Goal: Task Accomplishment & Management: Complete application form

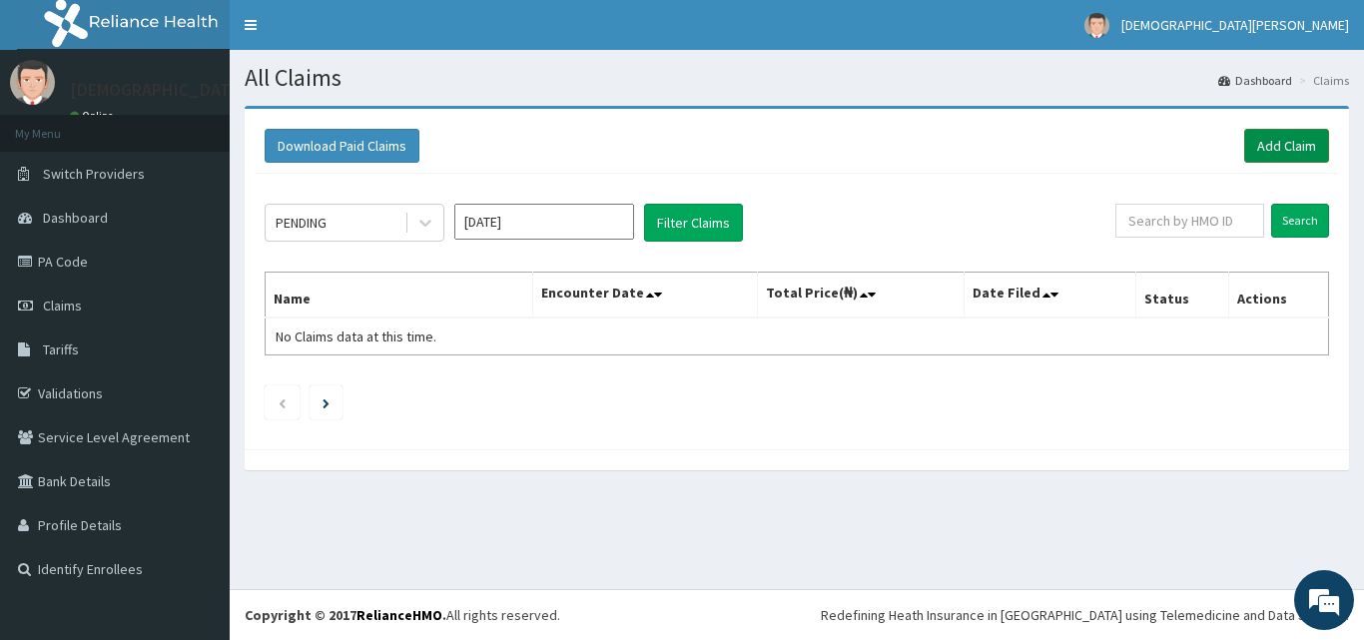
click at [1303, 149] on link "Add Claim" at bounding box center [1286, 146] width 85 height 34
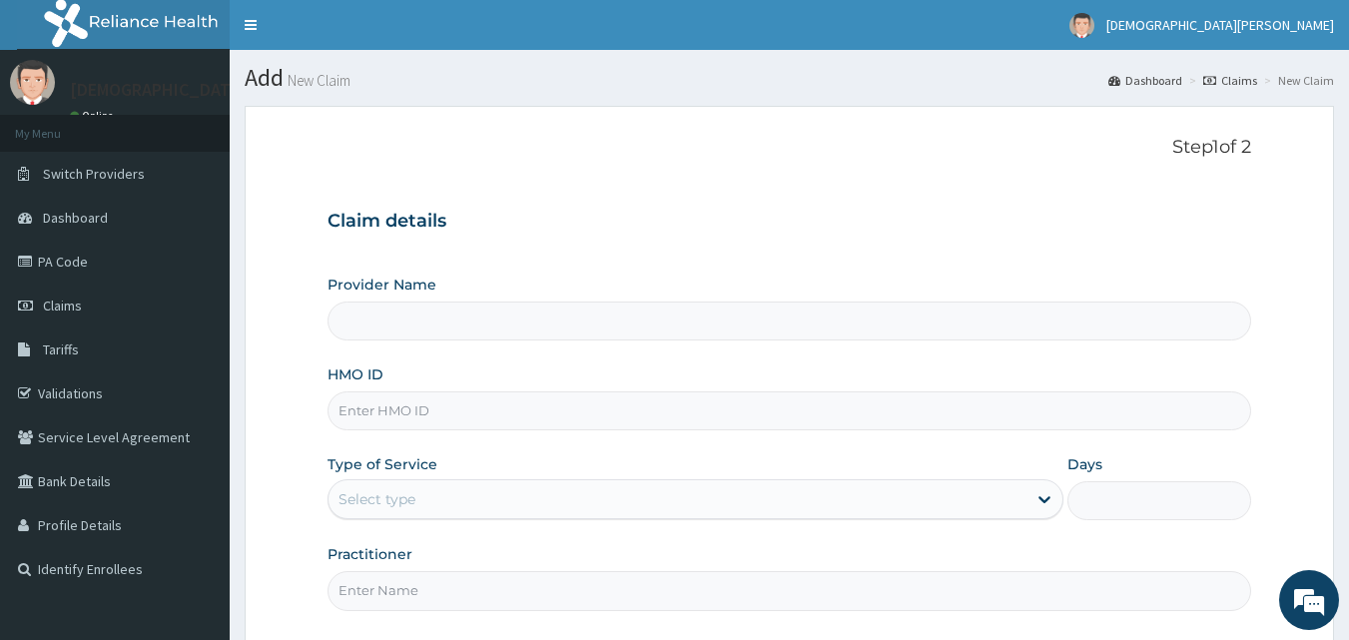
type input "[GEOGRAPHIC_DATA]"
click at [416, 420] on input "HMO ID" at bounding box center [790, 411] width 925 height 39
paste input "NPF/10168/A"
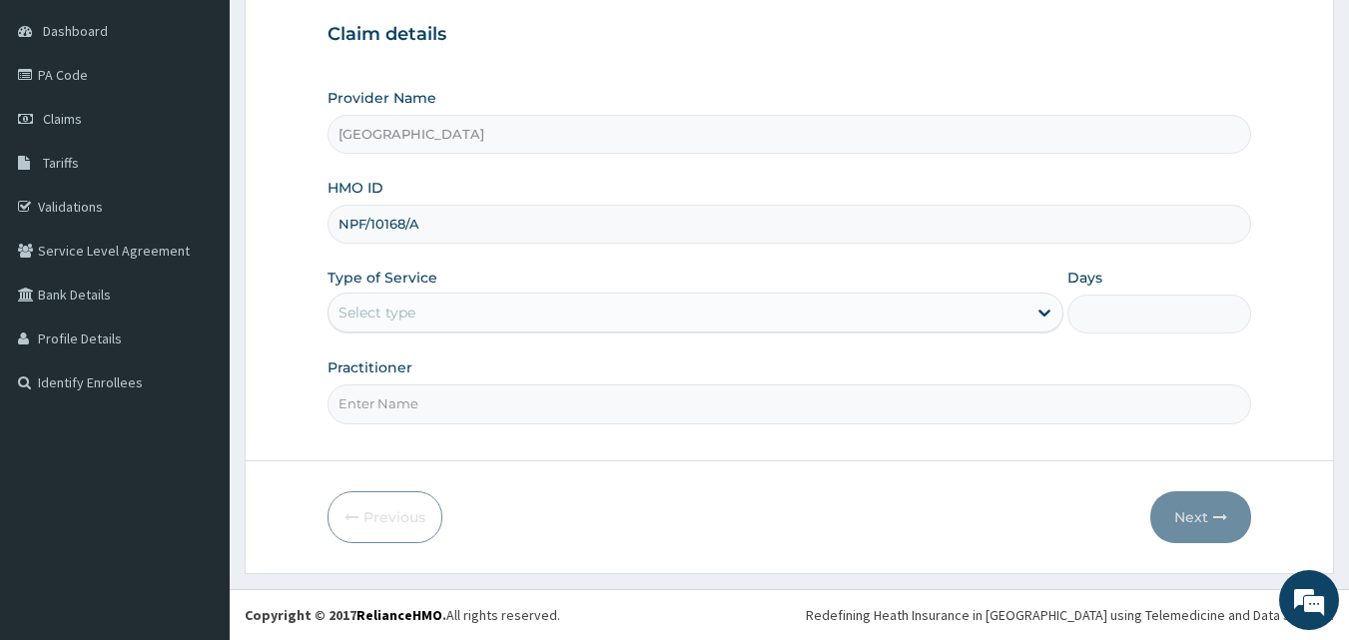
type input "NPF/10168/A"
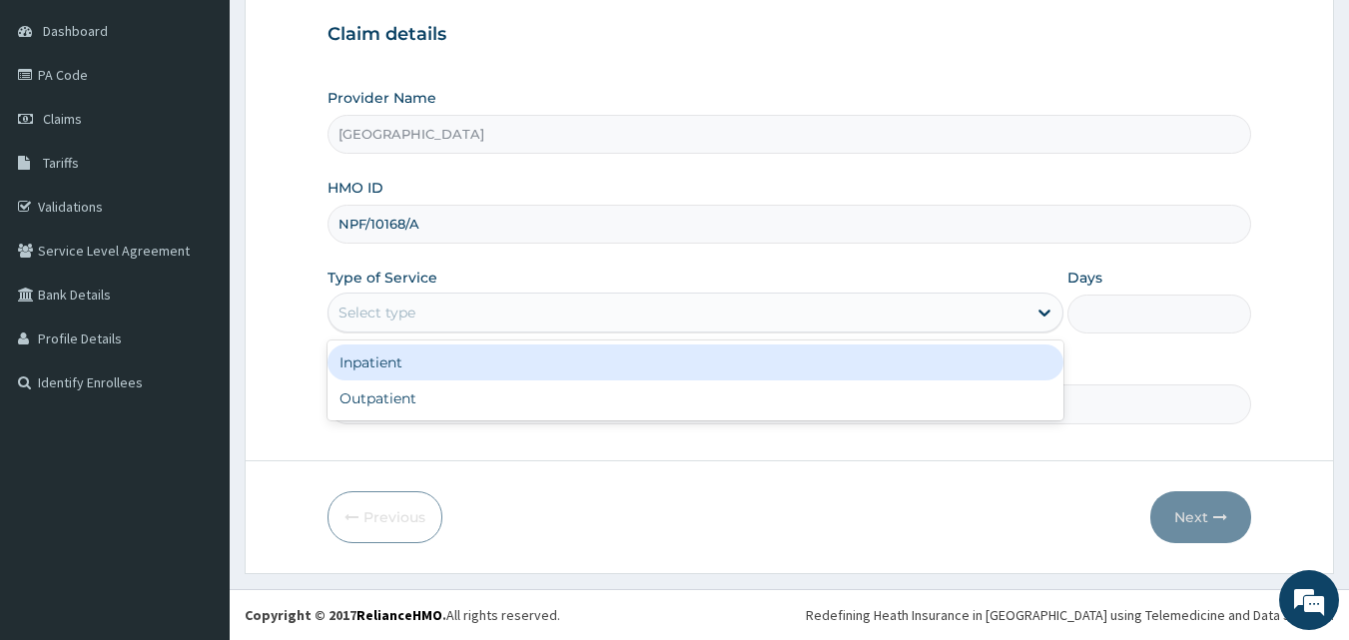
click at [408, 317] on div "Select type" at bounding box center [377, 313] width 77 height 20
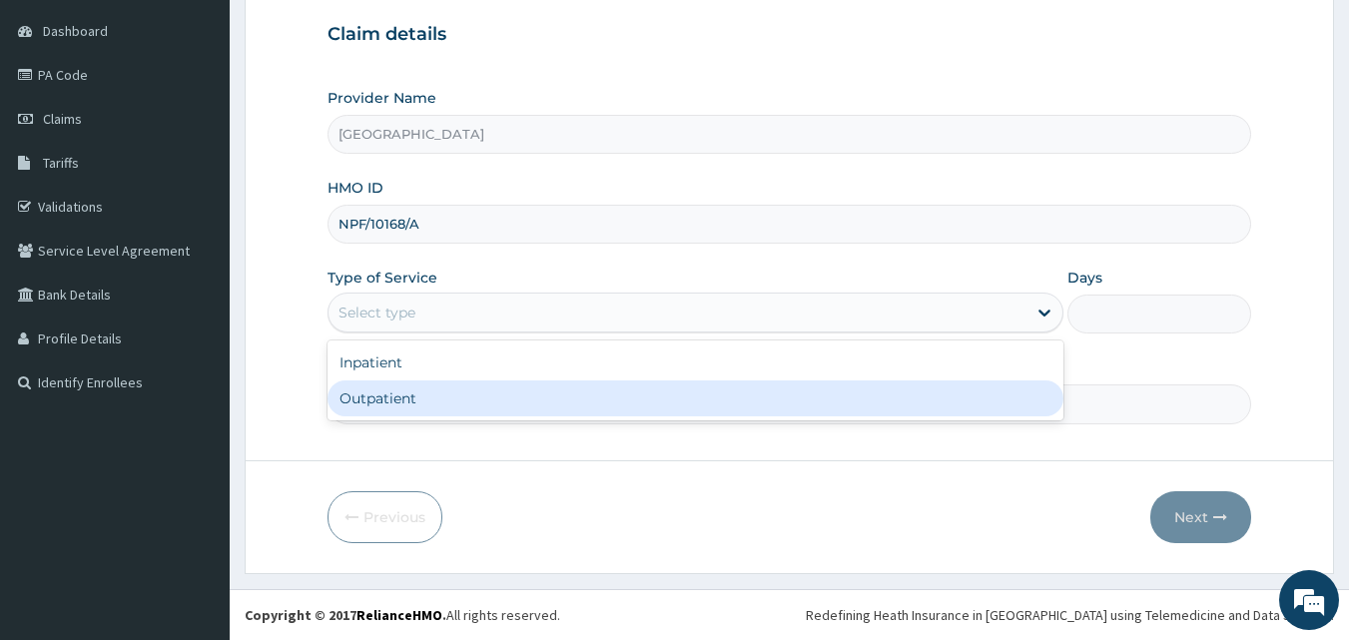
click at [411, 398] on div "Outpatient" at bounding box center [696, 399] width 736 height 36
type input "1"
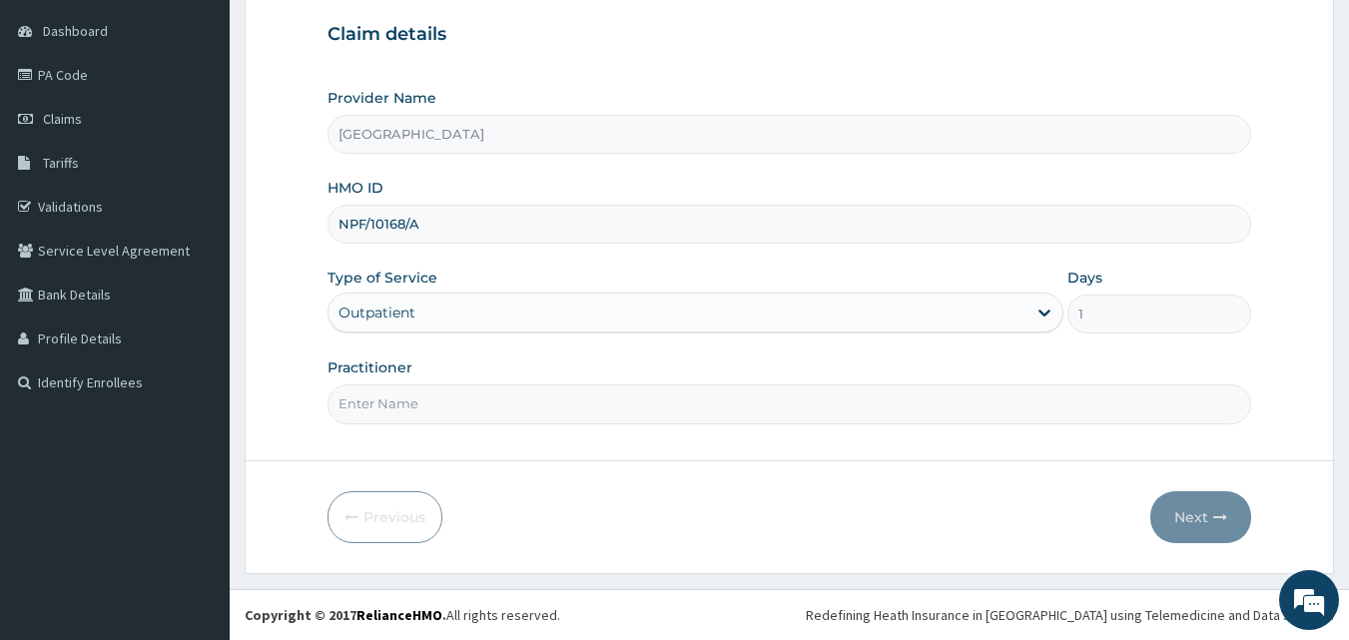
click at [542, 409] on input "Practitioner" at bounding box center [790, 404] width 925 height 39
type input "[PERSON_NAME] EZE"
click at [1196, 522] on button "Next" at bounding box center [1201, 517] width 101 height 52
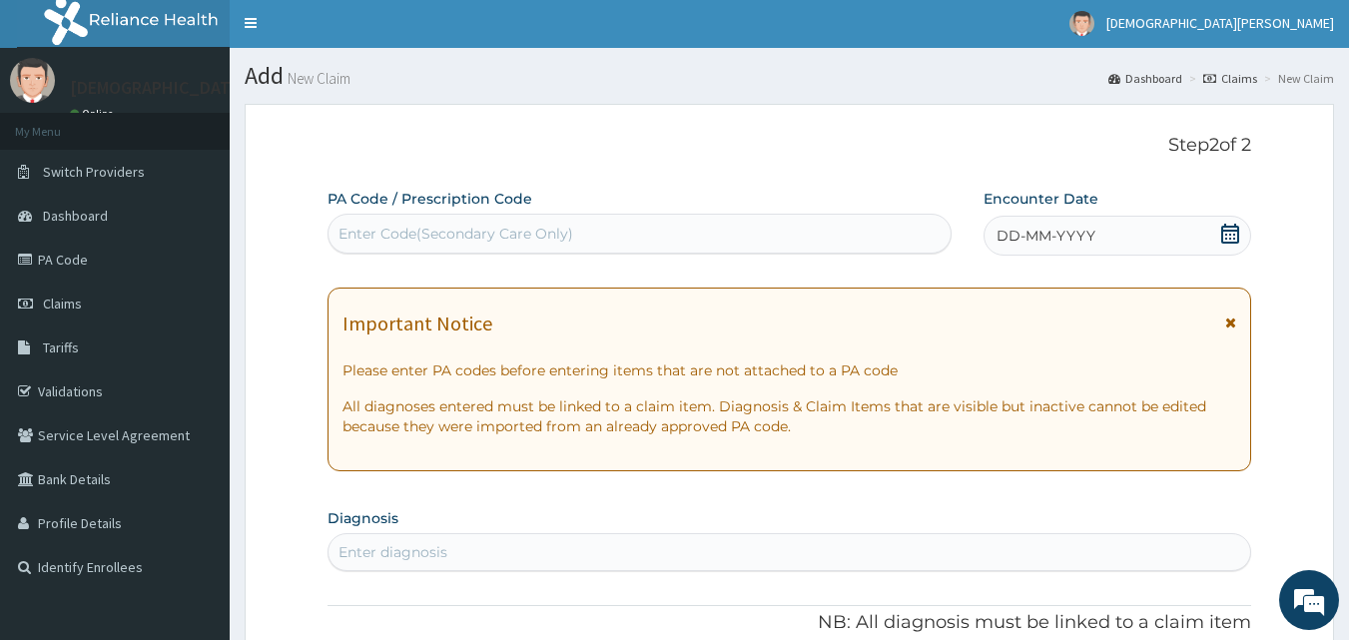
scroll to position [0, 0]
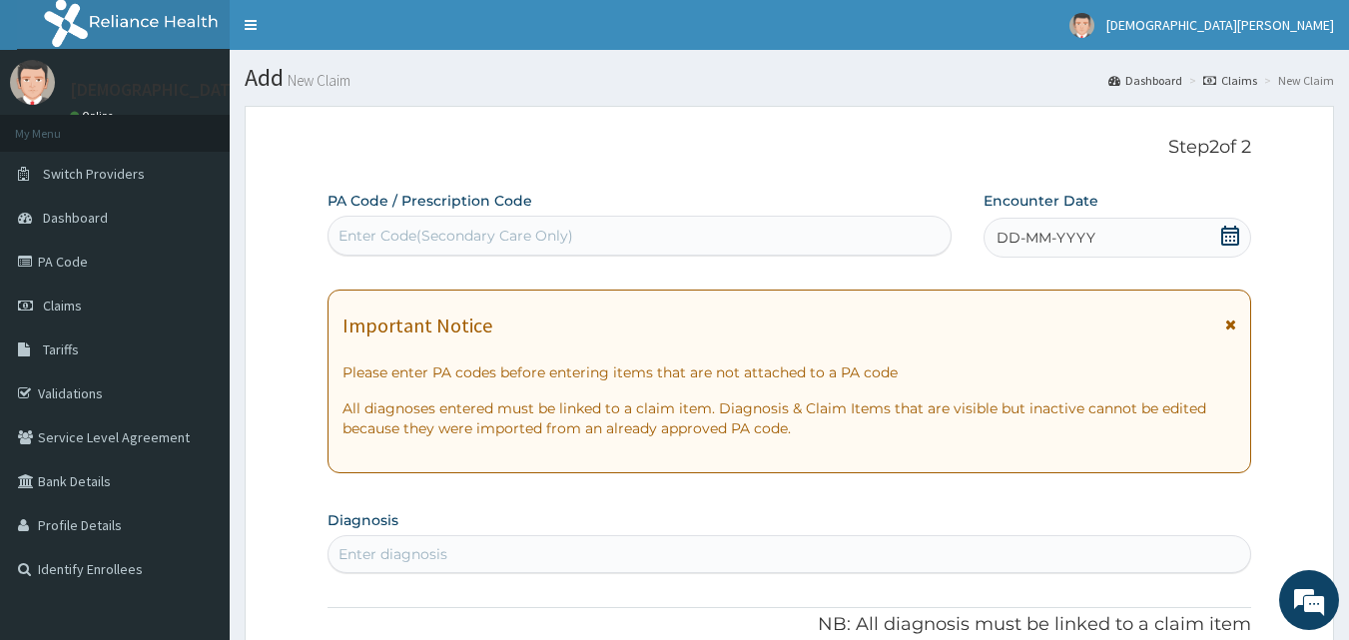
click at [1077, 243] on span "DD-MM-YYYY" at bounding box center [1046, 238] width 99 height 20
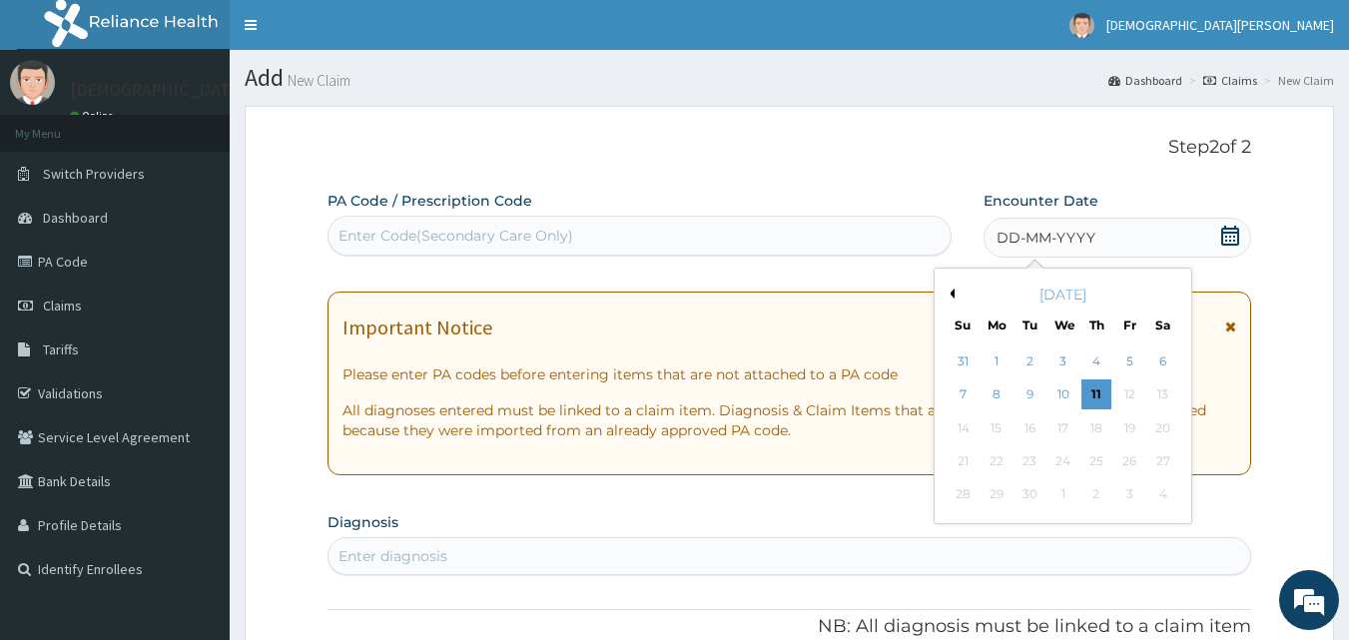
click at [953, 294] on button "Previous Month" at bounding box center [950, 294] width 10 height 10
click at [1135, 362] on div "1" at bounding box center [1130, 362] width 30 height 30
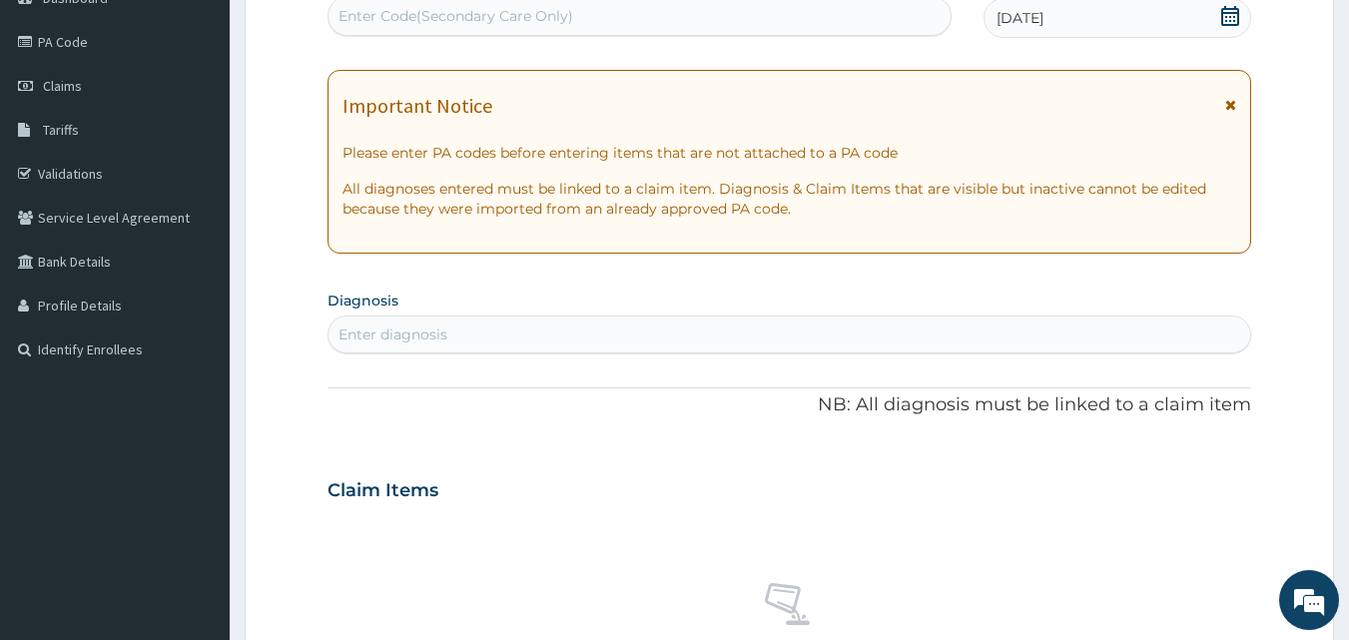
scroll to position [232, 0]
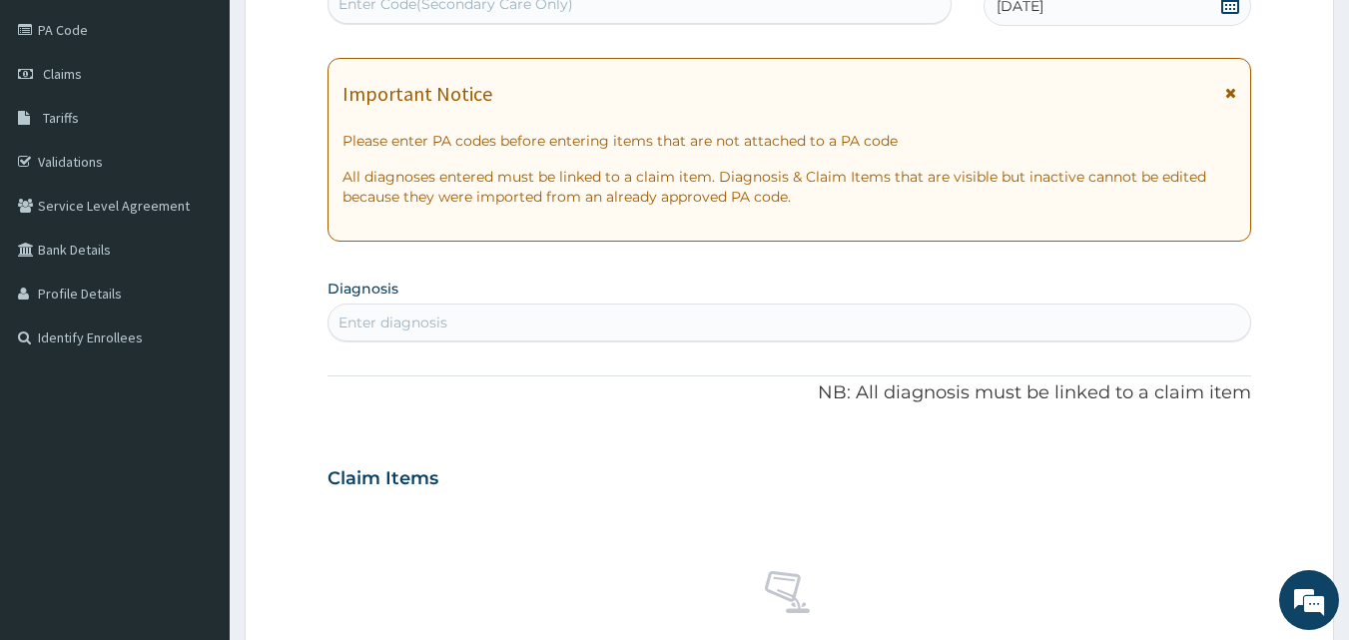
click at [616, 330] on div "Enter diagnosis" at bounding box center [790, 323] width 923 height 32
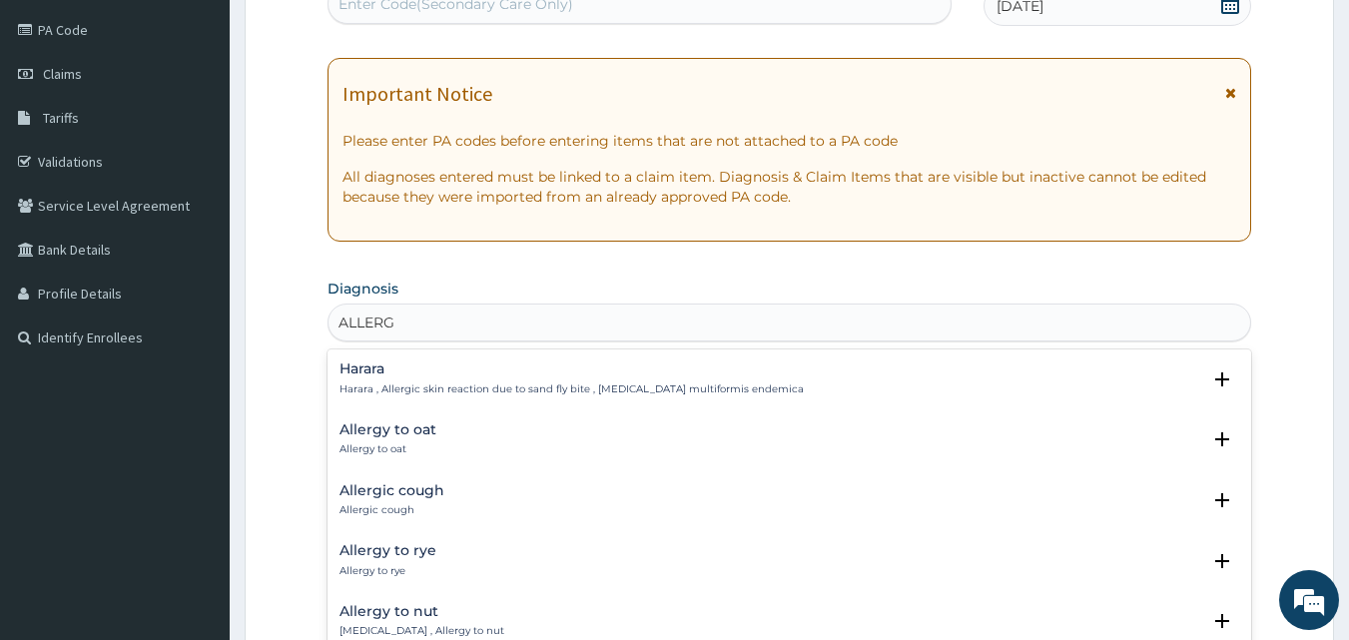
type input "ALLERGY"
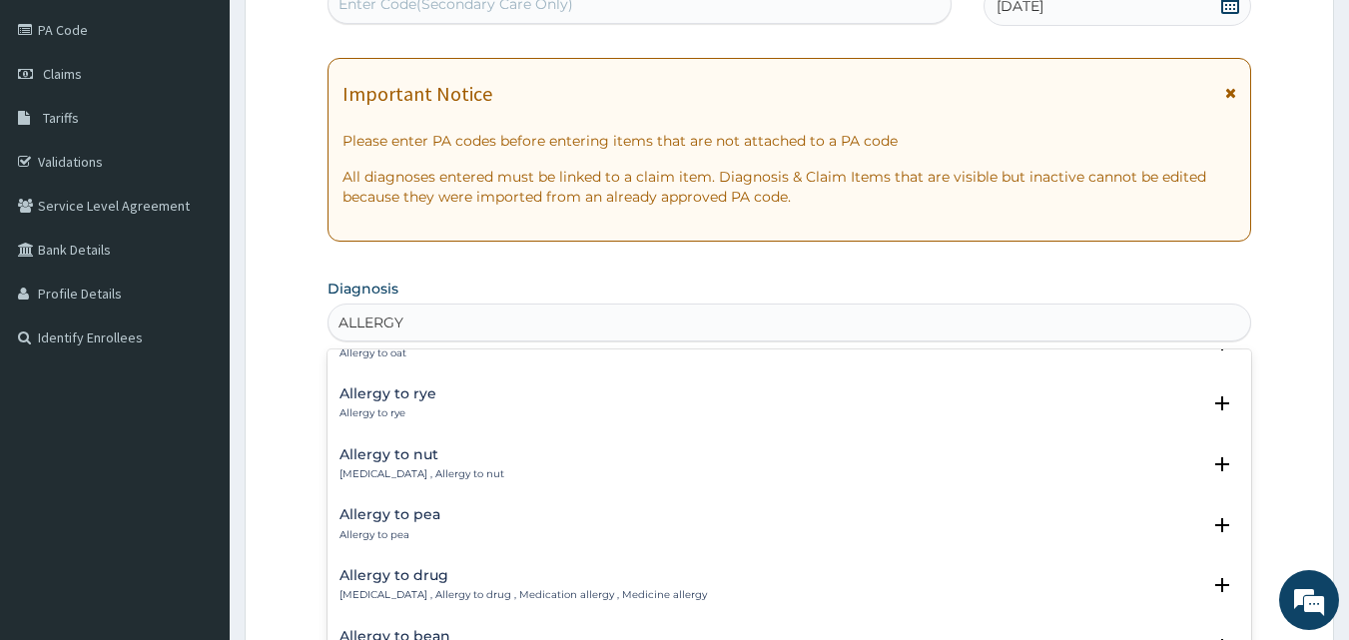
scroll to position [37, 0]
click at [480, 588] on p "Drug allergy , Allergy to drug , Medication allergy , Medicine allergy" at bounding box center [524, 594] width 368 height 14
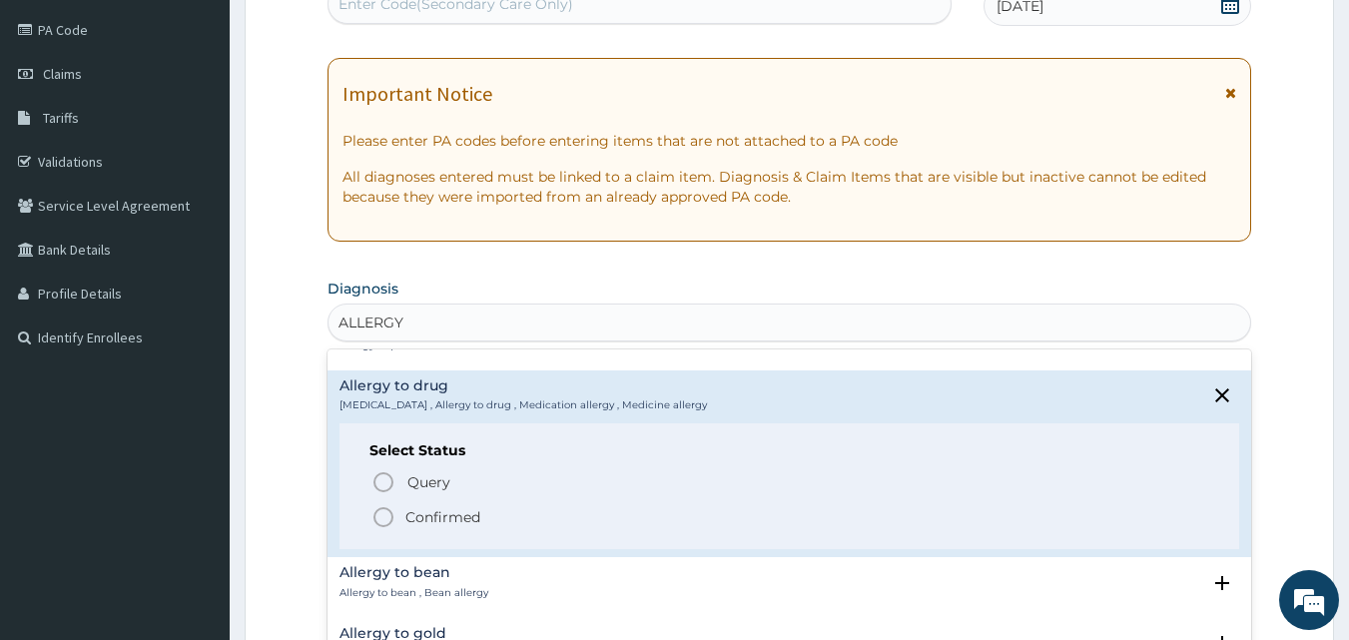
scroll to position [264, 0]
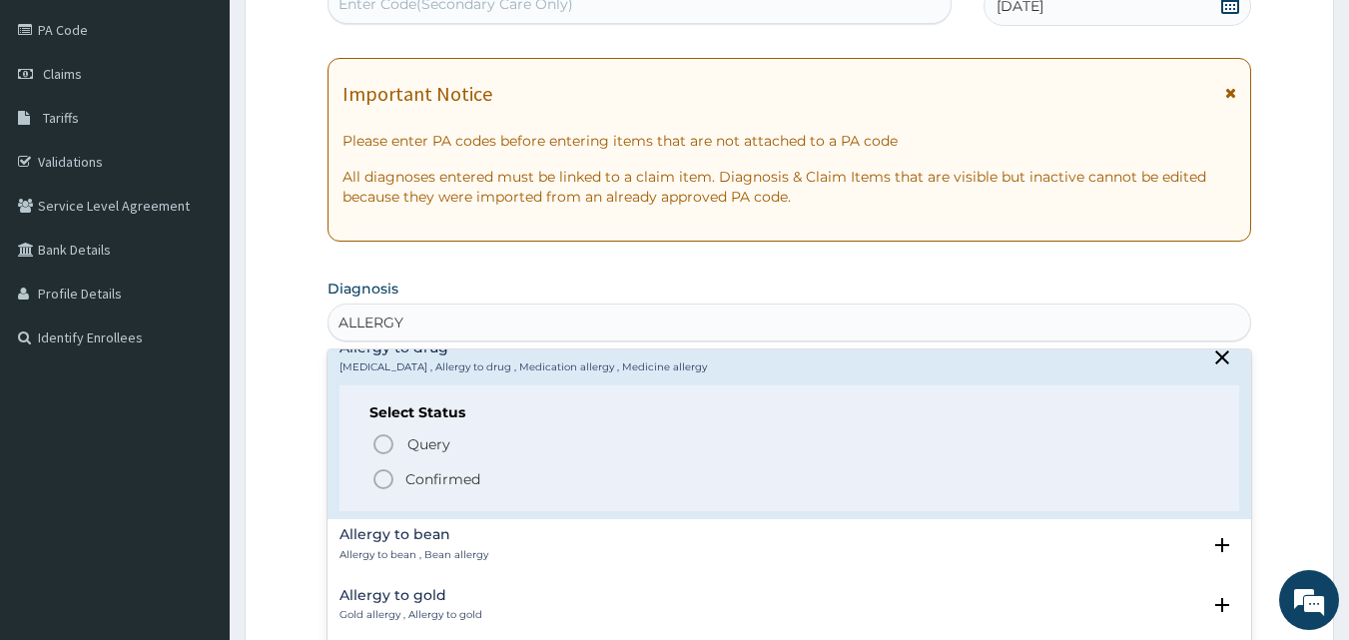
click at [383, 479] on icon "status option filled" at bounding box center [384, 479] width 24 height 24
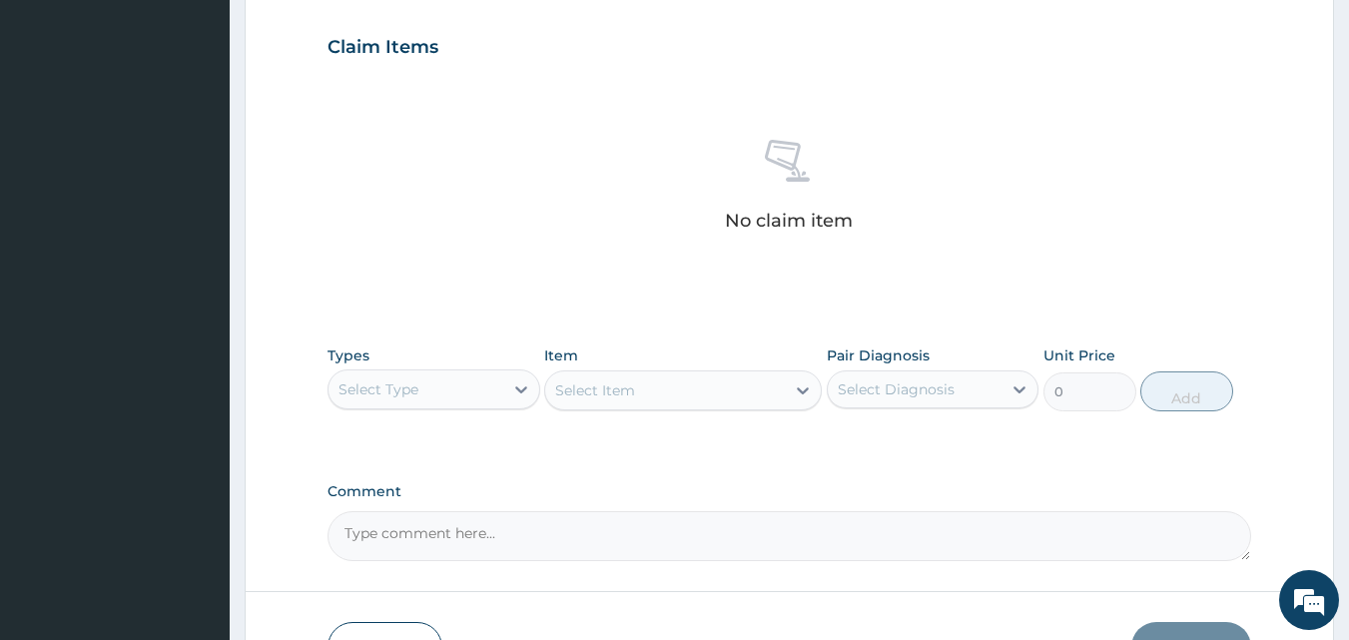
scroll to position [672, 0]
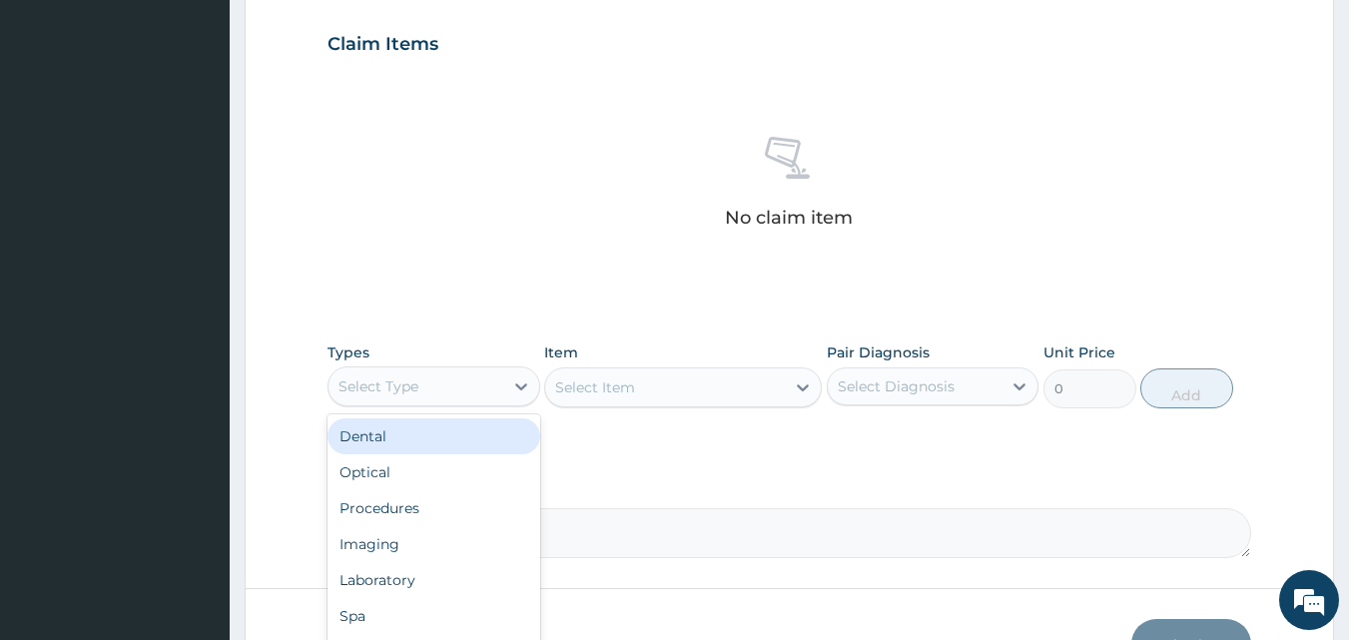
click at [485, 396] on div "Select Type" at bounding box center [416, 387] width 175 height 32
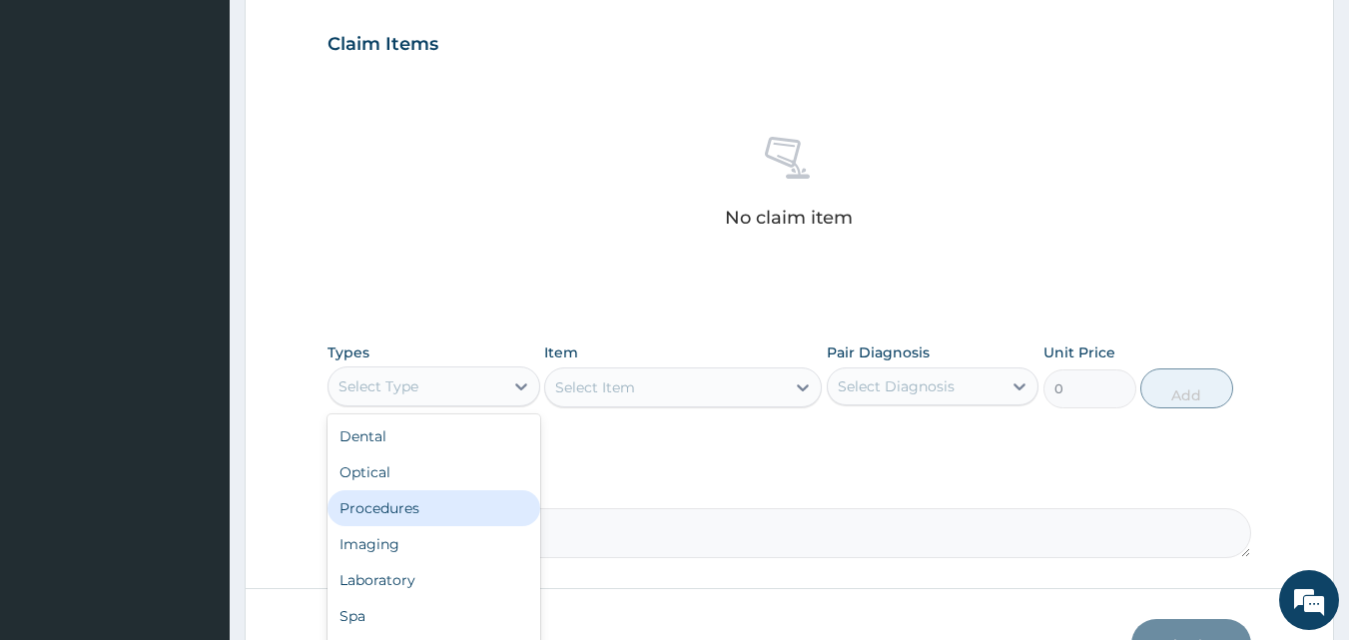
click at [416, 515] on div "Procedures" at bounding box center [434, 508] width 213 height 36
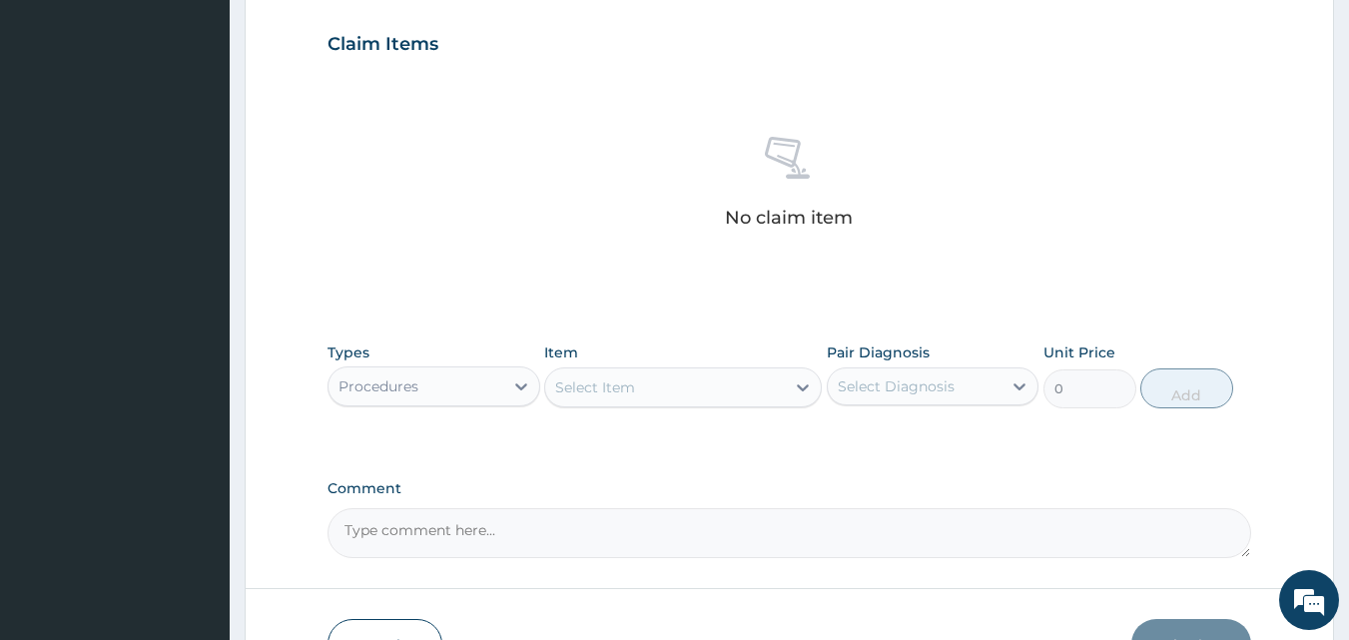
click at [665, 397] on div "Select Item" at bounding box center [665, 388] width 240 height 32
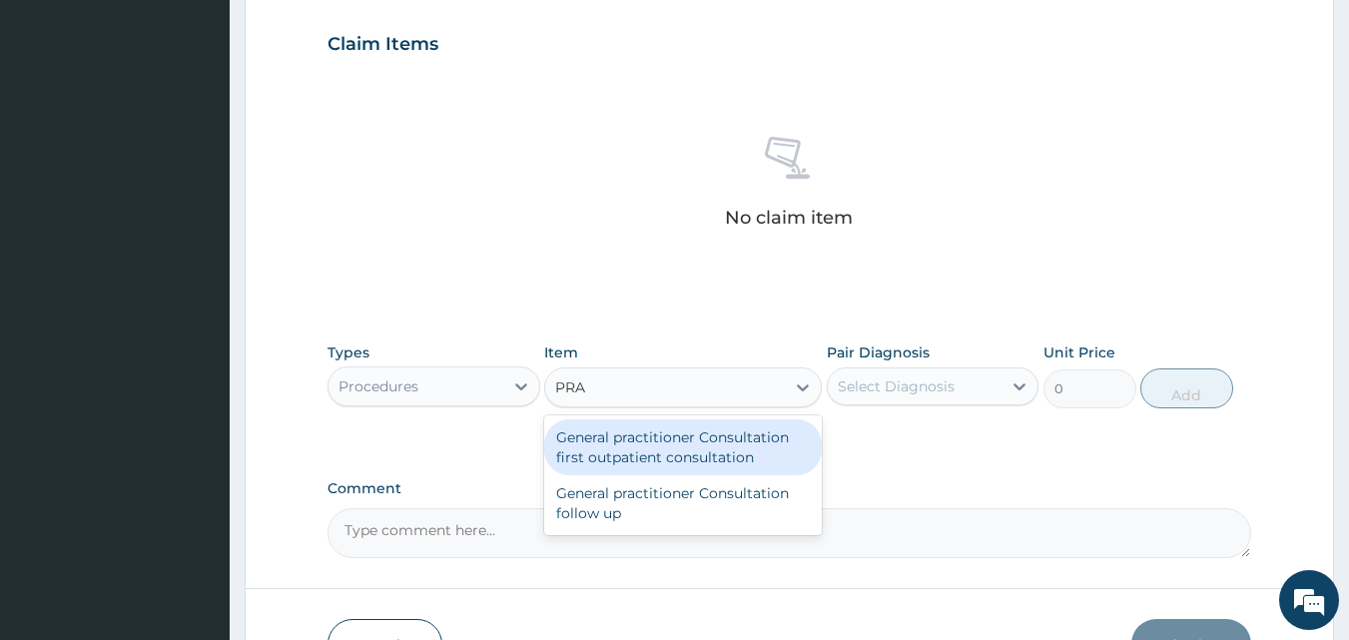
type input "PRAC"
click at [676, 443] on div "General practitioner Consultation first outpatient consultation" at bounding box center [683, 447] width 278 height 56
type input "3000"
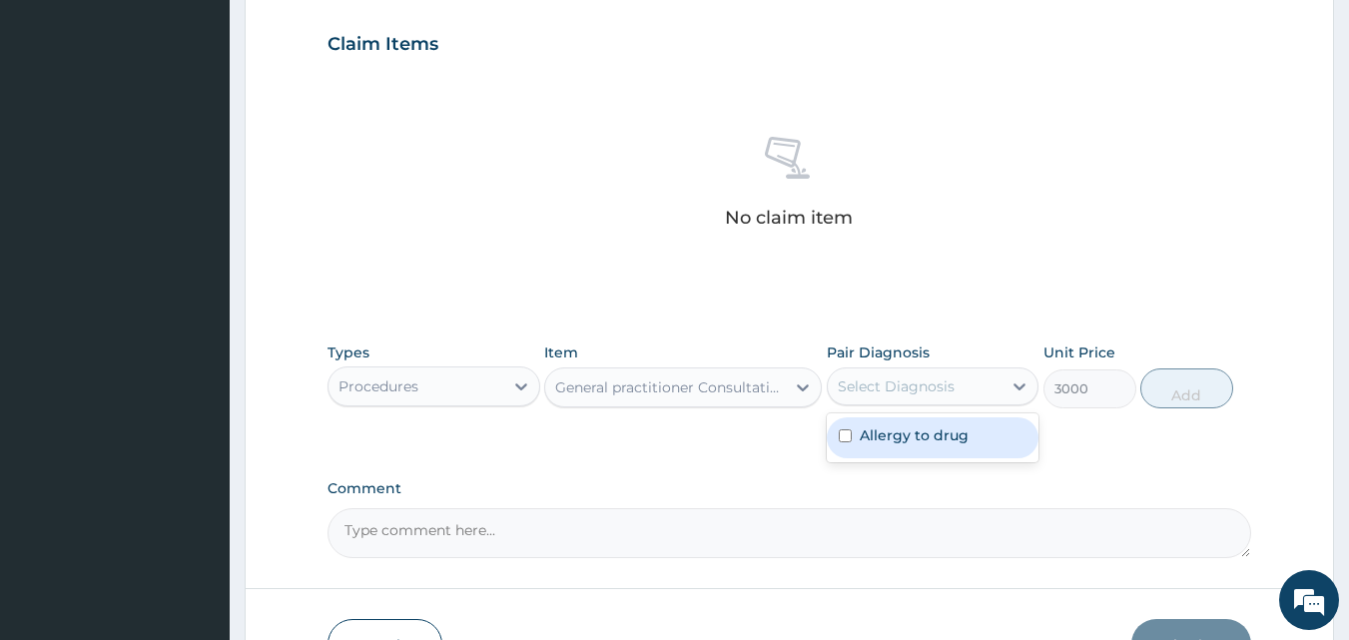
click at [859, 394] on div "Select Diagnosis" at bounding box center [896, 387] width 117 height 20
click at [887, 429] on label "Allergy to drug" at bounding box center [914, 435] width 109 height 20
checkbox input "true"
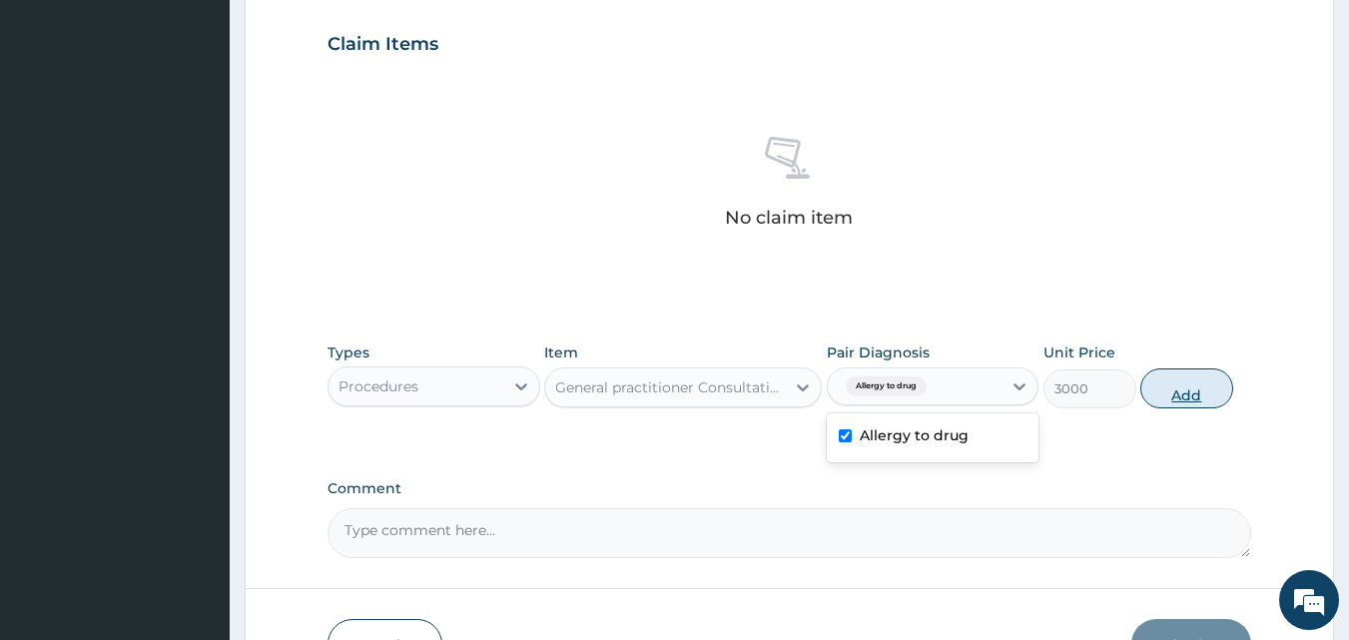
click at [1169, 402] on button "Add" at bounding box center [1187, 389] width 93 height 40
type input "0"
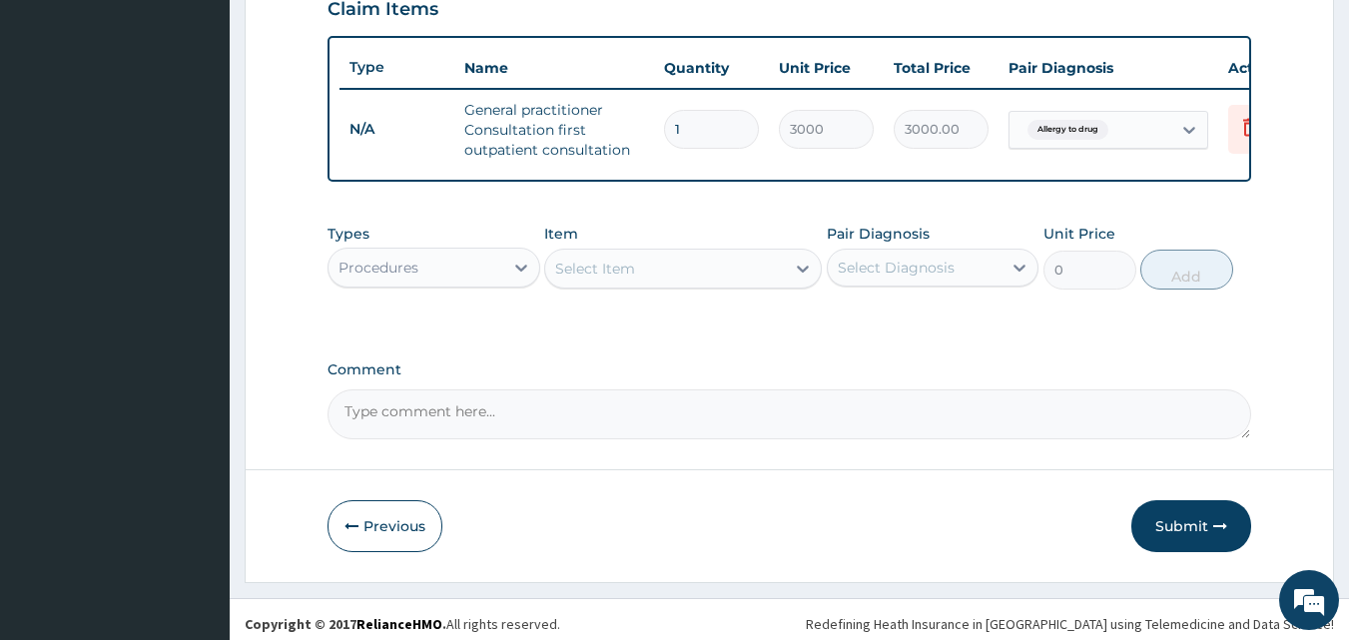
scroll to position [731, 0]
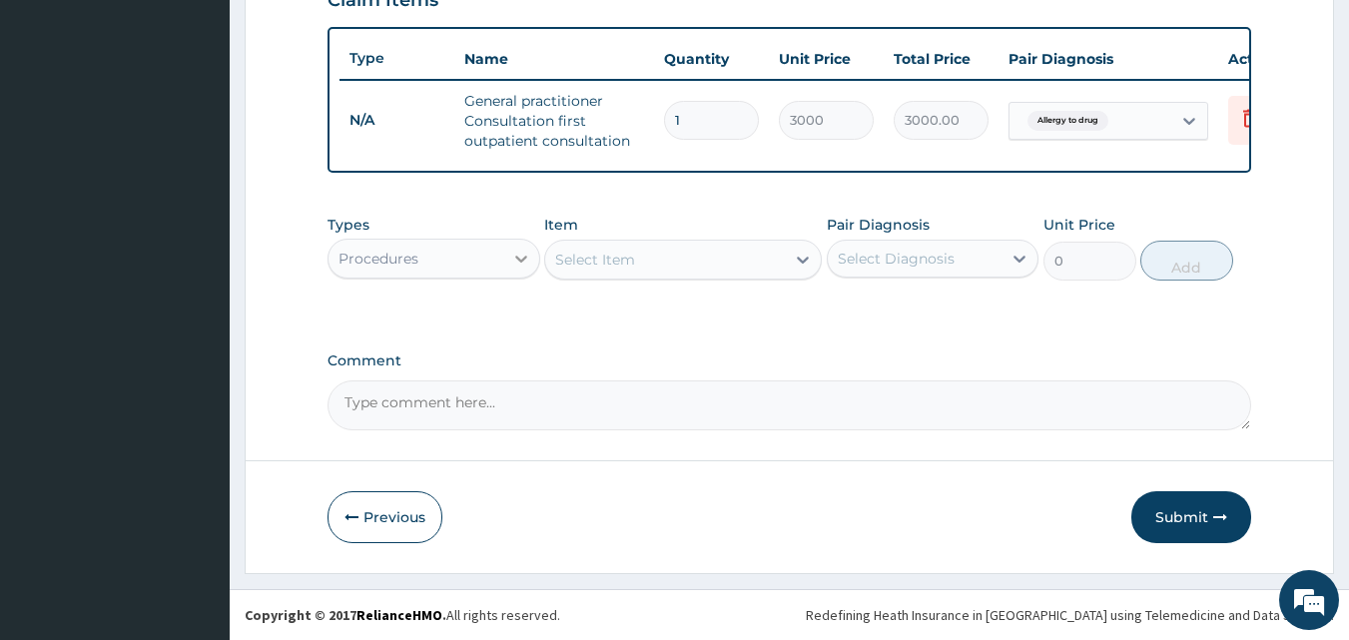
click at [514, 266] on icon at bounding box center [521, 259] width 20 height 20
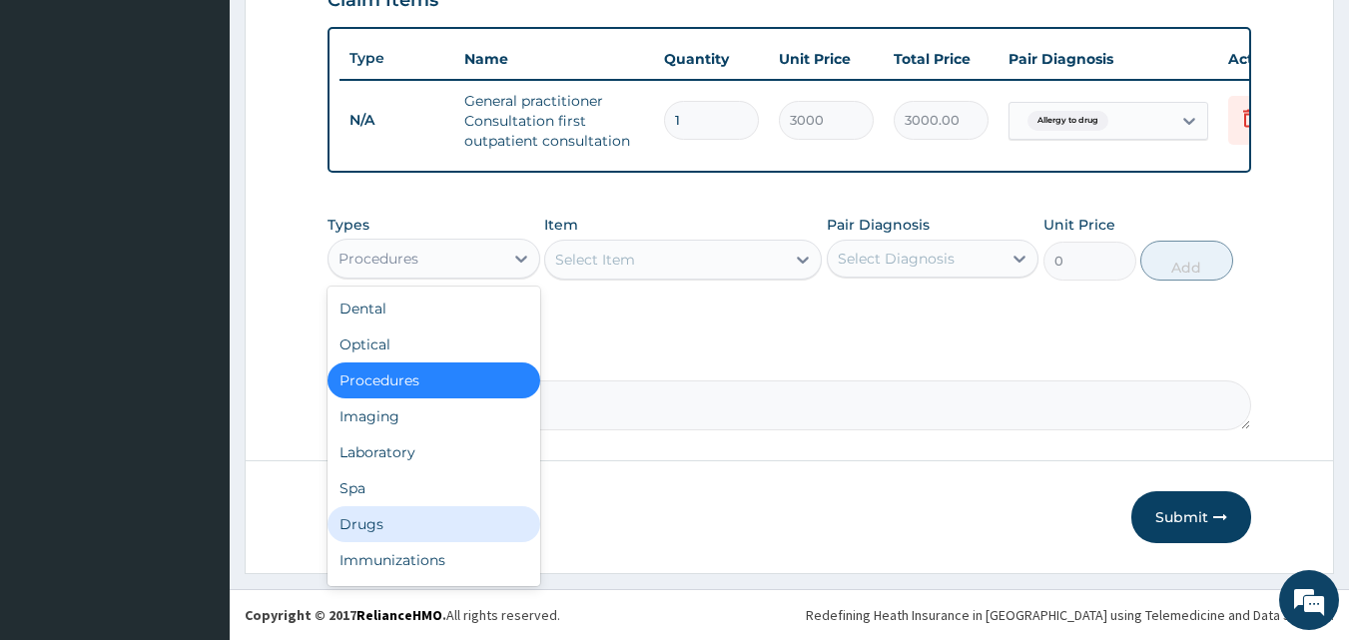
click at [399, 531] on div "Drugs" at bounding box center [434, 524] width 213 height 36
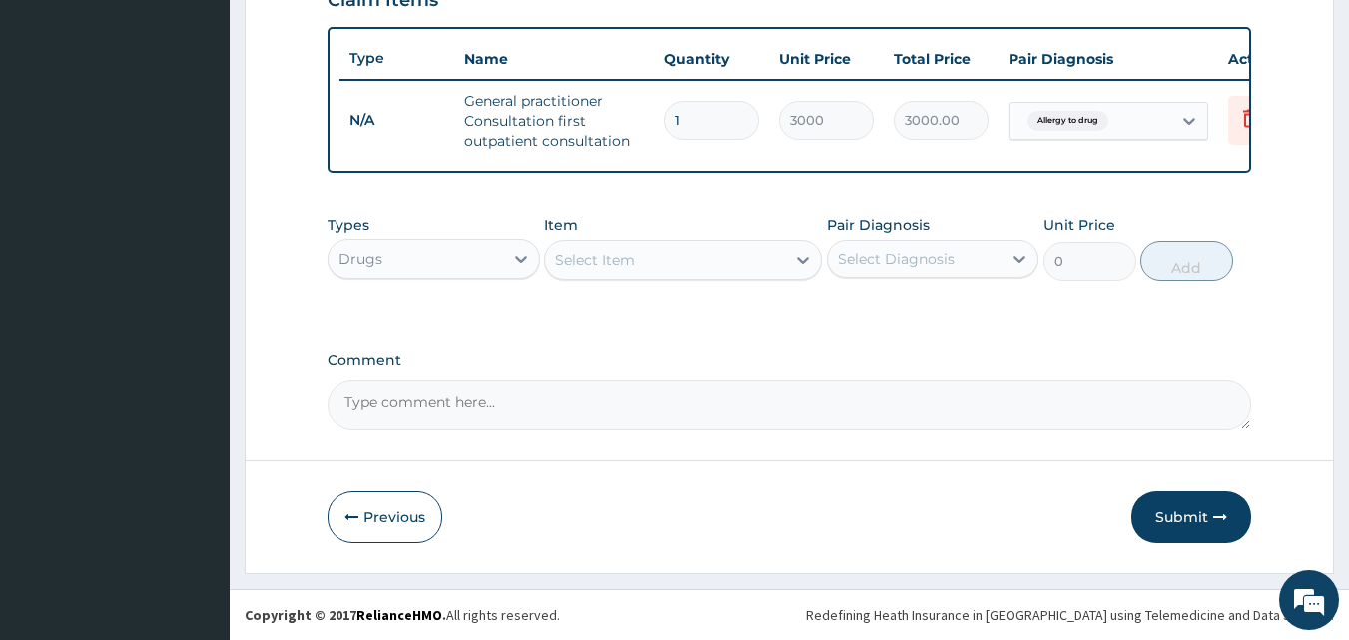
click at [682, 266] on div "Select Item" at bounding box center [665, 260] width 240 height 32
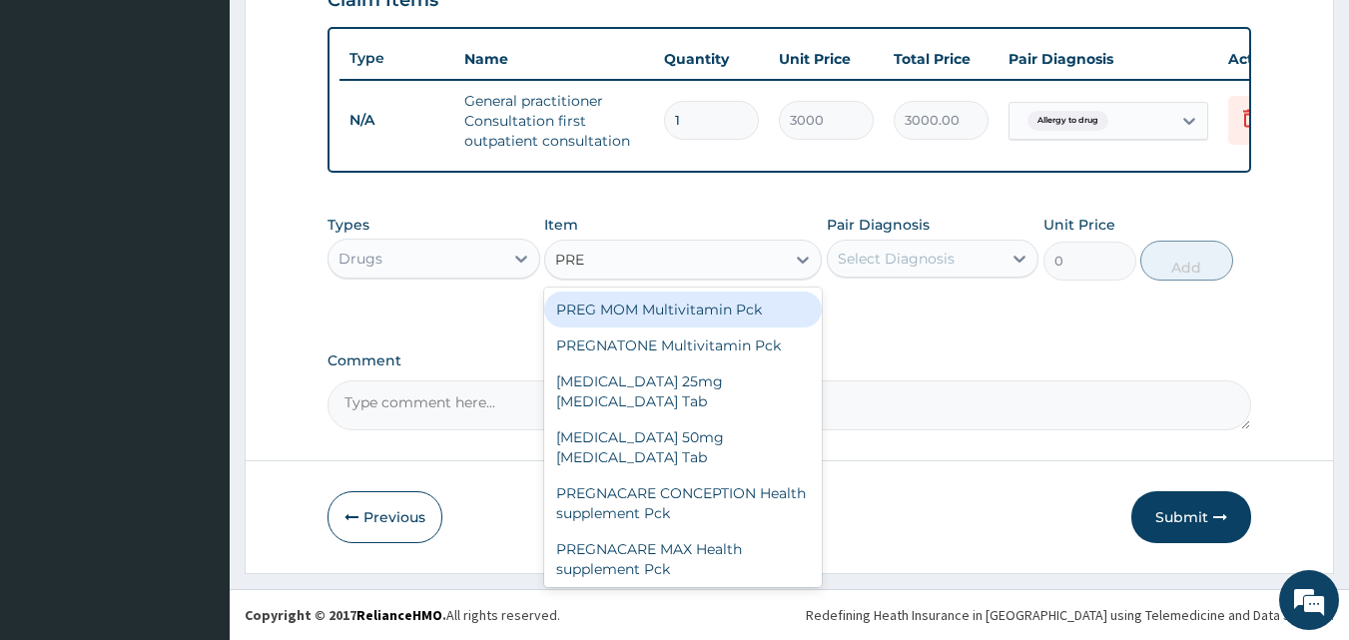
type input "PRED"
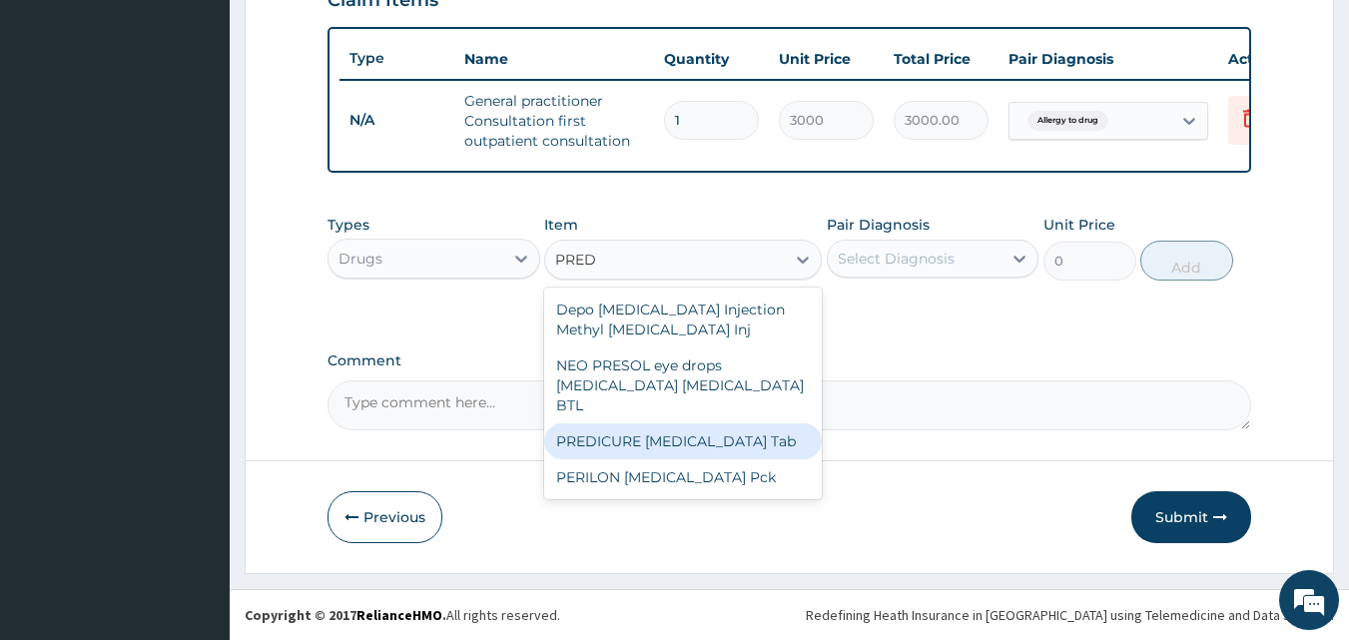
click at [703, 427] on div "PREDICURE Prednisolone Tab" at bounding box center [683, 441] width 278 height 36
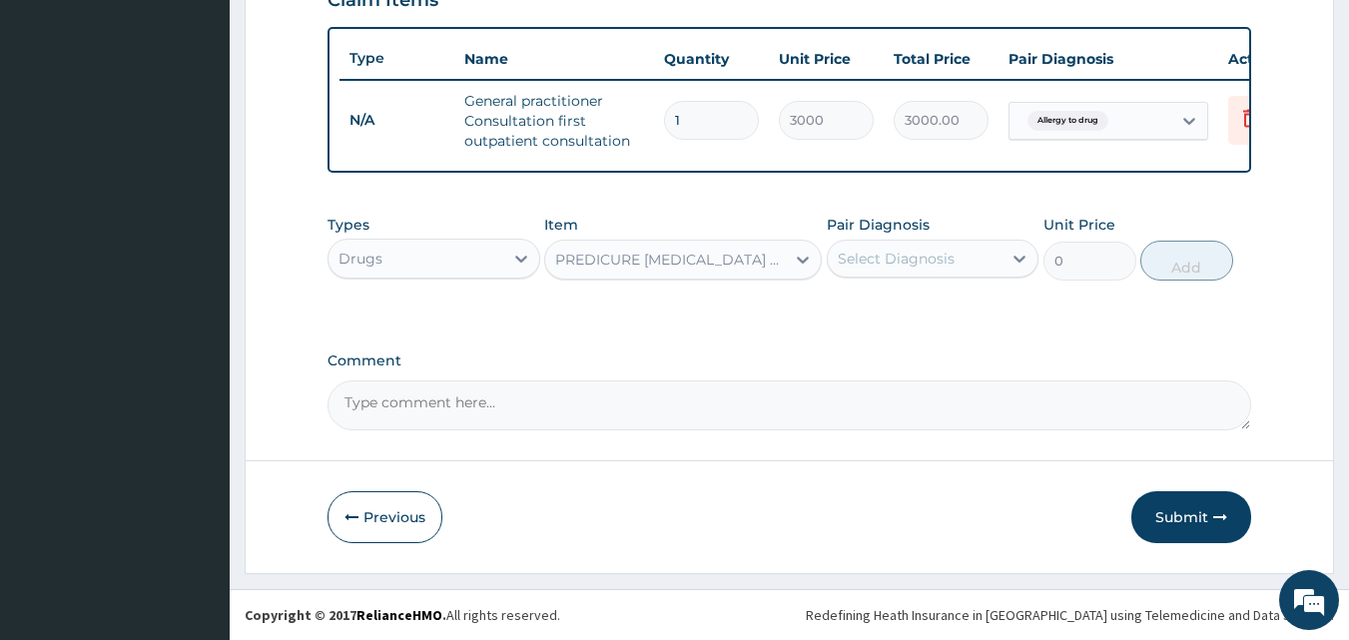
type input "340"
click at [885, 266] on div "Select Diagnosis" at bounding box center [896, 259] width 117 height 20
click at [887, 306] on label "Allergy to drug" at bounding box center [914, 308] width 109 height 20
checkbox input "true"
click at [1163, 271] on button "Add" at bounding box center [1187, 261] width 93 height 40
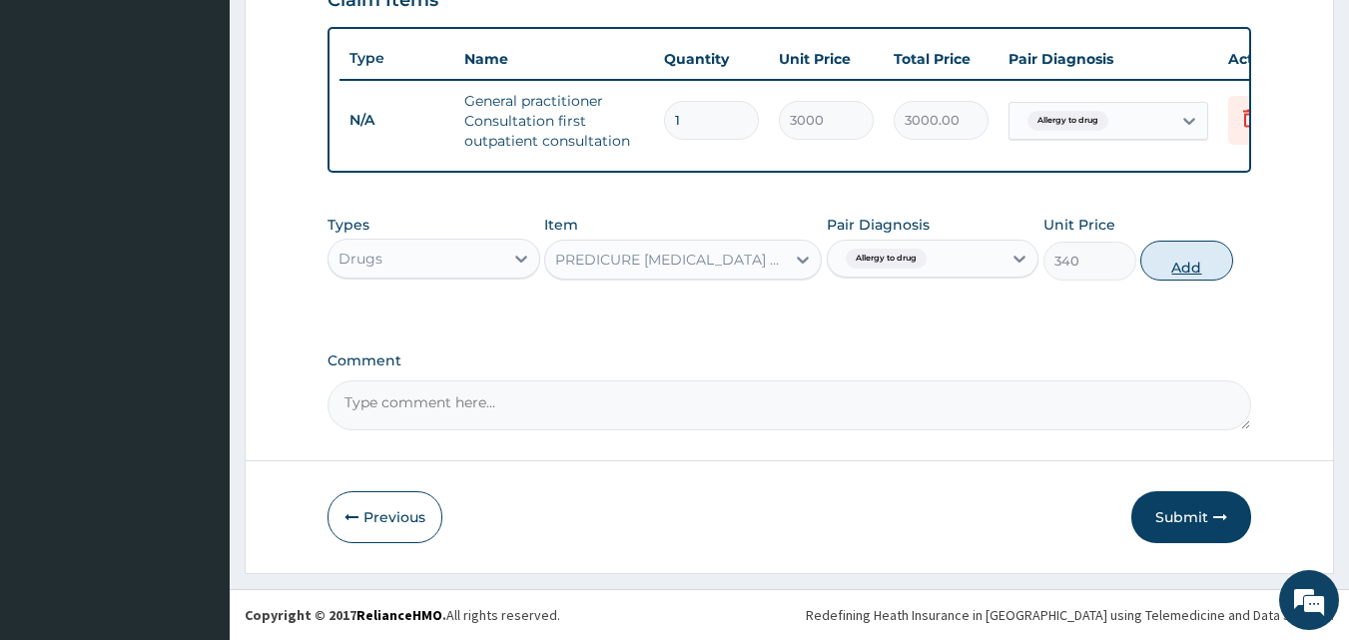
type input "0"
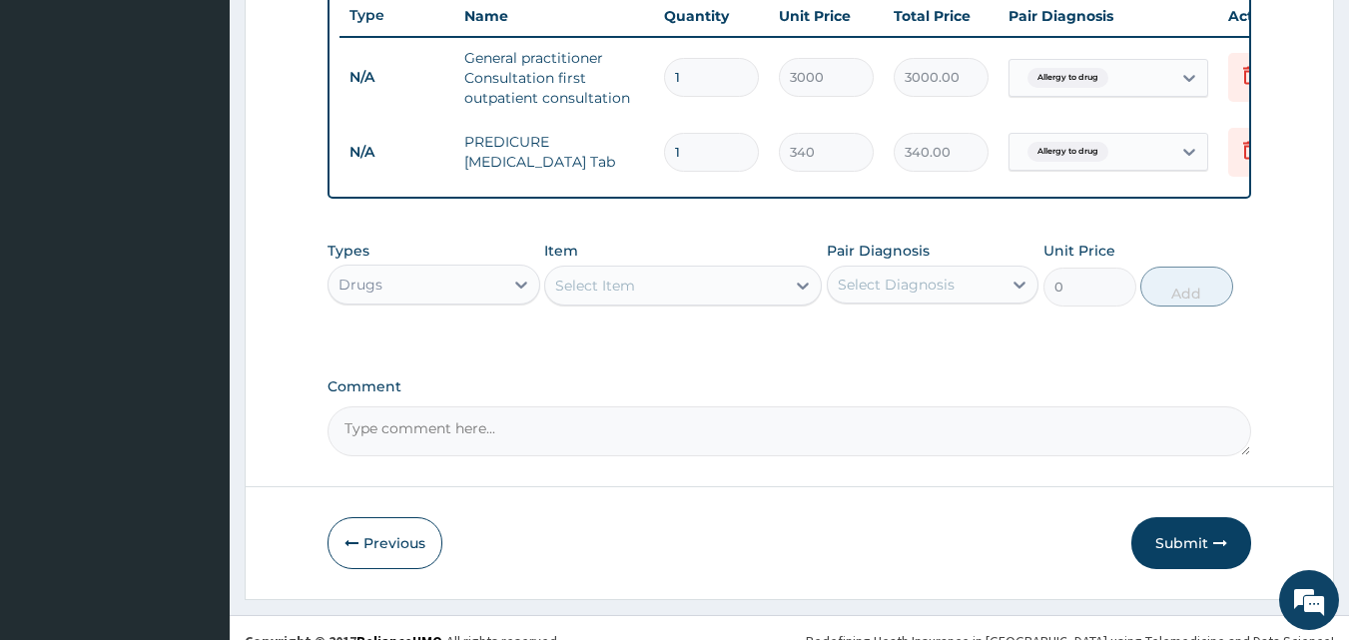
scroll to position [800, 0]
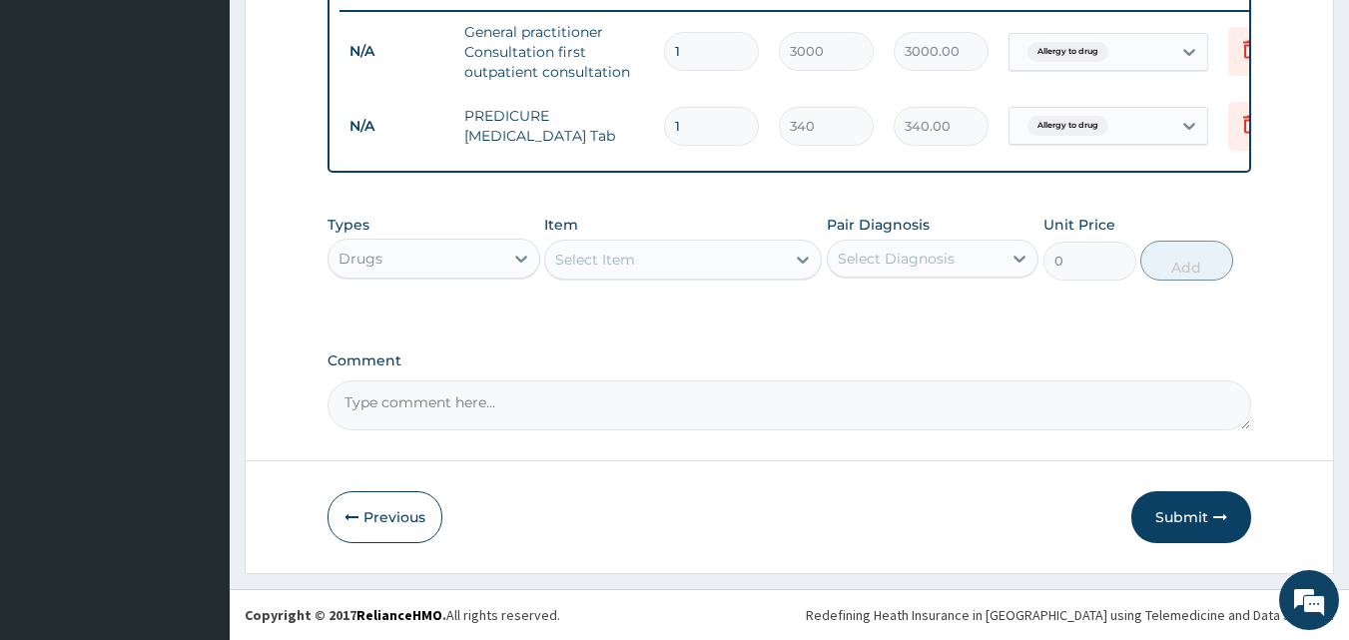
click at [627, 262] on div "Select Item" at bounding box center [595, 260] width 80 height 20
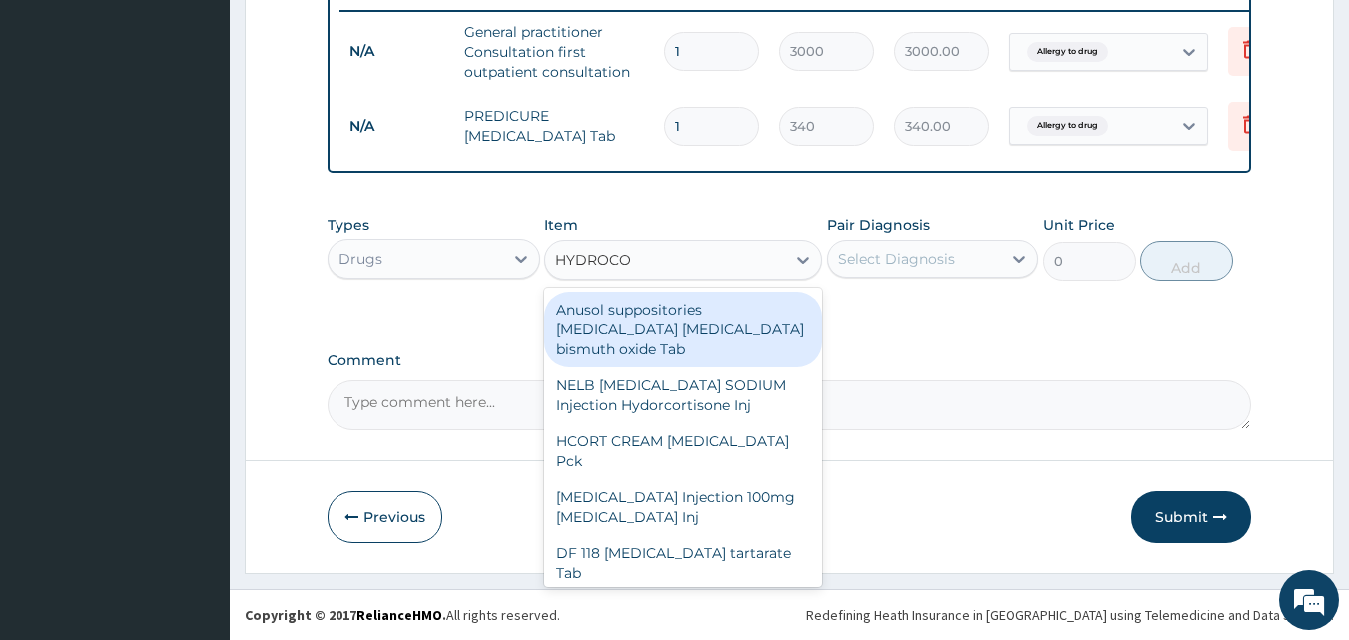
type input "HYDROCOR"
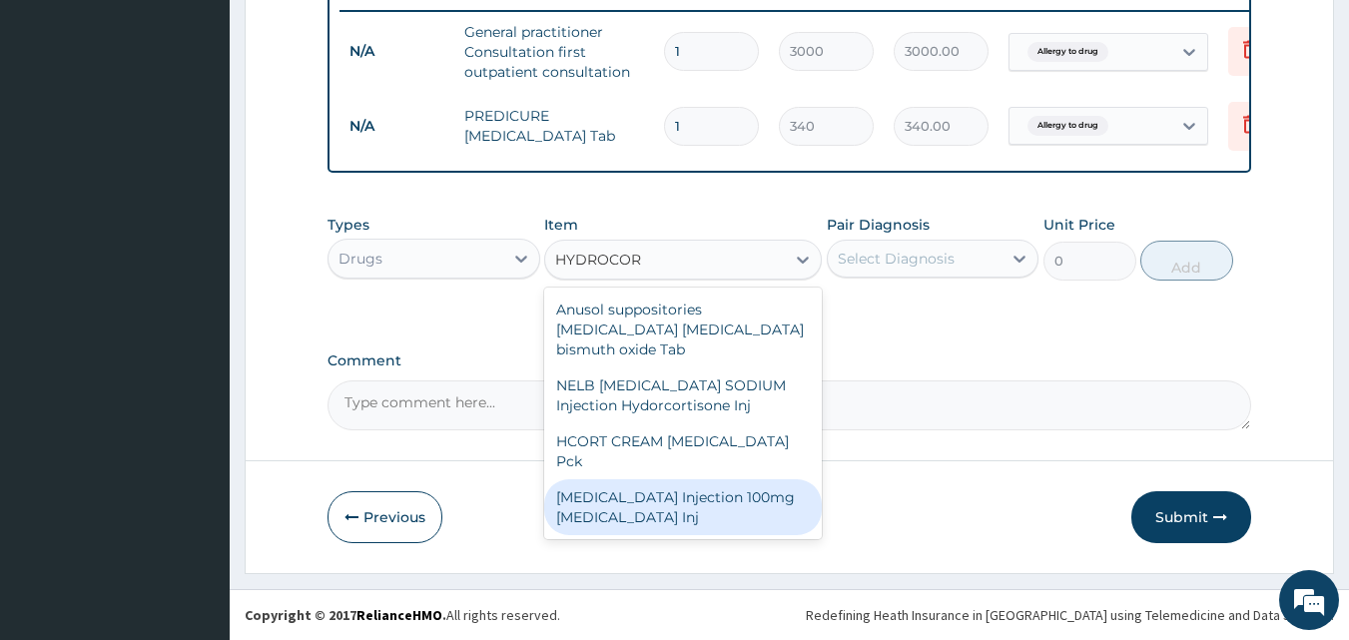
click at [622, 504] on div "HYDROCORTISONE Injection 100mg Hydrocortisone Inj" at bounding box center [683, 507] width 278 height 56
type input "300"
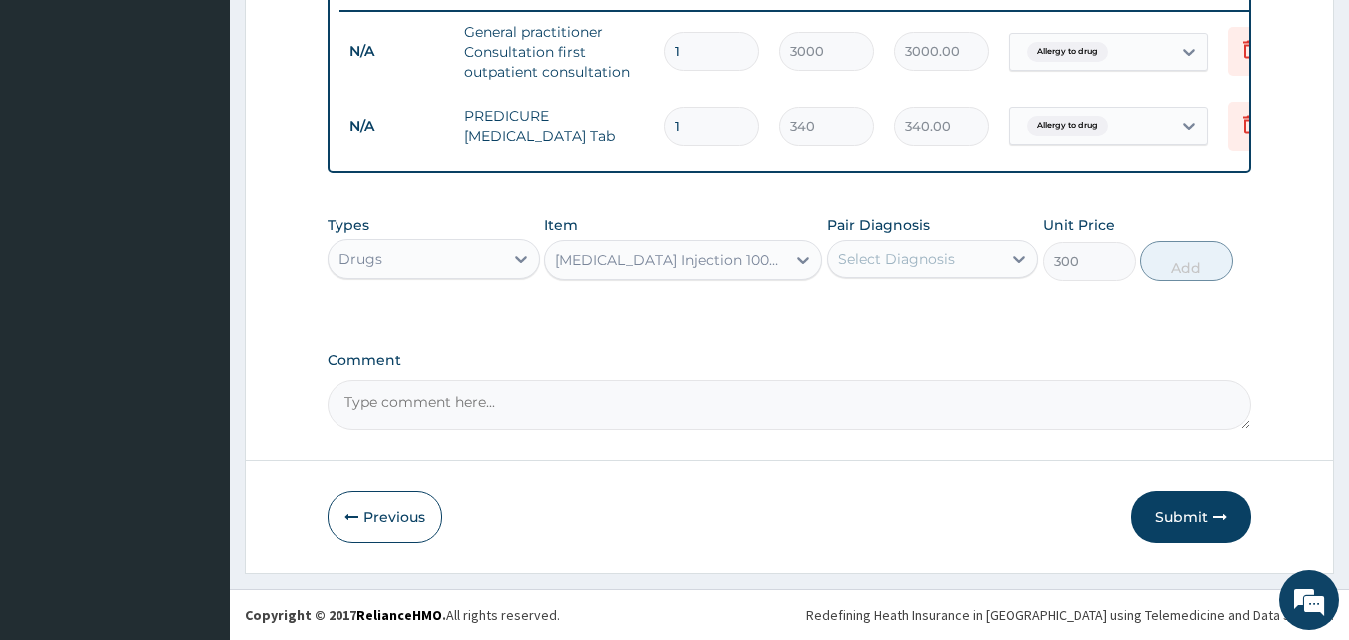
click at [897, 268] on div "Select Diagnosis" at bounding box center [896, 259] width 117 height 20
click at [887, 322] on div "Allergy to drug" at bounding box center [933, 310] width 213 height 41
checkbox input "true"
click at [1175, 273] on button "Add" at bounding box center [1187, 261] width 93 height 40
type input "0"
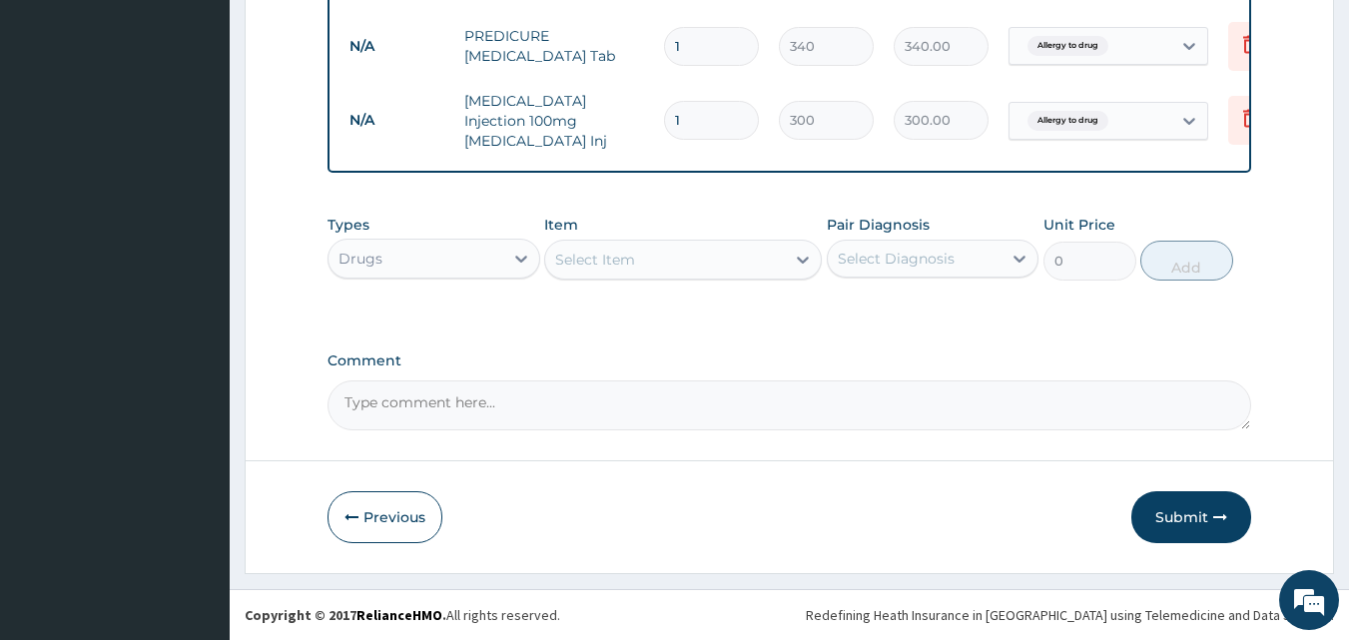
scroll to position [880, 0]
click at [1172, 520] on button "Submit" at bounding box center [1192, 517] width 120 height 52
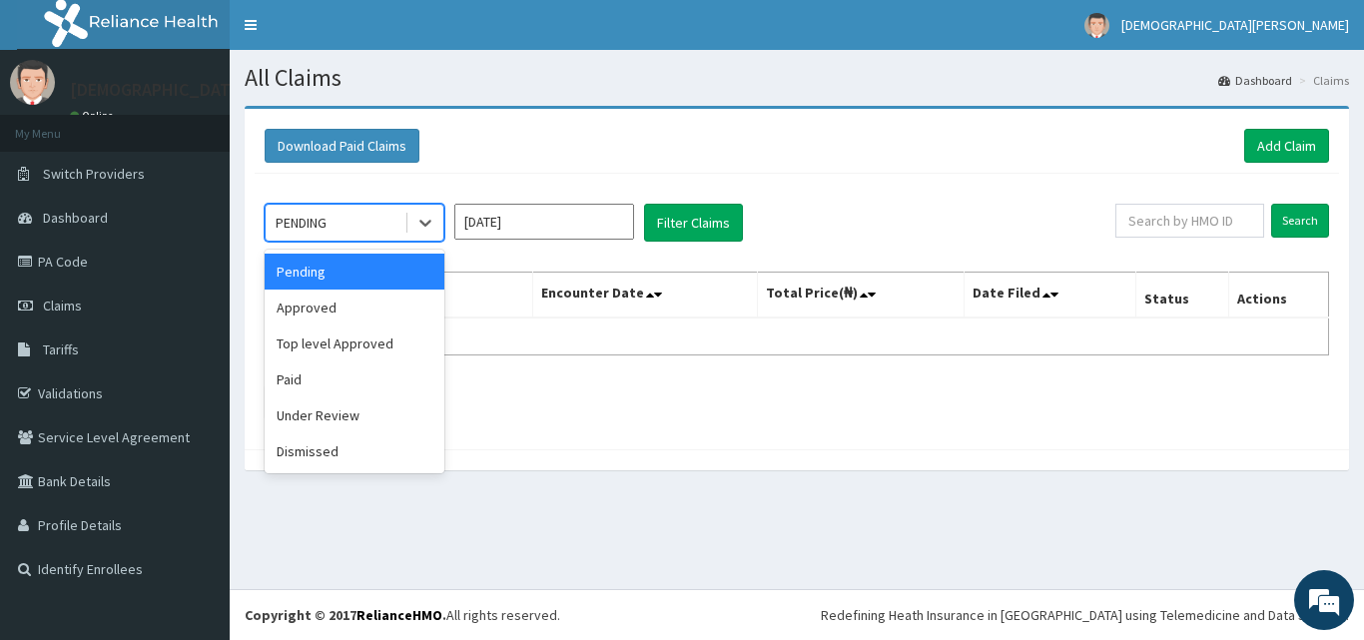
click at [358, 223] on div "PENDING" at bounding box center [335, 223] width 139 height 32
click at [322, 313] on div "Approved" at bounding box center [355, 308] width 180 height 36
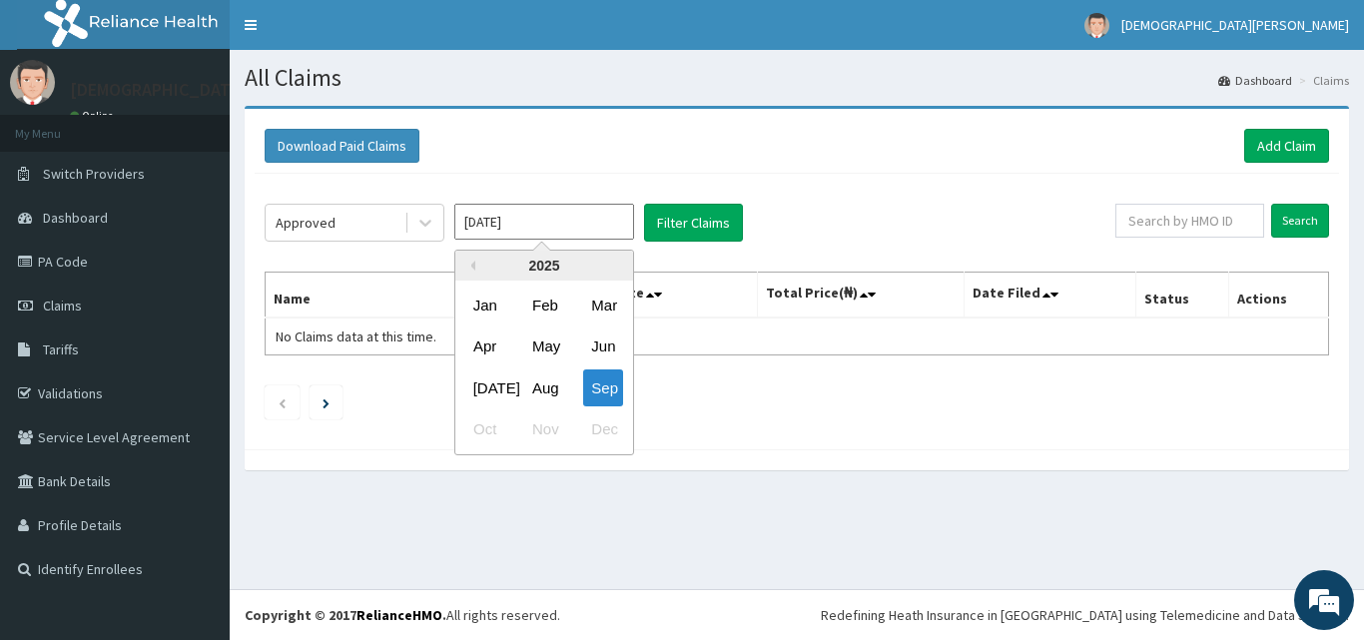
click at [547, 210] on input "Sep 2025" at bounding box center [544, 222] width 180 height 36
click at [537, 402] on div "Aug" at bounding box center [544, 388] width 40 height 37
type input "Aug 2025"
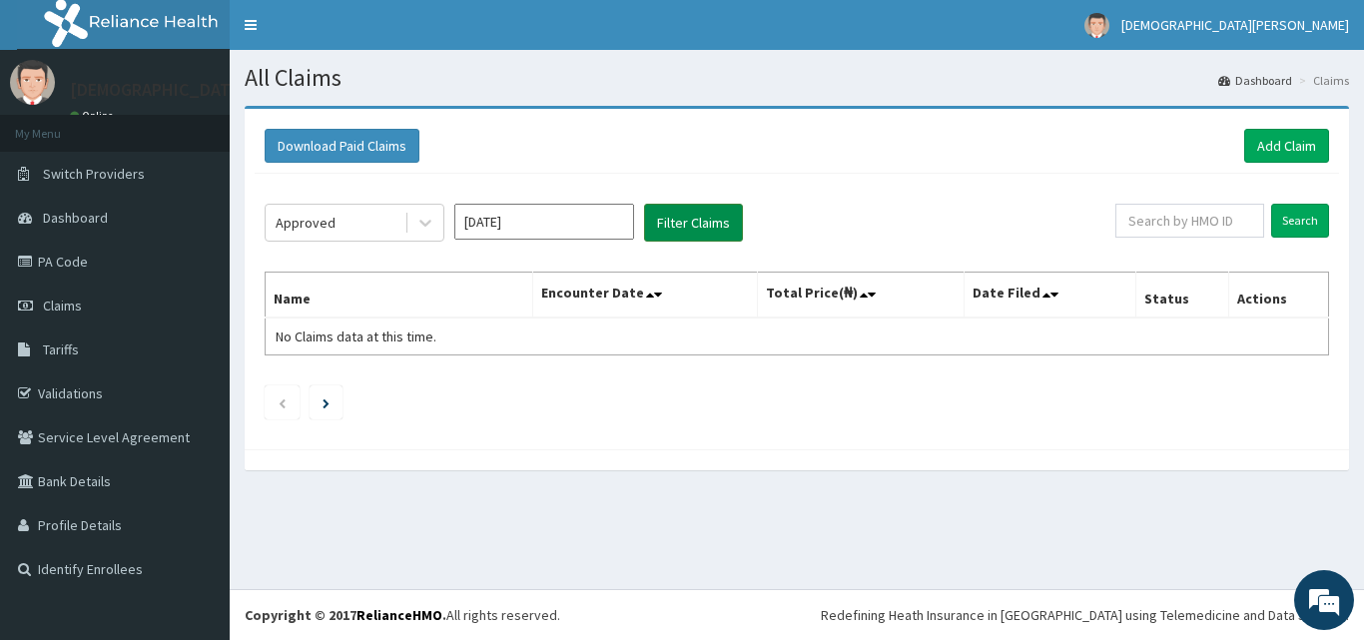
click at [714, 225] on button "Filter Claims" at bounding box center [693, 223] width 99 height 38
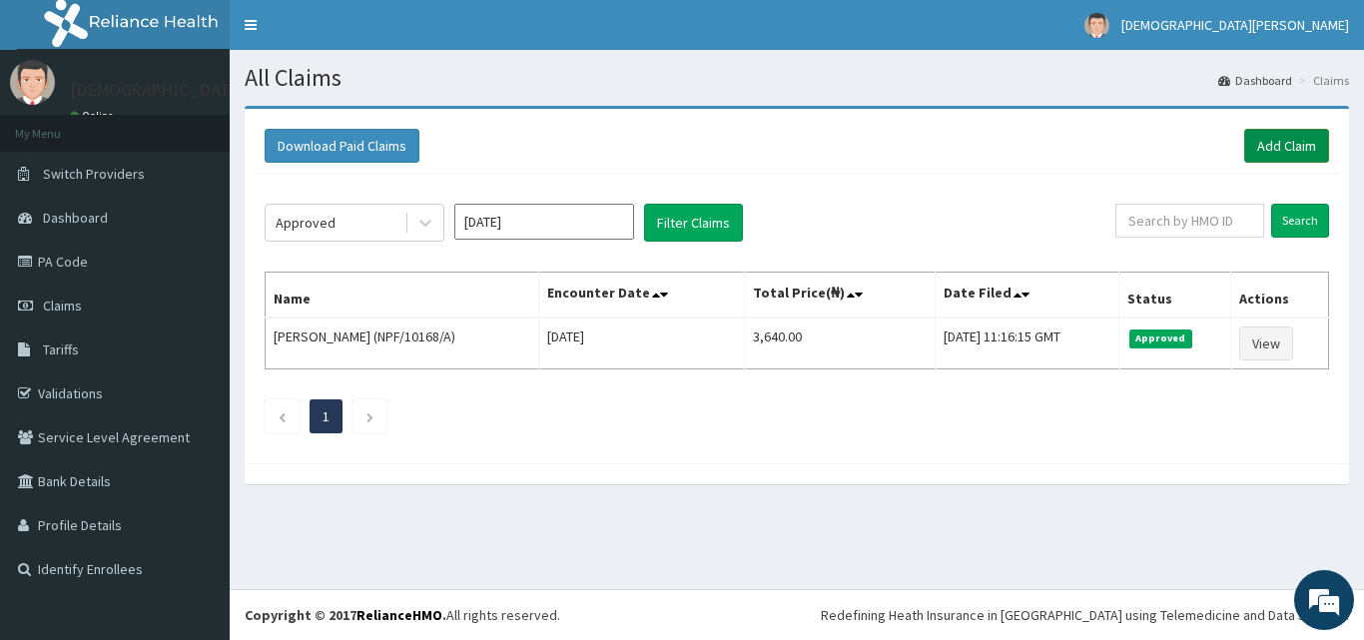
click at [1280, 141] on link "Add Claim" at bounding box center [1286, 146] width 85 height 34
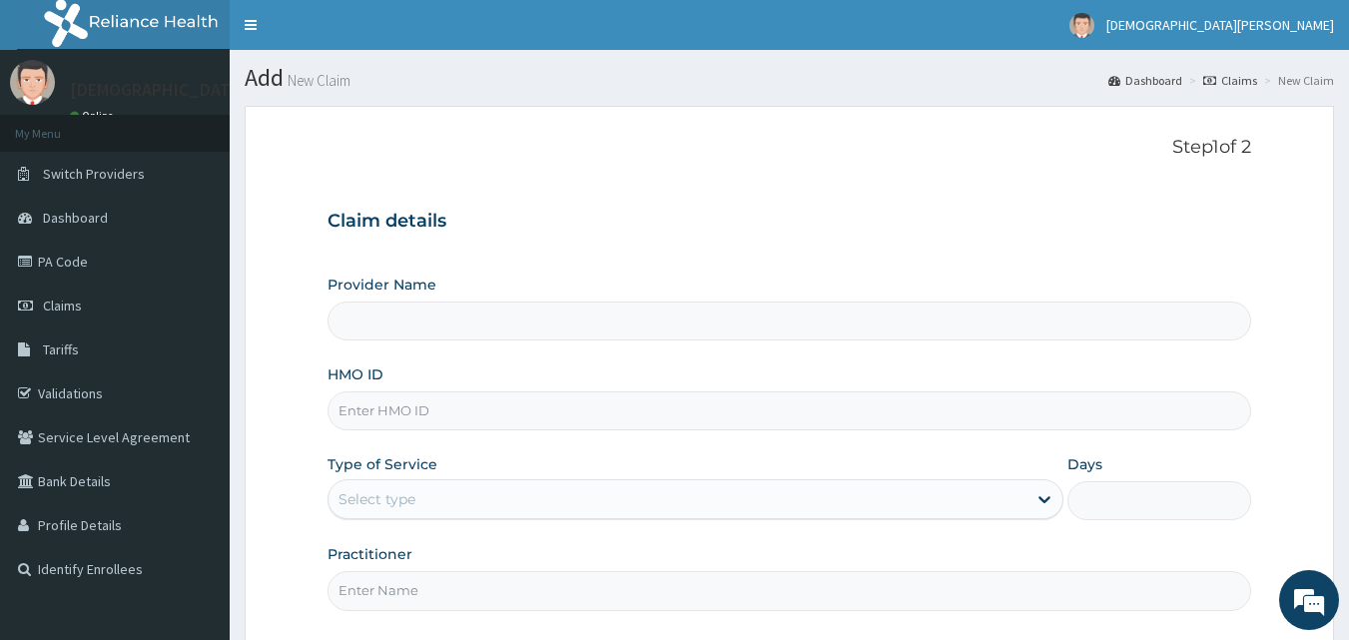
type input "[GEOGRAPHIC_DATA]"
click at [438, 413] on input "HMO ID" at bounding box center [790, 411] width 925 height 39
paste input "CYA/10449/A"
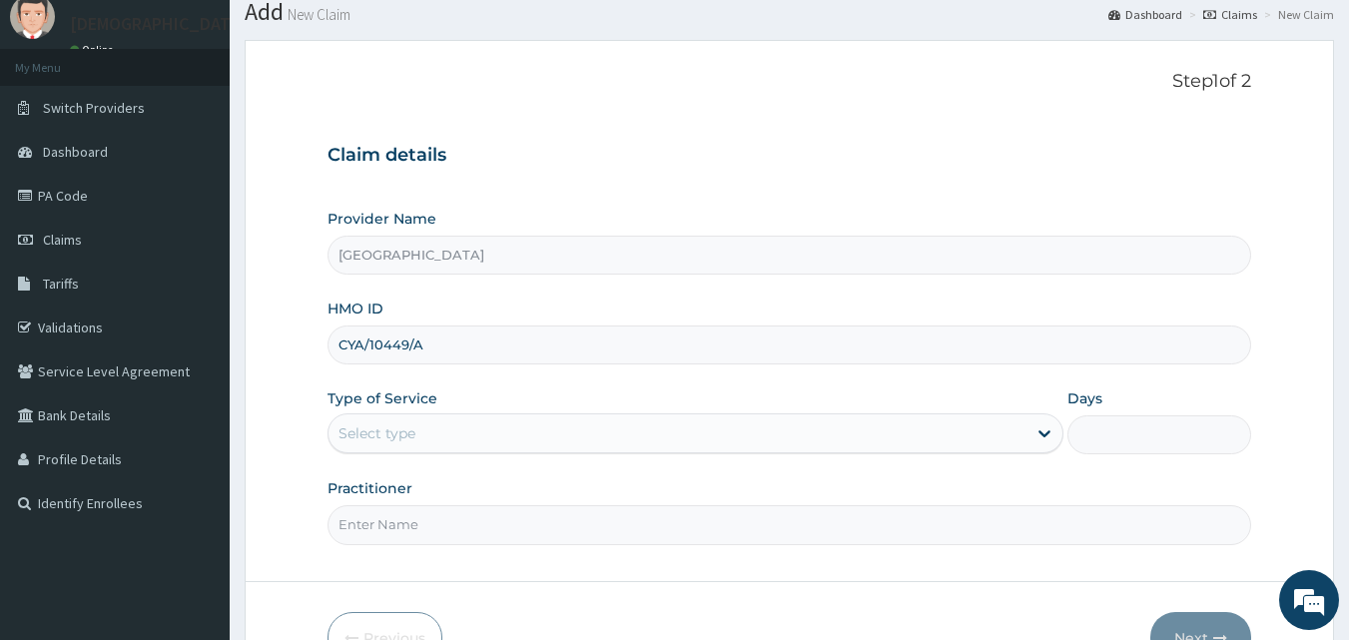
scroll to position [187, 0]
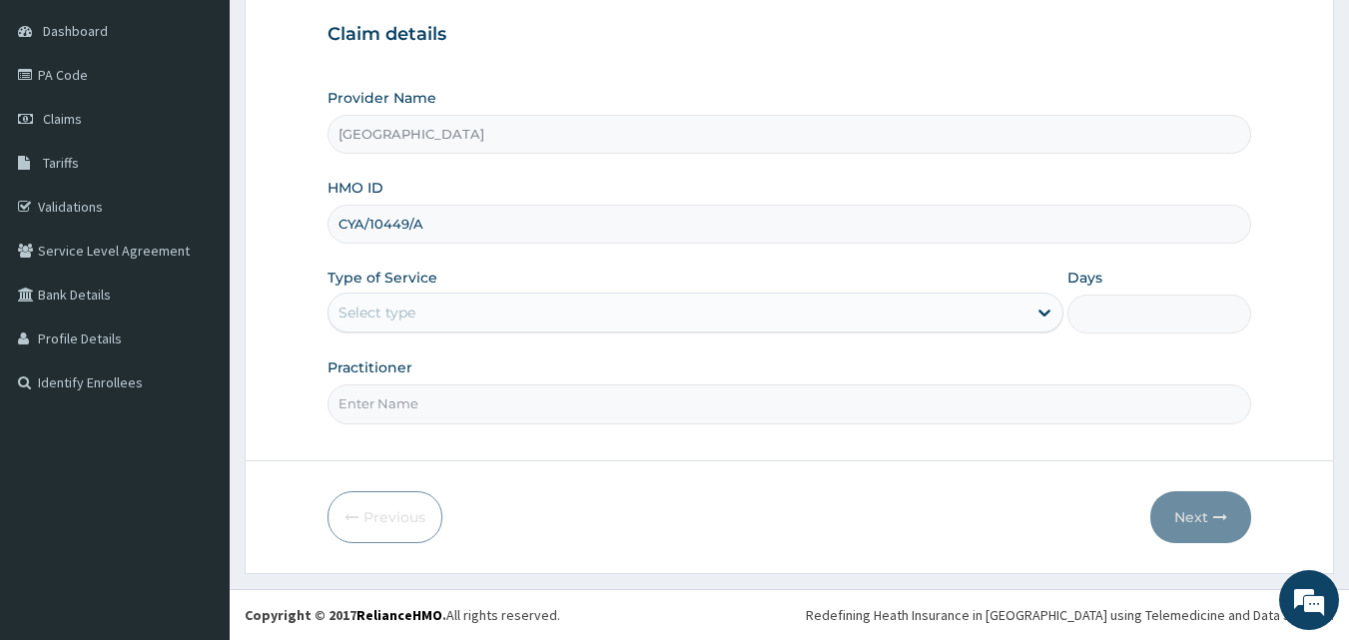
type input "CYA/10449/A"
click at [414, 304] on div "Select type" at bounding box center [377, 313] width 77 height 20
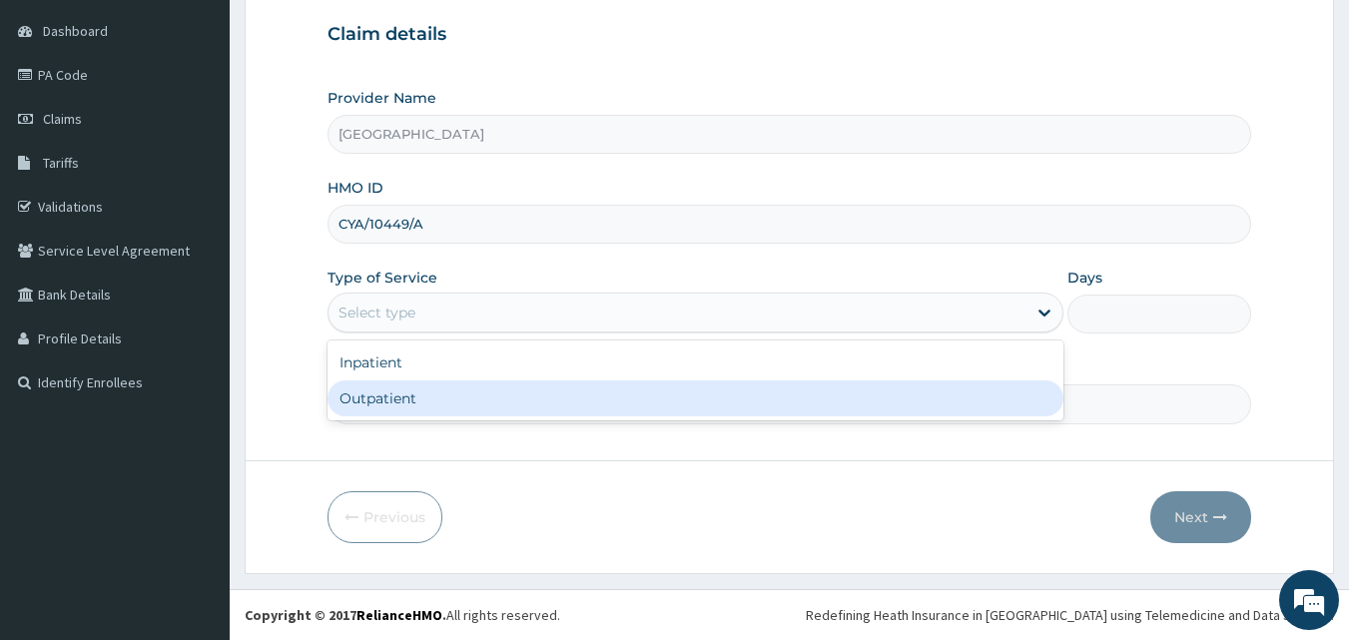
click at [421, 403] on div "Outpatient" at bounding box center [696, 399] width 736 height 36
type input "1"
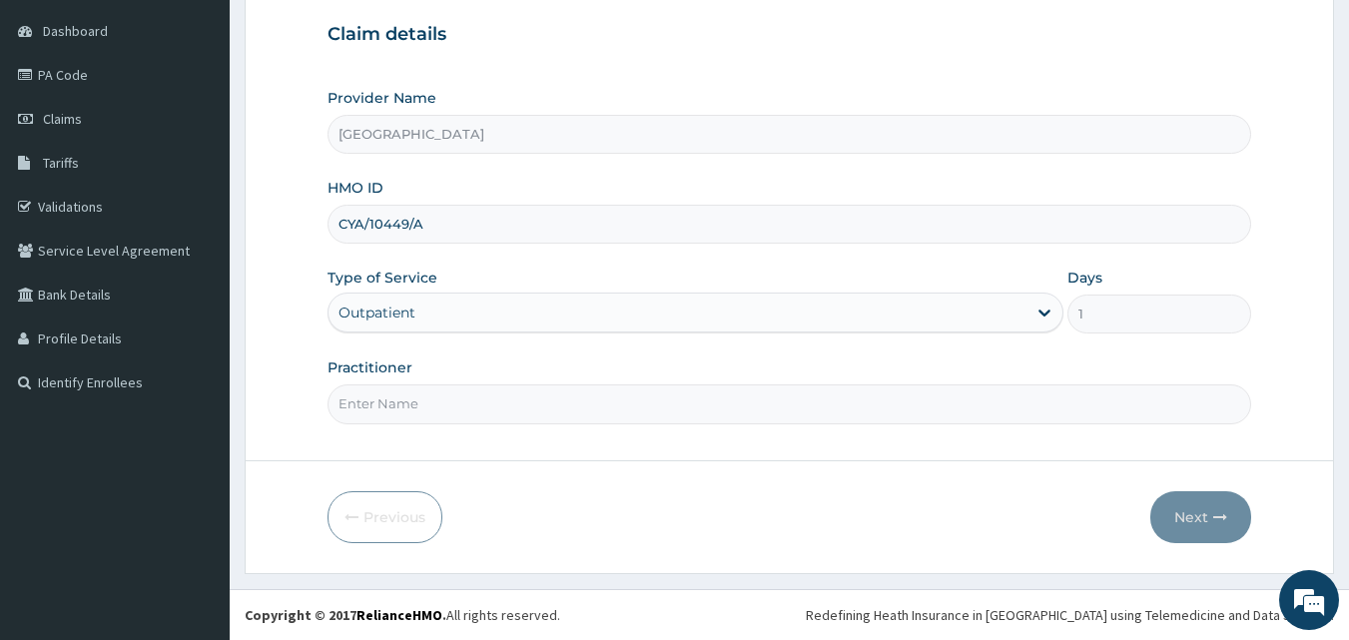
click at [567, 393] on input "Practitioner" at bounding box center [790, 404] width 925 height 39
type input "DR SAMPSON EZE"
click at [1204, 526] on button "Next" at bounding box center [1201, 517] width 101 height 52
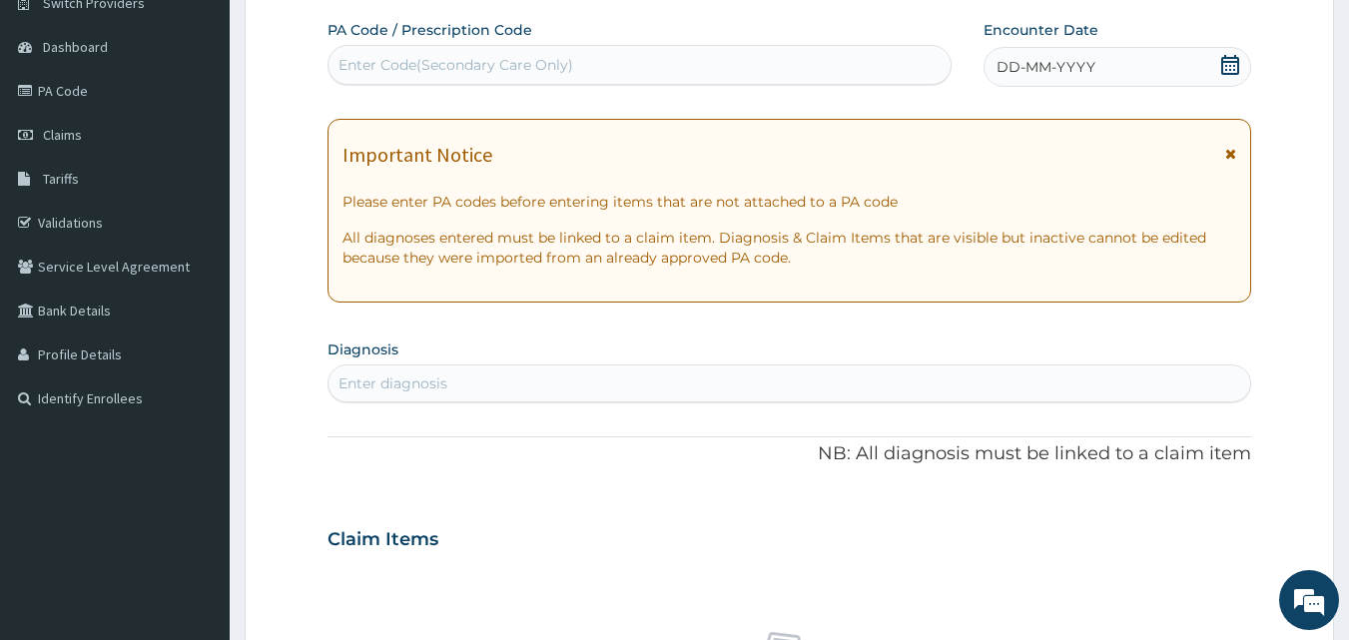
scroll to position [165, 0]
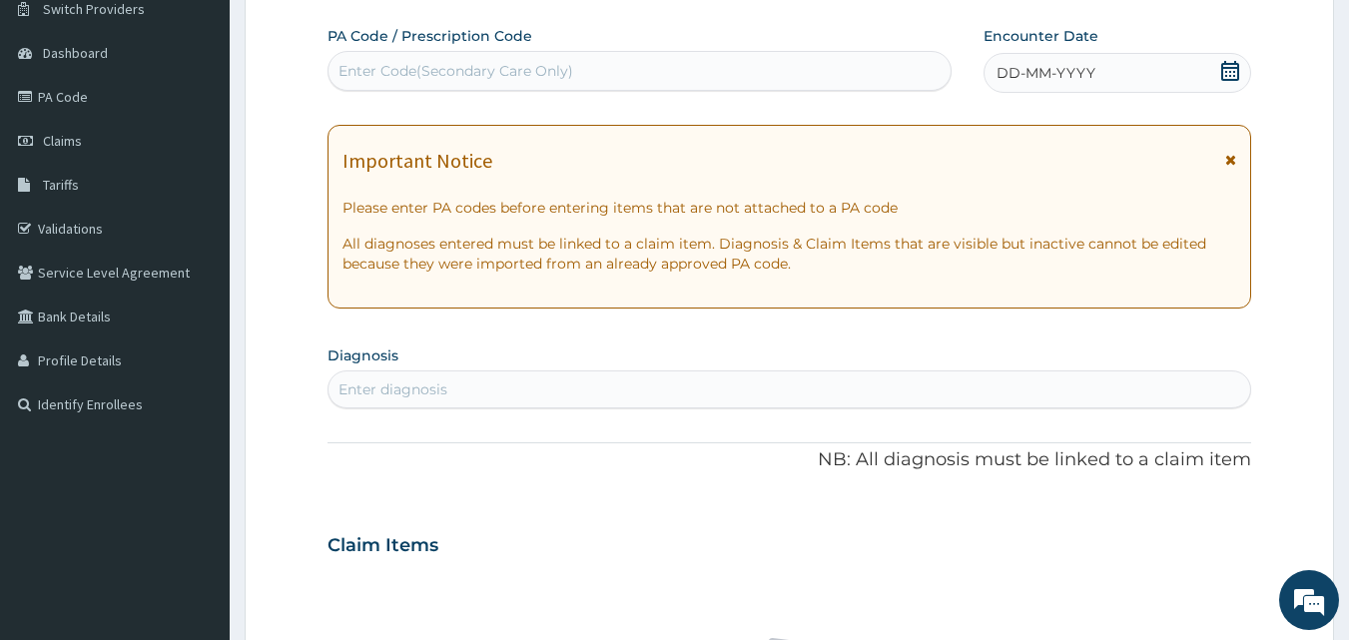
click at [542, 67] on div "Enter Code(Secondary Care Only)" at bounding box center [456, 71] width 235 height 20
drag, startPoint x: 542, startPoint y: 67, endPoint x: 455, endPoint y: 77, distance: 87.5
drag, startPoint x: 455, startPoint y: 77, endPoint x: 349, endPoint y: 78, distance: 106.9
click at [349, 78] on div "Enter Code(Secondary Care Only)" at bounding box center [456, 71] width 235 height 20
click at [395, 73] on div "Enter Code(Secondary Care Only)" at bounding box center [456, 71] width 235 height 20
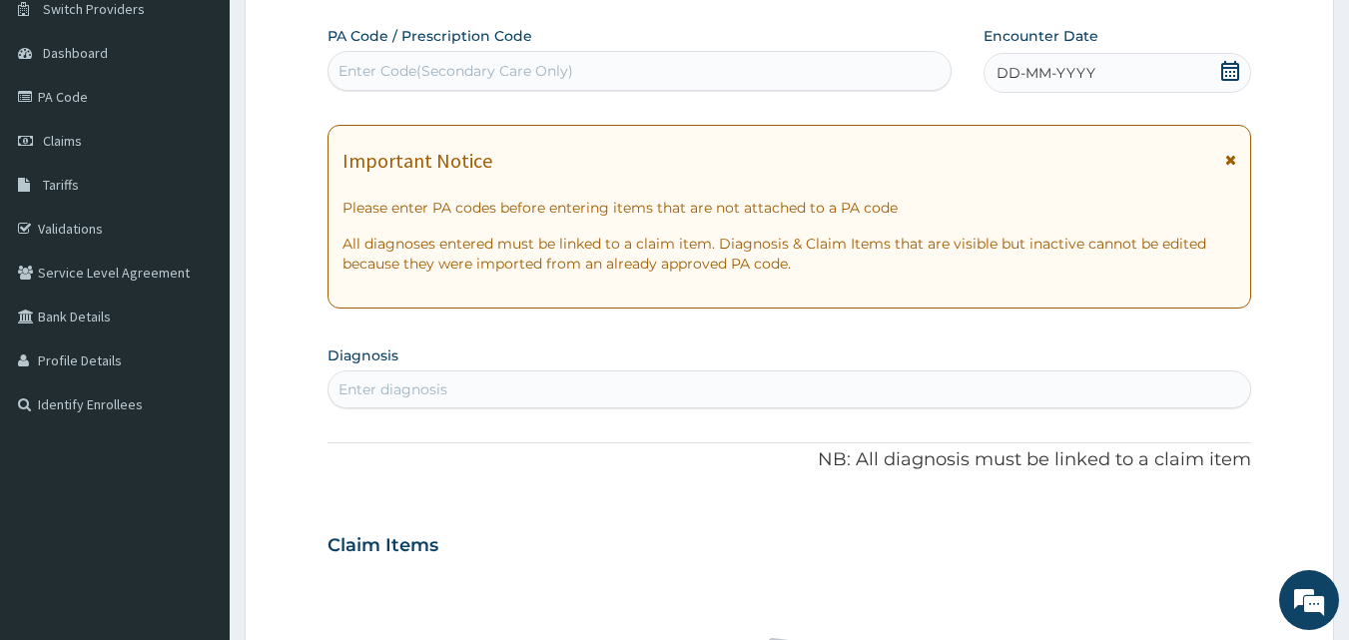
drag, startPoint x: 395, startPoint y: 73, endPoint x: 796, endPoint y: 110, distance: 403.2
click at [796, 110] on div "PA Code / Prescription Code Enter Code(Secondary Care Only) Encounter Date DD-M…" at bounding box center [790, 543] width 925 height 1034
click at [497, 70] on div "Enter Code(Secondary Care Only)" at bounding box center [456, 71] width 235 height 20
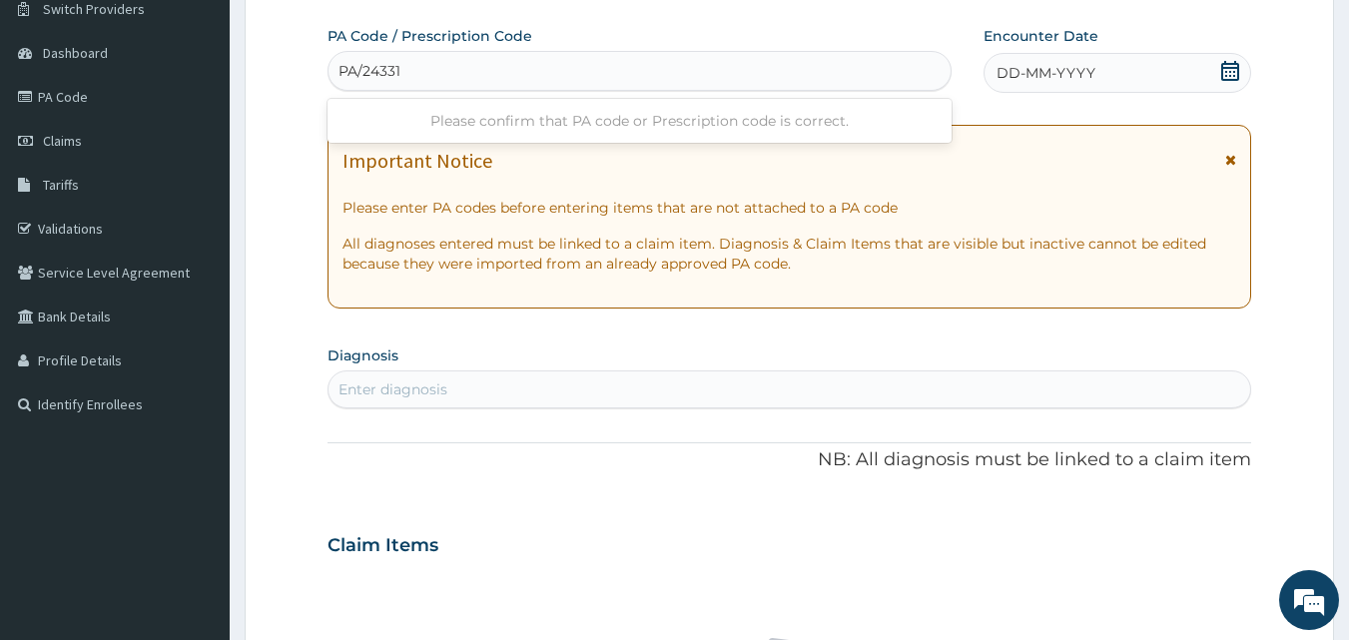
type input "PA/24331A"
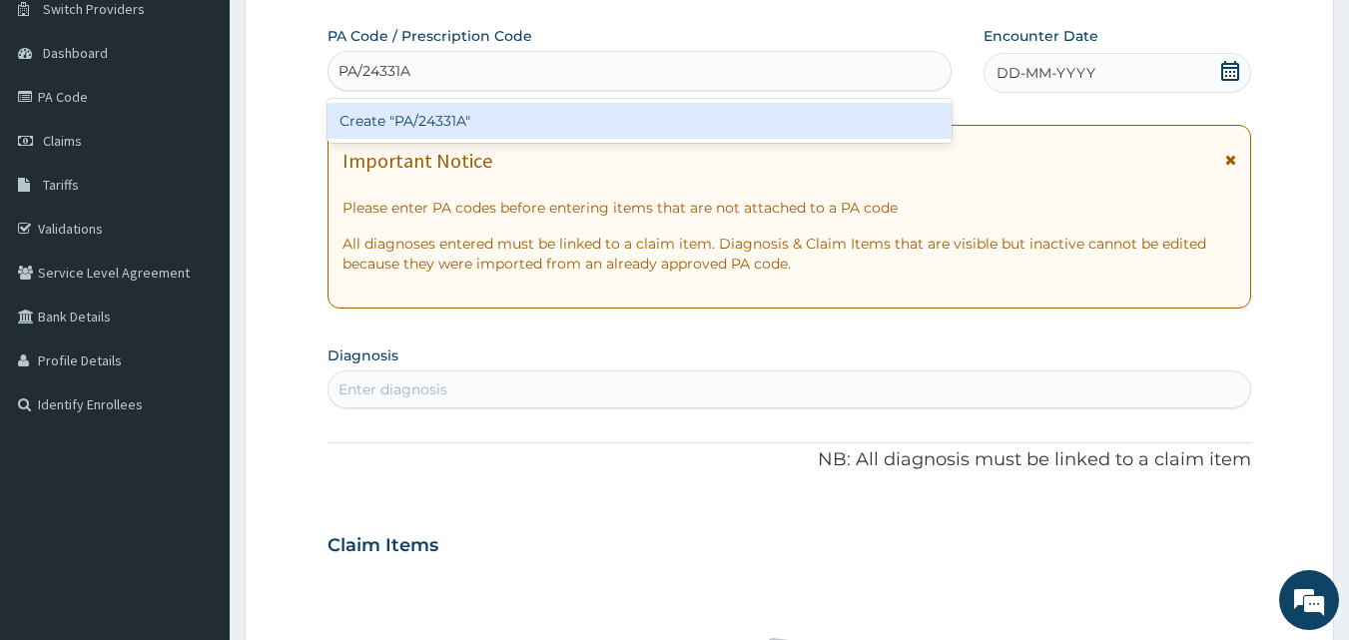
click at [494, 118] on div "Create "PA/24331A"" at bounding box center [640, 121] width 625 height 36
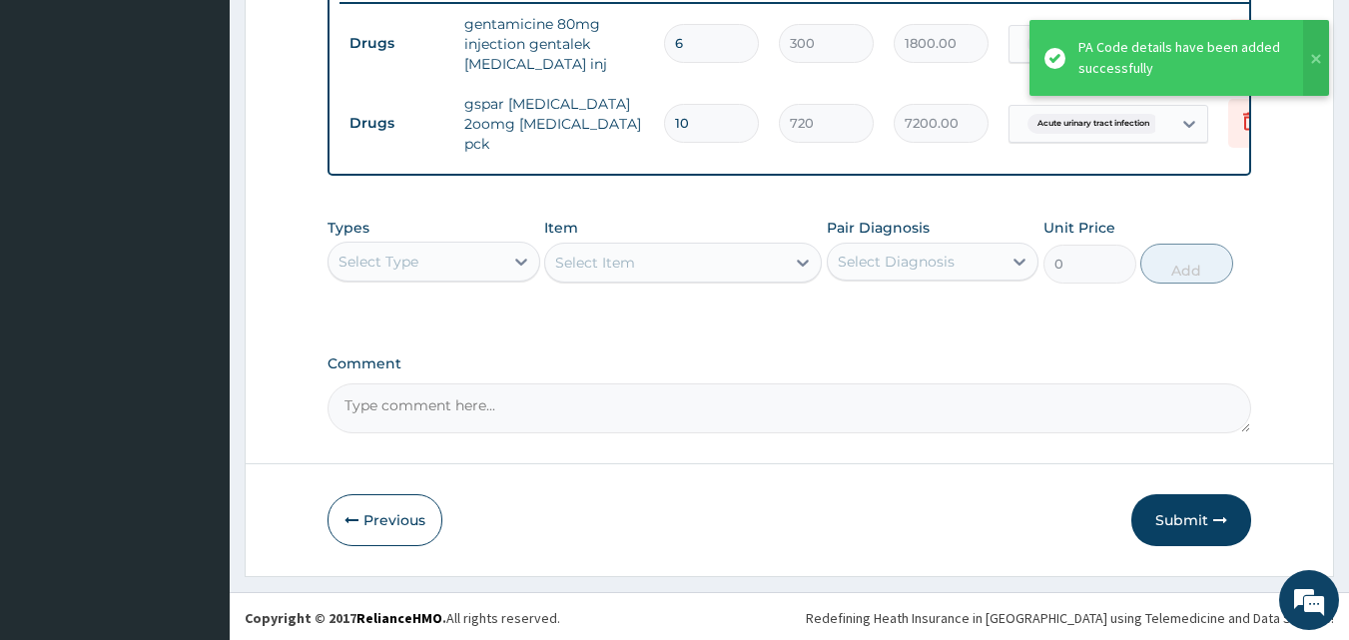
scroll to position [800, 0]
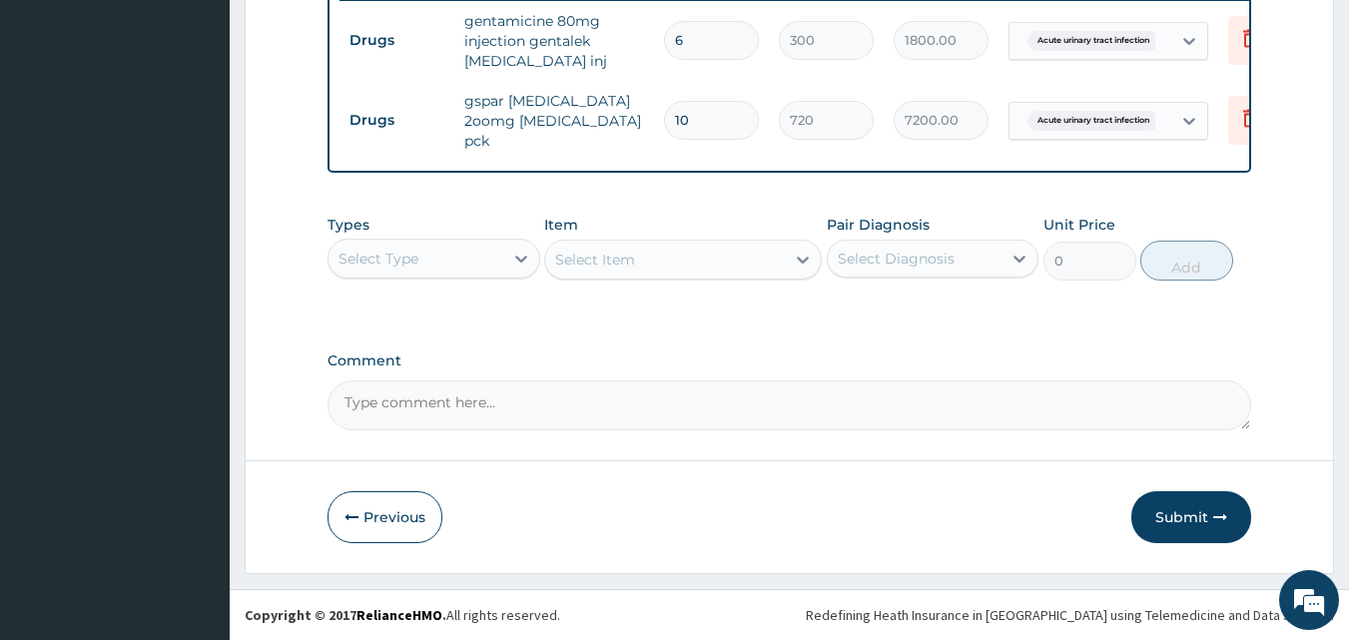
click at [492, 261] on div "Select Type" at bounding box center [416, 259] width 175 height 32
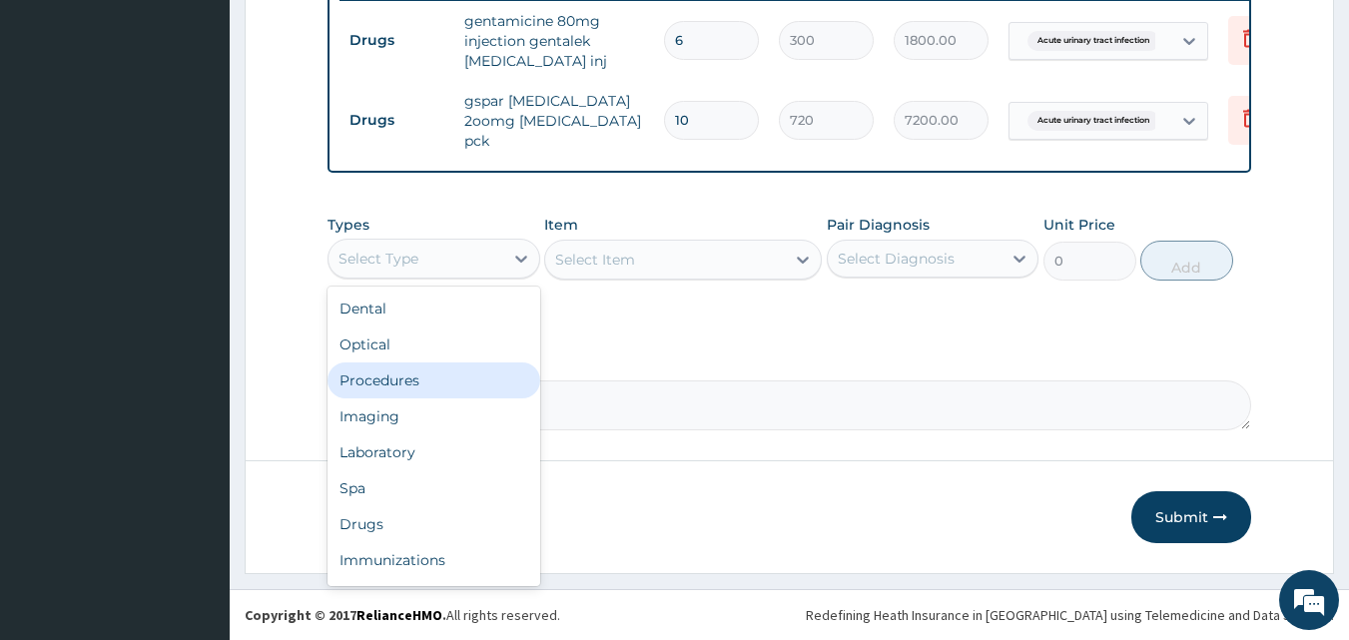
click at [411, 388] on div "Procedures" at bounding box center [434, 381] width 213 height 36
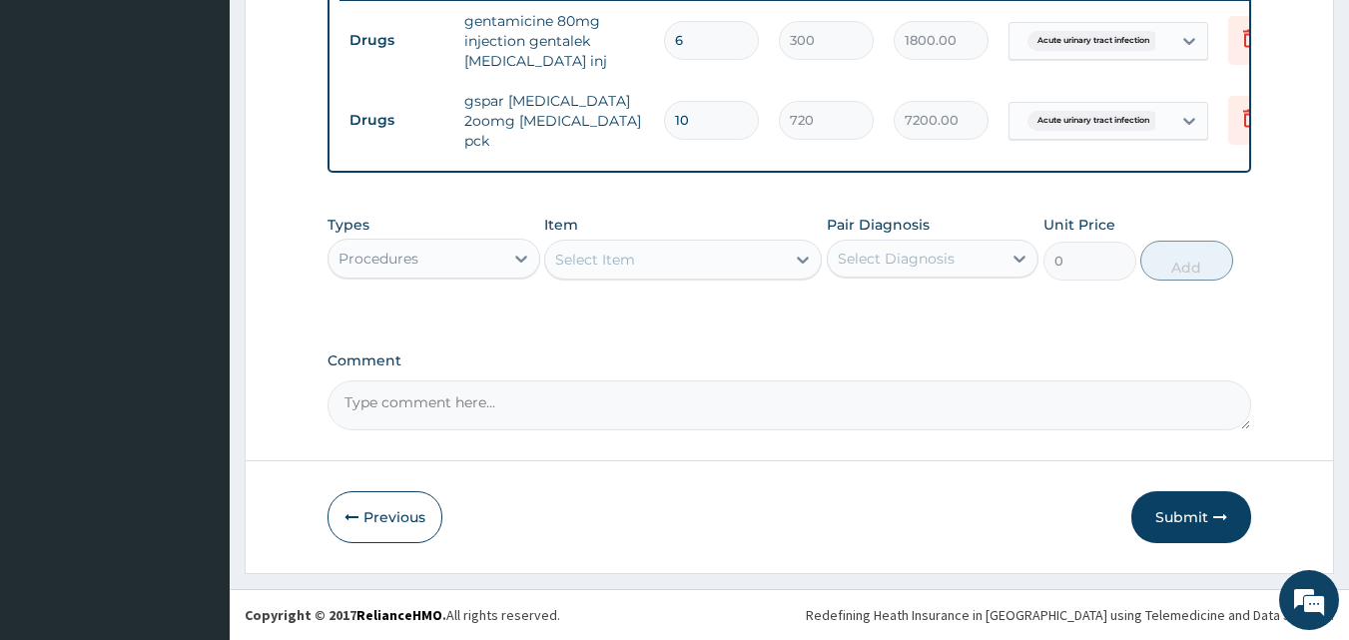
click at [704, 270] on div "Select Item" at bounding box center [665, 260] width 240 height 32
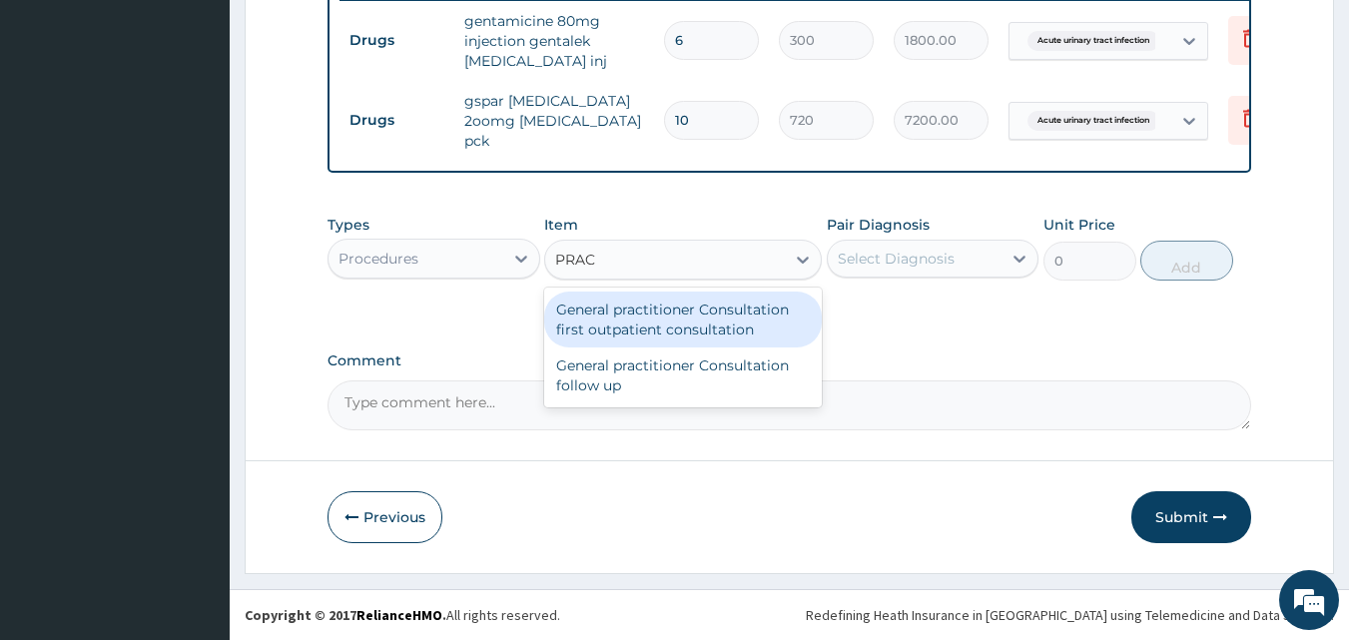
type input "PRACT"
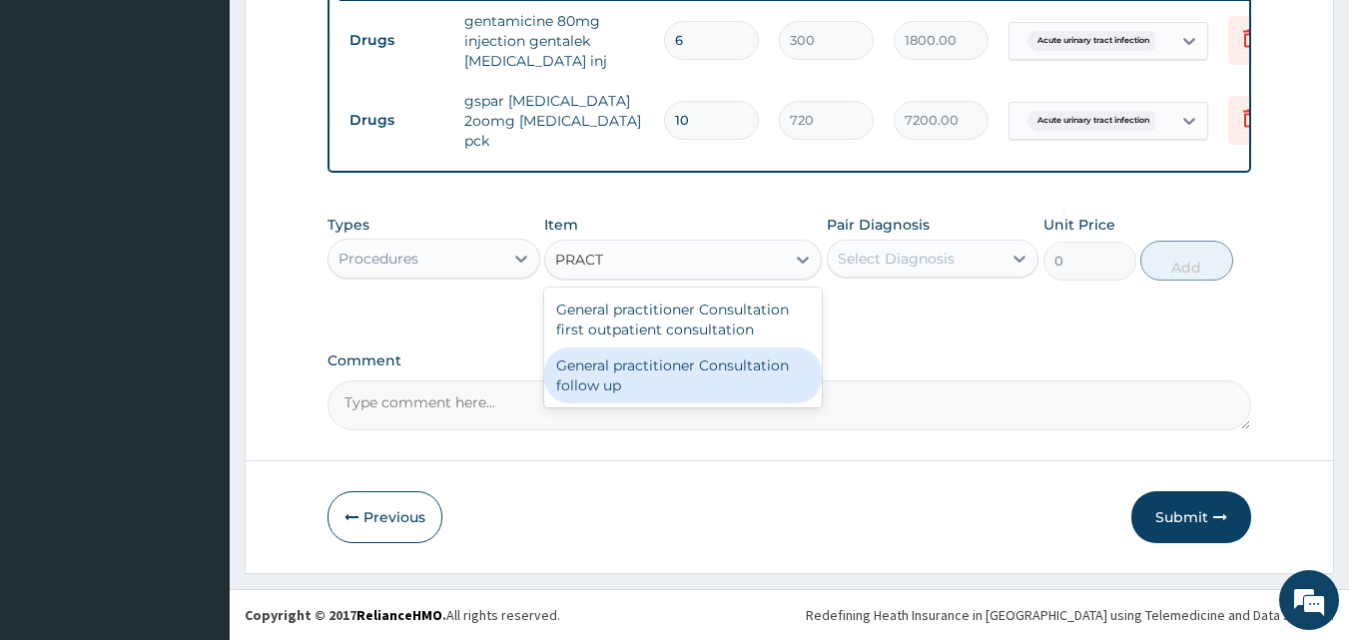
click at [655, 349] on div "General practitioner Consultation follow up" at bounding box center [683, 376] width 278 height 56
type input "2500"
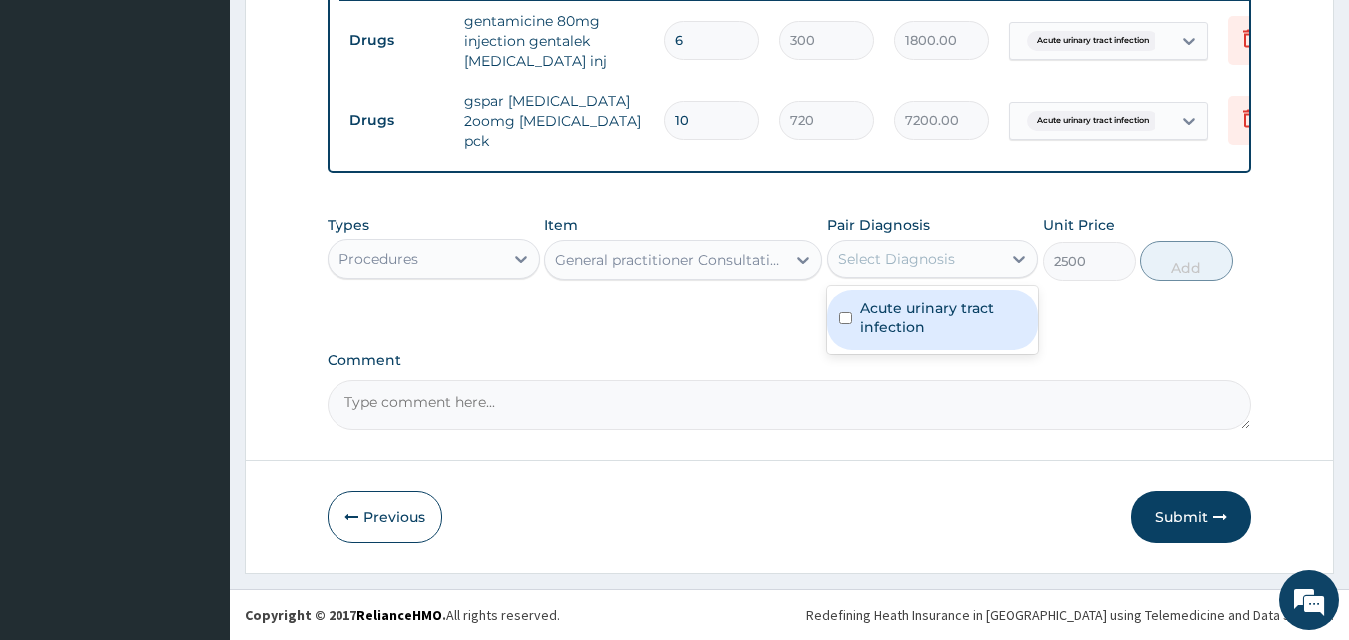
click at [863, 272] on div "Select Diagnosis" at bounding box center [915, 259] width 175 height 32
click at [872, 313] on label "Acute urinary tract infection" at bounding box center [944, 318] width 168 height 40
checkbox input "true"
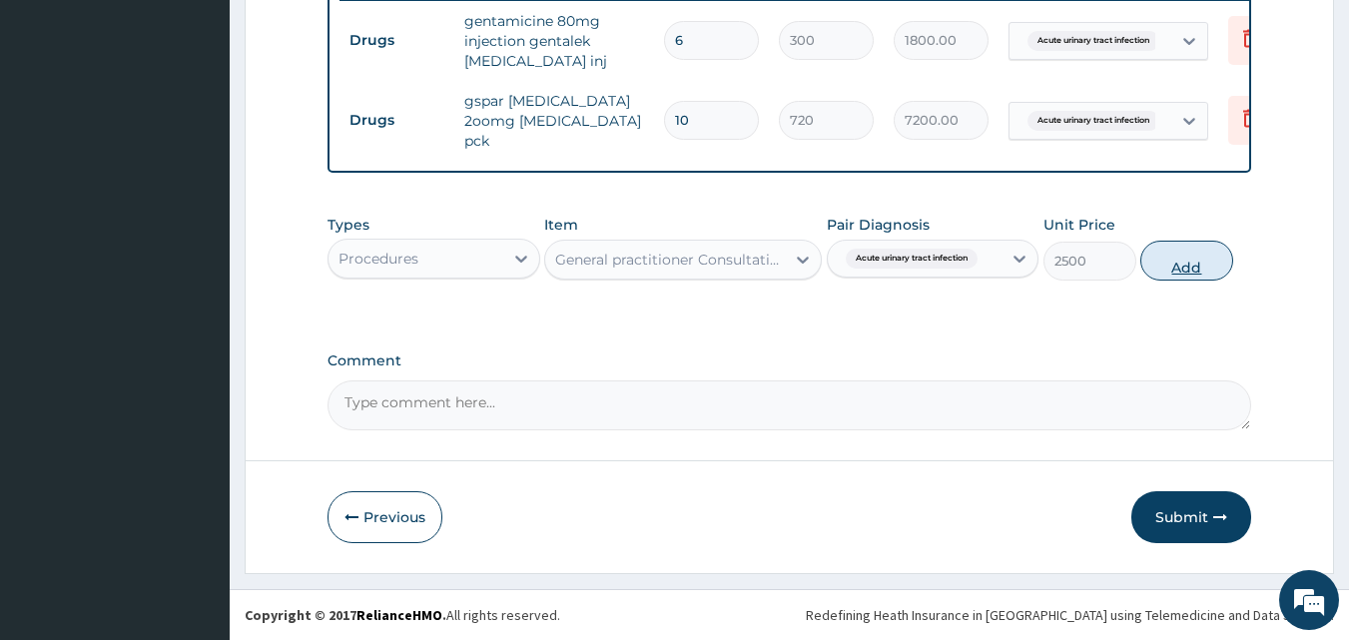
click at [1170, 271] on button "Add" at bounding box center [1187, 261] width 93 height 40
type input "0"
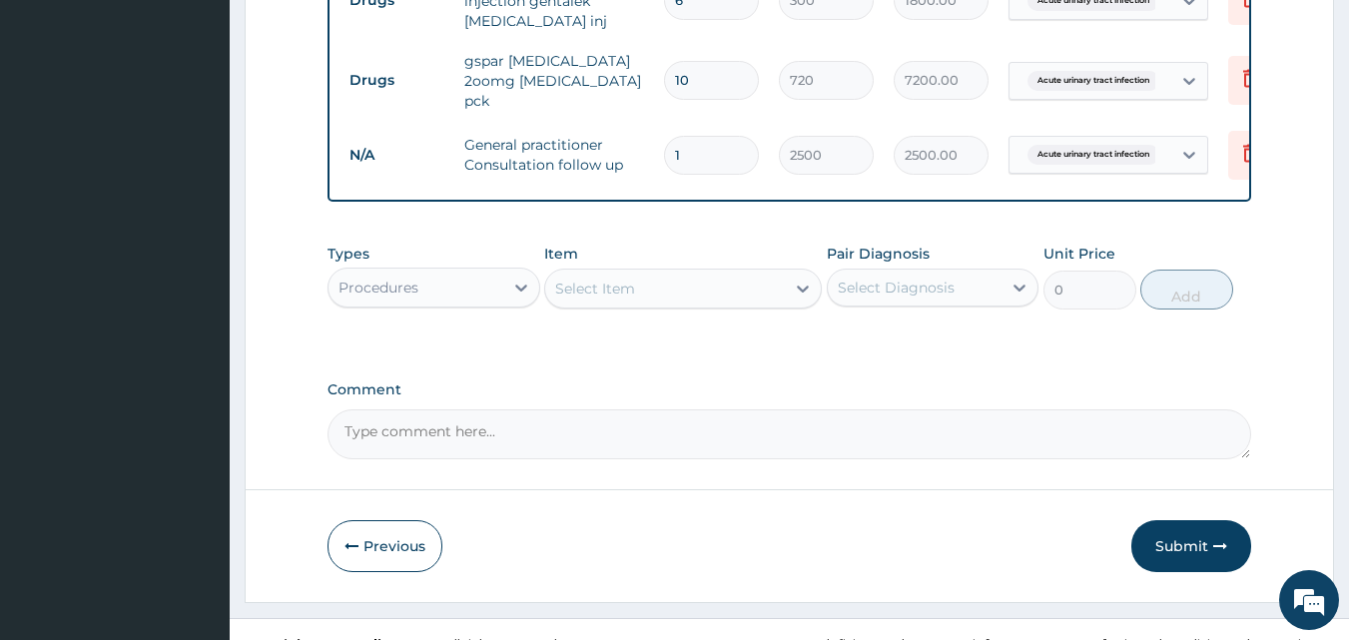
scroll to position [837, 0]
click at [1180, 551] on button "Submit" at bounding box center [1192, 545] width 120 height 52
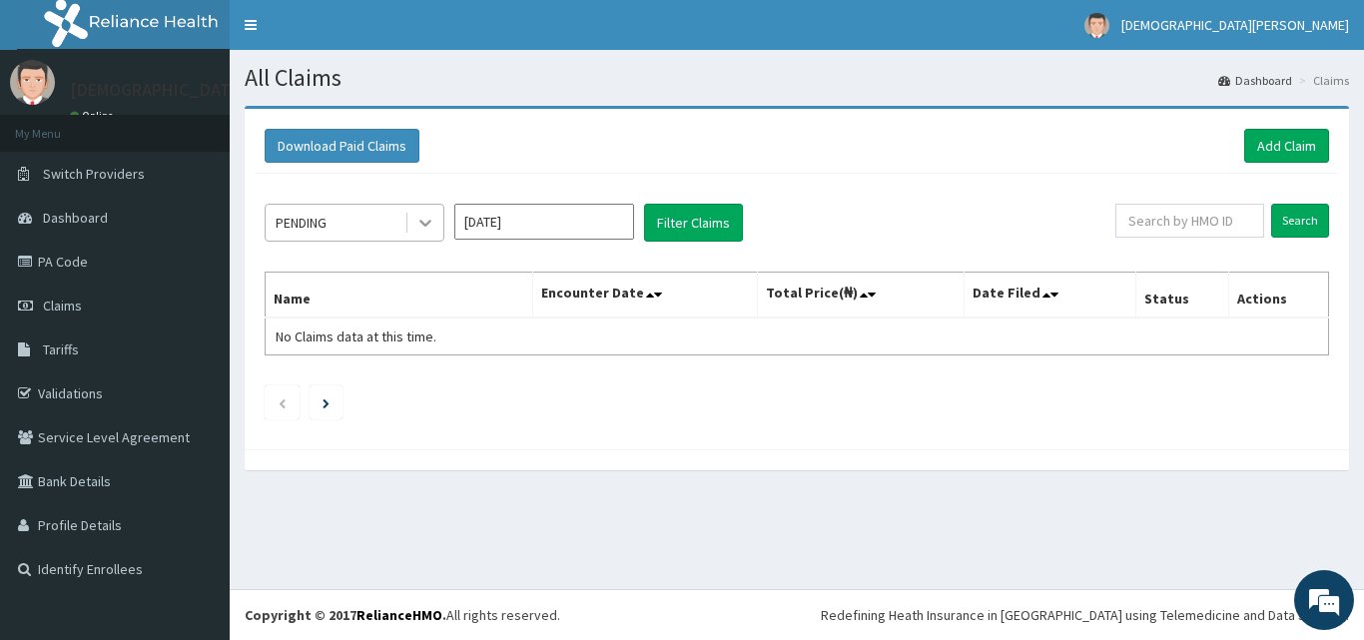
click at [419, 220] on icon at bounding box center [425, 223] width 20 height 20
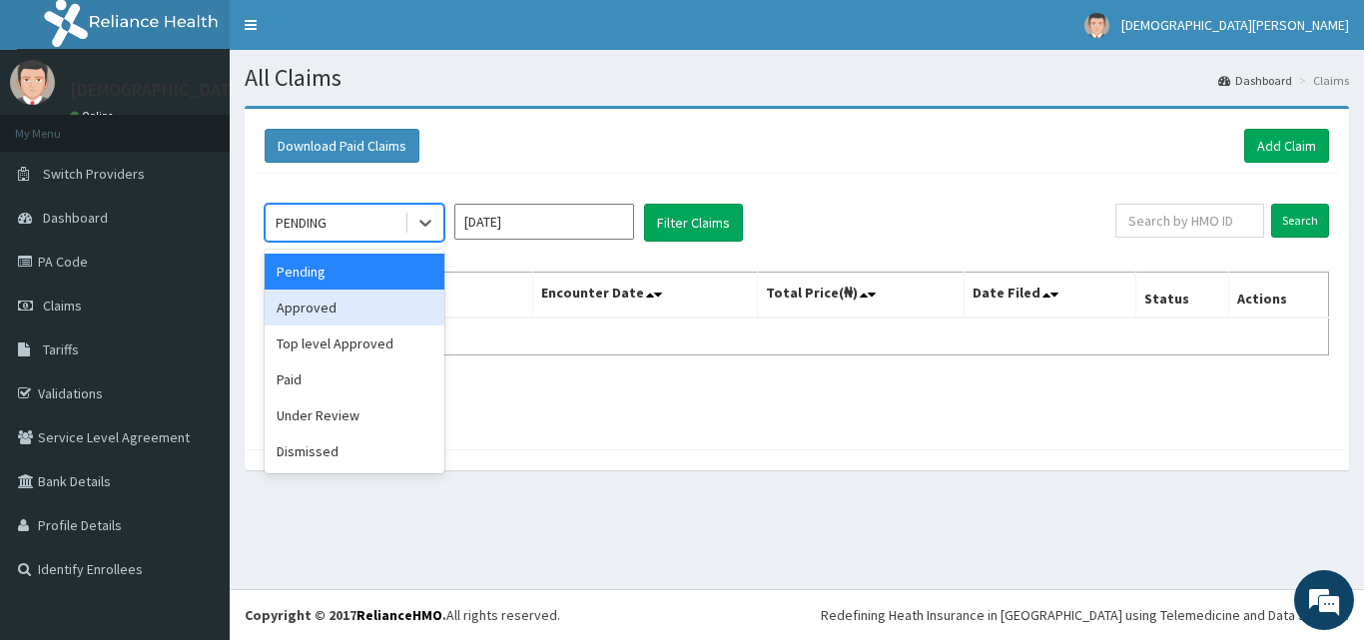
click at [350, 295] on div "Approved" at bounding box center [355, 308] width 180 height 36
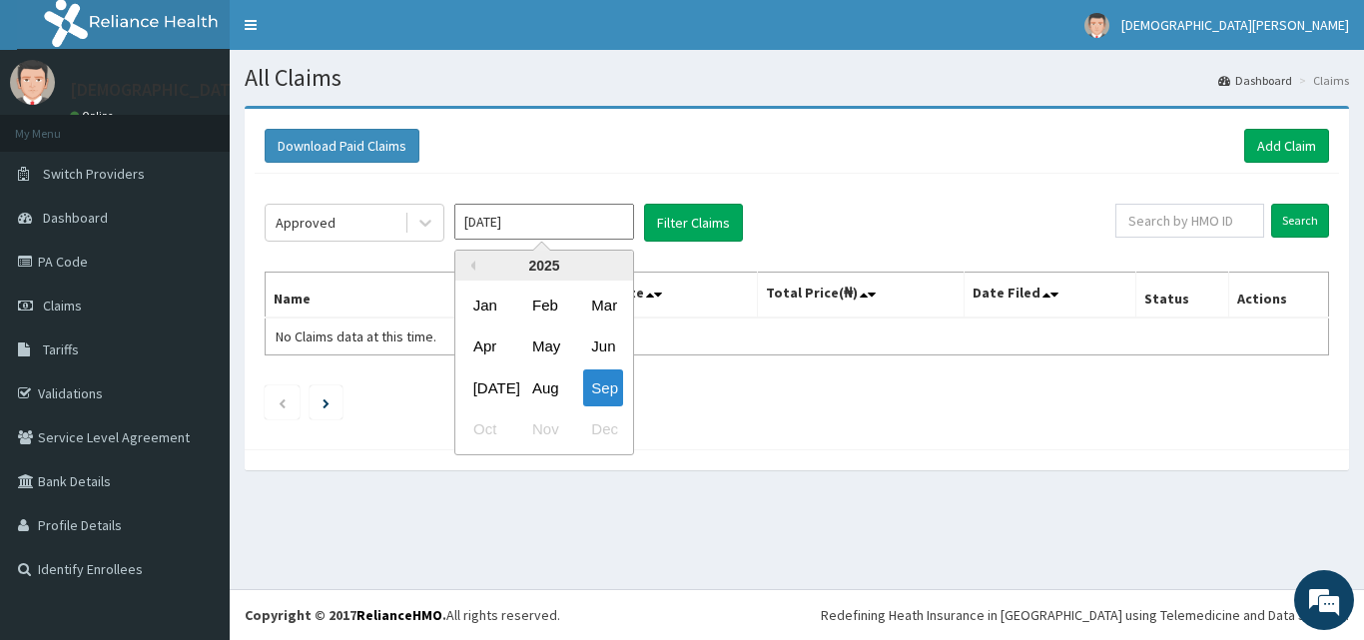
click at [531, 233] on input "[DATE]" at bounding box center [544, 222] width 180 height 36
click at [555, 381] on div "Aug" at bounding box center [544, 388] width 40 height 37
type input "[DATE]"
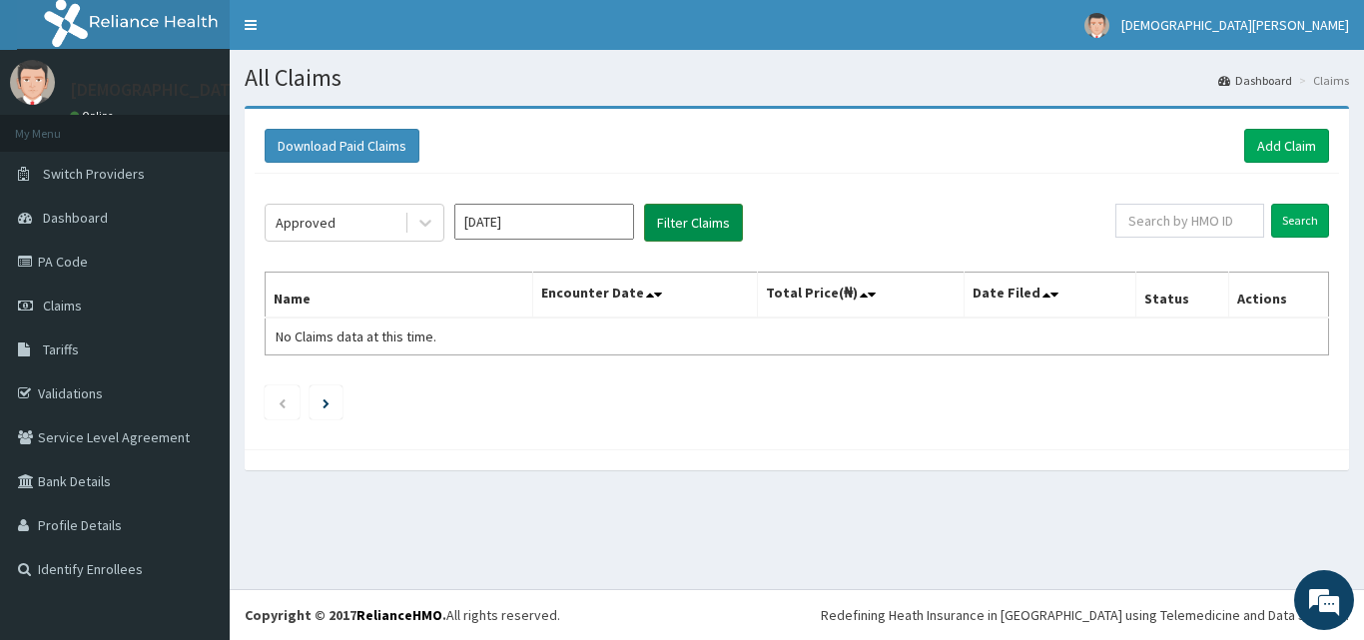
click at [686, 222] on button "Filter Claims" at bounding box center [693, 223] width 99 height 38
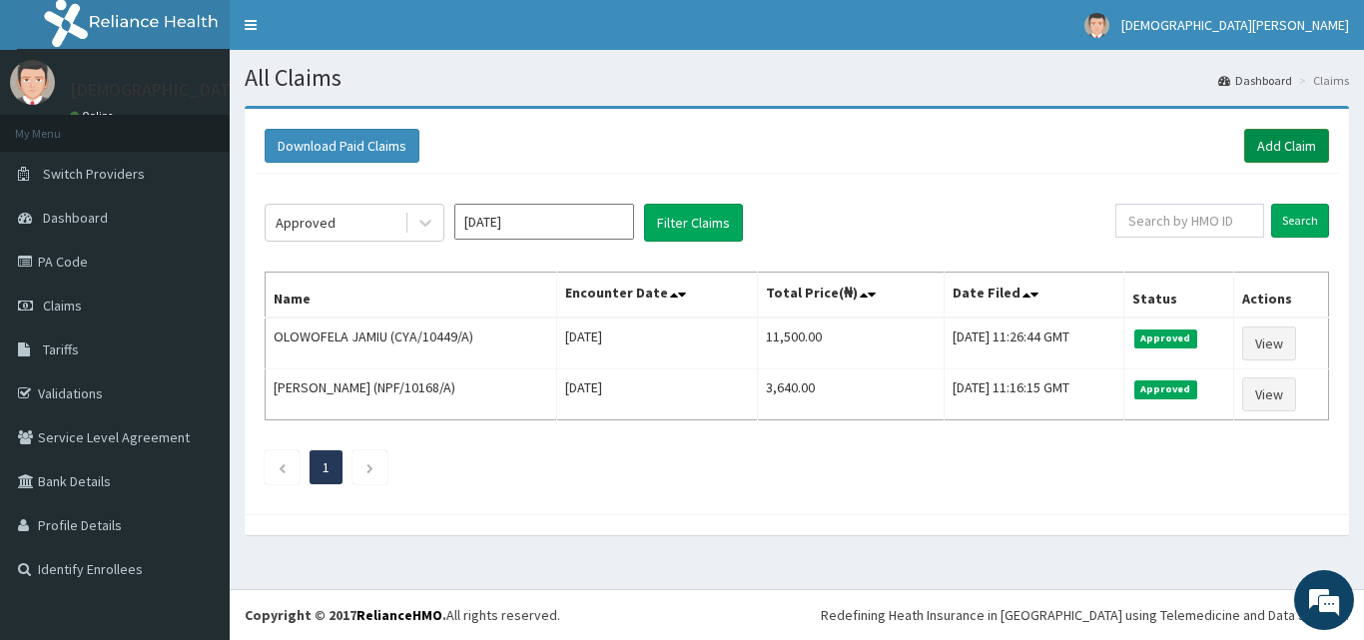
click at [1255, 150] on link "Add Claim" at bounding box center [1286, 146] width 85 height 34
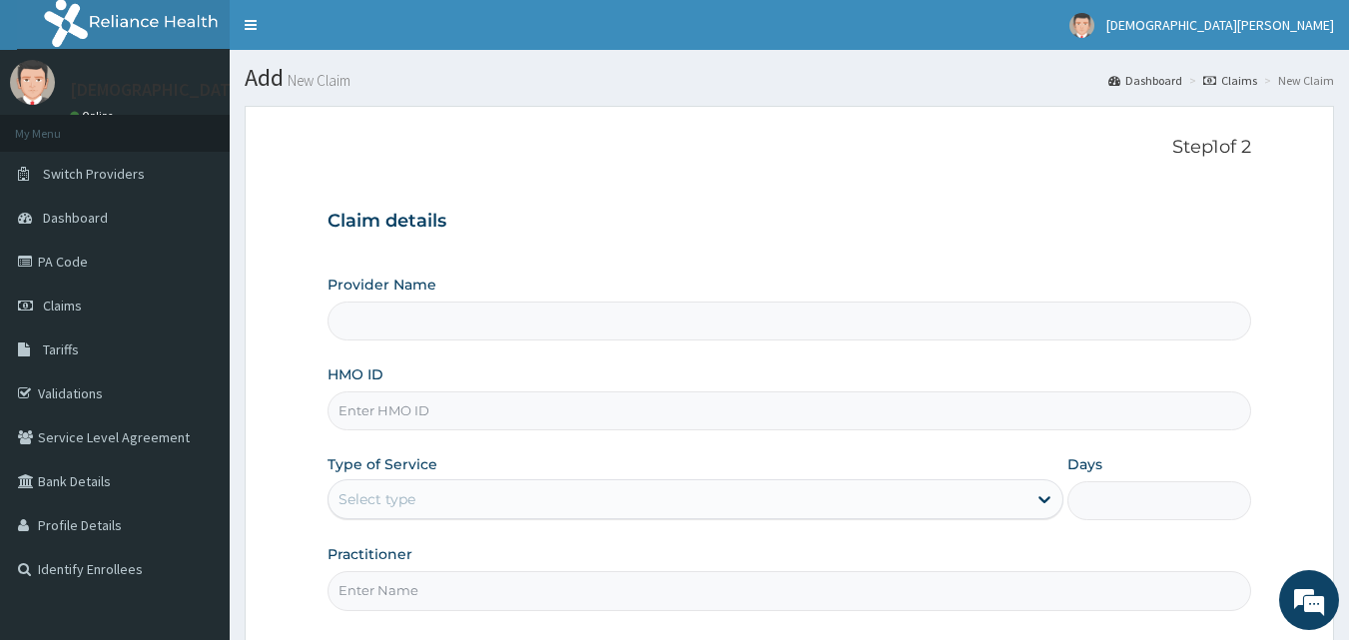
type input "Dolu Hospital"
click at [397, 407] on input "HMO ID" at bounding box center [790, 411] width 925 height 39
paste input "CHL/10809/B"
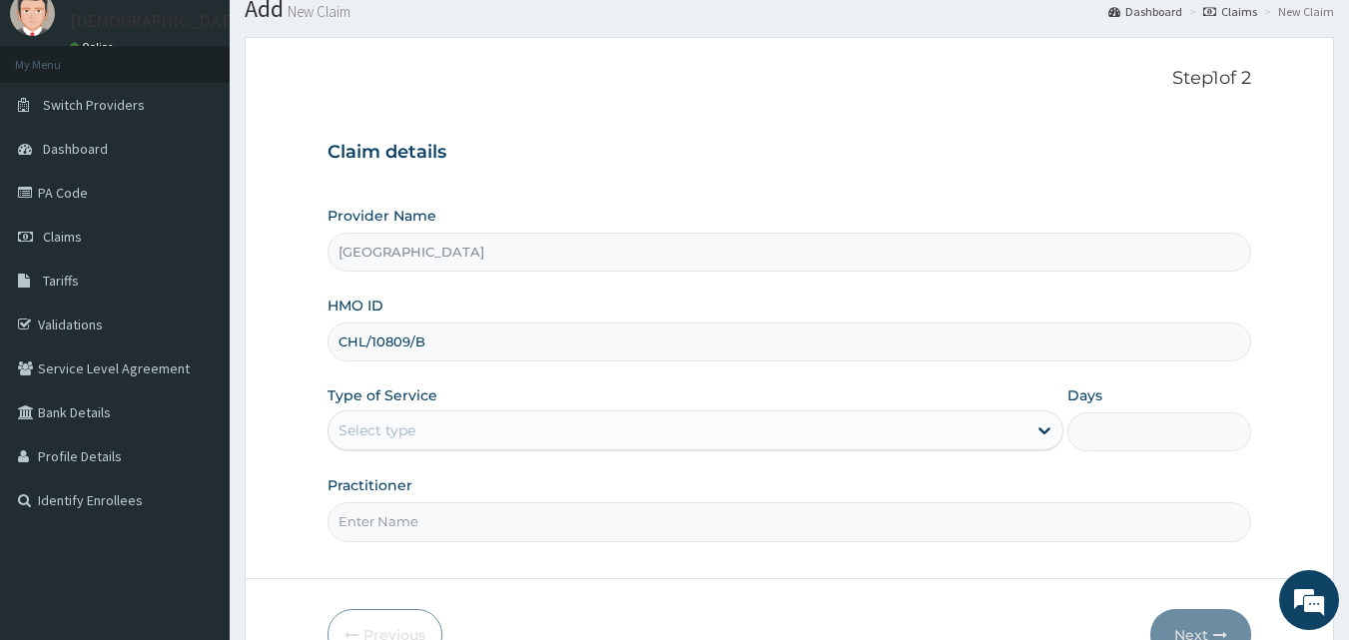
scroll to position [71, 0]
type input "CHL/10809/B"
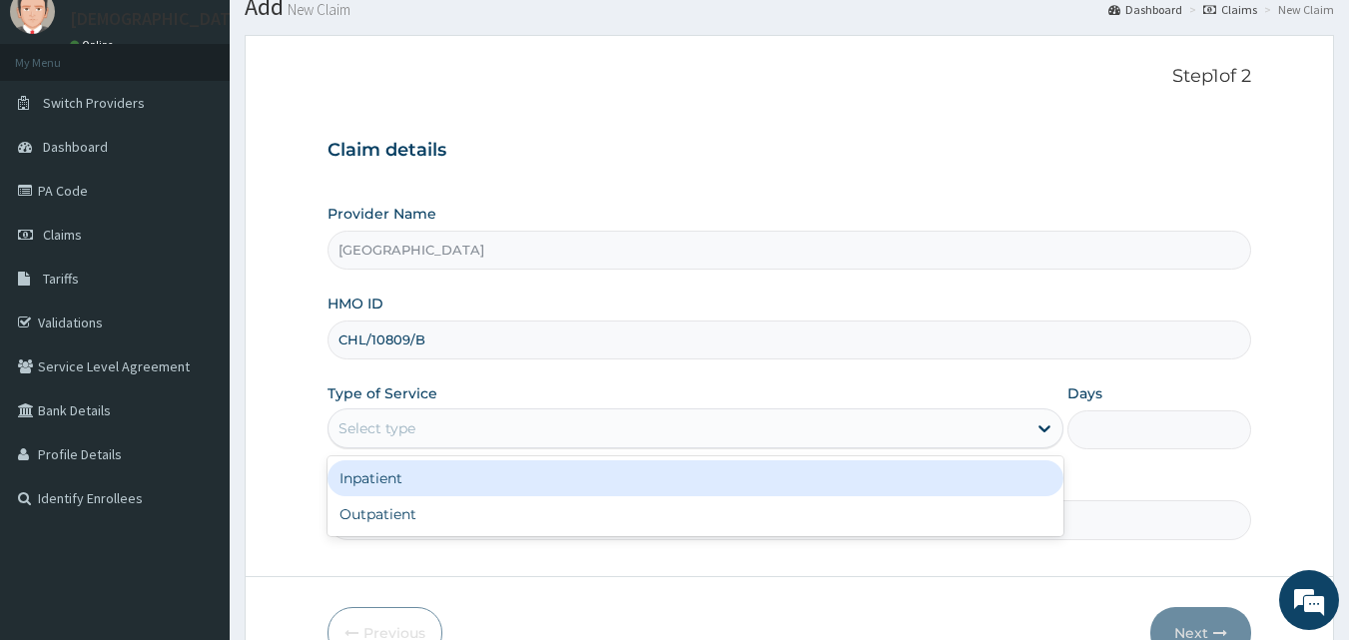
click at [403, 424] on div "Select type" at bounding box center [377, 428] width 77 height 20
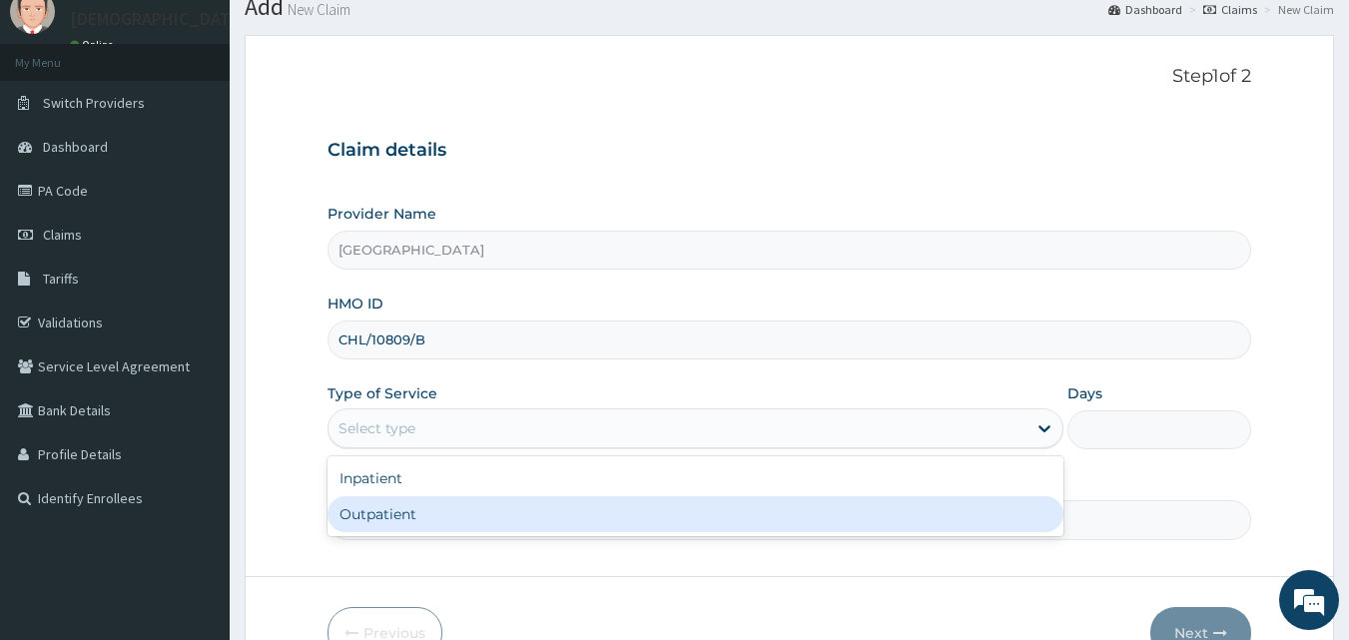
click at [426, 525] on div "Outpatient" at bounding box center [696, 514] width 736 height 36
type input "1"
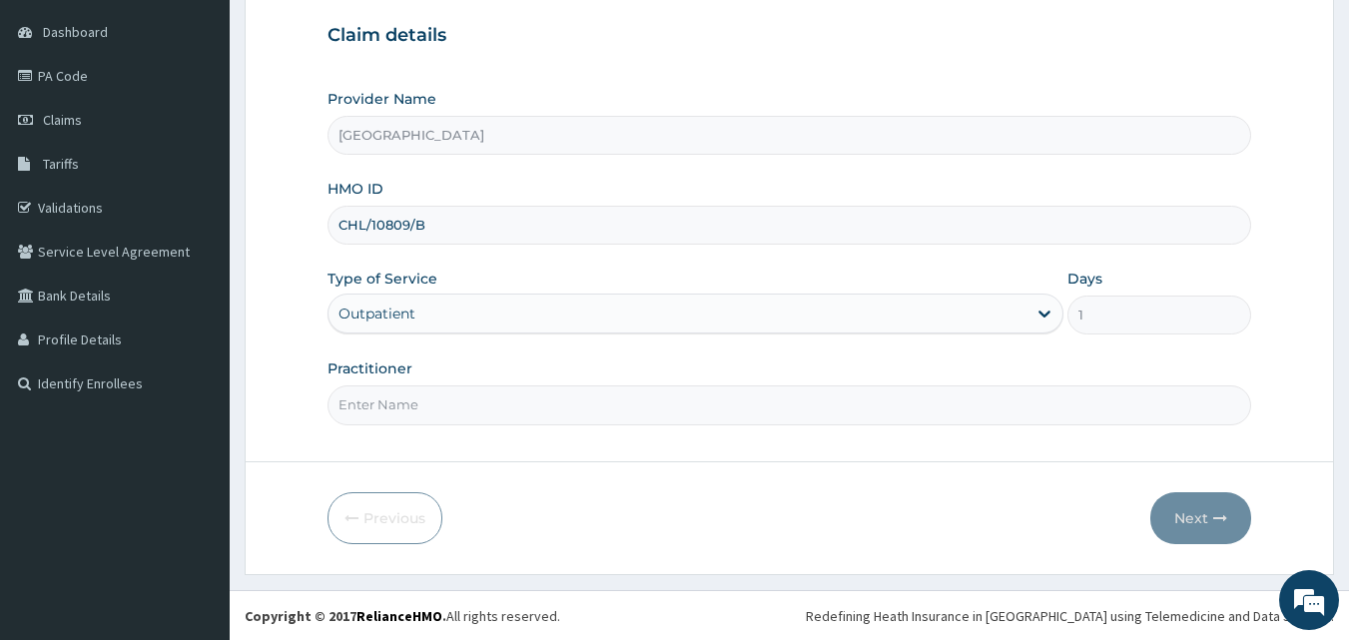
scroll to position [187, 0]
click at [408, 401] on input "Practitioner" at bounding box center [790, 404] width 925 height 39
type input "[PERSON_NAME] EZE"
click at [1204, 505] on button "Next" at bounding box center [1201, 517] width 101 height 52
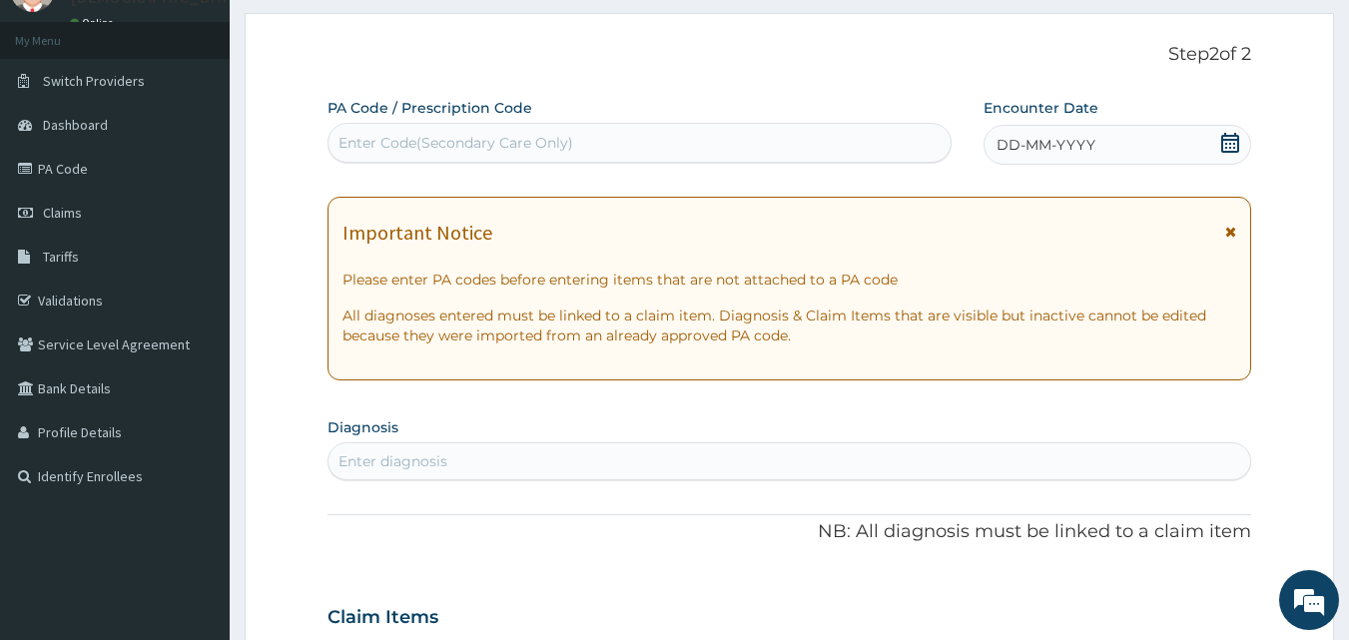
scroll to position [80, 0]
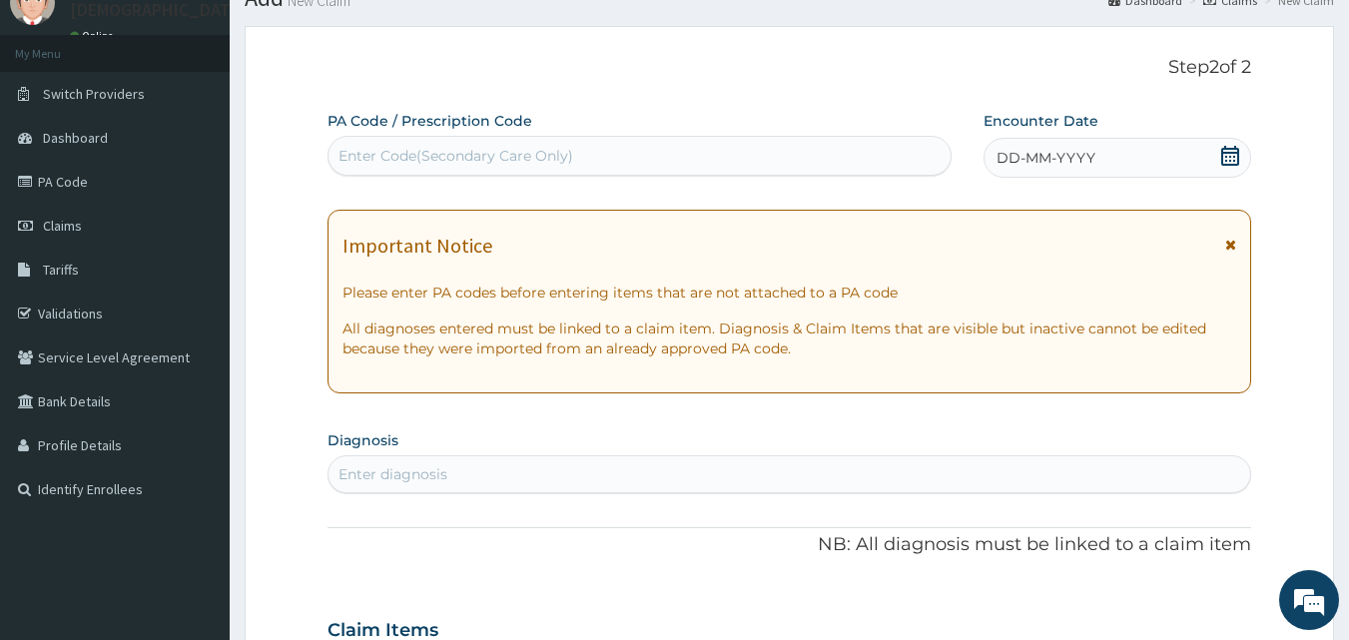
click at [598, 146] on div "Enter Code(Secondary Care Only)" at bounding box center [640, 156] width 623 height 32
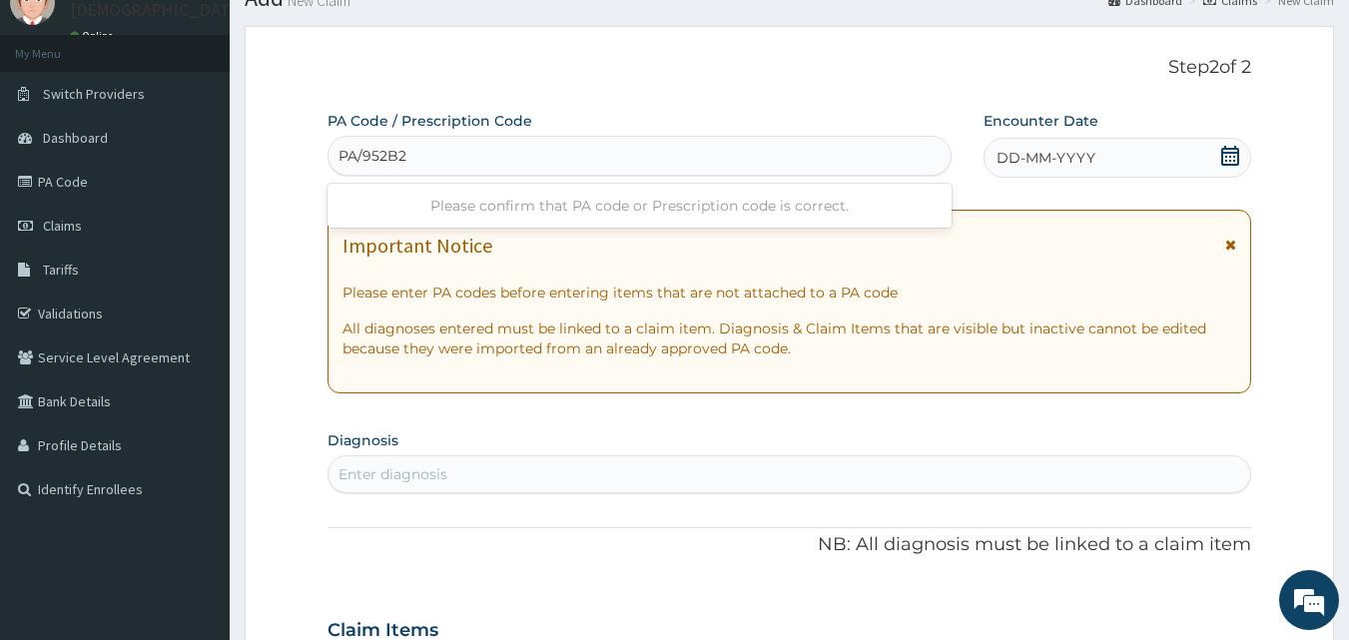
type input "PA/952B28"
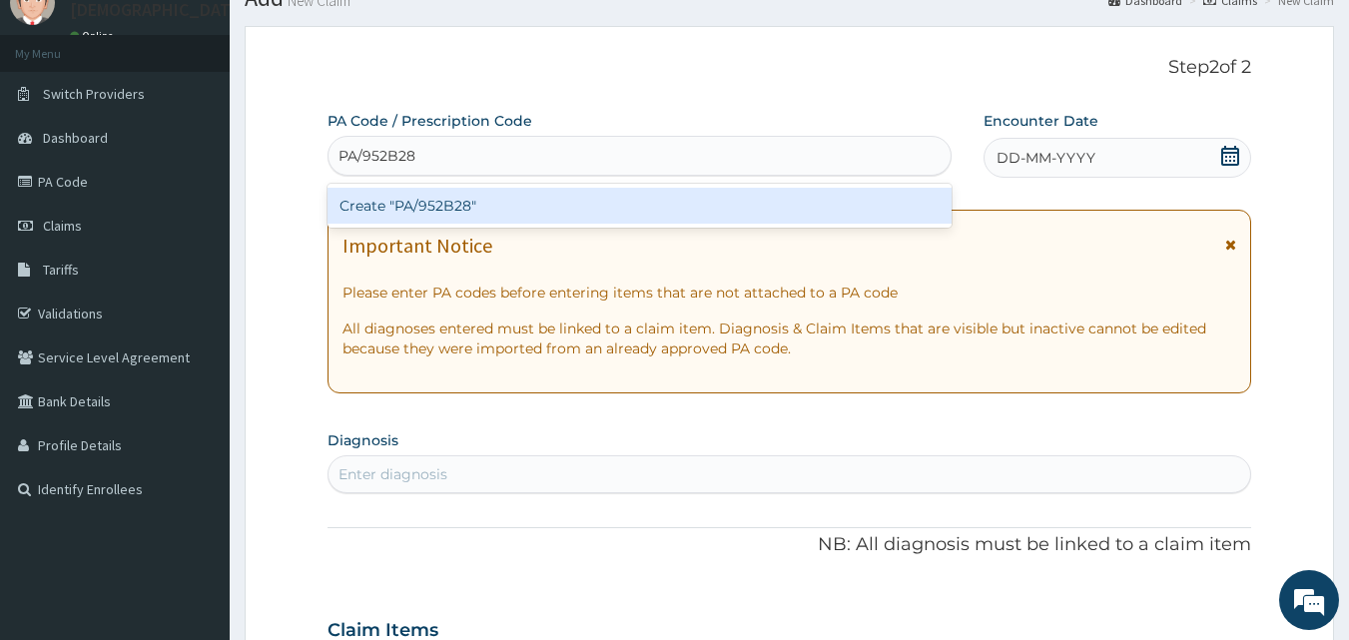
click at [602, 200] on div "Create "PA/952B28"" at bounding box center [640, 206] width 625 height 36
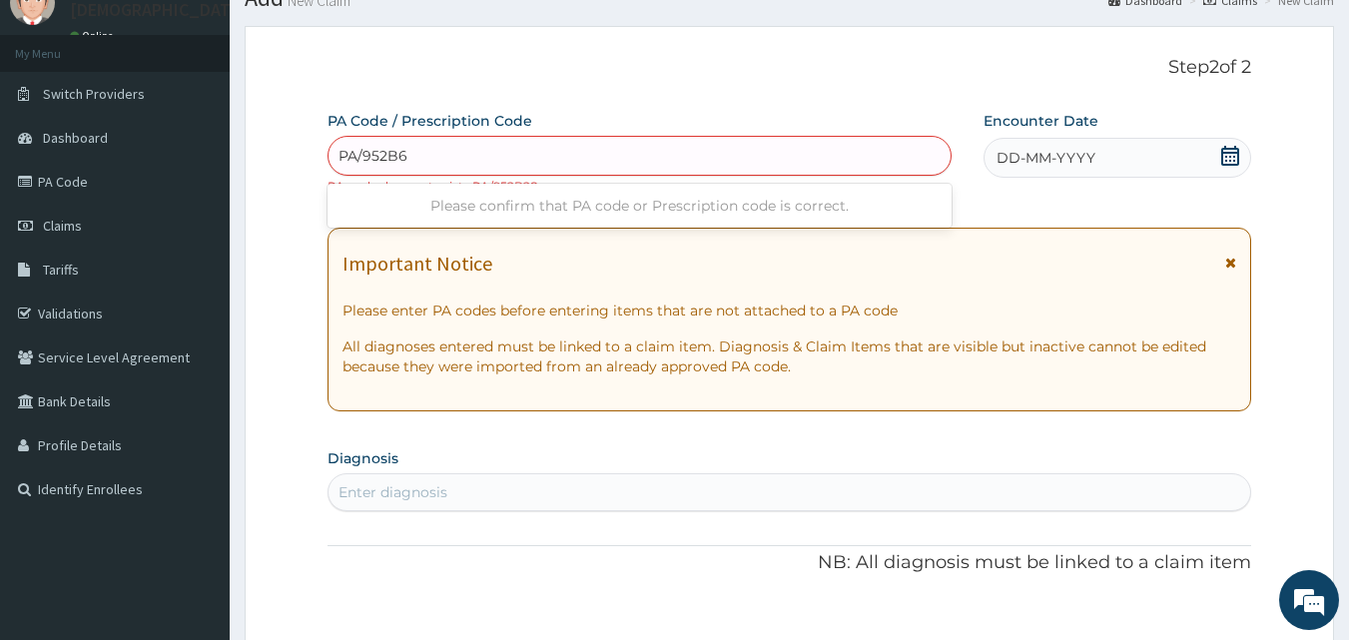
type input "PA/952B68"
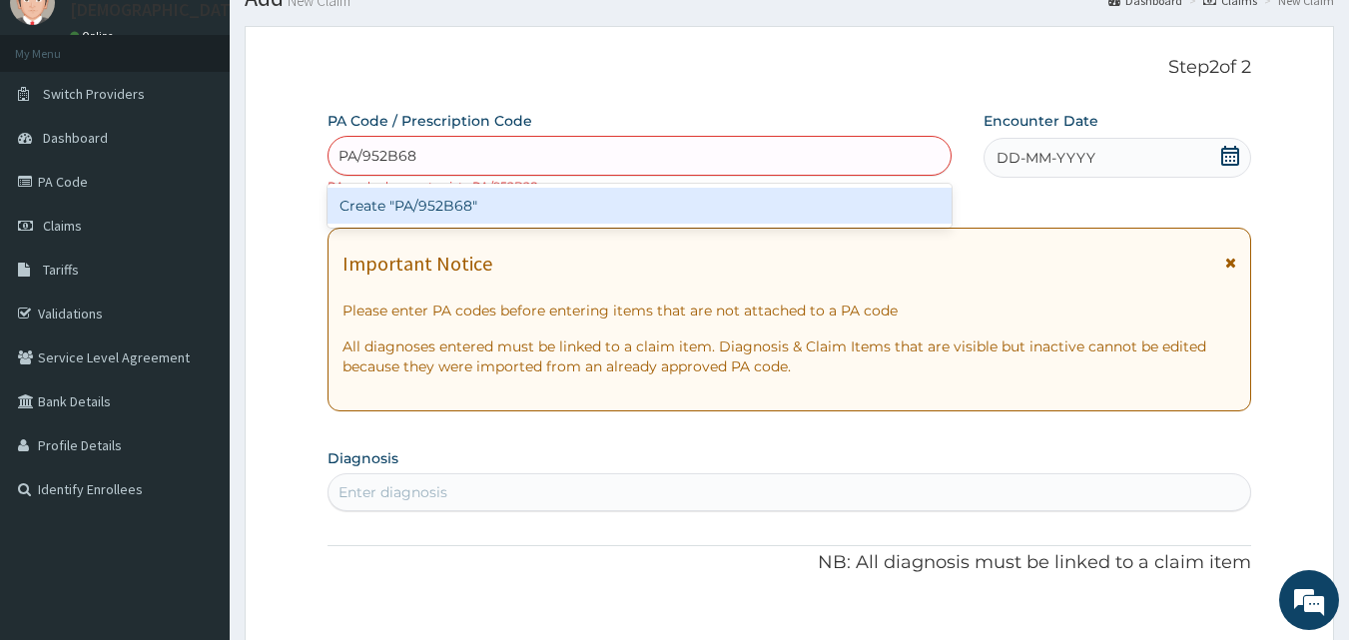
click at [532, 221] on div "Create "PA/952B68"" at bounding box center [640, 206] width 625 height 36
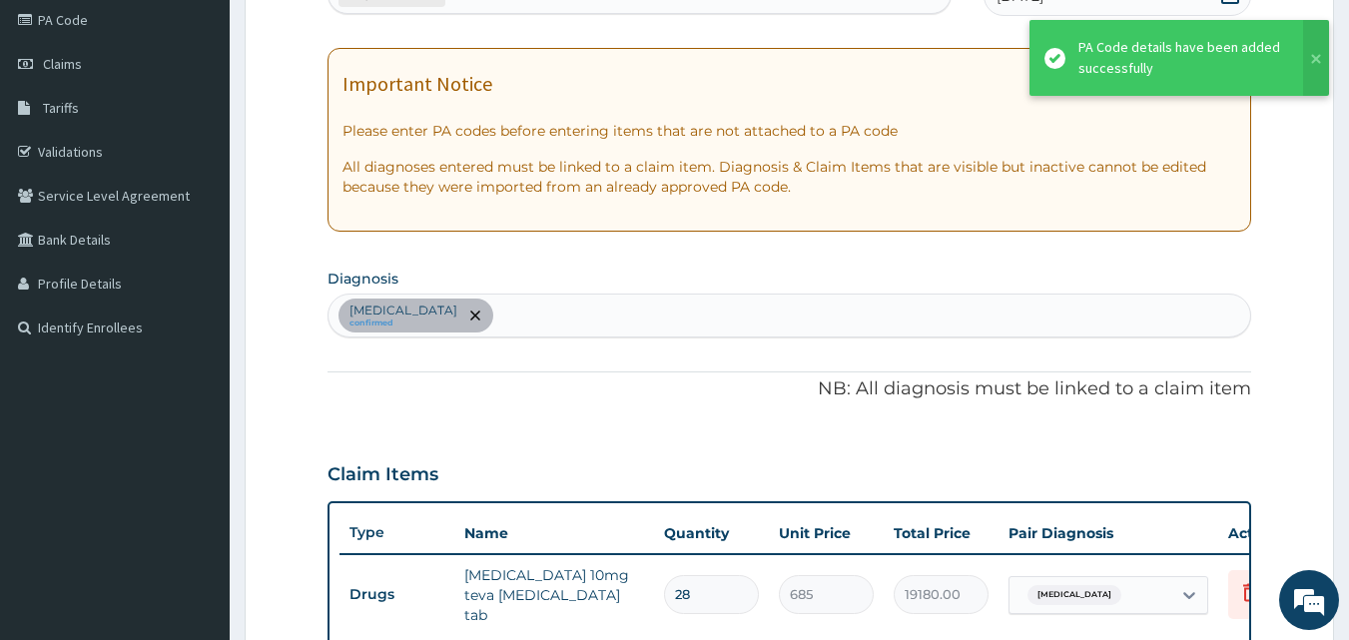
scroll to position [232, 0]
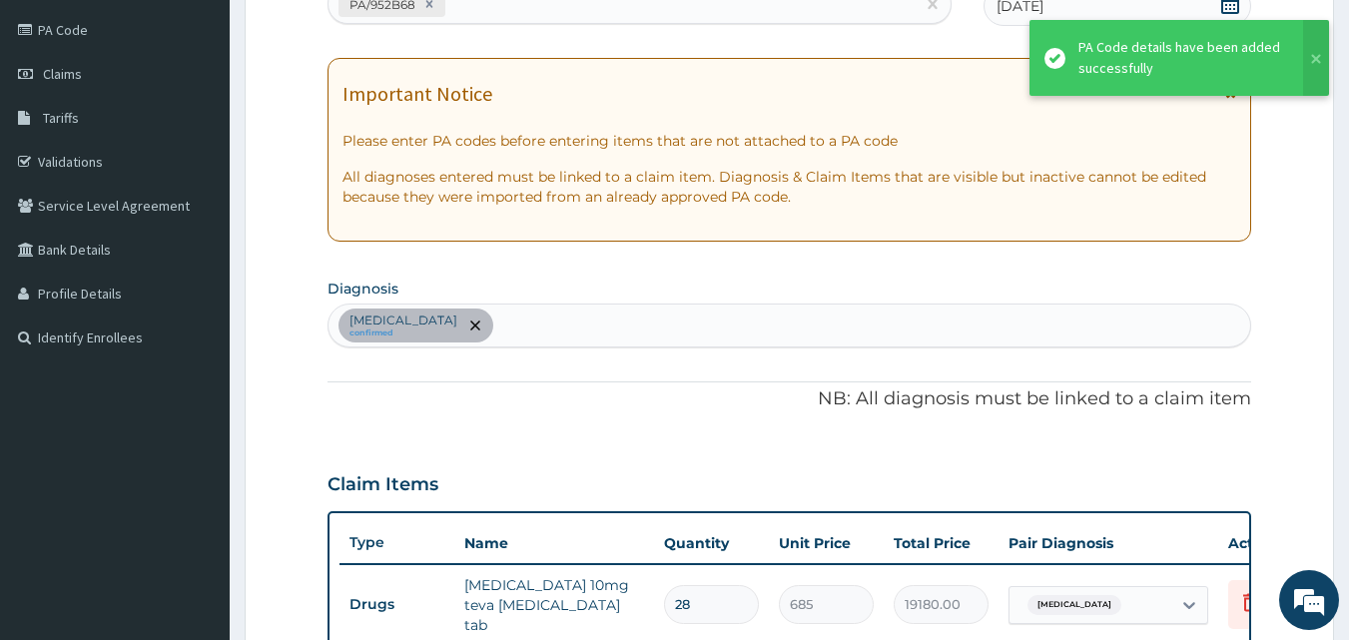
click at [626, 334] on div "Benign essential hypertension confirmed" at bounding box center [790, 326] width 923 height 42
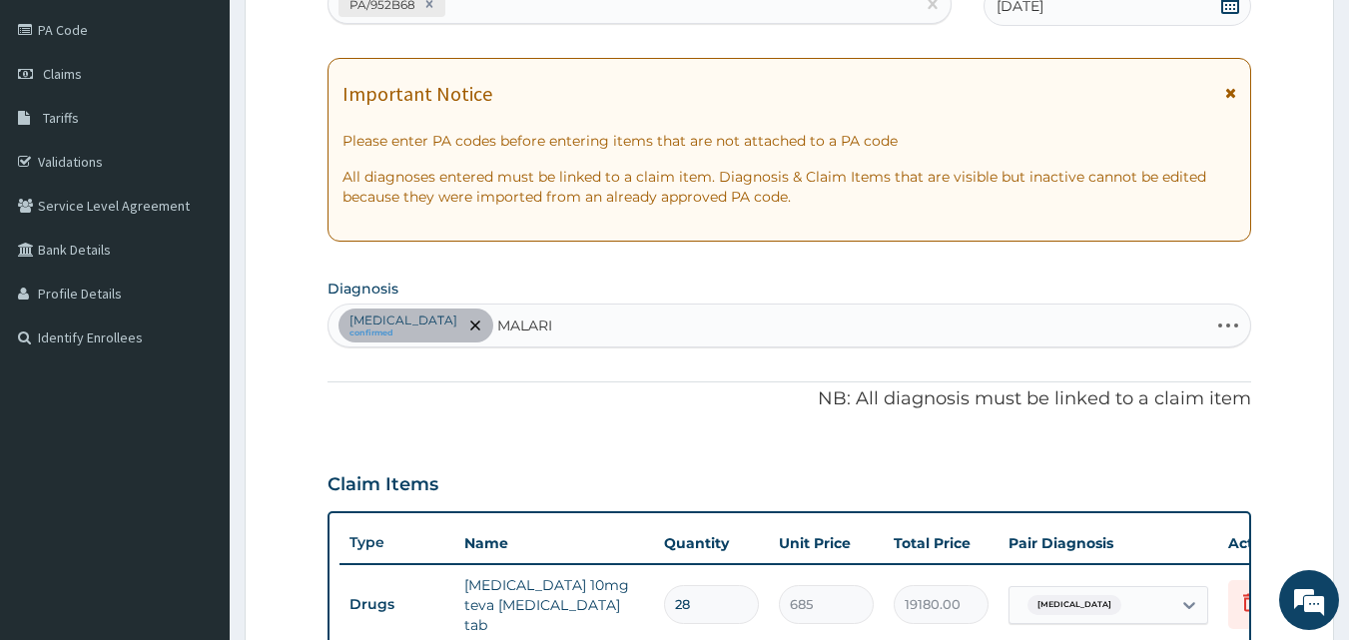
type input "MALARIA"
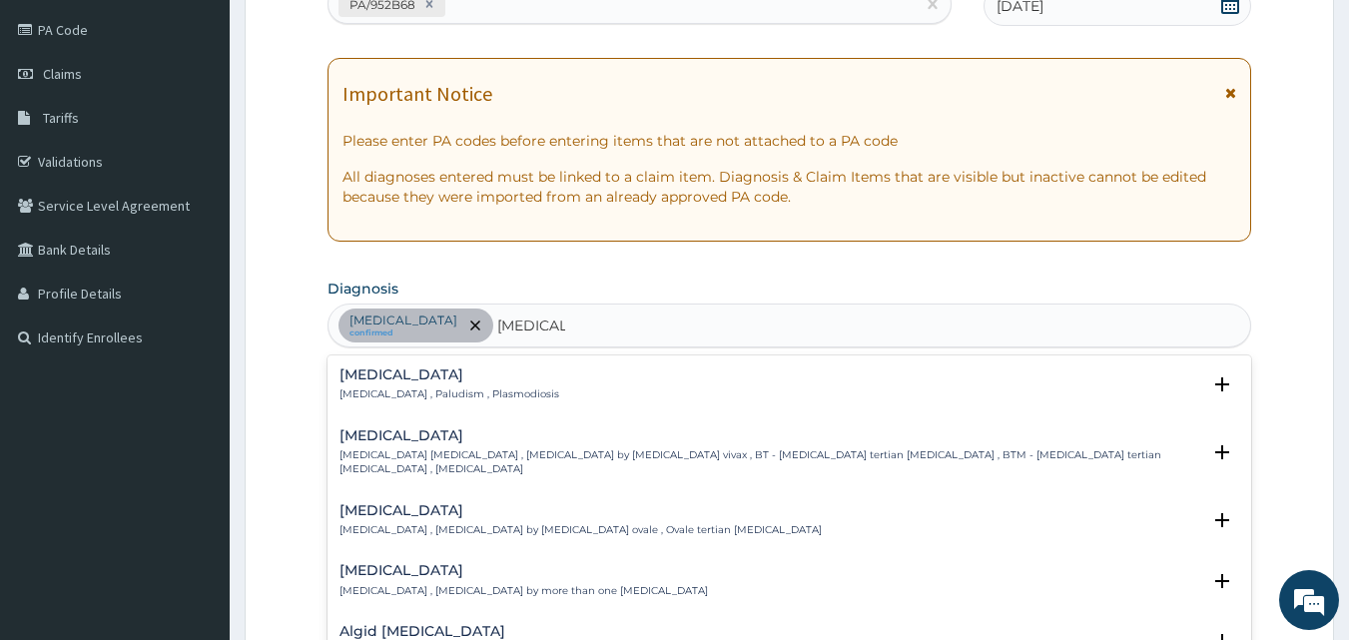
click at [457, 382] on h4 "Malaria" at bounding box center [450, 375] width 220 height 15
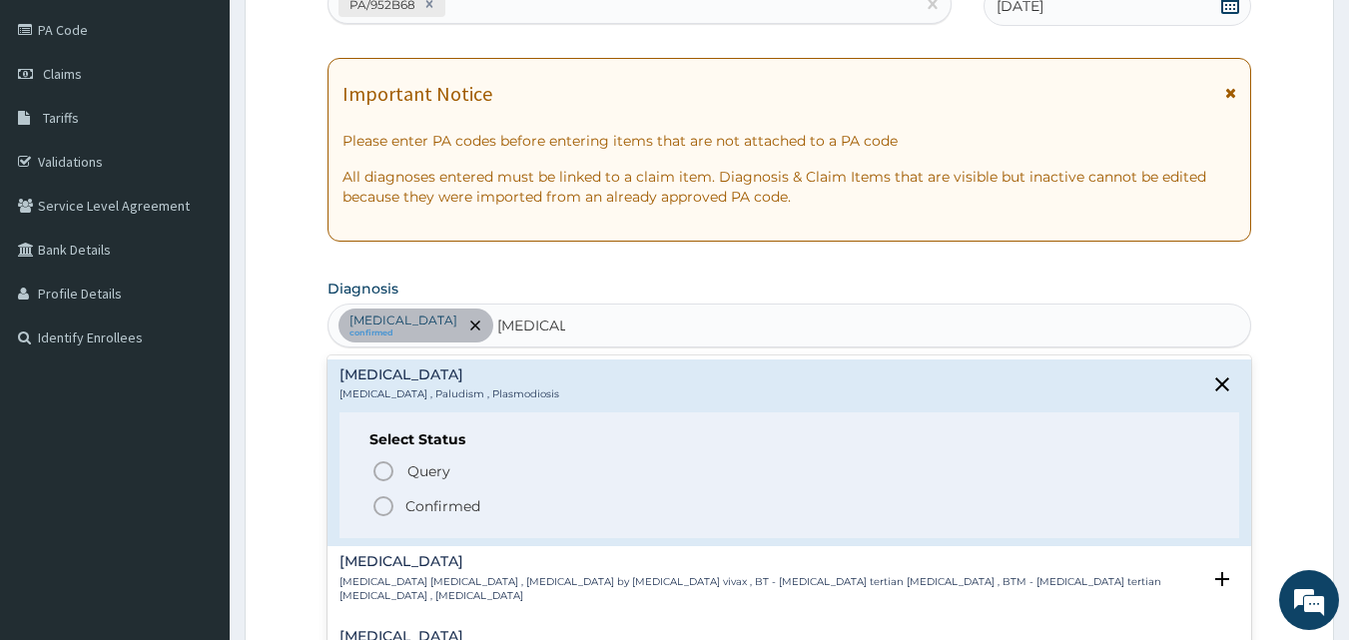
click at [384, 506] on icon "status option filled" at bounding box center [384, 506] width 24 height 24
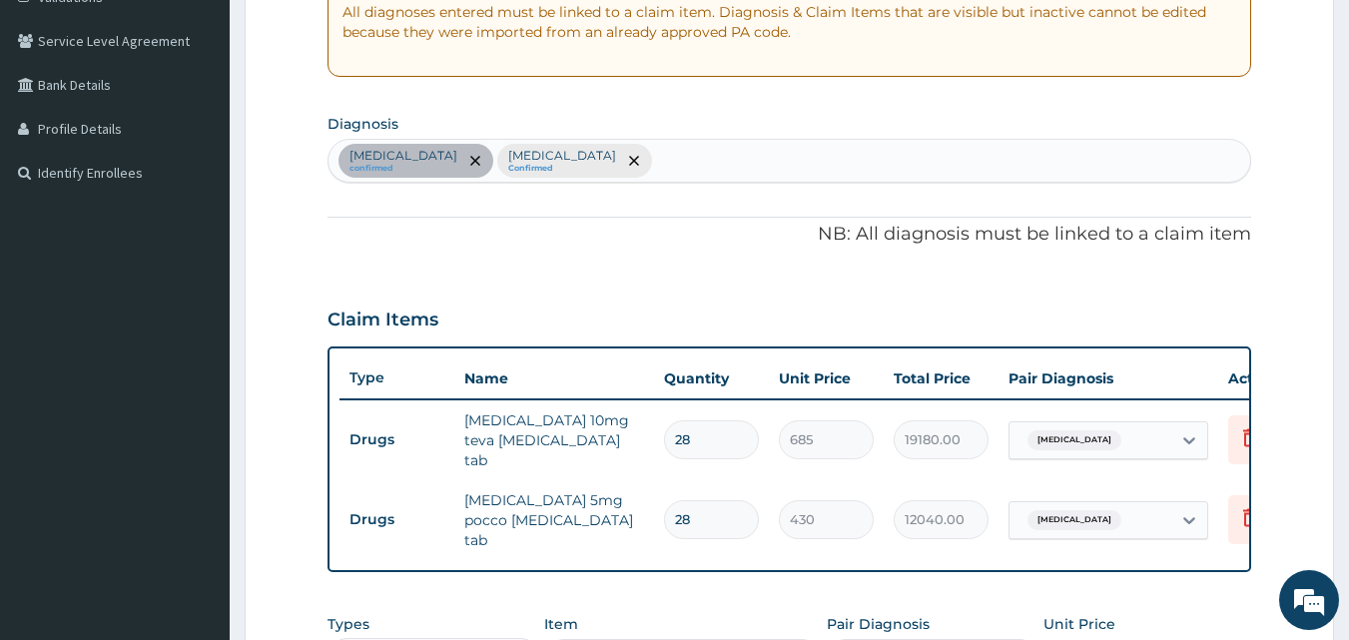
scroll to position [398, 0]
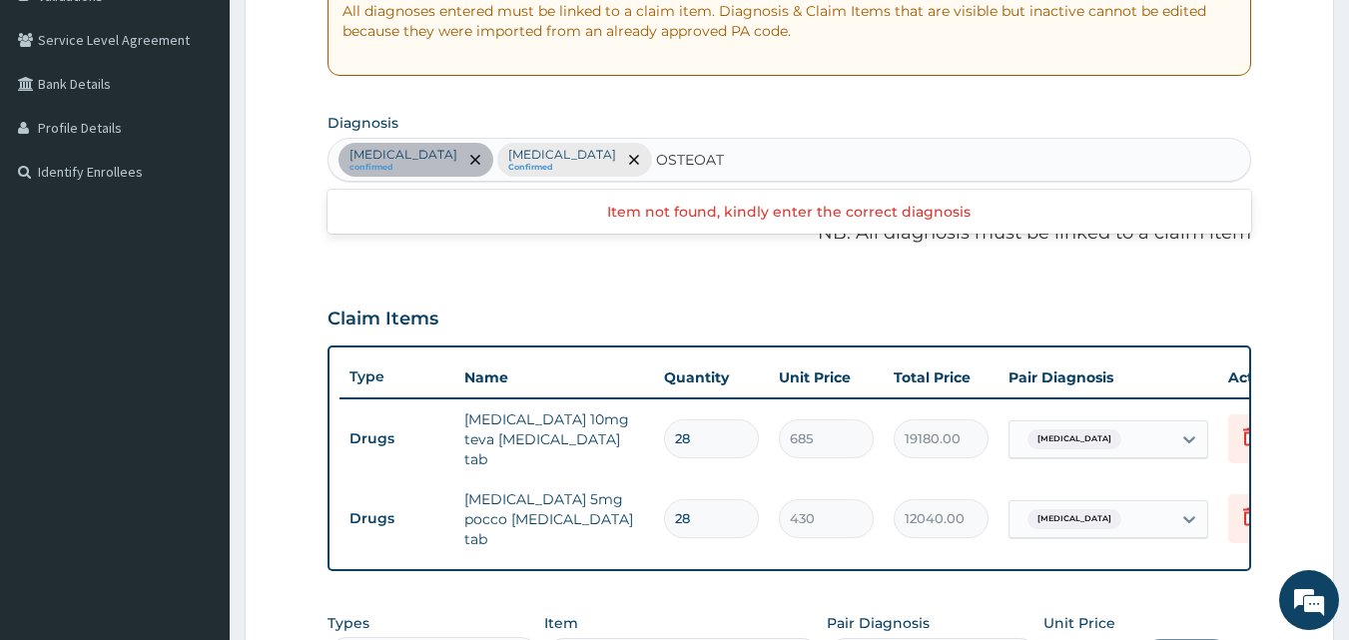
type input "OSTEOA"
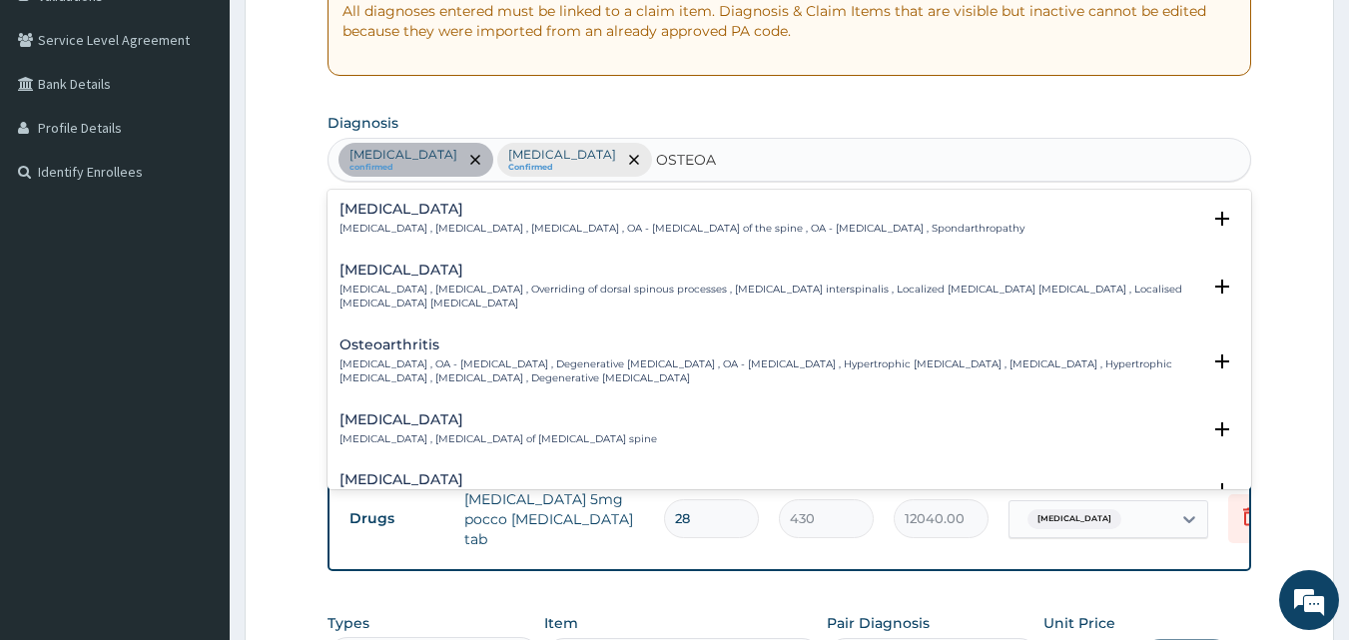
drag, startPoint x: 676, startPoint y: 153, endPoint x: 493, endPoint y: 301, distance: 235.1
click at [493, 182] on div "option Malaria, selected. option Kissing spine focused, 2 of 50. 50 results ava…" at bounding box center [790, 160] width 925 height 44
click at [415, 340] on h4 "Osteoarthritis" at bounding box center [771, 345] width 862 height 15
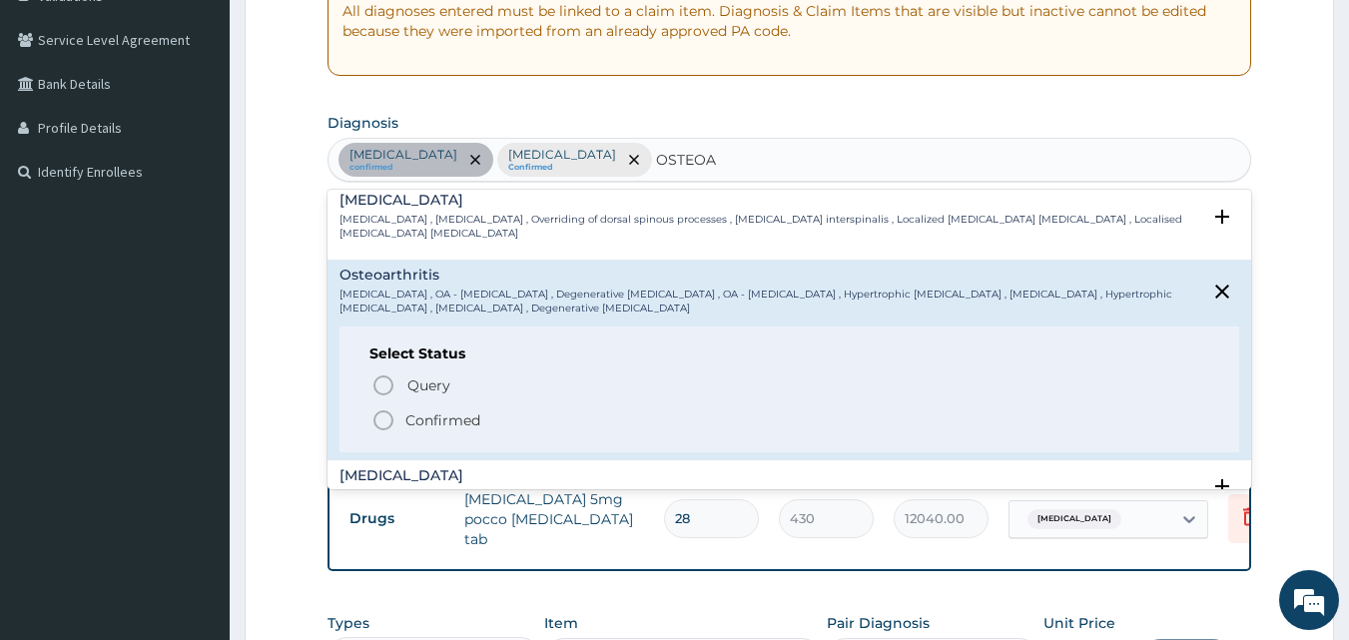
scroll to position [80, 0]
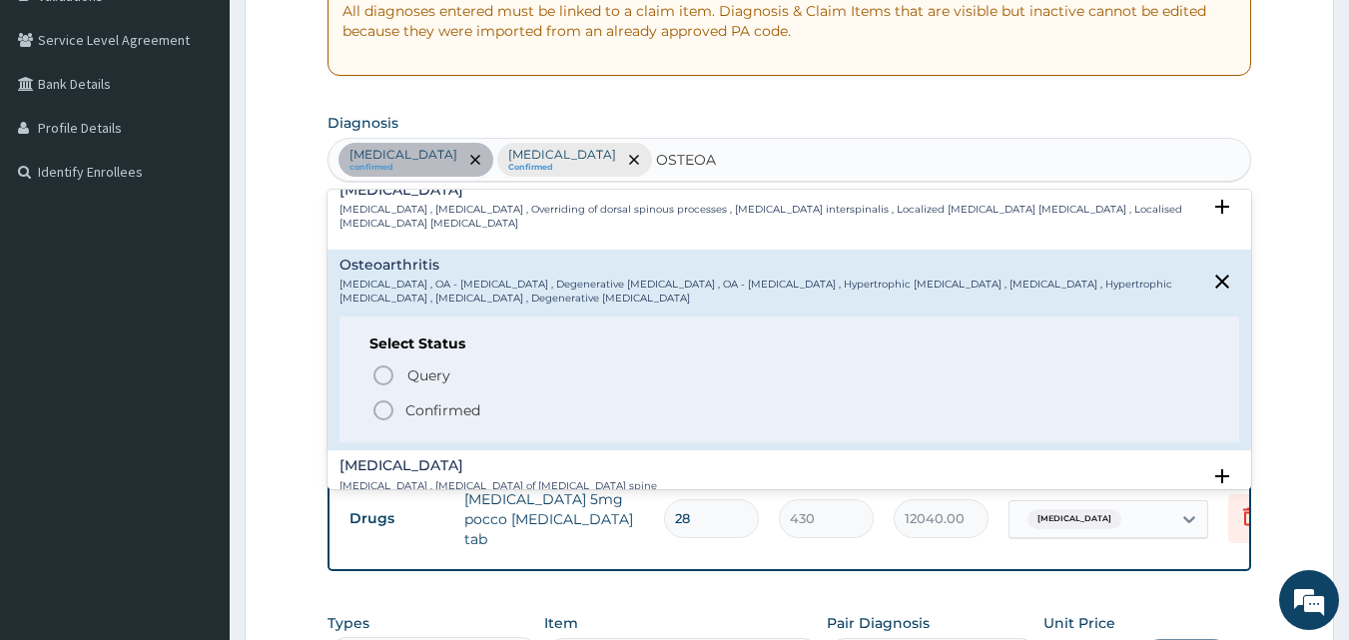
click at [383, 410] on icon "status option filled" at bounding box center [384, 411] width 24 height 24
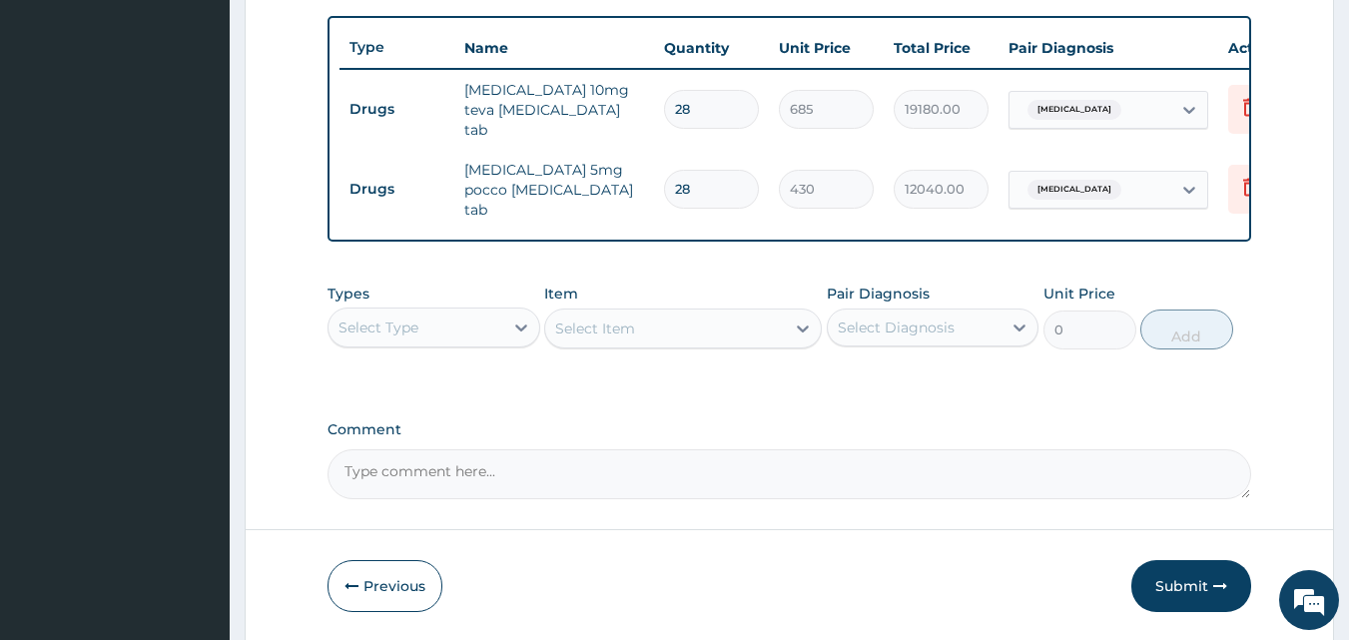
scroll to position [789, 0]
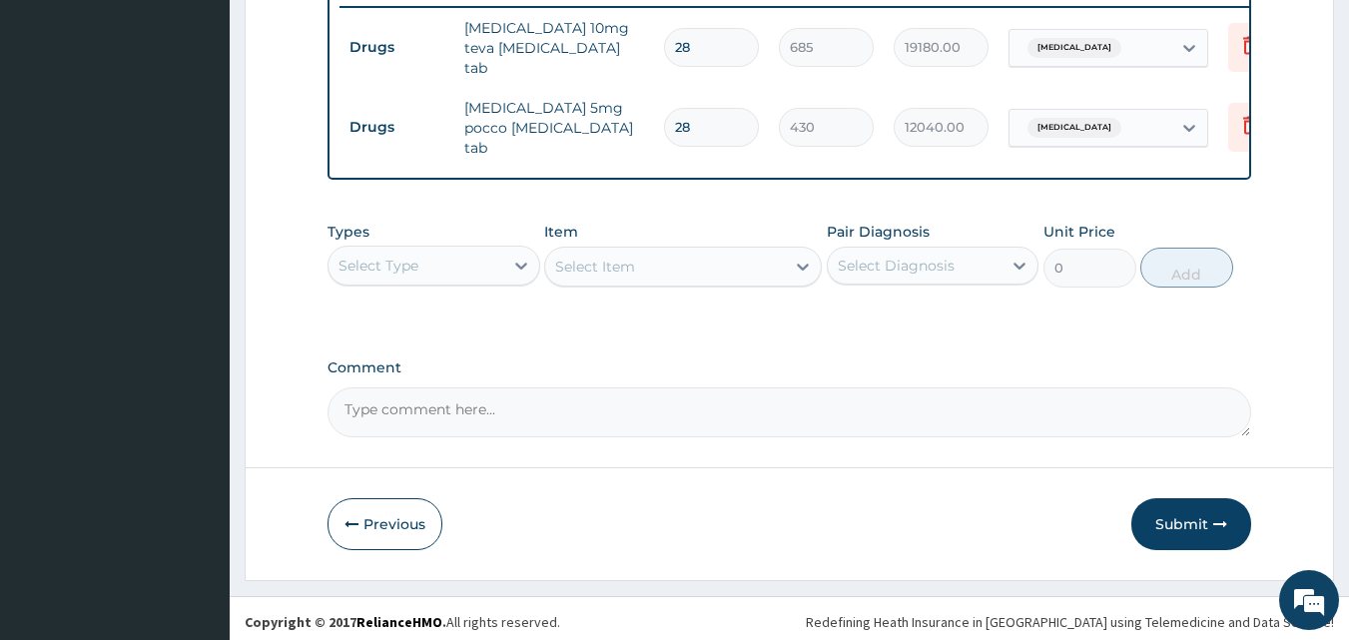
click at [474, 263] on div "Select Type" at bounding box center [416, 266] width 175 height 32
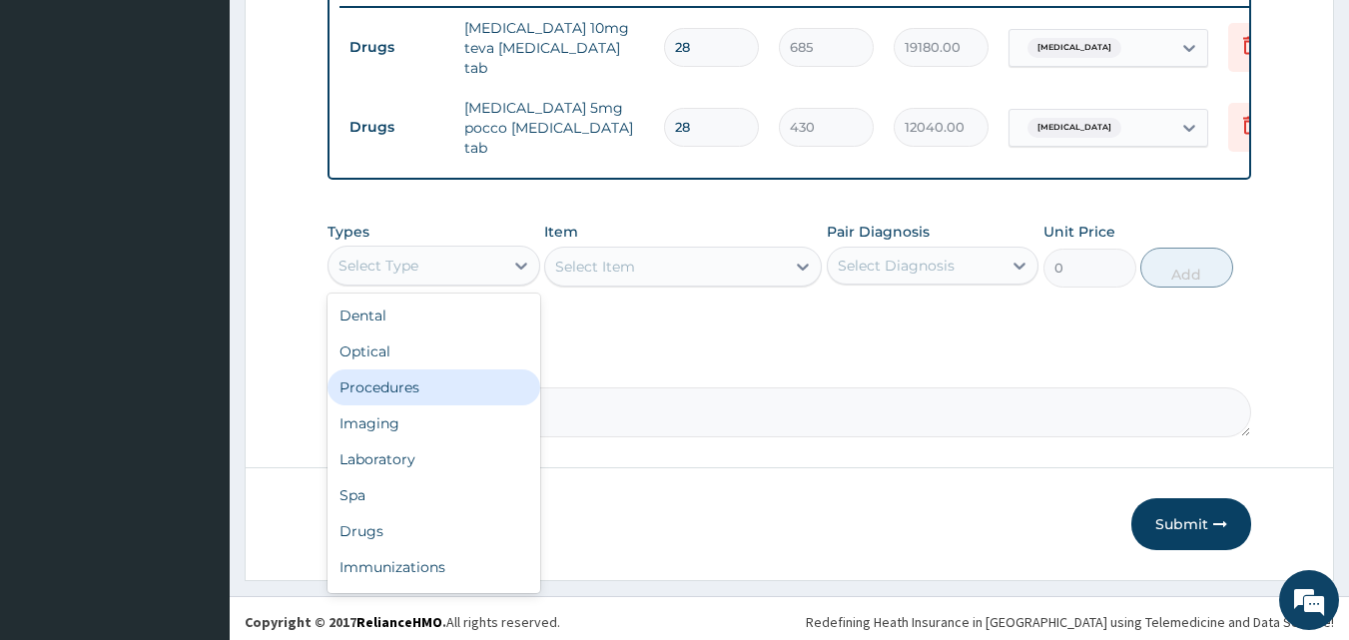
click at [450, 375] on div "Procedures" at bounding box center [434, 388] width 213 height 36
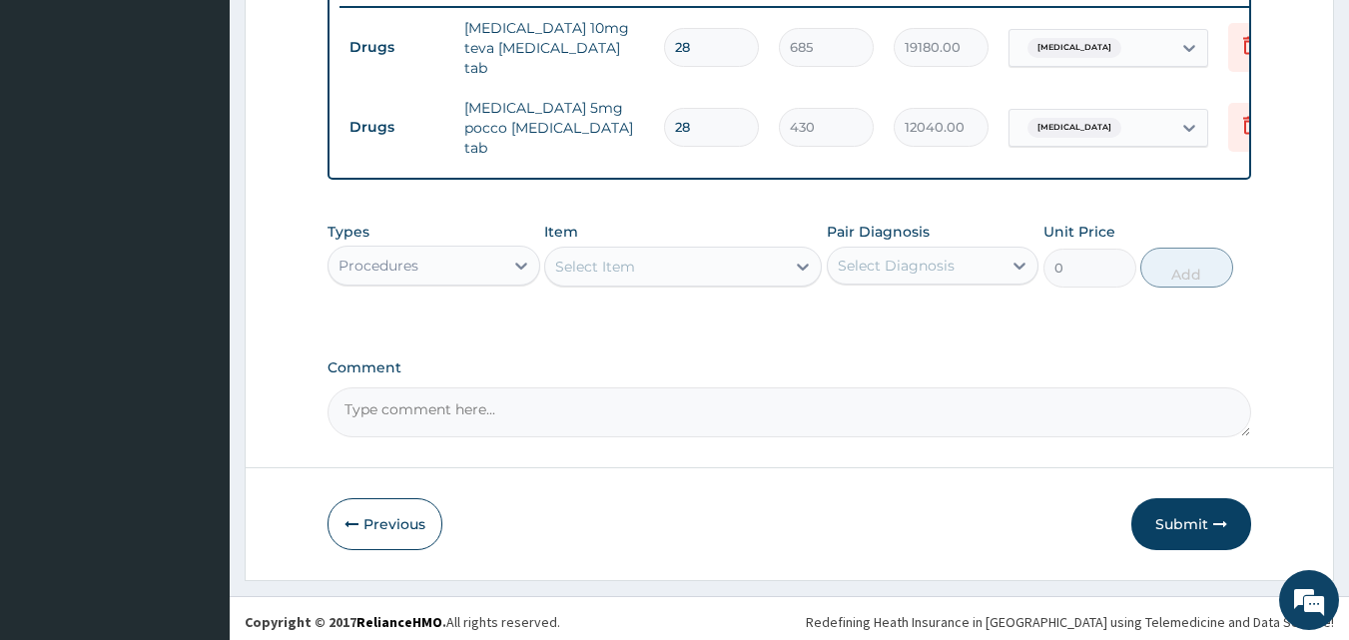
click at [635, 265] on div "Select Item" at bounding box center [665, 267] width 240 height 32
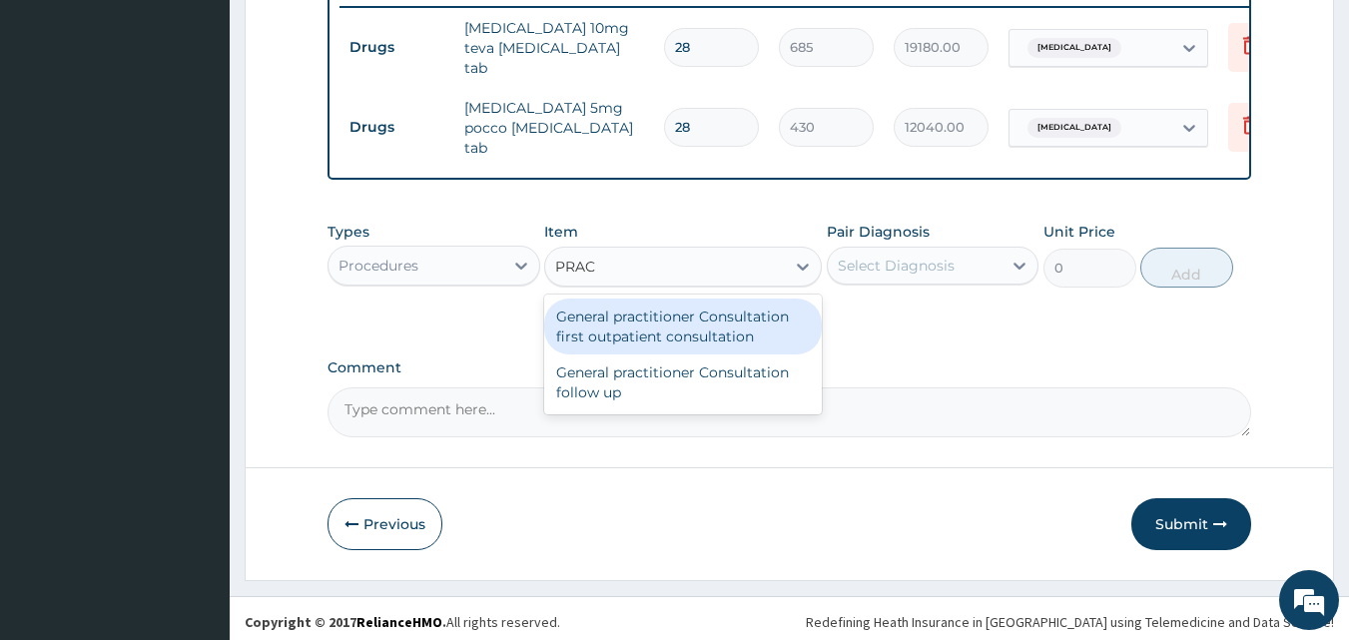
type input "PRACT"
click at [646, 332] on div "General practitioner Consultation first outpatient consultation" at bounding box center [683, 327] width 278 height 56
type input "3000"
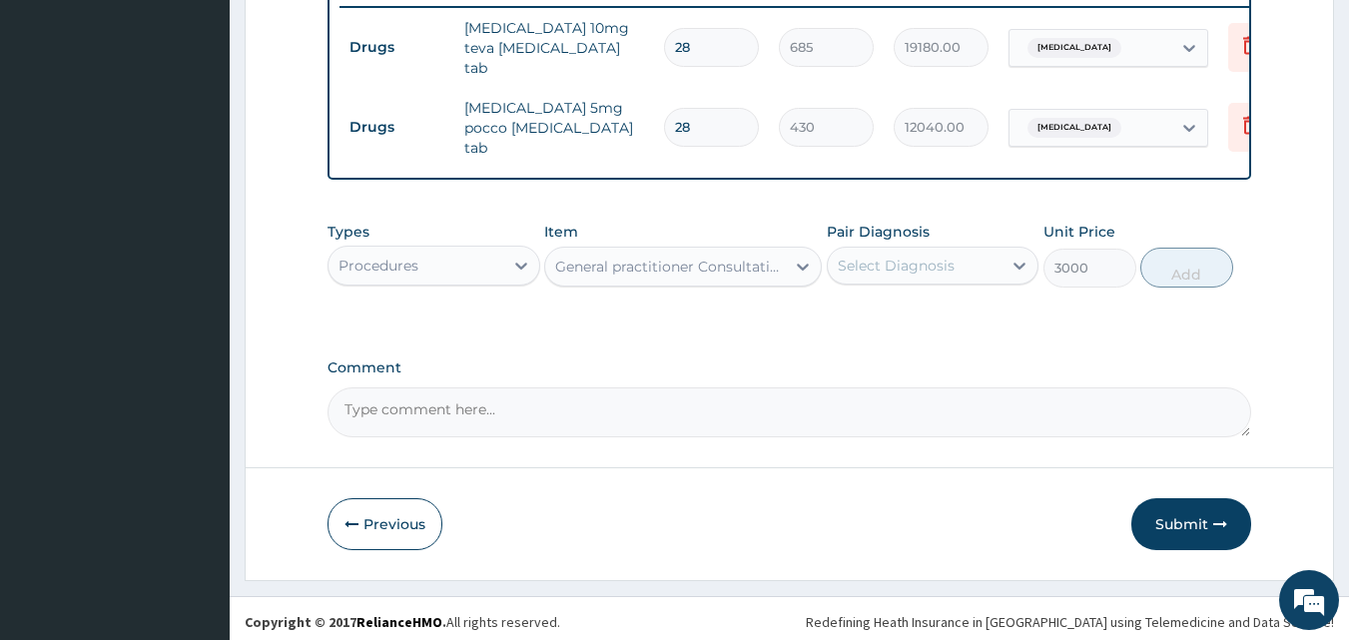
click at [870, 272] on div "Select Diagnosis" at bounding box center [915, 266] width 175 height 32
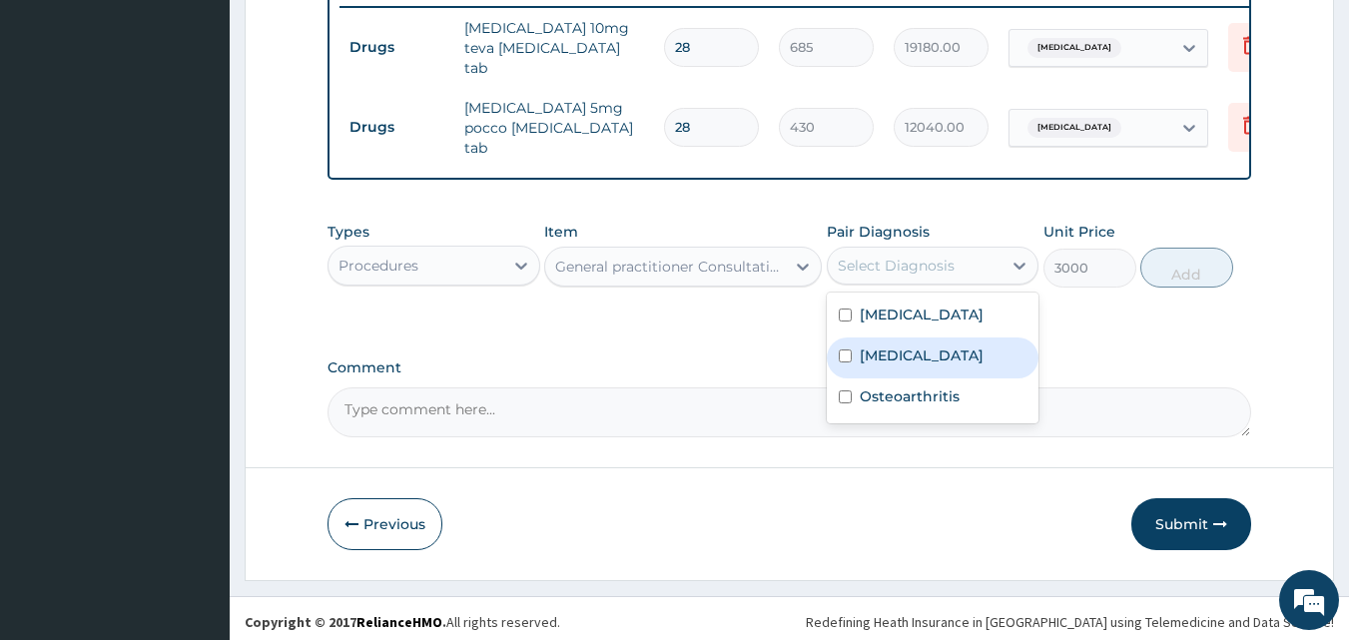
click at [888, 379] on div "[MEDICAL_DATA]" at bounding box center [933, 358] width 213 height 41
checkbox input "true"
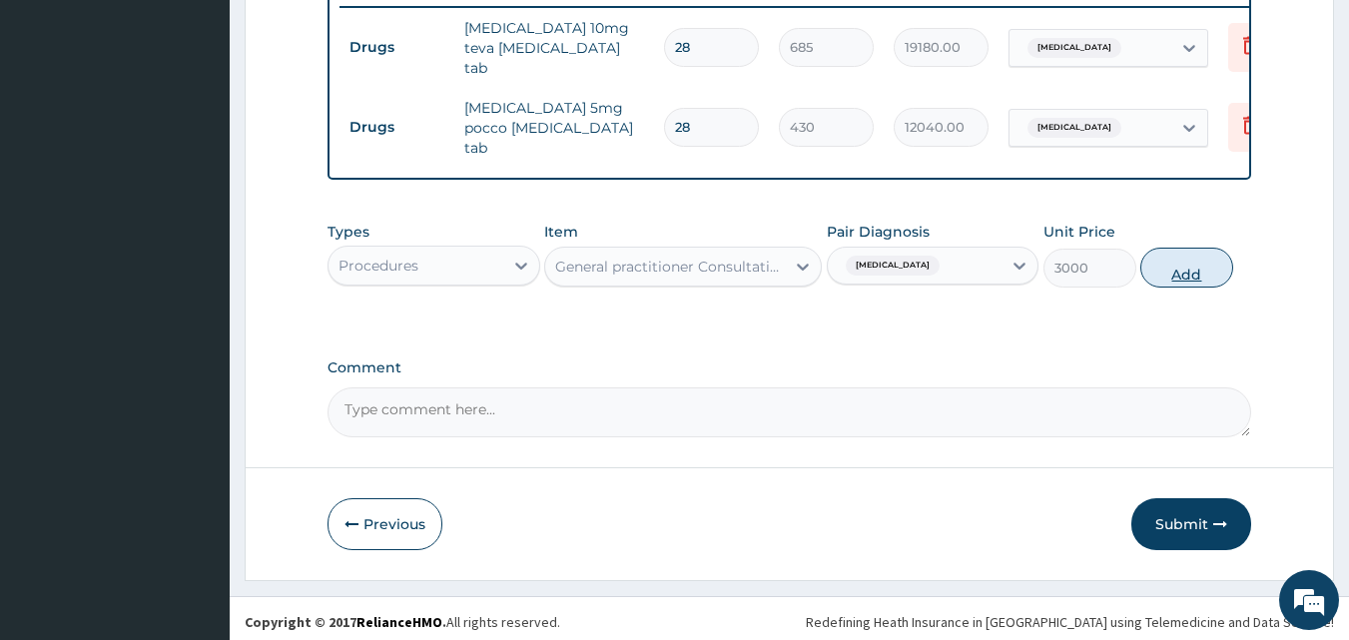
click at [1199, 266] on button "Add" at bounding box center [1187, 268] width 93 height 40
type input "0"
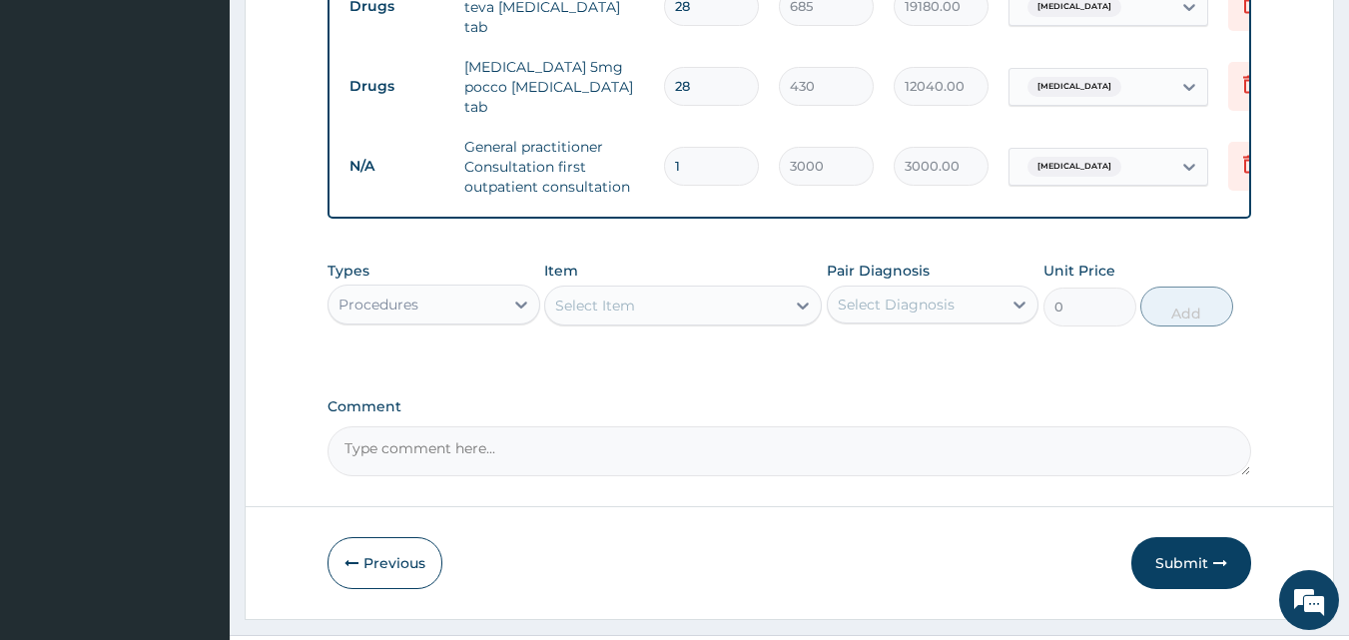
scroll to position [869, 0]
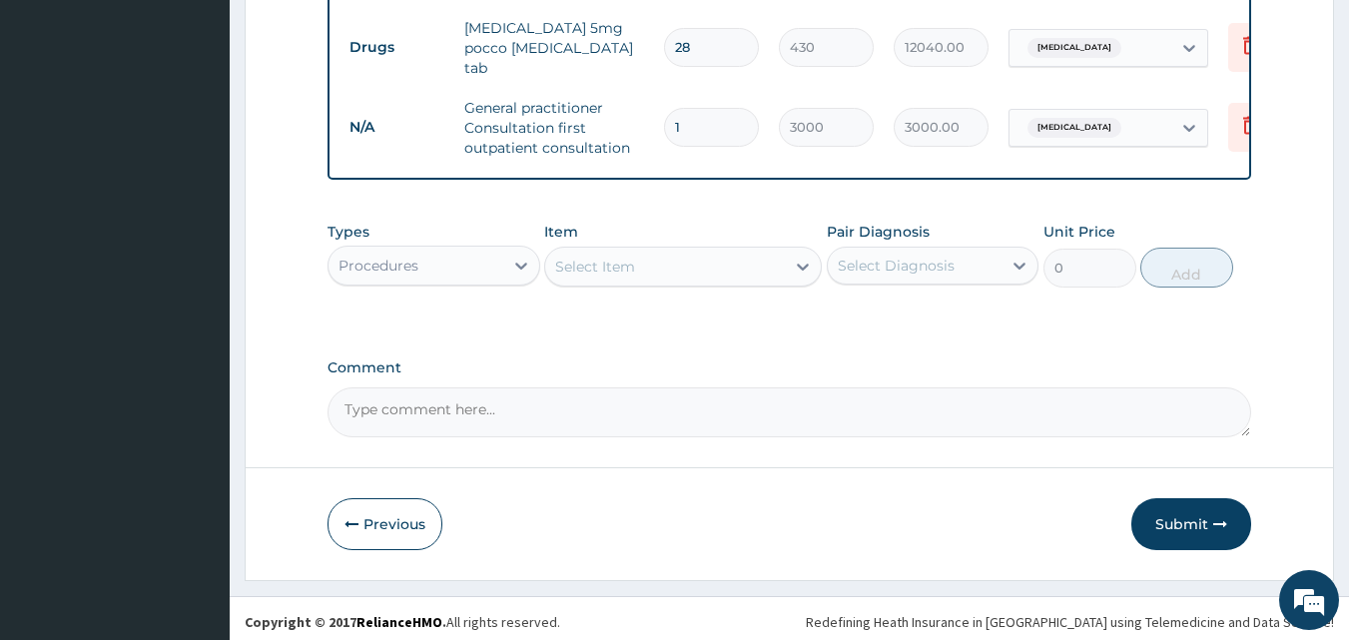
click at [475, 256] on div "Procedures" at bounding box center [416, 266] width 175 height 32
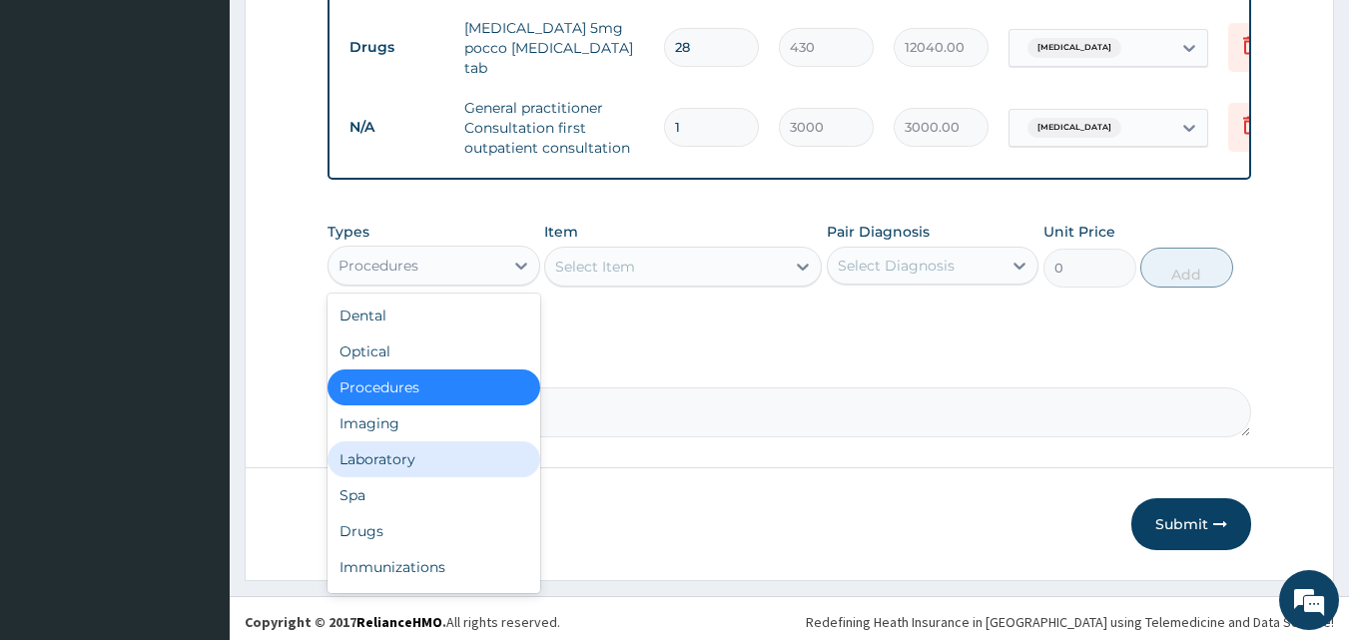
click at [425, 450] on div "Laboratory" at bounding box center [434, 459] width 213 height 36
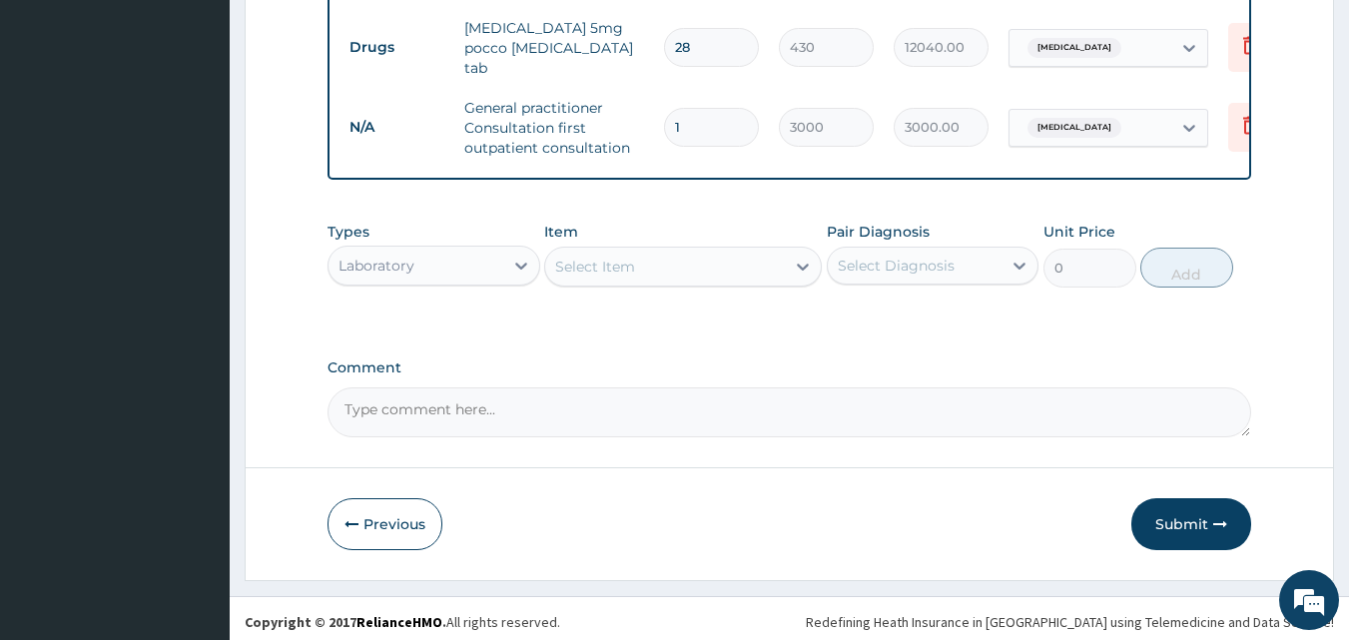
click at [669, 266] on div "Select Item" at bounding box center [665, 267] width 240 height 32
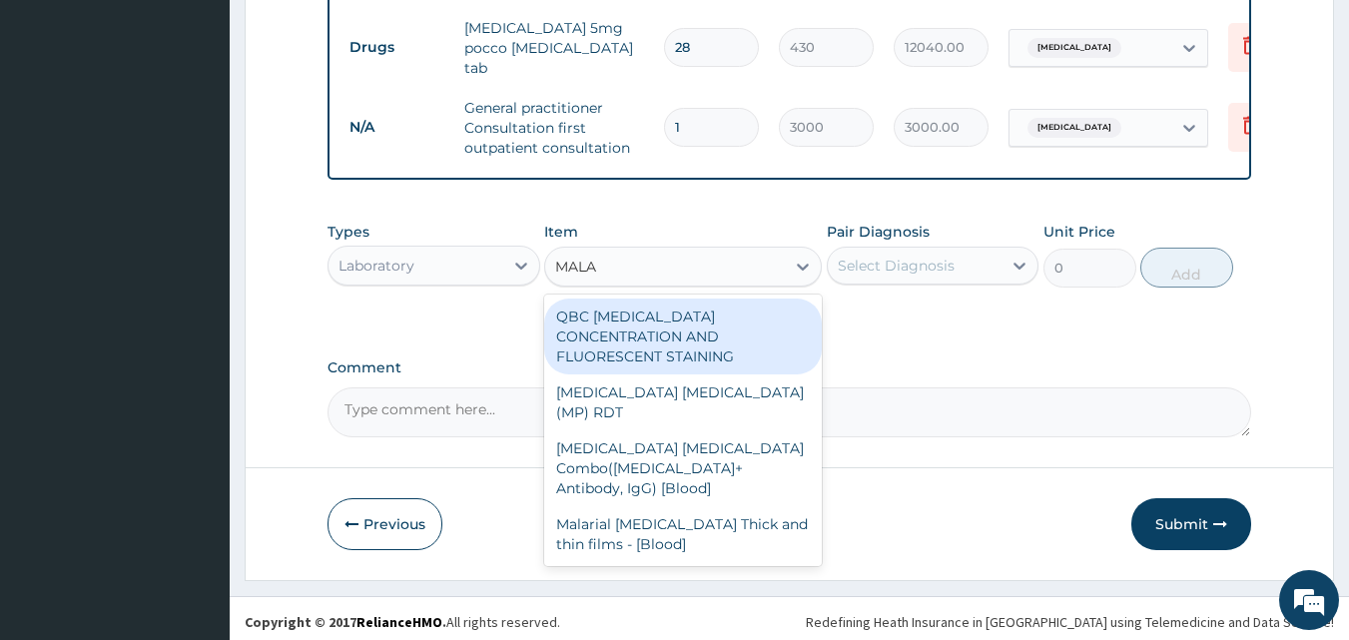
type input "MALAR"
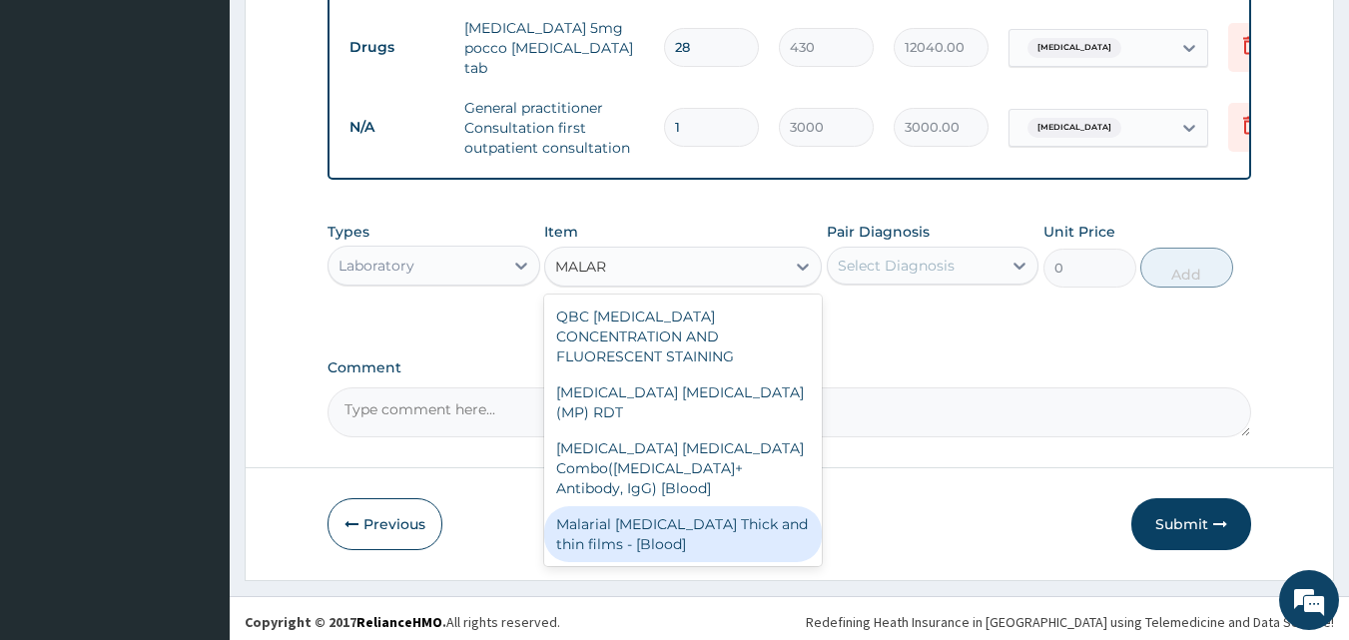
click at [697, 506] on div "Malarial [MEDICAL_DATA] Thick and thin films - [Blood]" at bounding box center [683, 534] width 278 height 56
type input "1500"
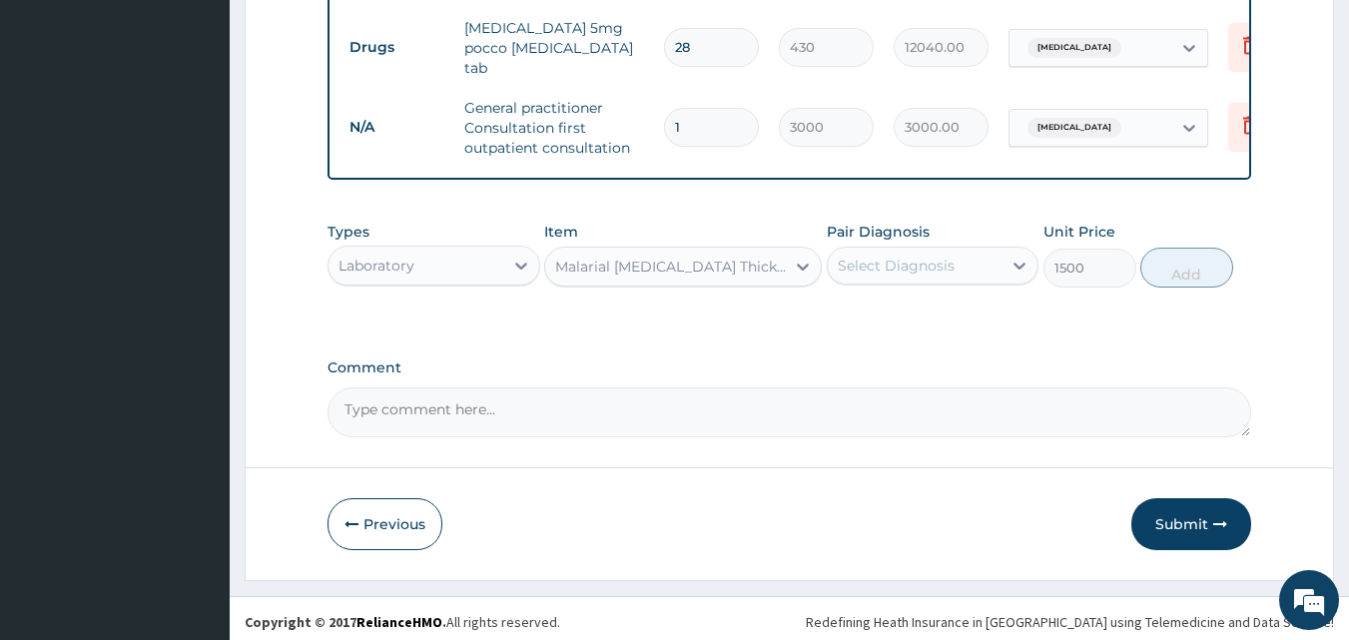
click at [884, 266] on div "Select Diagnosis" at bounding box center [896, 266] width 117 height 20
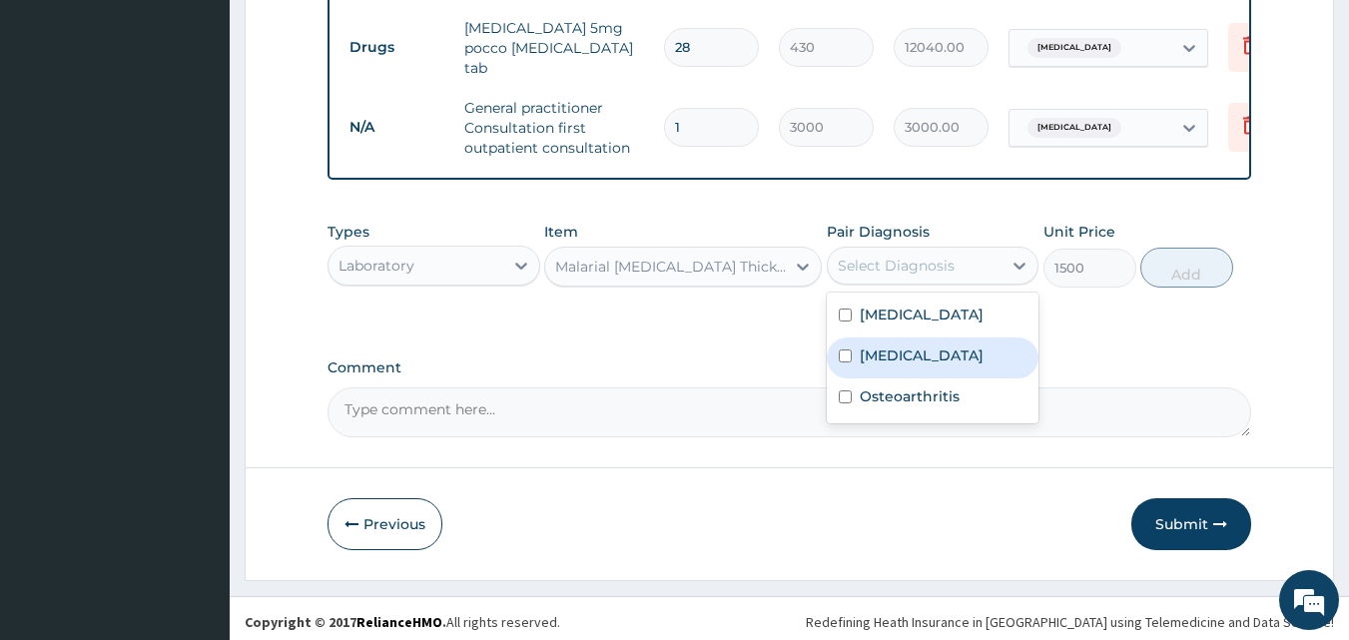
click at [899, 379] on div "Malaria" at bounding box center [933, 358] width 213 height 41
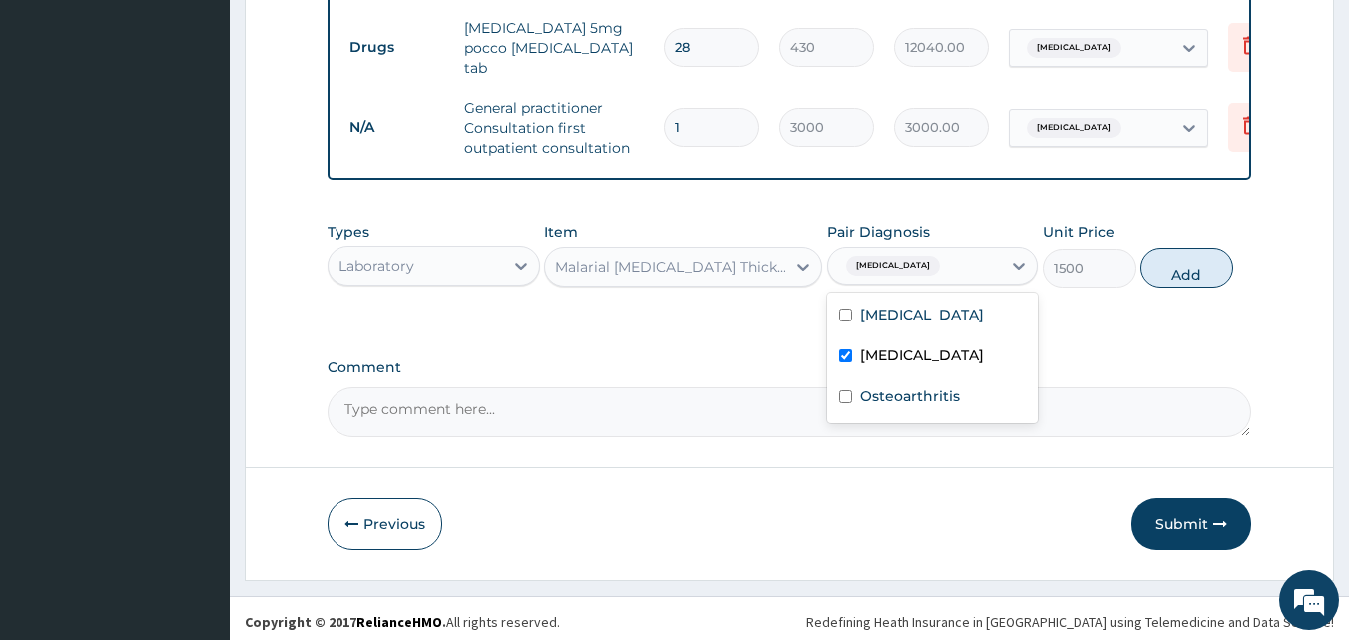
checkbox input "true"
click at [1191, 274] on button "Add" at bounding box center [1187, 268] width 93 height 40
type input "0"
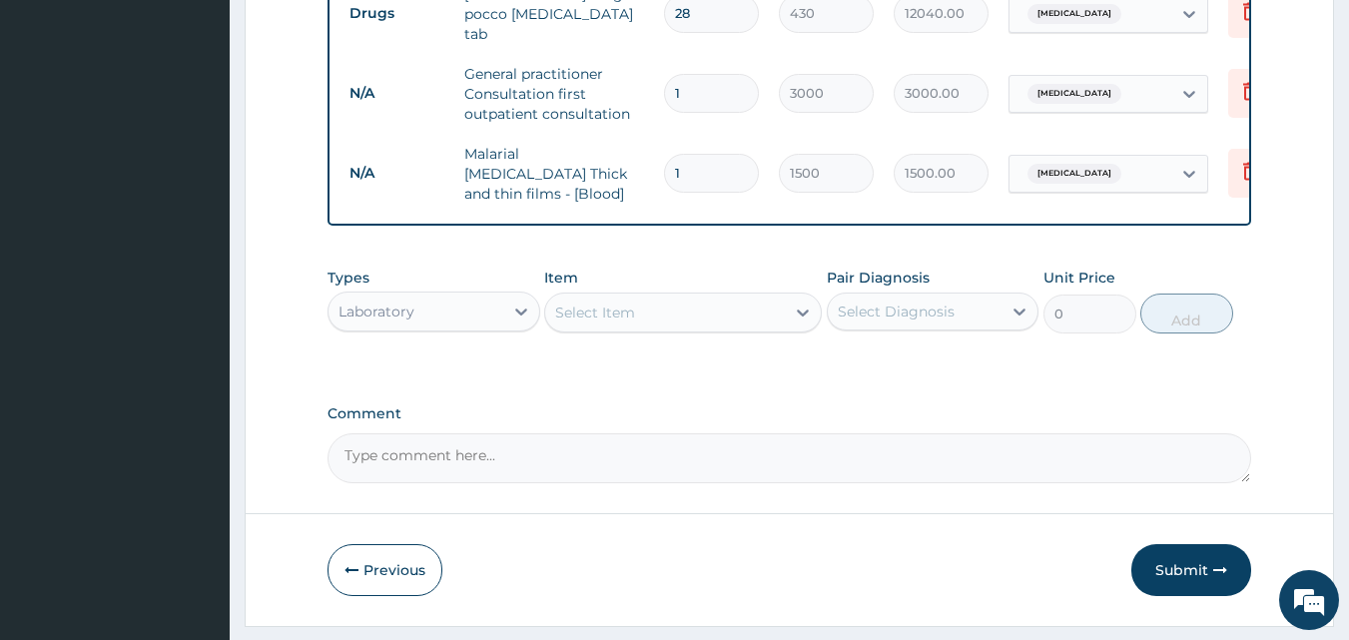
scroll to position [938, 0]
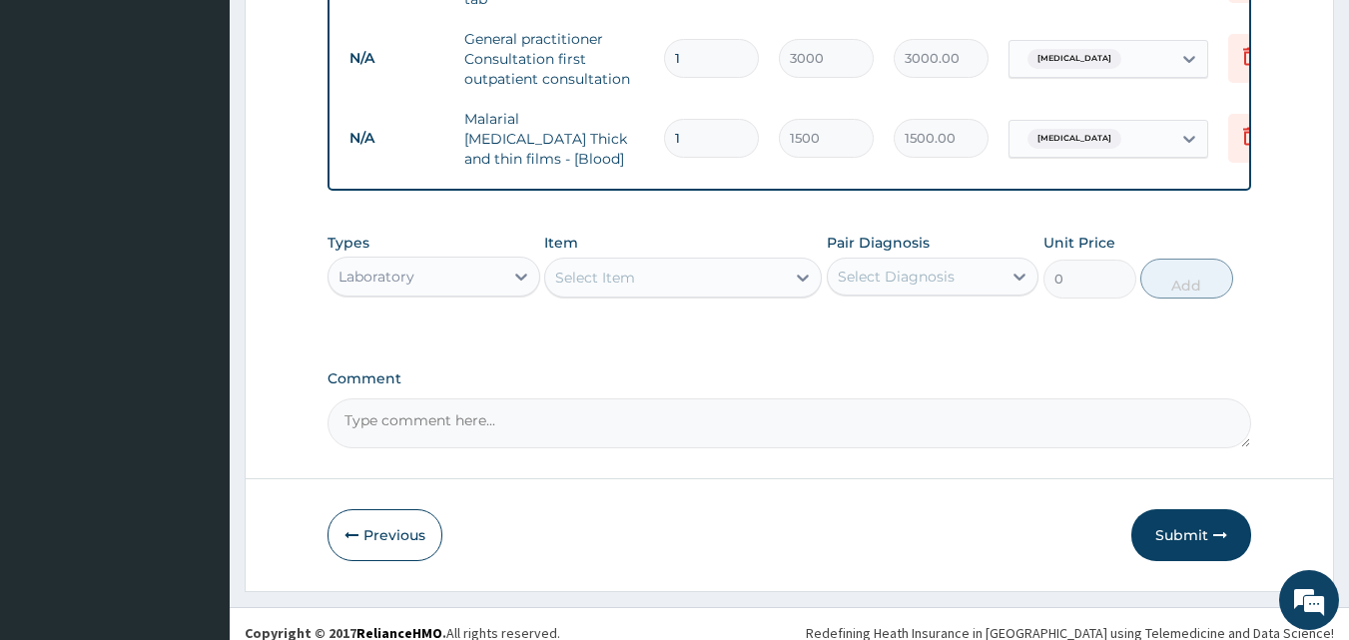
click at [485, 261] on div "Laboratory" at bounding box center [416, 277] width 175 height 32
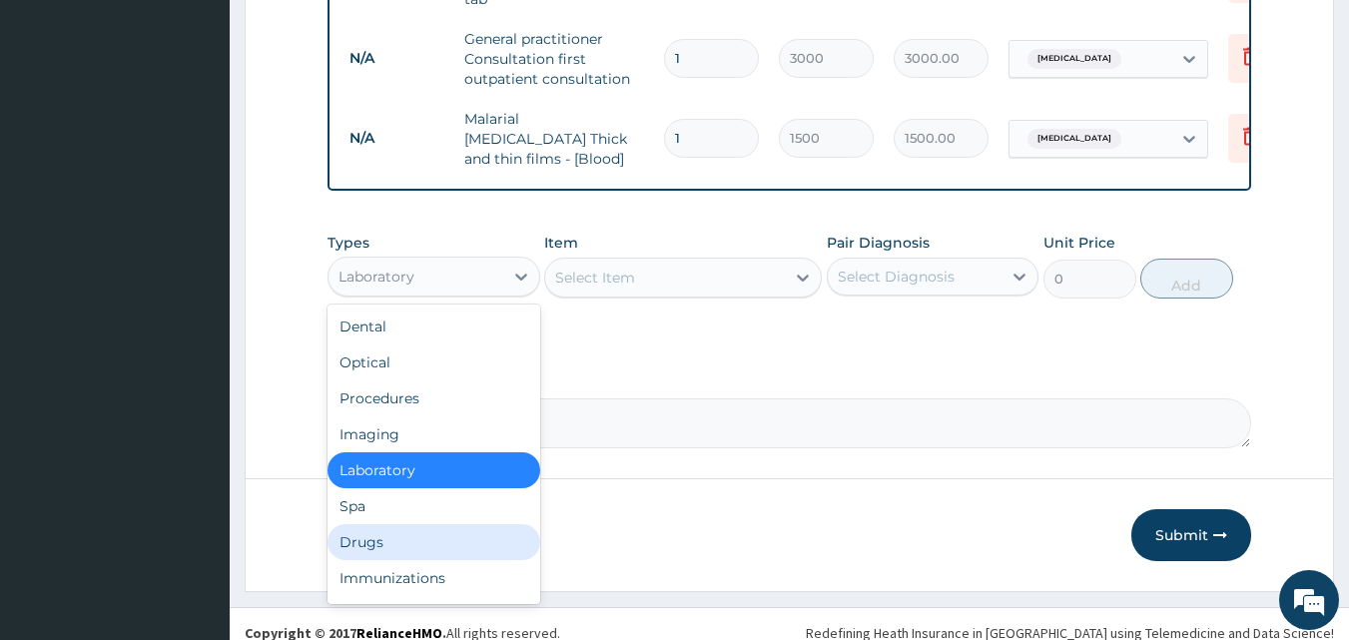
click at [420, 532] on div "Drugs" at bounding box center [434, 542] width 213 height 36
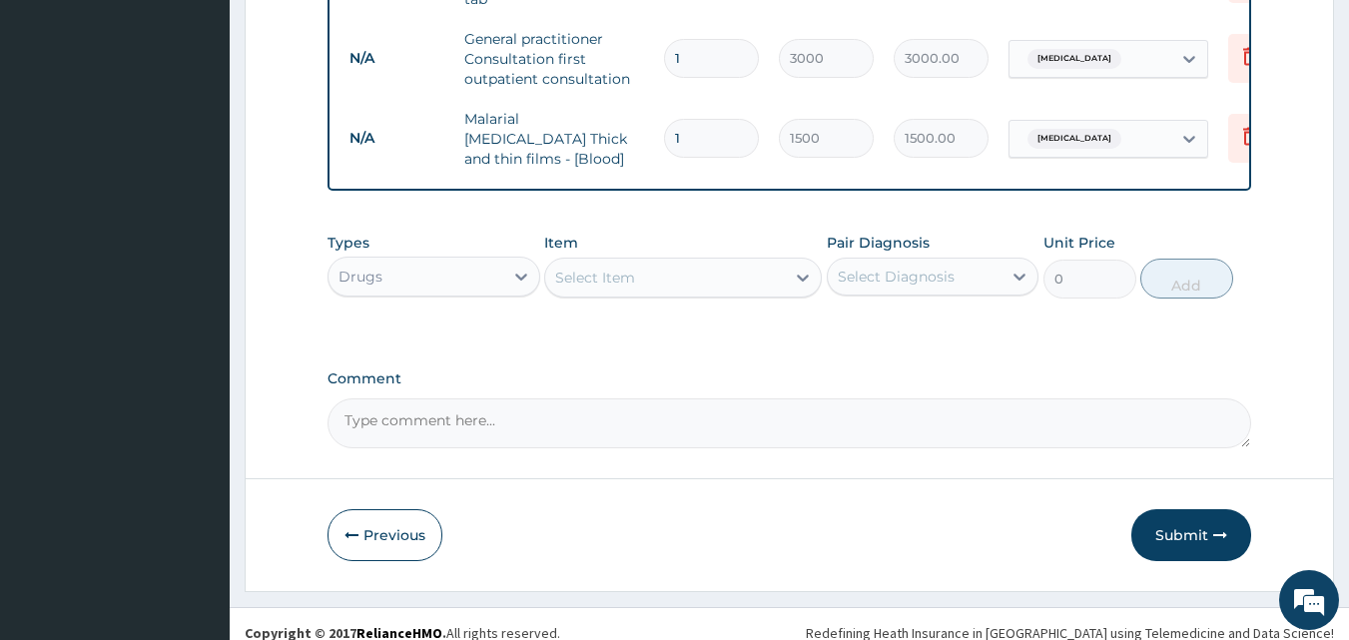
click at [682, 274] on div "Select Item" at bounding box center [665, 278] width 240 height 32
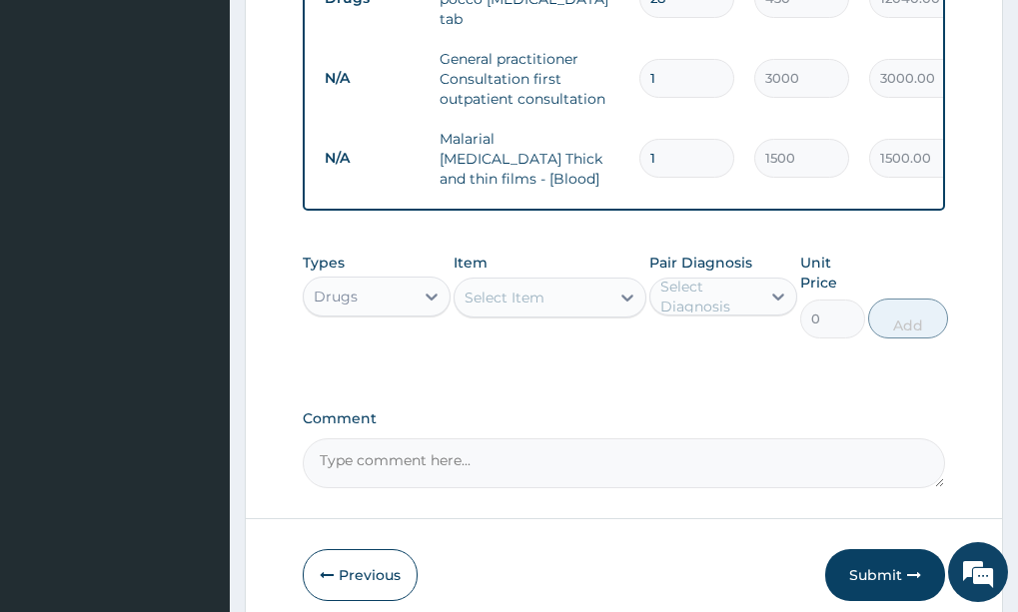
click at [523, 288] on div "Select Item" at bounding box center [504, 298] width 80 height 20
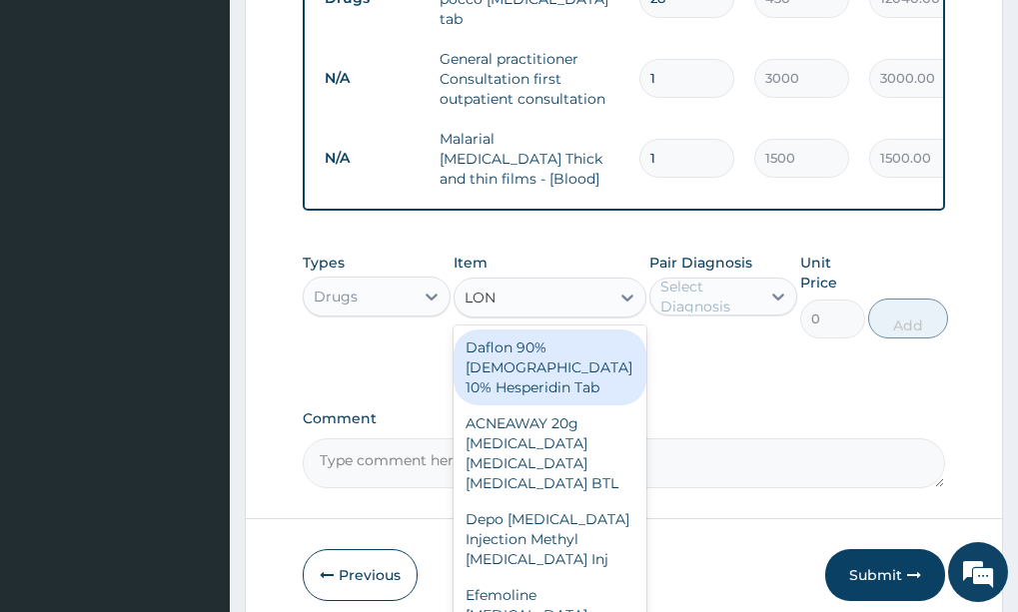
type input "LONA"
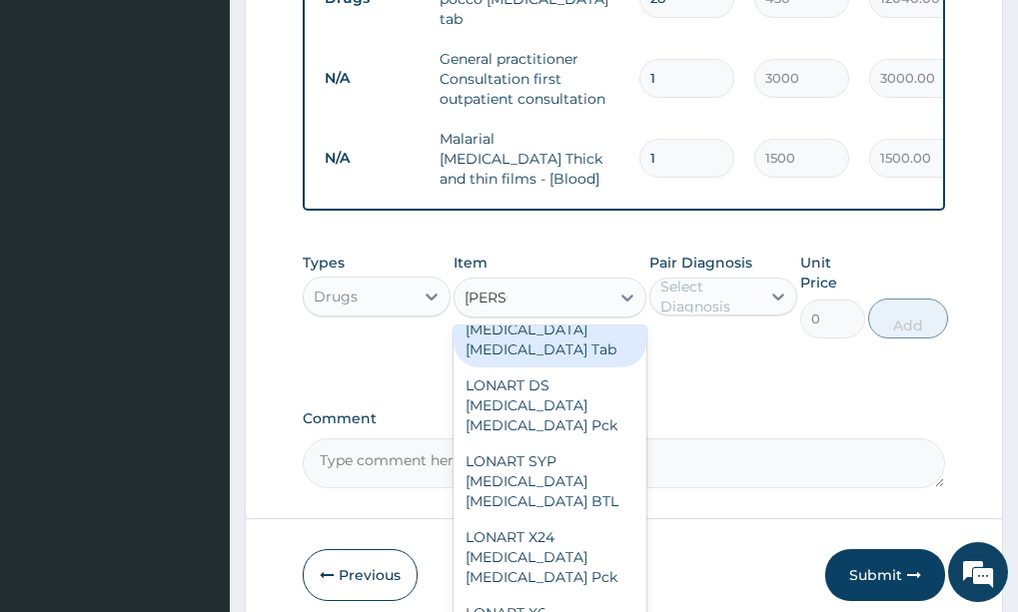
scroll to position [48, 0]
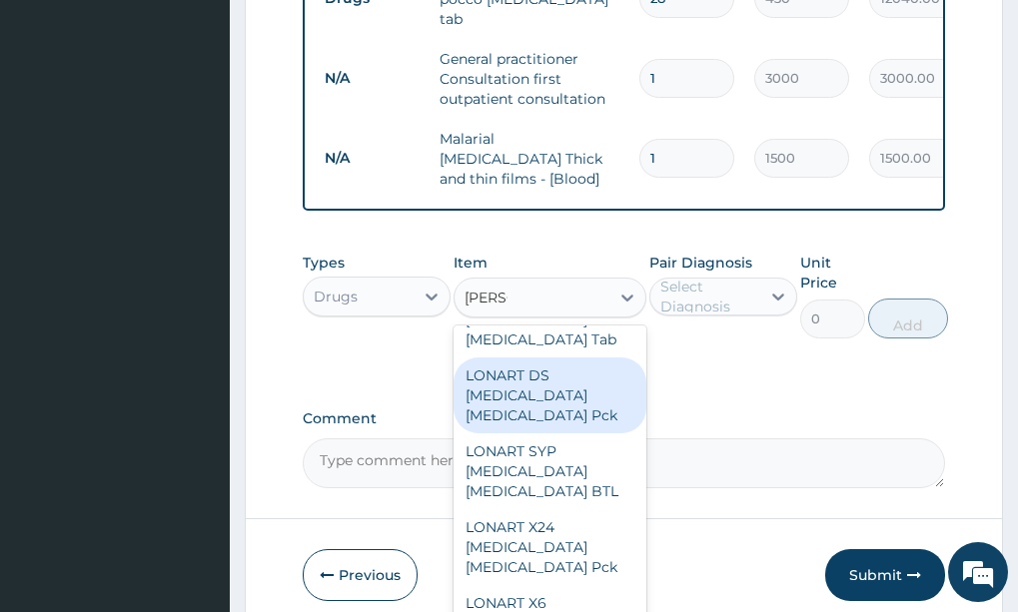
click at [555, 395] on div "LONART DS Artemether Lumefantrine Pck" at bounding box center [549, 396] width 193 height 76
type input "1550"
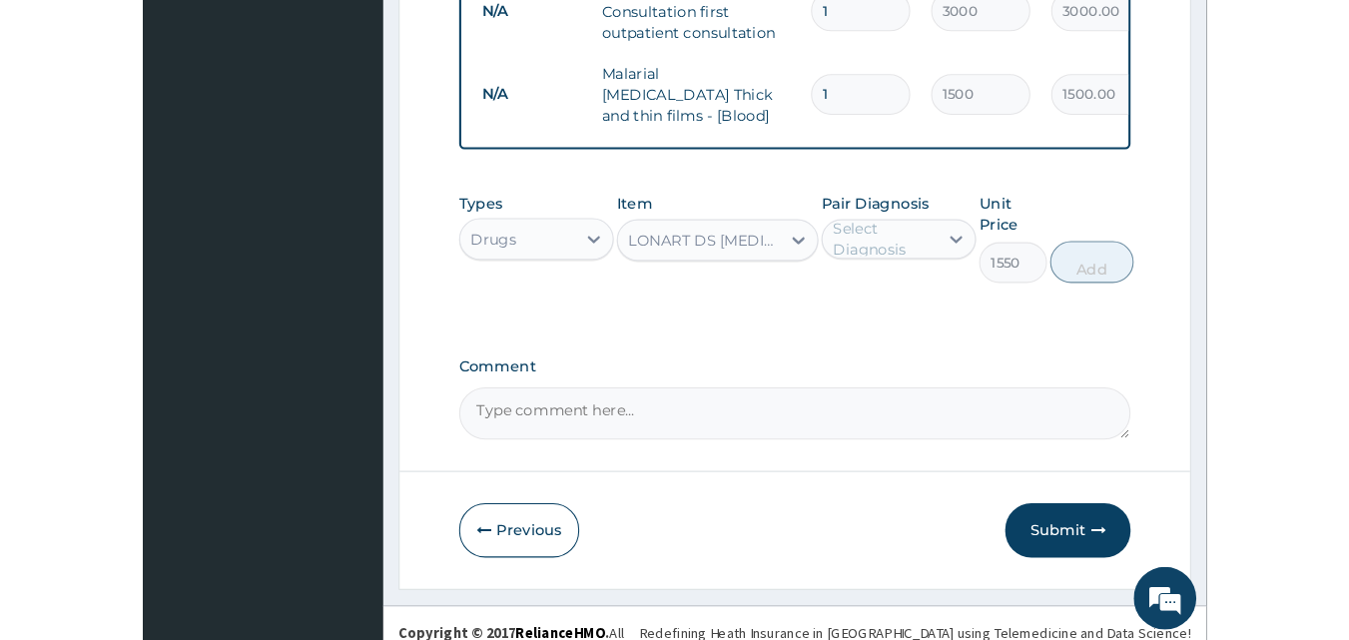
scroll to position [938, 0]
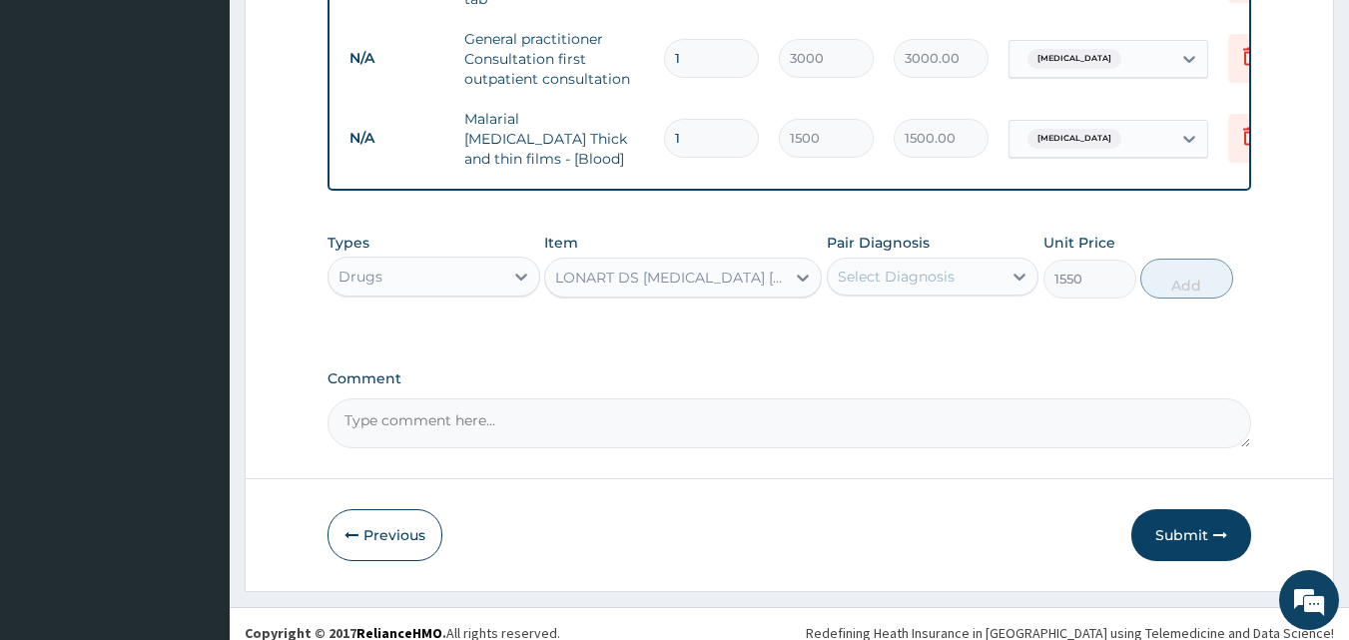
click at [922, 274] on div "Select Diagnosis" at bounding box center [915, 277] width 175 height 32
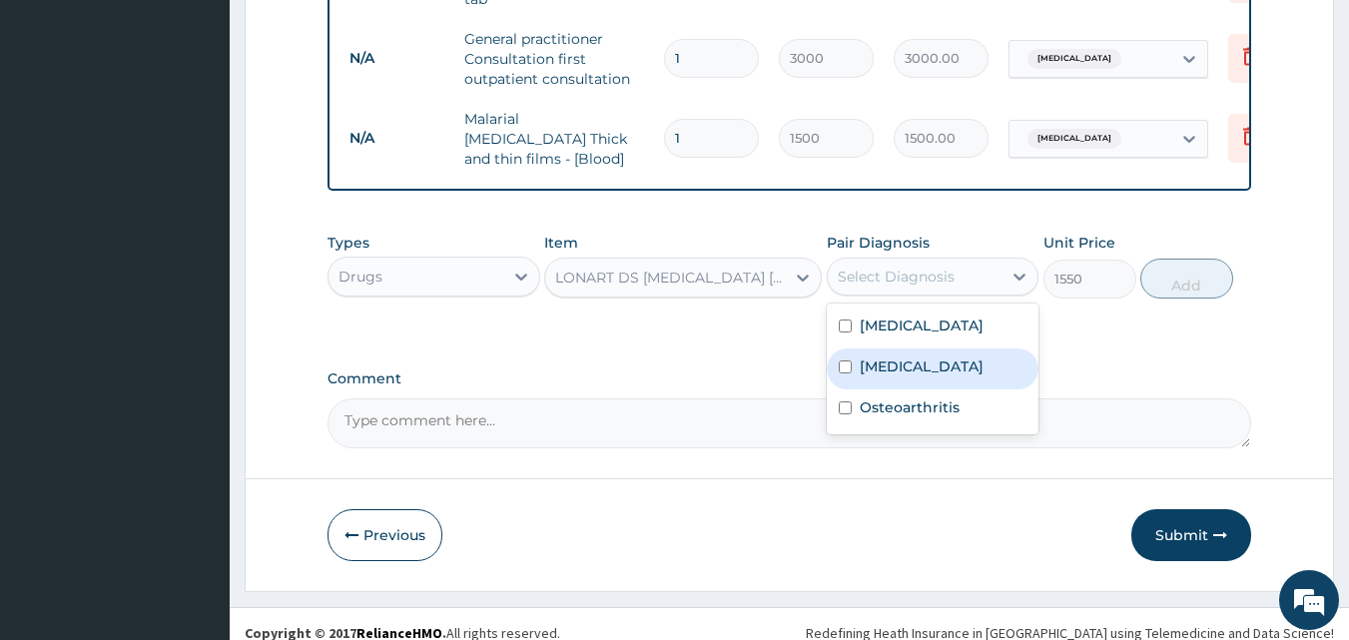
click at [936, 362] on div "Malaria" at bounding box center [933, 369] width 213 height 41
checkbox input "true"
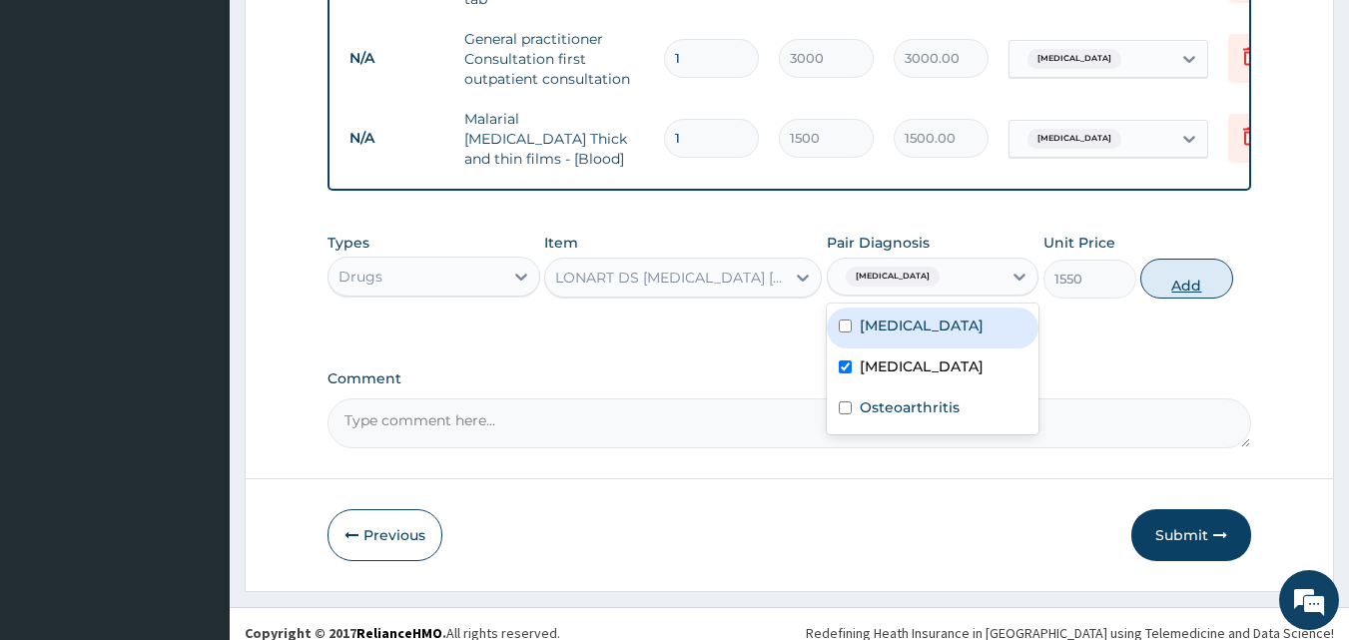
click at [1207, 259] on button "Add" at bounding box center [1187, 279] width 93 height 40
type input "0"
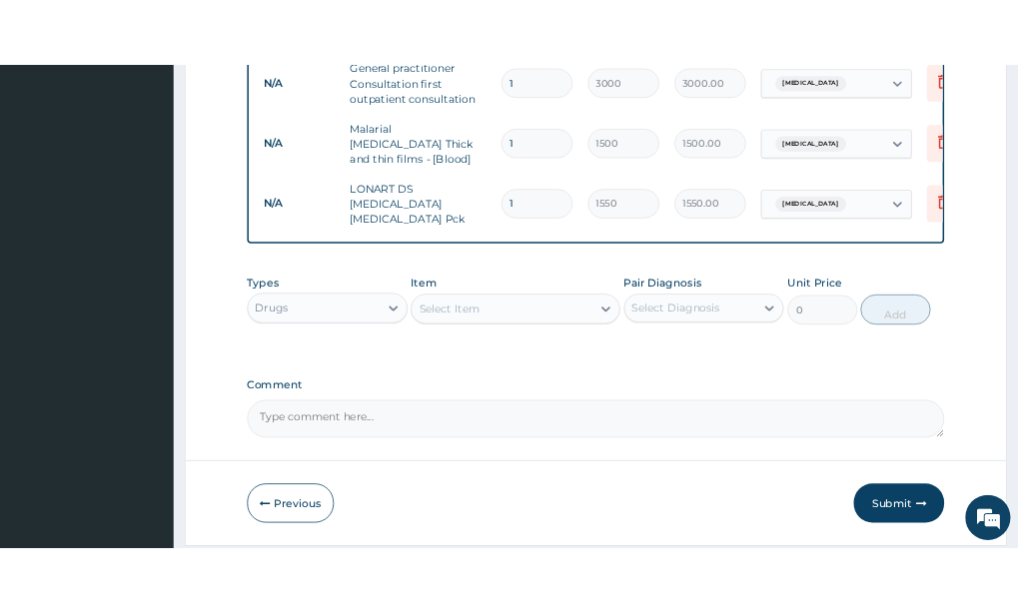
scroll to position [1007, 0]
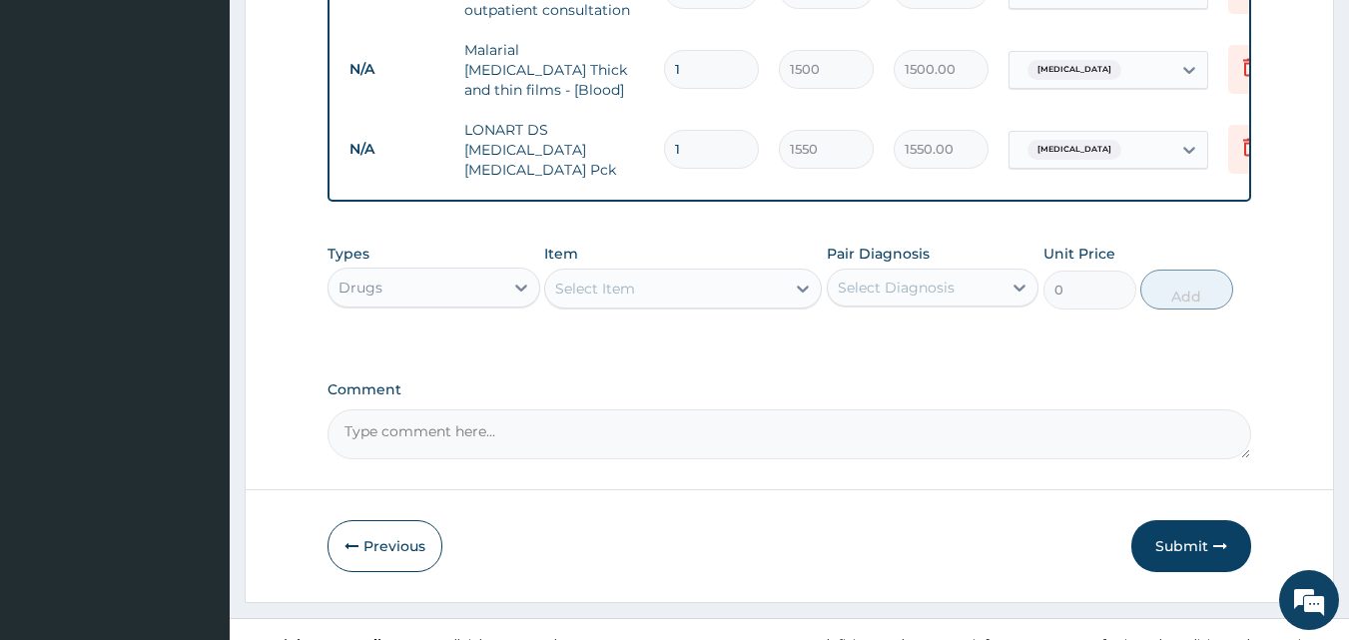
click at [600, 279] on div "Select Item" at bounding box center [595, 289] width 80 height 20
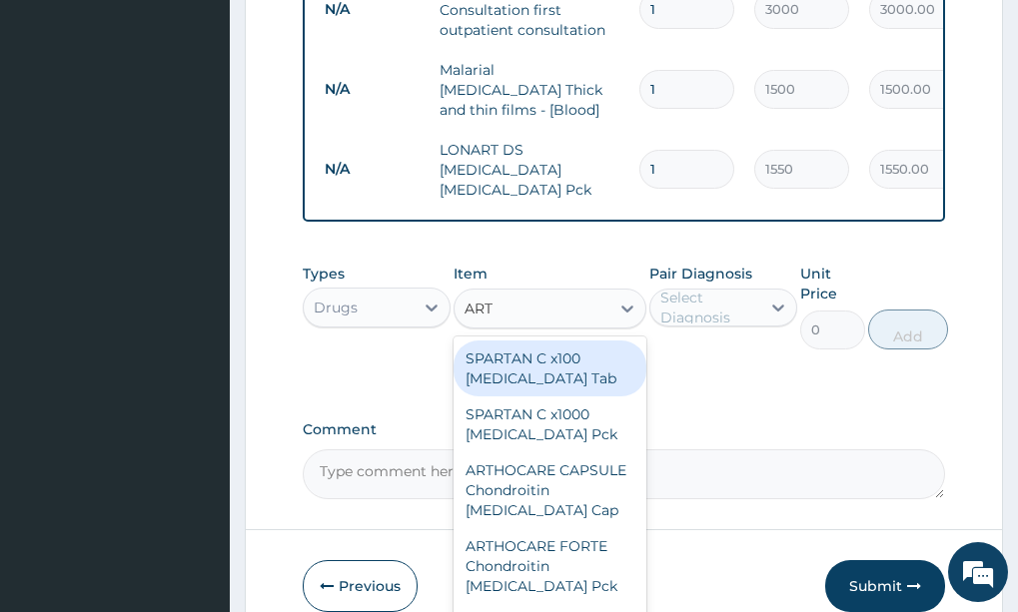
type input "ARTH"
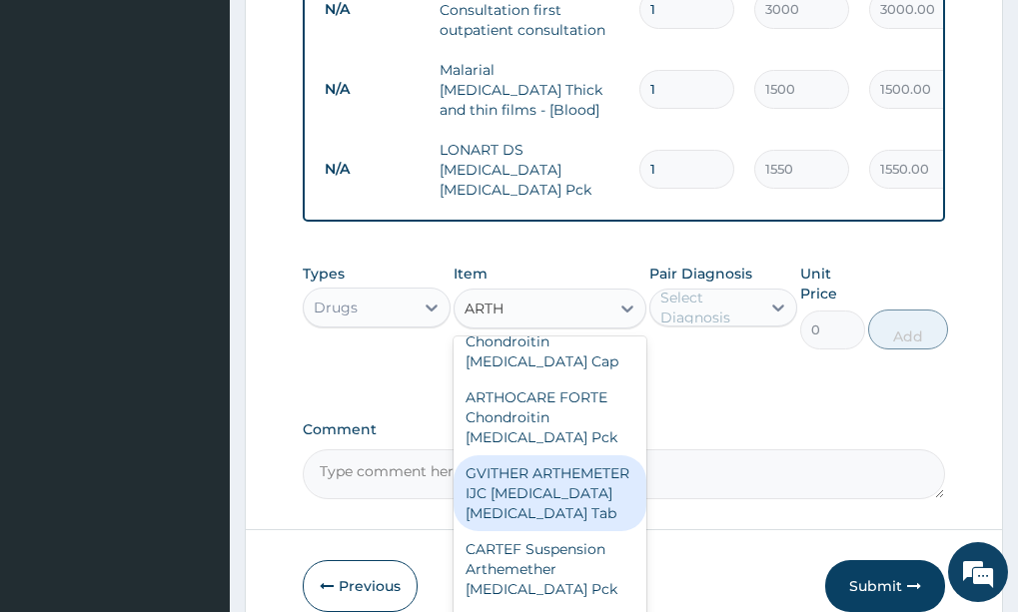
scroll to position [0, 0]
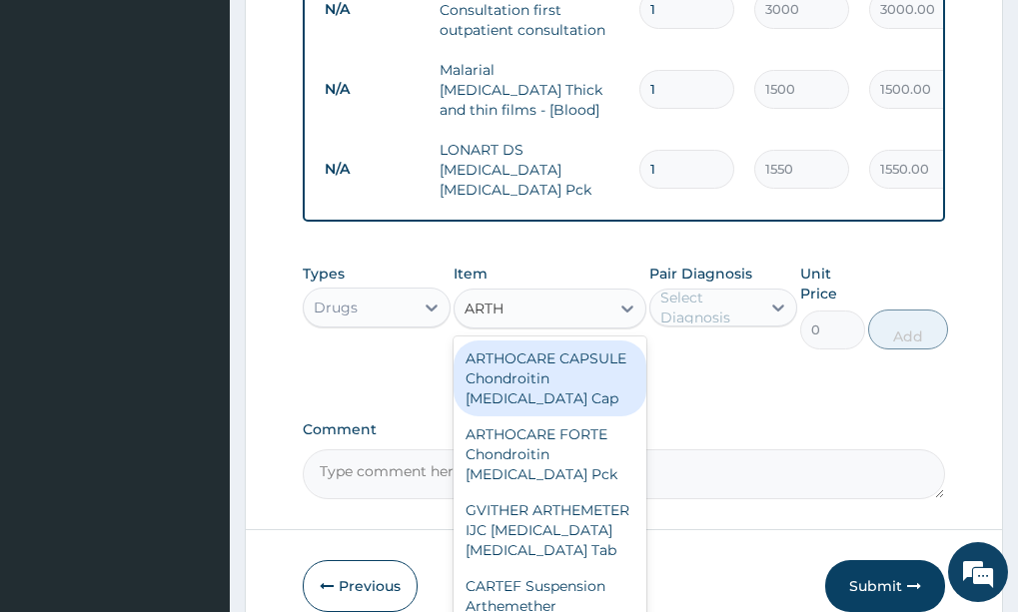
click at [542, 354] on div "ARTHOCARE CAPSULE Chondroitin [MEDICAL_DATA] Cap" at bounding box center [549, 379] width 193 height 76
type input "2600"
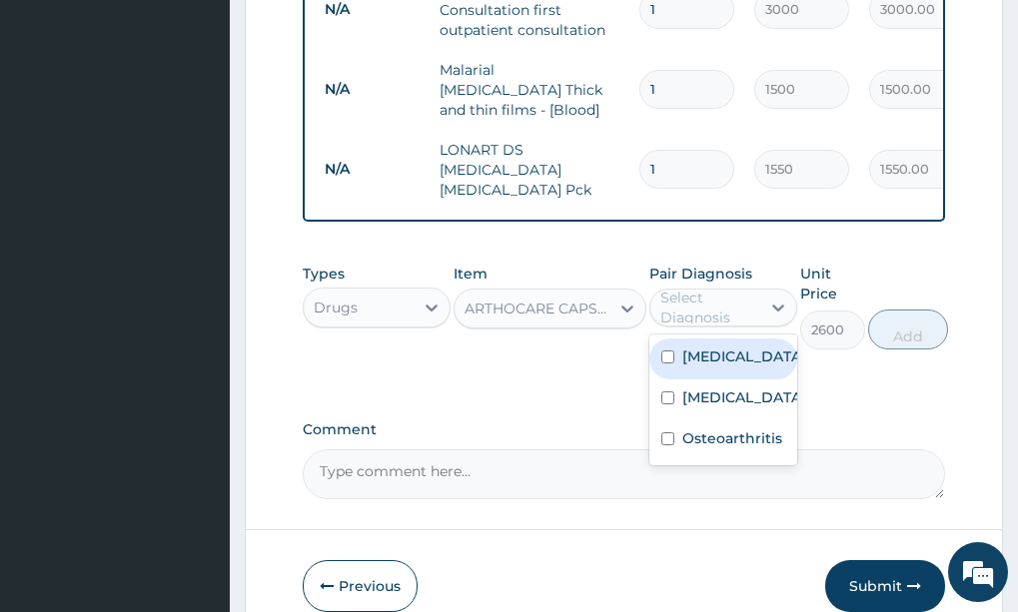
click at [686, 291] on div "Select Diagnosis" at bounding box center [709, 308] width 98 height 40
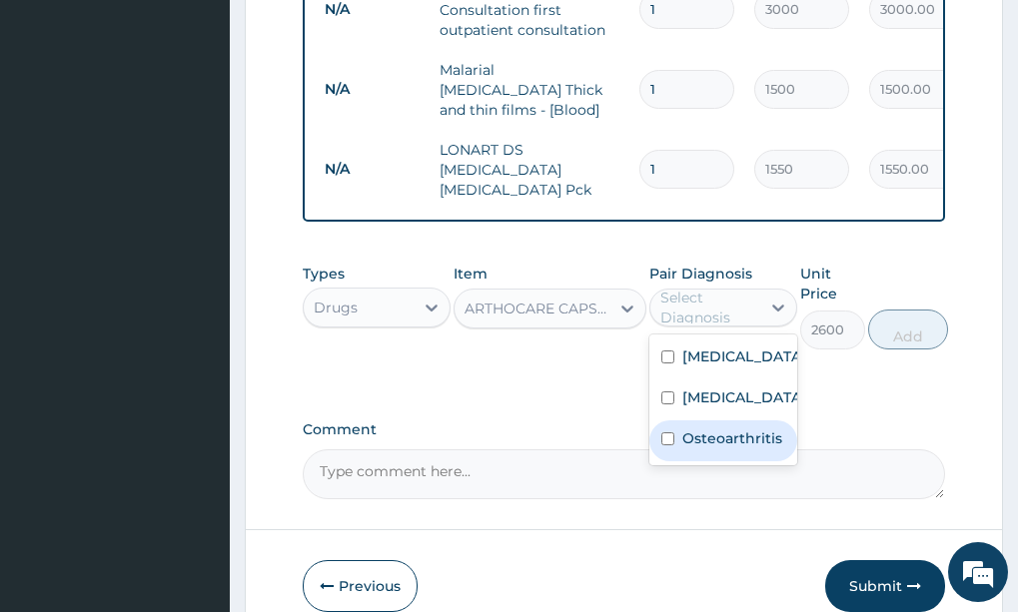
click at [712, 448] on label "Osteoarthritis" at bounding box center [732, 438] width 100 height 20
checkbox input "true"
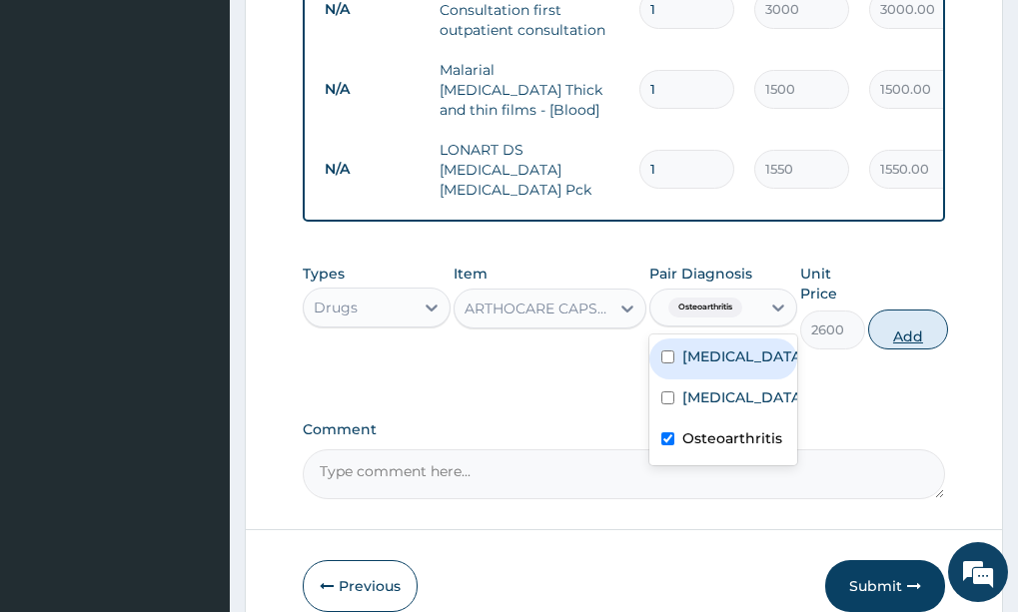
click at [903, 310] on button "Add" at bounding box center [908, 330] width 80 height 40
type input "0"
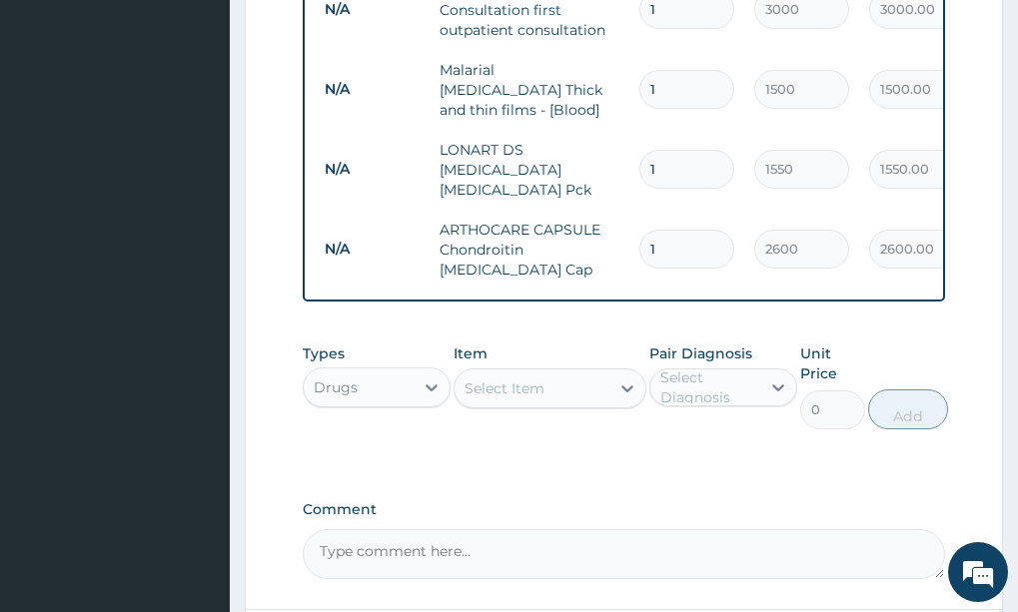
type input "14"
type input "36400.00"
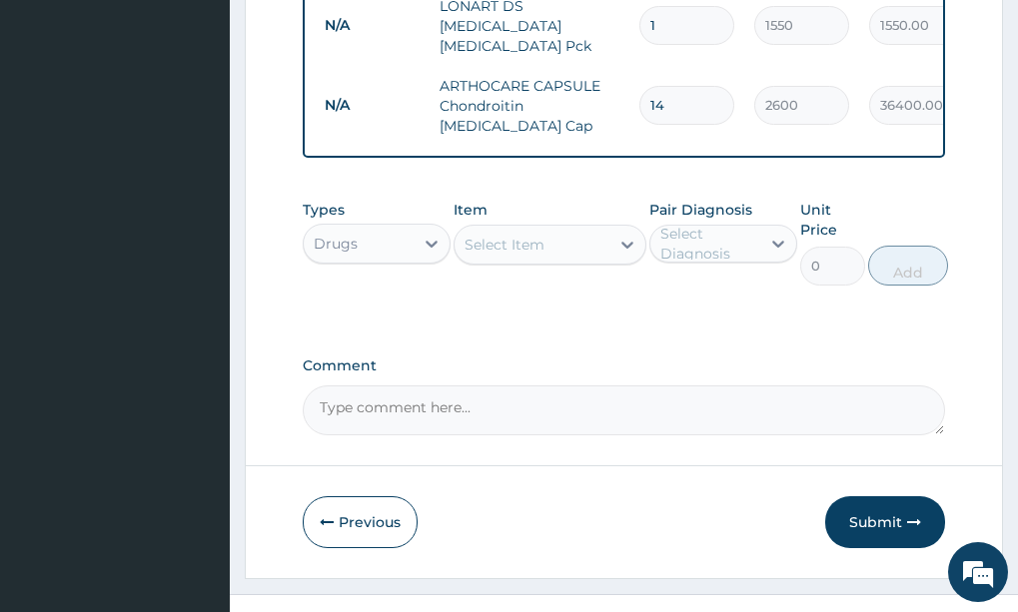
scroll to position [1155, 0]
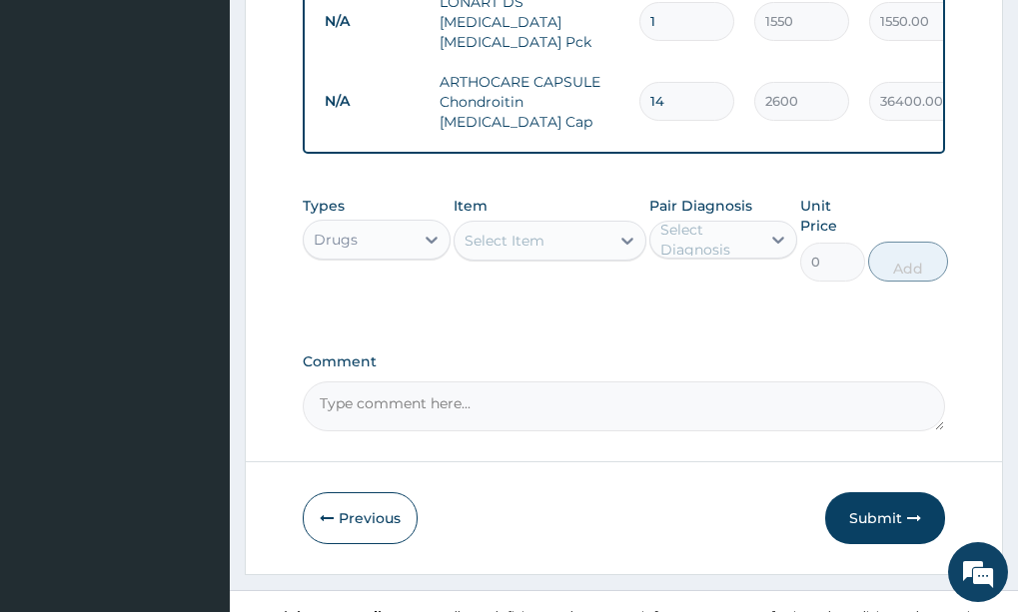
type input "14"
click at [567, 225] on div "Select Item" at bounding box center [531, 241] width 155 height 32
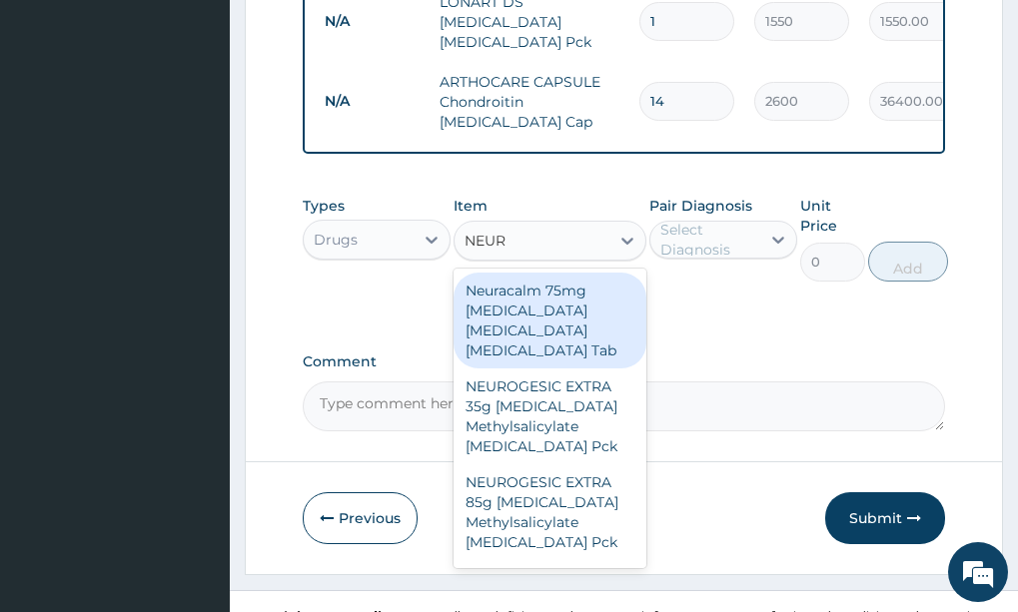
type input "NEURO"
click at [552, 319] on div "NEUROGESIC EXTRA 35g Diclofenac Methylsalicylate Menthol Pck" at bounding box center [549, 321] width 193 height 96
type input "950"
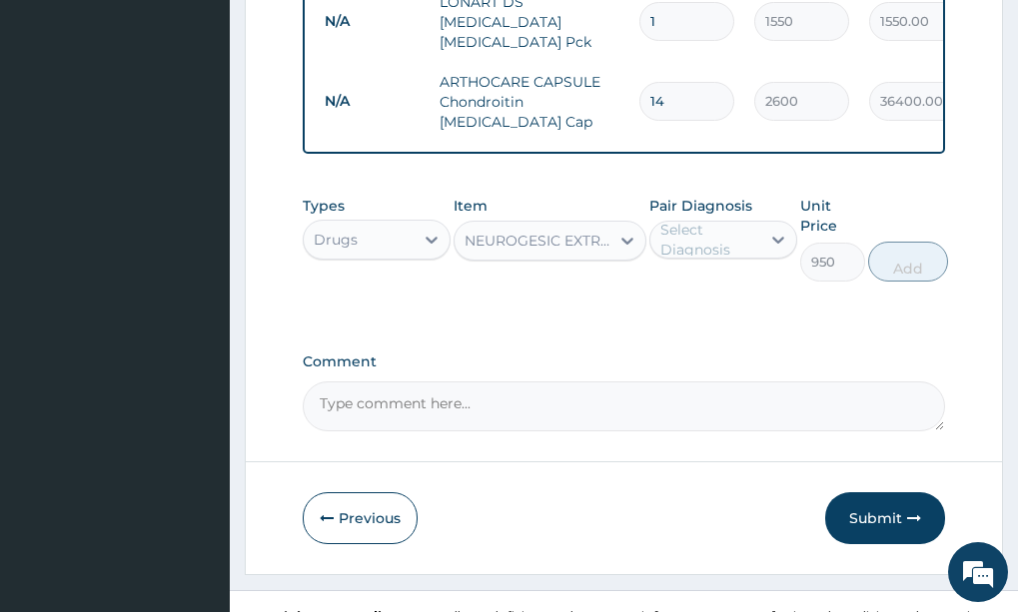
click at [707, 221] on div "Select Diagnosis" at bounding box center [709, 240] width 98 height 40
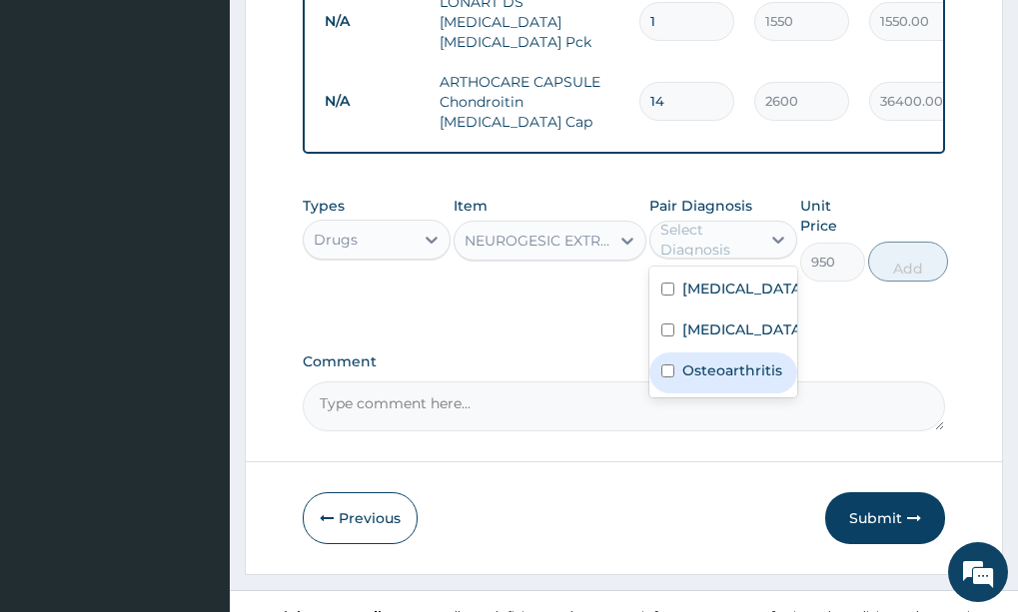
click at [721, 372] on label "Osteoarthritis" at bounding box center [732, 371] width 100 height 20
checkbox input "true"
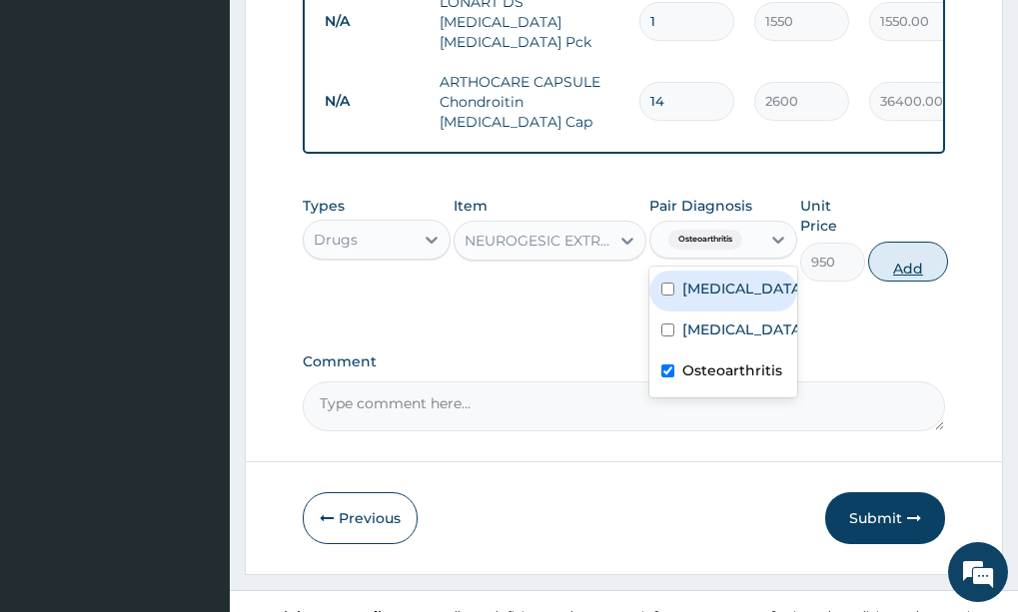
click at [915, 242] on button "Add" at bounding box center [908, 262] width 80 height 40
type input "0"
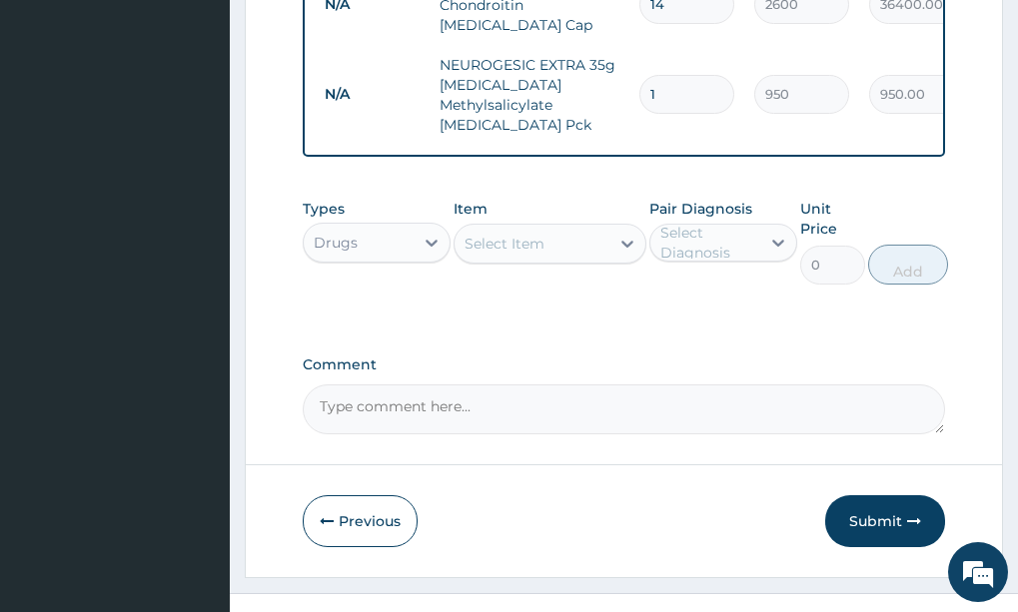
scroll to position [1254, 0]
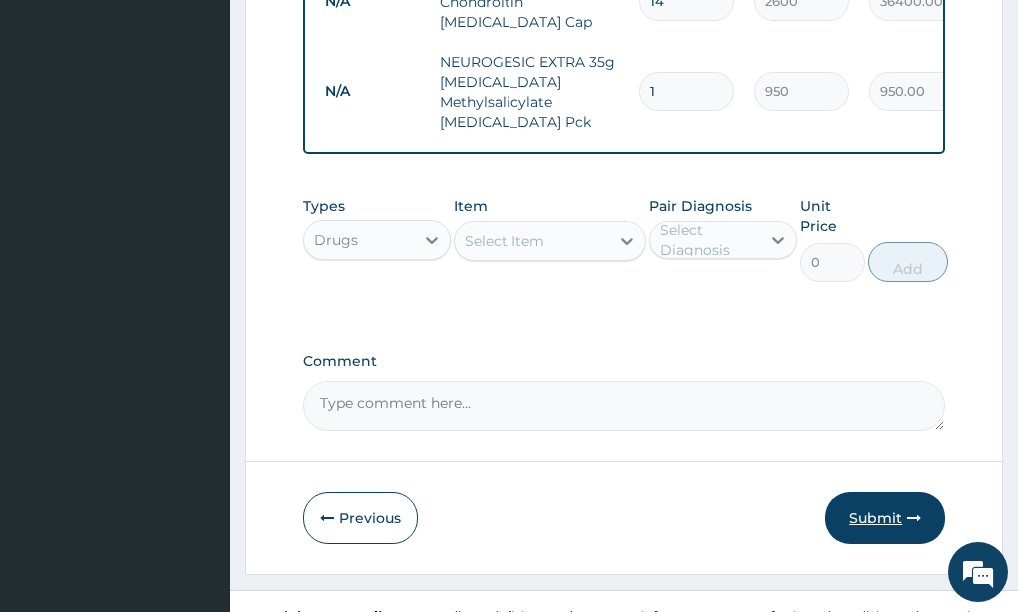
click at [881, 492] on button "Submit" at bounding box center [885, 518] width 120 height 52
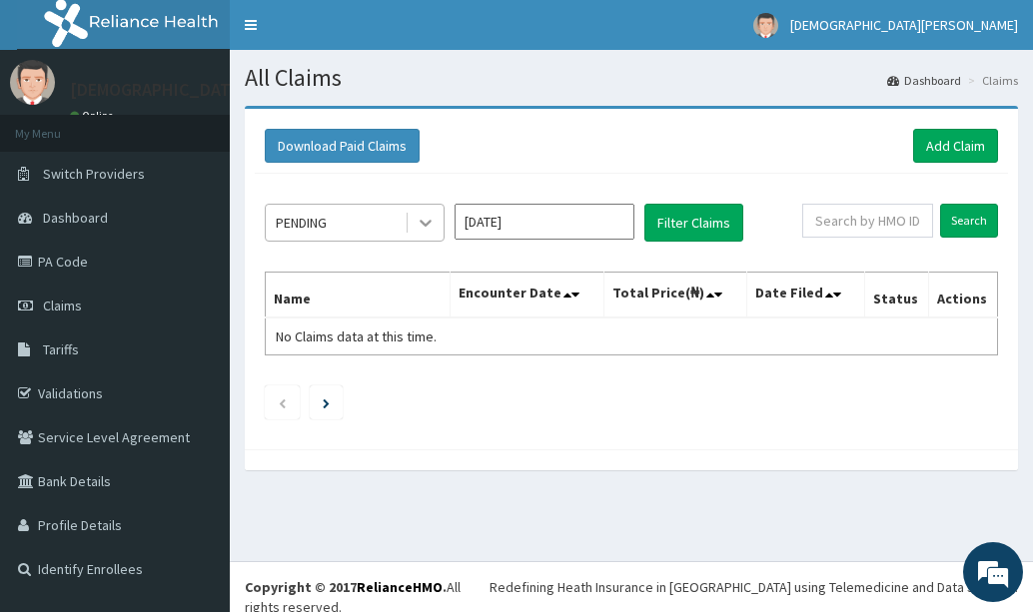
click at [425, 221] on icon at bounding box center [425, 223] width 20 height 20
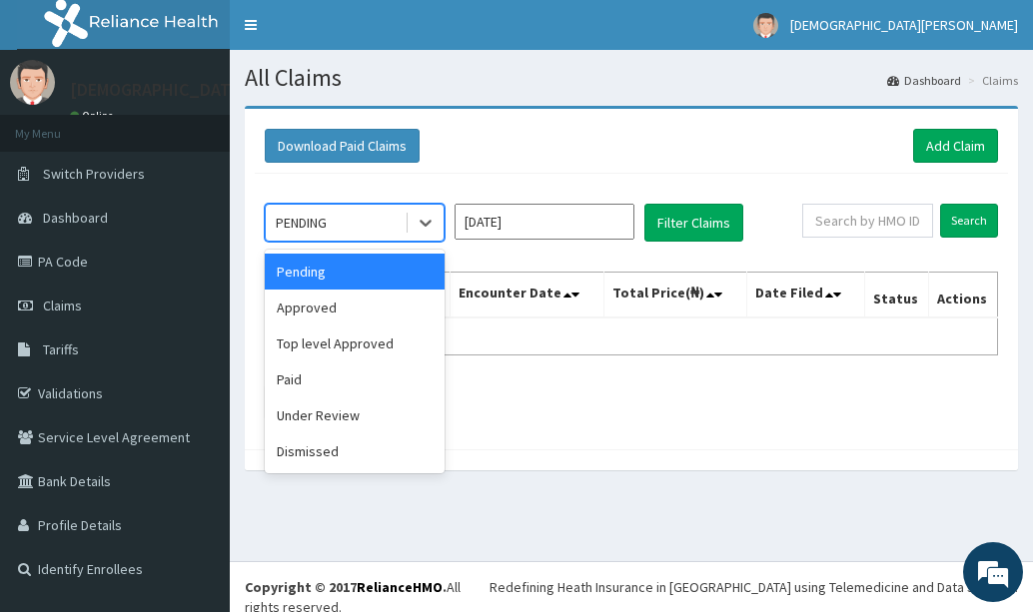
click at [552, 214] on input "[DATE]" at bounding box center [544, 222] width 180 height 36
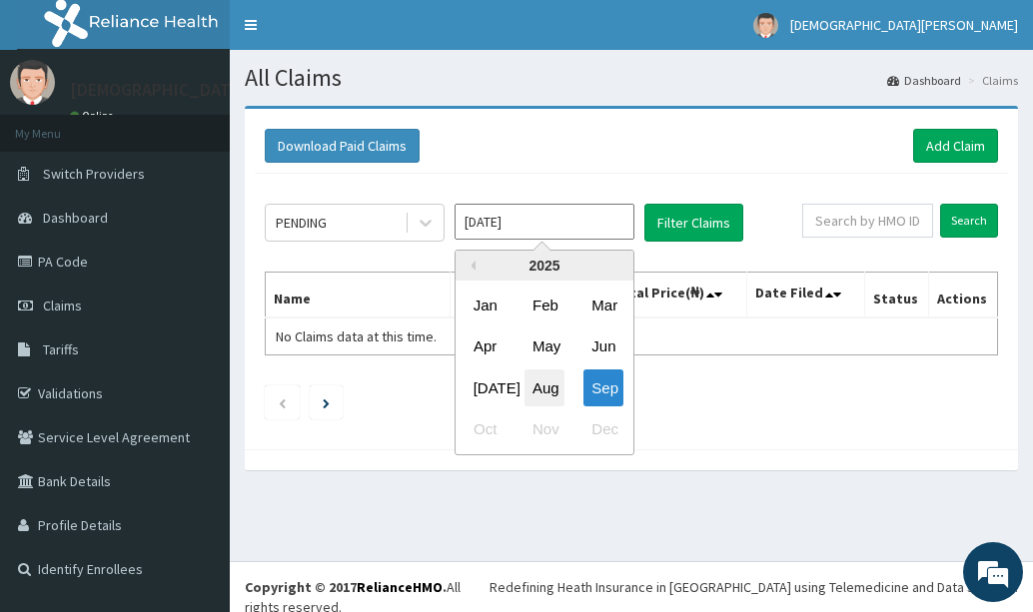
click at [540, 376] on div "Aug" at bounding box center [544, 388] width 40 height 37
type input "[DATE]"
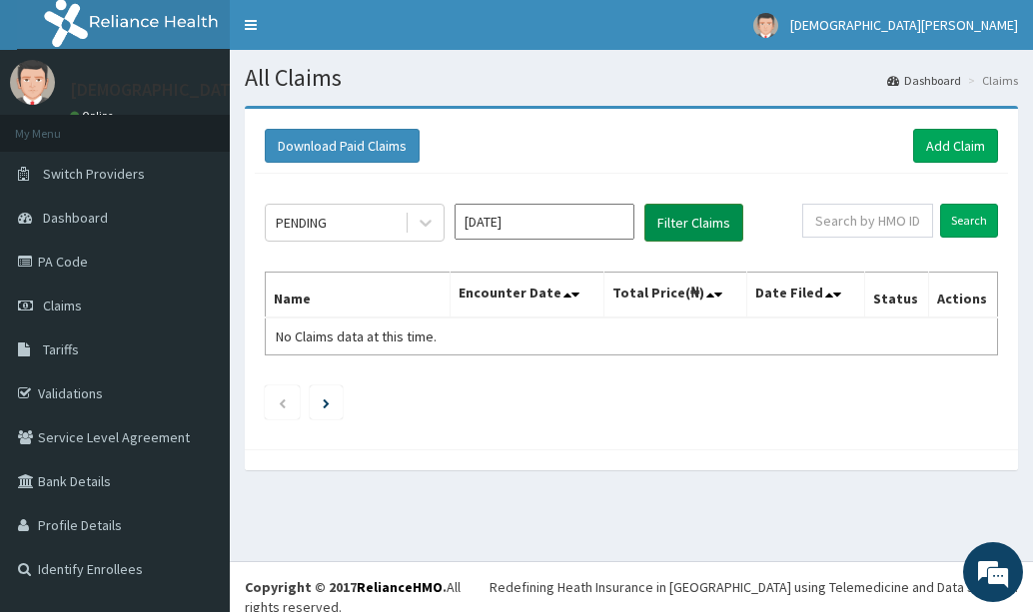
click at [701, 217] on button "Filter Claims" at bounding box center [693, 223] width 99 height 38
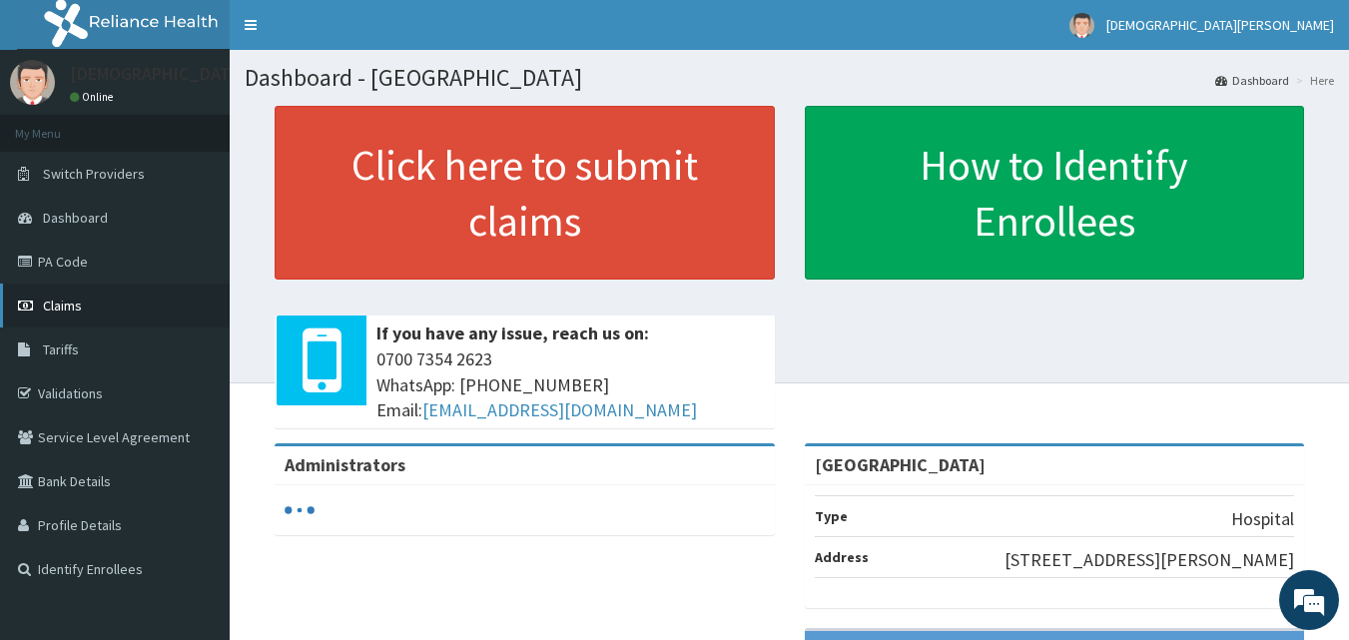
click at [92, 313] on link "Claims" at bounding box center [115, 306] width 230 height 44
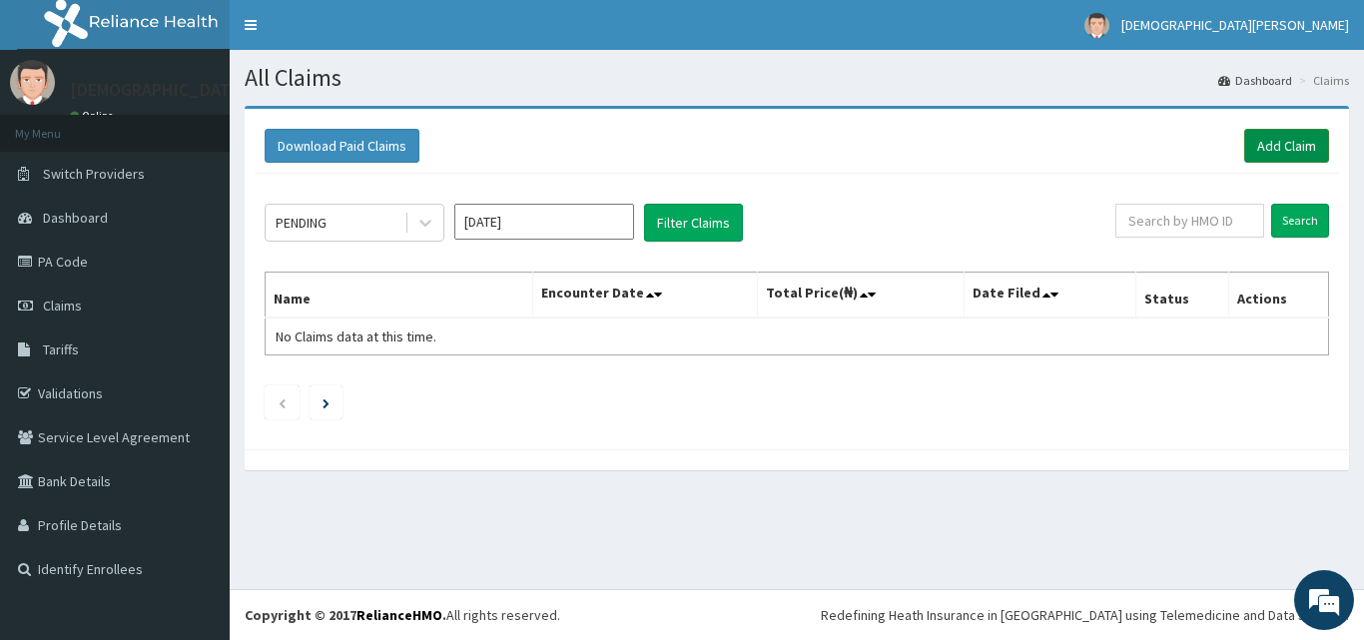
click at [1273, 155] on link "Add Claim" at bounding box center [1286, 146] width 85 height 34
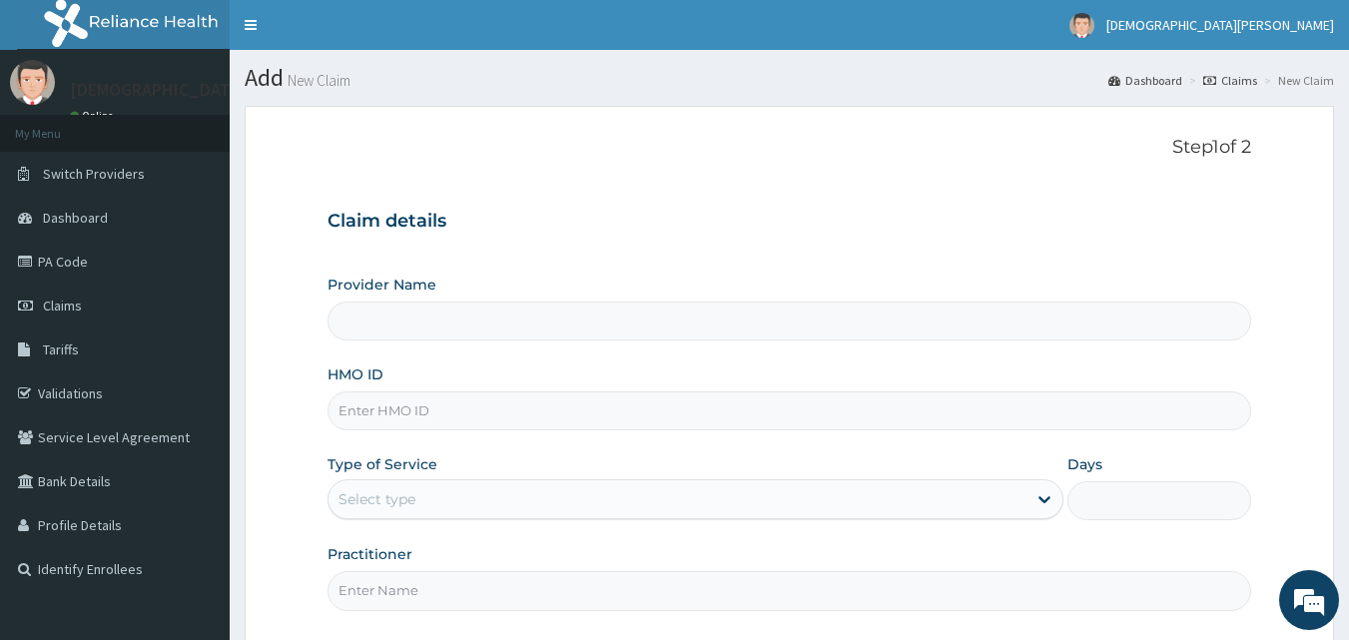
type input "[GEOGRAPHIC_DATA]"
click at [399, 412] on input "HMO ID" at bounding box center [790, 411] width 925 height 39
paste input "KRF/10112/B"
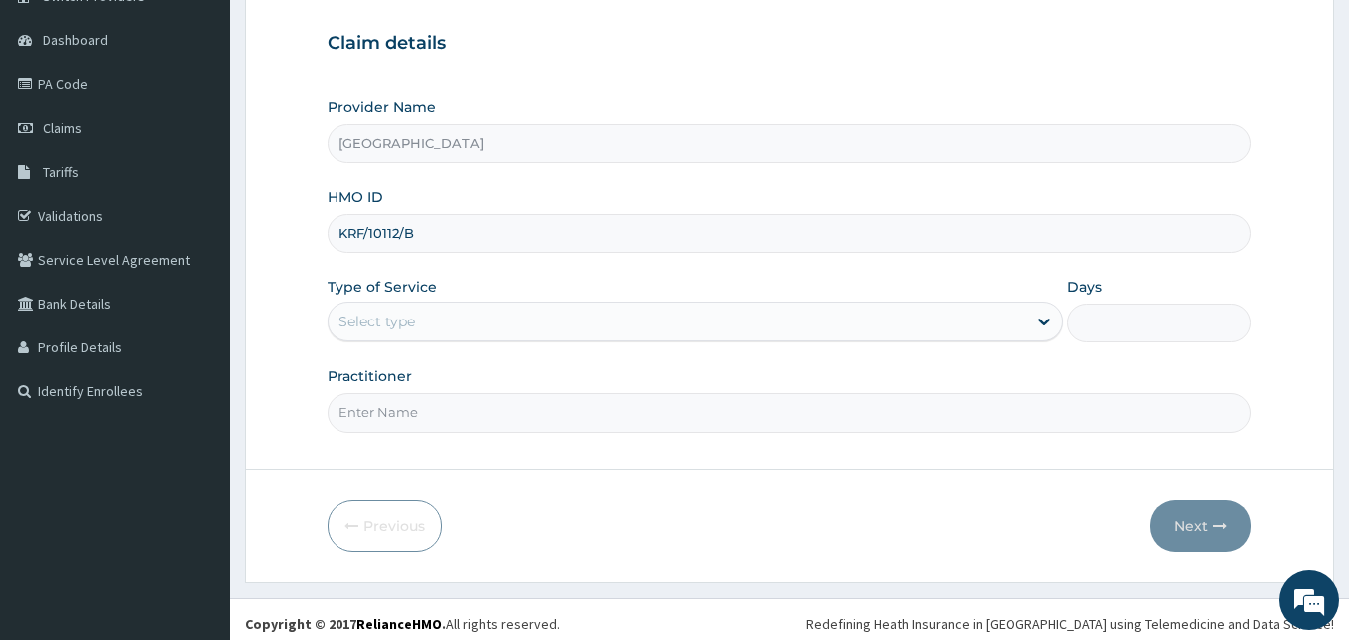
scroll to position [187, 0]
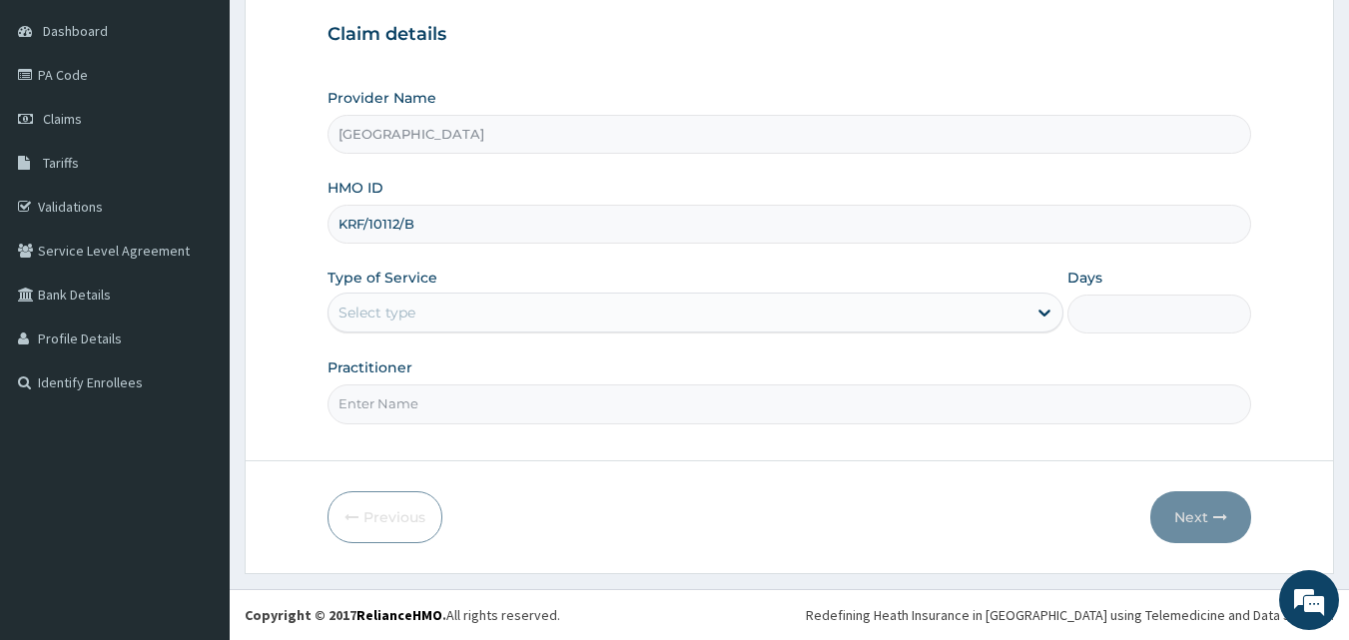
type input "KRF/10112/B"
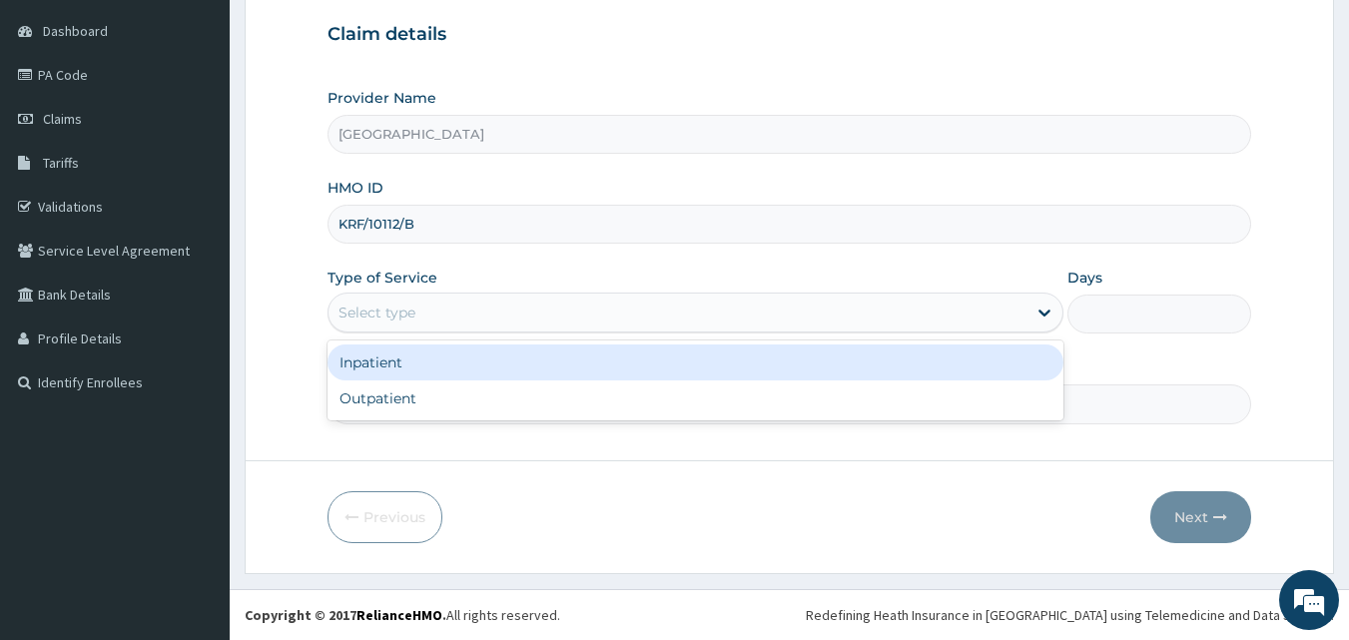
click at [466, 308] on div "Select type" at bounding box center [678, 313] width 698 height 32
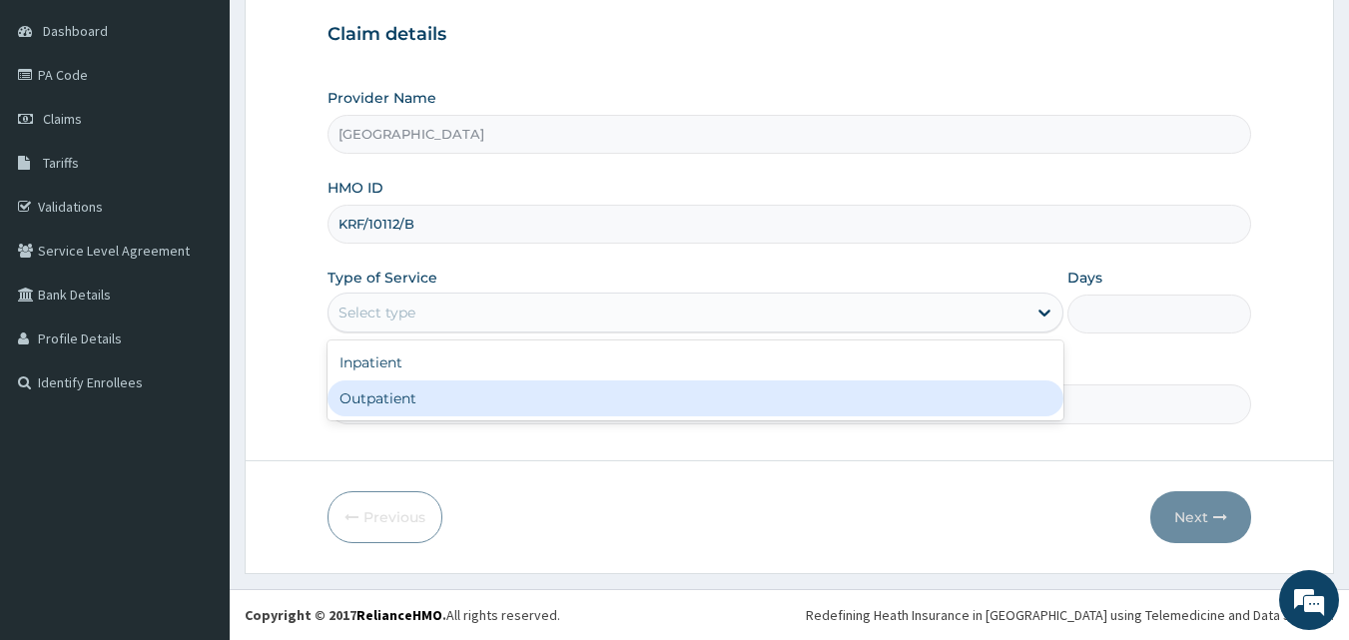
click at [461, 404] on div "Outpatient" at bounding box center [696, 399] width 736 height 36
type input "1"
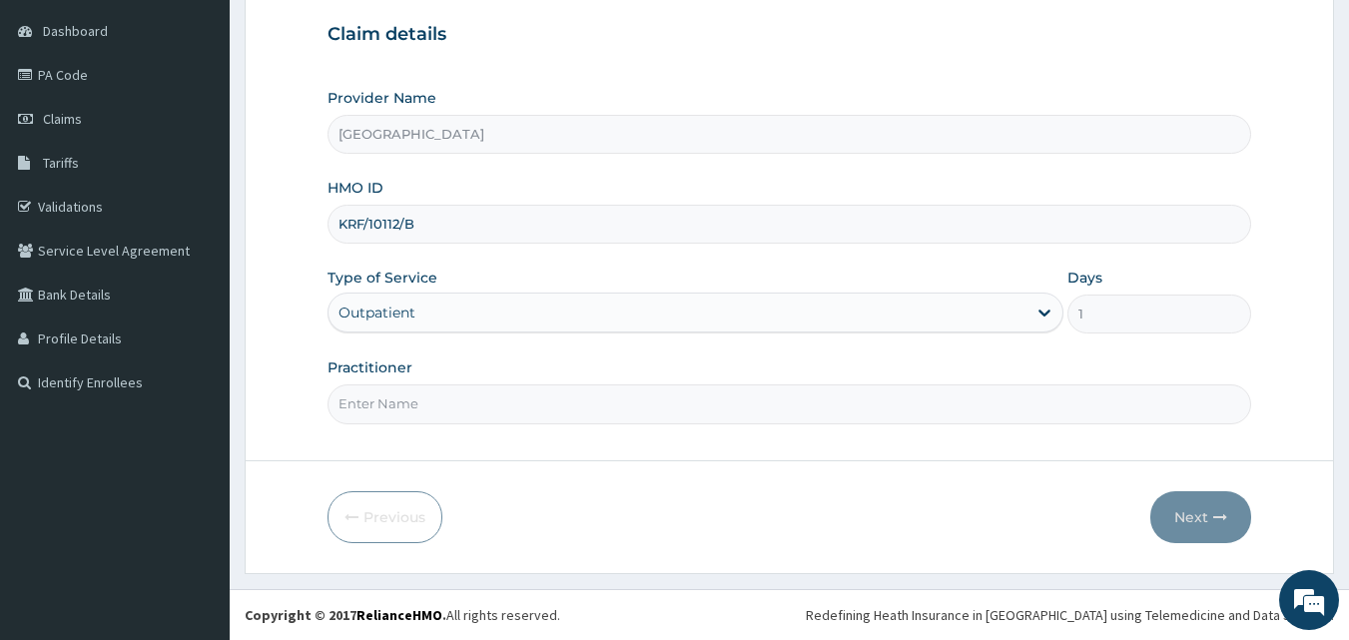
click at [380, 417] on input "Practitioner" at bounding box center [790, 404] width 925 height 39
type input "[PERSON_NAME] EZE"
click at [1198, 527] on button "Next" at bounding box center [1201, 517] width 101 height 52
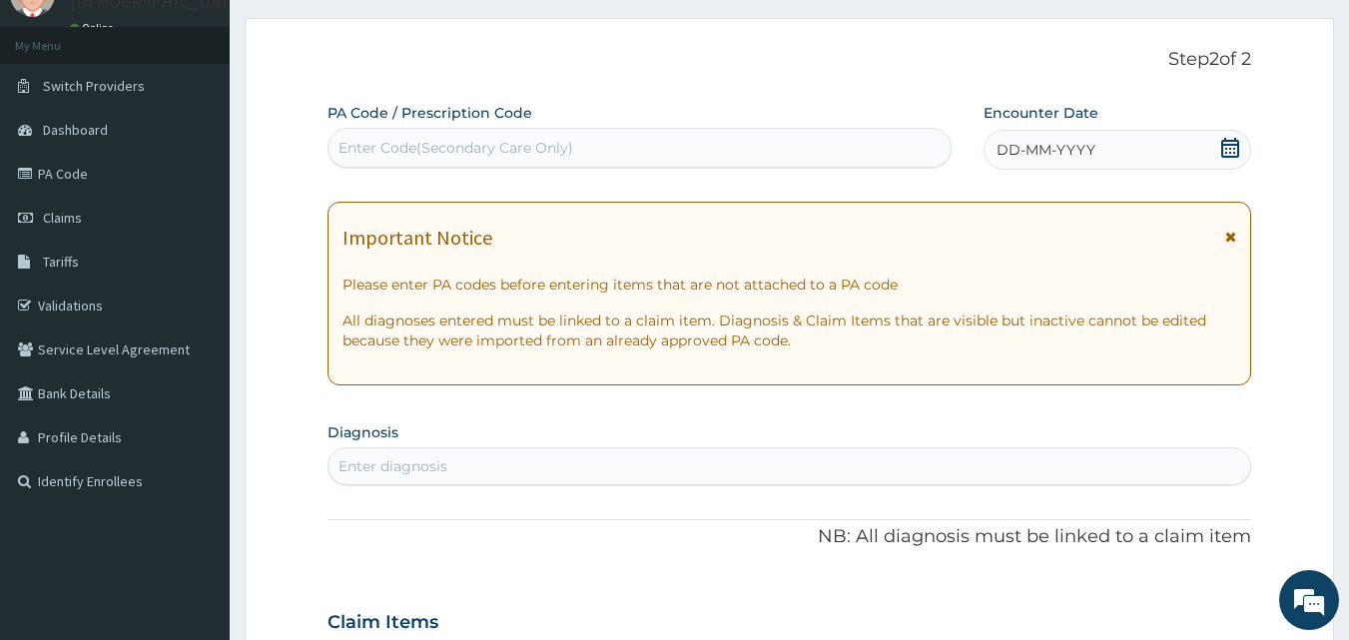
scroll to position [73, 0]
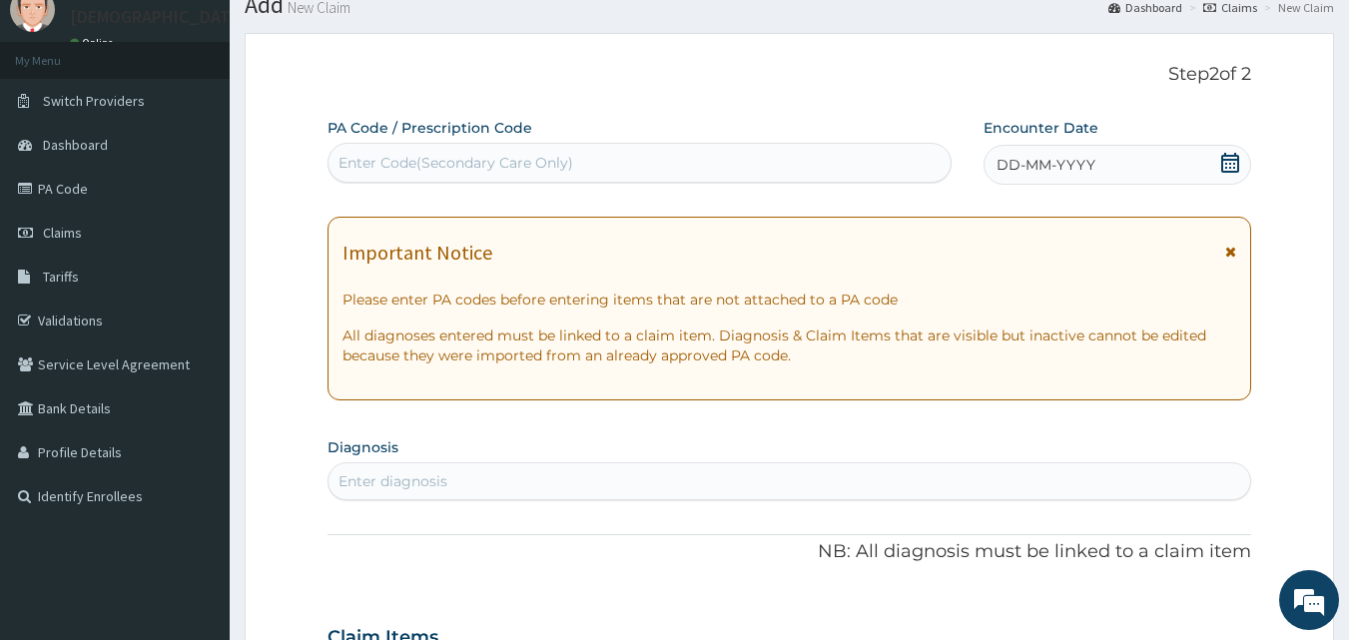
click at [1028, 170] on span "DD-MM-YYYY" at bounding box center [1046, 165] width 99 height 20
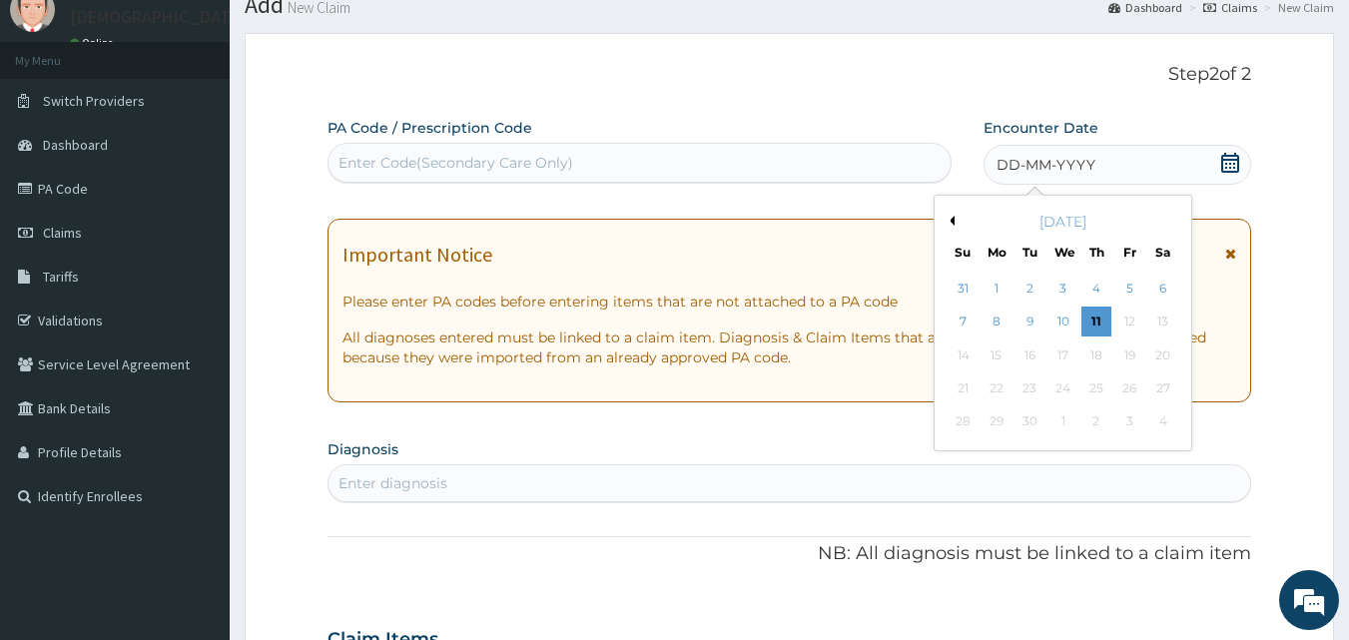
click at [952, 224] on button "Previous Month" at bounding box center [950, 221] width 10 height 10
click at [1155, 290] on div "2" at bounding box center [1164, 289] width 30 height 30
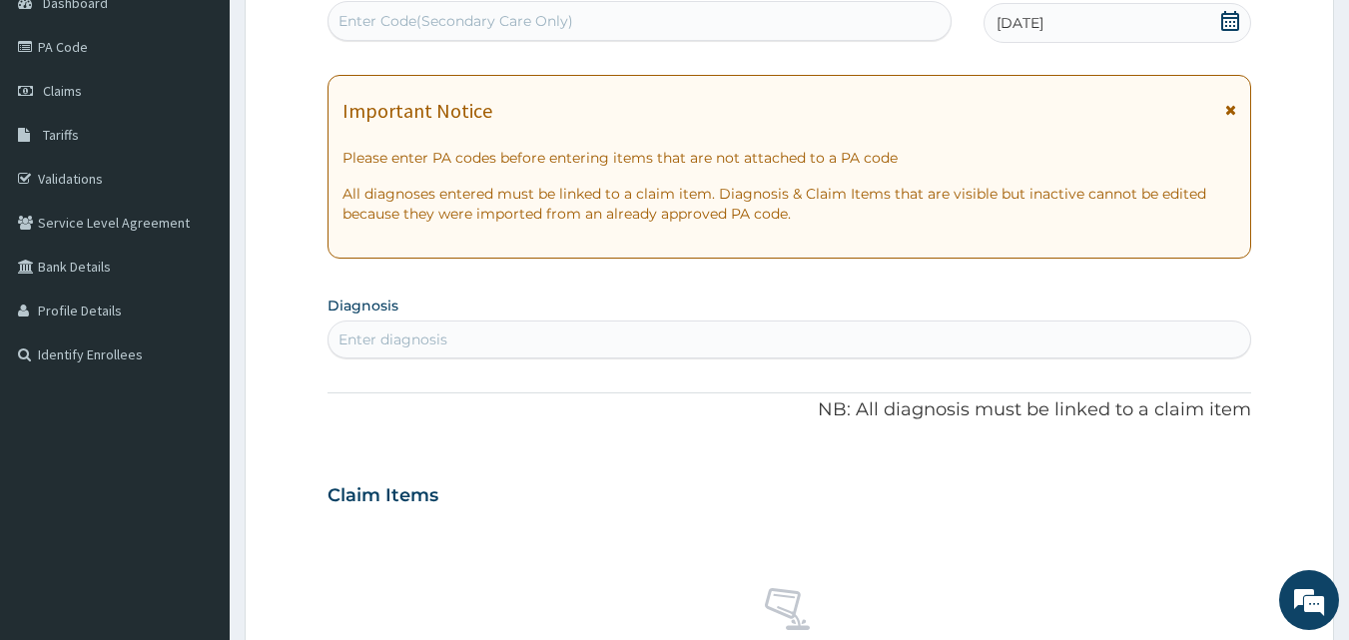
scroll to position [235, 0]
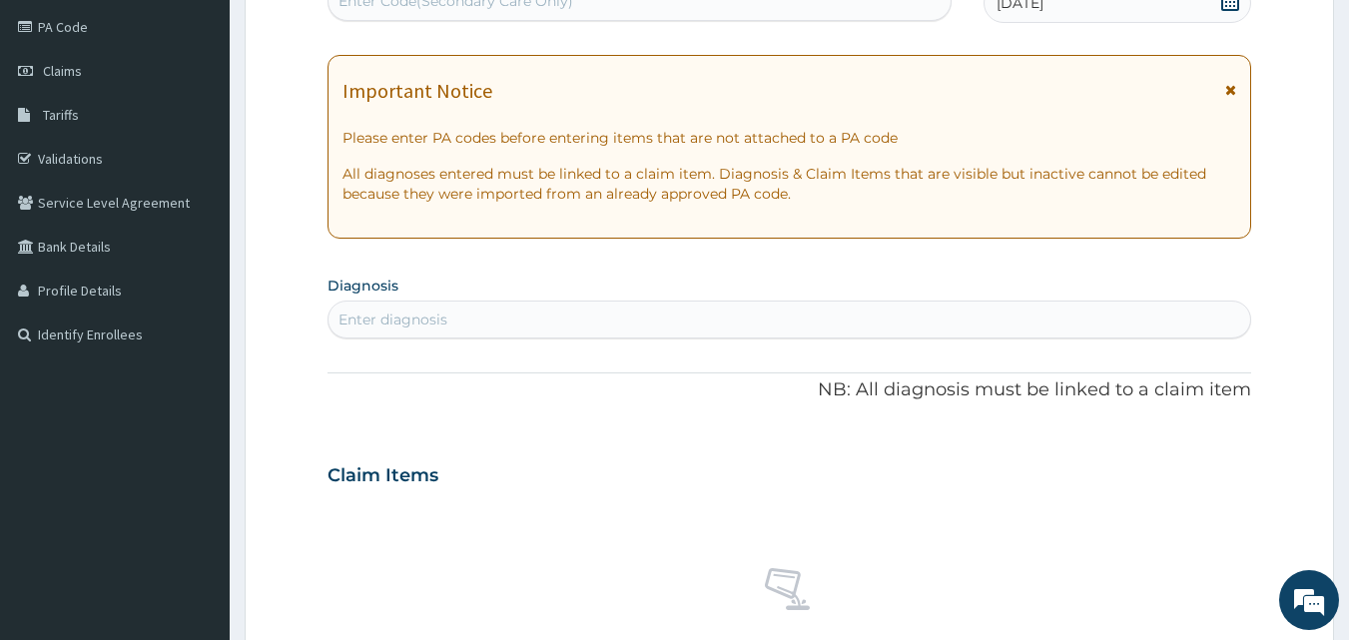
click at [468, 318] on div "Enter diagnosis" at bounding box center [790, 320] width 923 height 32
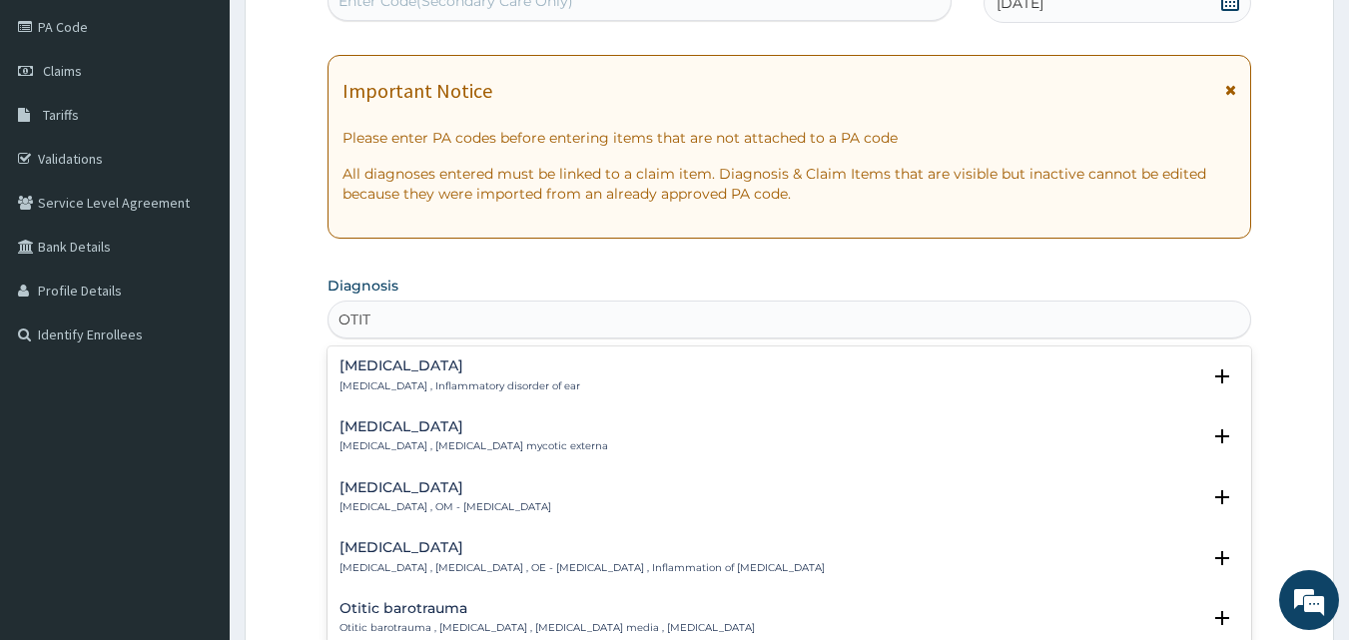
type input "OTITI"
click at [408, 501] on p "[MEDICAL_DATA] , OM - [MEDICAL_DATA]" at bounding box center [446, 507] width 212 height 14
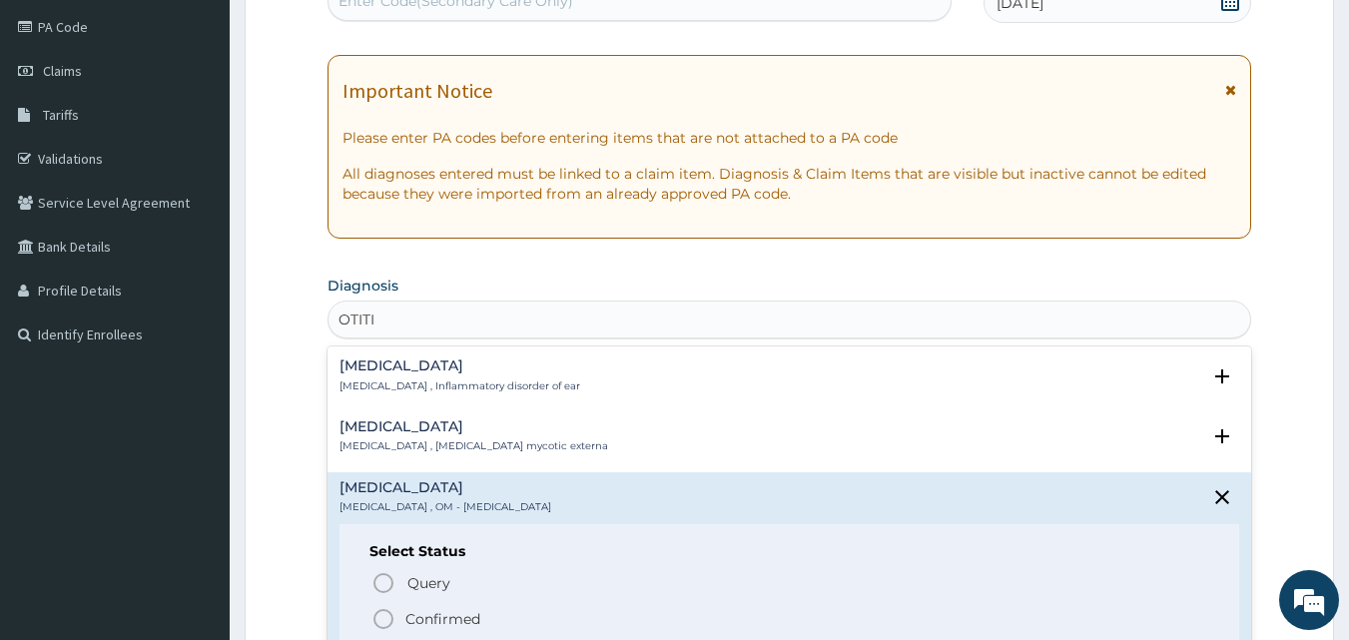
click at [382, 619] on icon "status option filled" at bounding box center [384, 619] width 24 height 24
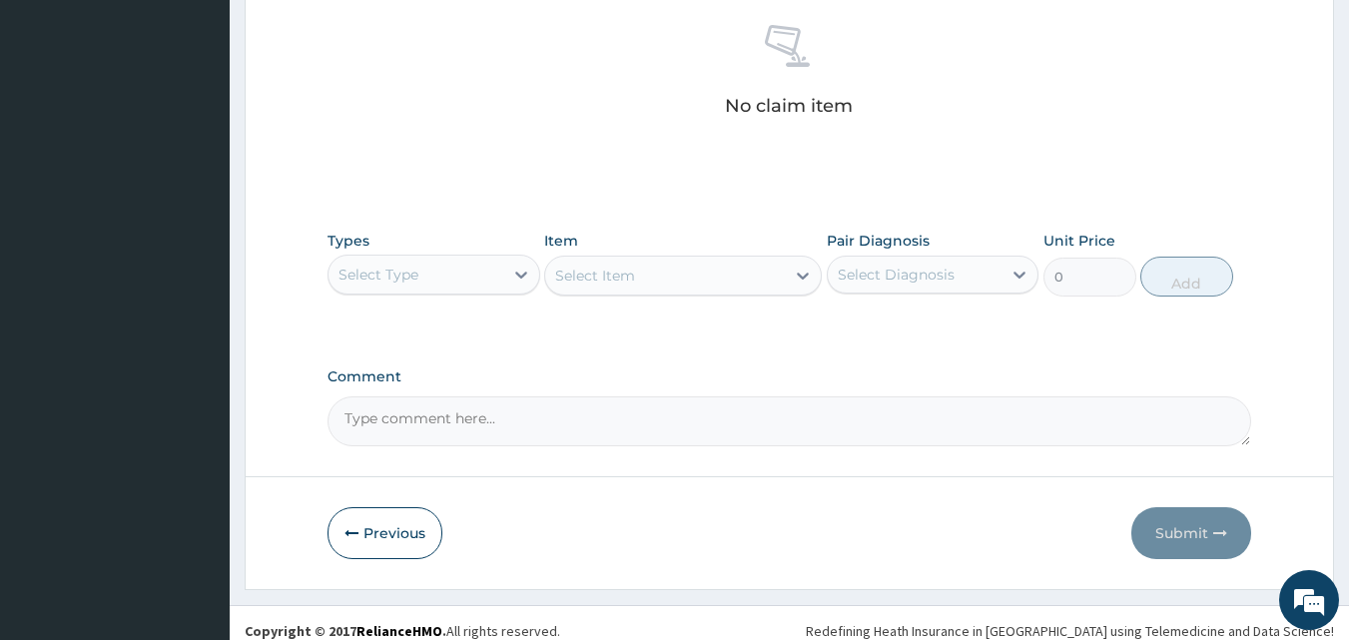
scroll to position [800, 0]
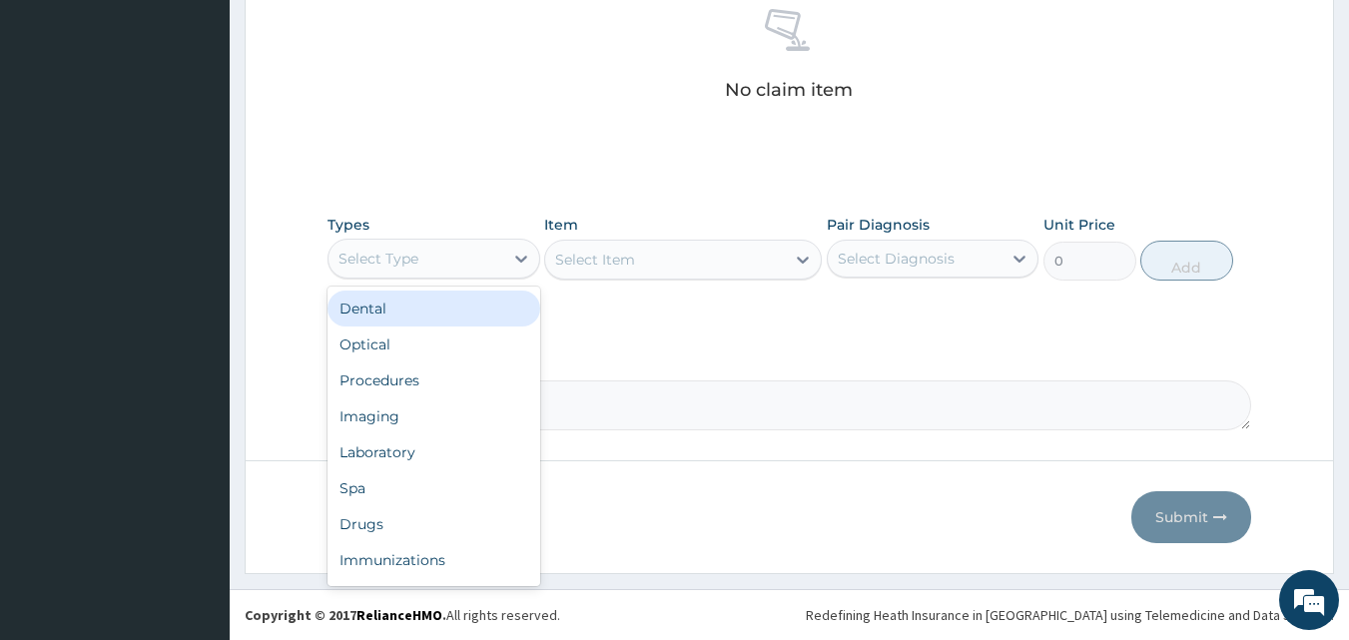
click at [416, 267] on div "Select Type" at bounding box center [379, 259] width 80 height 20
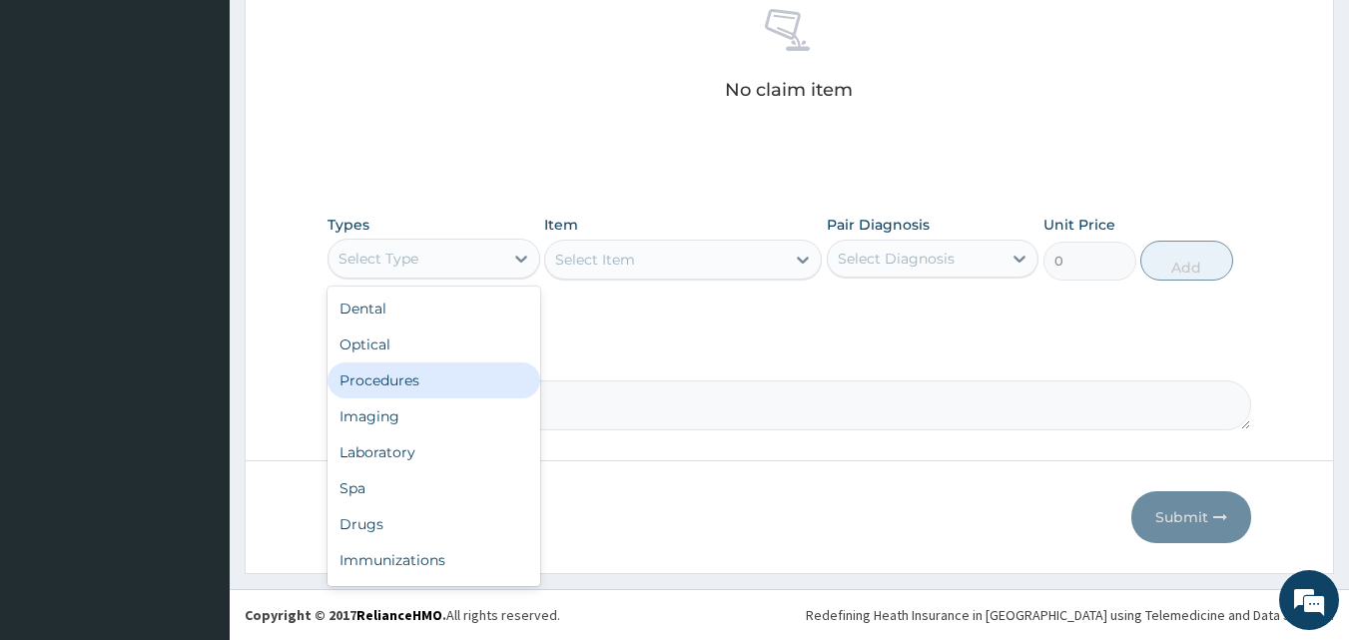
click at [404, 391] on div "Procedures" at bounding box center [434, 381] width 213 height 36
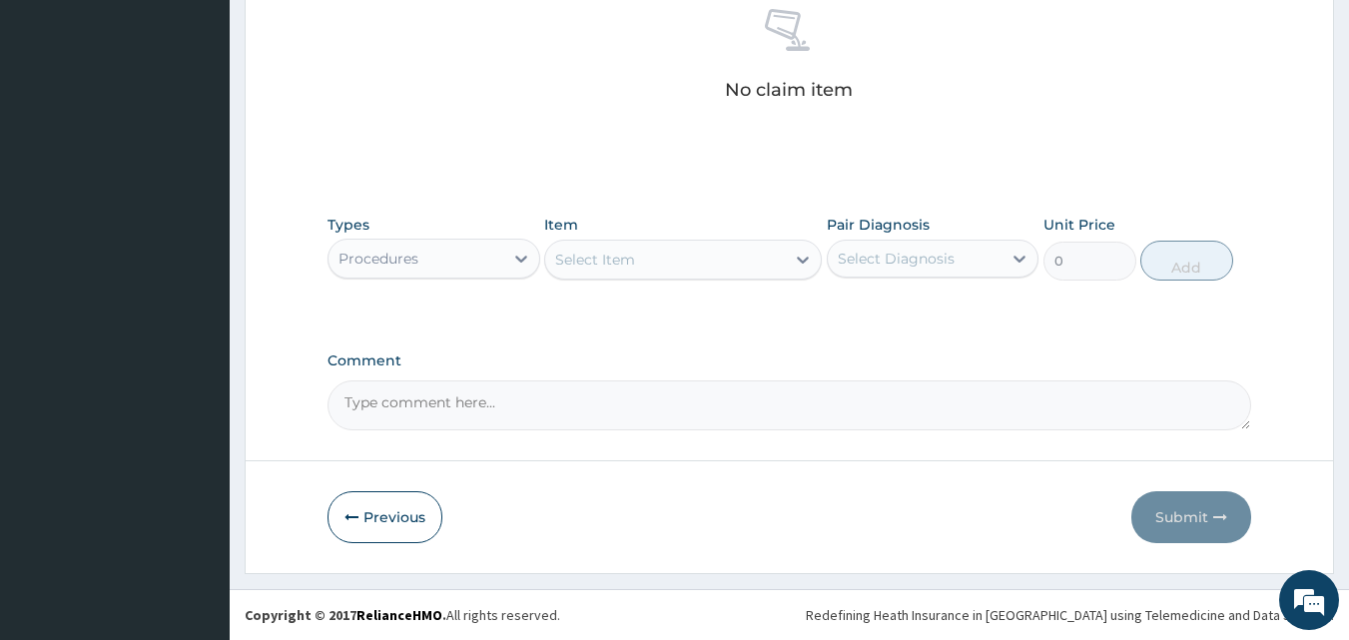
click at [655, 262] on div "Select Item" at bounding box center [665, 260] width 240 height 32
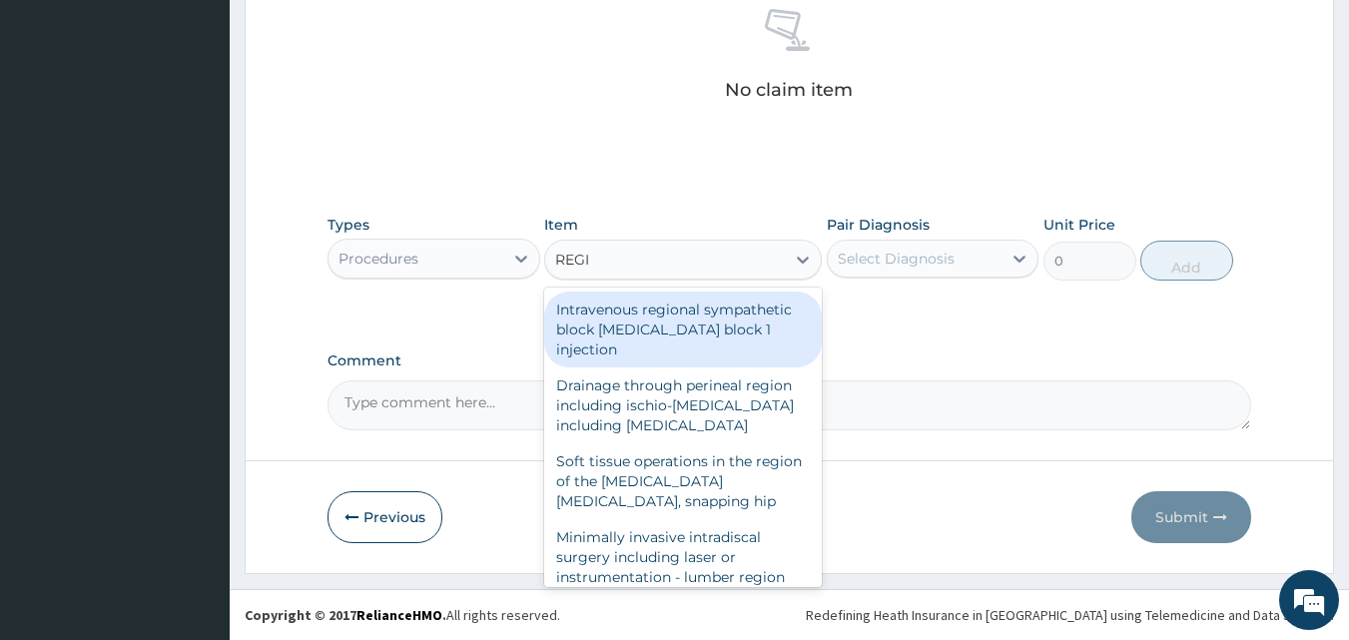
type input "REGIS"
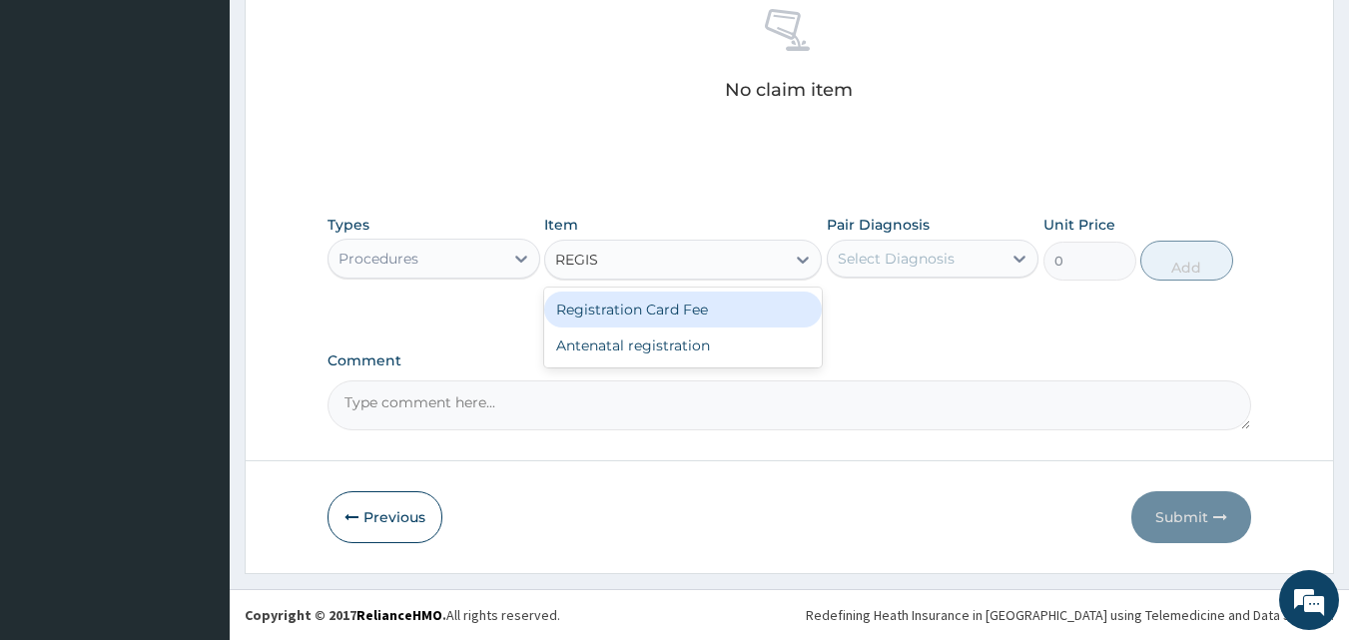
click at [662, 312] on div "Registration Card Fee" at bounding box center [683, 310] width 278 height 36
type input "2000"
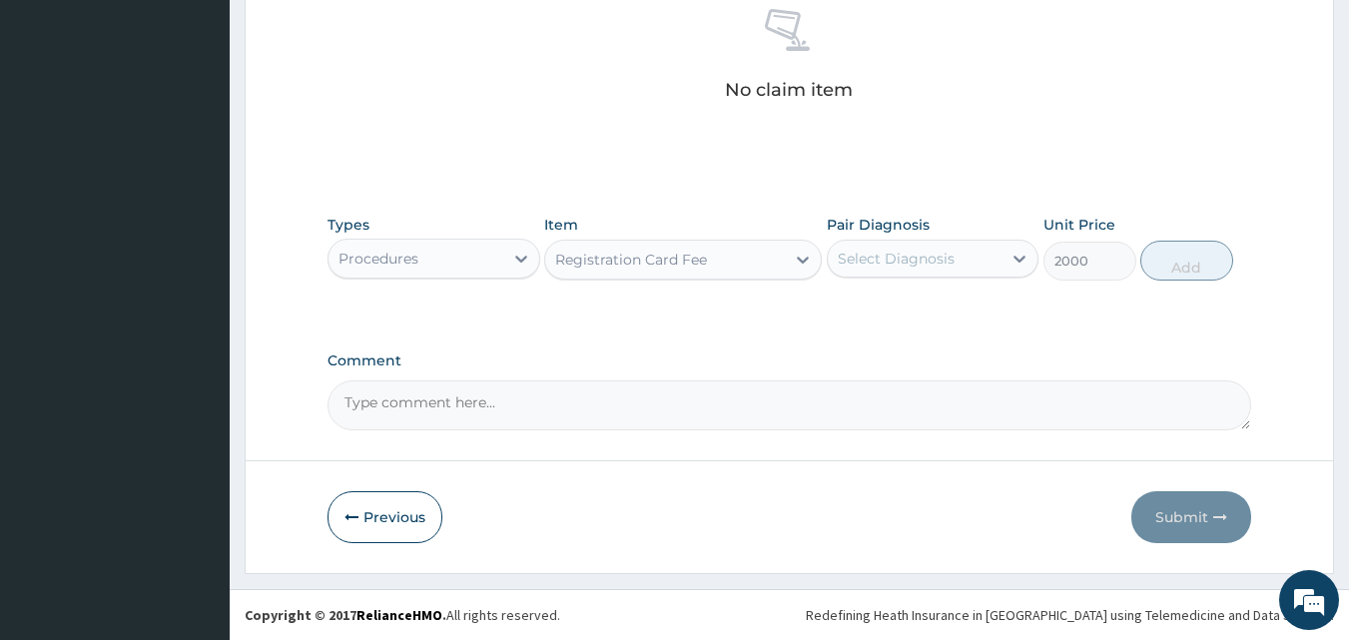
click at [866, 269] on div "Select Diagnosis" at bounding box center [915, 259] width 175 height 32
click at [889, 311] on label "Otitis media" at bounding box center [922, 308] width 124 height 20
checkbox input "true"
click at [1179, 277] on button "Add" at bounding box center [1187, 261] width 93 height 40
type input "0"
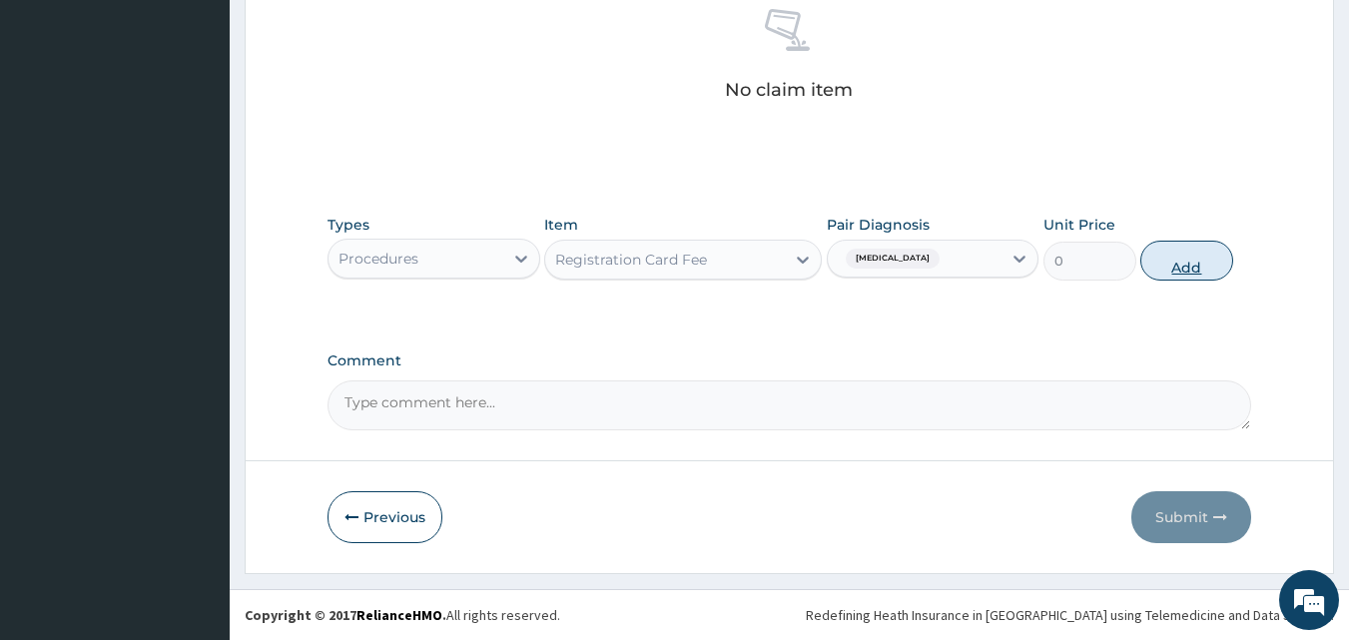
scroll to position [720, 0]
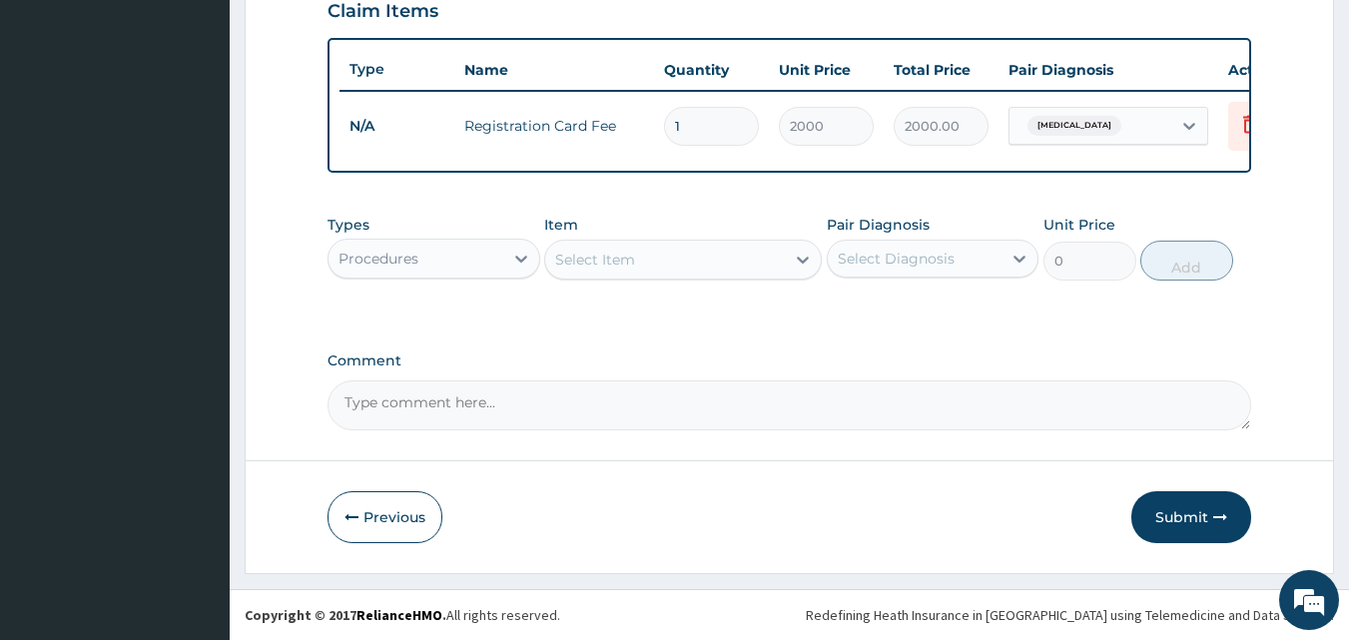
click at [623, 267] on div "Select Item" at bounding box center [595, 260] width 80 height 20
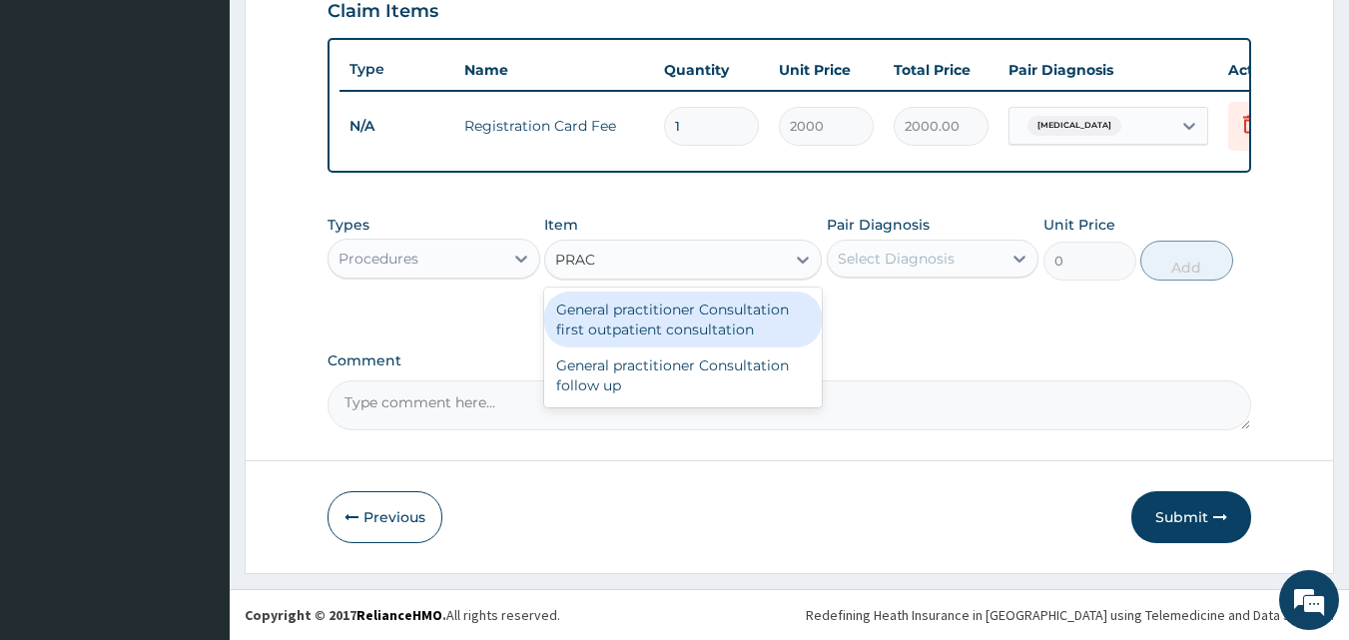
type input "PRACT"
click at [638, 300] on div "General practitioner Consultation first outpatient consultation" at bounding box center [683, 320] width 278 height 56
type input "3000"
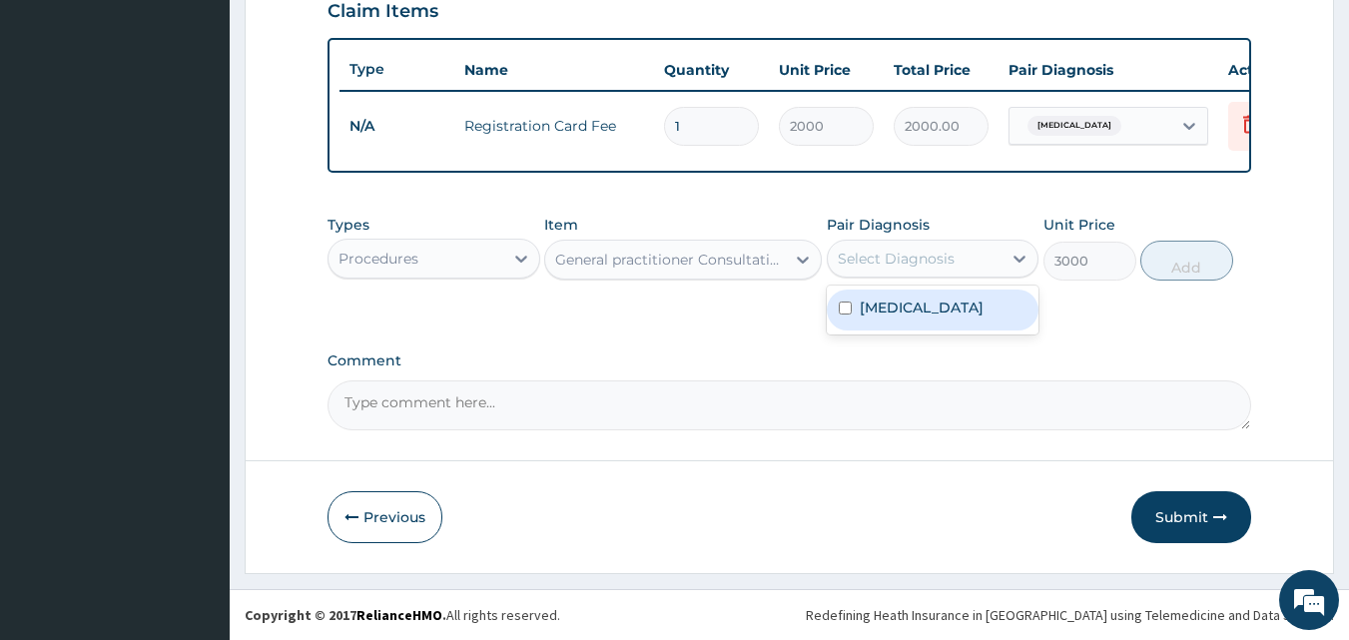
click at [889, 277] on div "Select Diagnosis" at bounding box center [933, 259] width 213 height 38
click at [899, 311] on label "Otitis media" at bounding box center [922, 308] width 124 height 20
checkbox input "true"
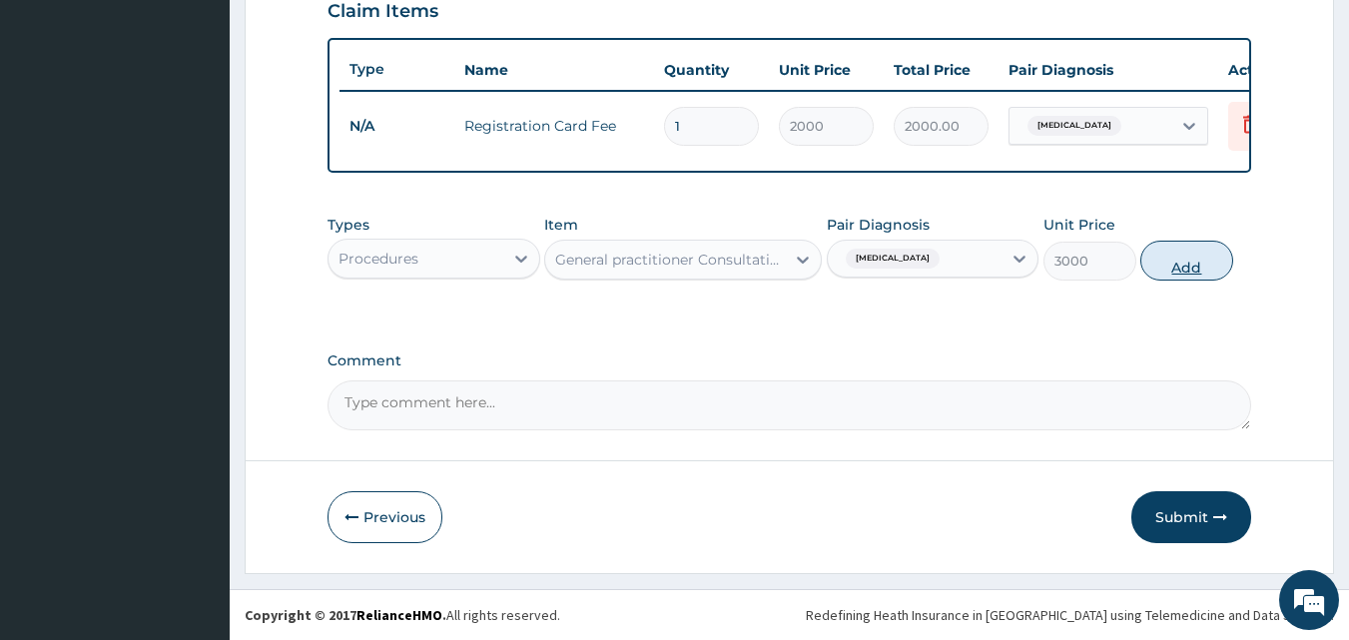
click at [1181, 272] on button "Add" at bounding box center [1187, 261] width 93 height 40
type input "0"
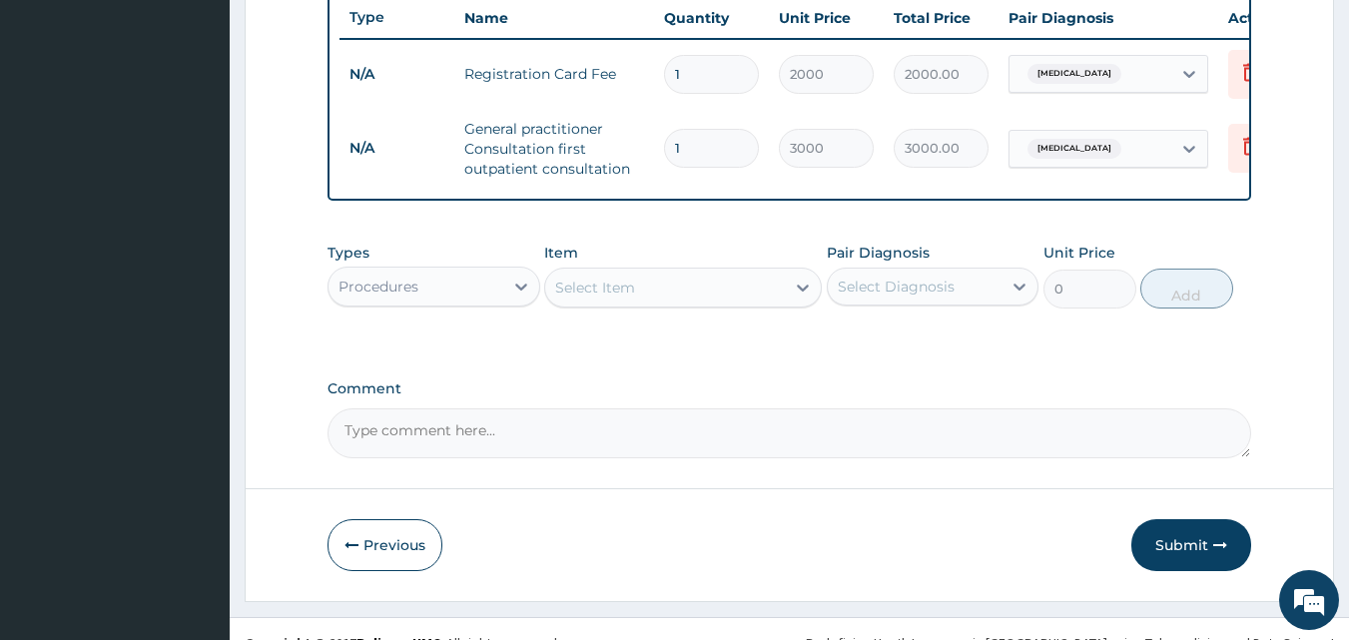
scroll to position [800, 0]
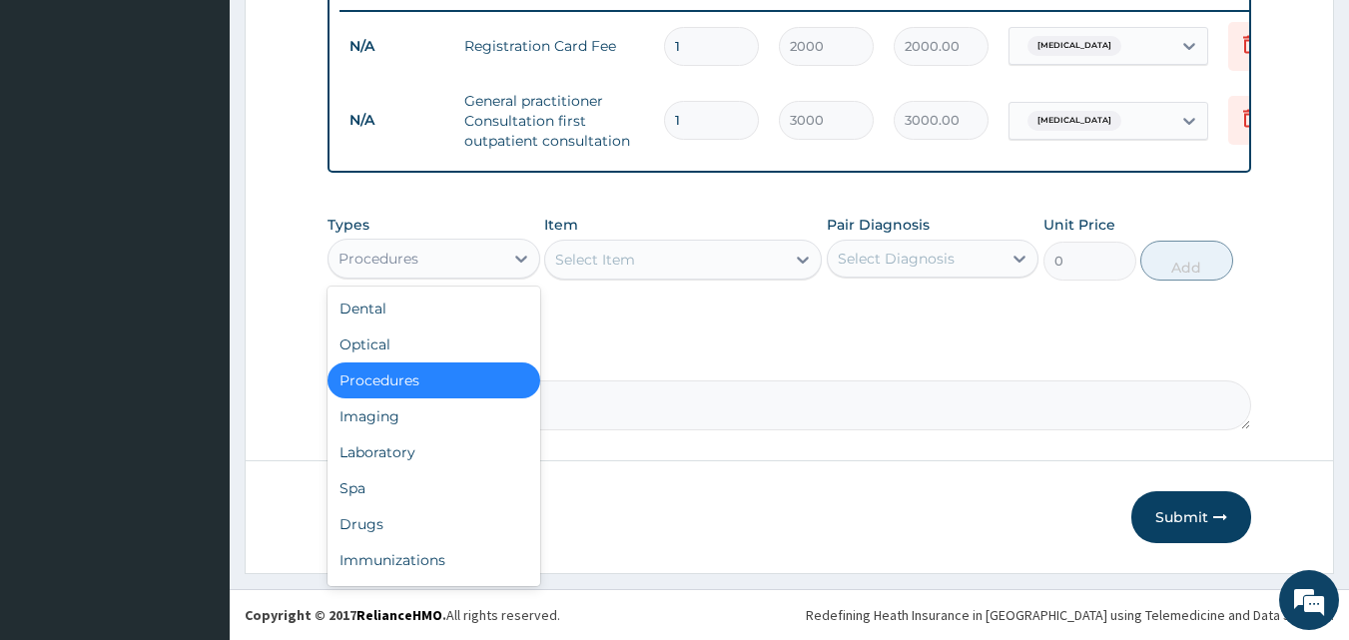
click at [483, 257] on div "Procedures" at bounding box center [416, 259] width 175 height 32
click at [399, 522] on div "Drugs" at bounding box center [434, 524] width 213 height 36
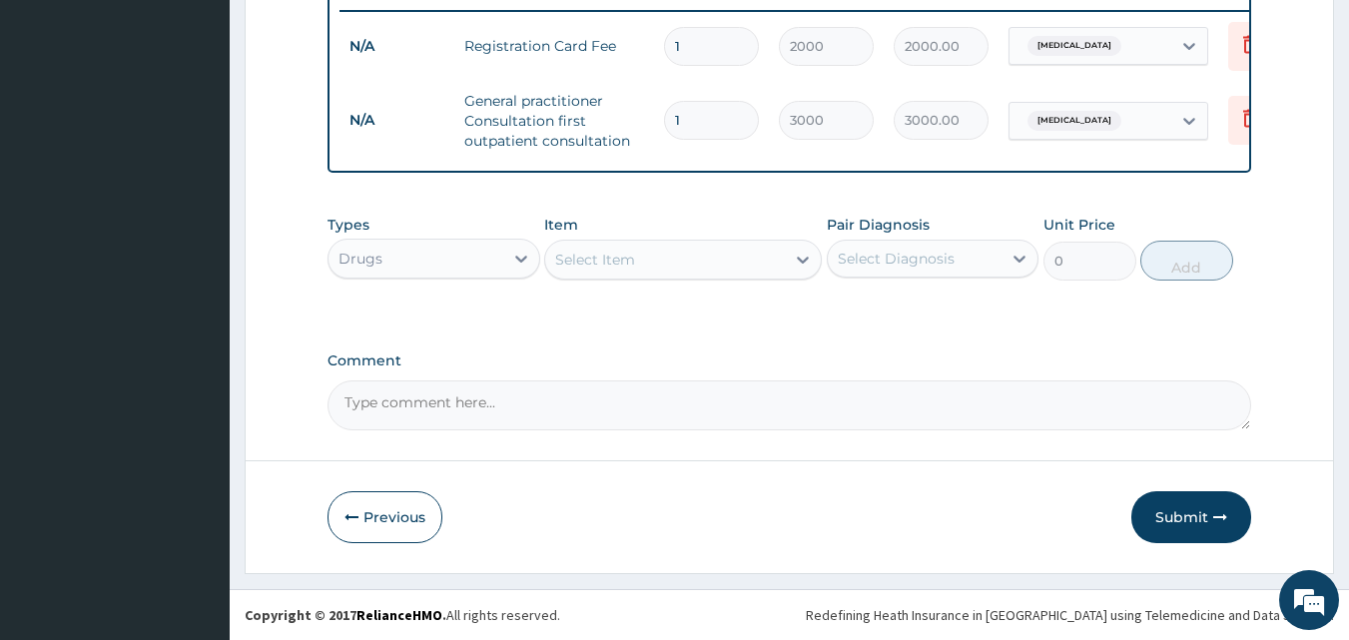
click at [636, 262] on div "Select Item" at bounding box center [665, 260] width 240 height 32
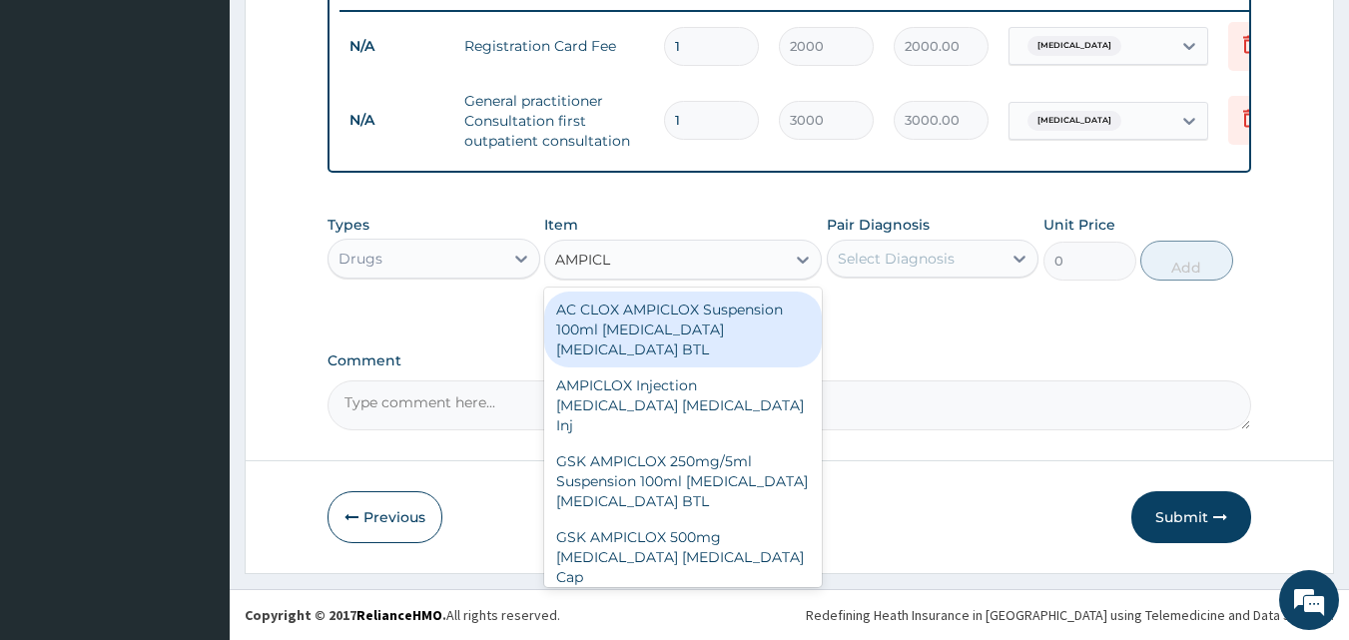
type input "AMPICLO"
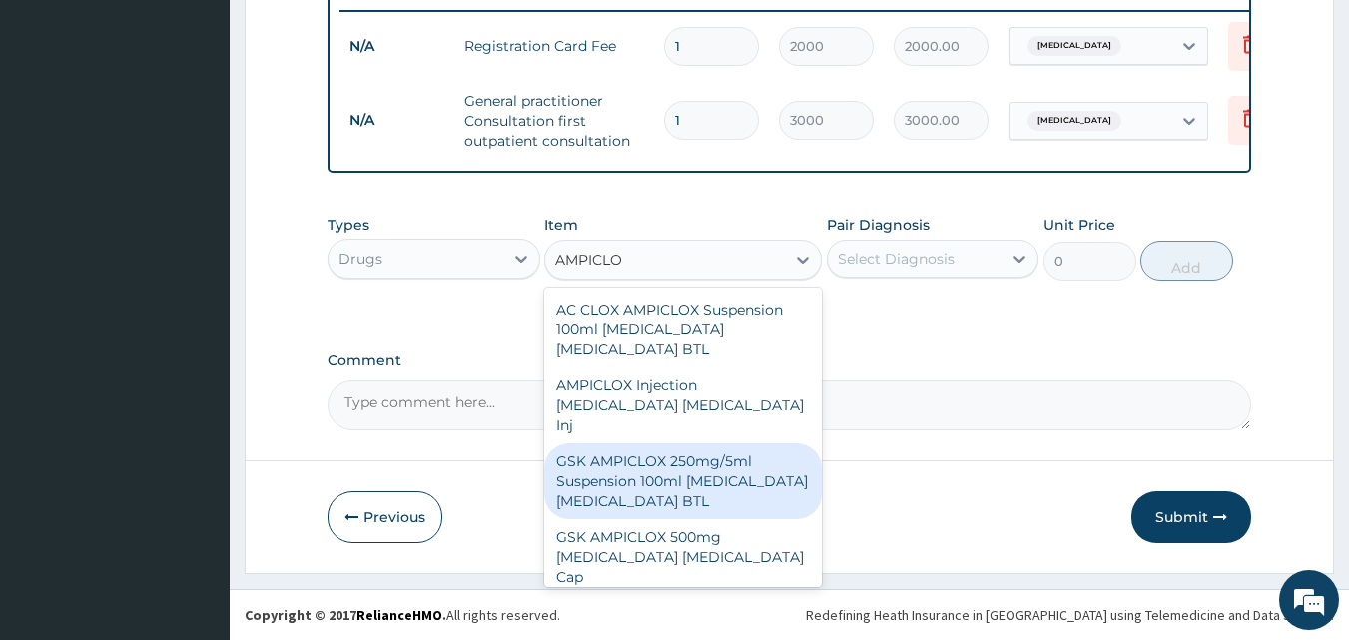
click at [661, 443] on div "GSK AMPICLOX 250mg/5ml Suspension 100ml Ampicillin Cloxacillin BTL" at bounding box center [683, 481] width 278 height 76
type input "1500"
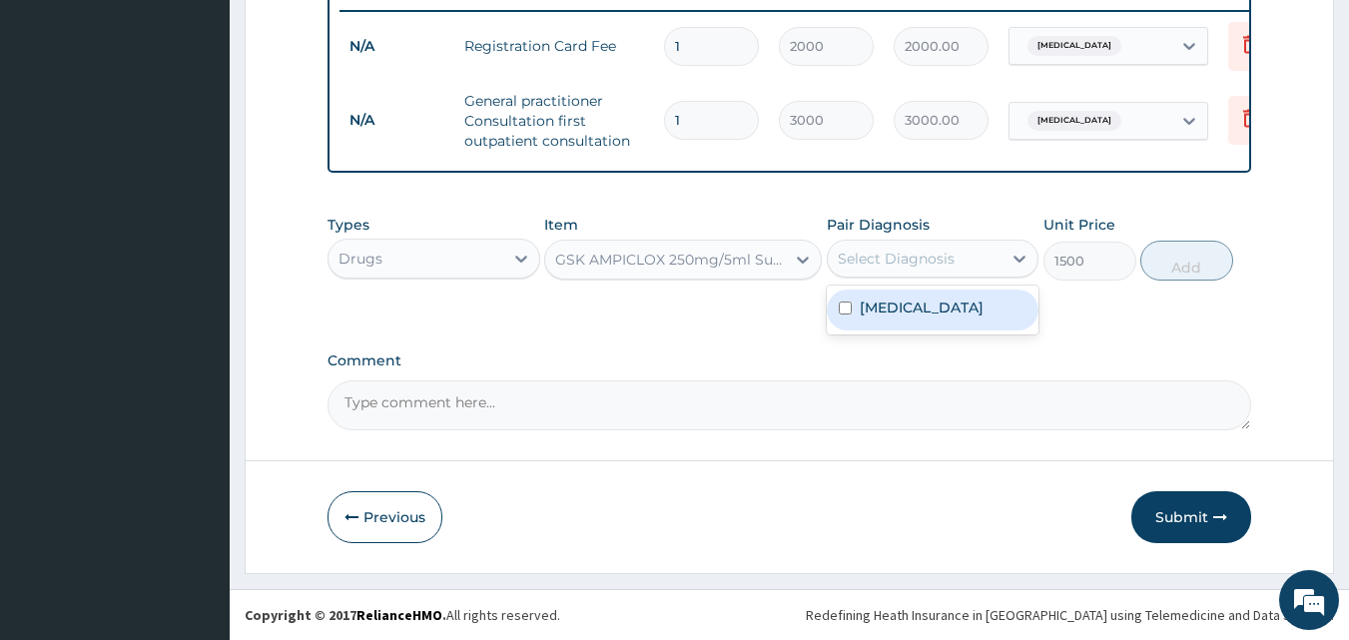
click at [906, 251] on div "Select Diagnosis" at bounding box center [896, 259] width 117 height 20
click at [912, 324] on div "Otitis media" at bounding box center [933, 310] width 213 height 41
checkbox input "true"
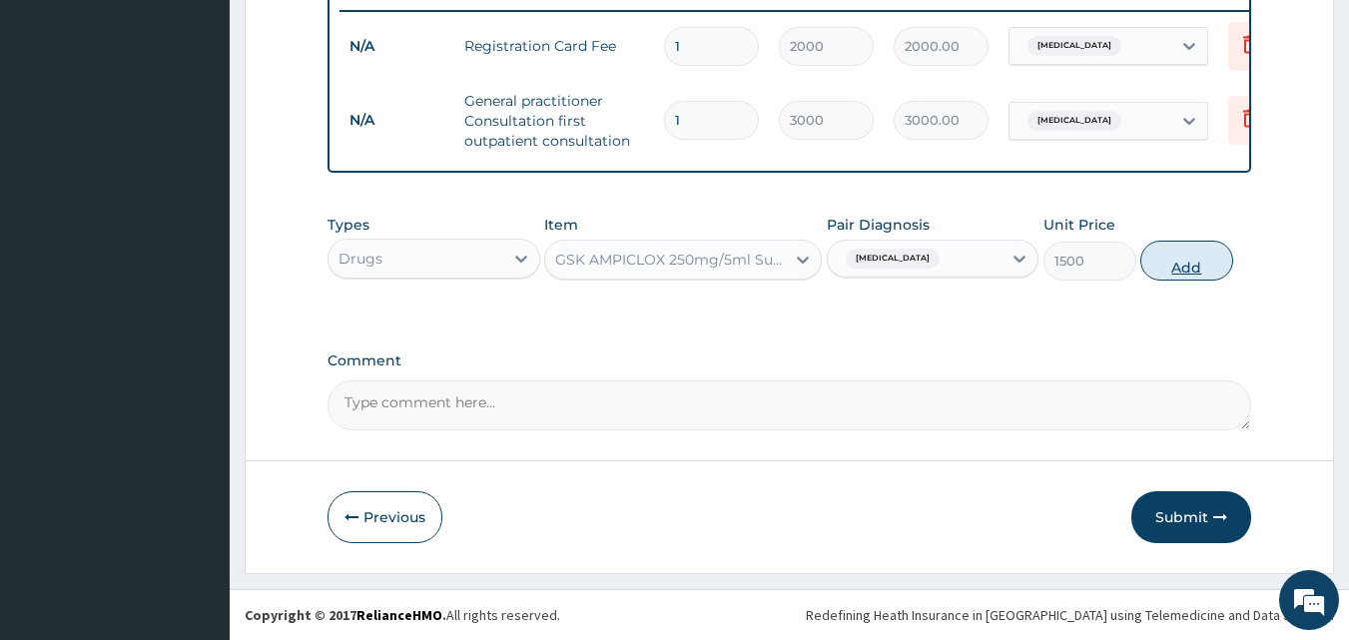
click at [1185, 259] on button "Add" at bounding box center [1187, 261] width 93 height 40
type input "0"
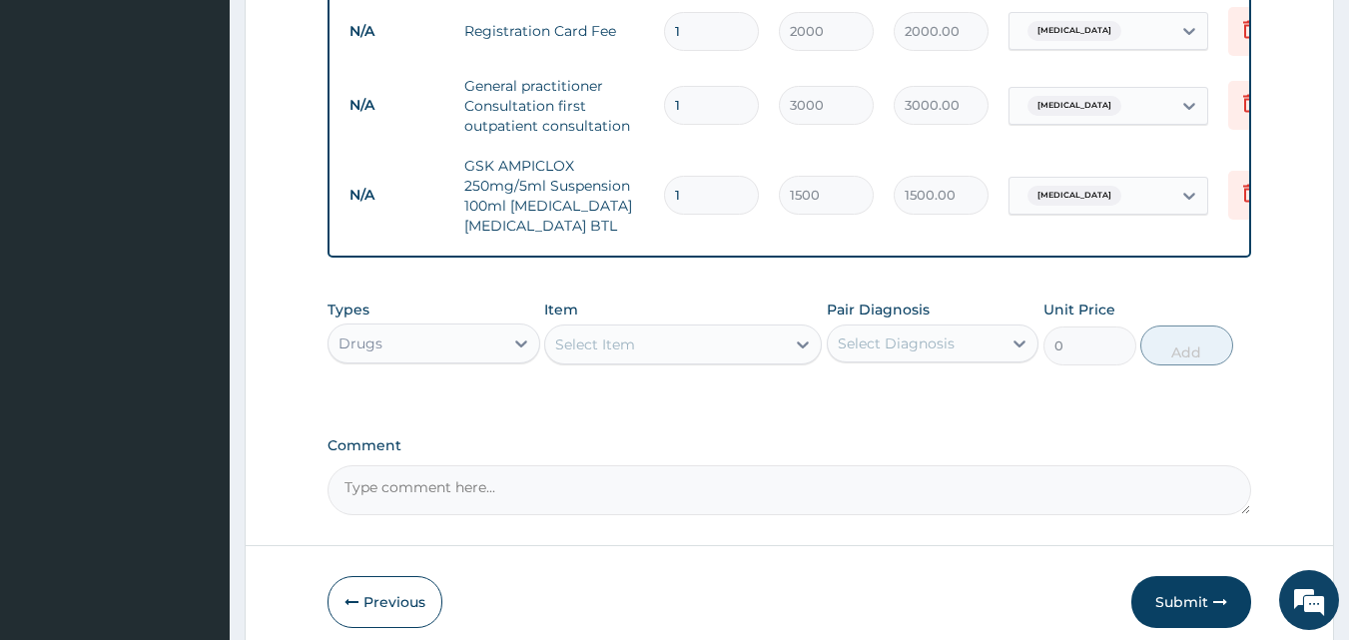
click at [582, 355] on div "Select Item" at bounding box center [595, 345] width 80 height 20
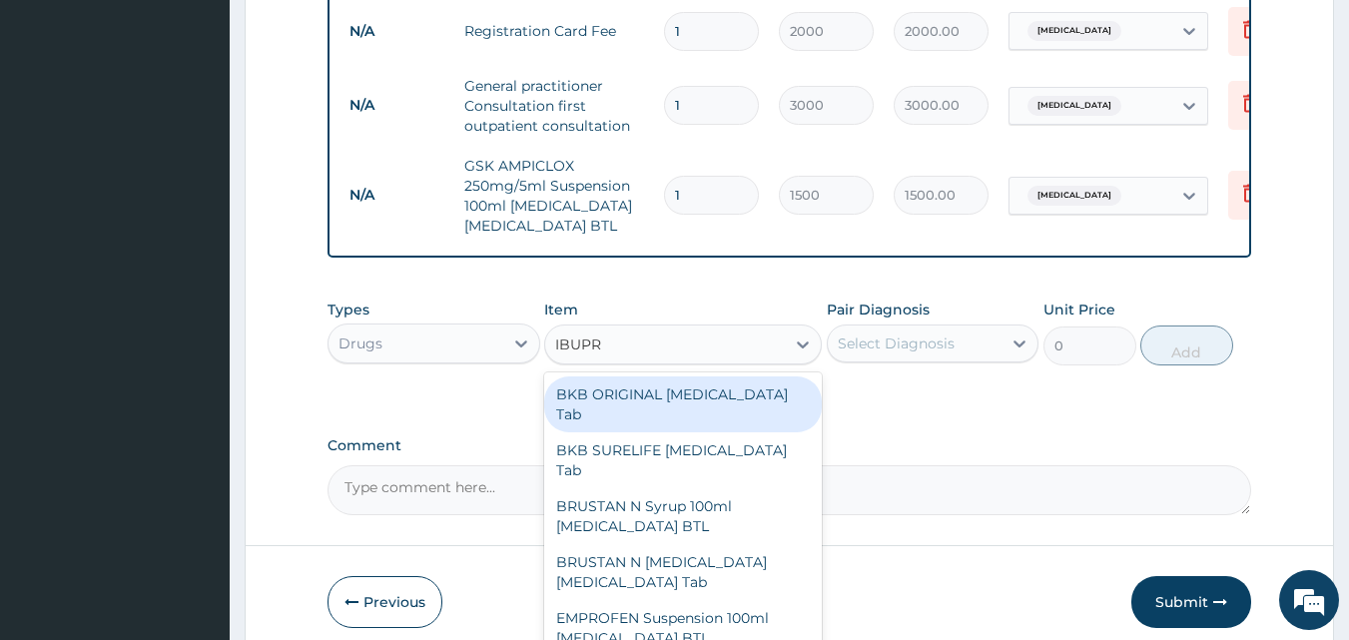
type input "IBUPRO"
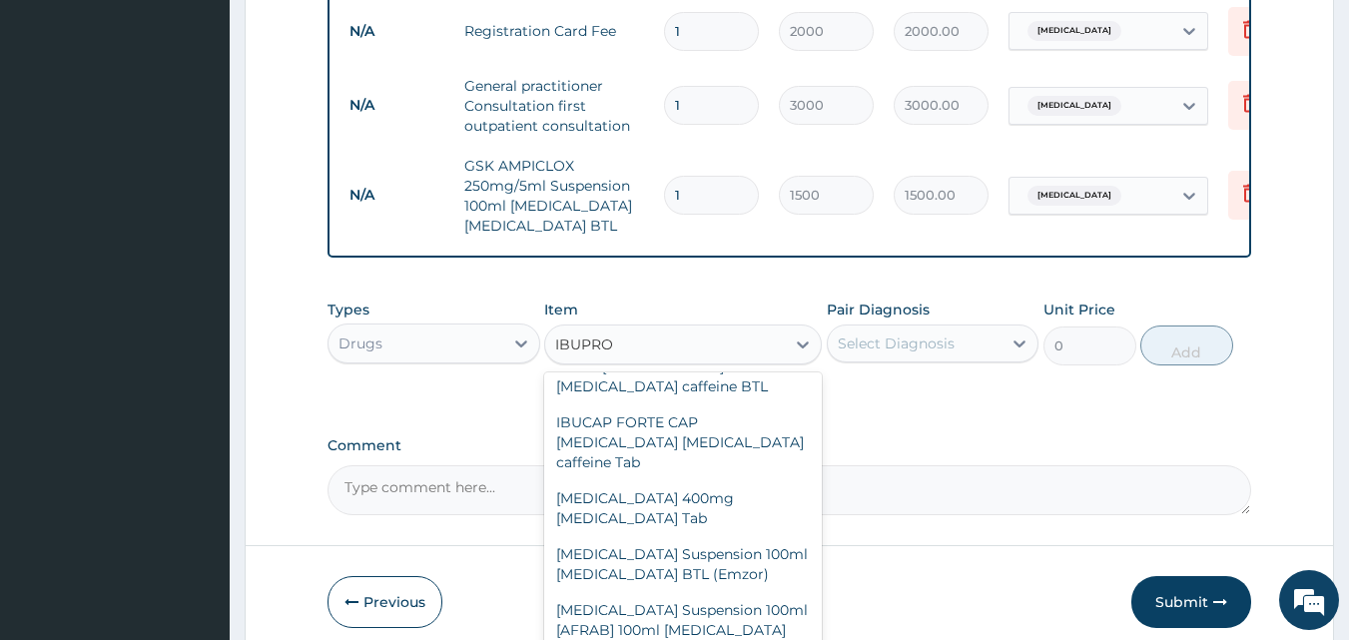
scroll to position [572, 0]
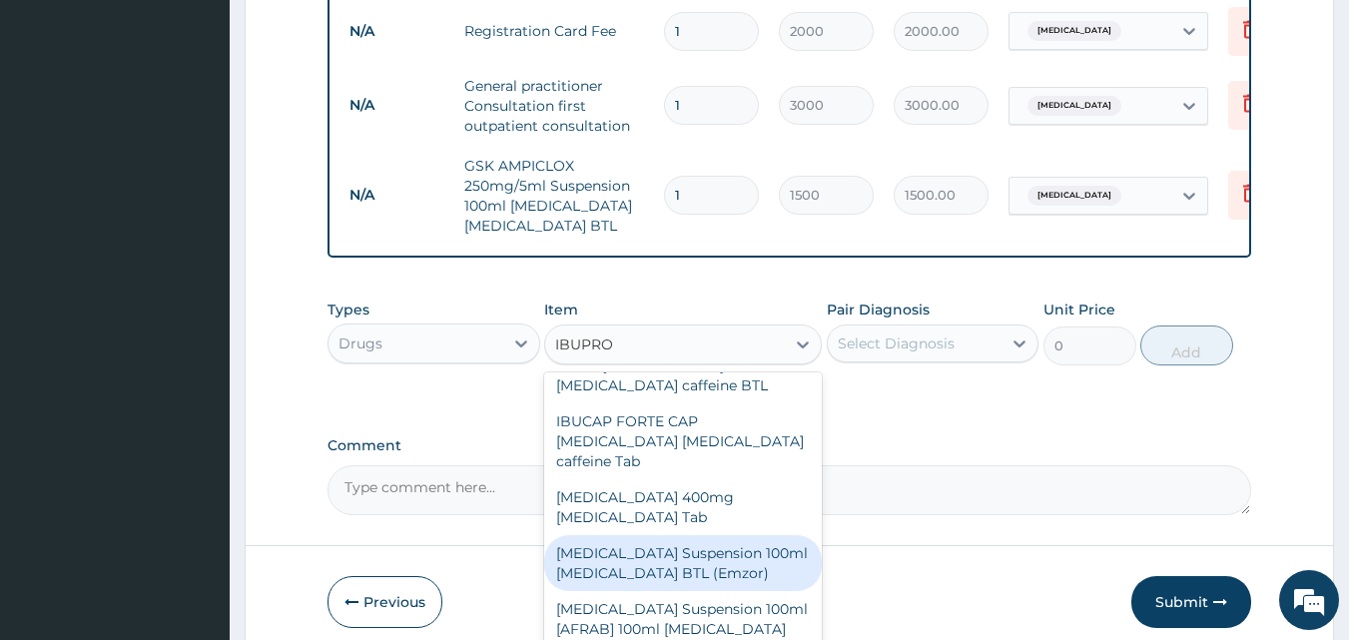
click at [706, 535] on div "IBUPROFEN Suspension 100ml Ibuprofen BTL (Emzor)" at bounding box center [683, 563] width 278 height 56
type input "400"
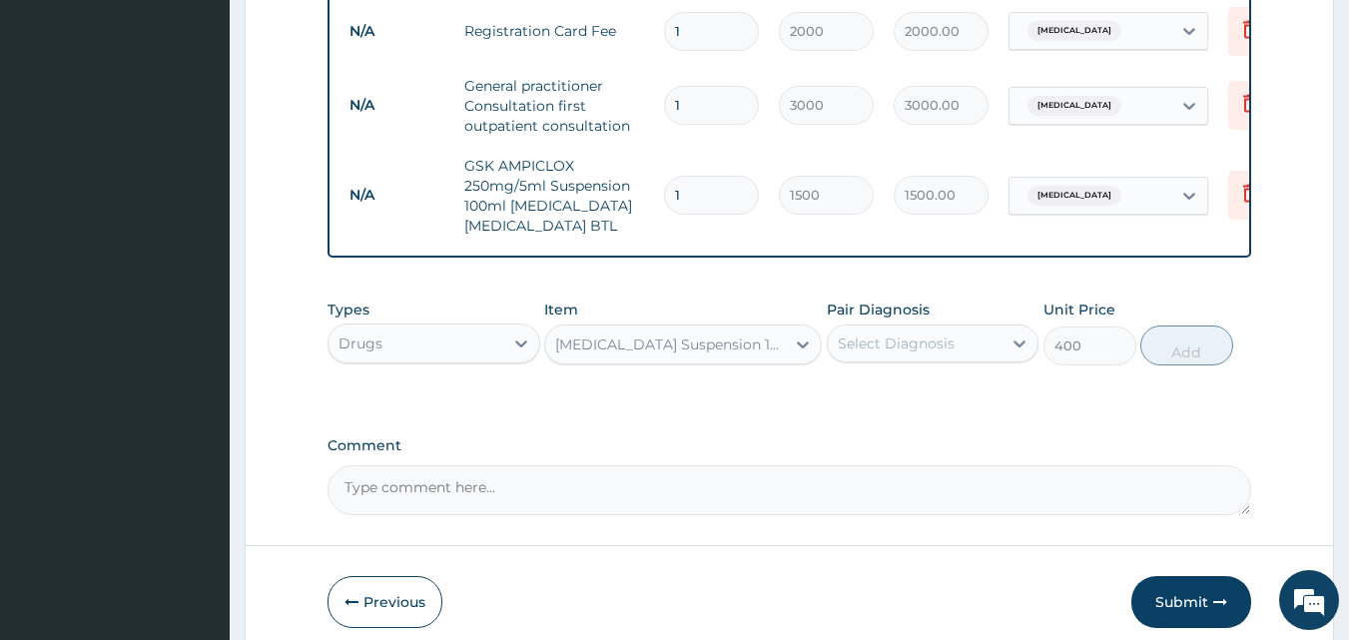
click at [928, 354] on div "Select Diagnosis" at bounding box center [896, 344] width 117 height 20
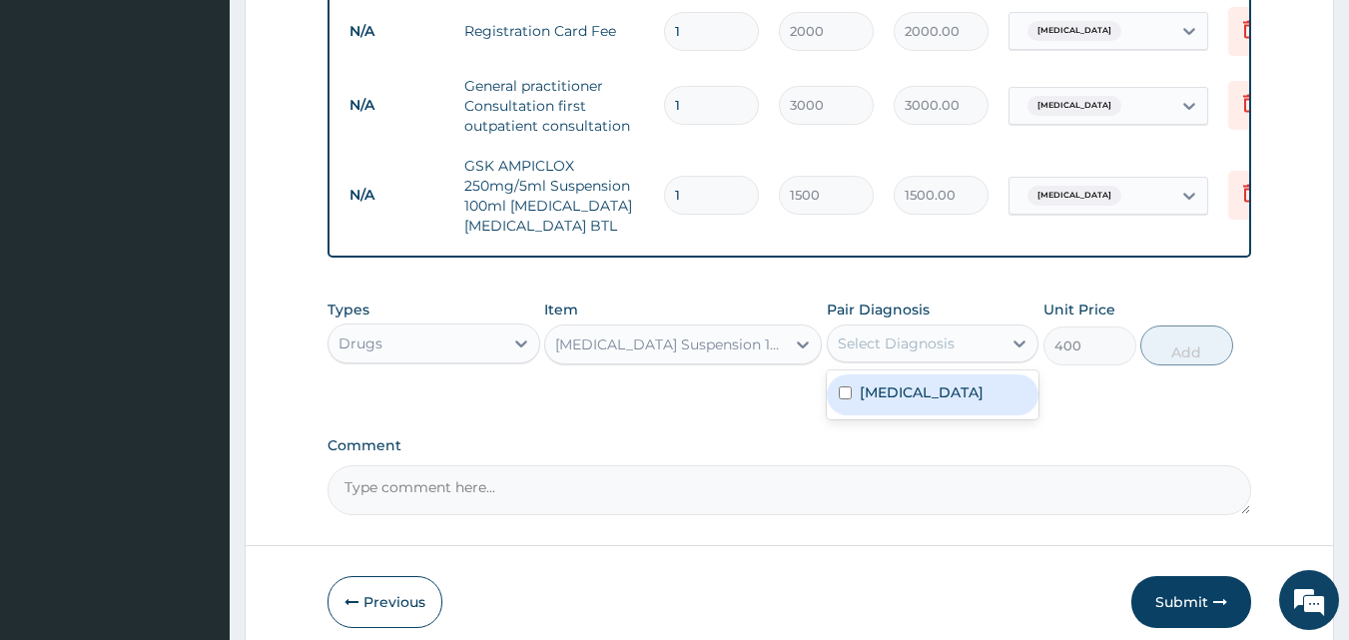
click at [929, 403] on label "Otitis media" at bounding box center [922, 393] width 124 height 20
checkbox input "true"
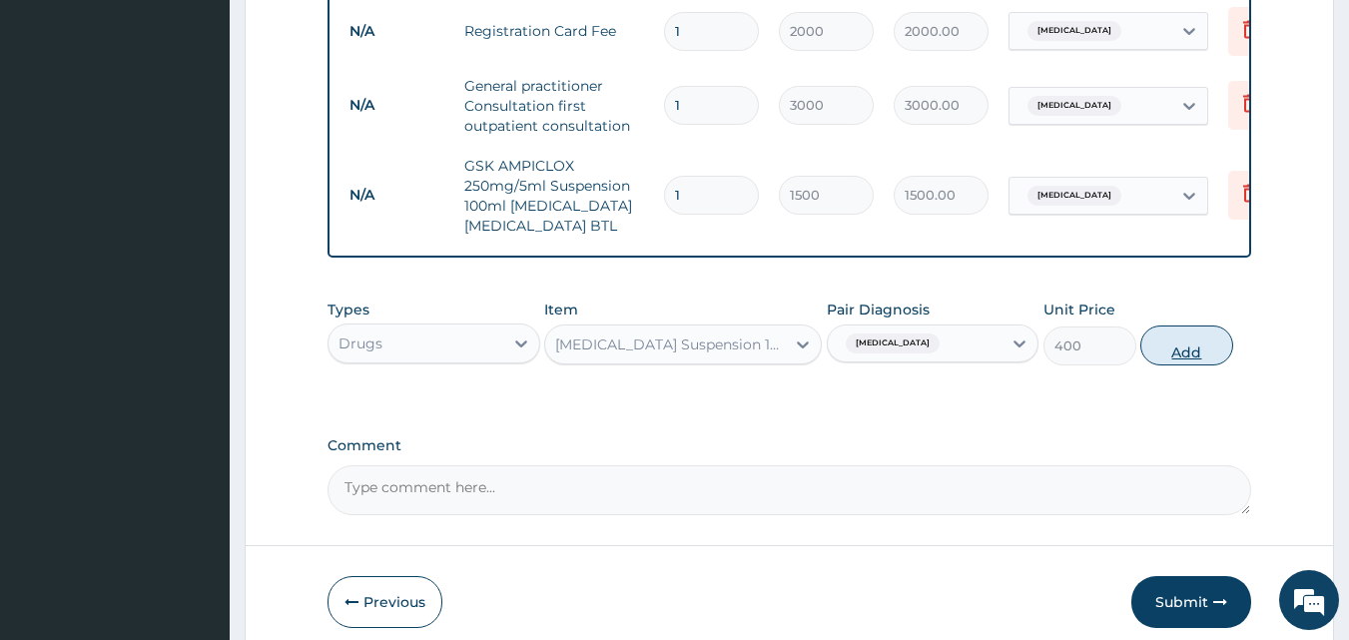
click at [1158, 361] on button "Add" at bounding box center [1187, 346] width 93 height 40
type input "0"
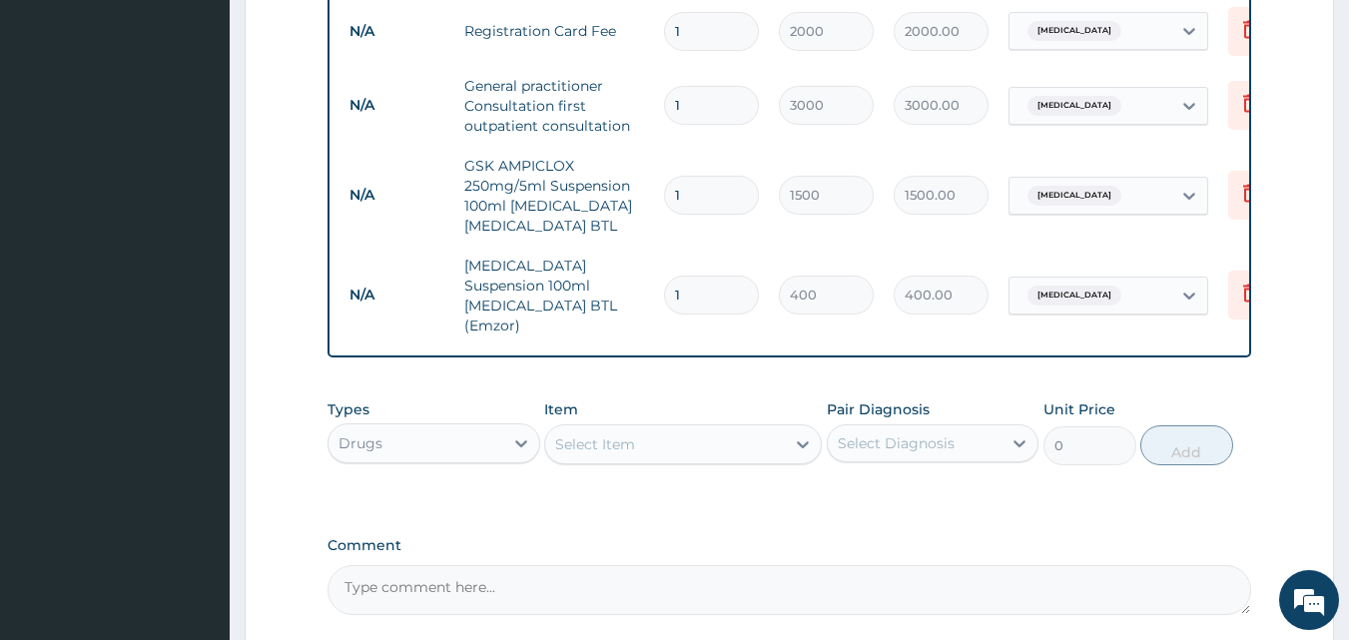
click at [714, 444] on div "Select Item" at bounding box center [665, 444] width 240 height 32
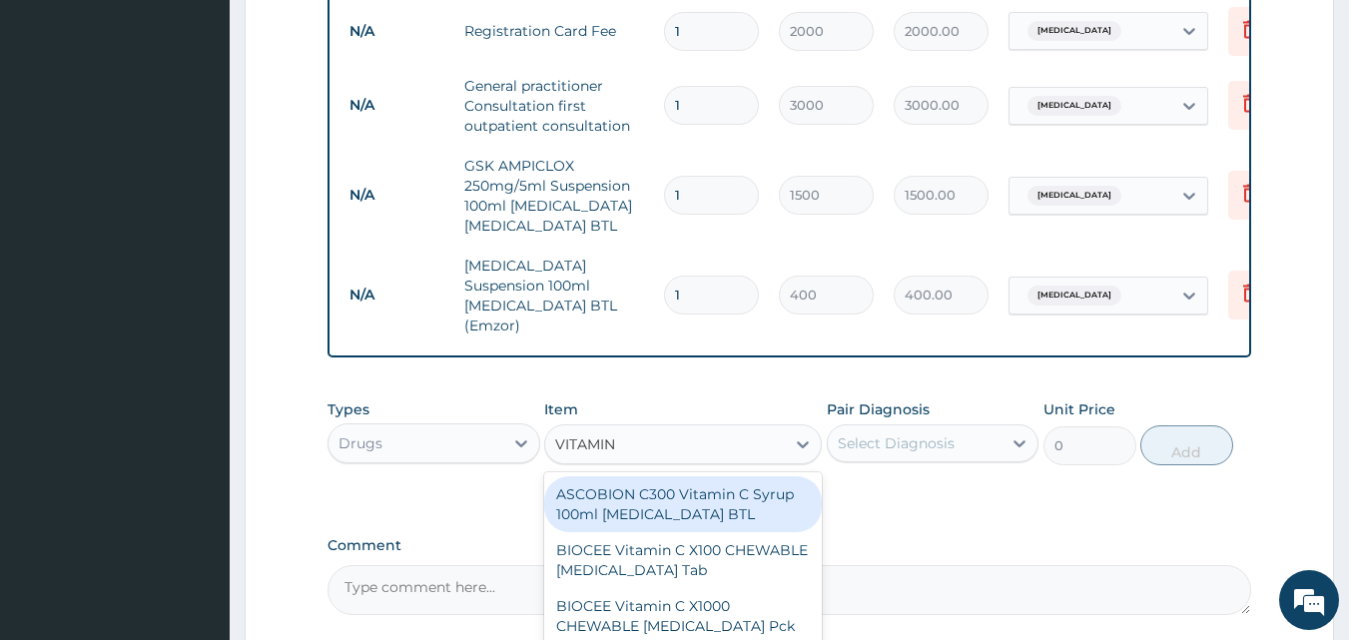
type input "VITAMIN C"
click at [743, 505] on div "ASCOBION C300 Vitamin C Syrup 100ml Ascorbic Acid BTL" at bounding box center [683, 504] width 278 height 56
type input "300"
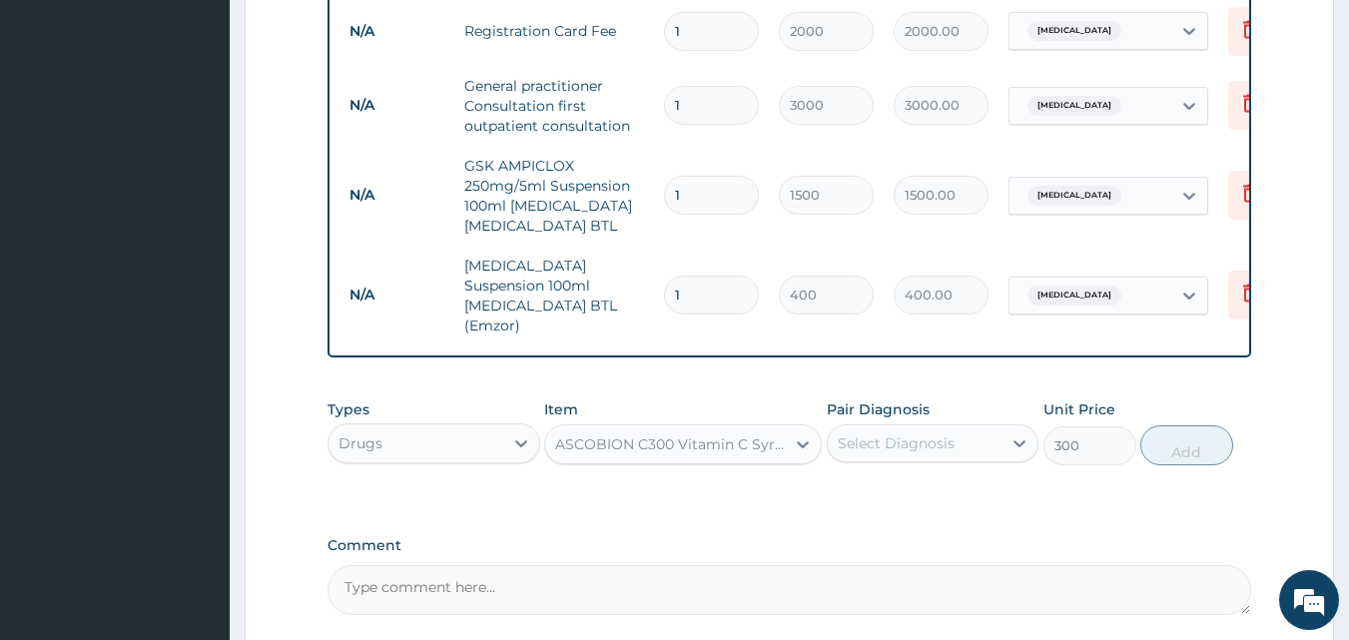
click at [737, 443] on div "ASCOBION C300 Vitamin C Syrup 100ml Ascorbic Acid BTL" at bounding box center [671, 444] width 232 height 20
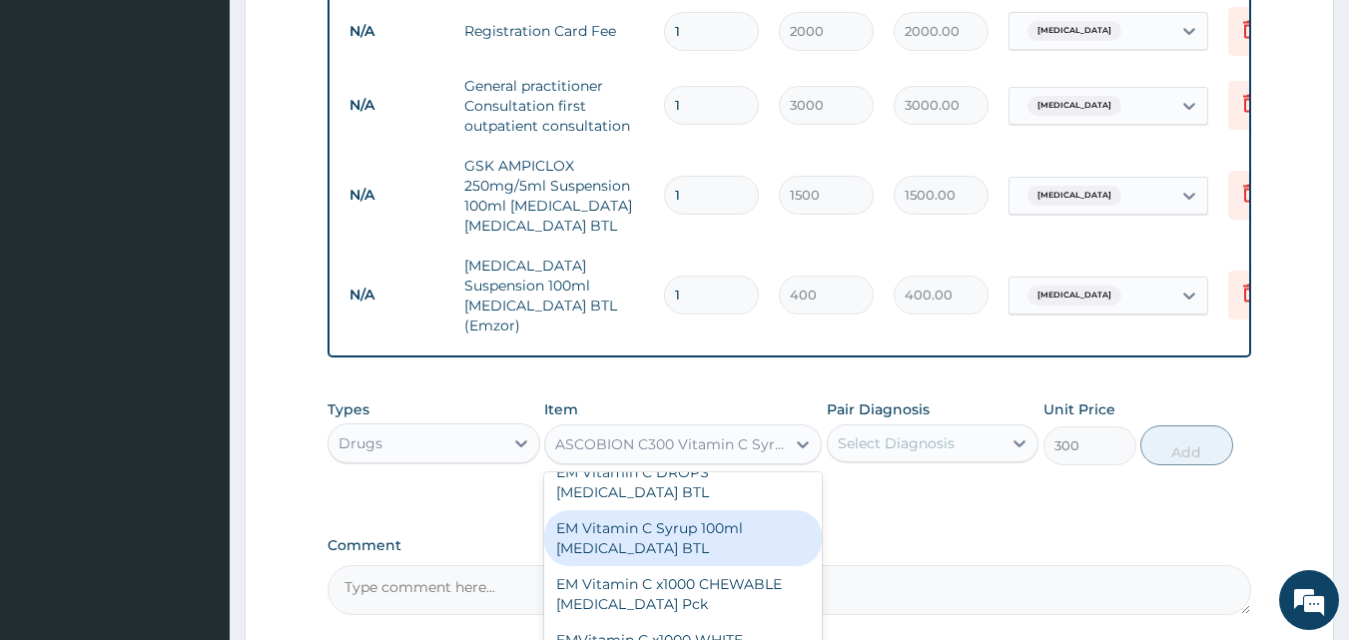
scroll to position [703, 0]
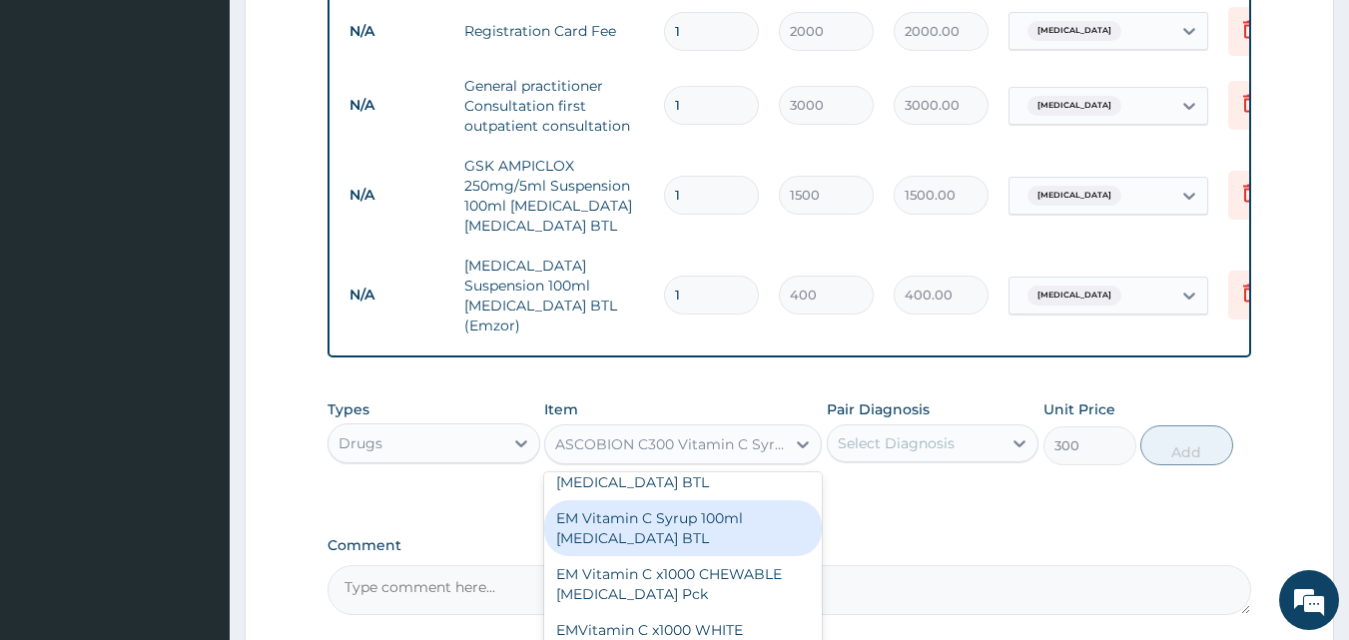
click at [734, 511] on div "EM Vitamin C Syrup 100ml Ascorbic Acid BTL" at bounding box center [683, 528] width 278 height 56
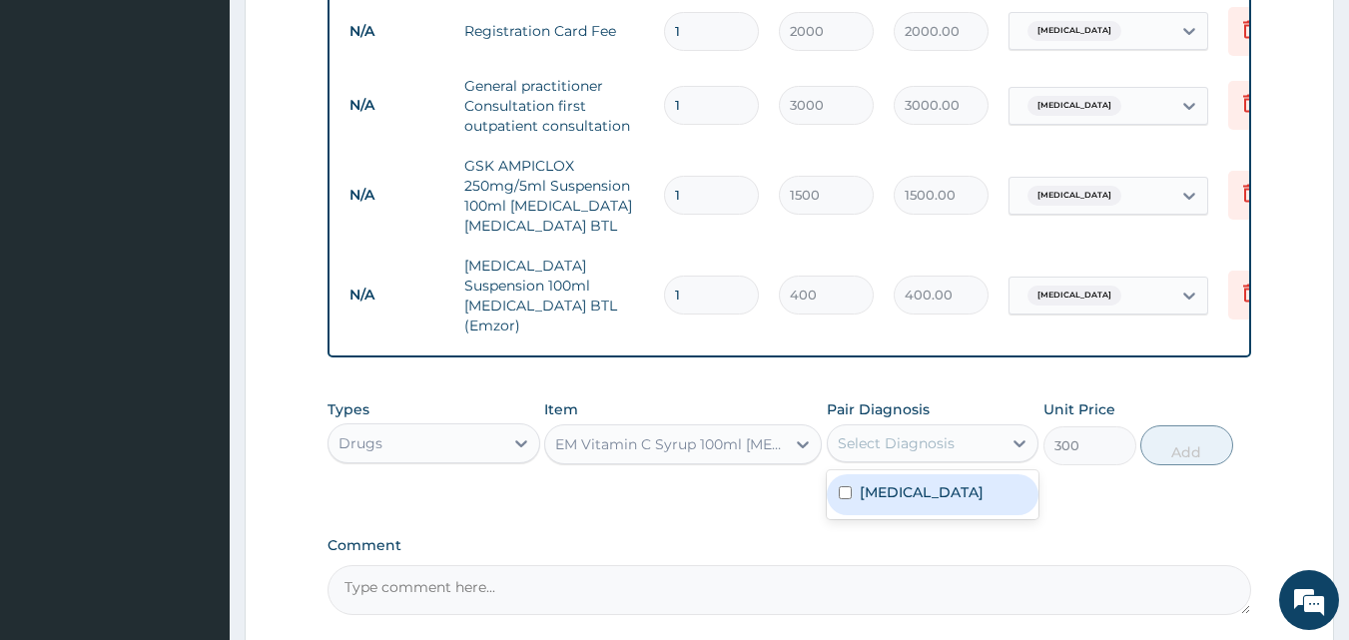
click at [876, 438] on div "Select Diagnosis" at bounding box center [896, 443] width 117 height 20
click at [891, 482] on label "Otitis media" at bounding box center [922, 492] width 124 height 20
checkbox input "true"
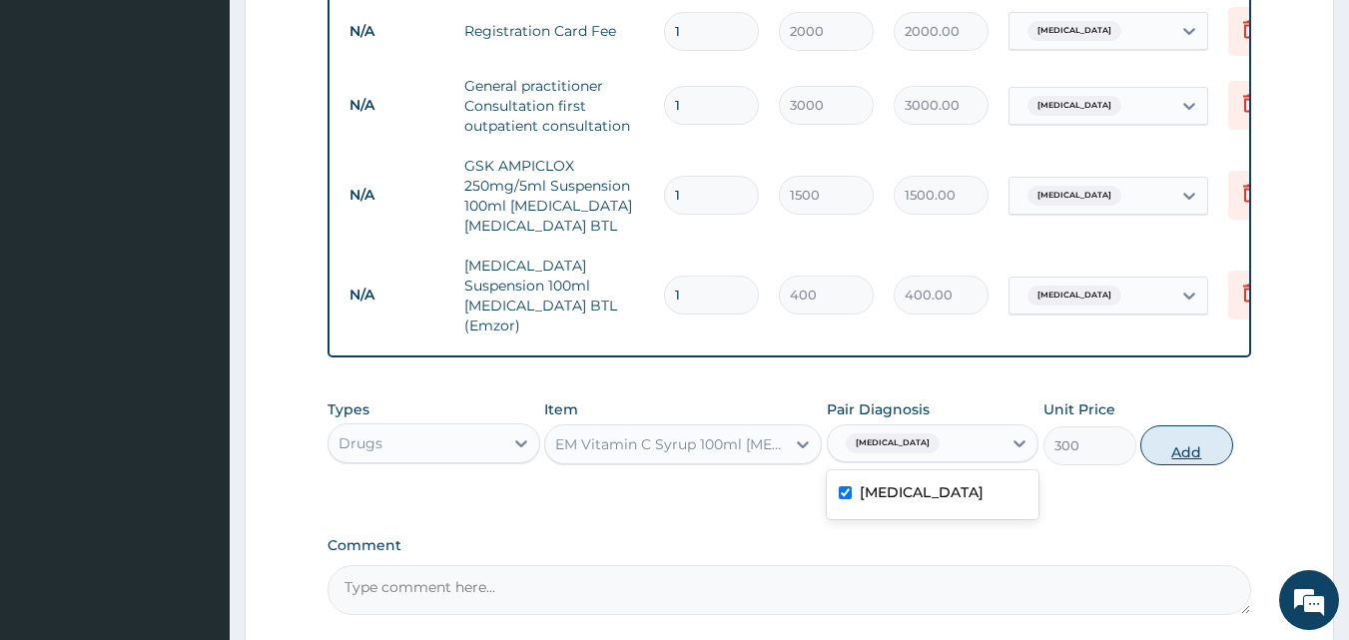
click at [1169, 450] on button "Add" at bounding box center [1187, 445] width 93 height 40
type input "0"
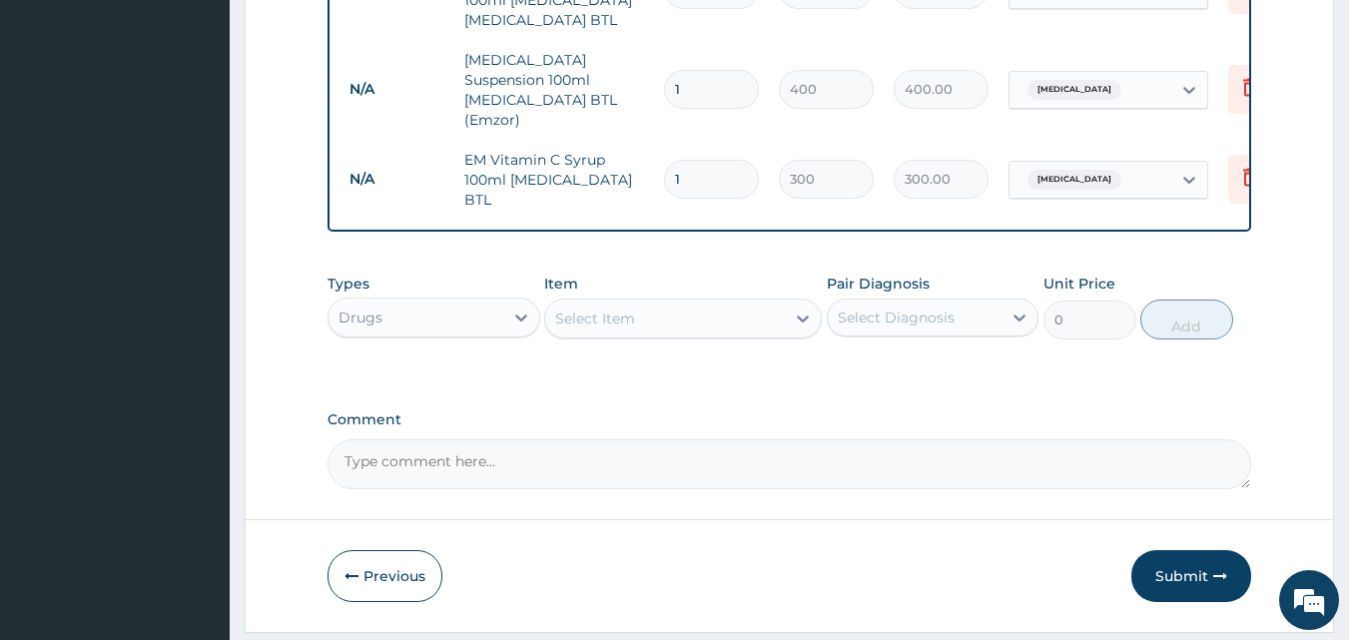
scroll to position [1049, 0]
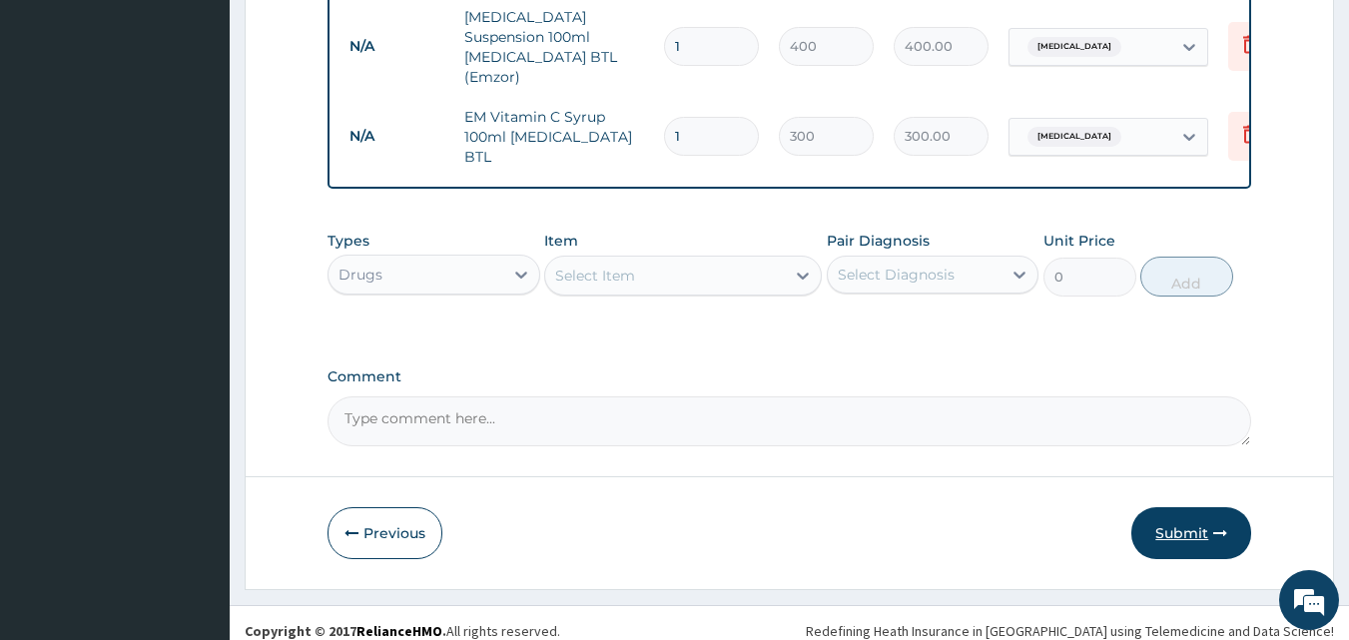
click at [1178, 518] on button "Submit" at bounding box center [1192, 533] width 120 height 52
click at [400, 524] on button "Previous" at bounding box center [385, 533] width 115 height 52
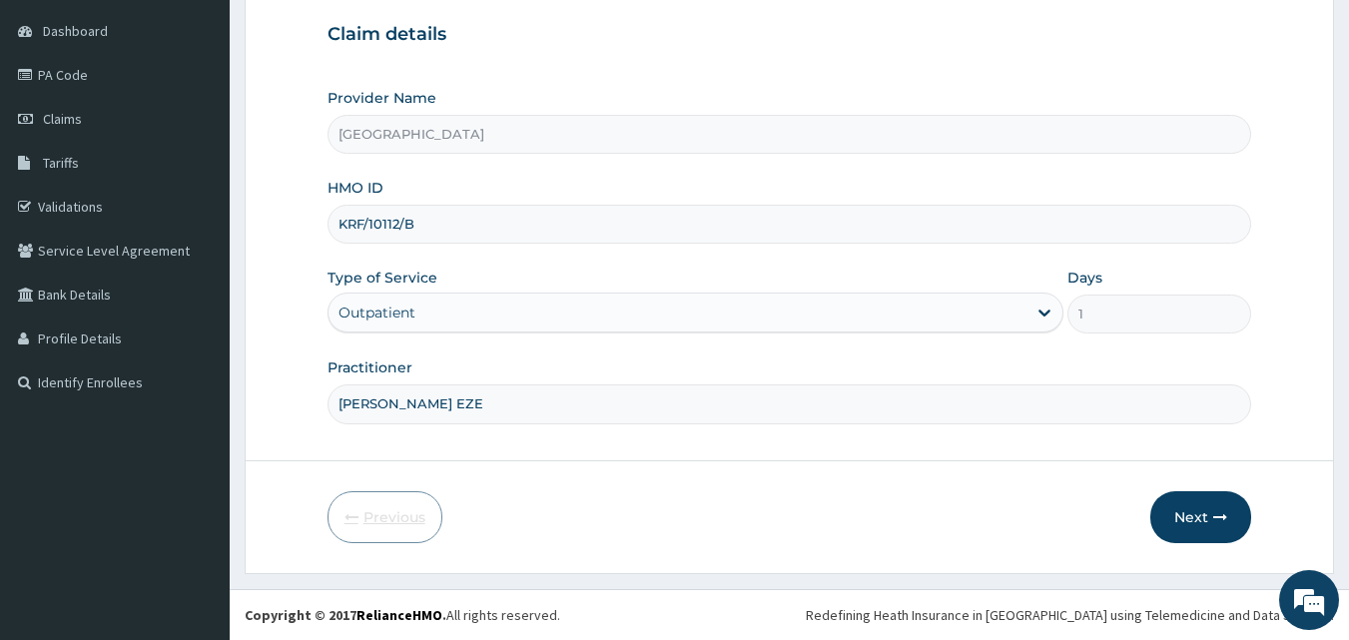
scroll to position [187, 0]
click at [429, 229] on input "KRF/10112/B" at bounding box center [790, 224] width 925 height 39
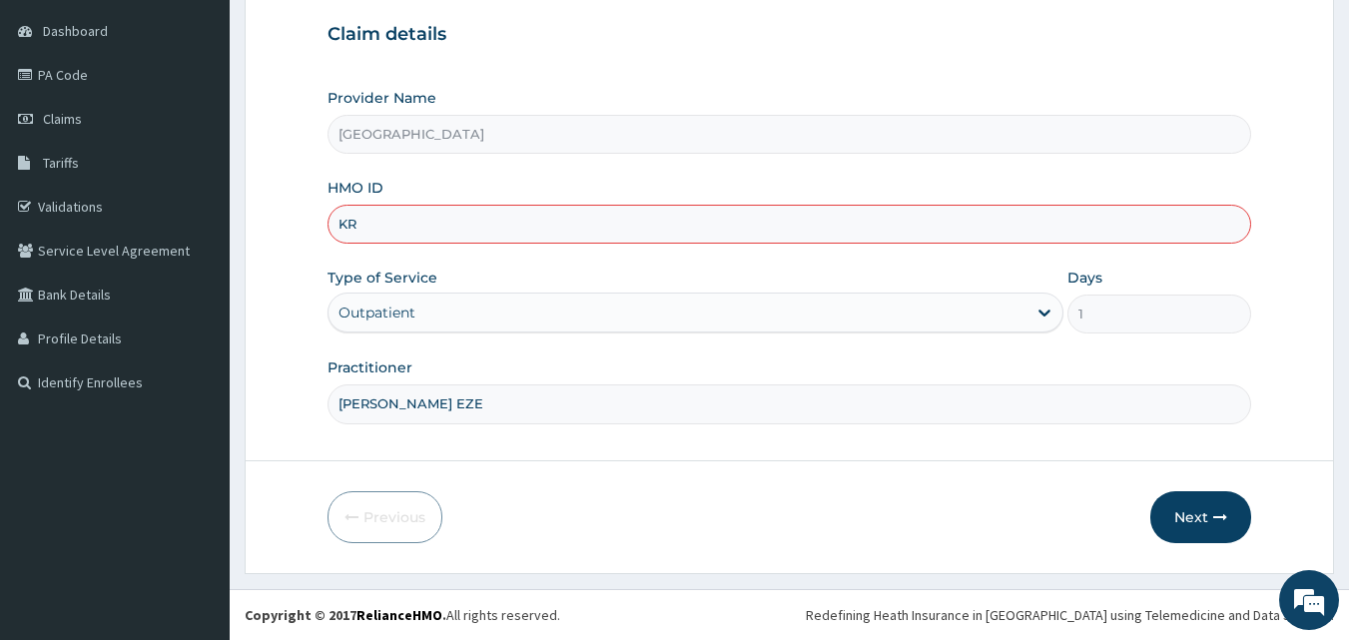
type input "K"
type input "KRF/10112/B"
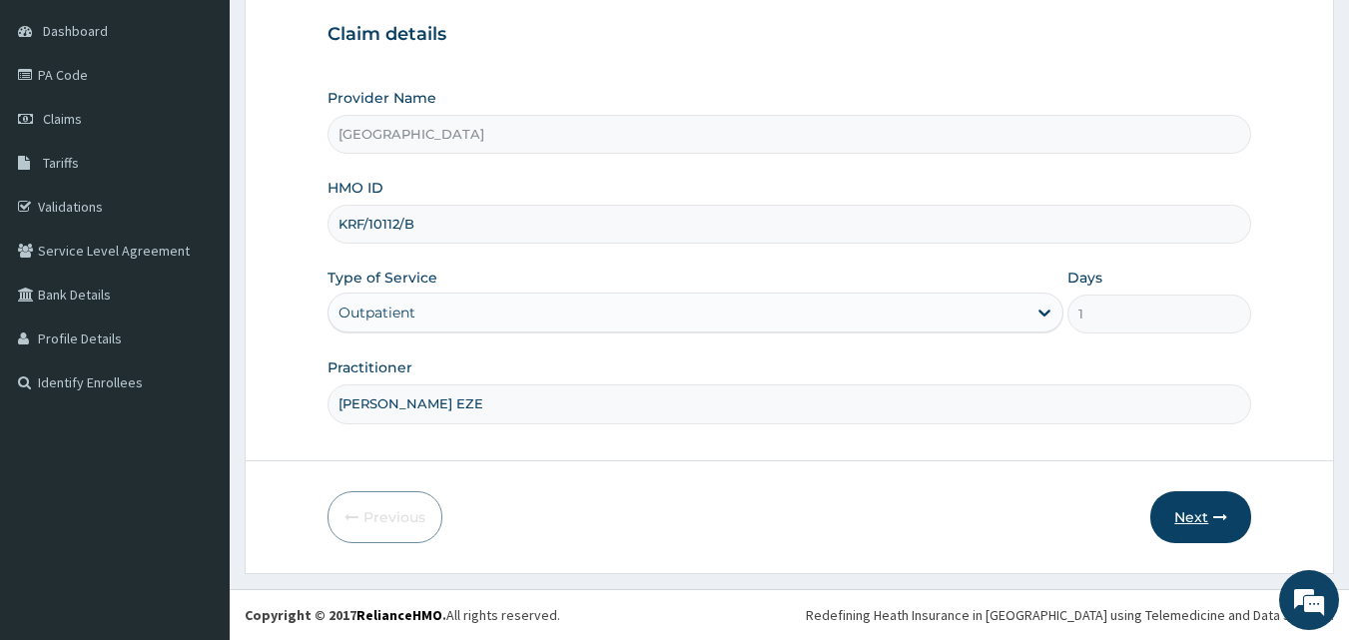
click at [1185, 523] on button "Next" at bounding box center [1201, 517] width 101 height 52
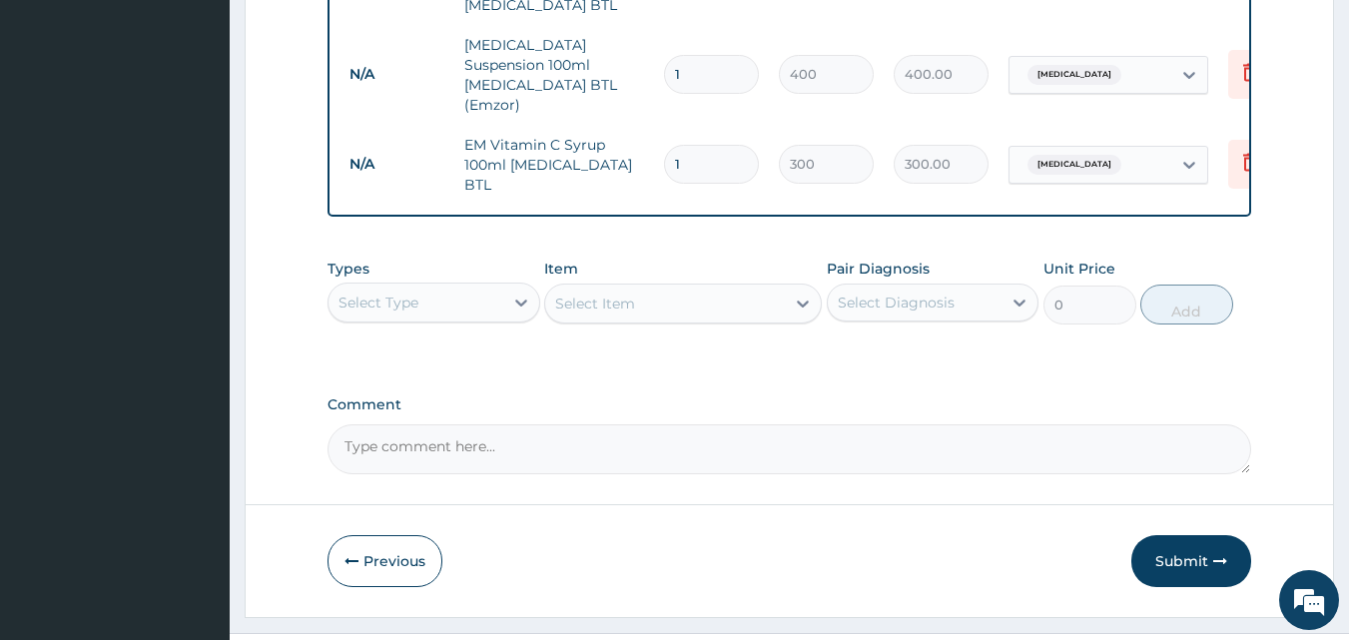
scroll to position [1049, 0]
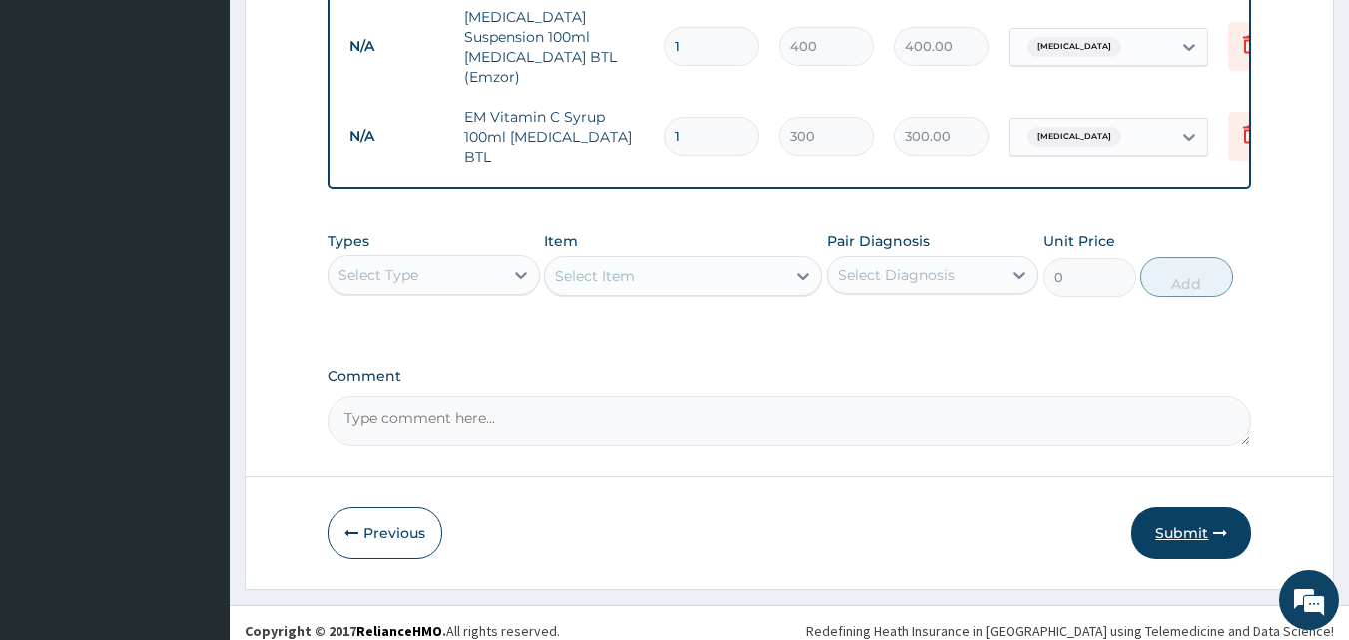
click at [1187, 516] on button "Submit" at bounding box center [1192, 533] width 120 height 52
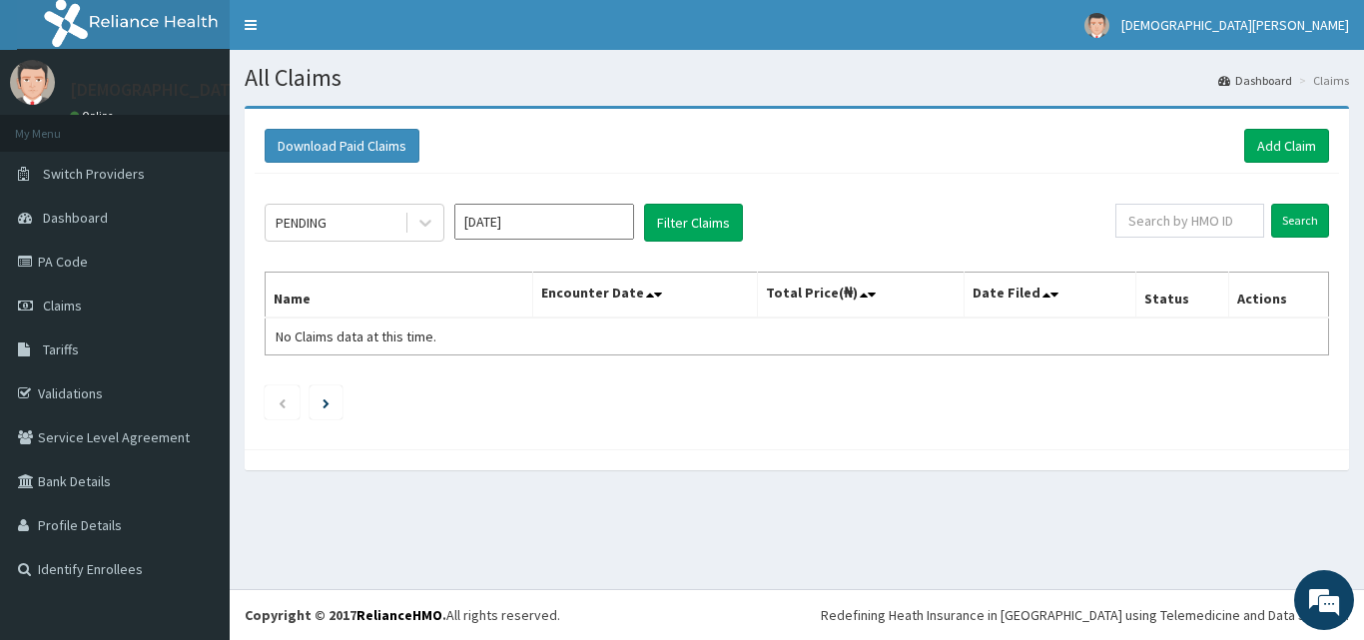
click at [548, 219] on input "[DATE]" at bounding box center [544, 222] width 180 height 36
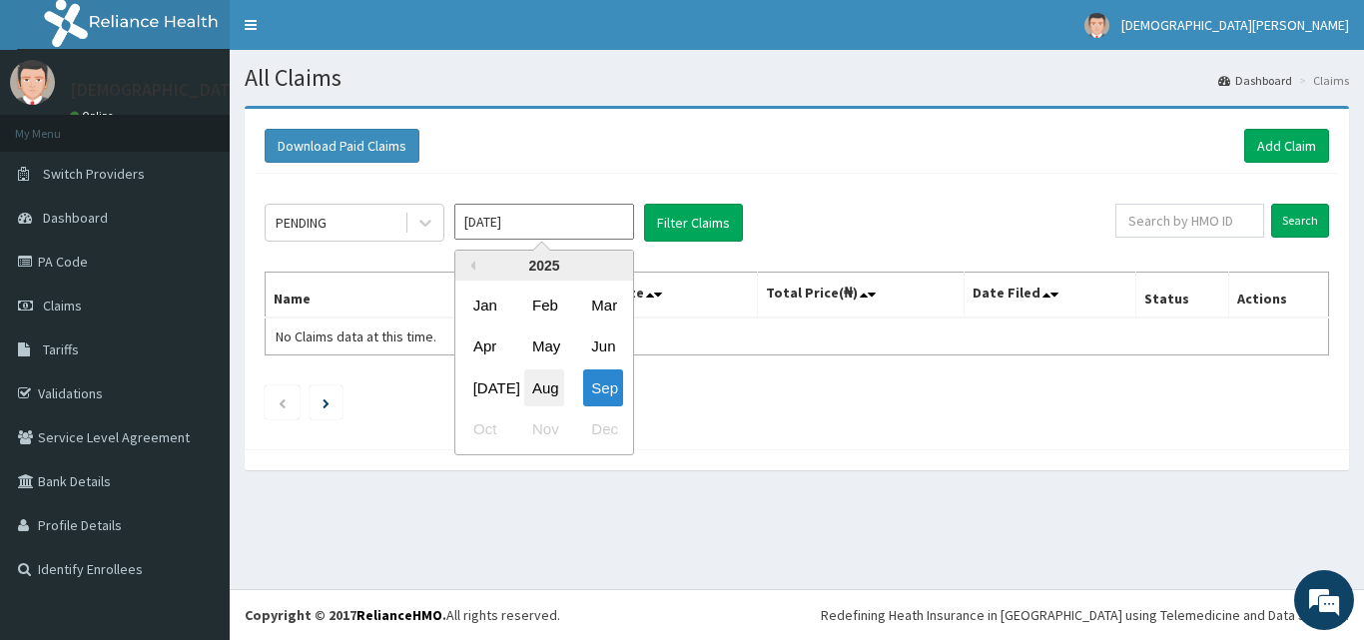
click at [549, 397] on div "Aug" at bounding box center [544, 388] width 40 height 37
type input "[DATE]"
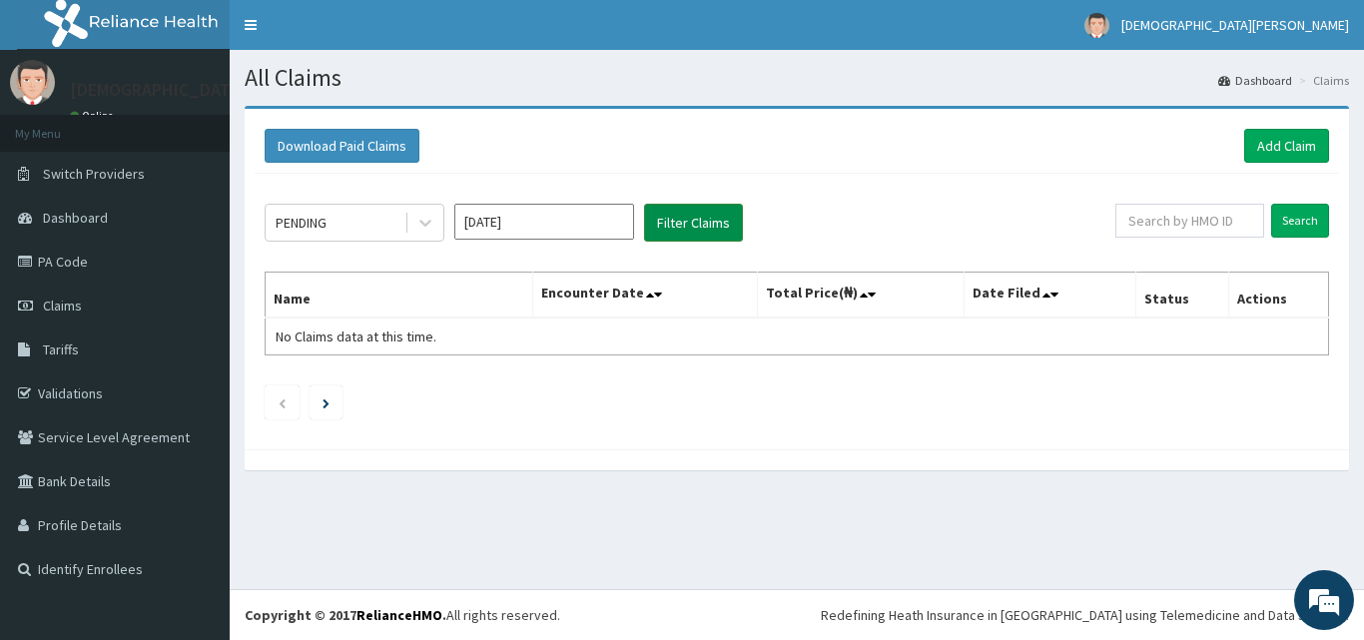
click at [719, 209] on button "Filter Claims" at bounding box center [693, 223] width 99 height 38
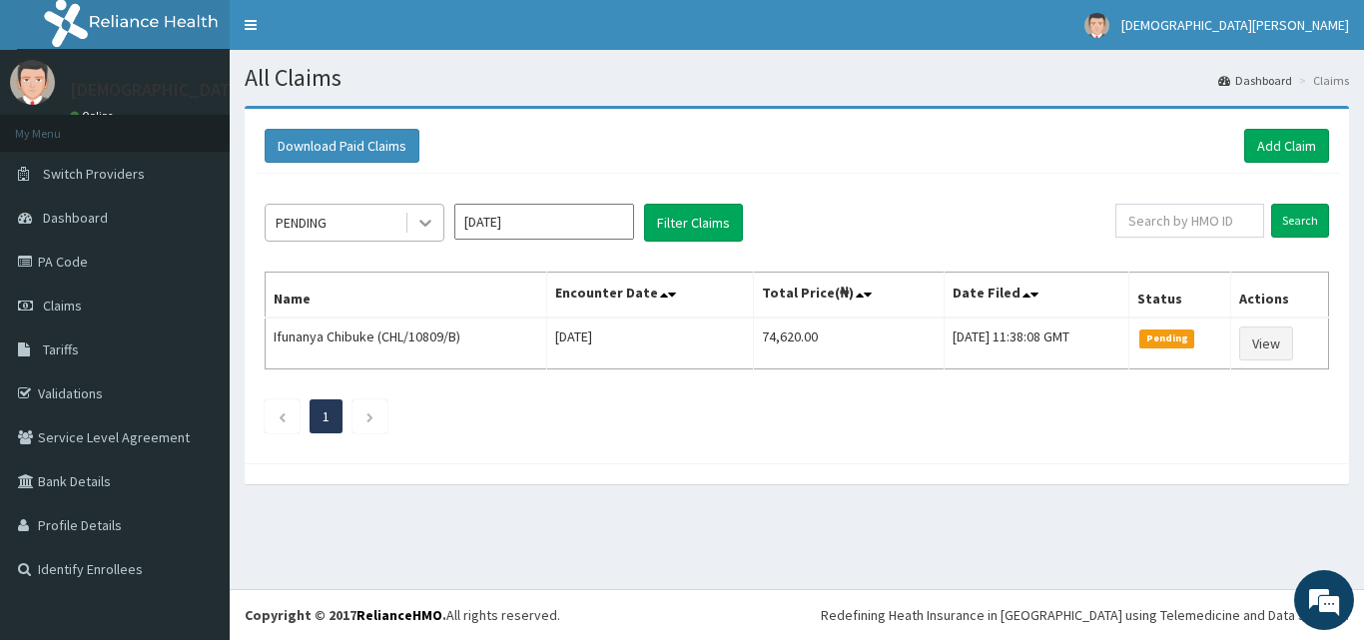
click at [413, 230] on div at bounding box center [426, 223] width 36 height 36
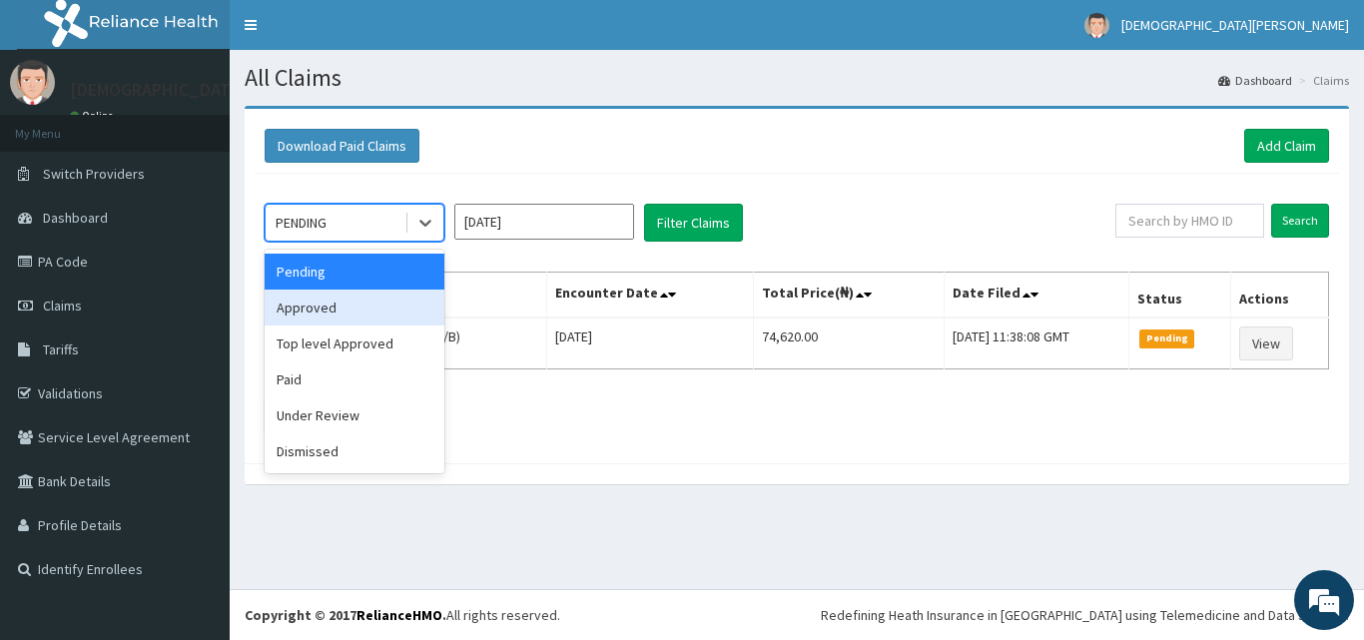
click at [372, 312] on div "Approved" at bounding box center [355, 308] width 180 height 36
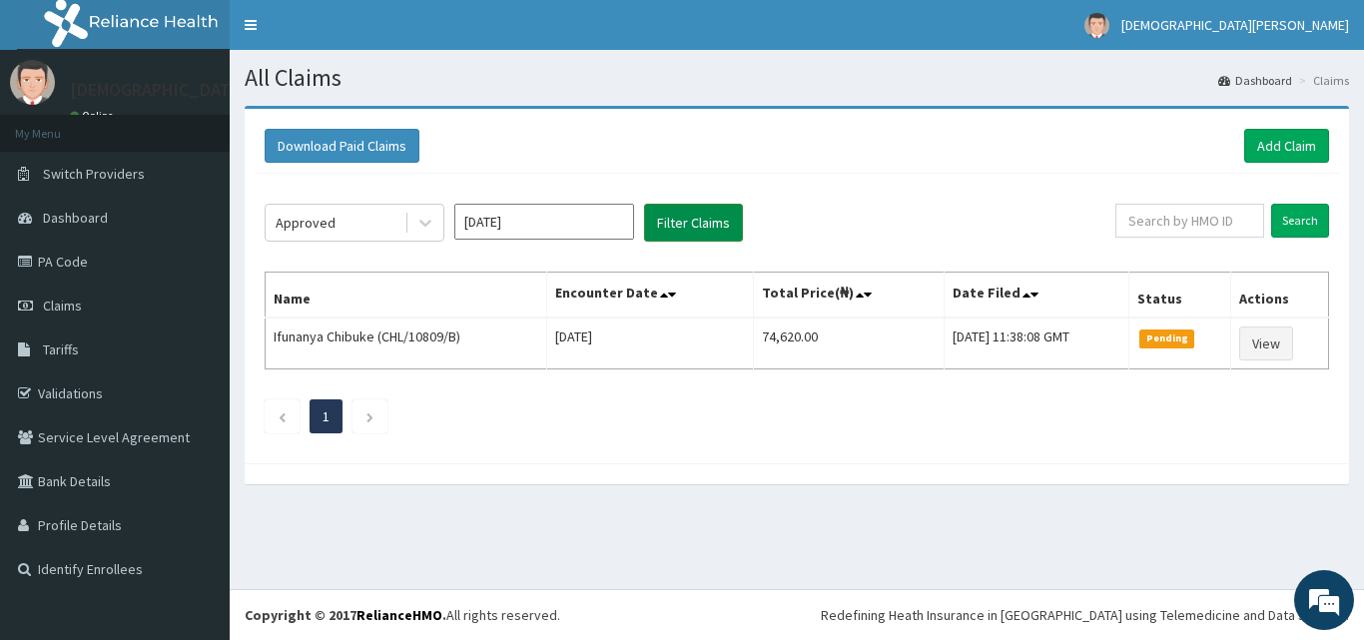
click at [725, 221] on button "Filter Claims" at bounding box center [693, 223] width 99 height 38
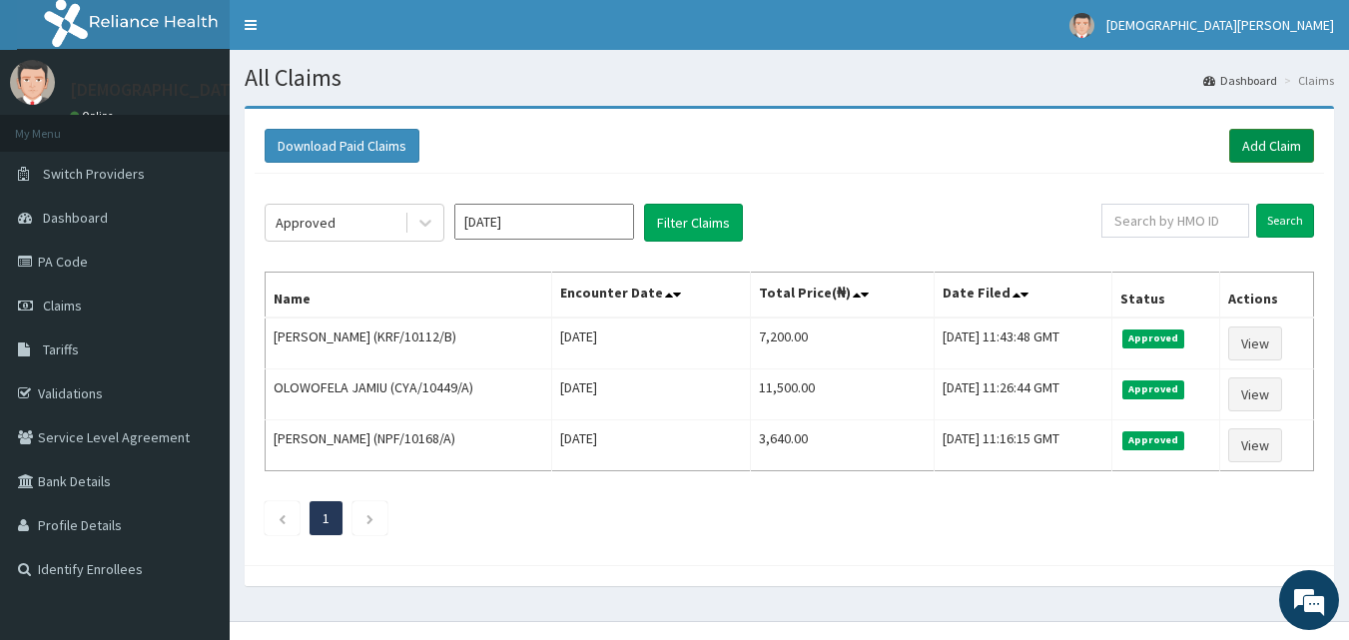
click at [1248, 147] on link "Add Claim" at bounding box center [1272, 146] width 85 height 34
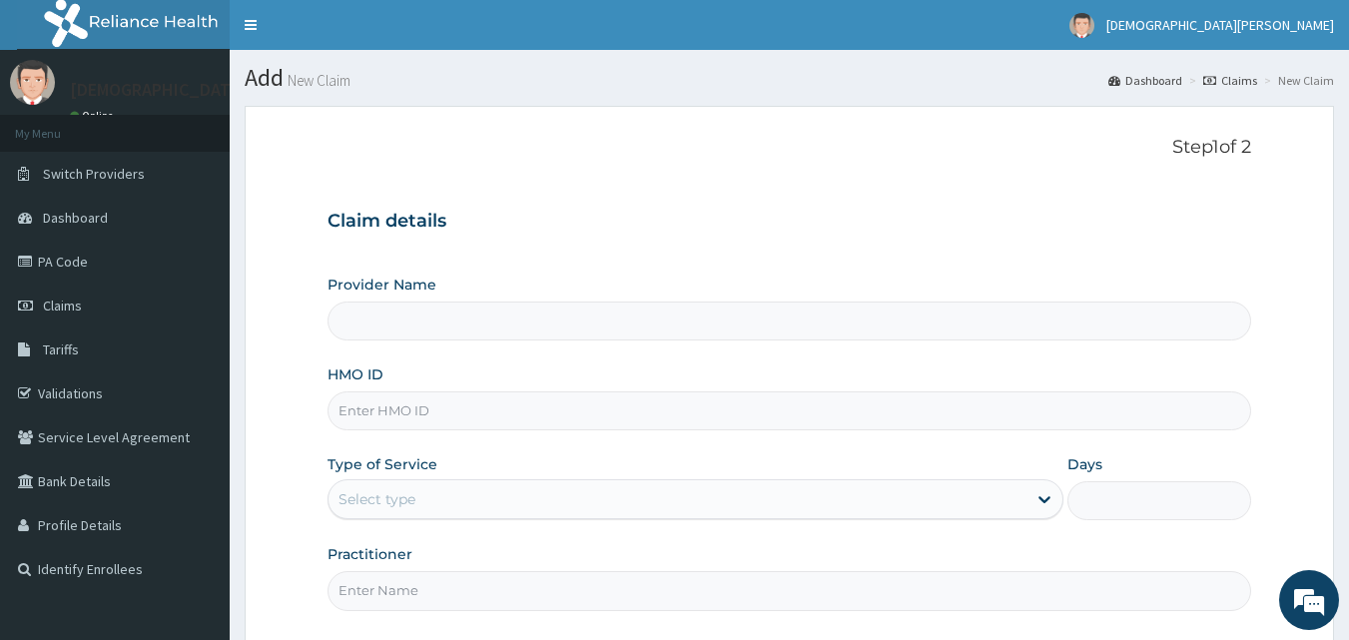
type input "[GEOGRAPHIC_DATA]"
click at [372, 418] on input "HMO ID" at bounding box center [790, 411] width 925 height 39
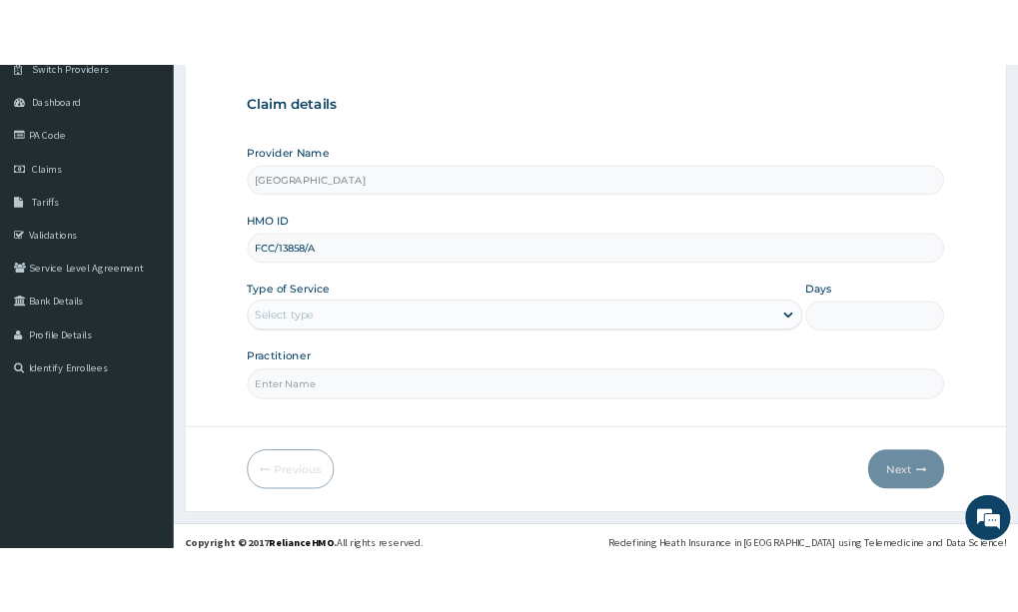
scroll to position [187, 0]
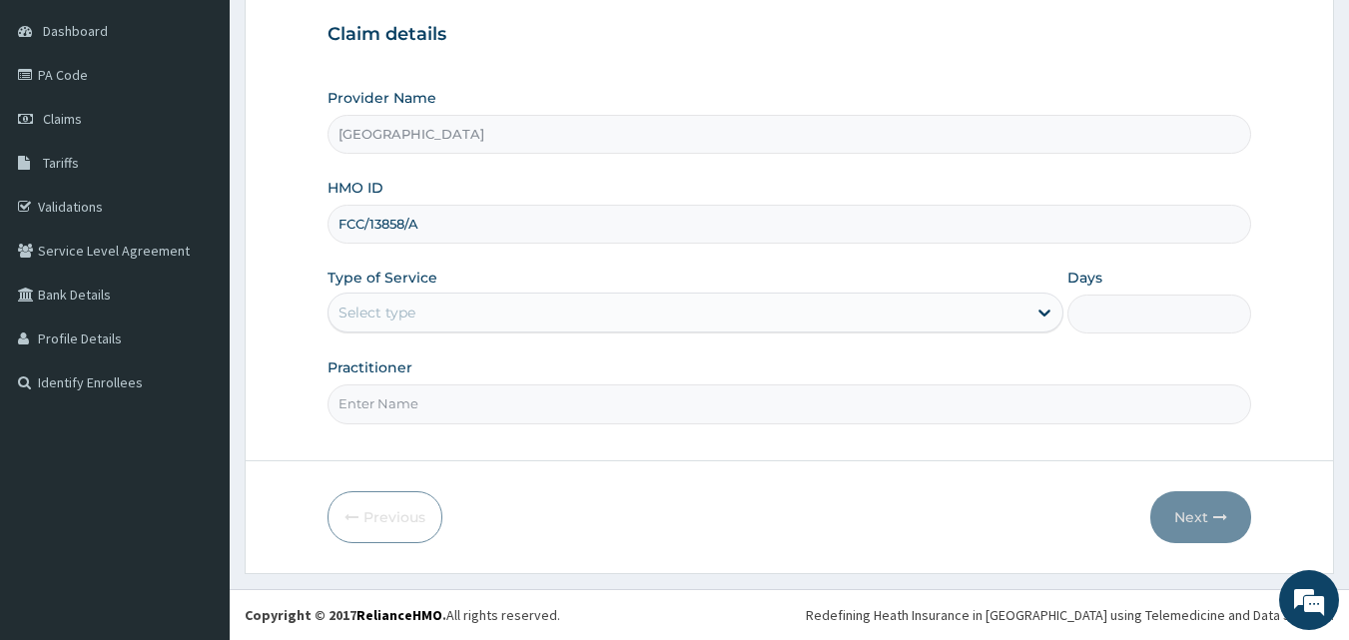
type input "FCC/13858/A"
click at [400, 316] on div "Select type" at bounding box center [377, 313] width 77 height 20
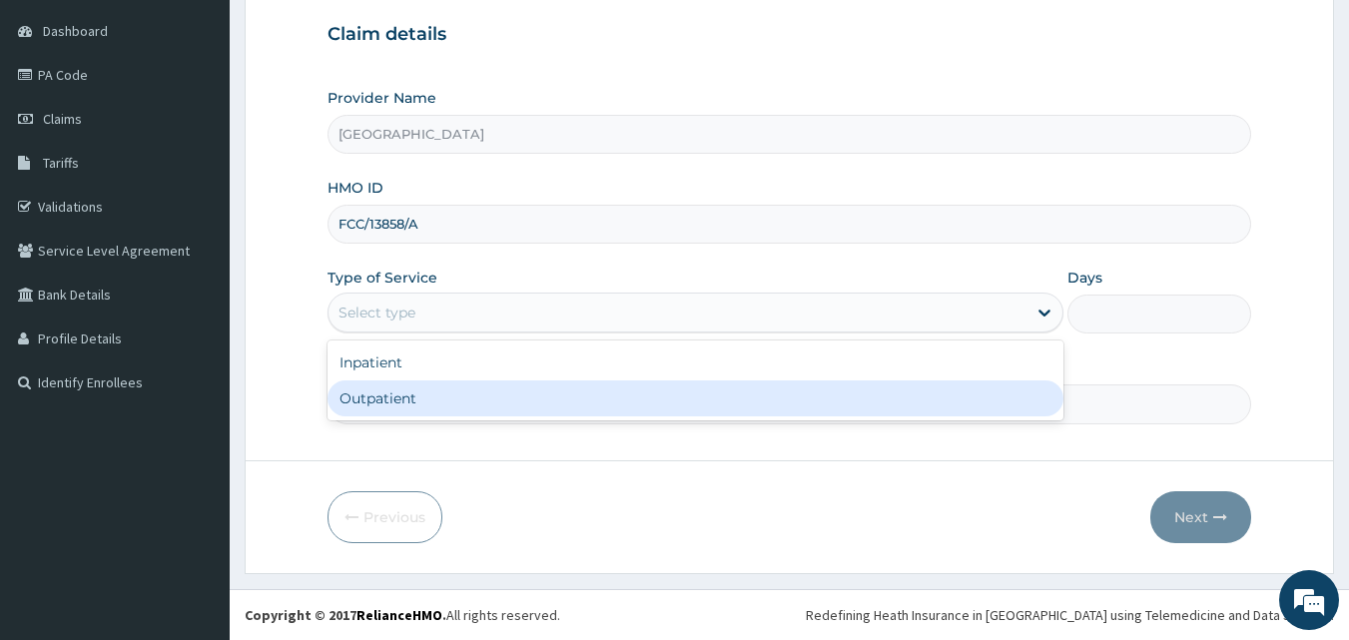
click at [415, 411] on div "Outpatient" at bounding box center [696, 399] width 736 height 36
type input "1"
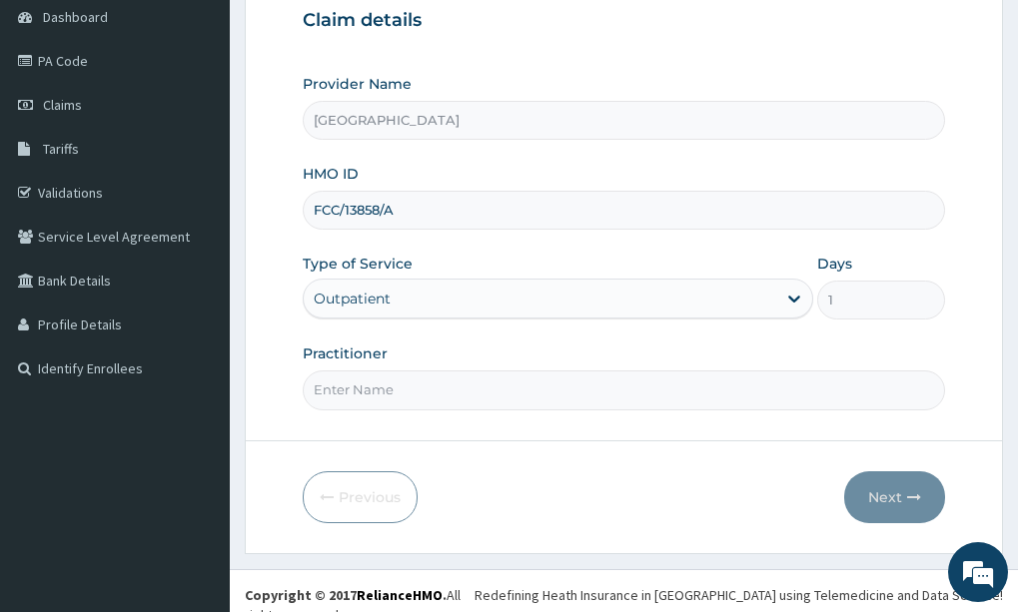
scroll to position [209, 0]
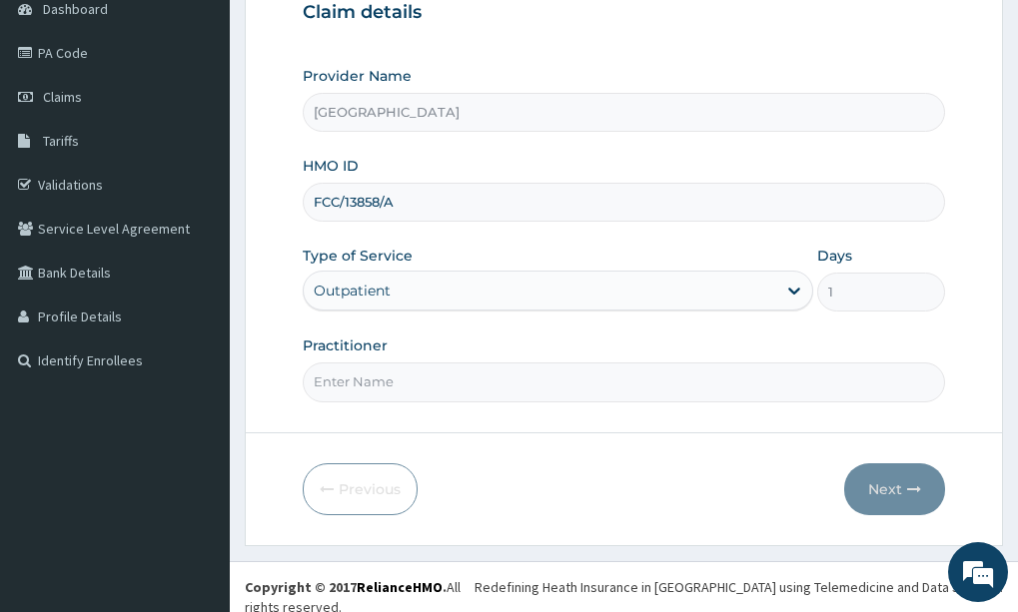
click at [436, 390] on input "Practitioner" at bounding box center [624, 382] width 642 height 39
type input "[PERSON_NAME] EZE"
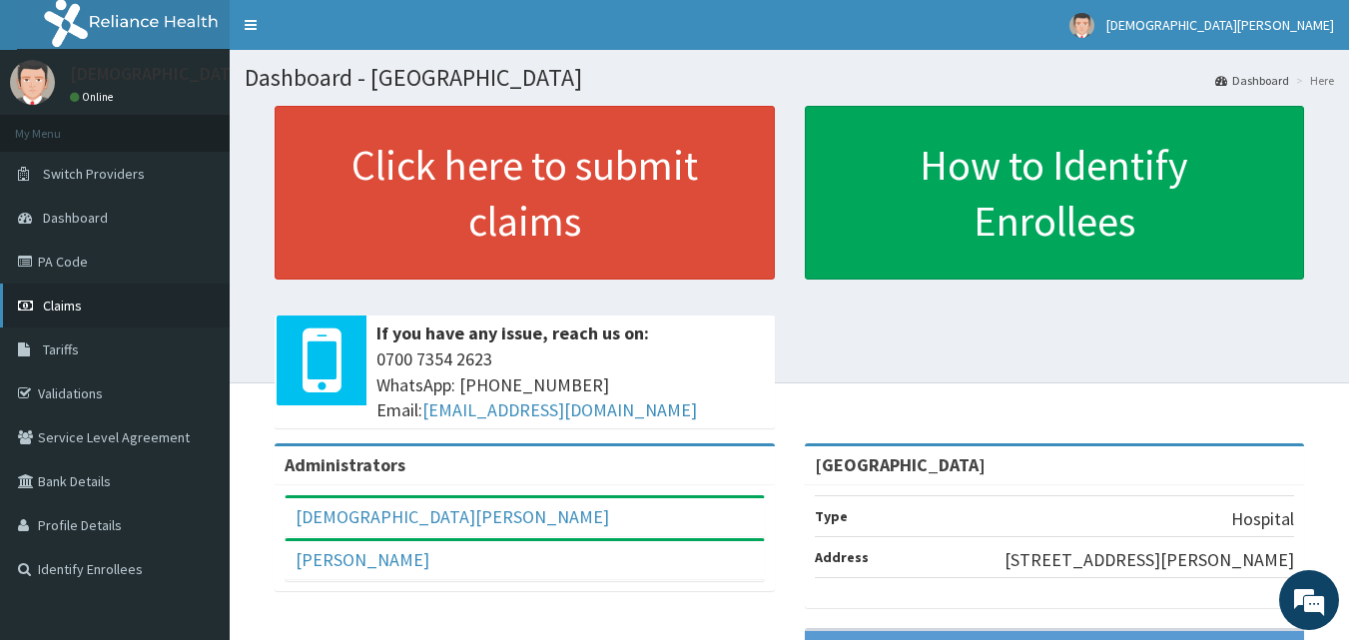
click at [83, 296] on link "Claims" at bounding box center [115, 306] width 230 height 44
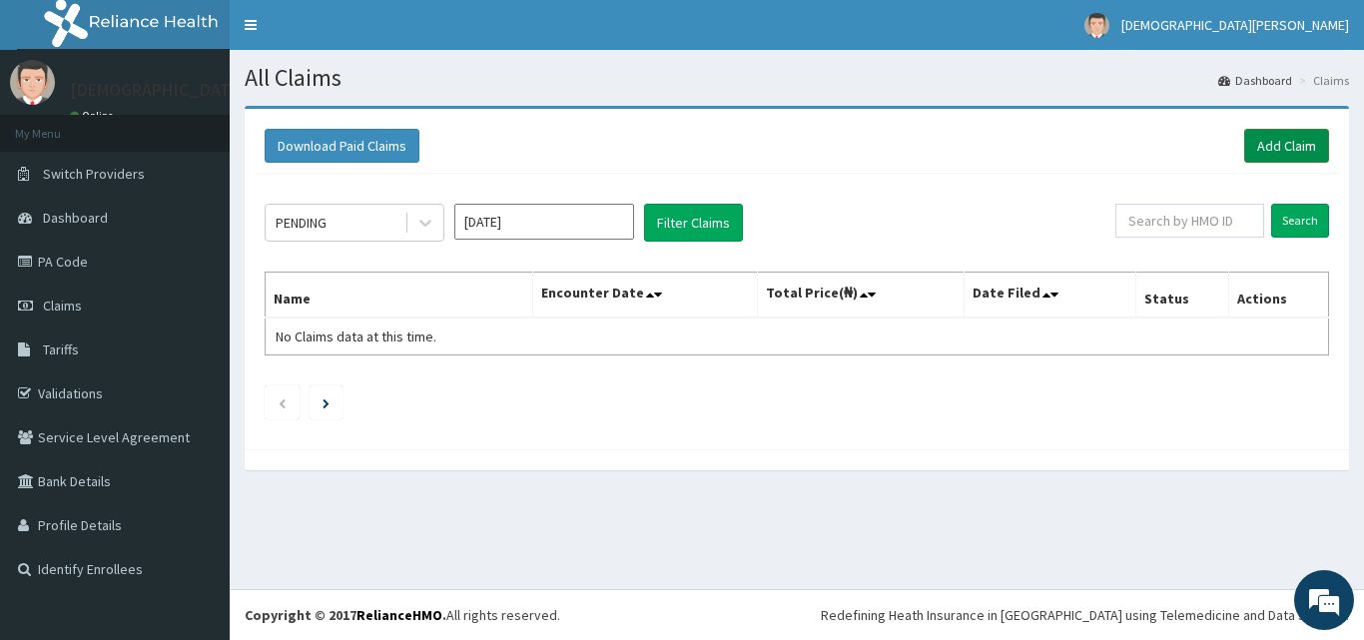
click at [1271, 147] on link "Add Claim" at bounding box center [1286, 146] width 85 height 34
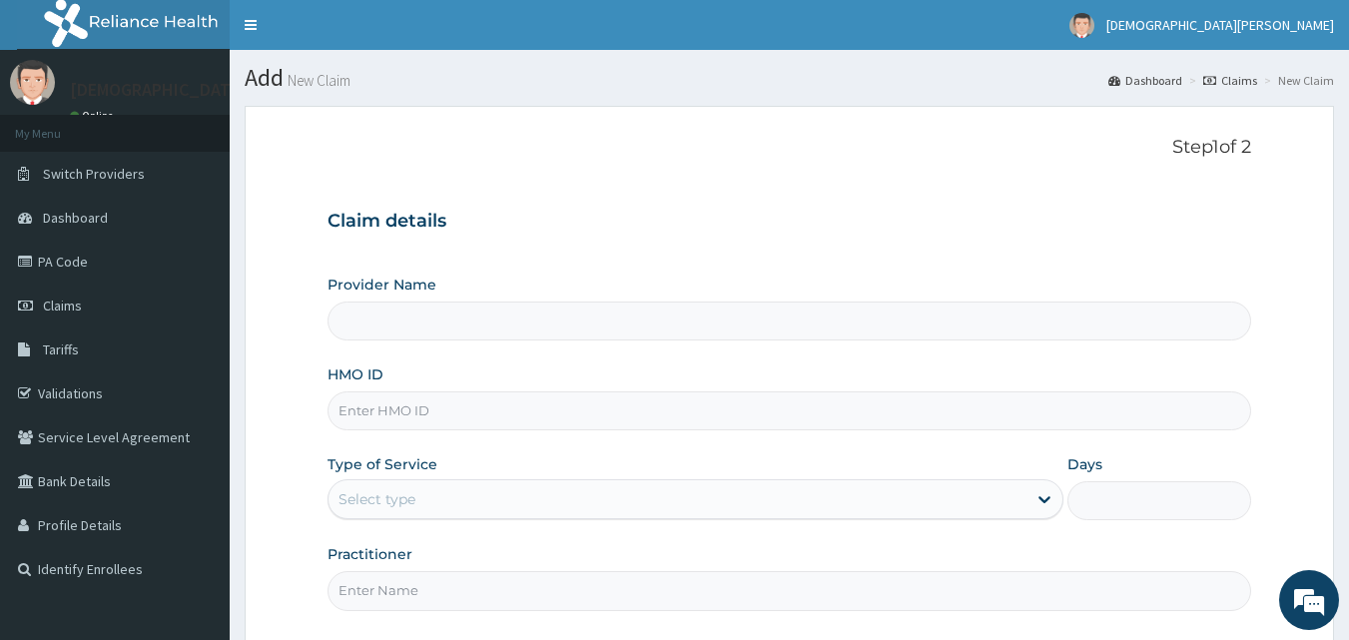
type input "[GEOGRAPHIC_DATA]"
click at [435, 412] on input "HMO ID" at bounding box center [790, 411] width 925 height 39
type input "FCC/13858/A"
click at [430, 519] on div "Select type" at bounding box center [696, 499] width 736 height 40
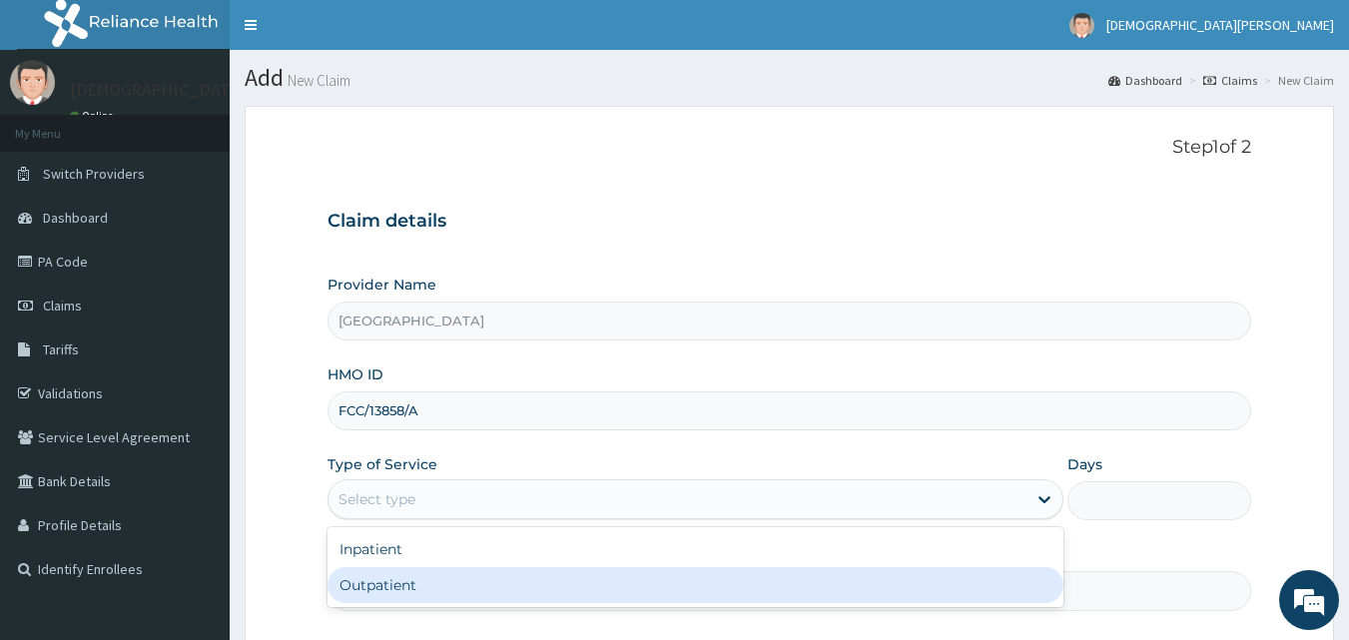
click at [420, 578] on div "Outpatient" at bounding box center [696, 585] width 736 height 36
type input "1"
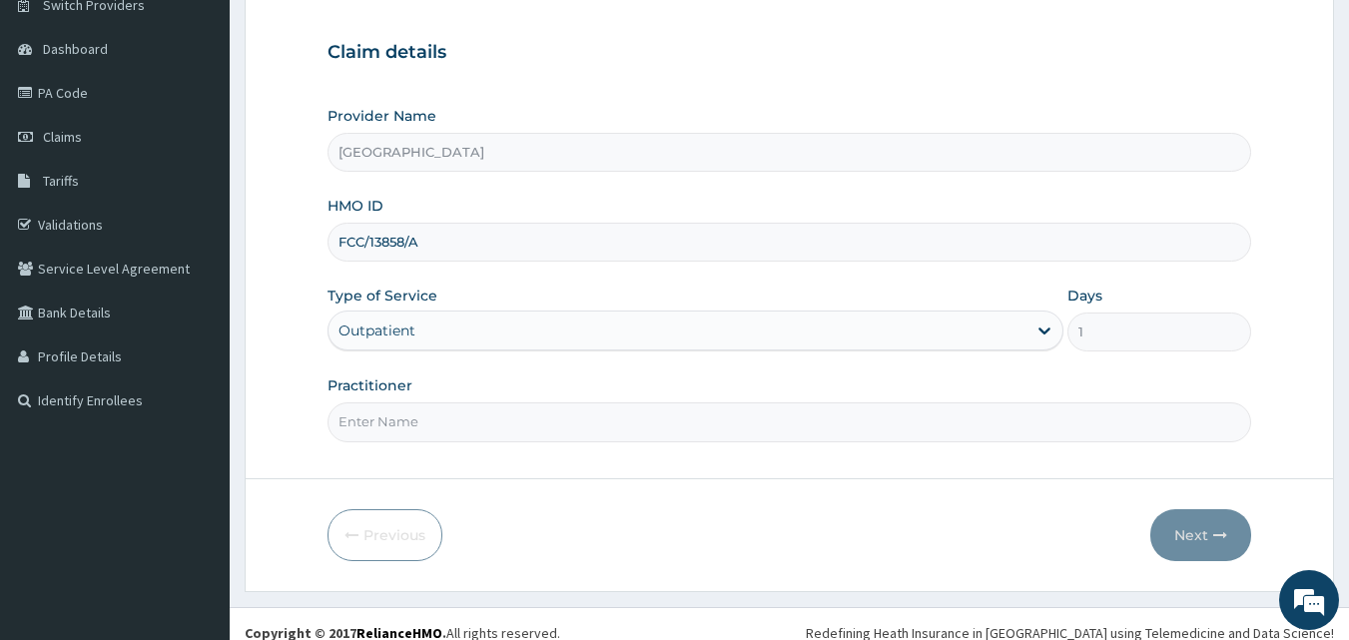
scroll to position [187, 0]
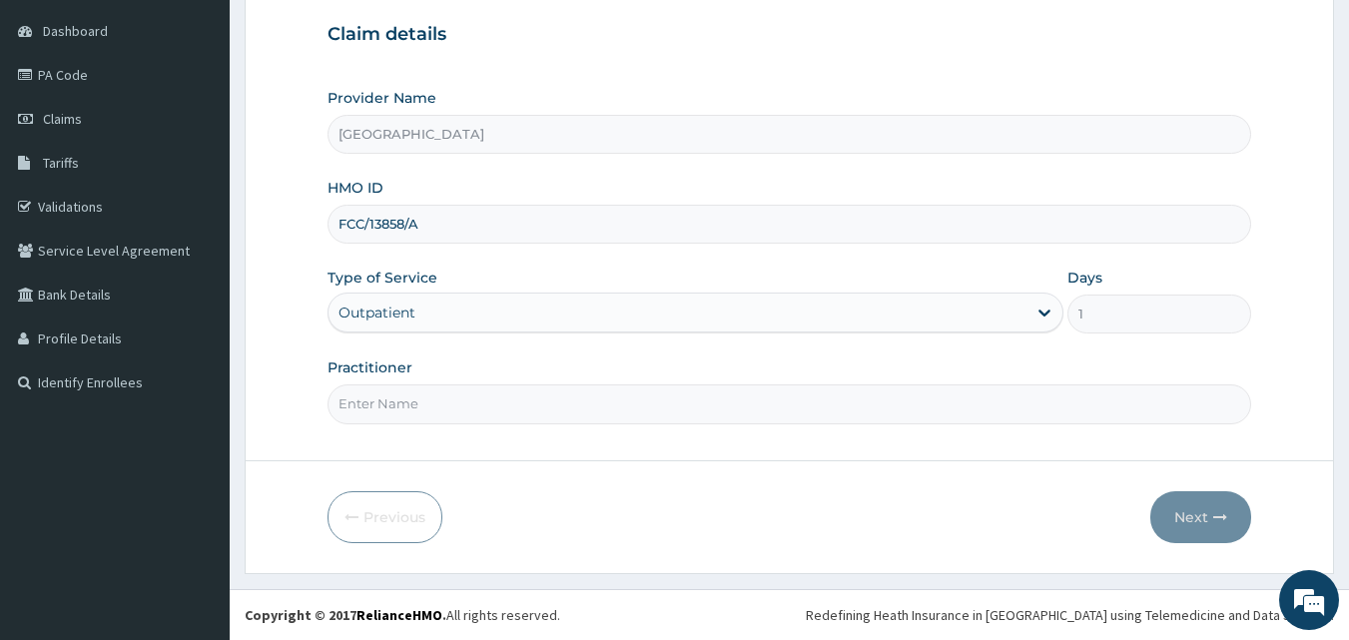
click at [474, 401] on input "Practitioner" at bounding box center [790, 404] width 925 height 39
type input "[PERSON_NAME] EZE"
click at [1202, 509] on button "Next" at bounding box center [1201, 517] width 101 height 52
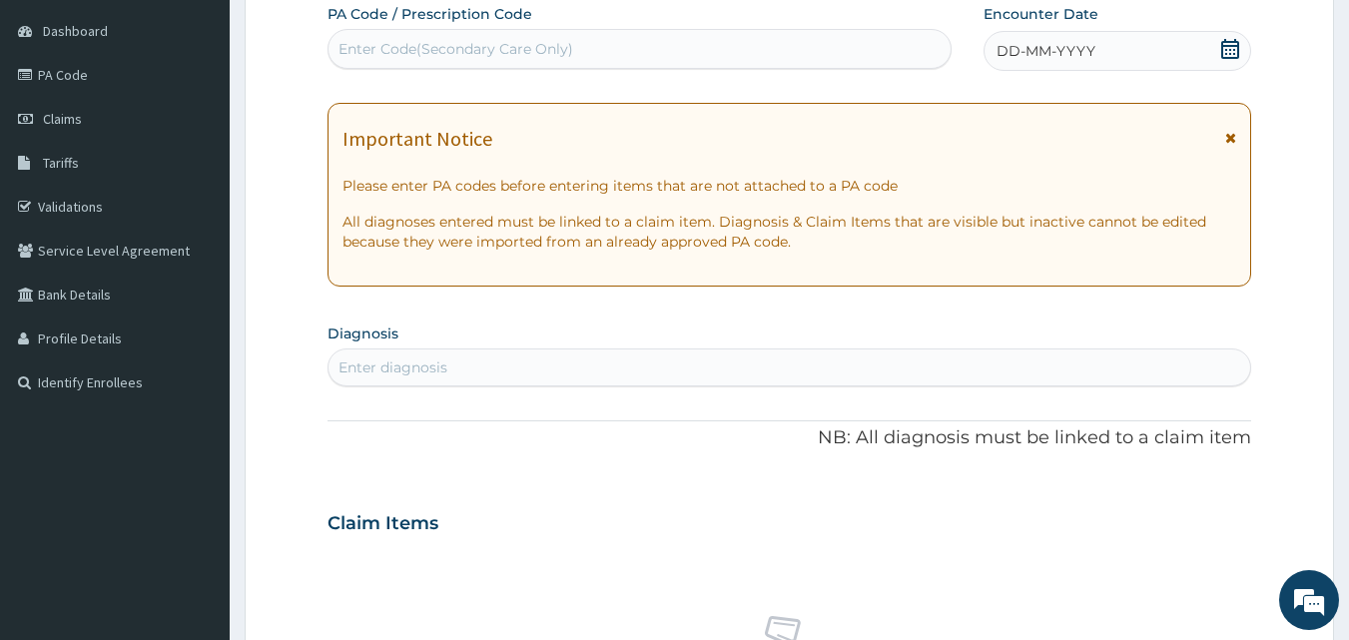
click at [1036, 51] on span "DD-MM-YYYY" at bounding box center [1046, 51] width 99 height 20
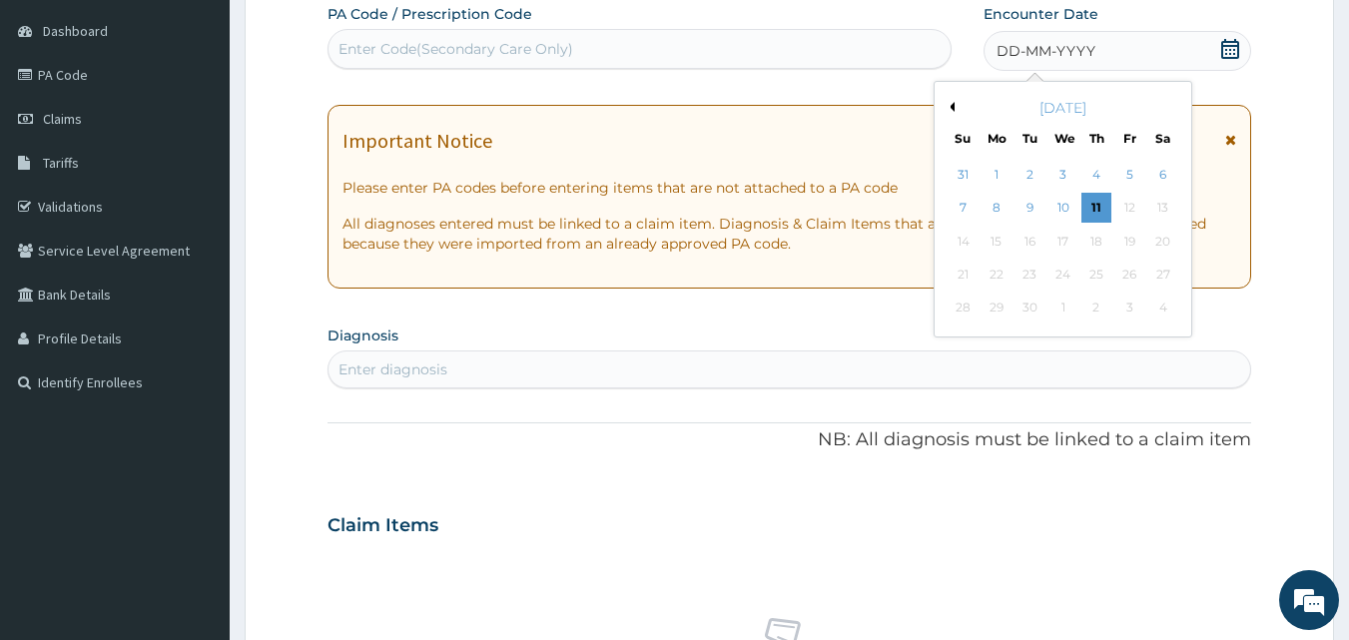
click at [955, 108] on div "September 2025" at bounding box center [1063, 108] width 241 height 20
click at [950, 109] on button "Previous Month" at bounding box center [950, 107] width 10 height 10
click at [1159, 174] on div "2" at bounding box center [1164, 175] width 30 height 30
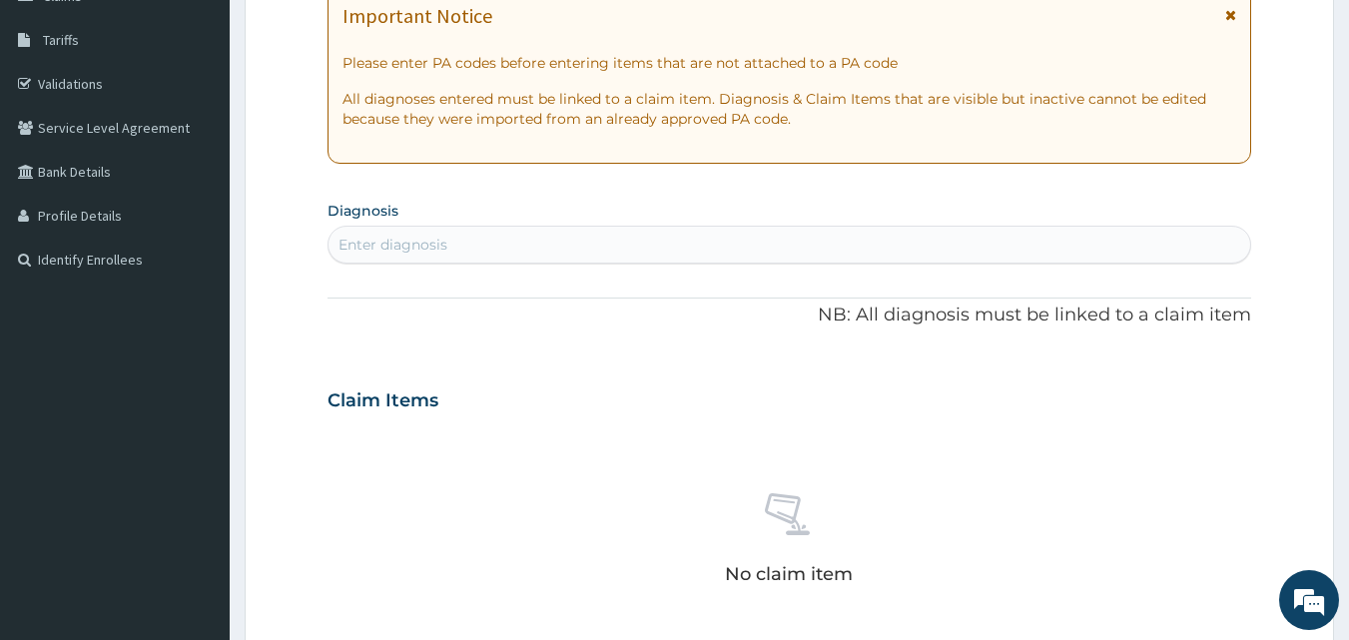
scroll to position [389, 0]
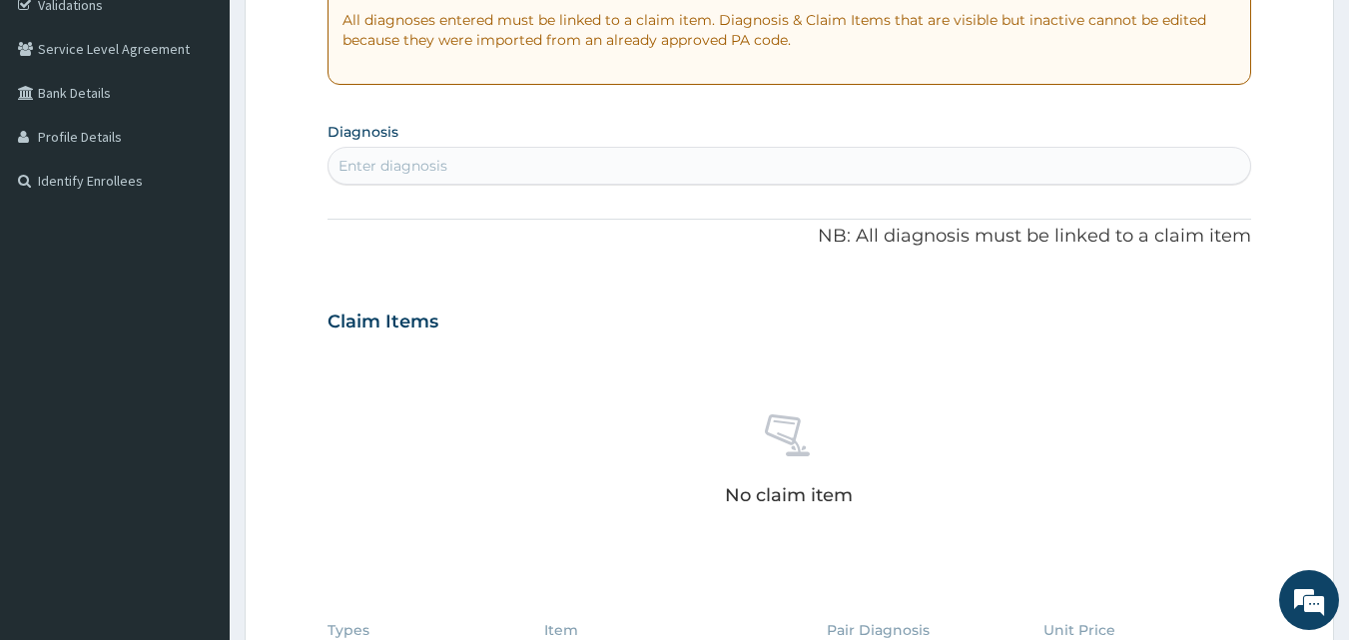
click at [524, 169] on div "Enter diagnosis" at bounding box center [790, 166] width 923 height 32
type input "MALARIA"
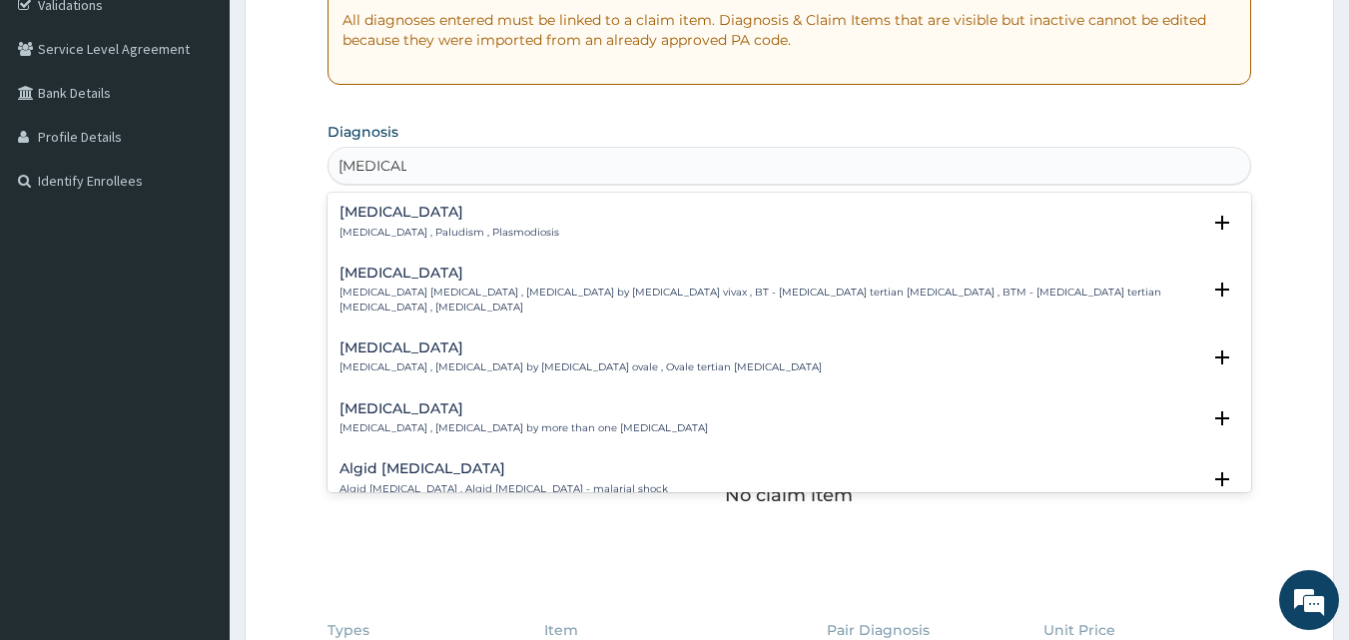
click at [389, 235] on p "Malaria , Paludism , Plasmodiosis" at bounding box center [450, 233] width 220 height 14
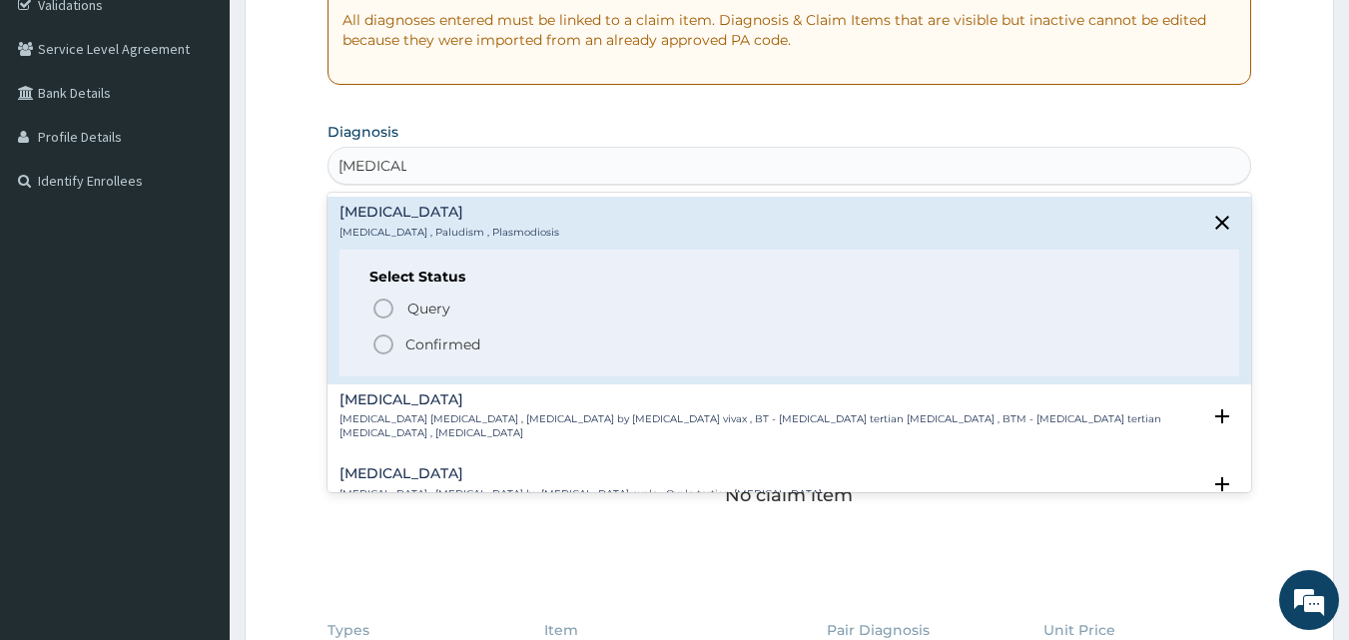
click at [384, 341] on icon "status option filled" at bounding box center [384, 345] width 24 height 24
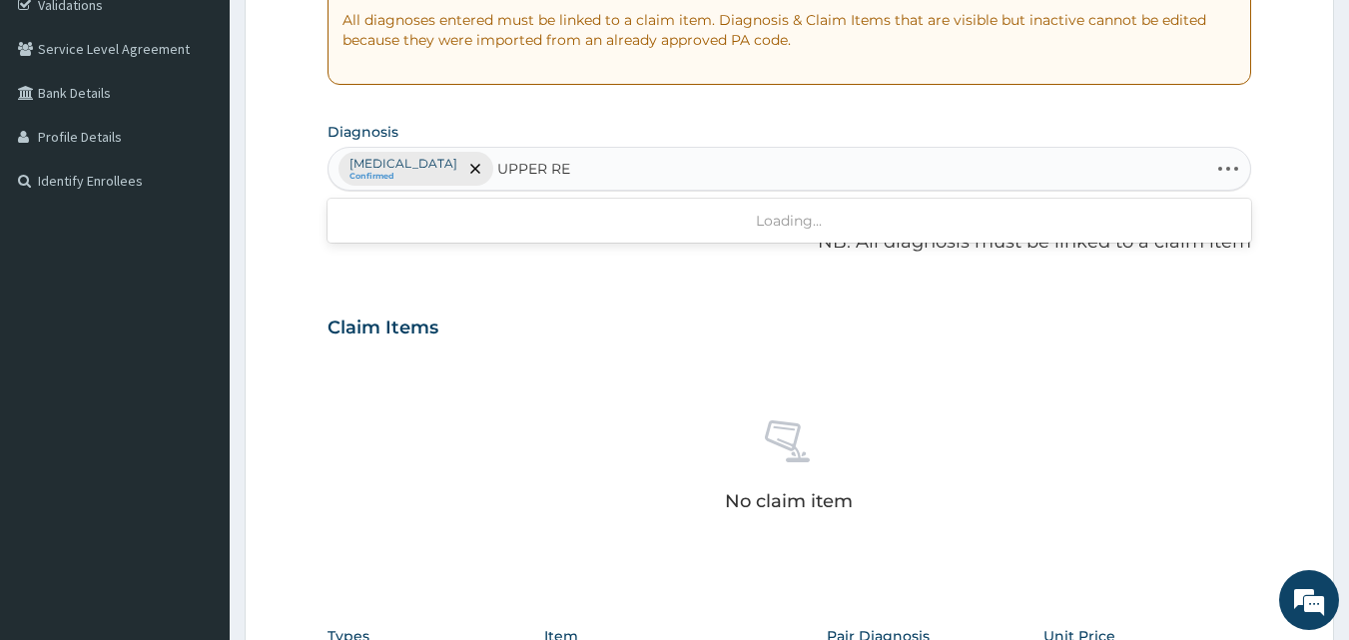
type input "UPPER RES"
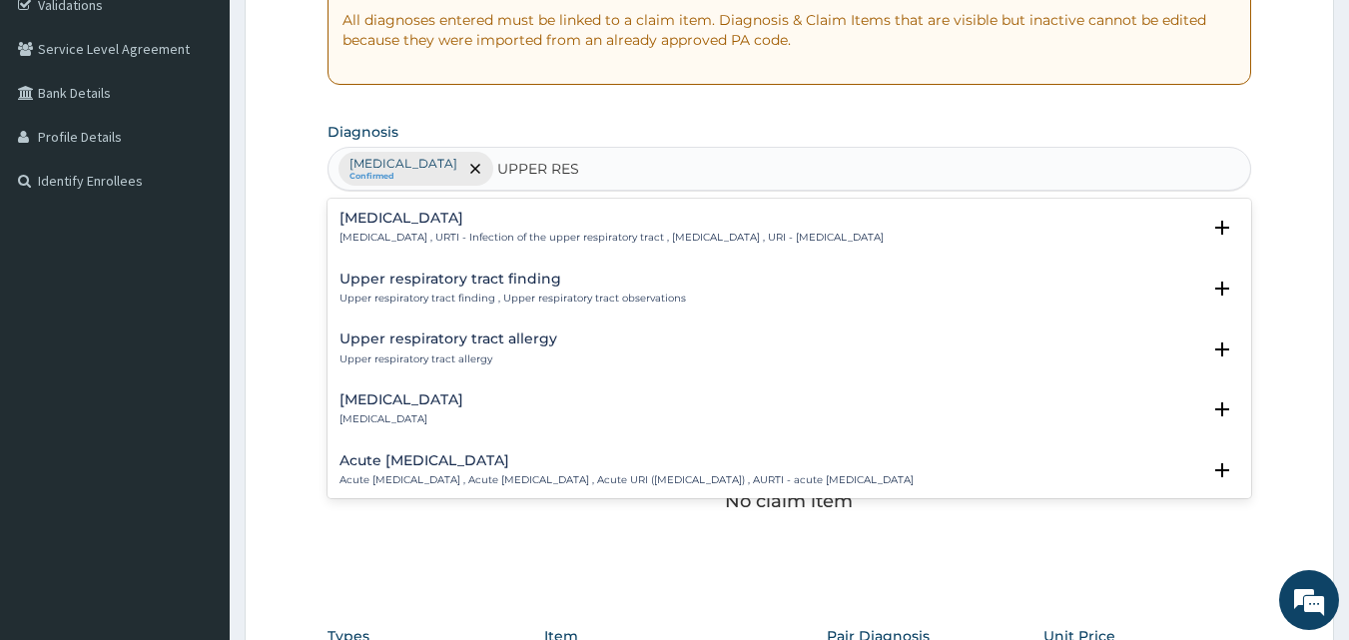
click at [465, 238] on p "Upper respiratory infection , URTI - Infection of the upper respiratory tract ,…" at bounding box center [612, 238] width 544 height 14
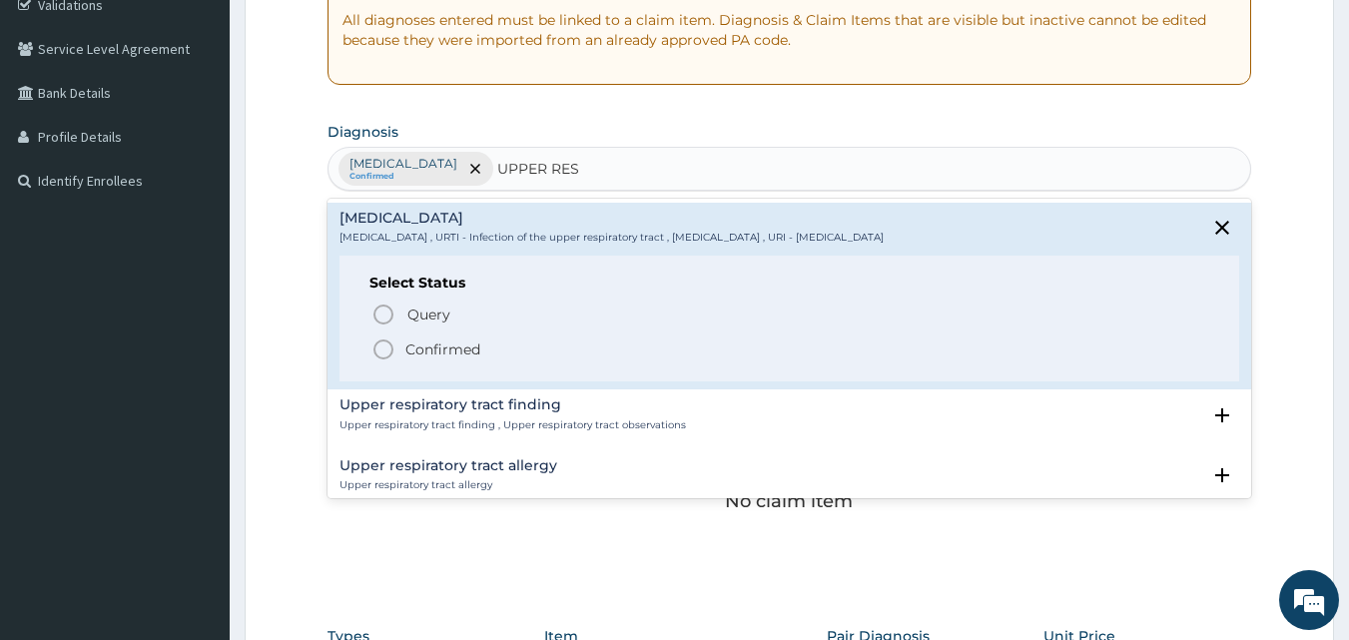
click at [384, 347] on icon "status option filled" at bounding box center [384, 350] width 24 height 24
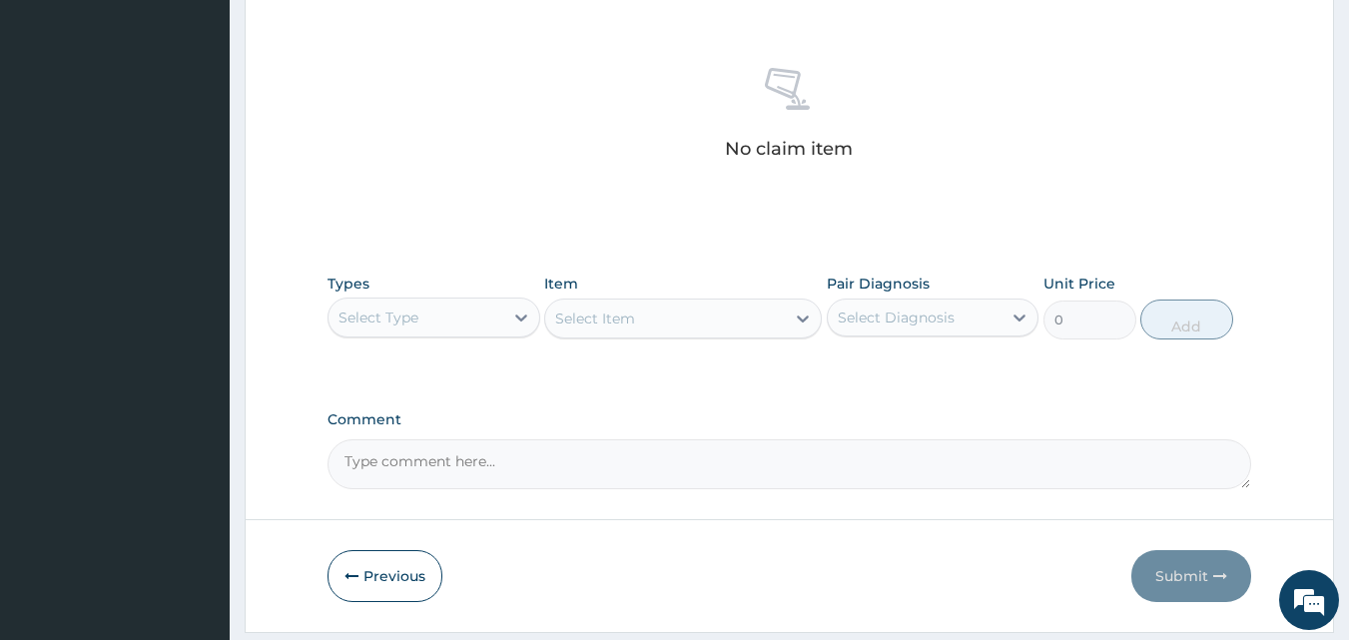
scroll to position [800, 0]
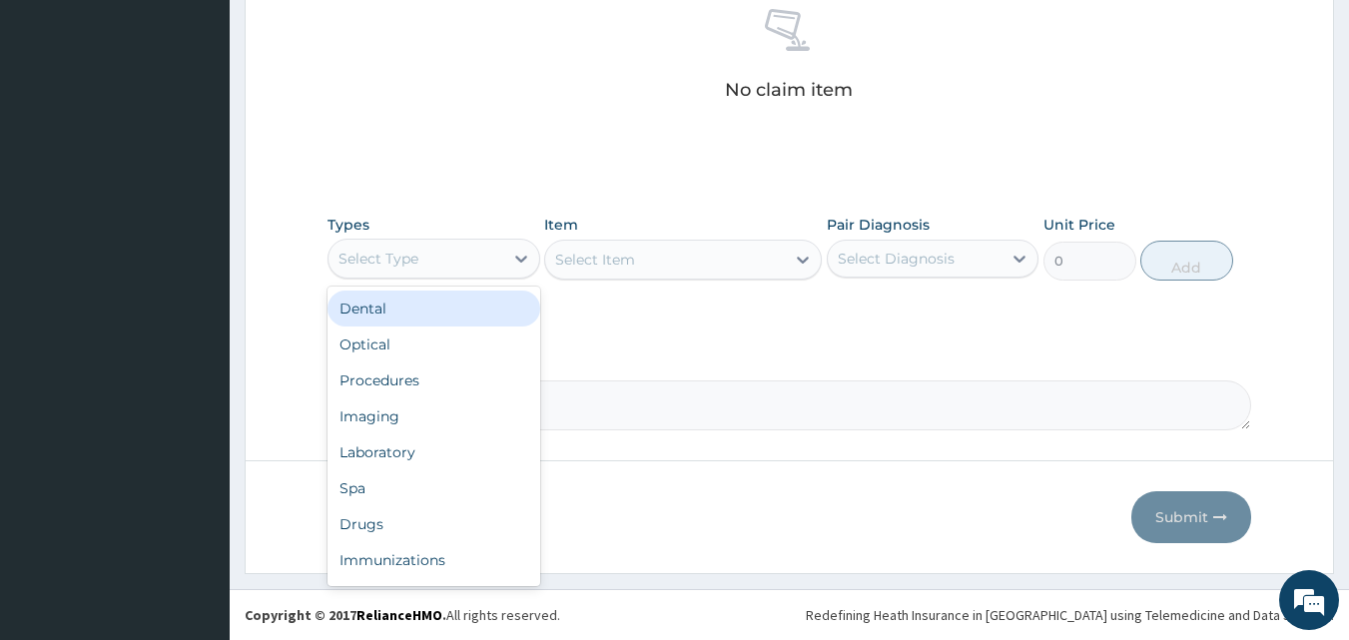
click at [455, 263] on div "Select Type" at bounding box center [416, 259] width 175 height 32
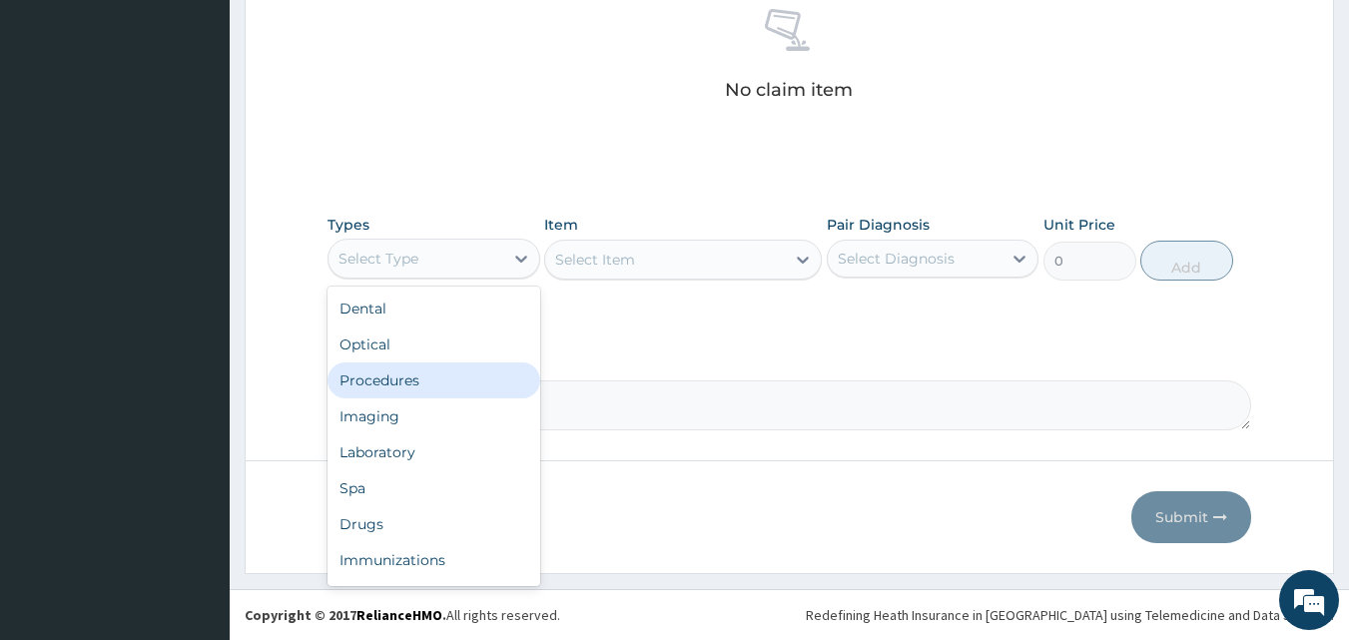
click at [451, 379] on div "Procedures" at bounding box center [434, 381] width 213 height 36
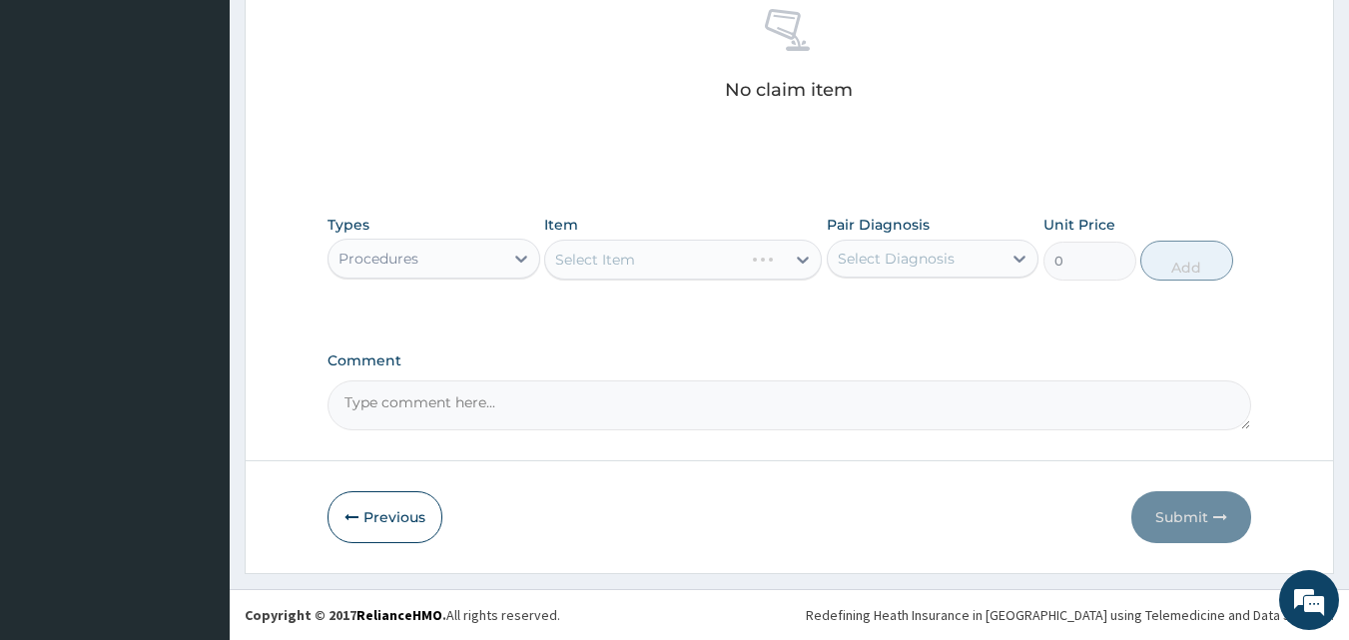
click at [684, 269] on div "Select Item" at bounding box center [683, 260] width 278 height 40
click at [684, 269] on div "Select Item" at bounding box center [665, 260] width 240 height 32
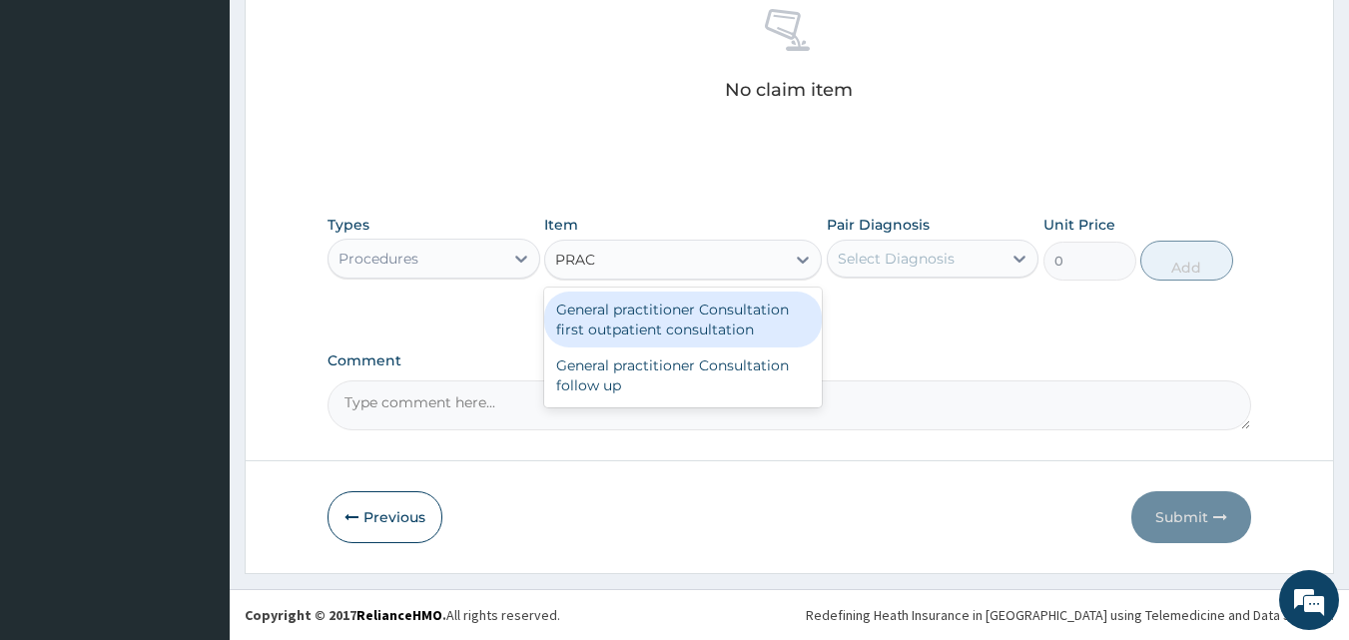
type input "PRACT"
click at [686, 314] on div "General practitioner Consultation first outpatient consultation" at bounding box center [683, 320] width 278 height 56
type input "3000"
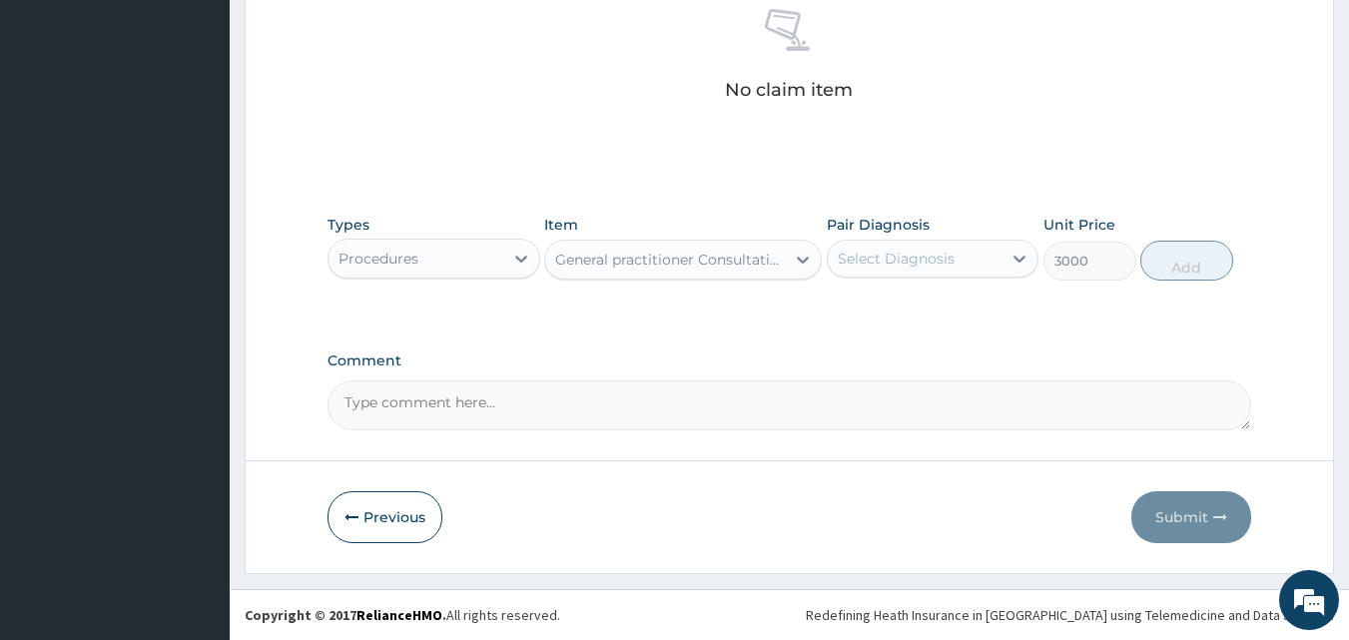
click at [873, 271] on div "Select Diagnosis" at bounding box center [915, 259] width 175 height 32
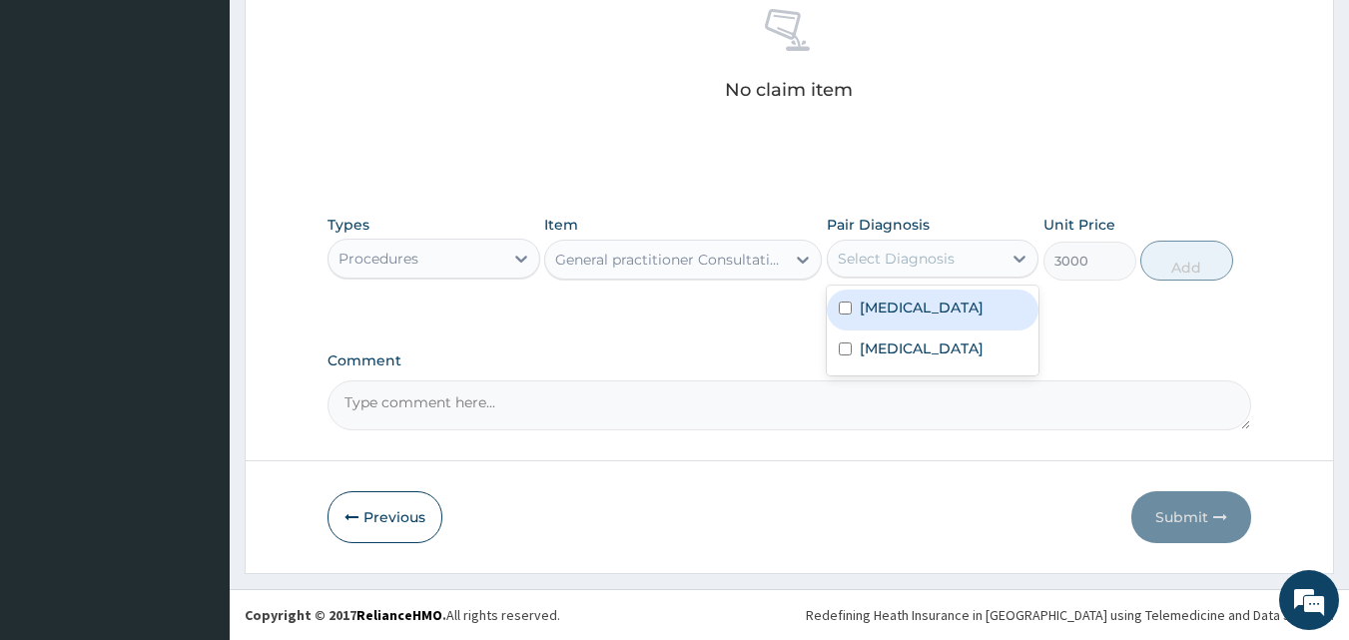
click at [887, 321] on div "Malaria" at bounding box center [933, 310] width 213 height 41
checkbox input "true"
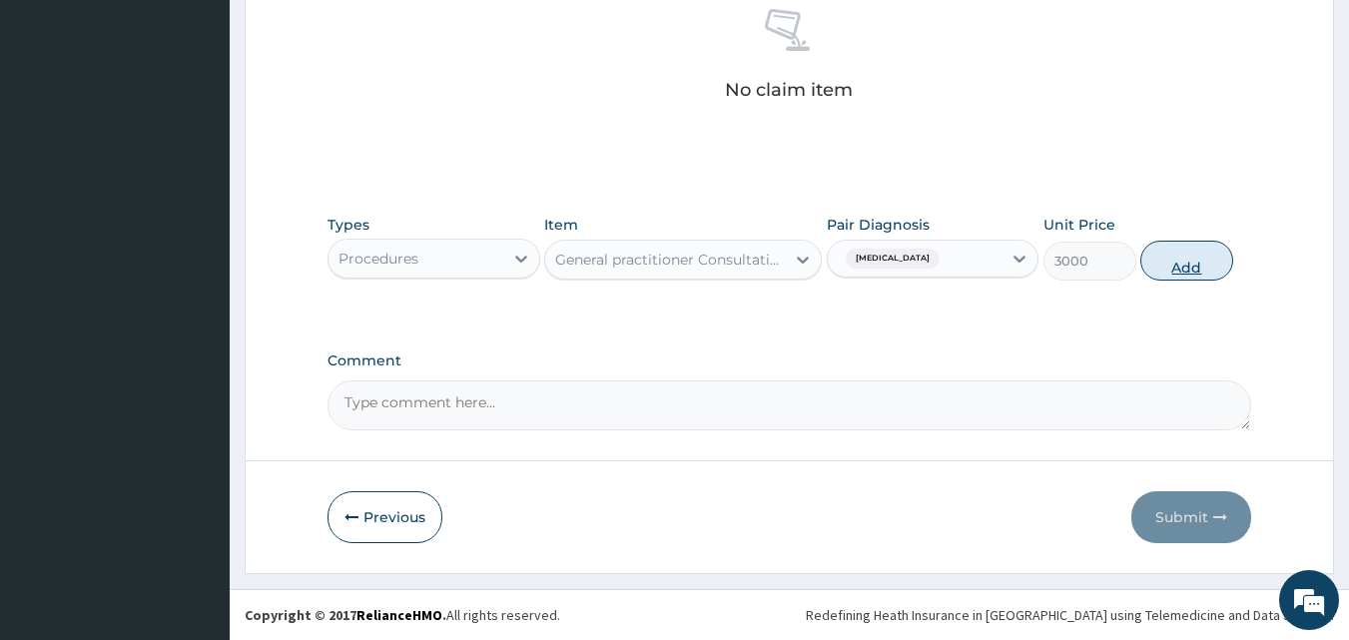
click at [1180, 275] on button "Add" at bounding box center [1187, 261] width 93 height 40
type input "0"
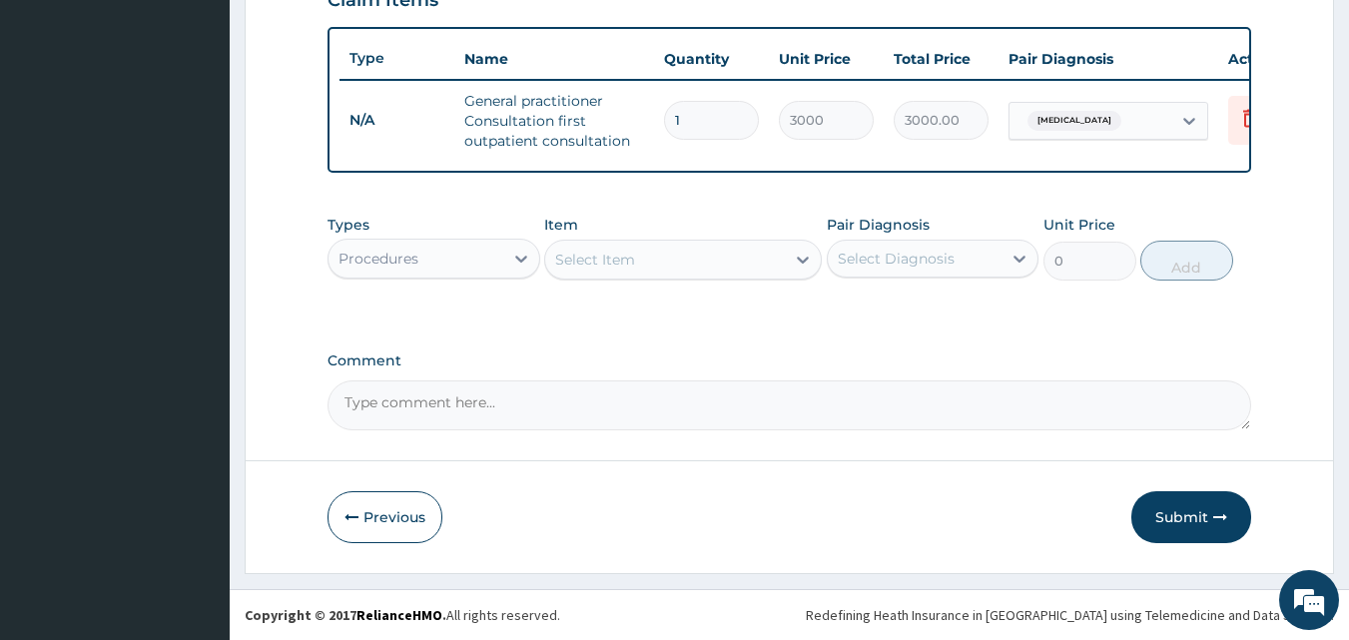
scroll to position [731, 0]
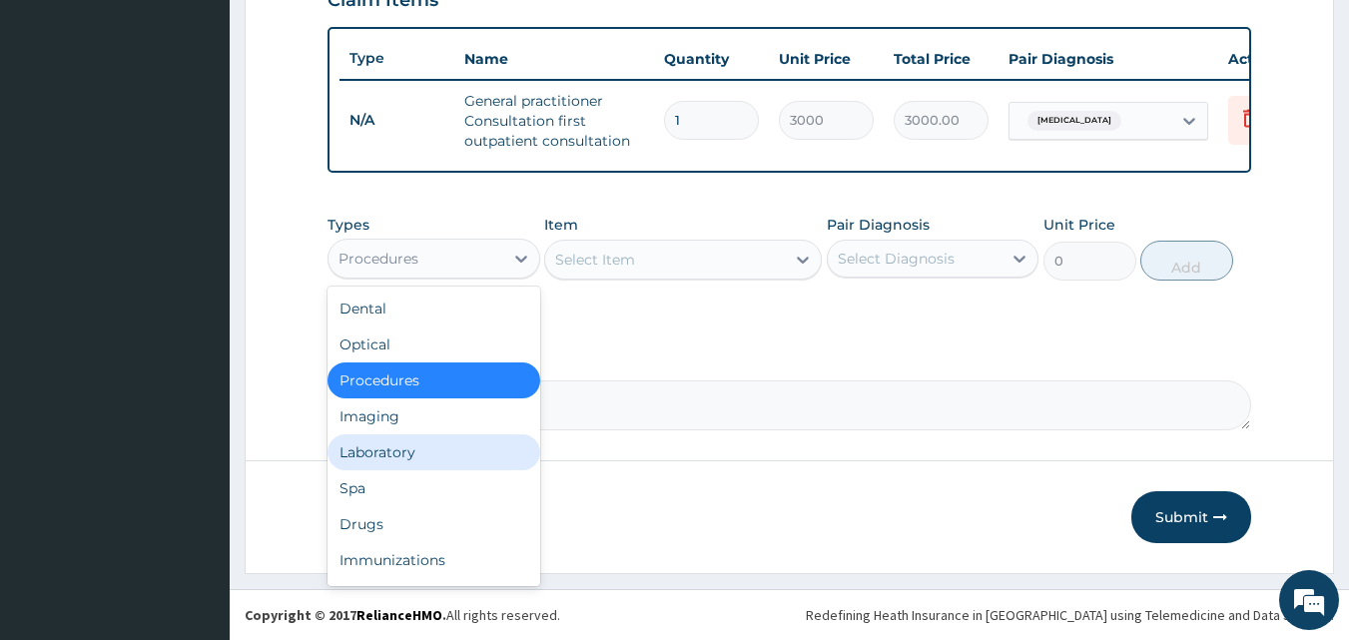
drag, startPoint x: 503, startPoint y: 267, endPoint x: 466, endPoint y: 464, distance: 201.2
click at [466, 279] on div "option Procedures, selected. option Laboratory focused, 5 of 10. 10 results ava…" at bounding box center [434, 259] width 213 height 40
click at [466, 464] on div "Laboratory" at bounding box center [434, 452] width 213 height 36
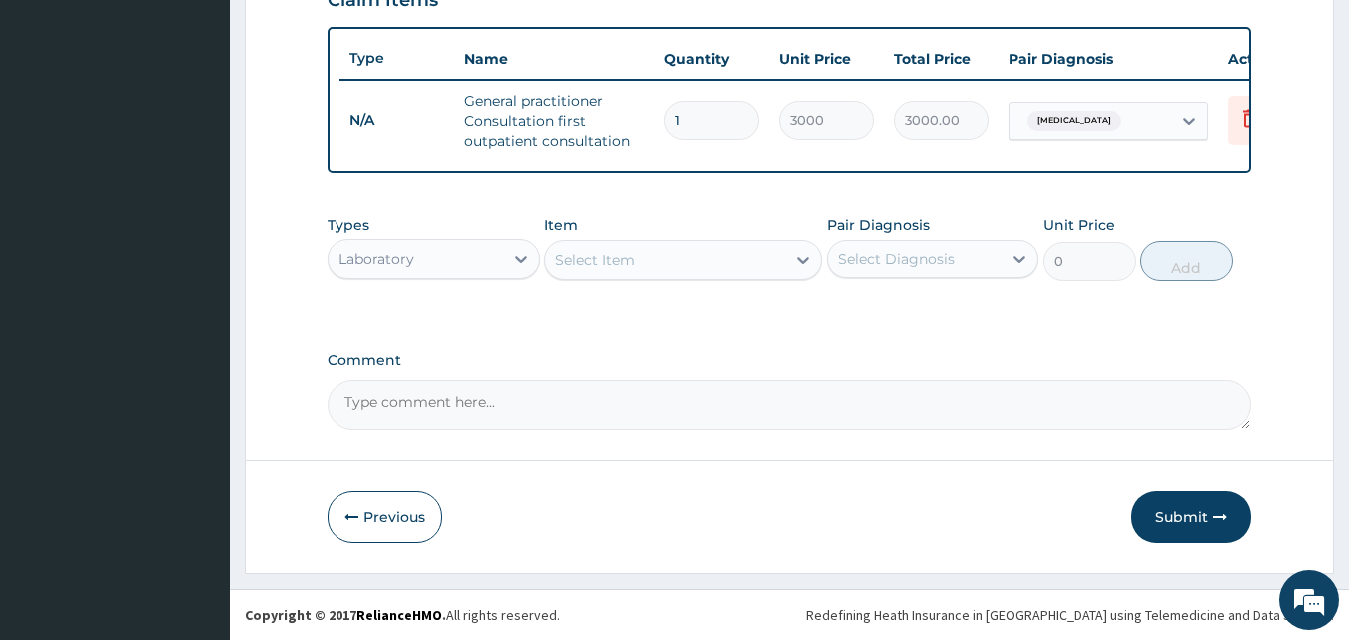
click at [722, 267] on div "Select Item" at bounding box center [665, 260] width 240 height 32
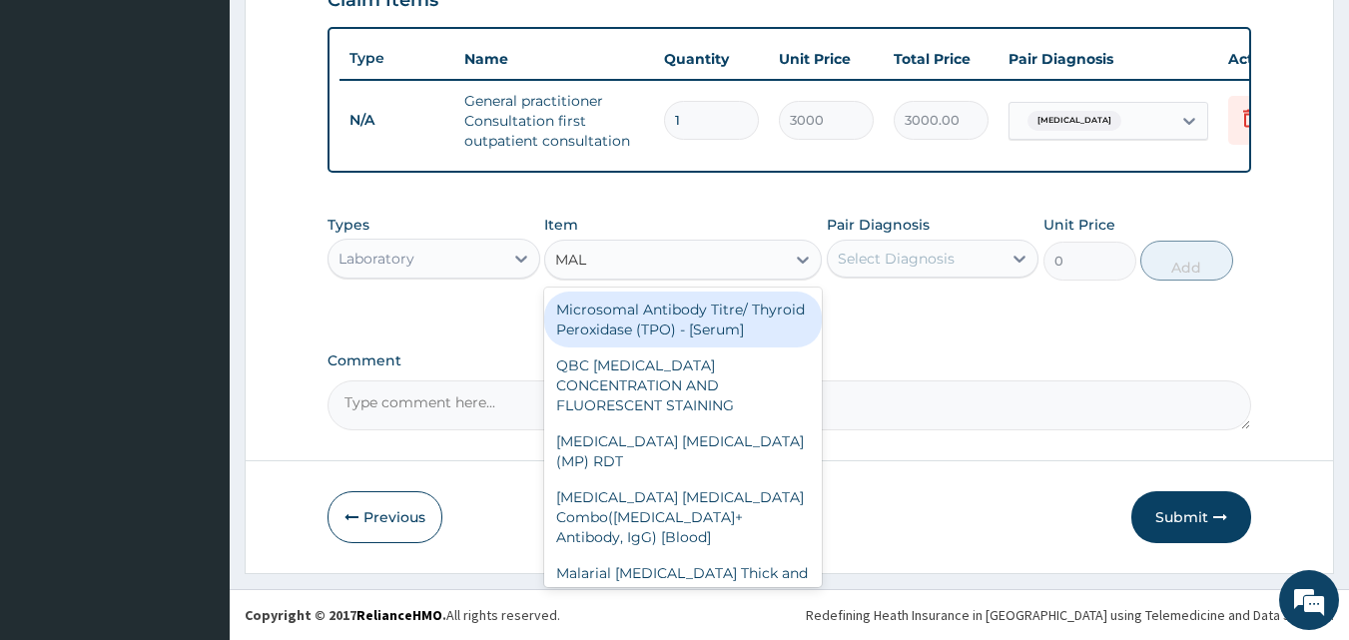
type input "MALA"
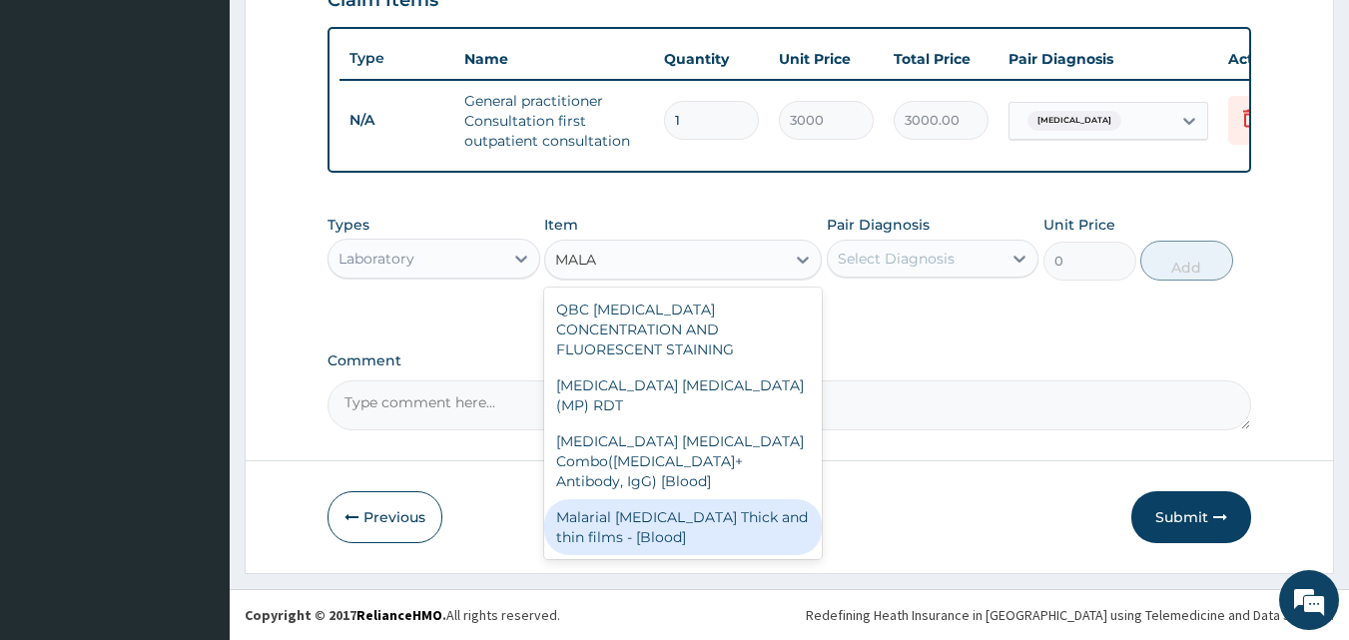
click at [729, 499] on div "Malarial Parasite Thick and thin films - [Blood]" at bounding box center [683, 527] width 278 height 56
type input "1500"
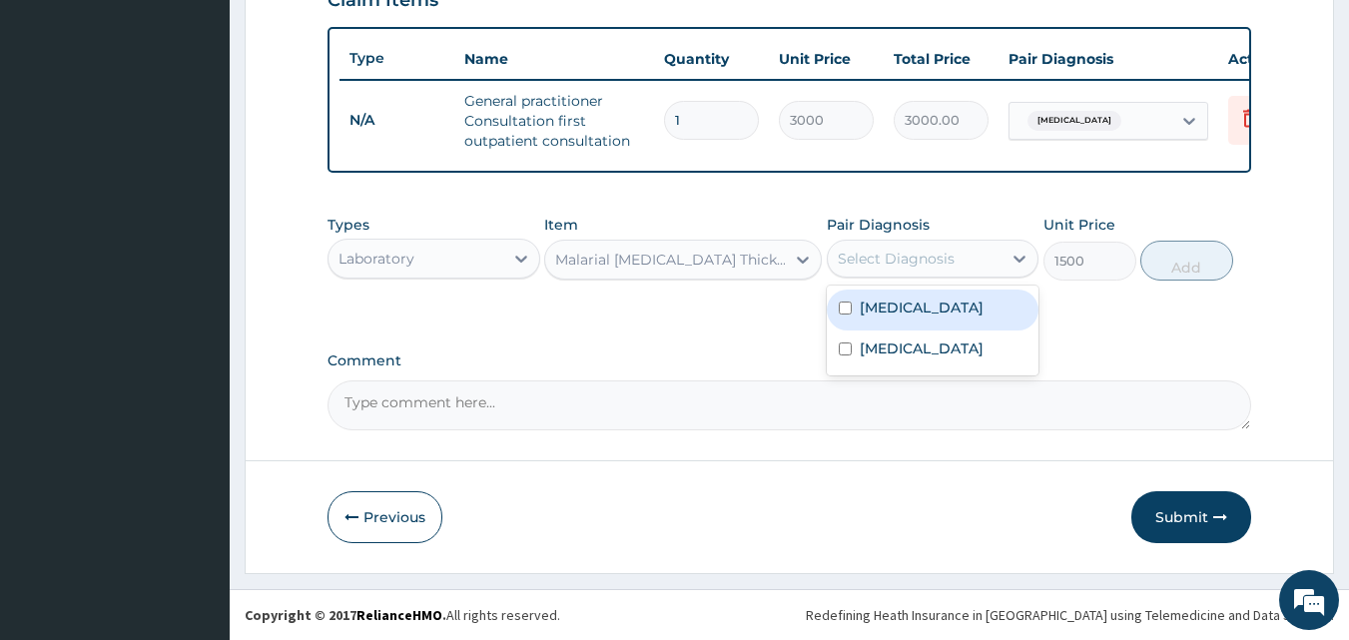
click at [876, 274] on div "Select Diagnosis" at bounding box center [915, 259] width 175 height 32
click at [890, 320] on div "Malaria" at bounding box center [933, 310] width 213 height 41
checkbox input "true"
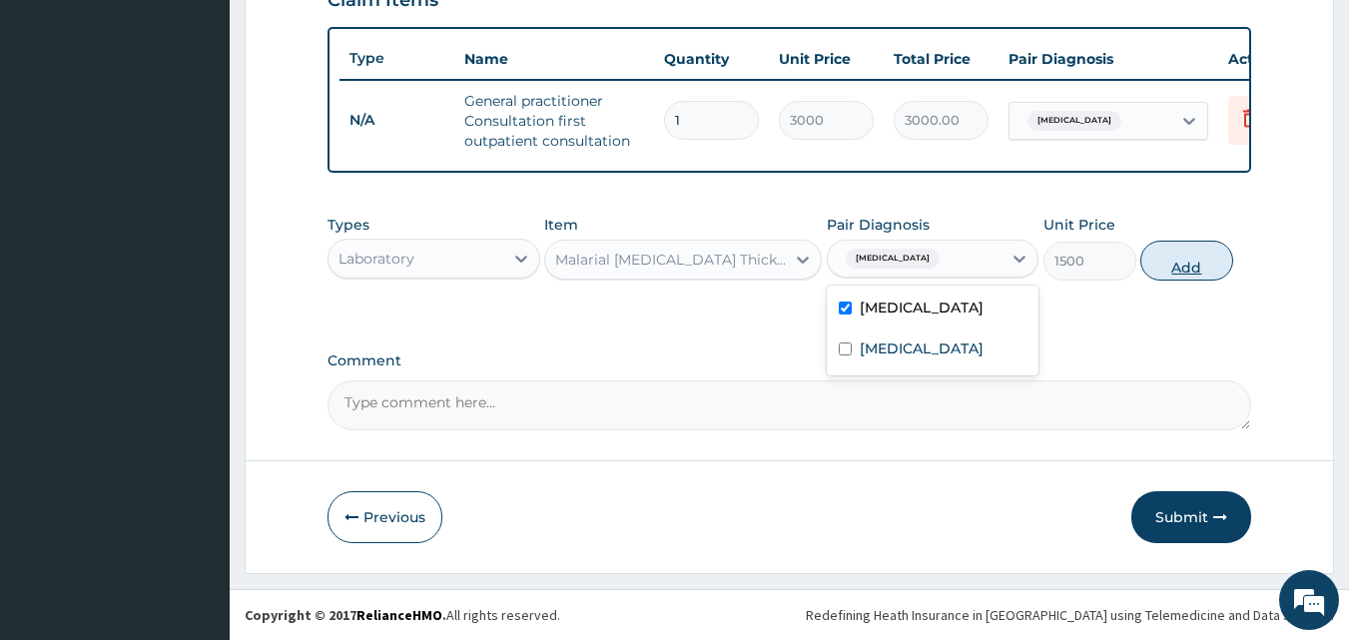
click at [1180, 262] on button "Add" at bounding box center [1187, 261] width 93 height 40
type input "0"
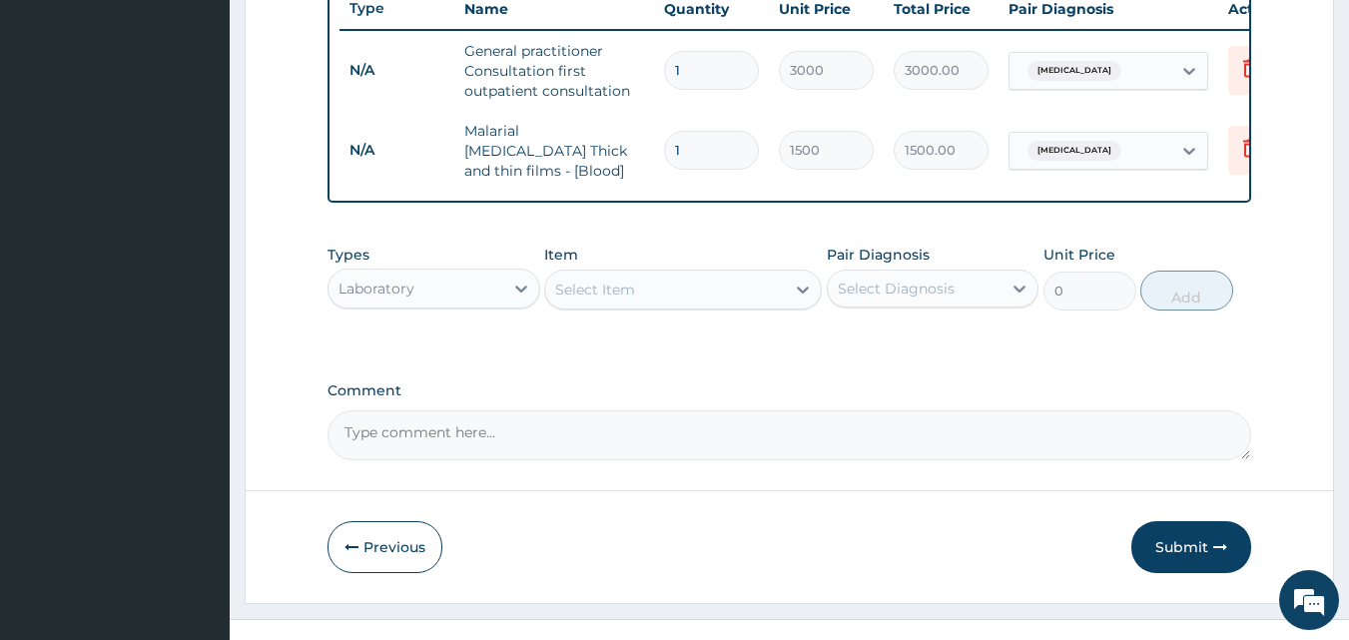
scroll to position [800, 0]
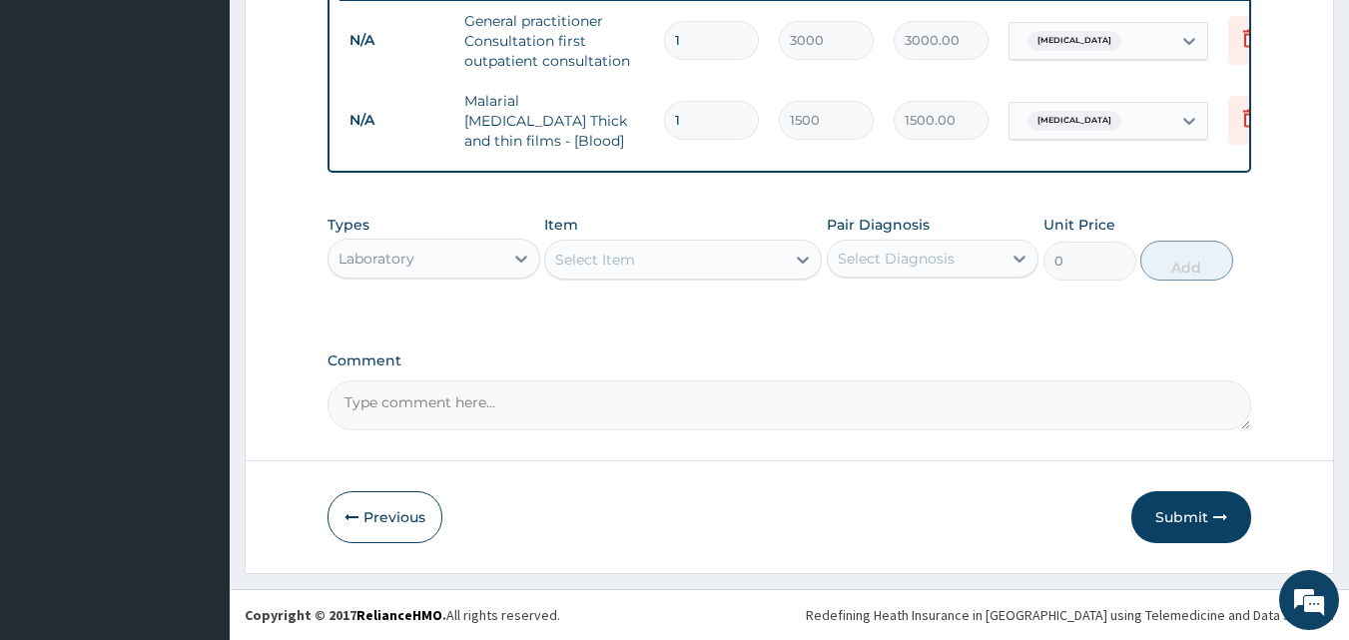
click at [600, 256] on div "Select Item" at bounding box center [595, 260] width 80 height 20
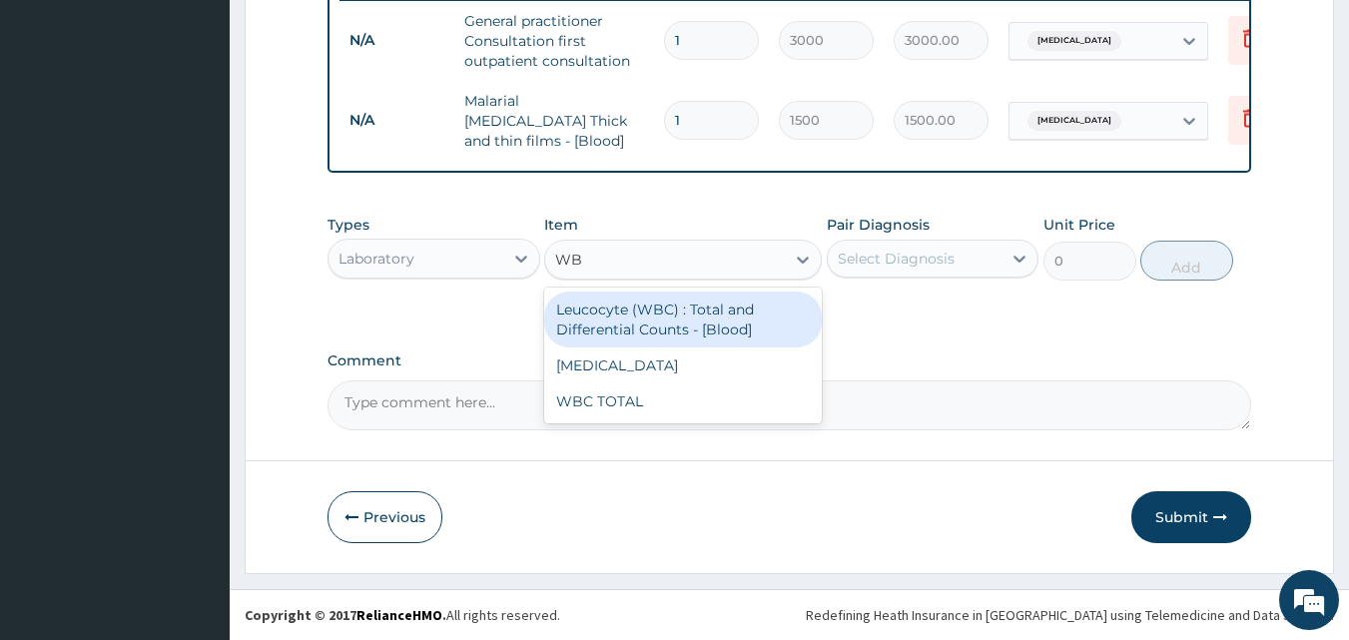
type input "WBC"
click at [622, 321] on div "Leucocyte (WBC) : Total and Differential Counts - [Blood]" at bounding box center [683, 320] width 278 height 56
type input "2000"
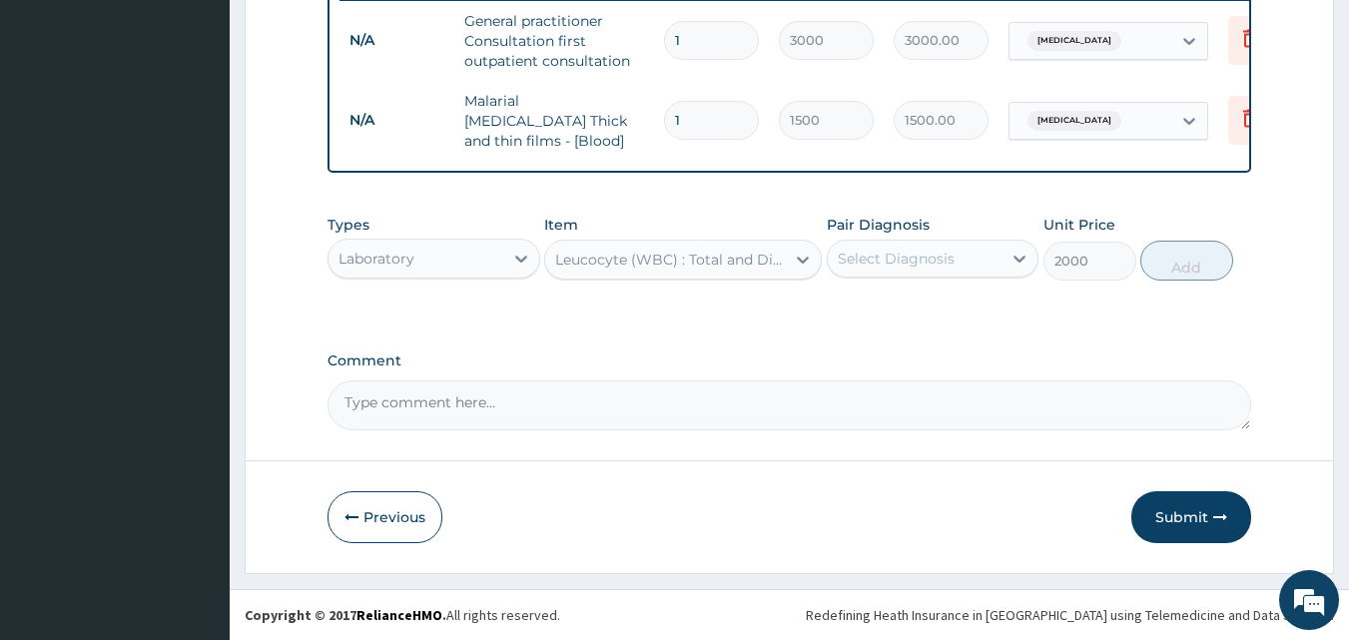
click at [904, 253] on div "Select Diagnosis" at bounding box center [896, 259] width 117 height 20
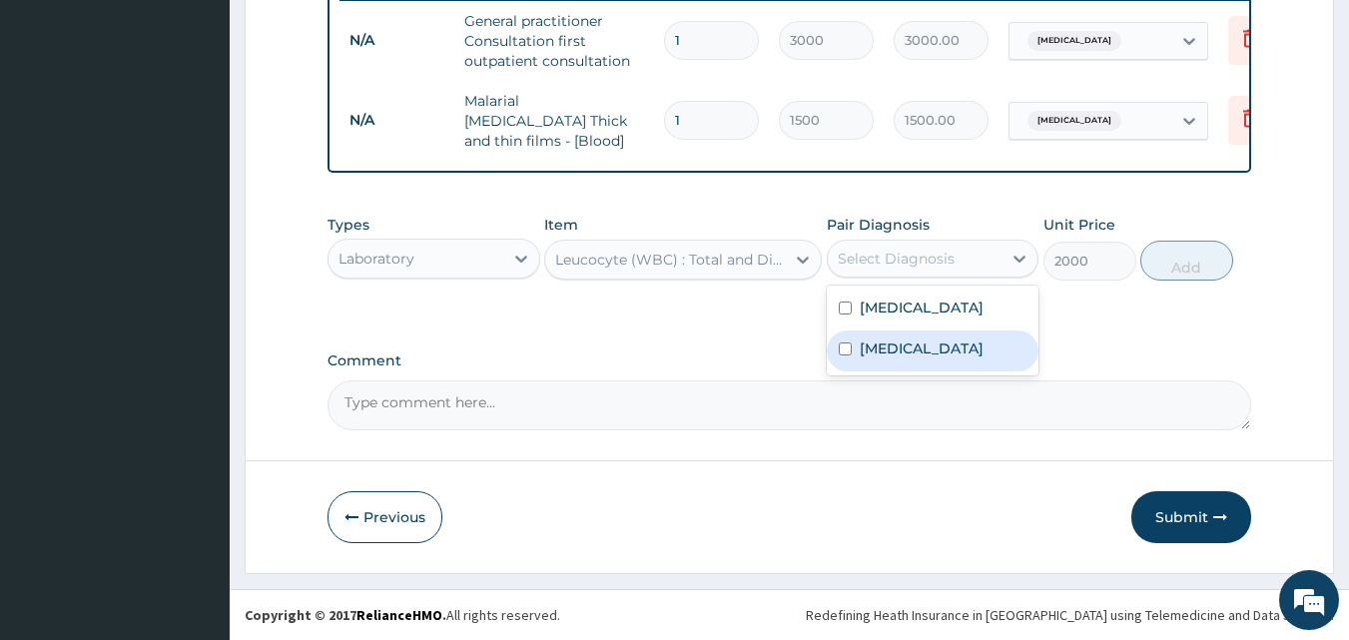
click at [930, 353] on label "Upper respiratory infection" at bounding box center [922, 349] width 124 height 20
checkbox input "true"
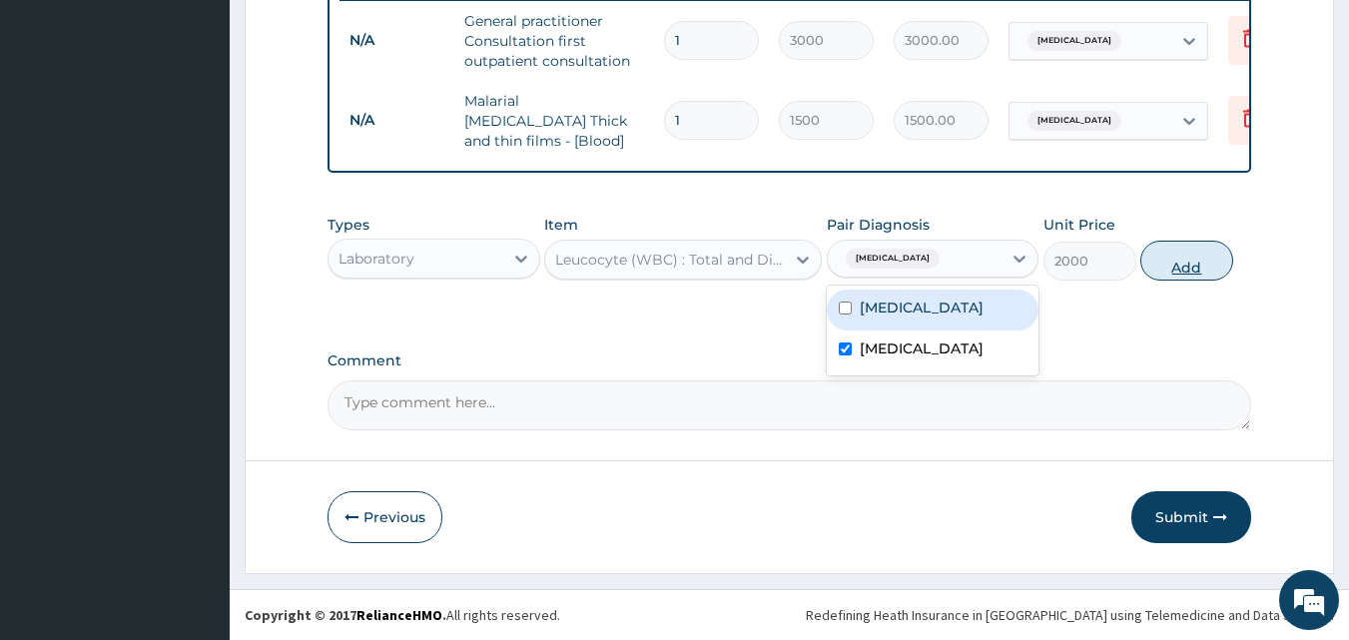
click at [1192, 274] on button "Add" at bounding box center [1187, 261] width 93 height 40
type input "0"
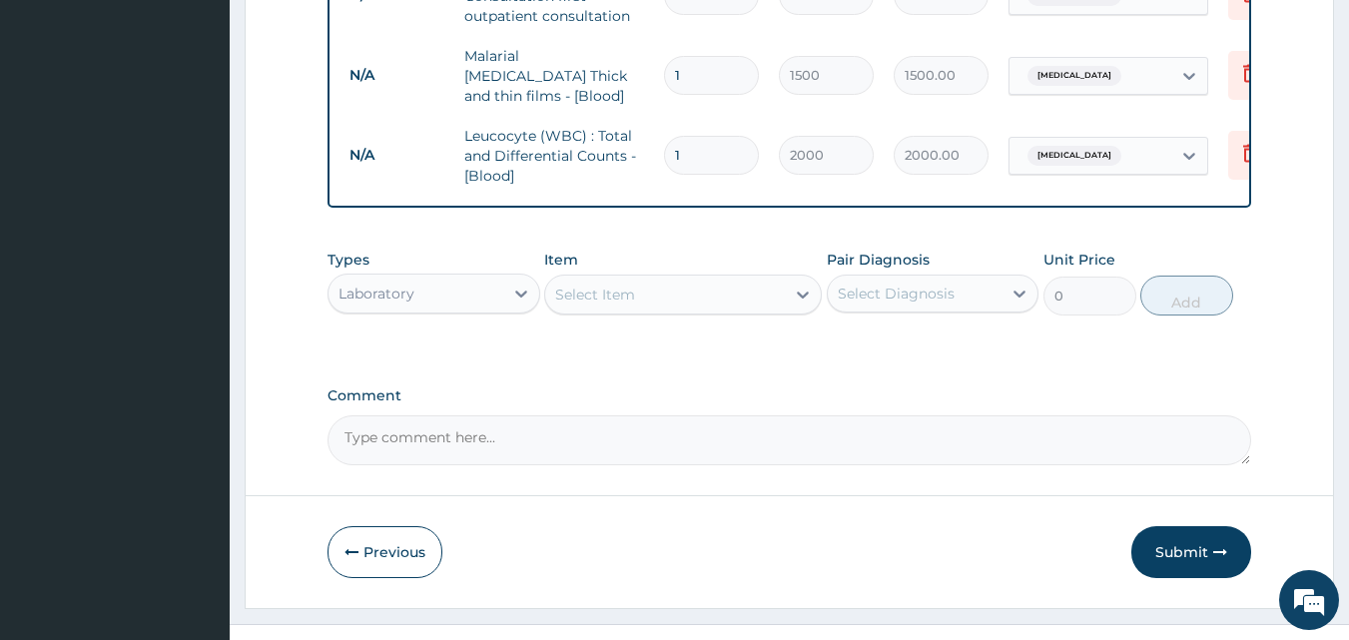
scroll to position [880, 0]
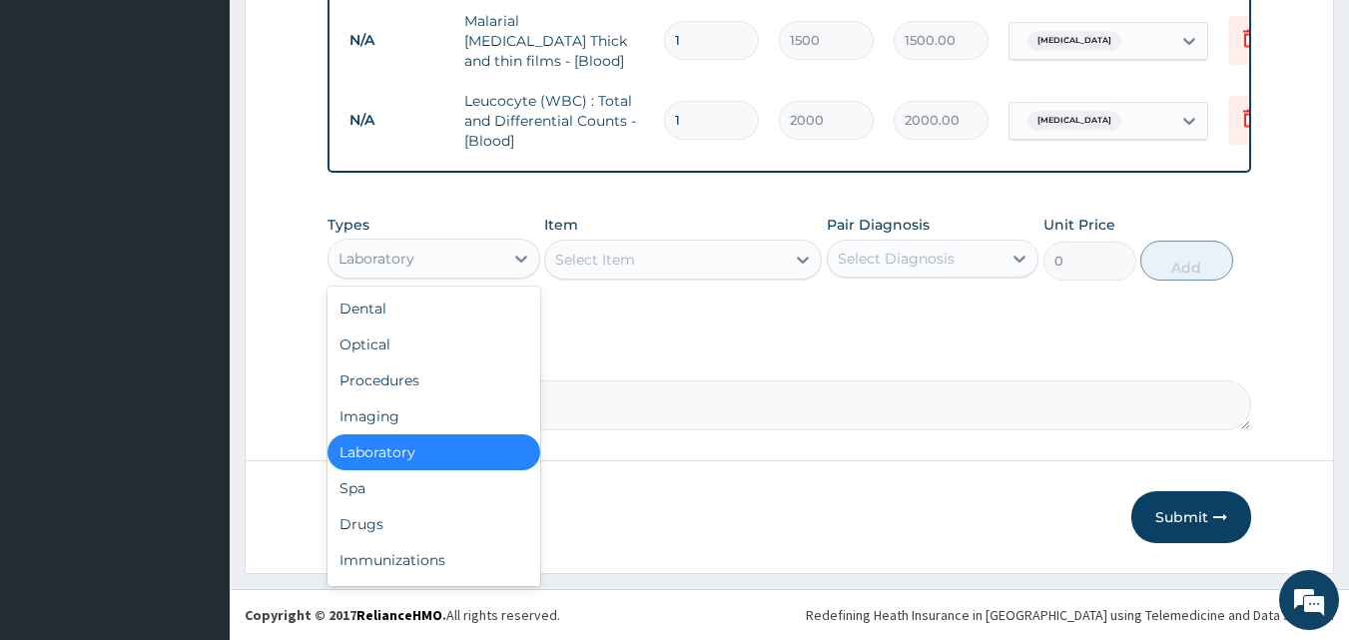
click at [478, 260] on div "Laboratory" at bounding box center [416, 259] width 175 height 32
click at [451, 533] on div "Drugs" at bounding box center [434, 524] width 213 height 36
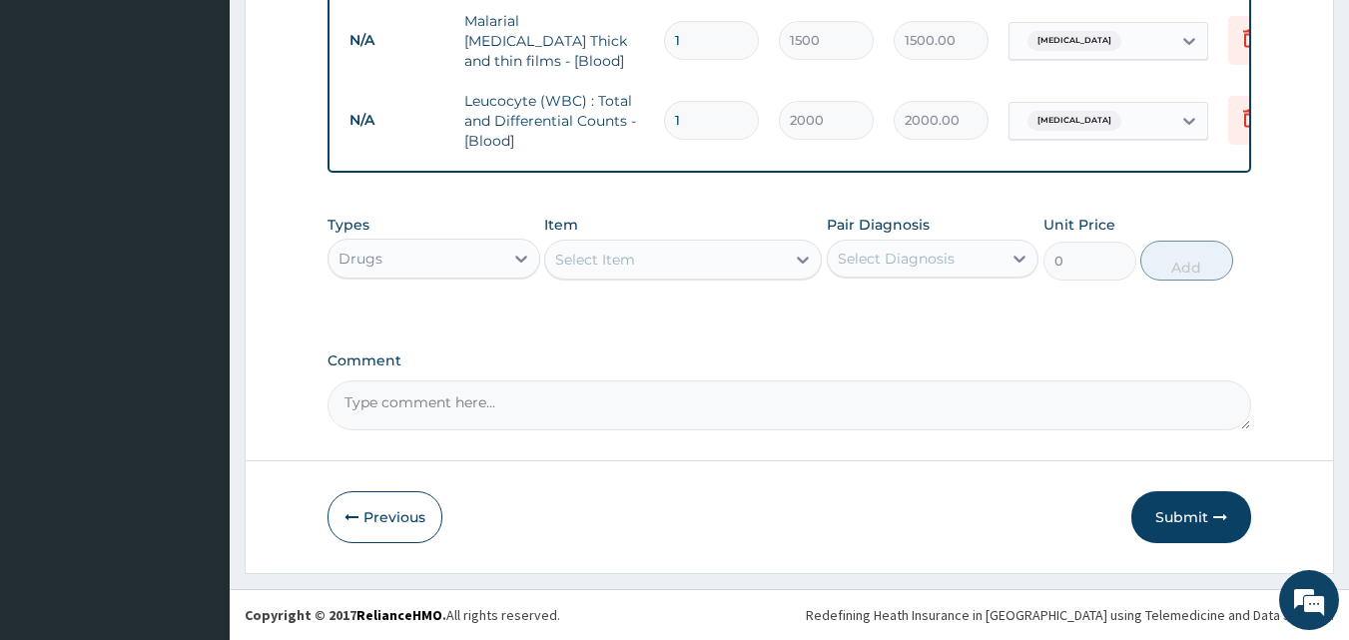
click at [646, 266] on div "Select Item" at bounding box center [665, 260] width 240 height 32
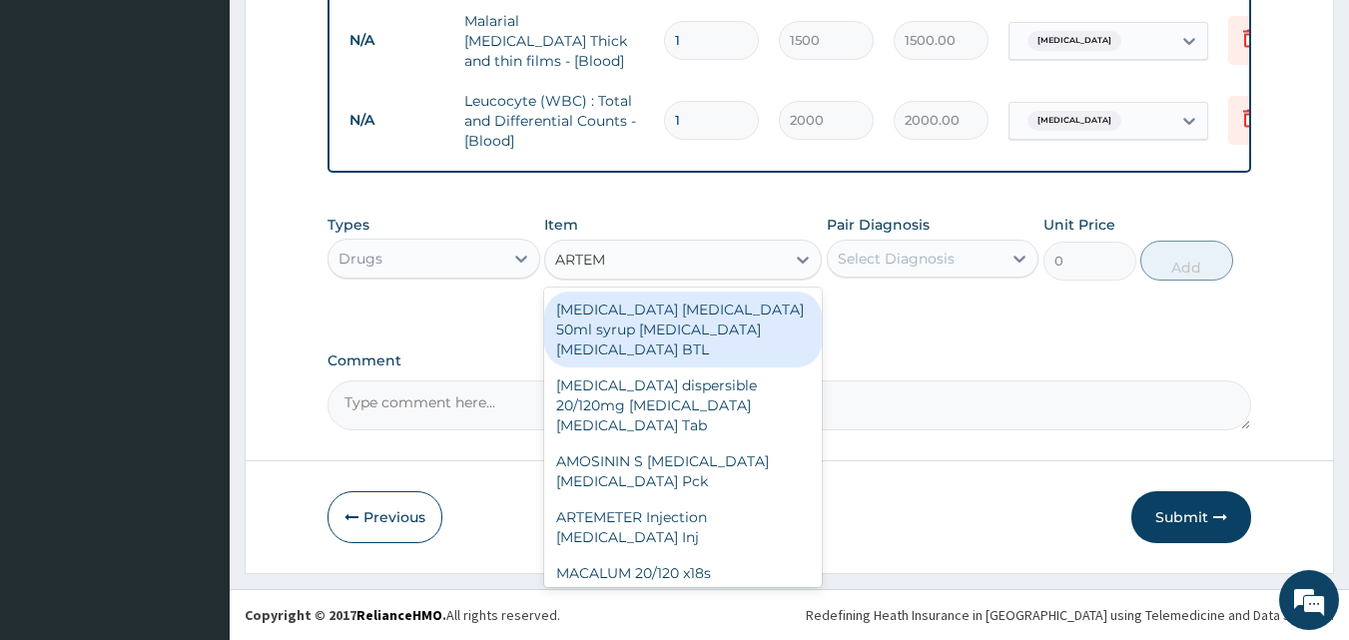
type input "ARTEME"
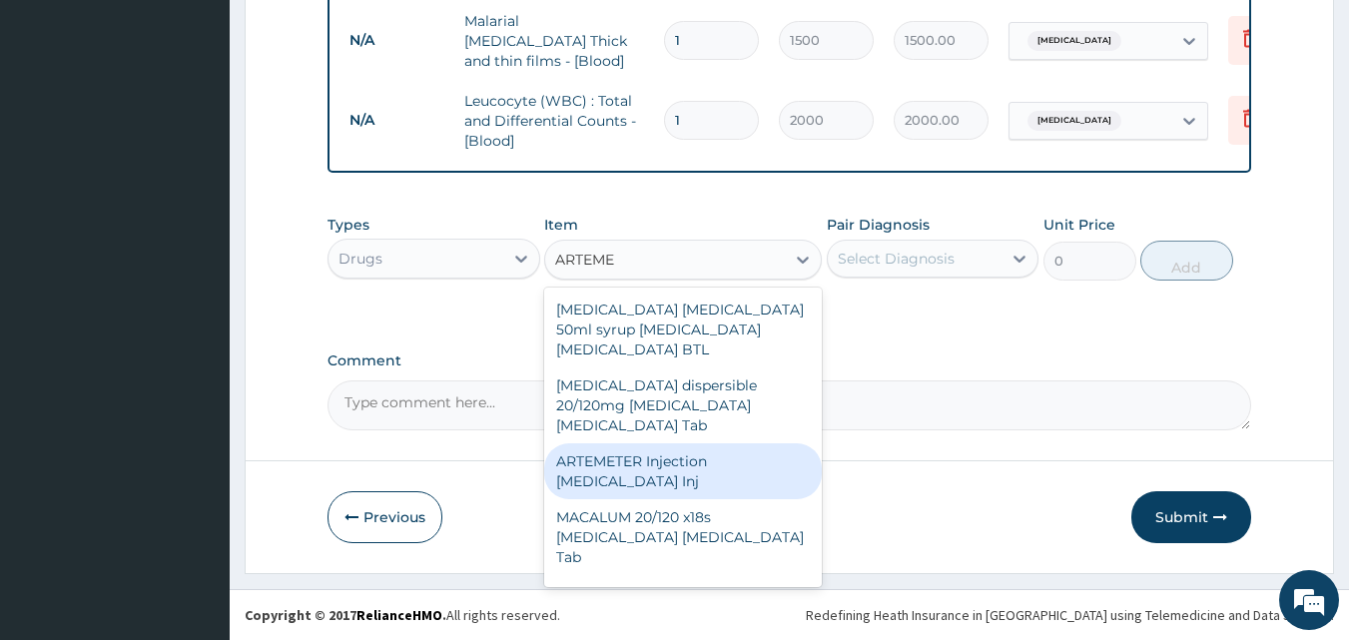
click at [703, 465] on div "ARTEMETER Injection Artemether Inj" at bounding box center [683, 471] width 278 height 56
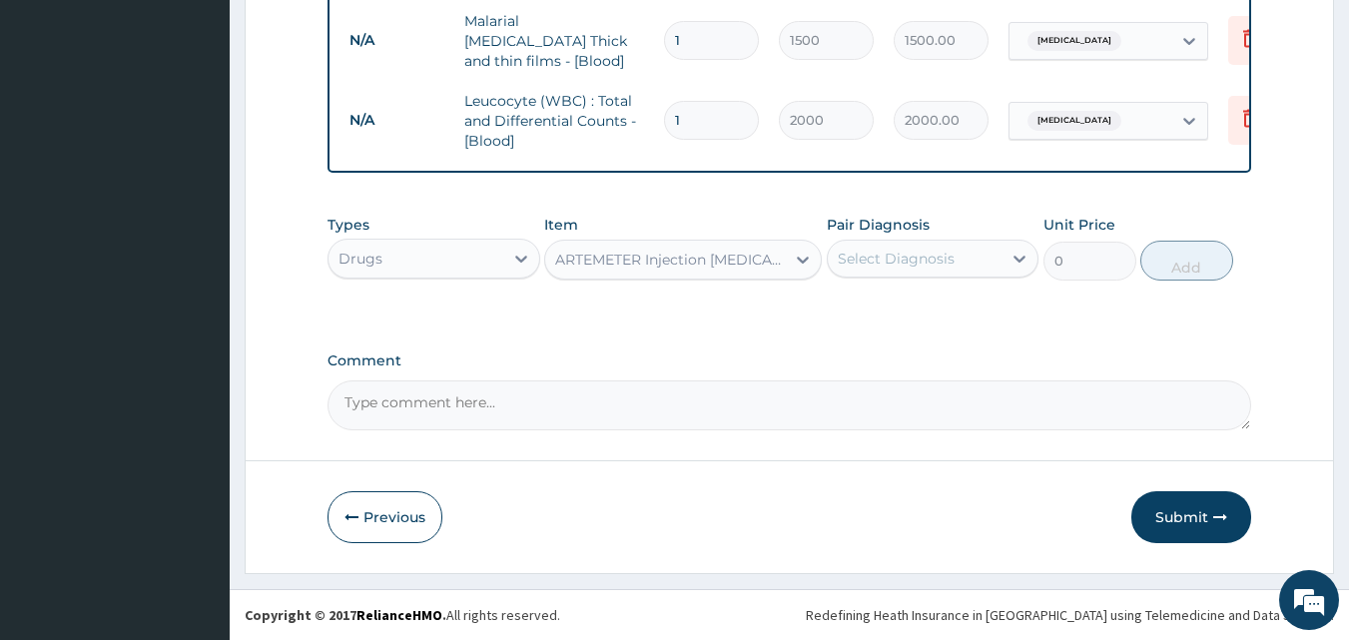
type input "300"
click at [888, 263] on div "Select Diagnosis" at bounding box center [896, 259] width 117 height 20
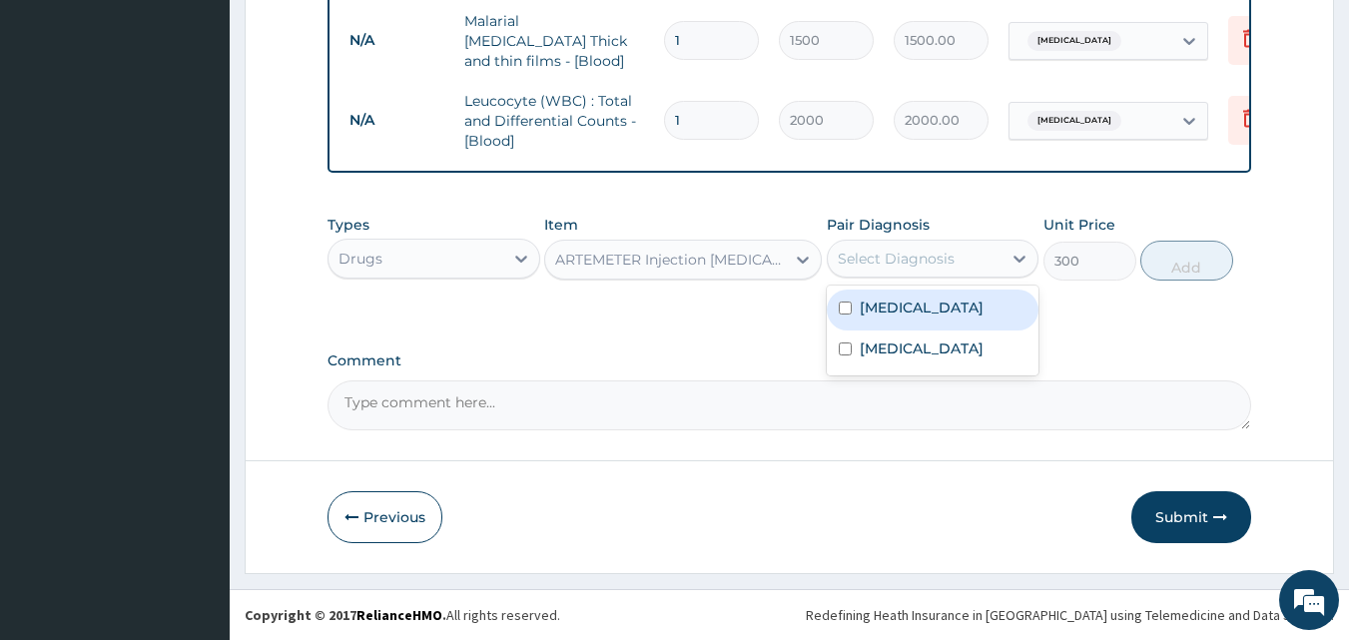
click at [893, 314] on label "Malaria" at bounding box center [922, 308] width 124 height 20
checkbox input "true"
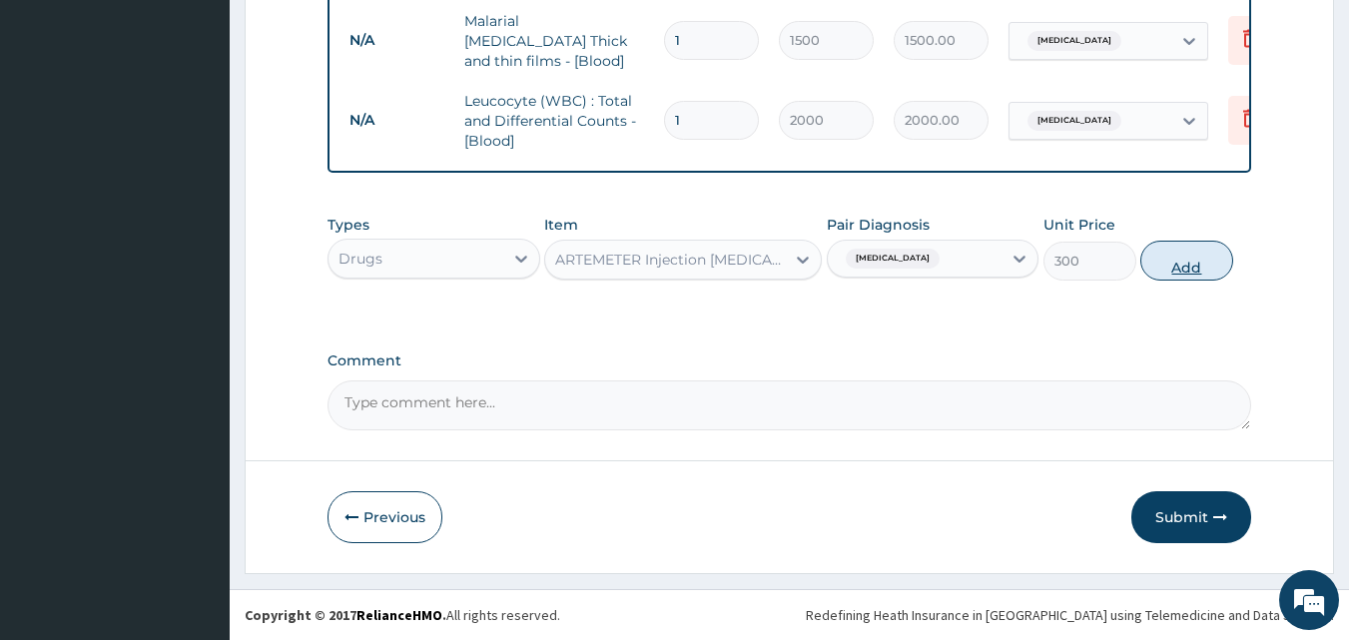
click at [1175, 266] on button "Add" at bounding box center [1187, 261] width 93 height 40
type input "0"
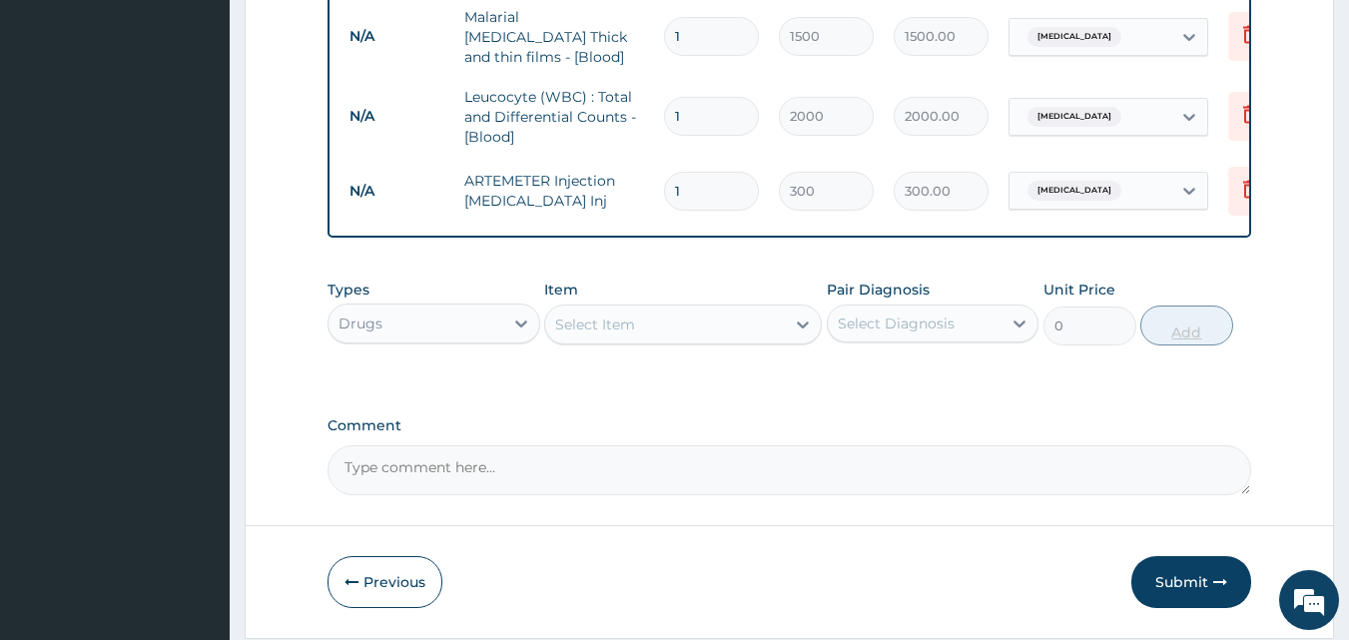
type input "0.00"
type input "2"
type input "600.00"
type input "2"
click at [582, 335] on div "Select Item" at bounding box center [595, 325] width 80 height 20
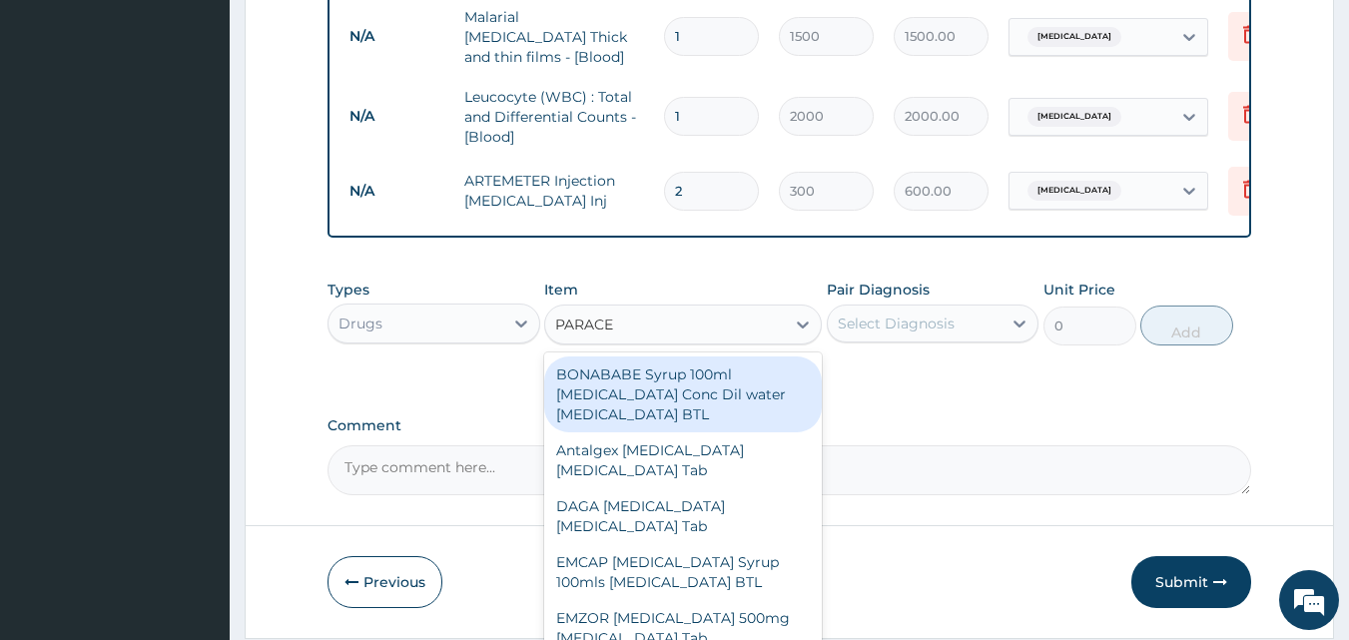
type input "PARACET"
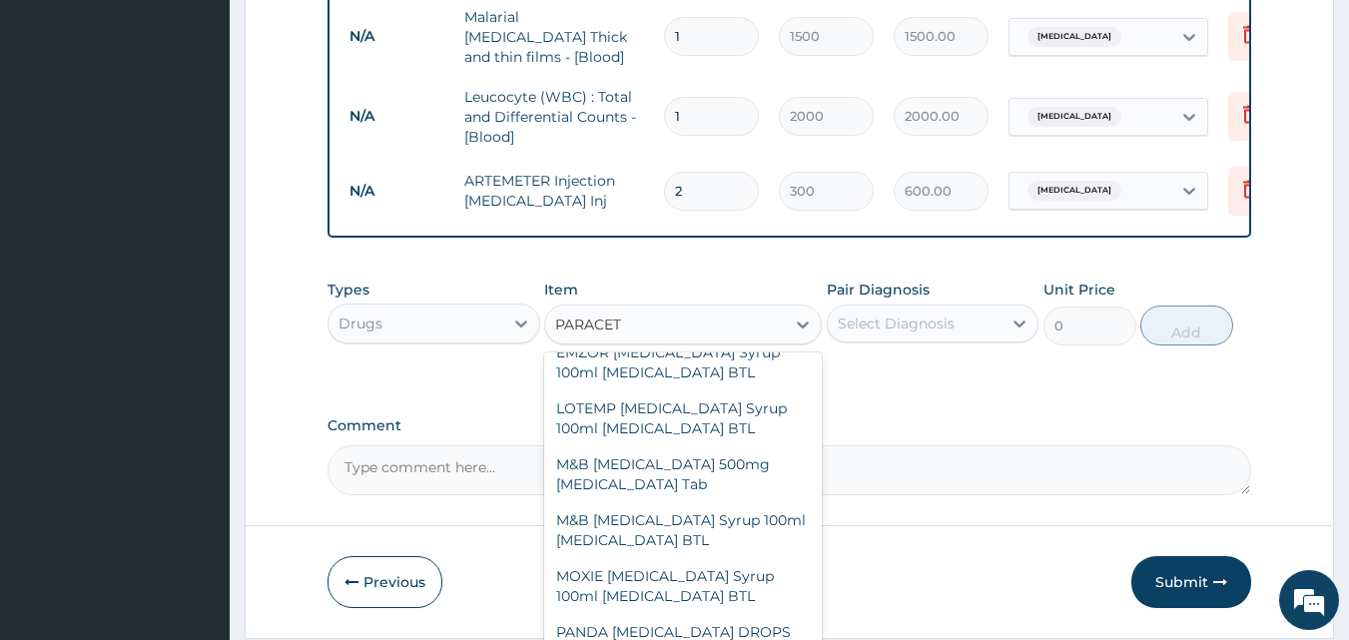
scroll to position [379, 0]
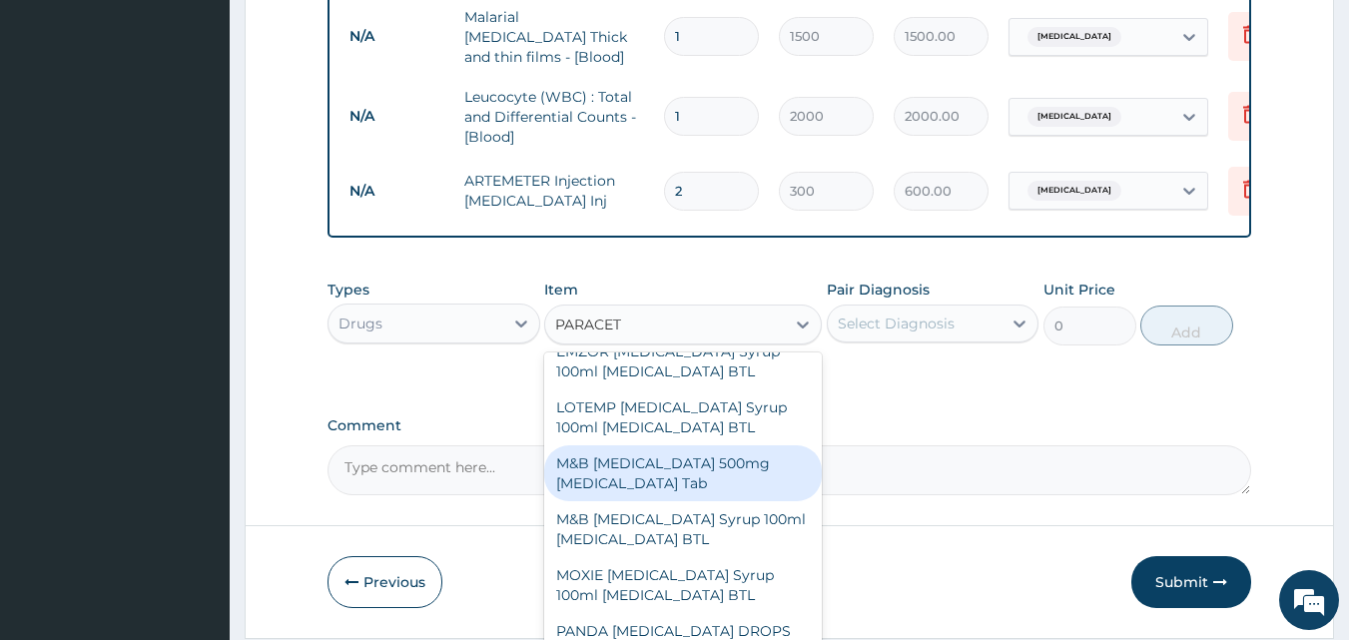
click at [684, 454] on div "M&B [MEDICAL_DATA] 500mg [MEDICAL_DATA] Tab" at bounding box center [683, 473] width 278 height 56
type input "10"
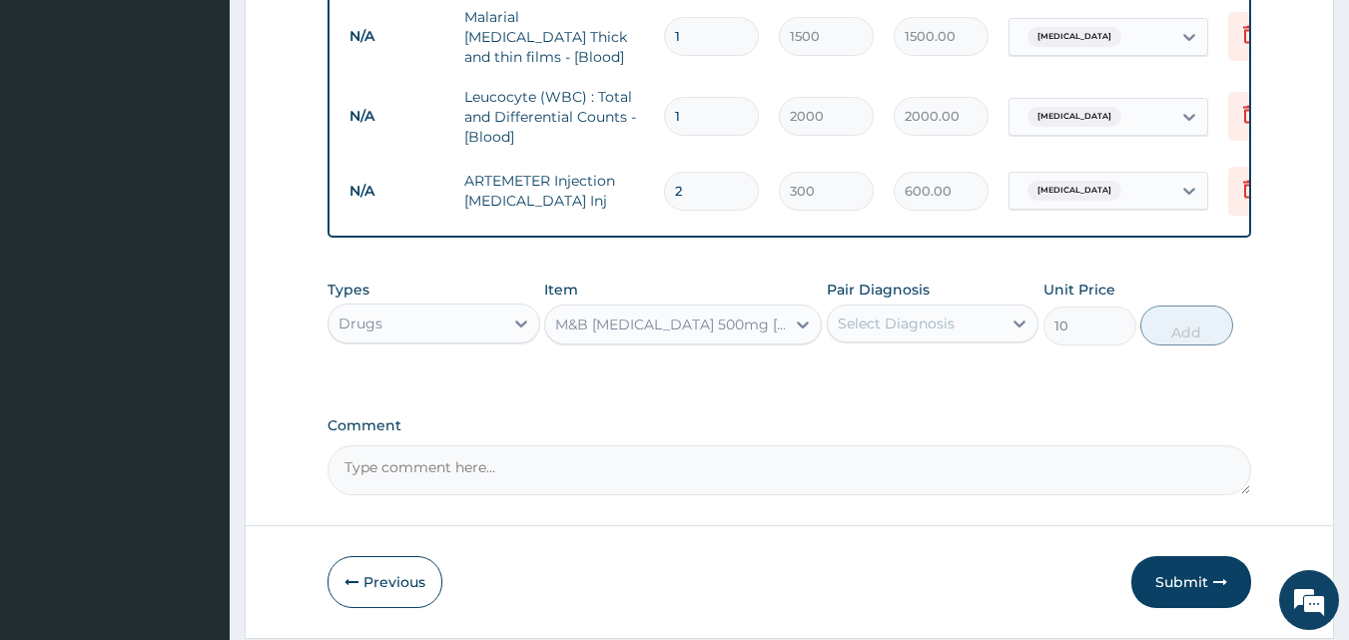
click at [891, 317] on div "Select Diagnosis" at bounding box center [896, 324] width 117 height 20
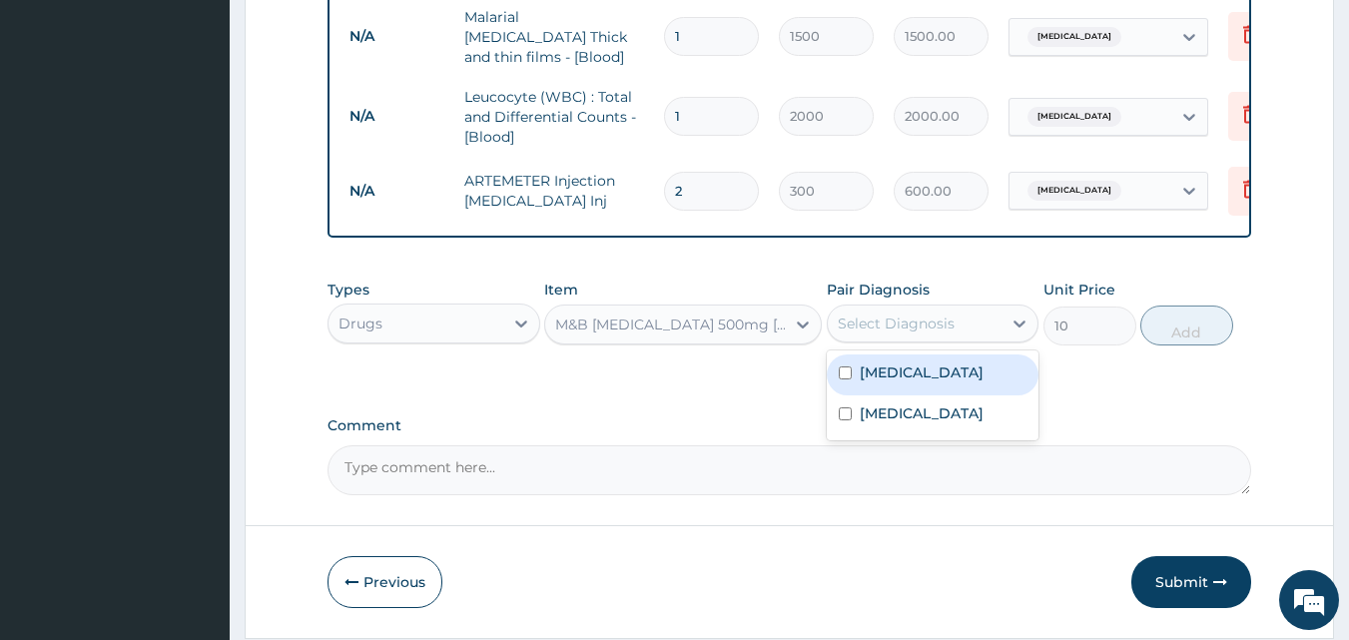
click at [900, 379] on label "Malaria" at bounding box center [922, 373] width 124 height 20
checkbox input "true"
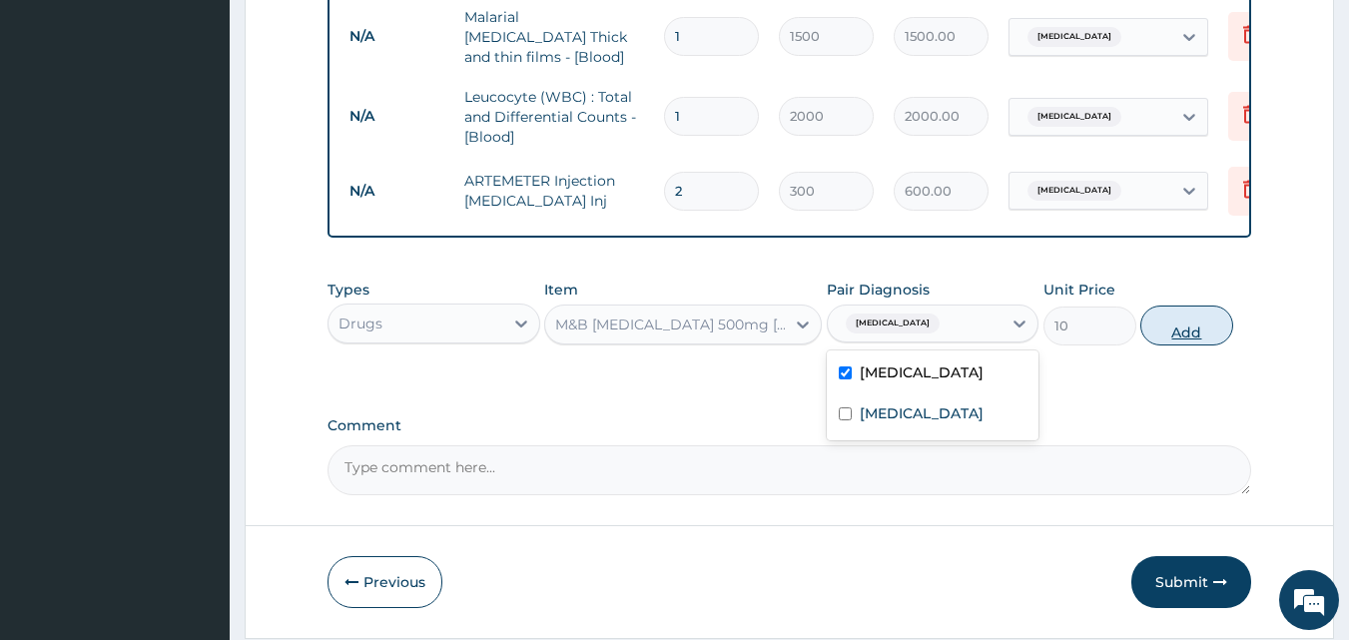
click at [1205, 322] on button "Add" at bounding box center [1187, 326] width 93 height 40
type input "0"
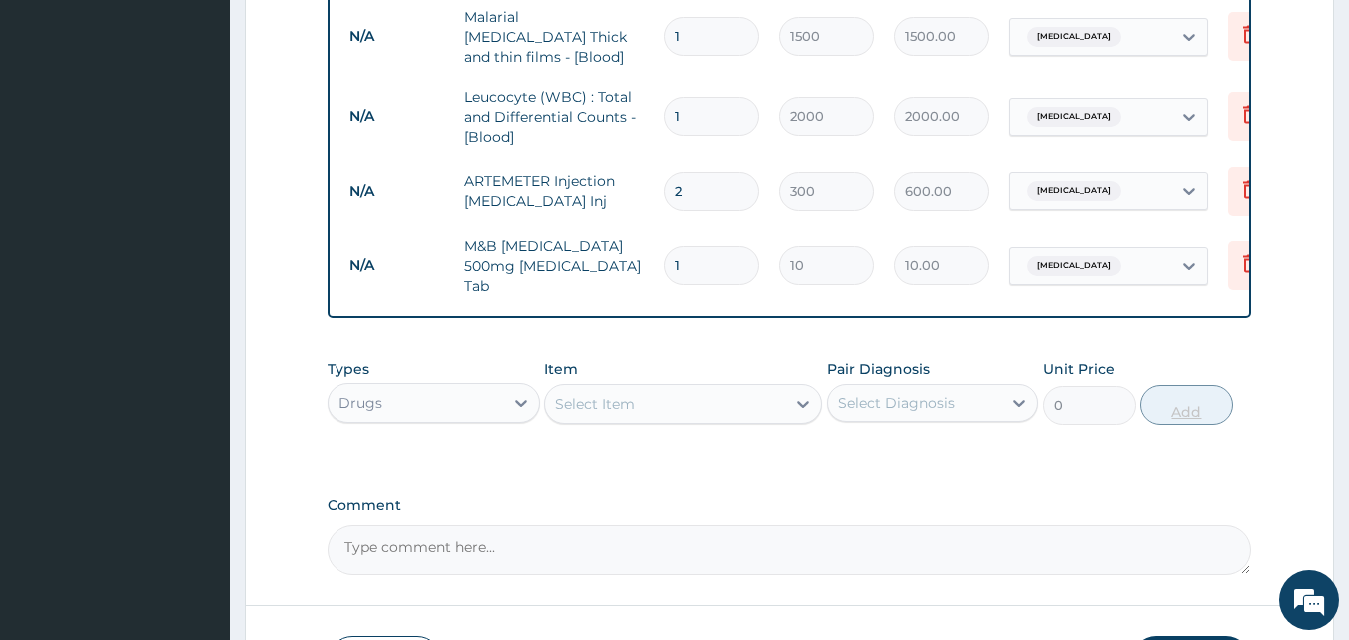
type input "18"
type input "180.00"
type input "18"
click at [733, 420] on div "Select Item" at bounding box center [665, 405] width 240 height 32
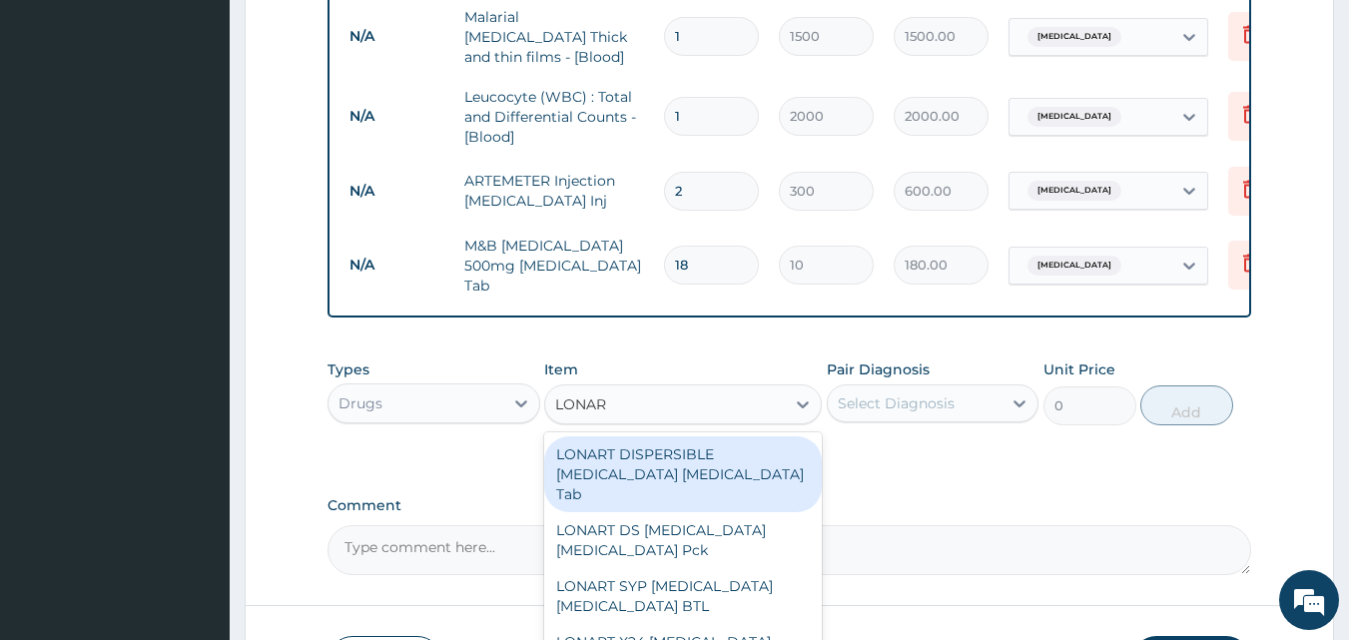
type input "LONART"
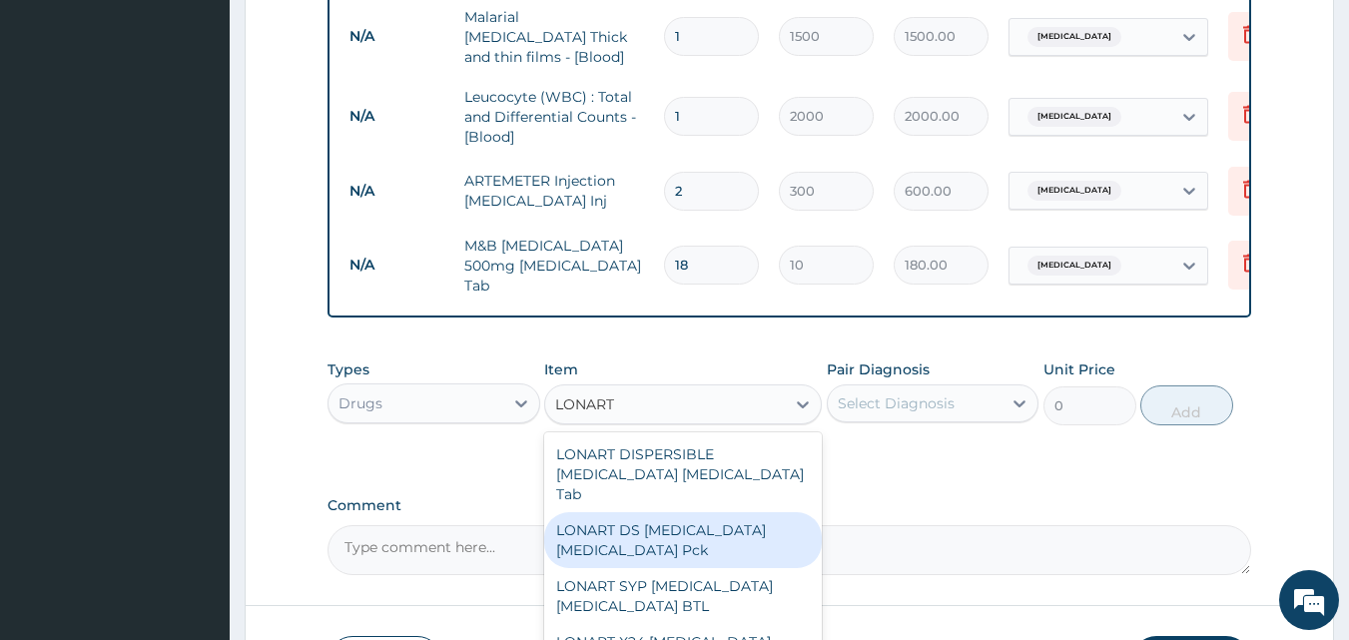
click at [672, 540] on div "LONART DS [MEDICAL_DATA] [MEDICAL_DATA] Pck" at bounding box center [683, 540] width 278 height 56
type input "1550"
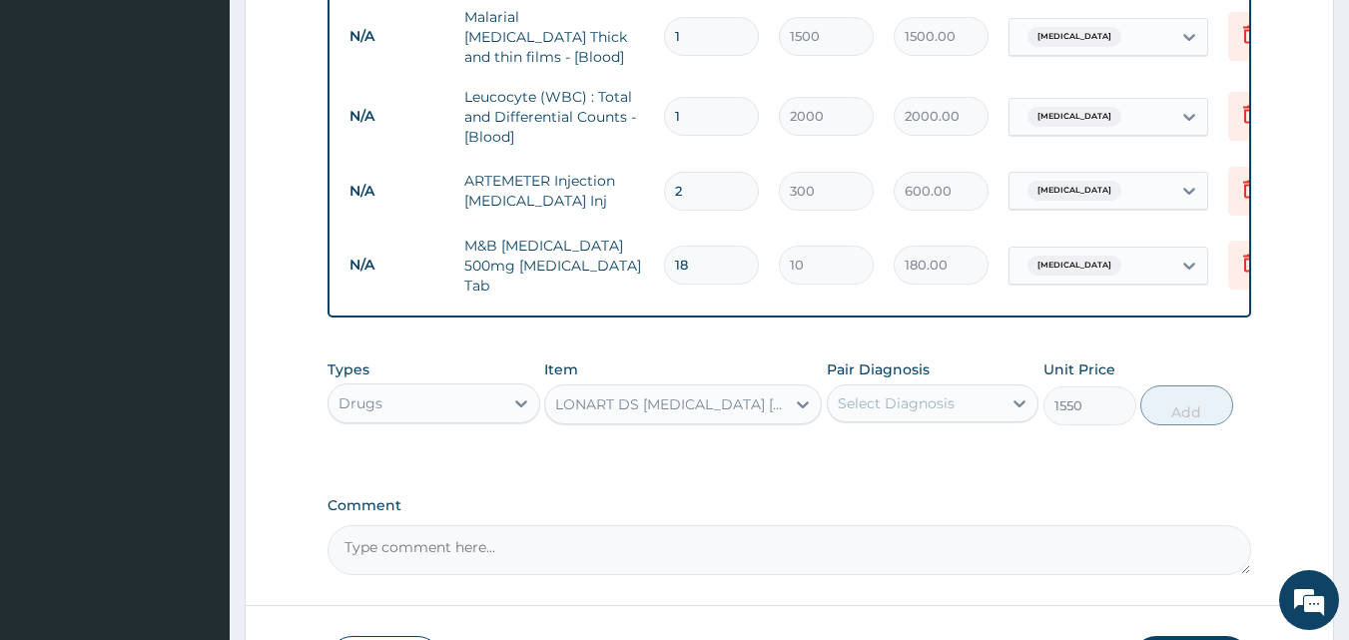
click at [881, 418] on div "Select Diagnosis" at bounding box center [915, 404] width 175 height 32
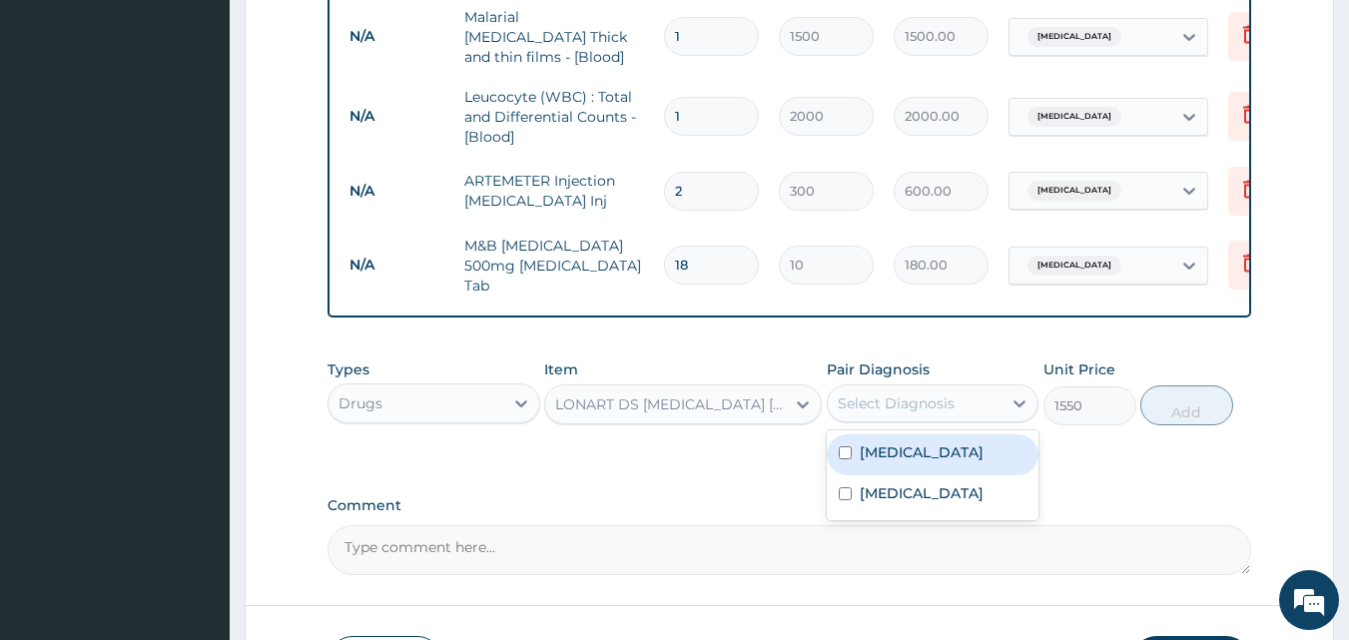
click at [882, 457] on label "Malaria" at bounding box center [922, 452] width 124 height 20
checkbox input "true"
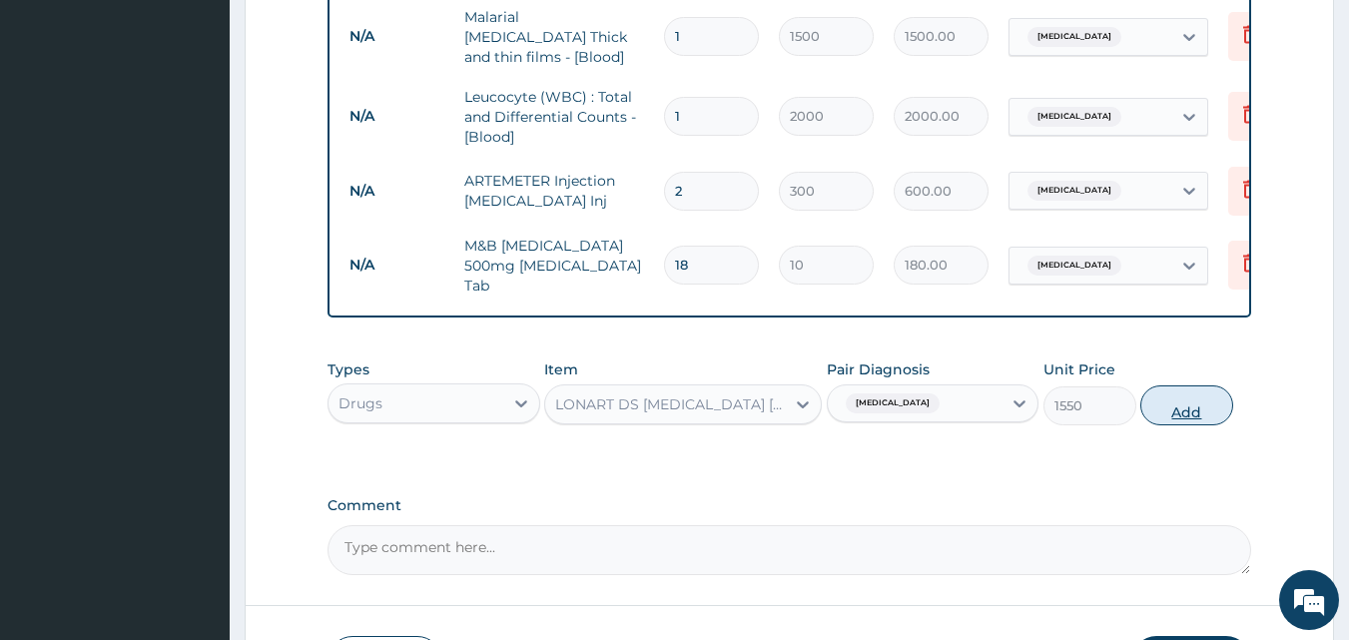
click at [1169, 416] on button "Add" at bounding box center [1187, 406] width 93 height 40
type input "0"
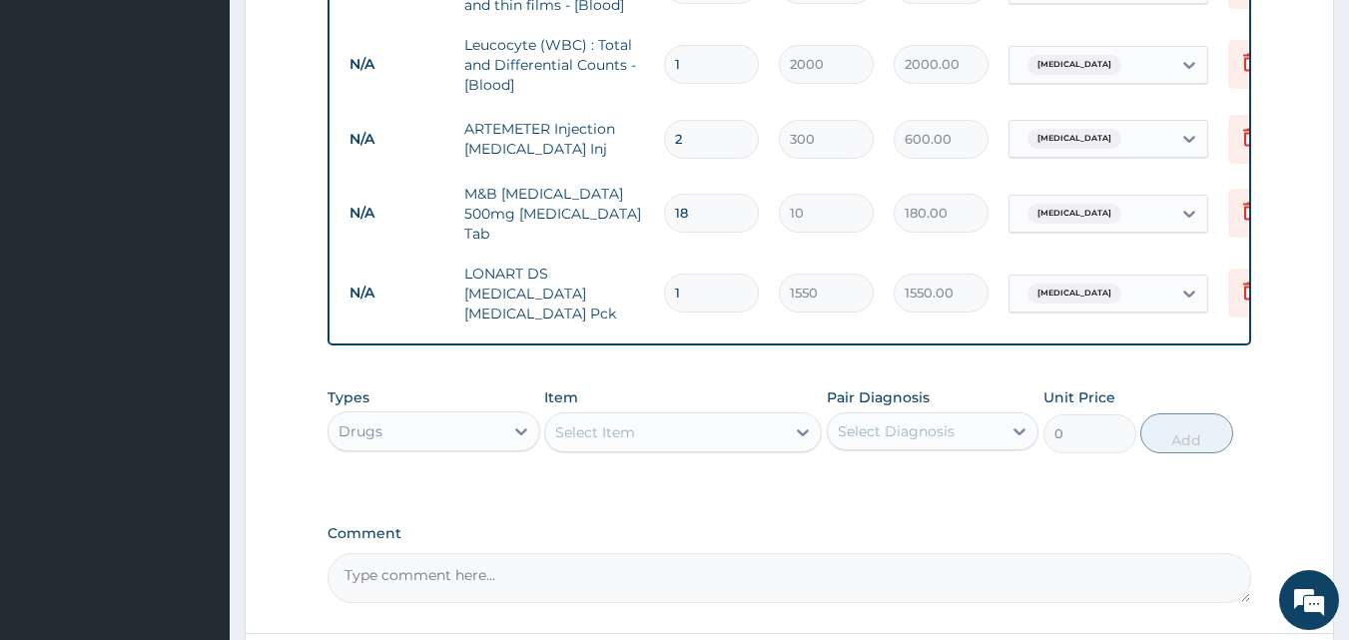
scroll to position [939, 0]
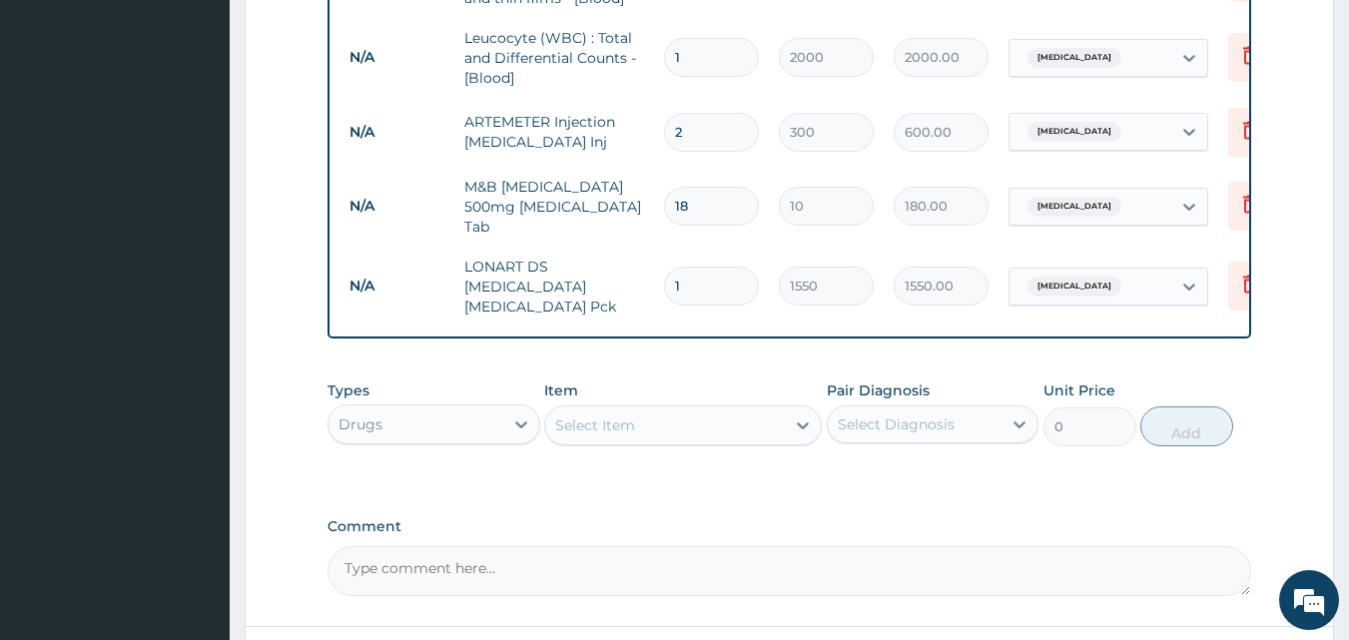
click at [591, 423] on div "Select Item" at bounding box center [595, 425] width 80 height 20
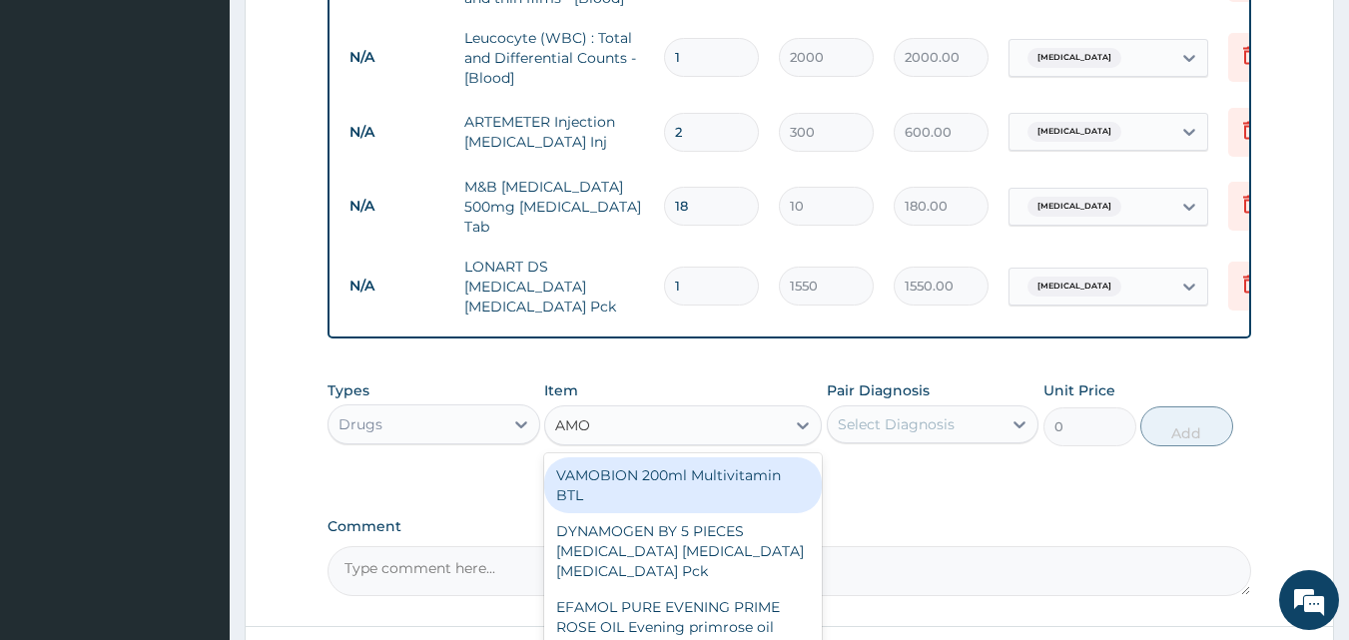
type input "AMOX"
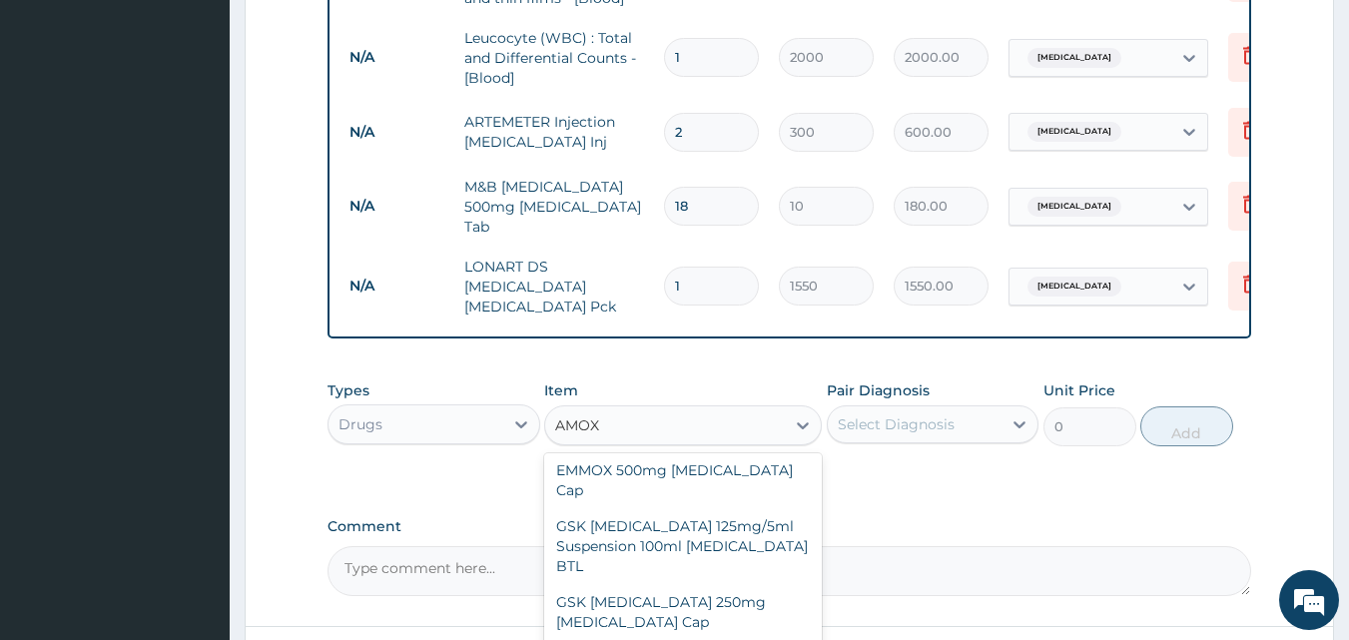
scroll to position [494, 0]
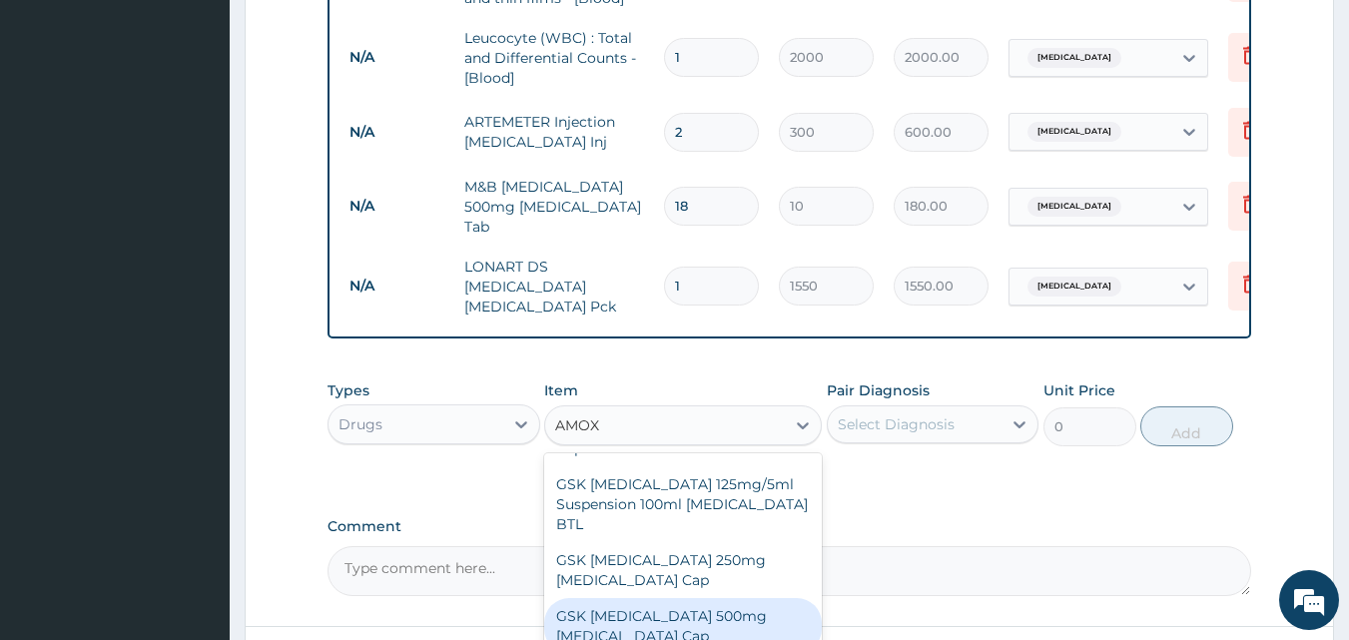
click at [691, 598] on div "GSK AMOXIL 500mg Amoxicillin Cap" at bounding box center [683, 626] width 278 height 56
type input "180"
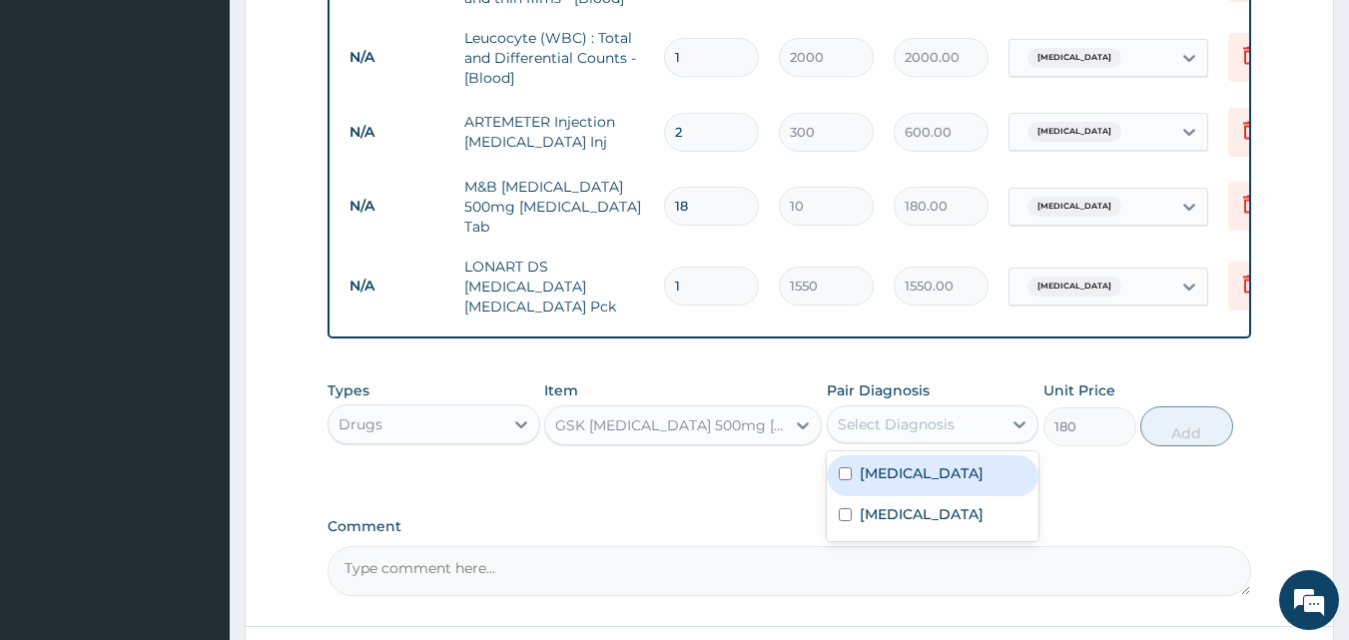
click at [902, 414] on div "Select Diagnosis" at bounding box center [896, 424] width 117 height 20
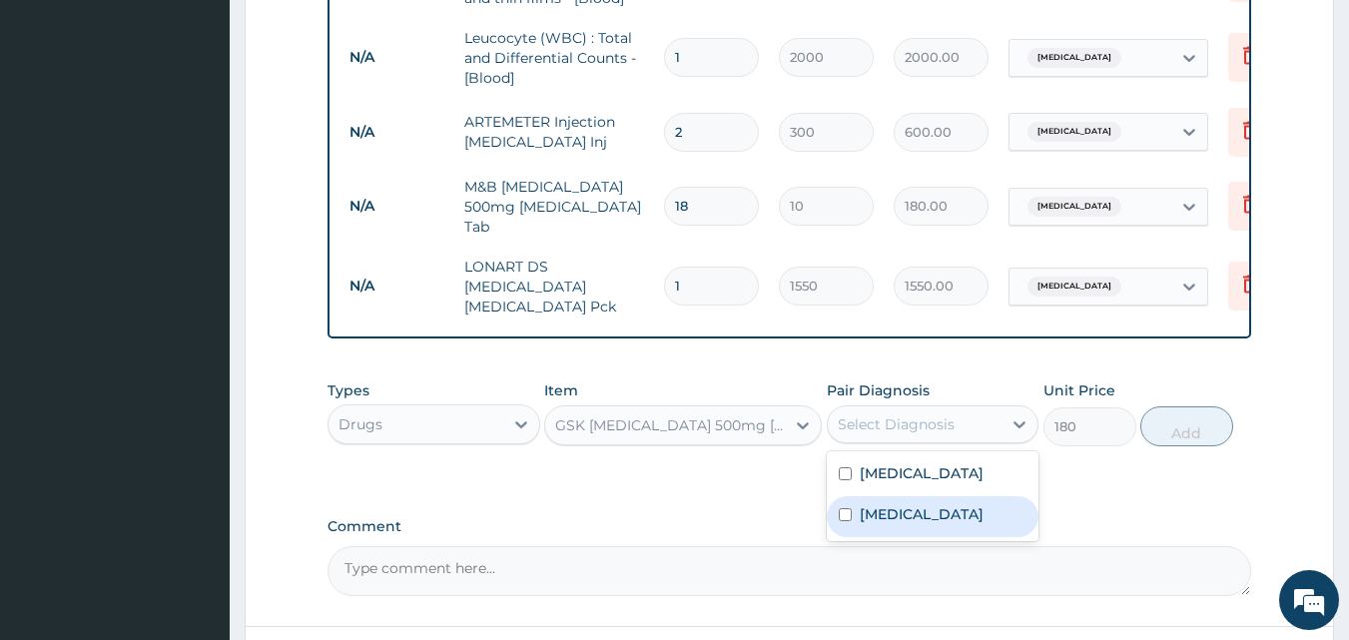
click at [903, 523] on label "Upper respiratory infection" at bounding box center [922, 514] width 124 height 20
checkbox input "true"
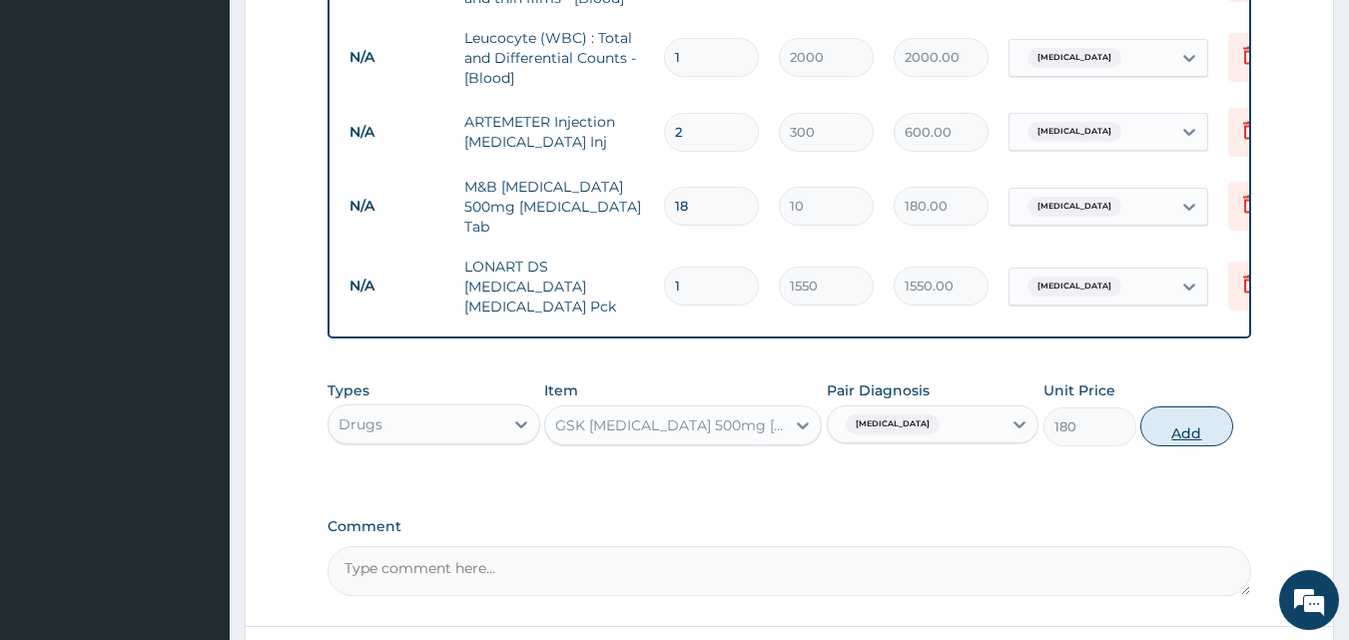
click at [1180, 420] on button "Add" at bounding box center [1187, 427] width 93 height 40
type input "0"
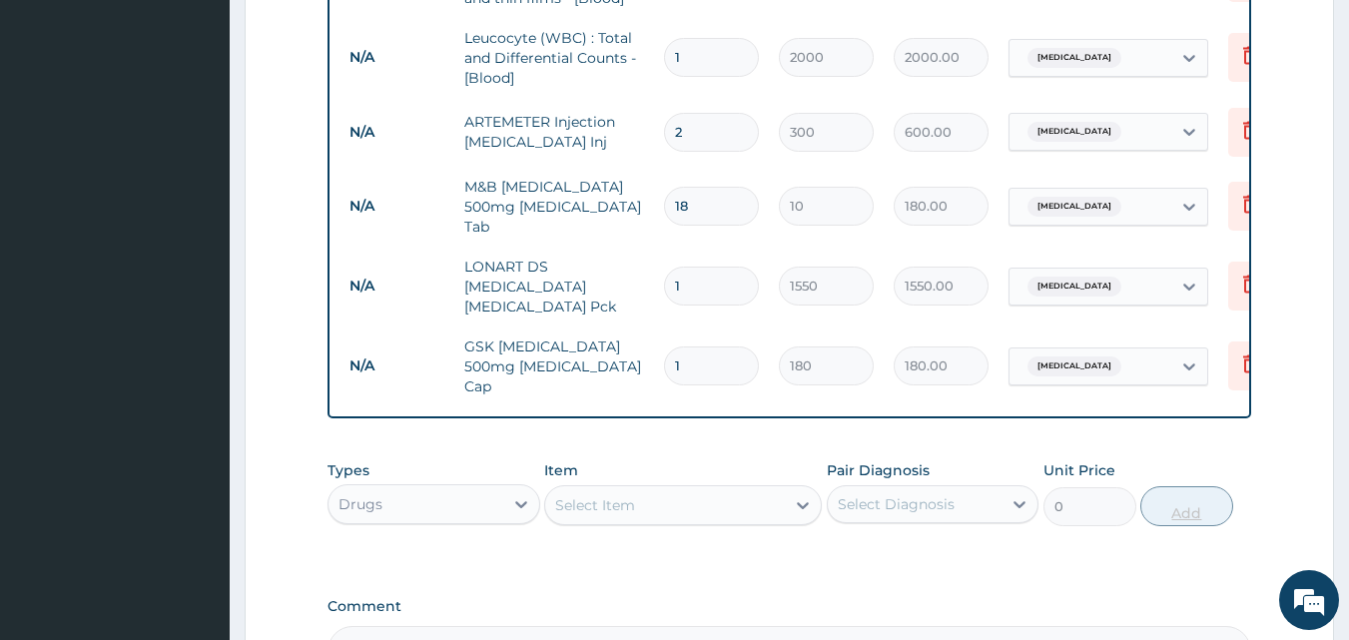
type input "15"
type input "2700.00"
type input "15"
click at [742, 495] on div "Select Item" at bounding box center [665, 505] width 240 height 32
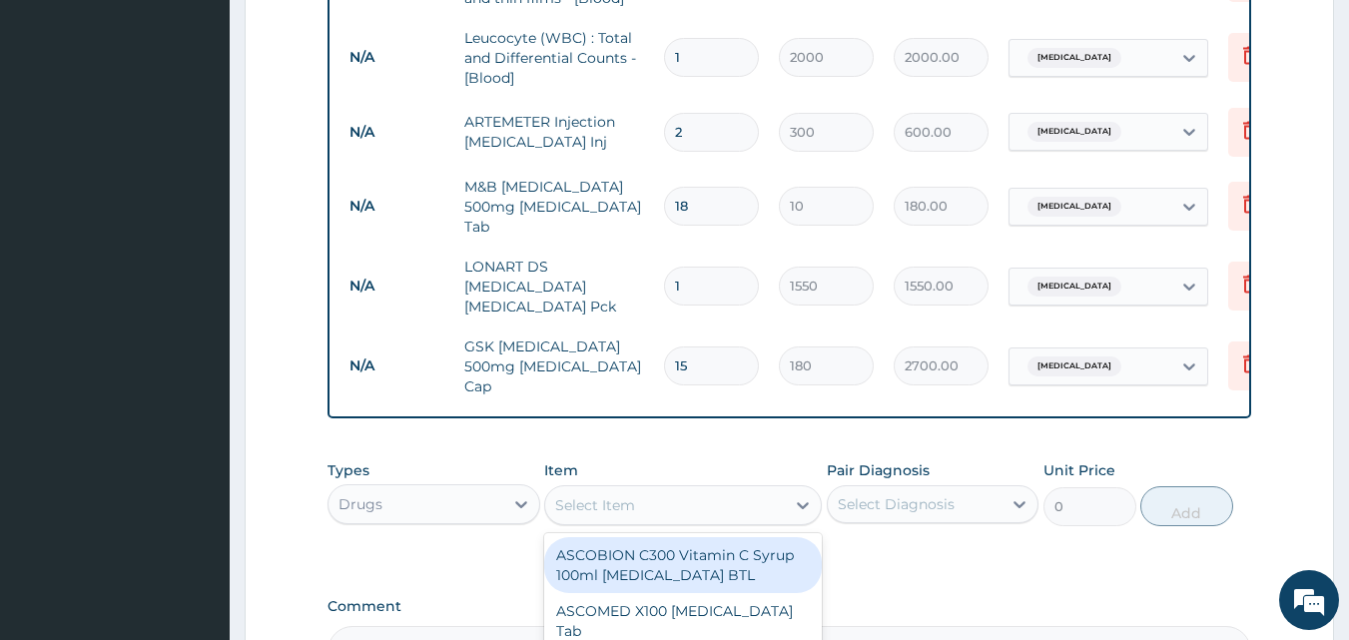
type input "N"
type input "BEN"
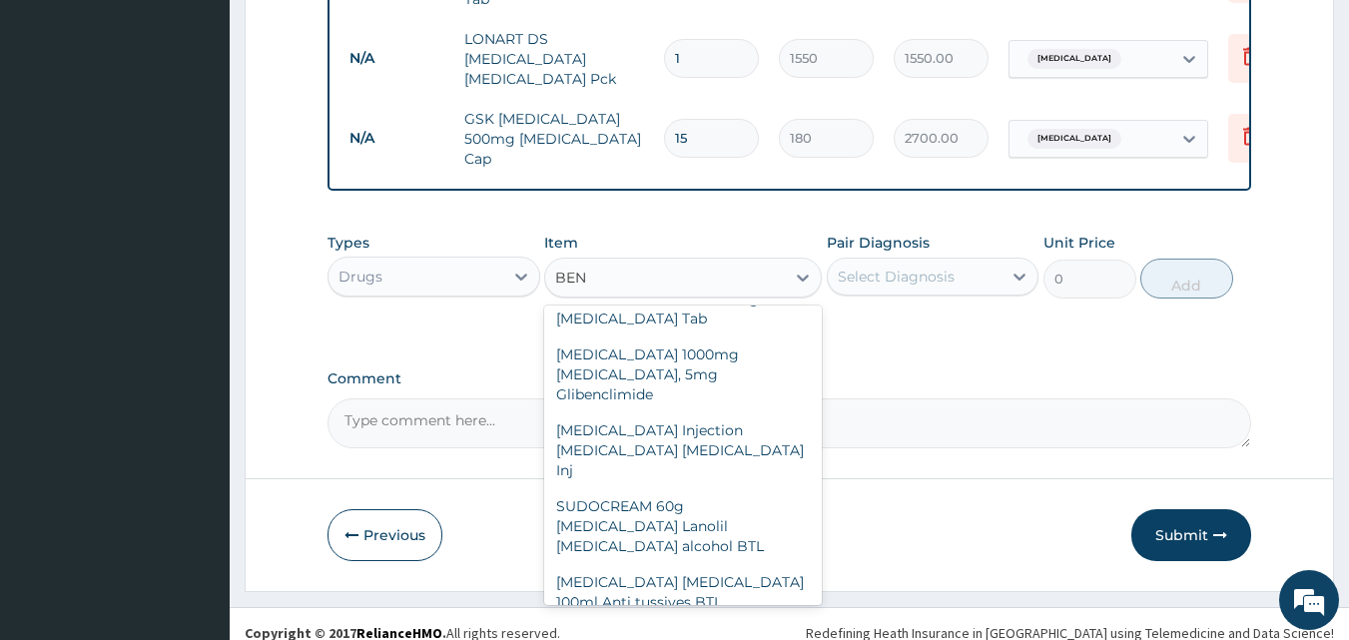
scroll to position [1032, 0]
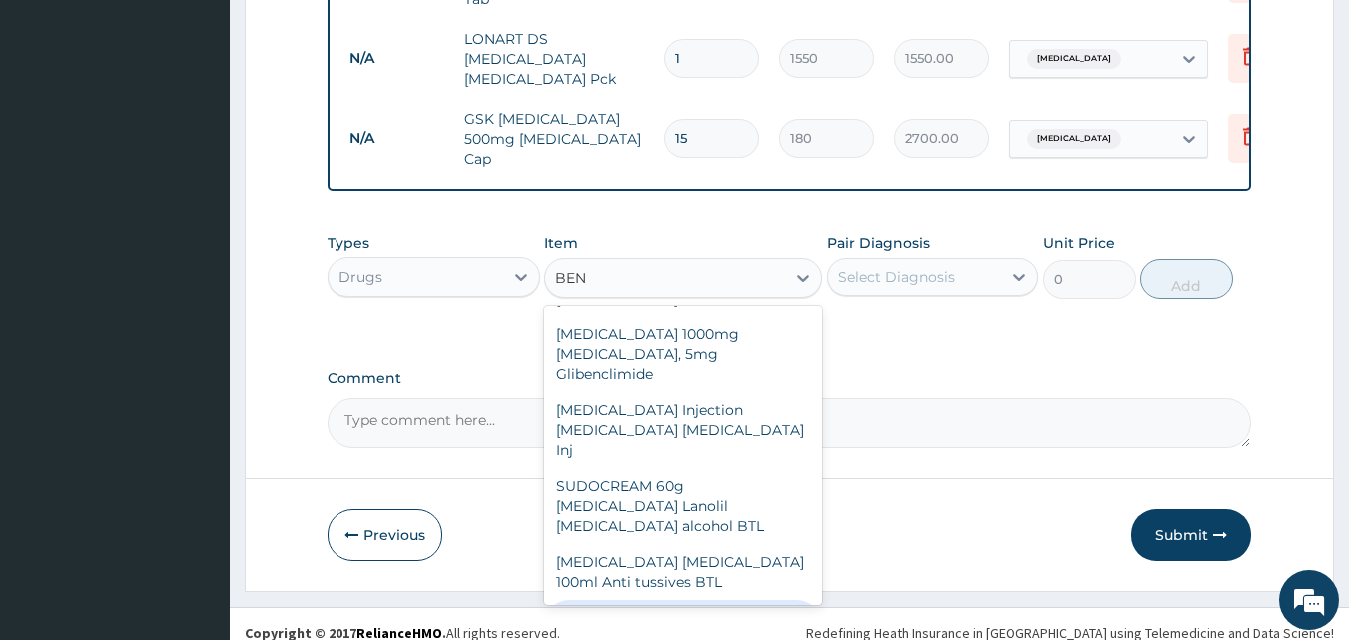
click at [723, 600] on div "BENYLIN WET COUGH Anti tussives BTL" at bounding box center [683, 628] width 278 height 56
type input "1000"
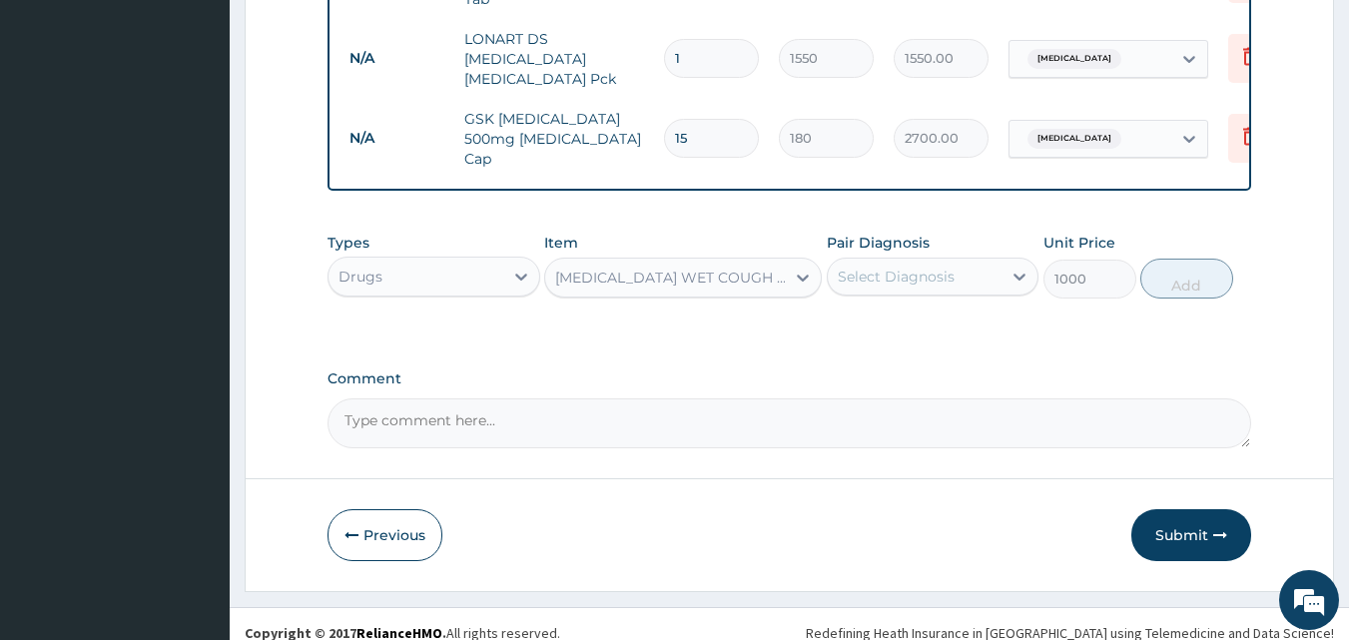
click at [870, 267] on div "Select Diagnosis" at bounding box center [896, 277] width 117 height 20
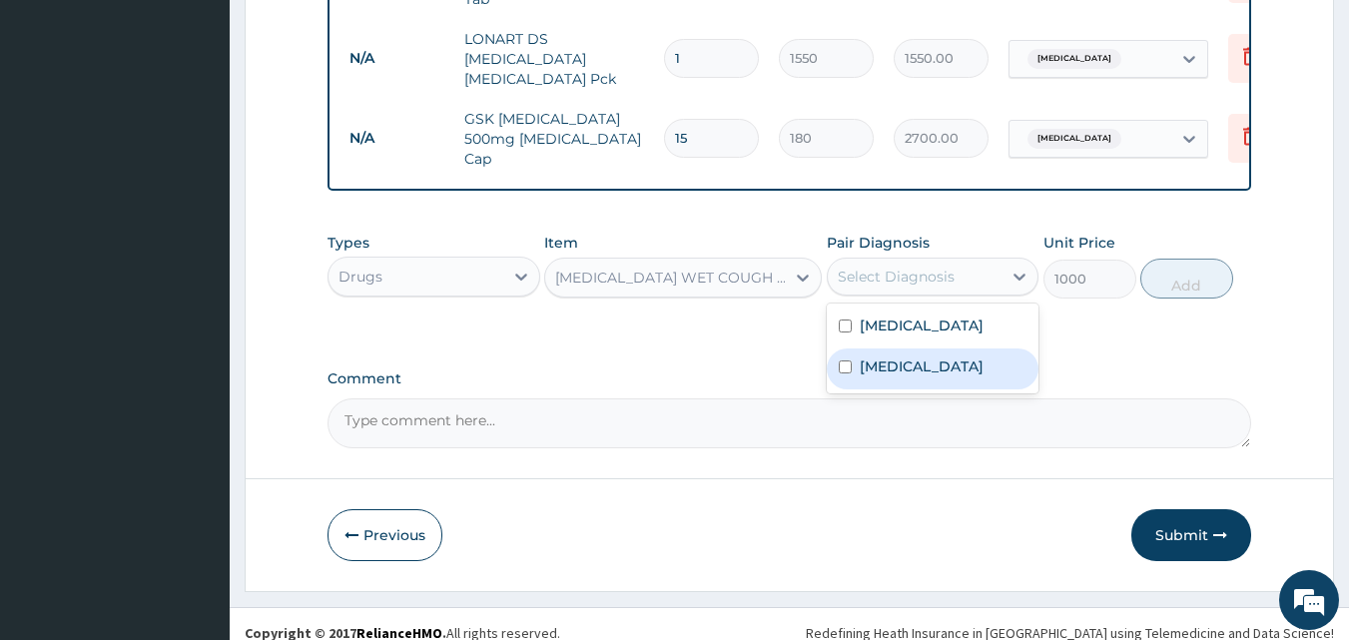
click at [884, 357] on label "[MEDICAL_DATA]" at bounding box center [922, 367] width 124 height 20
checkbox input "true"
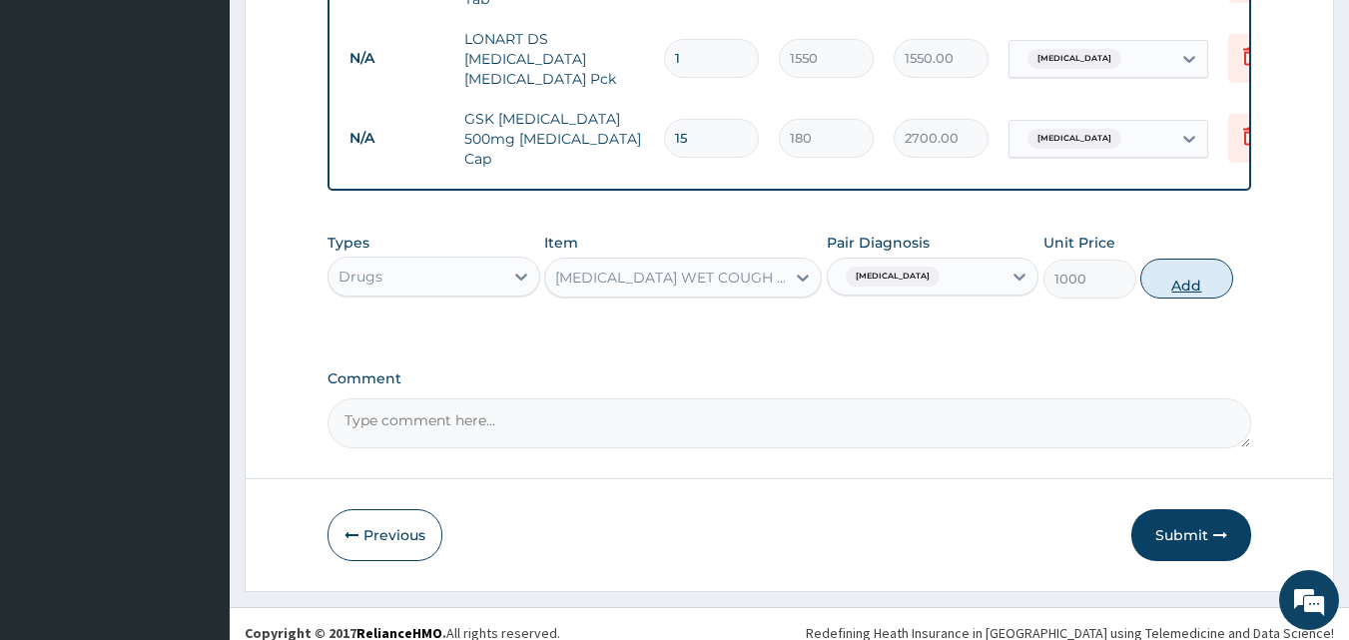
click at [1172, 264] on button "Add" at bounding box center [1187, 279] width 93 height 40
type input "0"
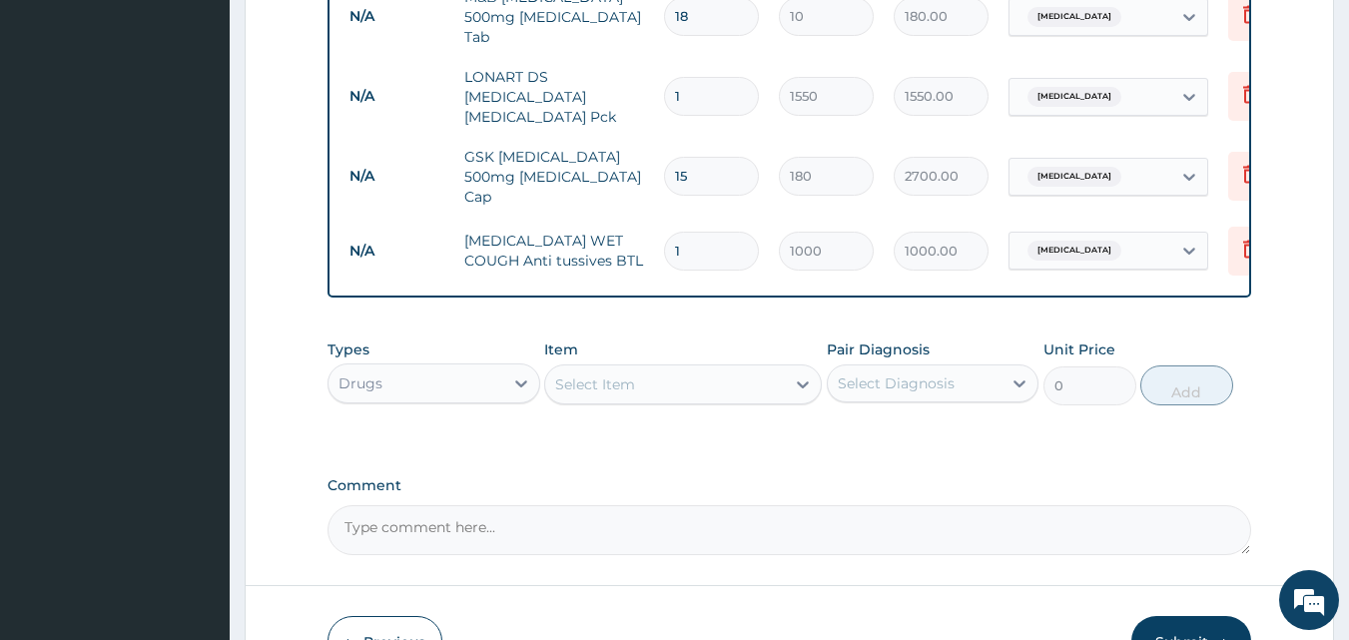
scroll to position [1236, 0]
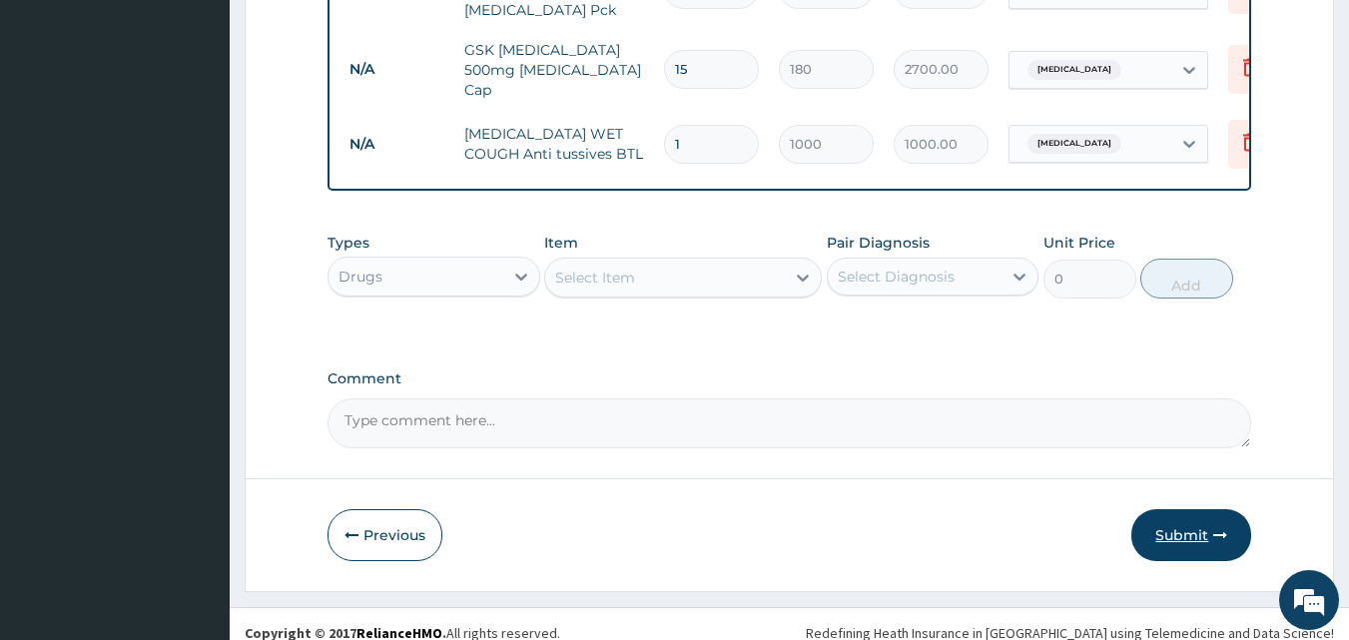
click at [1215, 528] on icon "button" at bounding box center [1221, 535] width 14 height 14
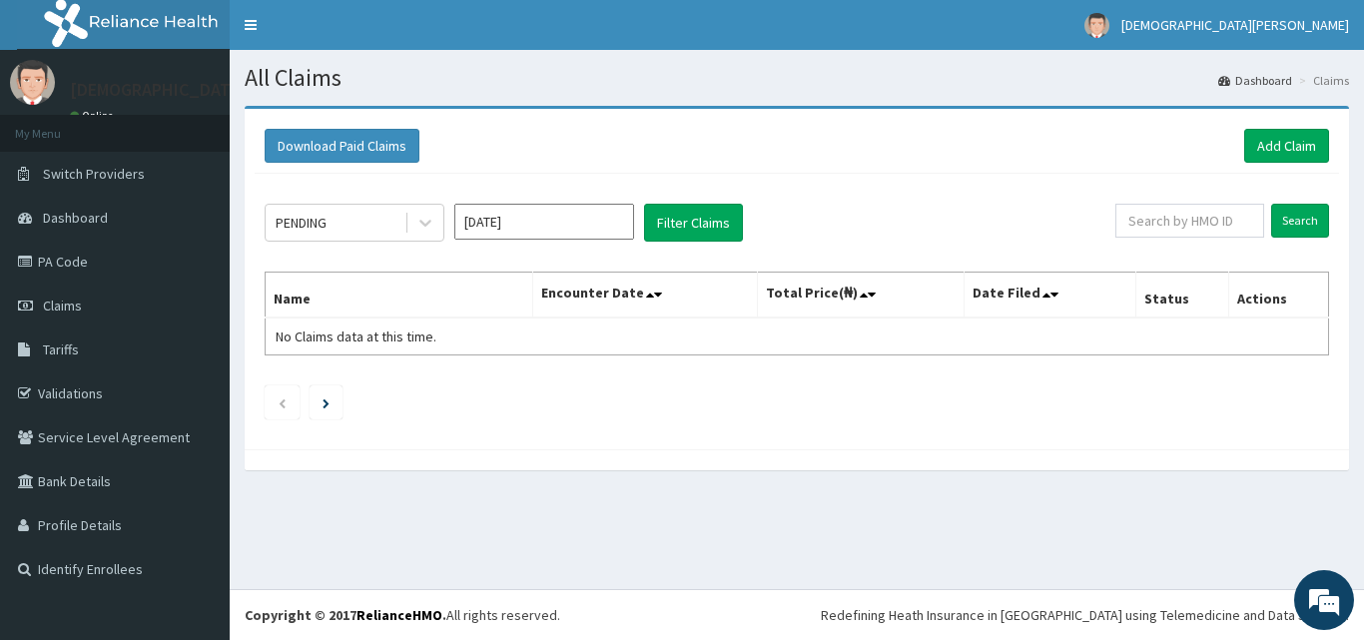
click at [528, 234] on input "[DATE]" at bounding box center [544, 222] width 180 height 36
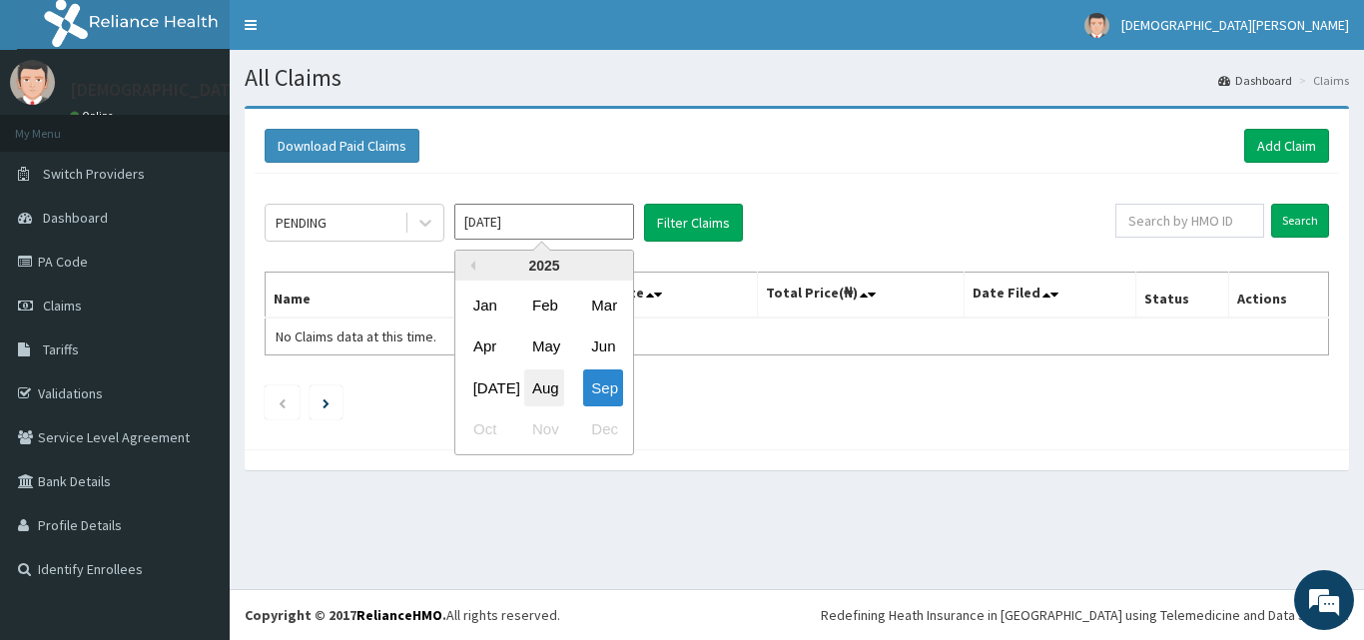
click at [549, 401] on div "Aug" at bounding box center [544, 388] width 40 height 37
type input "[DATE]"
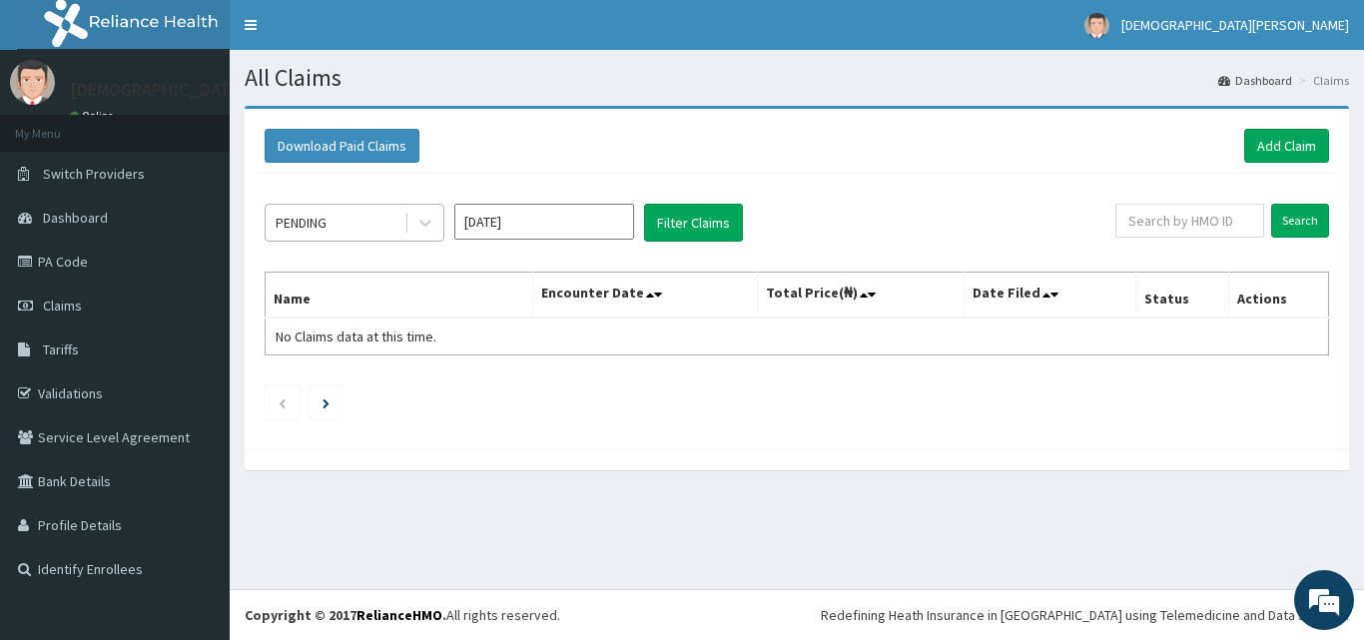
click at [387, 235] on div "PENDING" at bounding box center [335, 223] width 139 height 32
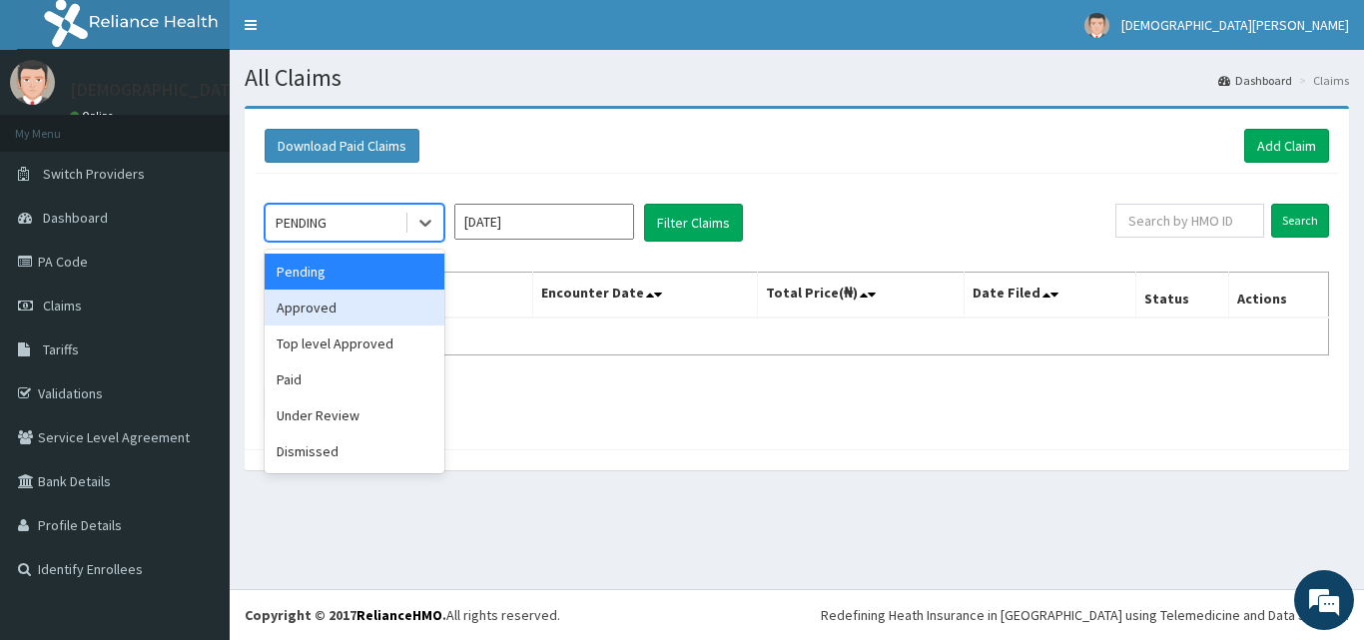
click at [391, 303] on div "Approved" at bounding box center [355, 308] width 180 height 36
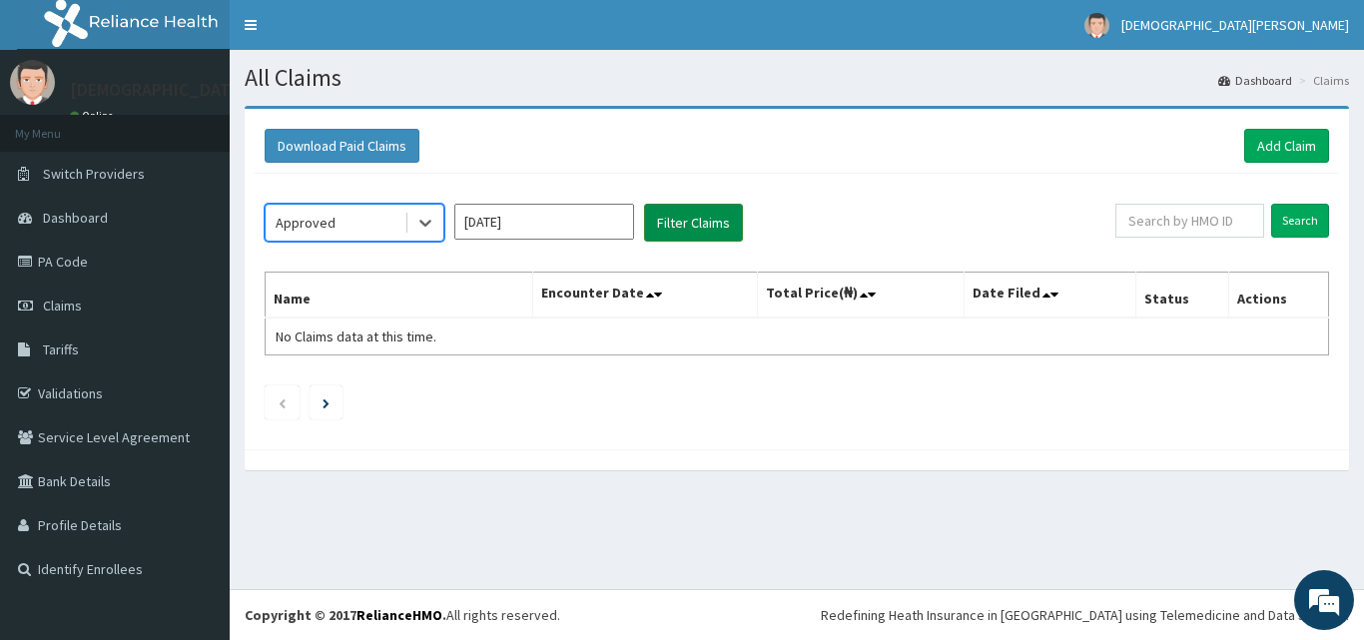
click at [685, 218] on button "Filter Claims" at bounding box center [693, 223] width 99 height 38
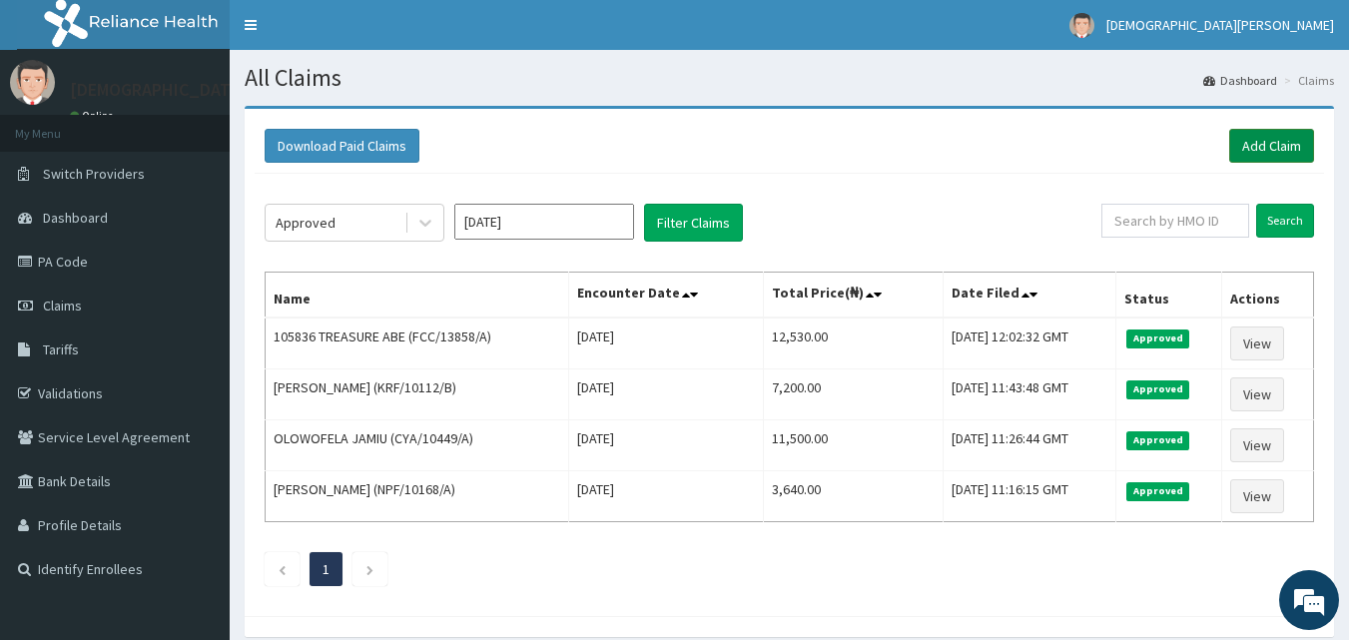
click at [1286, 146] on link "Add Claim" at bounding box center [1272, 146] width 85 height 34
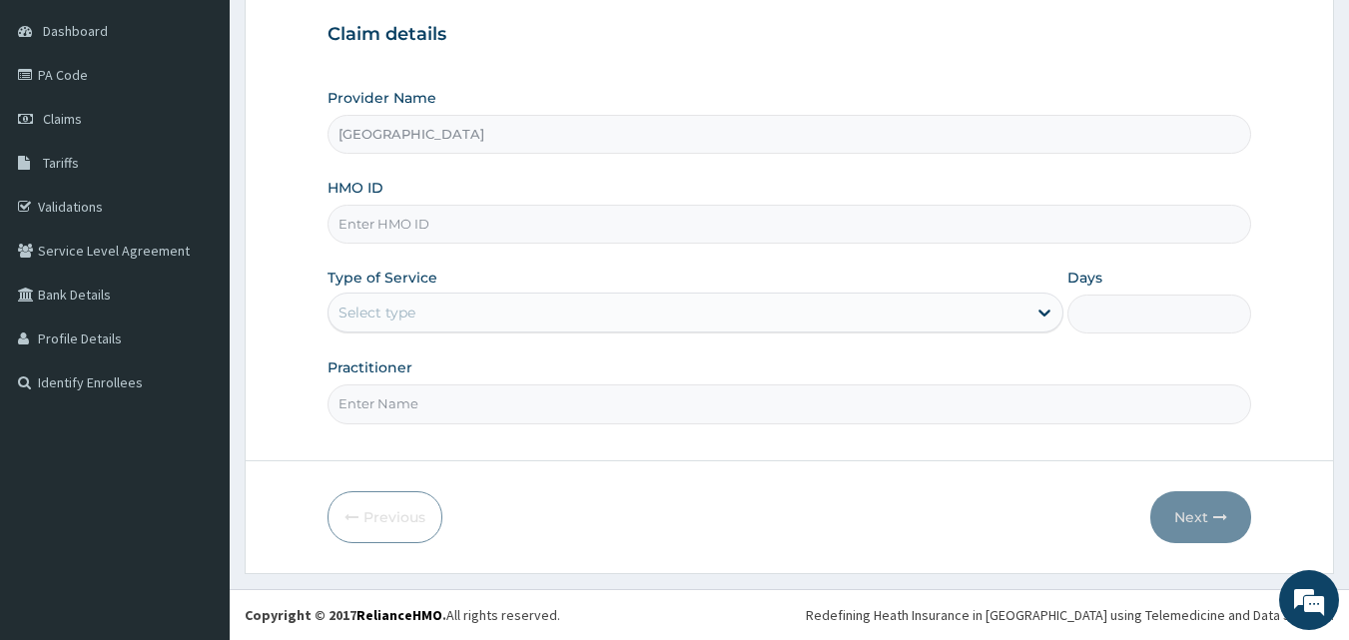
drag, startPoint x: 0, startPoint y: 0, endPoint x: 465, endPoint y: 227, distance: 517.7
click at [465, 227] on input "HMO ID" at bounding box center [790, 224] width 925 height 39
type input "ORG/10005/A"
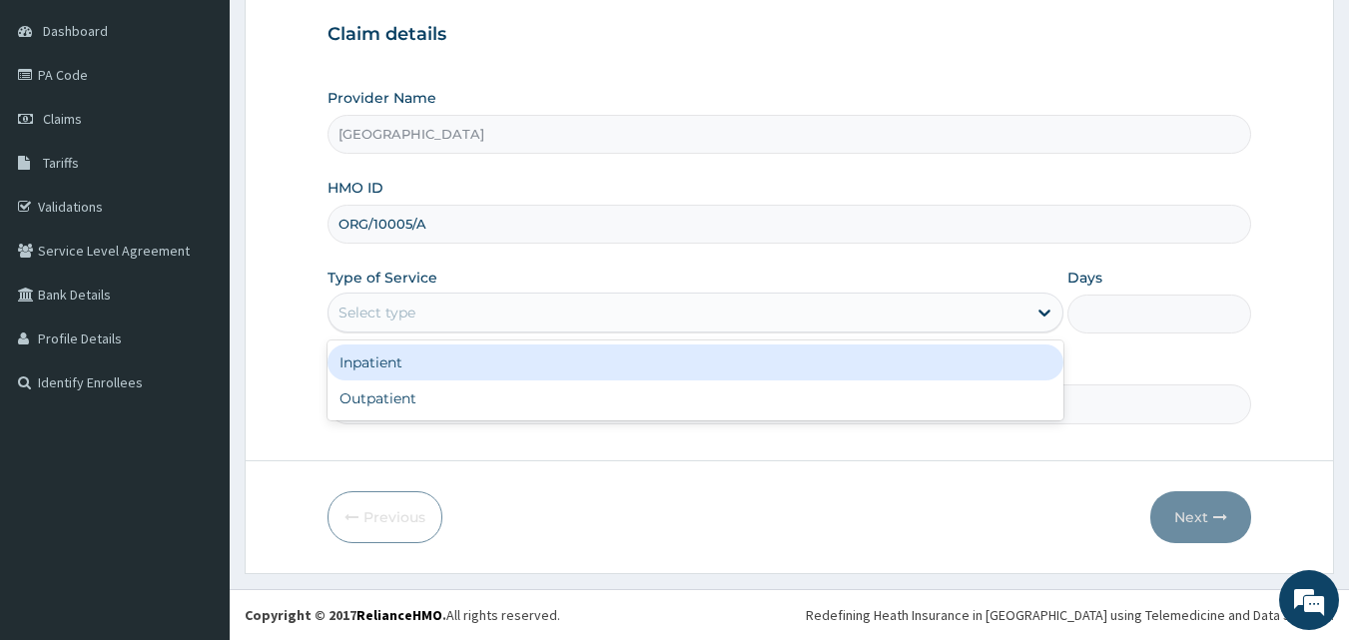
click at [447, 328] on div "Select type" at bounding box center [678, 313] width 698 height 32
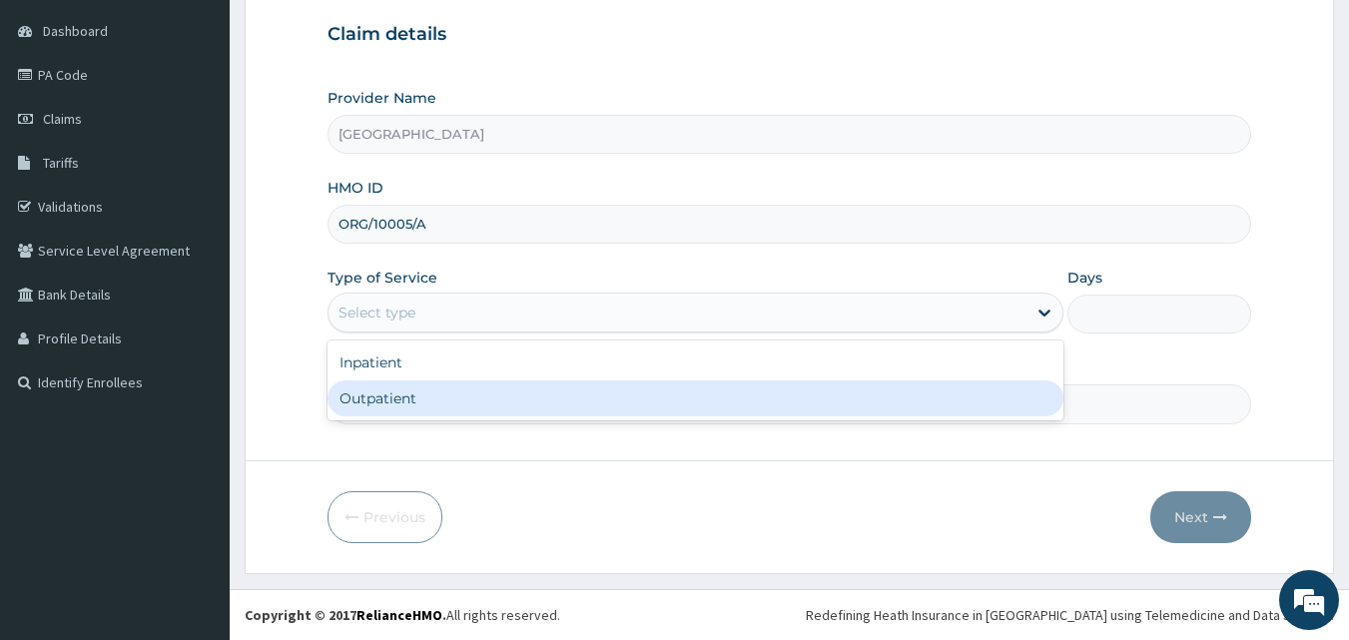
click at [444, 394] on div "Outpatient" at bounding box center [696, 399] width 736 height 36
type input "1"
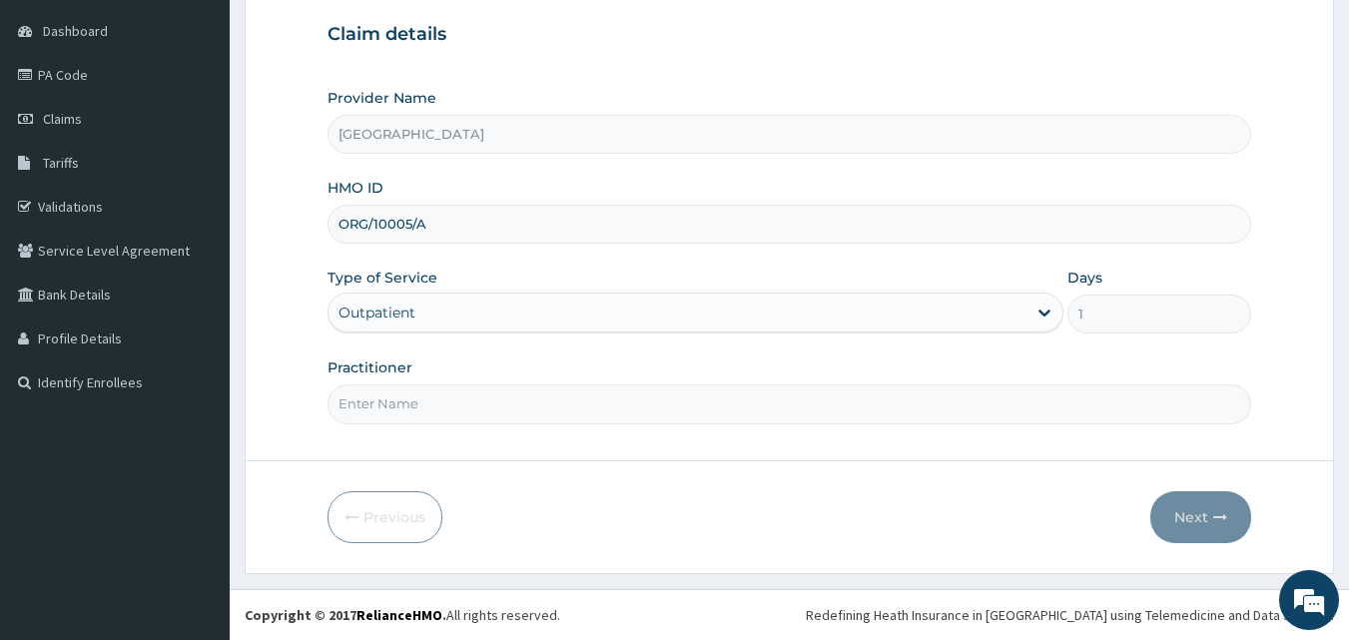
click at [408, 402] on input "Practitioner" at bounding box center [790, 404] width 925 height 39
type input "[PERSON_NAME] EZE"
click at [1196, 506] on button "Next" at bounding box center [1201, 517] width 101 height 52
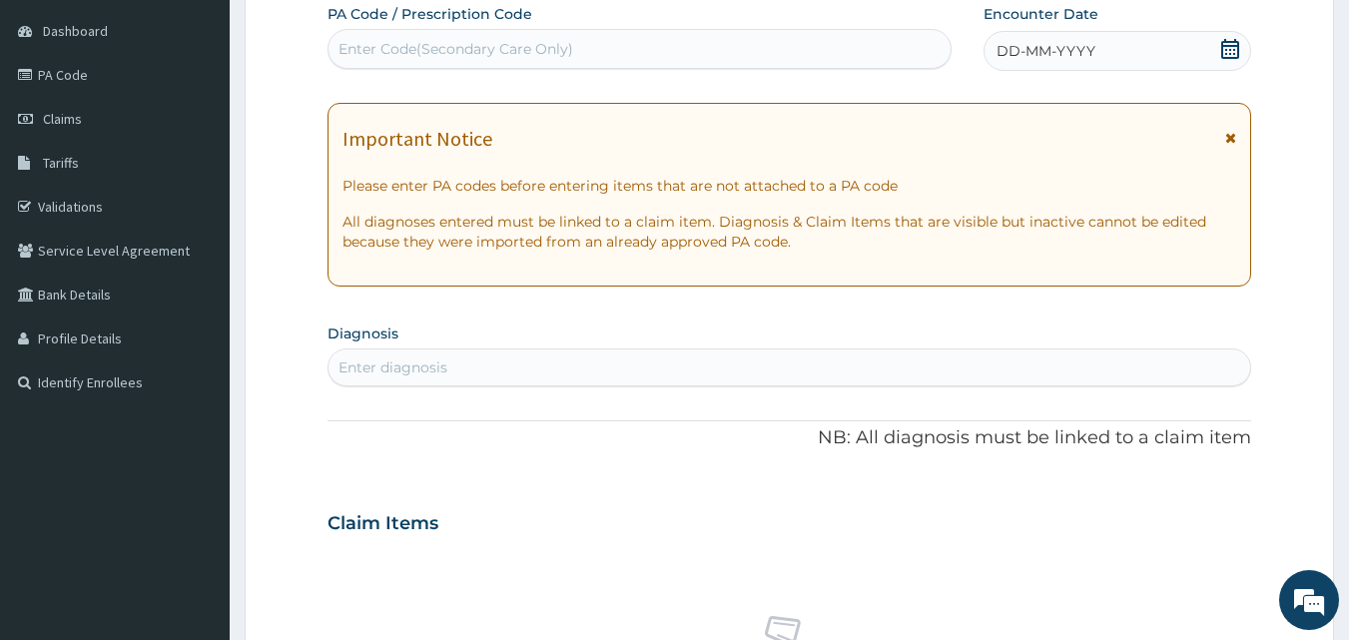
click at [1009, 54] on span "DD-MM-YYYY" at bounding box center [1046, 51] width 99 height 20
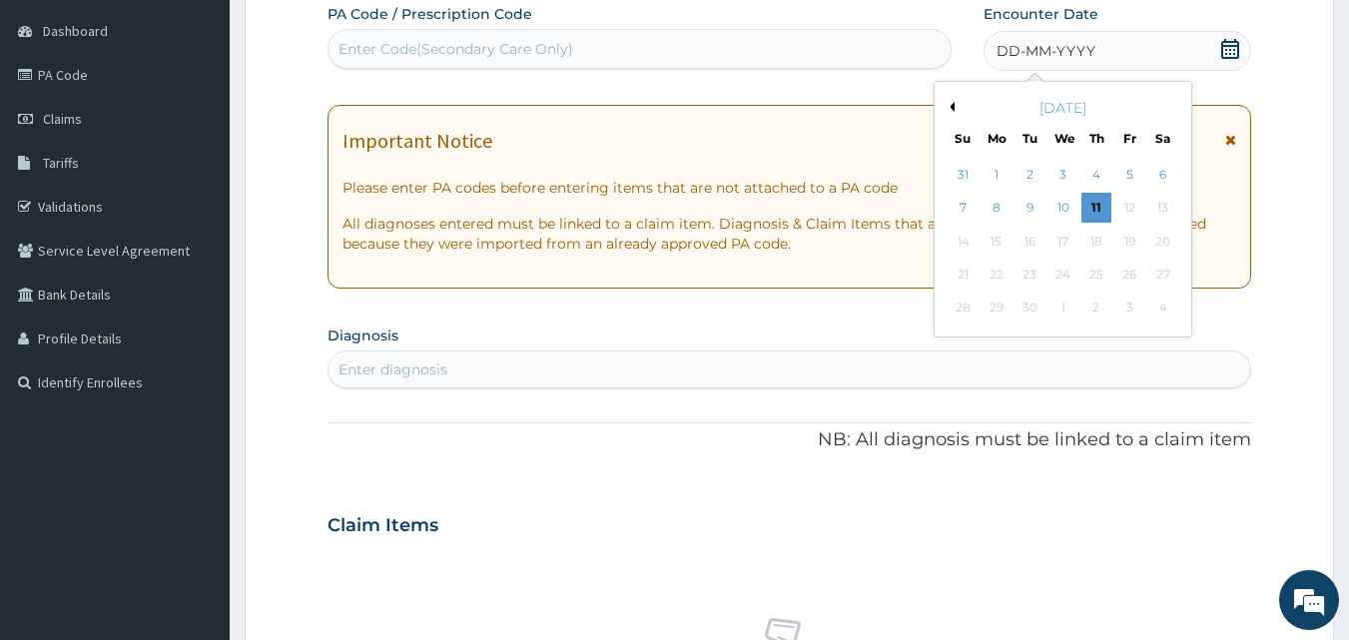
click at [952, 111] on button "Previous Month" at bounding box center [950, 107] width 10 height 10
click at [1052, 216] on div "6" at bounding box center [1064, 209] width 30 height 30
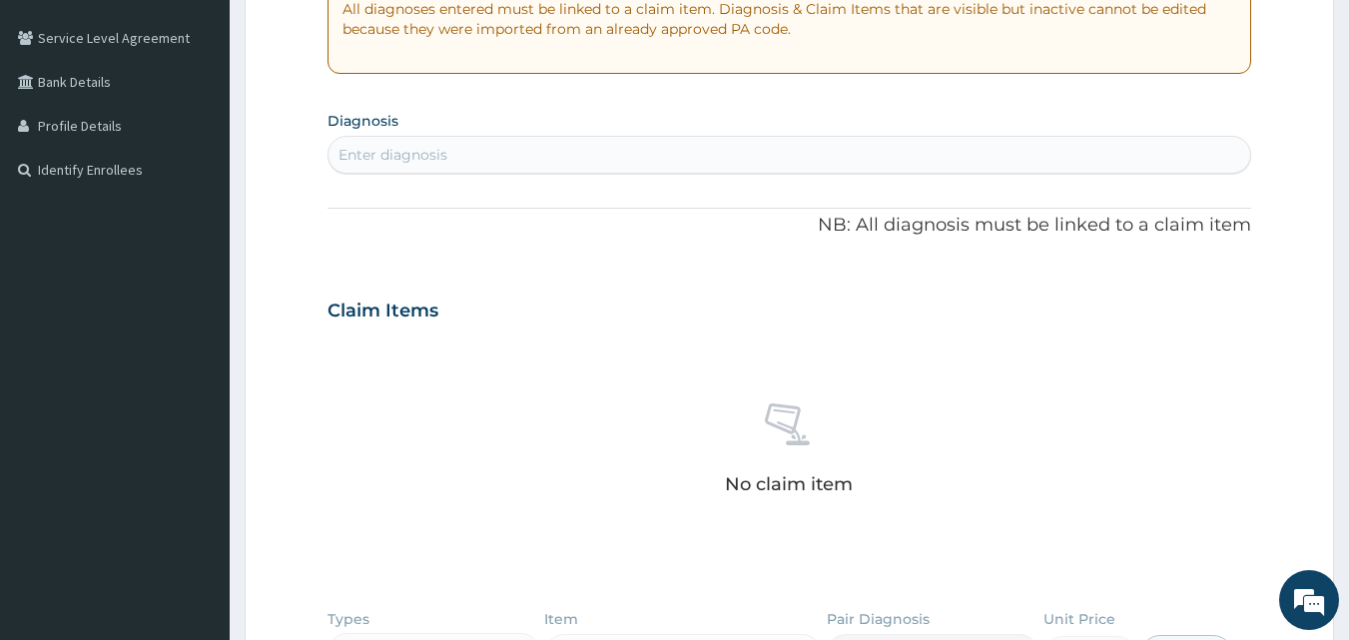
scroll to position [416, 0]
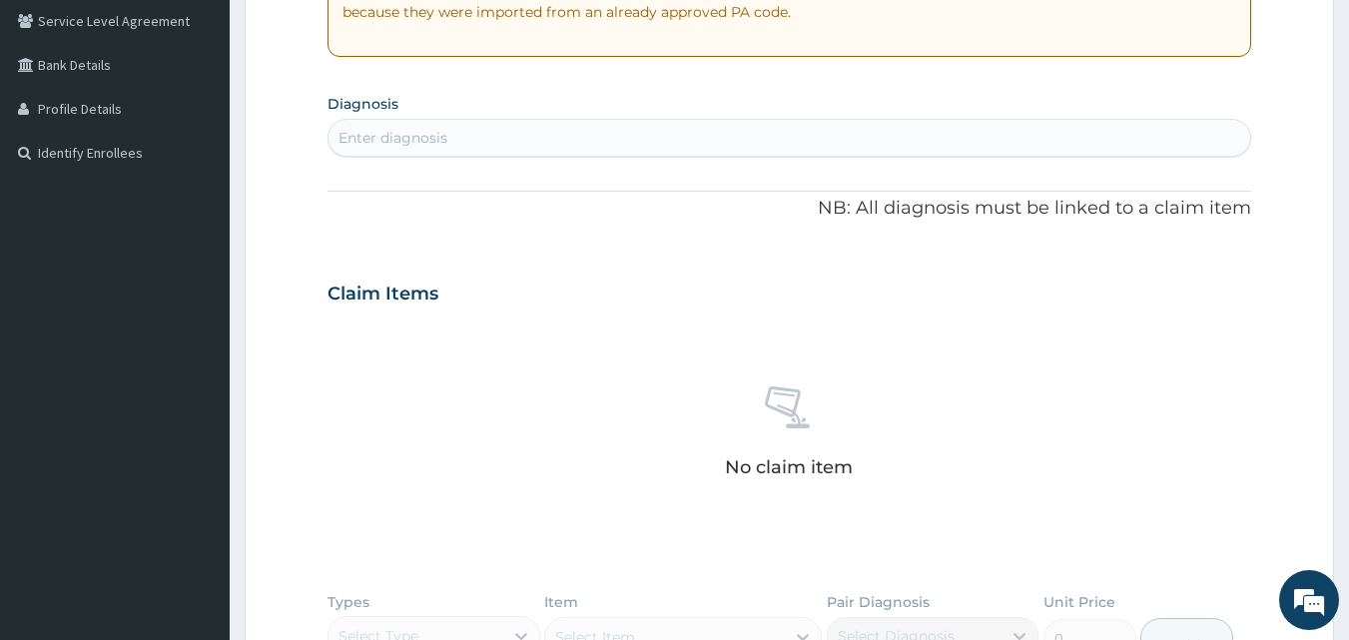
click at [557, 145] on div "Enter diagnosis" at bounding box center [790, 138] width 923 height 32
type input "[MEDICAL_DATA]"
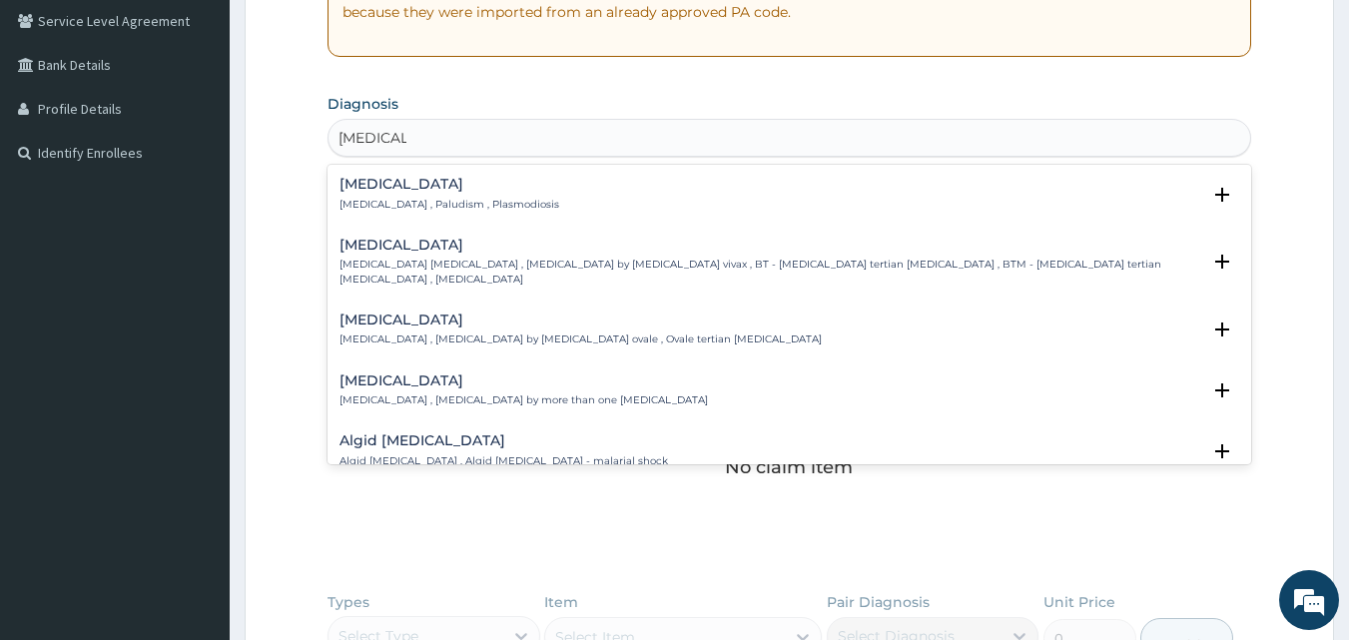
click at [388, 206] on p "[MEDICAL_DATA] , Paludism , Plasmodiosis" at bounding box center [450, 205] width 220 height 14
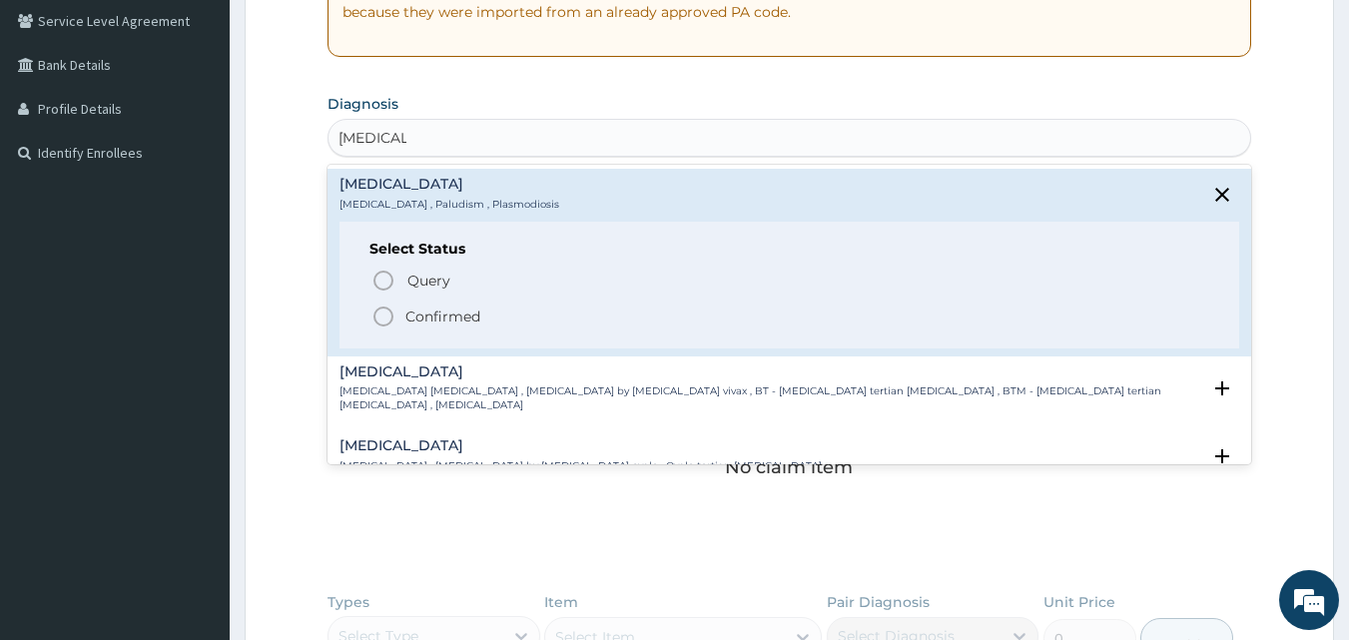
click at [388, 310] on icon "status option filled" at bounding box center [384, 317] width 24 height 24
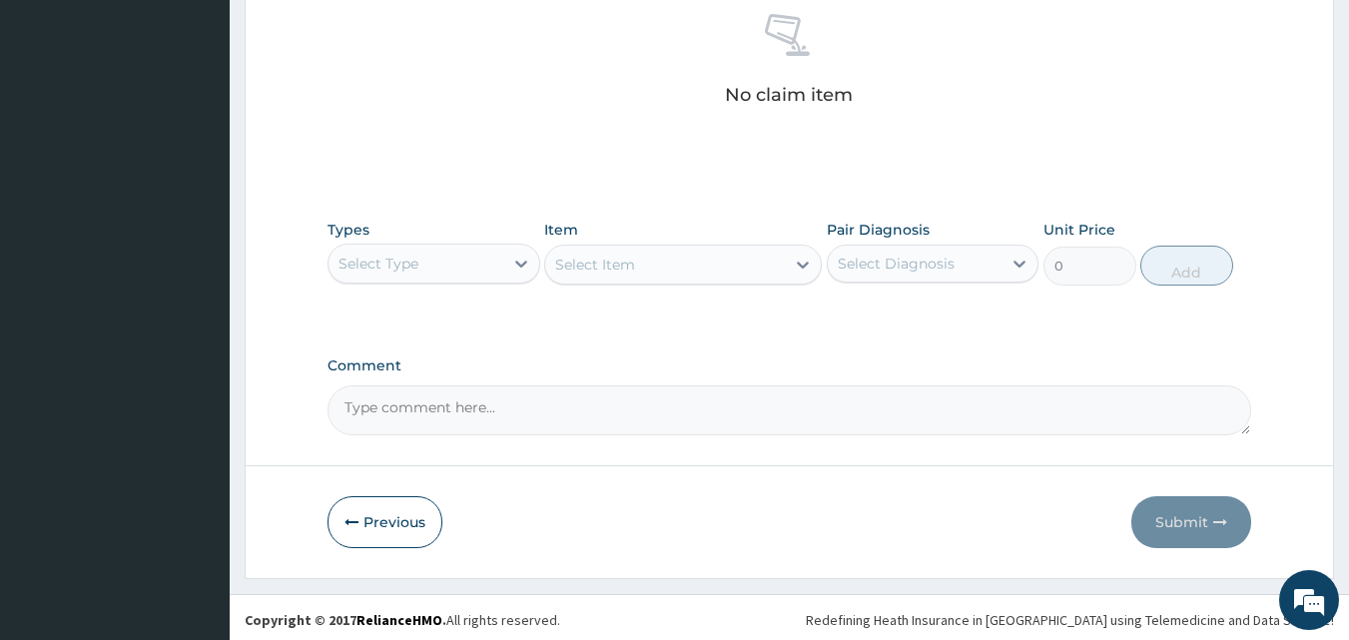
scroll to position [800, 0]
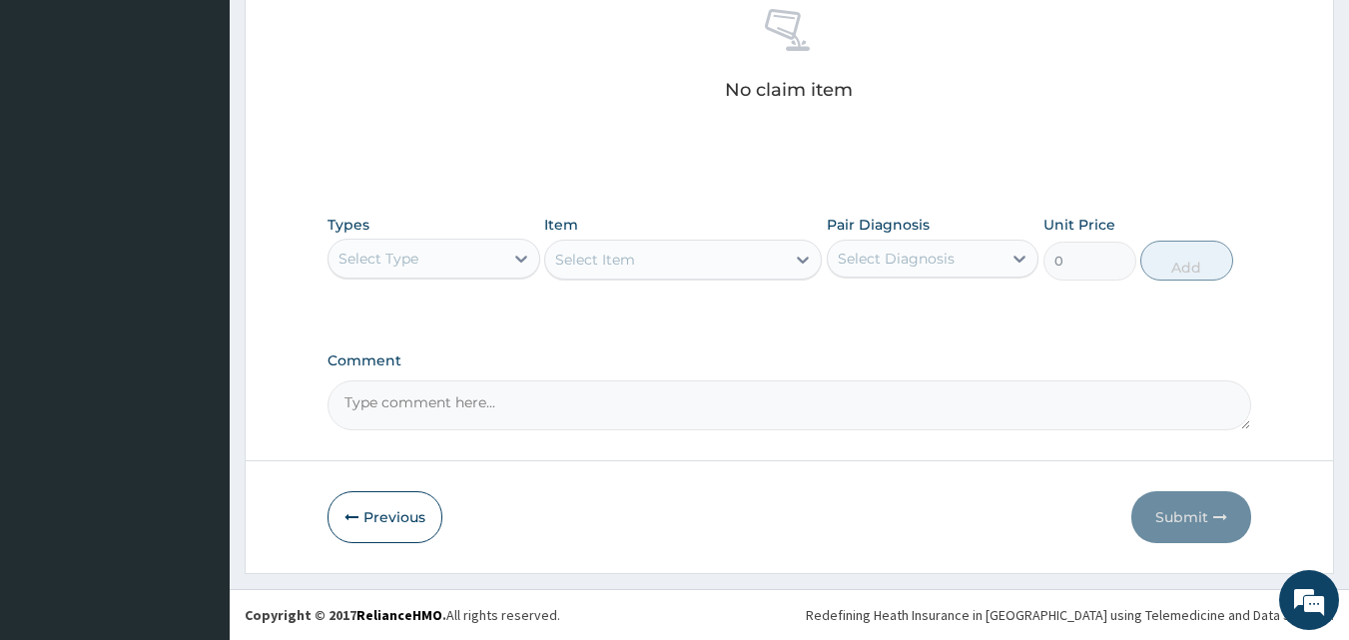
click at [476, 258] on div "Select Type" at bounding box center [416, 259] width 175 height 32
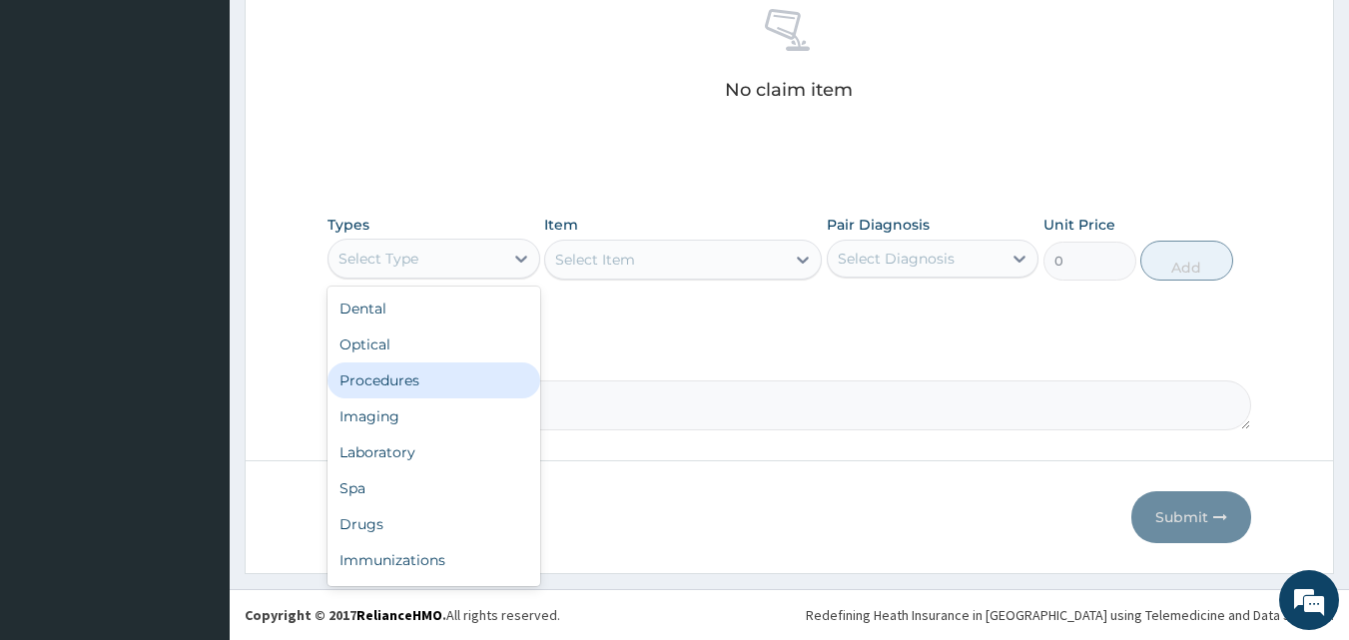
click at [464, 371] on div "Procedures" at bounding box center [434, 381] width 213 height 36
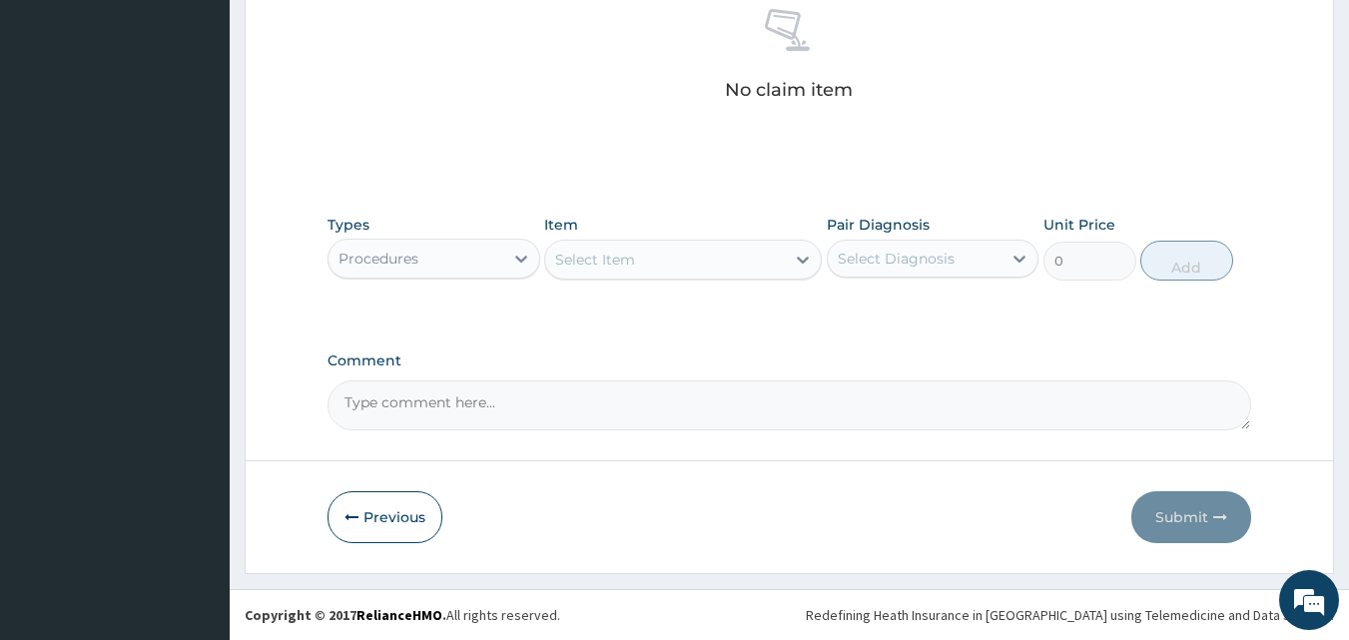
click at [723, 261] on div "Select Item" at bounding box center [665, 260] width 240 height 32
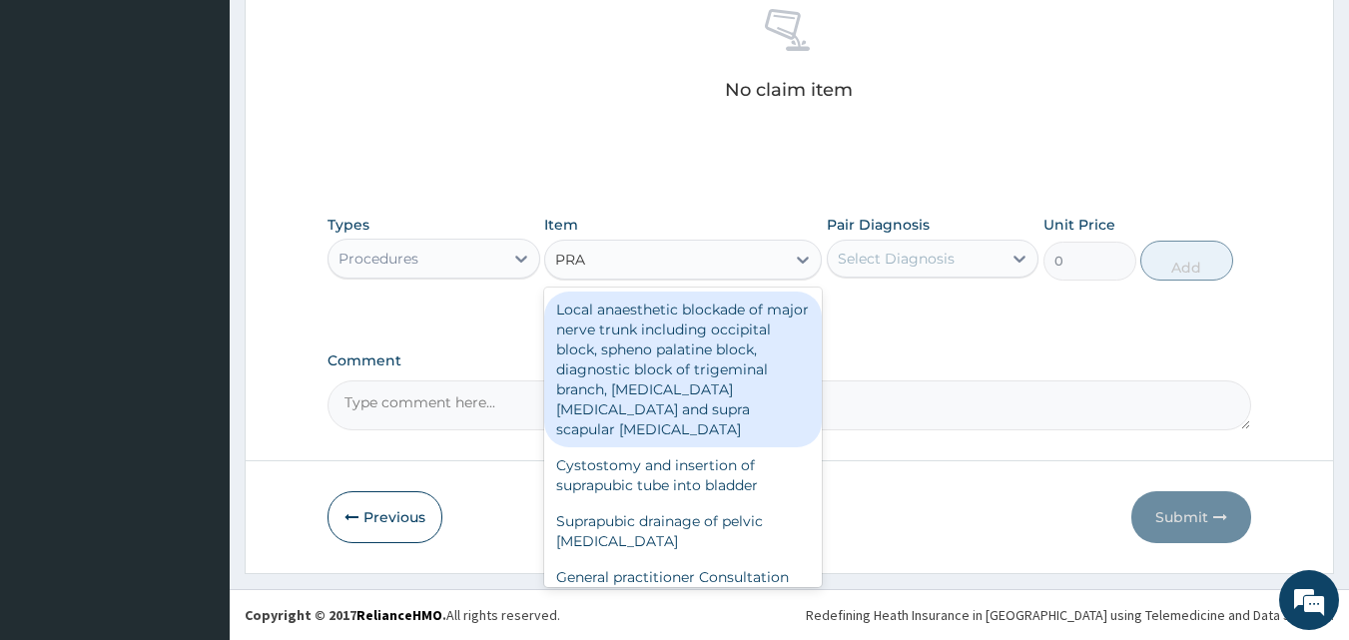
type input "PRAC"
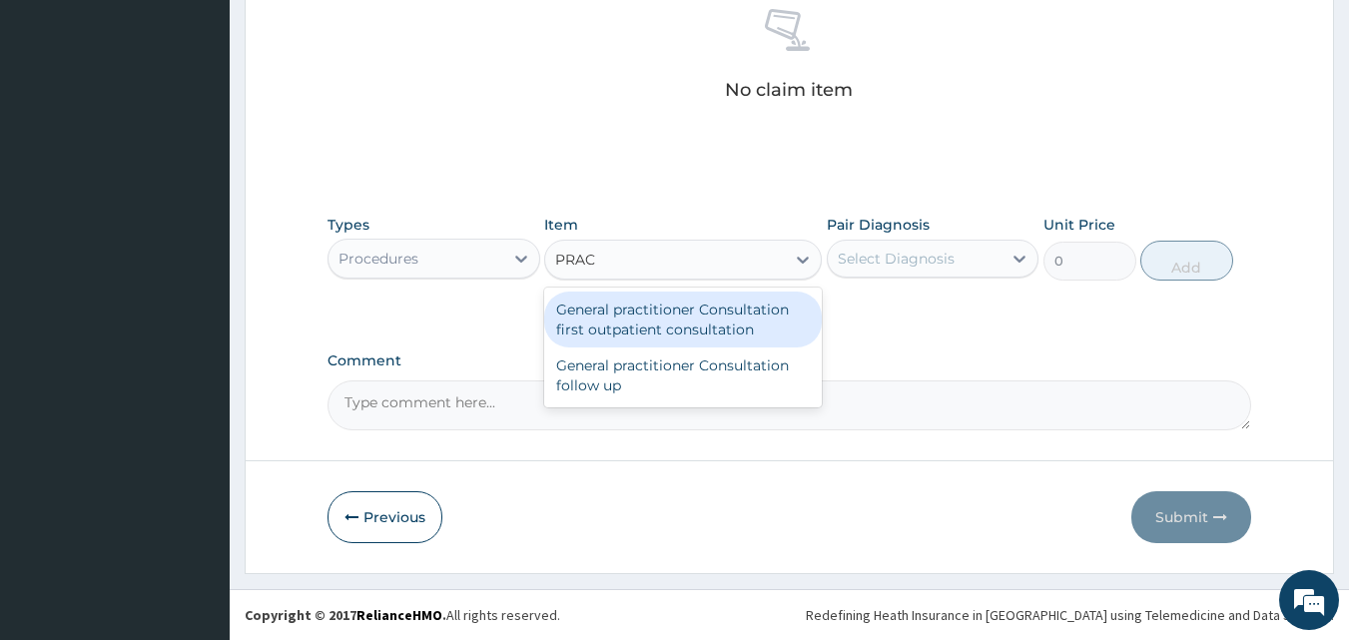
click at [723, 313] on div "General practitioner Consultation first outpatient consultation" at bounding box center [683, 320] width 278 height 56
type input "3000"
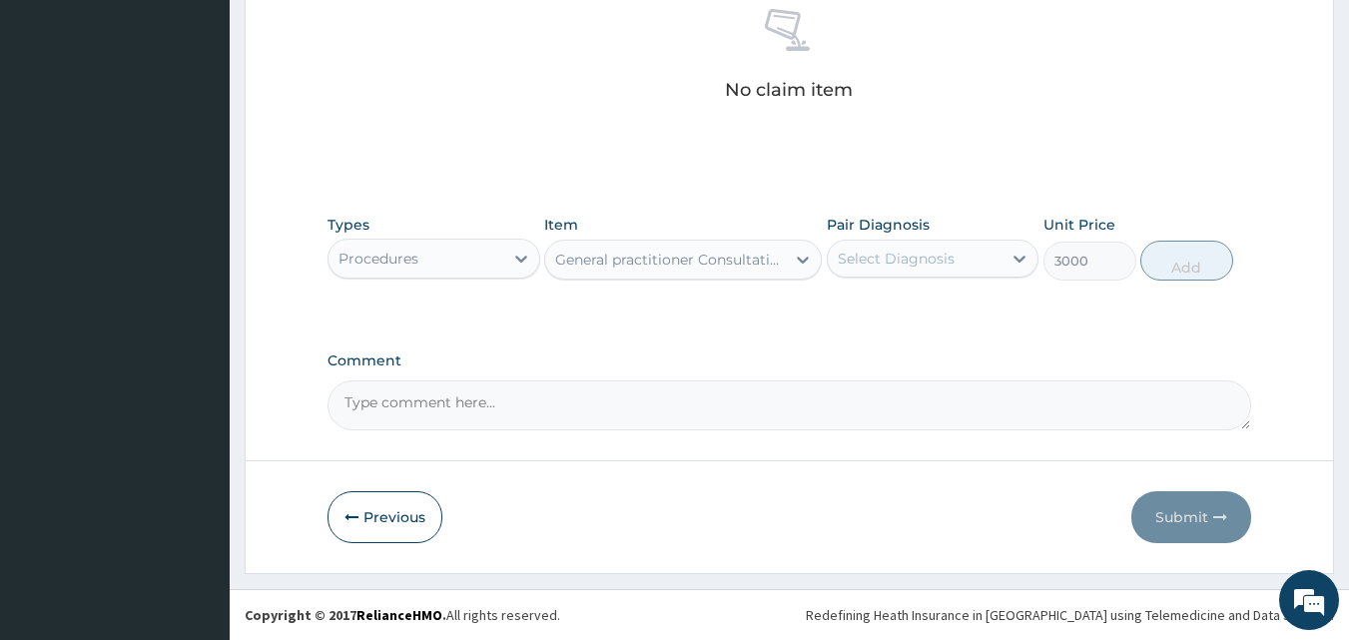
click at [927, 256] on div "Select Diagnosis" at bounding box center [896, 259] width 117 height 20
click at [934, 297] on div "[MEDICAL_DATA]" at bounding box center [933, 310] width 213 height 41
checkbox input "true"
click at [1183, 254] on button "Add" at bounding box center [1187, 261] width 93 height 40
type input "0"
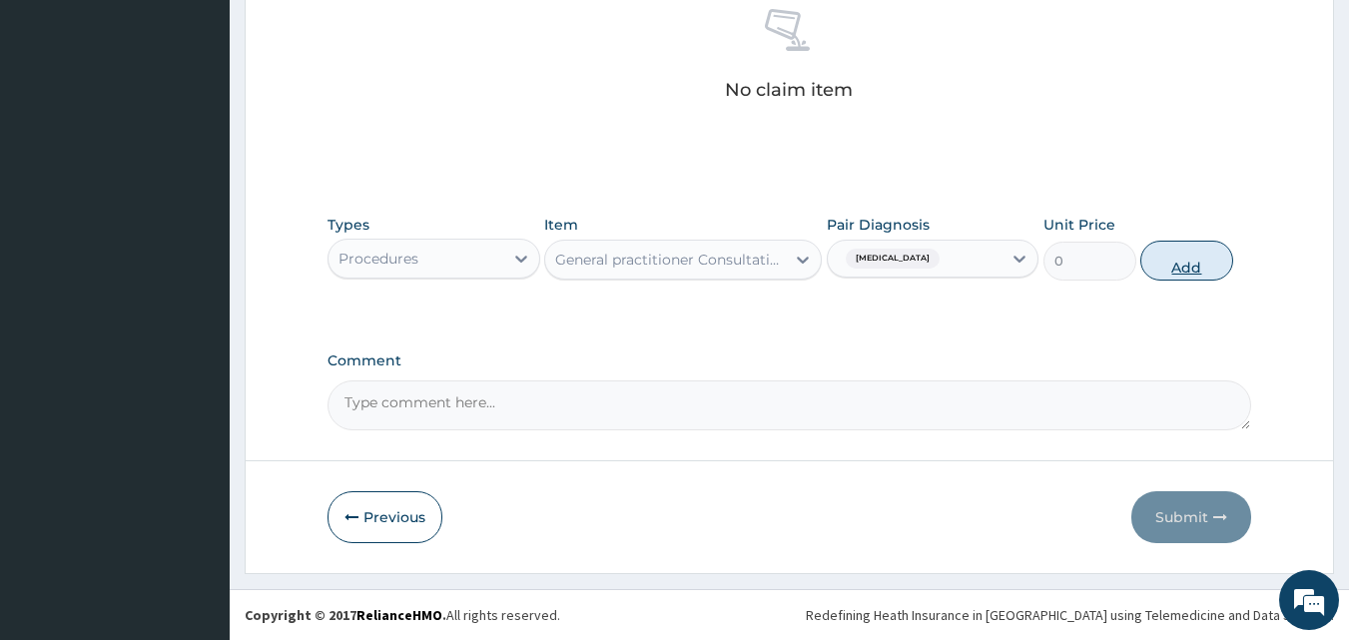
scroll to position [731, 0]
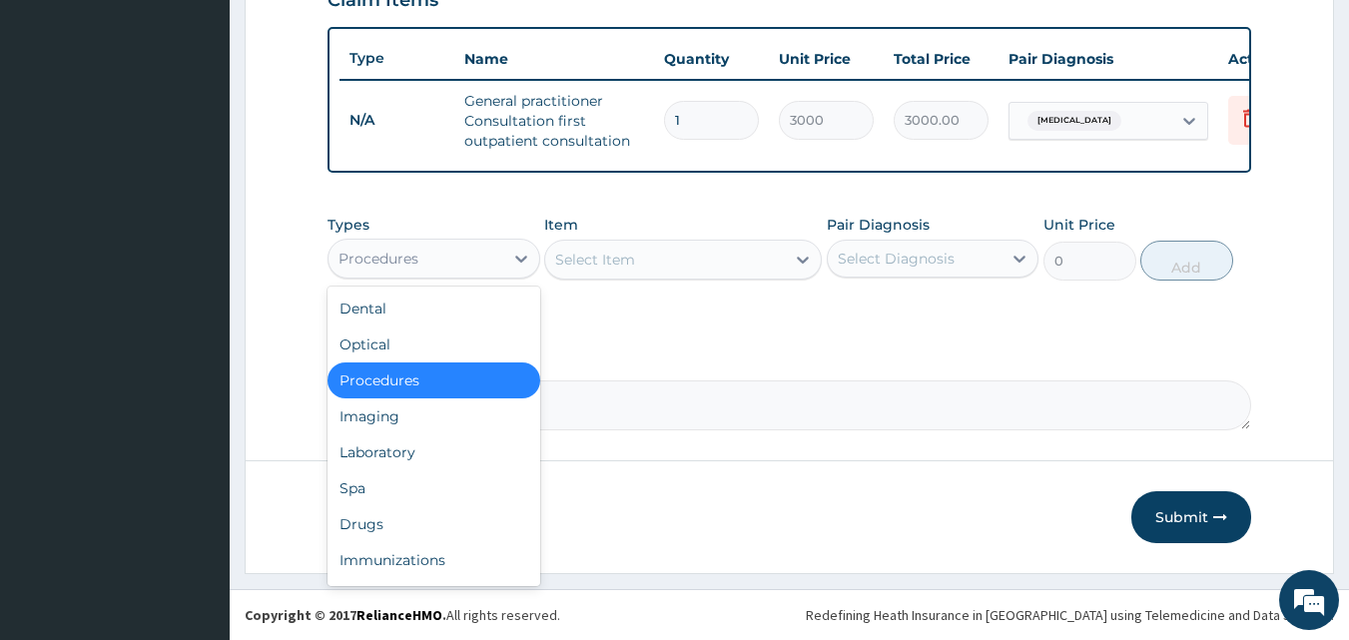
click at [442, 266] on div "Procedures" at bounding box center [416, 259] width 175 height 32
click at [433, 461] on div "Laboratory" at bounding box center [434, 452] width 213 height 36
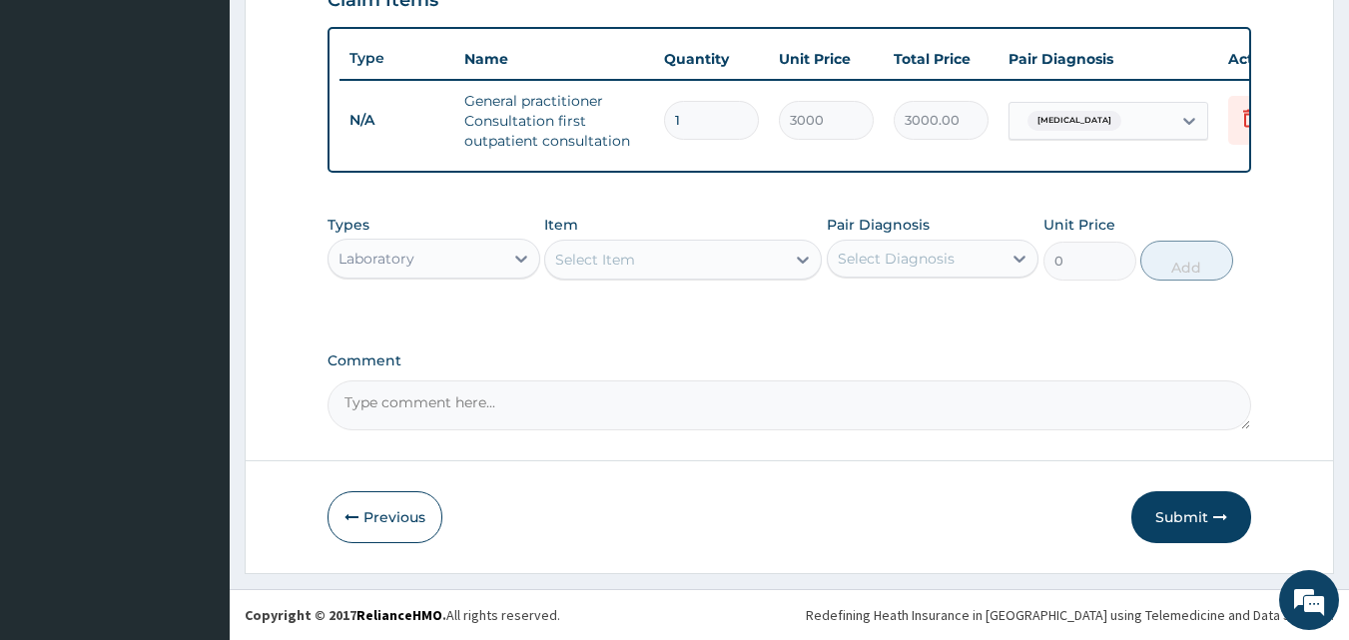
click at [654, 266] on div "Select Item" at bounding box center [665, 260] width 240 height 32
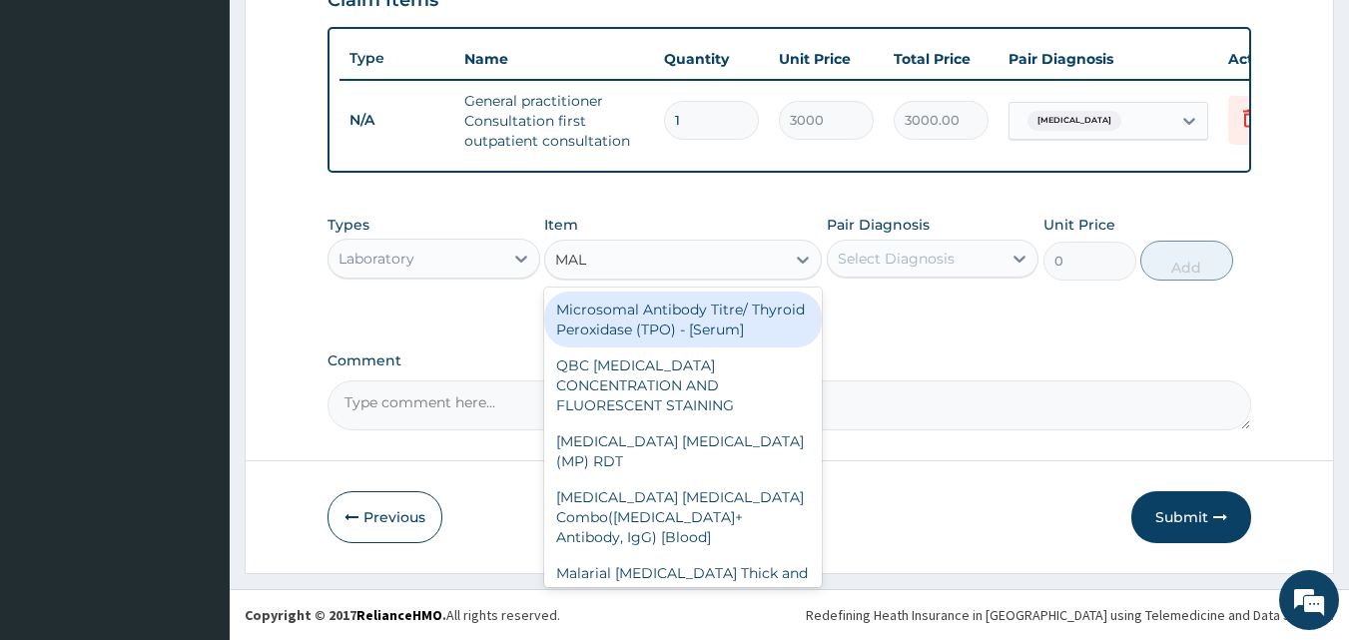
type input "MALA"
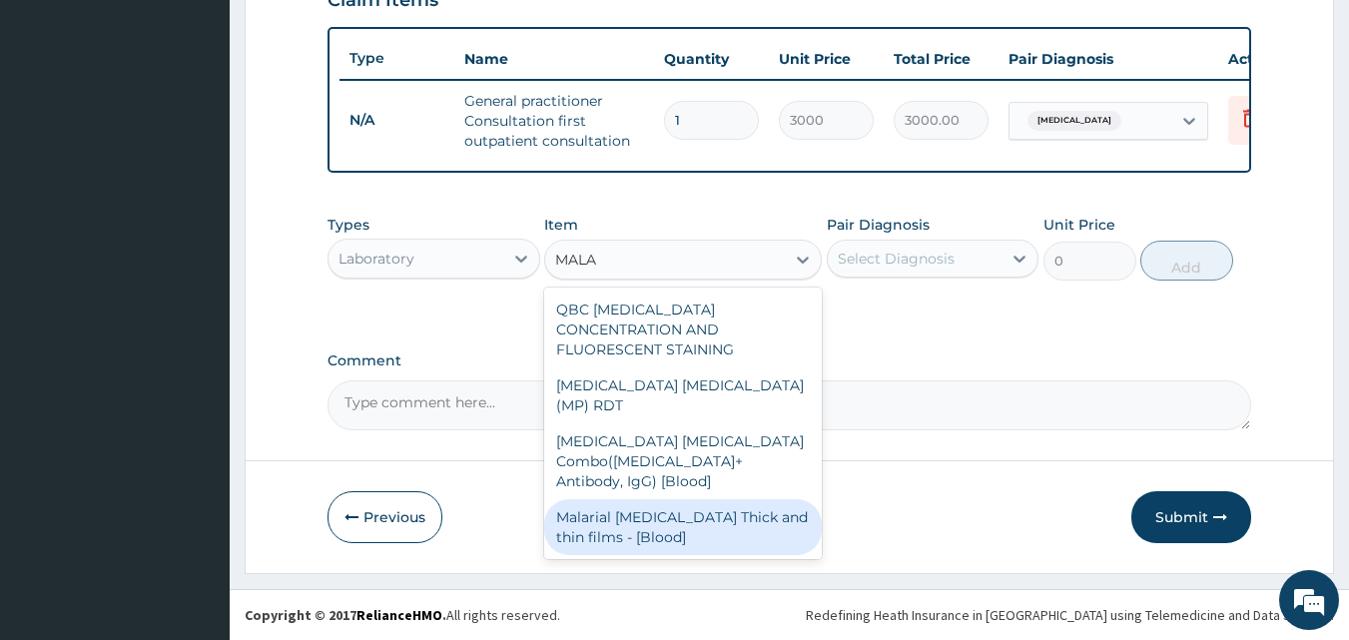
click at [658, 499] on div "Malarial [MEDICAL_DATA] Thick and thin films - [Blood]" at bounding box center [683, 527] width 278 height 56
type input "1500"
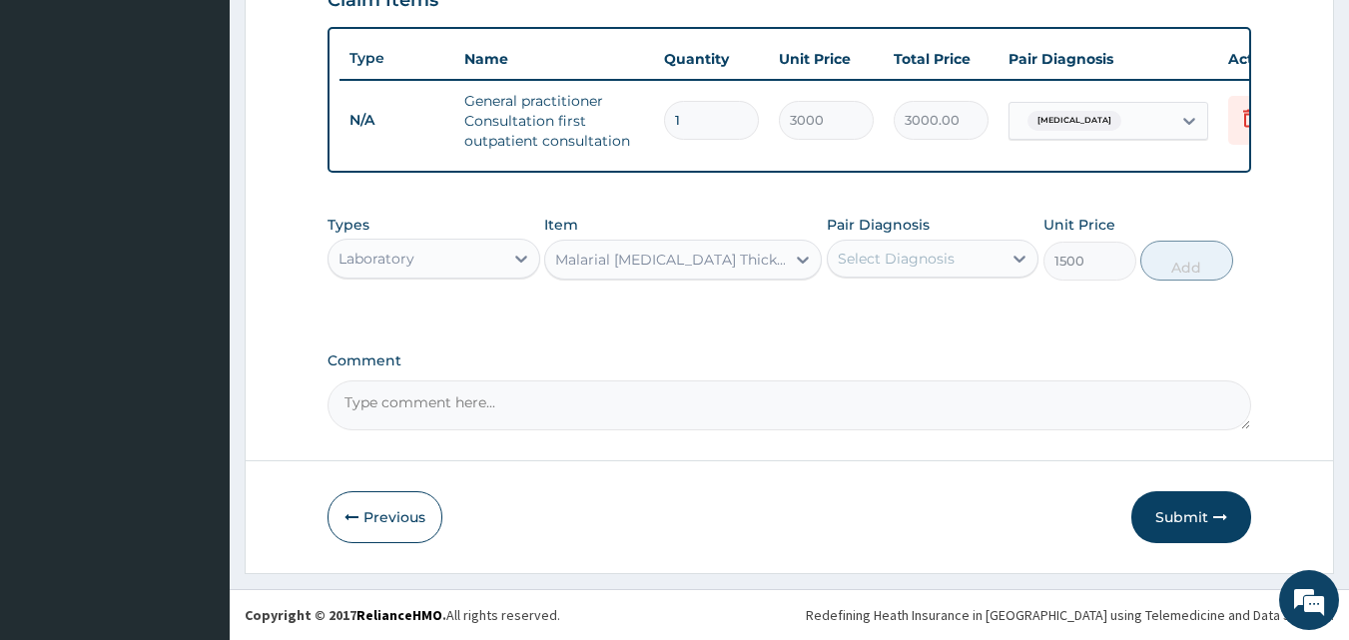
click at [916, 260] on div "Select Diagnosis" at bounding box center [896, 259] width 117 height 20
click at [917, 316] on div "[MEDICAL_DATA]" at bounding box center [933, 310] width 213 height 41
checkbox input "true"
click at [1169, 264] on button "Add" at bounding box center [1187, 261] width 93 height 40
type input "0"
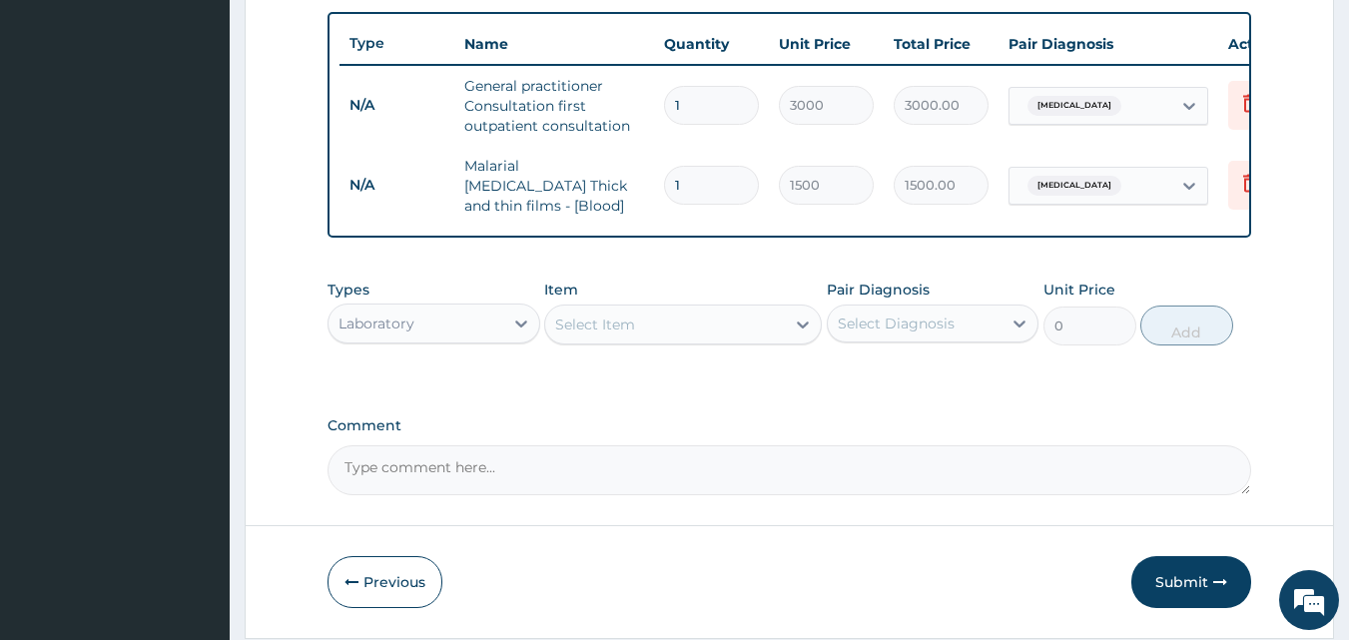
click at [472, 324] on div "Laboratory" at bounding box center [416, 324] width 175 height 32
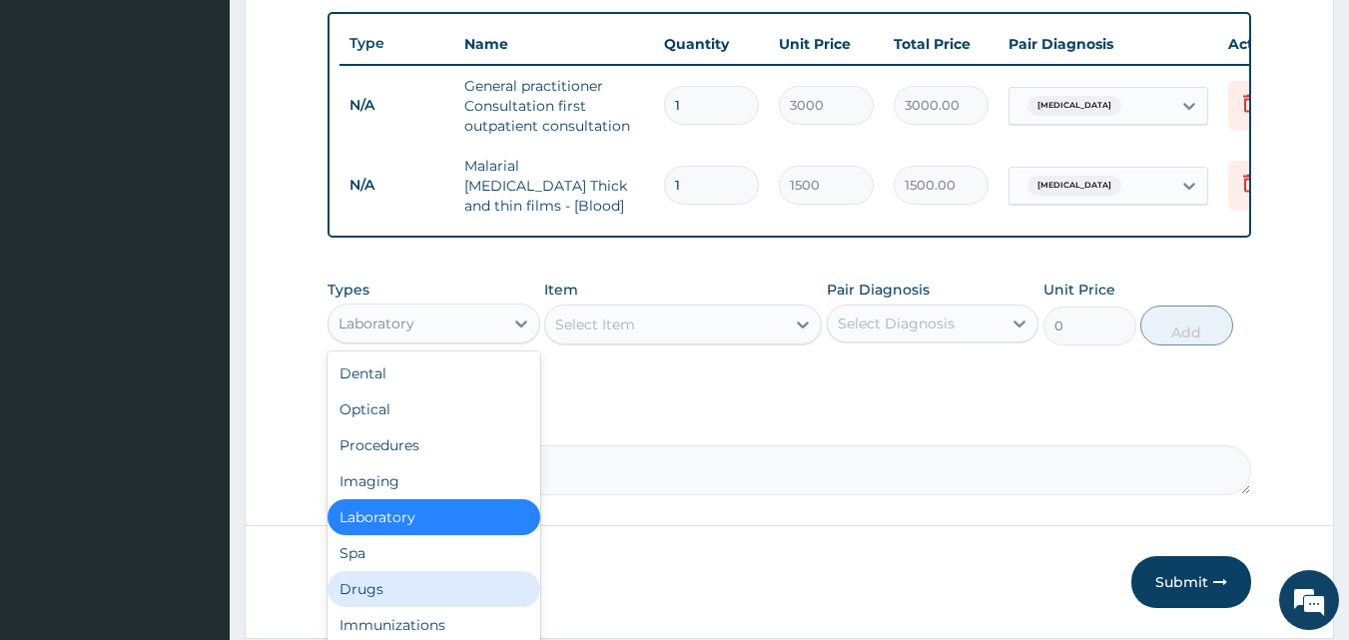
click at [437, 576] on div "Drugs" at bounding box center [434, 589] width 213 height 36
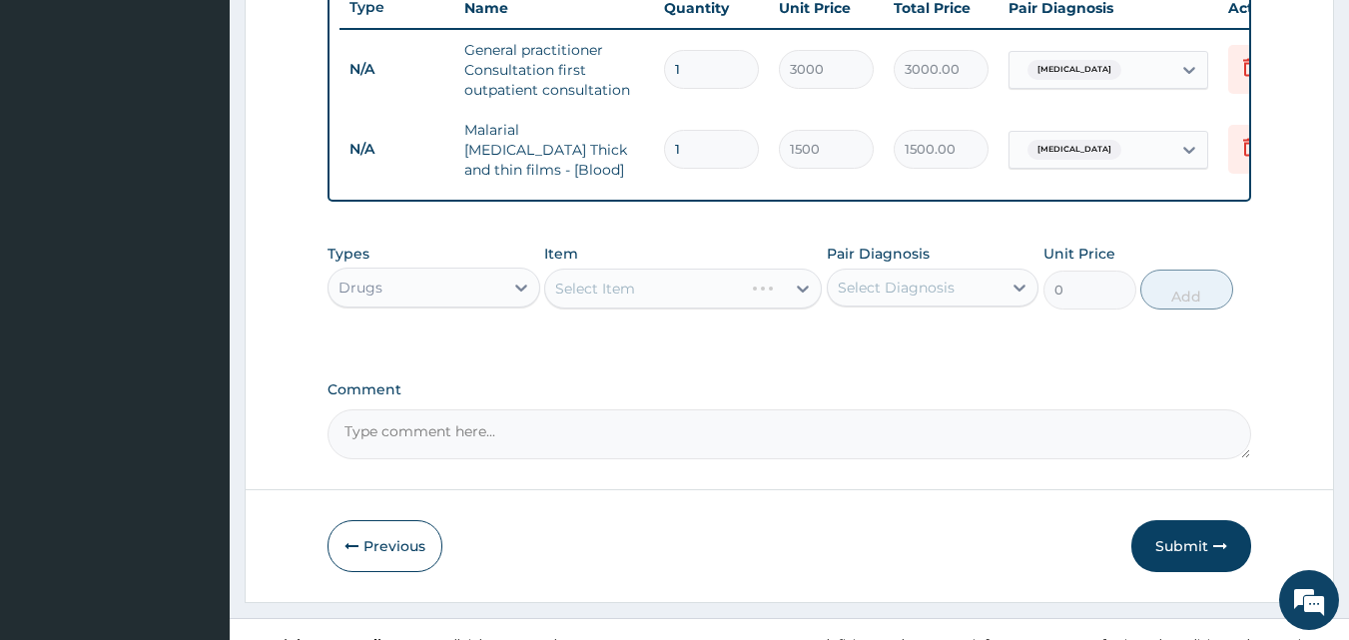
scroll to position [800, 0]
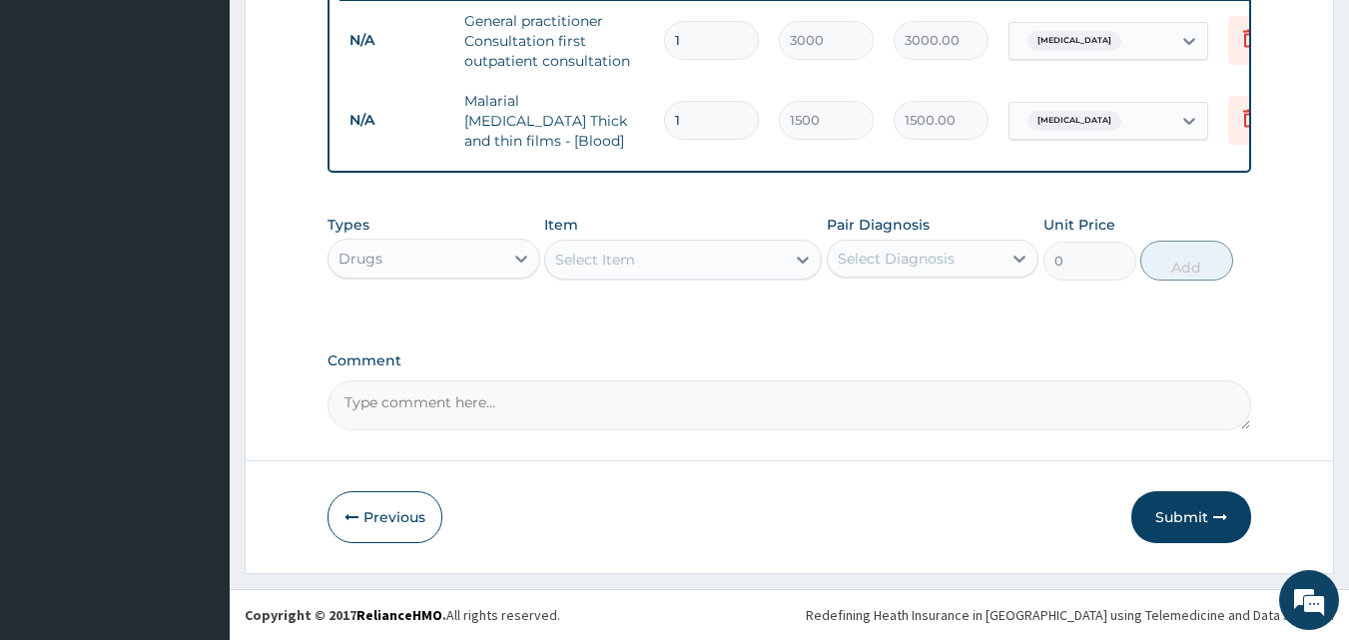
click at [626, 272] on div "Select Item" at bounding box center [665, 260] width 240 height 32
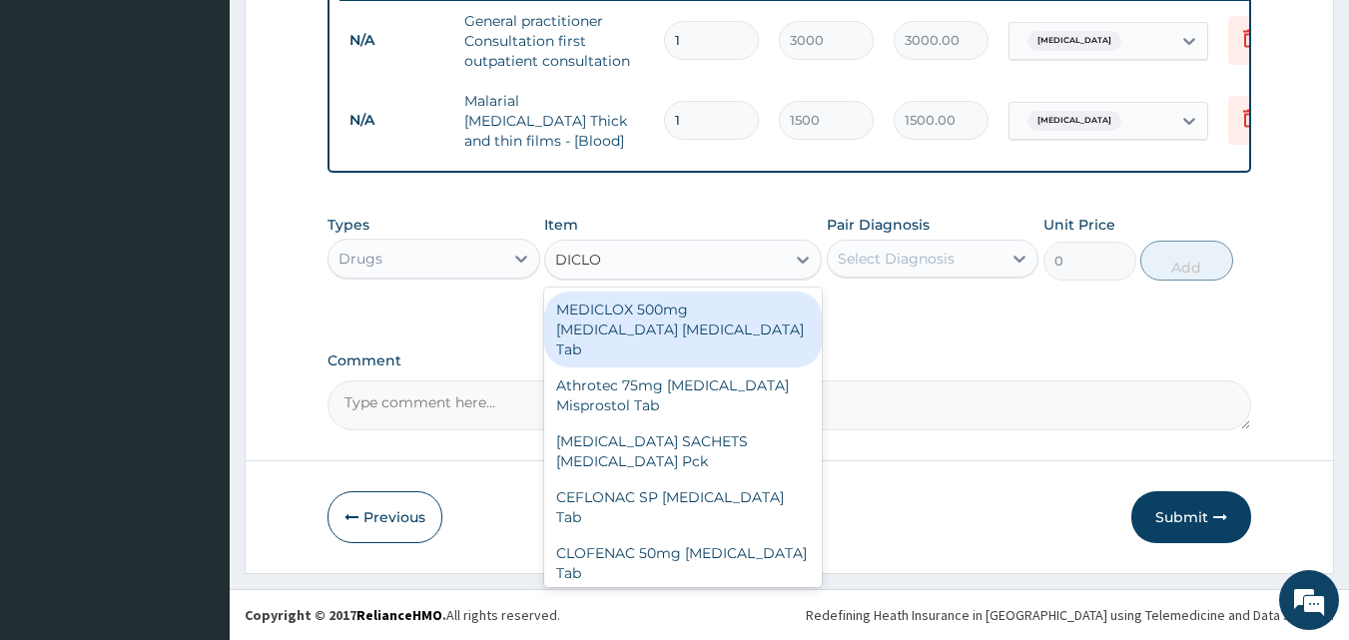
type input "DICLOF"
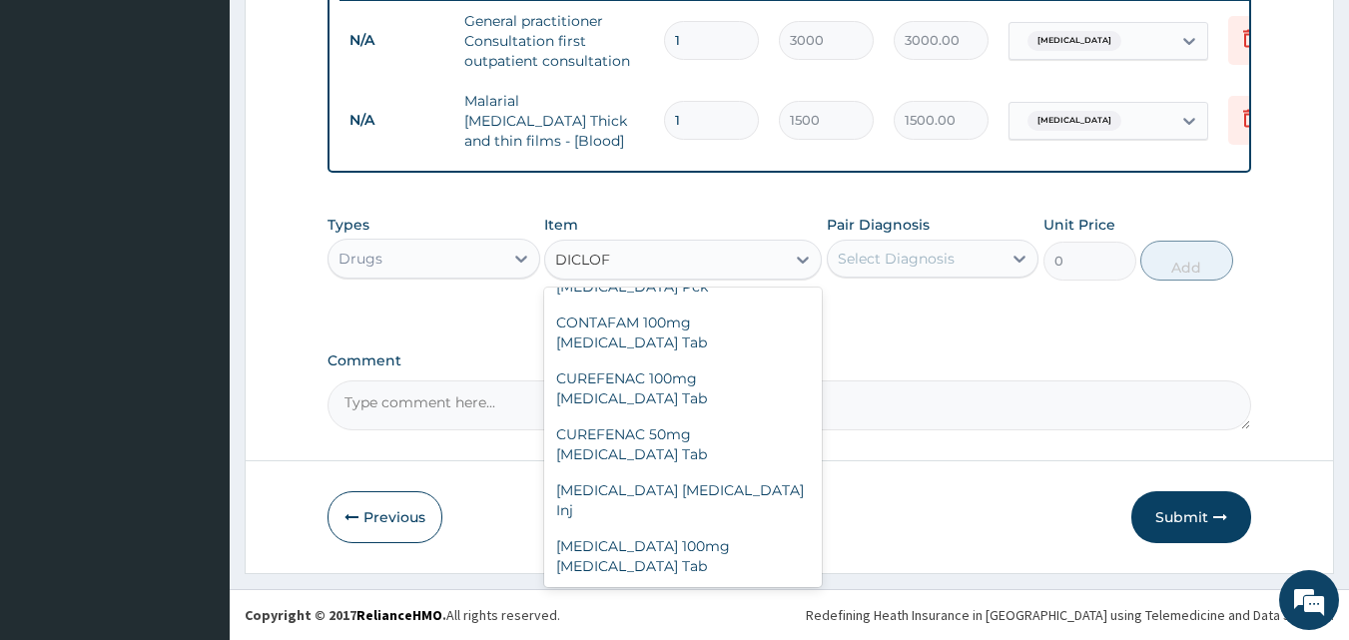
scroll to position [271, 0]
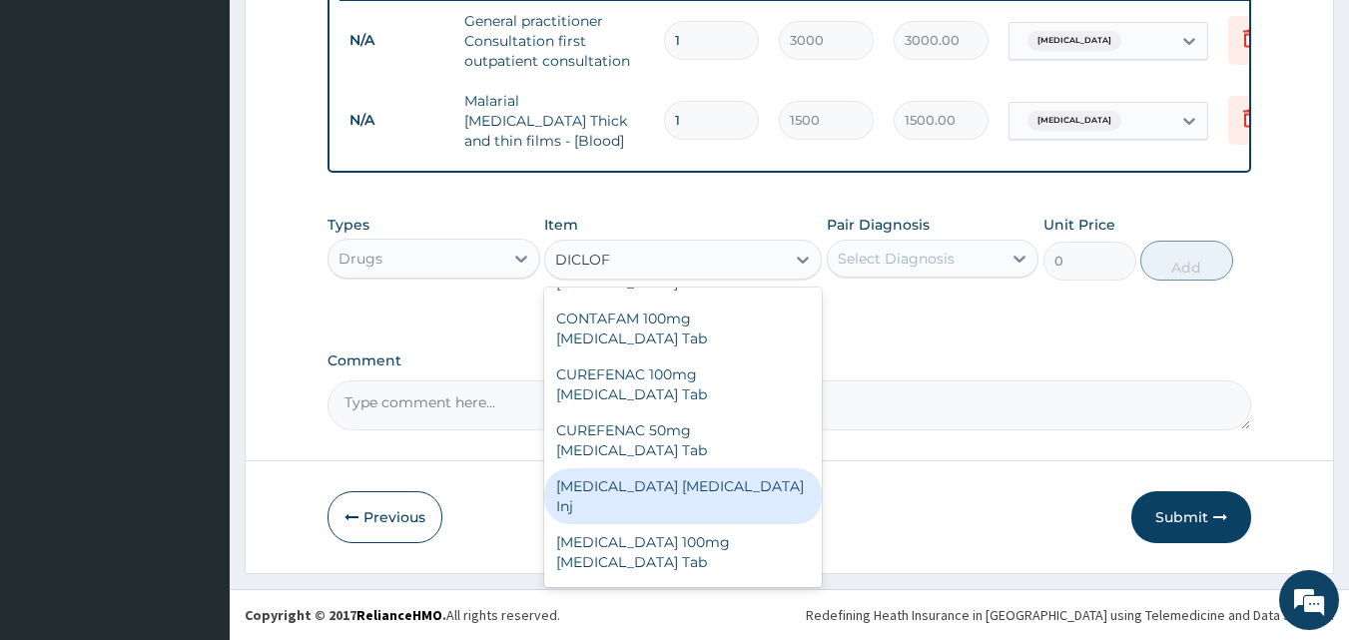
click at [624, 468] on div "[MEDICAL_DATA] [MEDICAL_DATA] Inj" at bounding box center [683, 496] width 278 height 56
type input "240"
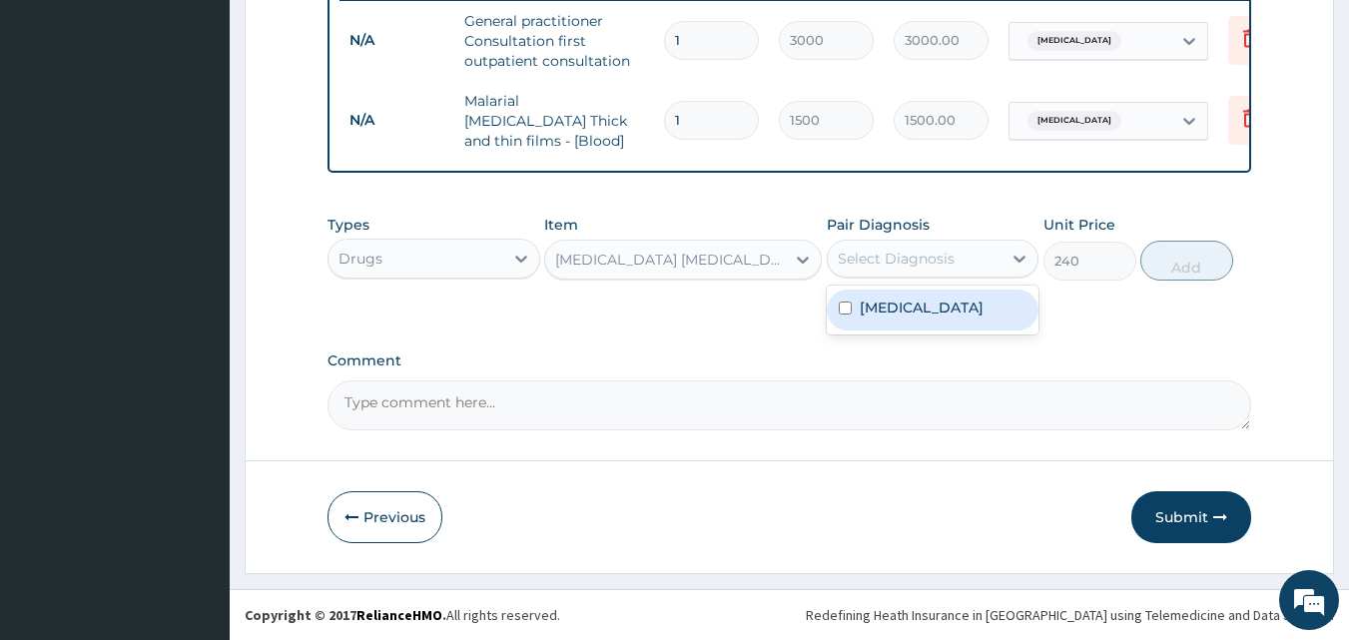
click at [896, 264] on div "Select Diagnosis" at bounding box center [896, 259] width 117 height 20
click at [901, 311] on label "[MEDICAL_DATA]" at bounding box center [922, 308] width 124 height 20
checkbox input "true"
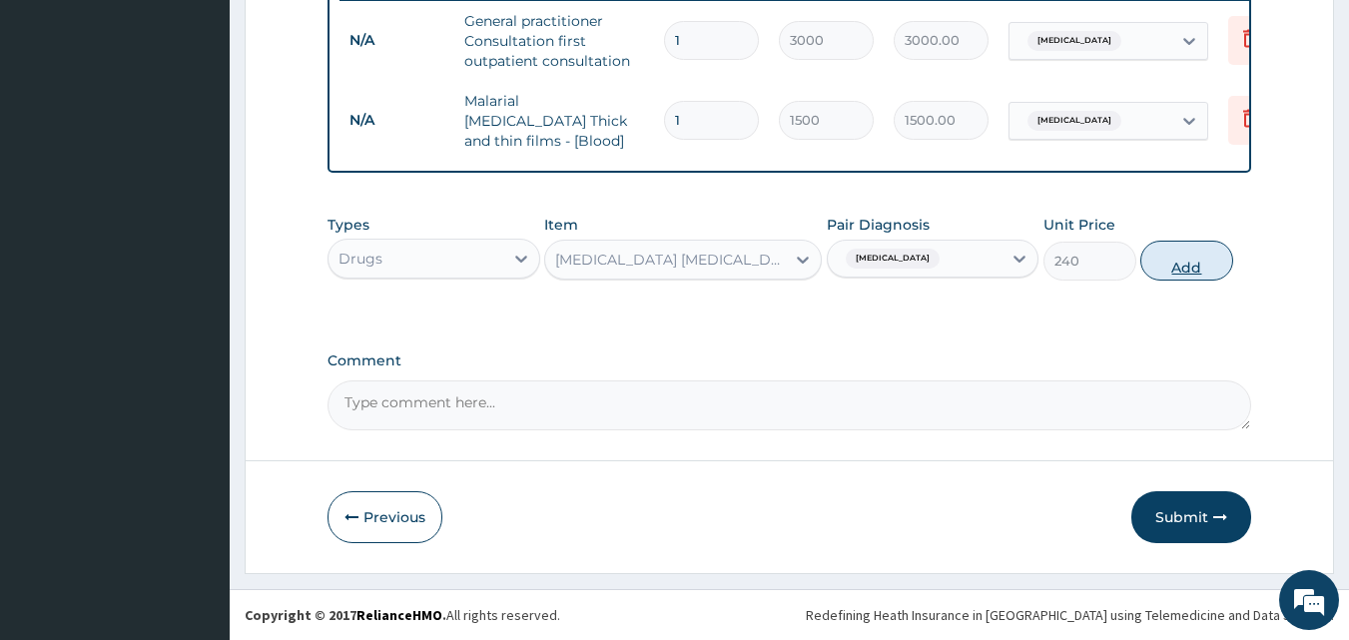
click at [1173, 265] on button "Add" at bounding box center [1187, 261] width 93 height 40
type input "0"
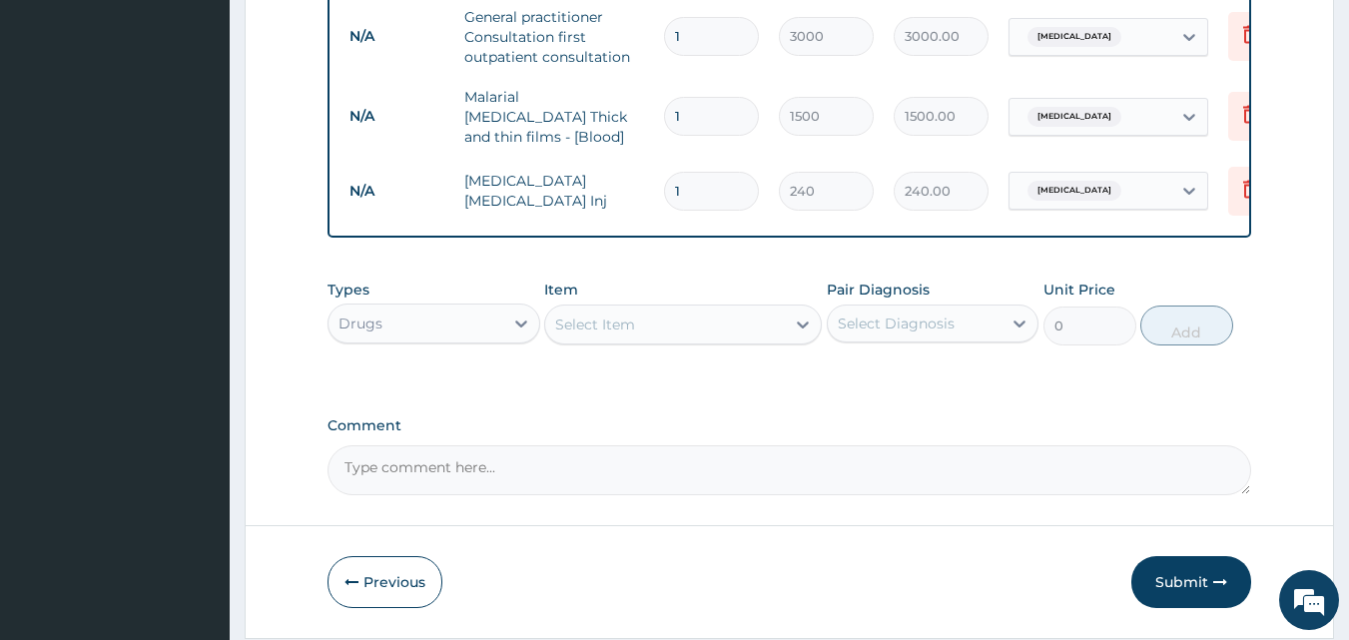
click at [618, 339] on div "Select Item" at bounding box center [665, 325] width 240 height 32
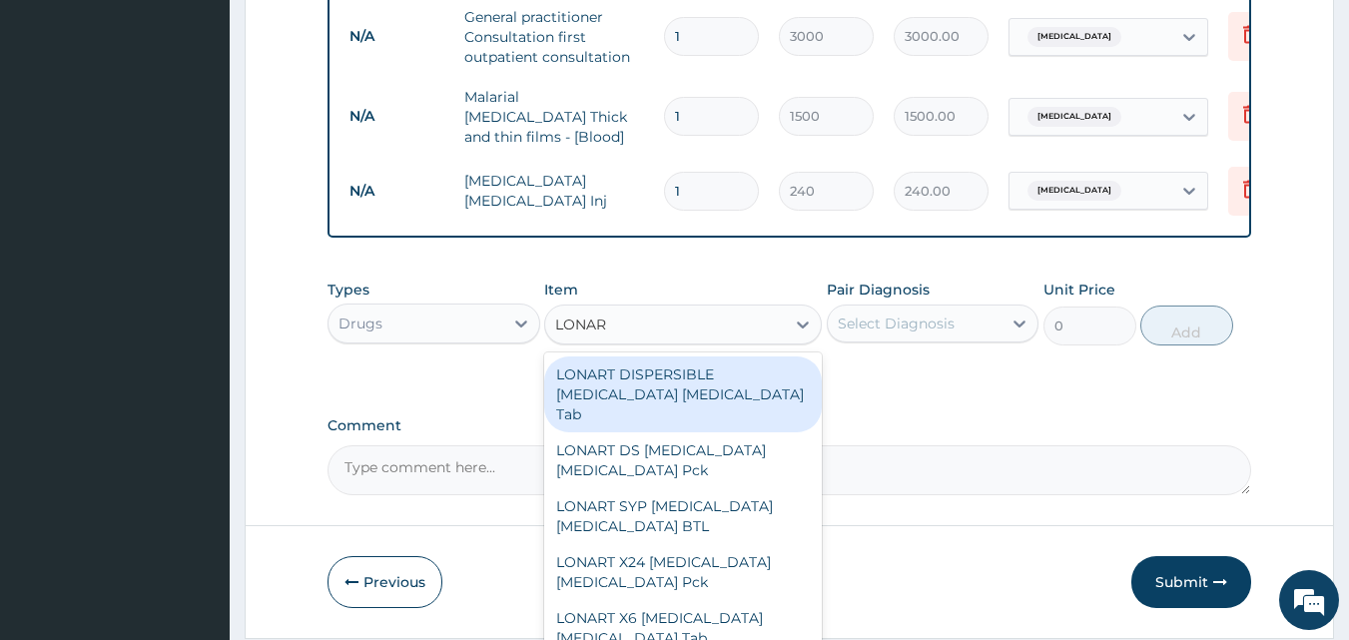
type input "LONART"
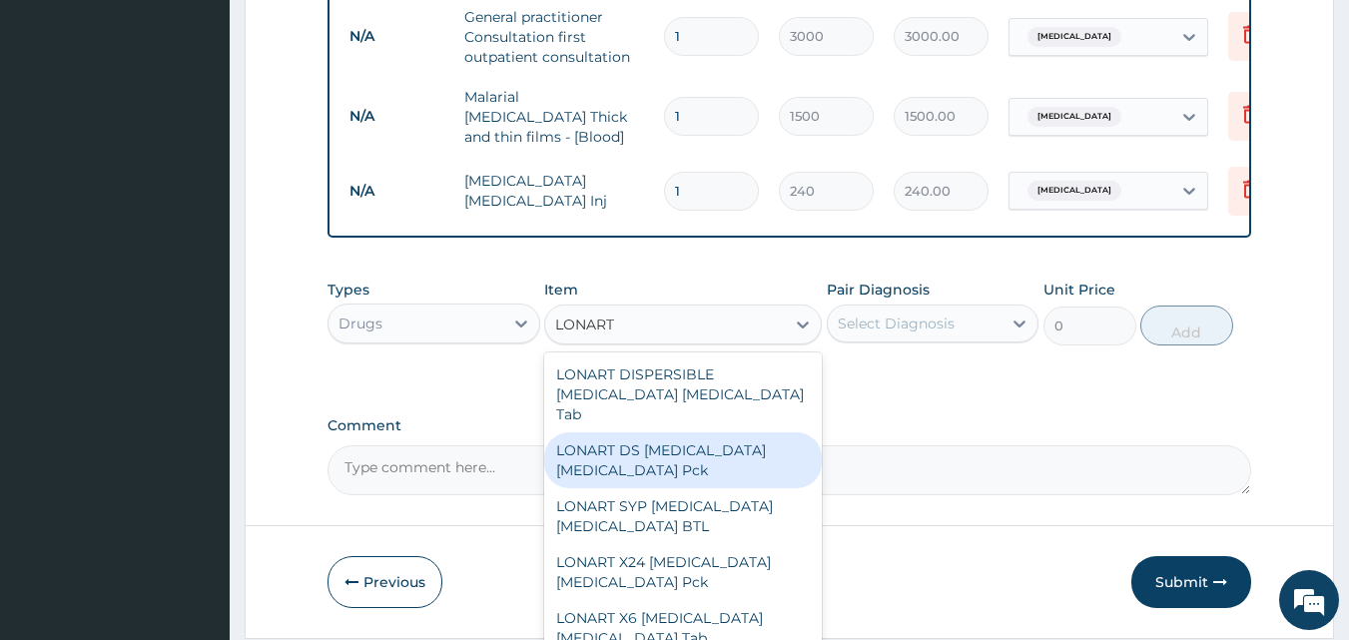
click at [684, 441] on div "LONART DS [MEDICAL_DATA] [MEDICAL_DATA] Pck" at bounding box center [683, 460] width 278 height 56
type input "1550"
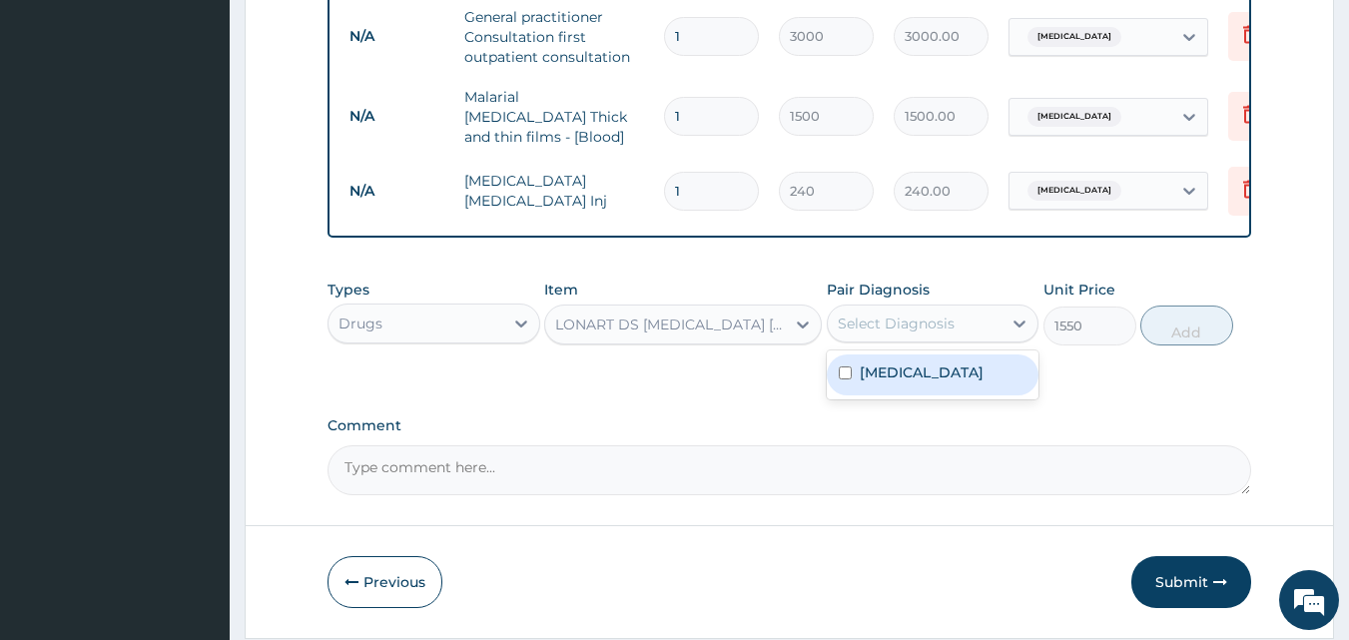
click at [885, 334] on div "Select Diagnosis" at bounding box center [896, 324] width 117 height 20
click at [894, 369] on label "[MEDICAL_DATA]" at bounding box center [922, 373] width 124 height 20
checkbox input "true"
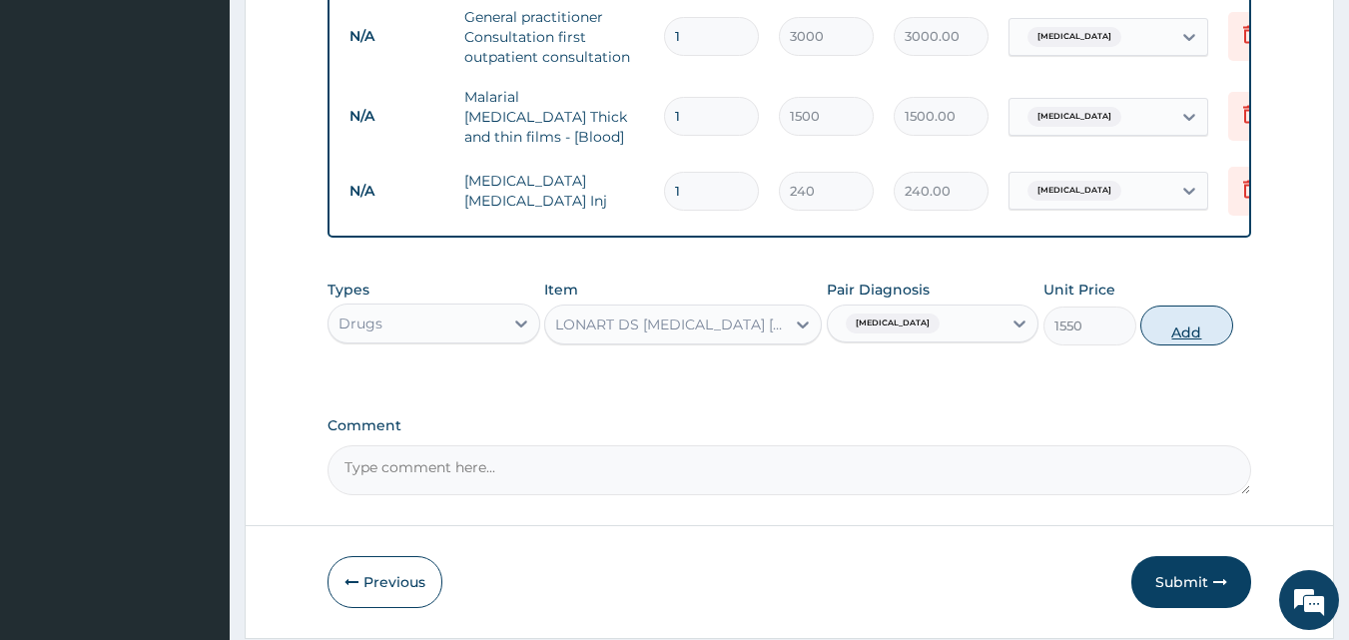
click at [1194, 327] on button "Add" at bounding box center [1187, 326] width 93 height 40
type input "0"
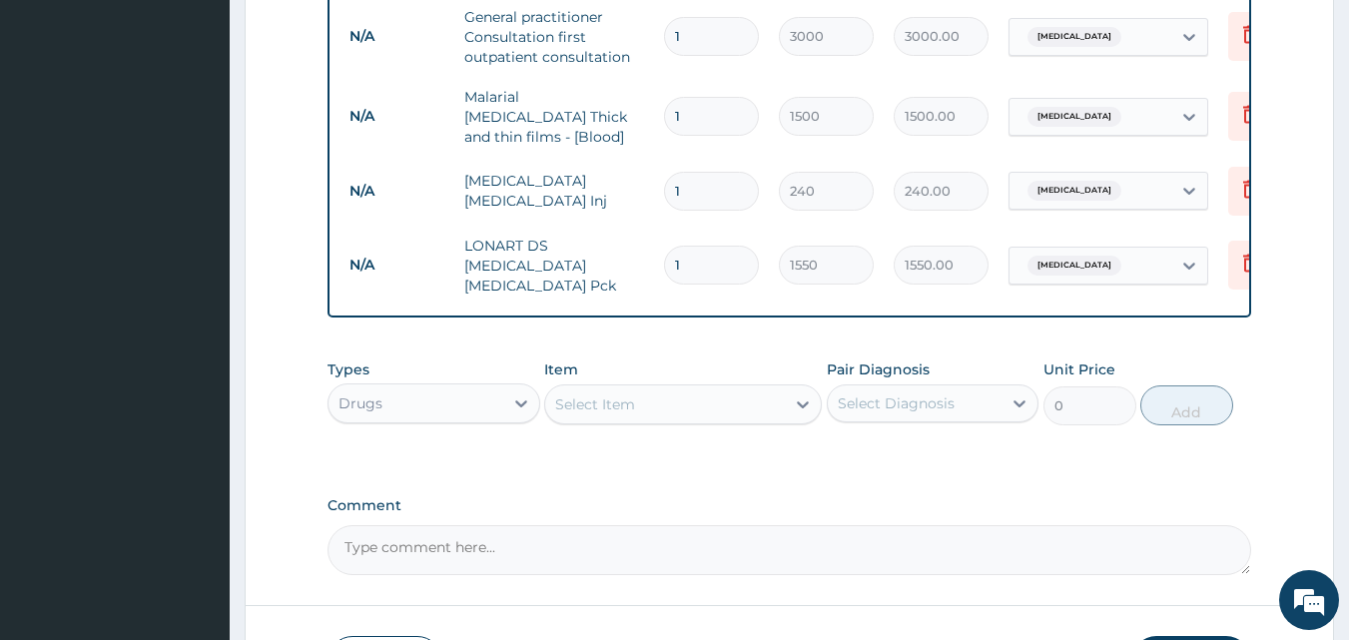
click at [698, 393] on div "Select Item" at bounding box center [665, 405] width 240 height 32
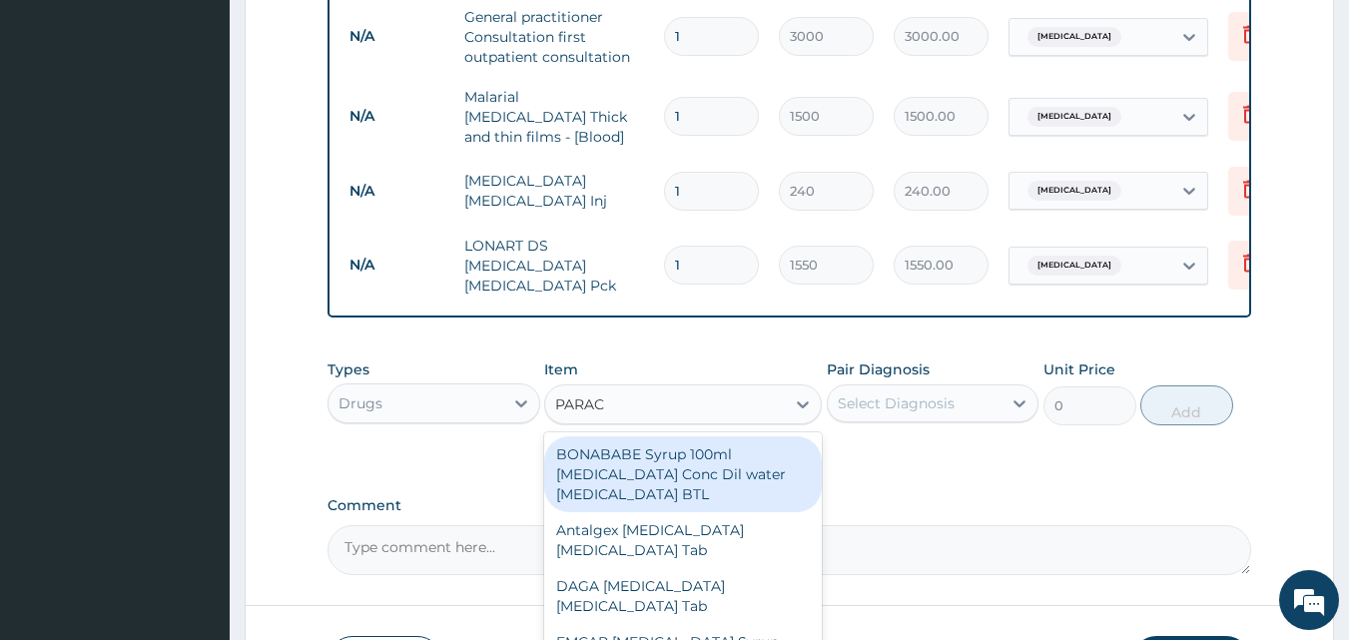
type input "PARACE"
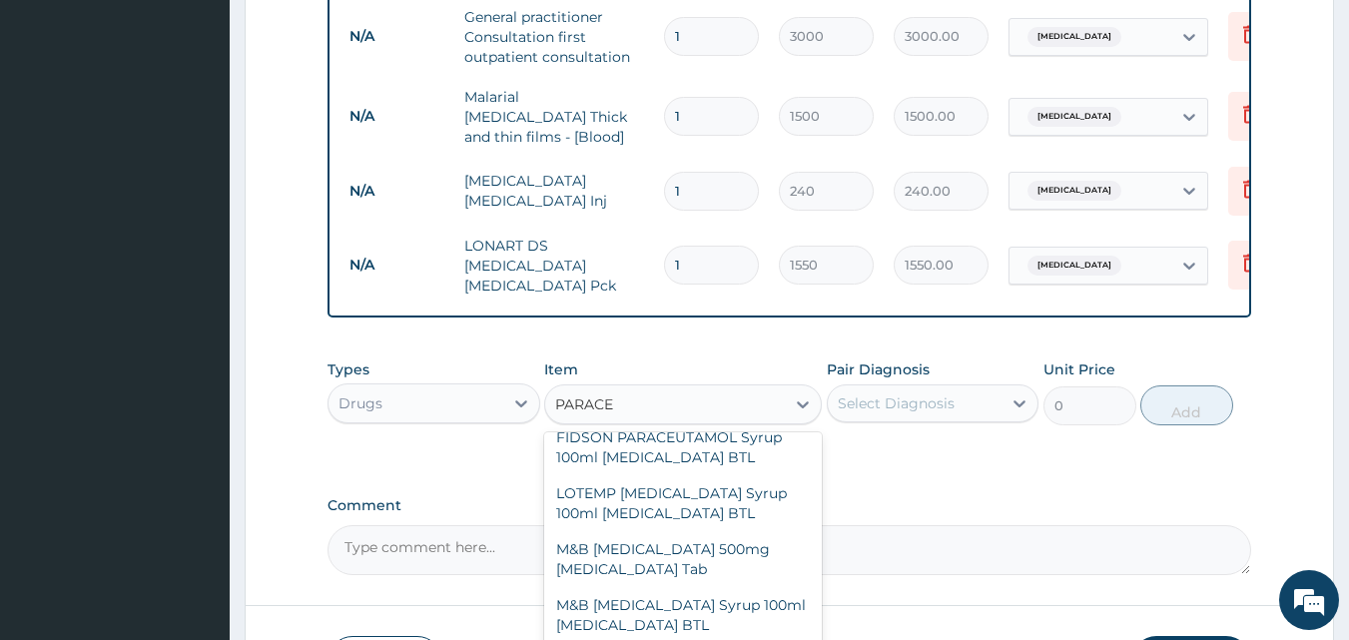
scroll to position [429, 0]
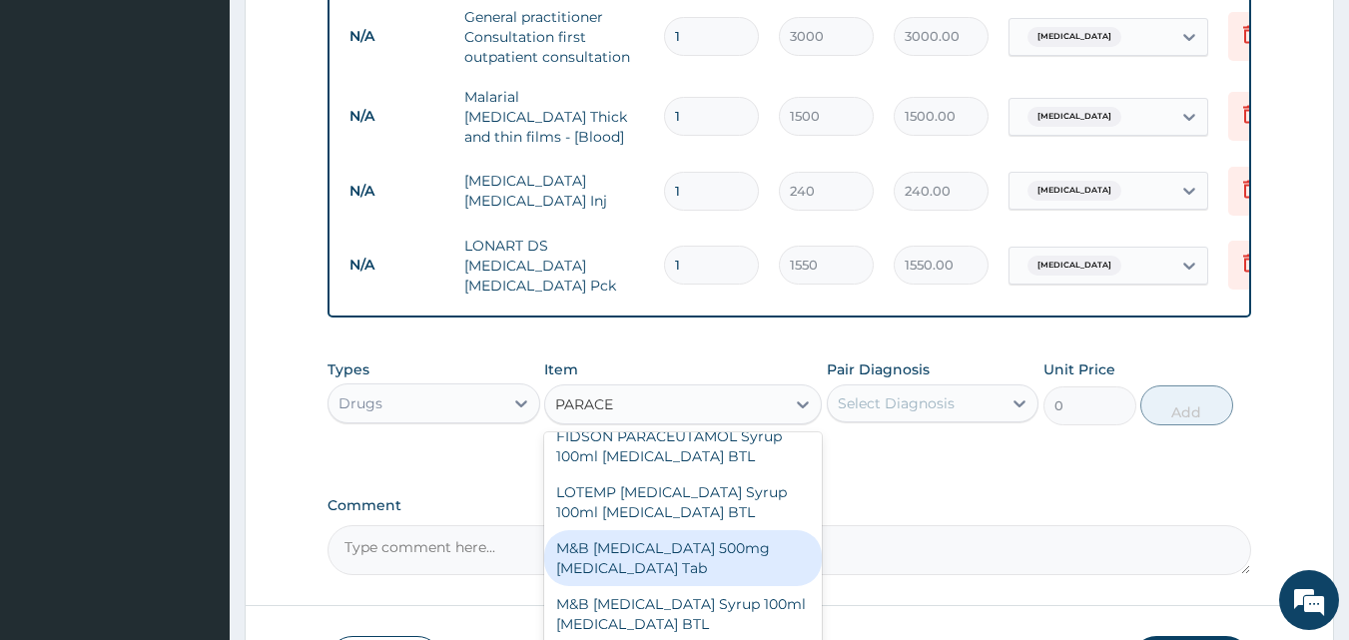
click at [695, 540] on div "M&B [MEDICAL_DATA] 500mg [MEDICAL_DATA] Tab" at bounding box center [683, 558] width 278 height 56
type input "10"
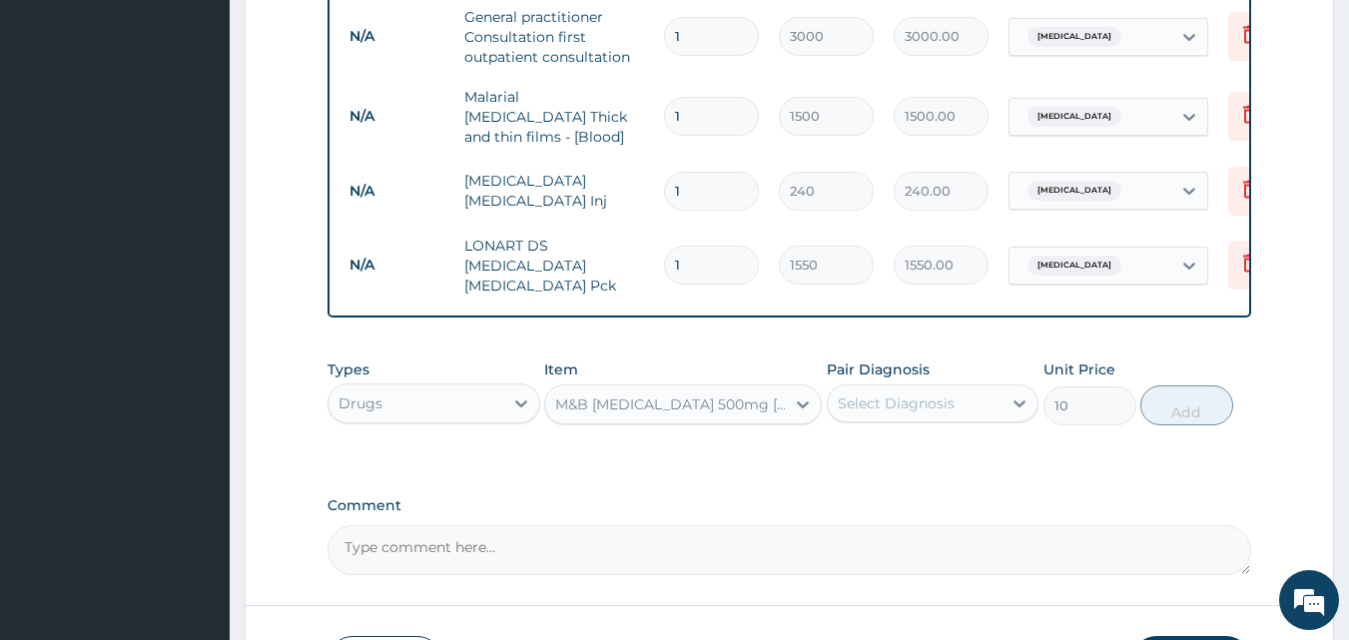
click at [860, 411] on div "Select Diagnosis" at bounding box center [915, 404] width 175 height 32
click at [872, 460] on div "[MEDICAL_DATA]" at bounding box center [933, 454] width 213 height 41
checkbox input "true"
click at [1199, 397] on button "Add" at bounding box center [1187, 406] width 93 height 40
type input "0"
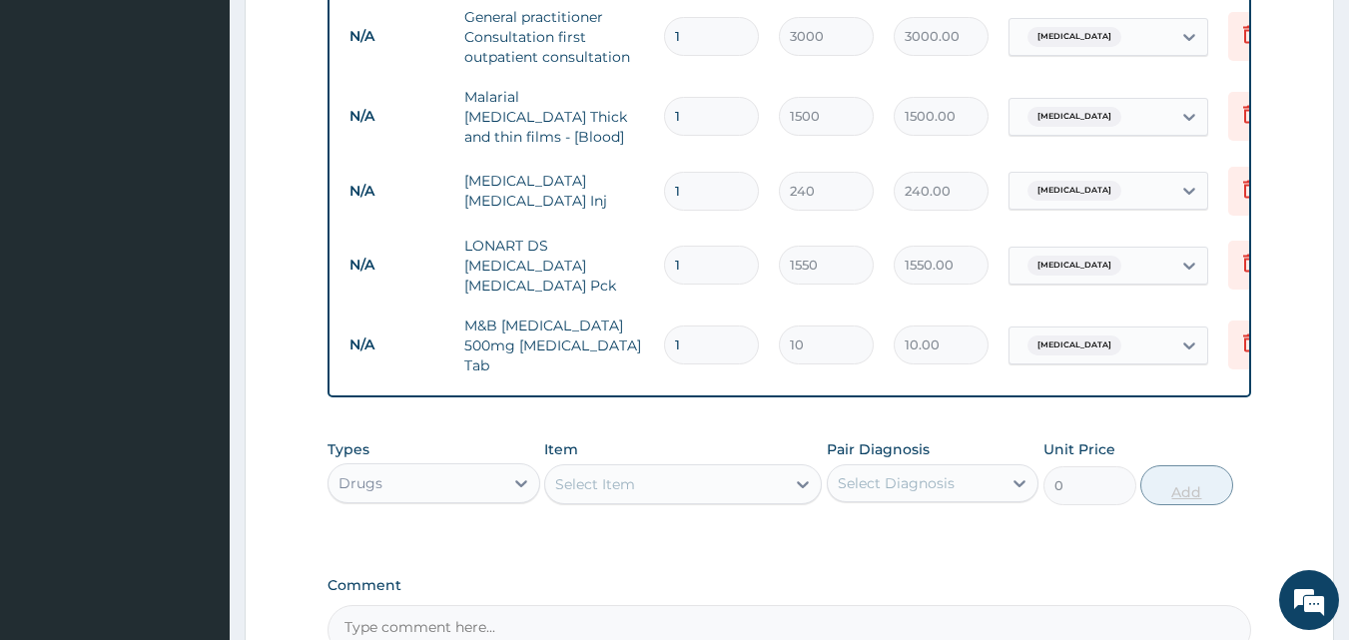
type input "18"
type input "180.00"
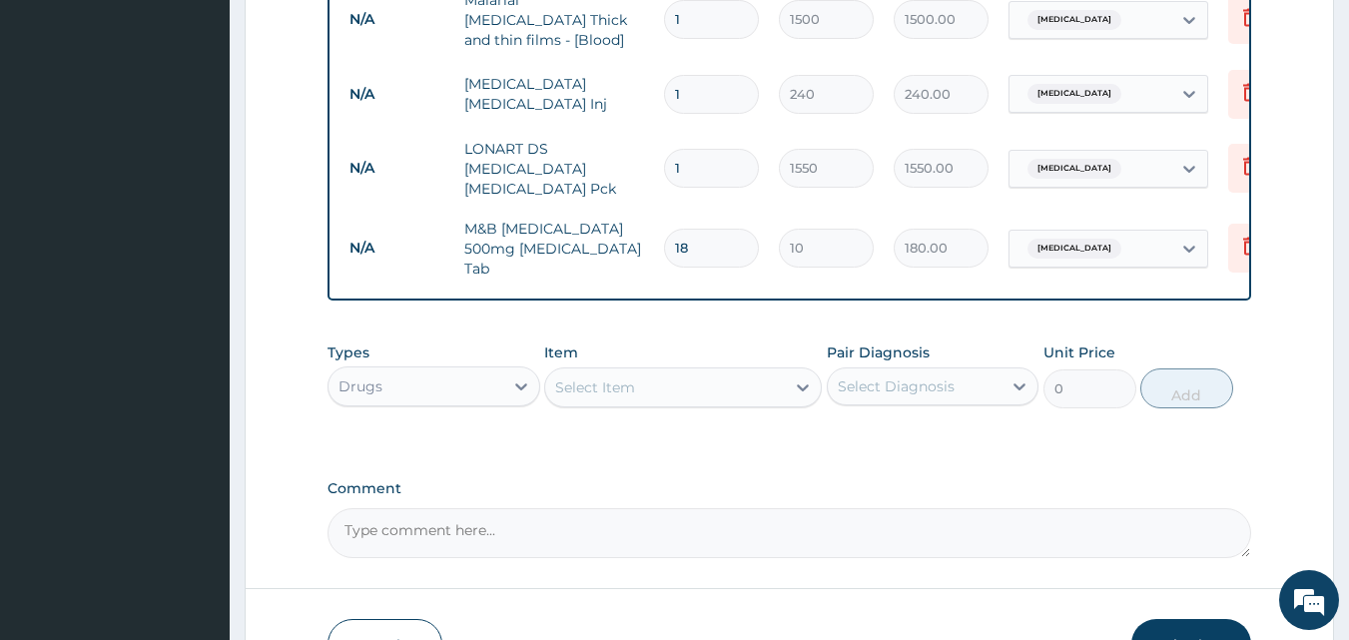
scroll to position [1018, 0]
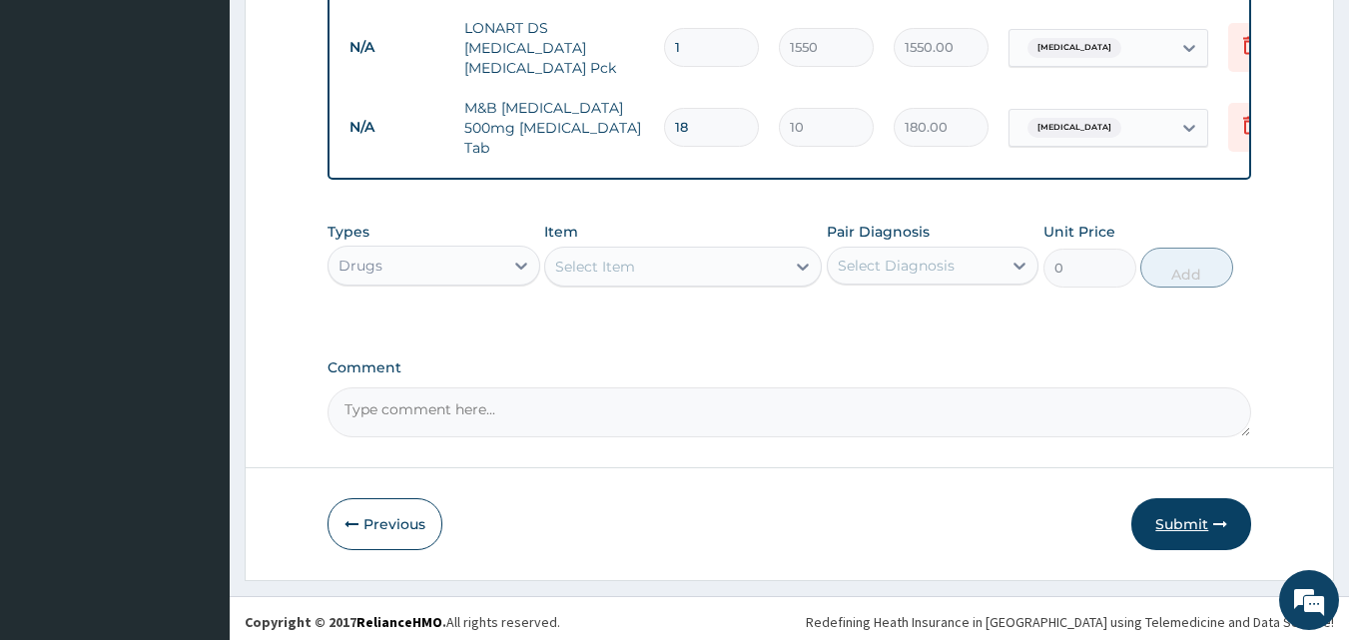
type input "18"
click at [1172, 513] on button "Submit" at bounding box center [1192, 524] width 120 height 52
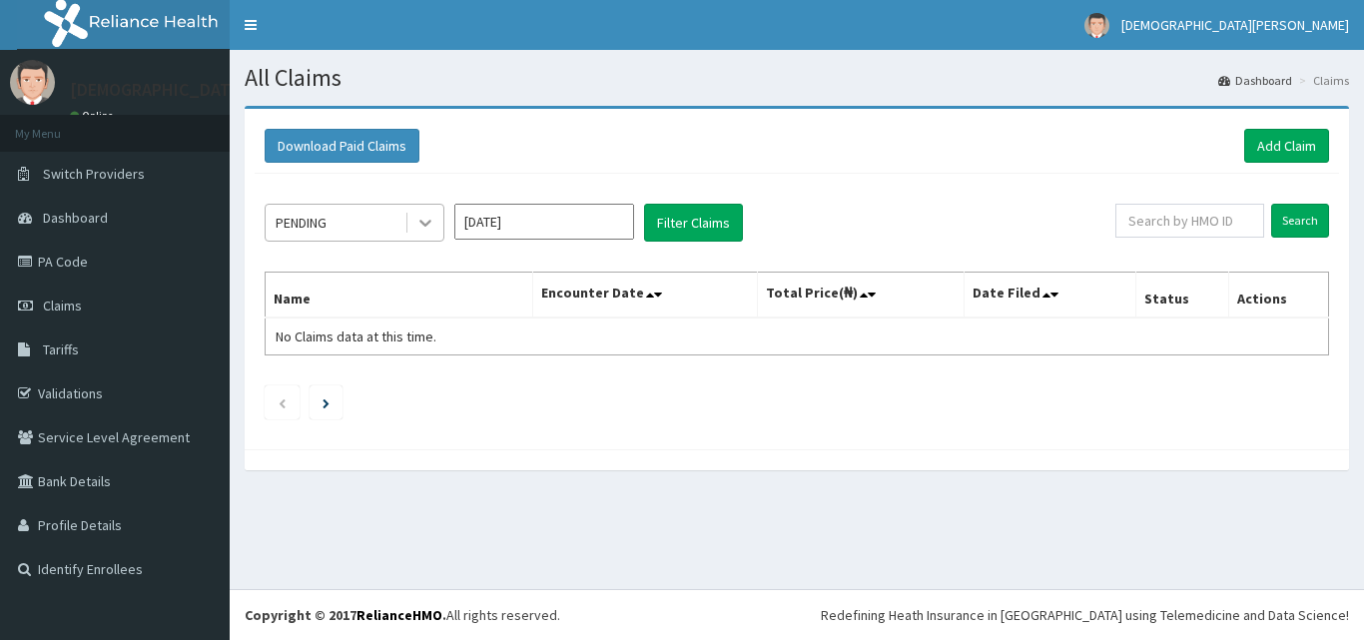
click at [428, 222] on icon at bounding box center [425, 224] width 12 height 7
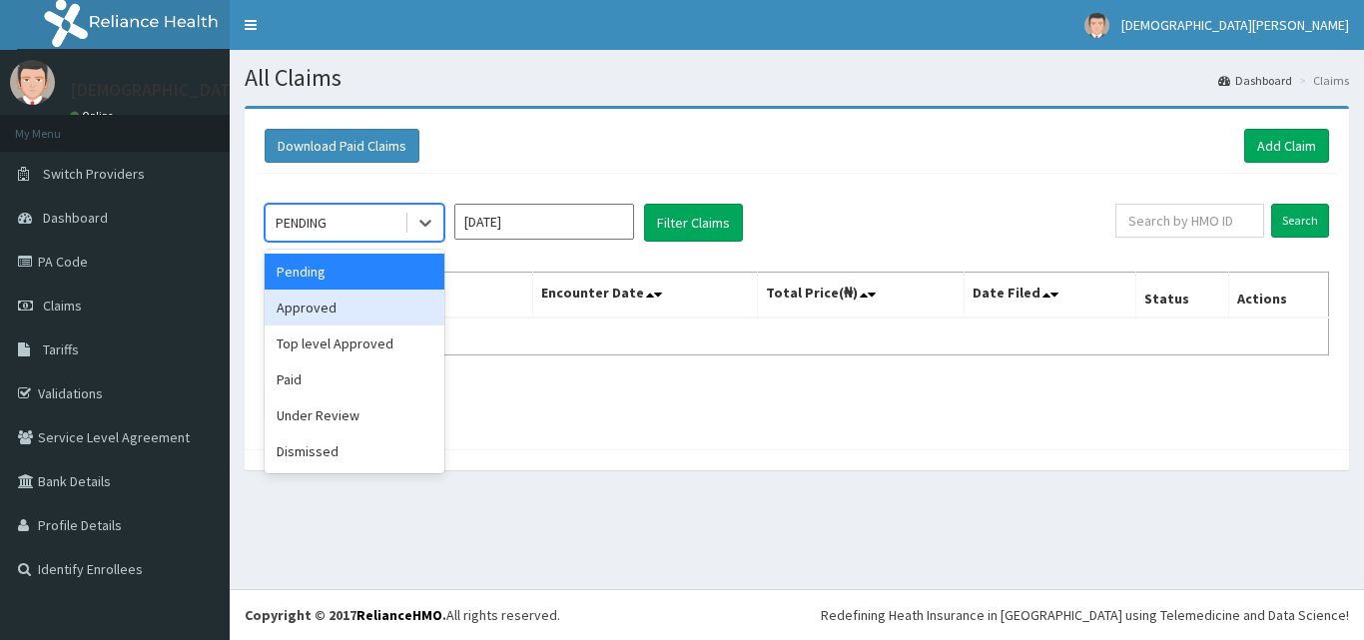
click at [414, 306] on div "Approved" at bounding box center [355, 308] width 180 height 36
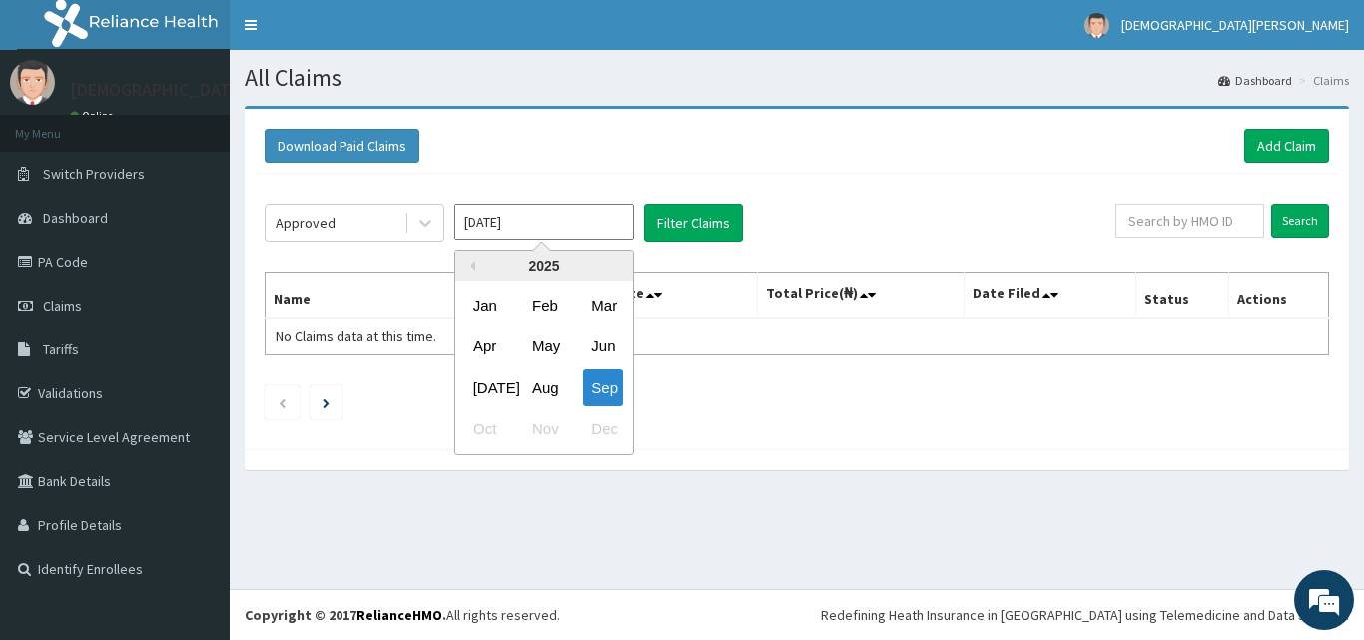
click at [539, 225] on input "[DATE]" at bounding box center [544, 222] width 180 height 36
click at [560, 396] on div "Aug" at bounding box center [544, 388] width 40 height 37
type input "[DATE]"
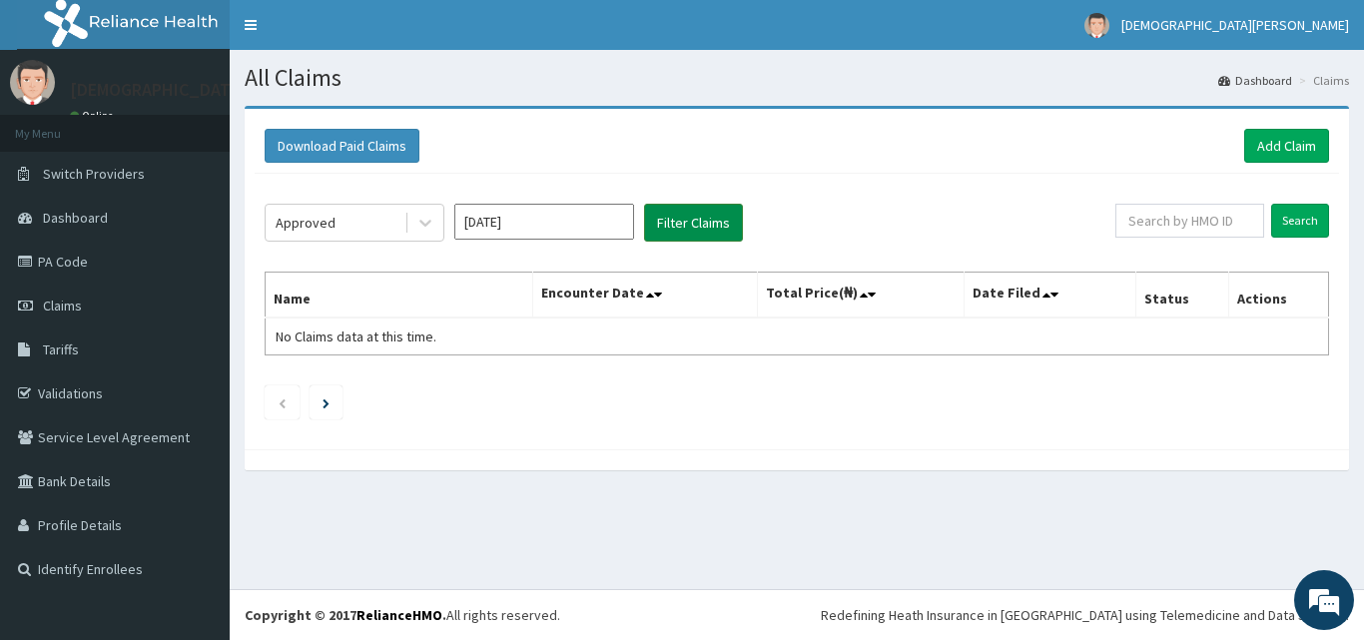
click at [716, 226] on button "Filter Claims" at bounding box center [693, 223] width 99 height 38
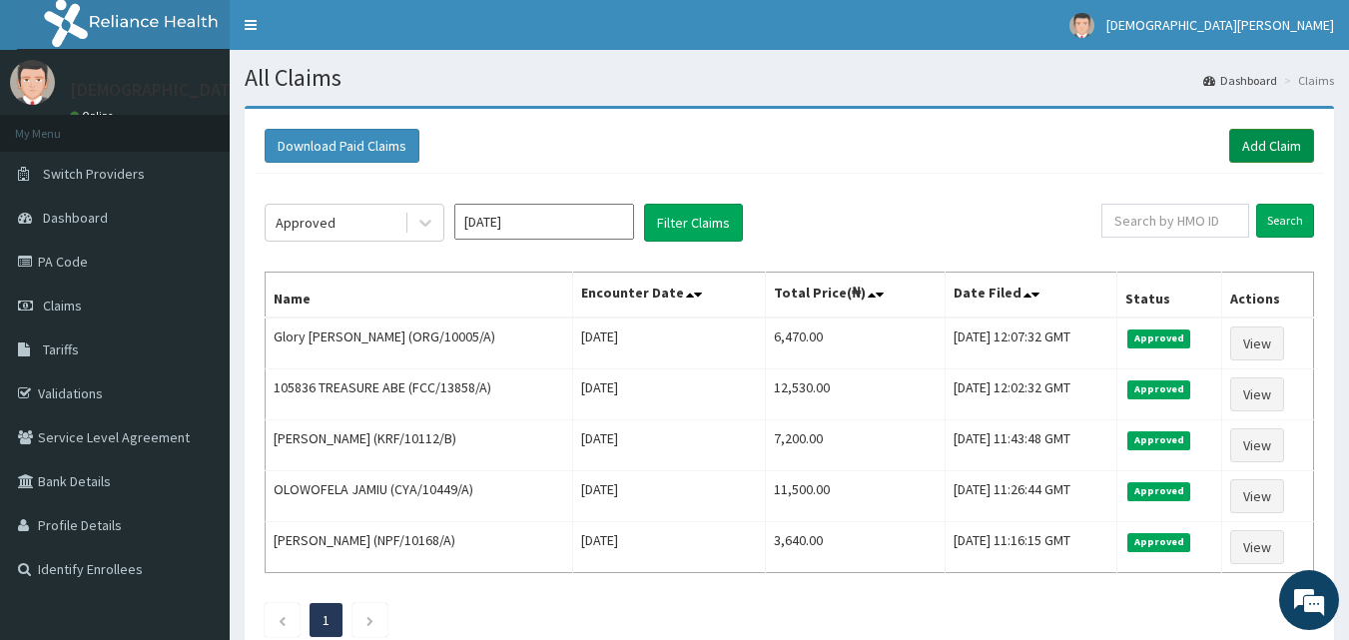
click at [1265, 136] on link "Add Claim" at bounding box center [1272, 146] width 85 height 34
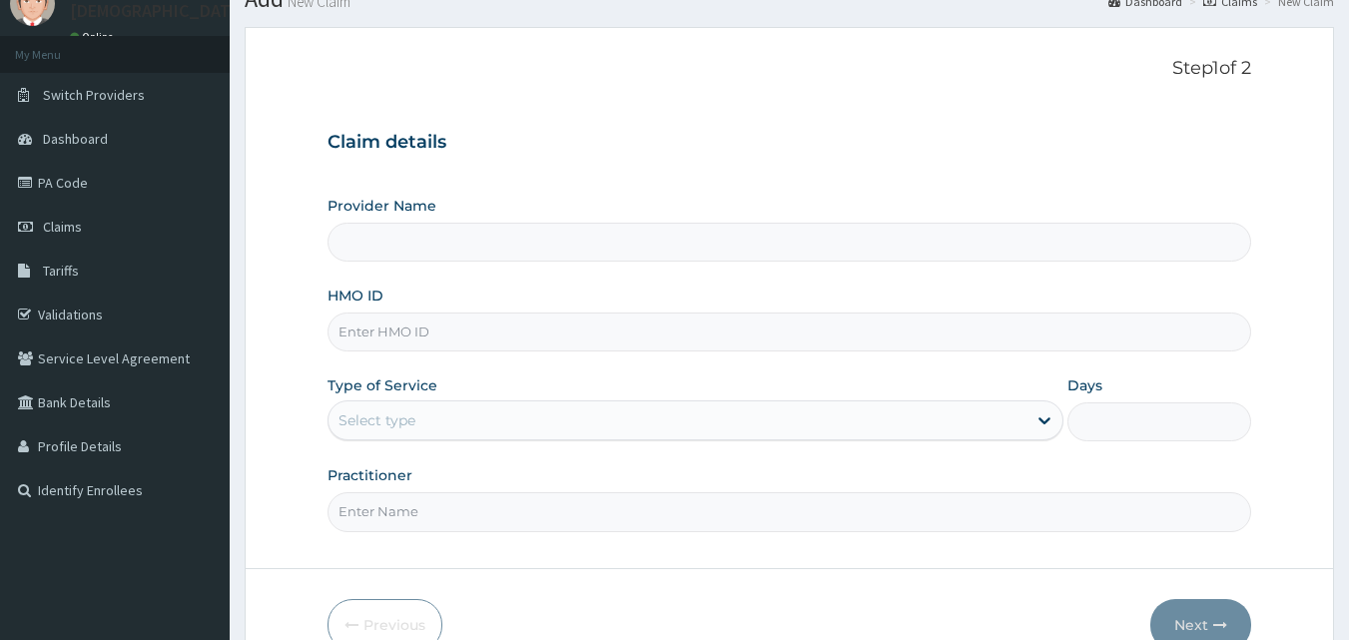
scroll to position [187, 0]
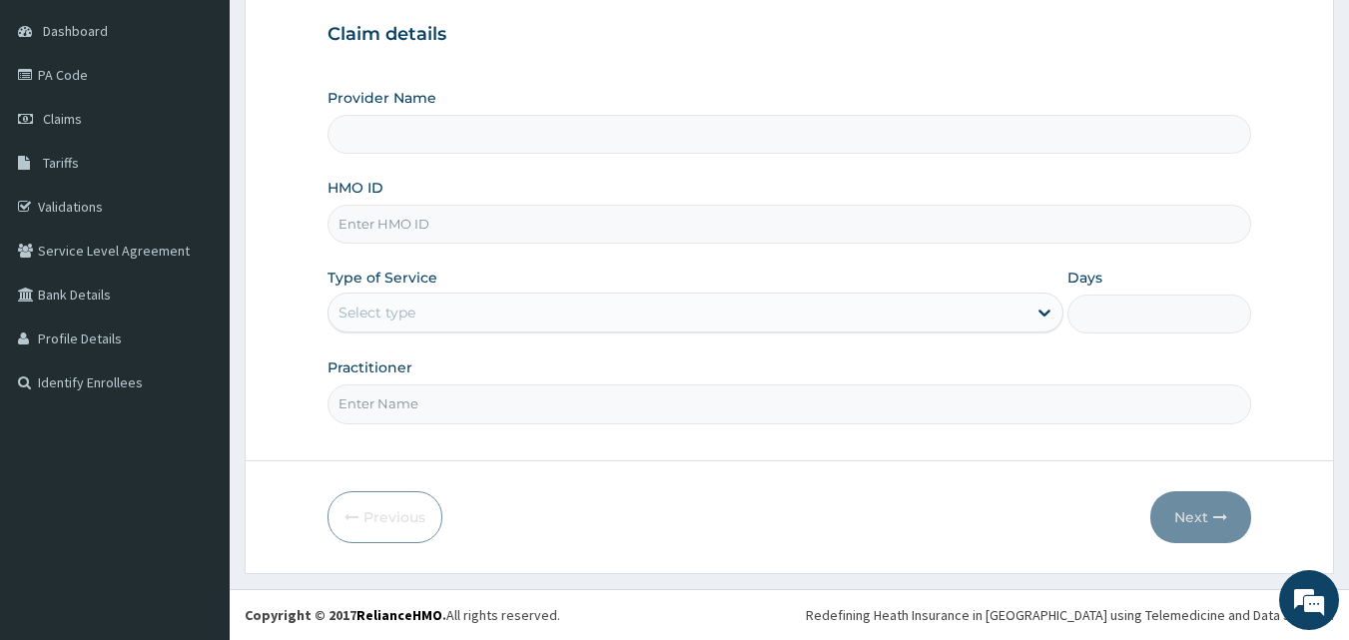
type input "[GEOGRAPHIC_DATA]"
click at [440, 237] on input "HMO ID" at bounding box center [790, 224] width 925 height 39
type input "VLA/10206/A"
click at [446, 313] on div "Select type" at bounding box center [678, 313] width 698 height 32
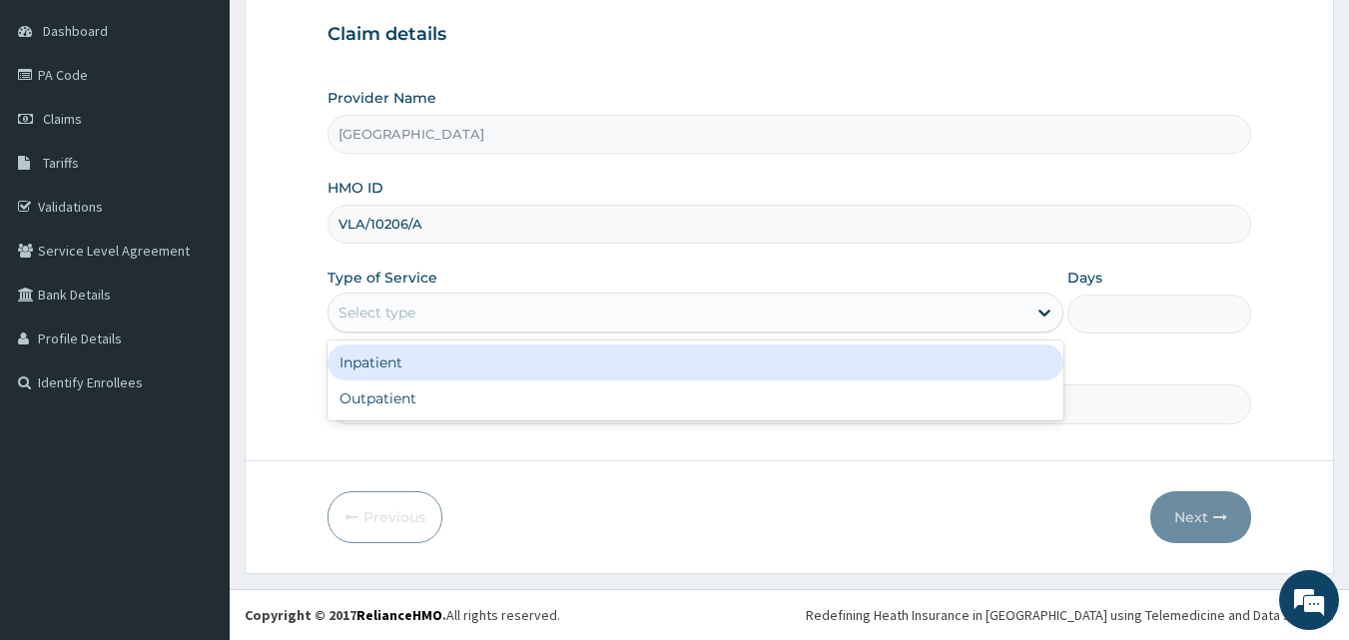
scroll to position [0, 0]
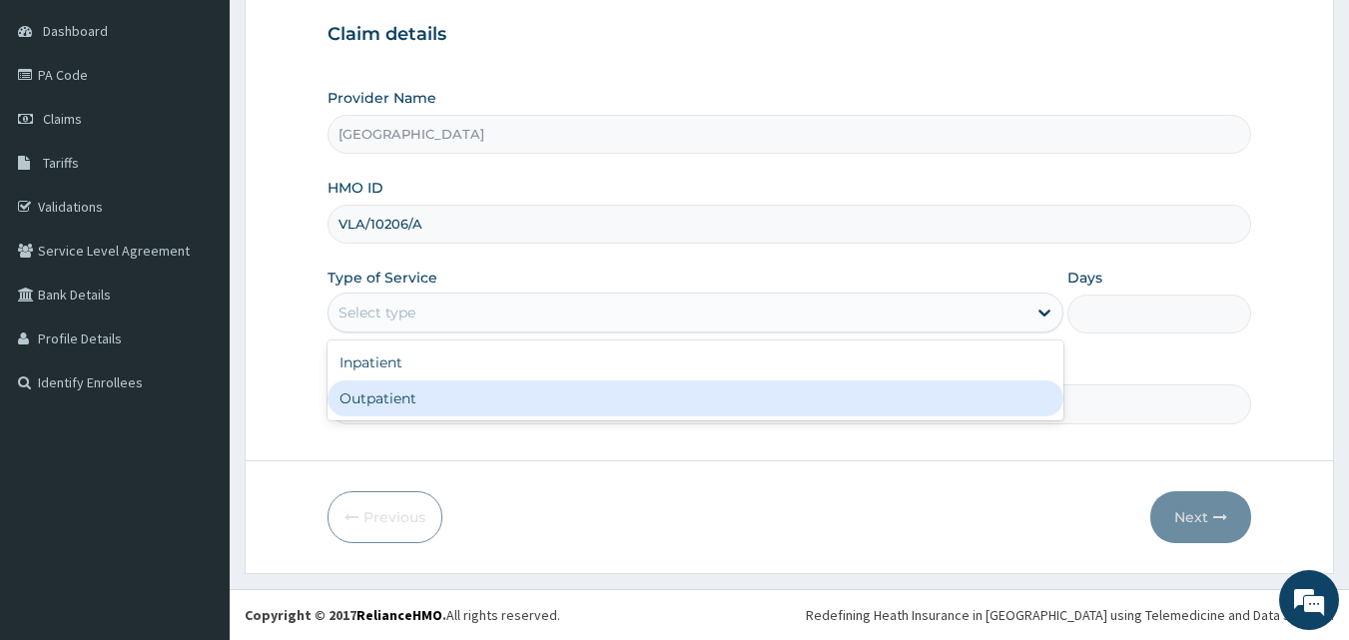
click at [449, 390] on div "Outpatient" at bounding box center [696, 399] width 736 height 36
type input "1"
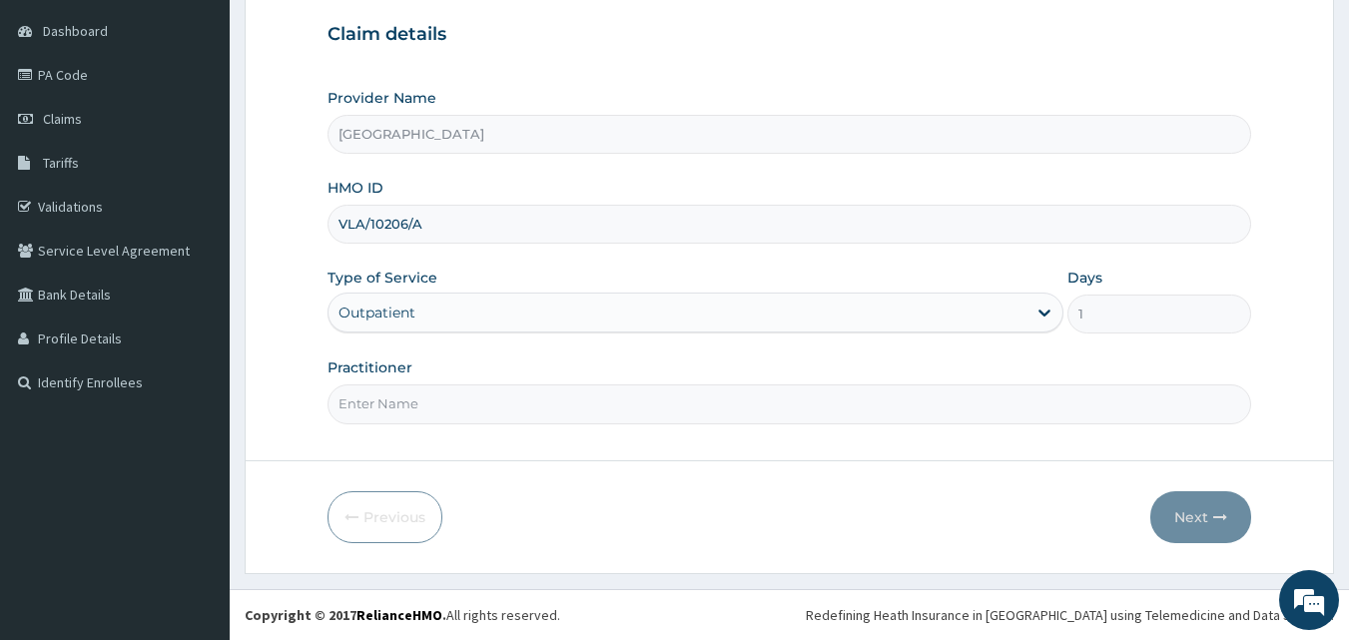
click at [440, 412] on input "Practitioner" at bounding box center [790, 404] width 925 height 39
type input "[PERSON_NAME]"
click at [1192, 501] on button "Next" at bounding box center [1201, 517] width 101 height 52
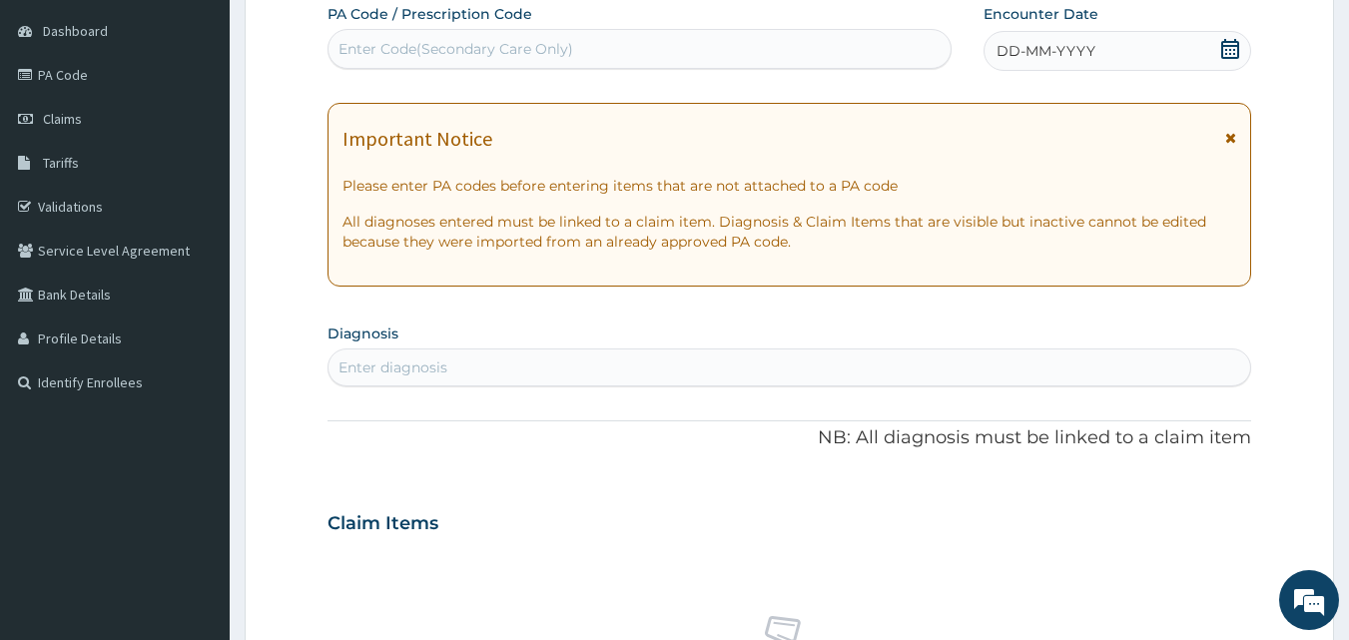
click at [1008, 49] on span "DD-MM-YYYY" at bounding box center [1046, 51] width 99 height 20
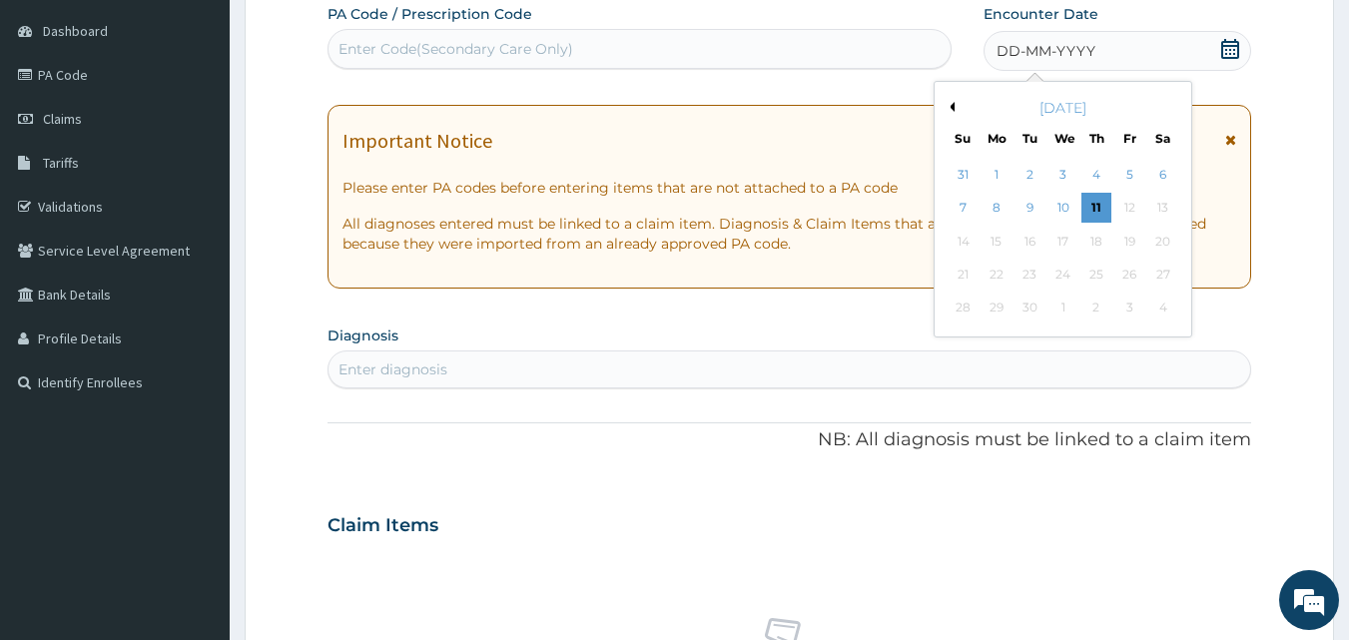
click at [951, 109] on button "Previous Month" at bounding box center [950, 107] width 10 height 10
click at [1100, 210] on div "7" at bounding box center [1097, 209] width 30 height 30
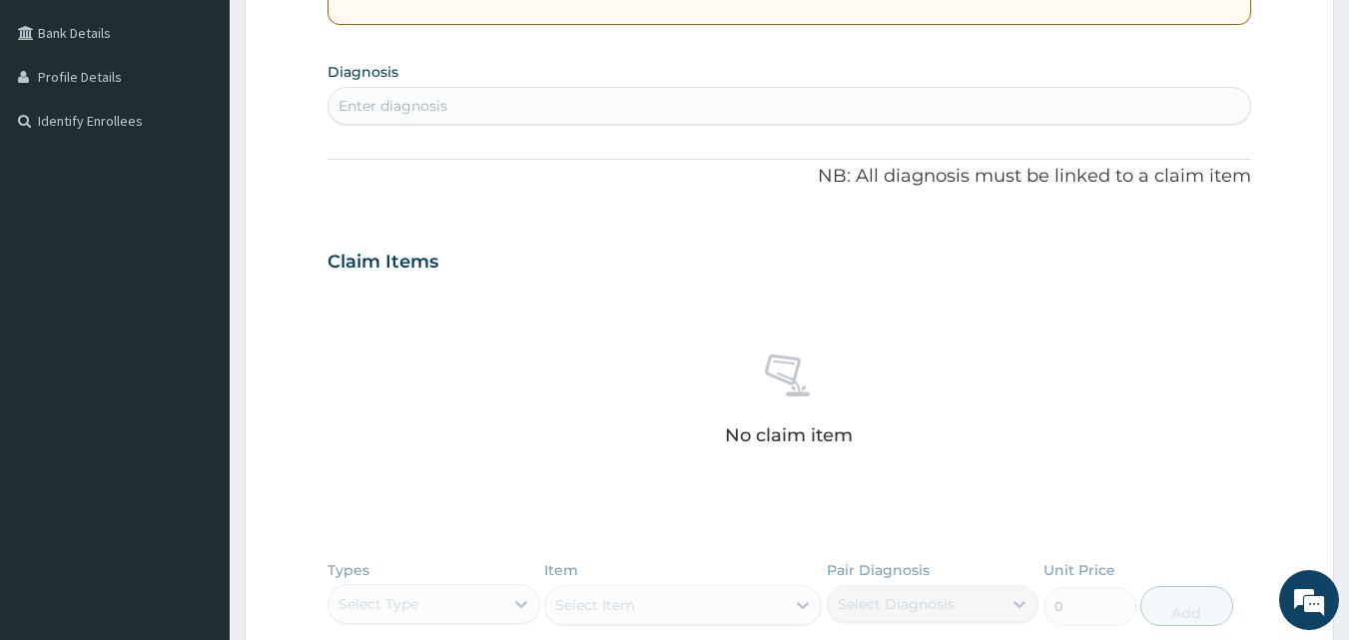
scroll to position [438, 0]
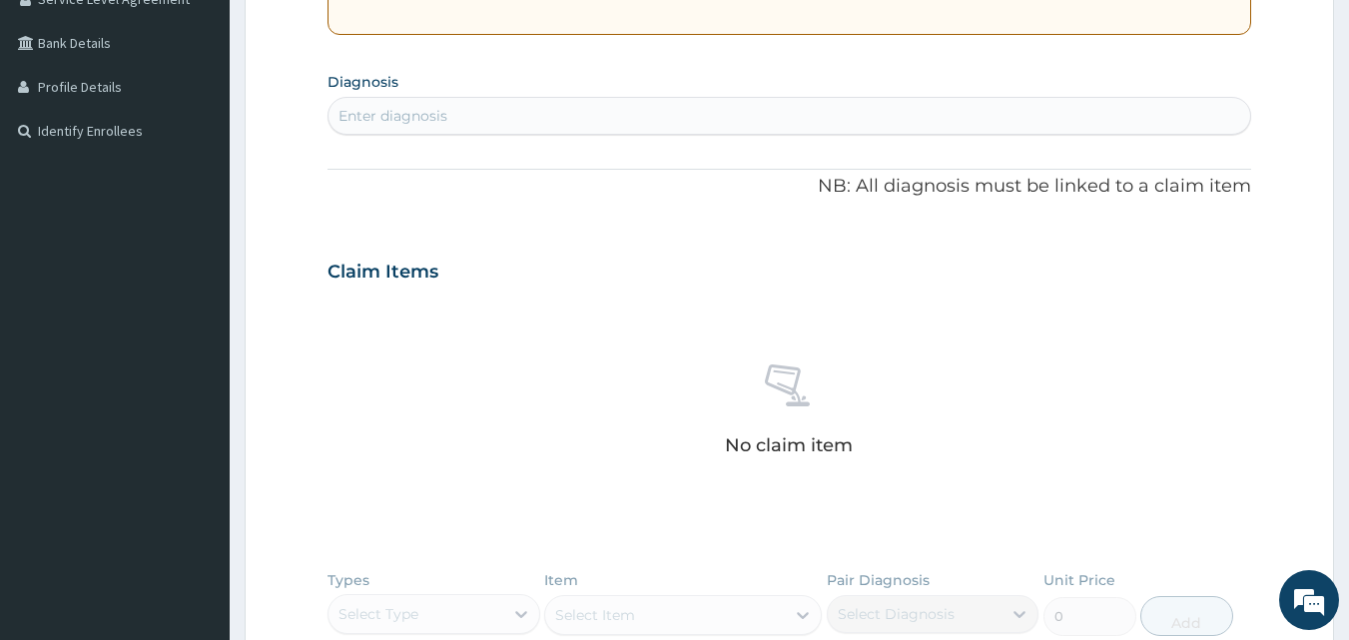
click at [502, 114] on div "Enter diagnosis" at bounding box center [790, 116] width 923 height 32
type input "PEPTIC U"
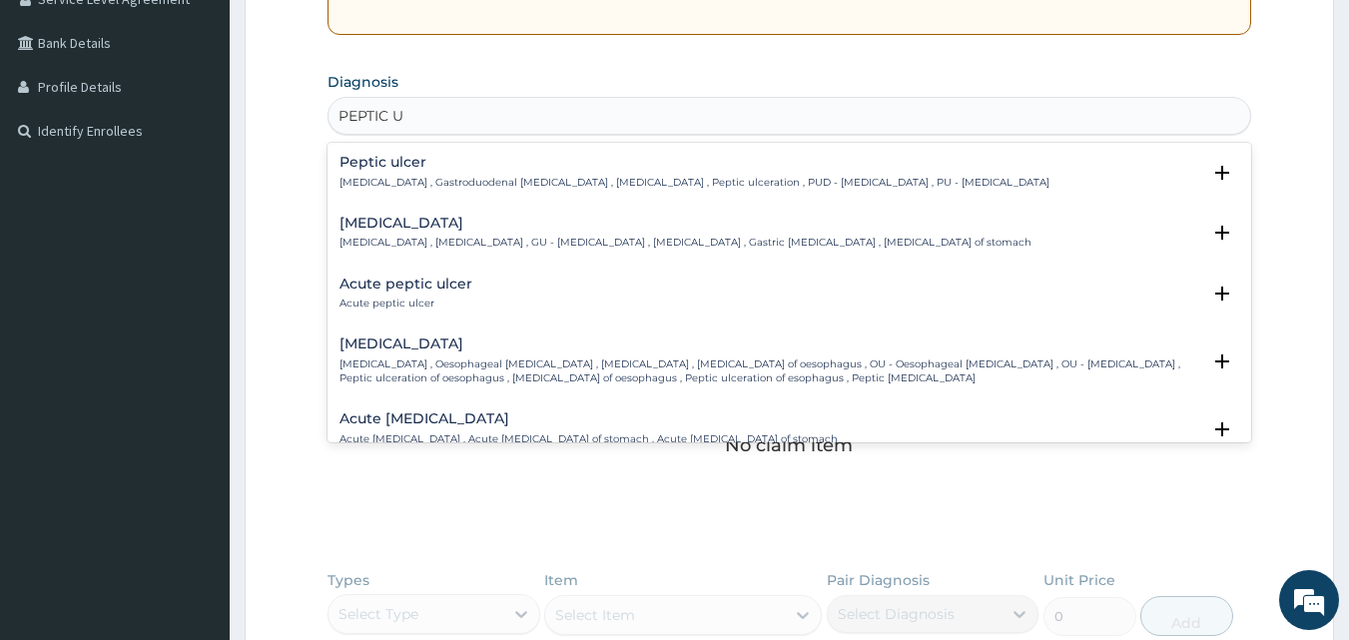
click at [416, 281] on h4 "Acute peptic ulcer" at bounding box center [406, 284] width 133 height 15
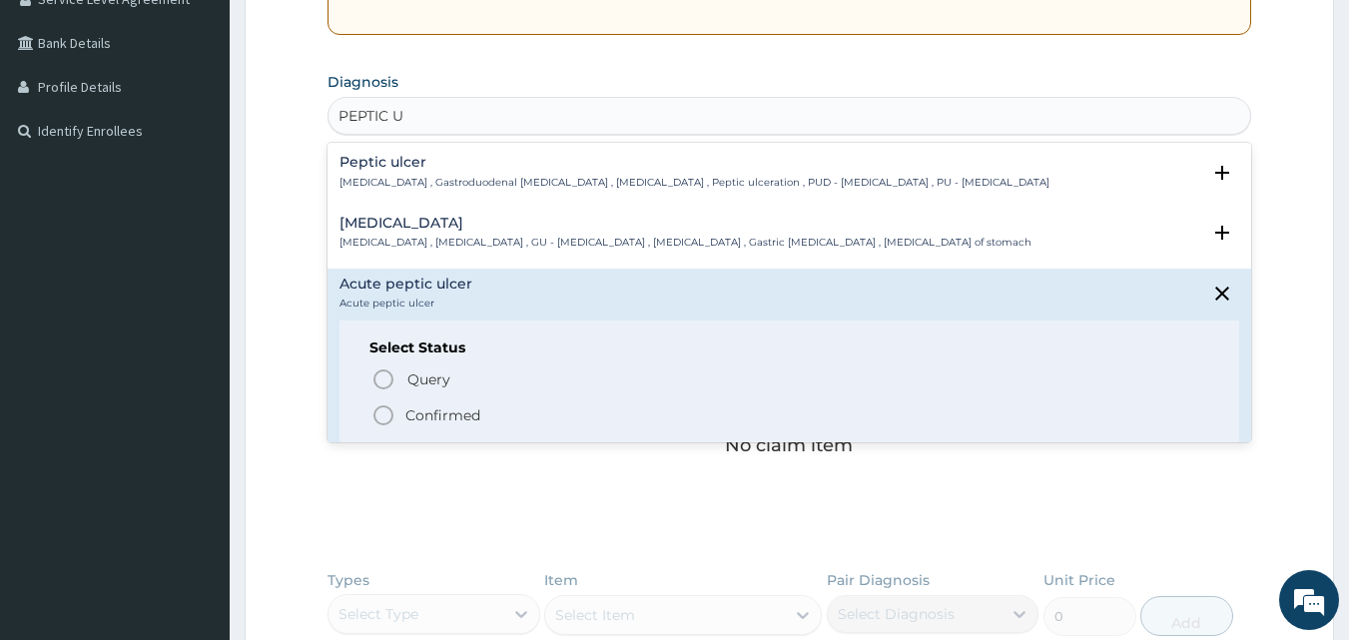
click at [380, 415] on icon "status option filled" at bounding box center [384, 416] width 24 height 24
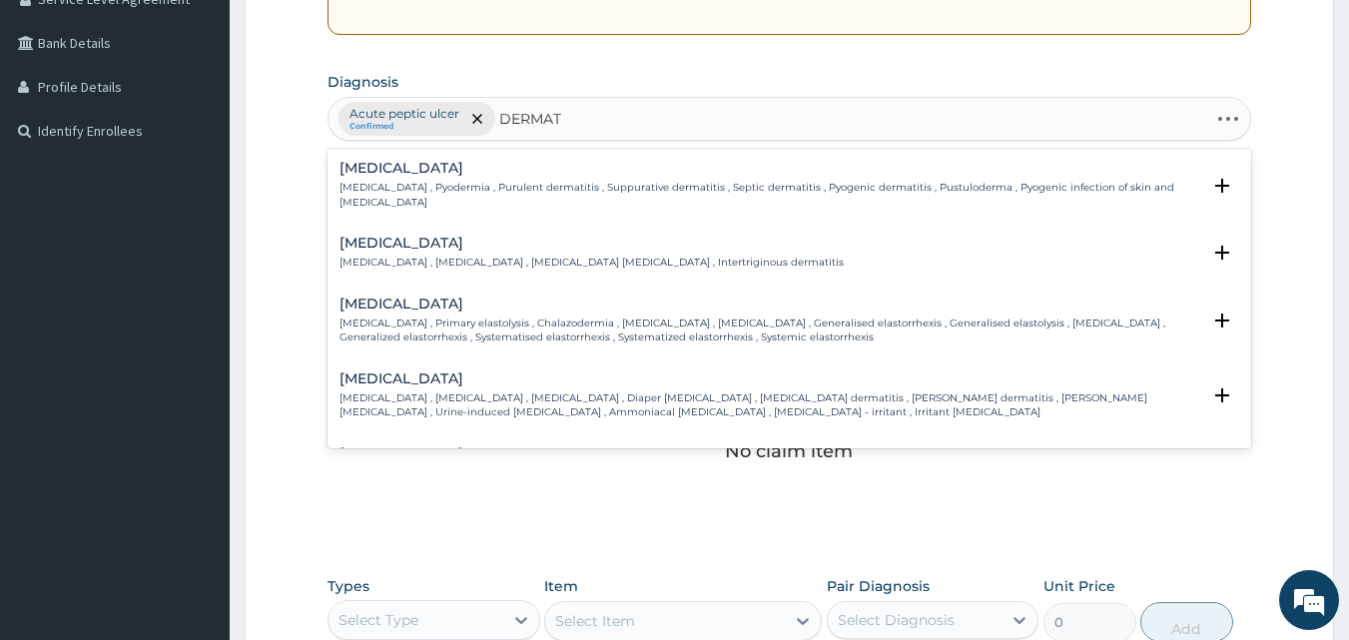
type input "DERMATI"
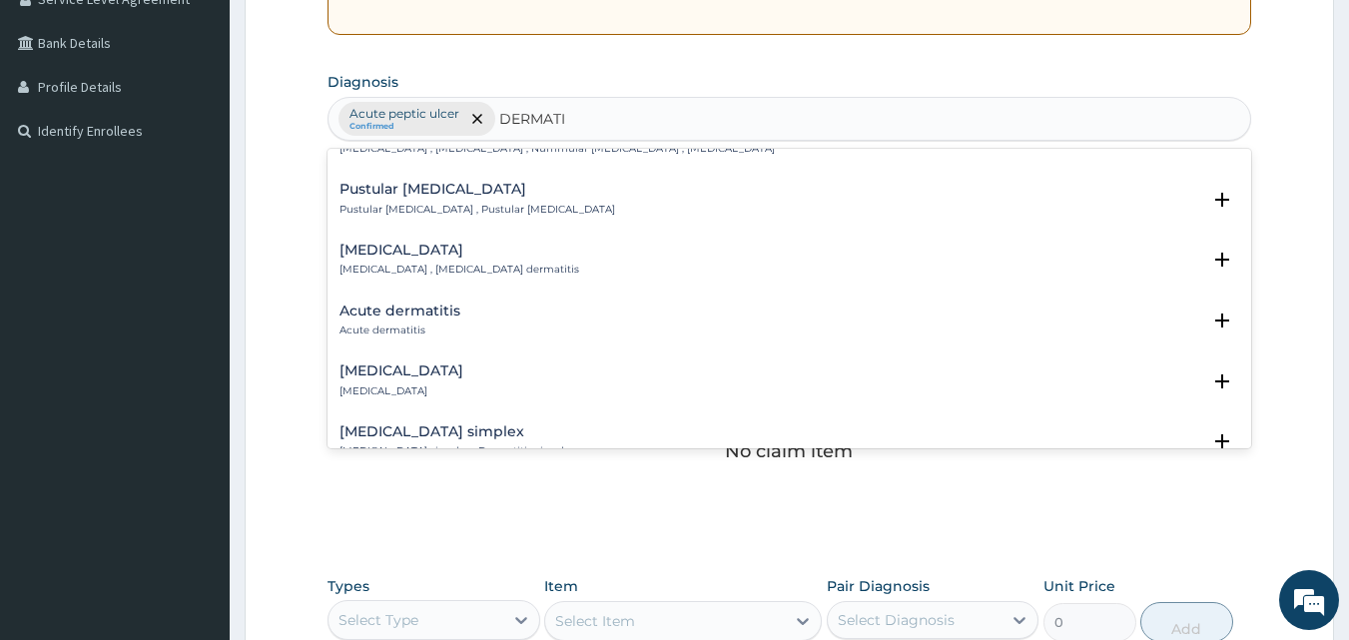
scroll to position [872, 0]
click at [376, 302] on h4 "Acute dermatitis" at bounding box center [400, 309] width 121 height 15
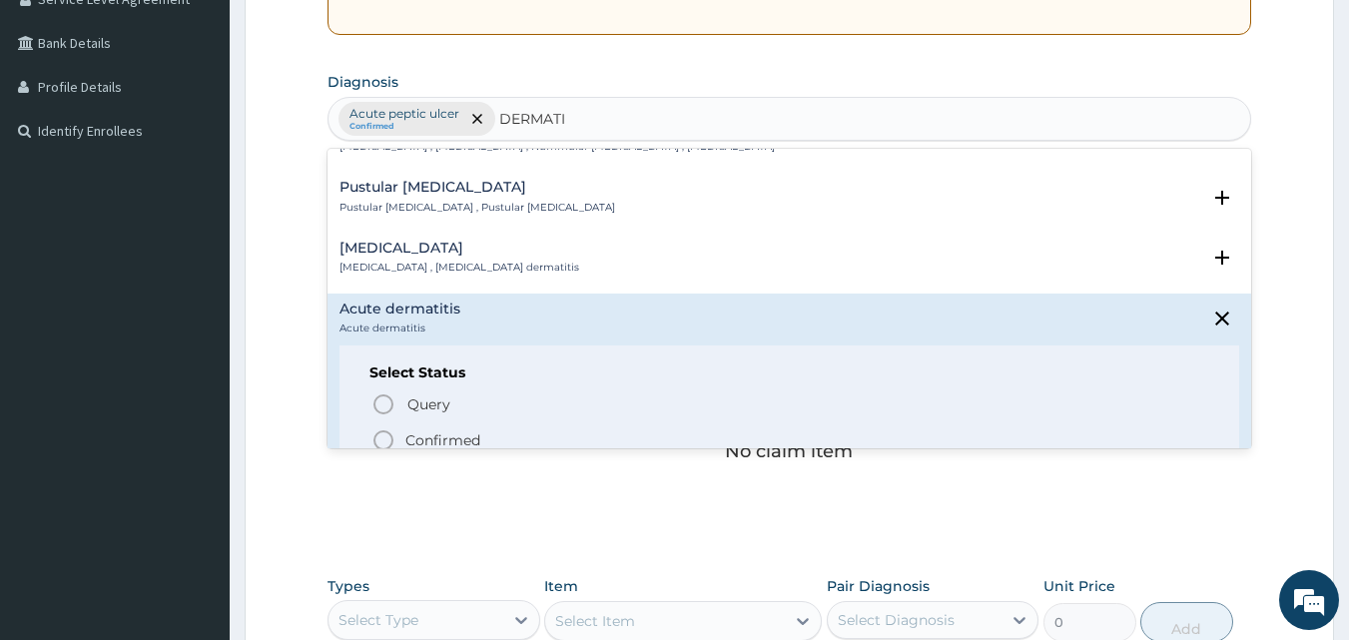
click at [384, 432] on icon "status option filled" at bounding box center [384, 440] width 24 height 24
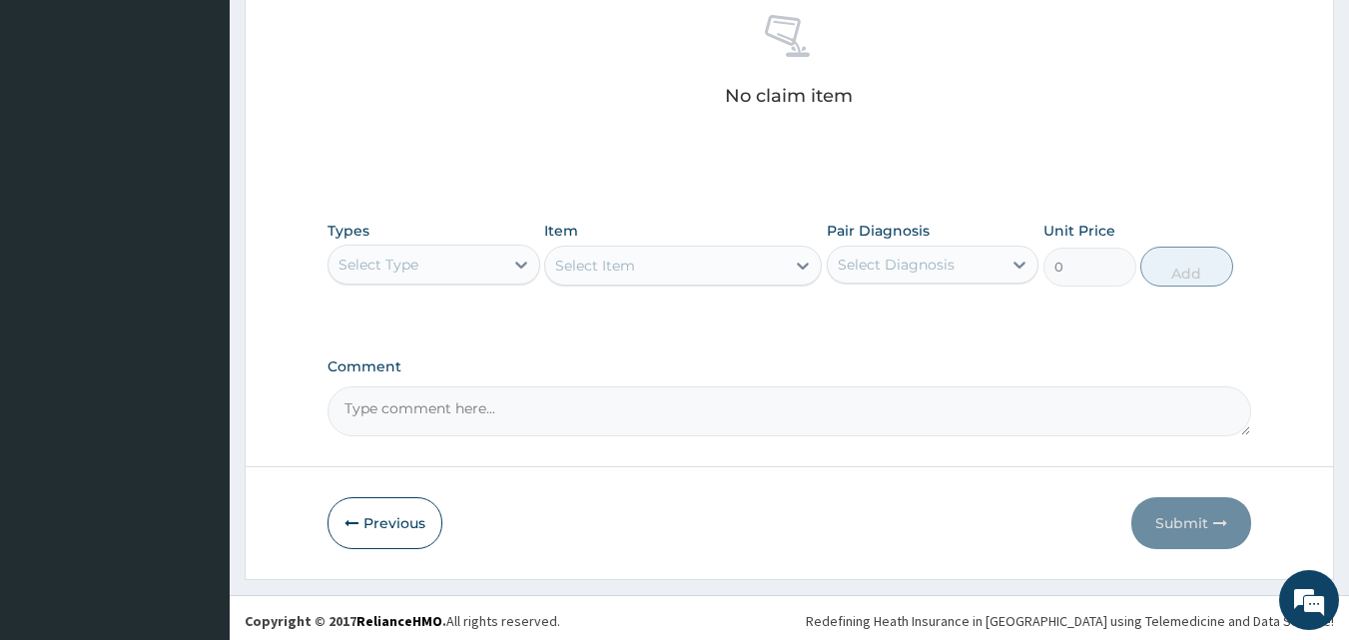
scroll to position [800, 0]
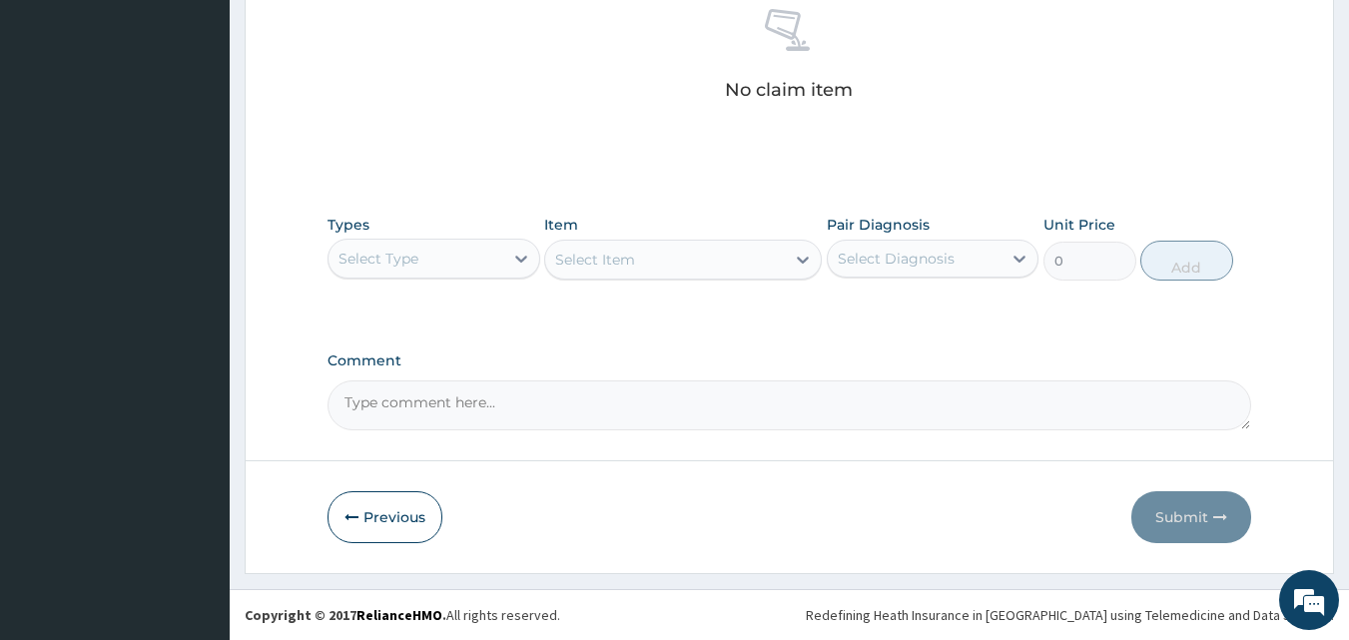
click at [476, 258] on div "Select Type" at bounding box center [416, 259] width 175 height 32
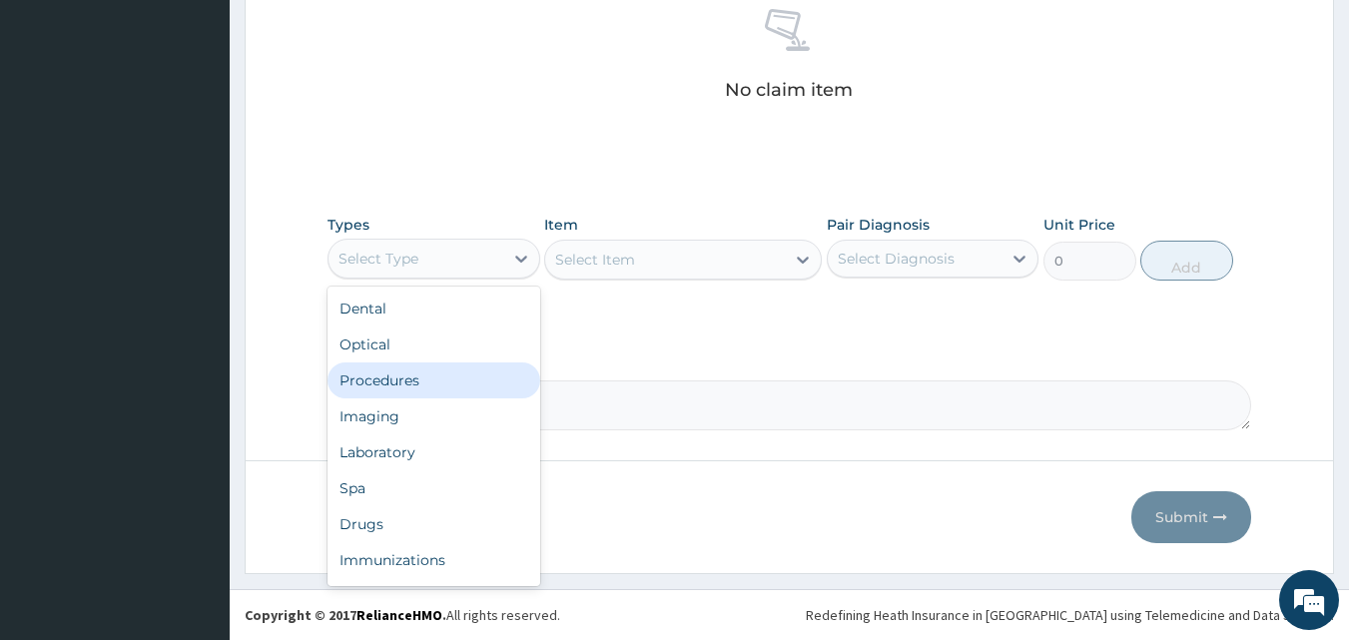
click at [452, 381] on div "Procedures" at bounding box center [434, 381] width 213 height 36
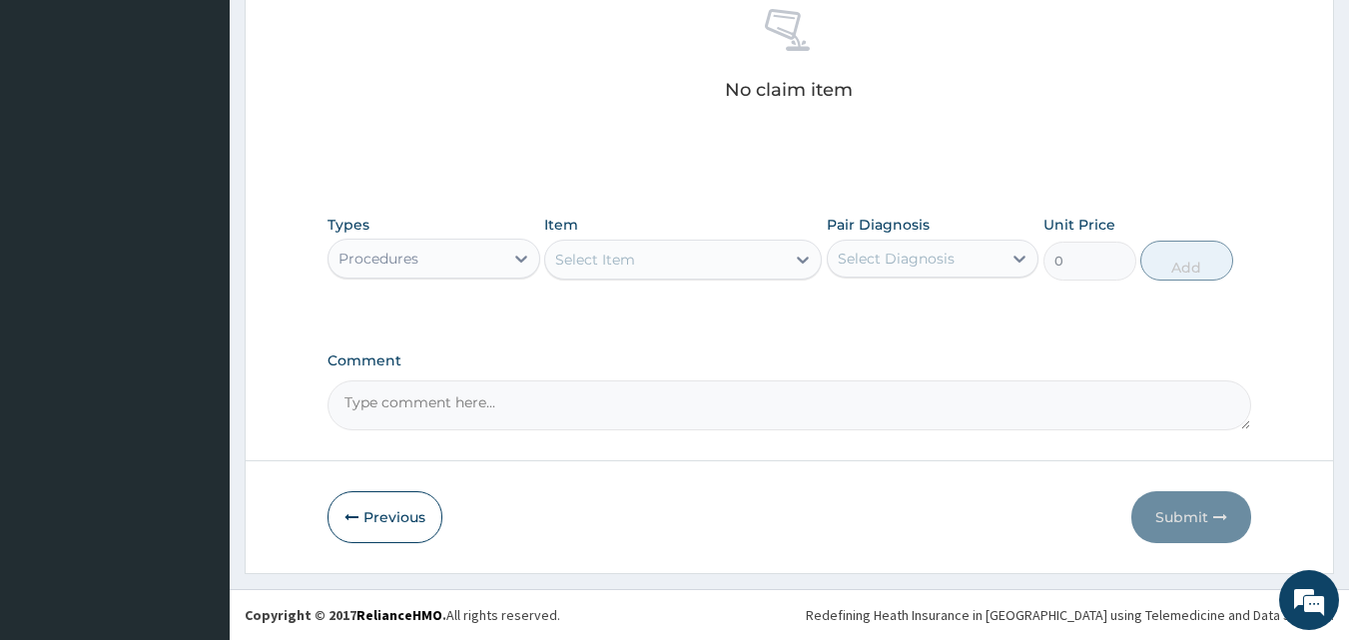
click at [622, 261] on div "Select Item" at bounding box center [595, 260] width 80 height 20
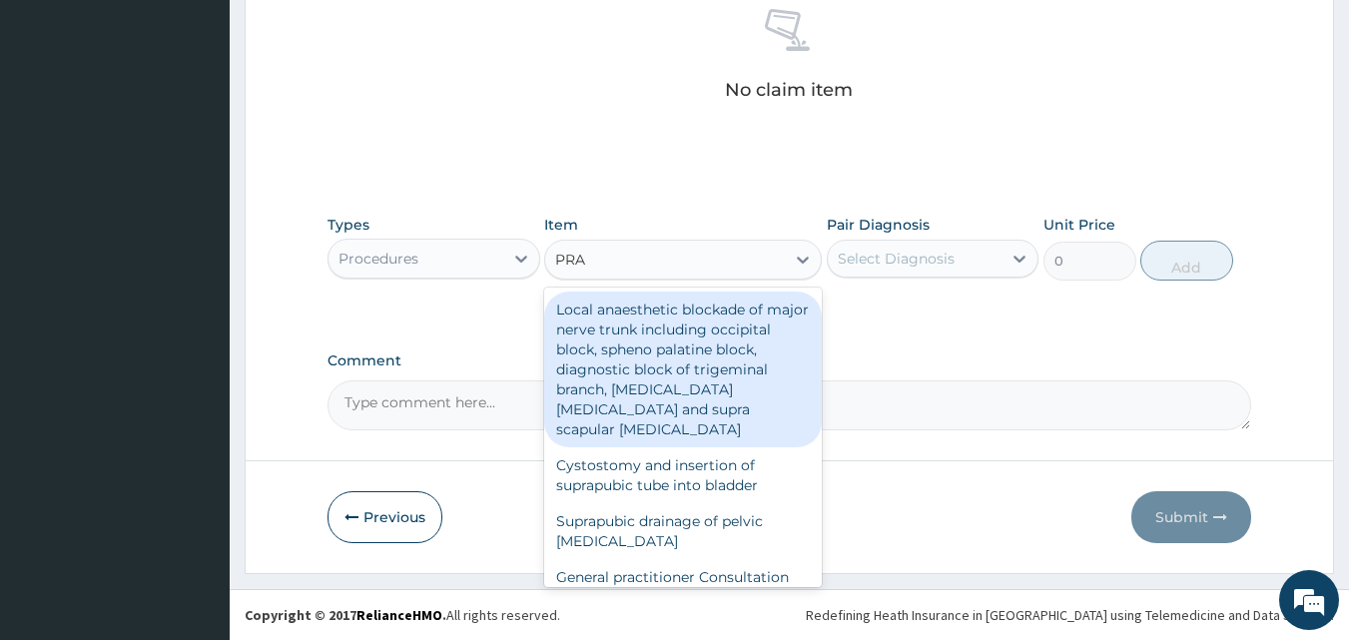
type input "PRAC"
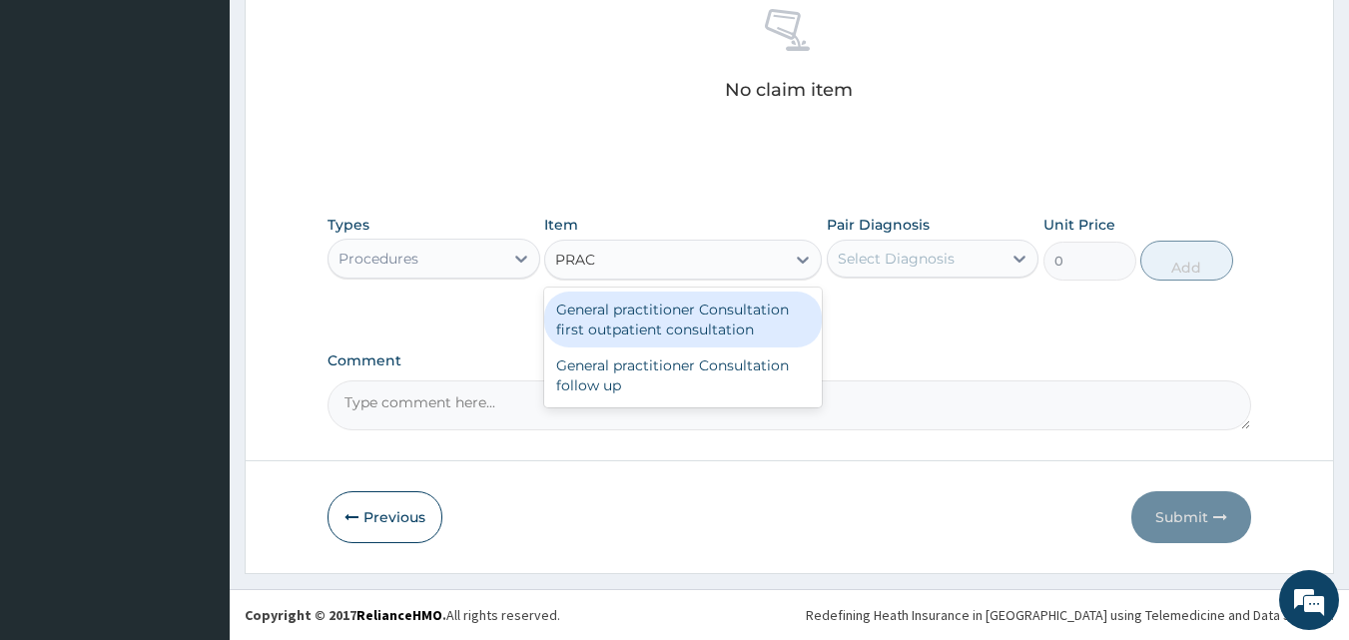
click at [629, 314] on div "General practitioner Consultation first outpatient consultation" at bounding box center [683, 320] width 278 height 56
type input "3000"
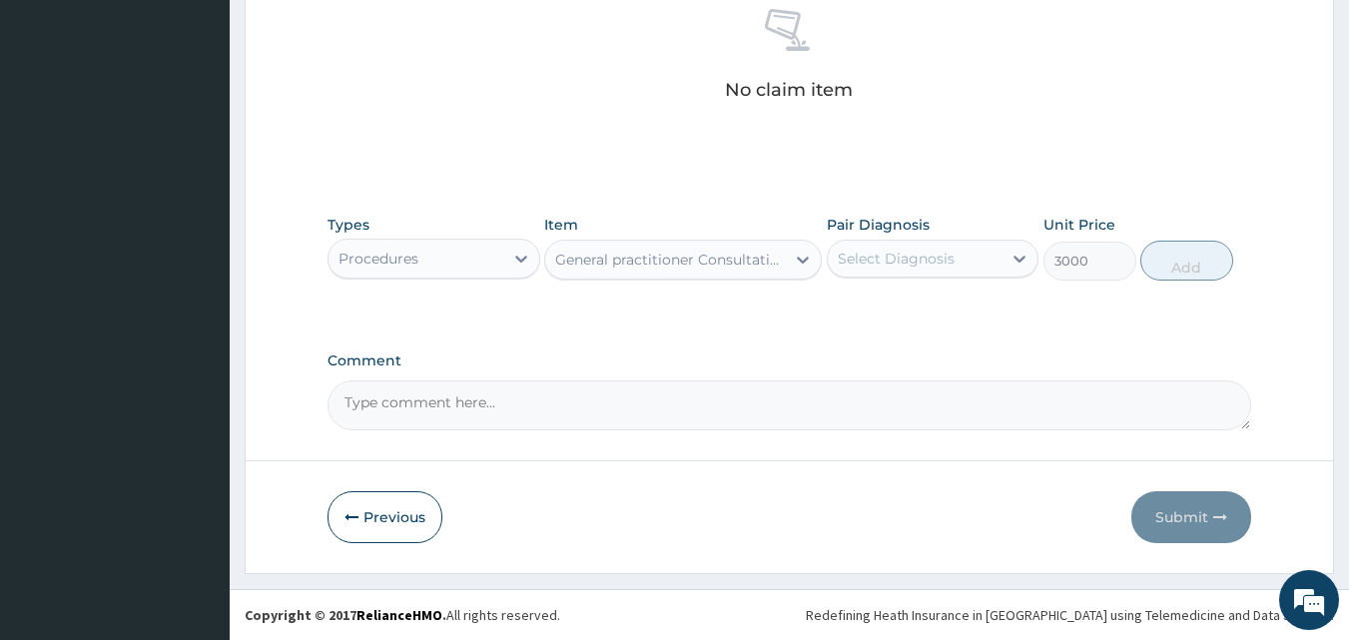
click at [870, 274] on div "Select Diagnosis" at bounding box center [915, 259] width 175 height 32
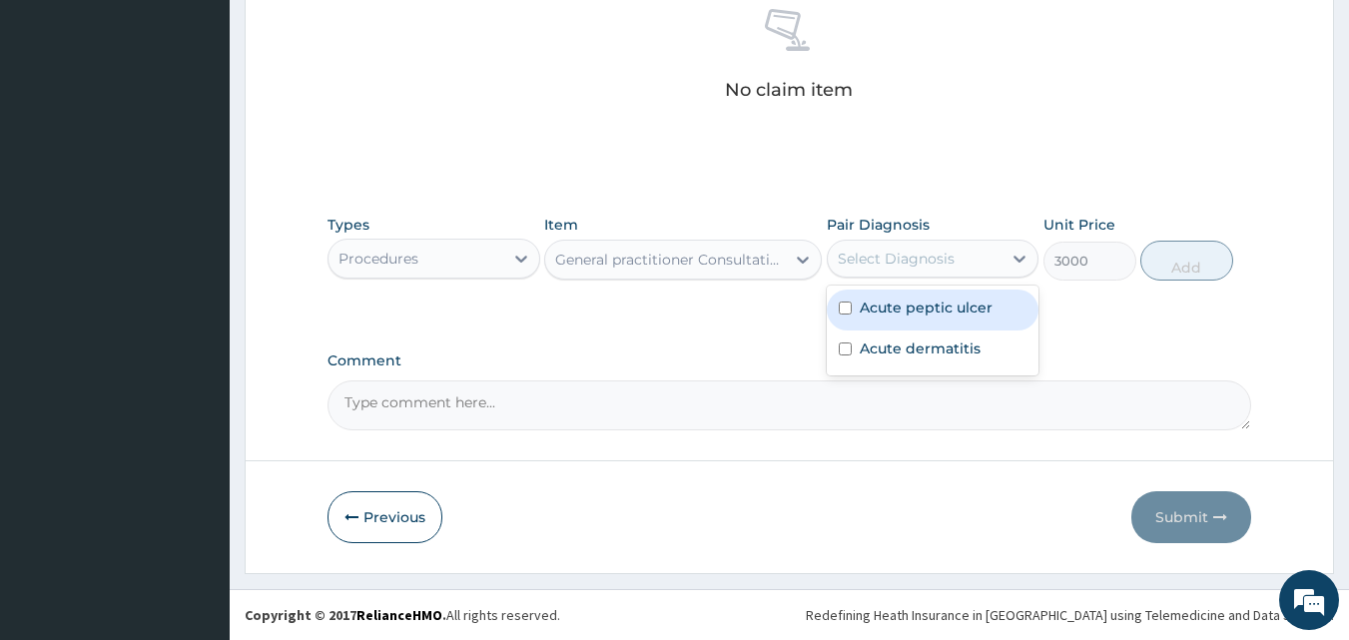
click at [880, 321] on div "Acute peptic ulcer" at bounding box center [933, 310] width 213 height 41
checkbox input "true"
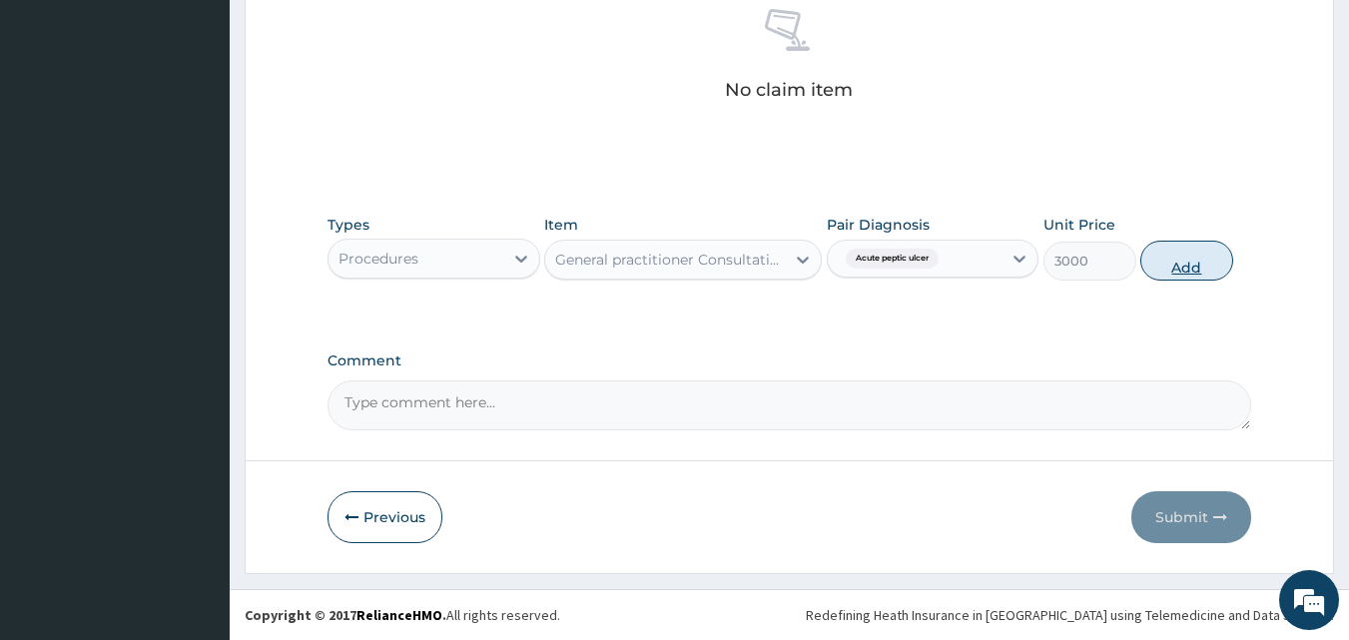
click at [1170, 279] on button "Add" at bounding box center [1187, 261] width 93 height 40
type input "0"
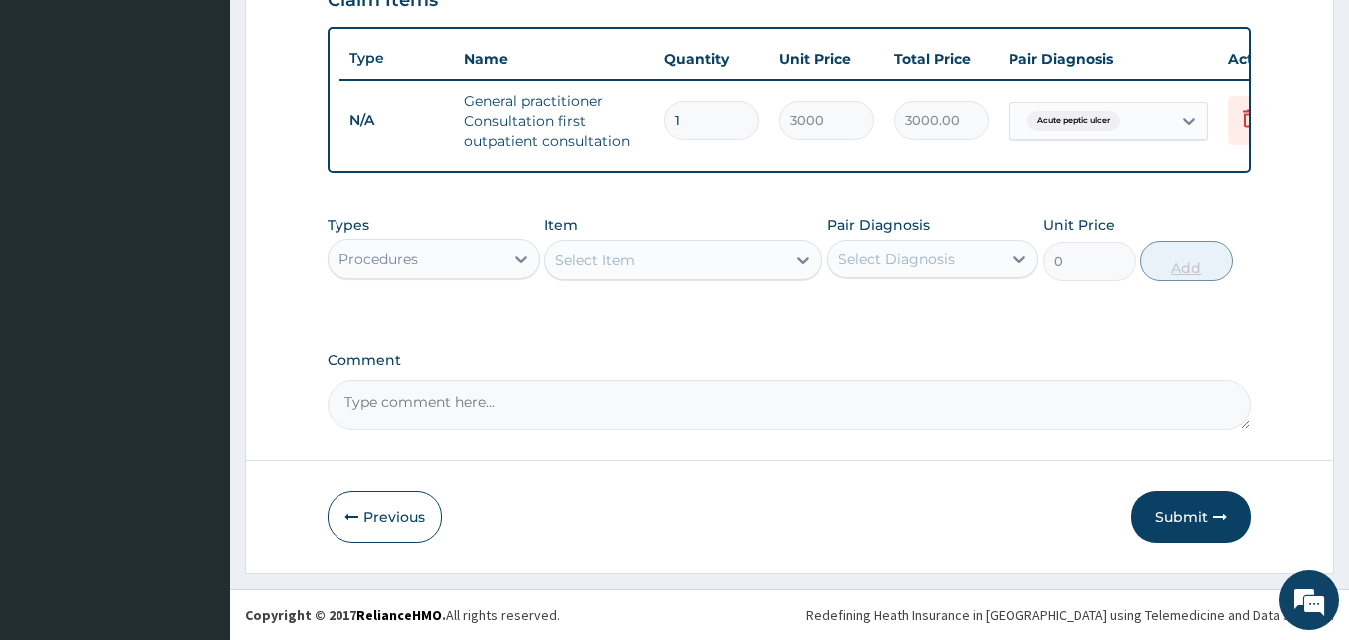
scroll to position [731, 0]
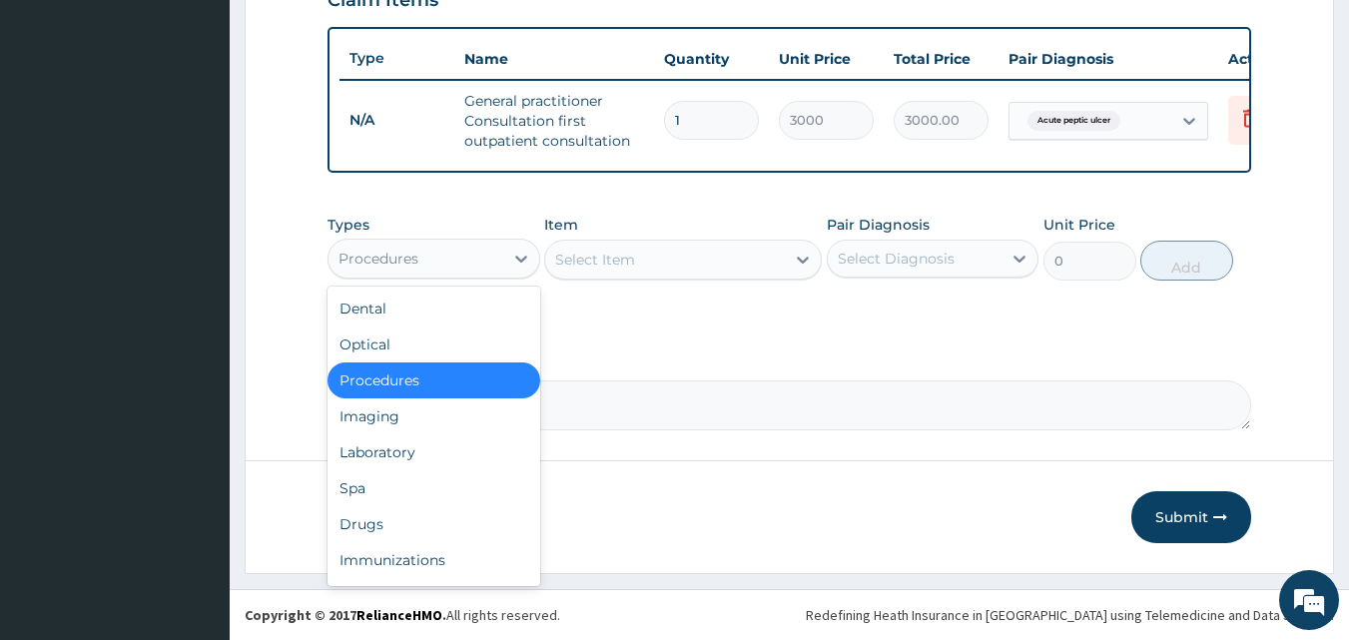
click at [473, 257] on div "Procedures" at bounding box center [416, 259] width 175 height 32
click at [449, 537] on div "Drugs" at bounding box center [434, 524] width 213 height 36
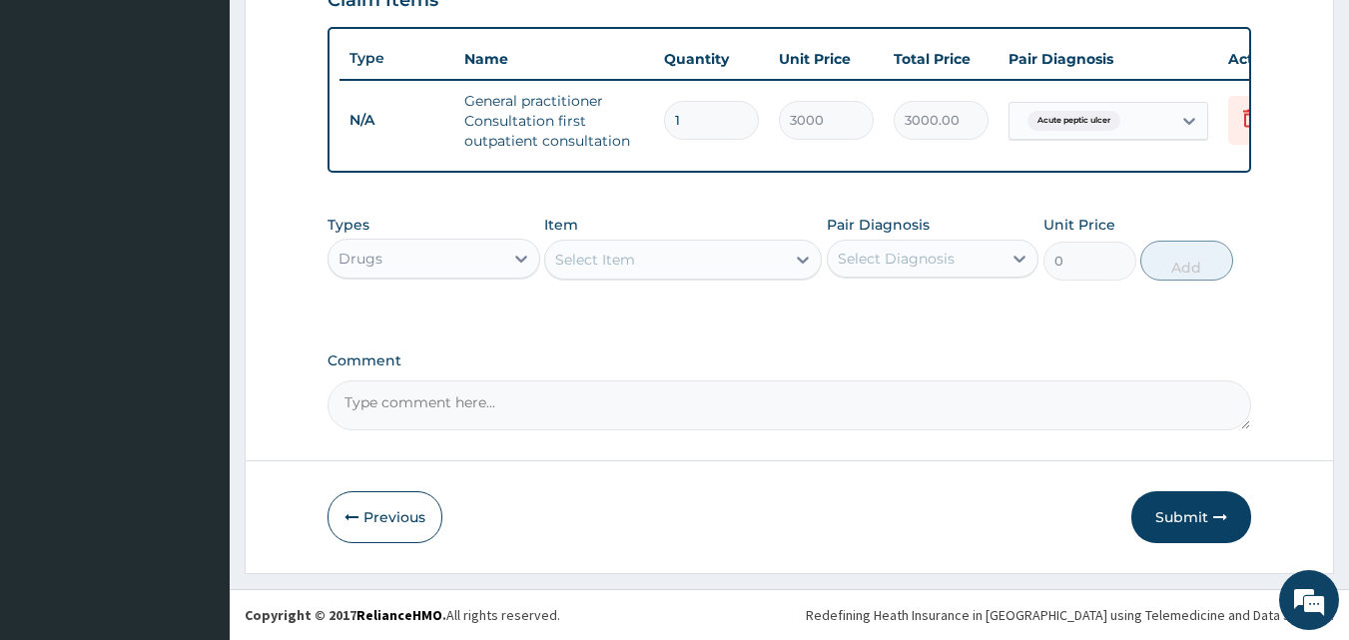
click at [622, 269] on div "Select Item" at bounding box center [595, 260] width 80 height 20
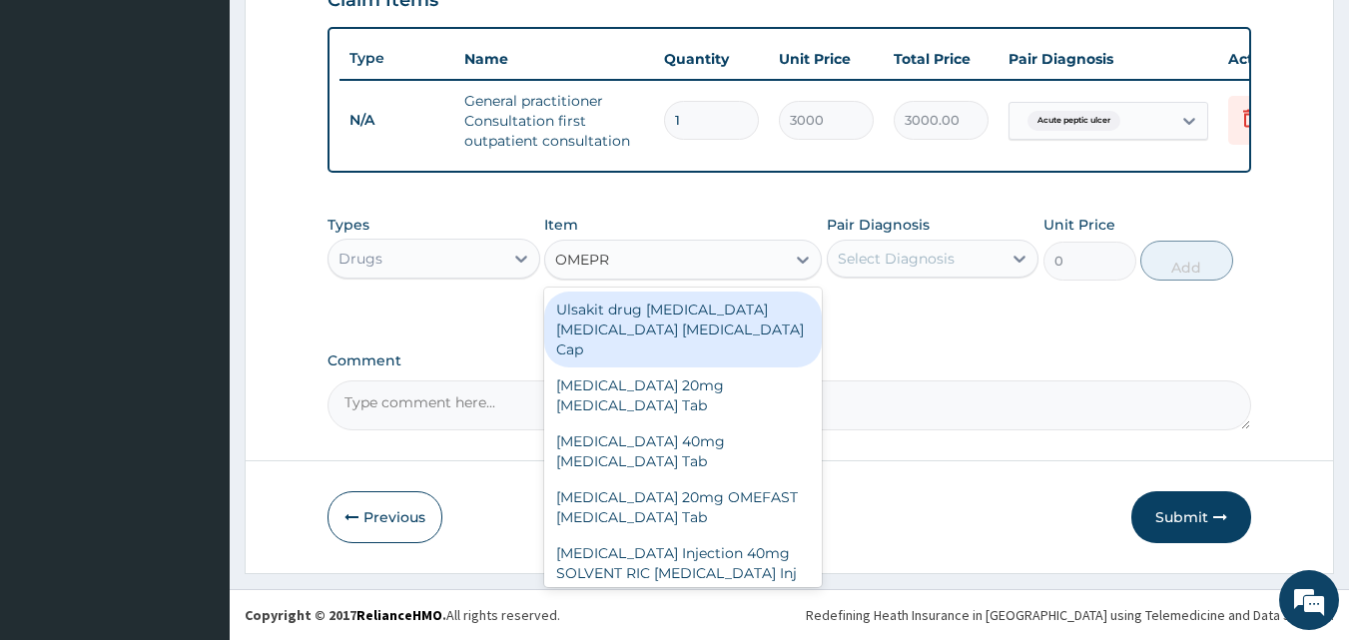
type input "OMEPRA"
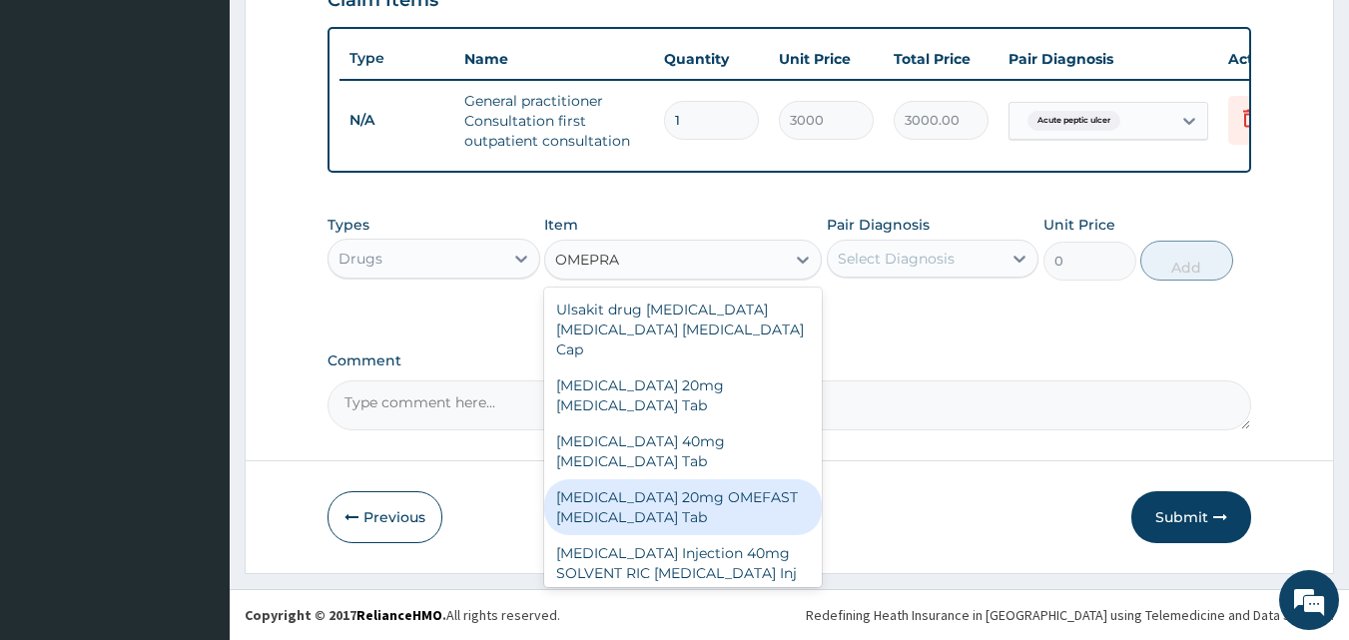
click at [636, 479] on div "[MEDICAL_DATA] 20mg OMEFAST [MEDICAL_DATA] Tab" at bounding box center [683, 507] width 278 height 56
type input "540"
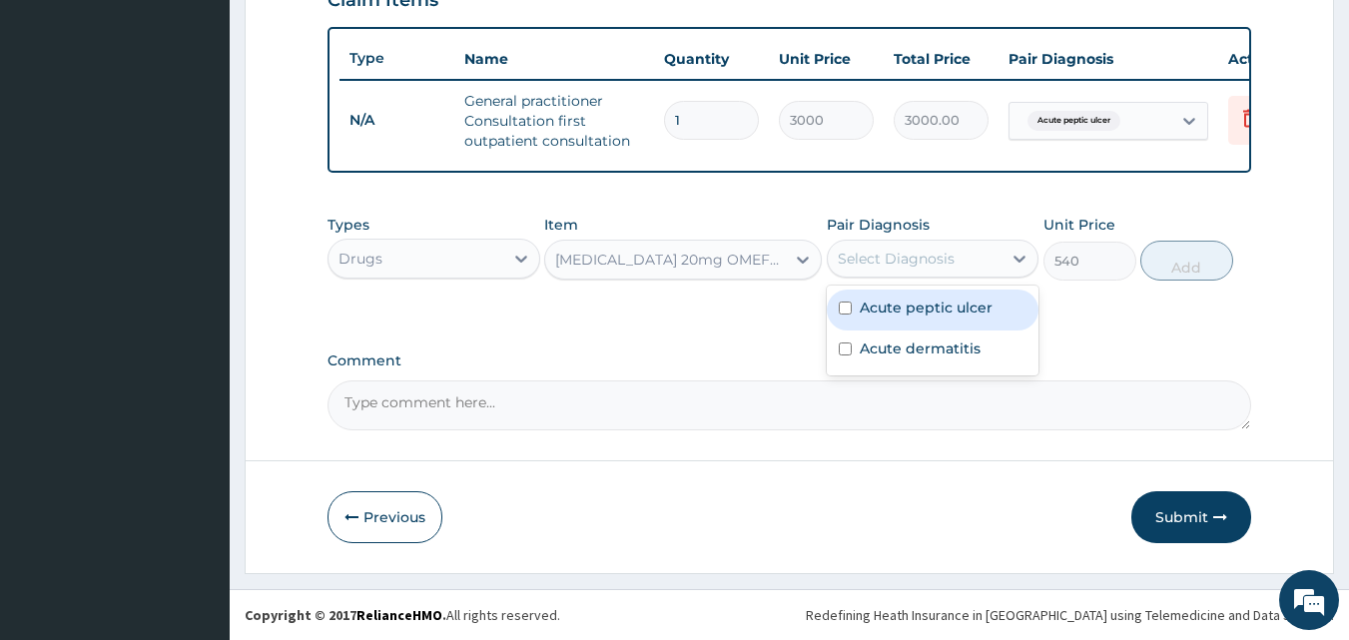
click at [887, 256] on div "Select Diagnosis" at bounding box center [896, 259] width 117 height 20
click at [891, 325] on div "Acute peptic ulcer" at bounding box center [933, 310] width 213 height 41
checkbox input "true"
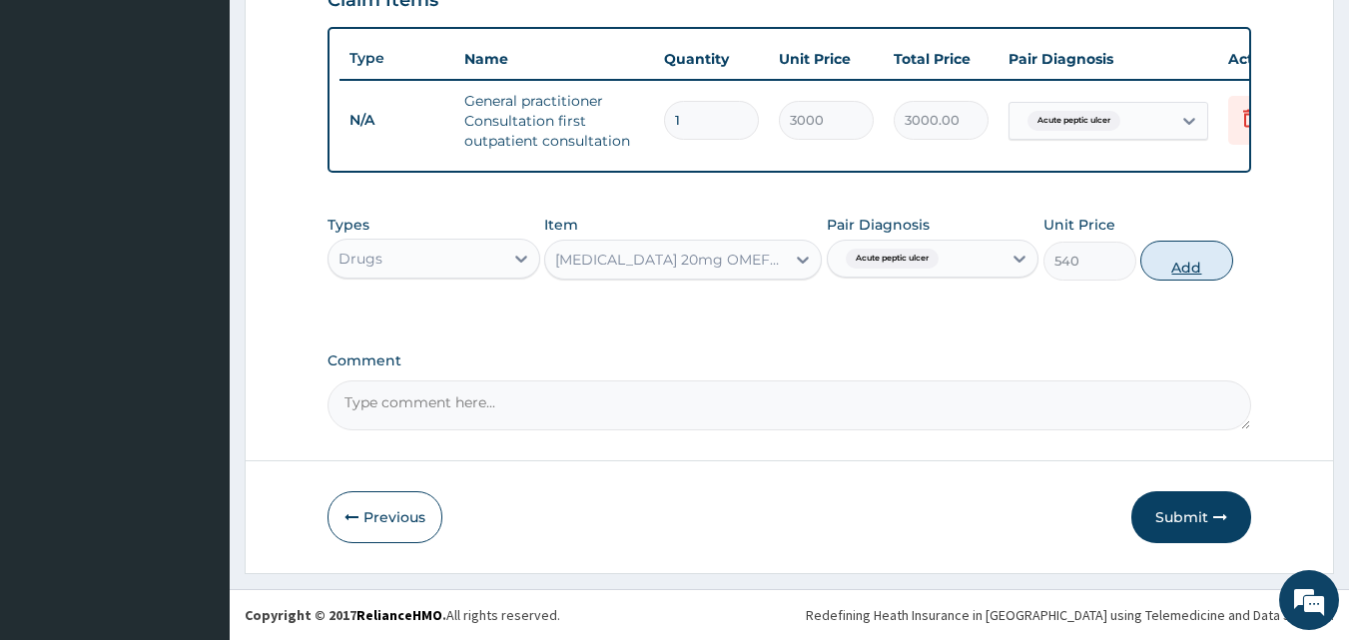
click at [1179, 267] on button "Add" at bounding box center [1187, 261] width 93 height 40
type input "0"
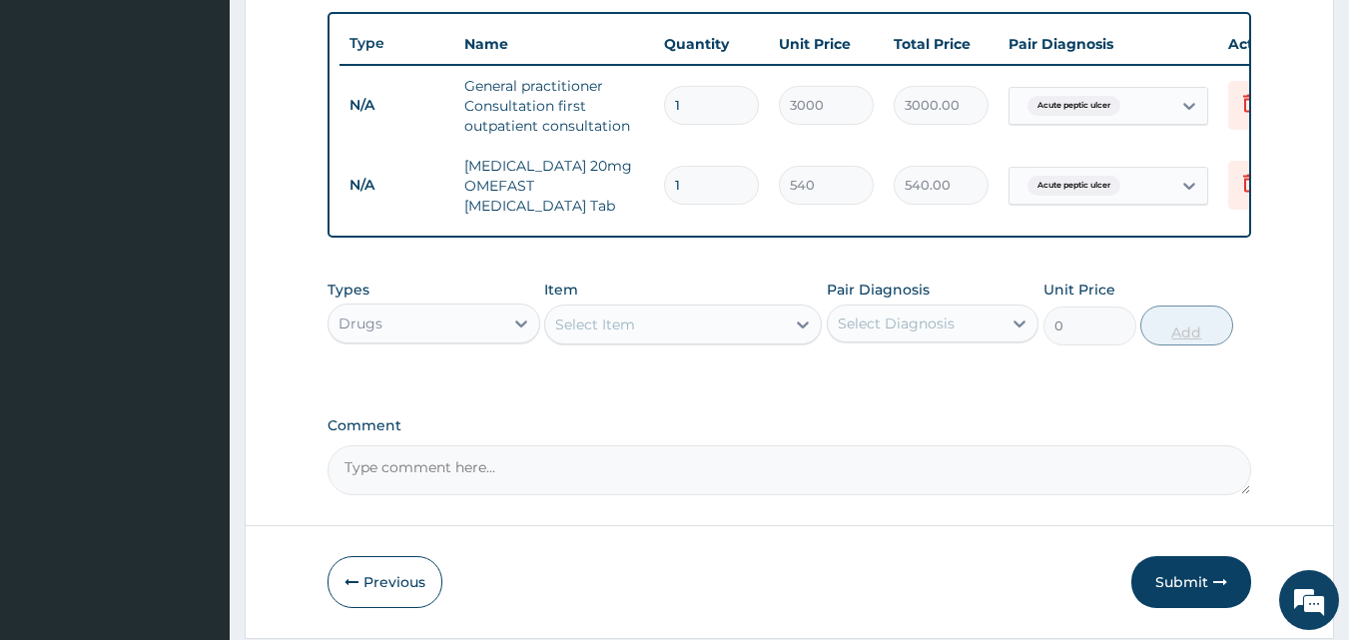
type input "14"
type input "7560.00"
type input "14"
click at [649, 341] on div "Select Item" at bounding box center [665, 325] width 240 height 32
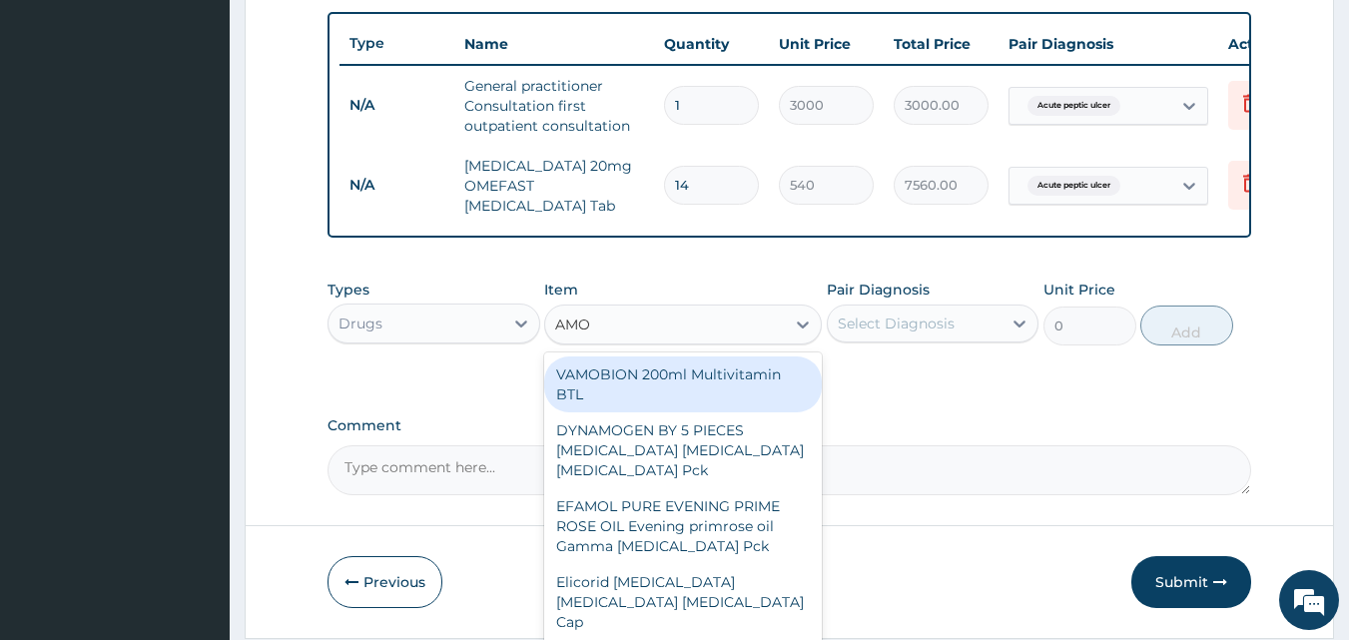
type input "AMOX"
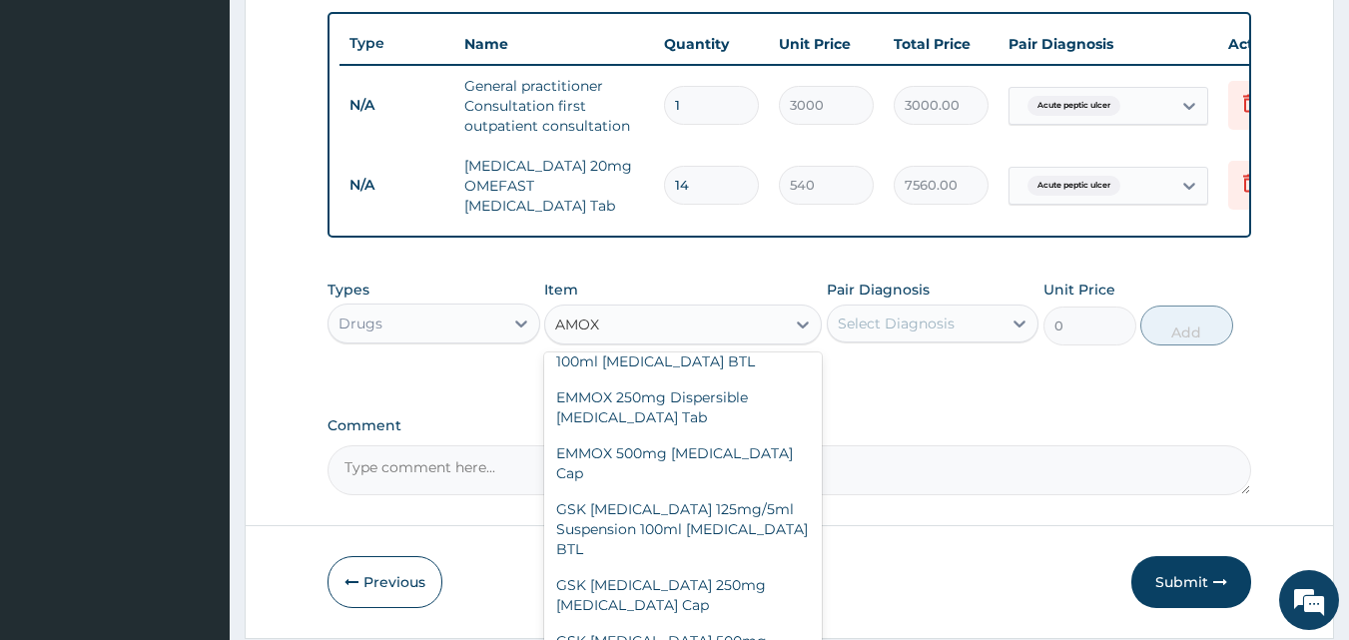
scroll to position [392, 0]
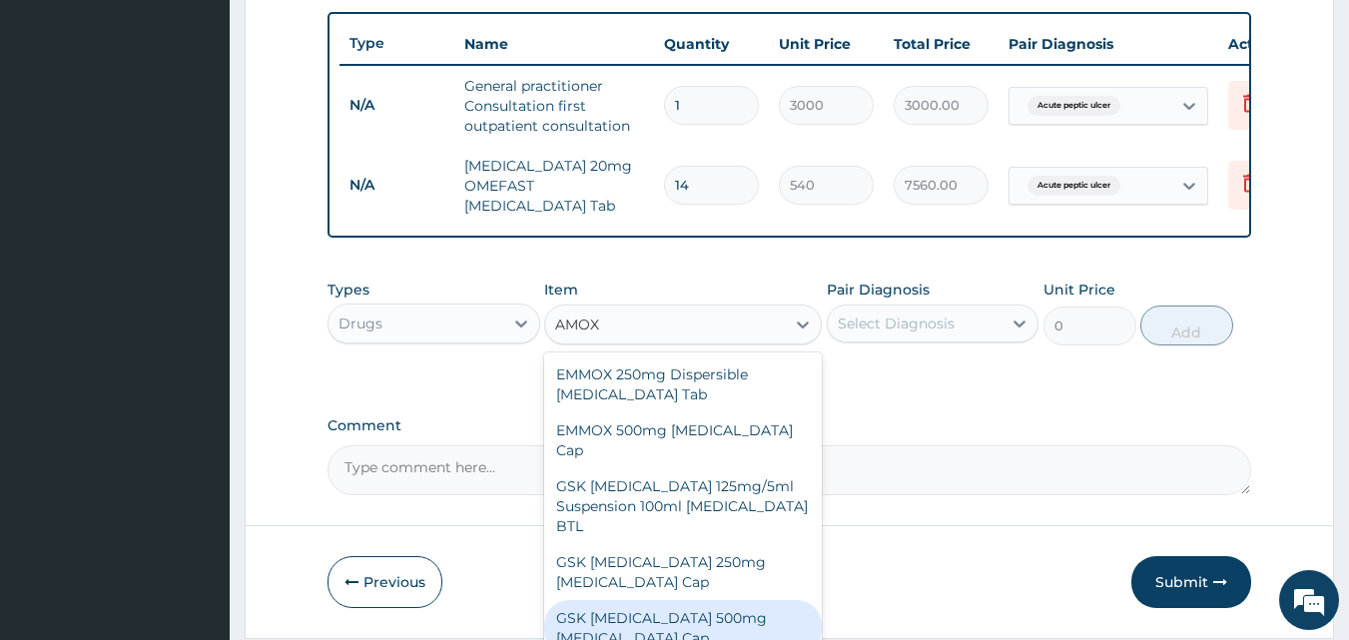
click at [685, 600] on div "GSK [MEDICAL_DATA] 500mg [MEDICAL_DATA] Cap" at bounding box center [683, 628] width 278 height 56
type input "180"
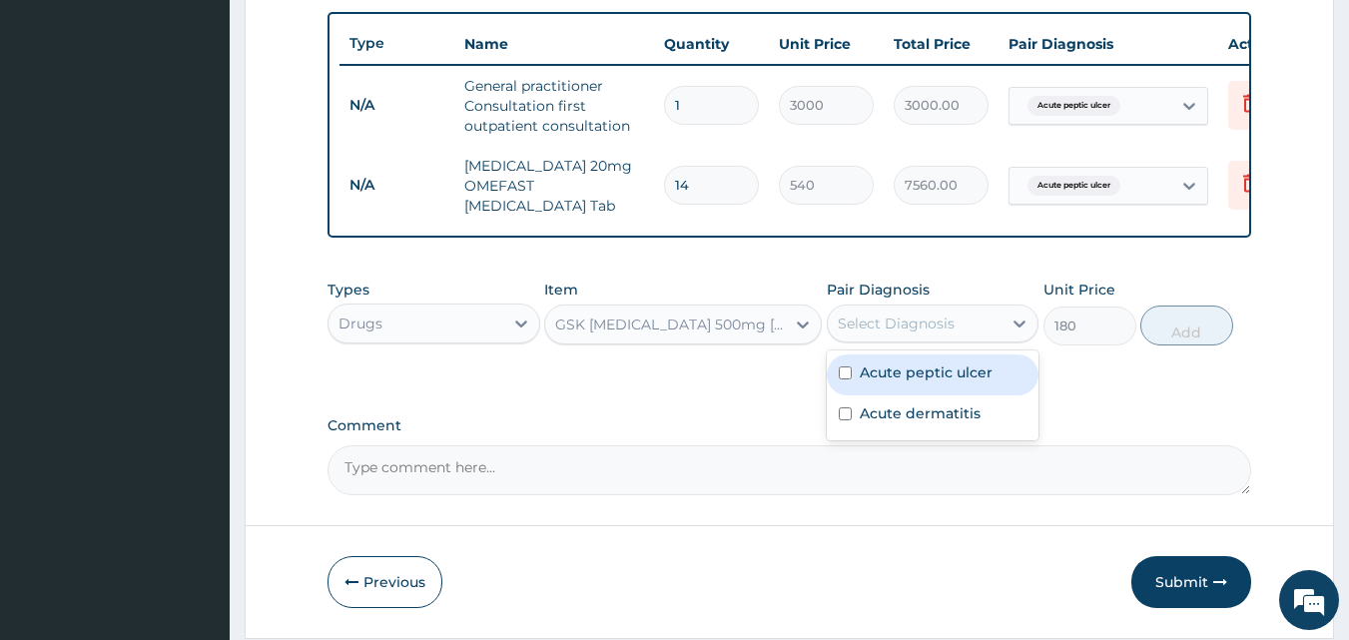
click at [883, 340] on div "Select Diagnosis" at bounding box center [915, 324] width 175 height 32
click at [892, 383] on label "Acute peptic ulcer" at bounding box center [926, 373] width 133 height 20
checkbox input "true"
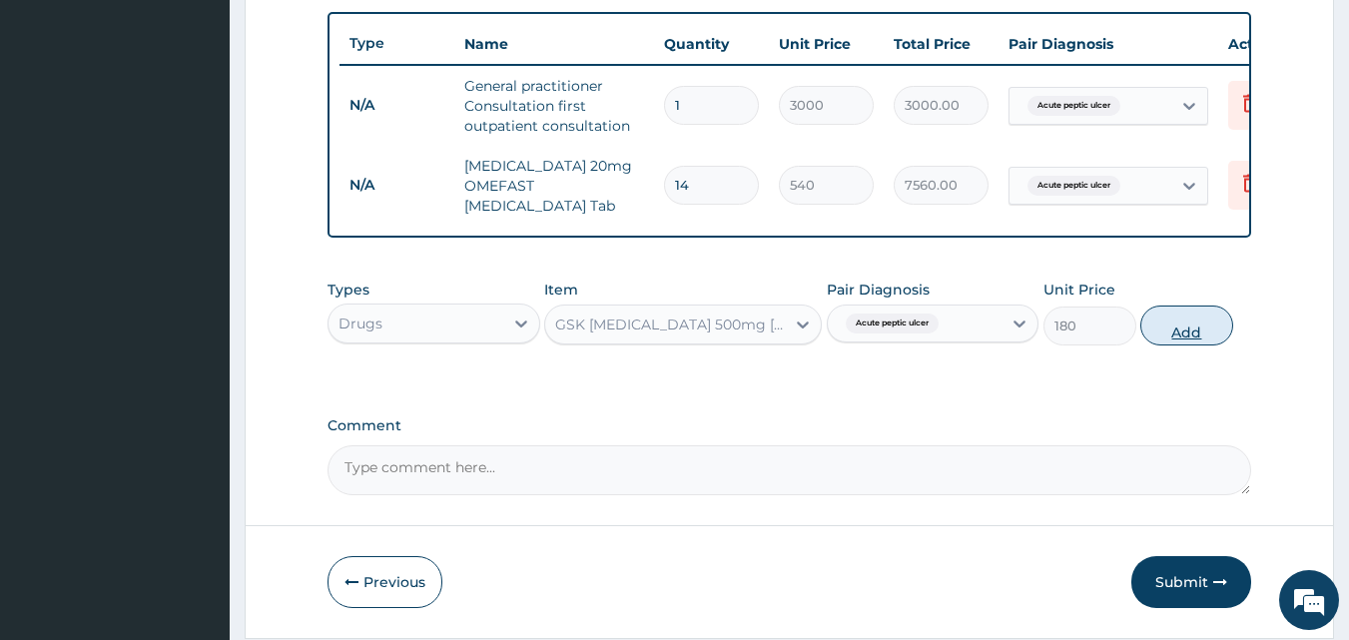
click at [1197, 338] on button "Add" at bounding box center [1187, 326] width 93 height 40
type input "0"
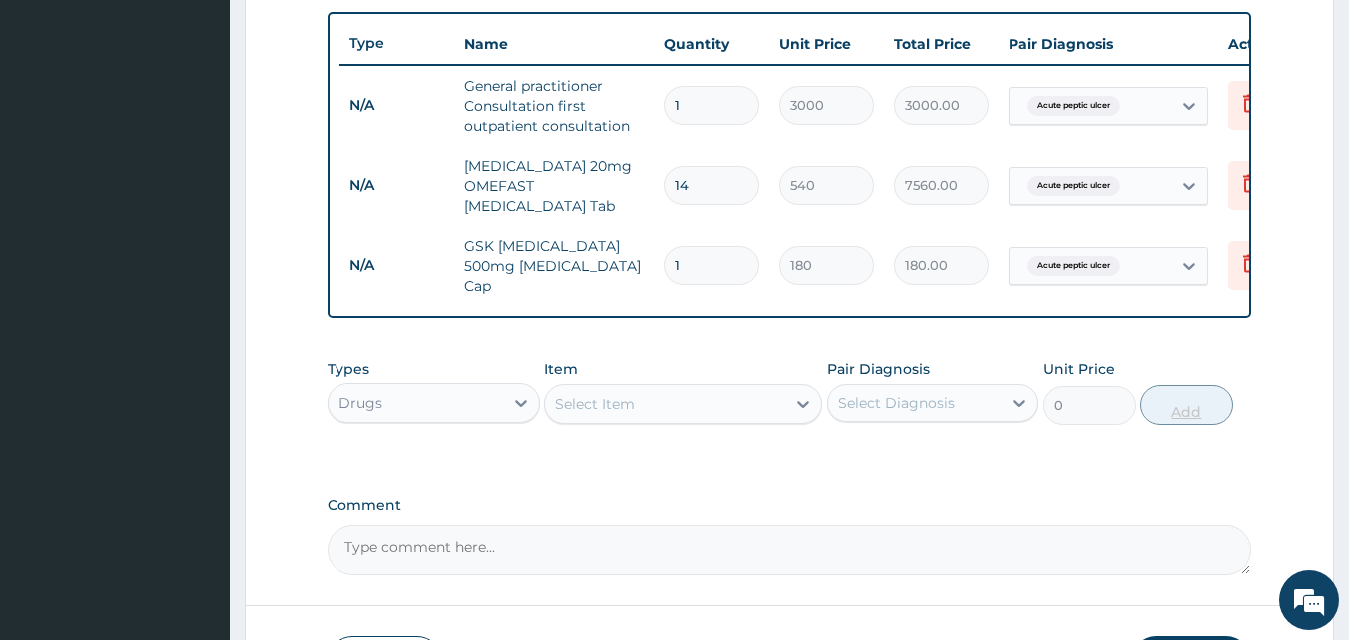
type input "15"
type input "2700.00"
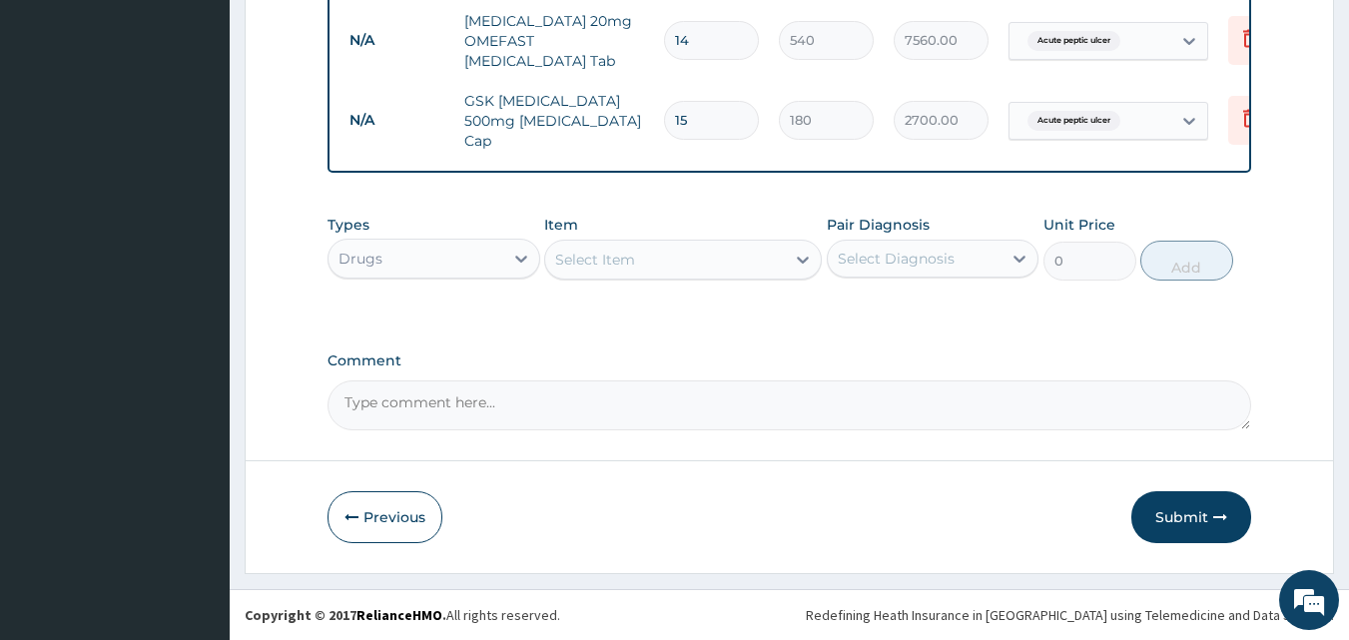
type input "15"
click at [576, 260] on div "Select Item" at bounding box center [595, 260] width 80 height 20
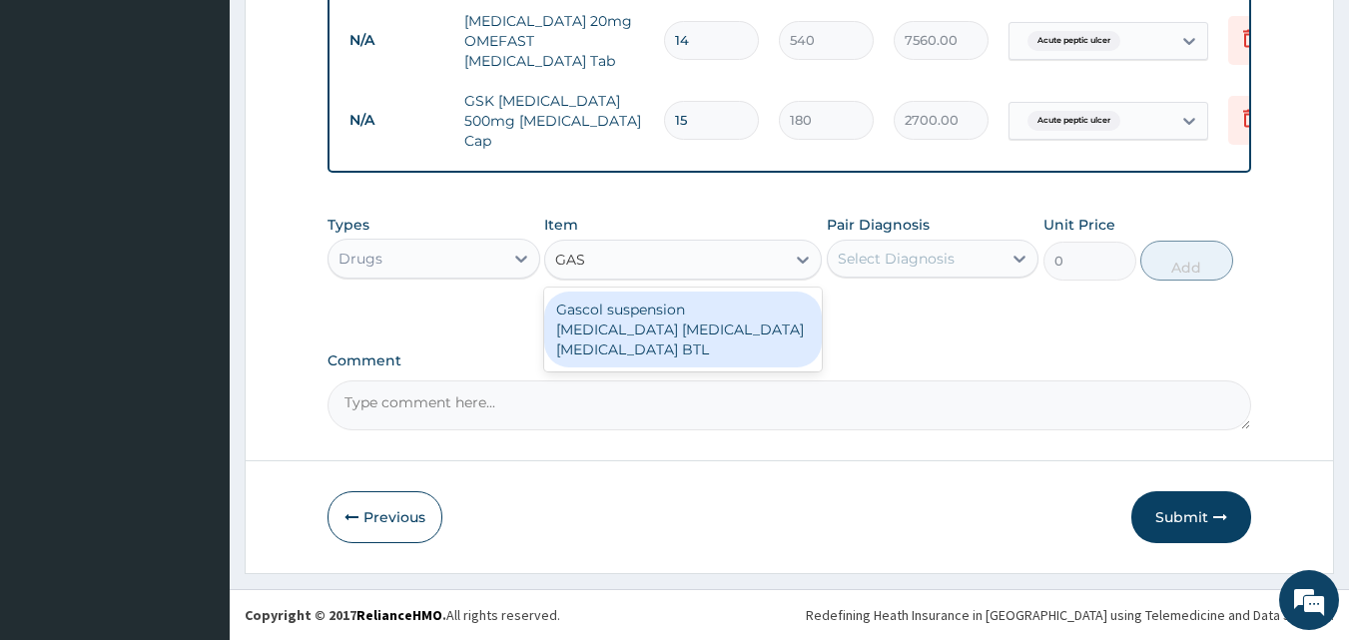
type input "GASC"
click at [591, 361] on div "Gascol suspension [MEDICAL_DATA] [MEDICAL_DATA] [MEDICAL_DATA] BTL" at bounding box center [683, 330] width 278 height 76
type input "590"
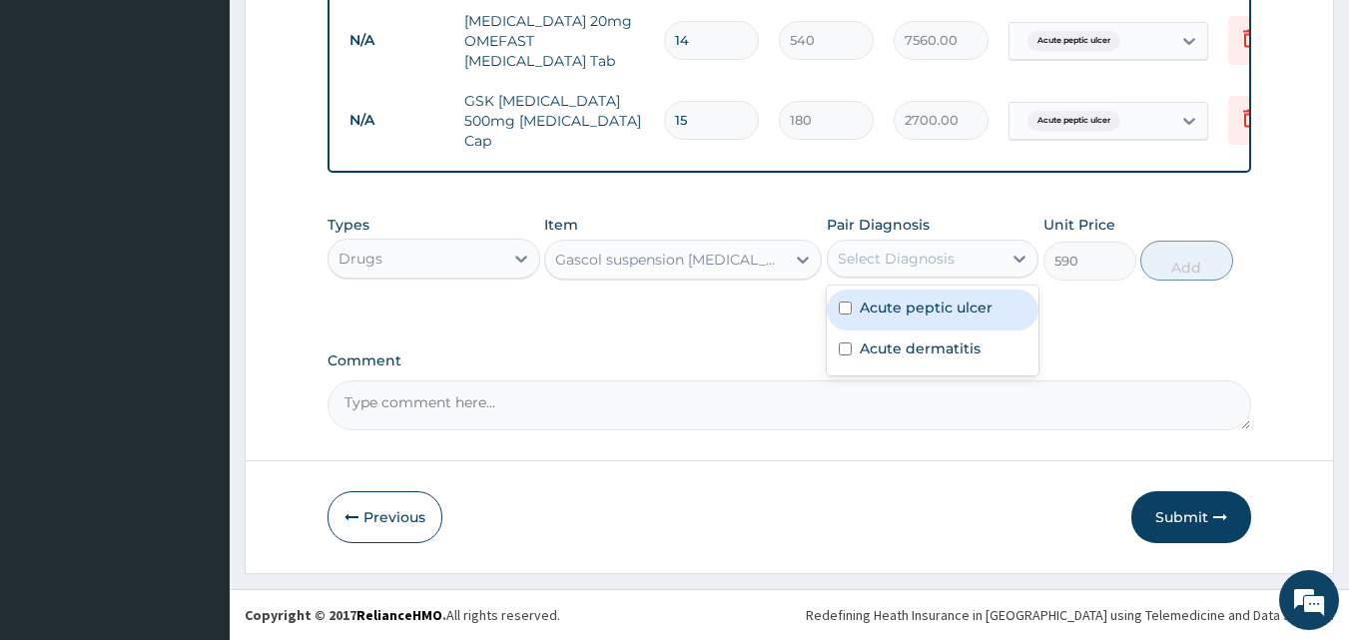
click at [860, 266] on div "Select Diagnosis" at bounding box center [896, 259] width 117 height 20
click at [889, 299] on label "Acute peptic ulcer" at bounding box center [926, 308] width 133 height 20
checkbox input "true"
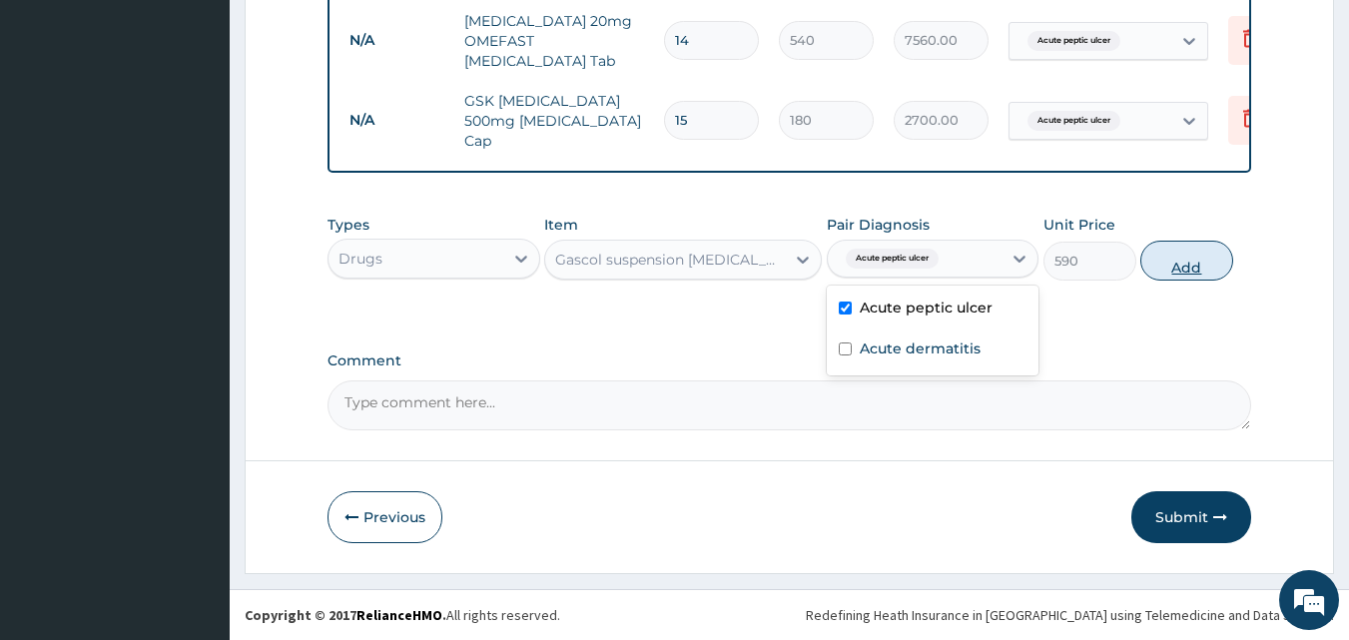
click at [1180, 264] on button "Add" at bounding box center [1187, 261] width 93 height 40
type input "0"
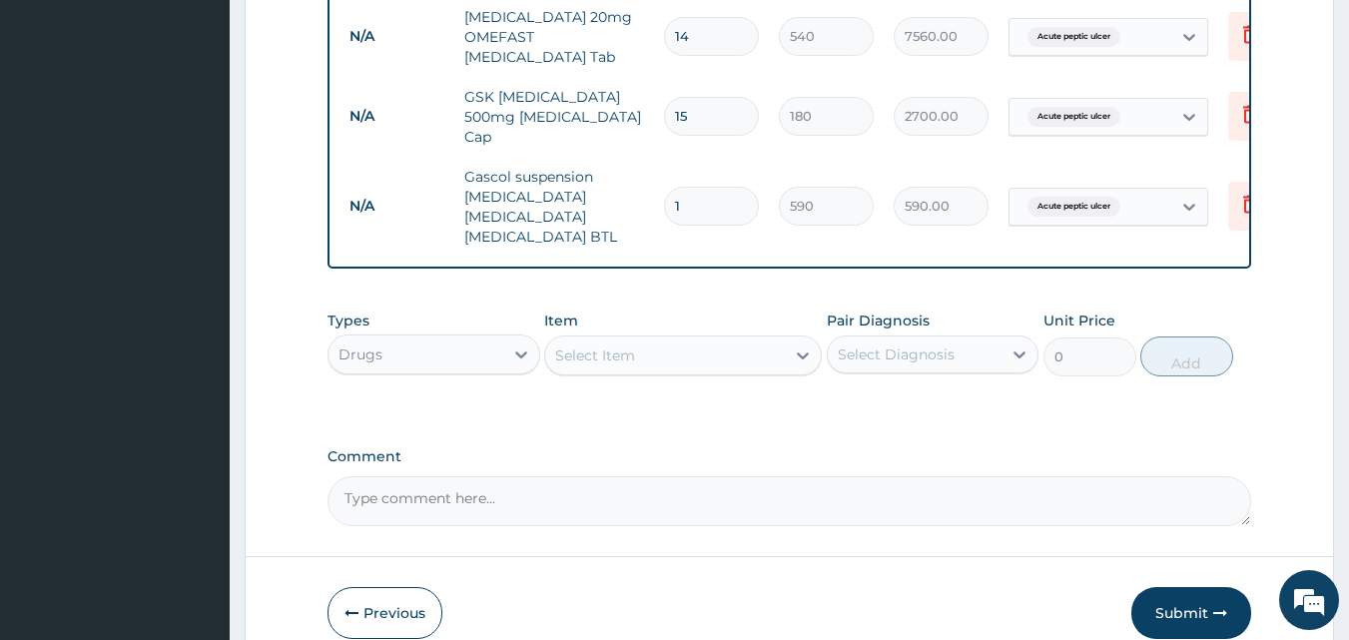
click at [588, 359] on div "Select Item" at bounding box center [595, 356] width 80 height 20
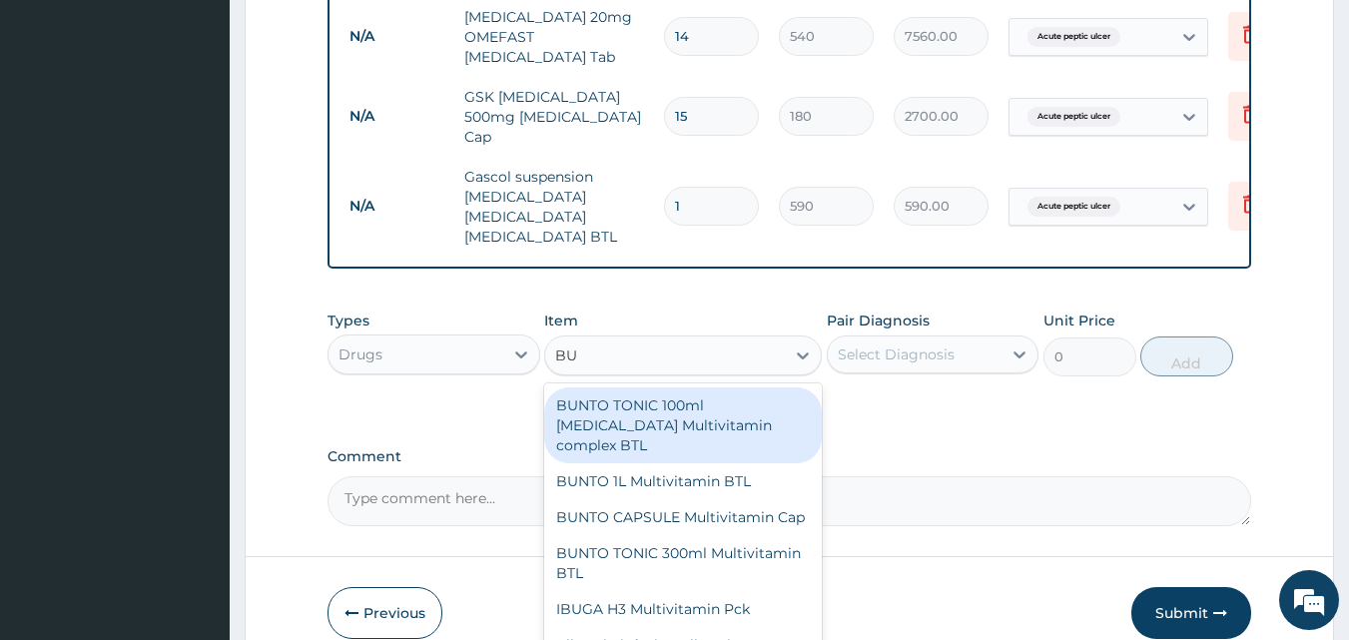
type input "BUS"
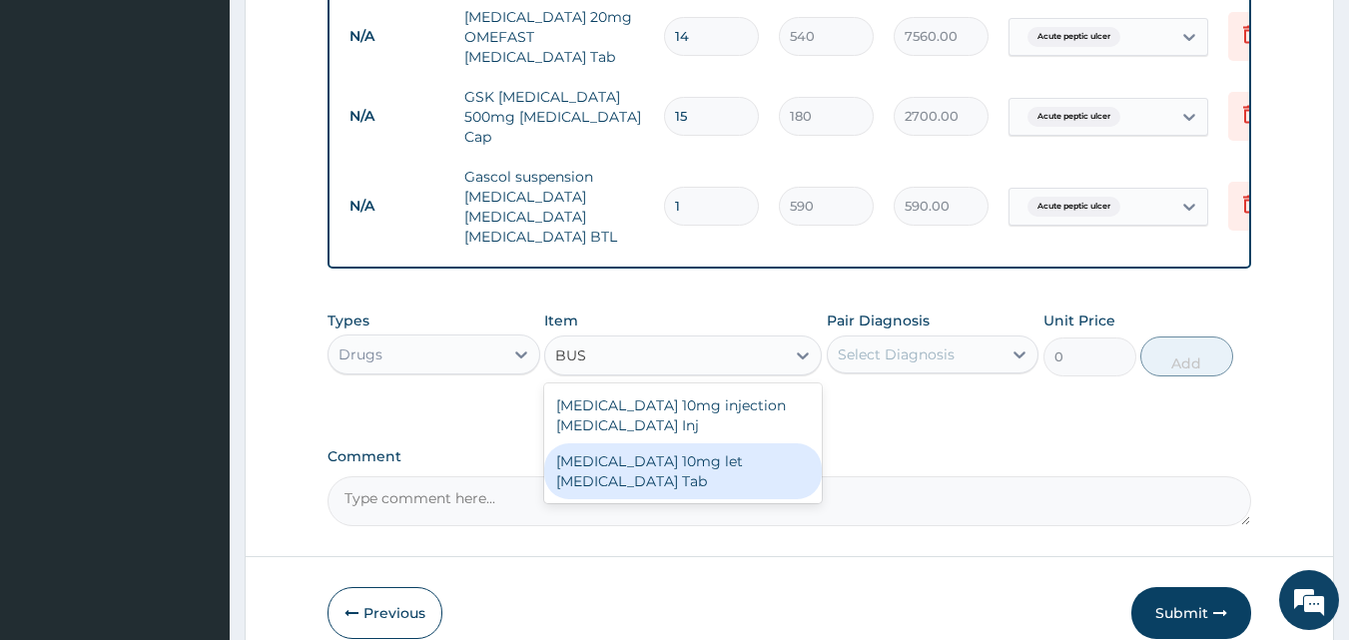
click at [625, 476] on div "[MEDICAL_DATA] 10mg let [MEDICAL_DATA] Tab" at bounding box center [683, 471] width 278 height 56
type input "50"
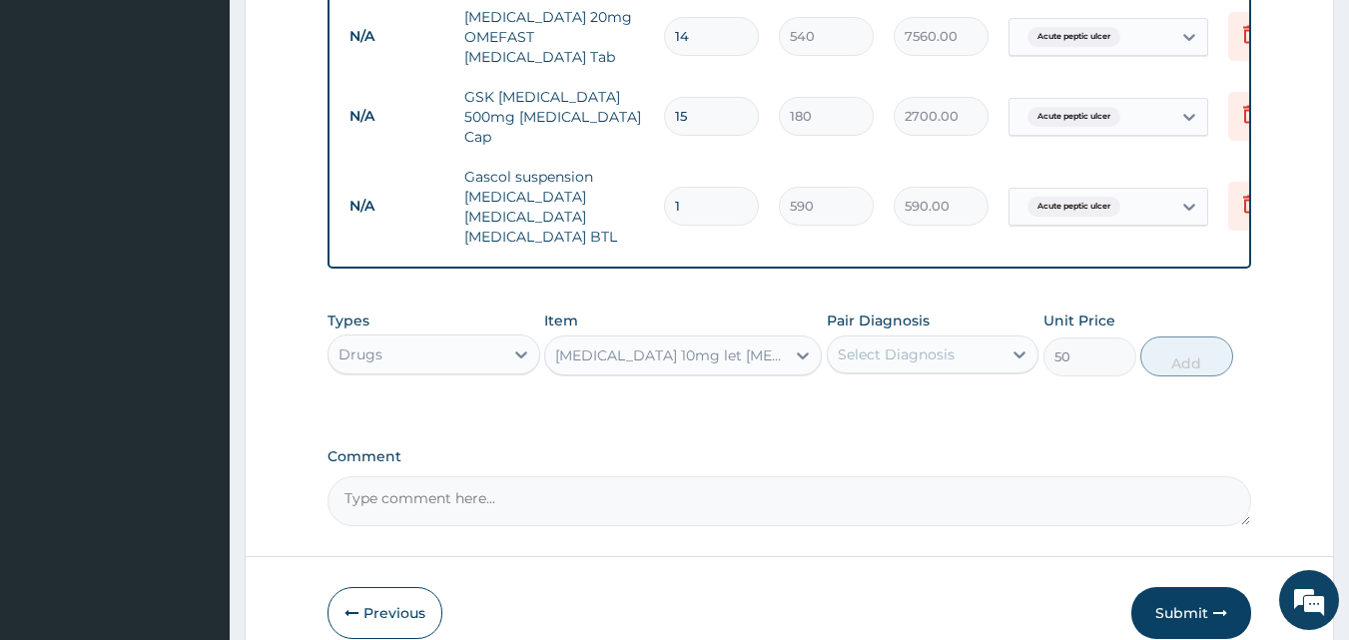
click at [882, 374] on div "Select Diagnosis" at bounding box center [933, 355] width 213 height 38
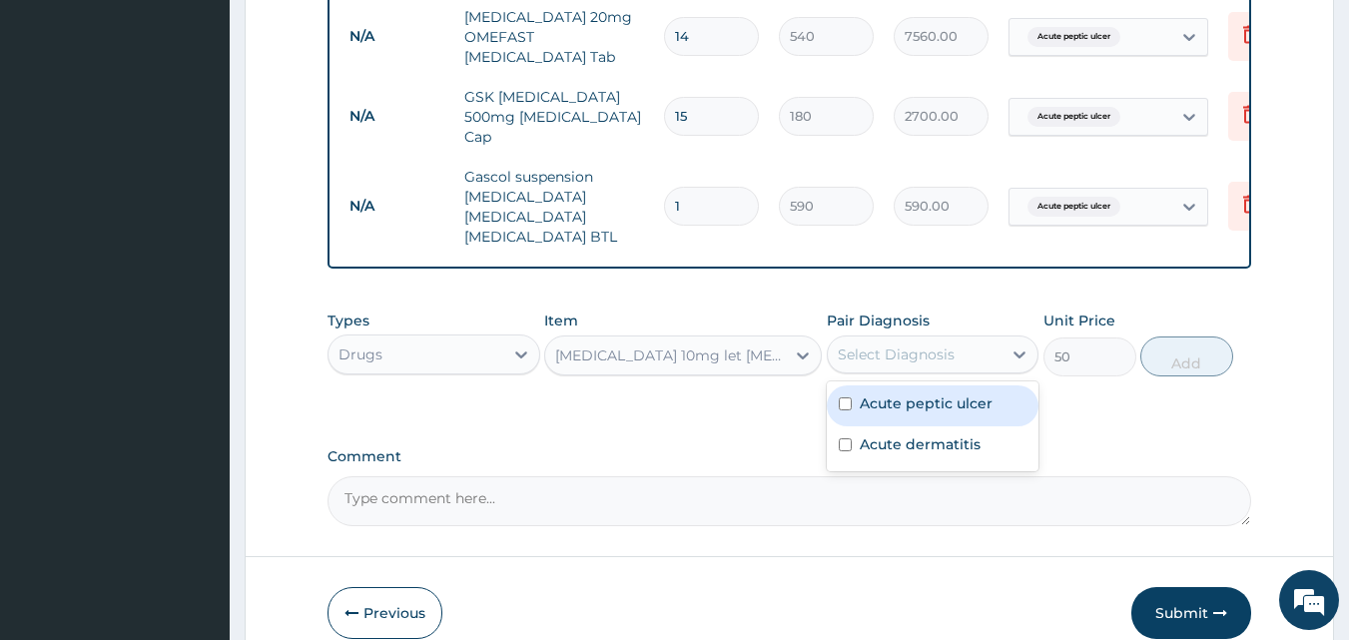
click at [887, 418] on div "Acute peptic ulcer" at bounding box center [933, 406] width 213 height 41
checkbox input "true"
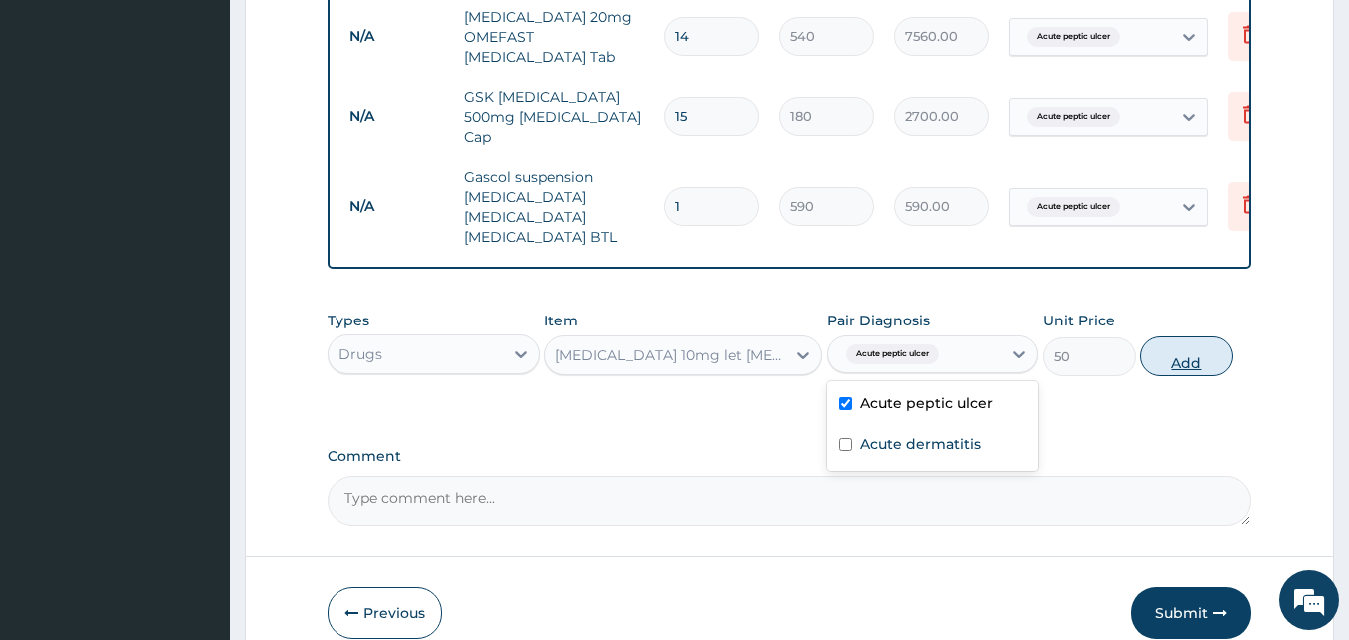
click at [1200, 373] on button "Add" at bounding box center [1187, 357] width 93 height 40
type input "0"
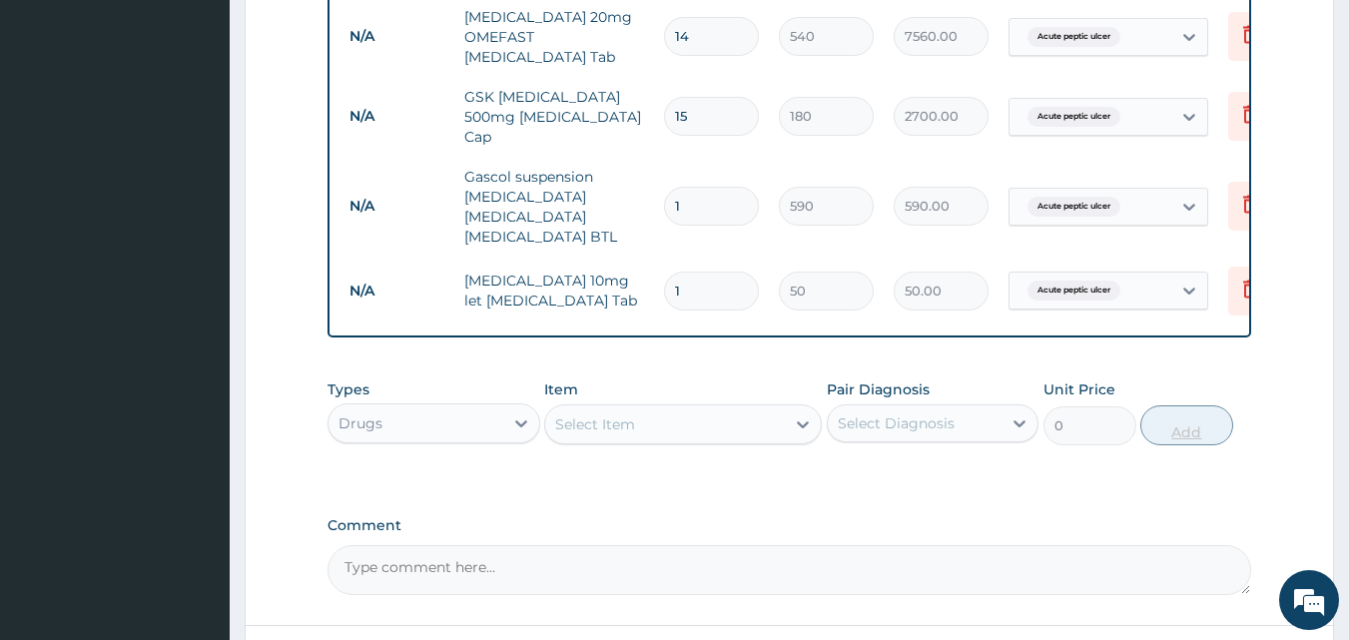
type input "10"
type input "500.00"
type input "10"
click at [590, 427] on div "Select Item" at bounding box center [595, 424] width 80 height 20
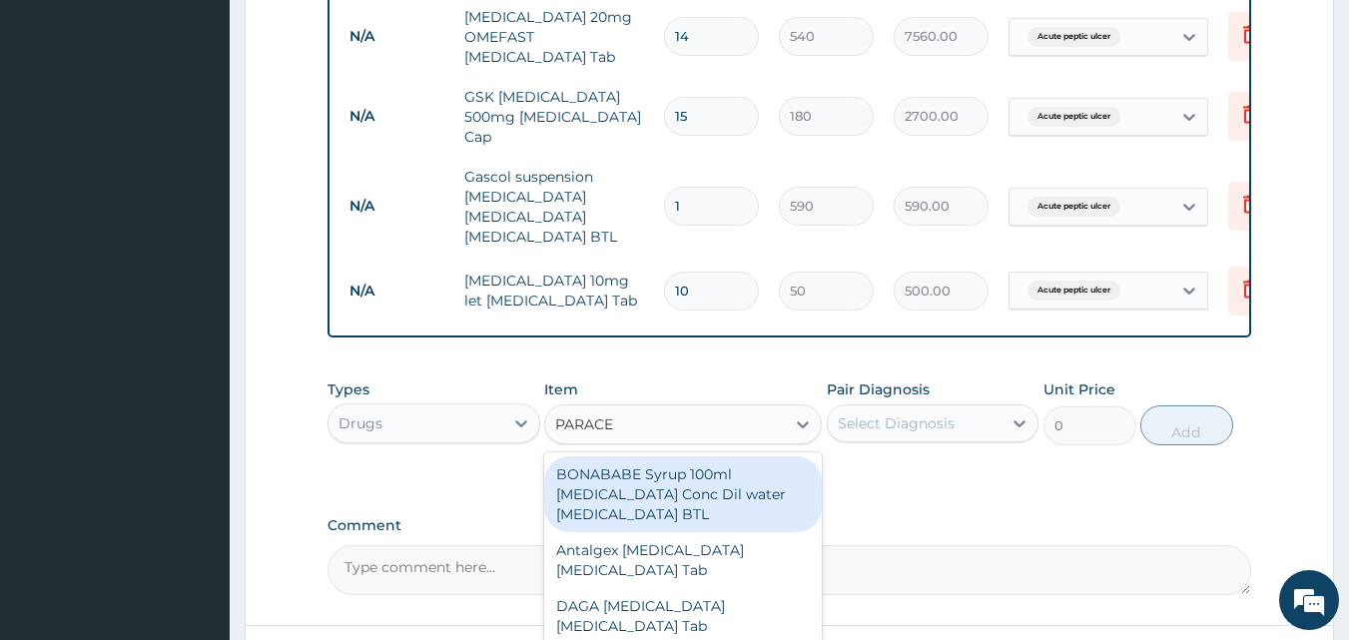
type input "PARACET"
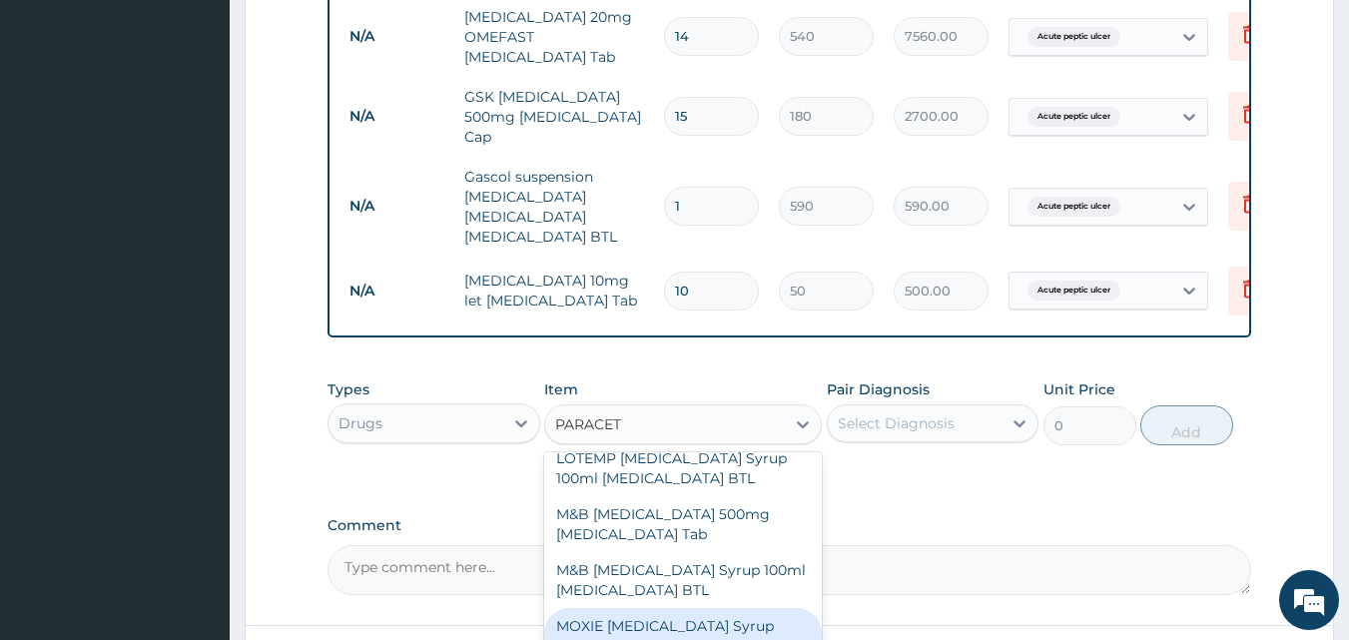
scroll to position [424, 0]
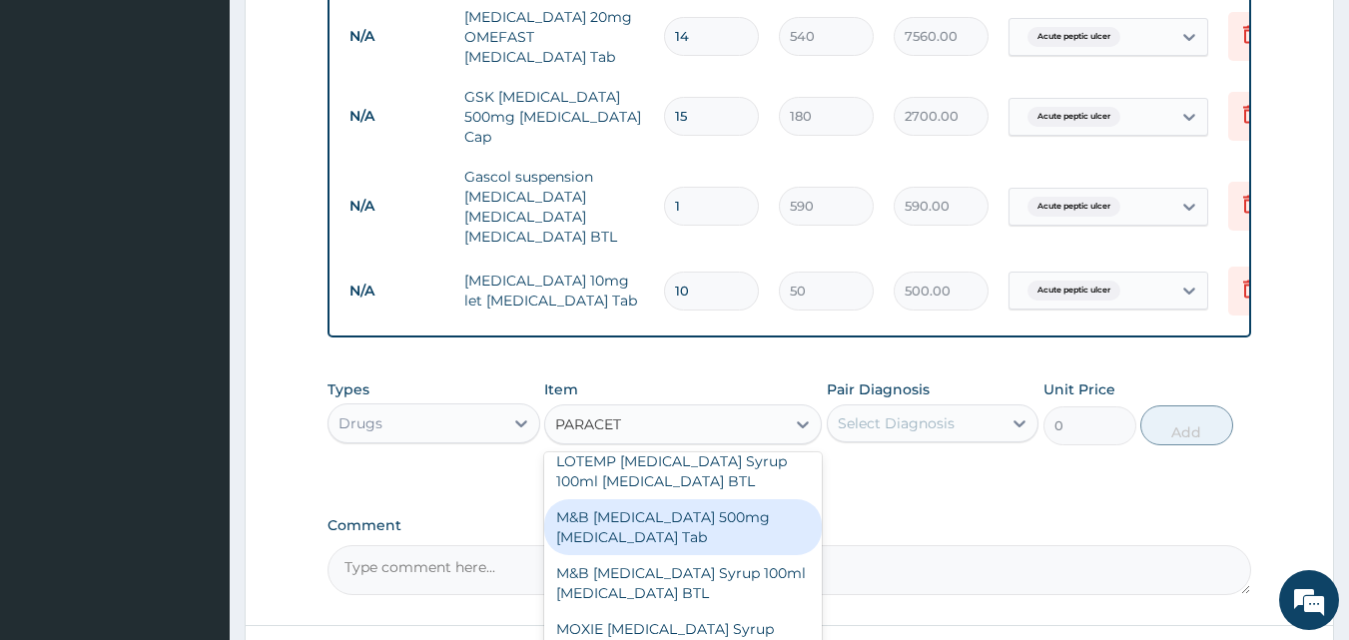
click at [667, 548] on div "M&B [MEDICAL_DATA] 500mg [MEDICAL_DATA] Tab" at bounding box center [683, 527] width 278 height 56
type input "10"
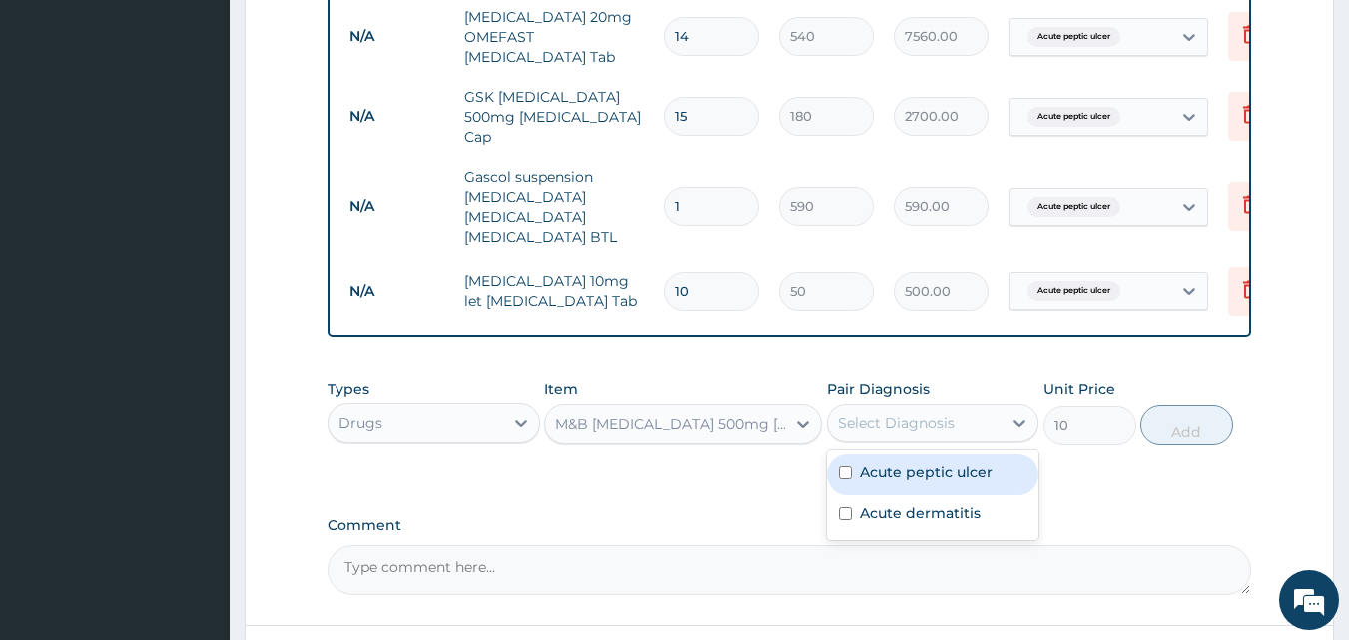
click at [929, 433] on div "Select Diagnosis" at bounding box center [896, 423] width 117 height 20
click at [930, 477] on label "Acute peptic ulcer" at bounding box center [926, 472] width 133 height 20
checkbox input "true"
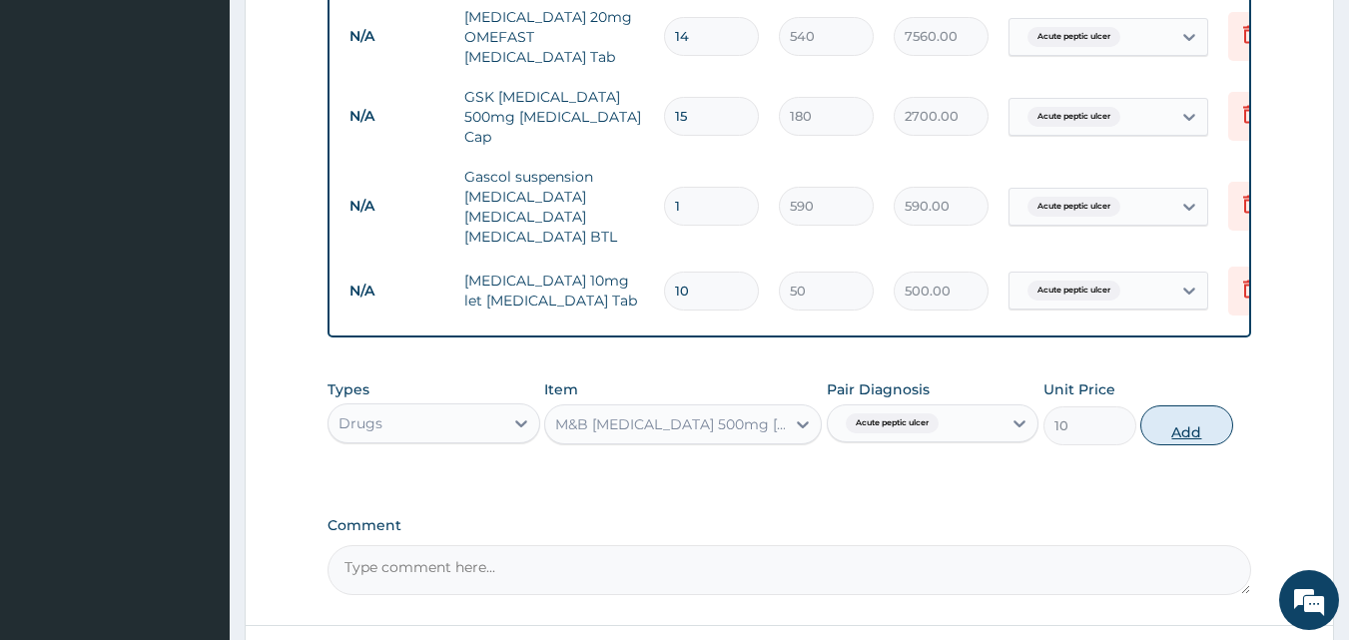
click at [1172, 428] on button "Add" at bounding box center [1187, 426] width 93 height 40
type input "0"
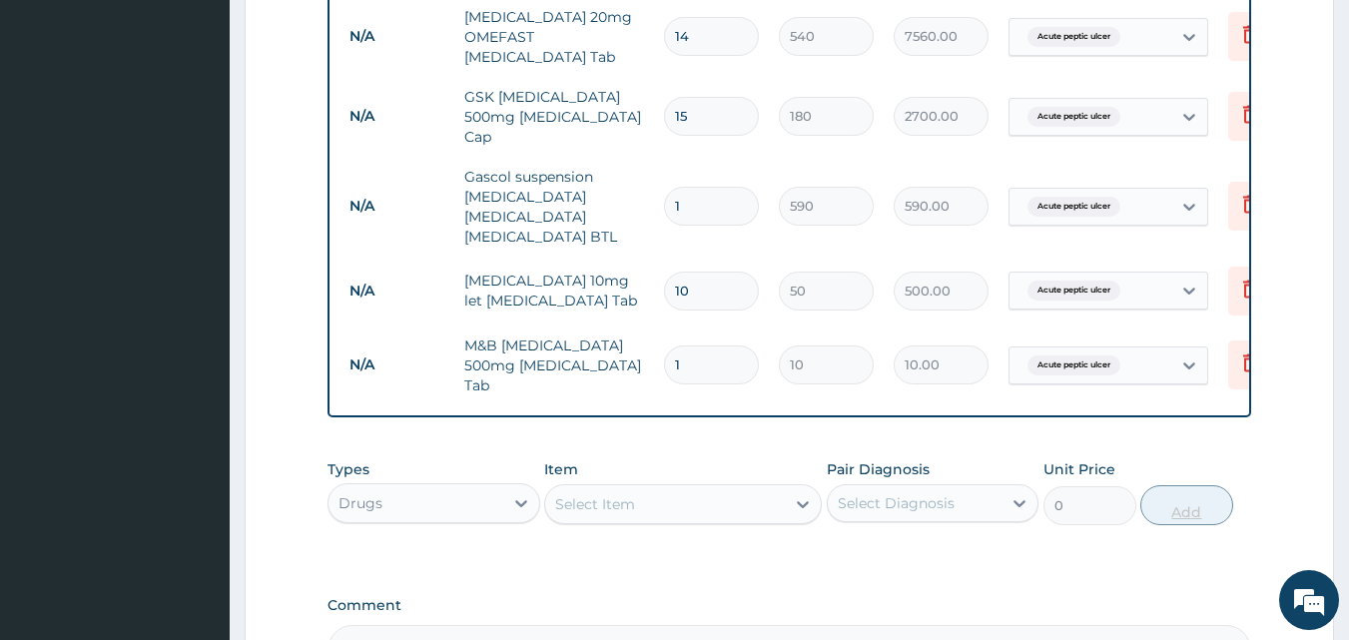
type input "18"
type input "180.00"
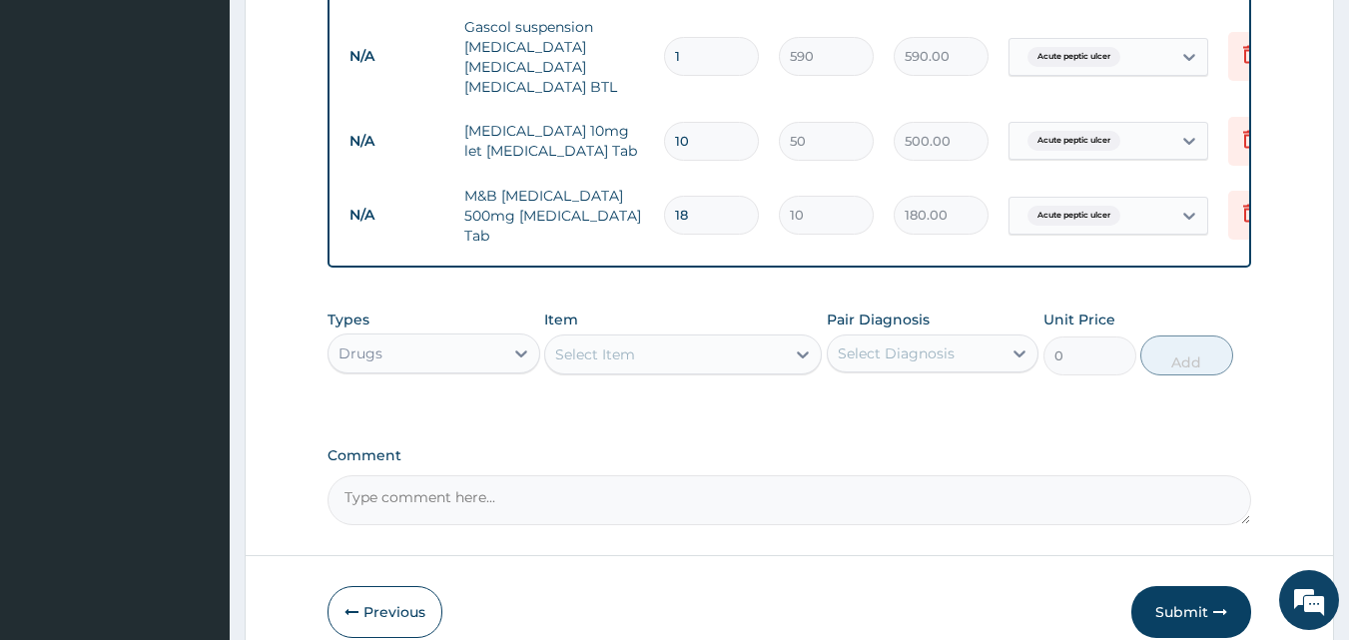
scroll to position [1129, 0]
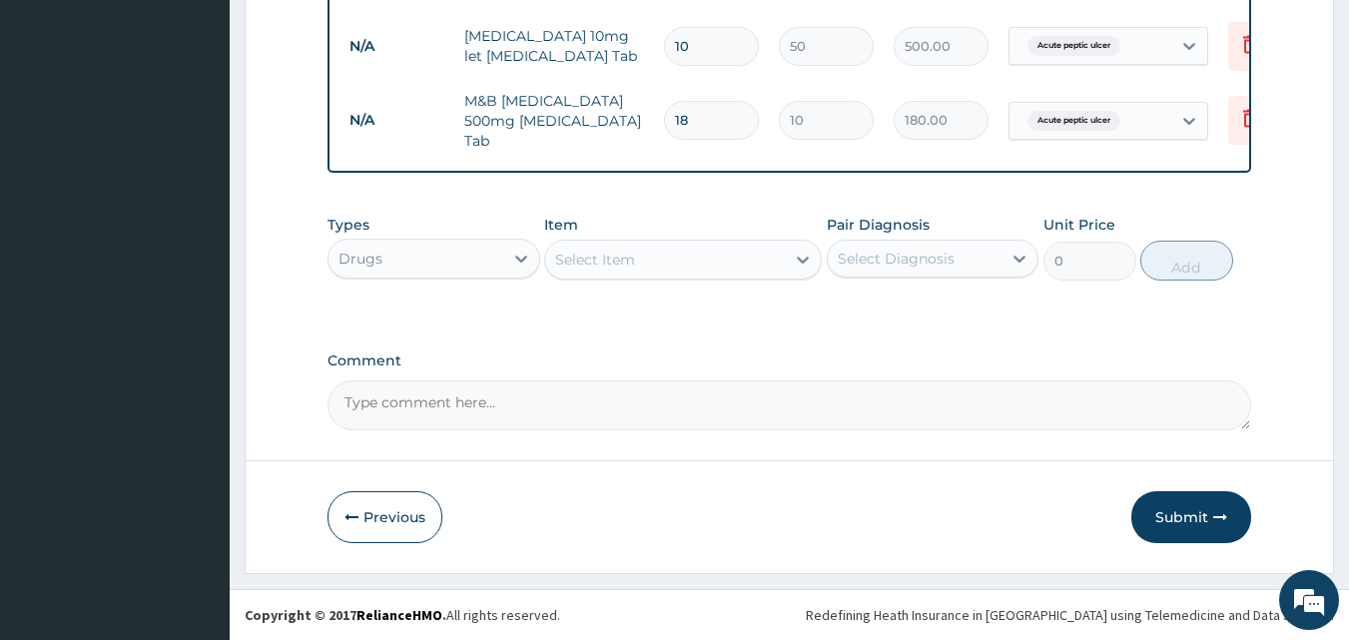
type input "18"
click at [738, 273] on div "Select Item" at bounding box center [665, 260] width 240 height 32
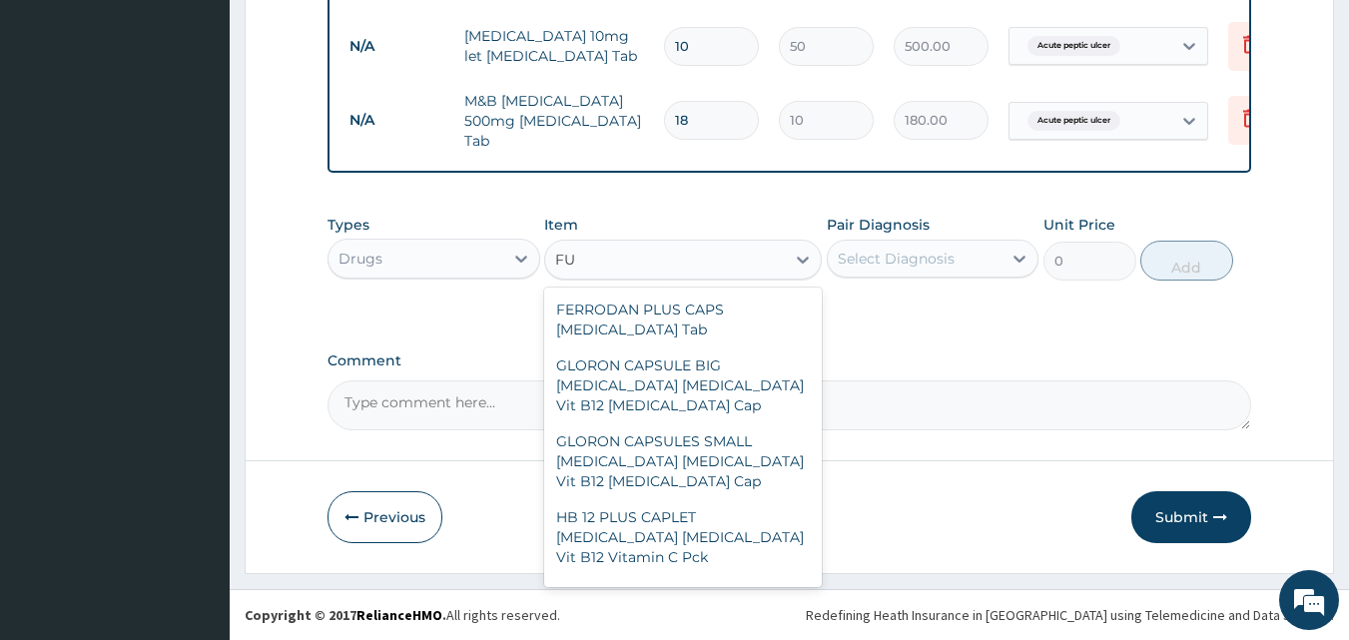
type input "F"
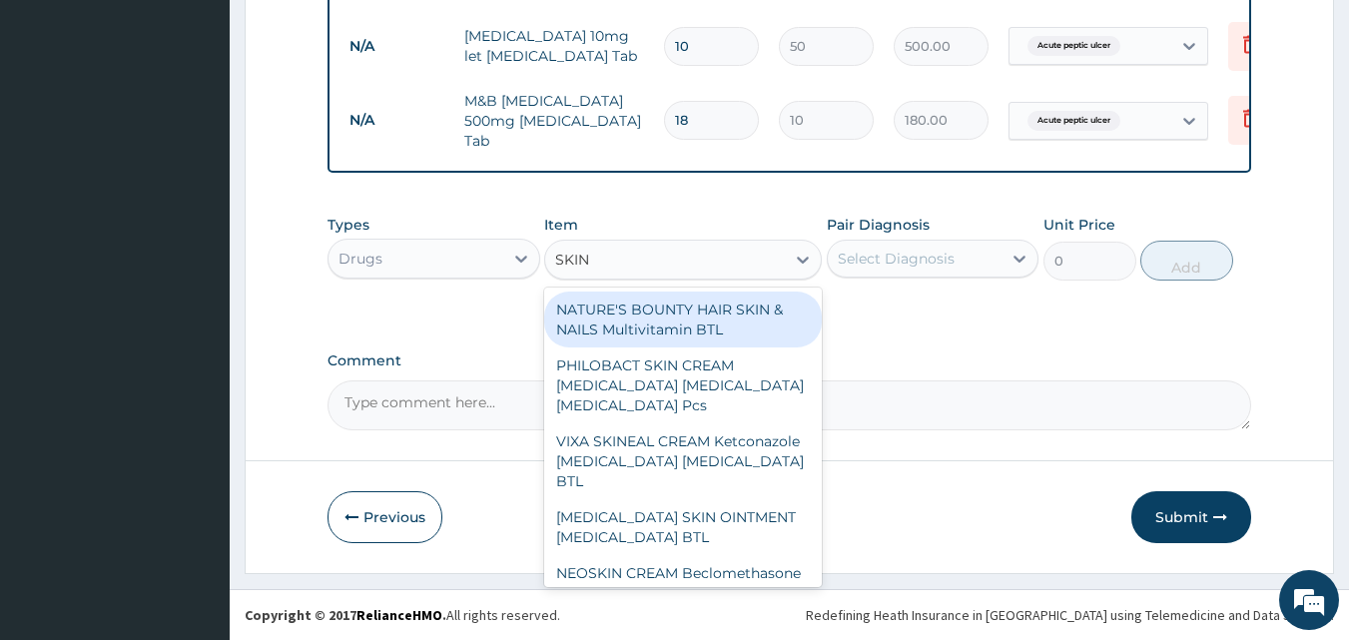
type input "SKINE"
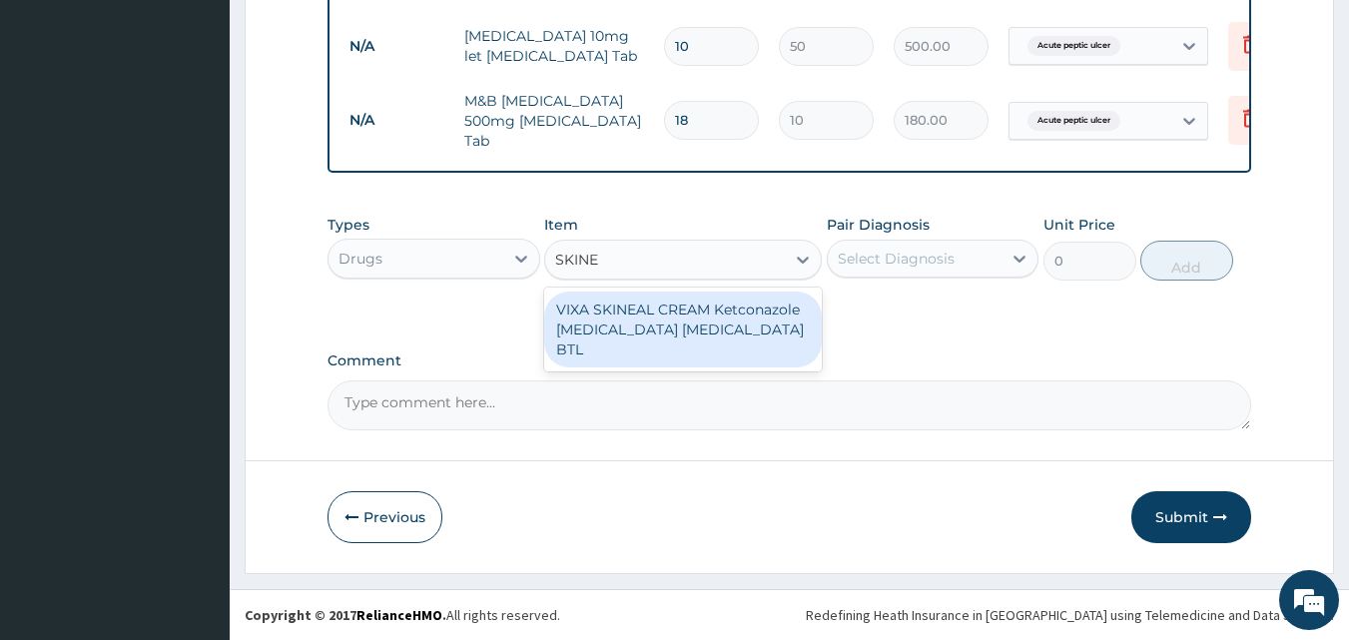
click at [729, 327] on div "VIXA SKINEAL CREAM Ketconazole [MEDICAL_DATA] [MEDICAL_DATA] BTL" at bounding box center [683, 330] width 278 height 76
type input "770"
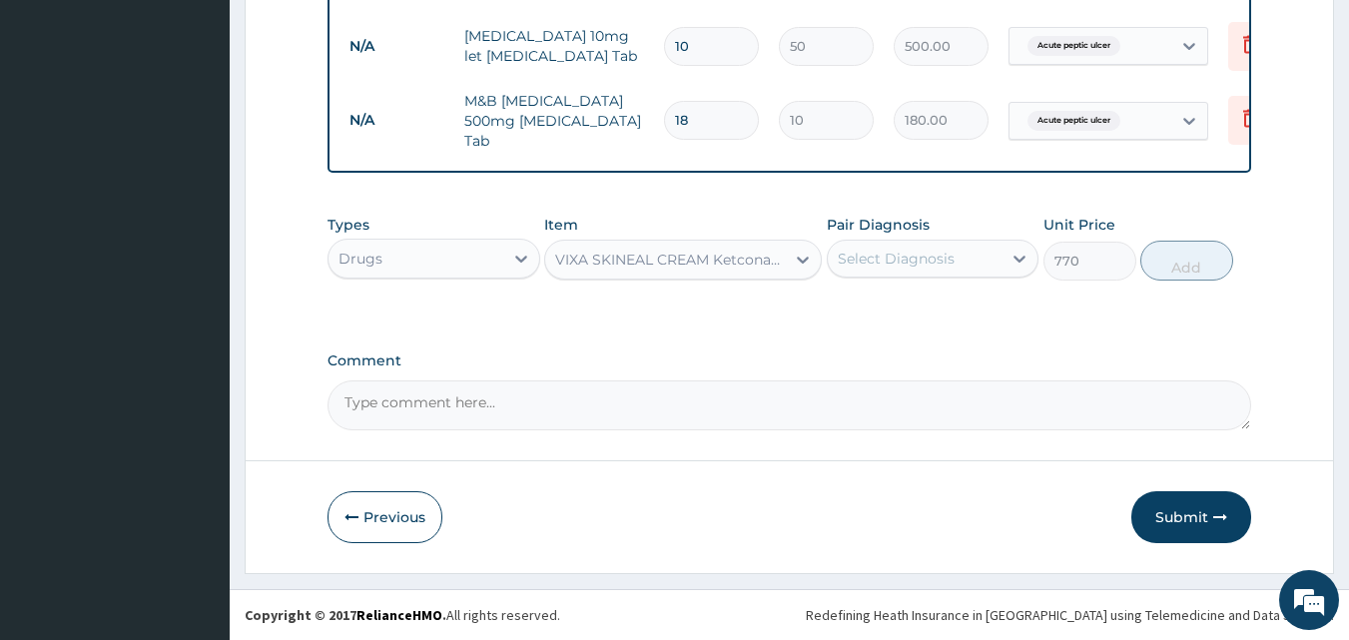
click at [878, 257] on div "Select Diagnosis" at bounding box center [896, 259] width 117 height 20
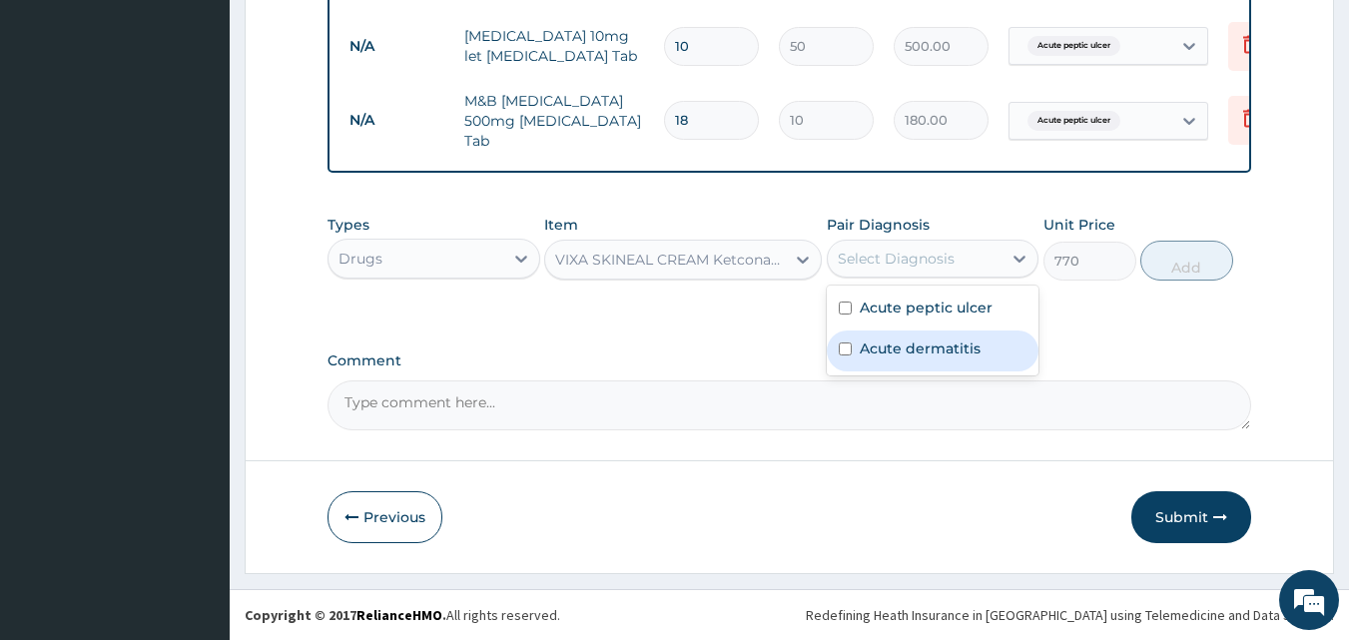
click at [890, 345] on label "Acute dermatitis" at bounding box center [920, 349] width 121 height 20
checkbox input "true"
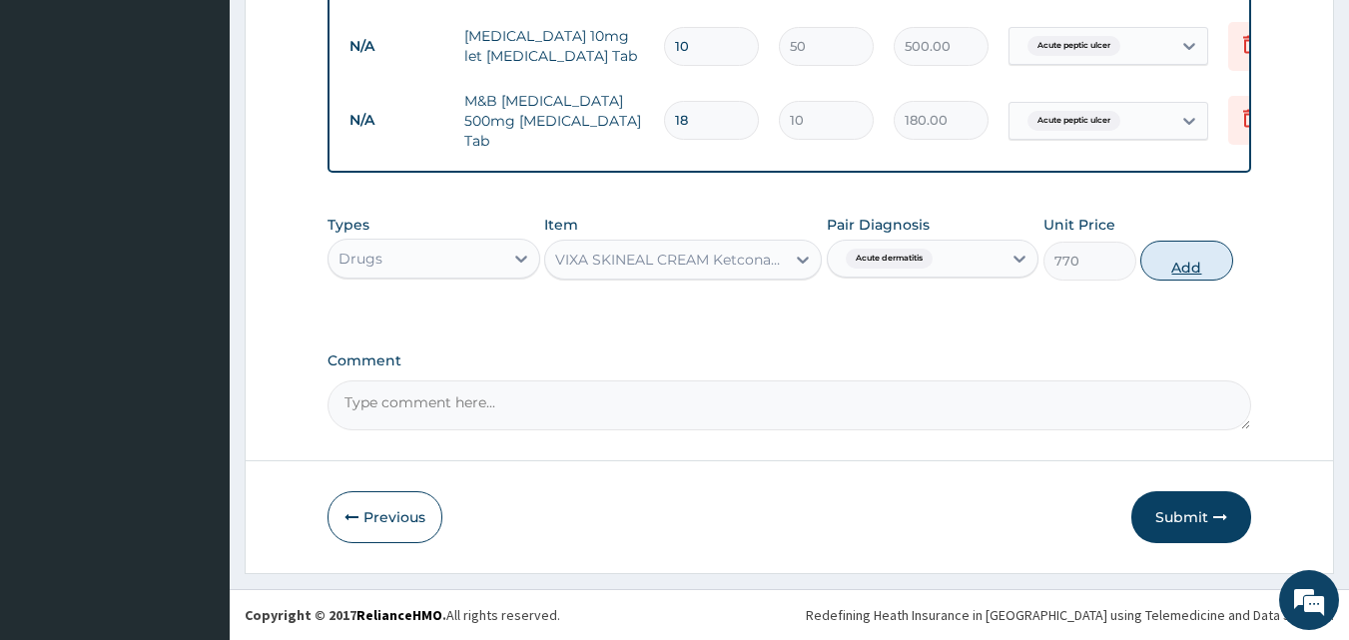
click at [1162, 263] on button "Add" at bounding box center [1187, 261] width 93 height 40
type input "0"
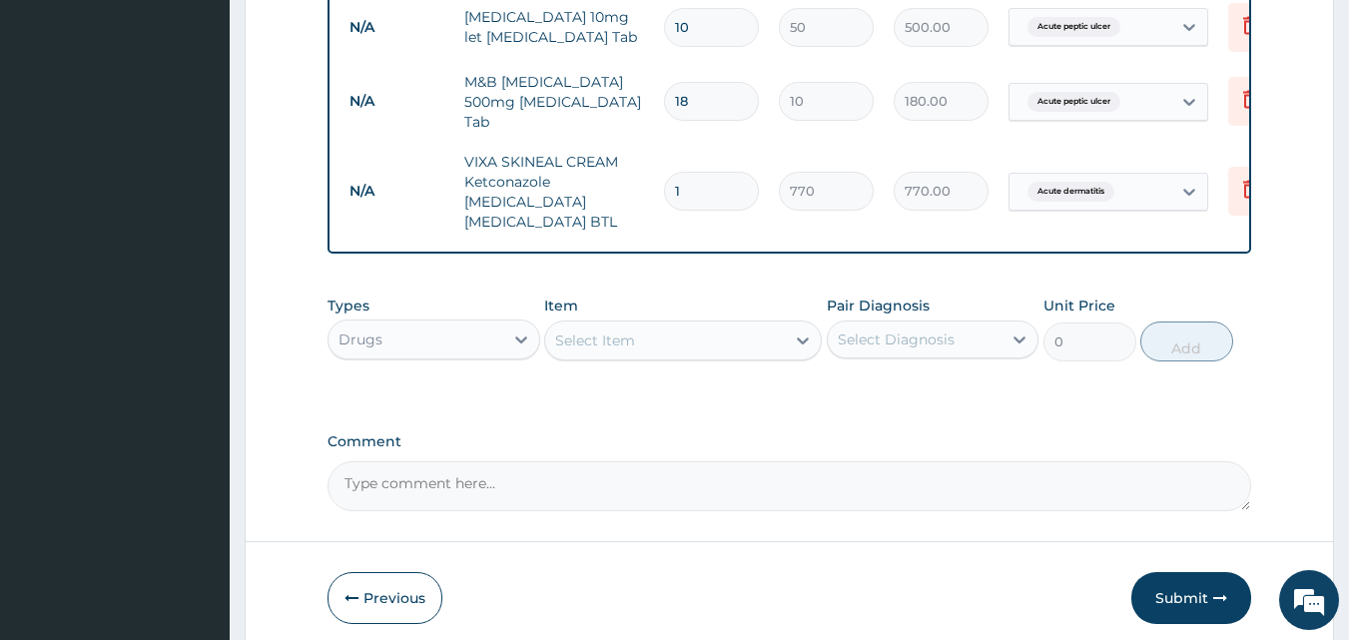
scroll to position [1209, 0]
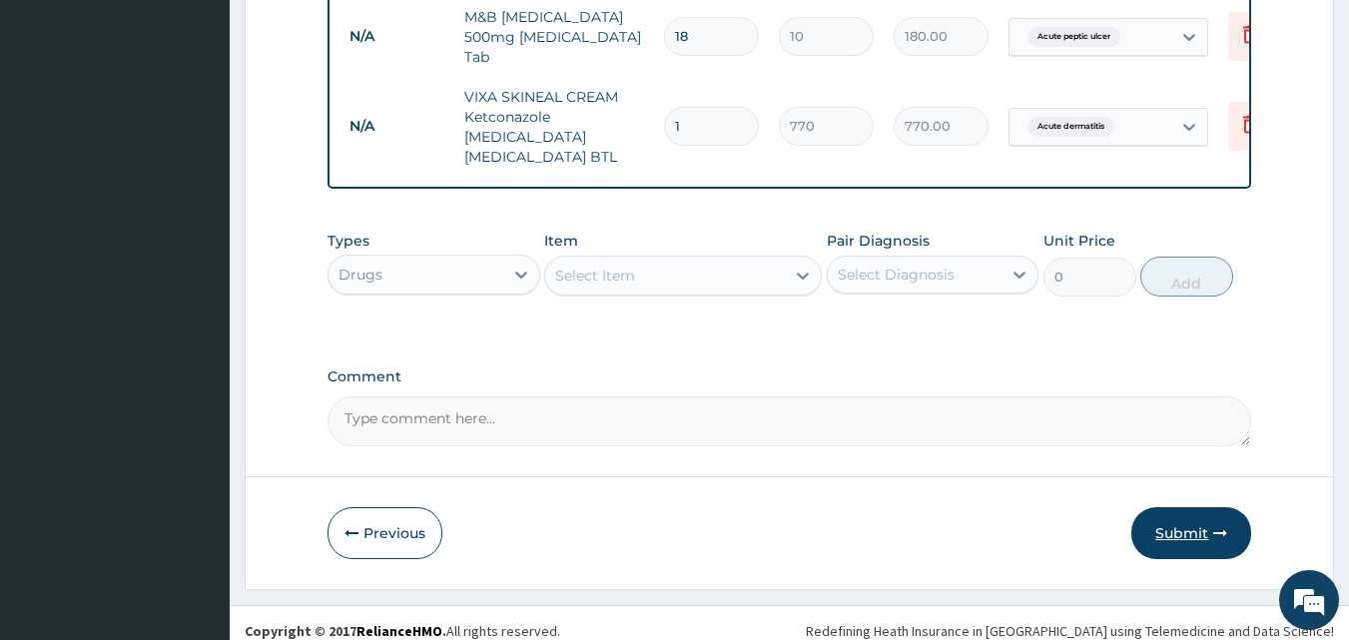
click at [1180, 511] on button "Submit" at bounding box center [1192, 533] width 120 height 52
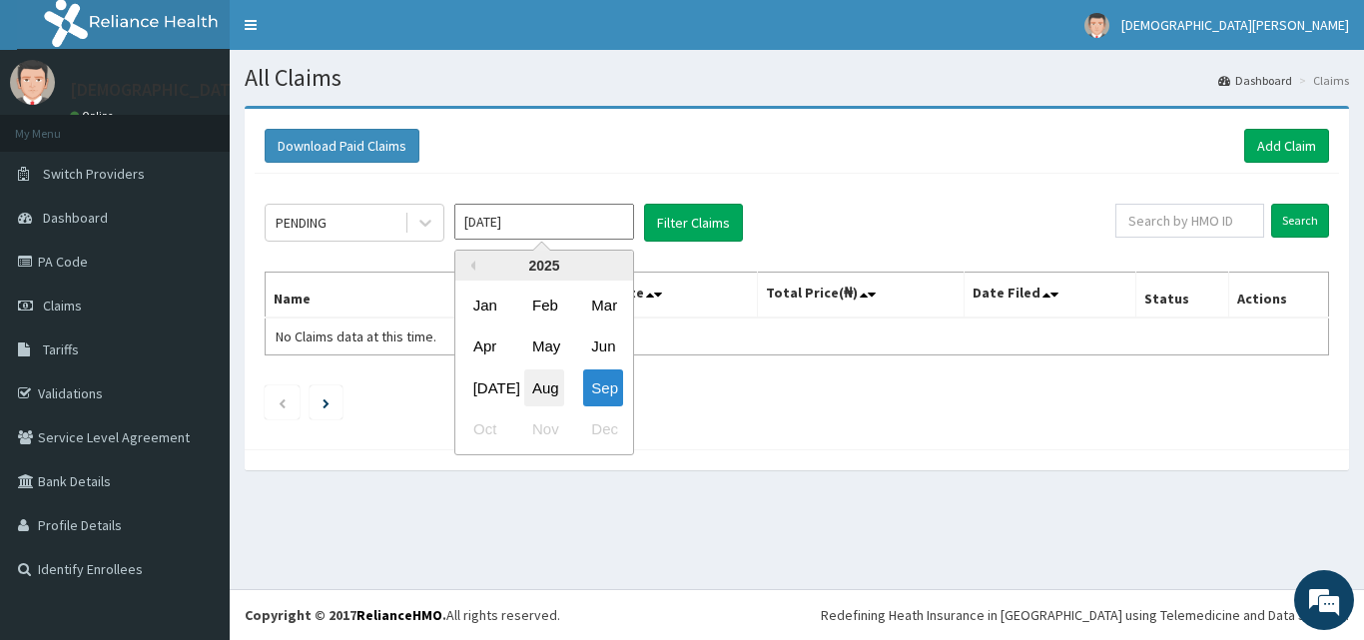
click at [552, 242] on div "[DATE] Previous Year [DATE] Feb Mar Apr May Jun [DATE] Aug Sep Oct Nov Dec" at bounding box center [544, 223] width 180 height 38
click at [552, 395] on div "Aug" at bounding box center [544, 388] width 40 height 37
type input "[DATE]"
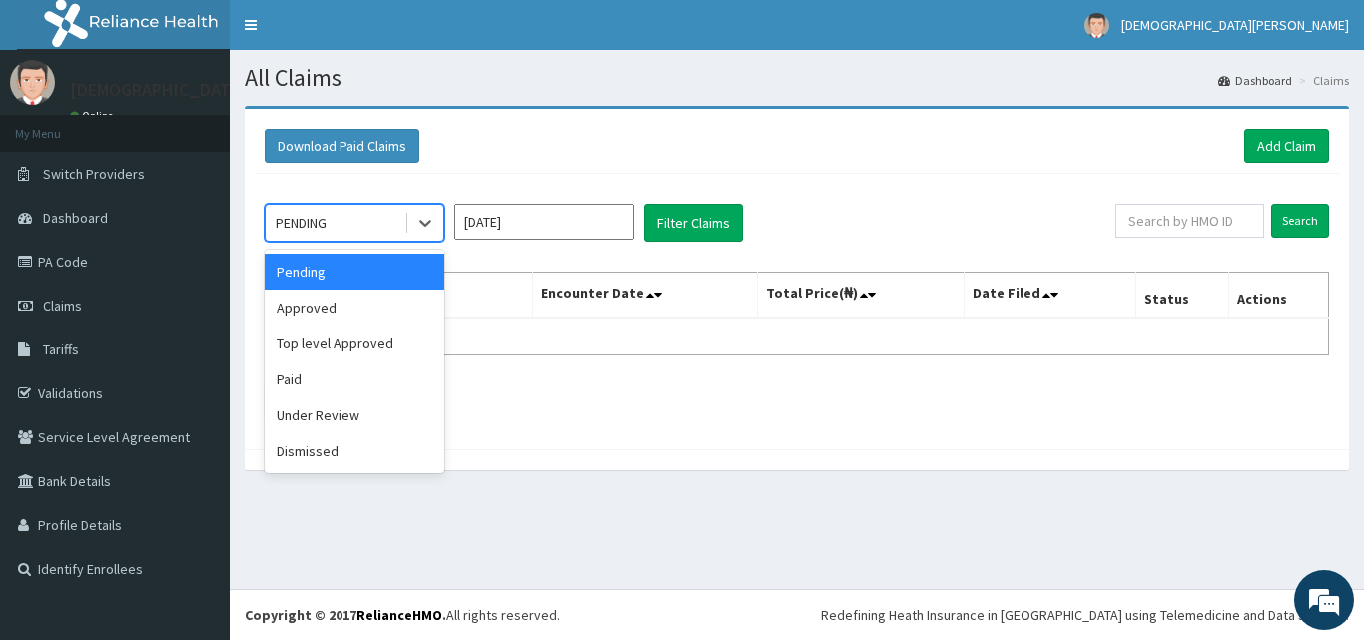
click at [380, 217] on div "PENDING" at bounding box center [335, 223] width 139 height 32
click at [372, 310] on div "Approved" at bounding box center [355, 308] width 180 height 36
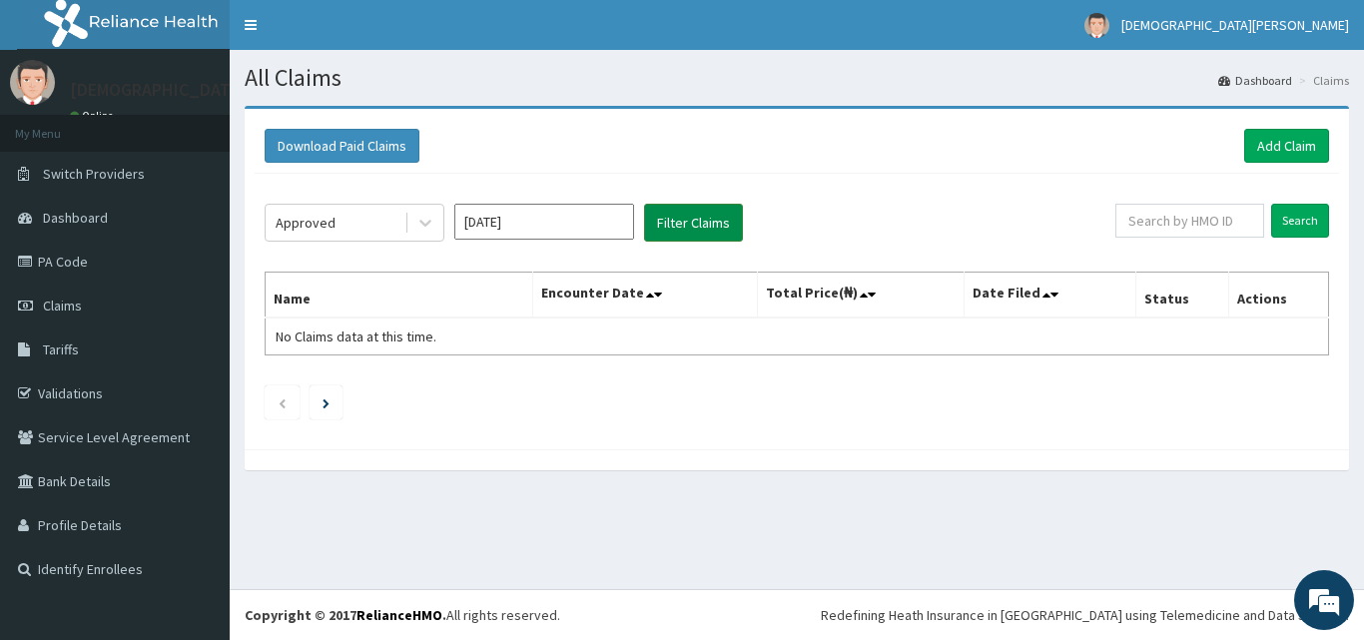
click at [684, 227] on button "Filter Claims" at bounding box center [693, 223] width 99 height 38
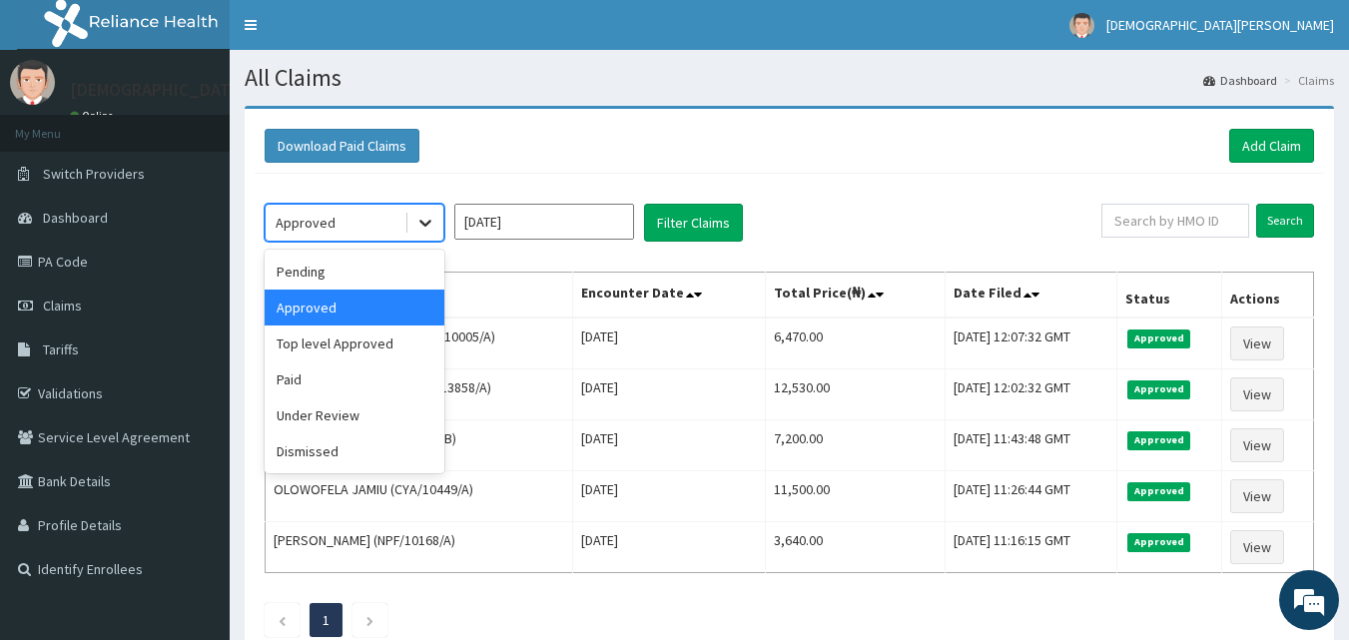
click at [427, 220] on icon at bounding box center [425, 223] width 20 height 20
click at [344, 279] on div "Pending" at bounding box center [355, 272] width 180 height 36
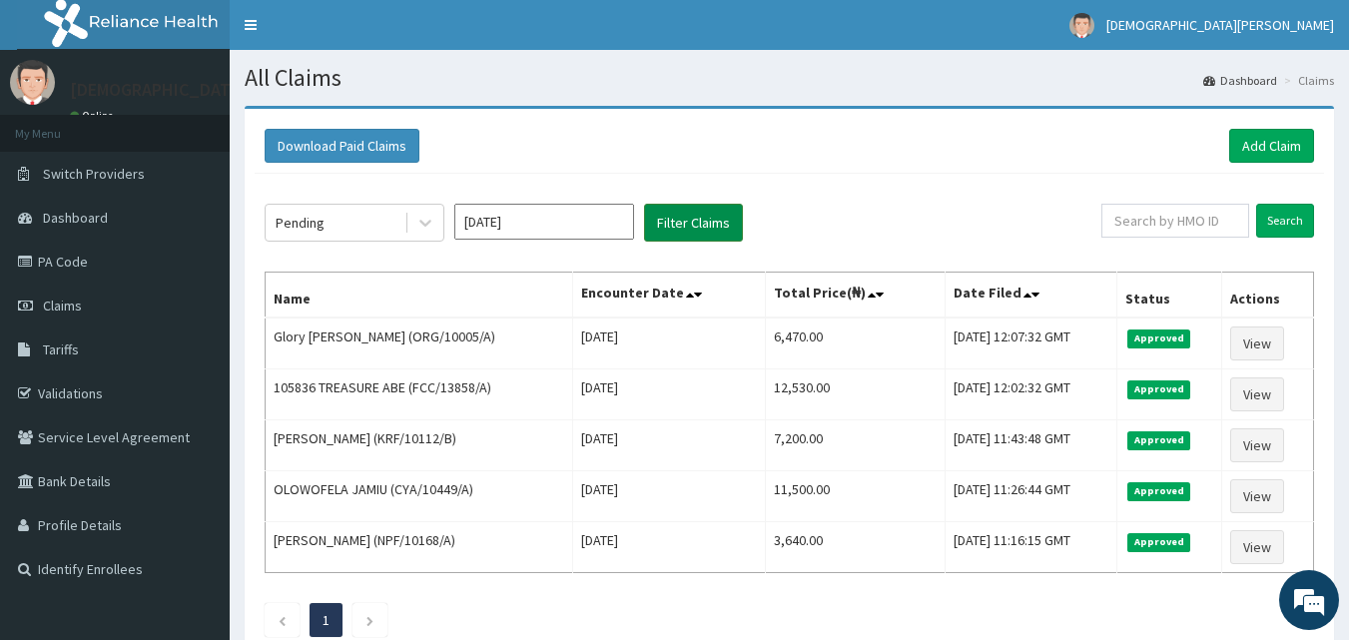
click at [665, 232] on button "Filter Claims" at bounding box center [693, 223] width 99 height 38
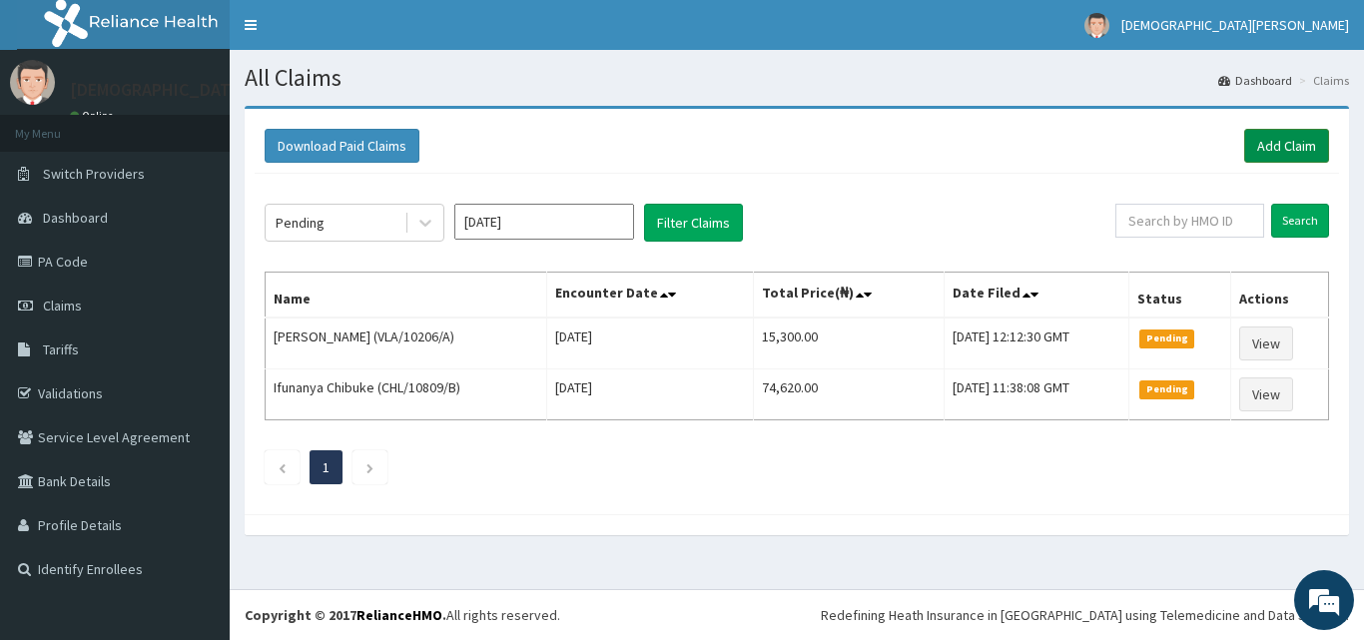
click at [1309, 145] on link "Add Claim" at bounding box center [1286, 146] width 85 height 34
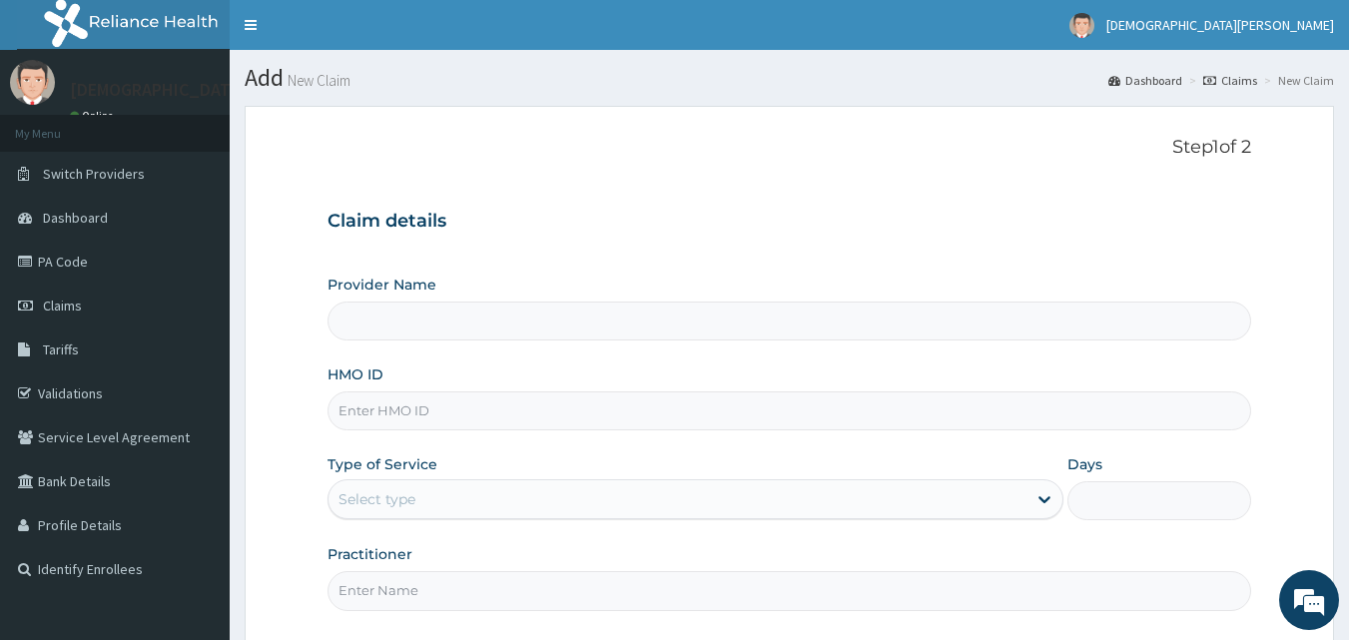
type input "[GEOGRAPHIC_DATA]"
click at [471, 404] on input "HMO ID" at bounding box center [790, 411] width 925 height 39
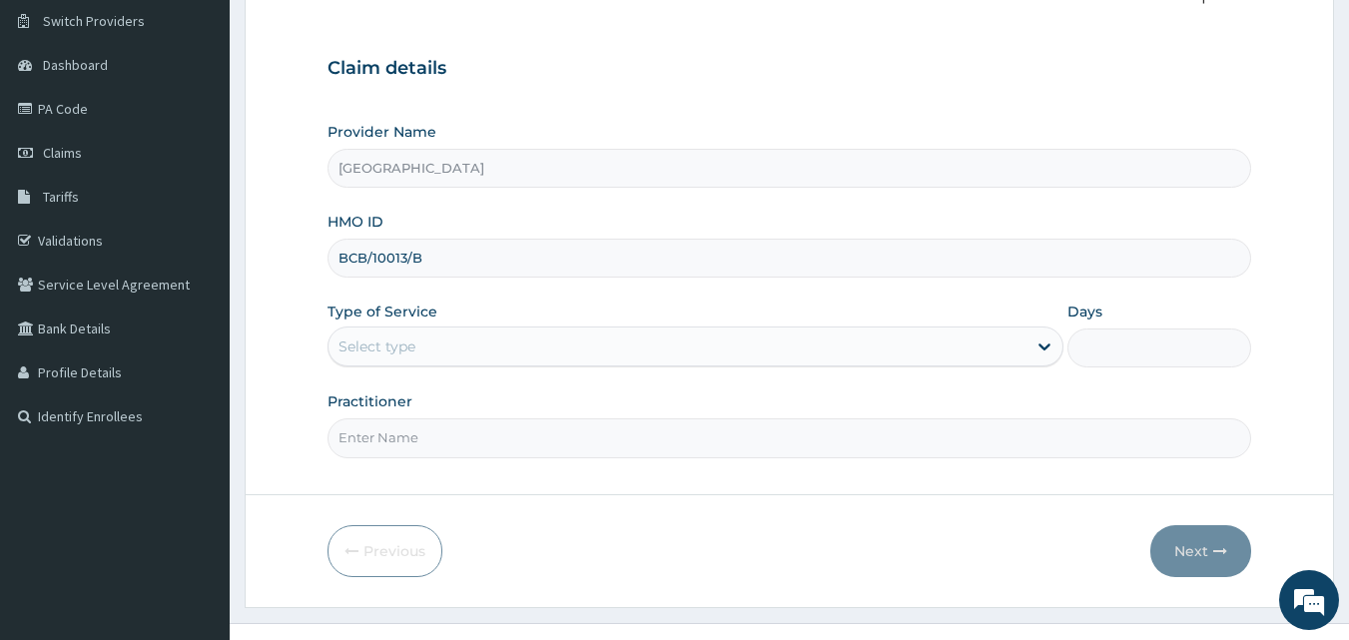
scroll to position [187, 0]
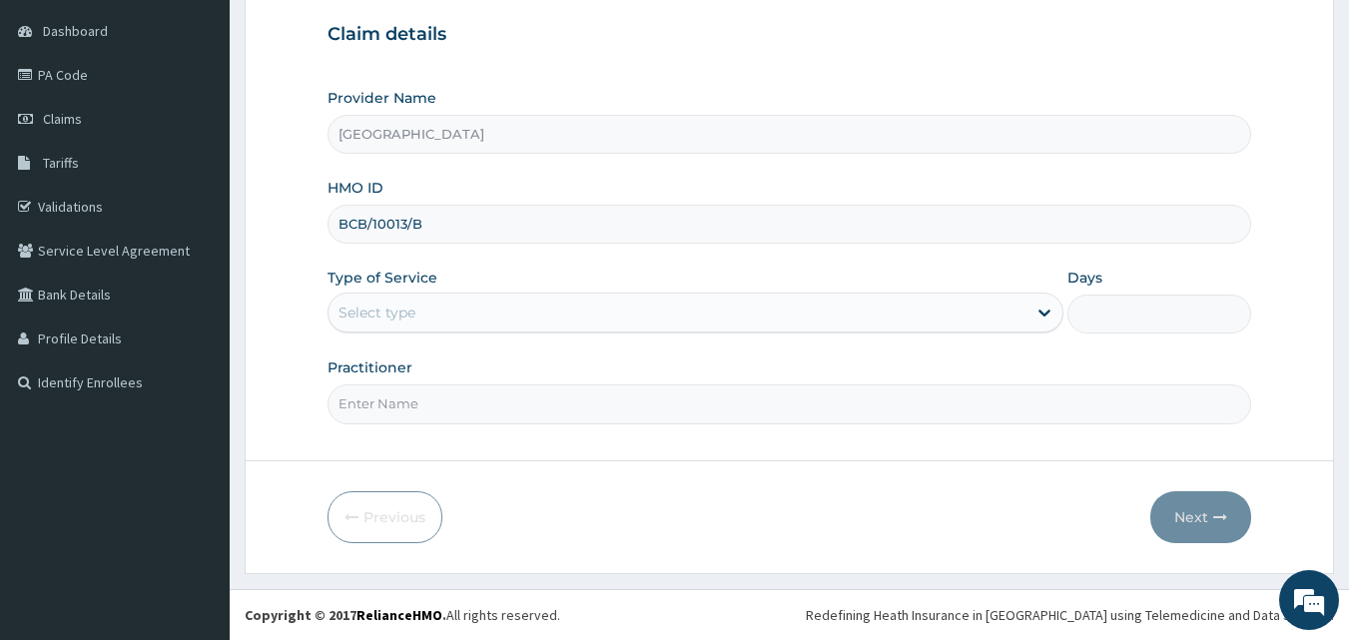
type input "BCB/10013/B"
click at [452, 322] on div "Select type" at bounding box center [678, 313] width 698 height 32
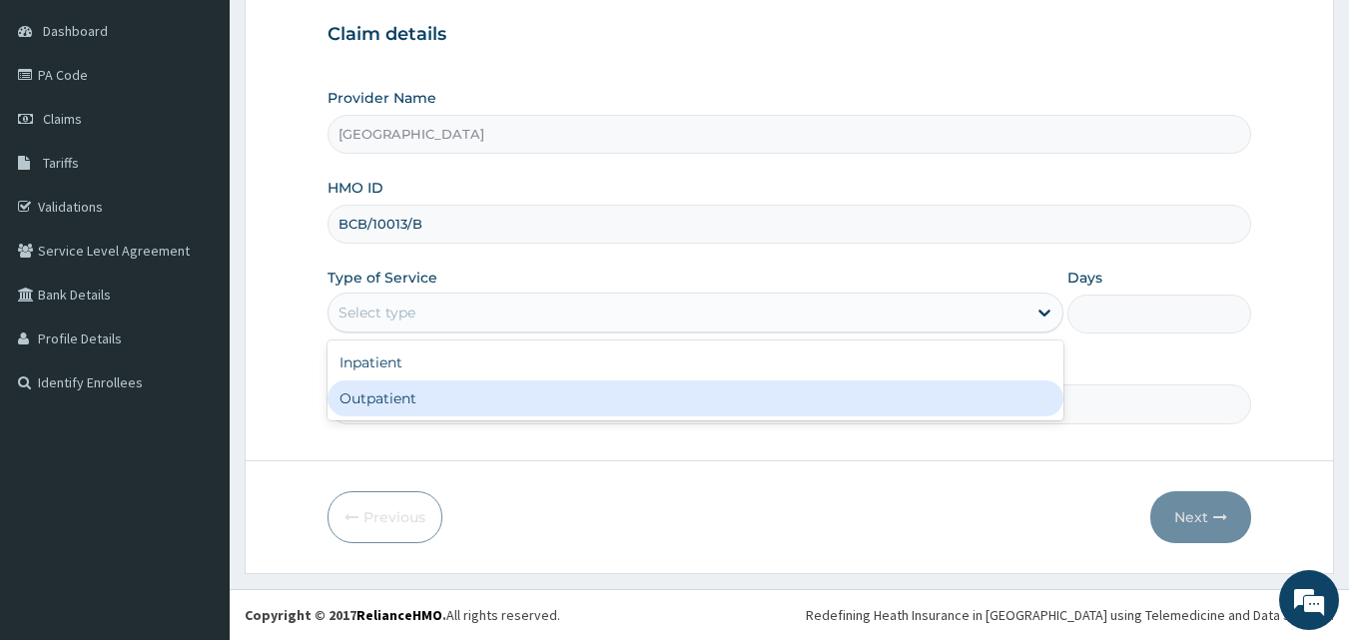
click at [452, 402] on div "Outpatient" at bounding box center [696, 399] width 736 height 36
type input "1"
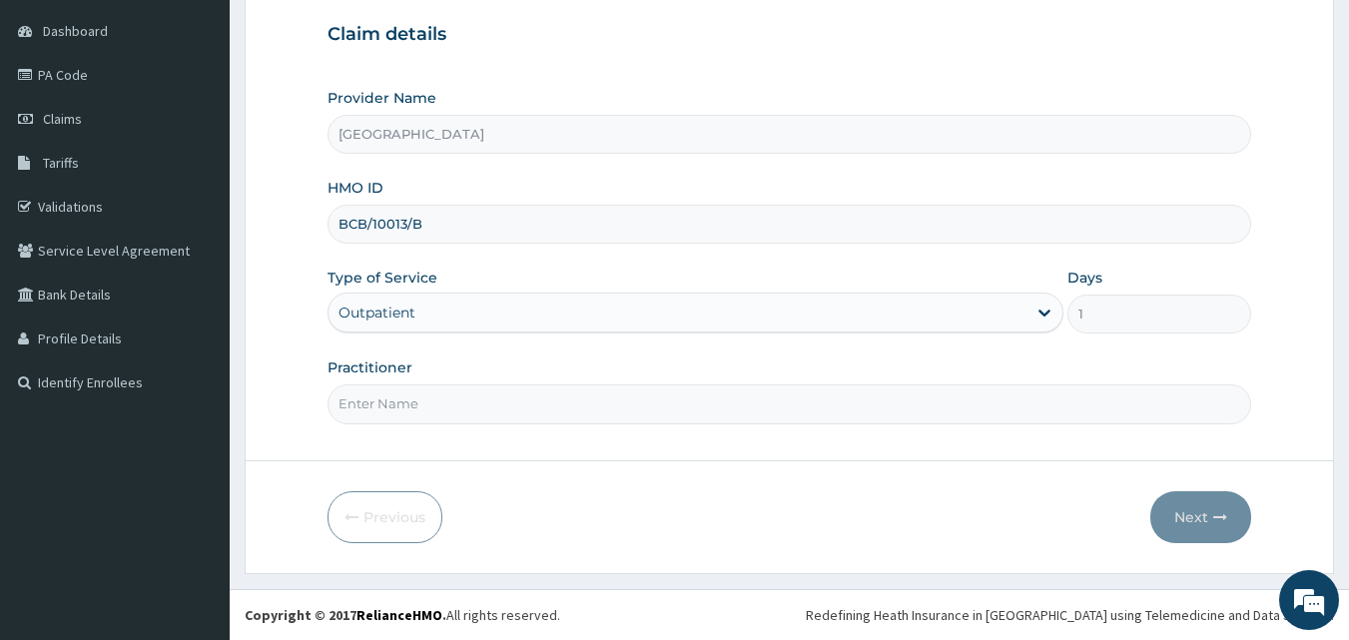
click at [472, 407] on input "Practitioner" at bounding box center [790, 404] width 925 height 39
type input "[PERSON_NAME]"
click at [1184, 509] on button "Next" at bounding box center [1201, 517] width 101 height 52
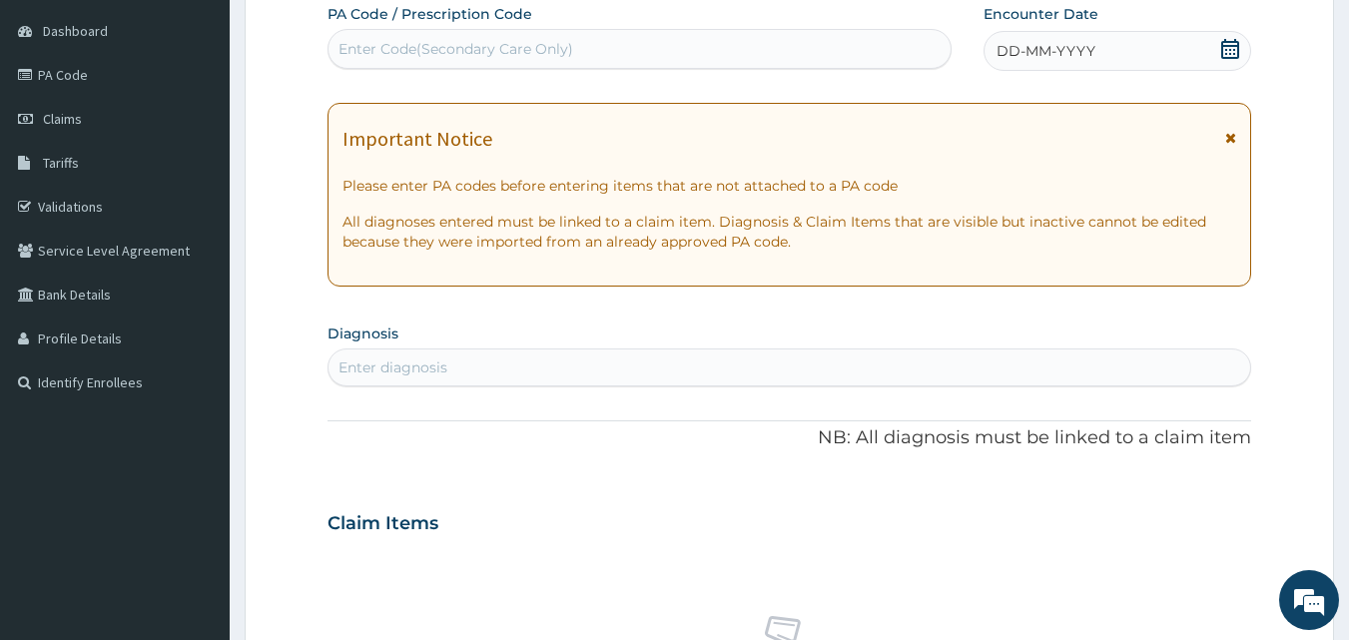
click at [1032, 55] on span "DD-MM-YYYY" at bounding box center [1046, 51] width 99 height 20
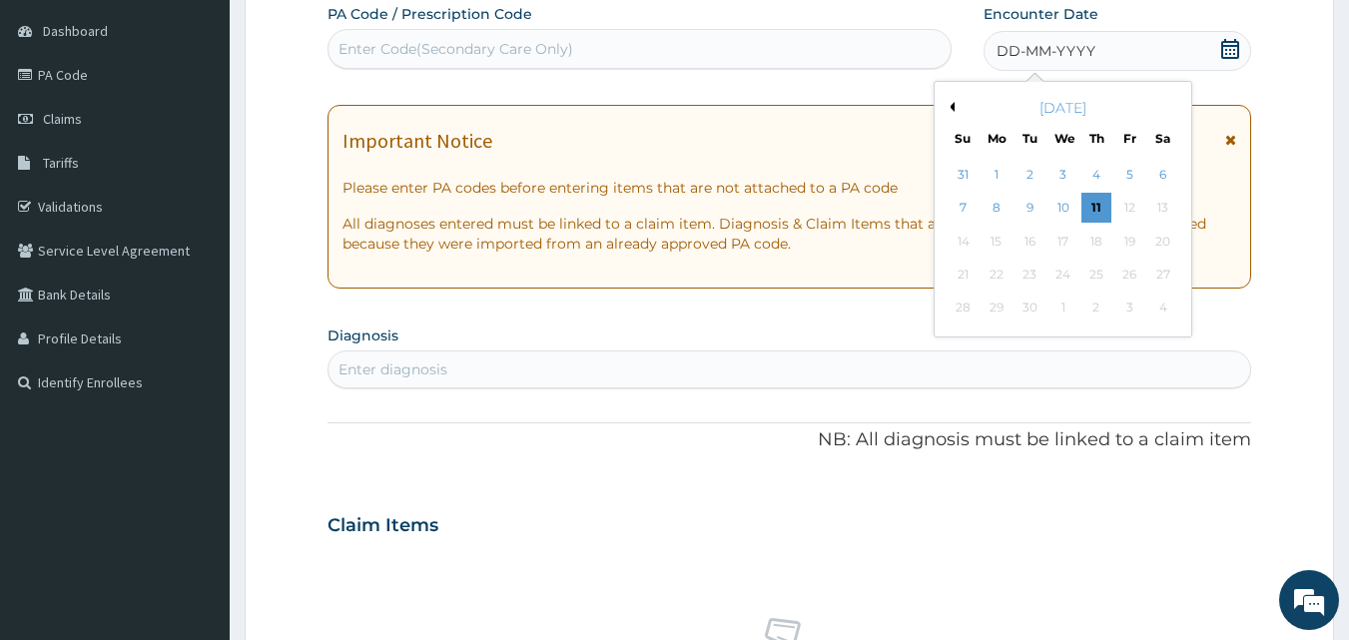
click at [952, 109] on button "Previous Month" at bounding box center [950, 107] width 10 height 10
click at [1097, 201] on div "7" at bounding box center [1097, 209] width 30 height 30
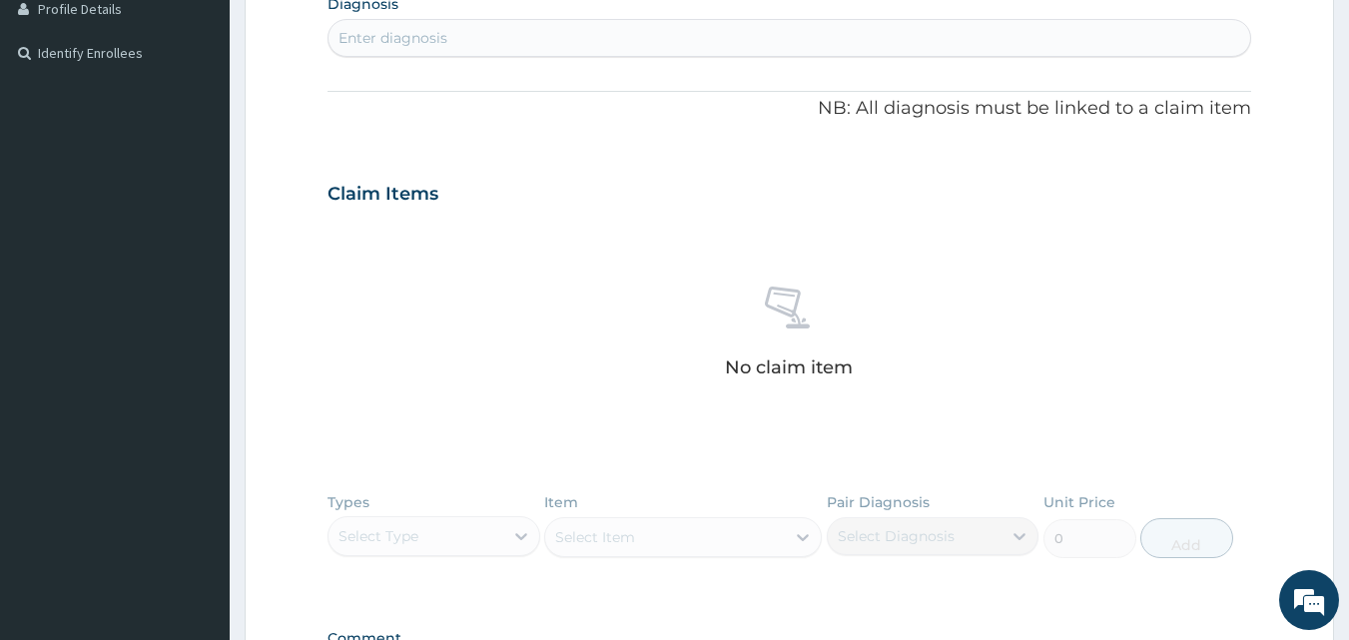
scroll to position [517, 0]
click at [487, 45] on div "Enter diagnosis" at bounding box center [790, 37] width 923 height 32
type input "[MEDICAL_DATA]"
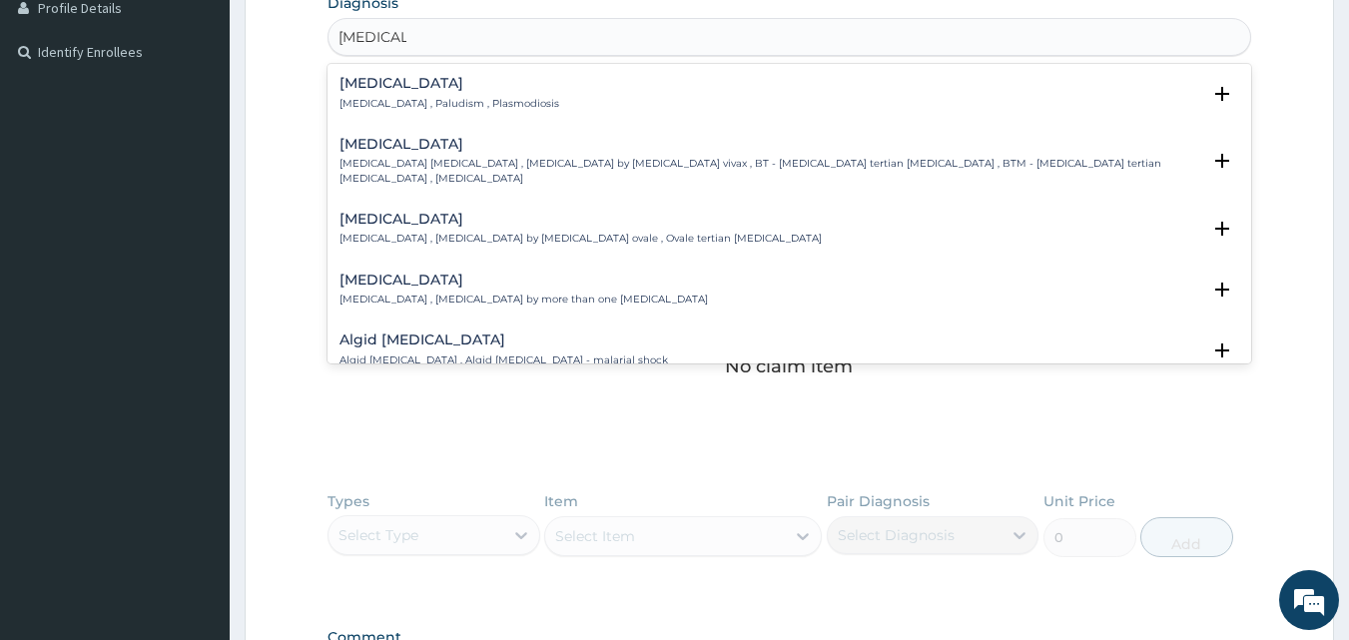
click at [417, 97] on p "[MEDICAL_DATA] , Paludism , Plasmodiosis" at bounding box center [450, 104] width 220 height 14
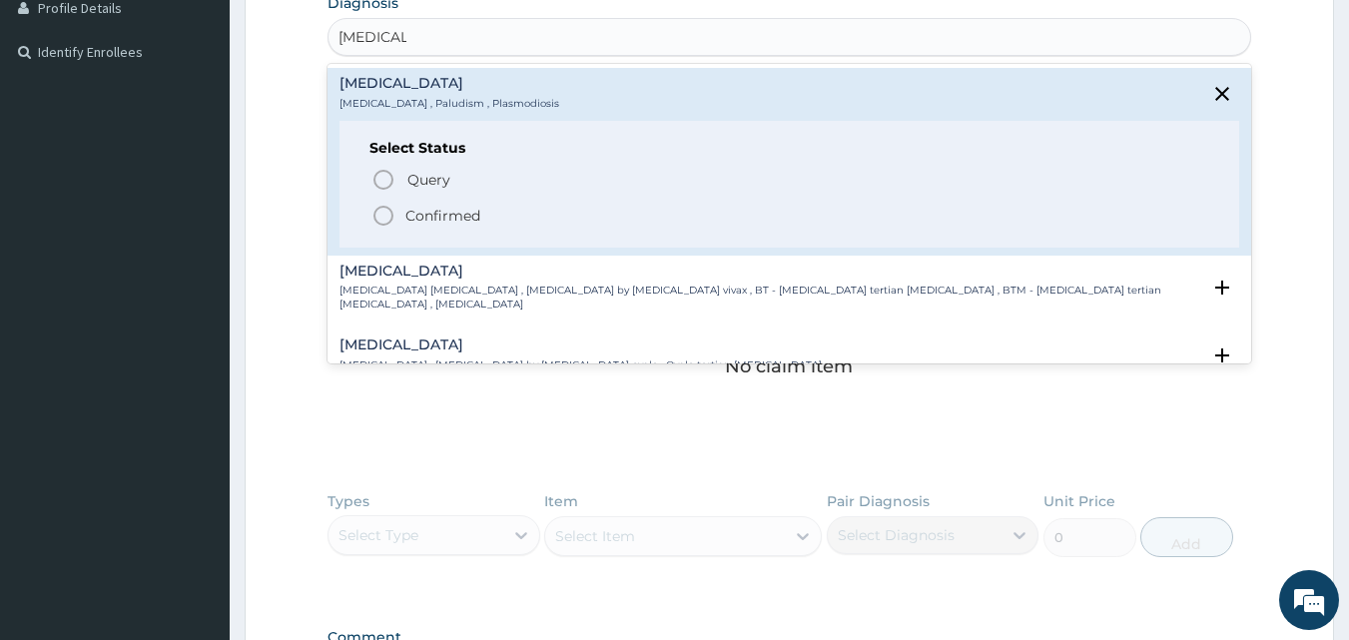
click at [385, 221] on icon "status option filled" at bounding box center [384, 216] width 24 height 24
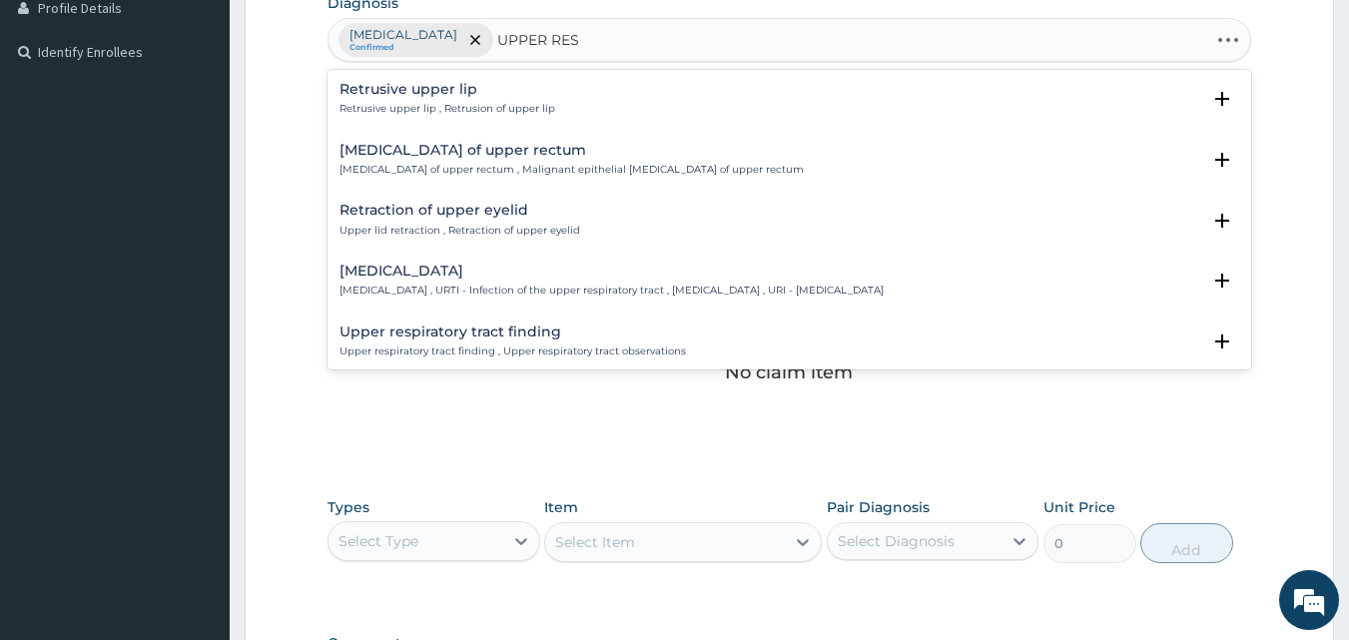
type input "UPPER RESP"
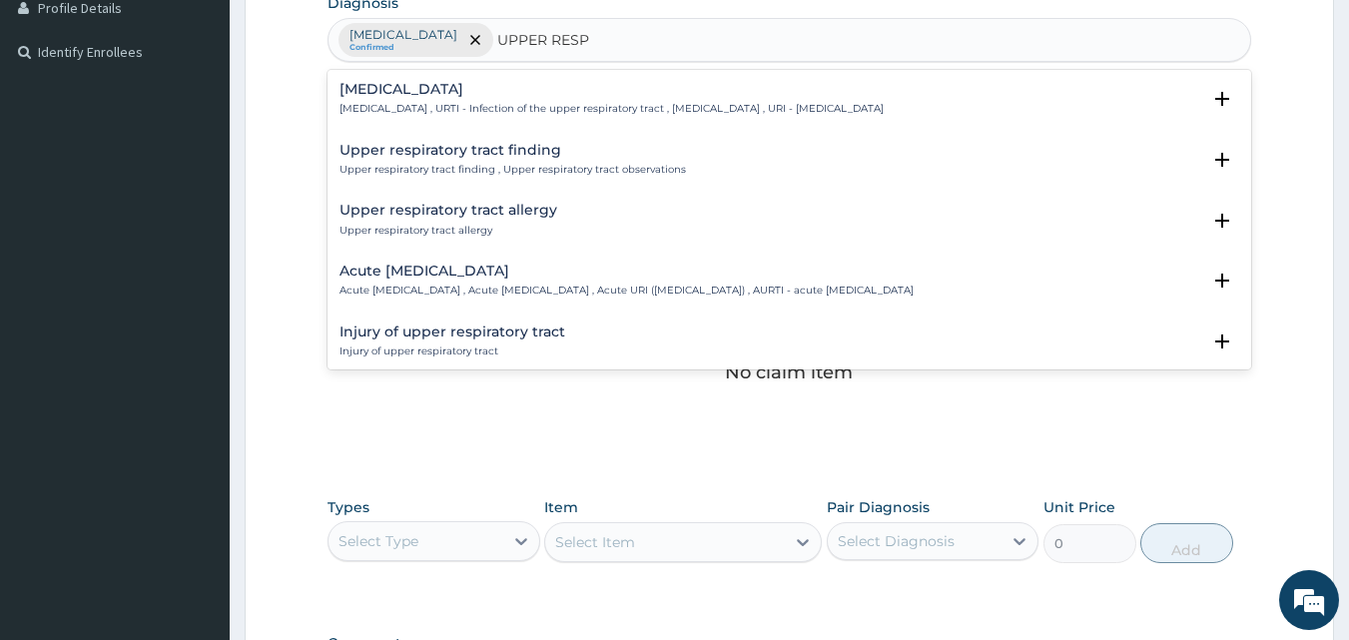
click at [428, 271] on h4 "Acute [MEDICAL_DATA]" at bounding box center [627, 271] width 574 height 15
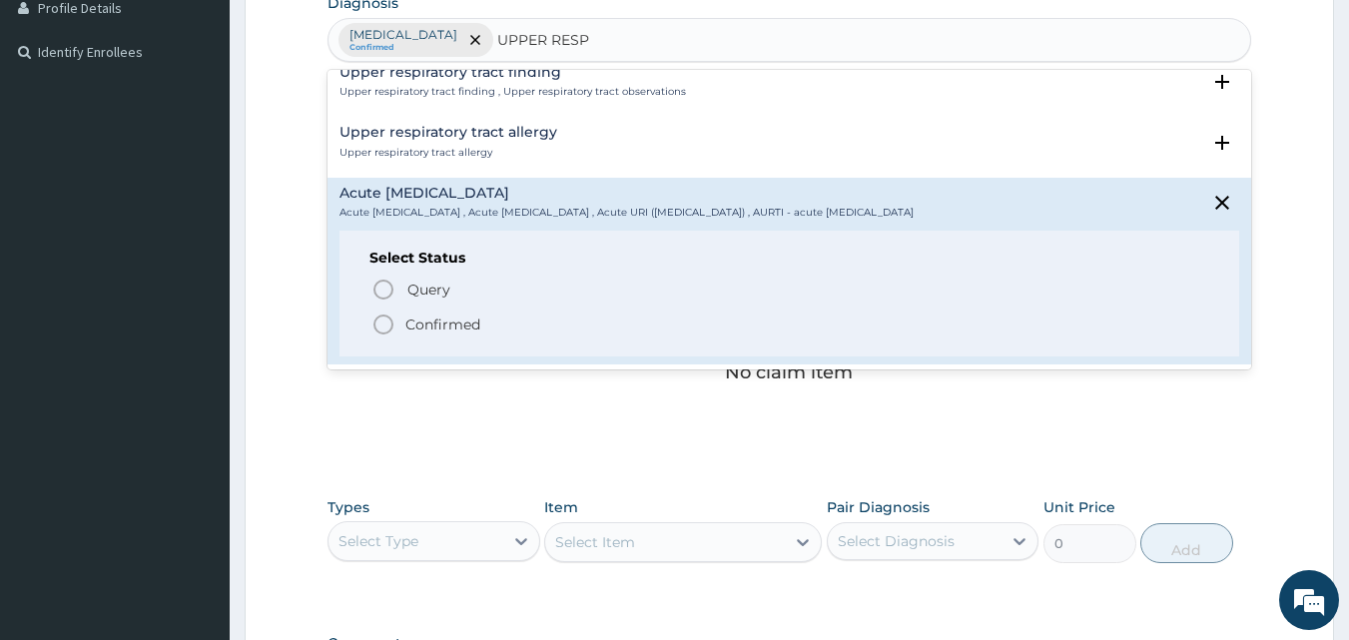
scroll to position [116, 0]
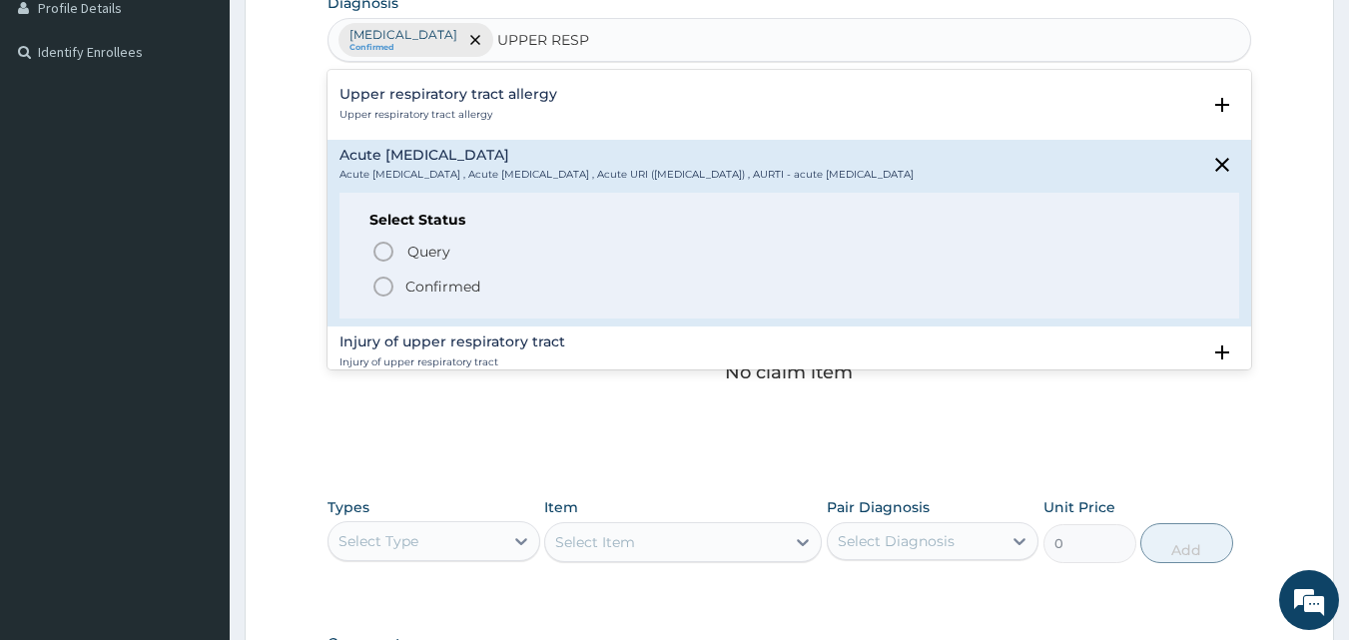
click at [387, 286] on icon "status option filled" at bounding box center [384, 287] width 24 height 24
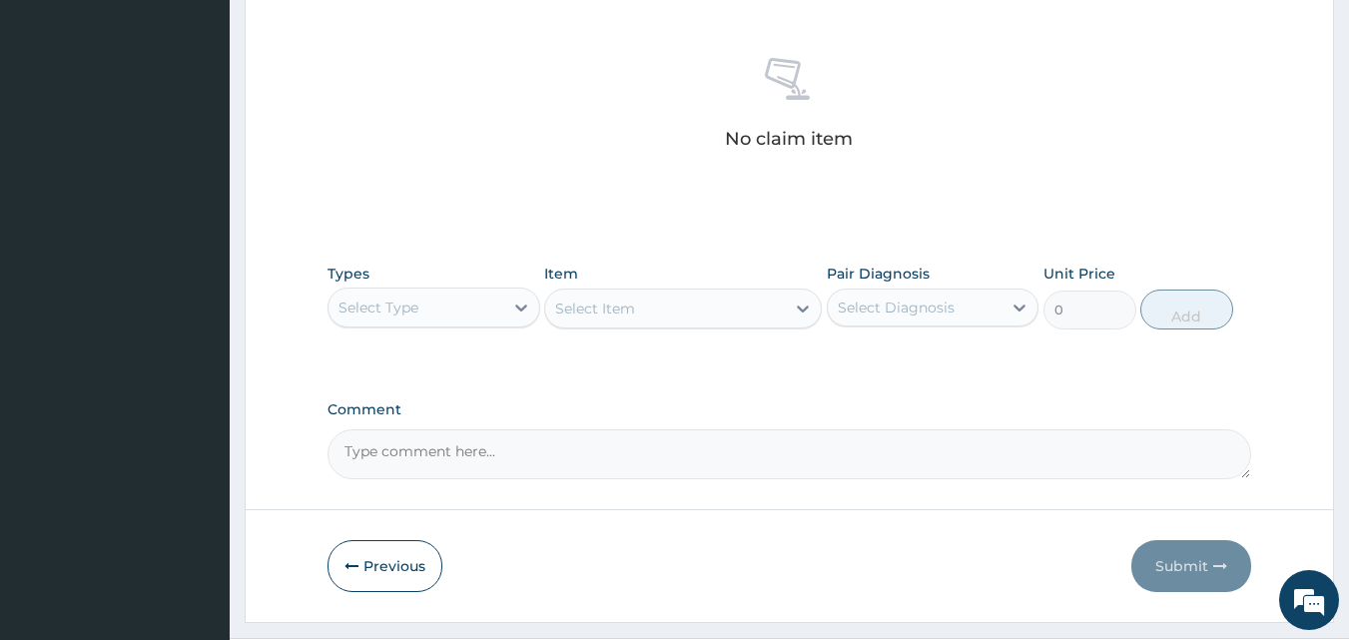
scroll to position [800, 0]
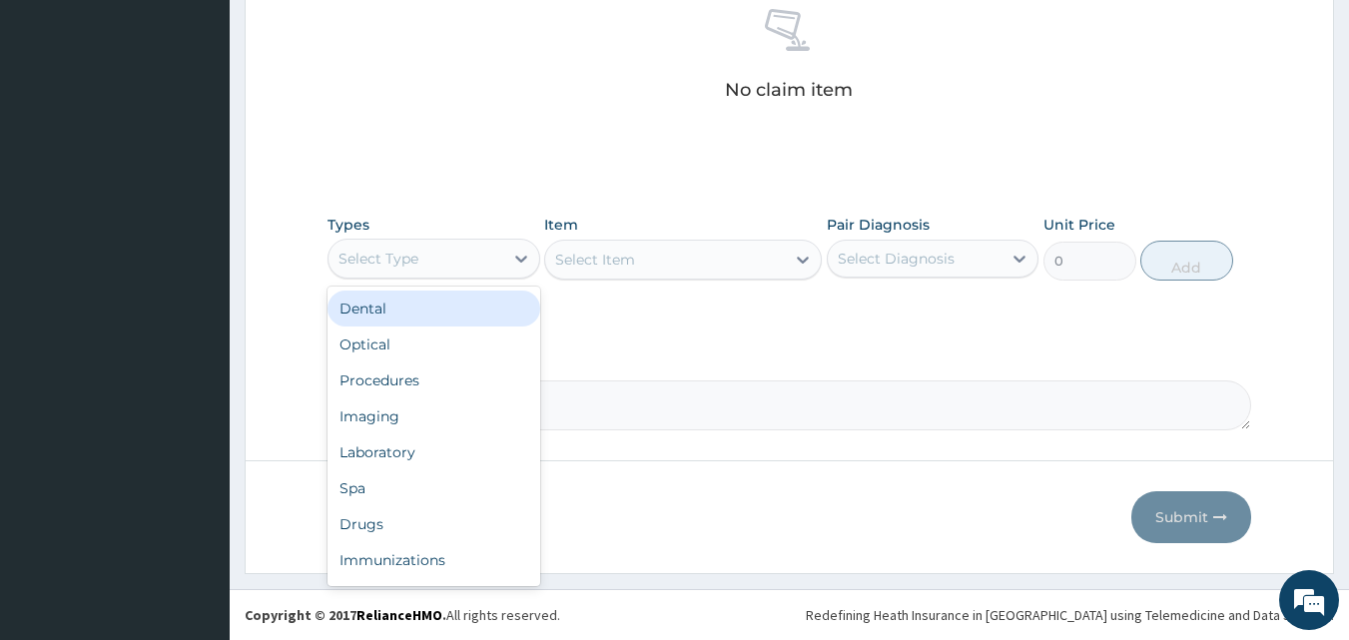
click at [428, 269] on div "Select Type" at bounding box center [416, 259] width 175 height 32
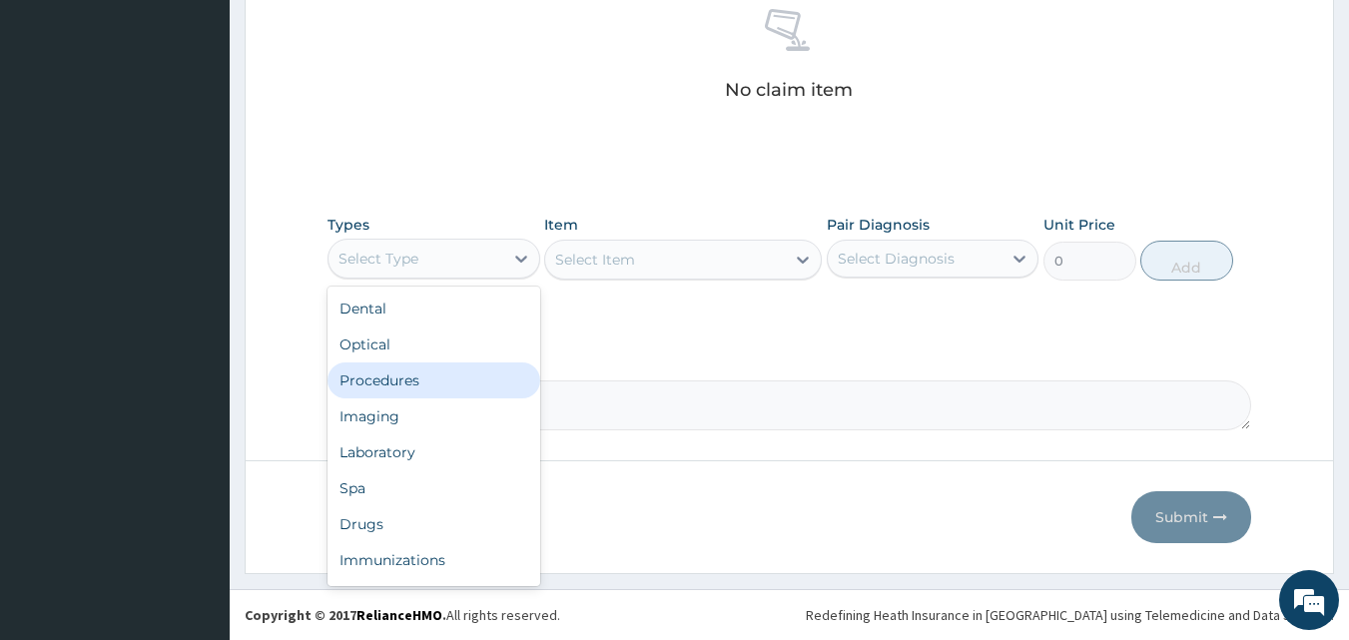
click at [433, 389] on div "Procedures" at bounding box center [434, 381] width 213 height 36
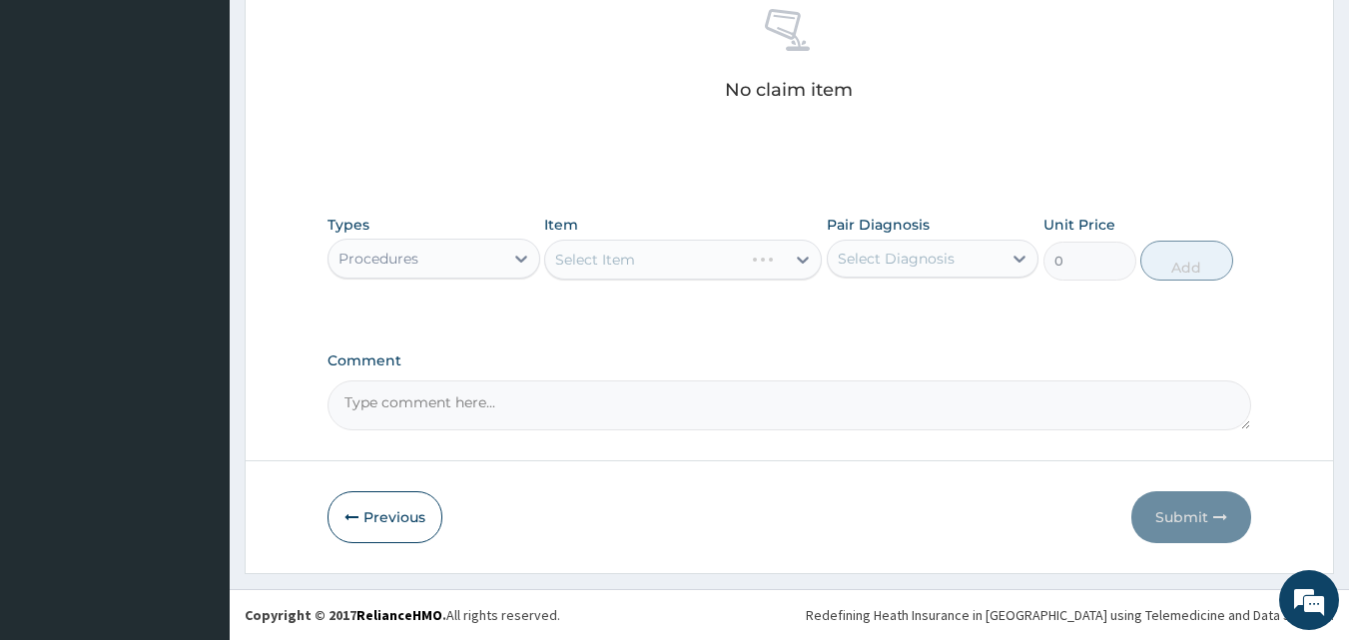
click at [665, 260] on div "Select Item" at bounding box center [683, 260] width 278 height 40
click at [625, 257] on div "Select Item" at bounding box center [683, 260] width 278 height 40
click at [609, 259] on div "Select Item" at bounding box center [683, 260] width 278 height 40
click at [626, 259] on div "Select Item" at bounding box center [683, 260] width 278 height 40
click at [621, 271] on div "Select Item" at bounding box center [683, 260] width 278 height 40
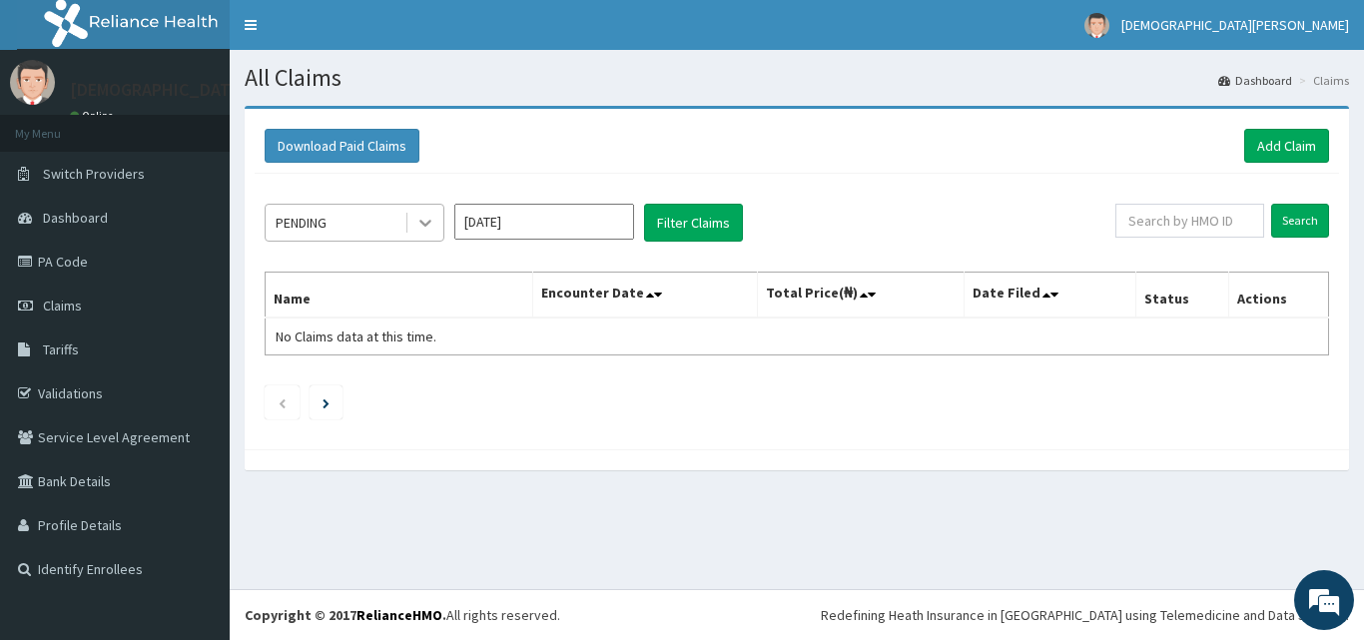
click at [424, 222] on icon at bounding box center [425, 223] width 20 height 20
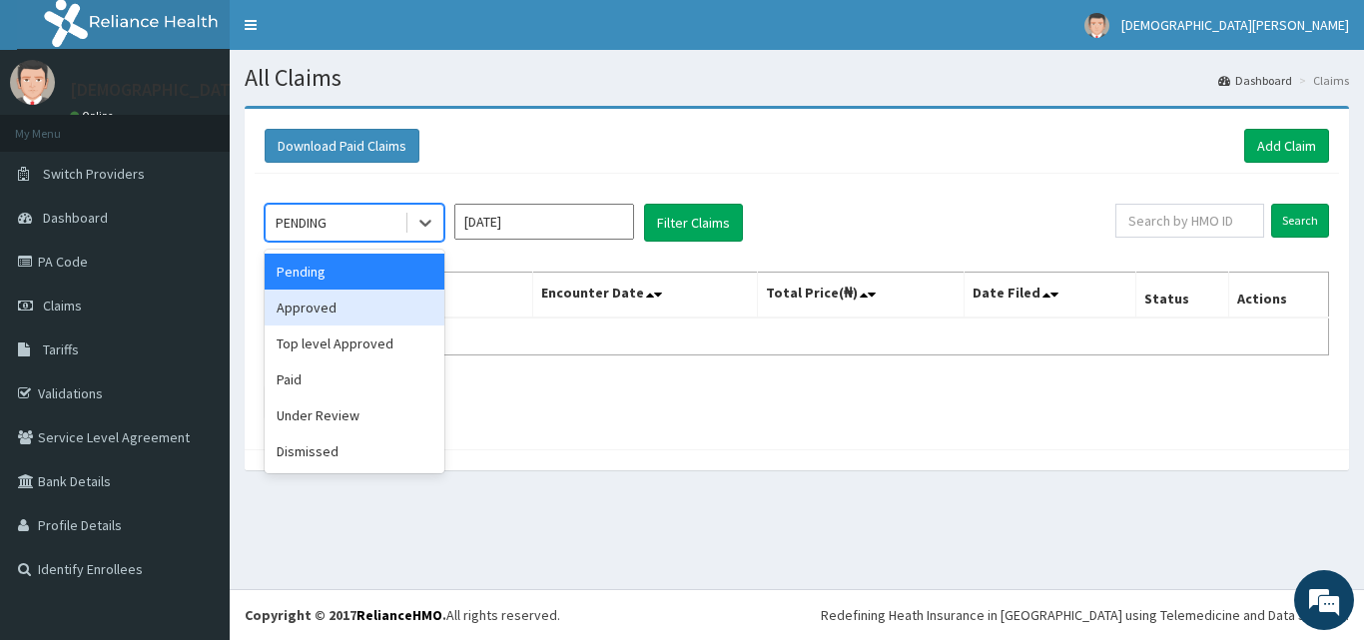
click at [348, 313] on div "Approved" at bounding box center [355, 308] width 180 height 36
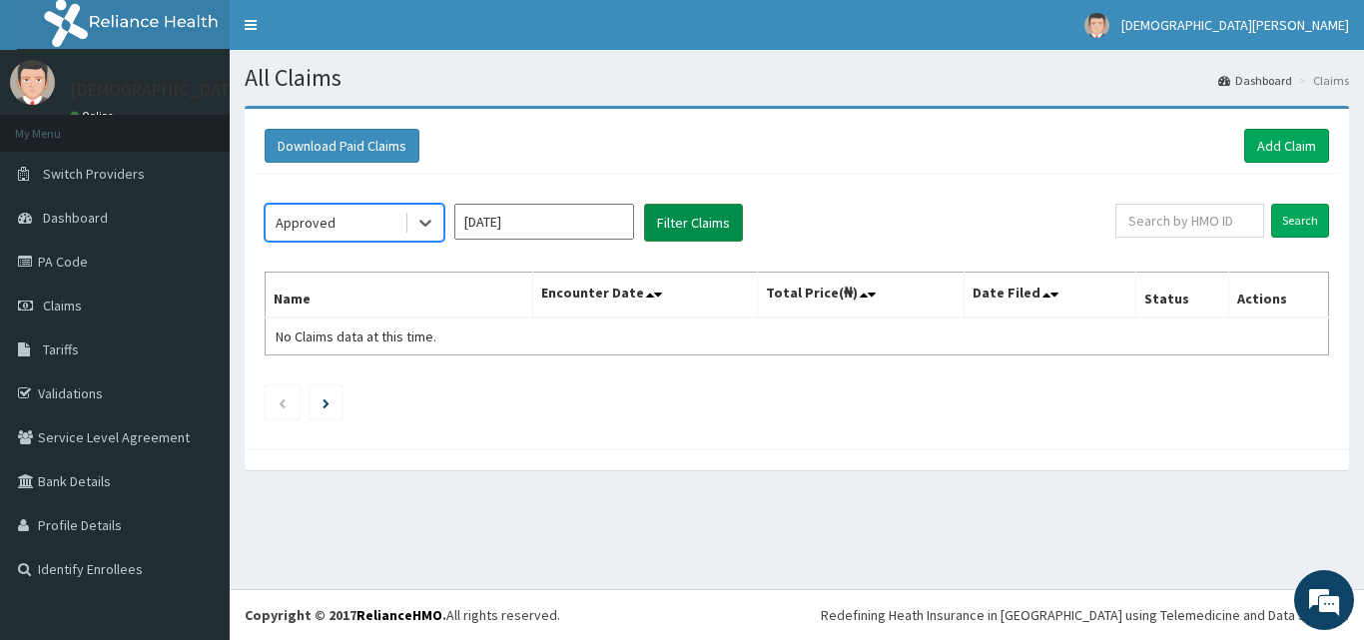
click at [681, 226] on button "Filter Claims" at bounding box center [693, 223] width 99 height 38
click at [563, 228] on input "[DATE]" at bounding box center [544, 222] width 180 height 36
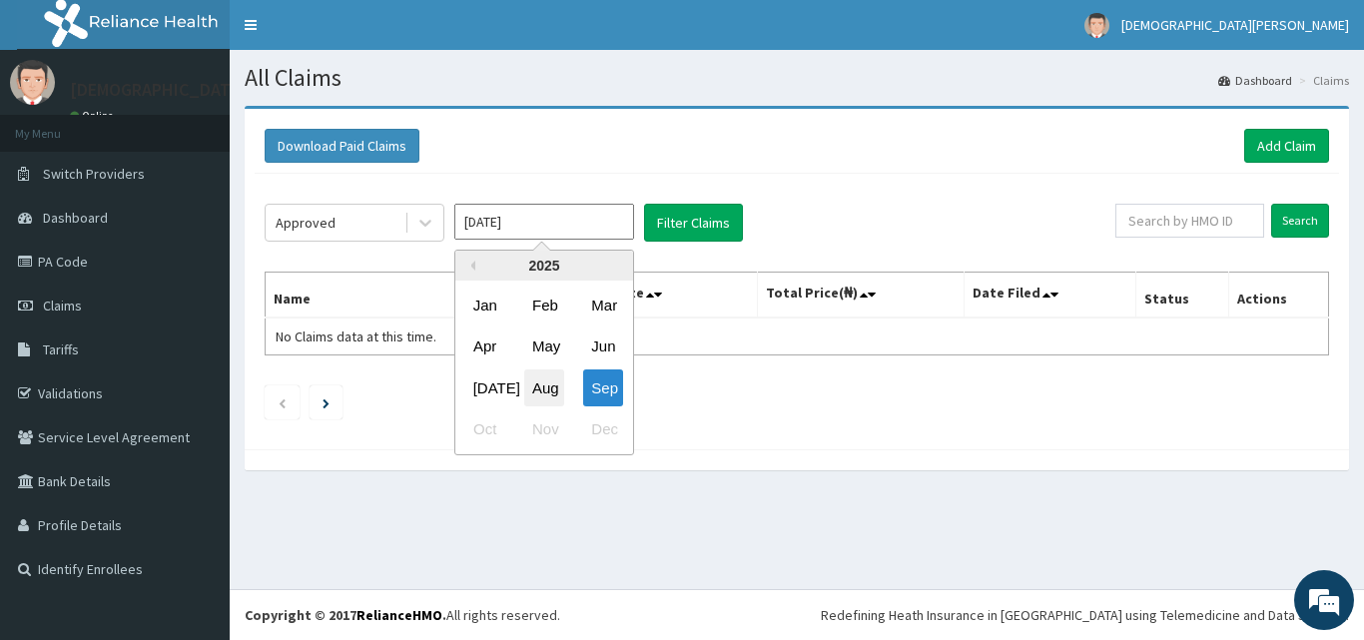
click at [537, 393] on div "Aug" at bounding box center [544, 388] width 40 height 37
type input "Aug 2025"
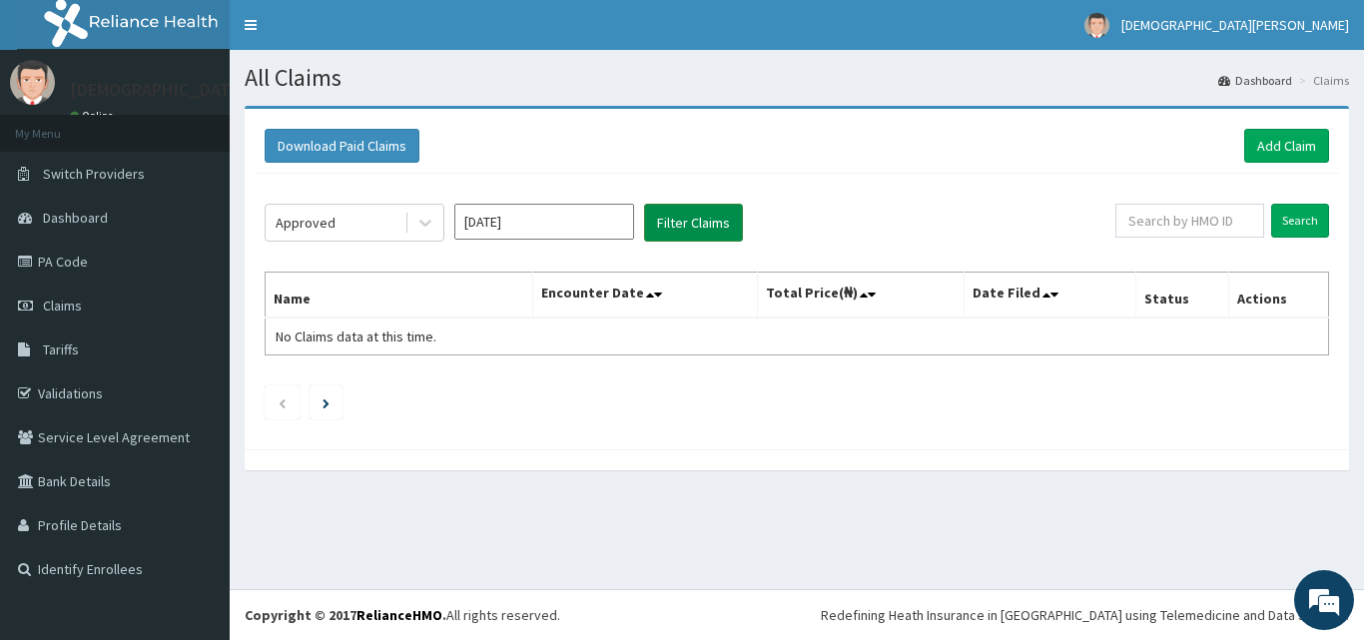
click at [694, 231] on button "Filter Claims" at bounding box center [693, 223] width 99 height 38
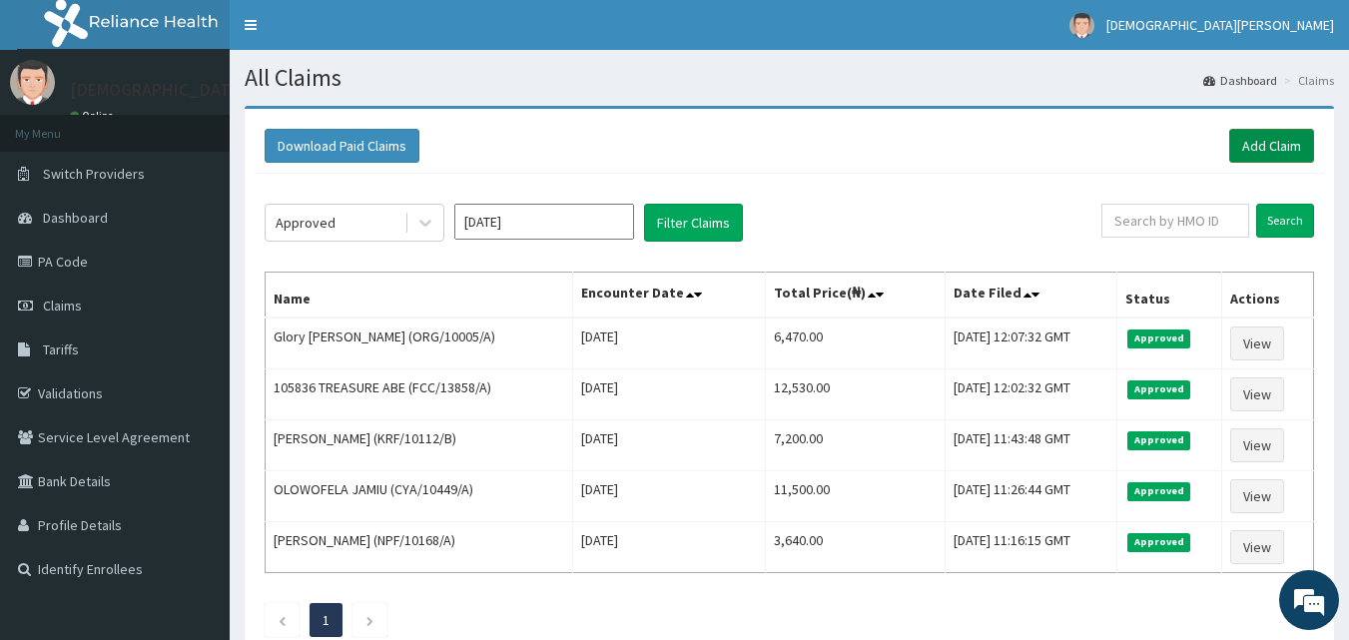
click at [1285, 145] on link "Add Claim" at bounding box center [1272, 146] width 85 height 34
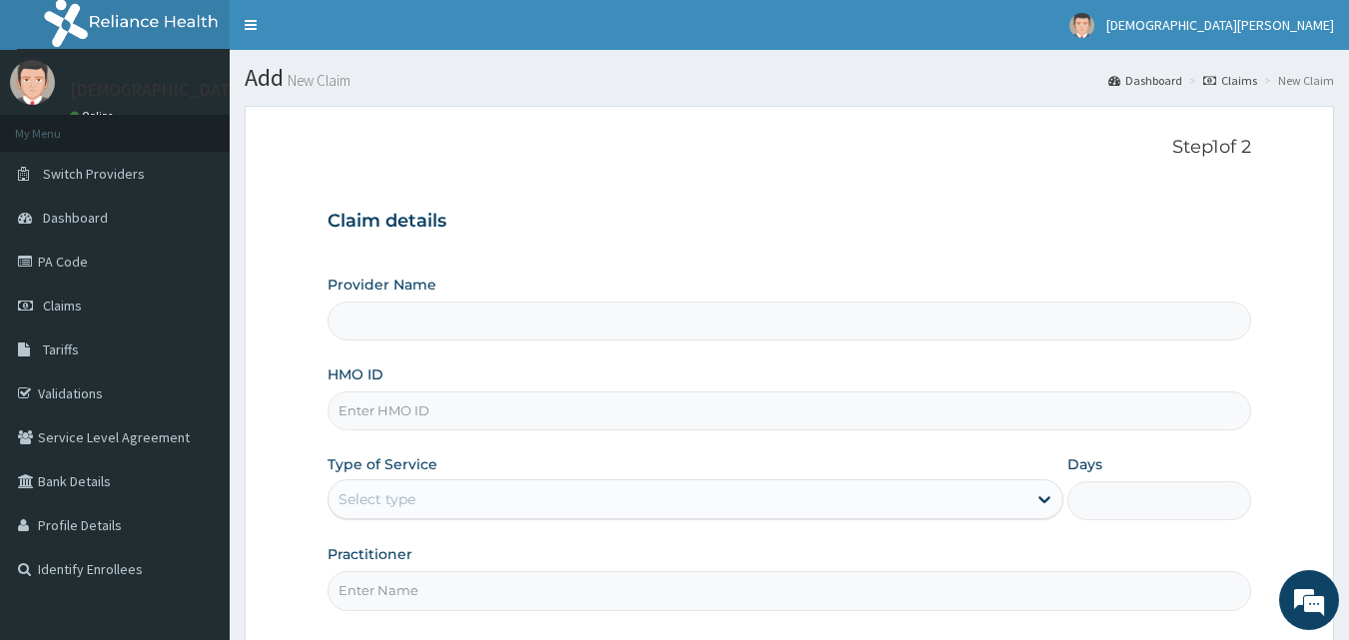
type input "Dolu Hospital"
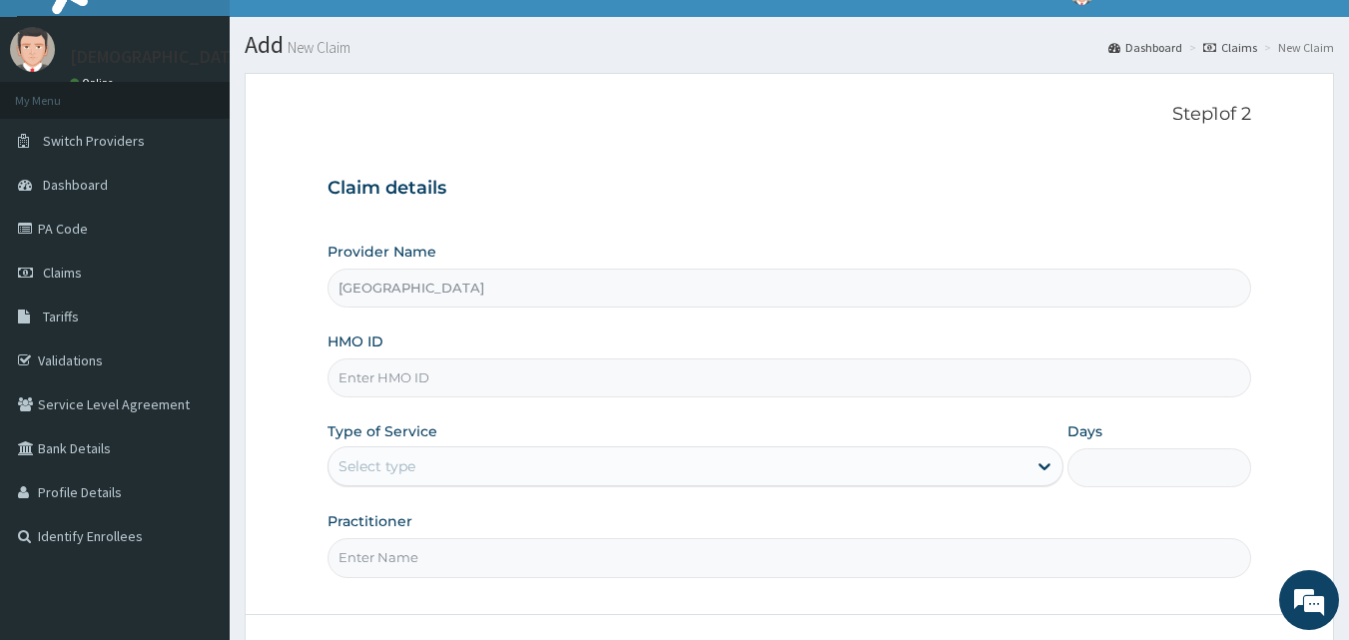
scroll to position [157, 0]
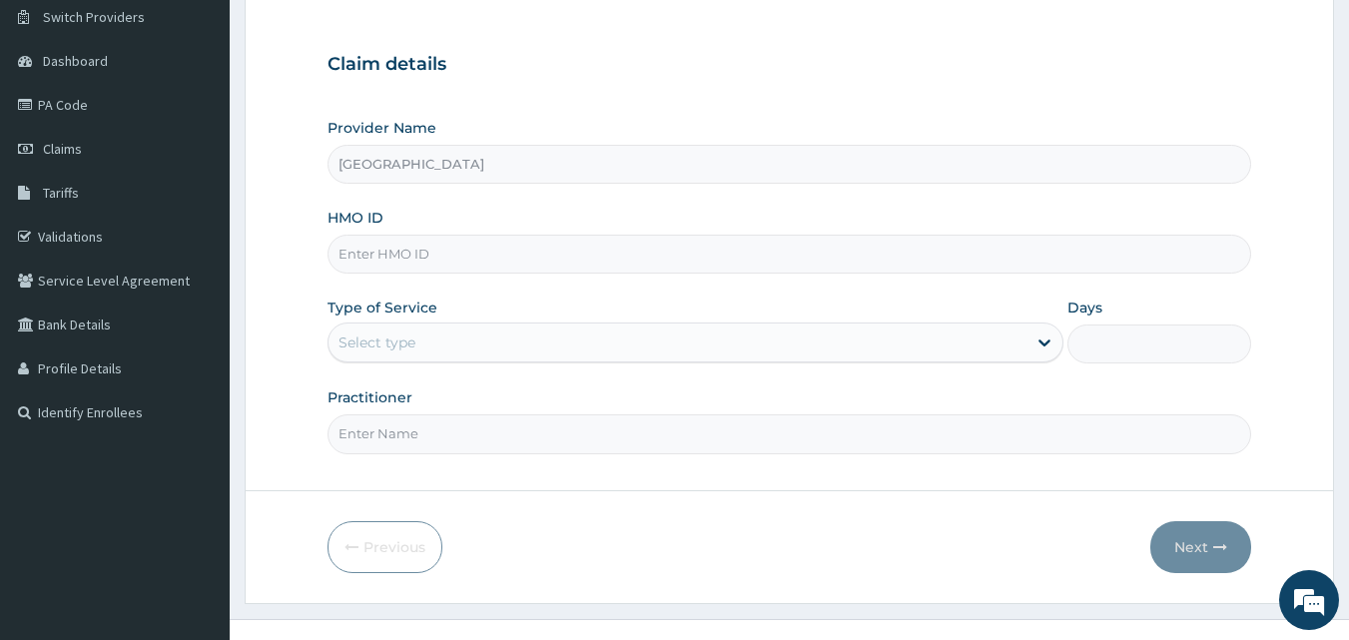
click at [602, 259] on input "HMO ID" at bounding box center [790, 254] width 925 height 39
type input "BCB/10013/B"
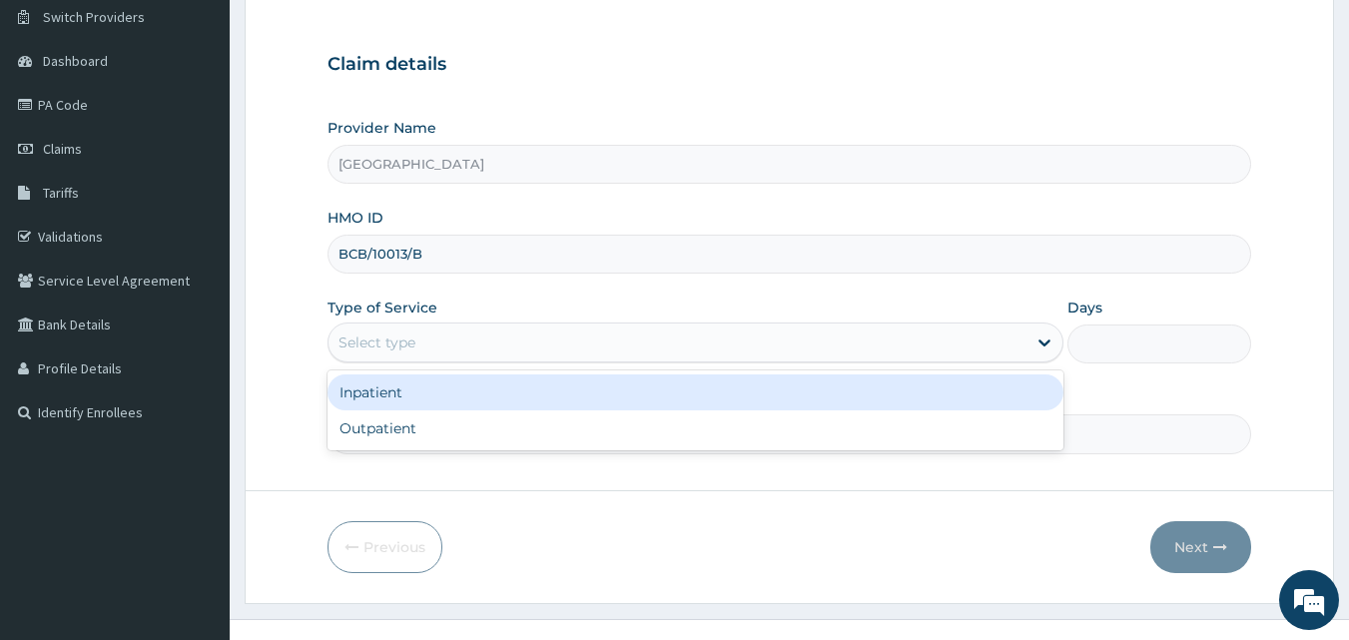
click at [509, 351] on div "Select type" at bounding box center [678, 343] width 698 height 32
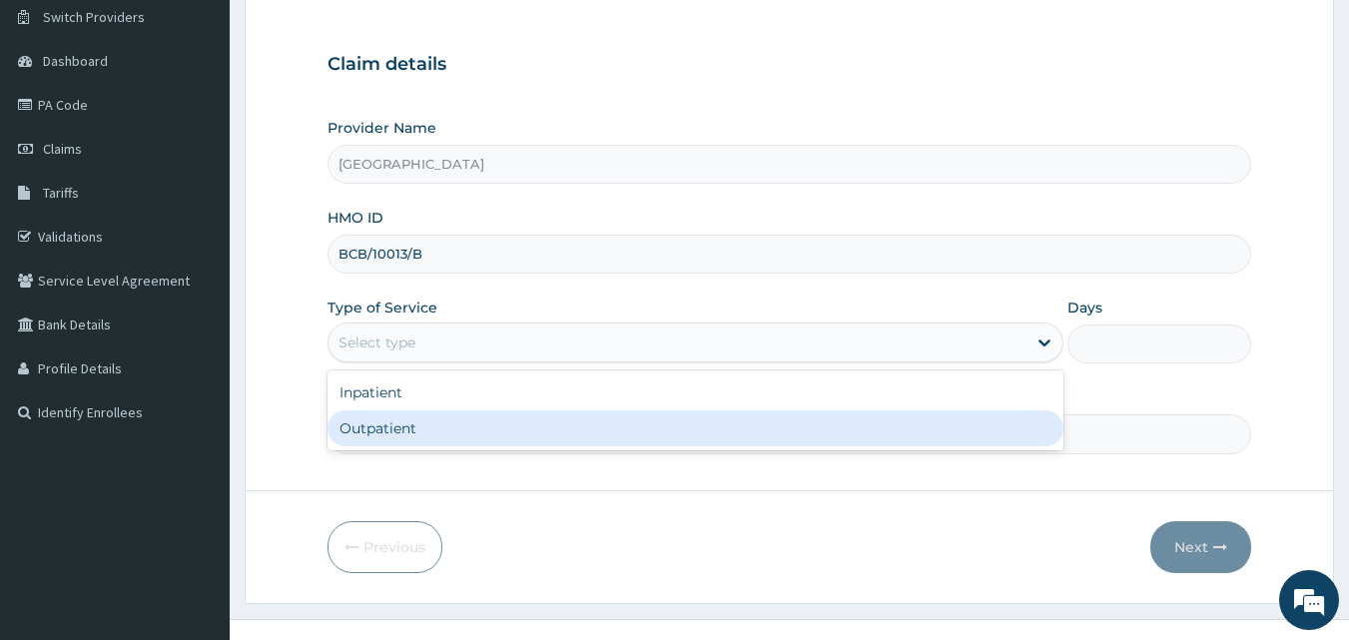
click at [502, 430] on div "Outpatient" at bounding box center [696, 429] width 736 height 36
type input "1"
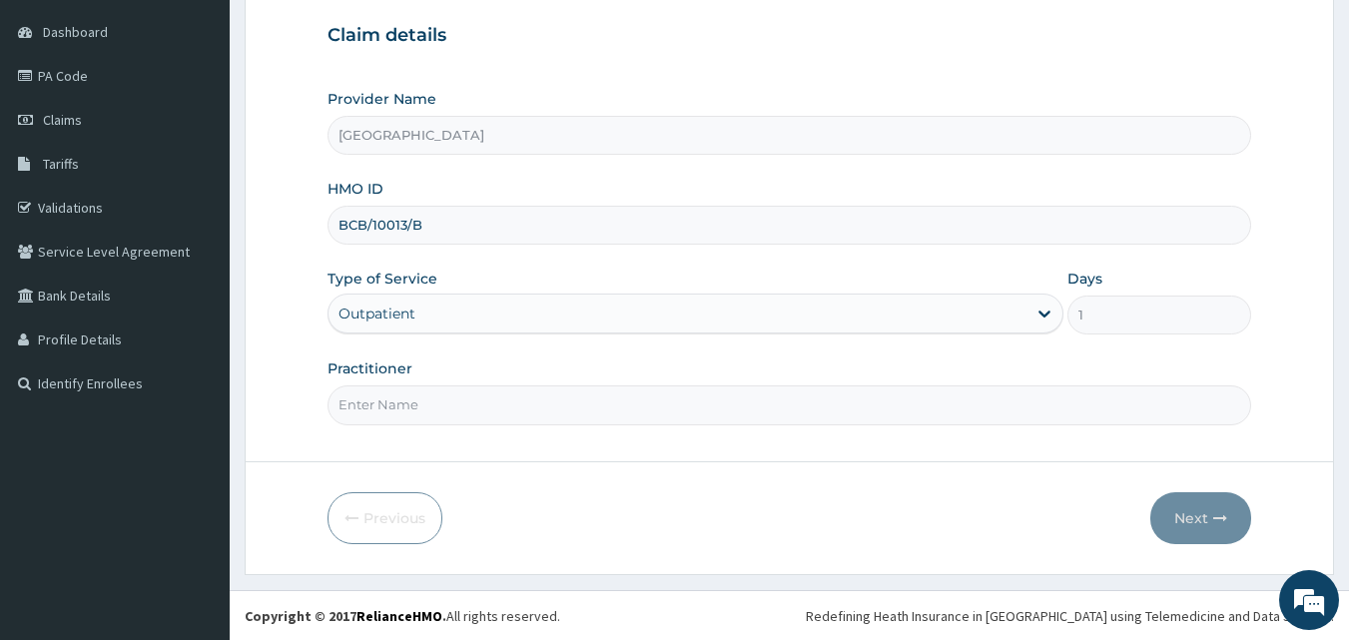
scroll to position [187, 0]
click at [509, 415] on input "Practitioner" at bounding box center [790, 404] width 925 height 39
type input "DR SAMPSON EZE"
click at [1198, 513] on button "Next" at bounding box center [1201, 517] width 101 height 52
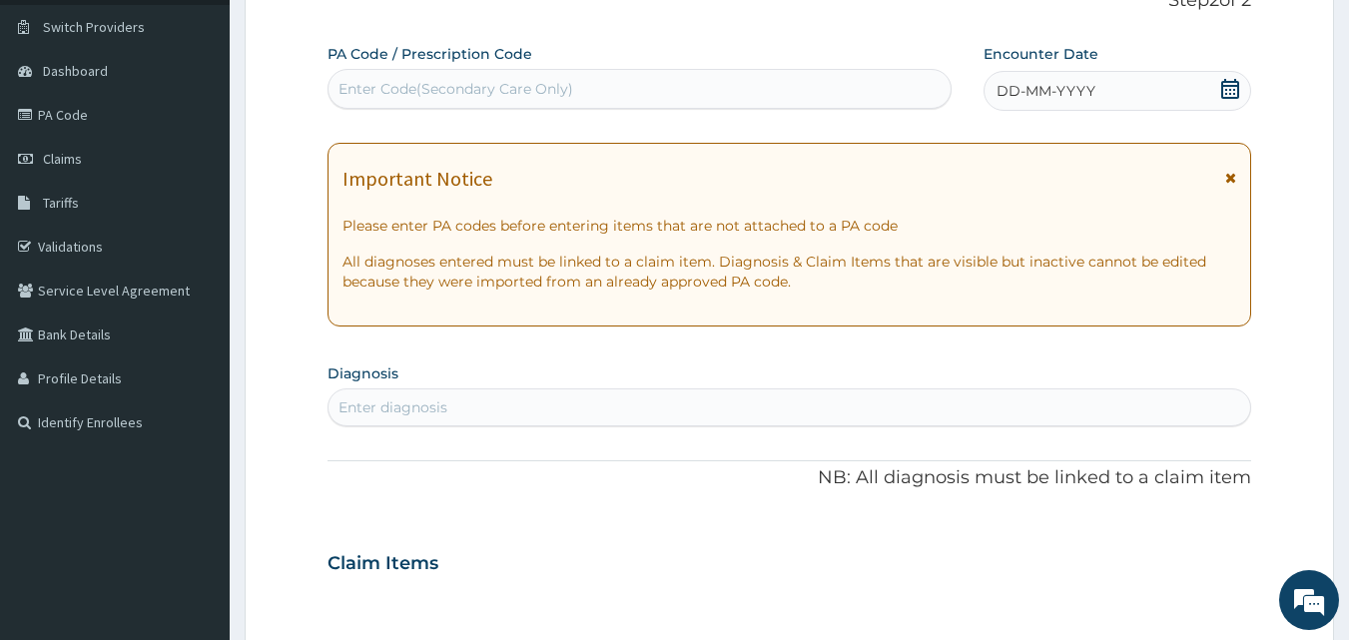
scroll to position [140, 0]
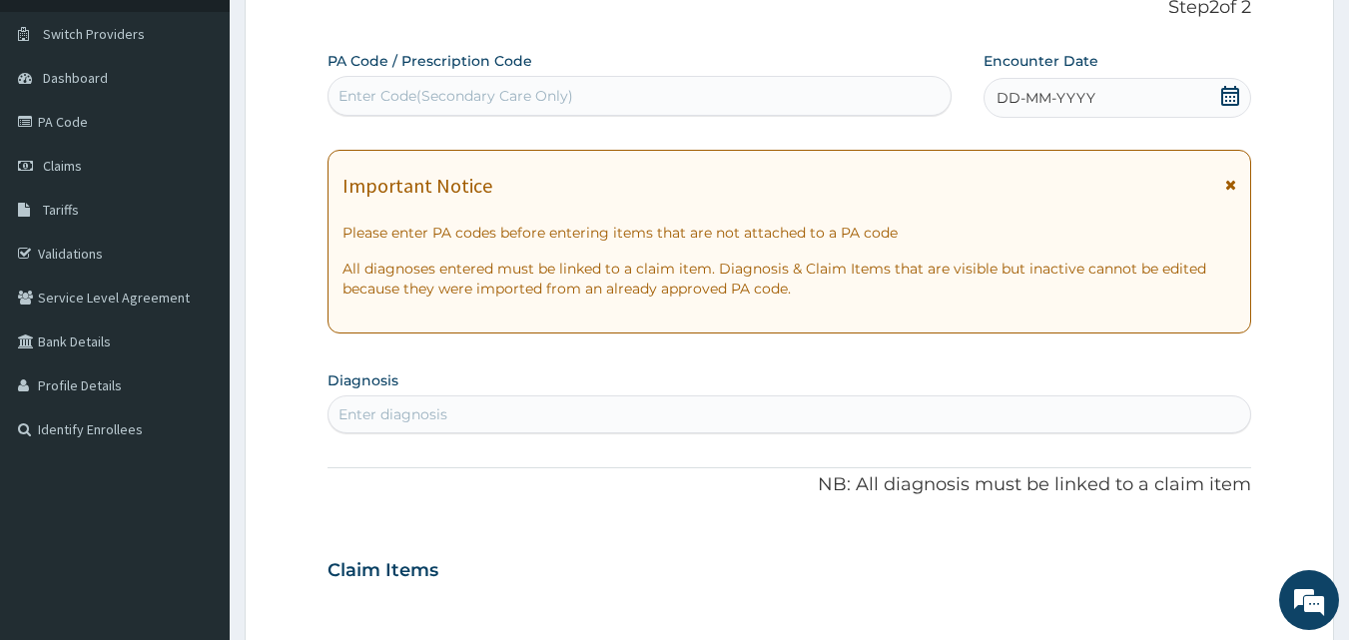
click at [1062, 102] on span "DD-MM-YYYY" at bounding box center [1046, 98] width 99 height 20
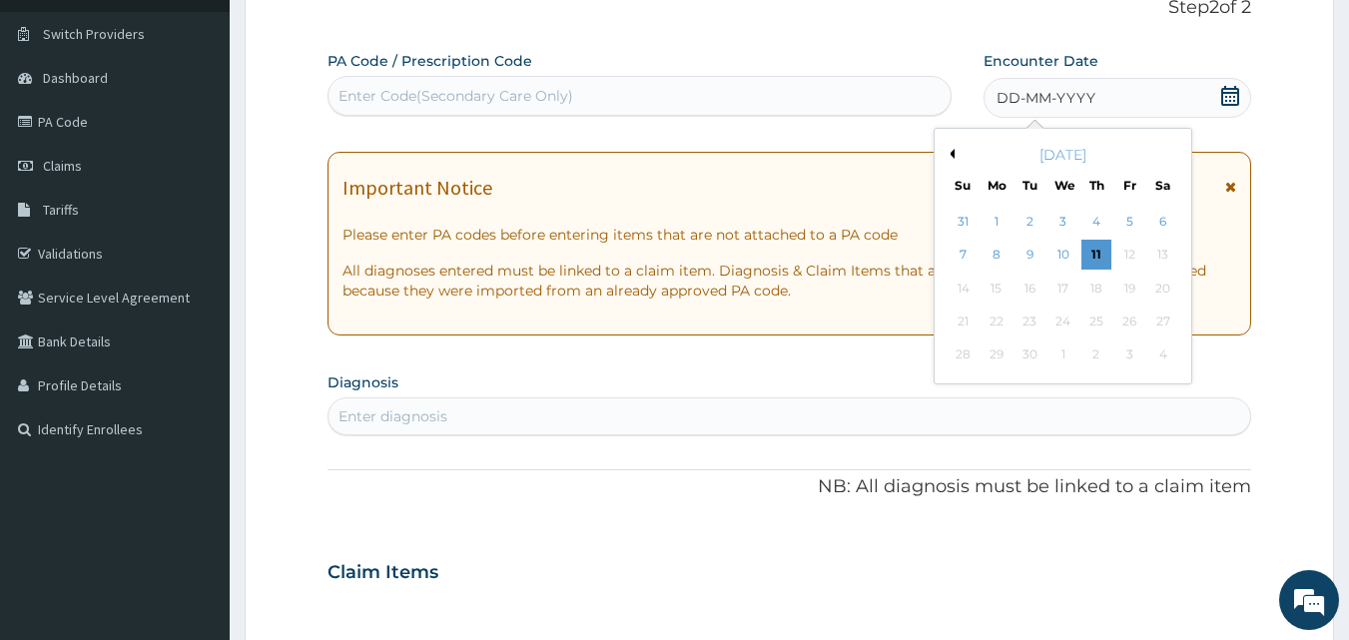
click at [952, 155] on button "Previous Month" at bounding box center [950, 154] width 10 height 10
click at [1092, 253] on div "7" at bounding box center [1097, 256] width 30 height 30
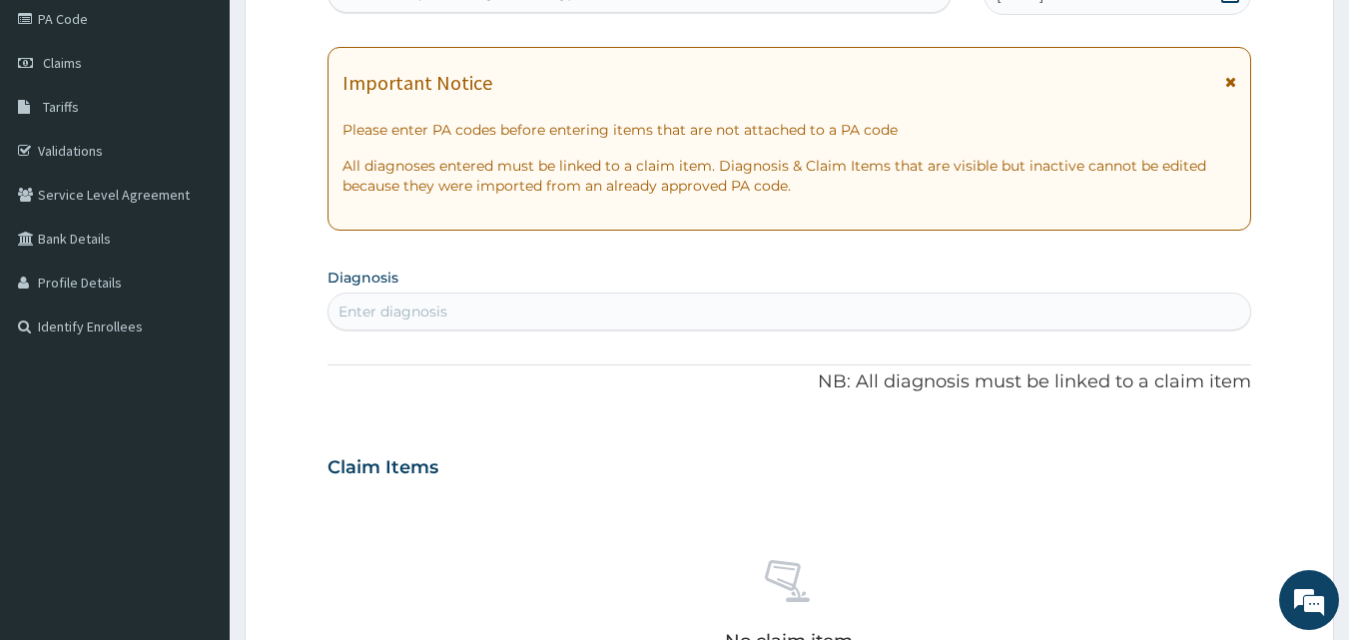
scroll to position [292, 0]
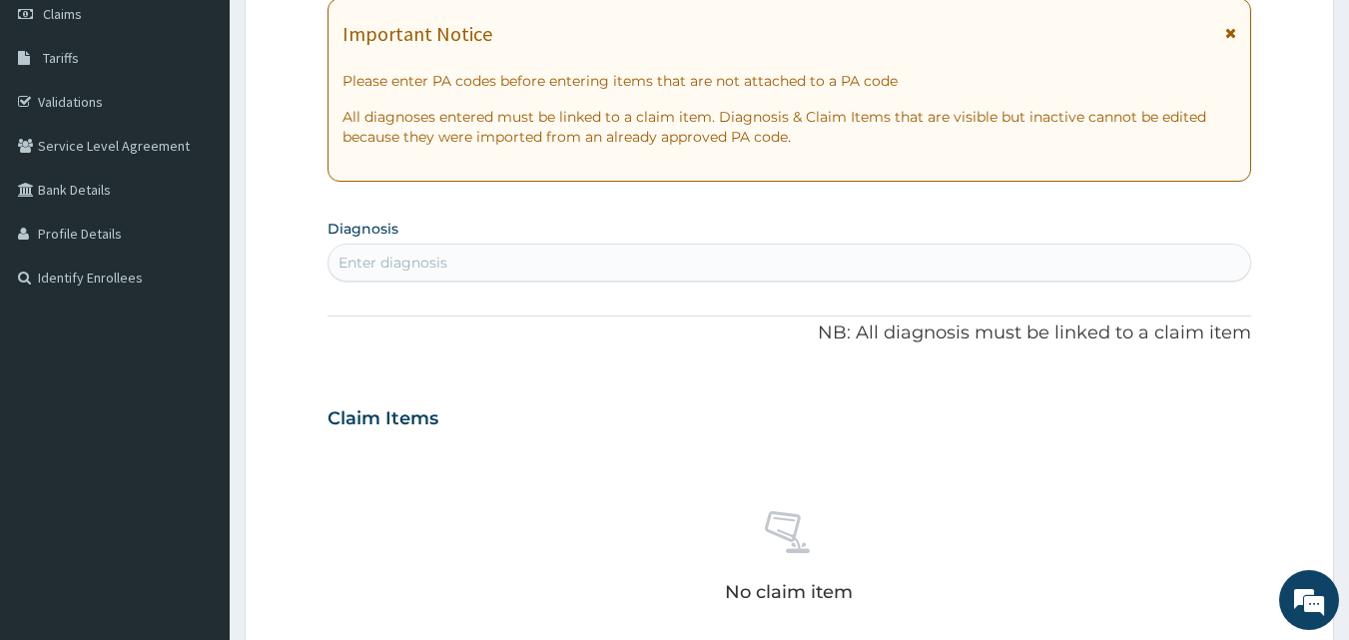
click at [537, 261] on div "Enter diagnosis" at bounding box center [790, 263] width 923 height 32
type input "MALAR"
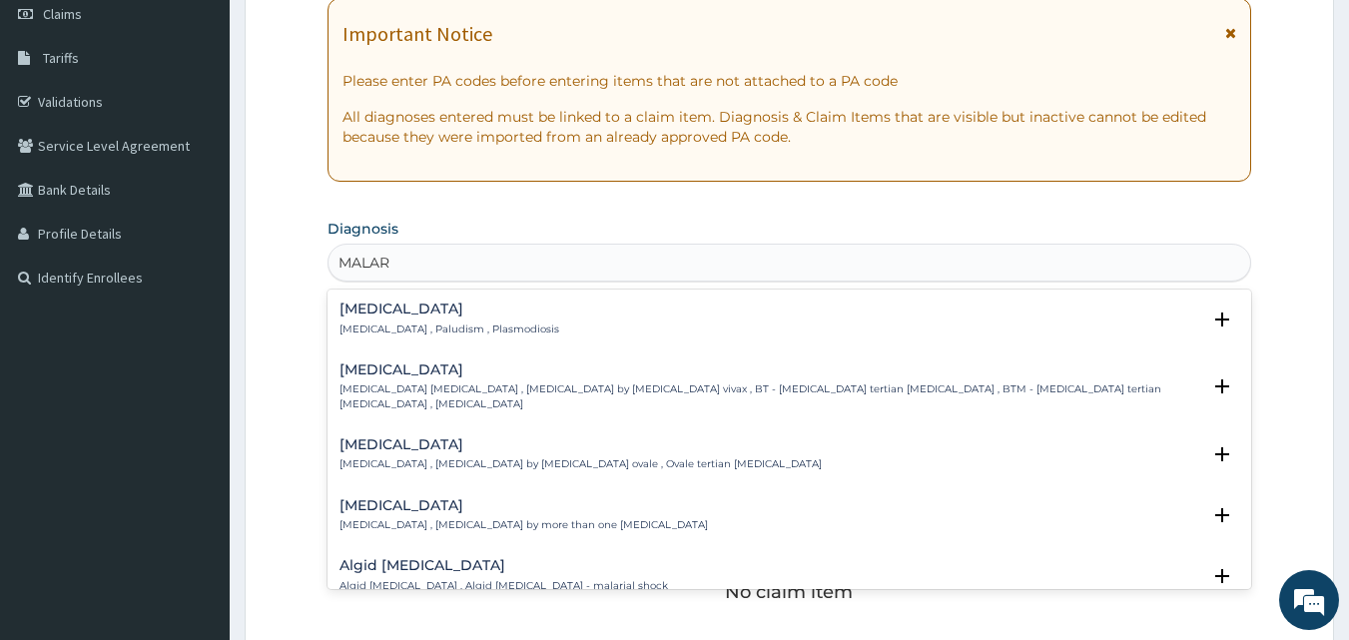
click at [391, 330] on p "Malaria , Paludism , Plasmodiosis" at bounding box center [450, 330] width 220 height 14
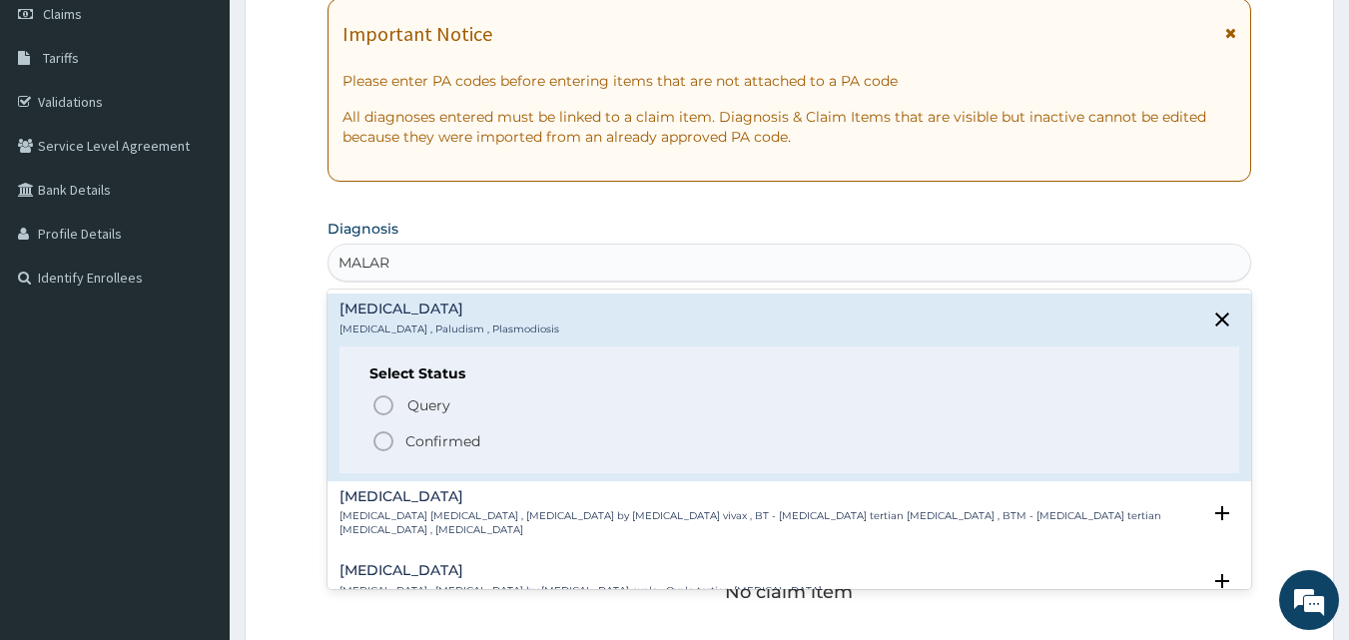
click at [385, 441] on icon "status option filled" at bounding box center [384, 441] width 24 height 24
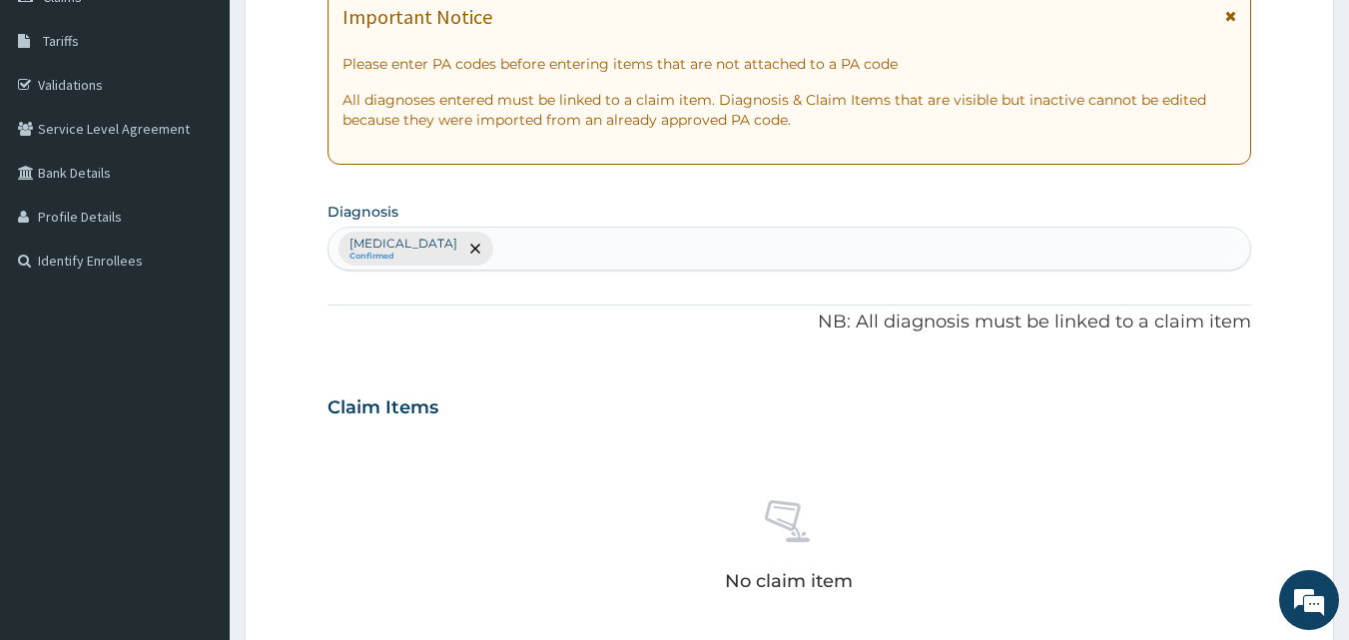
scroll to position [310, 0]
type input "UPPER RES"
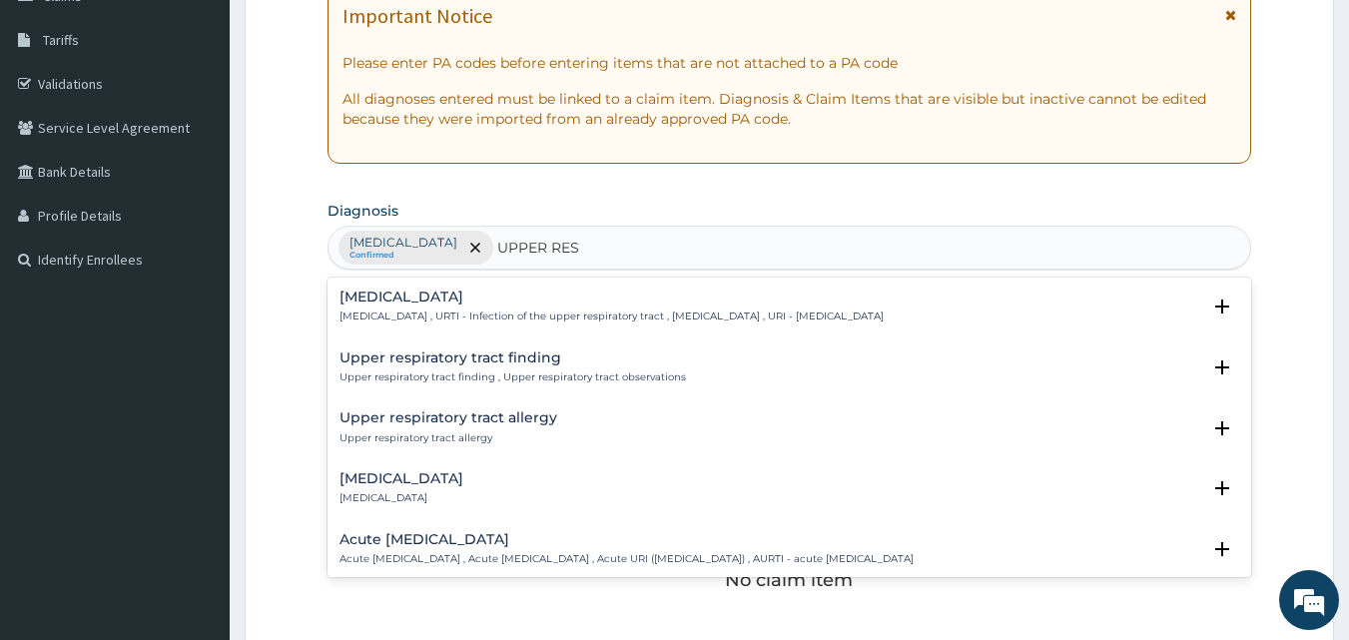
click at [494, 556] on p "Acute [MEDICAL_DATA] , Acute [MEDICAL_DATA] , Acute URI ([MEDICAL_DATA]) , AURT…" at bounding box center [627, 559] width 574 height 14
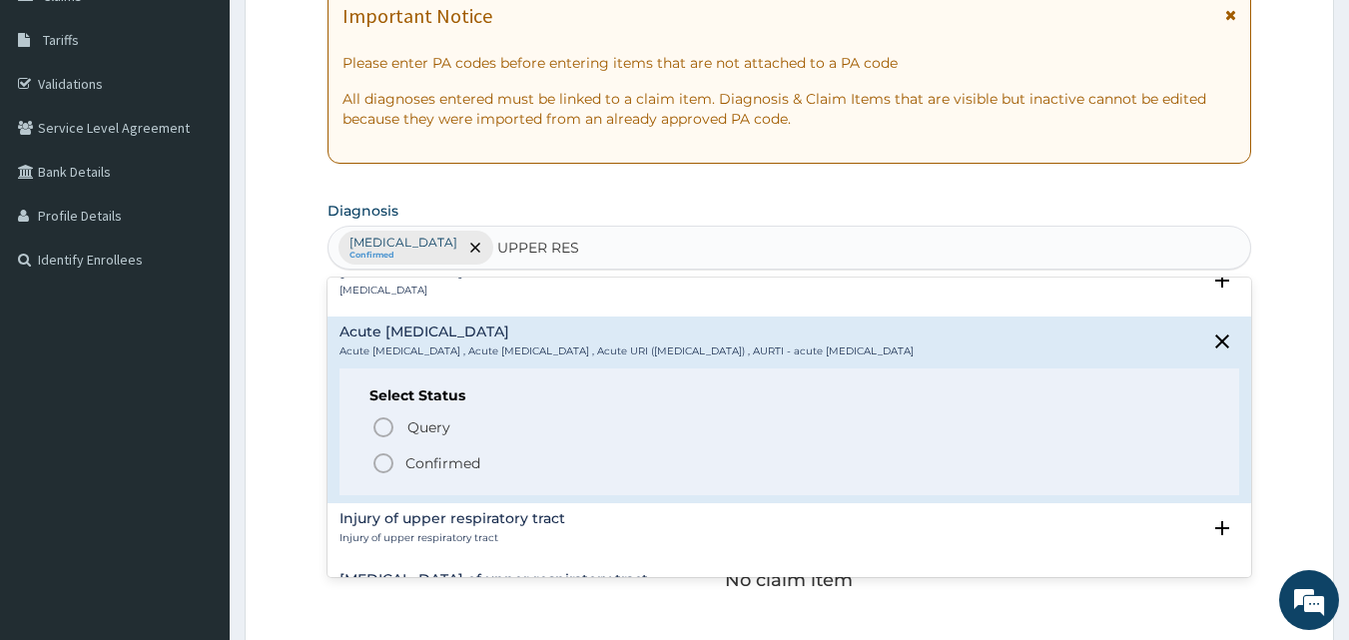
scroll to position [250, 0]
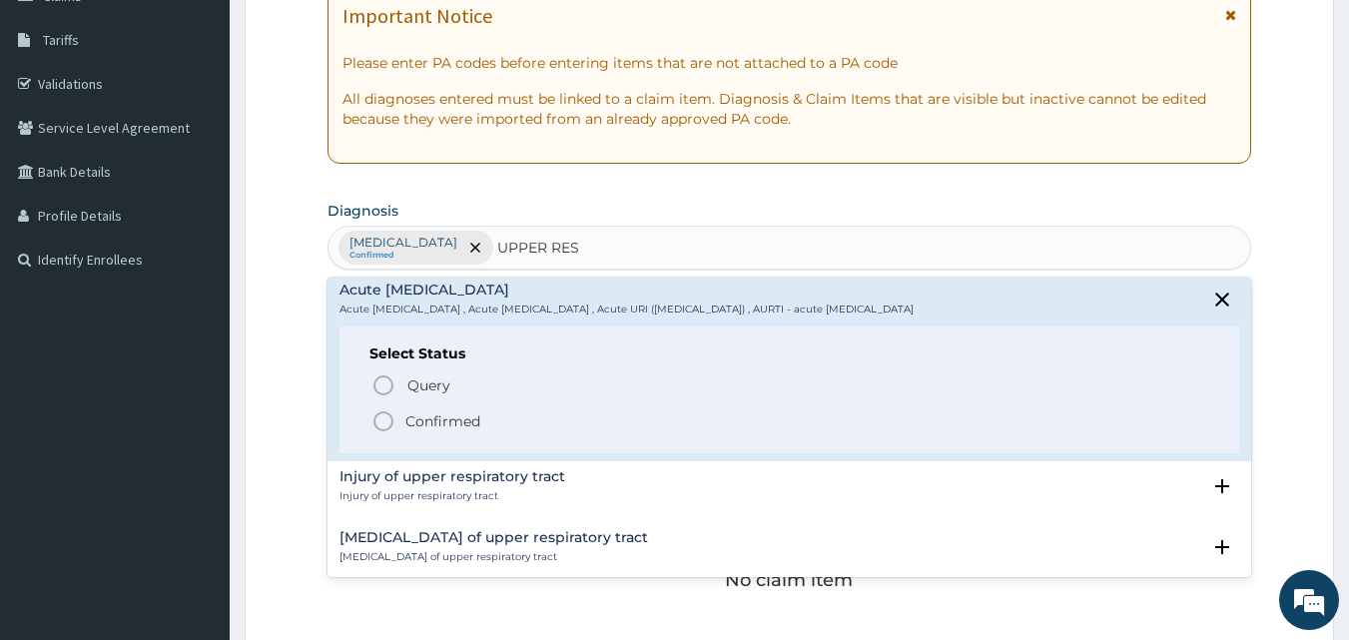
click at [387, 412] on circle "status option filled" at bounding box center [384, 421] width 18 height 18
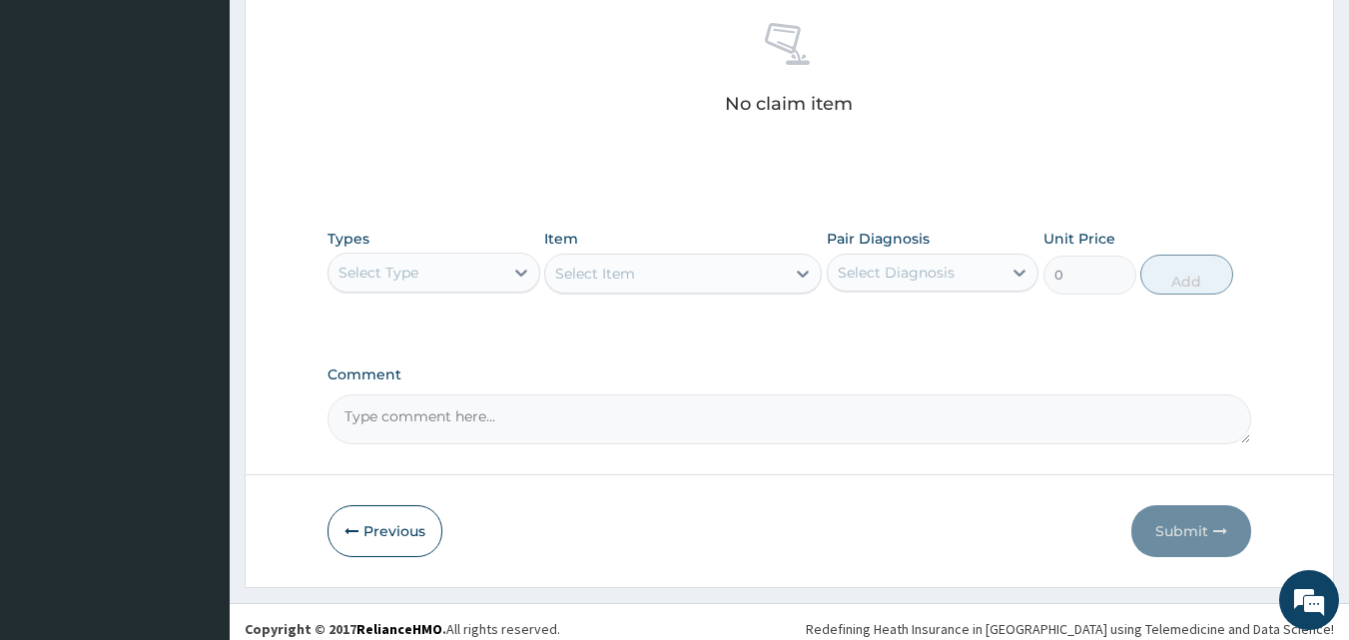
scroll to position [800, 0]
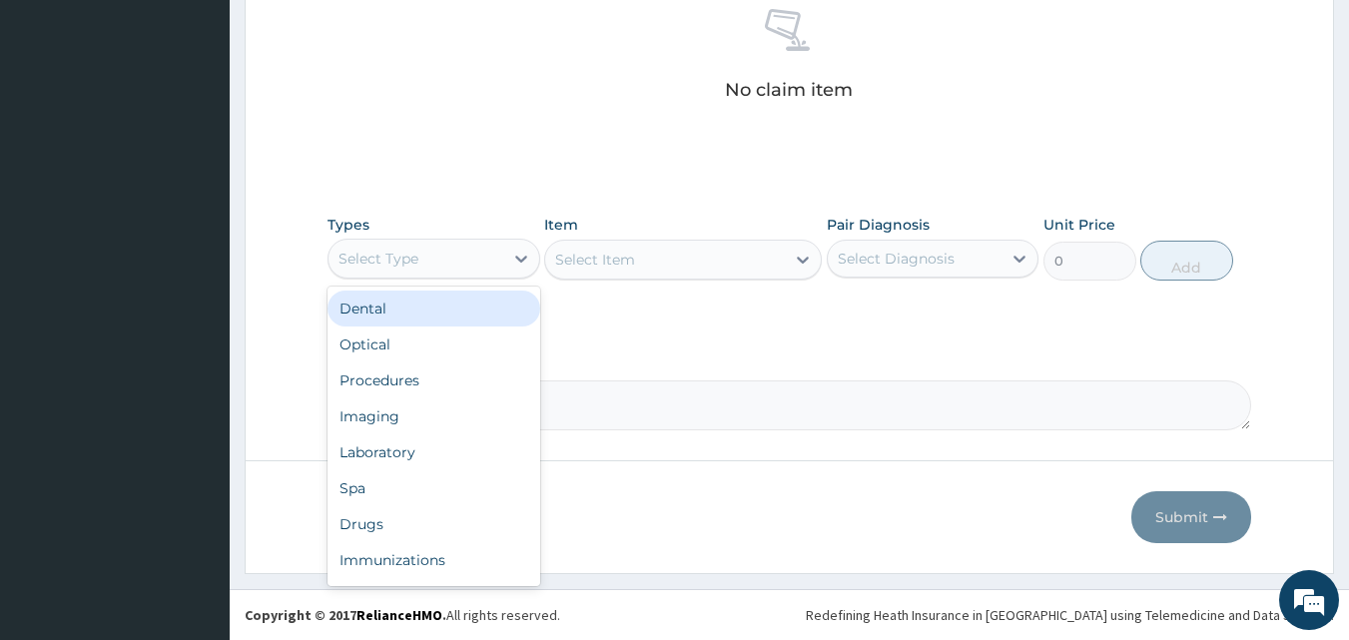
click at [481, 263] on div "Select Type" at bounding box center [416, 259] width 175 height 32
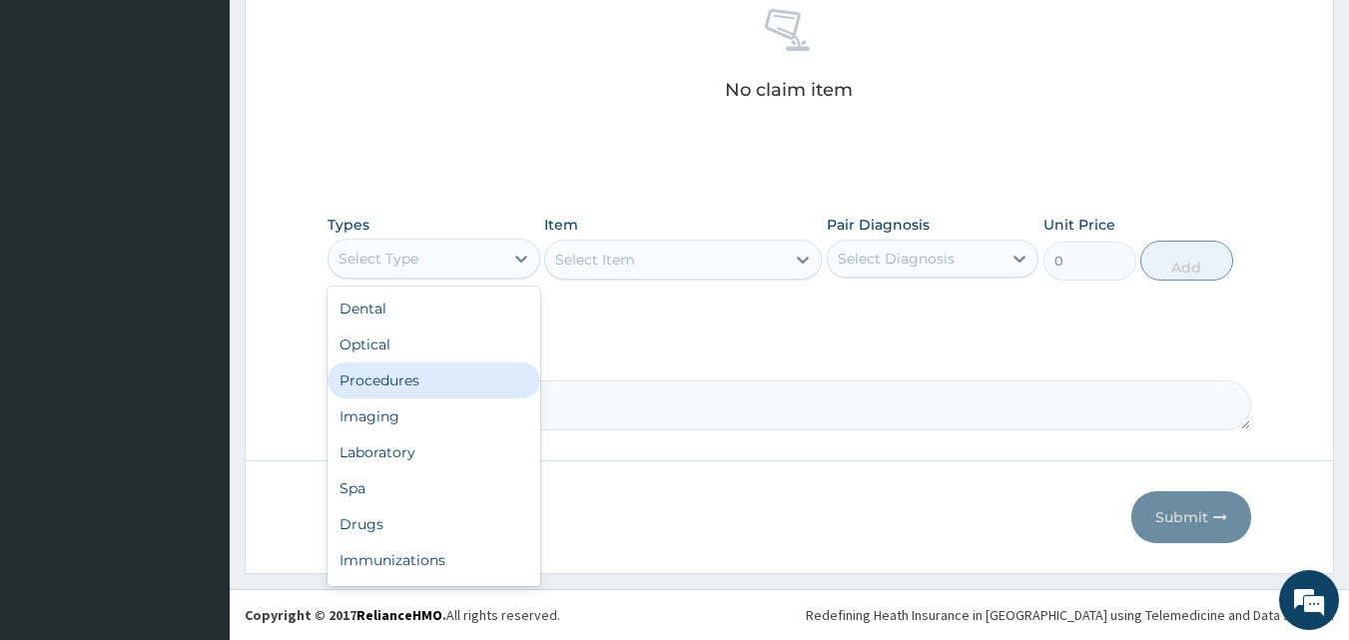
click at [434, 386] on div "Procedures" at bounding box center [434, 381] width 213 height 36
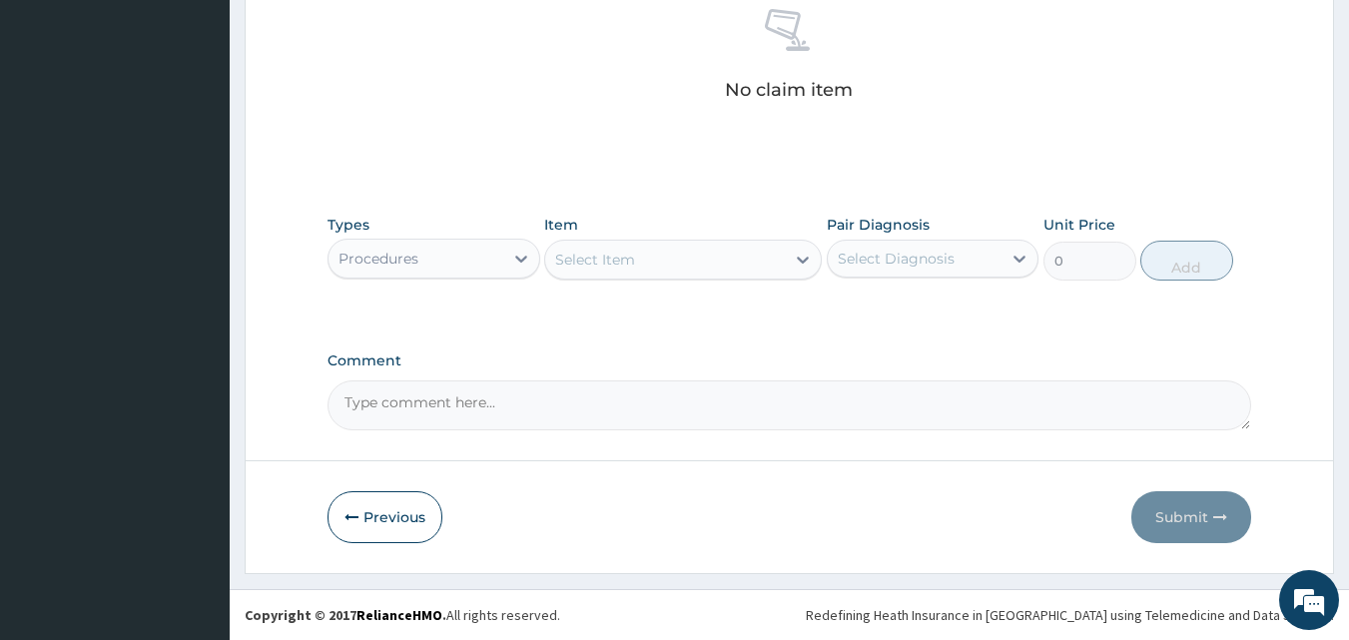
click at [629, 268] on div "Select Item" at bounding box center [595, 260] width 80 height 20
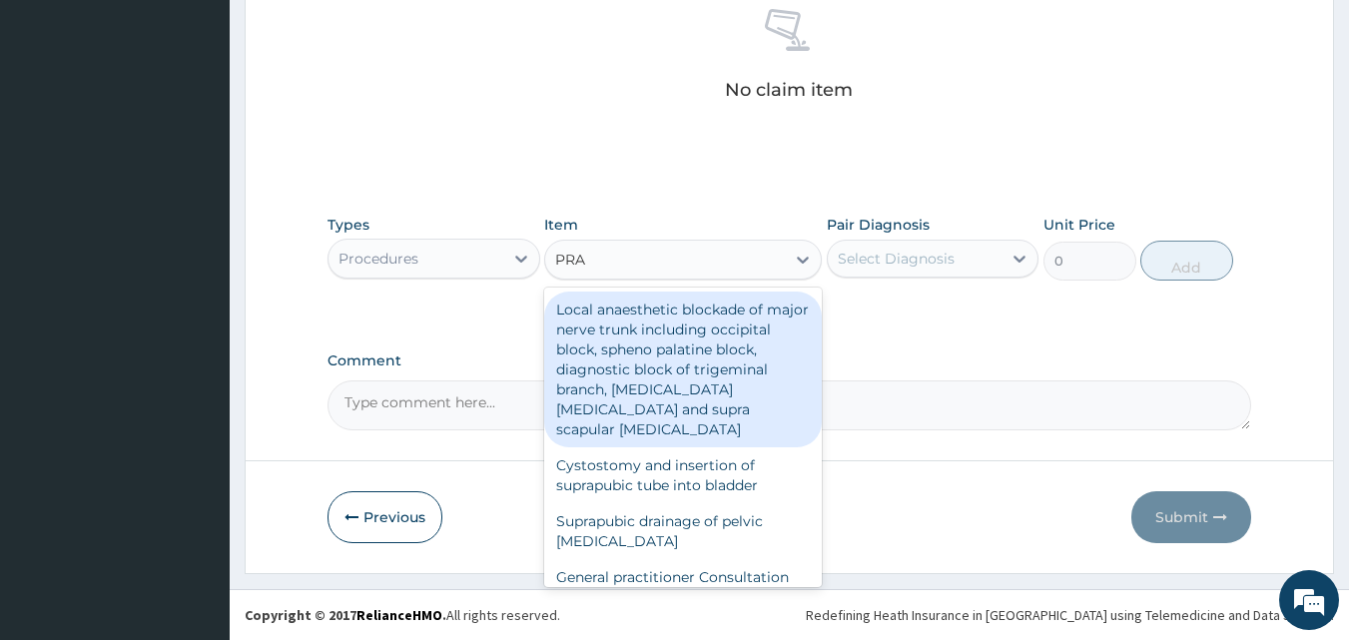
type input "PRAC"
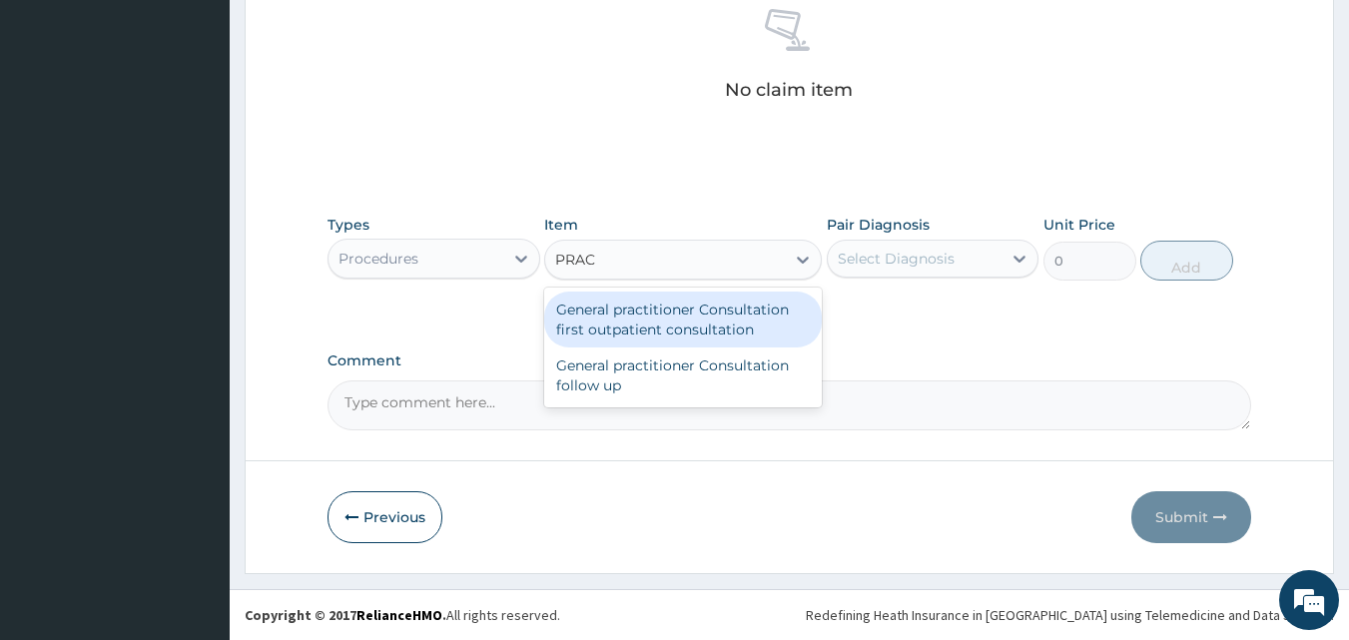
click at [630, 320] on div "General practitioner Consultation first outpatient consultation" at bounding box center [683, 320] width 278 height 56
type input "3000"
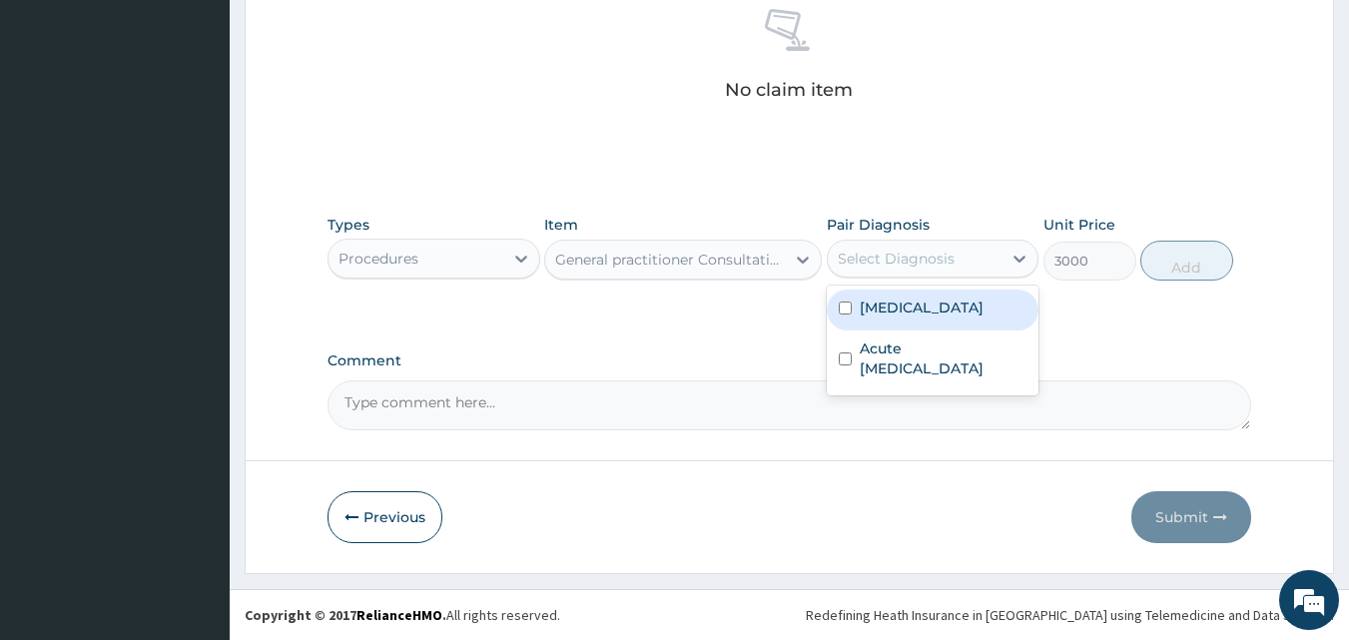
click at [903, 258] on div "Select Diagnosis" at bounding box center [896, 259] width 117 height 20
click at [906, 310] on label "Malaria" at bounding box center [922, 308] width 124 height 20
checkbox input "true"
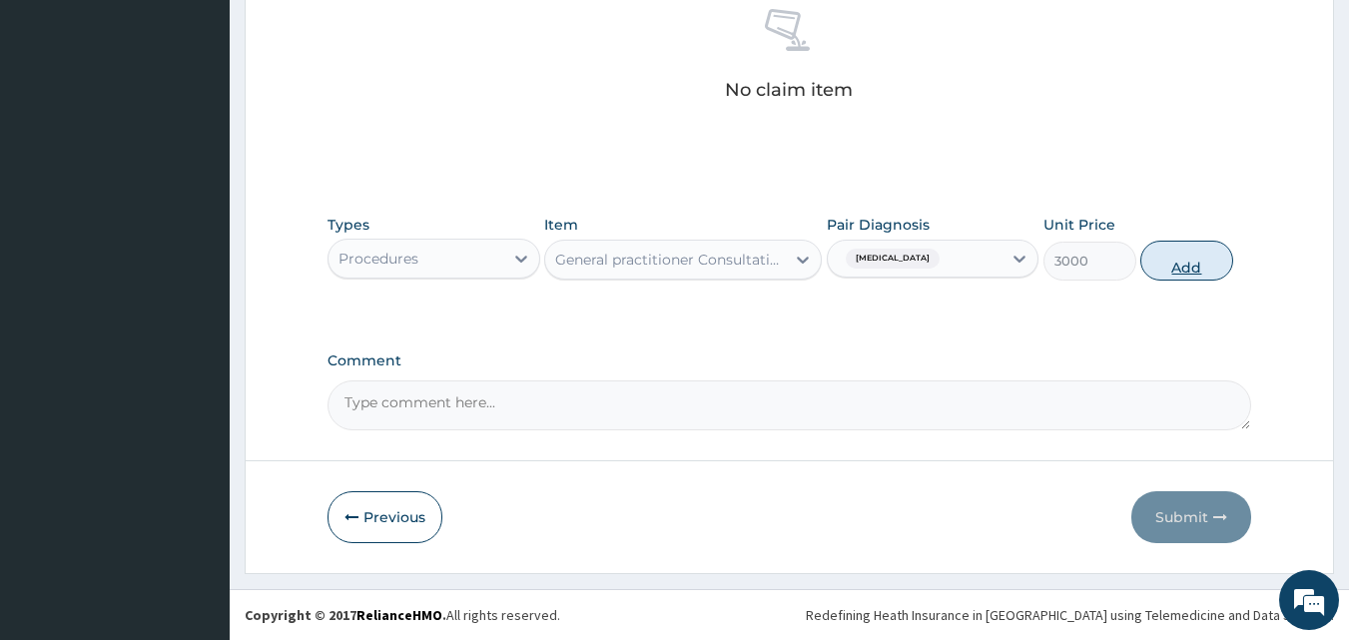
click at [1172, 274] on button "Add" at bounding box center [1187, 261] width 93 height 40
type input "0"
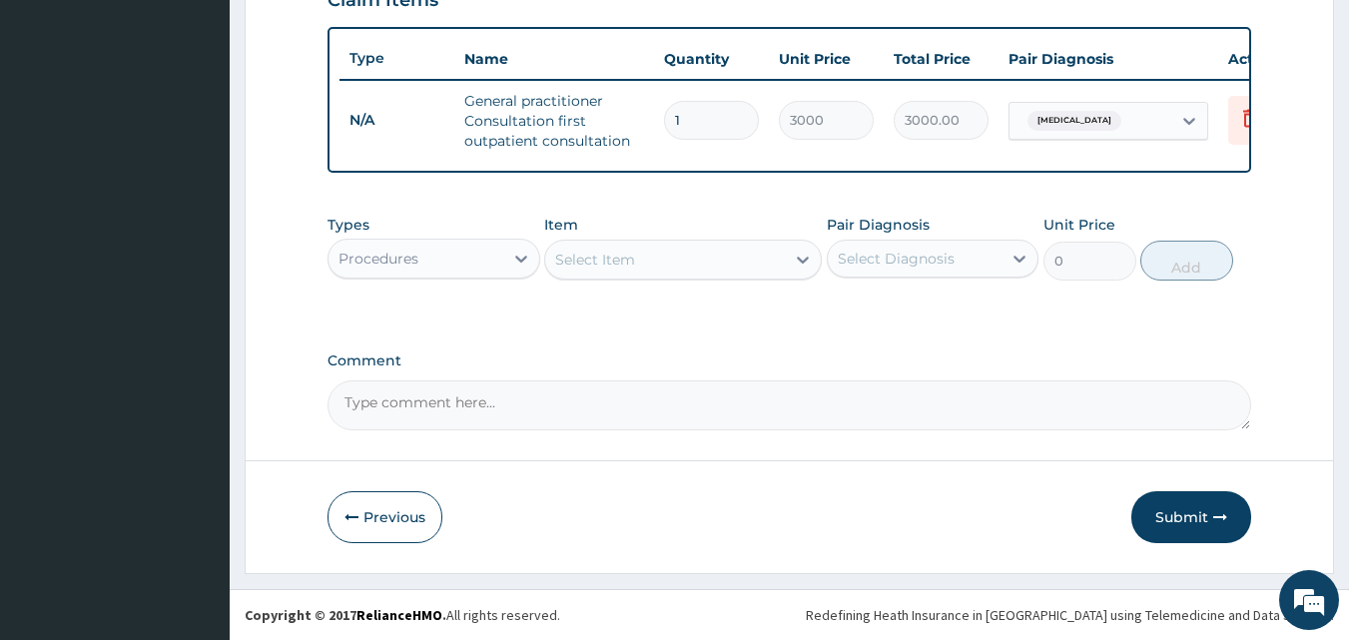
click at [473, 270] on div "Procedures" at bounding box center [416, 259] width 175 height 32
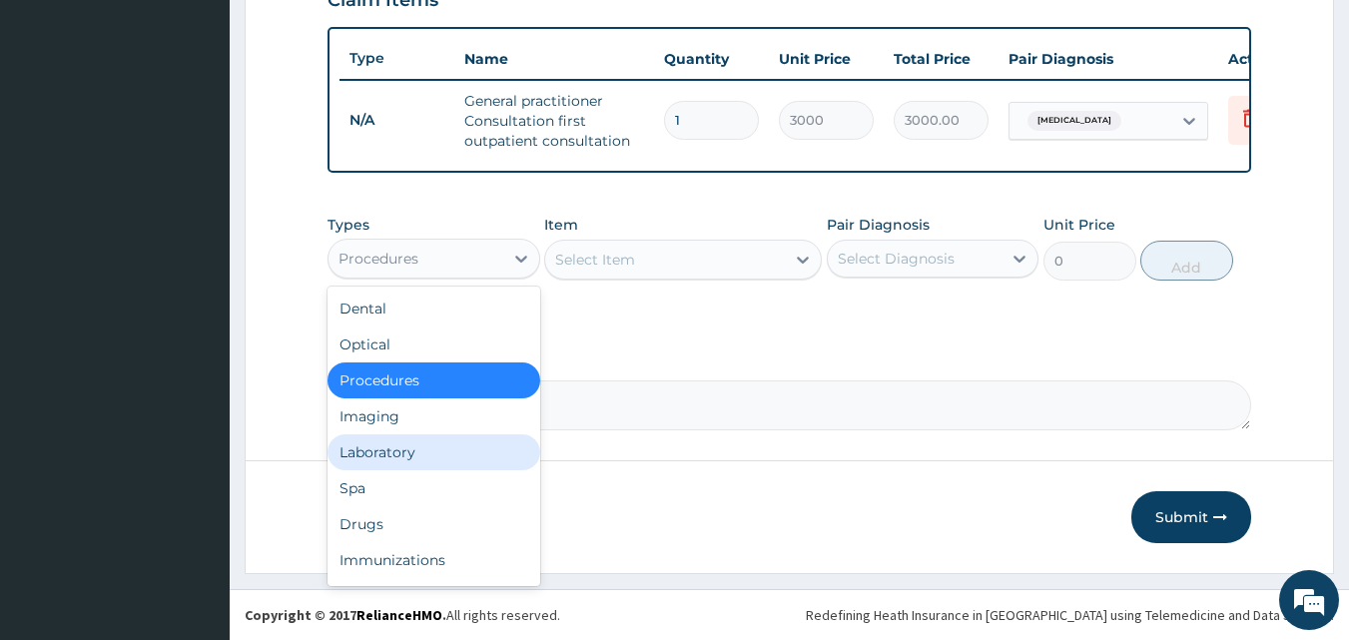
click at [417, 454] on div "Laboratory" at bounding box center [434, 452] width 213 height 36
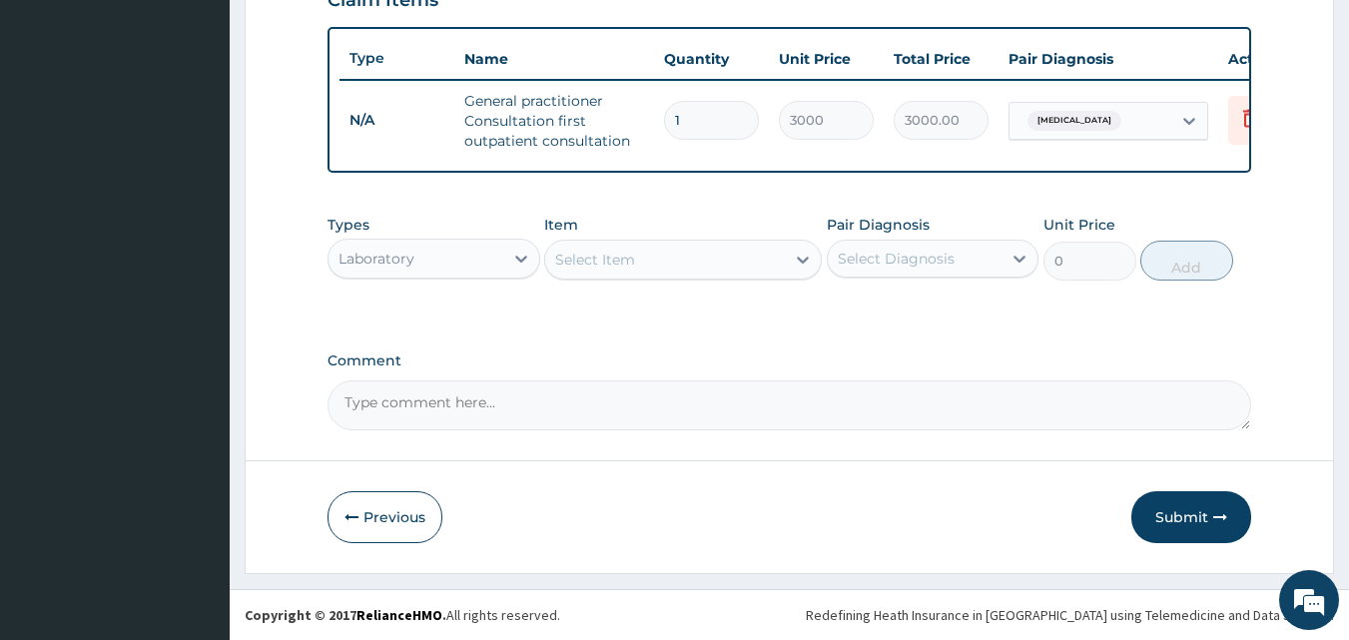
click at [644, 261] on div "Select Item" at bounding box center [665, 260] width 240 height 32
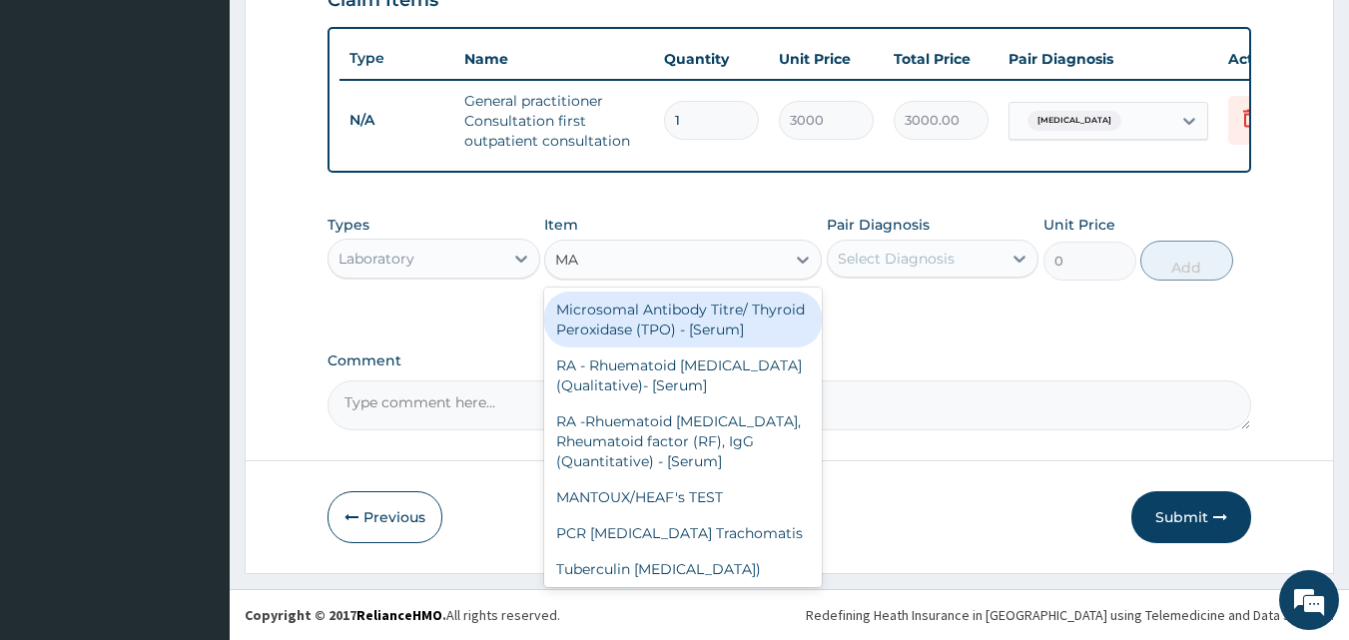
type input "MAL"
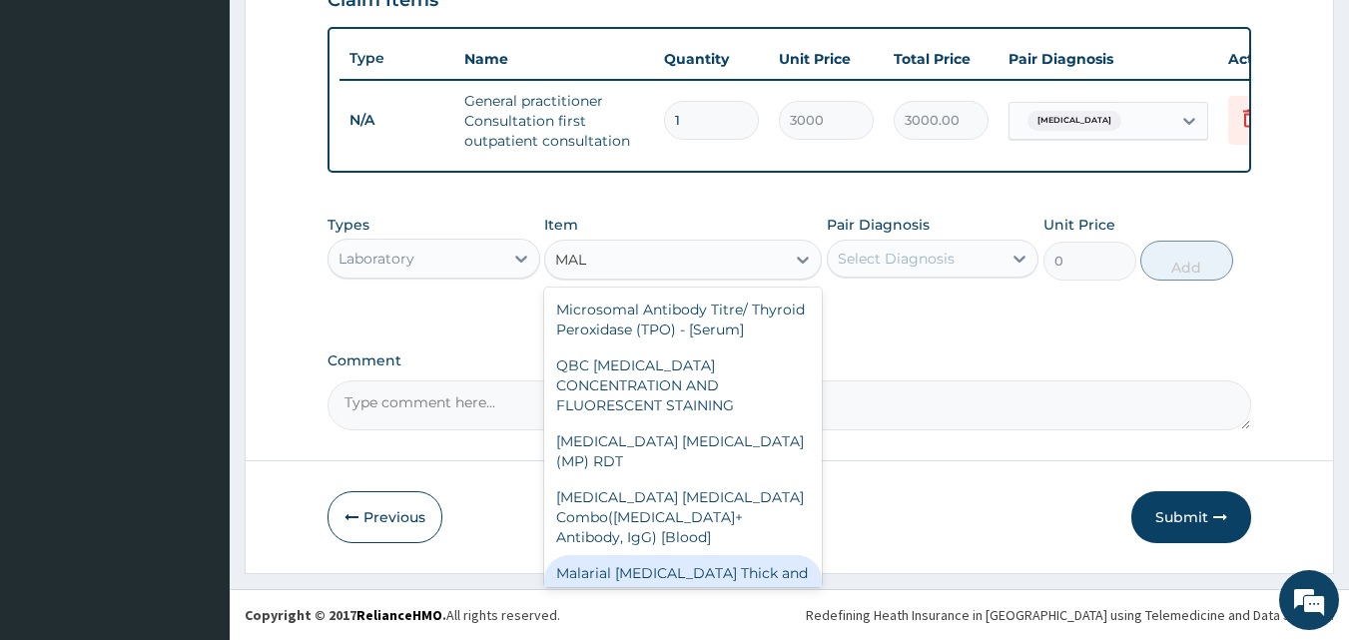
click at [660, 555] on div "Malarial Parasite Thick and thin films - [Blood]" at bounding box center [683, 583] width 278 height 56
type input "1500"
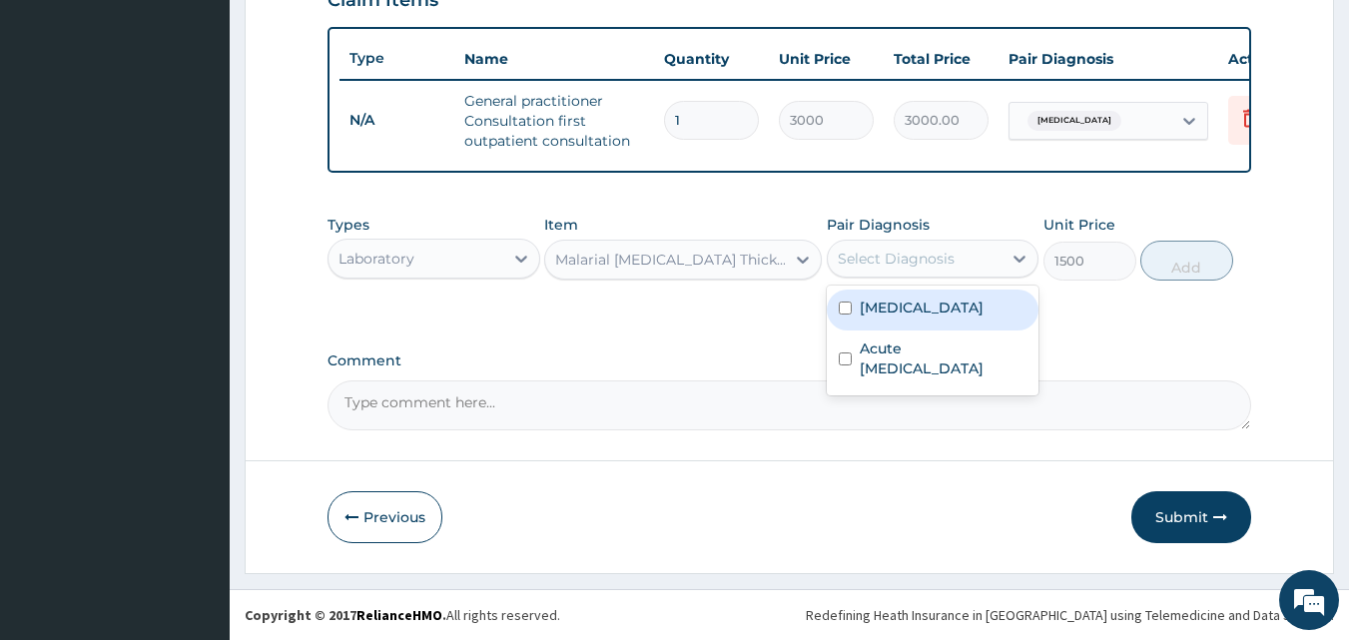
click at [896, 268] on div "Select Diagnosis" at bounding box center [896, 259] width 117 height 20
click at [895, 309] on label "Malaria" at bounding box center [922, 308] width 124 height 20
checkbox input "true"
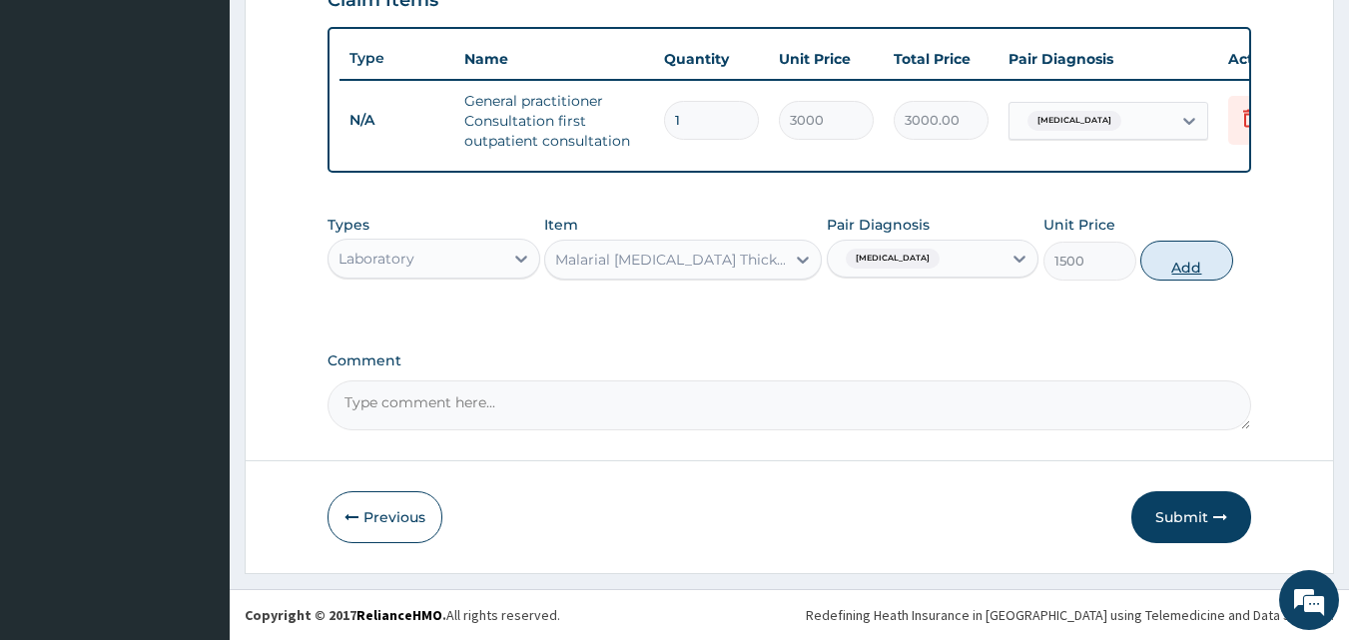
click at [1174, 261] on button "Add" at bounding box center [1187, 261] width 93 height 40
type input "0"
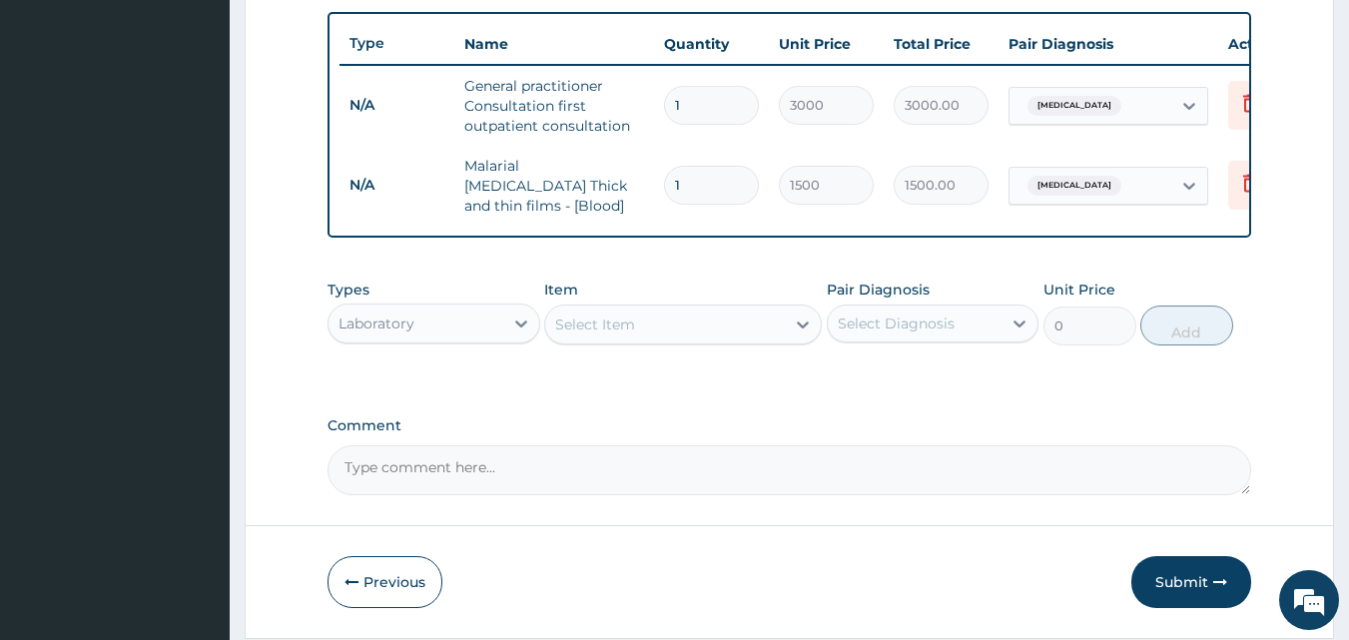
click at [623, 341] on div "Select Item" at bounding box center [665, 325] width 240 height 32
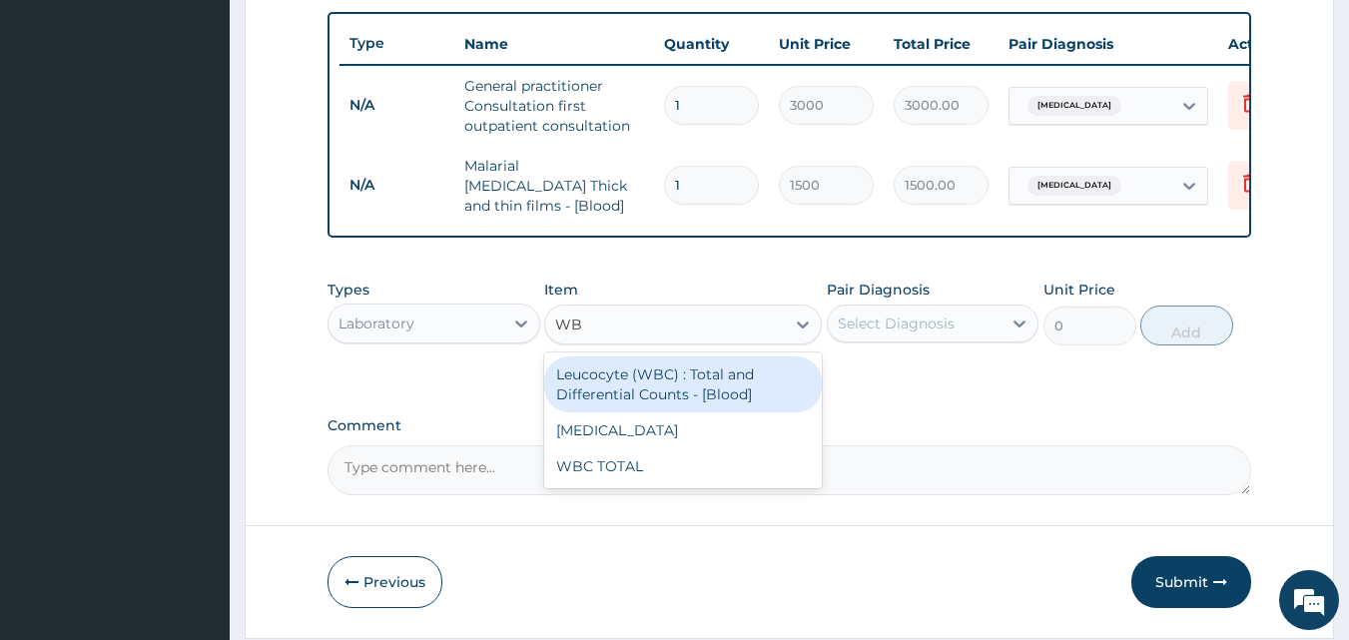
type input "WBC"
click at [627, 378] on div "Leucocyte (WBC) : Total and Differential Counts - [Blood]" at bounding box center [683, 385] width 278 height 56
type input "2000"
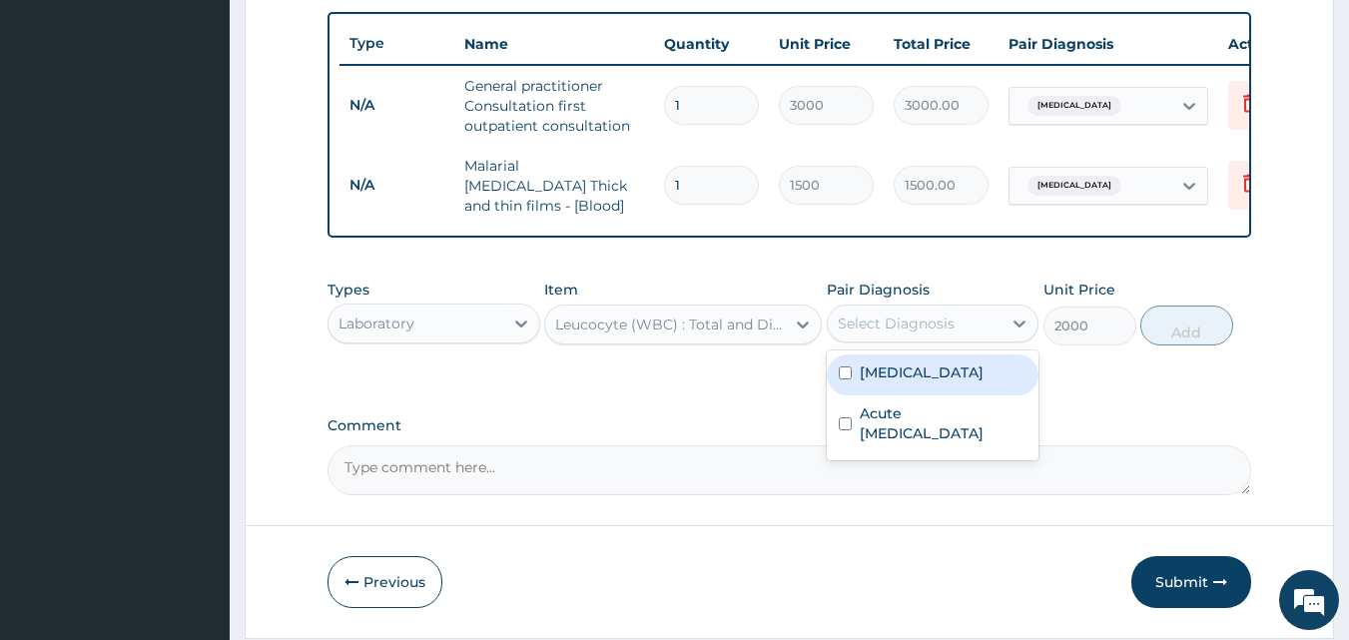
click at [849, 326] on div "Select Diagnosis" at bounding box center [896, 324] width 117 height 20
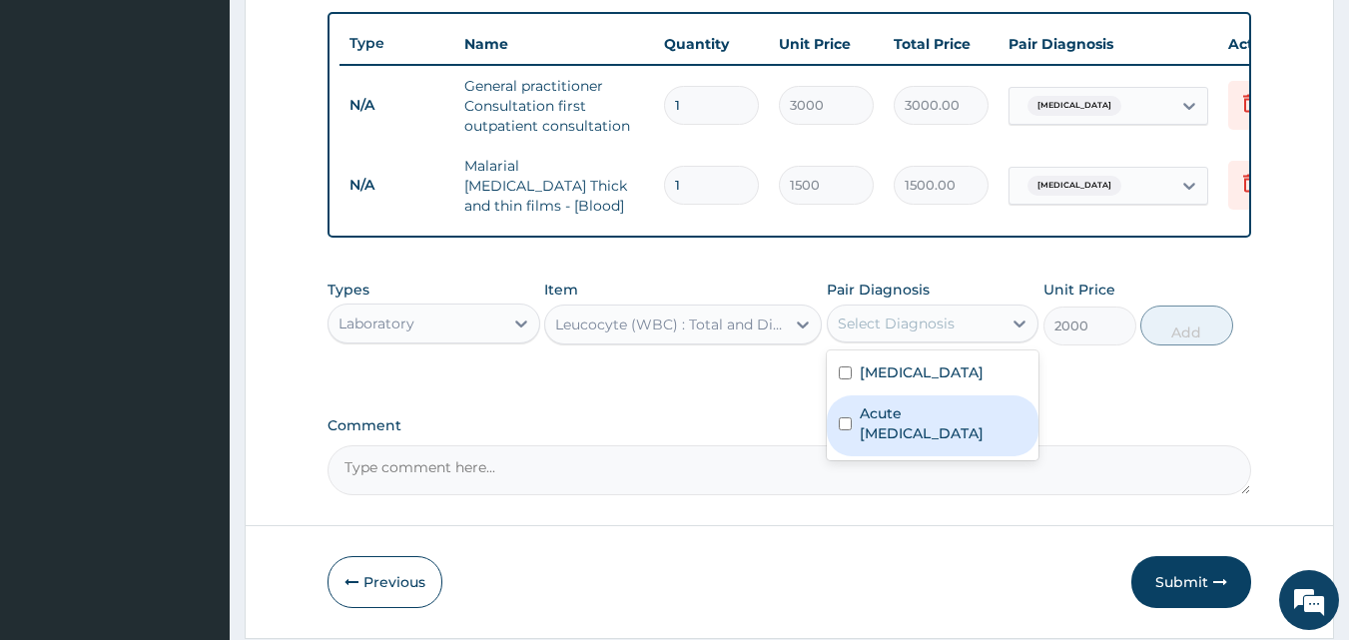
click at [887, 421] on label "Acute [MEDICAL_DATA]" at bounding box center [944, 424] width 168 height 40
checkbox input "true"
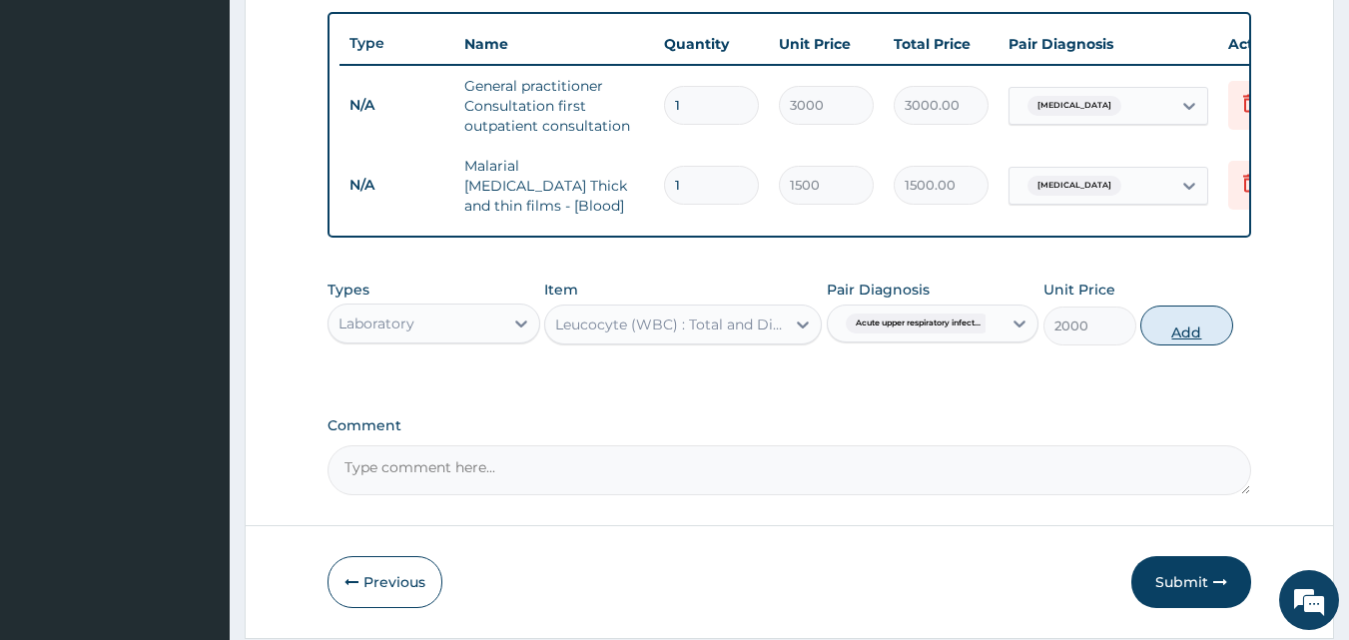
click at [1198, 325] on button "Add" at bounding box center [1187, 326] width 93 height 40
type input "0"
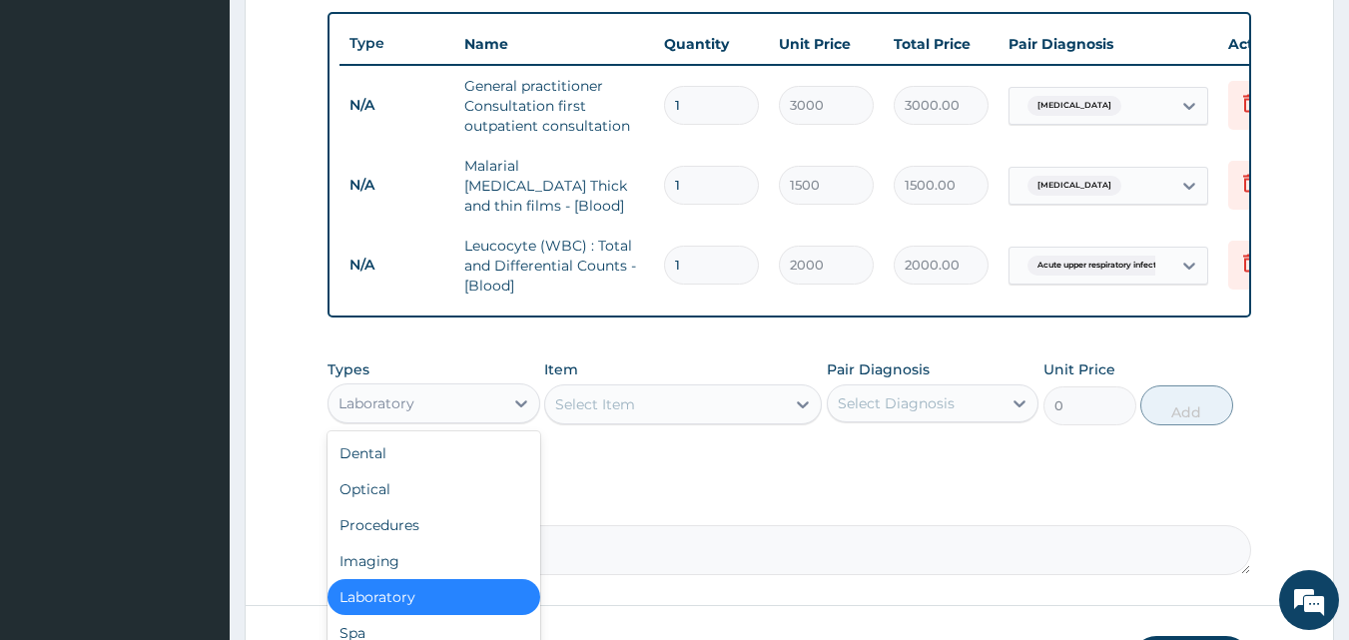
click at [481, 396] on div "Laboratory" at bounding box center [416, 404] width 175 height 32
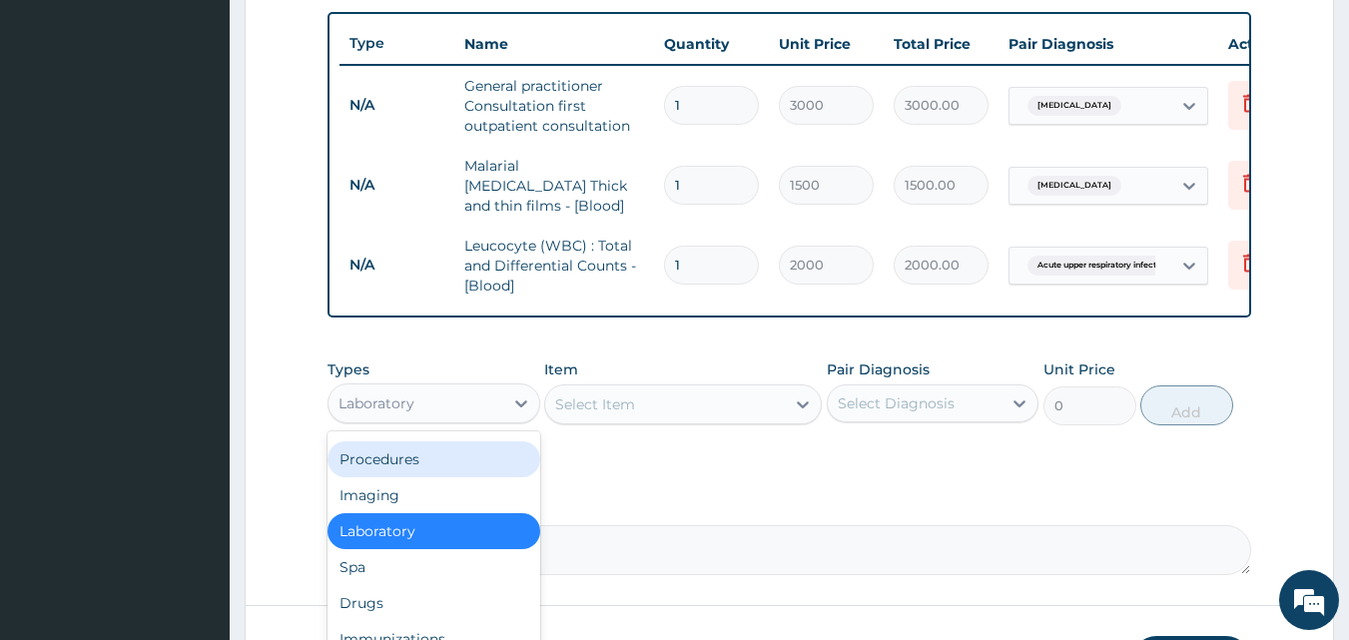
scroll to position [68, 0]
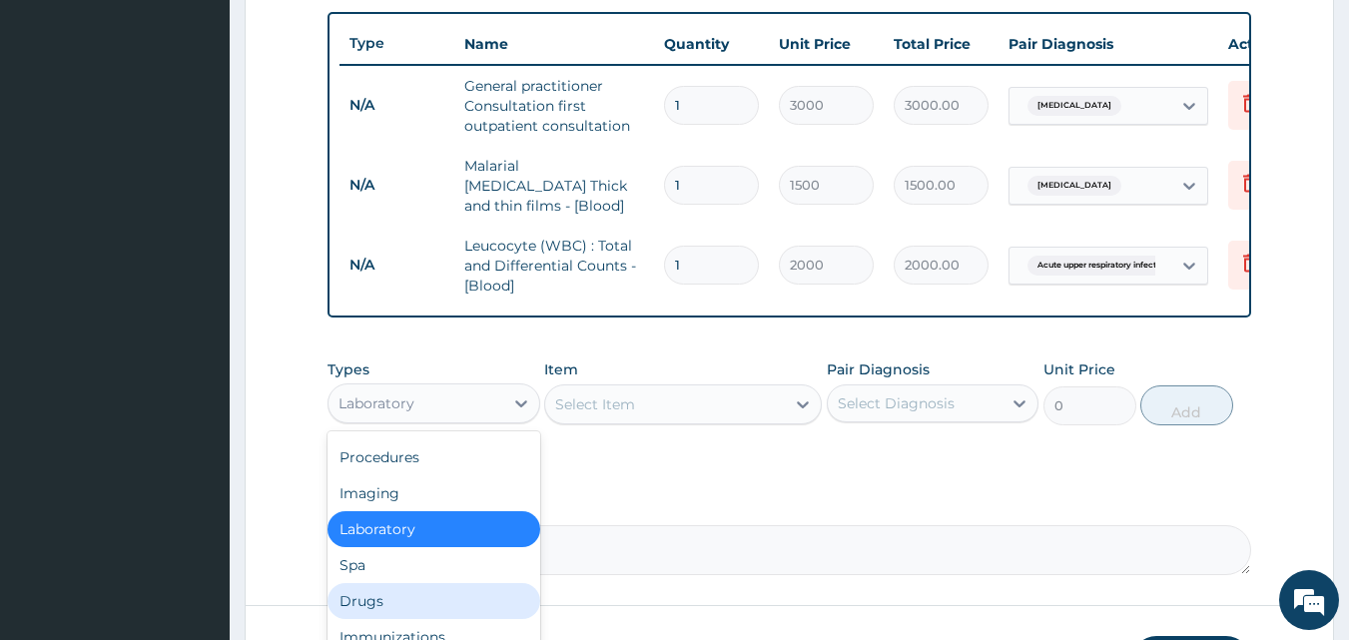
click at [441, 596] on div "Drugs" at bounding box center [434, 601] width 213 height 36
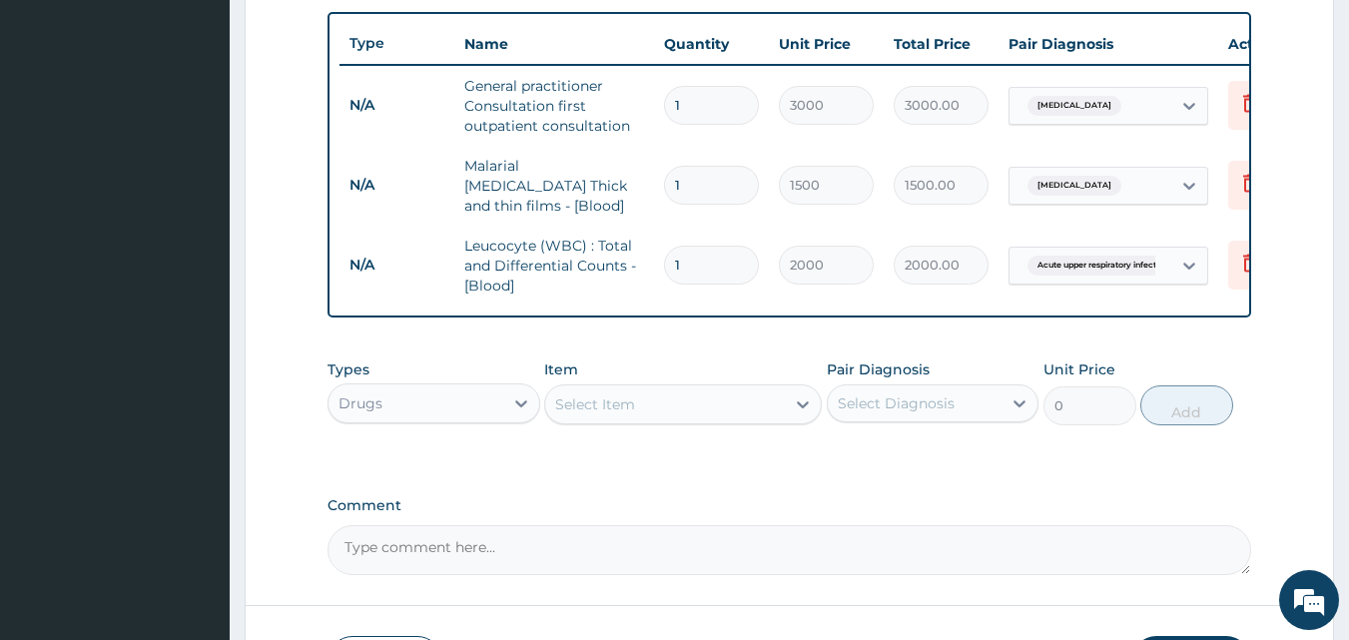
click at [642, 420] on div "Select Item" at bounding box center [665, 405] width 240 height 32
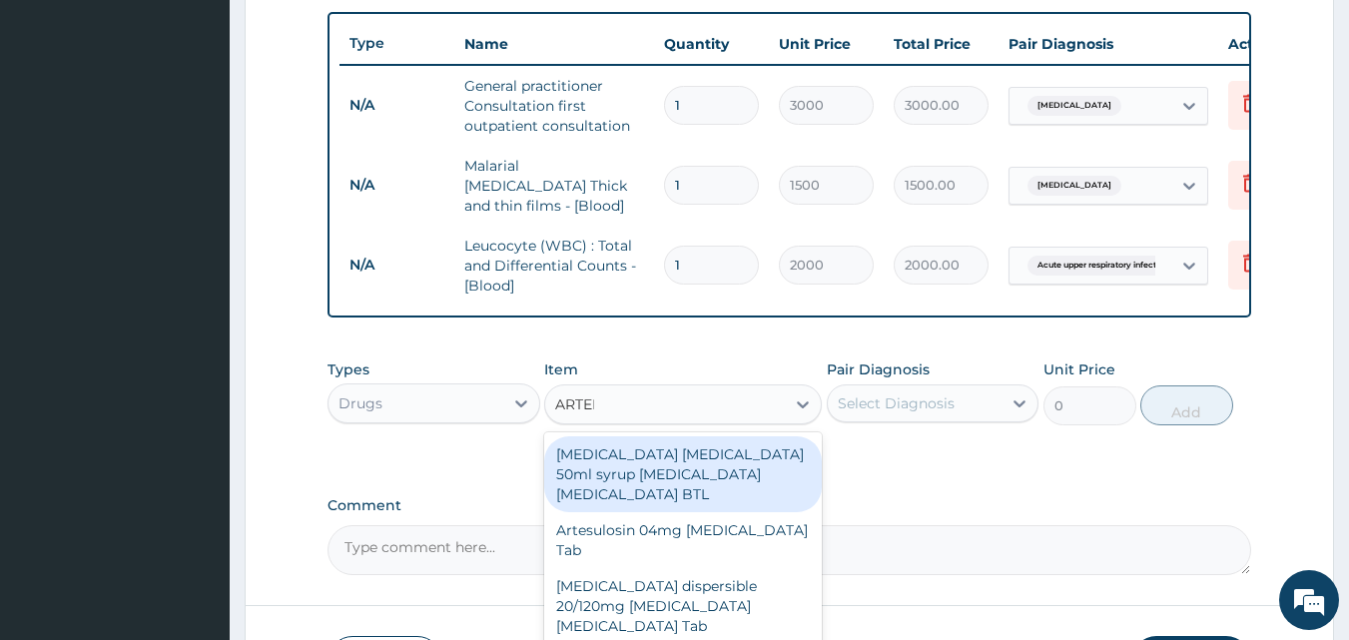
type input "ARTEME"
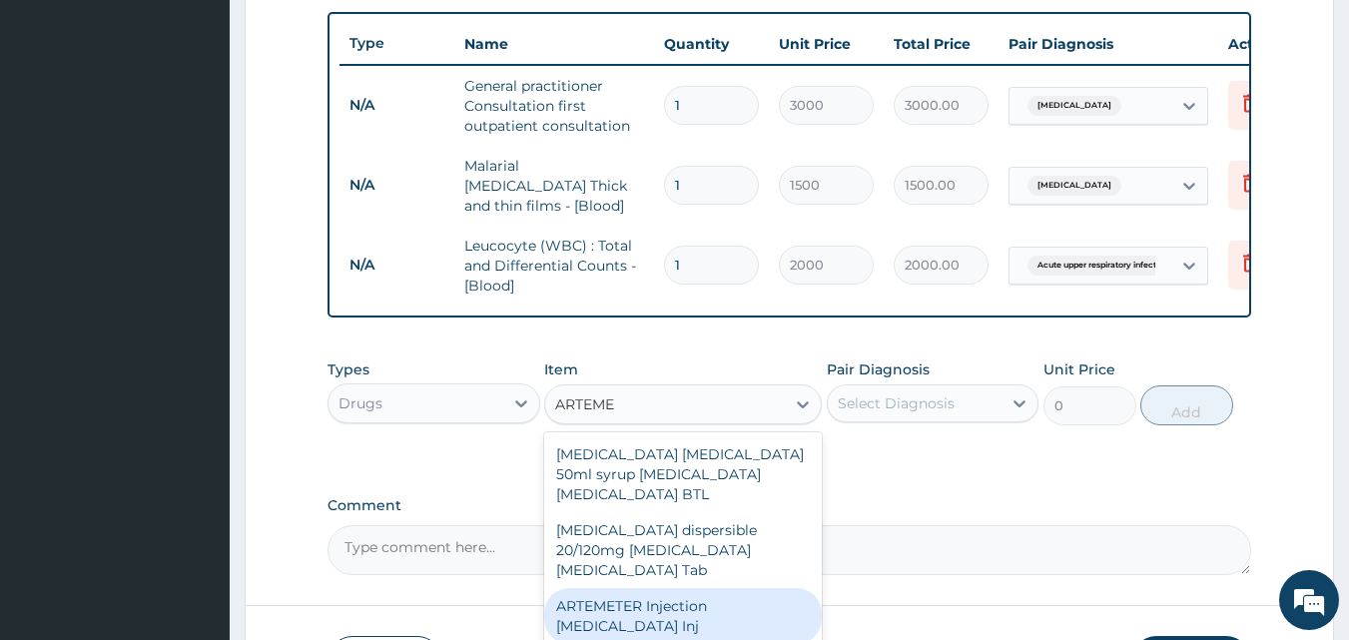
click at [654, 598] on div "ARTEMETER Injection [MEDICAL_DATA] Inj" at bounding box center [683, 616] width 278 height 56
type input "300"
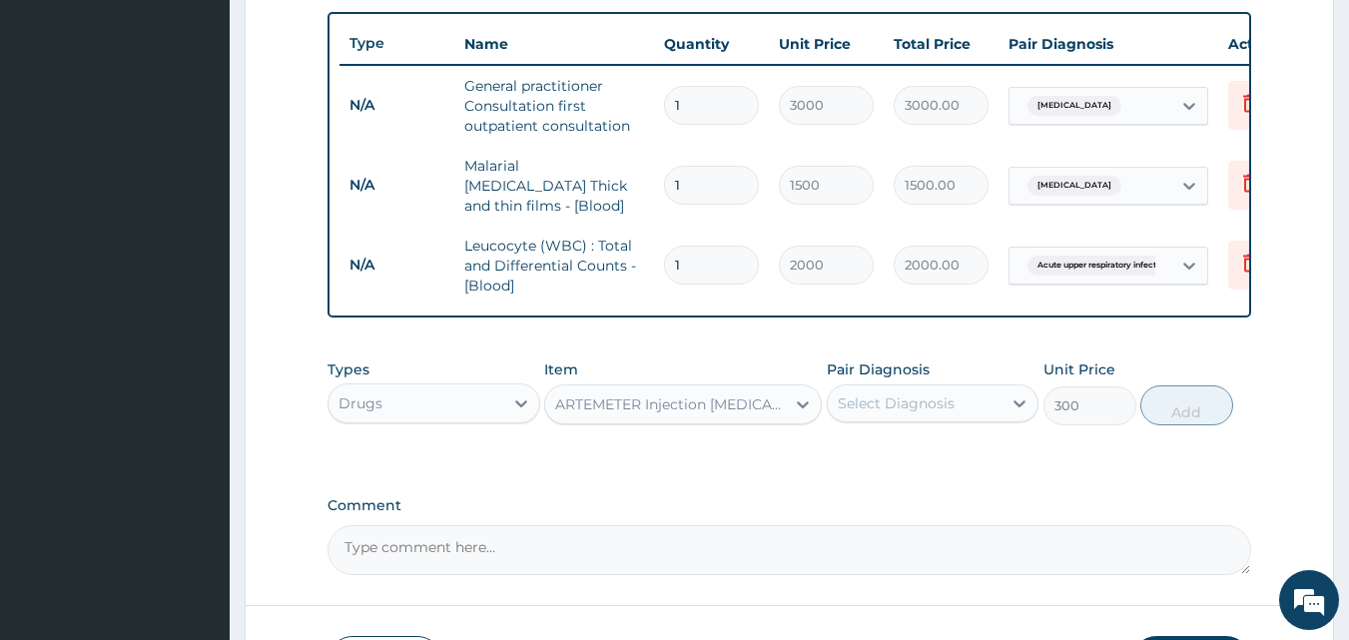
click at [877, 413] on div "Select Diagnosis" at bounding box center [896, 404] width 117 height 20
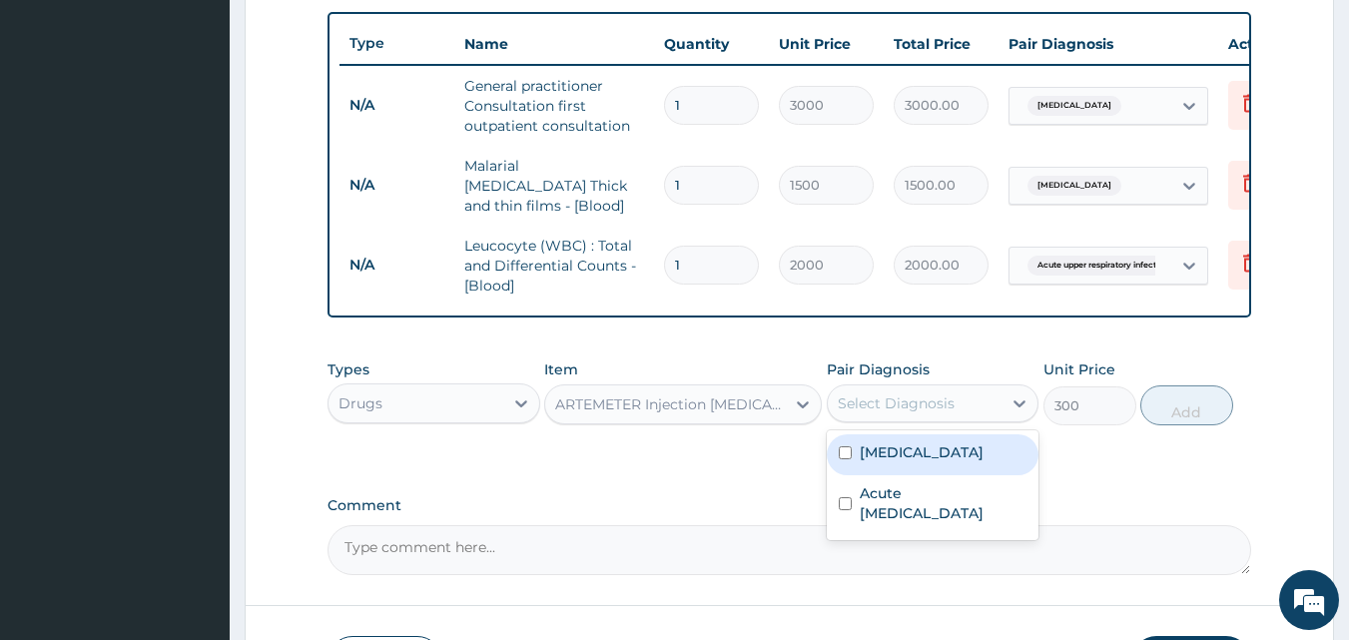
click at [884, 457] on label "Malaria" at bounding box center [922, 452] width 124 height 20
checkbox input "true"
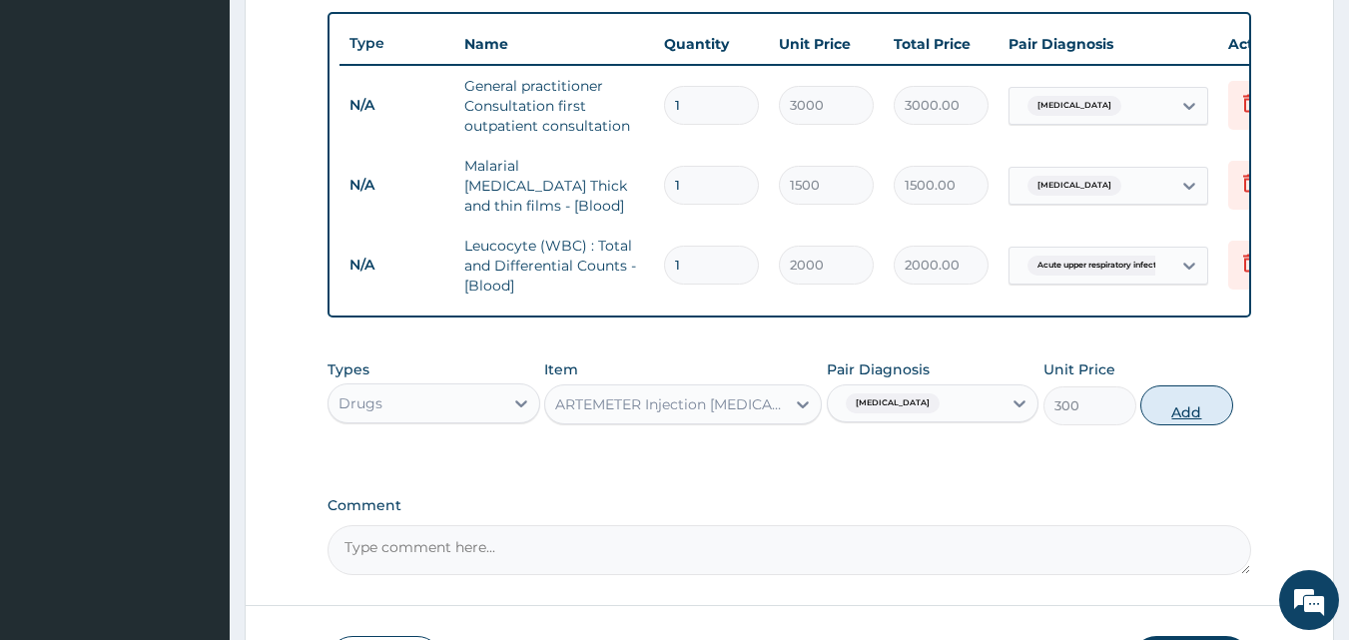
click at [1185, 418] on button "Add" at bounding box center [1187, 406] width 93 height 40
type input "0"
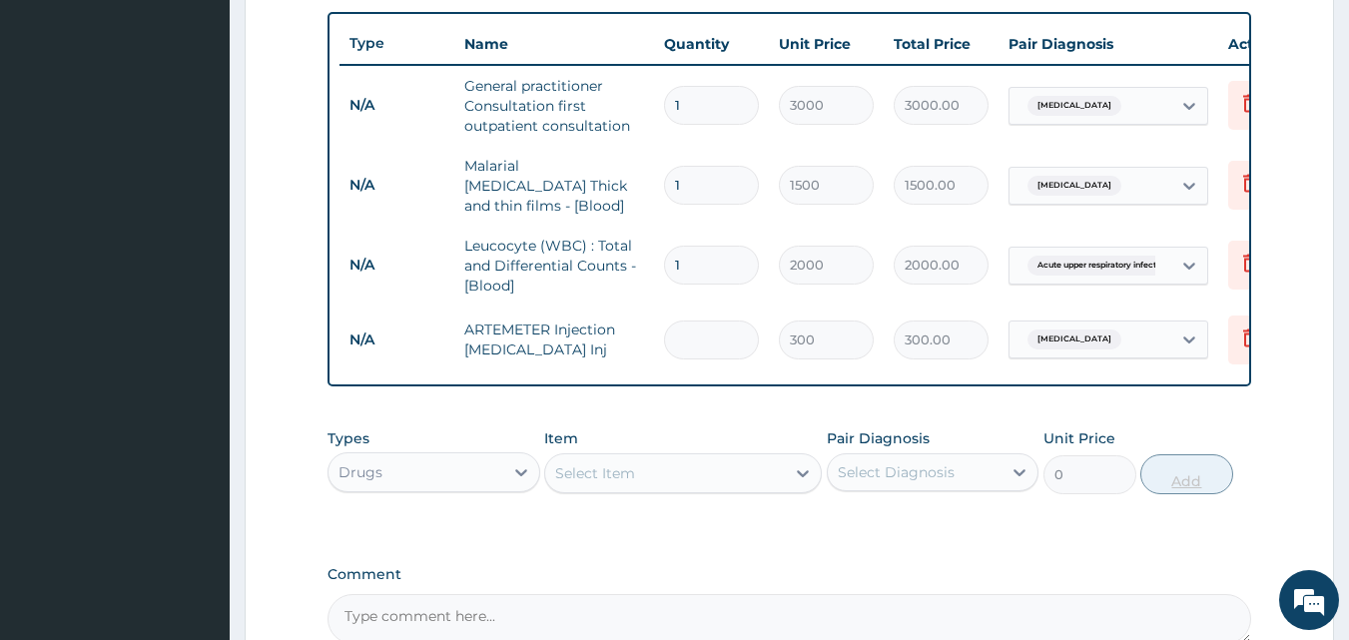
type input "0.00"
type input "2"
type input "600.00"
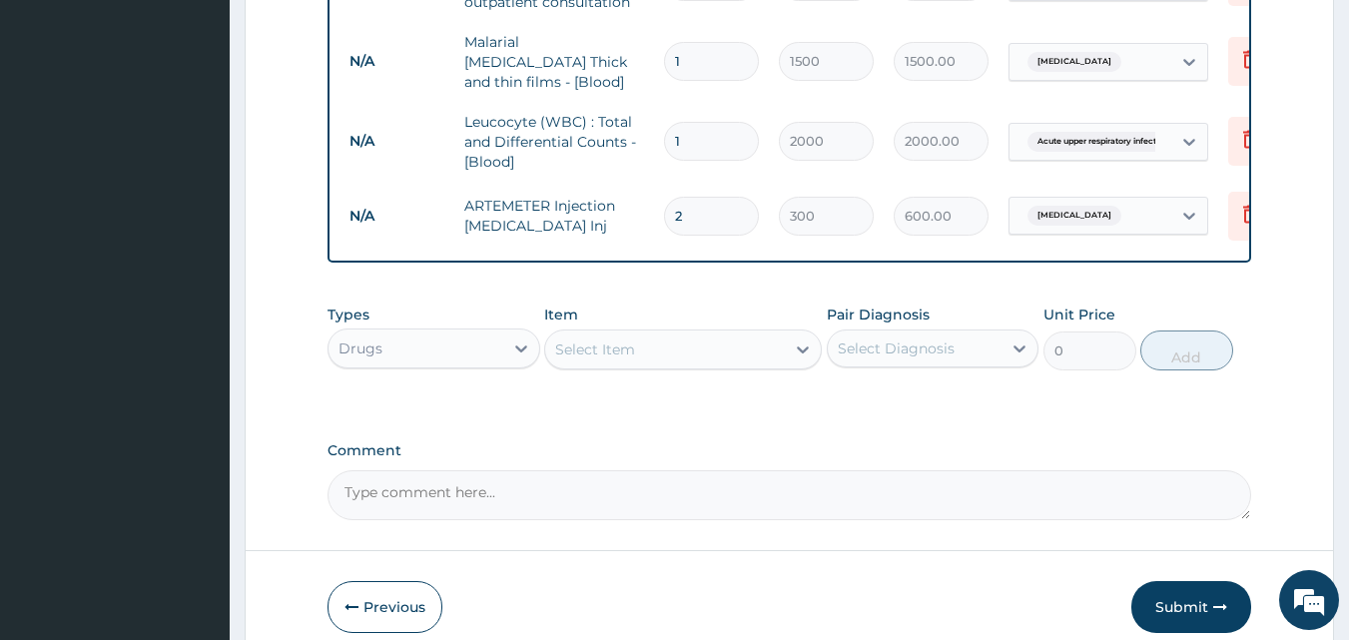
scroll to position [881, 0]
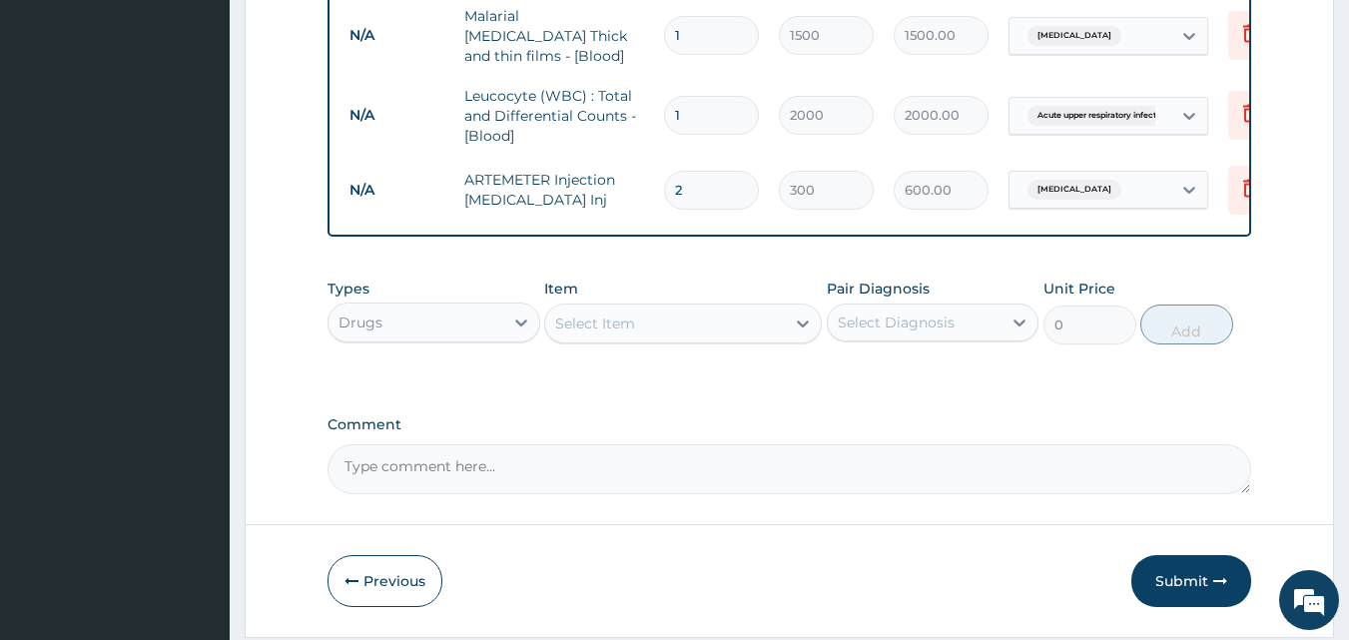
type input "2"
click at [610, 333] on div "Select Item" at bounding box center [595, 324] width 80 height 20
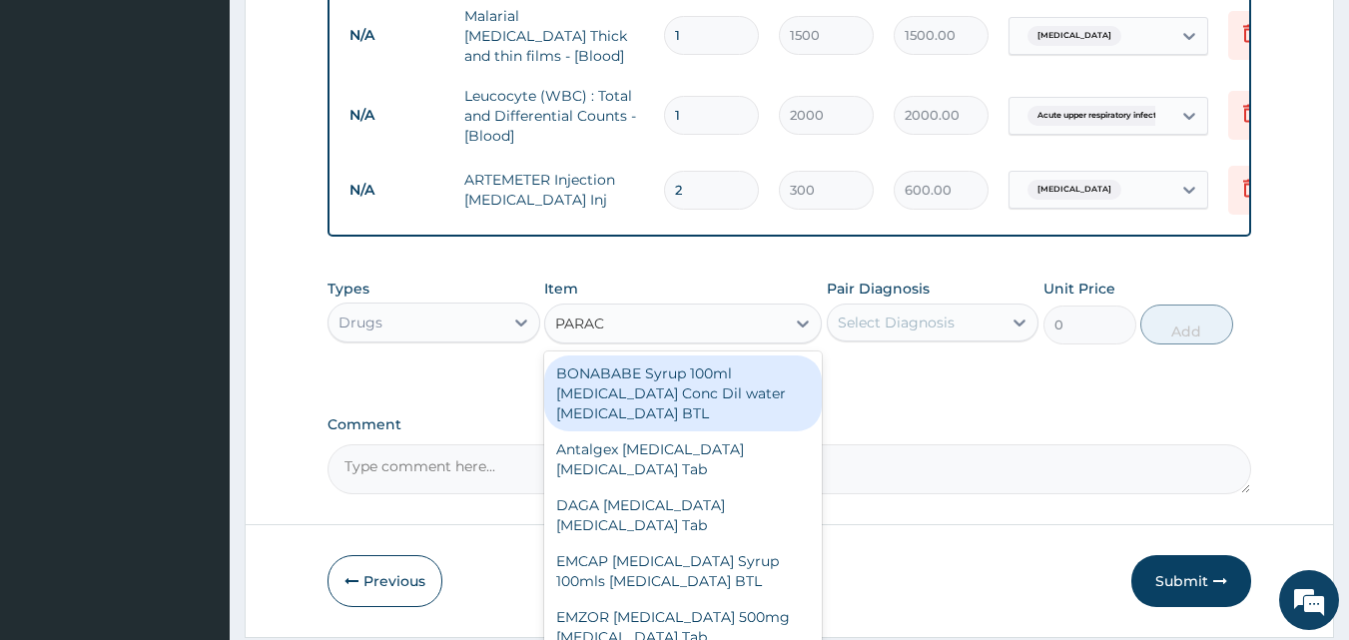
type input "PARACE"
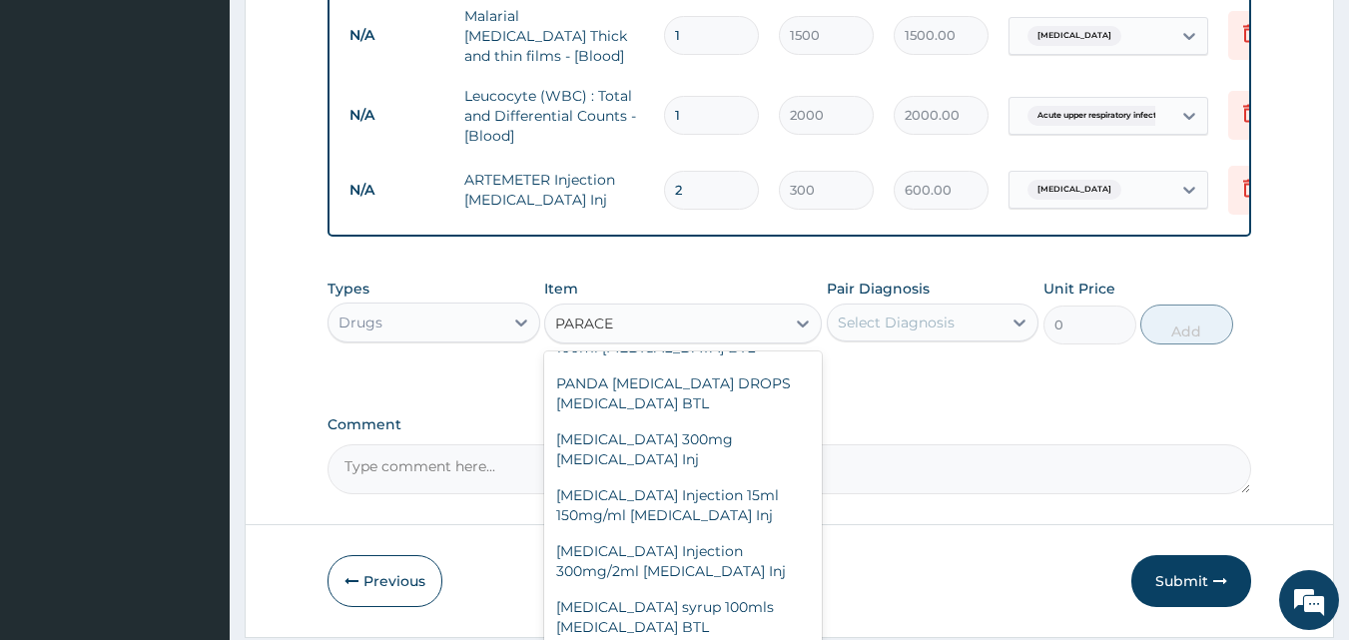
scroll to position [695, 0]
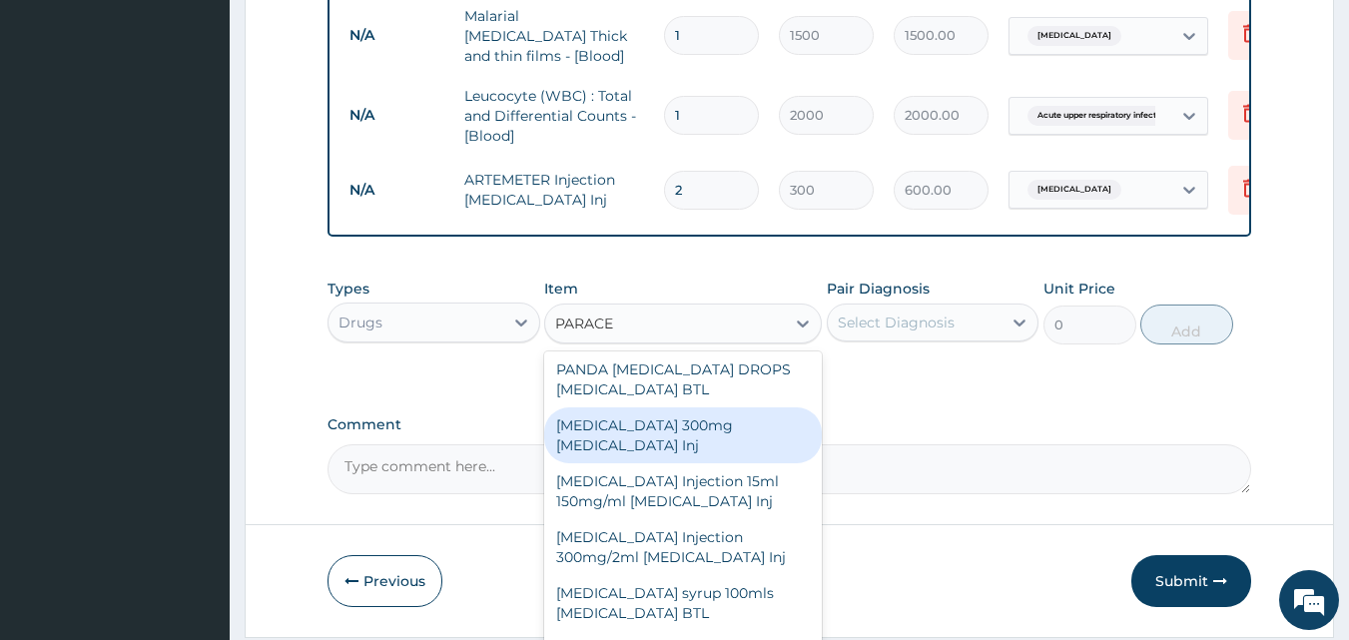
click at [665, 451] on div "Paracetamol 300mg Acetaminophen Inj" at bounding box center [683, 436] width 278 height 56
type input "200"
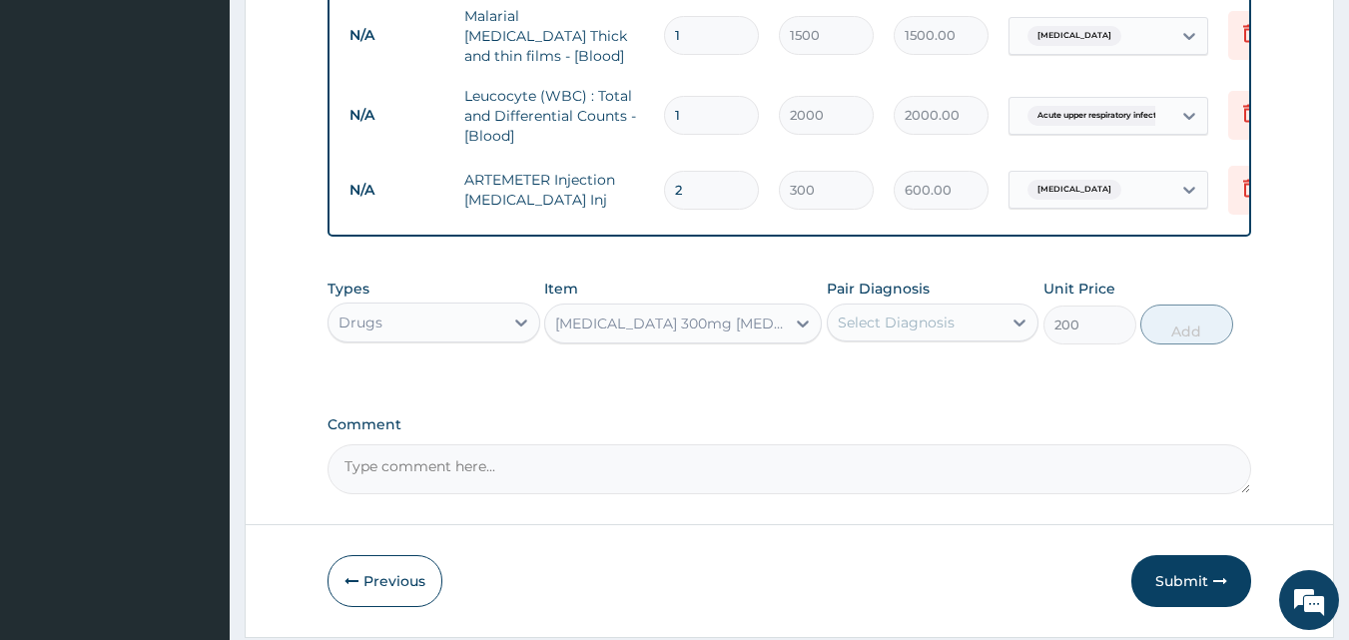
click at [912, 342] on div "Select Diagnosis" at bounding box center [933, 323] width 213 height 38
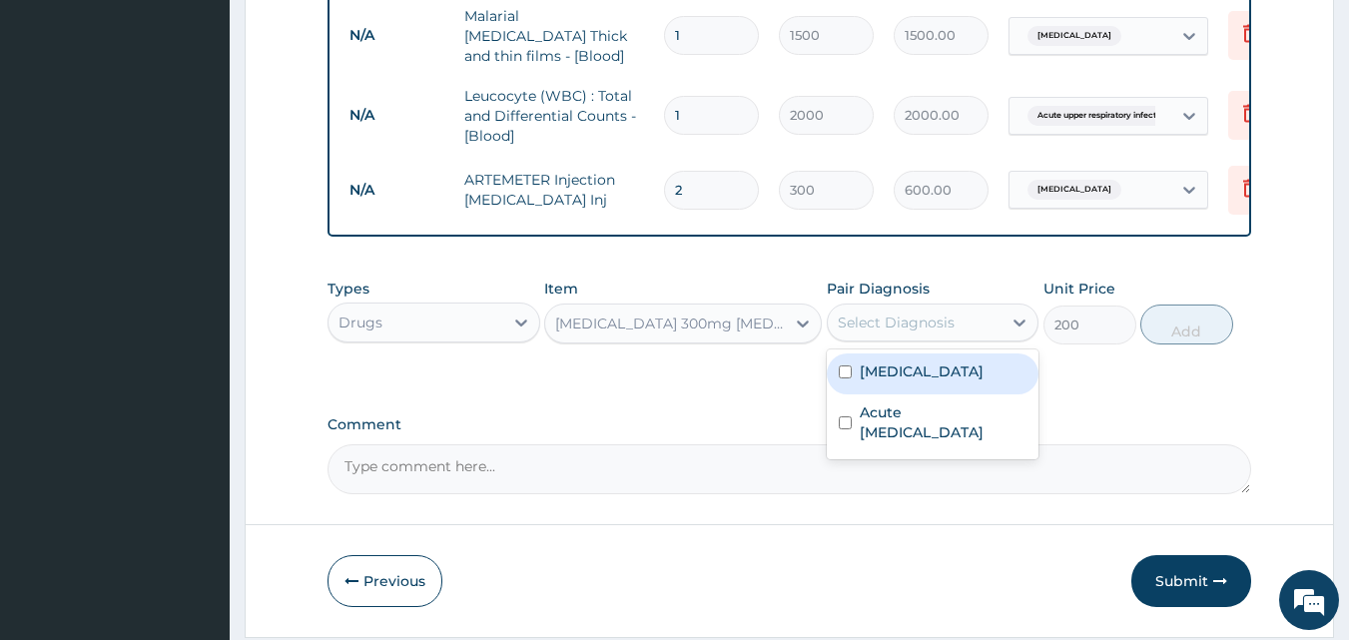
click at [918, 385] on div "Malaria" at bounding box center [933, 374] width 213 height 41
checkbox input "true"
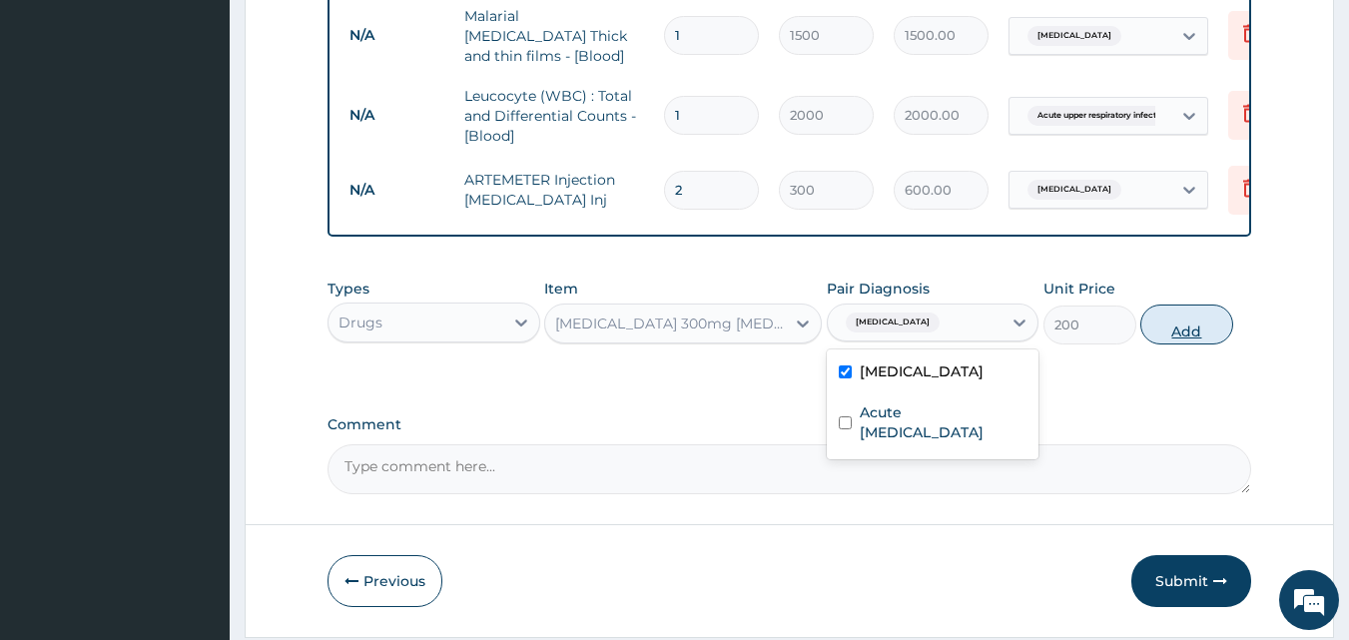
click at [1166, 320] on button "Add" at bounding box center [1187, 325] width 93 height 40
type input "0"
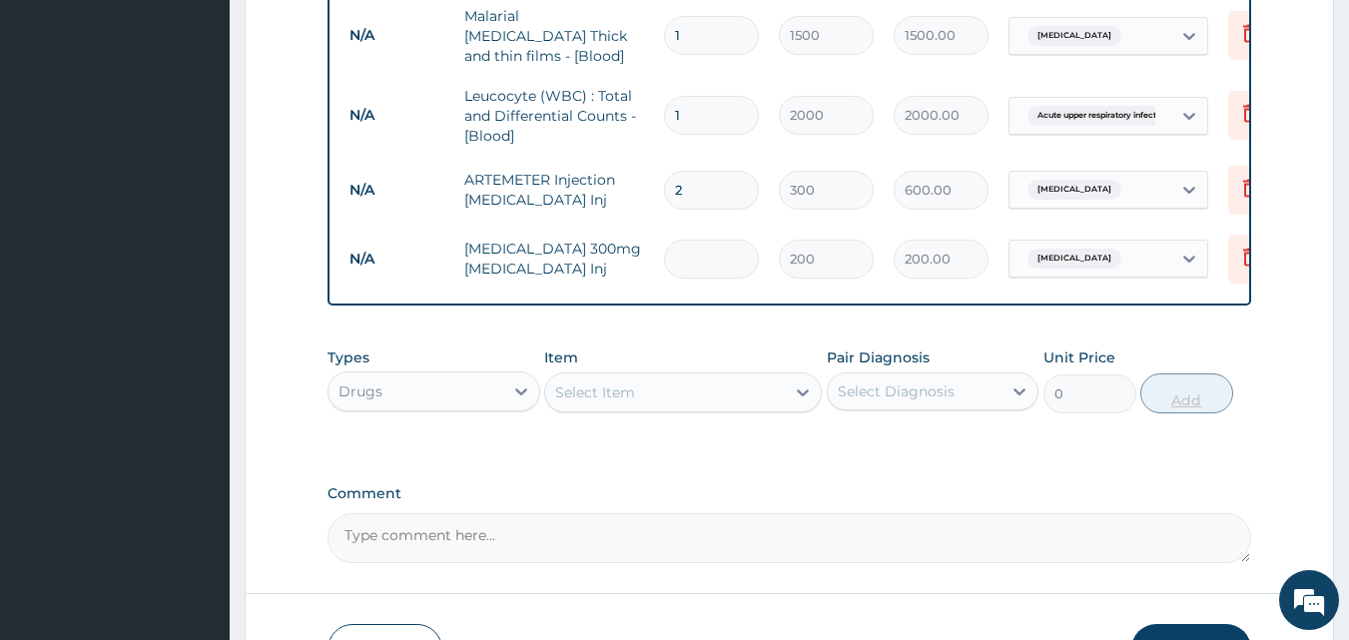
type input "0.00"
type input "2"
type input "400.00"
type input "2"
click at [602, 400] on div "Select Item" at bounding box center [595, 393] width 80 height 20
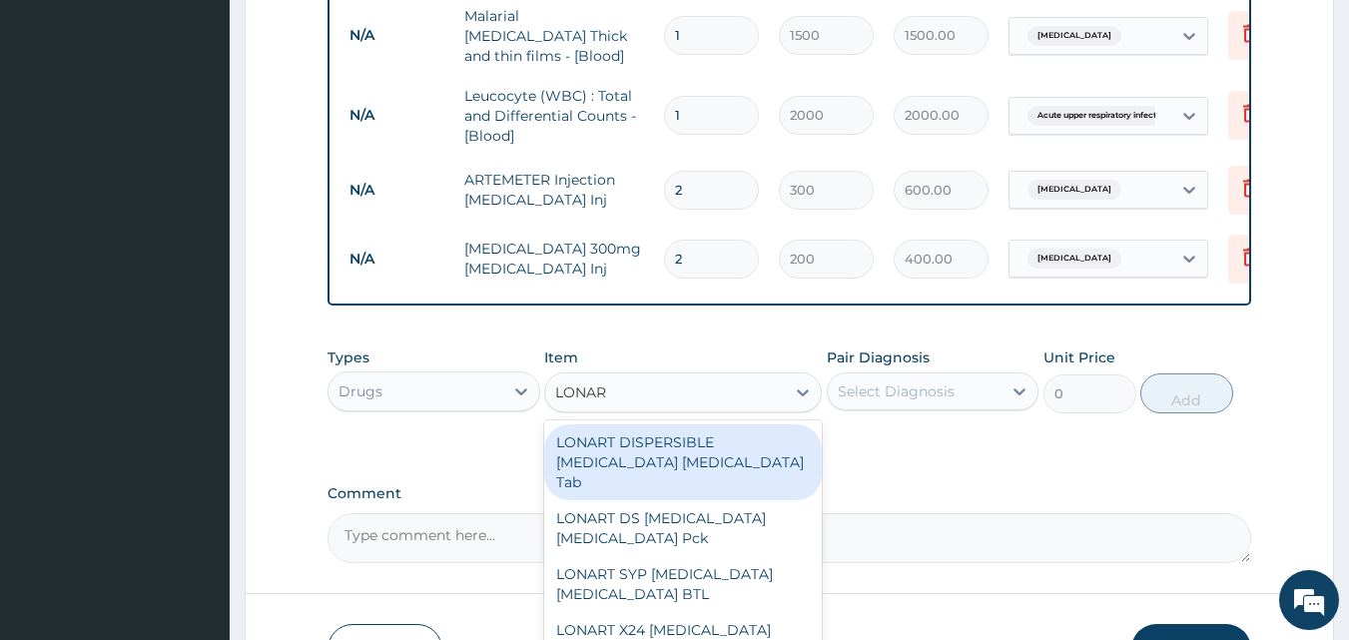
type input "LONART"
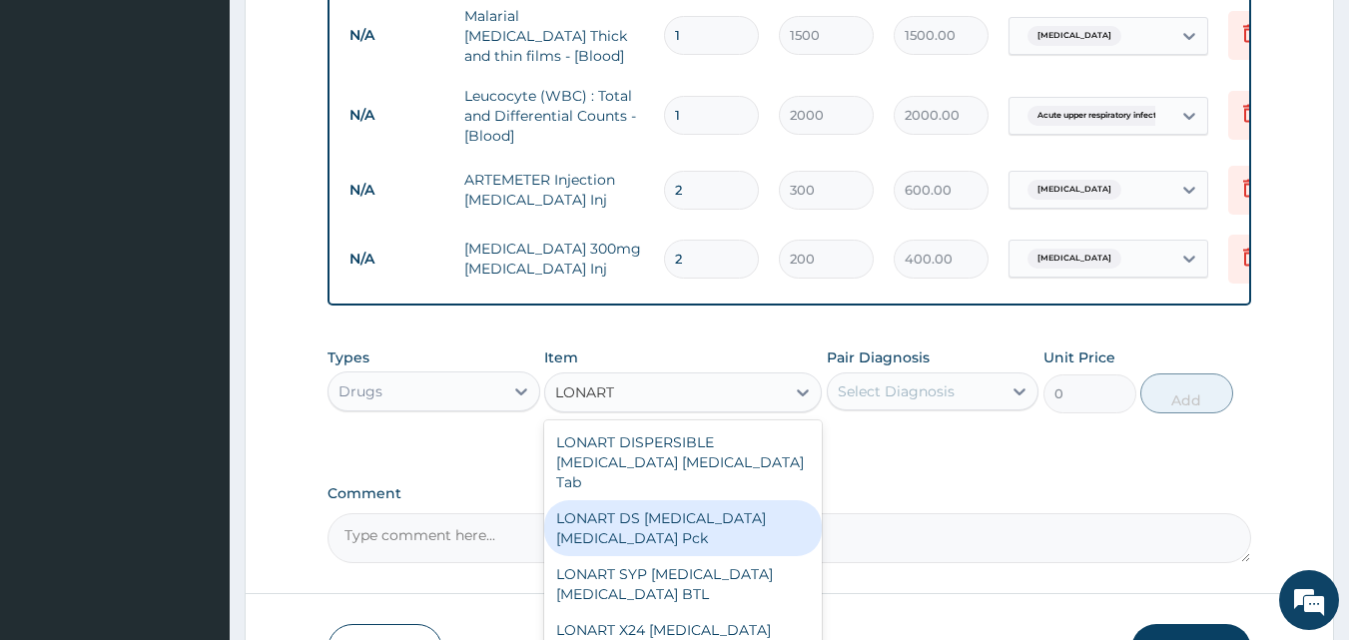
click at [675, 525] on div "LONART DS Artemether Lumefantrine Pck" at bounding box center [683, 528] width 278 height 56
type input "1550"
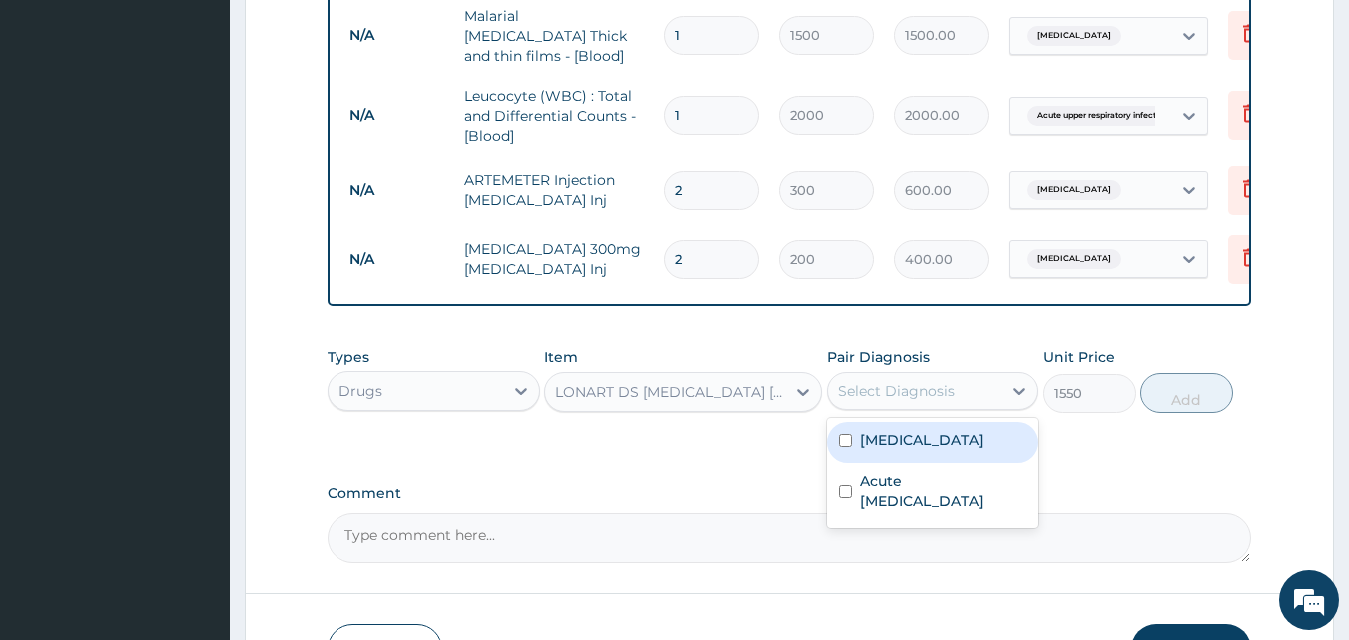
drag, startPoint x: 879, startPoint y: 394, endPoint x: 888, endPoint y: 440, distance: 47.8
click at [888, 411] on div "option Malaria, selected. option Malaria focused, 1 of 2. 2 results available. …" at bounding box center [933, 392] width 213 height 38
click at [888, 440] on label "Malaria" at bounding box center [922, 440] width 124 height 20
checkbox input "true"
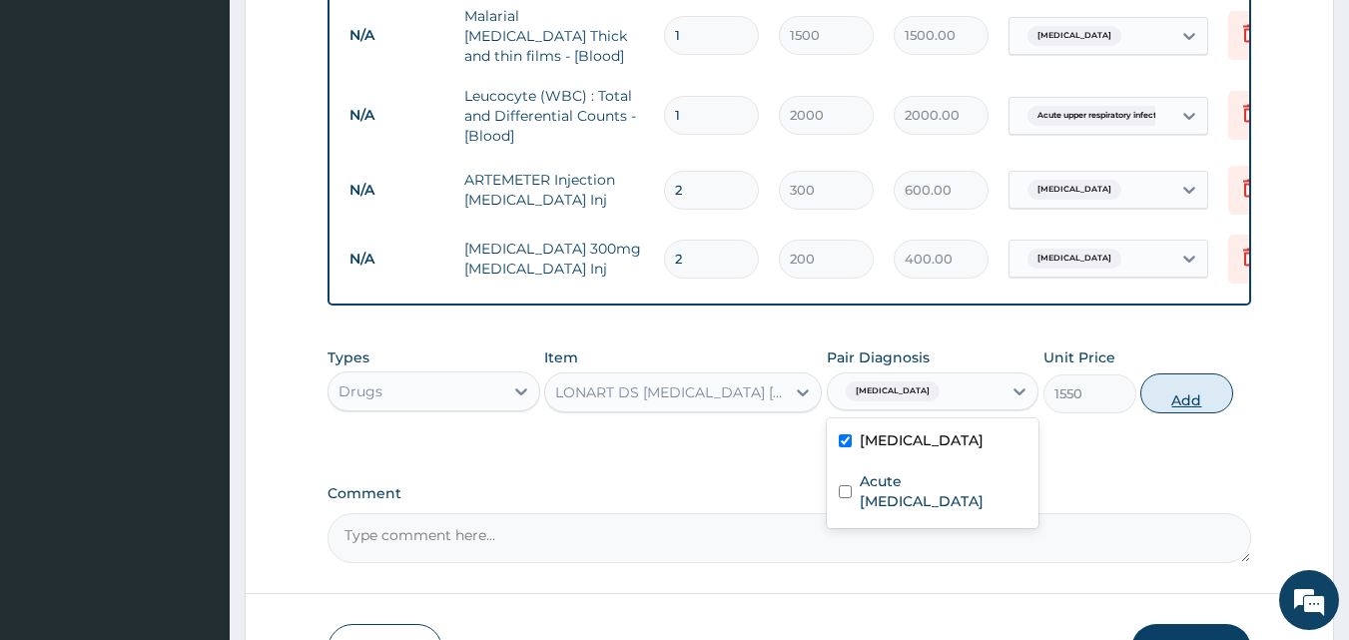
click at [1193, 403] on button "Add" at bounding box center [1187, 394] width 93 height 40
type input "0"
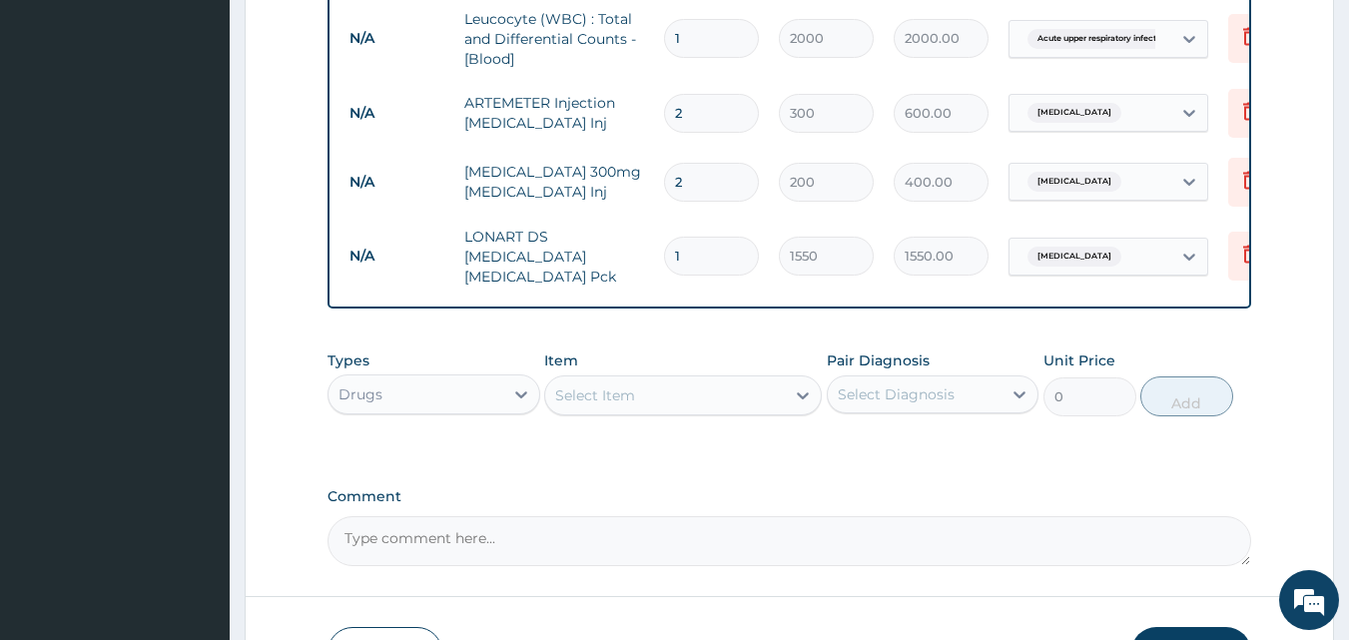
scroll to position [1087, 0]
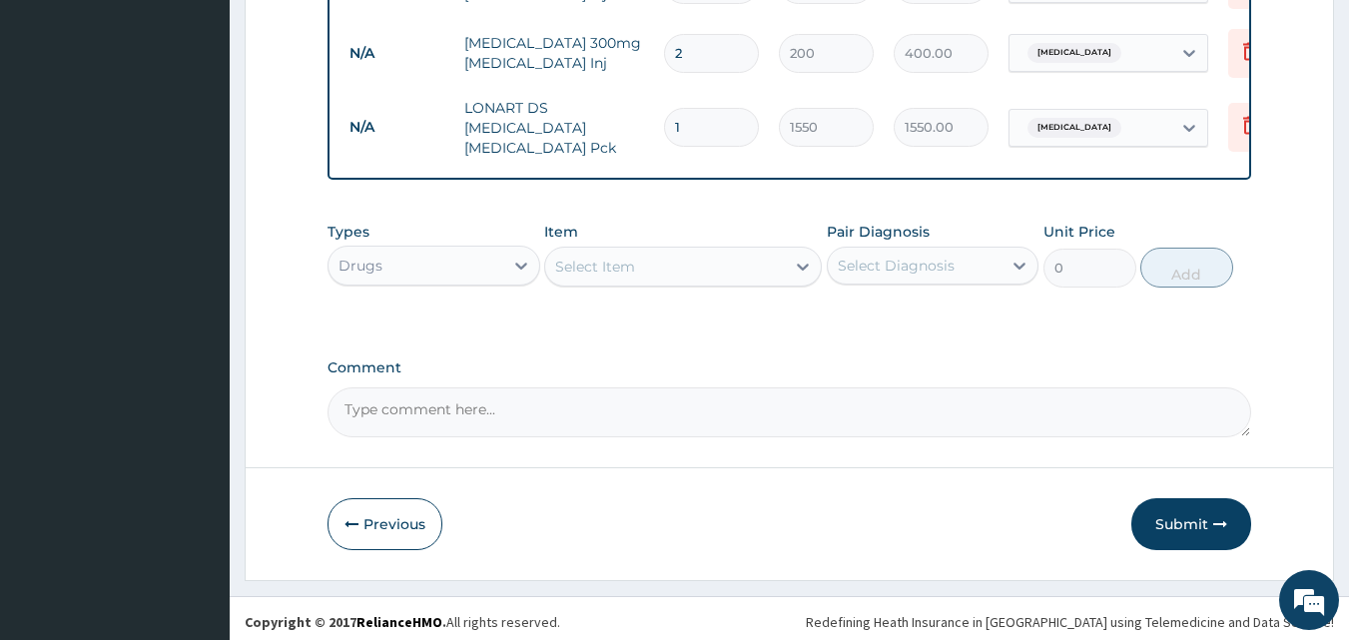
click at [748, 259] on div "Select Item" at bounding box center [665, 267] width 240 height 32
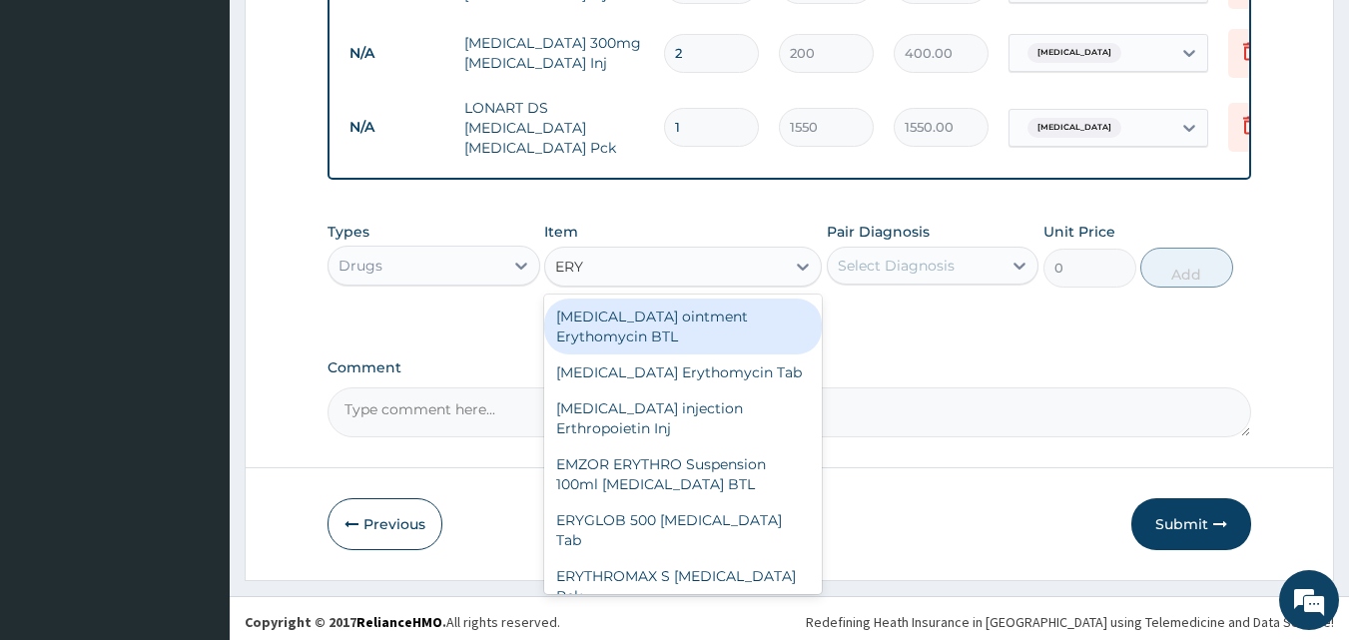
type input "ERYT"
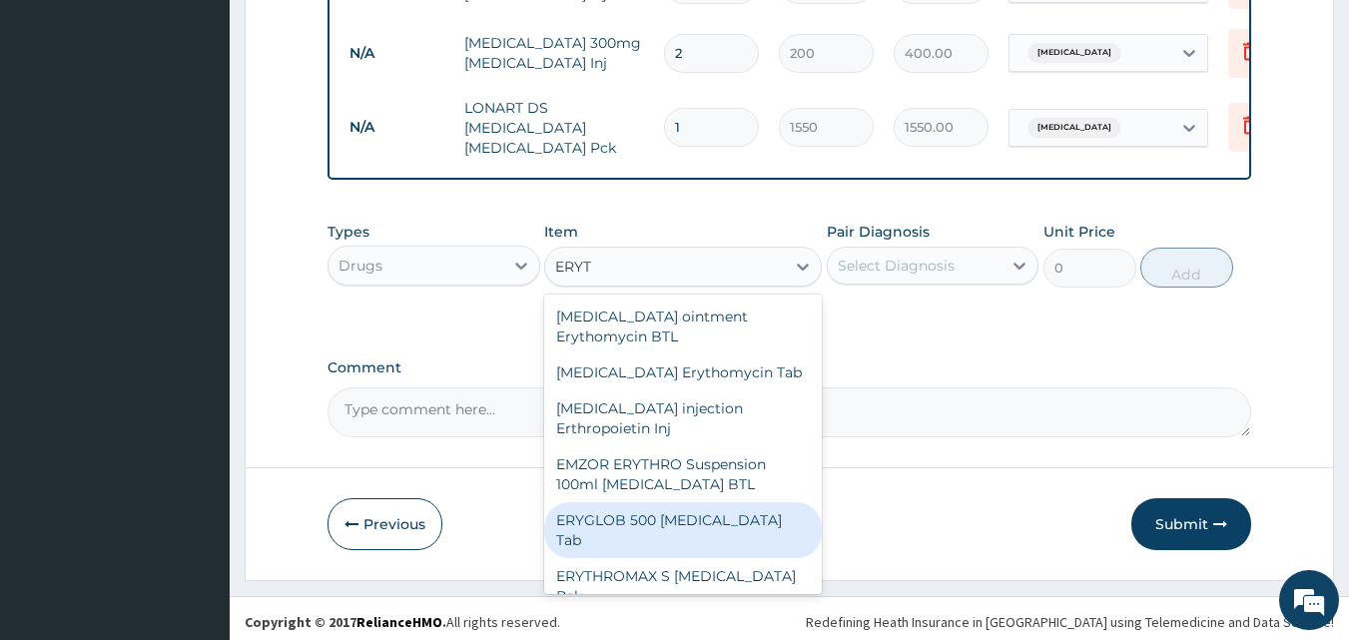
click at [740, 507] on div "ERYGLOB 500 [MEDICAL_DATA] Tab" at bounding box center [683, 530] width 278 height 56
type input "100"
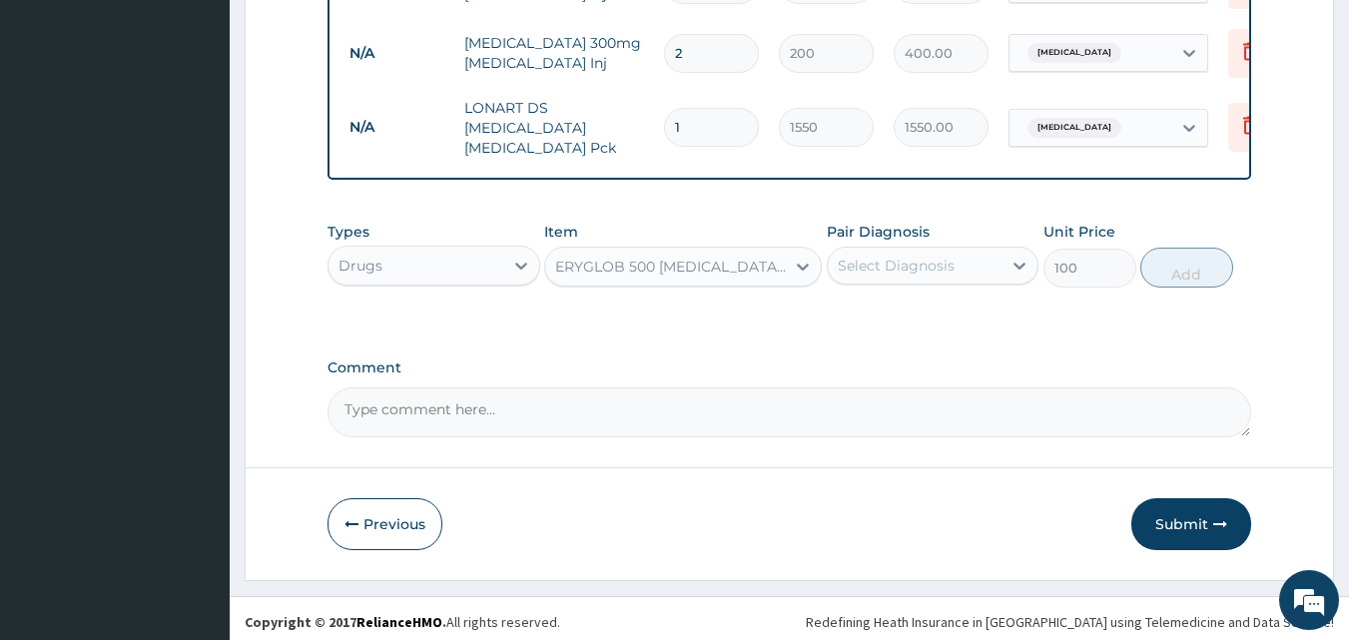
click at [938, 268] on div "Select Diagnosis" at bounding box center [896, 266] width 117 height 20
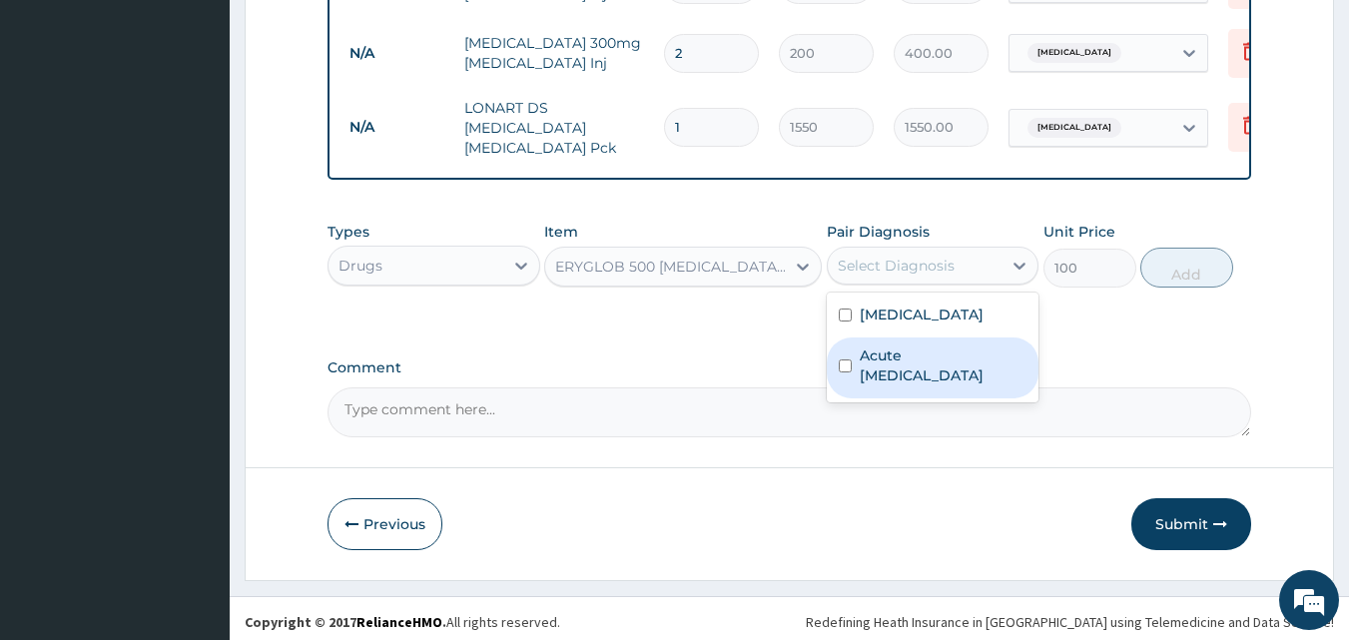
click at [932, 357] on label "Acute [MEDICAL_DATA]" at bounding box center [944, 366] width 168 height 40
checkbox input "true"
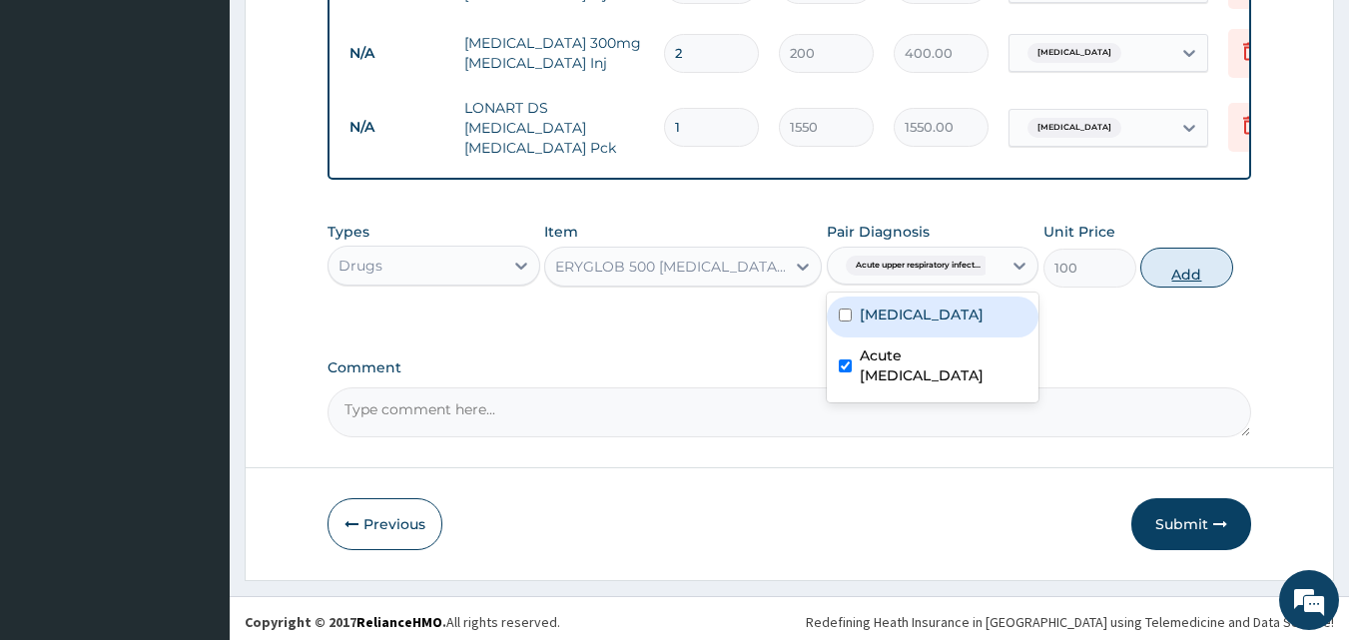
click at [1188, 264] on button "Add" at bounding box center [1187, 268] width 93 height 40
type input "0"
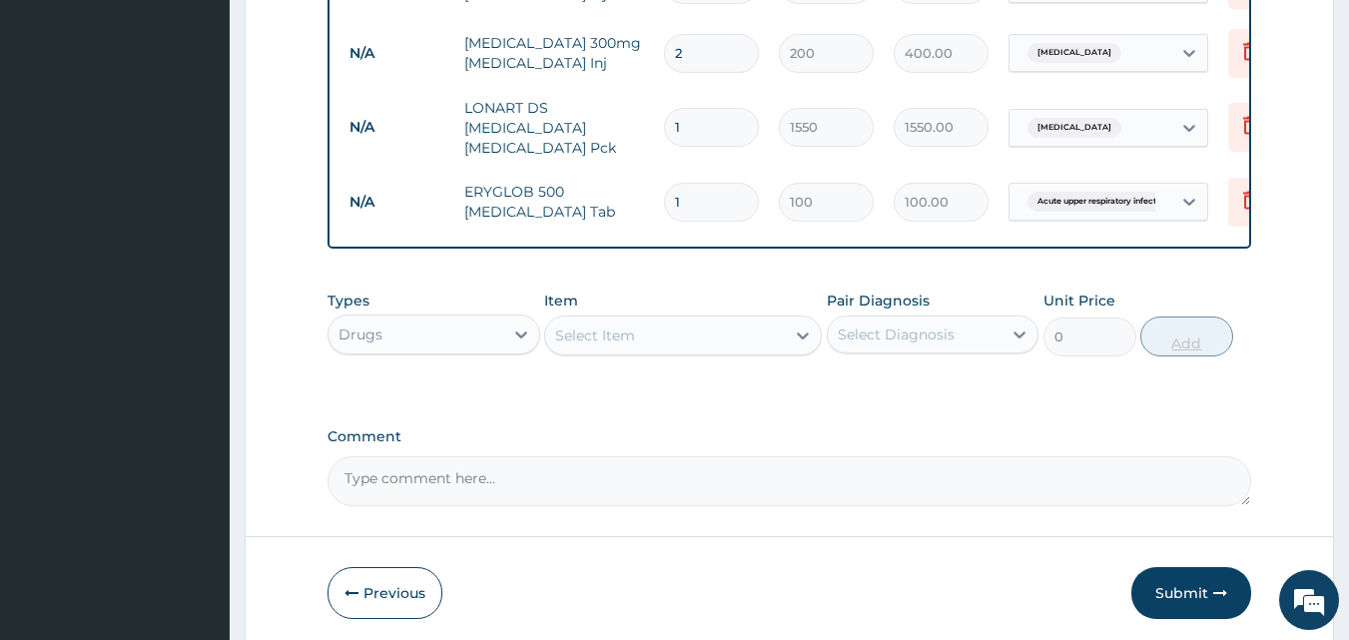
type input "15"
type input "1500.00"
type input "1"
type input "100.00"
type input "0.00"
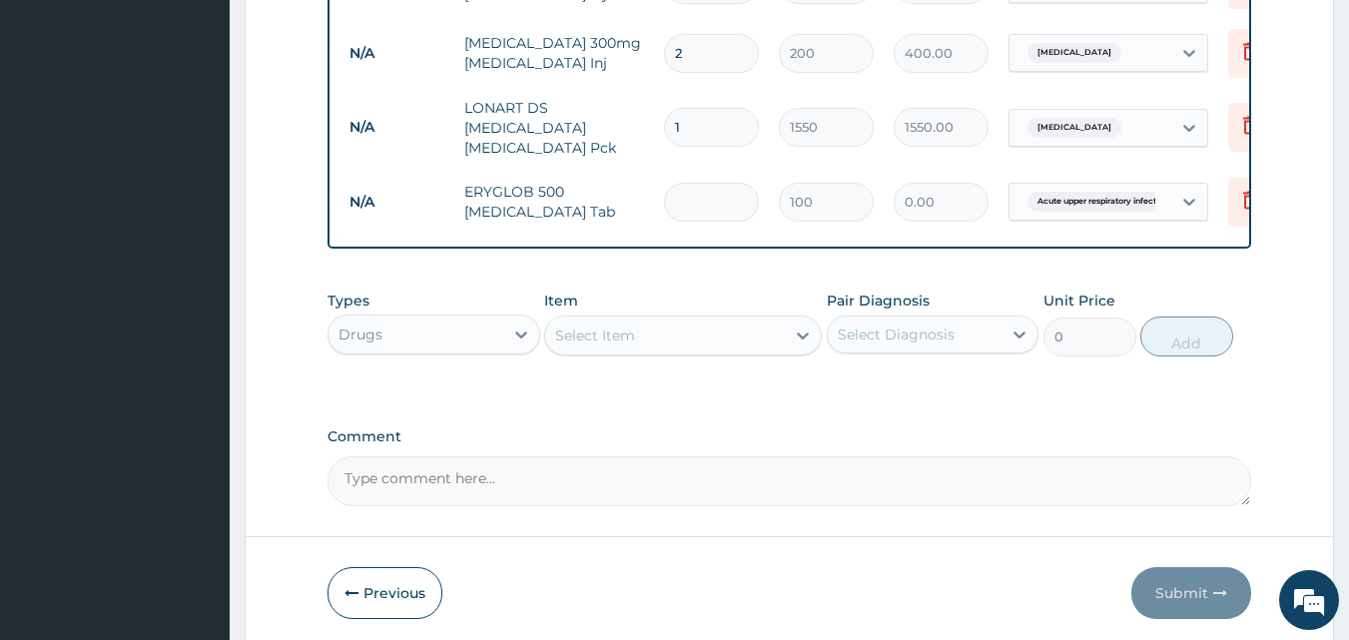
type input "2"
type input "200.00"
type input "20"
type input "2000.00"
type input "20"
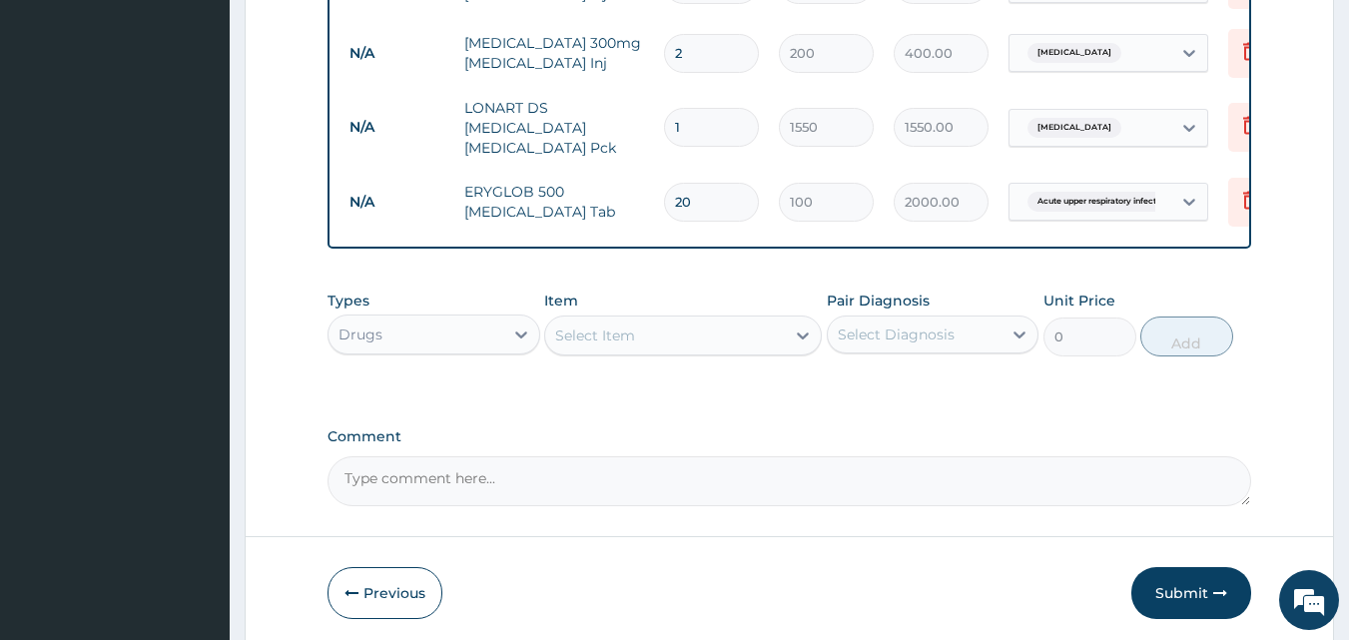
click at [583, 337] on div "Select Item" at bounding box center [595, 336] width 80 height 20
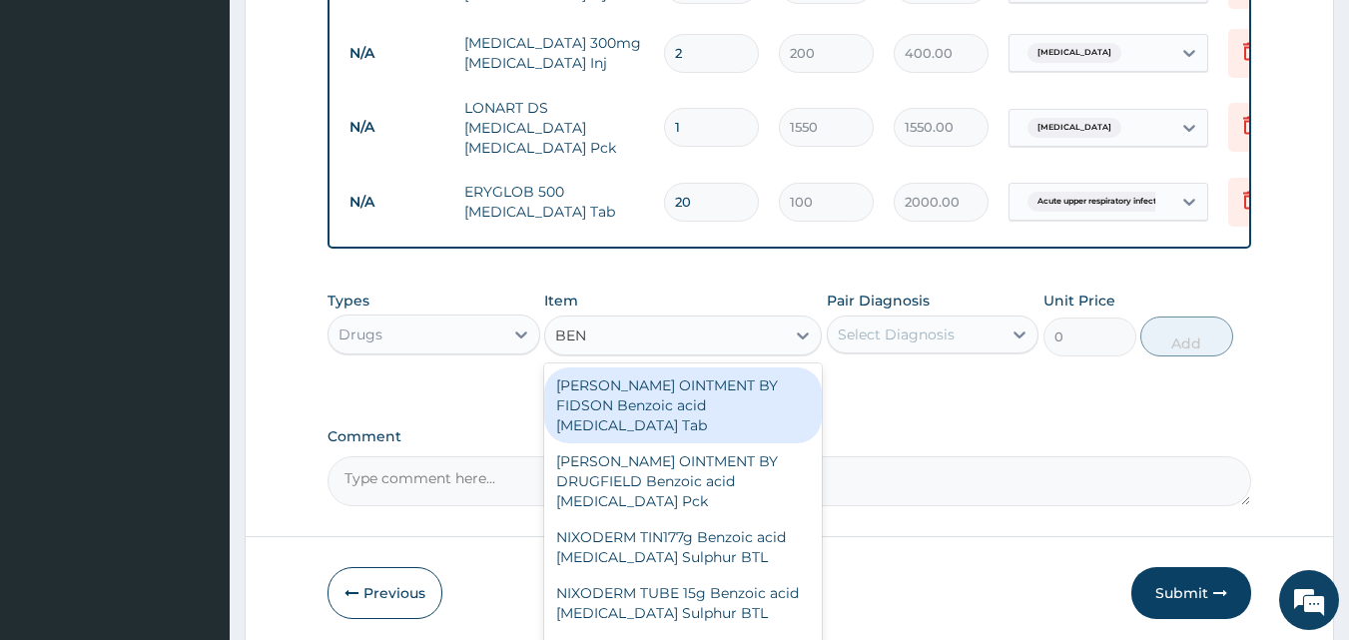
type input "BENY"
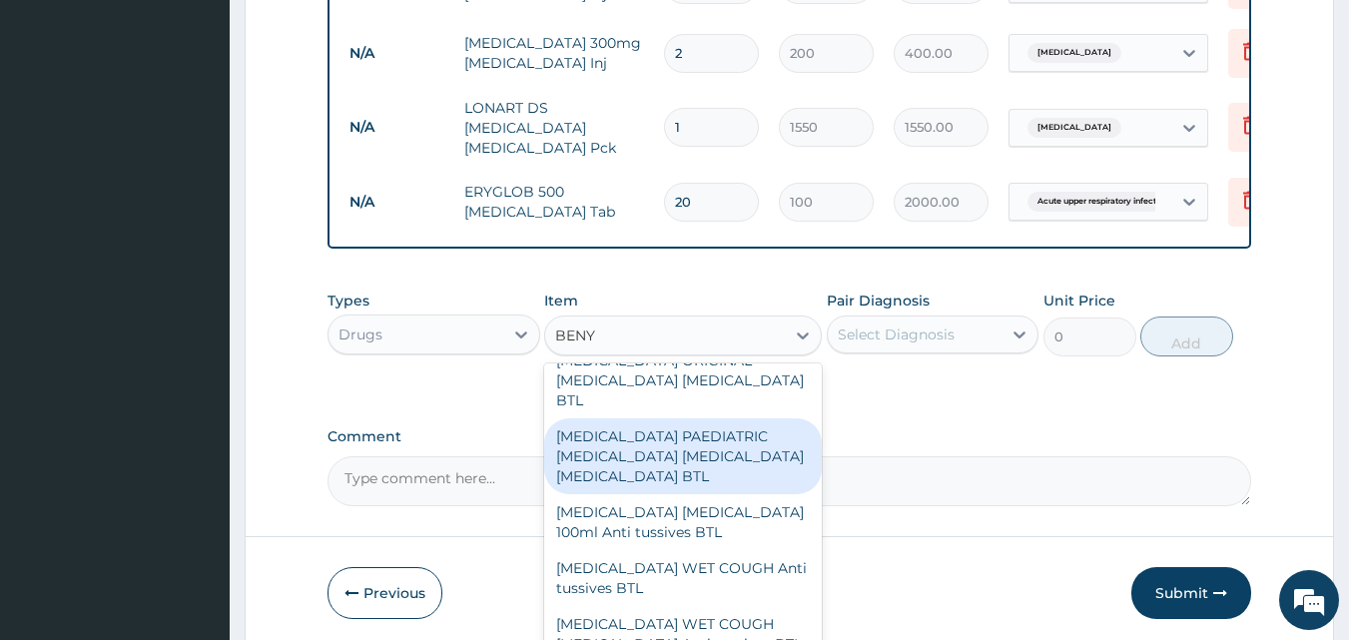
scroll to position [124, 0]
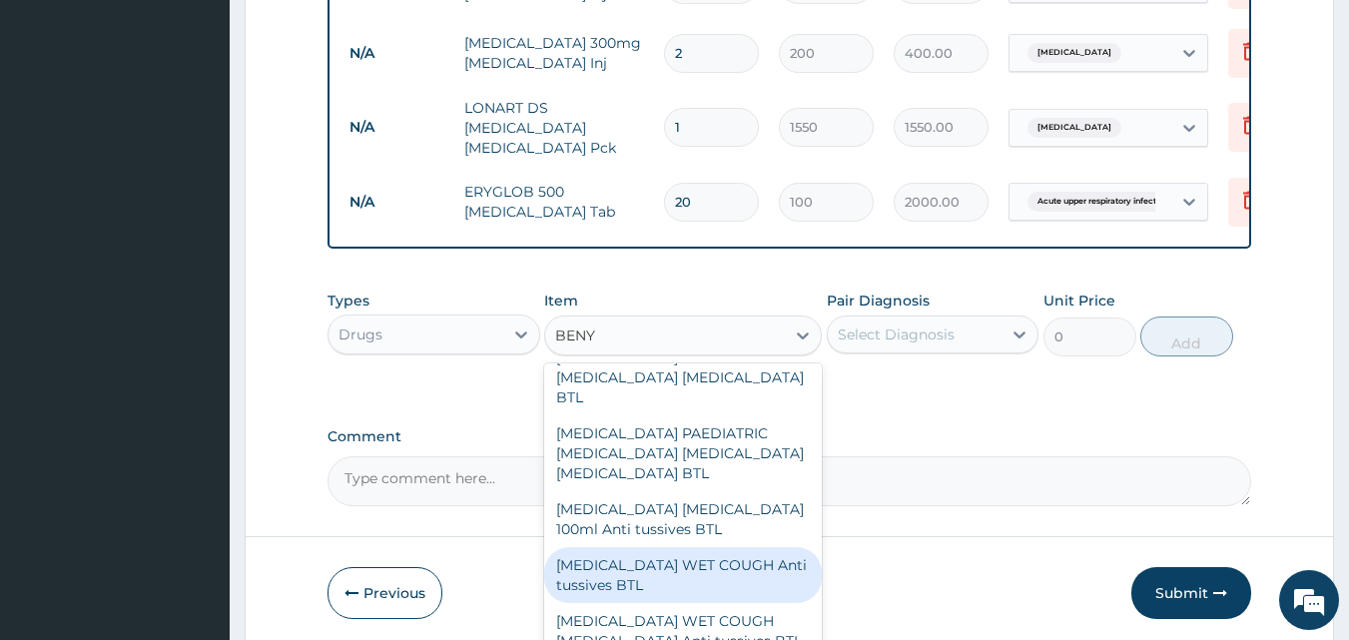
click at [624, 557] on div "[MEDICAL_DATA] WET COUGH Anti tussives BTL" at bounding box center [683, 575] width 278 height 56
type input "1000"
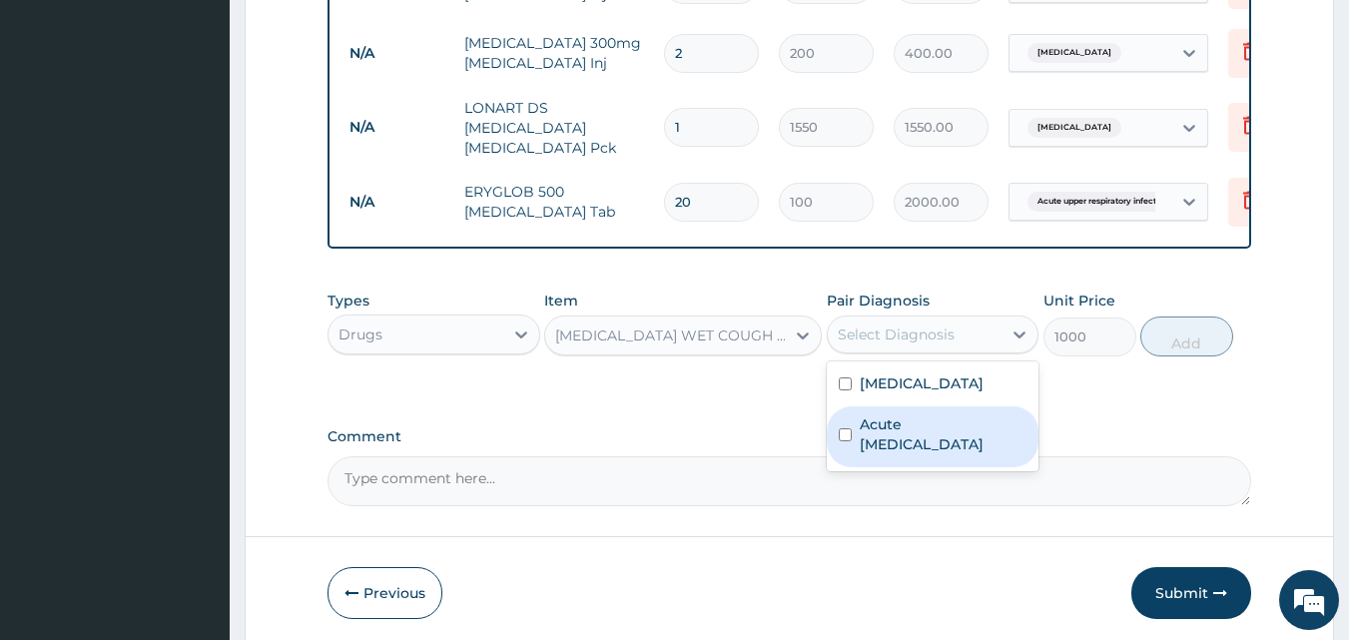
drag, startPoint x: 873, startPoint y: 340, endPoint x: 888, endPoint y: 425, distance: 87.2
click at [888, 354] on div "option Acute upper respiratory infection, selected. option Acute upper respirat…" at bounding box center [933, 335] width 213 height 38
click at [888, 425] on label "Acute [MEDICAL_DATA]" at bounding box center [944, 434] width 168 height 40
checkbox input "true"
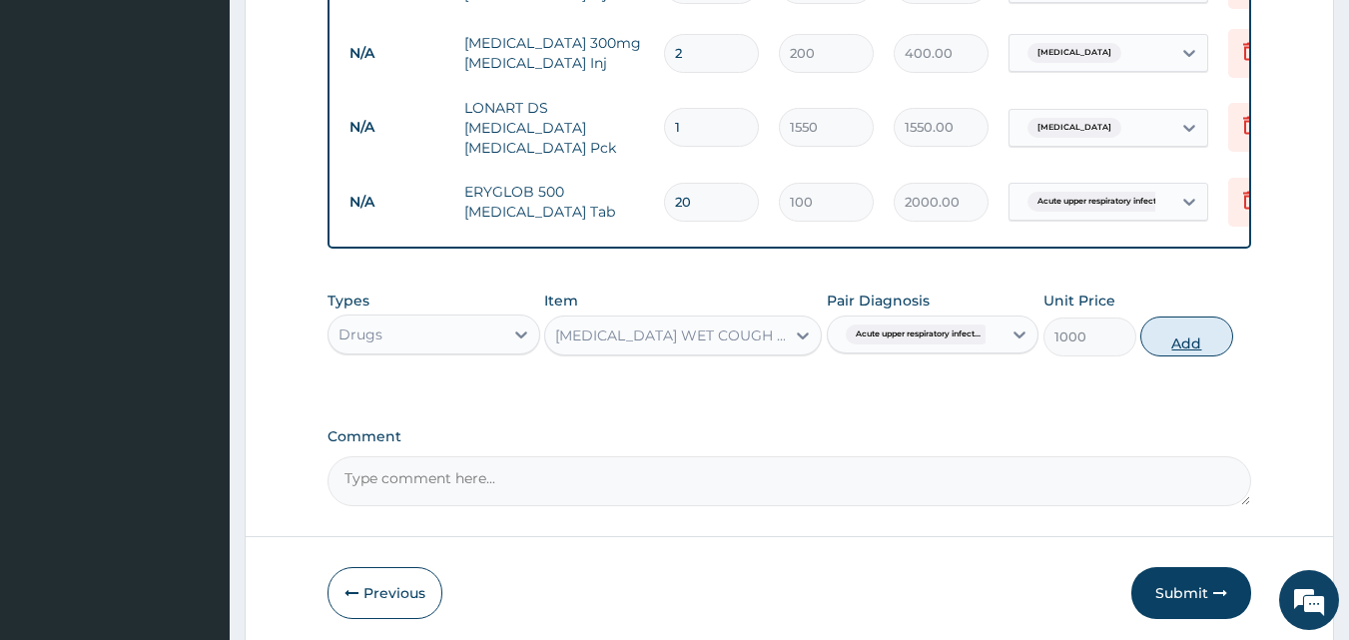
click at [1161, 324] on button "Add" at bounding box center [1187, 337] width 93 height 40
type input "0"
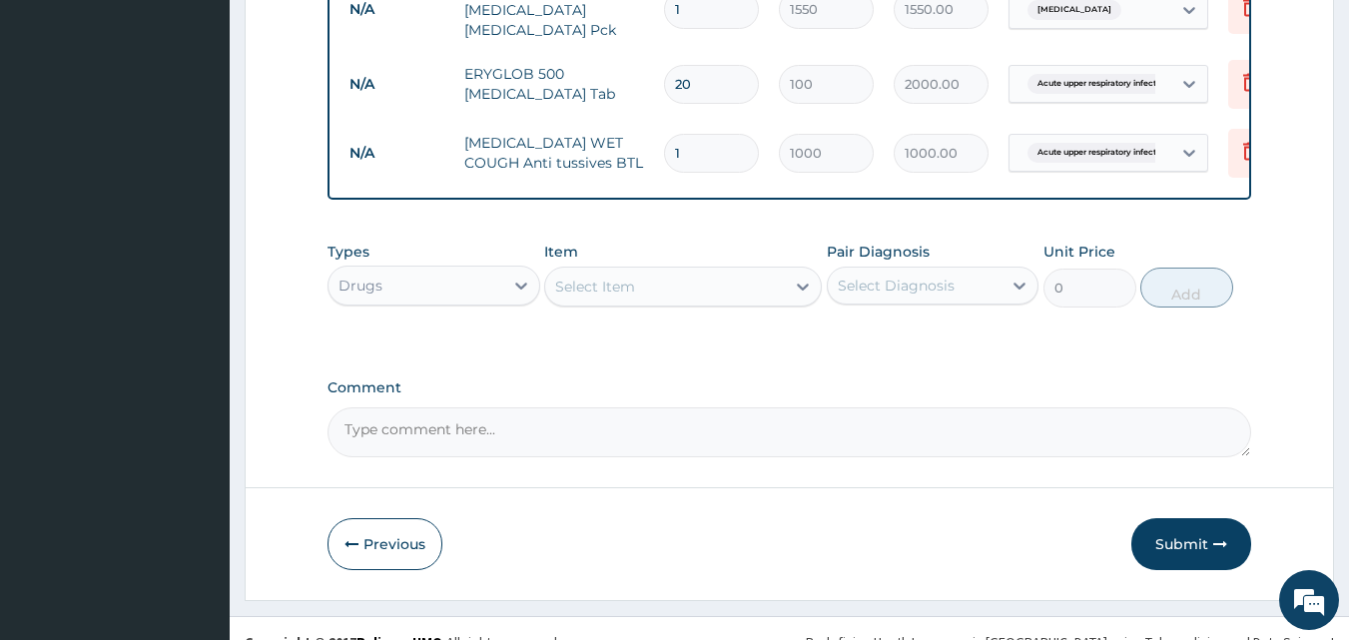
scroll to position [1210, 0]
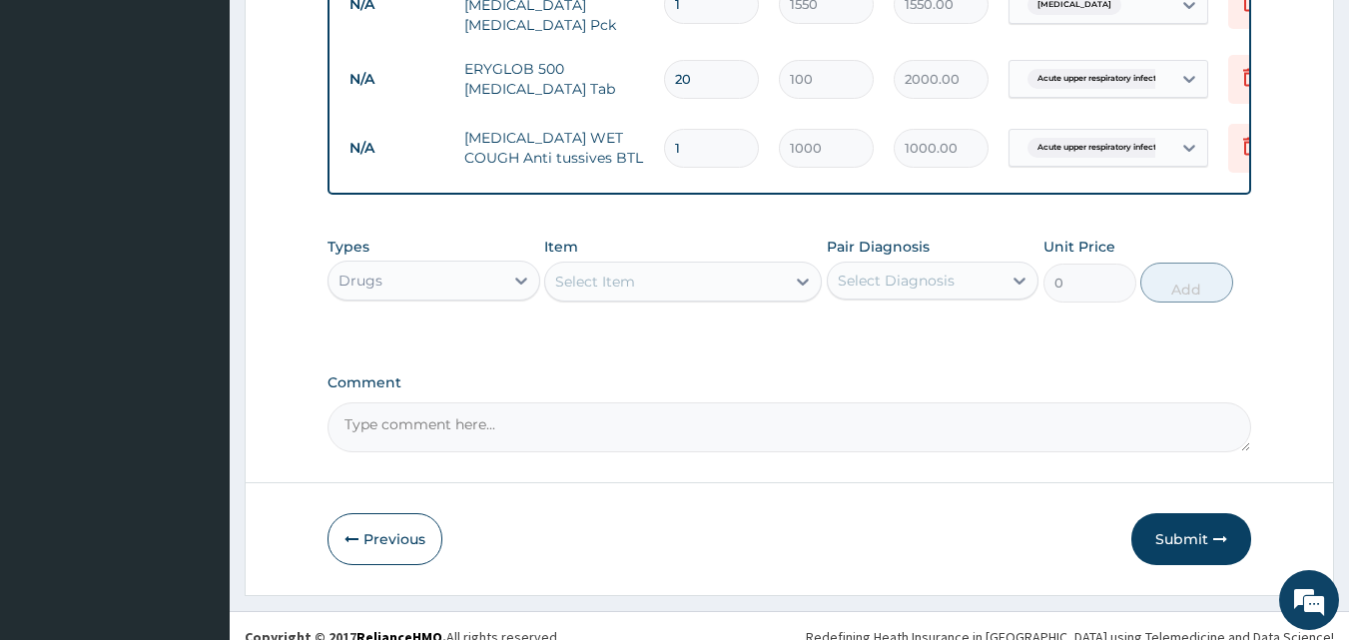
click at [693, 282] on div "Select Item" at bounding box center [665, 282] width 240 height 32
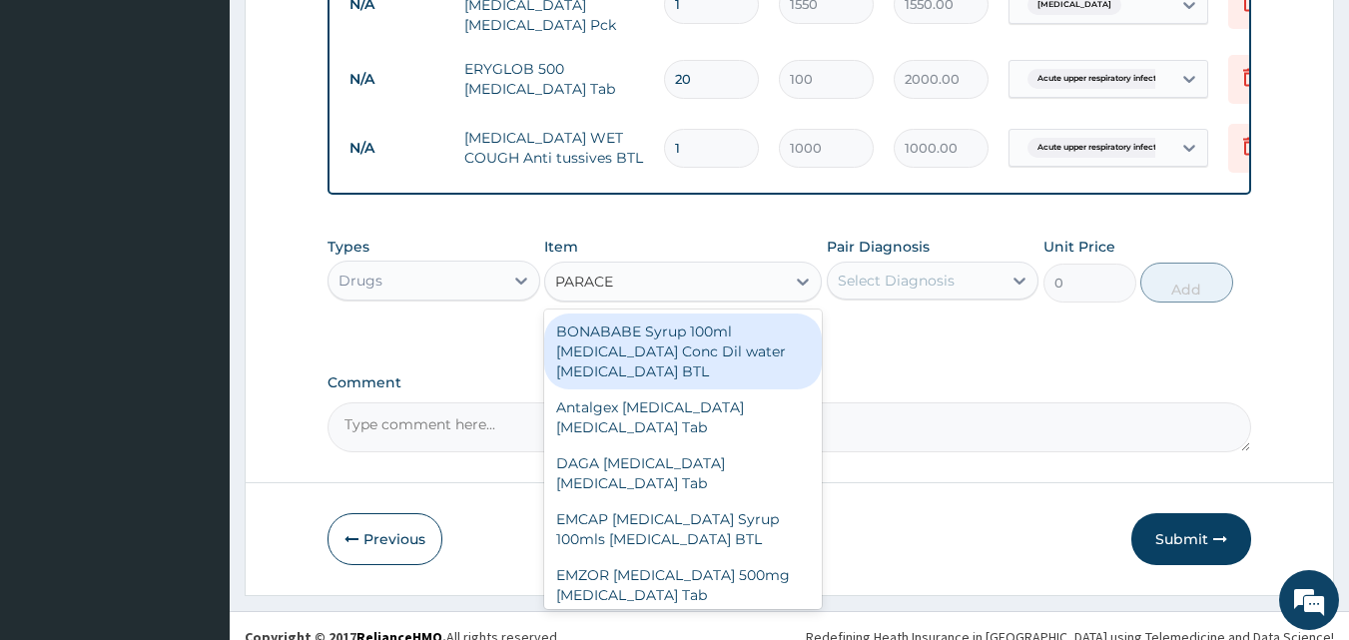
type input "PARACET"
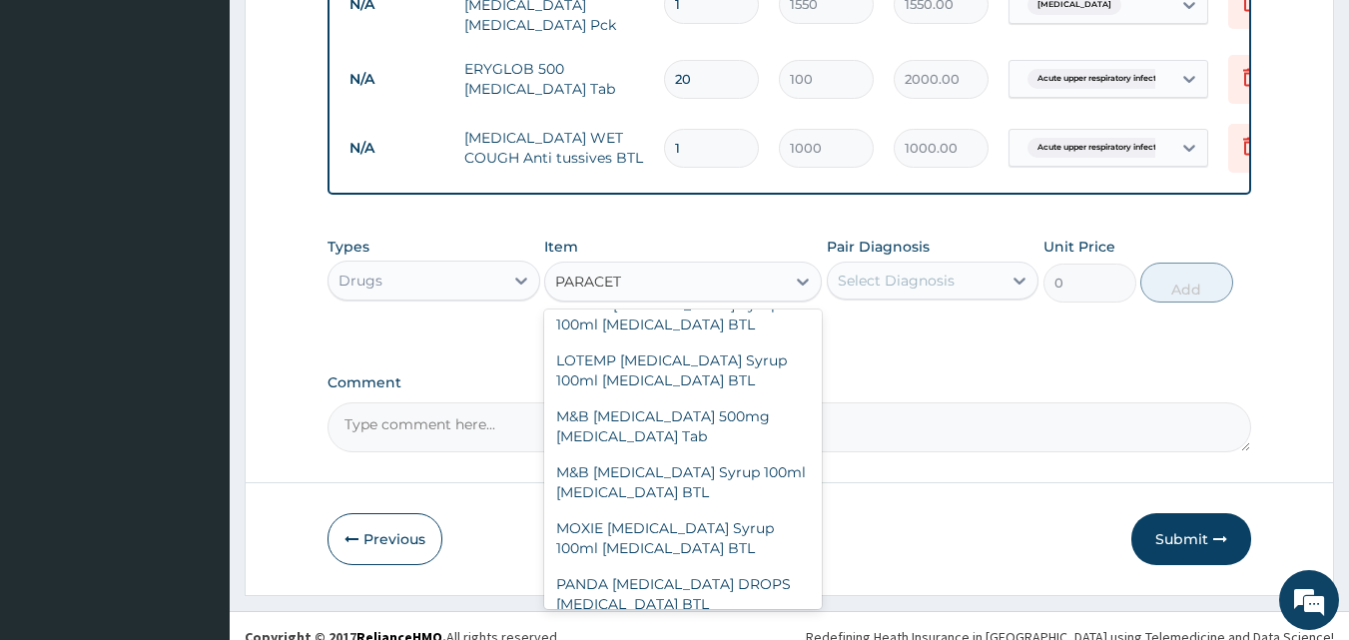
scroll to position [384, 0]
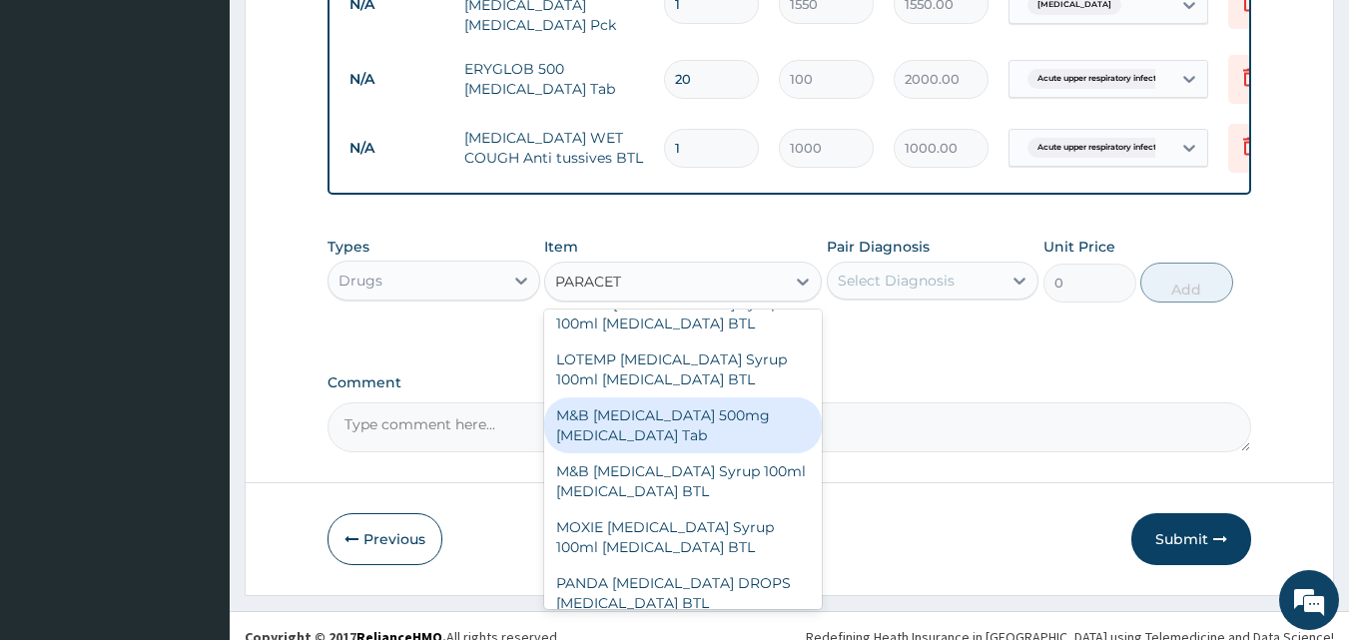
click at [684, 419] on div "M&B PARACETAMOL 500mg Acetaminophen Tab" at bounding box center [683, 426] width 278 height 56
type input "10"
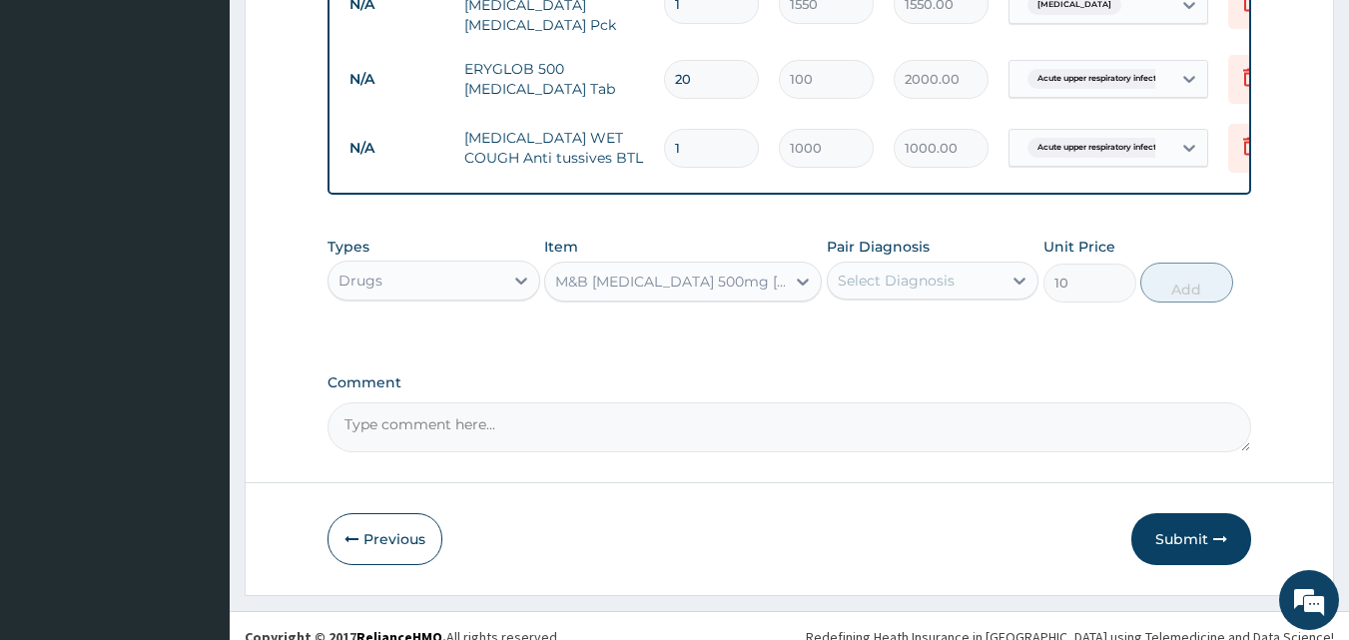
click at [870, 290] on div "Select Diagnosis" at bounding box center [933, 281] width 213 height 38
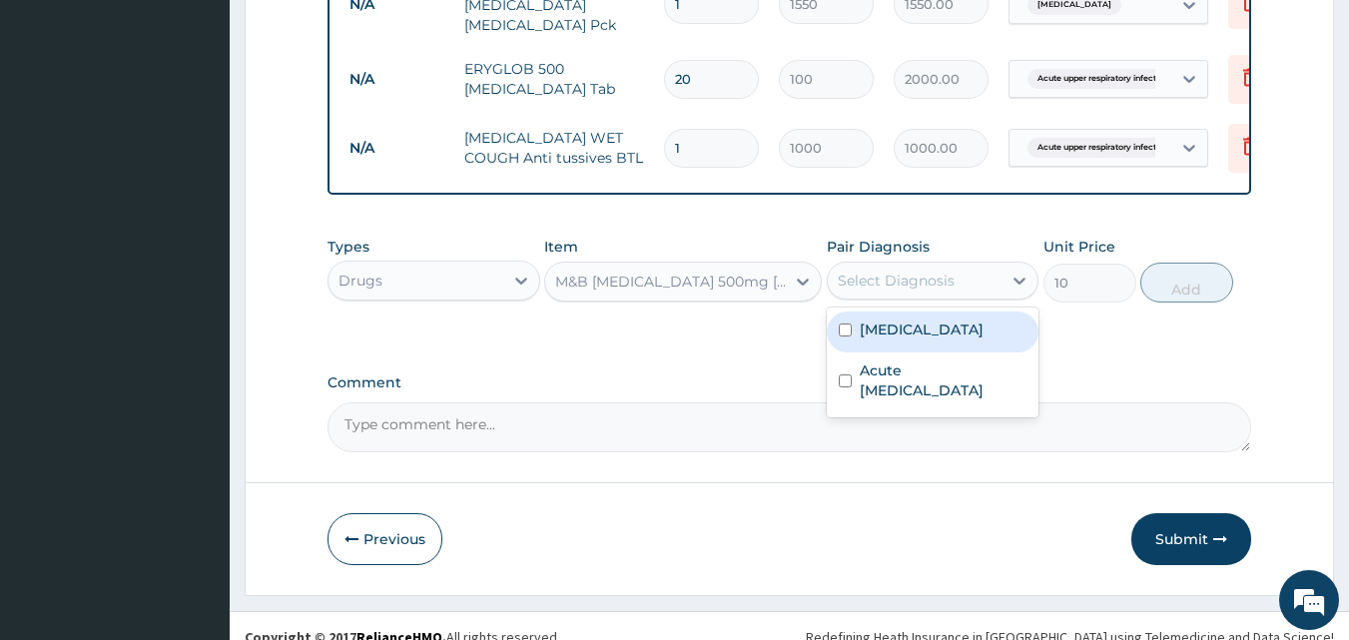
click at [877, 339] on div "Malaria" at bounding box center [933, 332] width 213 height 41
checkbox input "true"
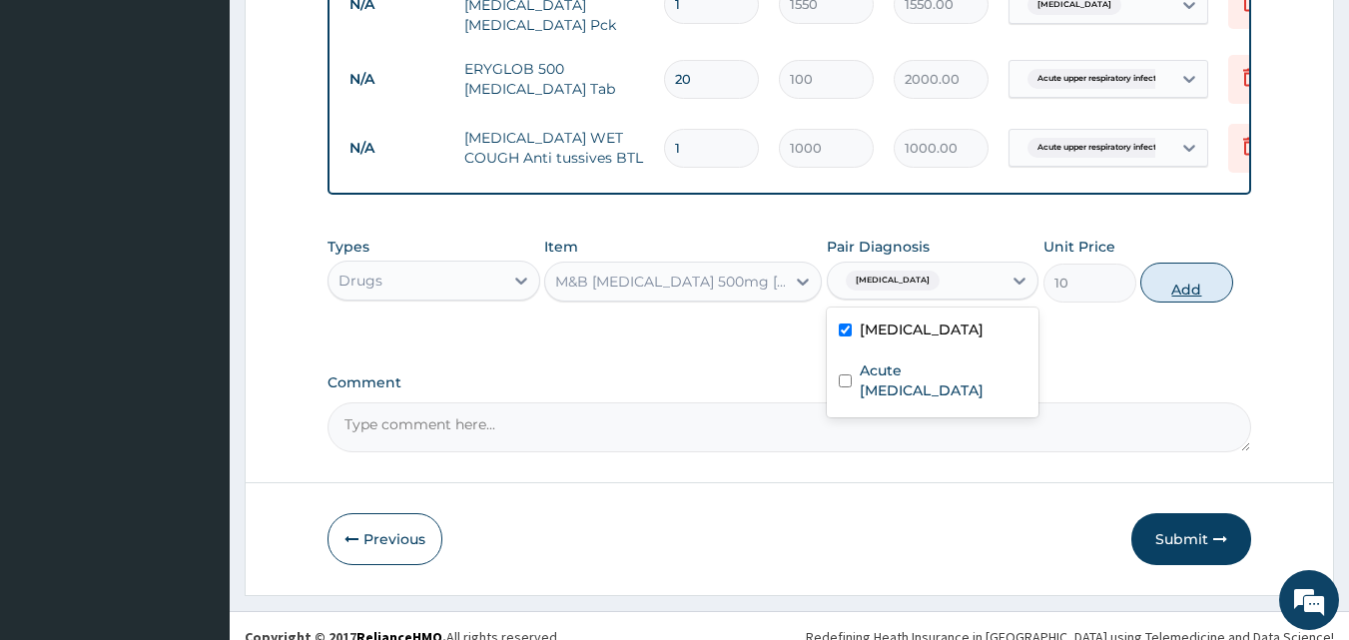
click at [1186, 277] on button "Add" at bounding box center [1187, 283] width 93 height 40
type input "0"
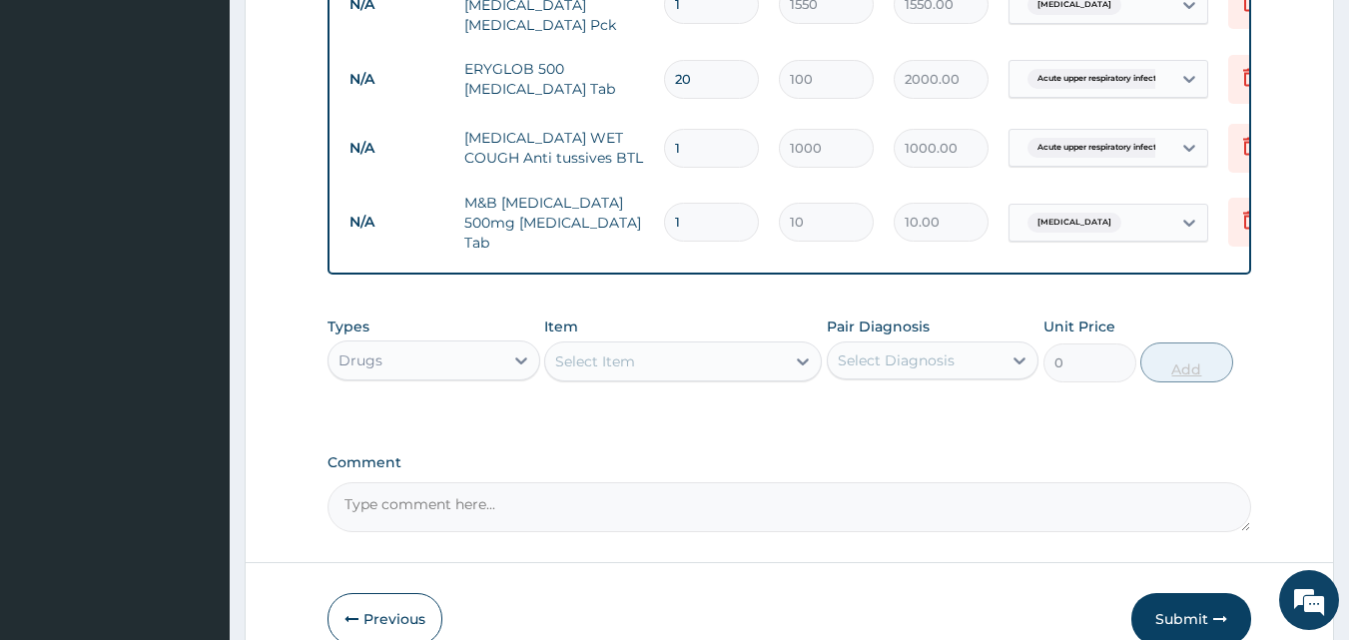
type input "18"
type input "180.00"
type input "18"
click at [643, 350] on div "Select Item" at bounding box center [665, 362] width 240 height 32
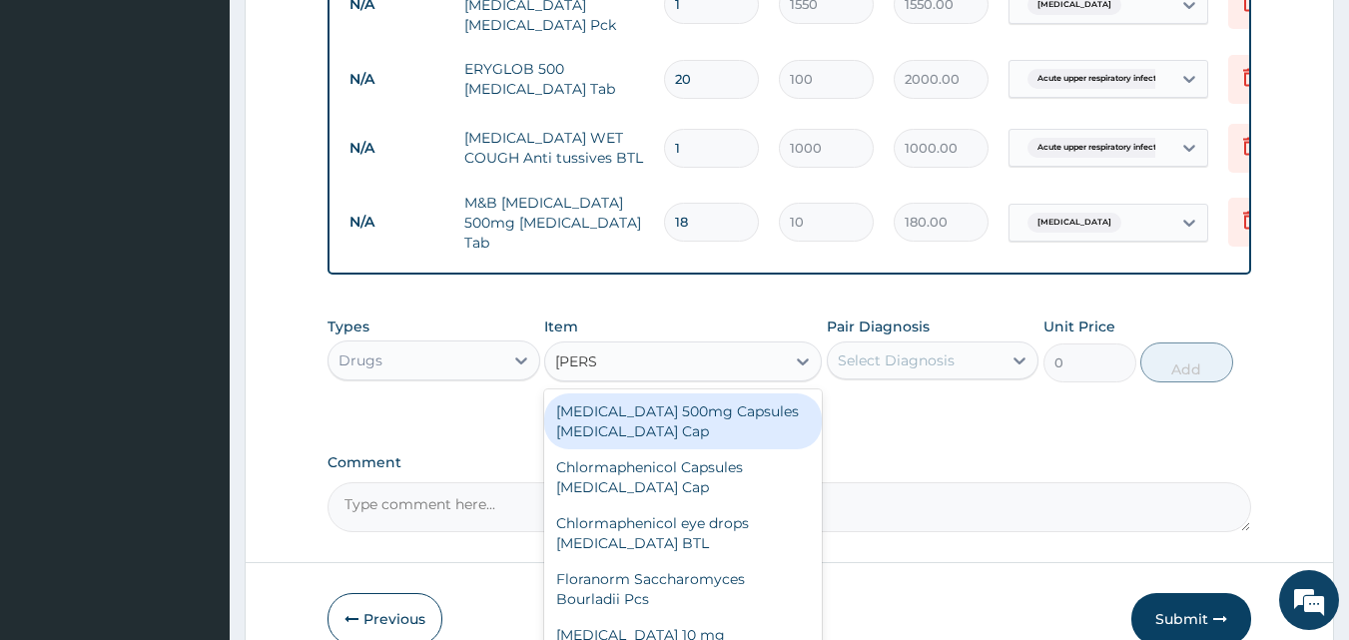
type input "LORAT"
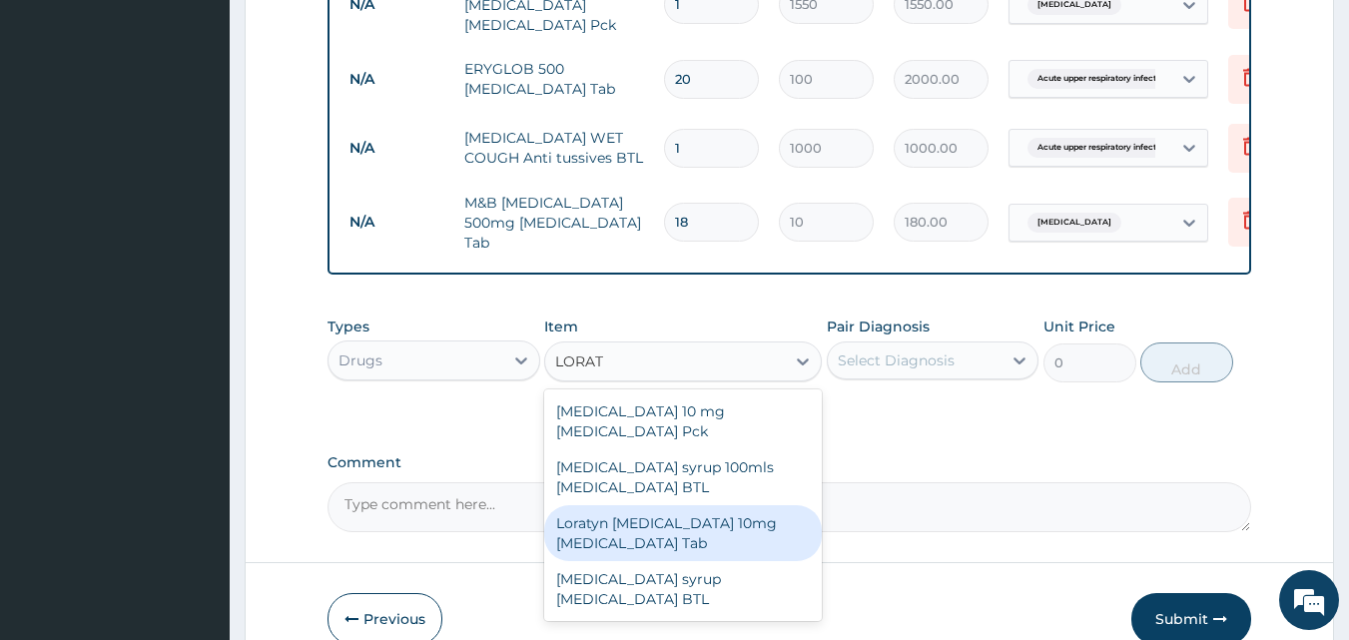
click at [667, 507] on div "Loratyn Loratadine 10mg Loratadine Tab" at bounding box center [683, 533] width 278 height 56
type input "45"
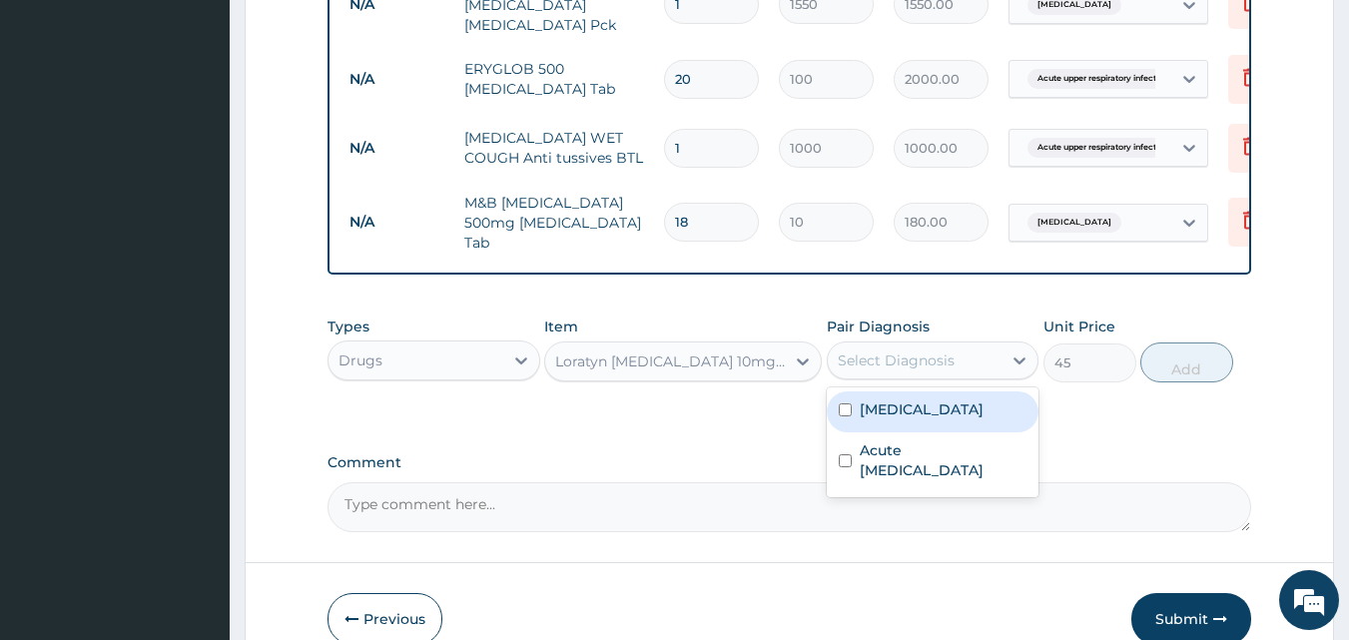
click at [956, 370] on div "Select Diagnosis" at bounding box center [933, 361] width 213 height 38
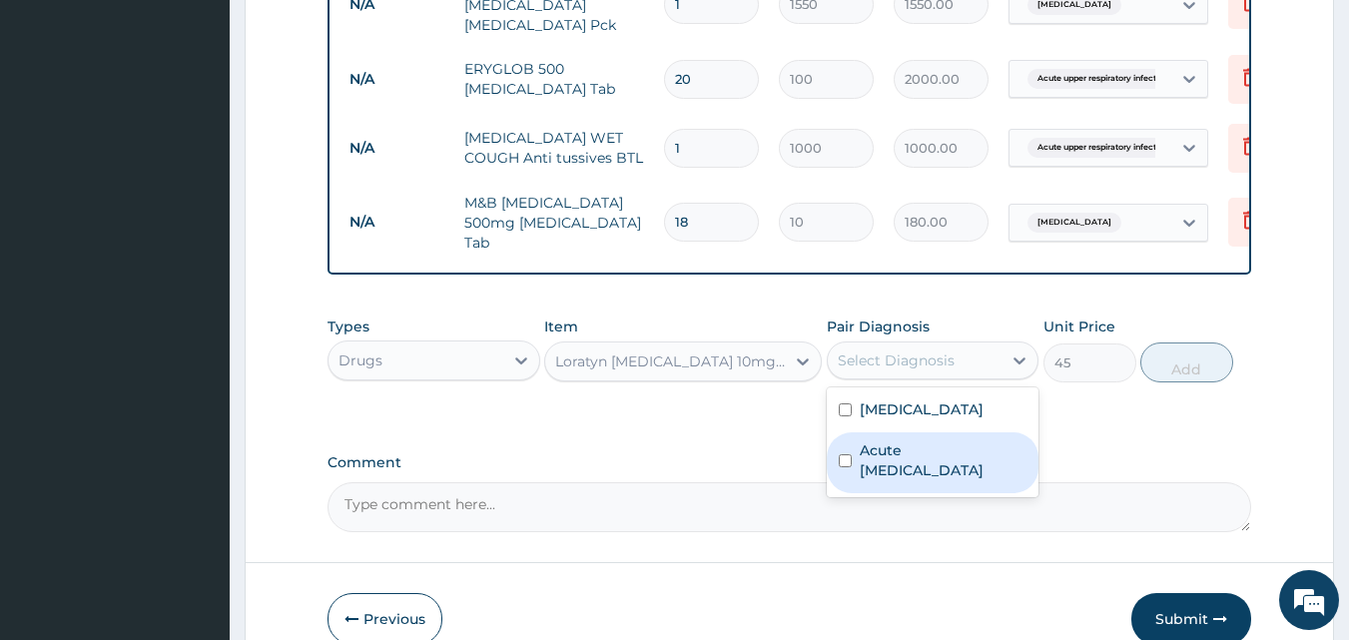
click at [963, 452] on label "Acute upper respiratory infection" at bounding box center [944, 460] width 168 height 40
checkbox input "true"
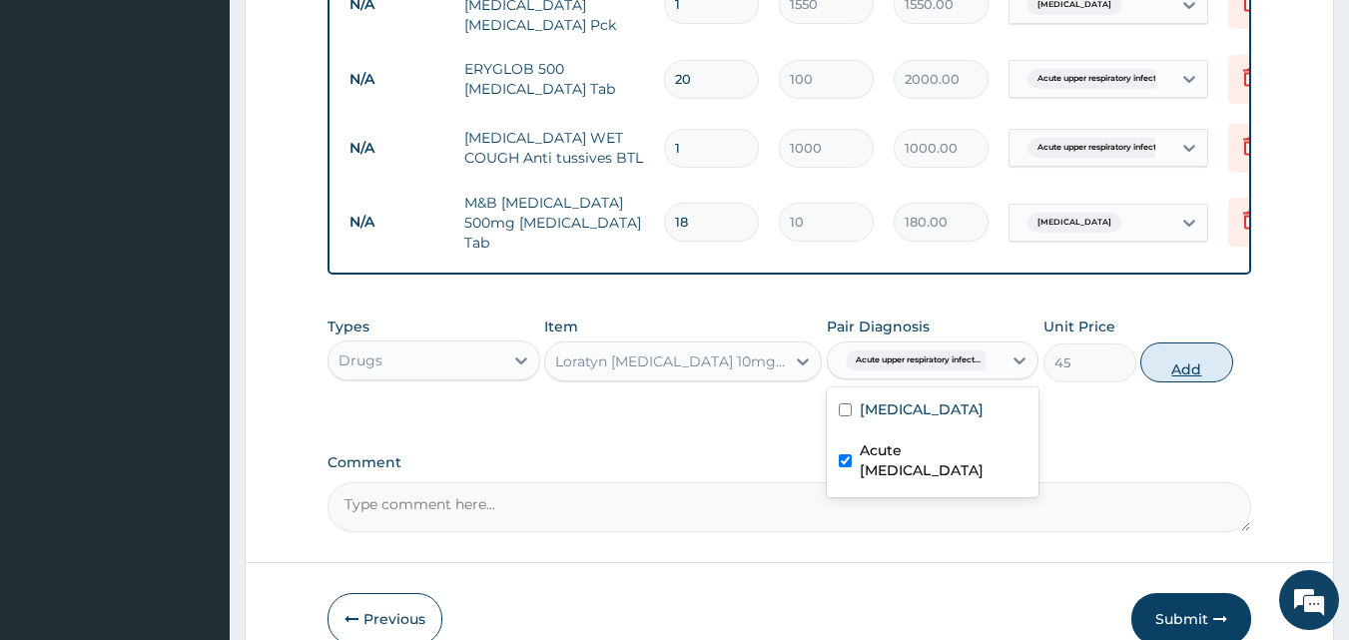
click at [1178, 359] on button "Add" at bounding box center [1187, 363] width 93 height 40
type input "0"
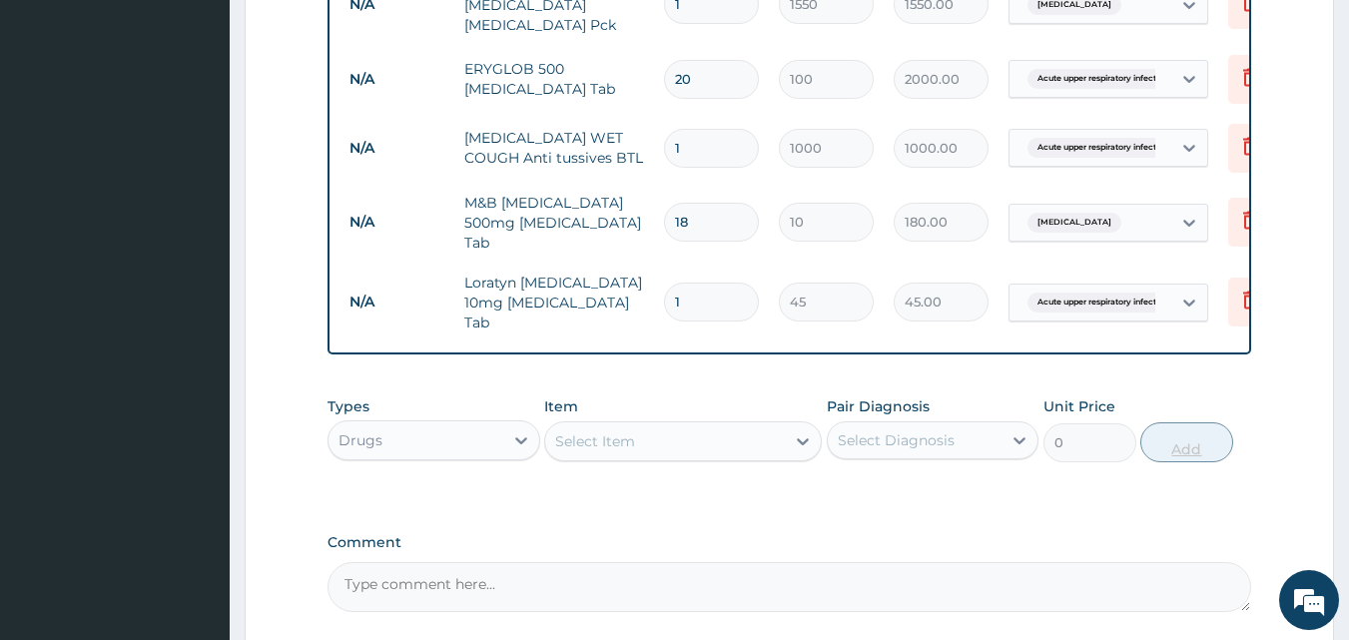
type input "0.00"
type input "7"
type input "315.00"
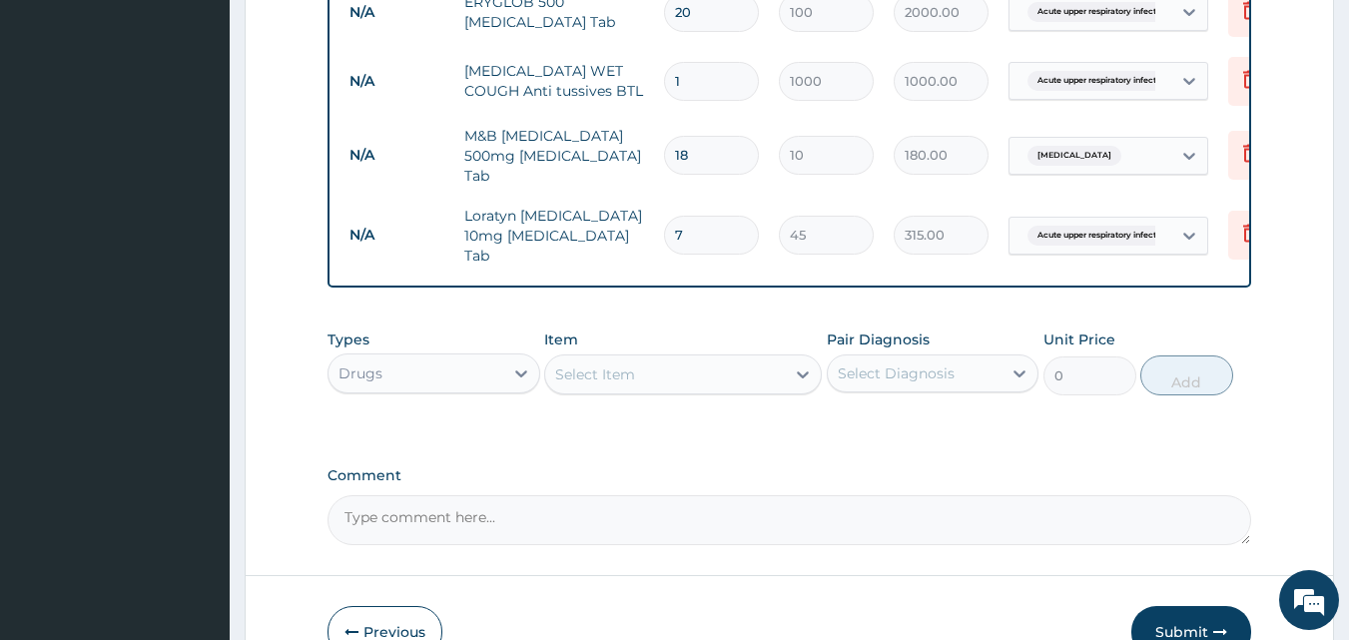
scroll to position [1373, 0]
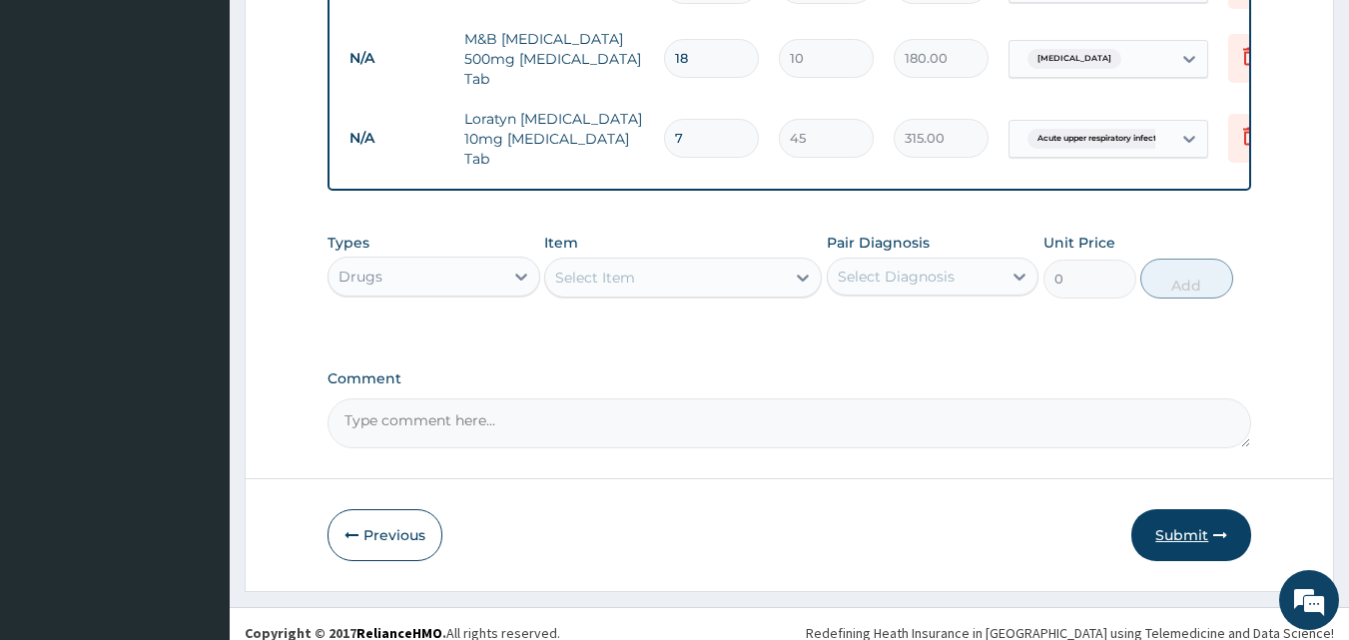
type input "7"
click at [1202, 512] on button "Submit" at bounding box center [1192, 535] width 120 height 52
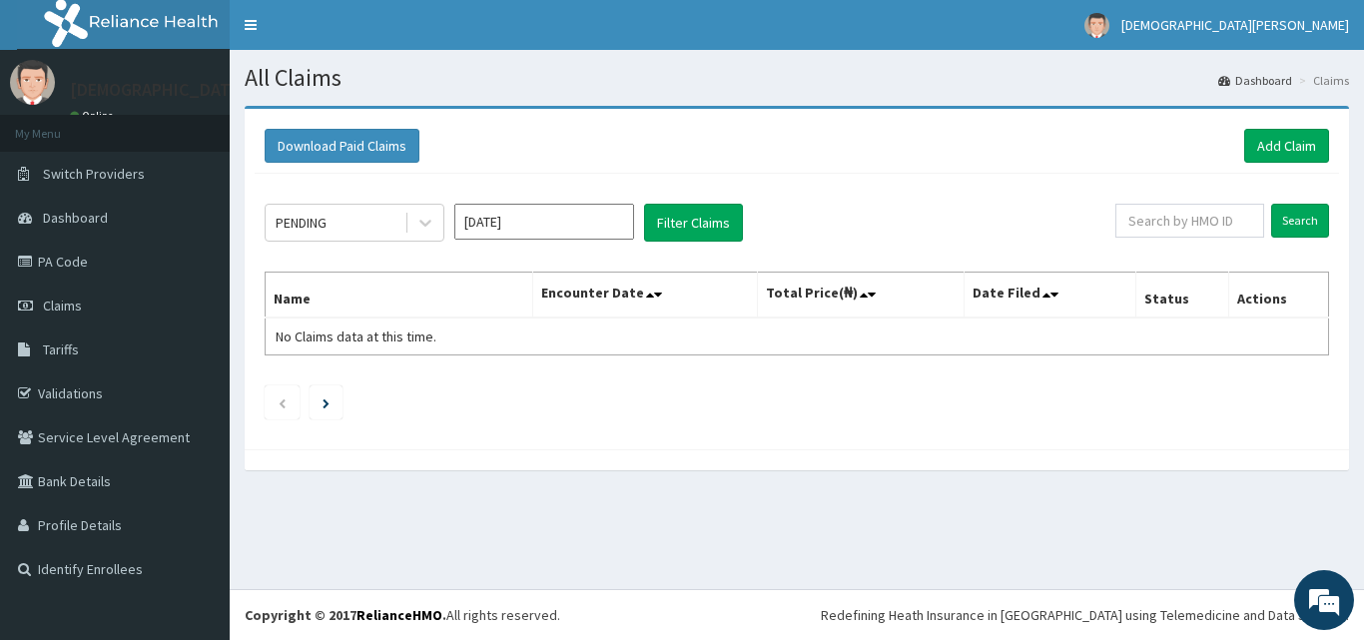
click at [532, 222] on input "[DATE]" at bounding box center [544, 222] width 180 height 36
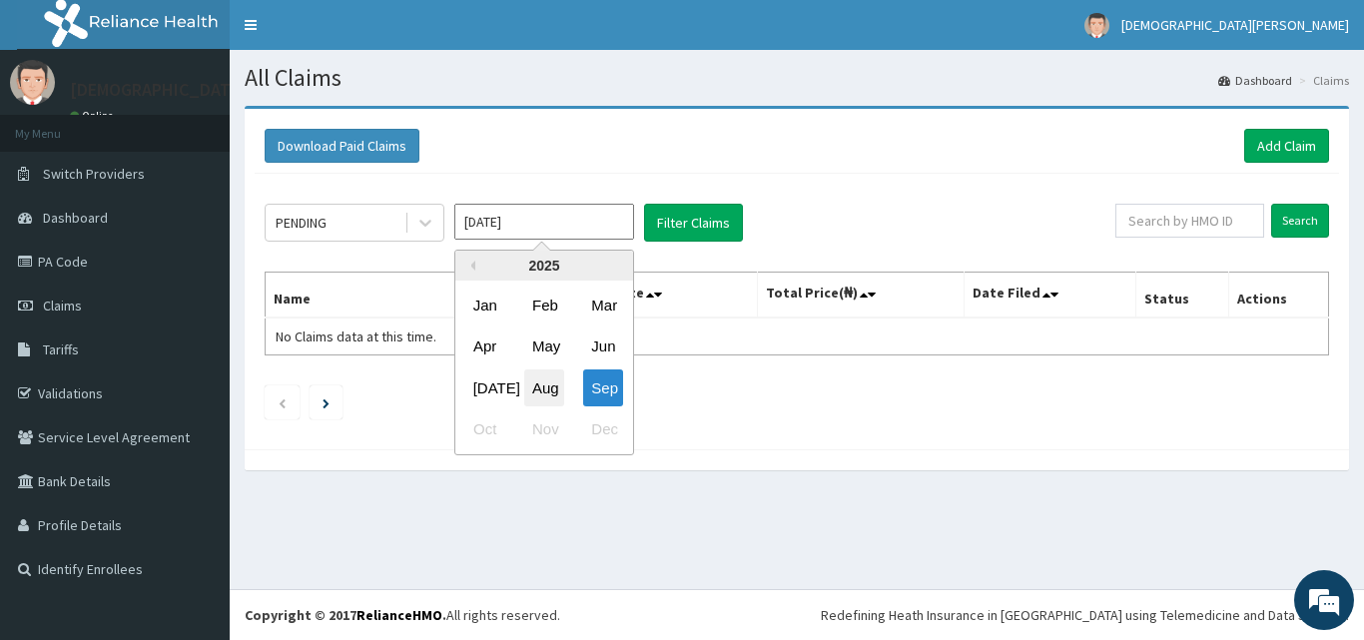
click at [548, 387] on div "Aug" at bounding box center [544, 388] width 40 height 37
type input "[DATE]"
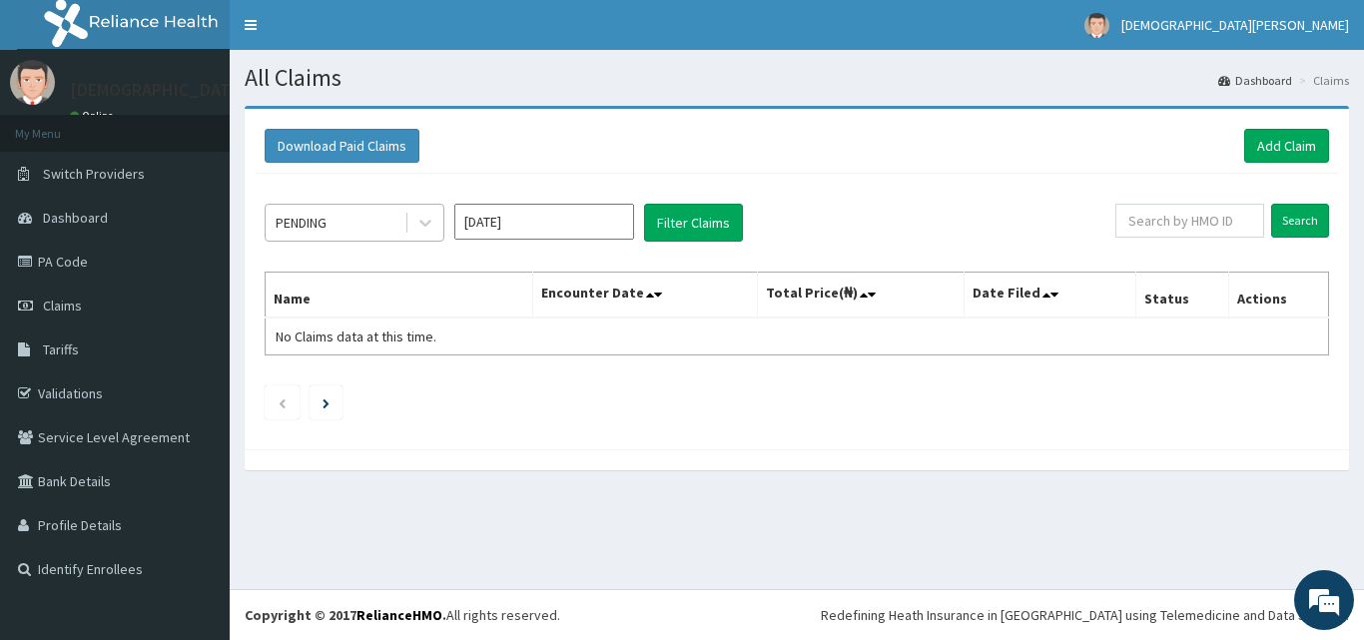
click at [361, 231] on div "PENDING" at bounding box center [335, 223] width 139 height 32
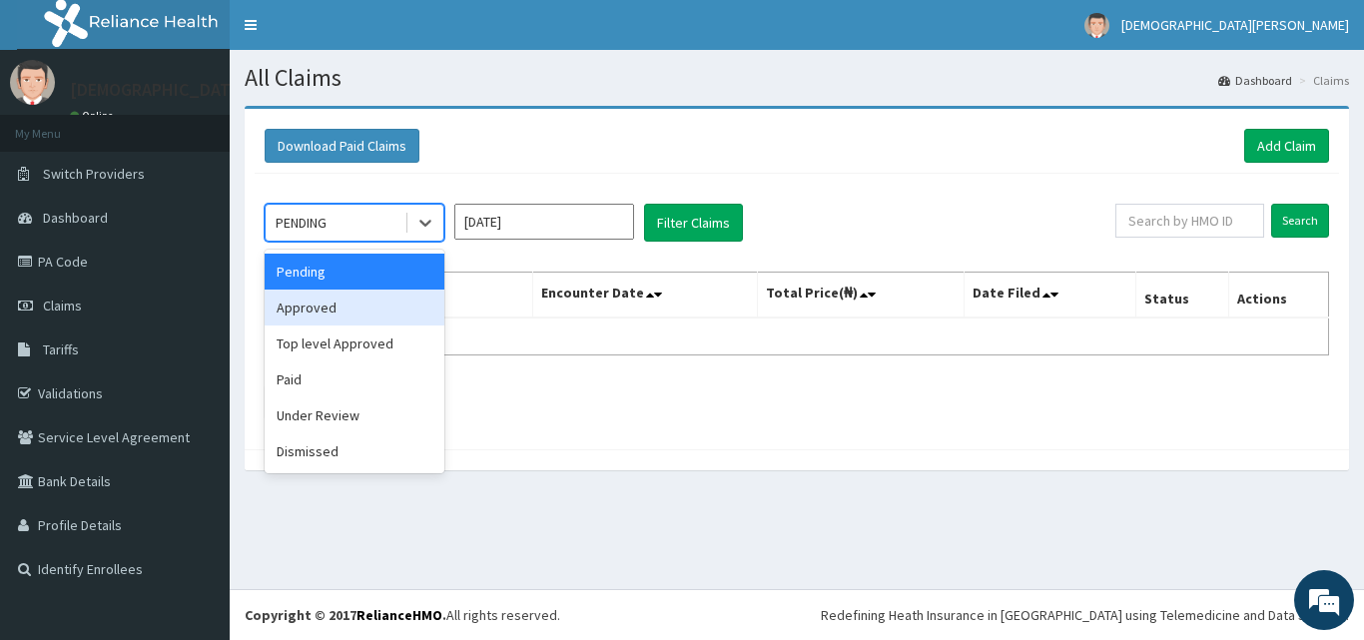
click at [366, 302] on div "Approved" at bounding box center [355, 308] width 180 height 36
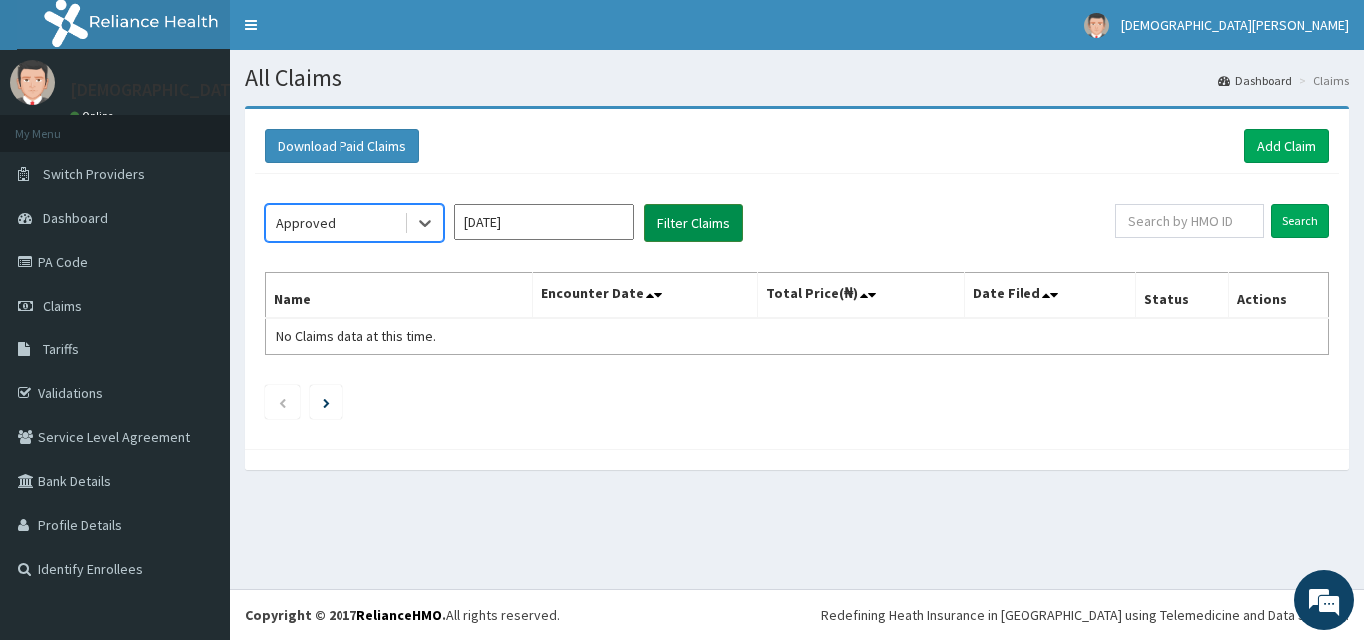
click at [690, 223] on button "Filter Claims" at bounding box center [693, 223] width 99 height 38
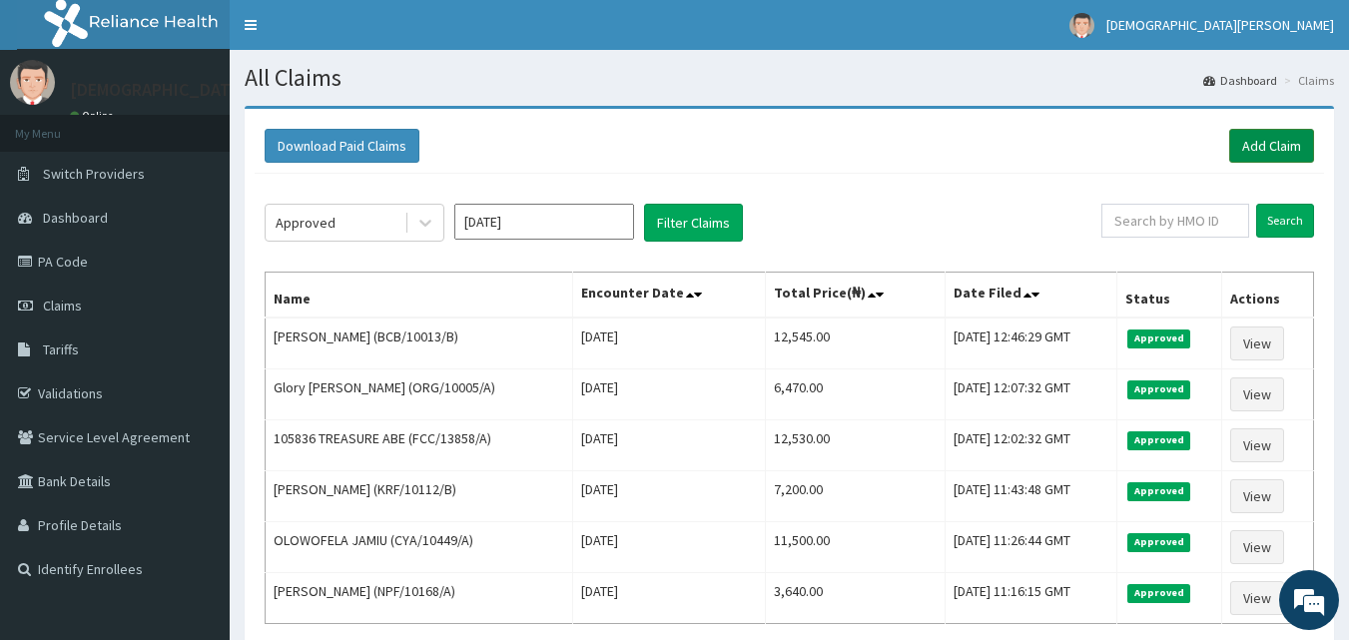
click at [1284, 146] on link "Add Claim" at bounding box center [1272, 146] width 85 height 34
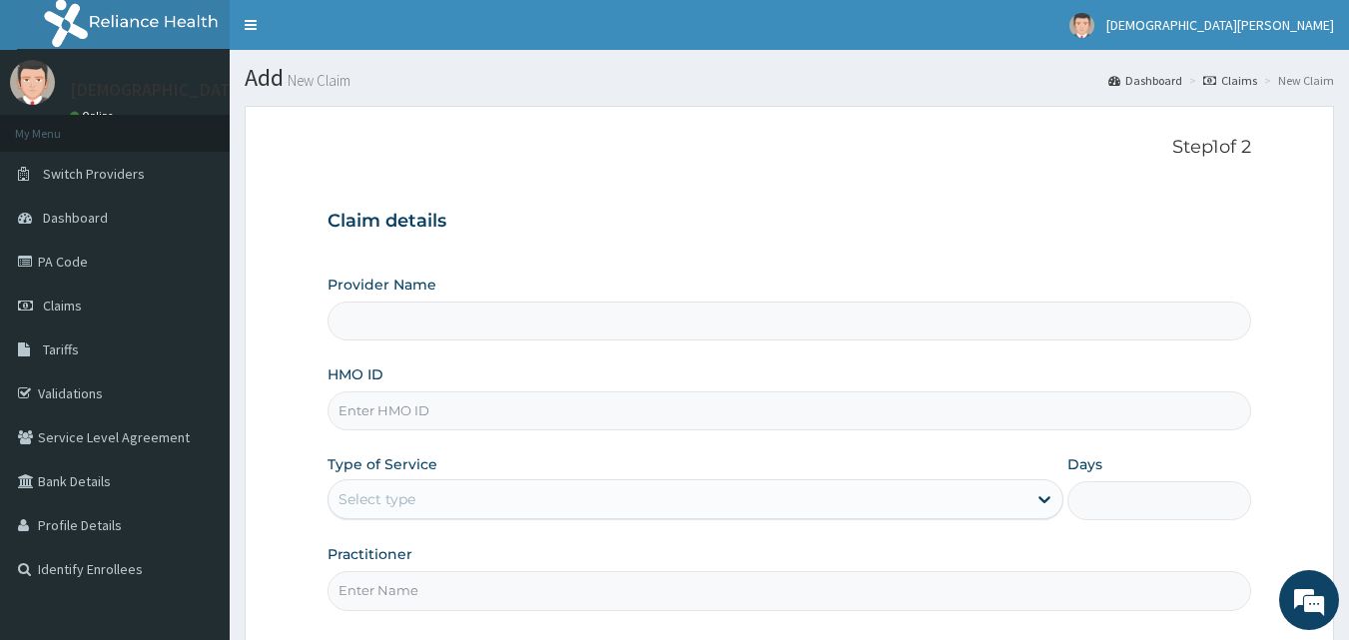
type input "[GEOGRAPHIC_DATA]"
click at [453, 414] on input "HMO ID" at bounding box center [790, 411] width 925 height 39
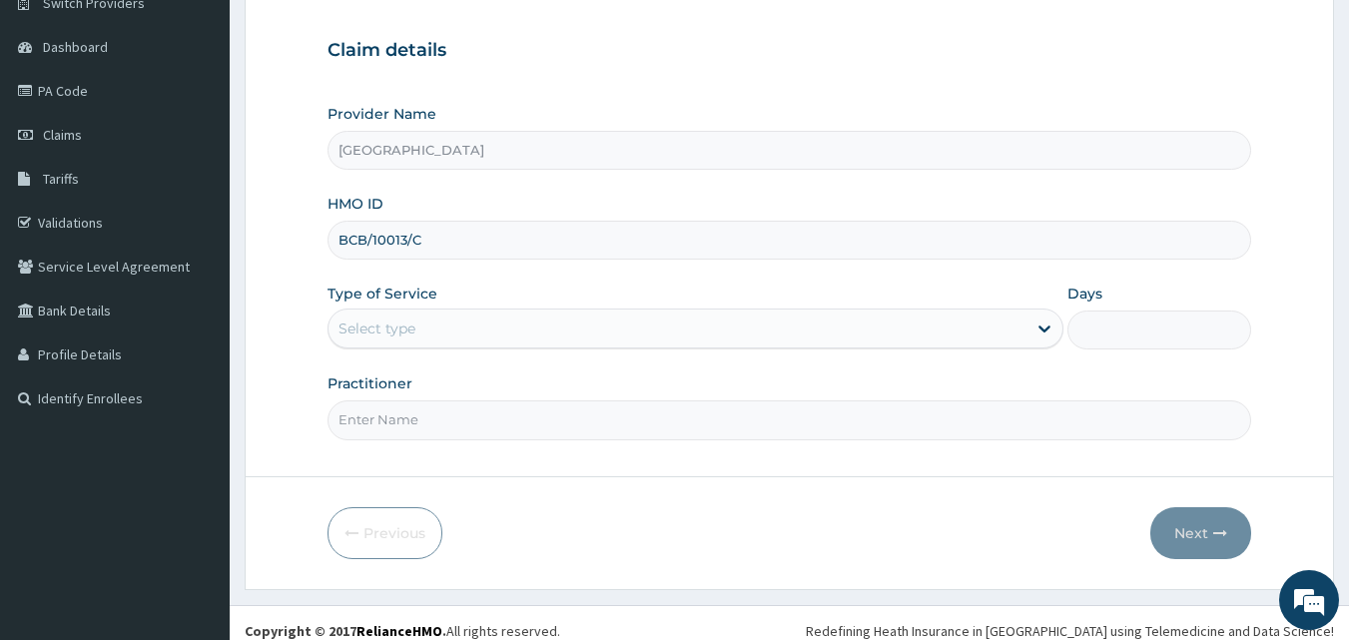
scroll to position [187, 0]
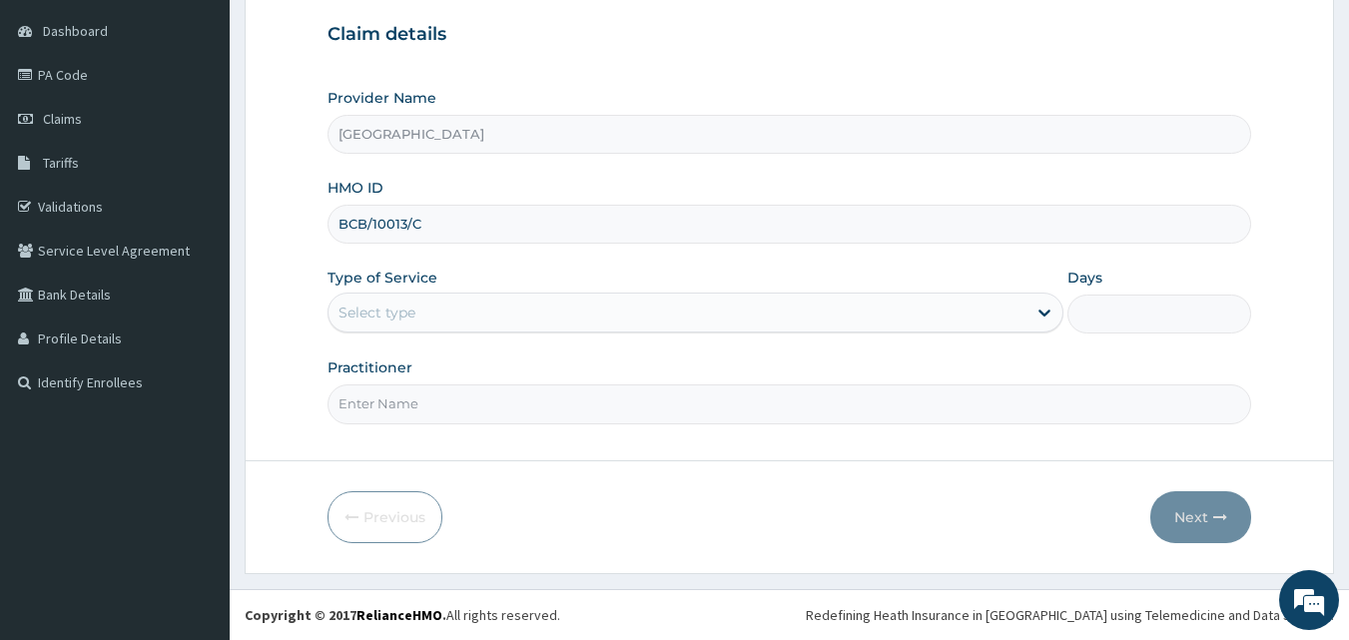
type input "BCB/10013/C"
click at [442, 321] on div "Select type" at bounding box center [678, 313] width 698 height 32
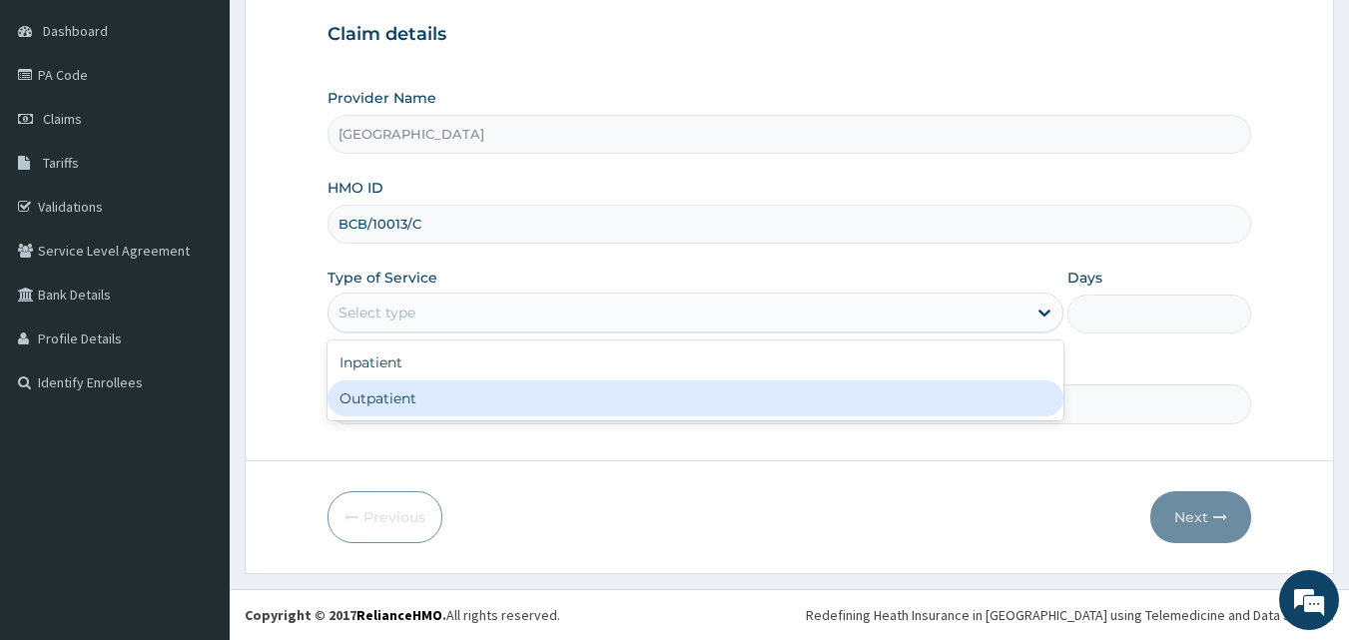
click at [439, 392] on div "Outpatient" at bounding box center [696, 399] width 736 height 36
type input "1"
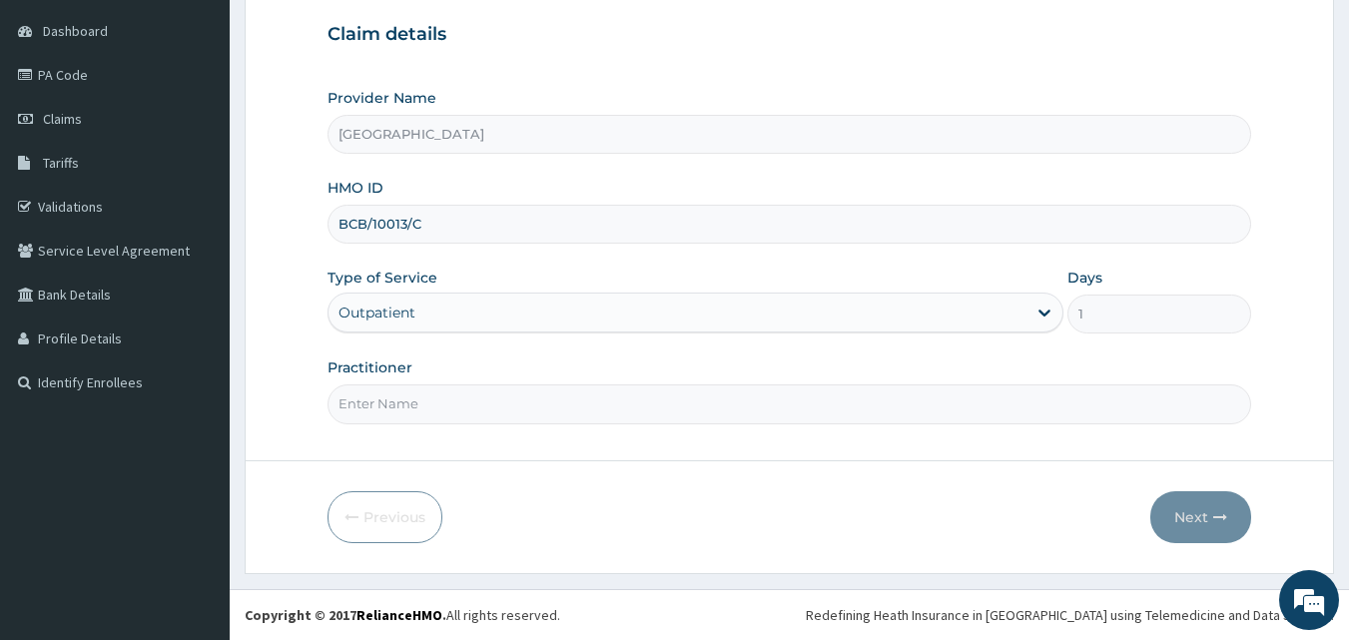
click at [540, 403] on input "Practitioner" at bounding box center [790, 404] width 925 height 39
type input "[PERSON_NAME] EZE"
click at [1205, 523] on button "Next" at bounding box center [1201, 517] width 101 height 52
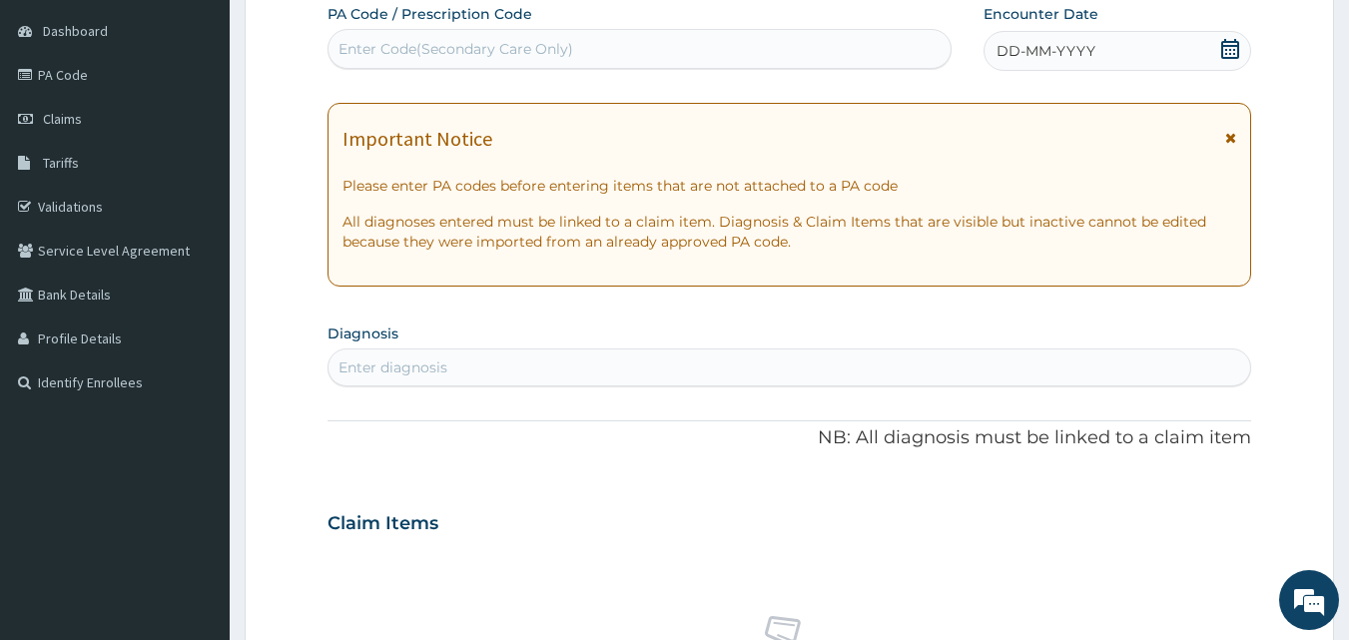
click at [1041, 43] on span "DD-MM-YYYY" at bounding box center [1046, 51] width 99 height 20
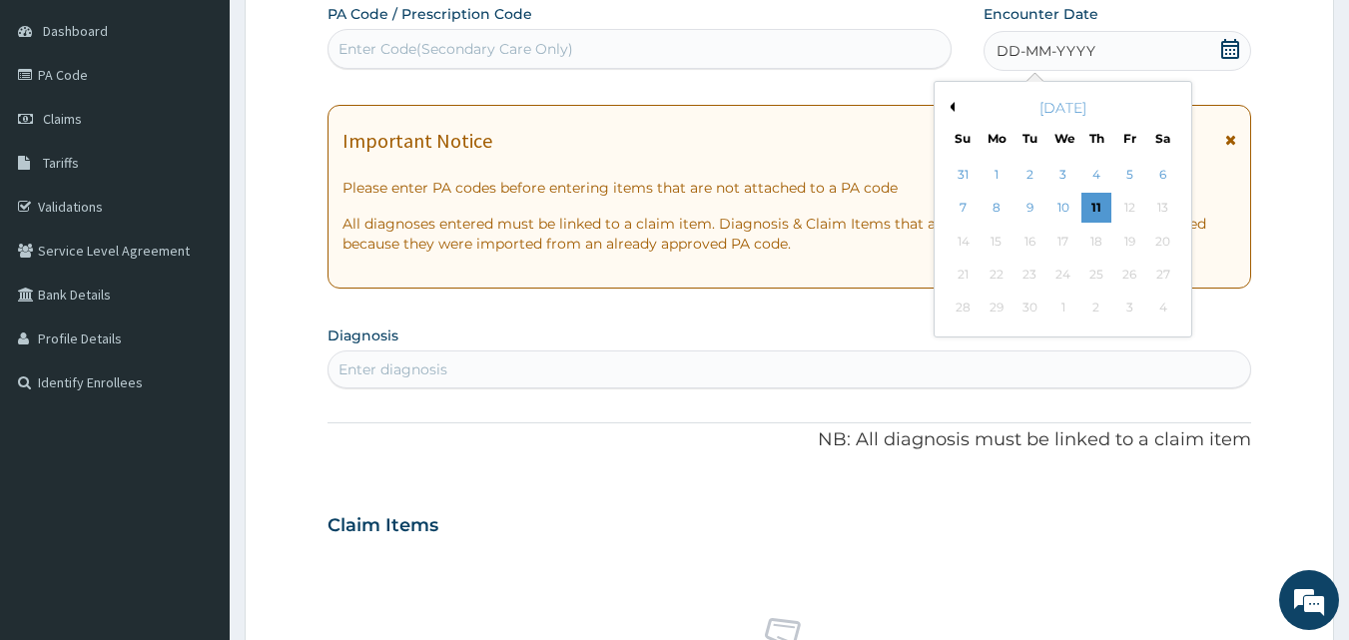
click at [951, 105] on button "Previous Month" at bounding box center [950, 107] width 10 height 10
click at [1096, 213] on div "7" at bounding box center [1097, 209] width 30 height 30
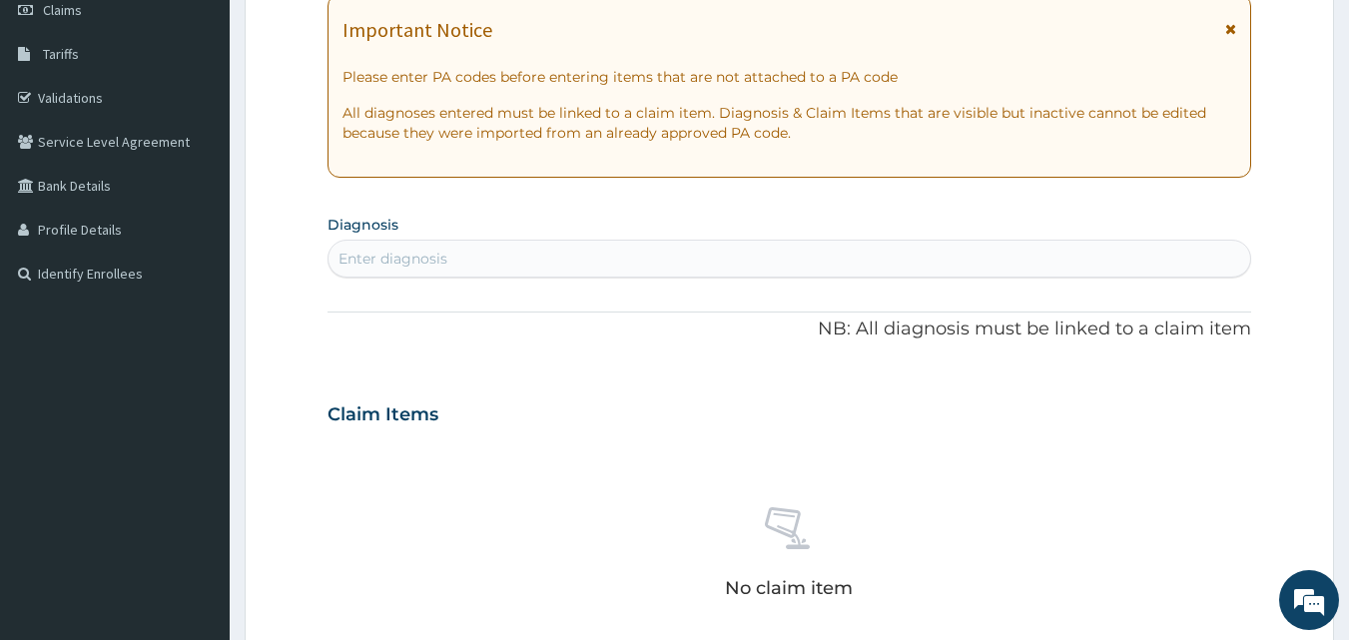
scroll to position [325, 0]
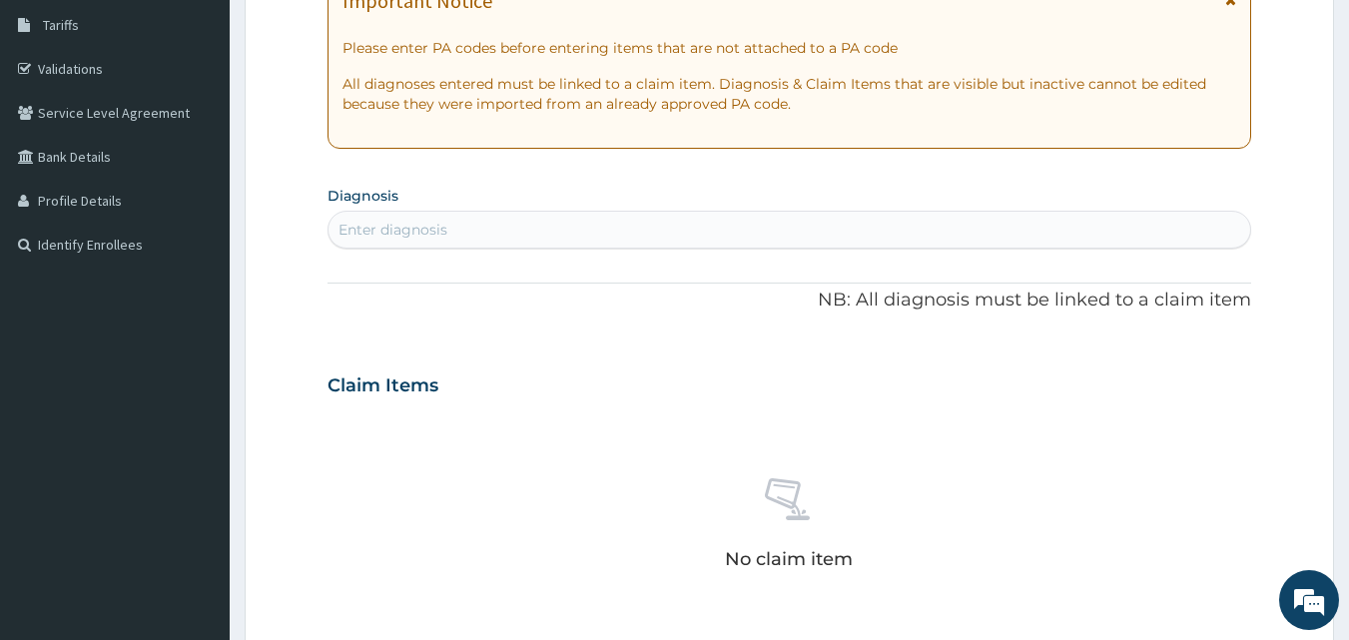
click at [464, 239] on div "Enter diagnosis" at bounding box center [790, 230] width 923 height 32
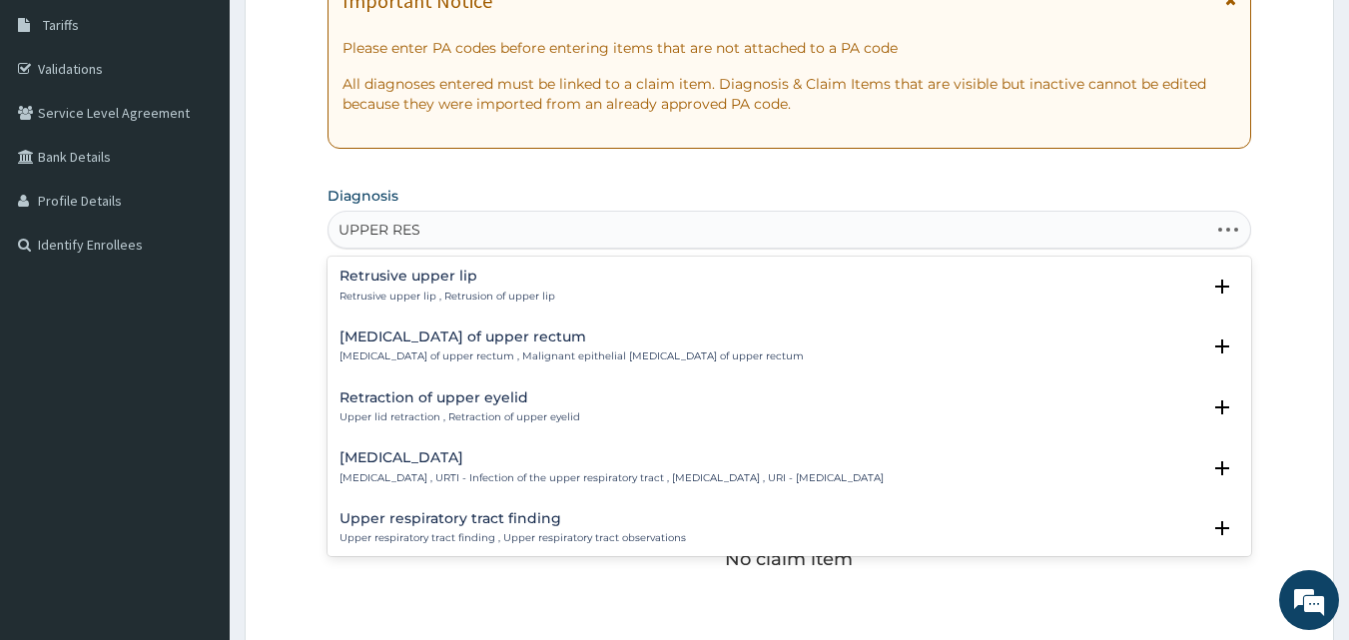
type input "UPPER RESP"
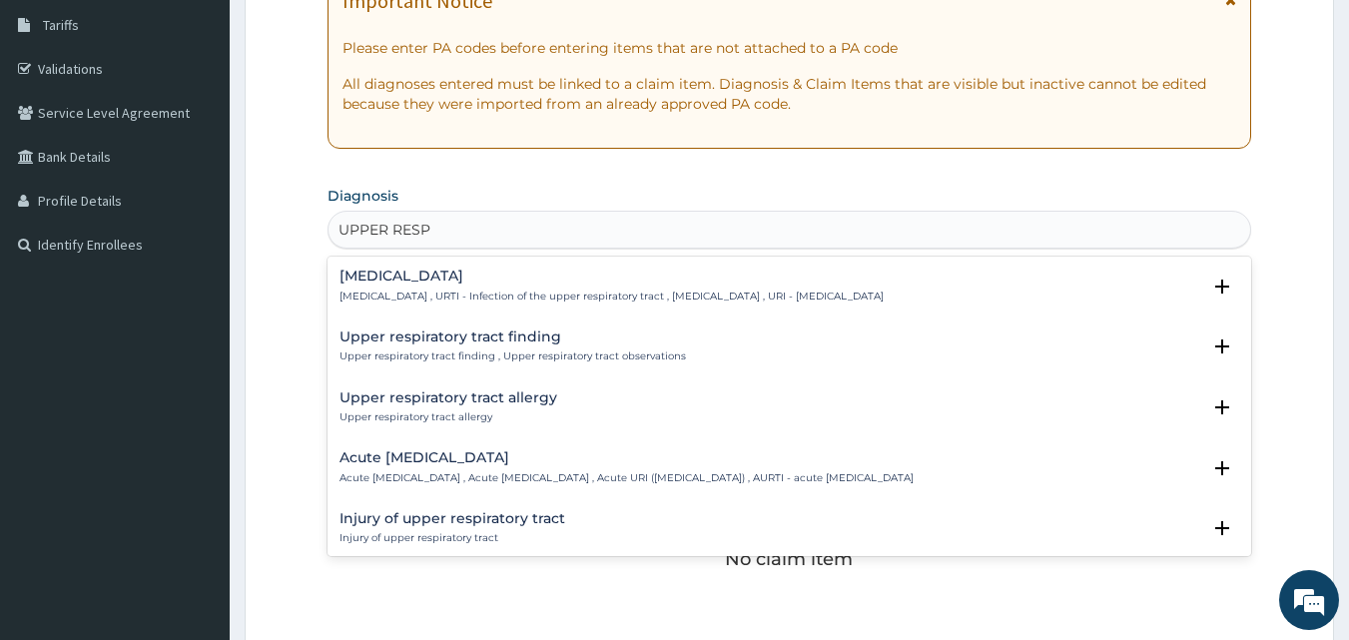
click at [465, 476] on p "Acute upper respiratory infection , Acute upper respiratory tract infection , A…" at bounding box center [627, 478] width 574 height 14
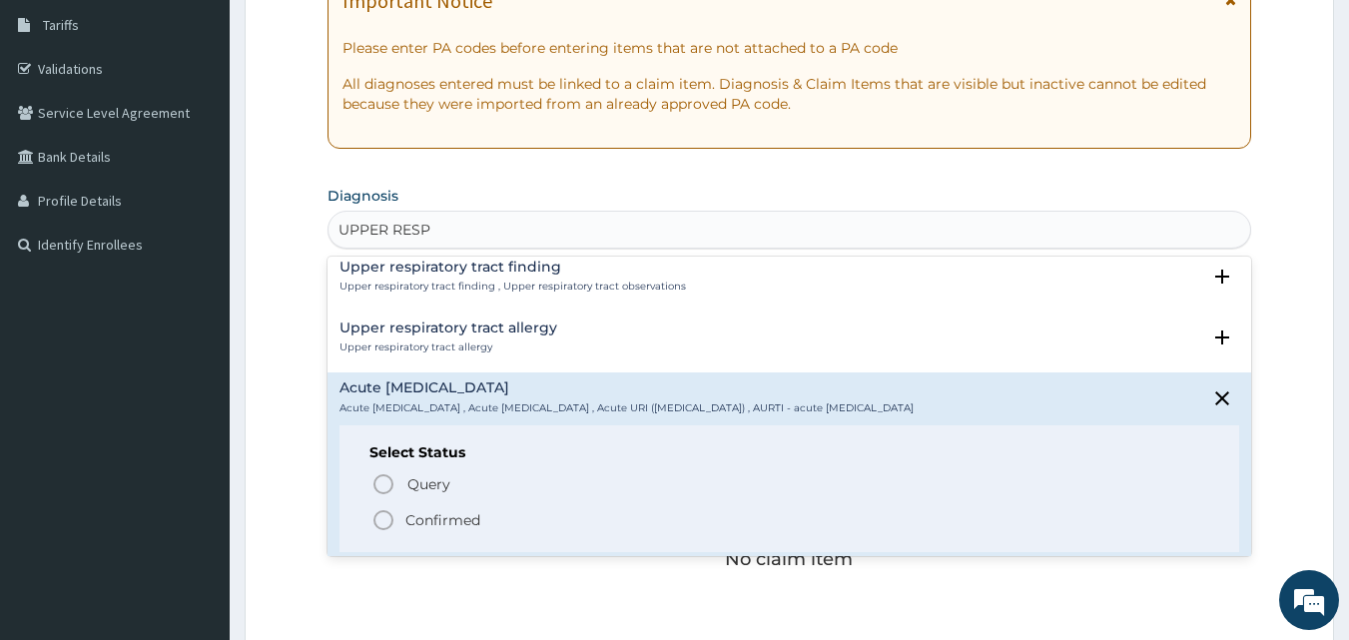
scroll to position [118, 0]
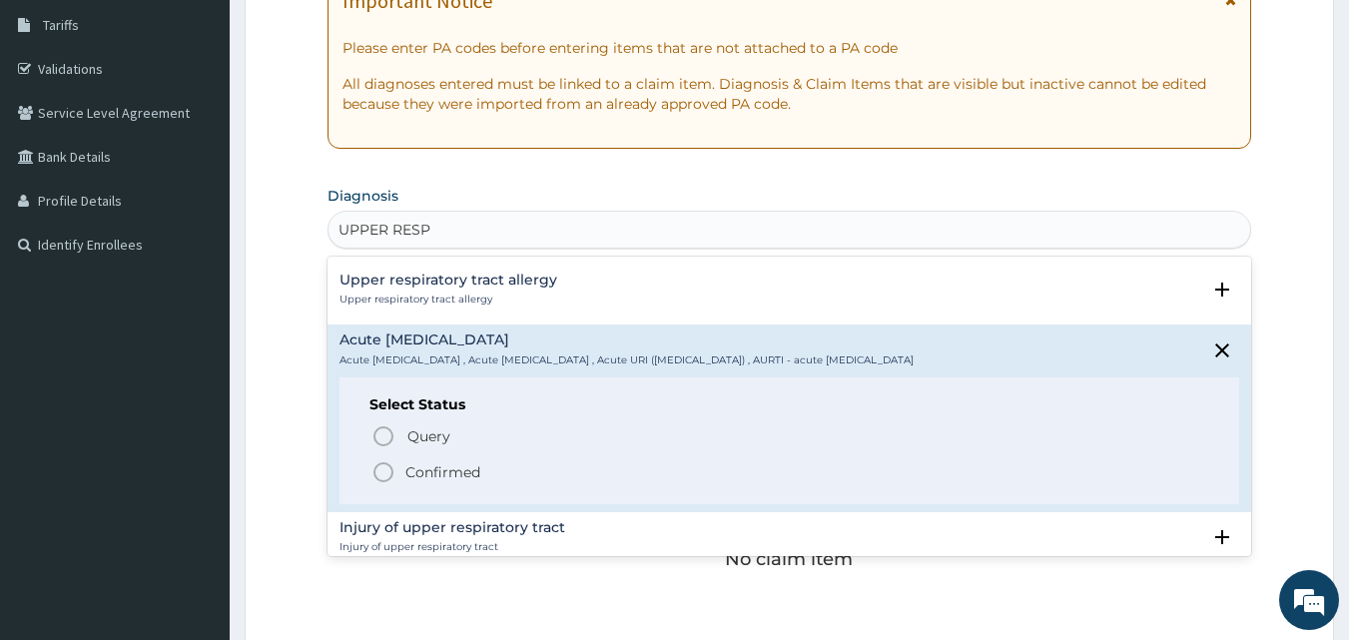
click at [384, 468] on icon "status option filled" at bounding box center [384, 472] width 24 height 24
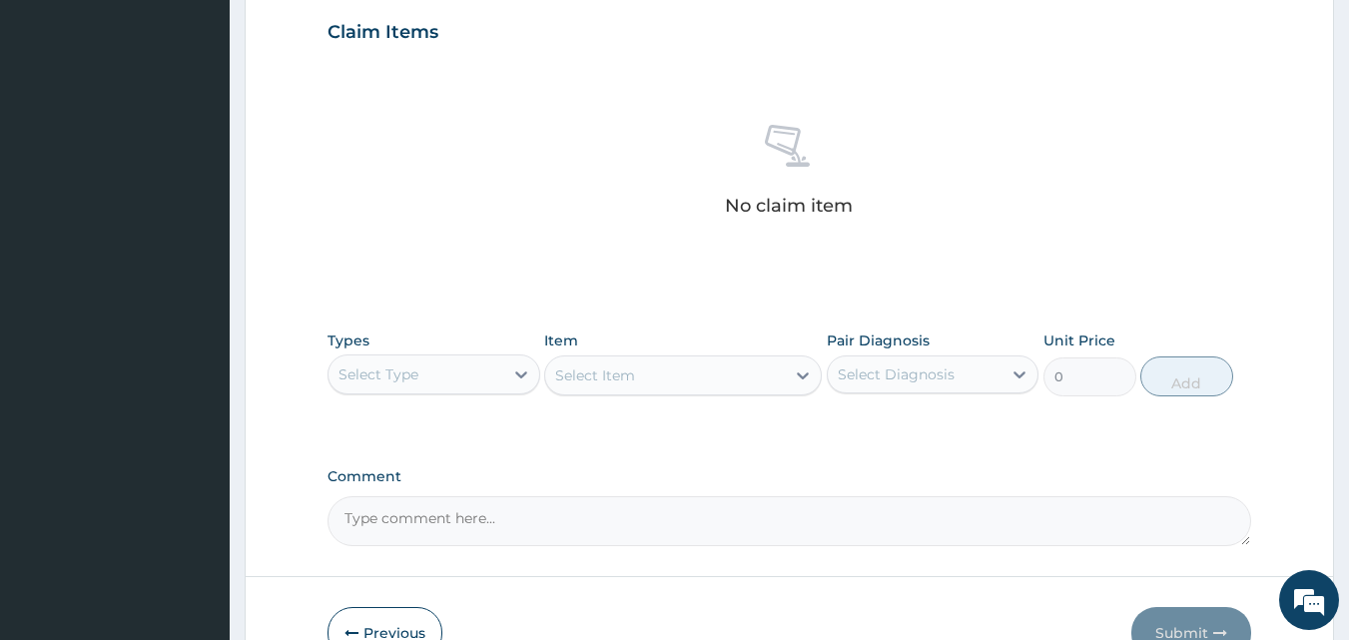
scroll to position [800, 0]
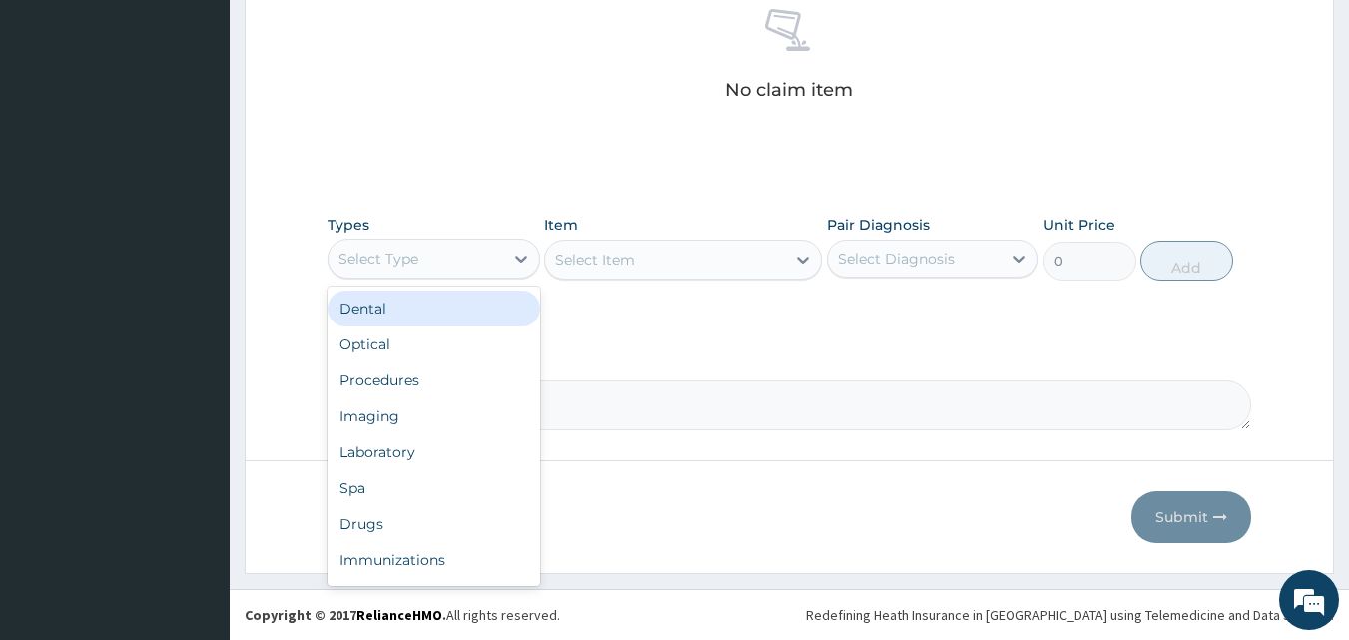
click at [440, 268] on div "Select Type" at bounding box center [416, 259] width 175 height 32
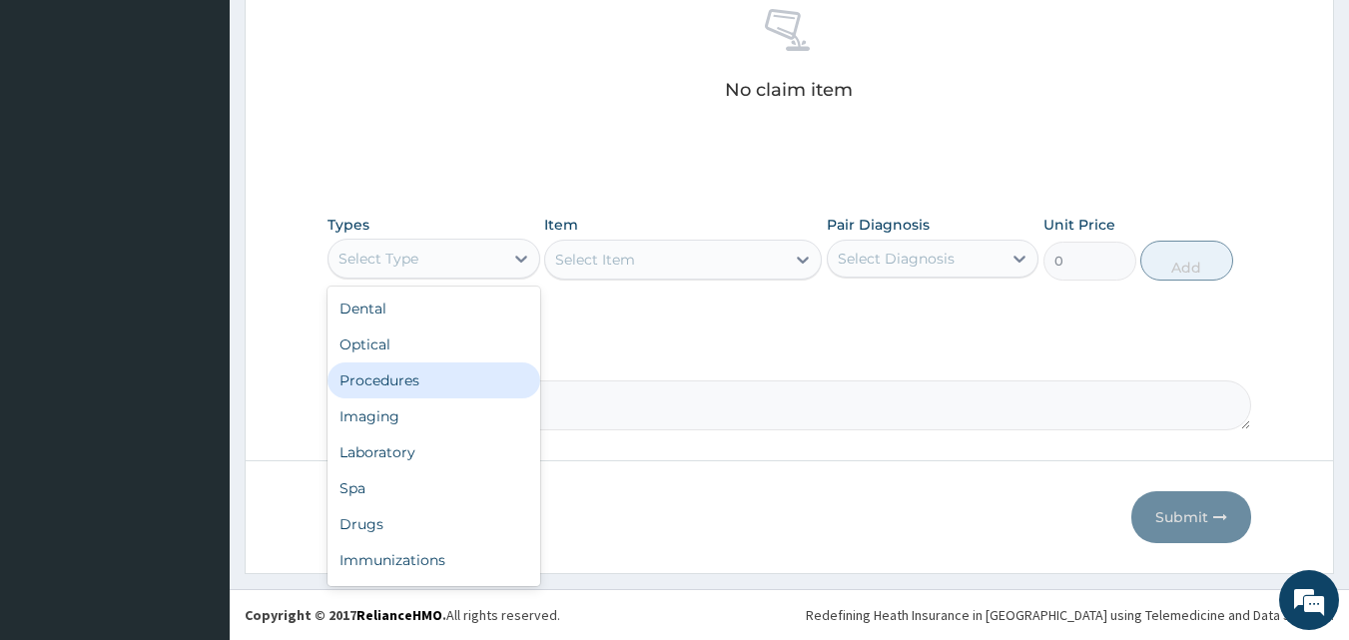
click at [450, 388] on div "Procedures" at bounding box center [434, 381] width 213 height 36
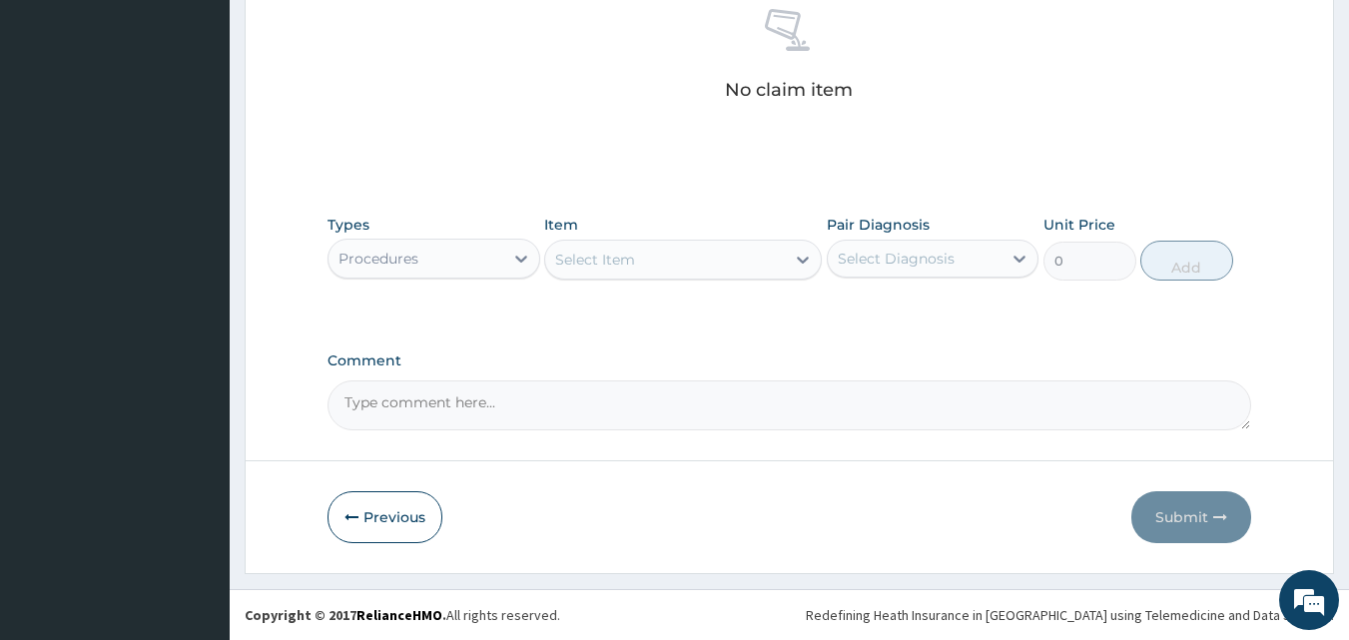
click at [688, 267] on div "Select Item" at bounding box center [665, 260] width 240 height 32
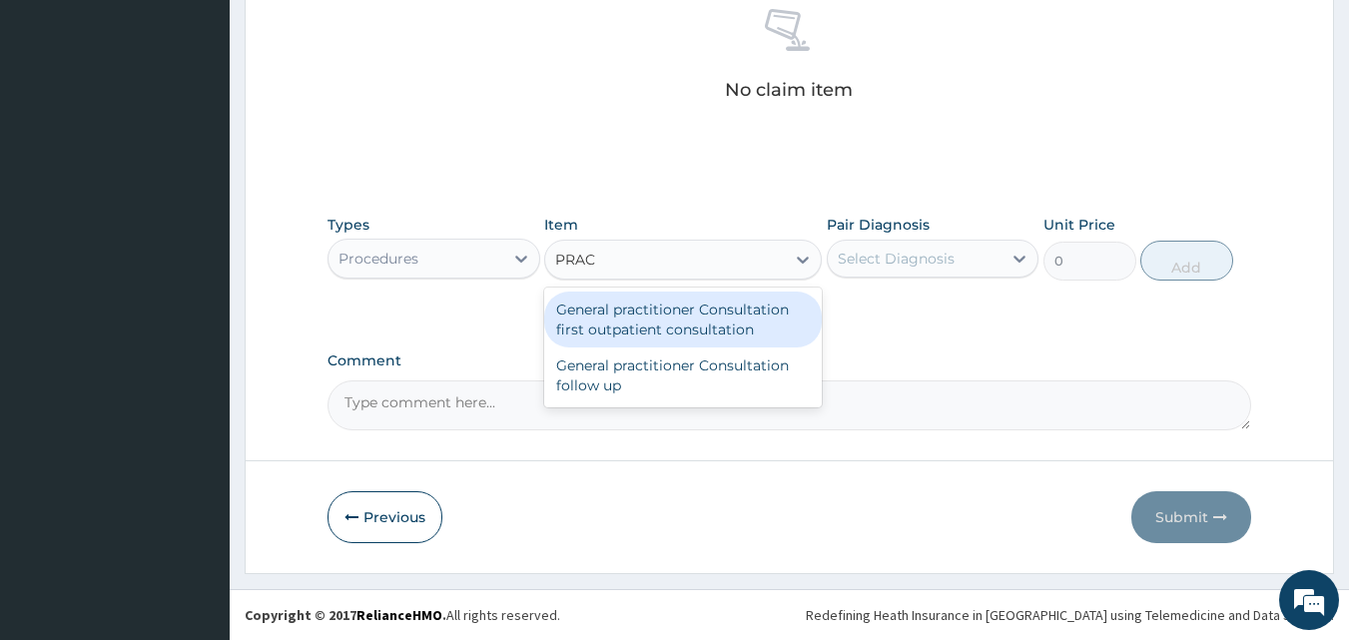
type input "PRACT"
click at [692, 302] on div "General practitioner Consultation first outpatient consultation" at bounding box center [683, 320] width 278 height 56
type input "3000"
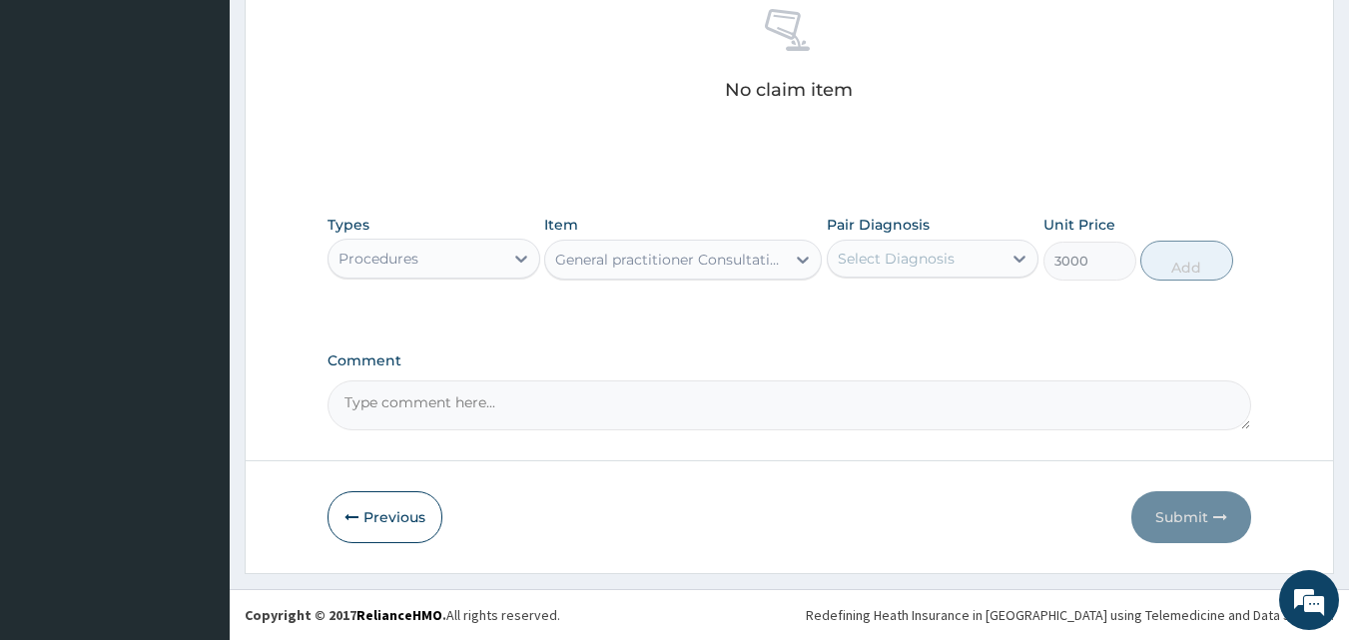
click at [894, 274] on div "Select Diagnosis" at bounding box center [915, 259] width 175 height 32
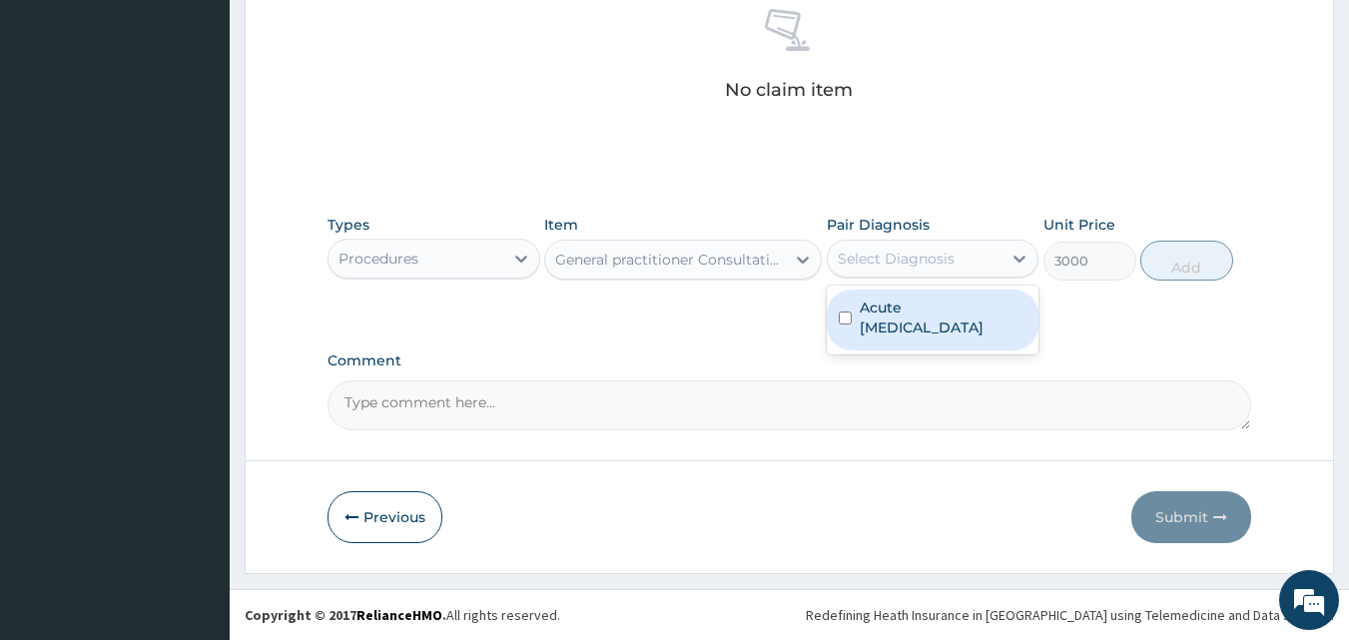
click at [870, 326] on label "Acute upper respiratory infection" at bounding box center [944, 318] width 168 height 40
checkbox input "true"
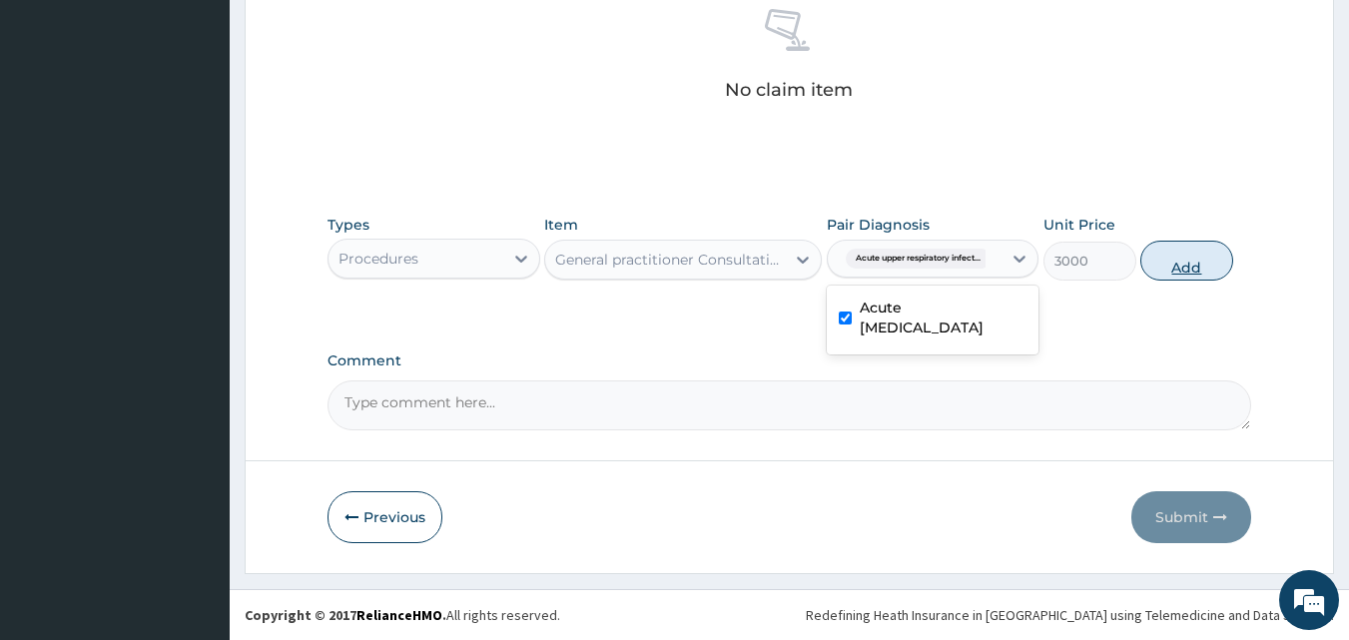
click at [1171, 257] on button "Add" at bounding box center [1187, 261] width 93 height 40
type input "0"
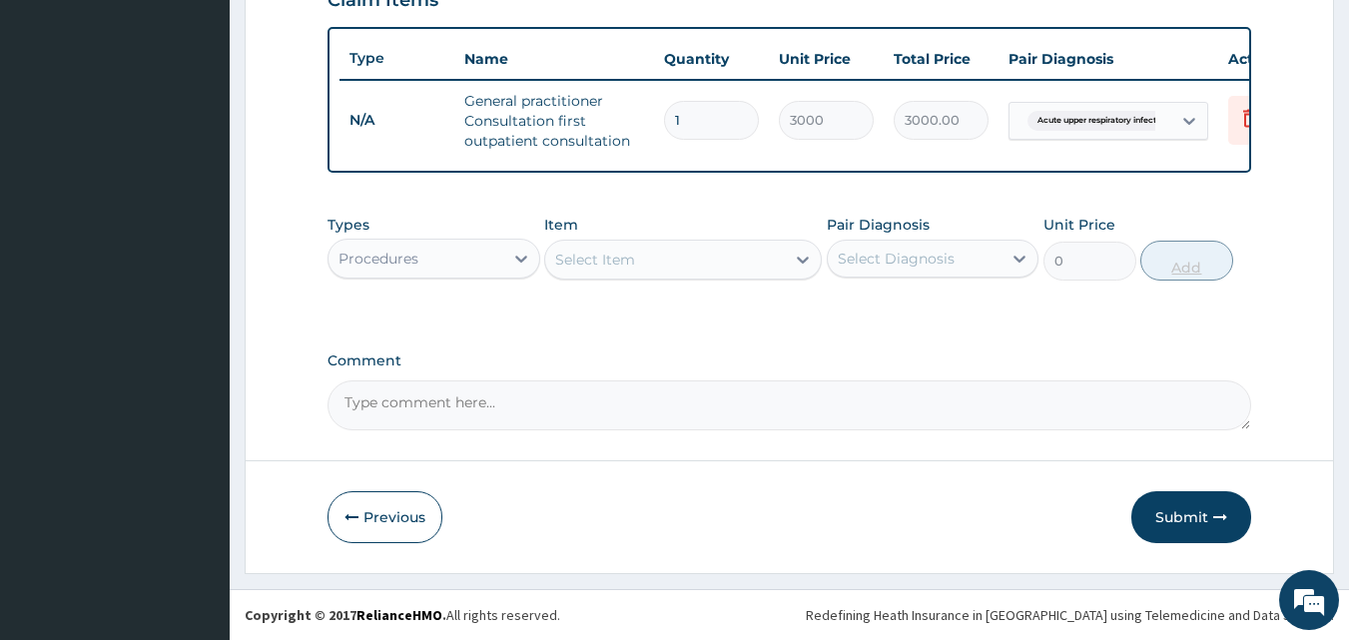
scroll to position [731, 0]
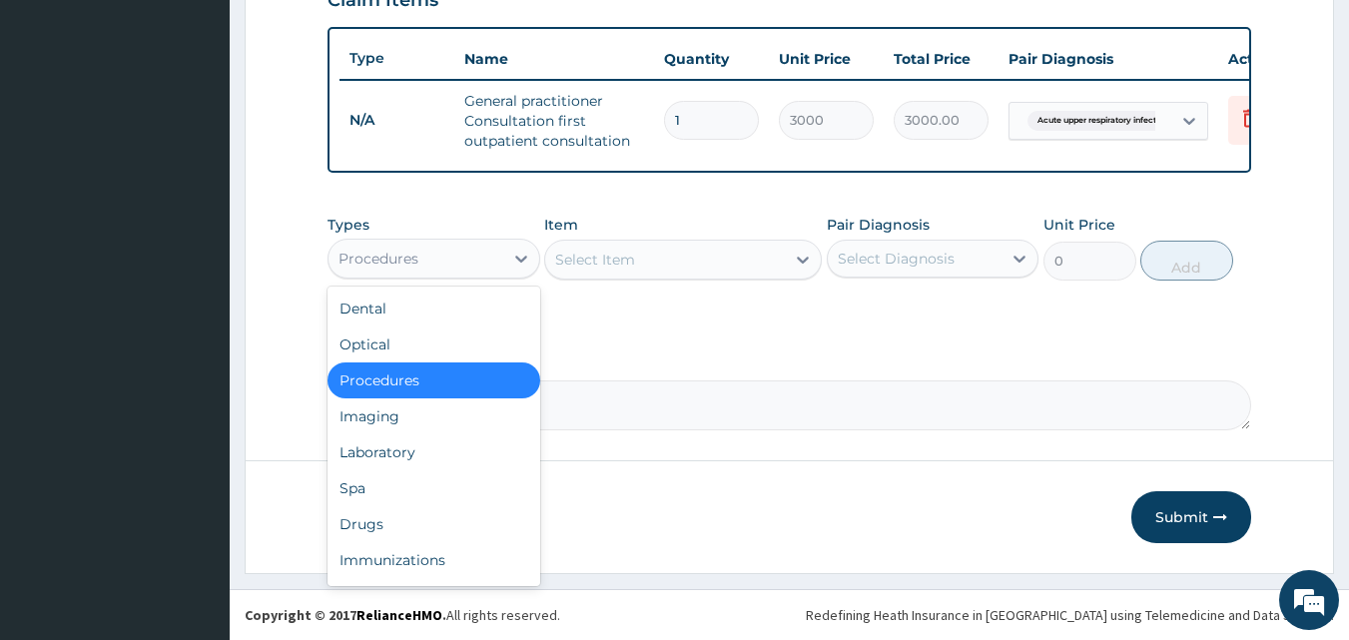
click at [429, 251] on div "Procedures" at bounding box center [416, 259] width 175 height 32
click at [419, 523] on div "Drugs" at bounding box center [434, 524] width 213 height 36
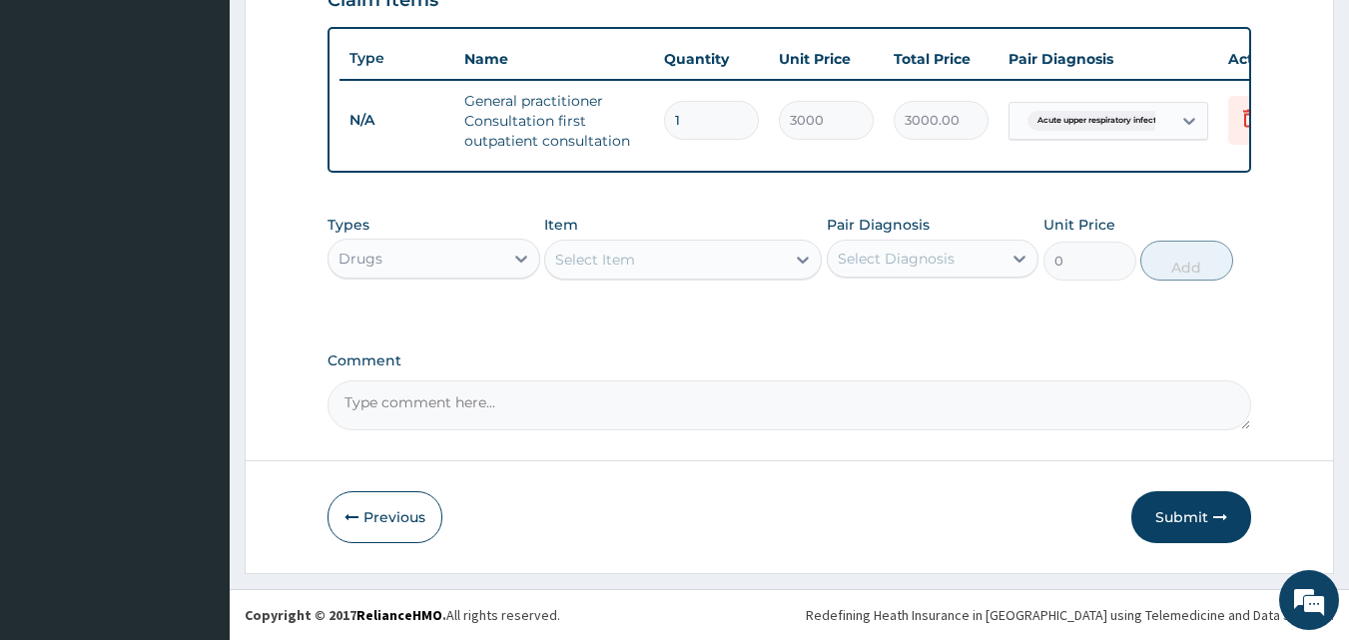
click at [662, 274] on div "Select Item" at bounding box center [665, 260] width 240 height 32
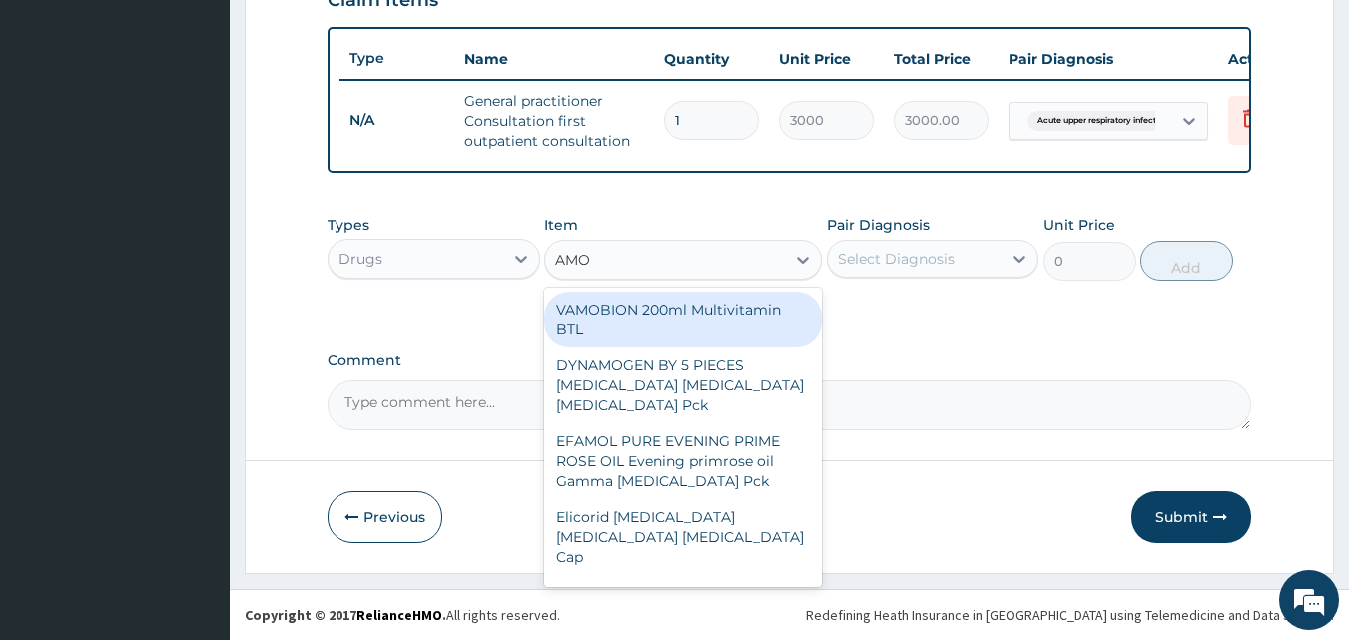
type input "AMOX"
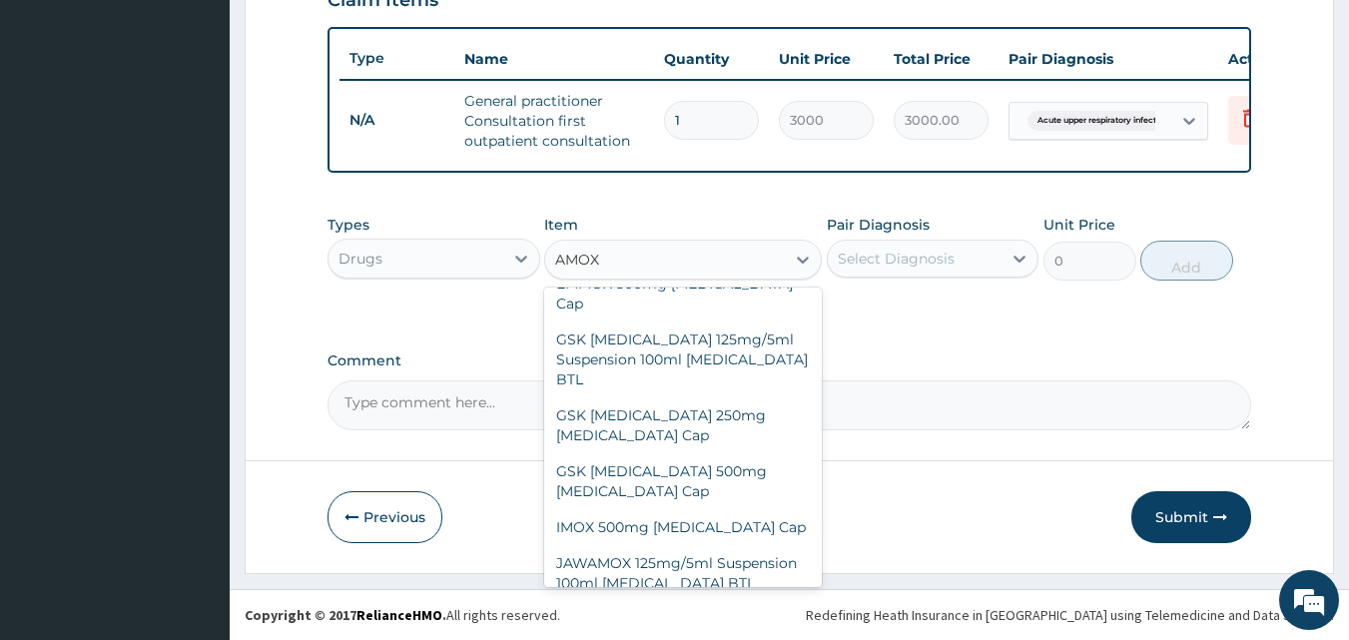
scroll to position [474, 0]
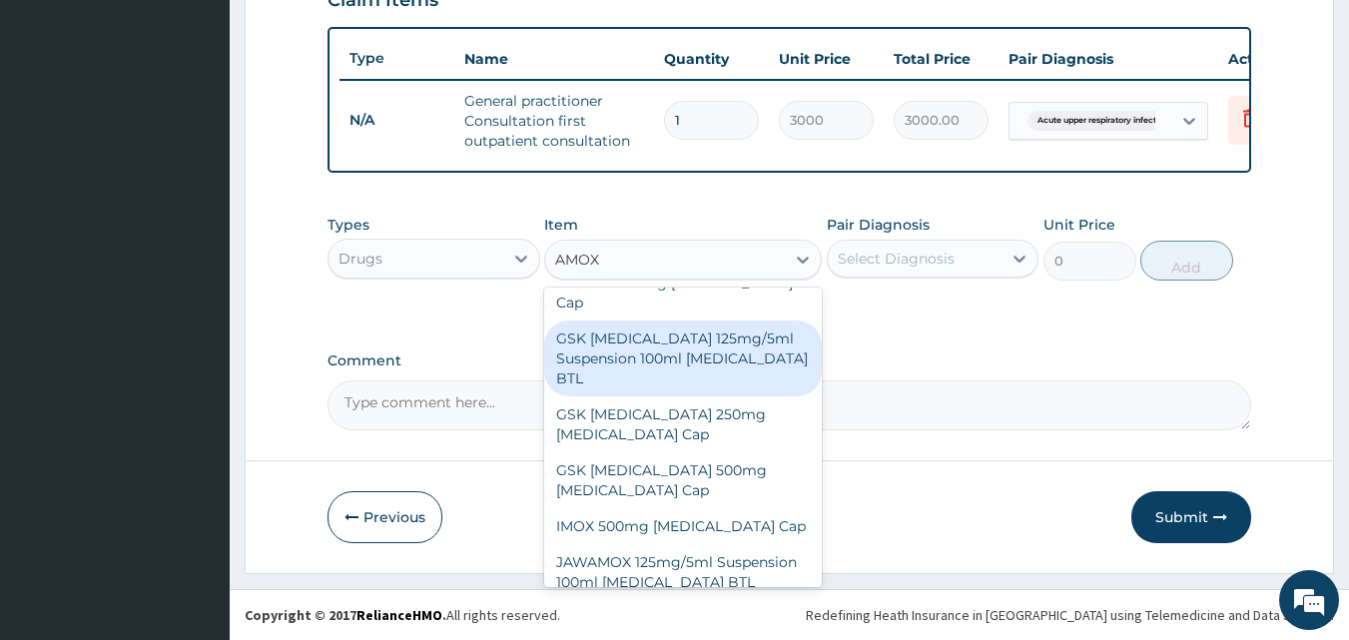
click at [748, 321] on div "GSK AMOXIL 125mg/5ml Suspension 100ml Amoxicillin BTL" at bounding box center [683, 359] width 278 height 76
type input "1000"
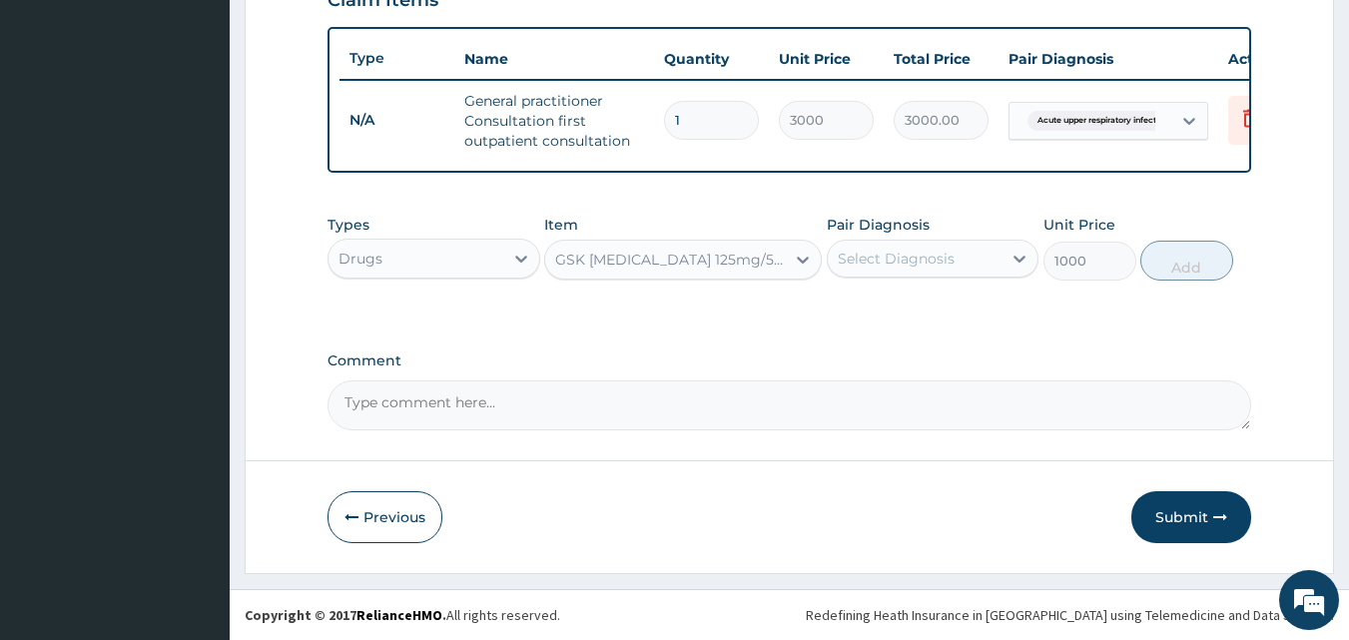
click at [880, 253] on div "Select Diagnosis" at bounding box center [896, 259] width 117 height 20
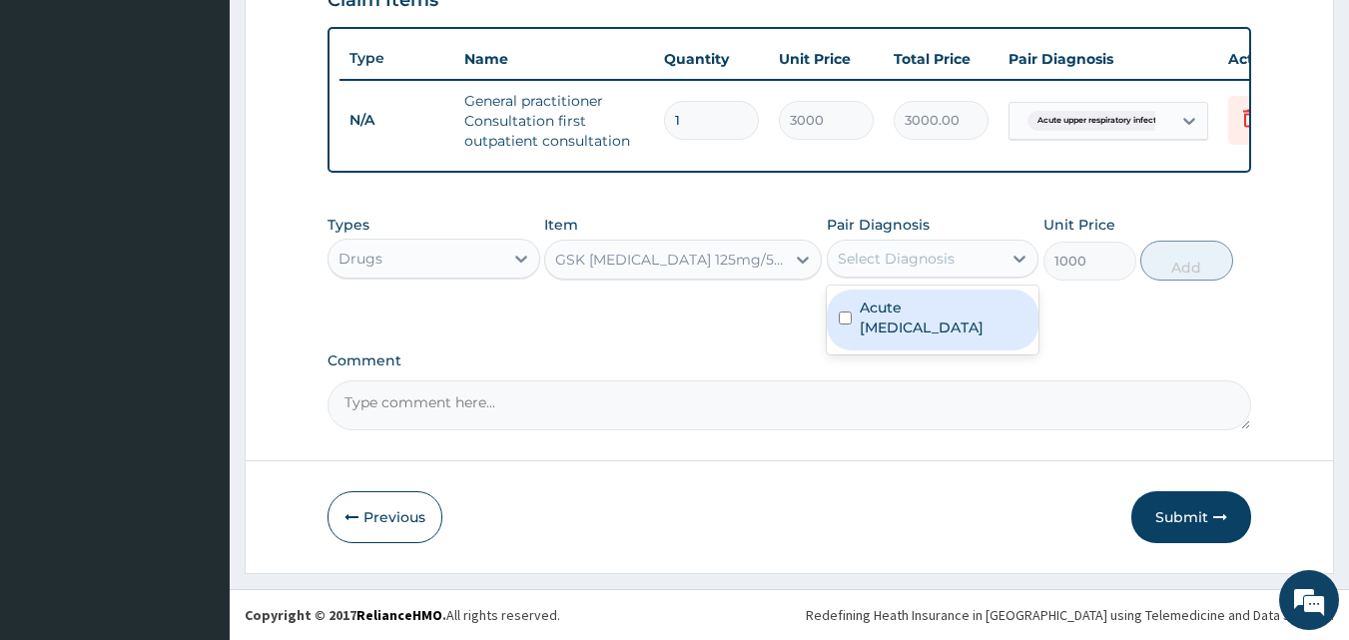
click at [896, 323] on label "Acute upper respiratory infection" at bounding box center [944, 318] width 168 height 40
checkbox input "true"
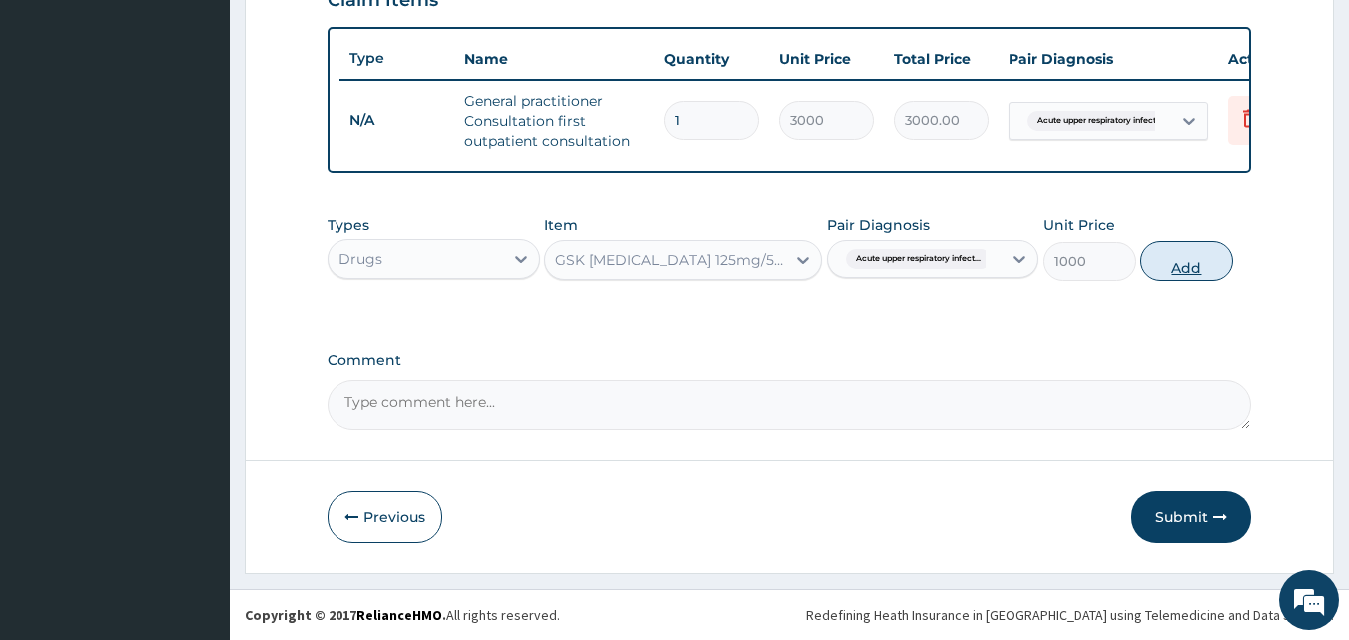
click at [1172, 258] on button "Add" at bounding box center [1187, 261] width 93 height 40
type input "0"
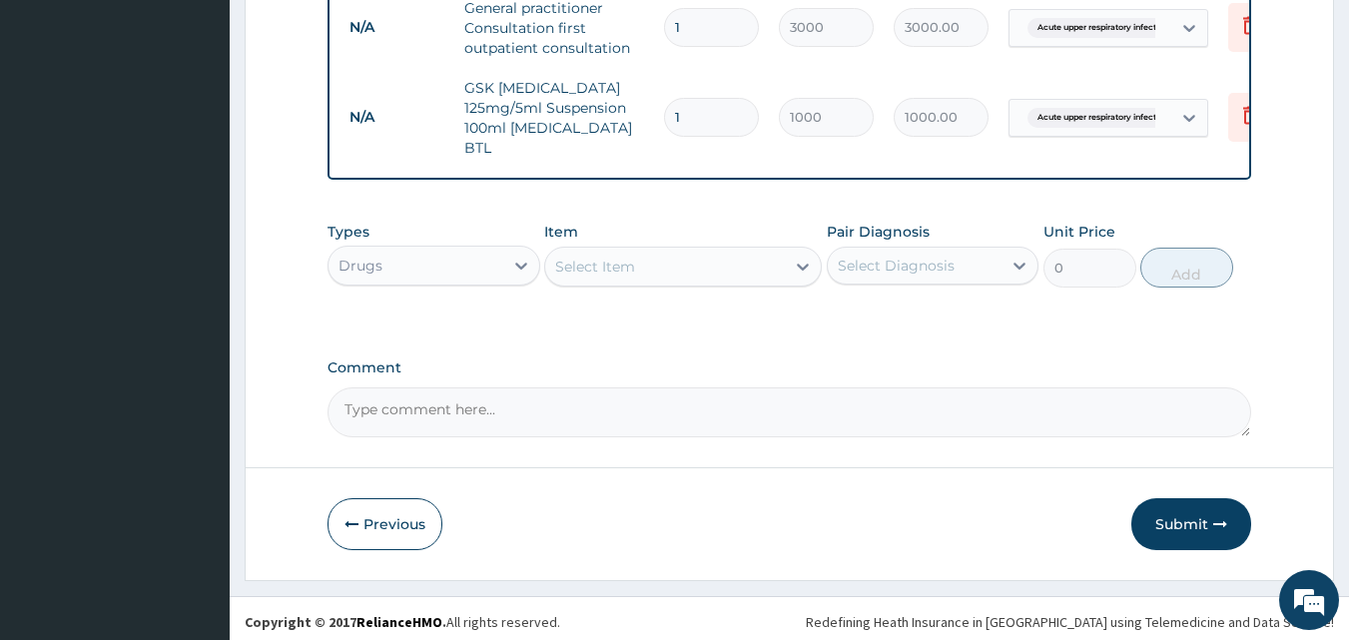
scroll to position [811, 0]
click at [649, 264] on div "Select Item" at bounding box center [665, 265] width 240 height 32
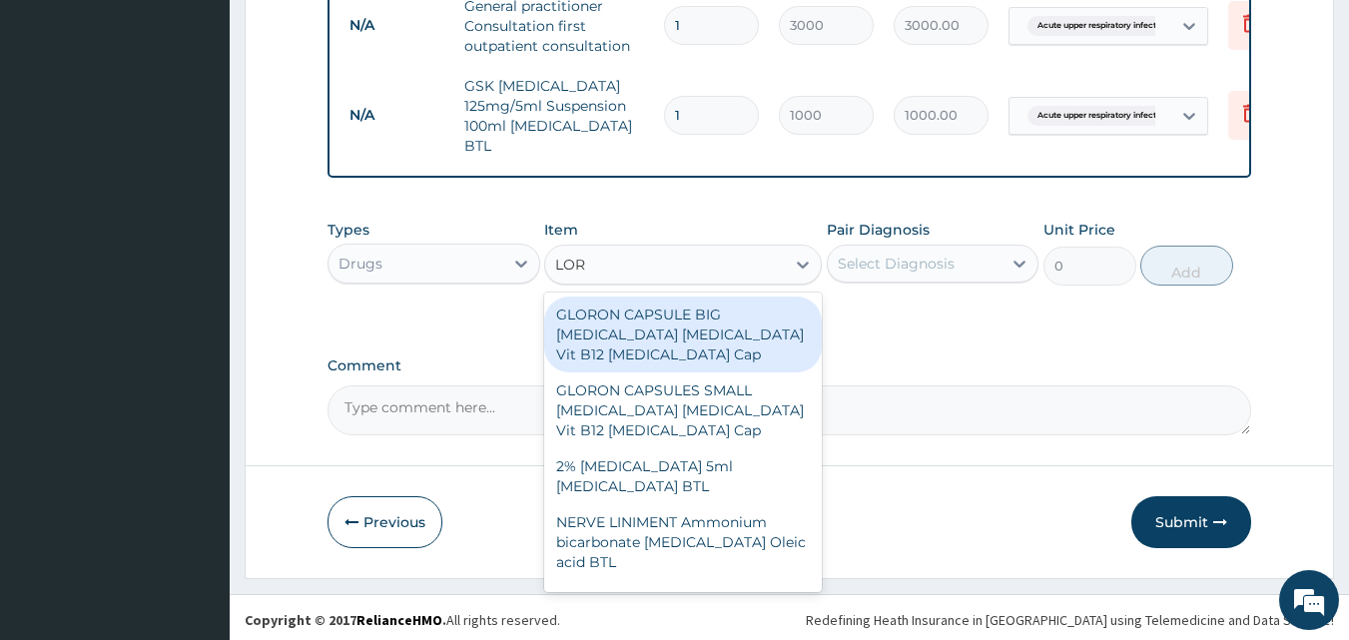
type input "[PERSON_NAME]"
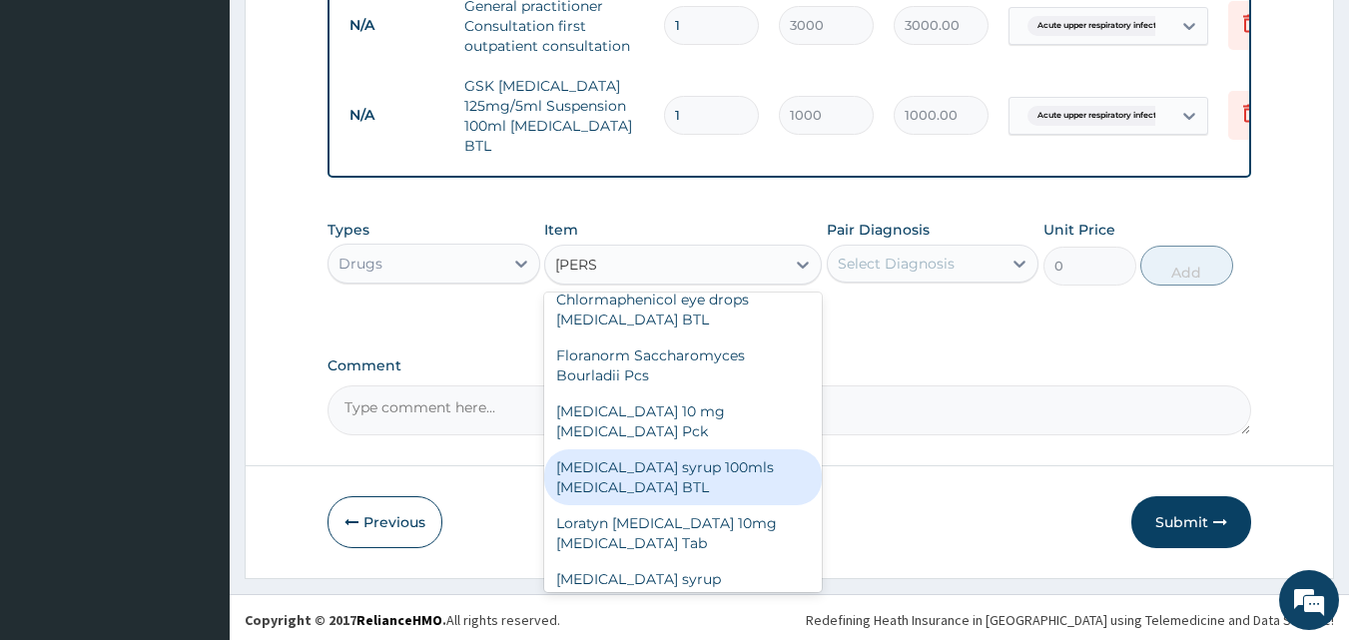
scroll to position [150, 0]
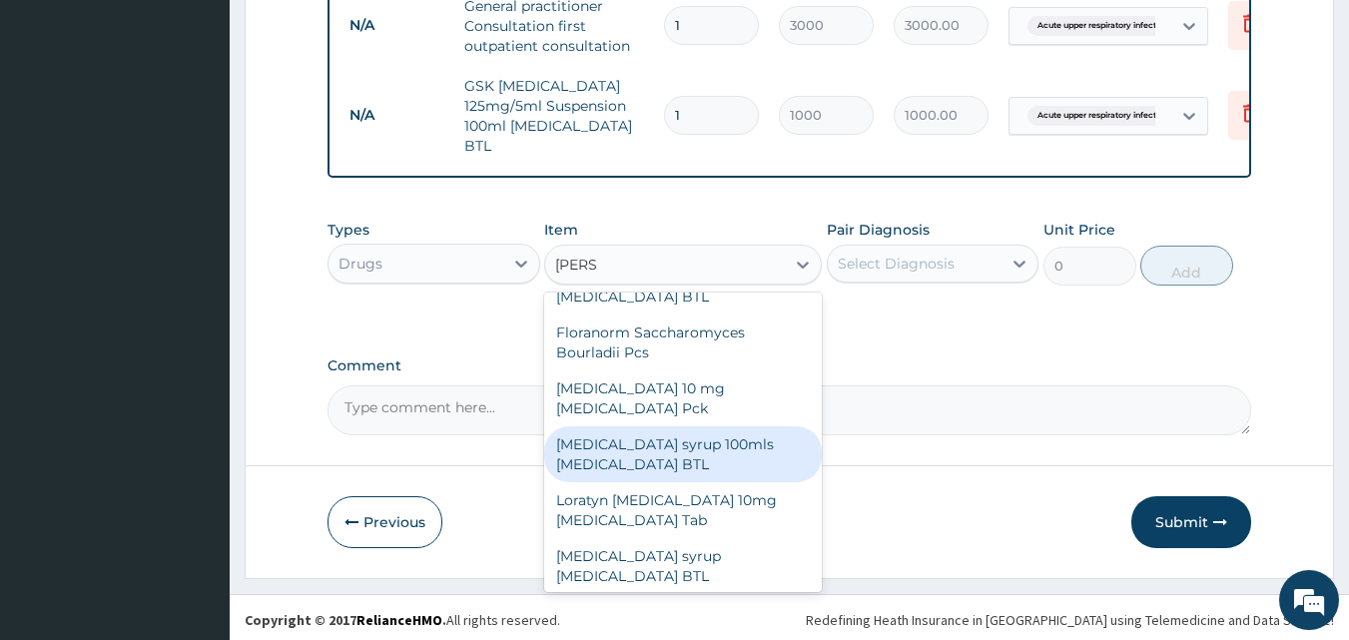
click at [676, 471] on div "[MEDICAL_DATA] syrup 100mls [MEDICAL_DATA] BTL" at bounding box center [683, 454] width 278 height 56
type input "800"
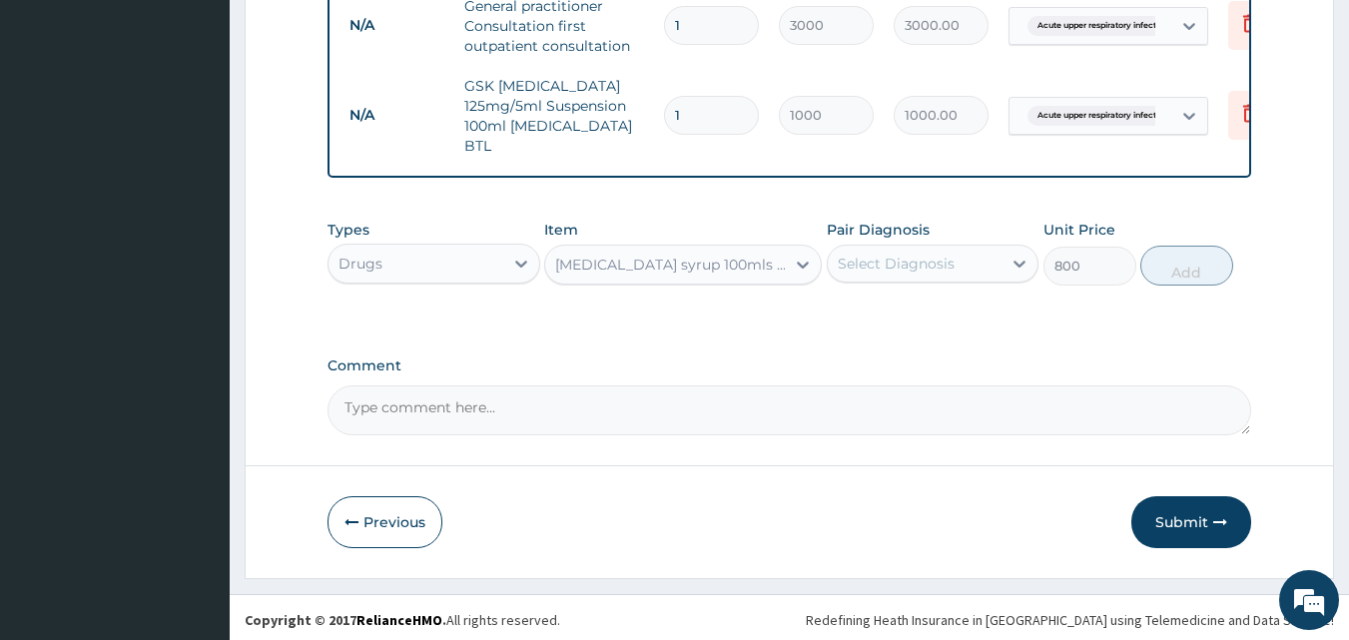
click at [894, 263] on div "Select Diagnosis" at bounding box center [896, 264] width 117 height 20
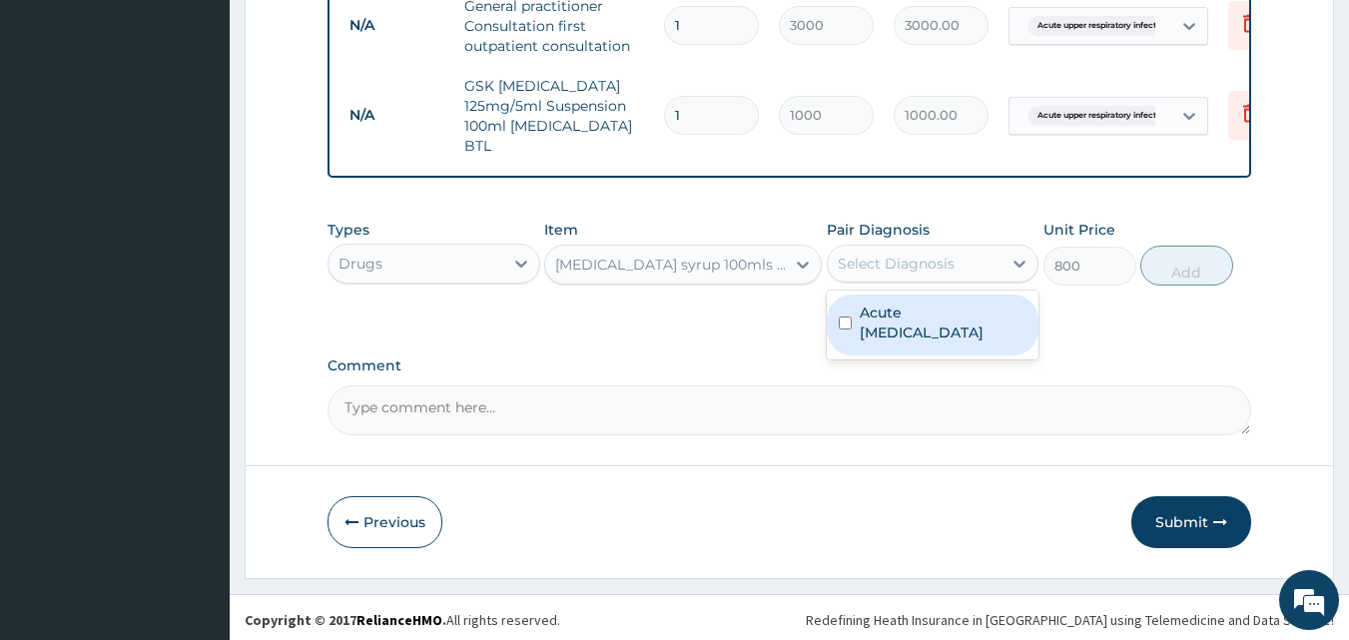
click at [903, 333] on label "Acute [MEDICAL_DATA]" at bounding box center [944, 323] width 168 height 40
checkbox input "true"
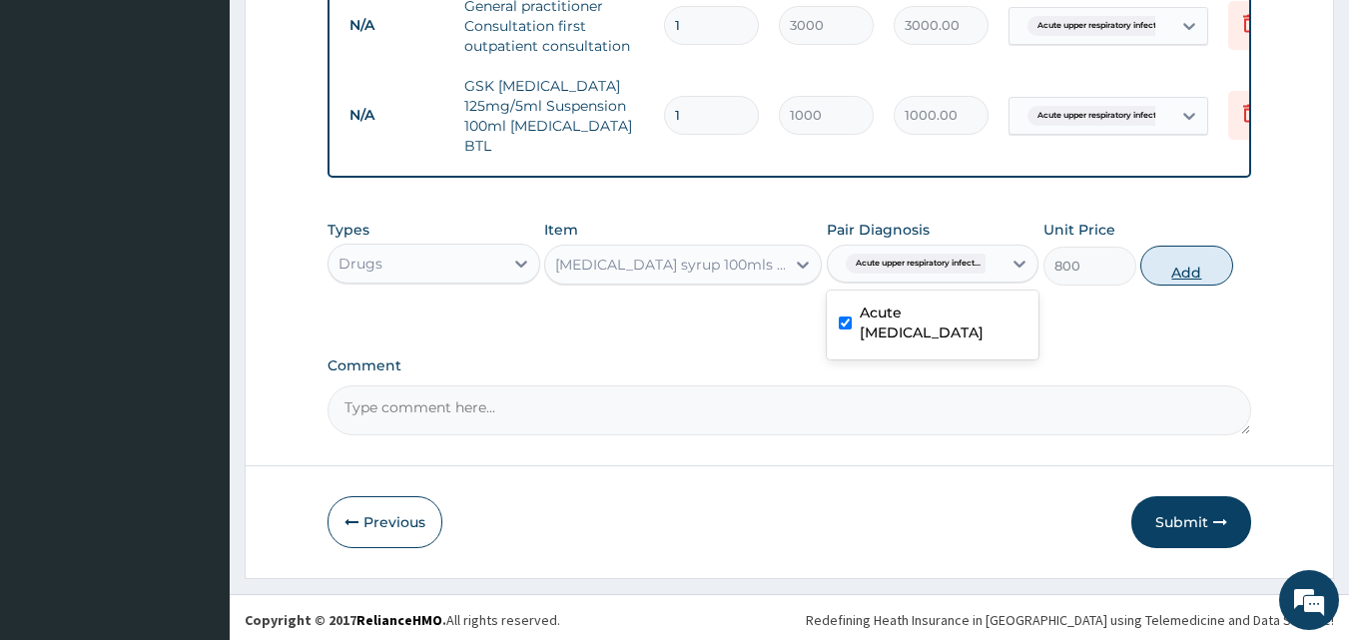
click at [1158, 267] on button "Add" at bounding box center [1187, 266] width 93 height 40
type input "0"
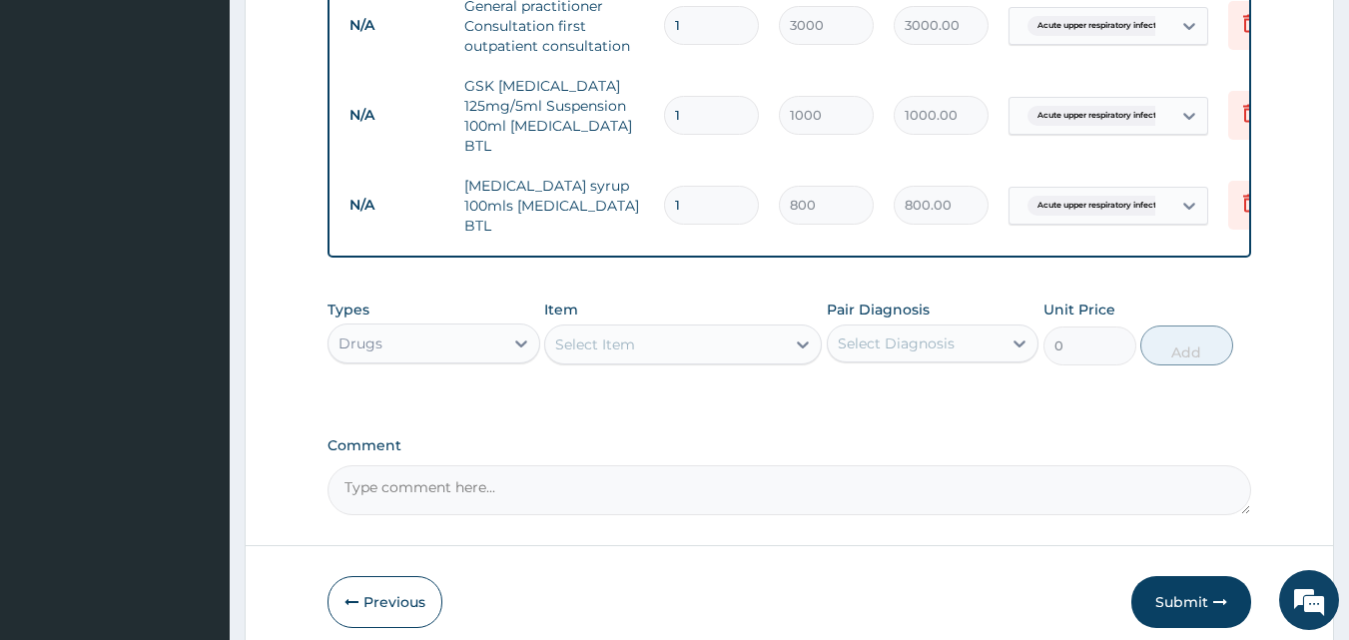
click at [702, 329] on div "Select Item" at bounding box center [665, 345] width 240 height 32
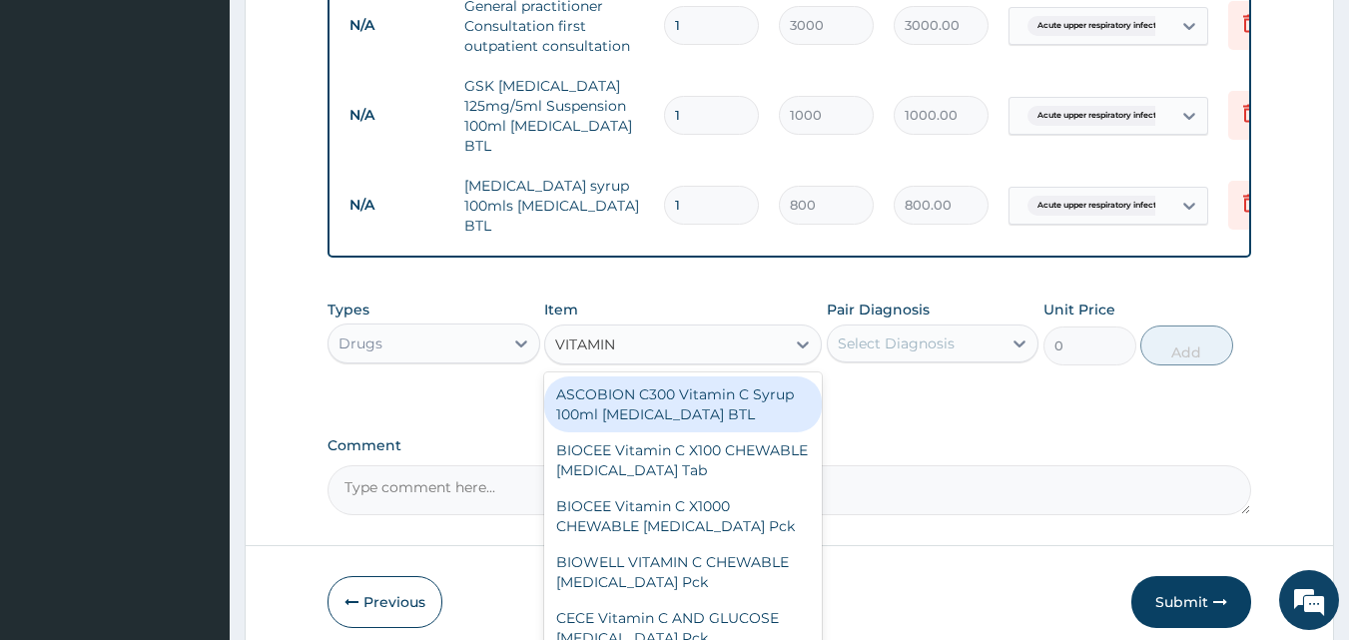
type input "VITAMIN C"
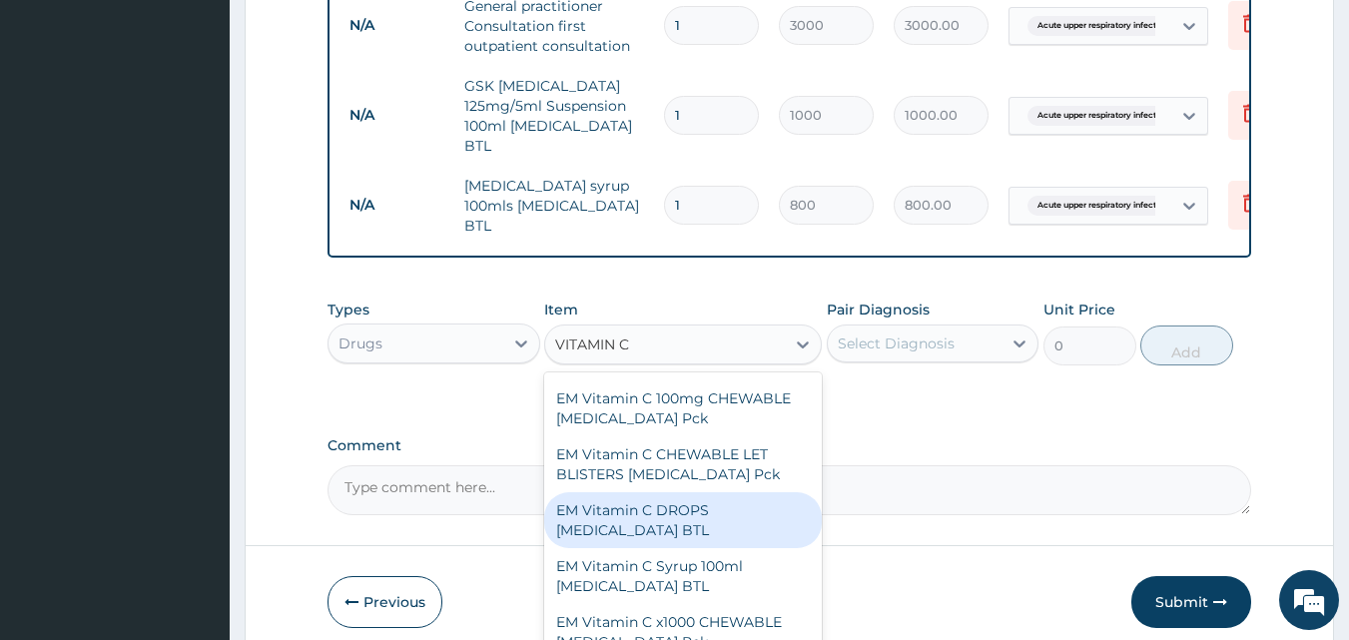
scroll to position [333, 0]
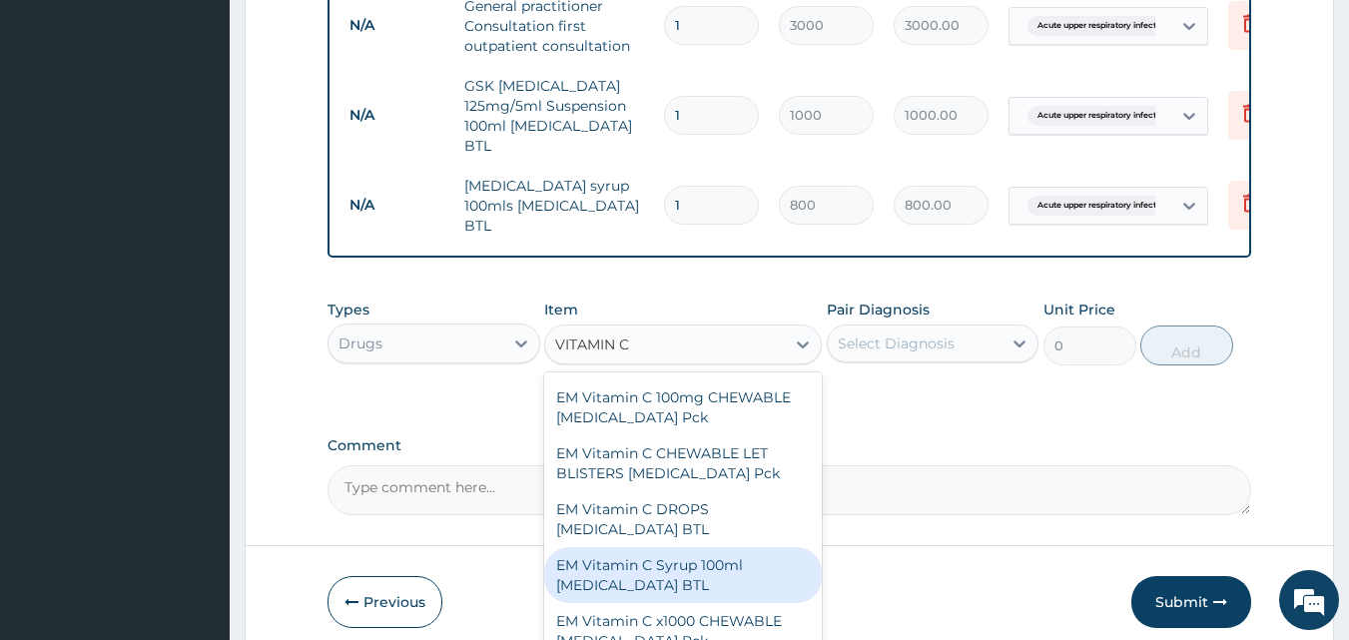
click at [755, 569] on div "EM Vitamin C Syrup 100ml [MEDICAL_DATA] BTL" at bounding box center [683, 575] width 278 height 56
type input "300"
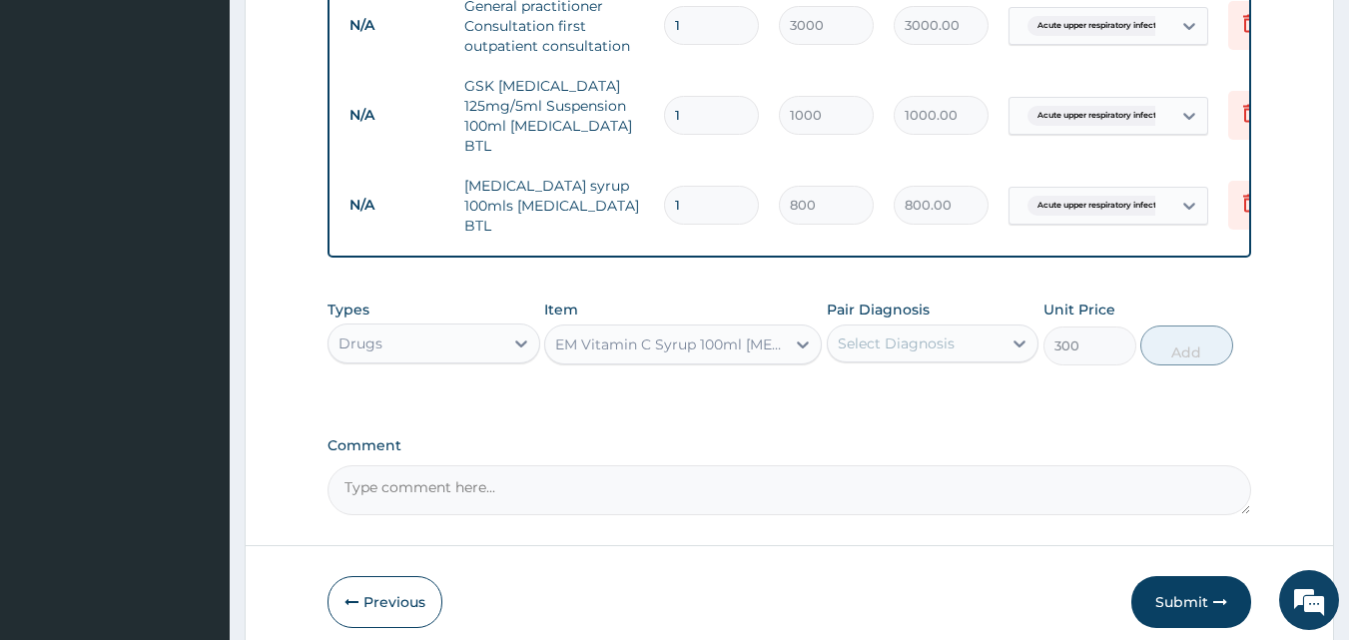
click at [910, 334] on div "Select Diagnosis" at bounding box center [896, 344] width 117 height 20
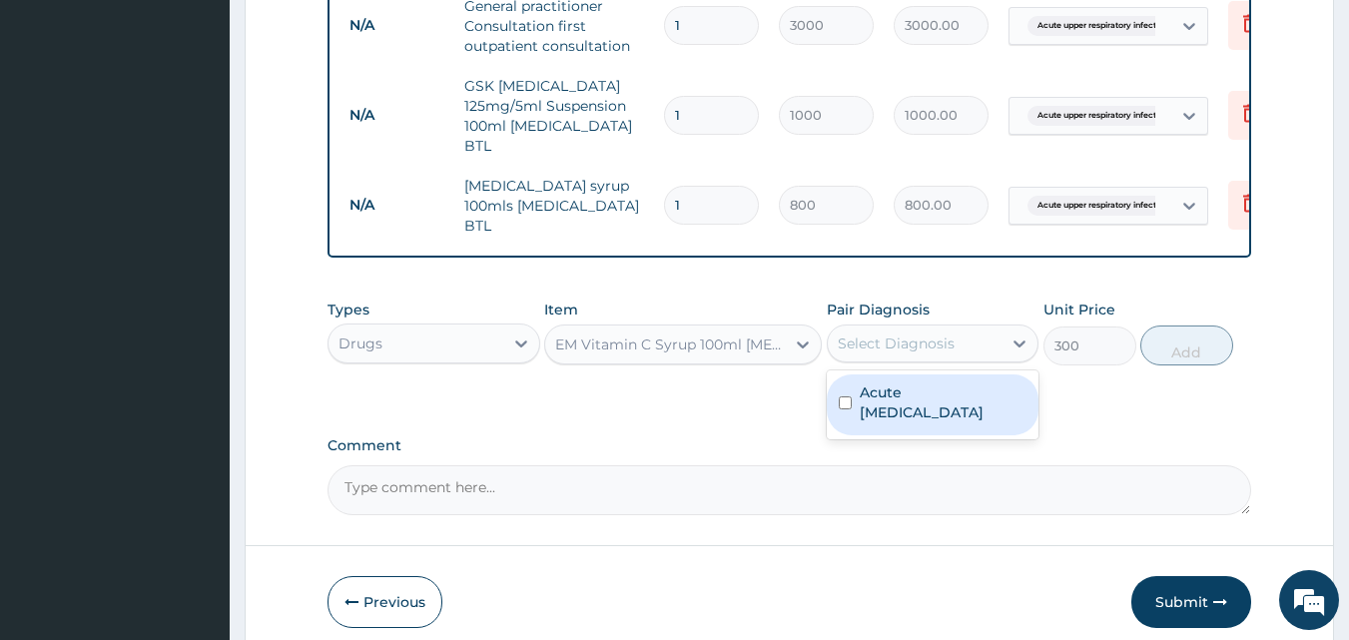
click at [919, 383] on label "Acute [MEDICAL_DATA]" at bounding box center [944, 403] width 168 height 40
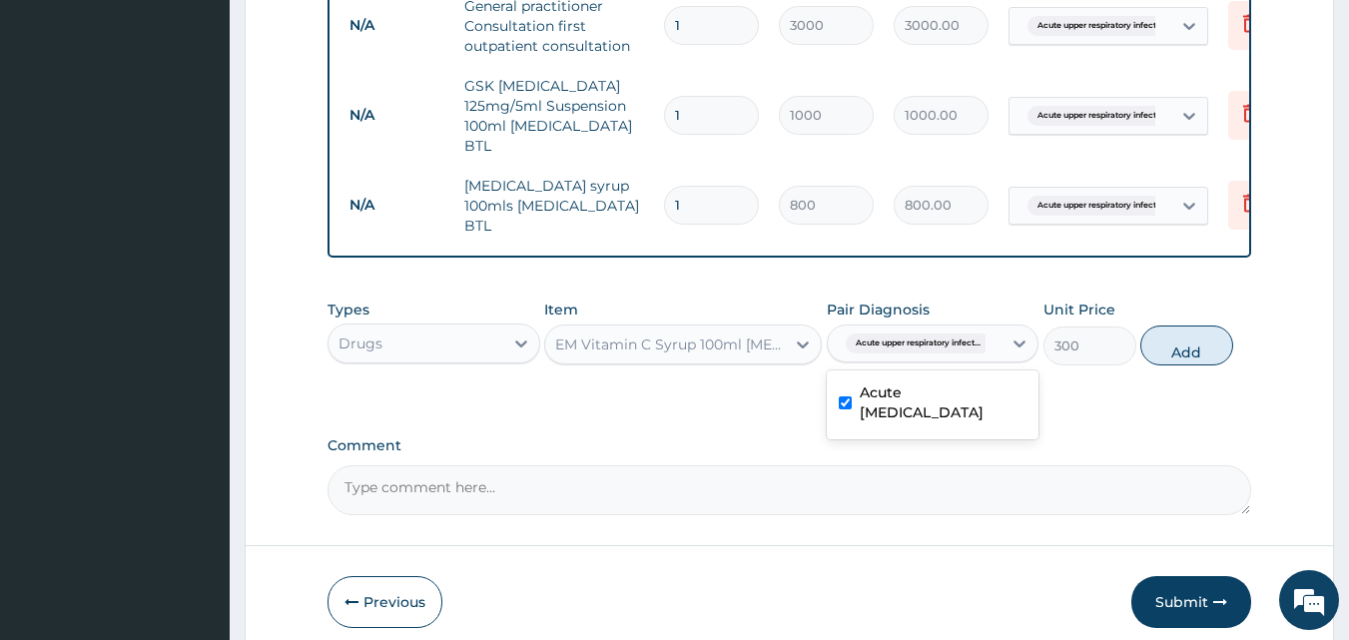
checkbox input "true"
click at [1187, 326] on button "Add" at bounding box center [1187, 346] width 93 height 40
type input "0"
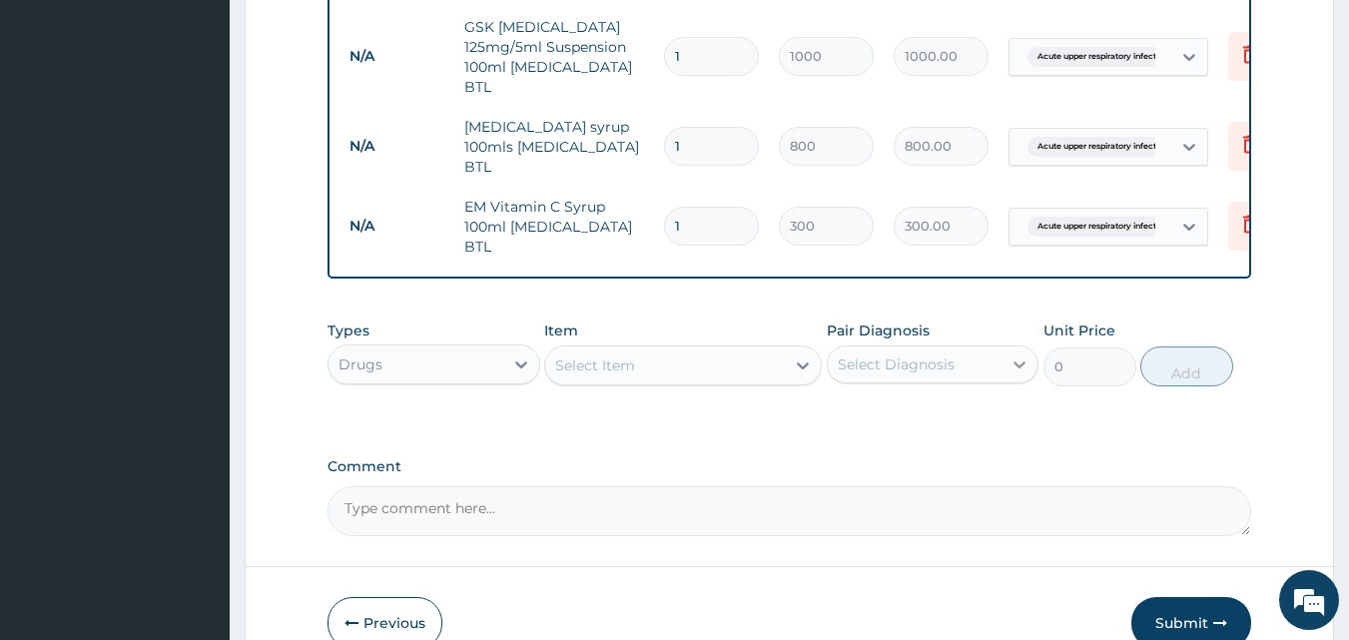
scroll to position [949, 0]
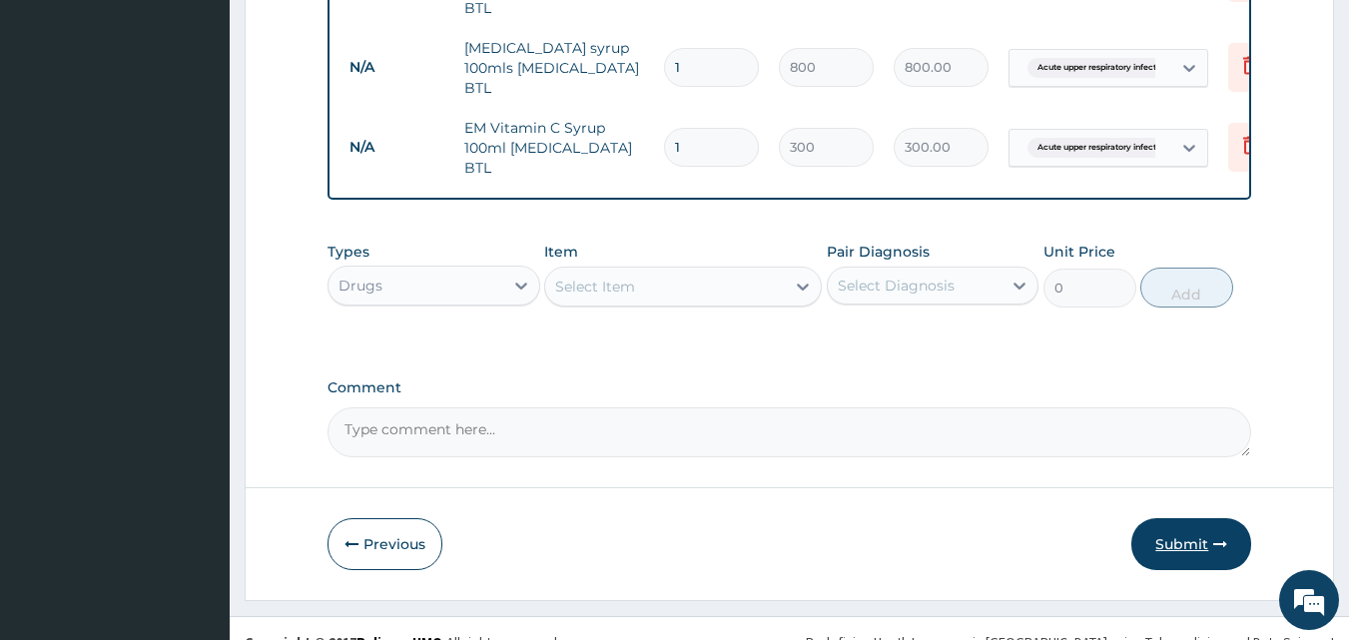
click at [1174, 518] on button "Submit" at bounding box center [1192, 544] width 120 height 52
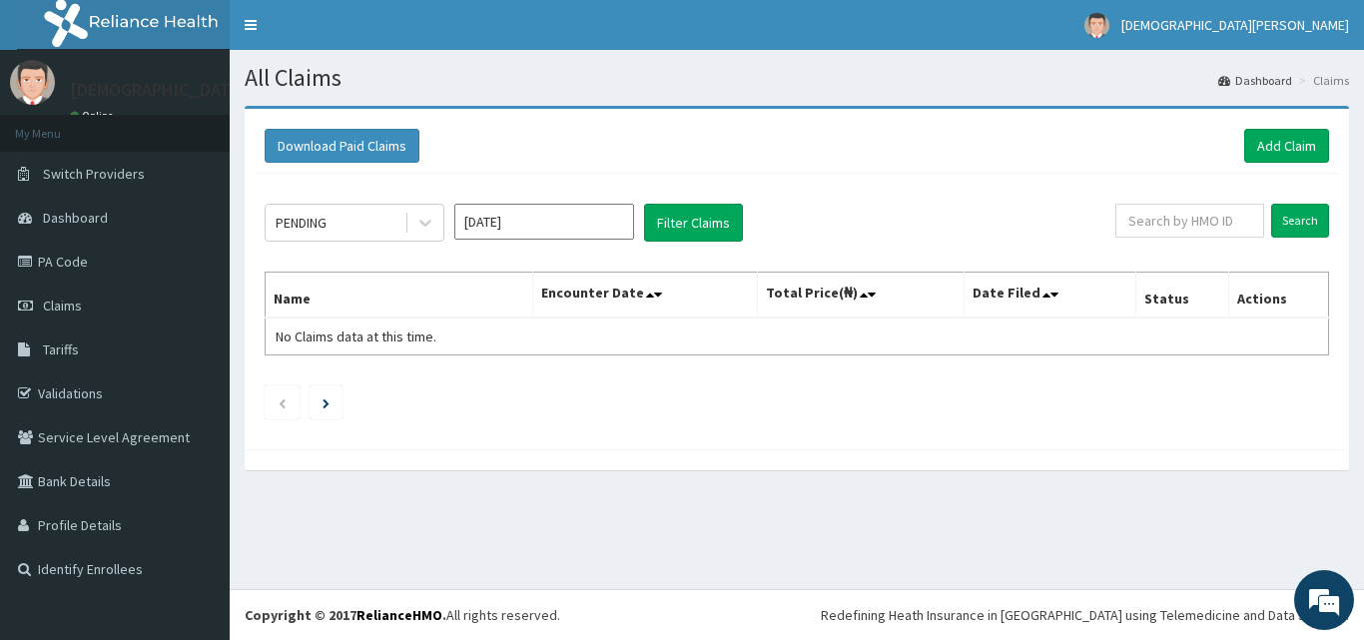
click at [552, 215] on input "[DATE]" at bounding box center [544, 222] width 180 height 36
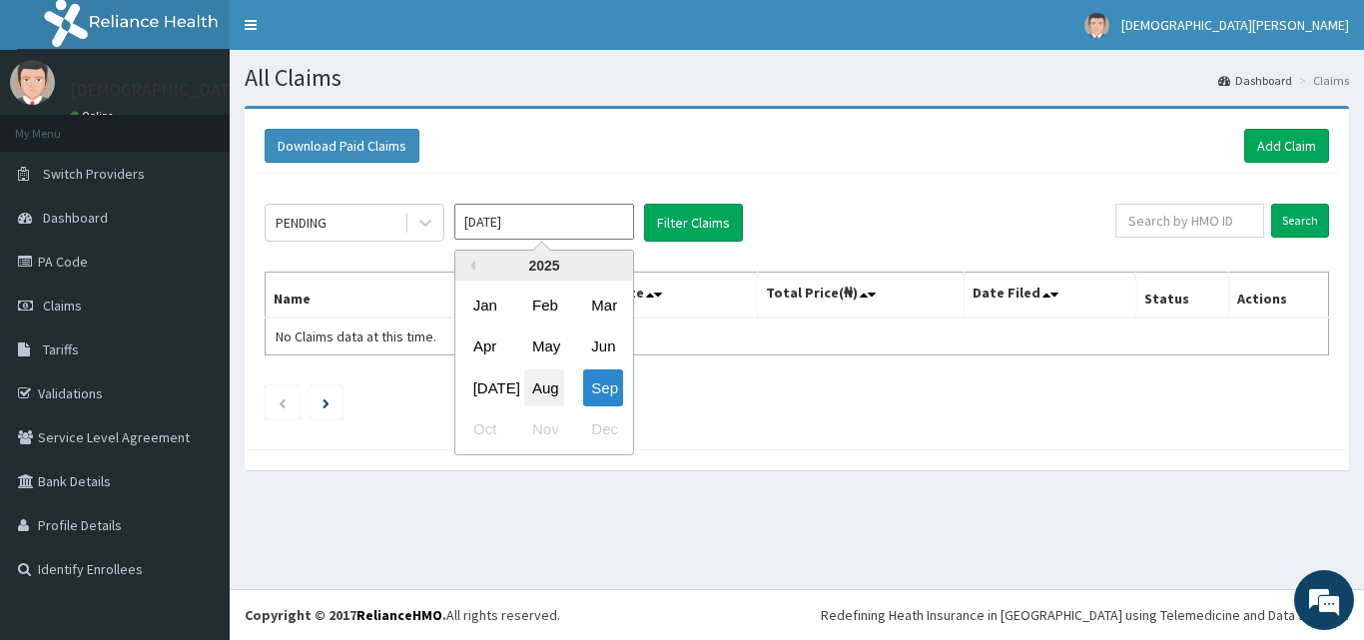
click at [544, 373] on div "Aug" at bounding box center [544, 388] width 40 height 37
type input "[DATE]"
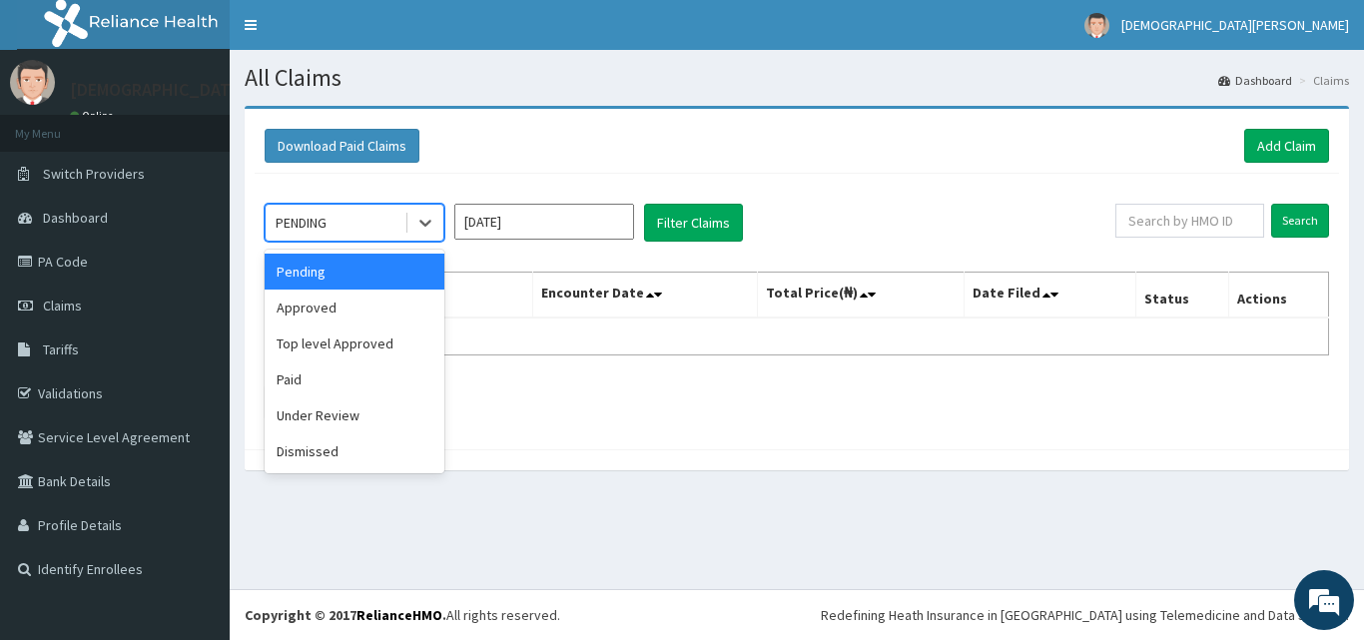
click at [407, 222] on span at bounding box center [407, 223] width 1 height 20
click at [388, 307] on div "Approved" at bounding box center [355, 308] width 180 height 36
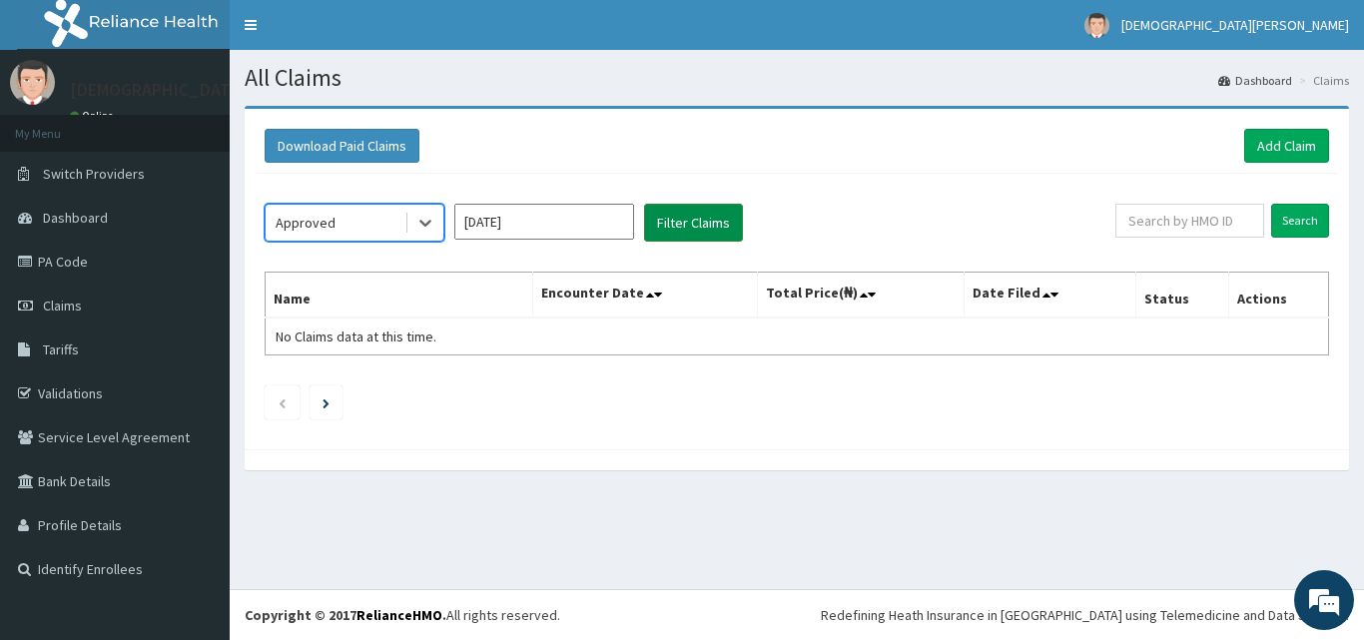
click at [681, 226] on button "Filter Claims" at bounding box center [693, 223] width 99 height 38
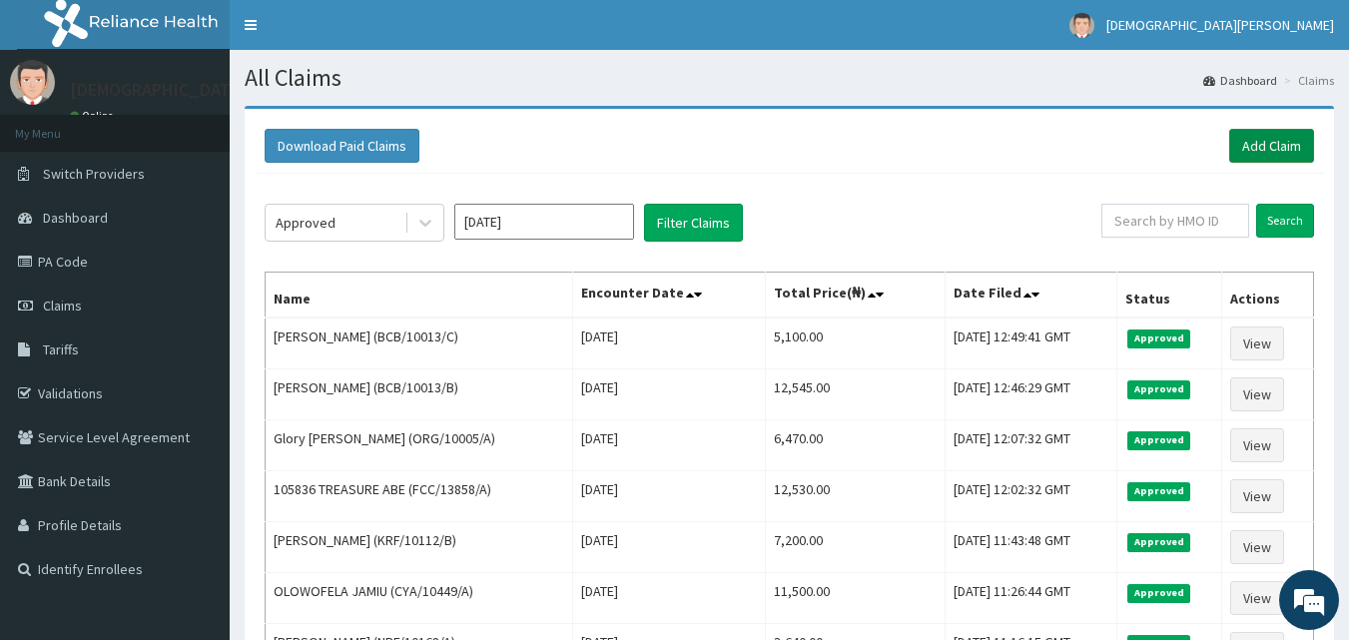
click at [1287, 148] on link "Add Claim" at bounding box center [1272, 146] width 85 height 34
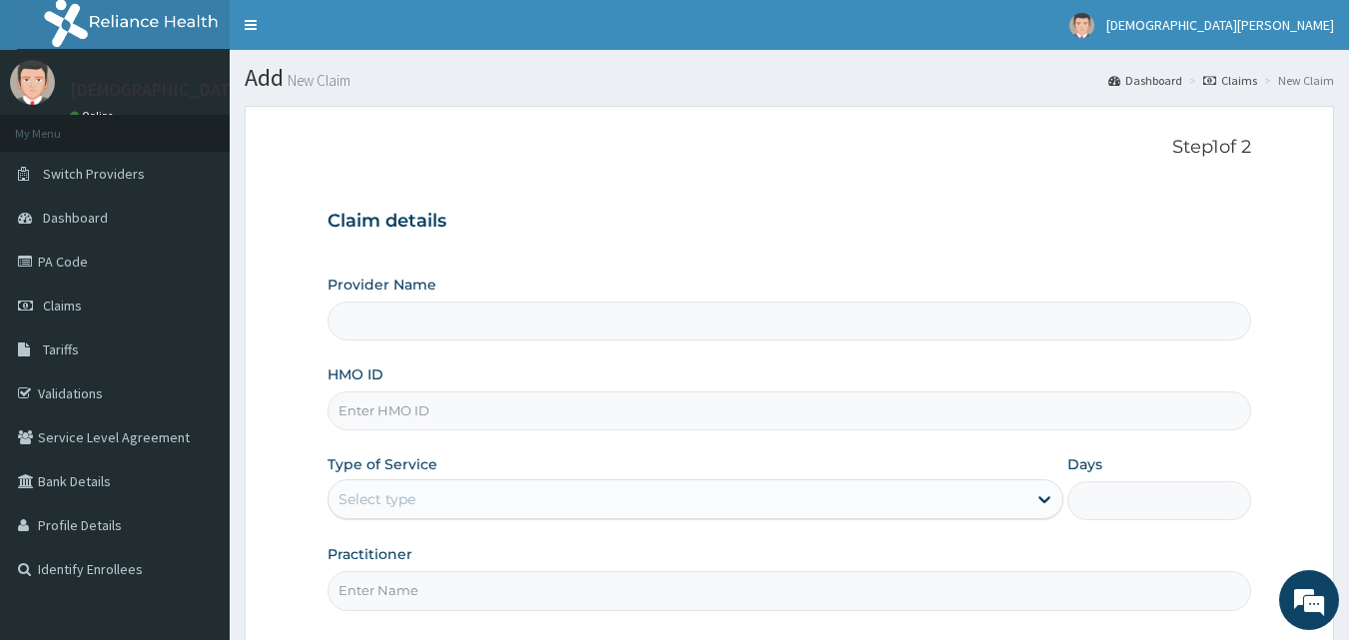
type input "[GEOGRAPHIC_DATA]"
click at [459, 415] on input "HMO ID" at bounding box center [790, 411] width 925 height 39
type input "BCB/10013/D"
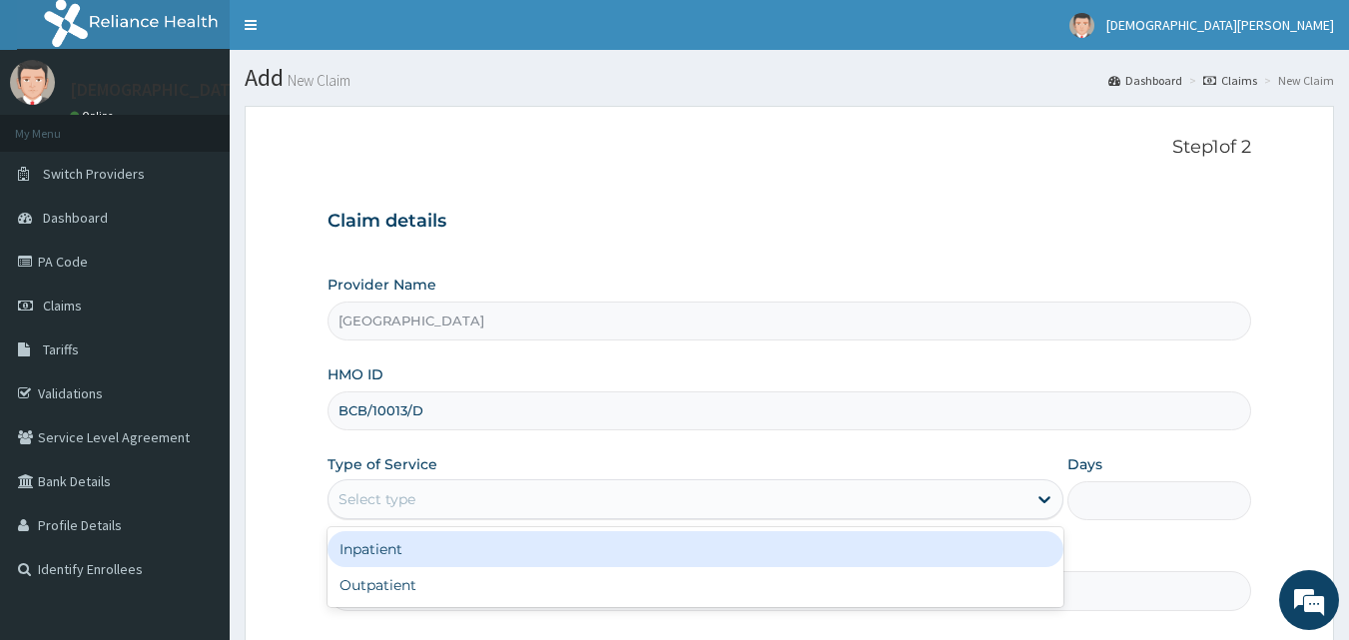
click at [484, 498] on div "Select type" at bounding box center [678, 499] width 698 height 32
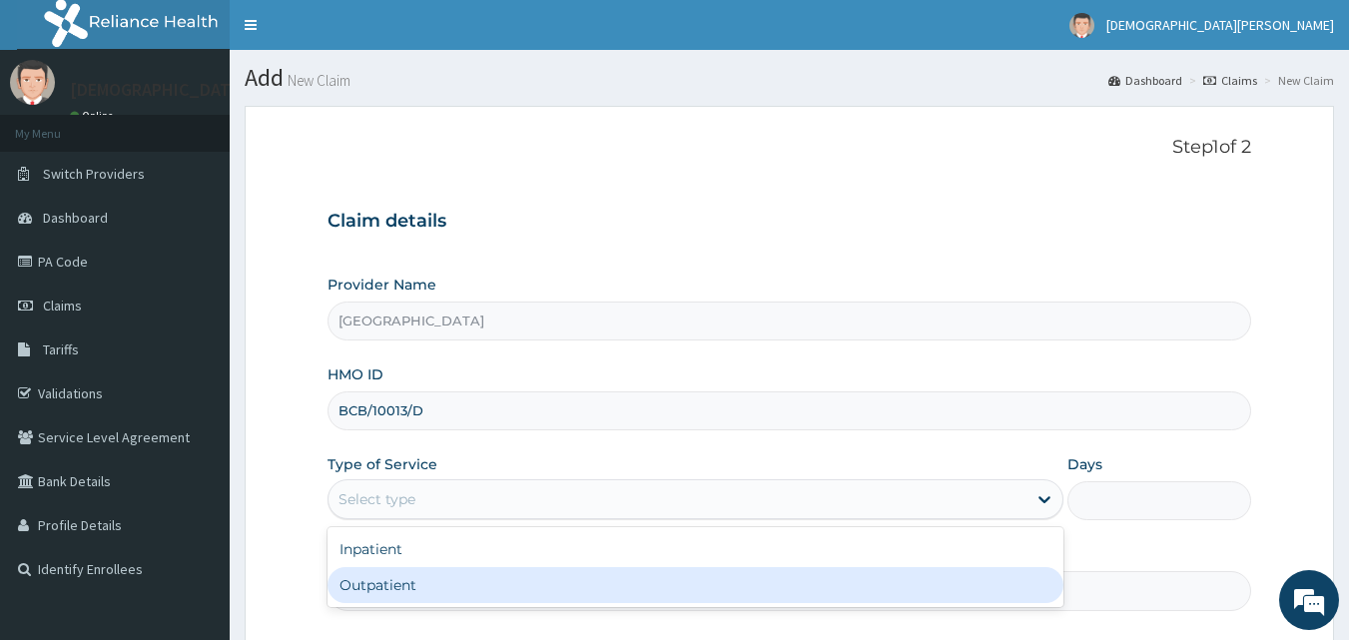
click at [495, 575] on div "Outpatient" at bounding box center [696, 585] width 736 height 36
type input "1"
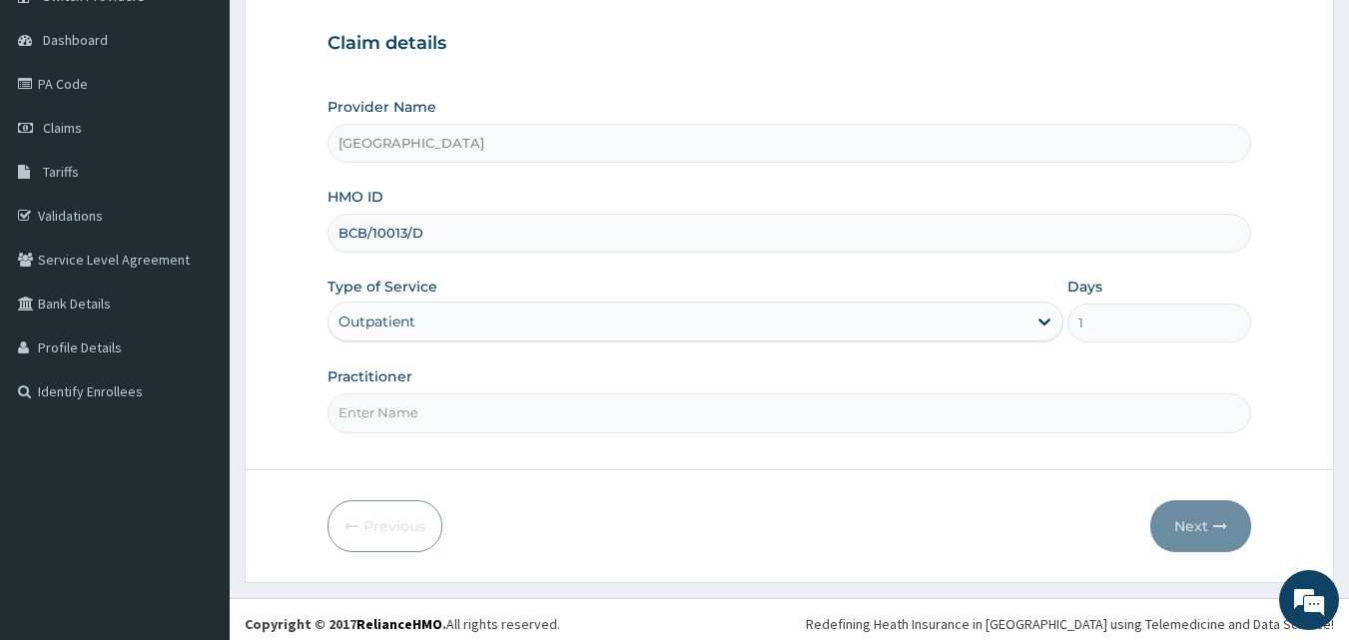
scroll to position [187, 0]
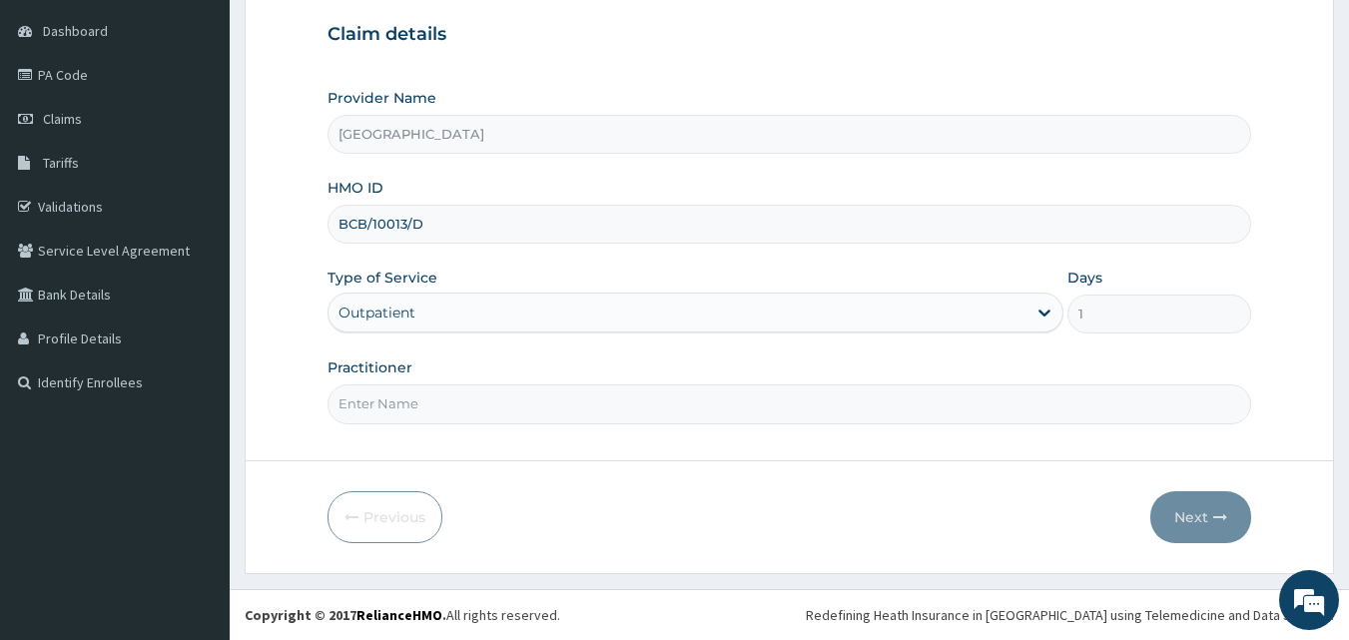
click at [531, 412] on input "Practitioner" at bounding box center [790, 404] width 925 height 39
type input "[PERSON_NAME] EZE"
click at [1208, 503] on button "Next" at bounding box center [1201, 517] width 101 height 52
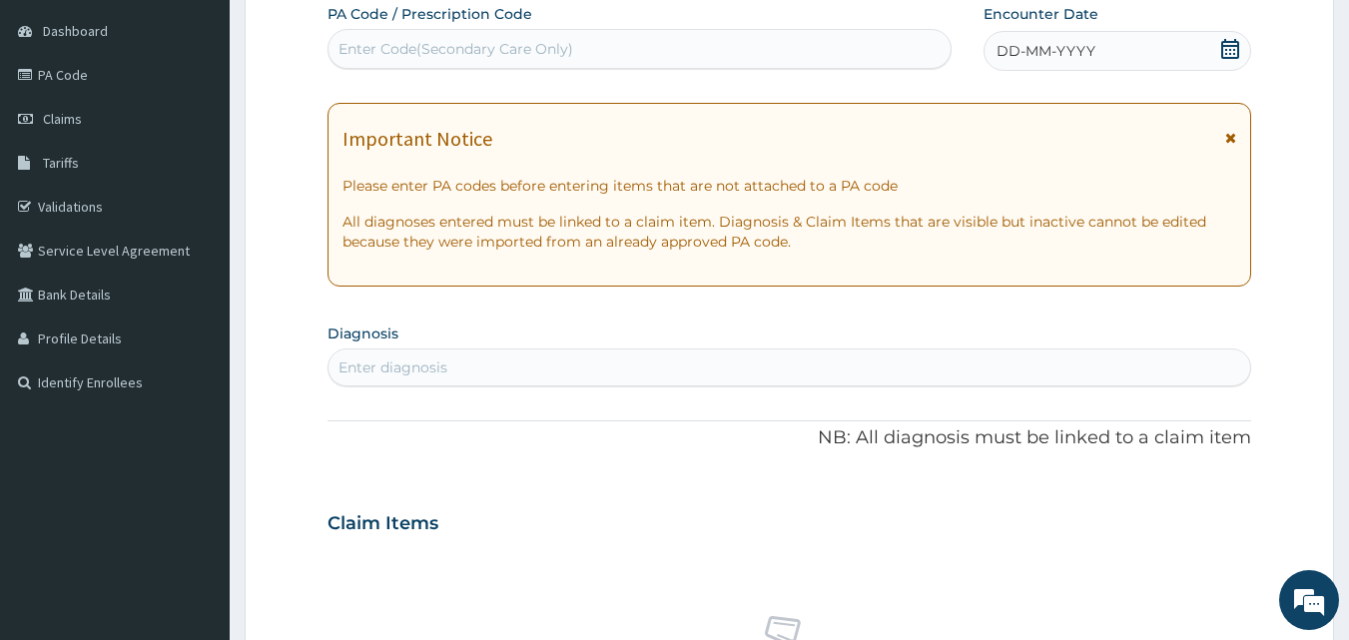
click at [1012, 58] on span "DD-MM-YYYY" at bounding box center [1046, 51] width 99 height 20
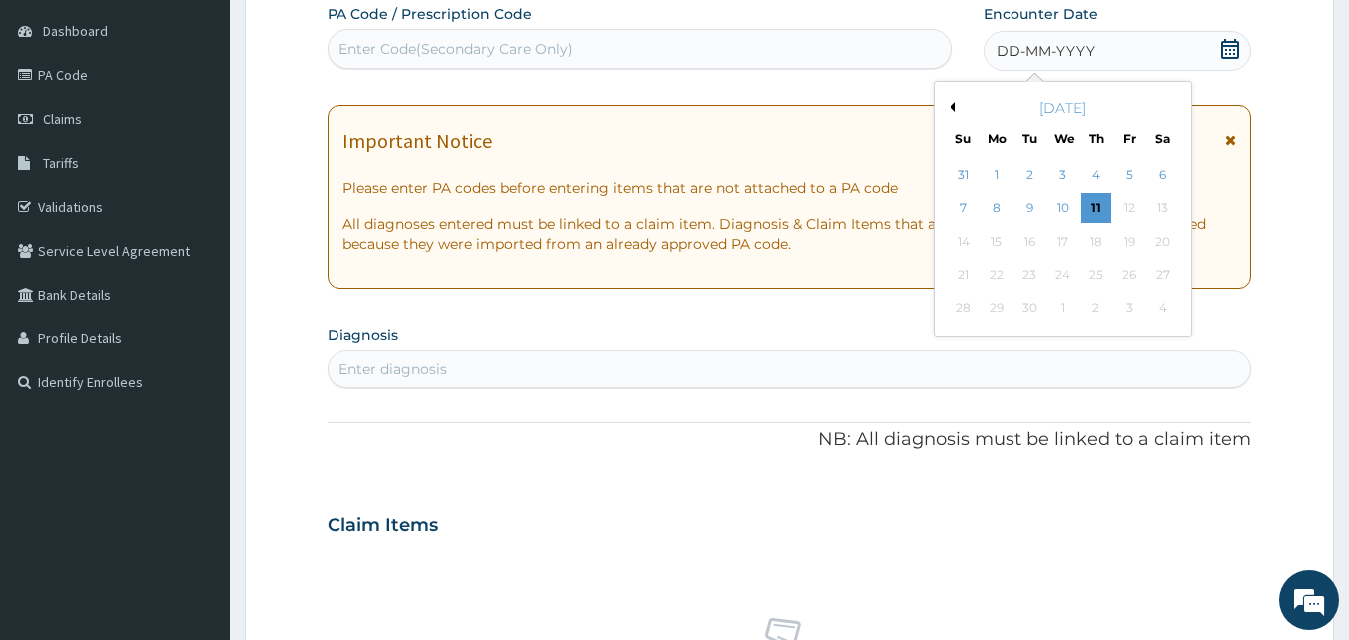
click at [952, 109] on button "Previous Month" at bounding box center [950, 107] width 10 height 10
click at [1095, 207] on div "7" at bounding box center [1097, 209] width 30 height 30
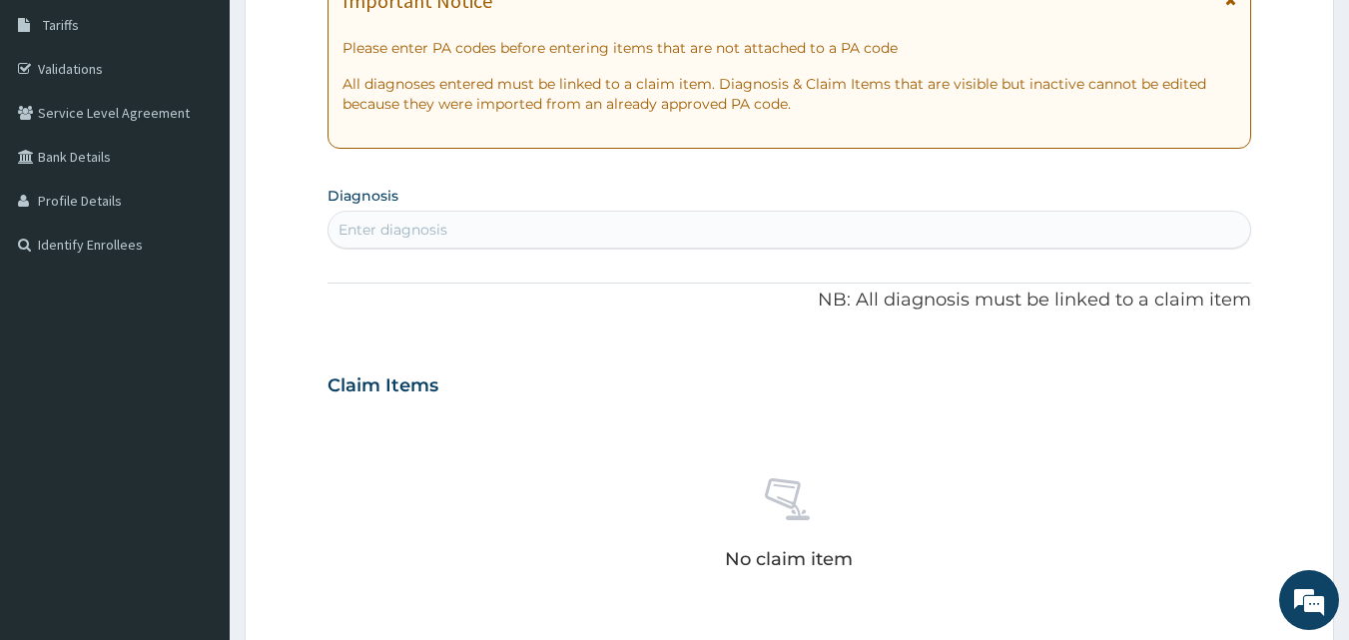
scroll to position [345, 0]
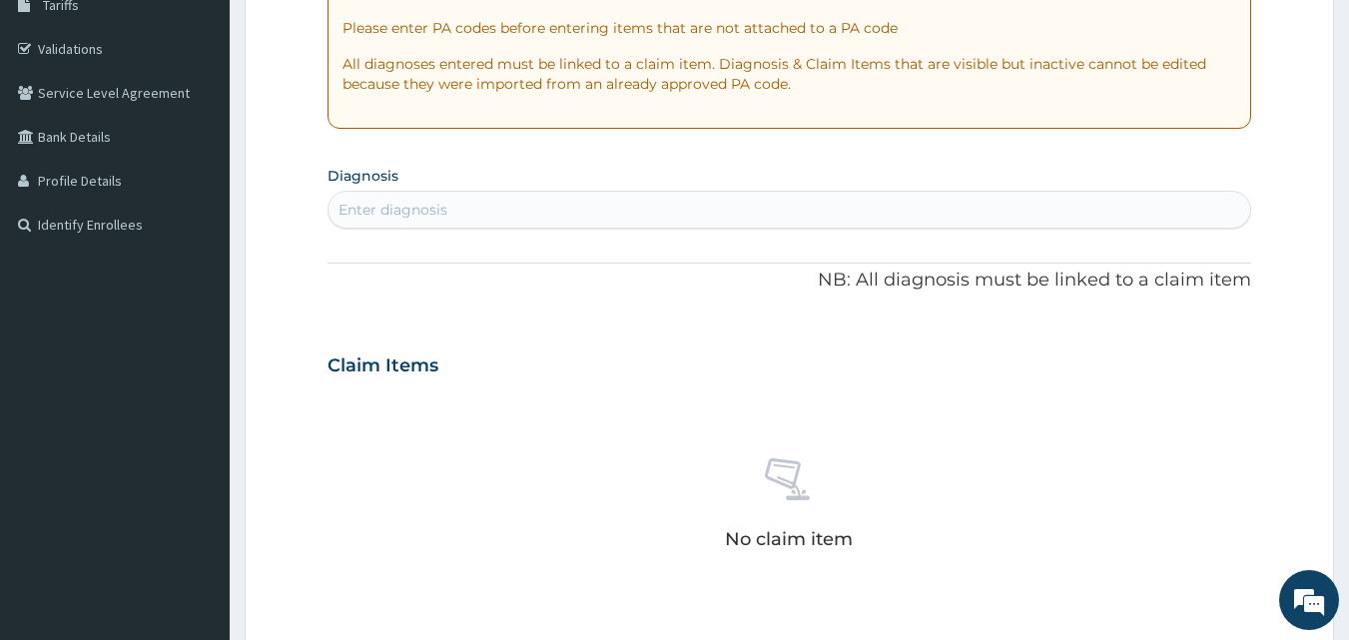
click at [485, 211] on div "Enter diagnosis" at bounding box center [790, 210] width 923 height 32
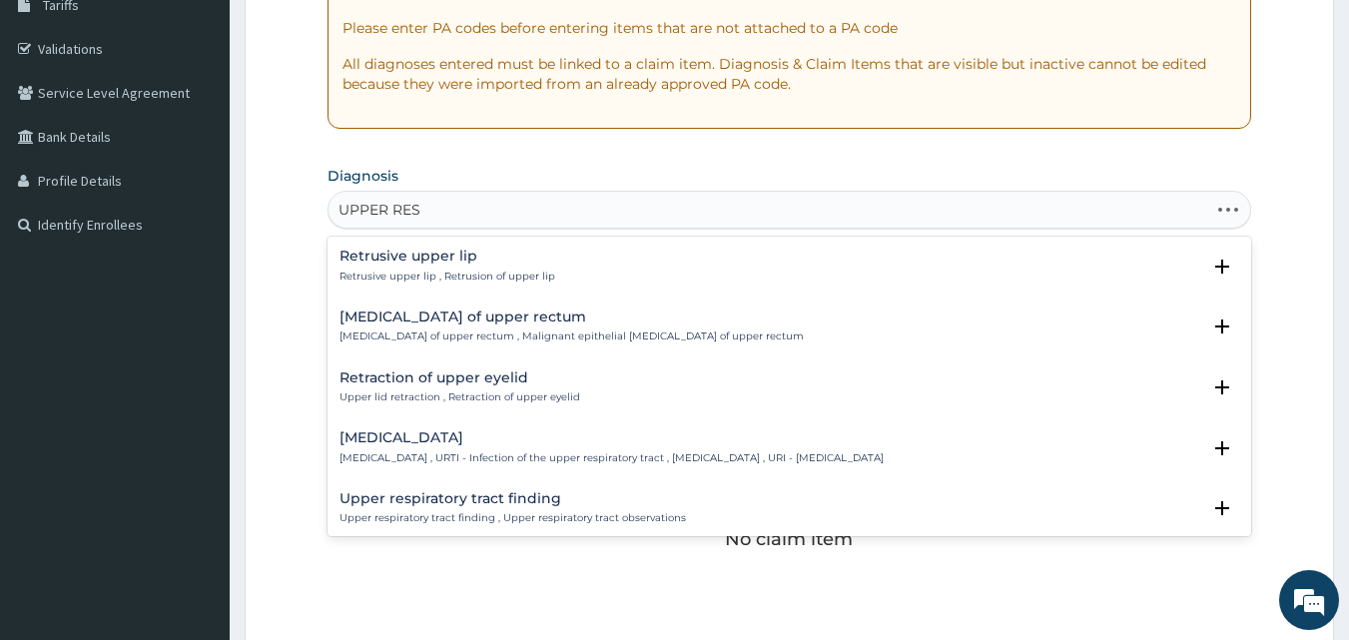
type input "UPPER RESP"
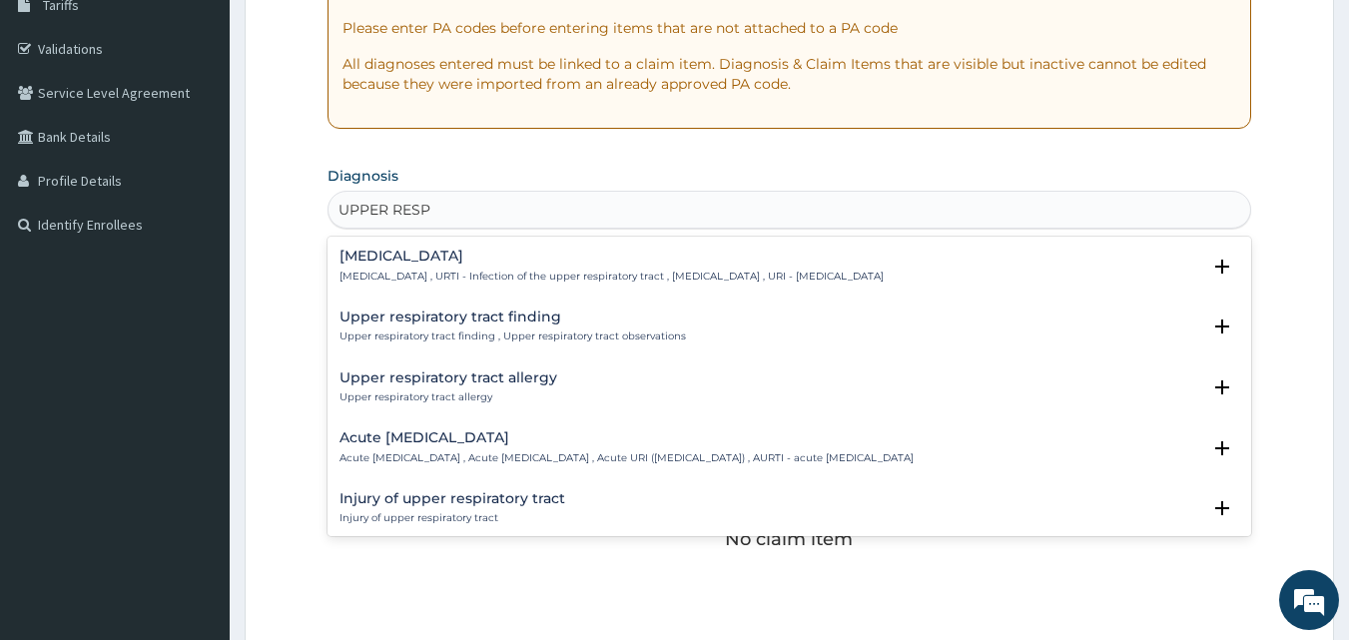
click at [489, 440] on h4 "Acute upper respiratory infection" at bounding box center [627, 437] width 574 height 15
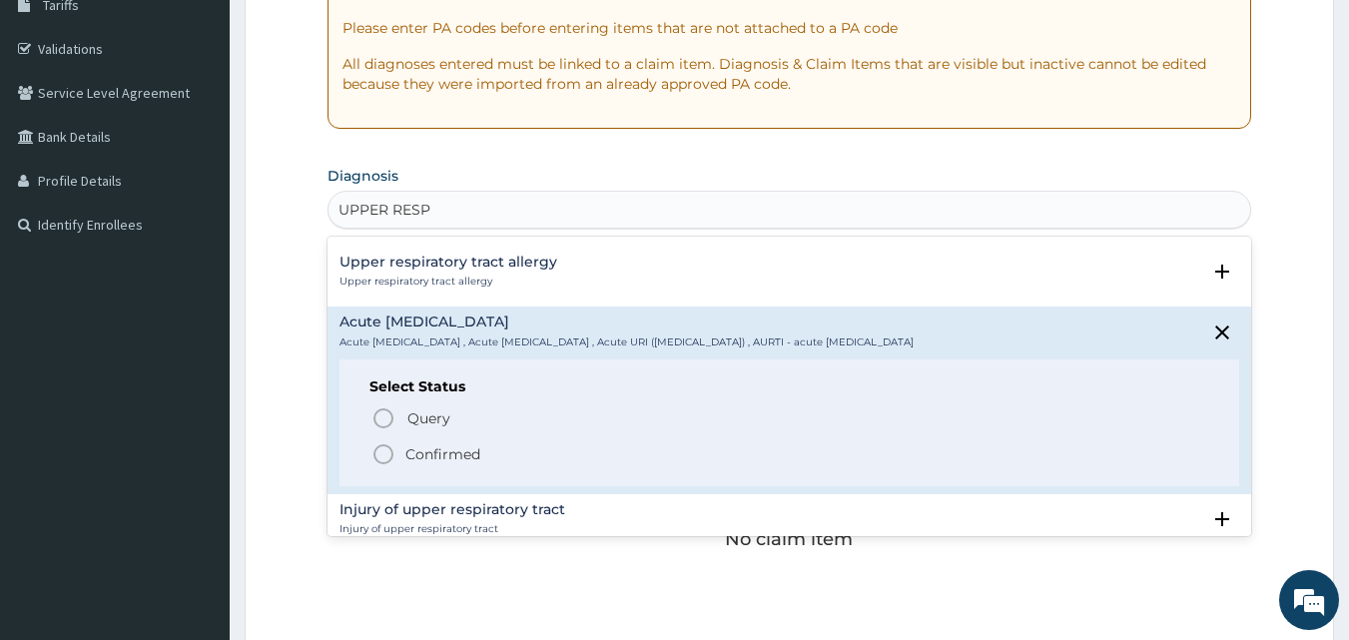
scroll to position [123, 0]
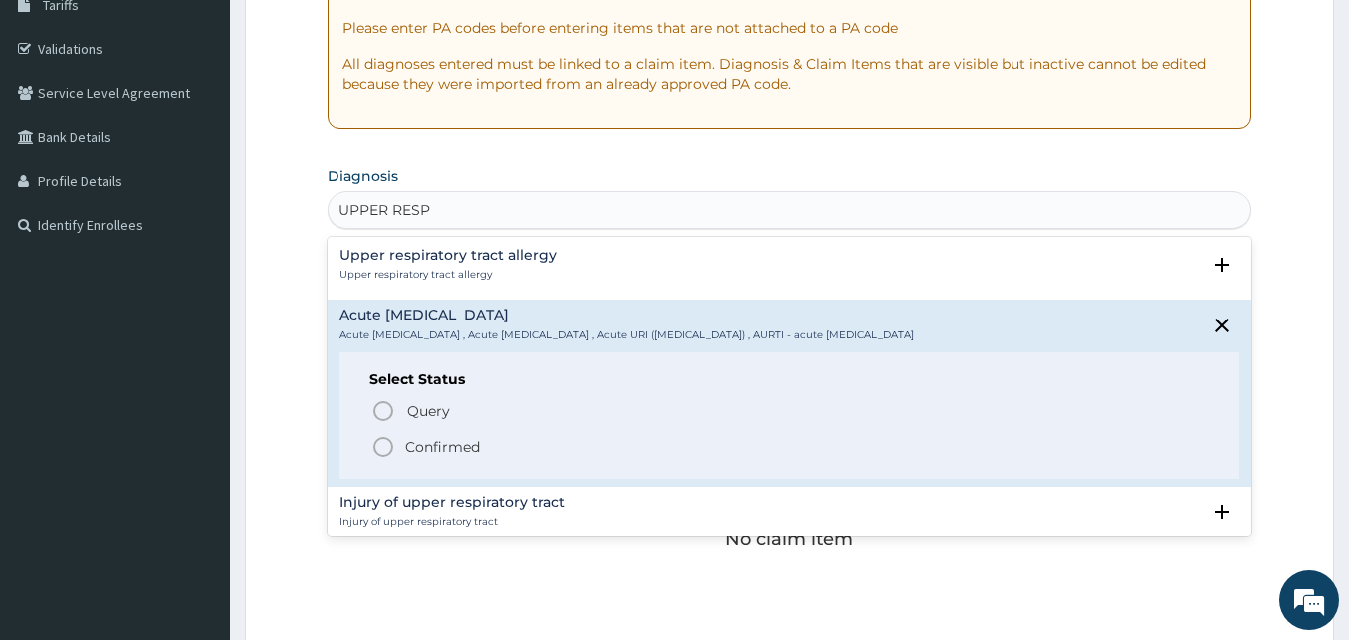
click at [383, 449] on icon "status option filled" at bounding box center [384, 447] width 24 height 24
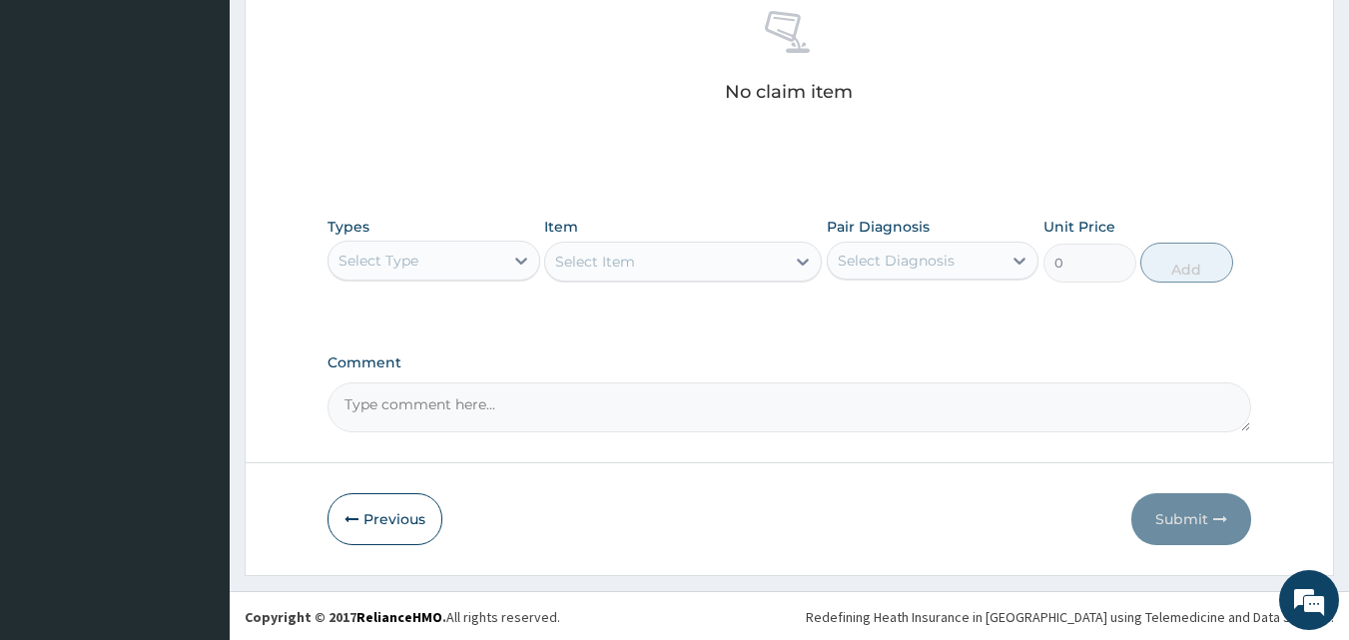
scroll to position [800, 0]
click at [467, 264] on div "Select Type" at bounding box center [416, 259] width 175 height 32
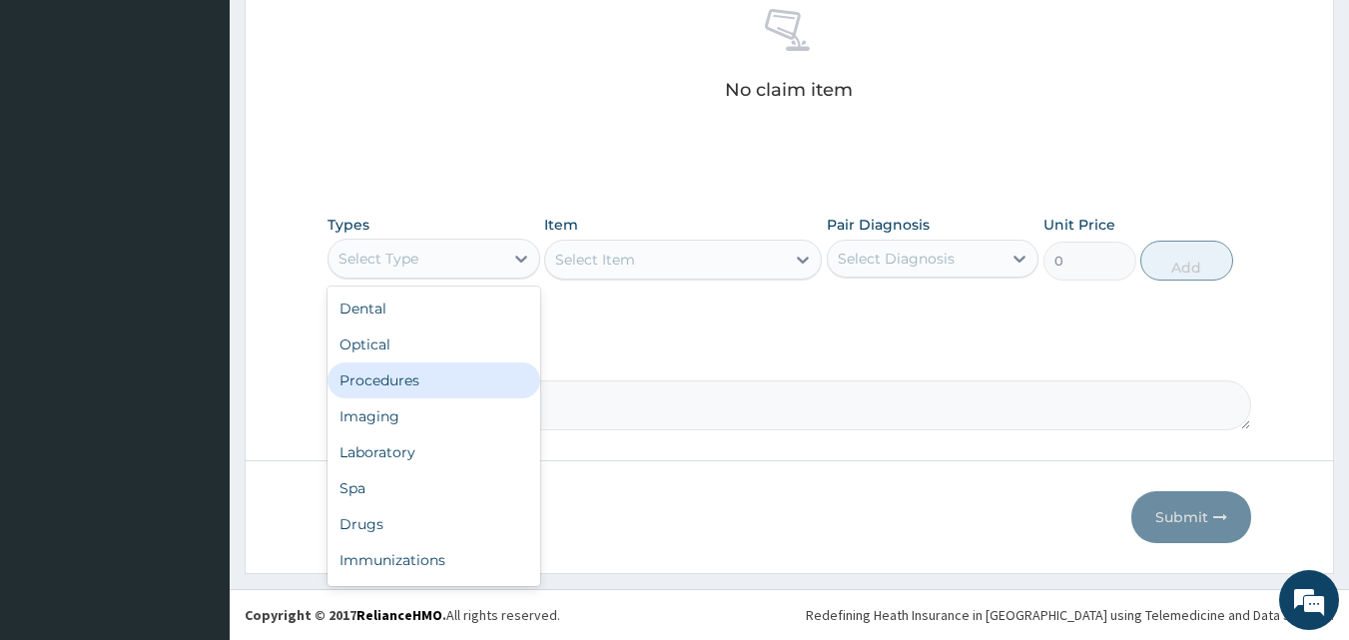
click at [450, 386] on div "Procedures" at bounding box center [434, 381] width 213 height 36
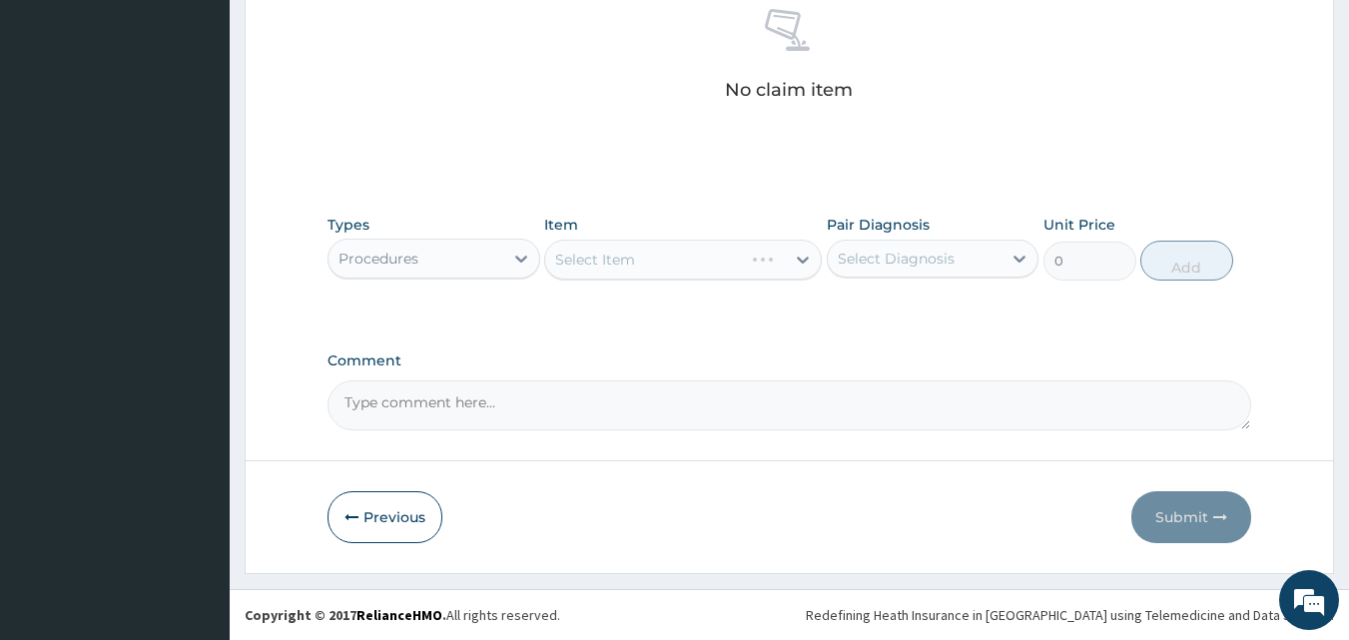
click at [686, 268] on div "Select Item" at bounding box center [683, 260] width 278 height 40
click at [686, 268] on div "Select Item" at bounding box center [665, 260] width 240 height 32
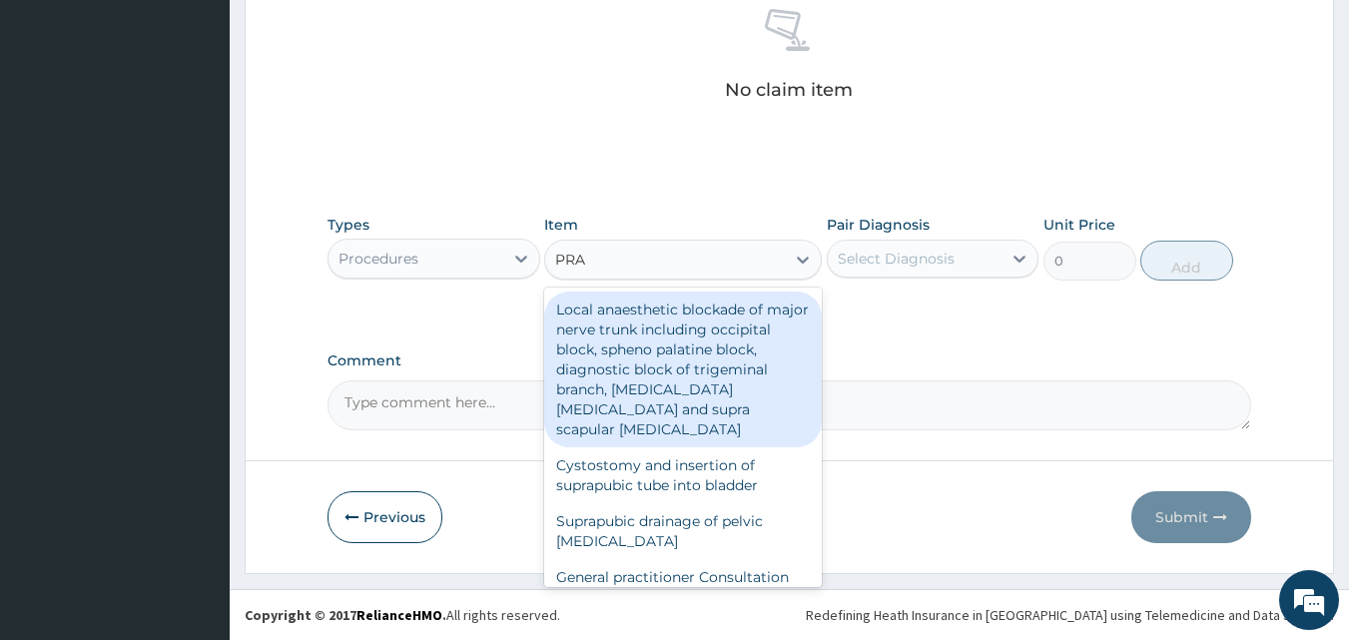
type input "PRAC"
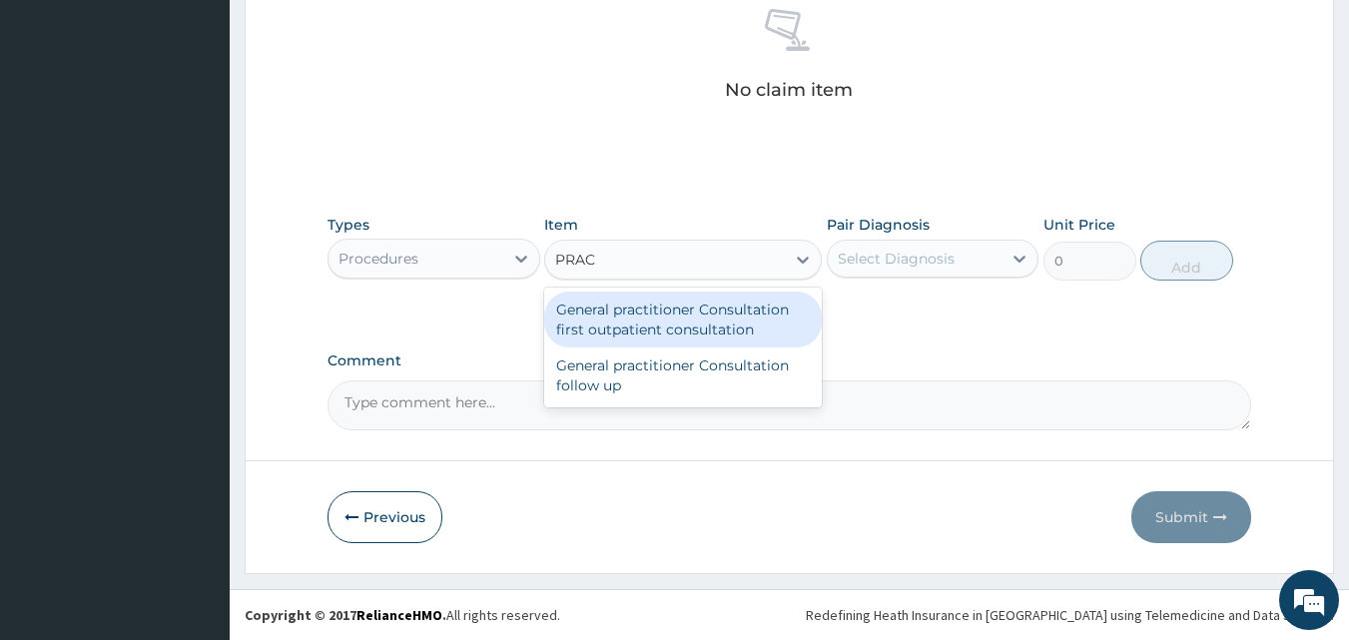
click at [696, 316] on div "General practitioner Consultation first outpatient consultation" at bounding box center [683, 320] width 278 height 56
type input "3000"
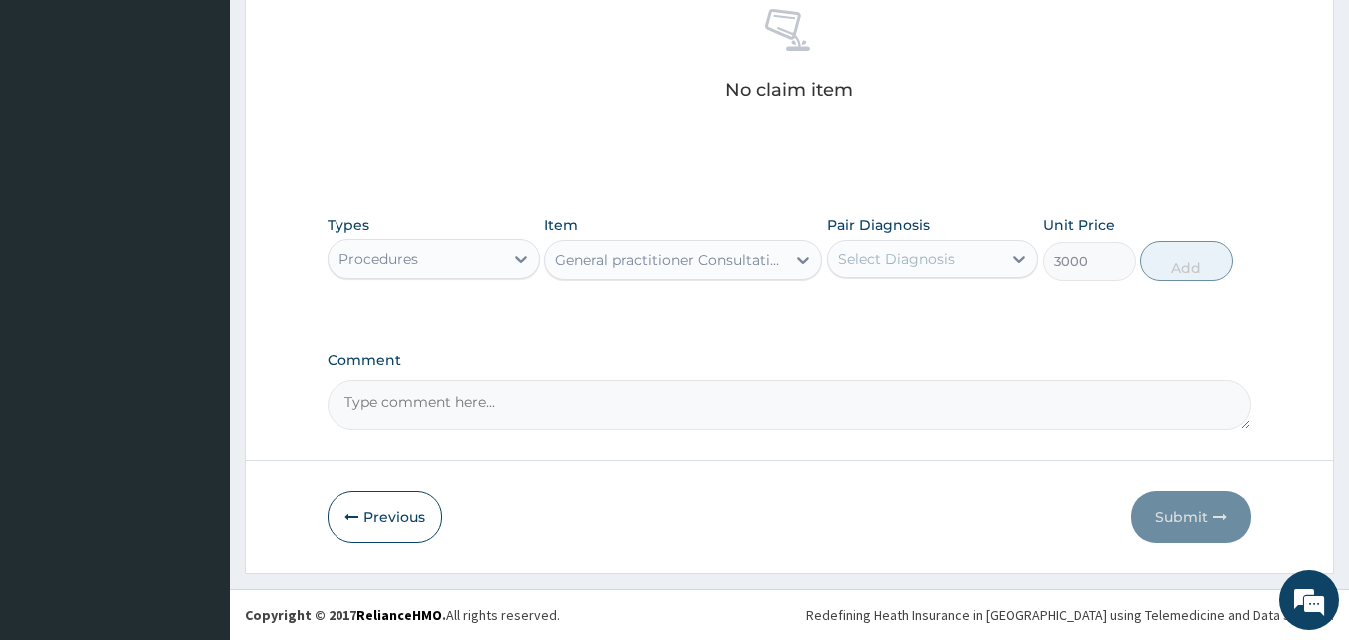
click at [889, 259] on div "Select Diagnosis" at bounding box center [896, 259] width 117 height 20
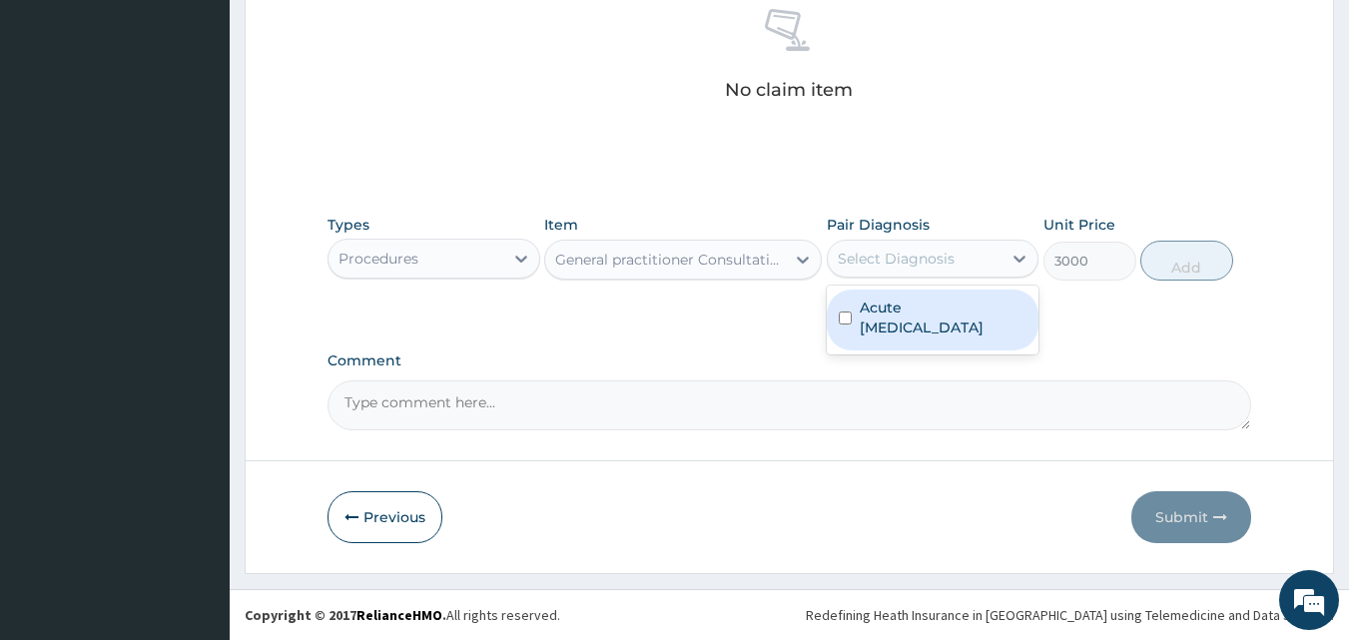
click at [910, 329] on label "Acute upper respiratory infection" at bounding box center [944, 318] width 168 height 40
checkbox input "true"
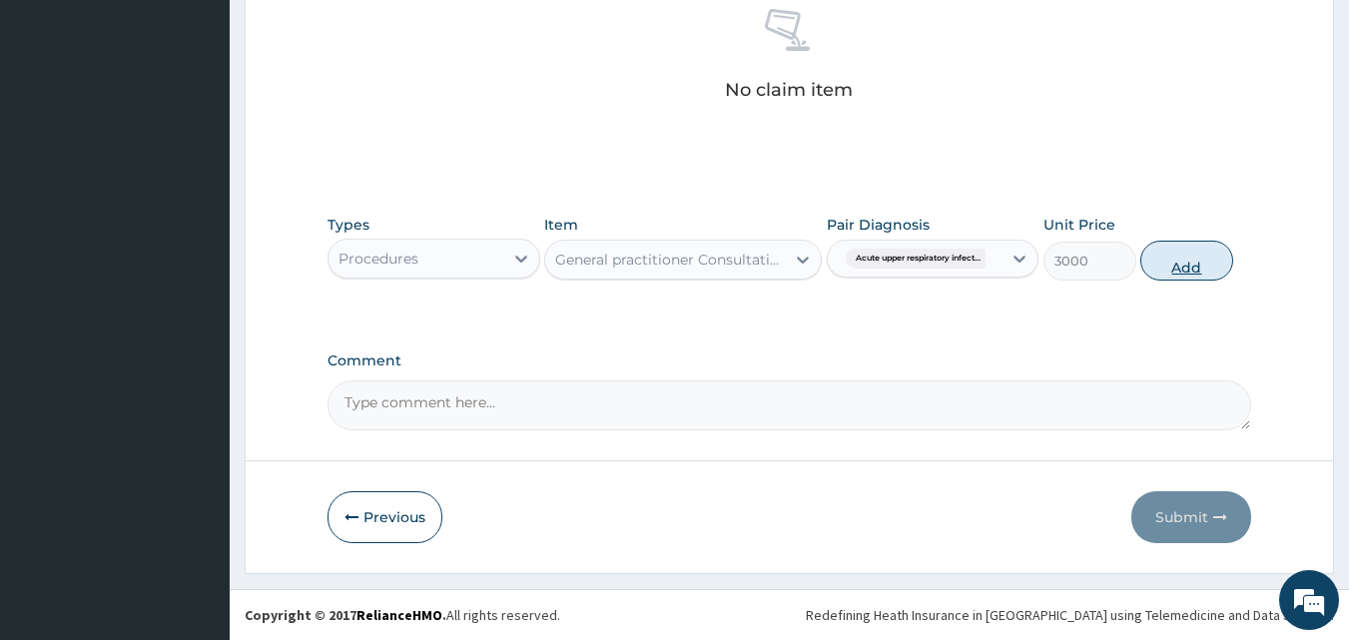
click at [1182, 273] on button "Add" at bounding box center [1187, 261] width 93 height 40
type input "0"
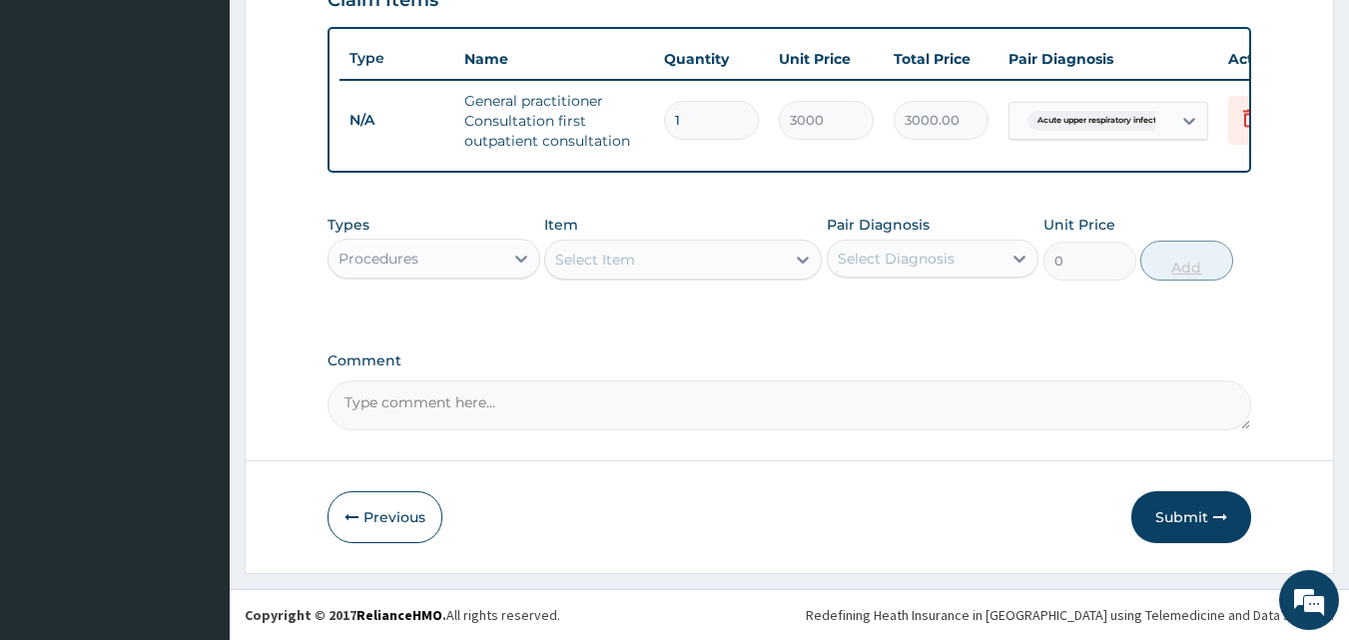
scroll to position [731, 0]
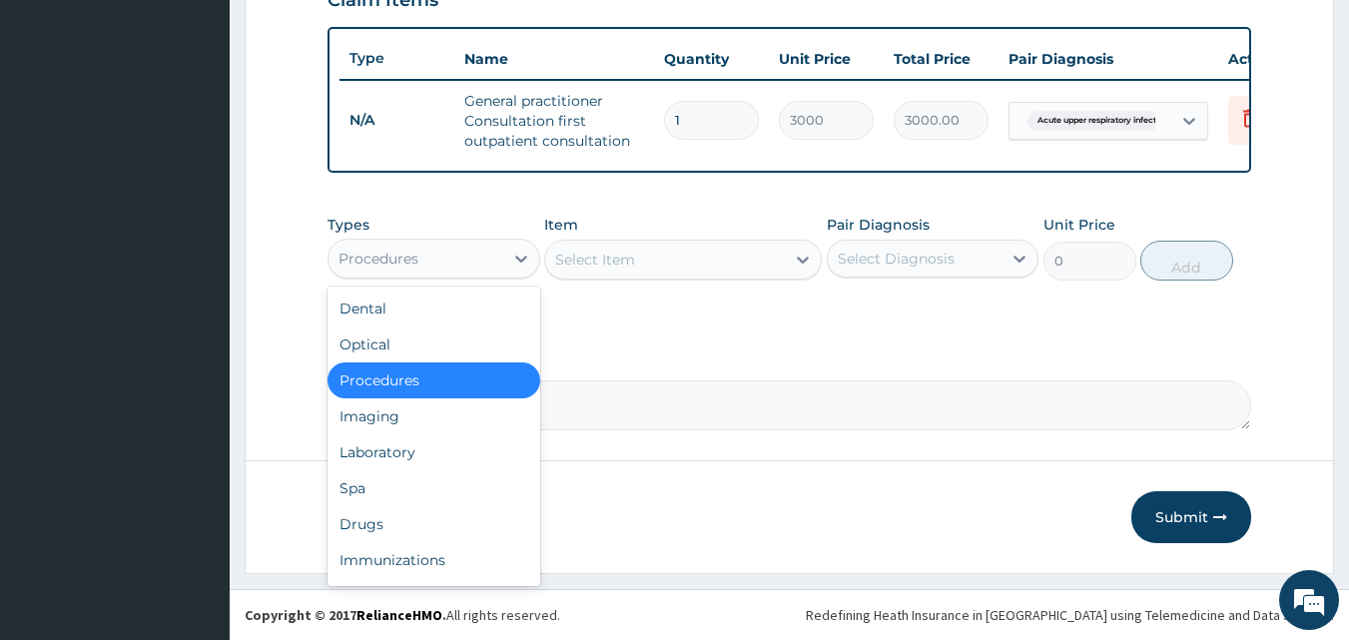
click at [476, 262] on div "Procedures" at bounding box center [416, 259] width 175 height 32
click at [462, 526] on div "Drugs" at bounding box center [434, 524] width 213 height 36
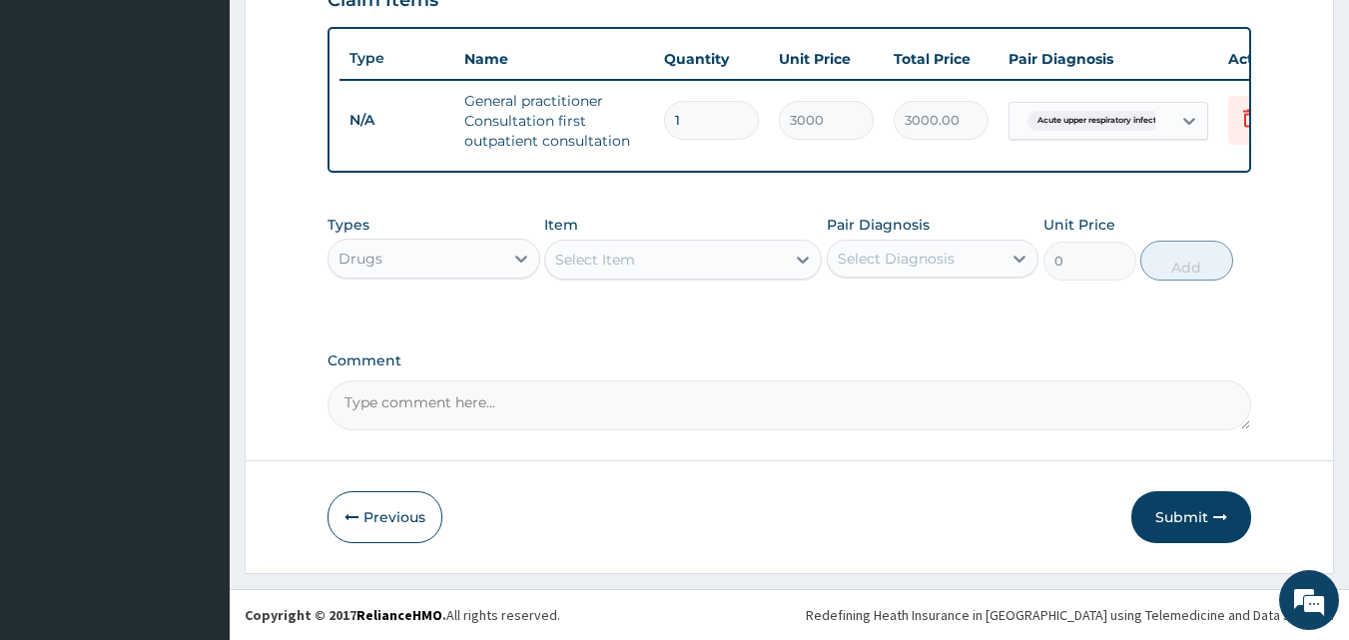
click at [672, 269] on div "Select Item" at bounding box center [665, 260] width 240 height 32
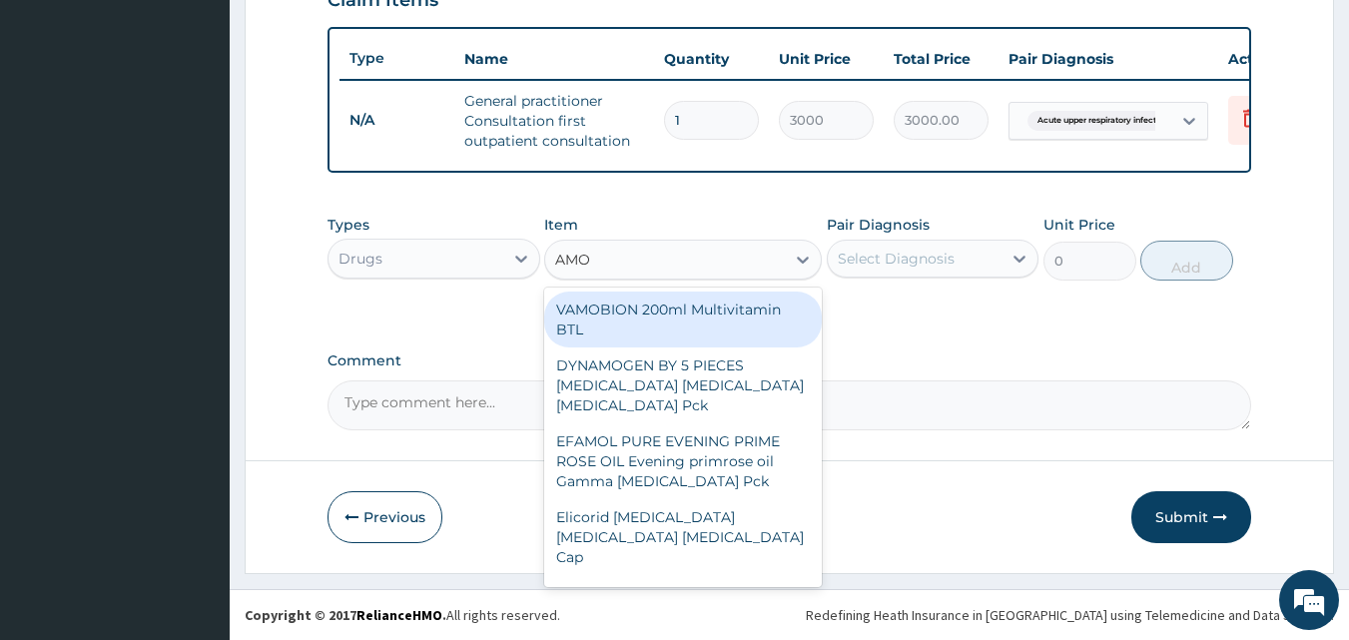
type input "AMOX"
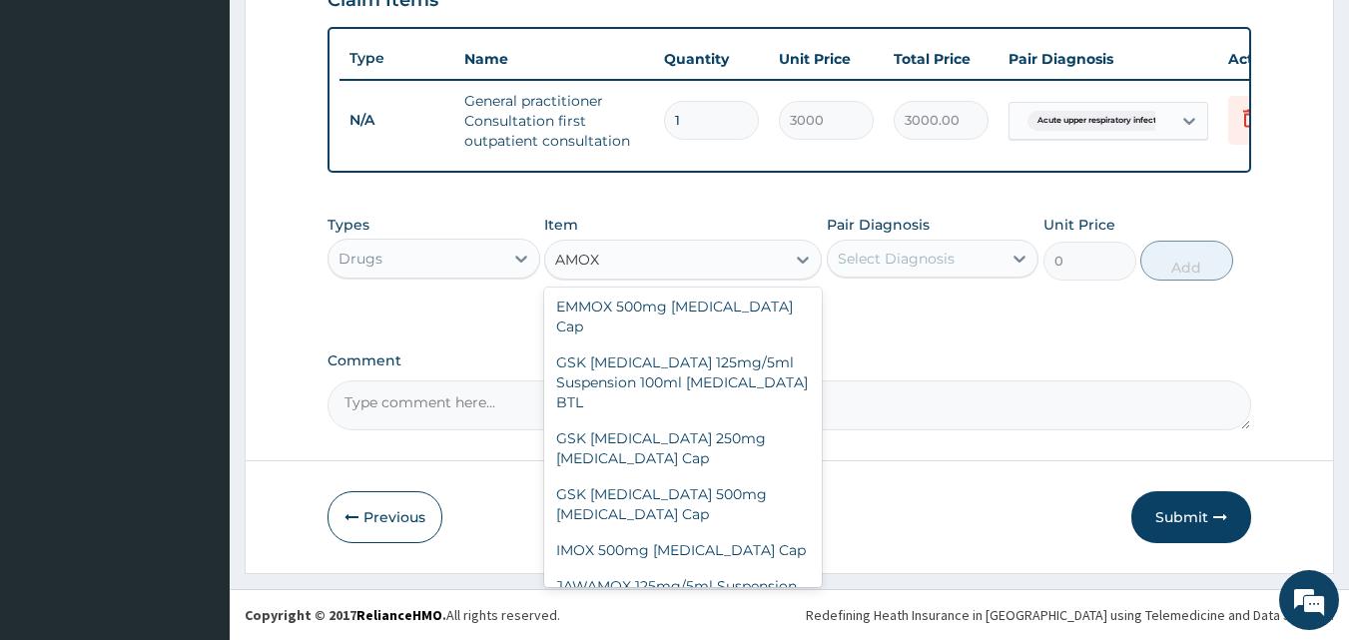
scroll to position [470, 0]
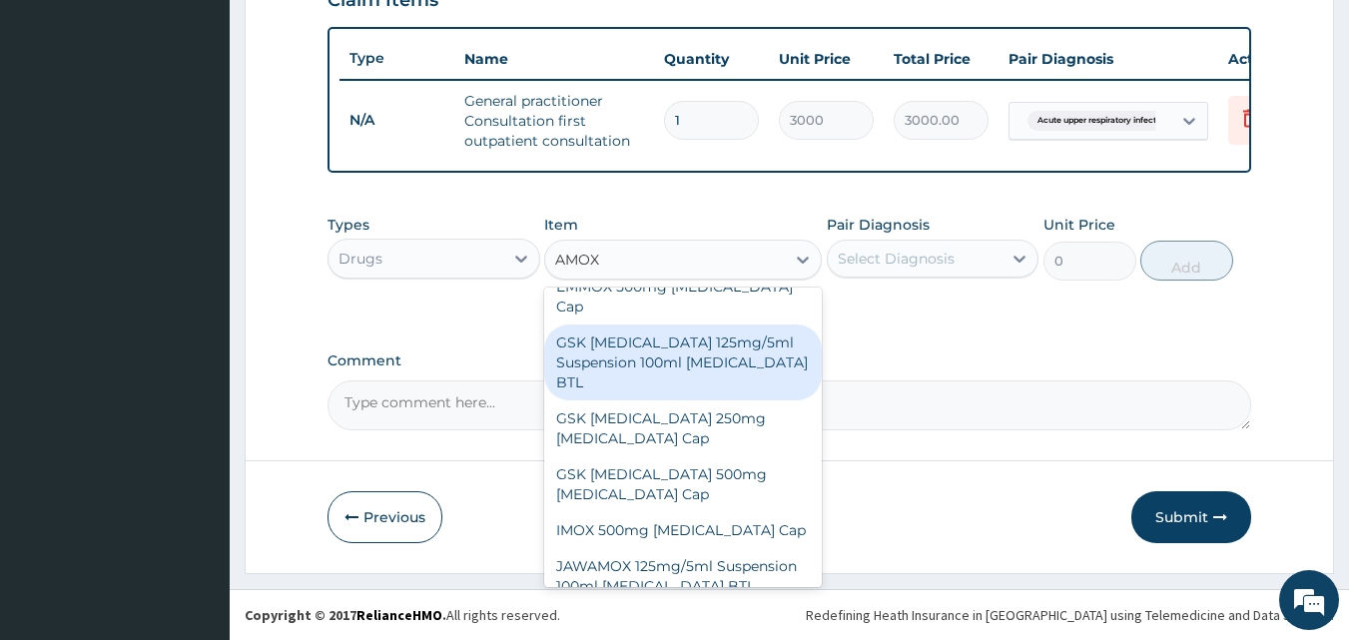
click at [693, 332] on div "GSK AMOXIL 125mg/5ml Suspension 100ml Amoxicillin BTL" at bounding box center [683, 363] width 278 height 76
type input "1000"
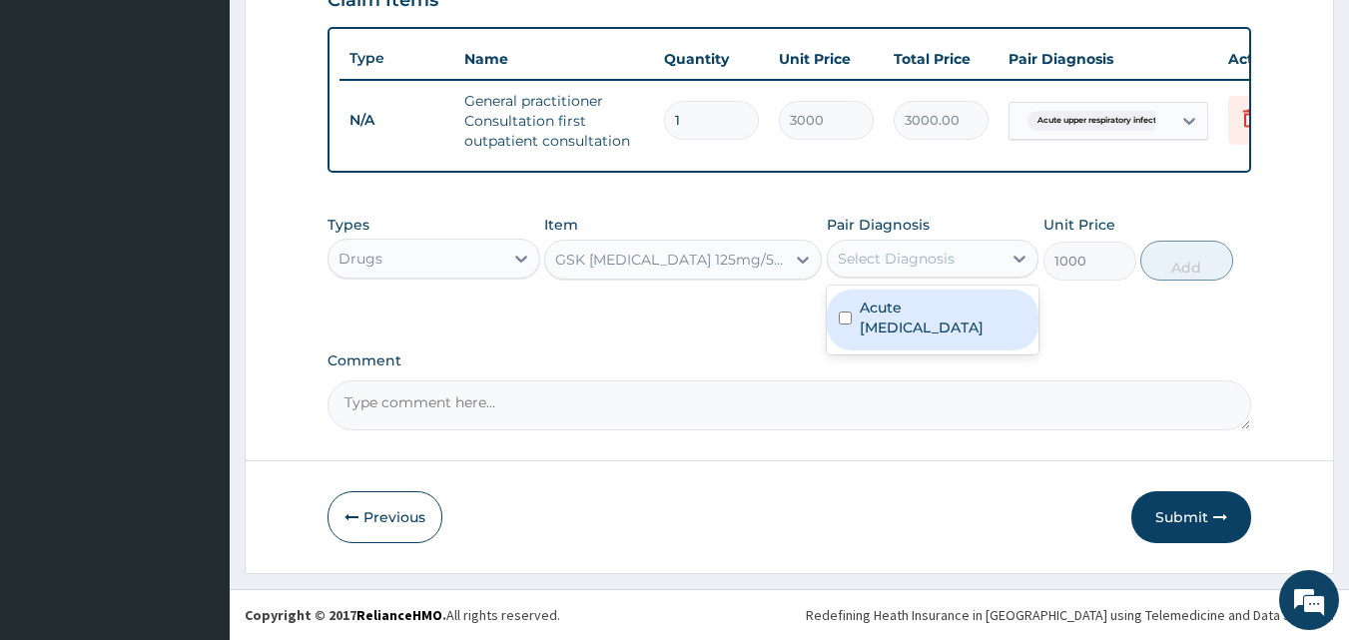
drag, startPoint x: 893, startPoint y: 268, endPoint x: 906, endPoint y: 321, distance: 54.5
click at [906, 278] on div "option Acute upper respiratory infection, selected. option Acute upper respirat…" at bounding box center [933, 259] width 213 height 38
click at [906, 321] on label "Acute [MEDICAL_DATA]" at bounding box center [944, 318] width 168 height 40
checkbox input "true"
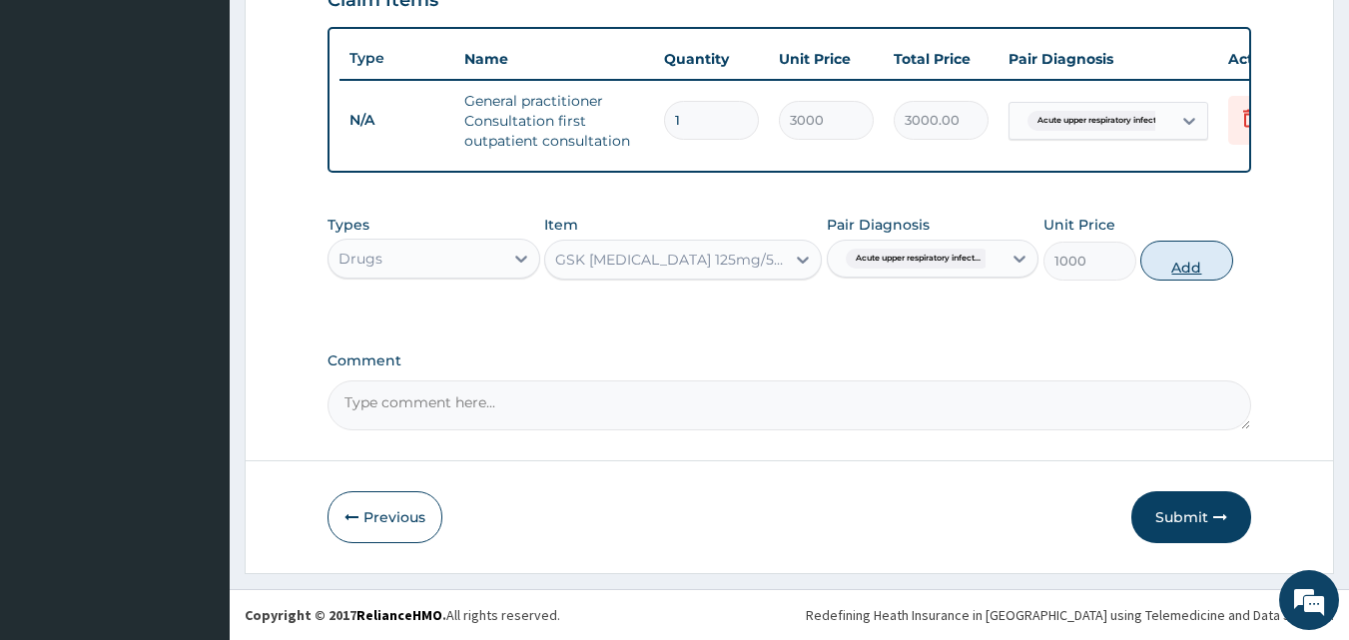
click at [1204, 261] on button "Add" at bounding box center [1187, 261] width 93 height 40
type input "0"
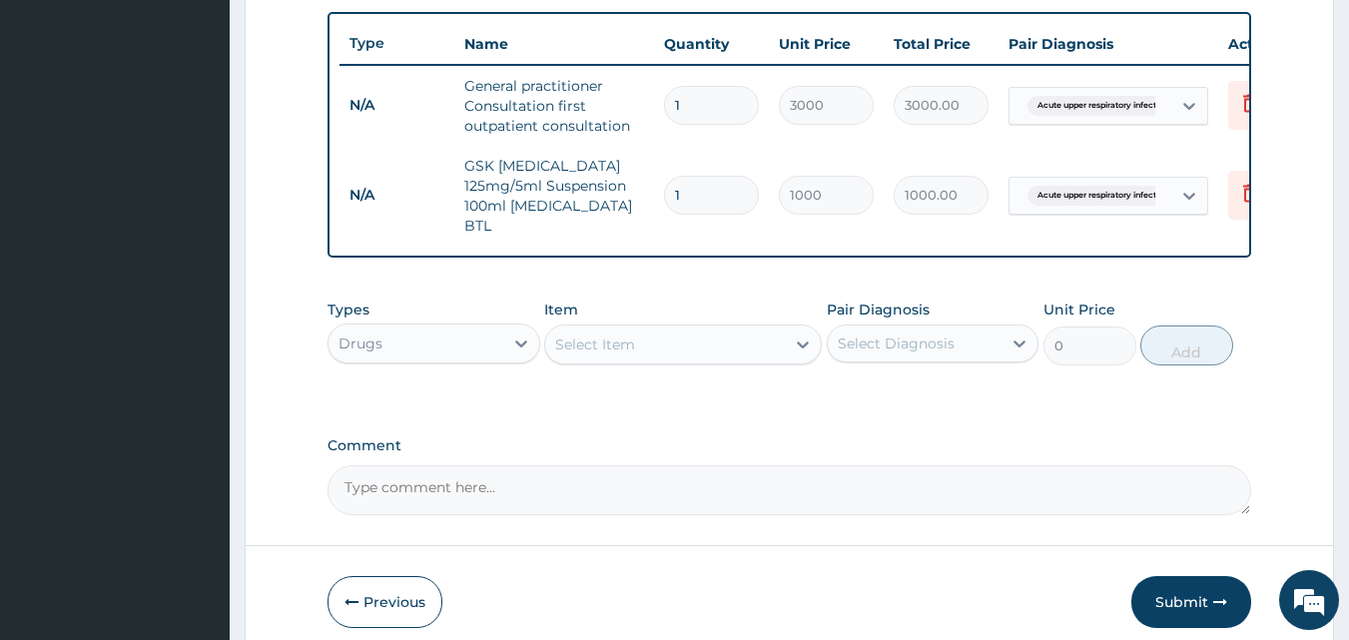
click at [742, 345] on div "Select Item" at bounding box center [665, 345] width 240 height 32
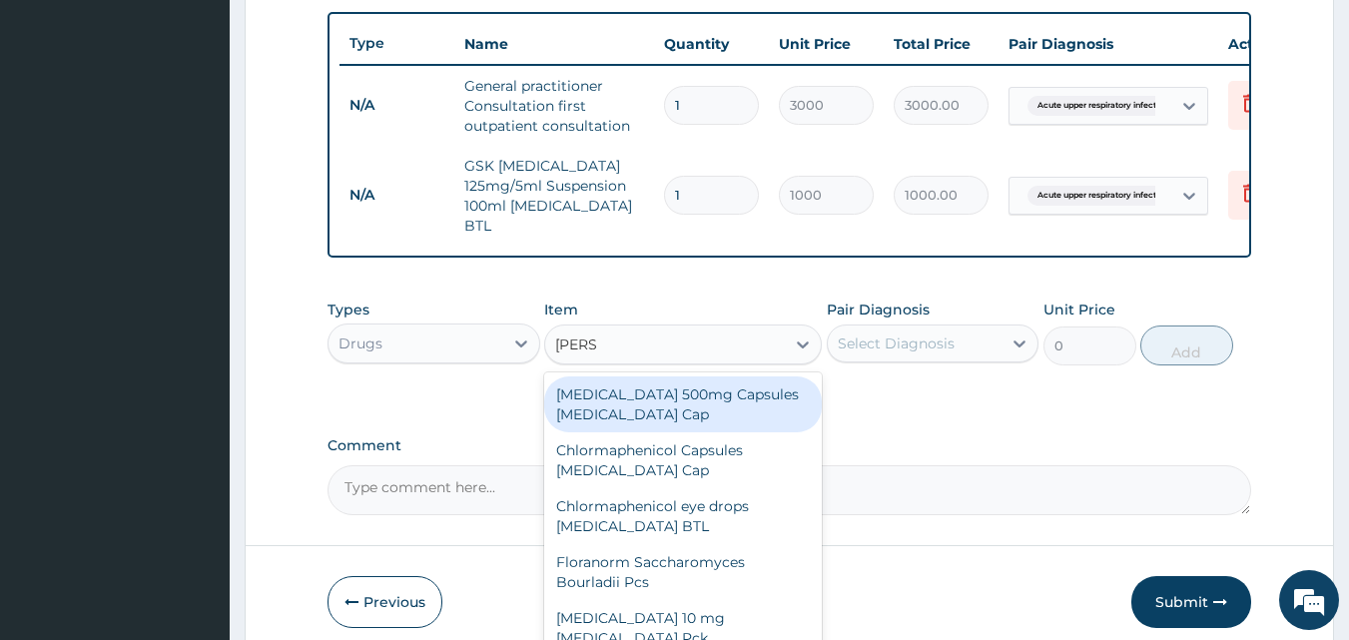
type input "LORAT"
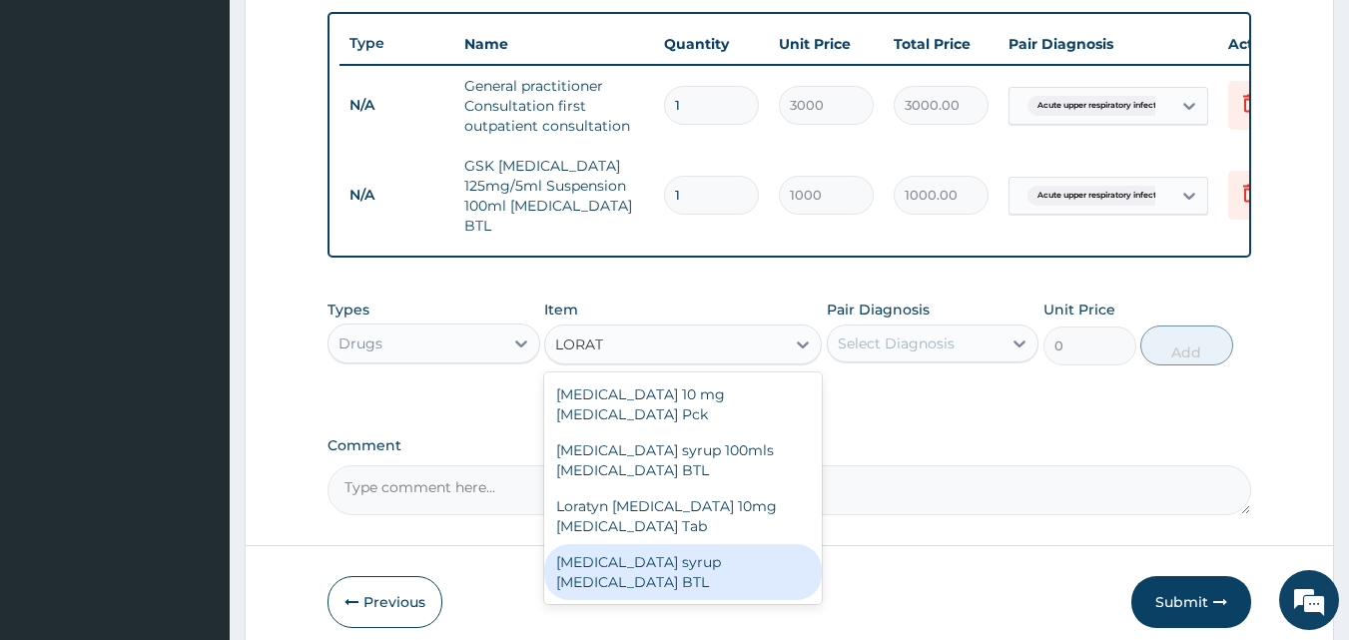
click at [733, 544] on div "[MEDICAL_DATA] syrup [MEDICAL_DATA] BTL" at bounding box center [683, 572] width 278 height 56
type input "800"
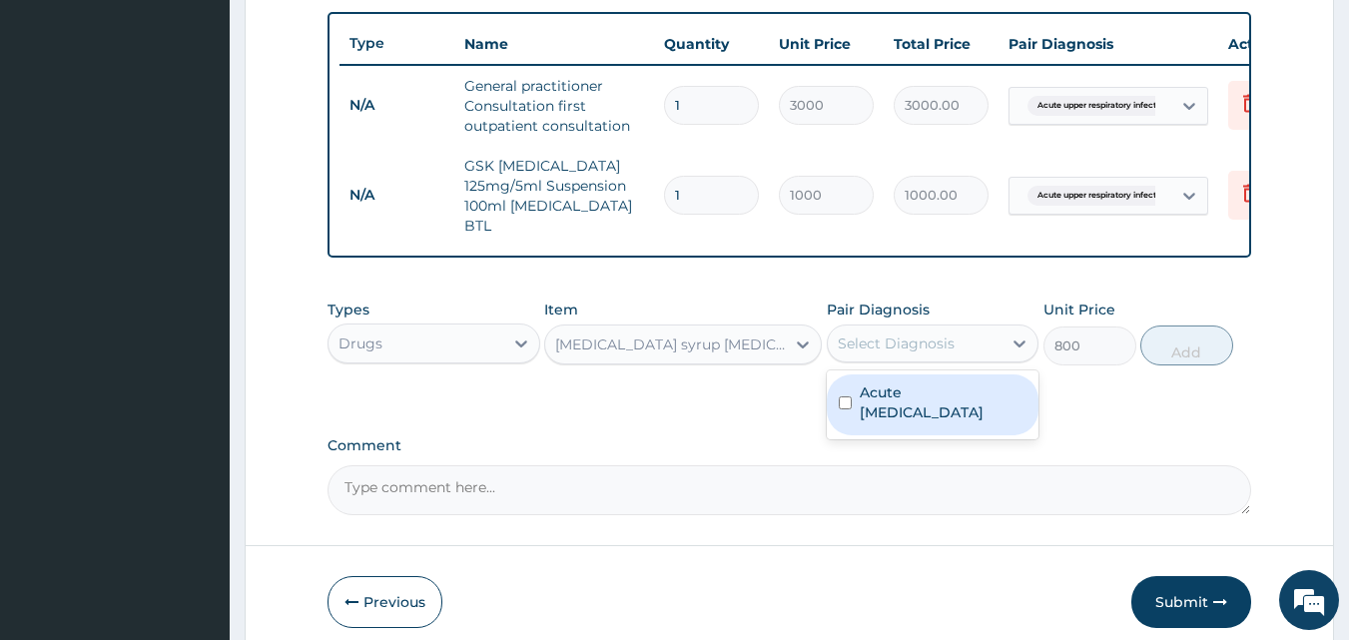
click at [913, 336] on div "Select Diagnosis" at bounding box center [896, 344] width 117 height 20
click at [923, 397] on label "Acute [MEDICAL_DATA]" at bounding box center [944, 403] width 168 height 40
checkbox input "true"
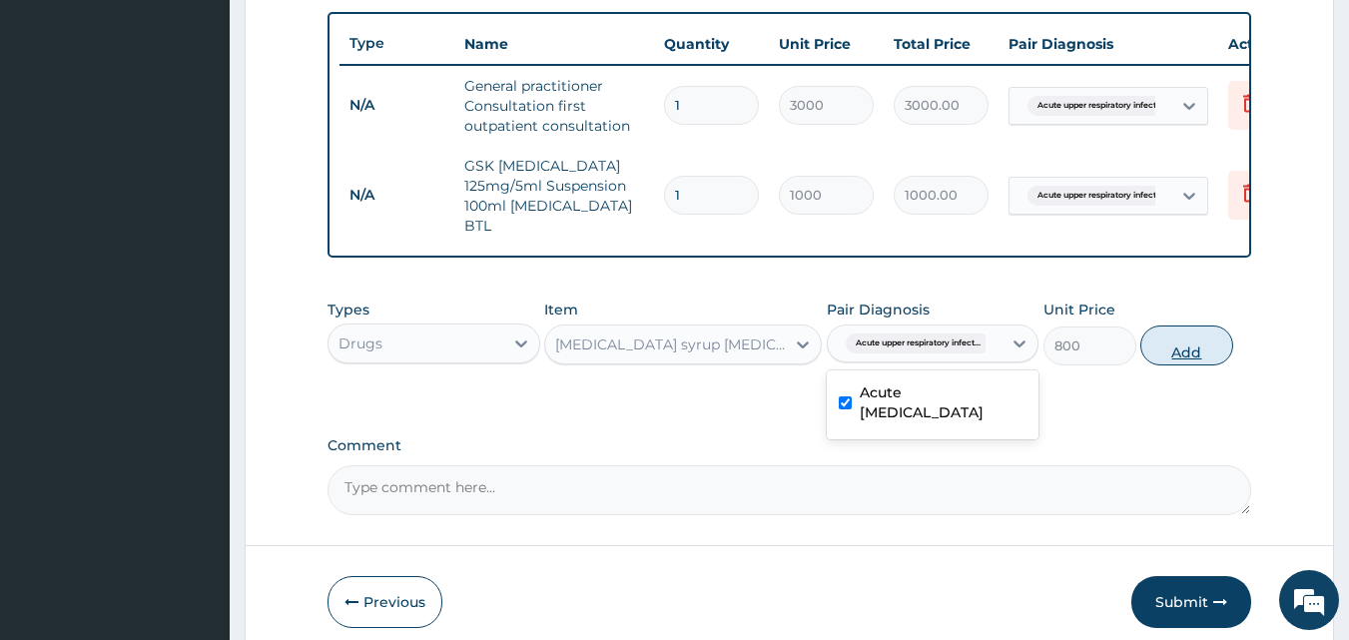
click at [1166, 351] on button "Add" at bounding box center [1187, 346] width 93 height 40
type input "0"
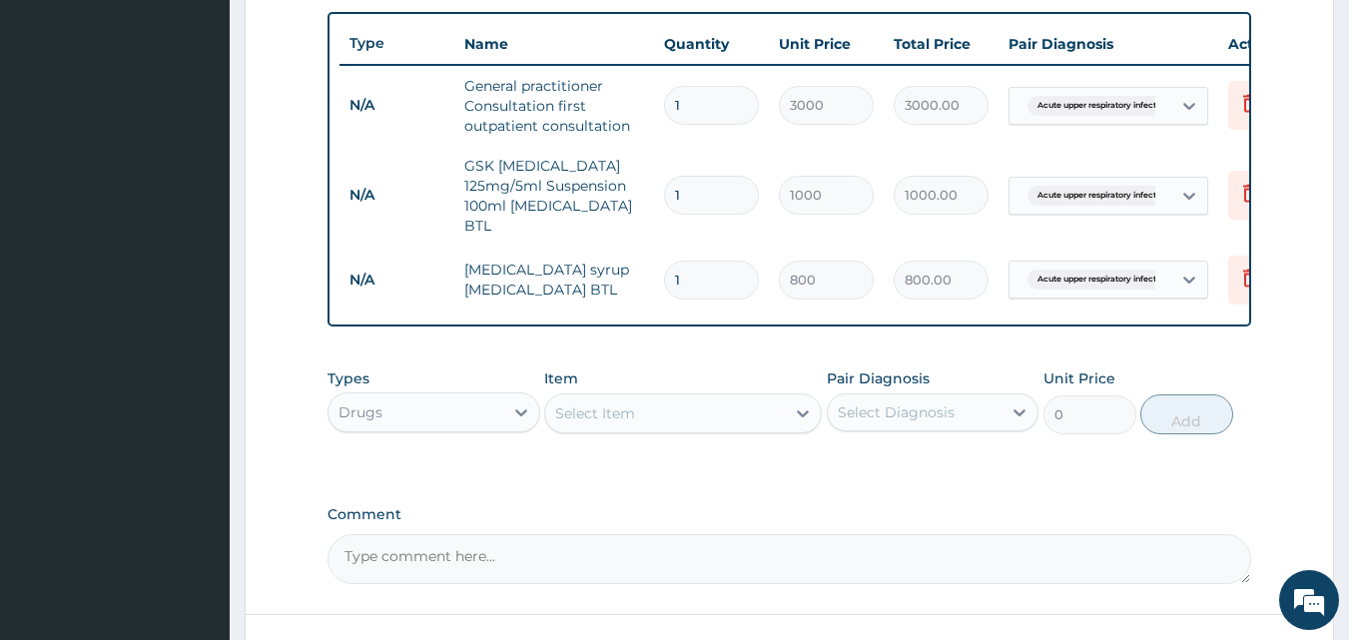
click at [660, 412] on div "Select Item" at bounding box center [665, 414] width 240 height 32
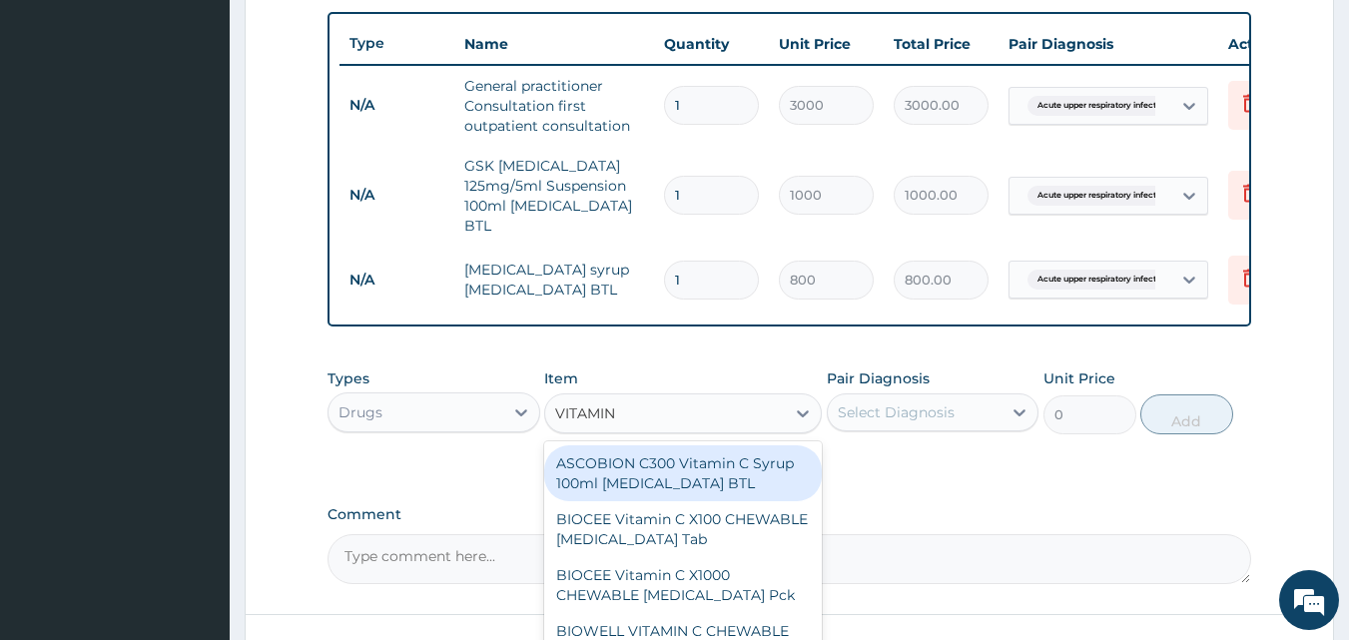
type input "VITAMIN C"
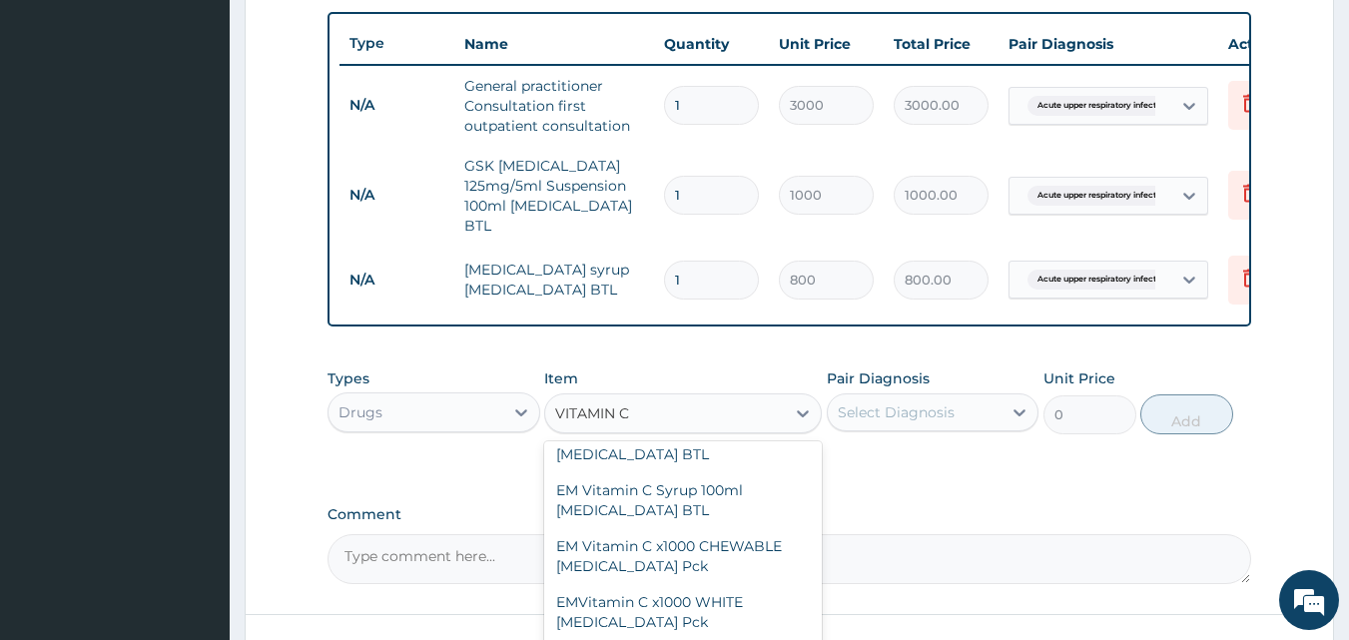
scroll to position [478, 0]
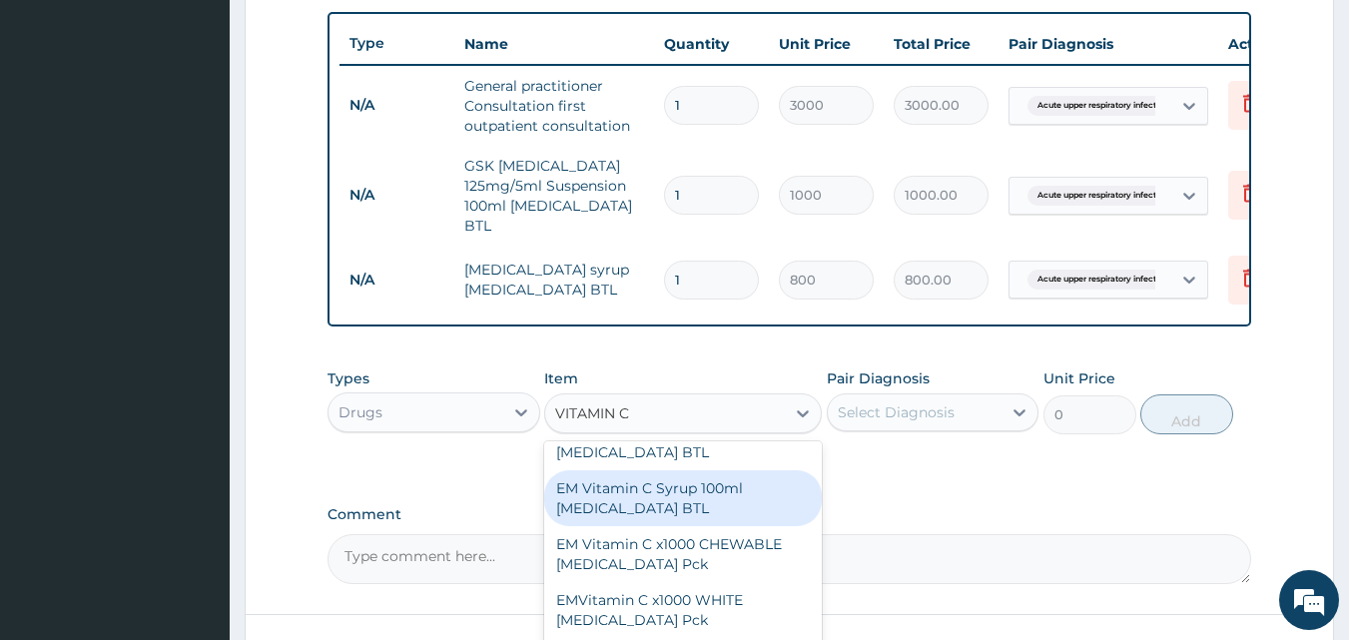
click at [690, 482] on div "EM Vitamin C Syrup 100ml [MEDICAL_DATA] BTL" at bounding box center [683, 498] width 278 height 56
type input "300"
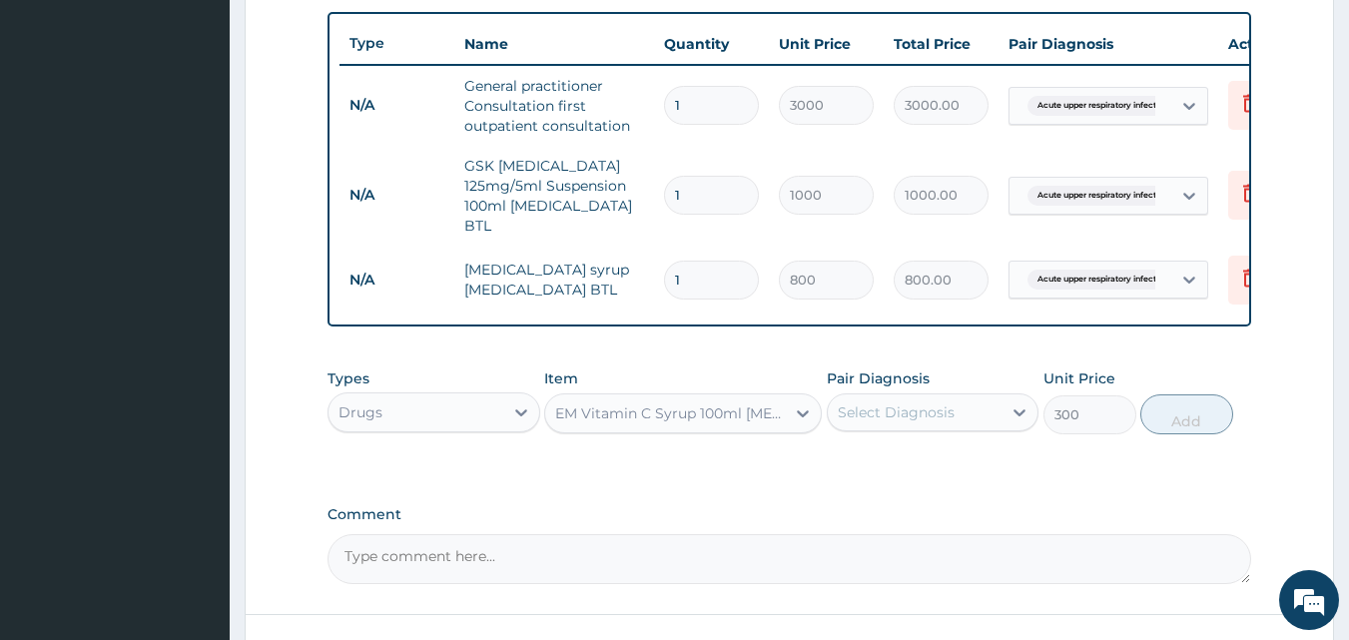
click at [844, 420] on div "Select Diagnosis" at bounding box center [915, 413] width 175 height 32
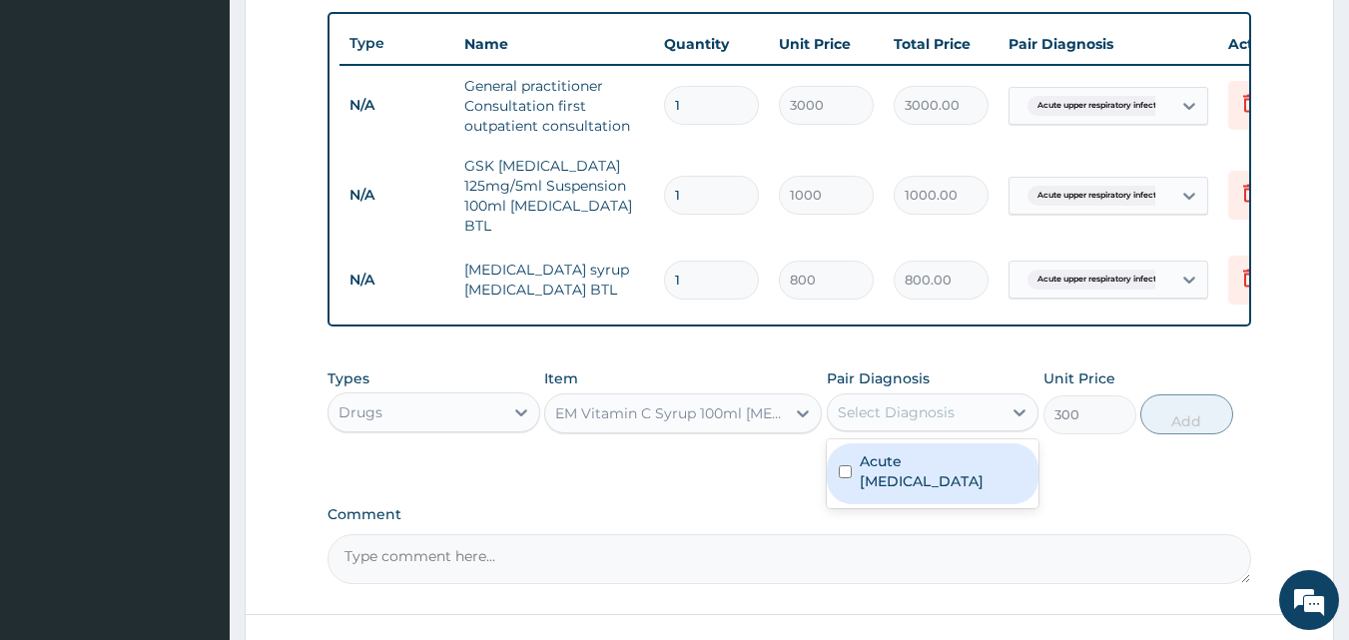
click at [860, 465] on label "Acute [MEDICAL_DATA]" at bounding box center [944, 471] width 168 height 40
checkbox input "true"
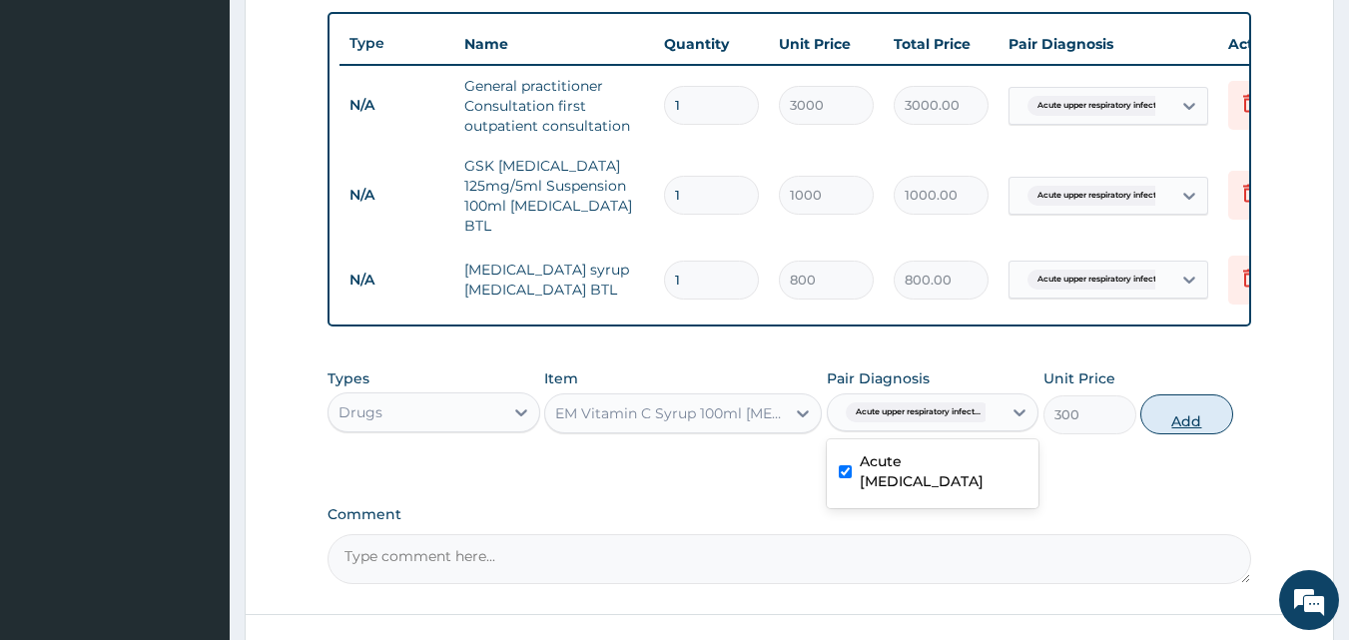
click at [1172, 412] on button "Add" at bounding box center [1187, 415] width 93 height 40
type input "0"
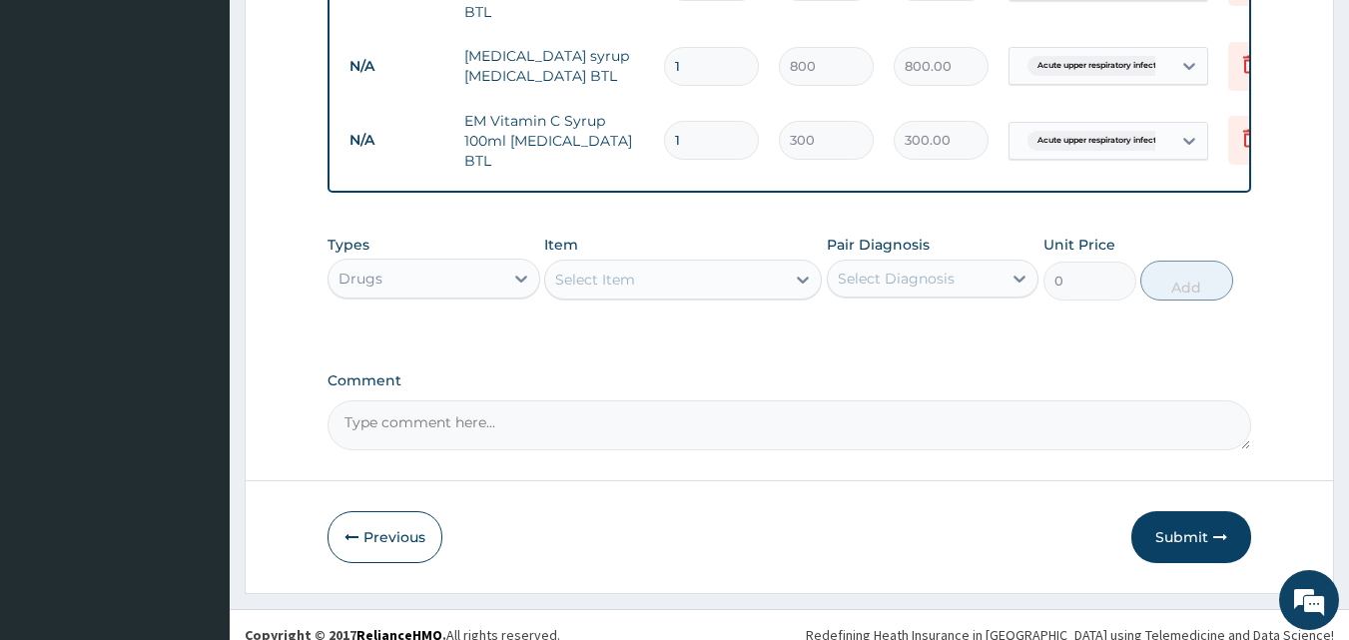
scroll to position [949, 0]
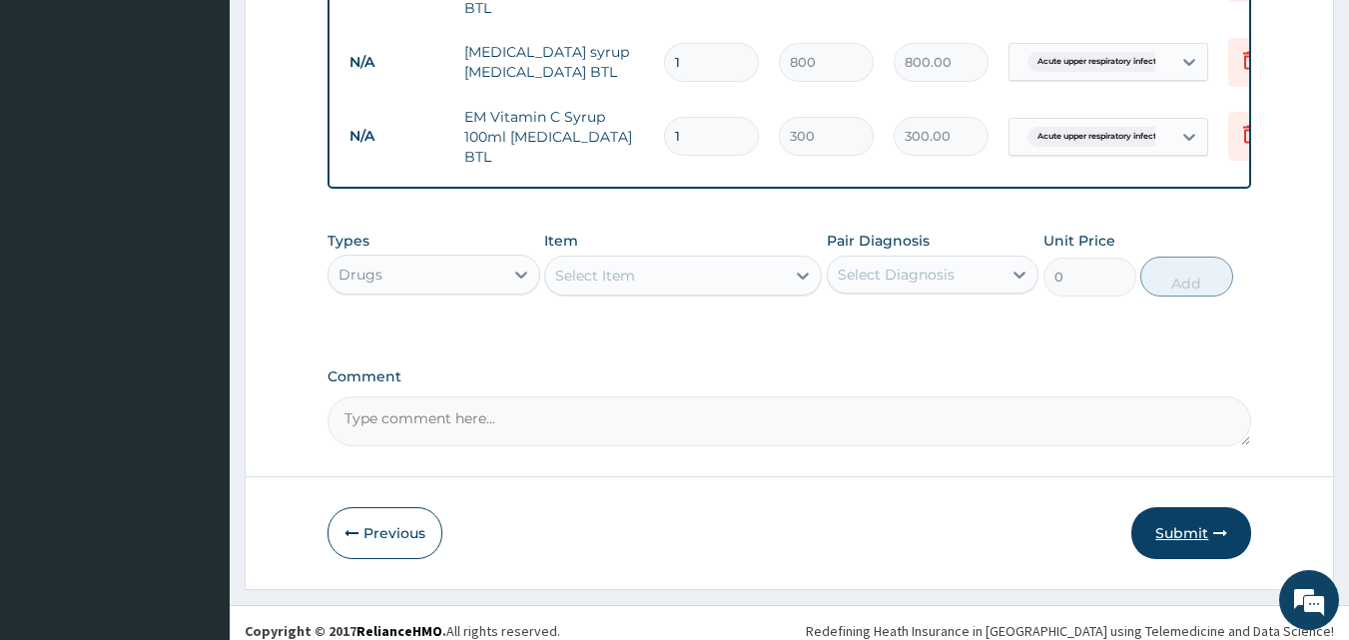
click at [1191, 507] on button "Submit" at bounding box center [1192, 533] width 120 height 52
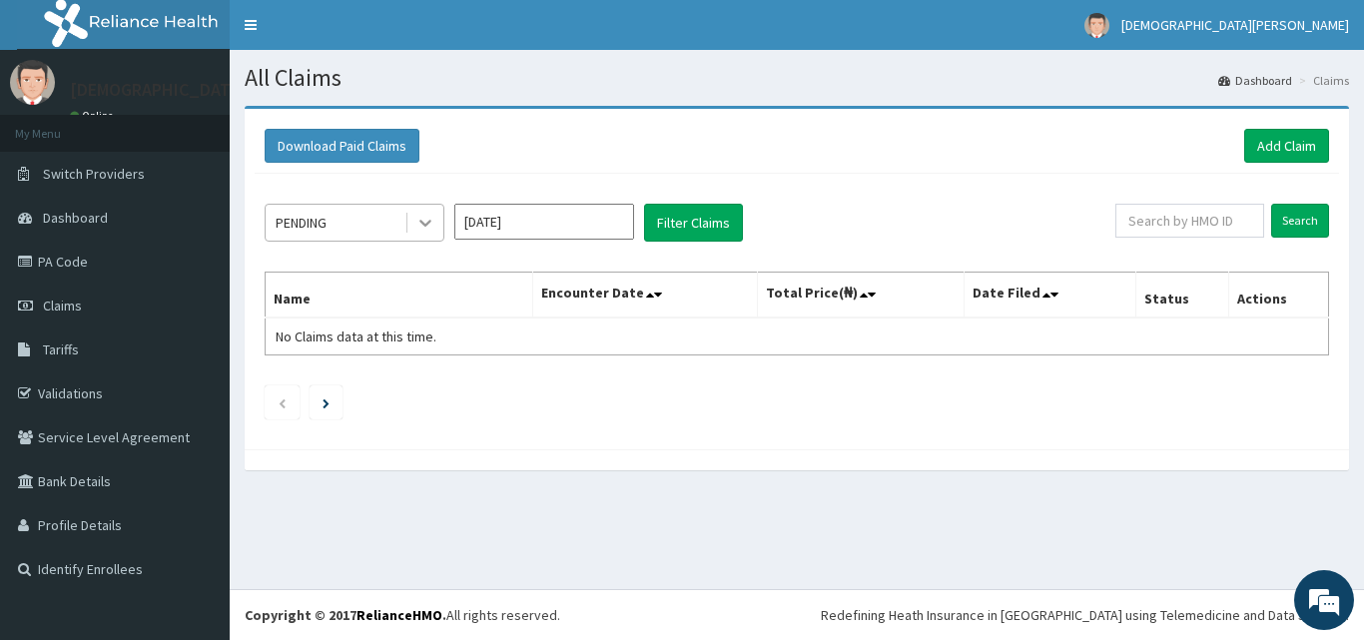
click at [442, 223] on div at bounding box center [426, 223] width 36 height 36
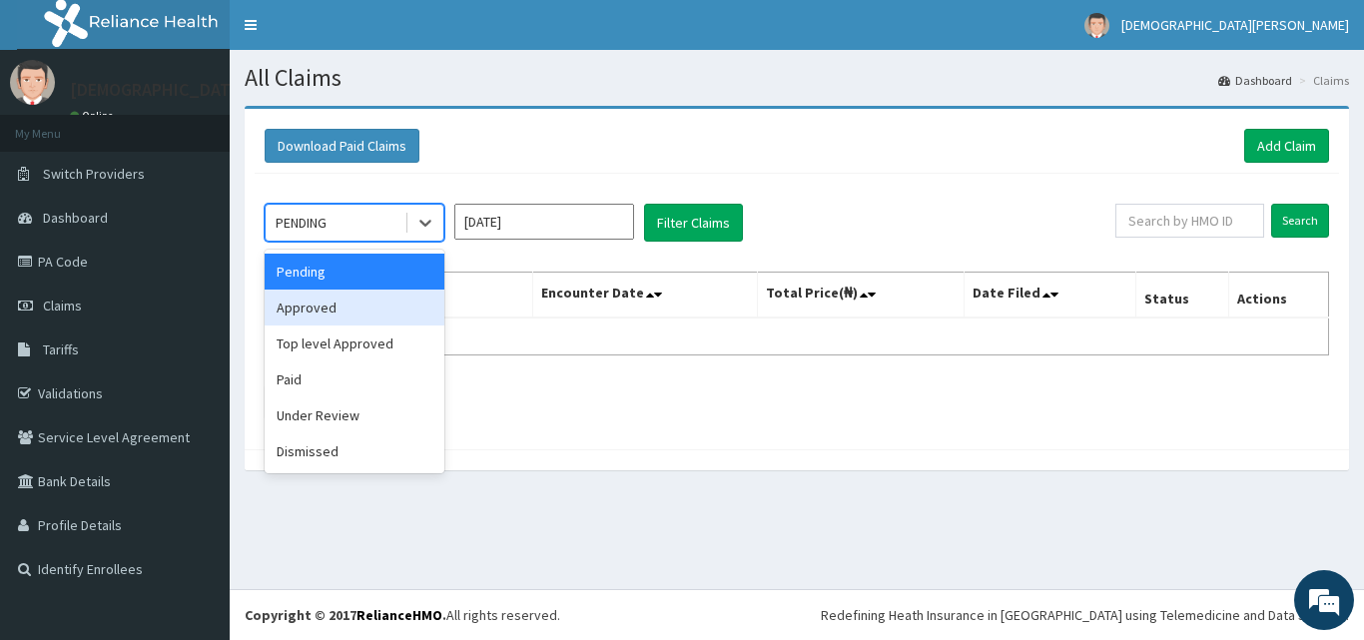
click at [421, 299] on div "Approved" at bounding box center [355, 308] width 180 height 36
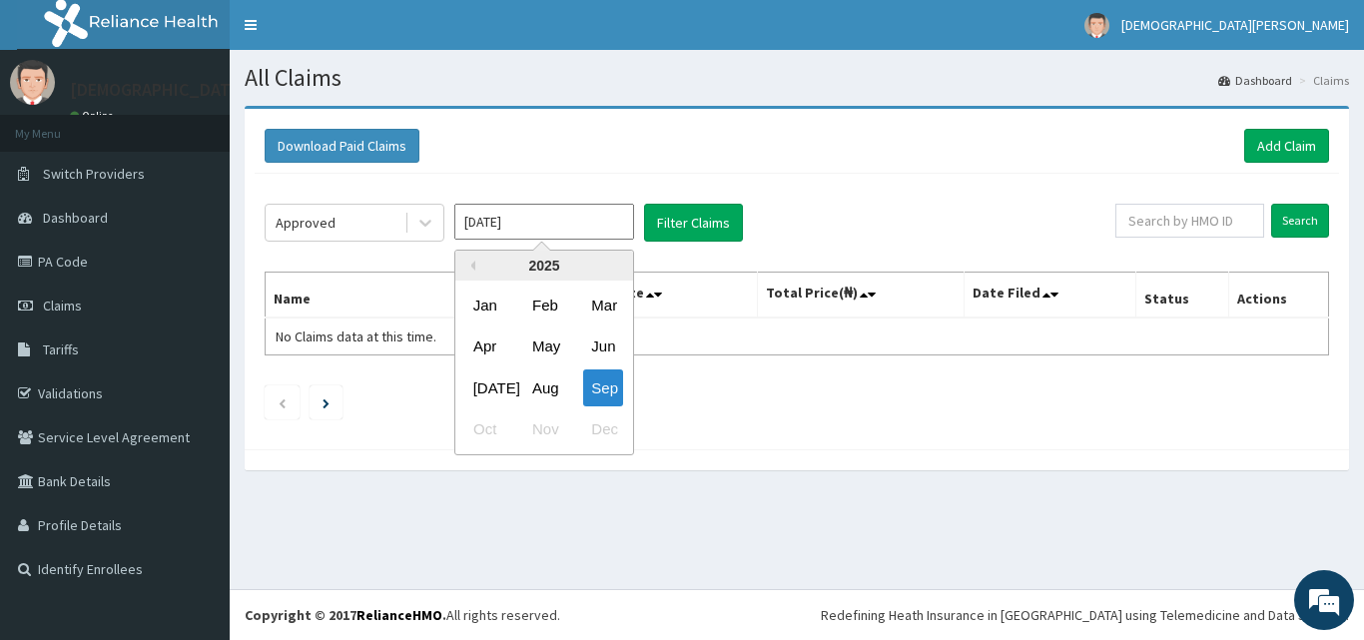
drag, startPoint x: 550, startPoint y: 231, endPoint x: 546, endPoint y: 410, distance: 178.8
click at [546, 242] on div "[DATE] Previous Year [DATE] Feb Mar Apr May Jun [DATE] Aug Sep Oct Nov Dec" at bounding box center [544, 223] width 180 height 38
click at [546, 393] on div "Aug" at bounding box center [544, 388] width 40 height 37
type input "Aug 2025"
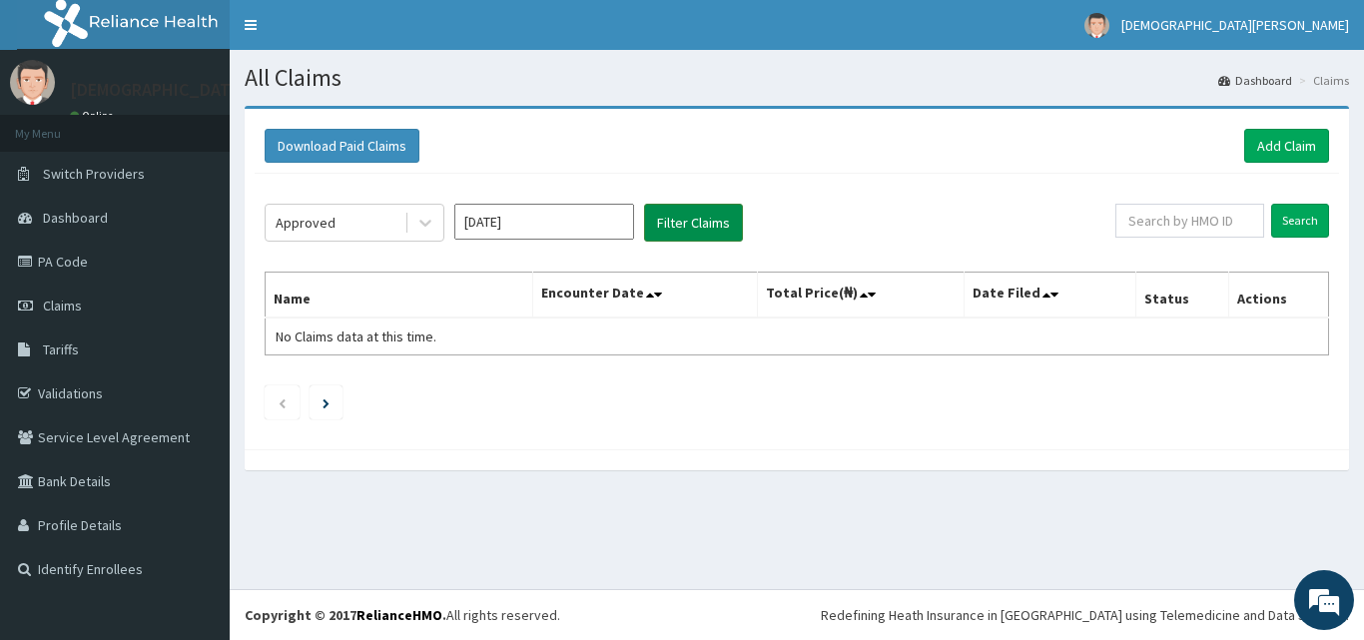
click at [719, 220] on button "Filter Claims" at bounding box center [693, 223] width 99 height 38
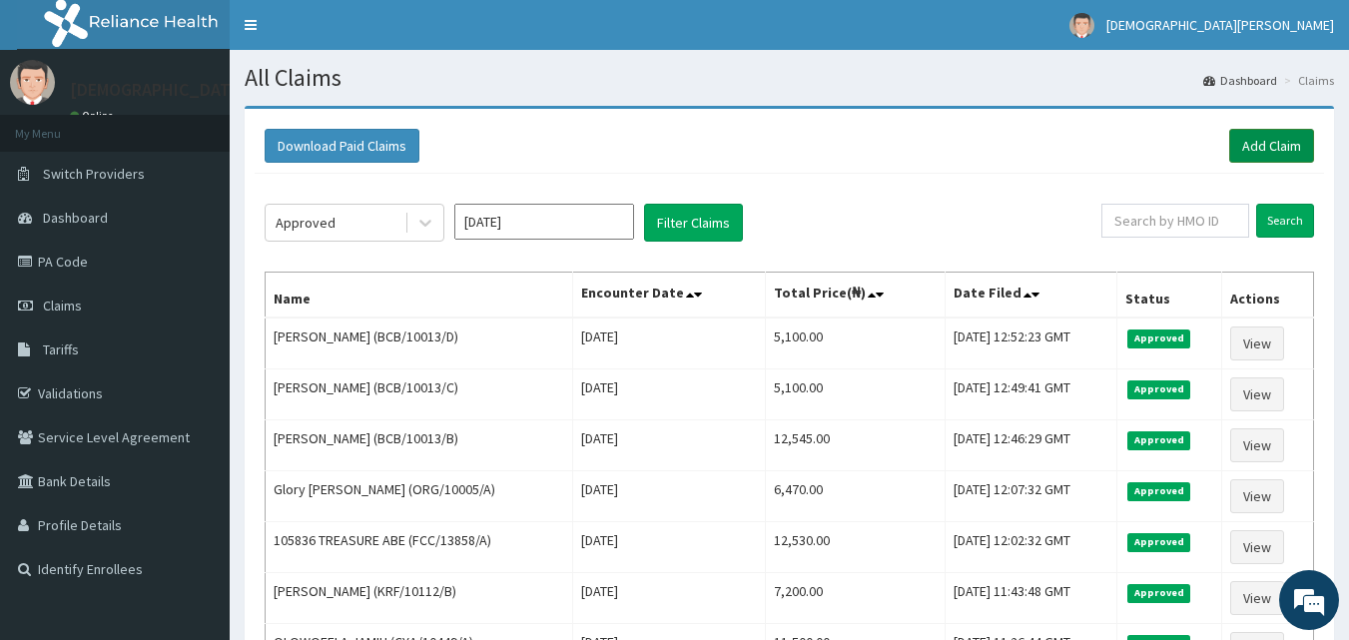
click at [1259, 150] on link "Add Claim" at bounding box center [1272, 146] width 85 height 34
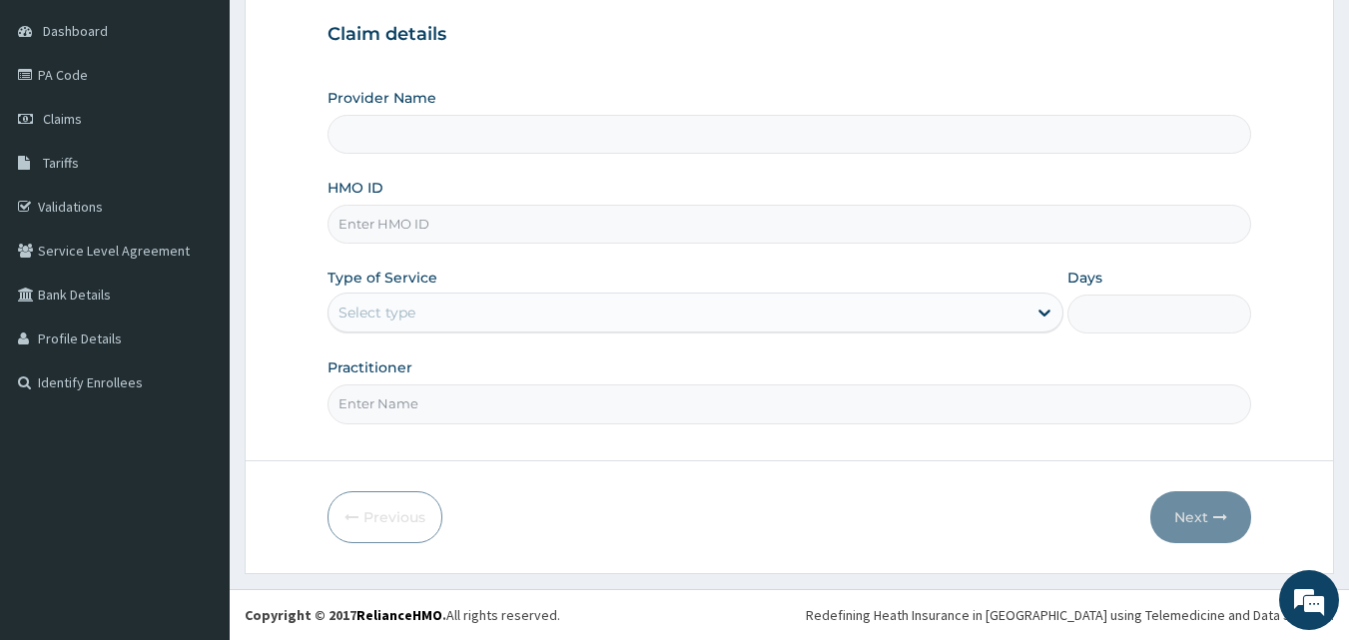
click at [446, 216] on input "HMO ID" at bounding box center [790, 224] width 925 height 39
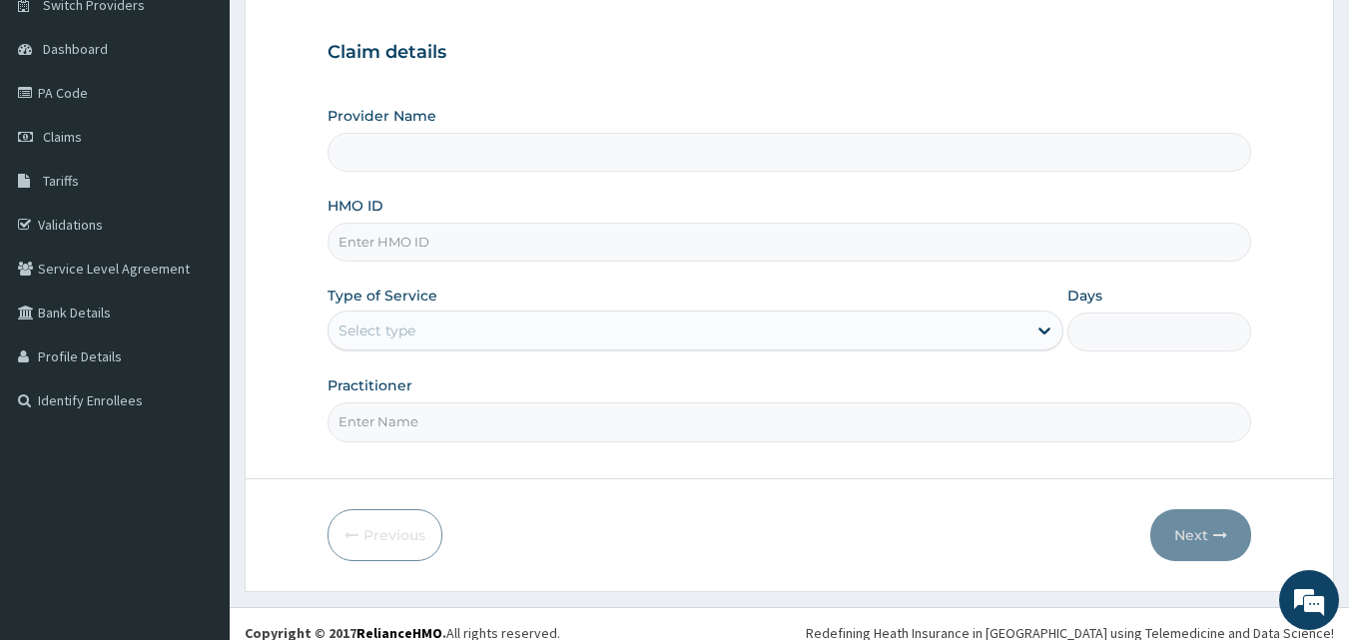
scroll to position [174, 0]
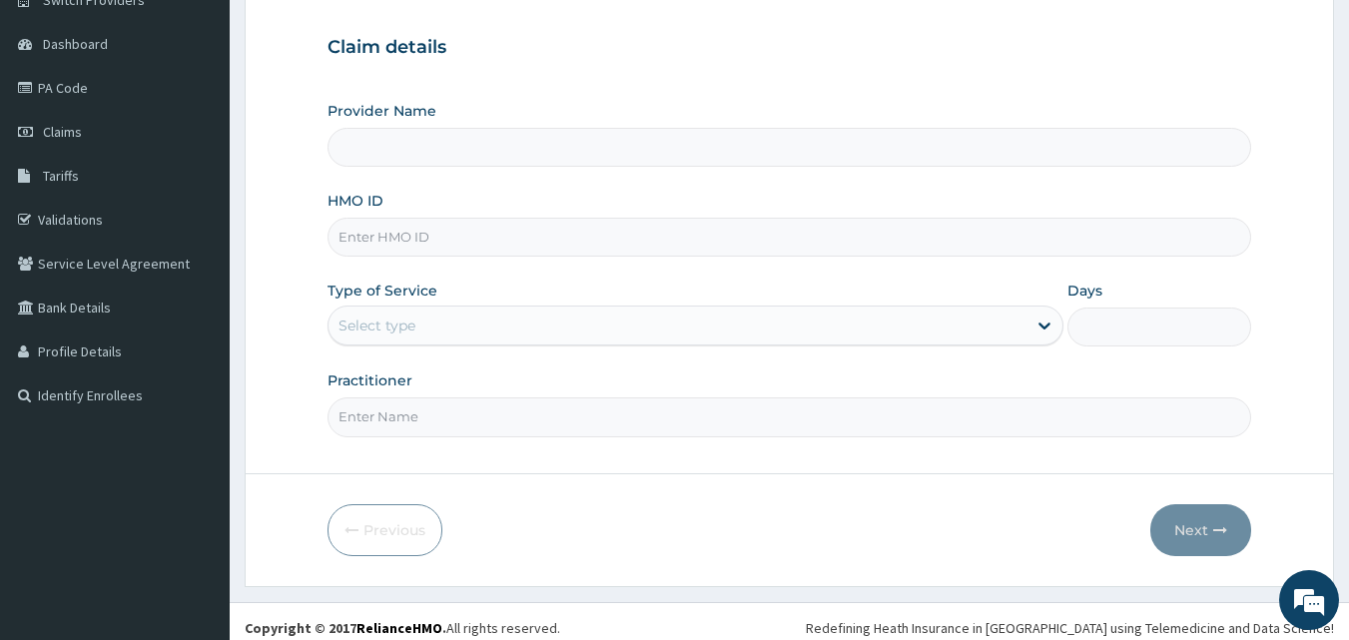
click at [415, 157] on input "Provider Name" at bounding box center [790, 147] width 925 height 39
click at [414, 236] on input "HMO ID" at bounding box center [790, 237] width 925 height 39
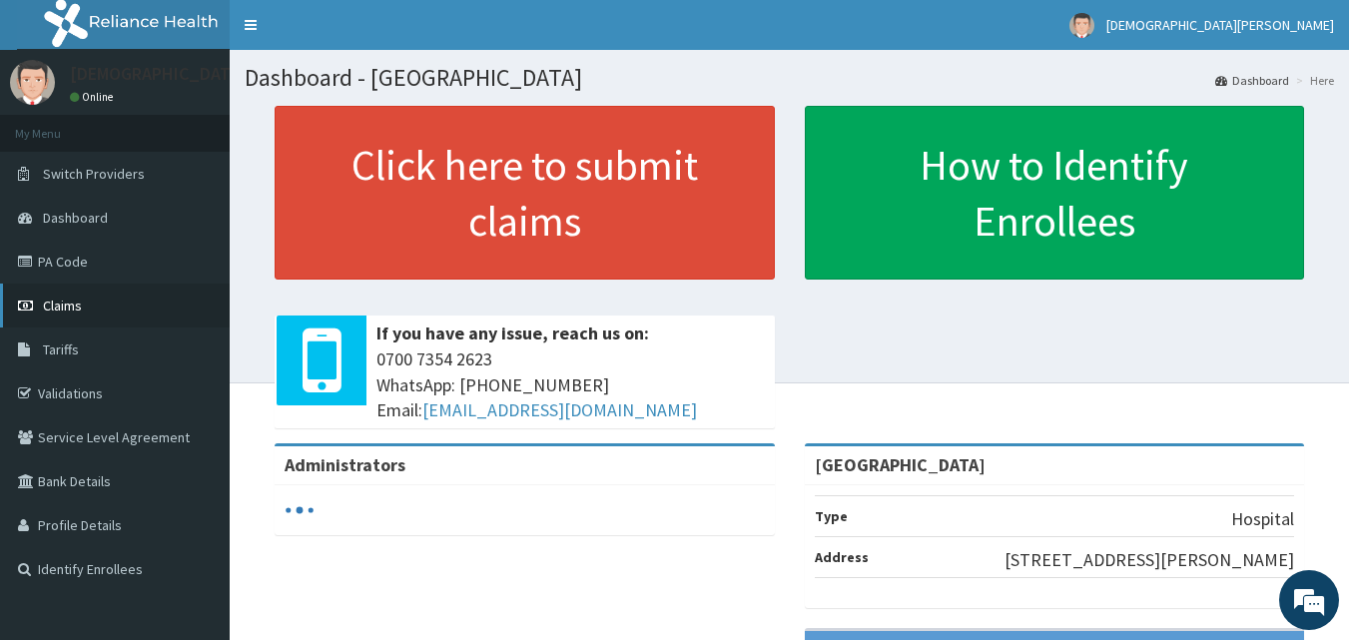
click at [134, 297] on link "Claims" at bounding box center [115, 306] width 230 height 44
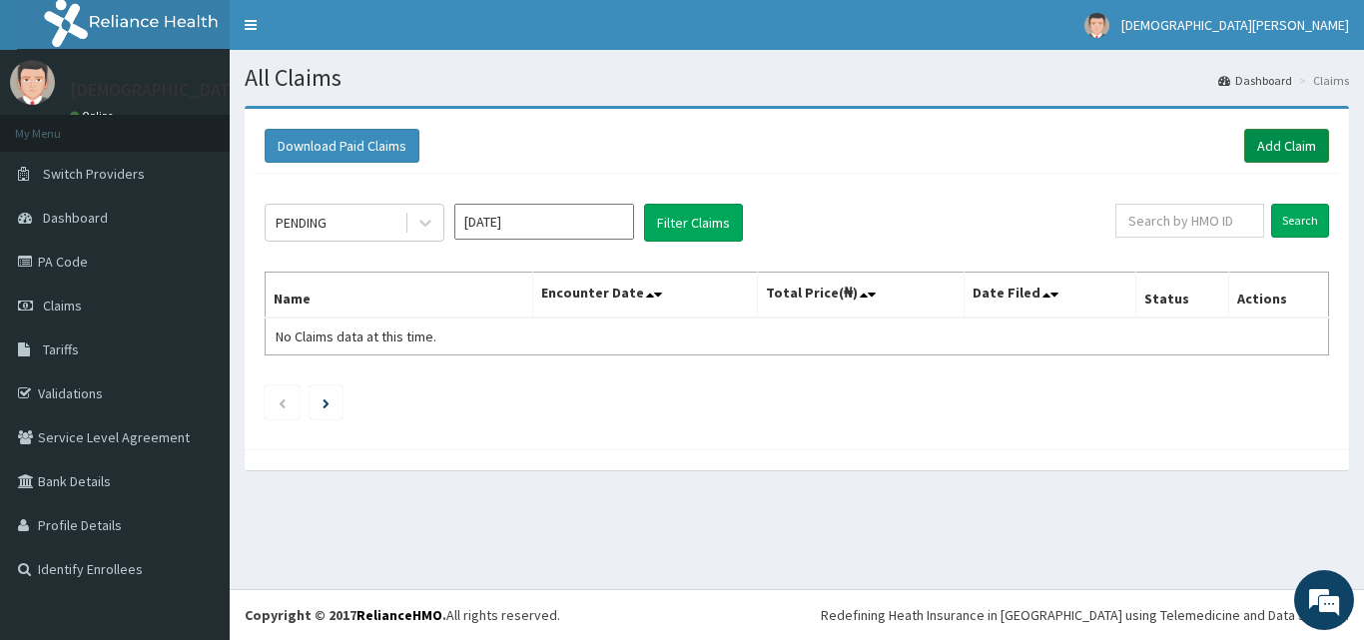
click at [1283, 146] on link "Add Claim" at bounding box center [1286, 146] width 85 height 34
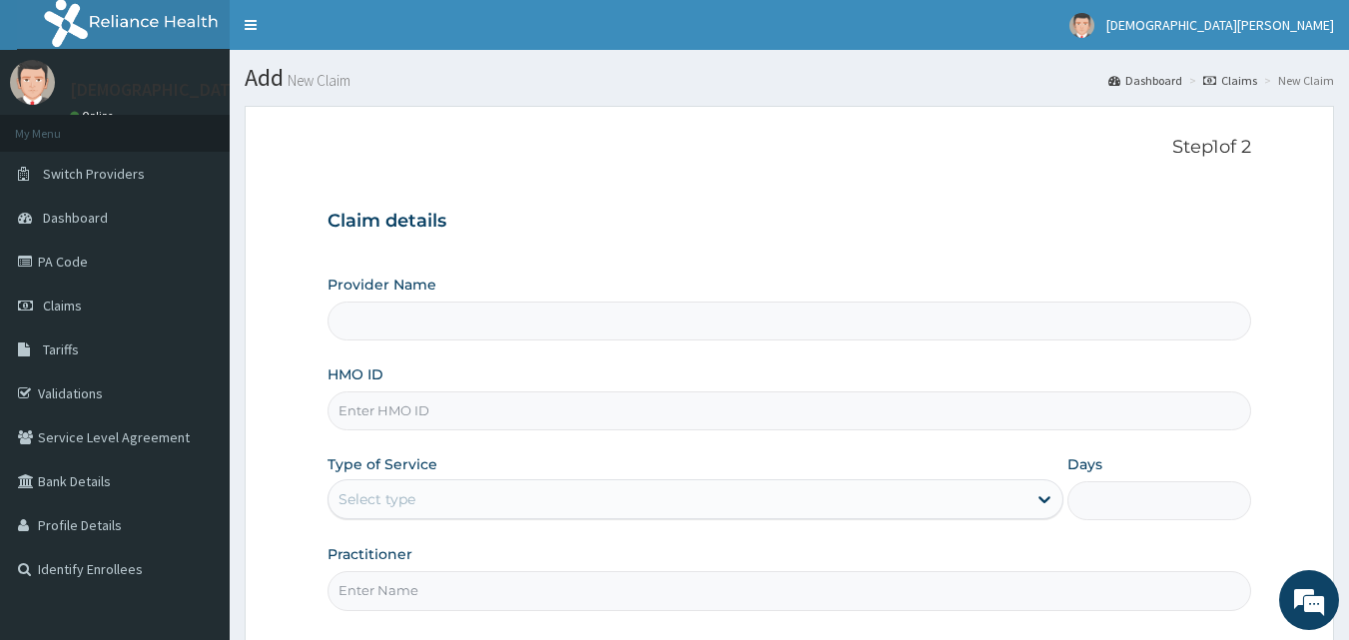
type input "[GEOGRAPHIC_DATA]"
click at [533, 410] on input "HMO ID" at bounding box center [790, 411] width 925 height 39
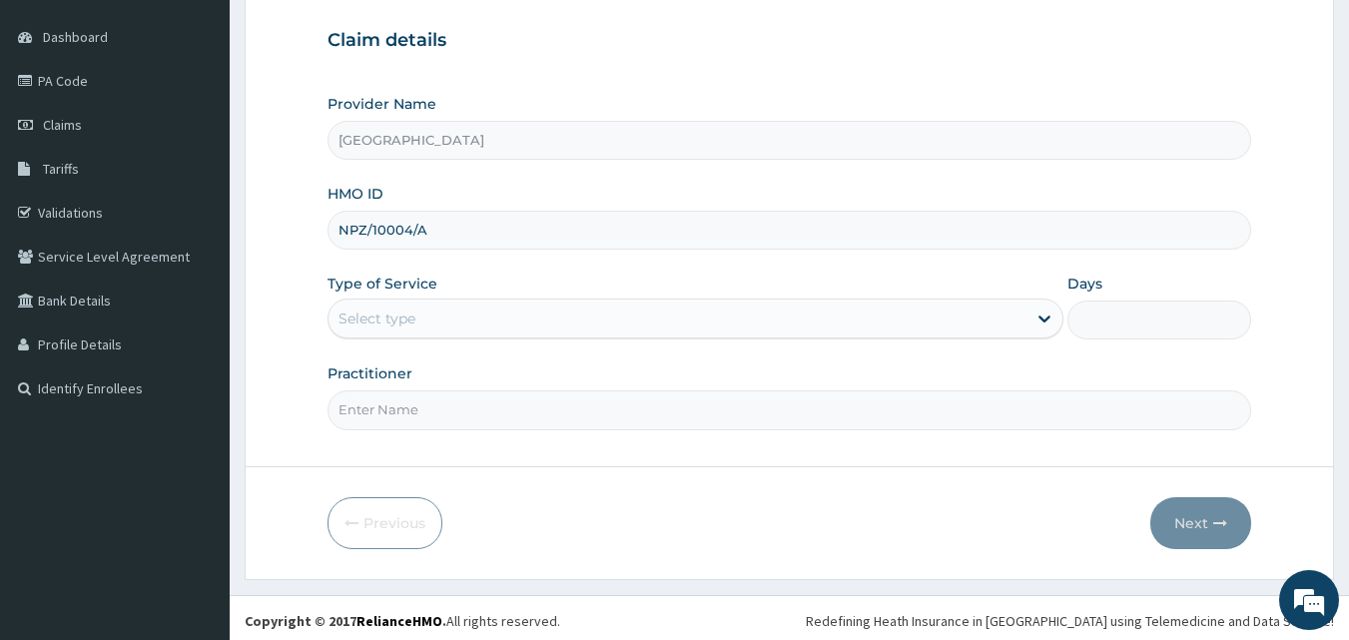
scroll to position [187, 0]
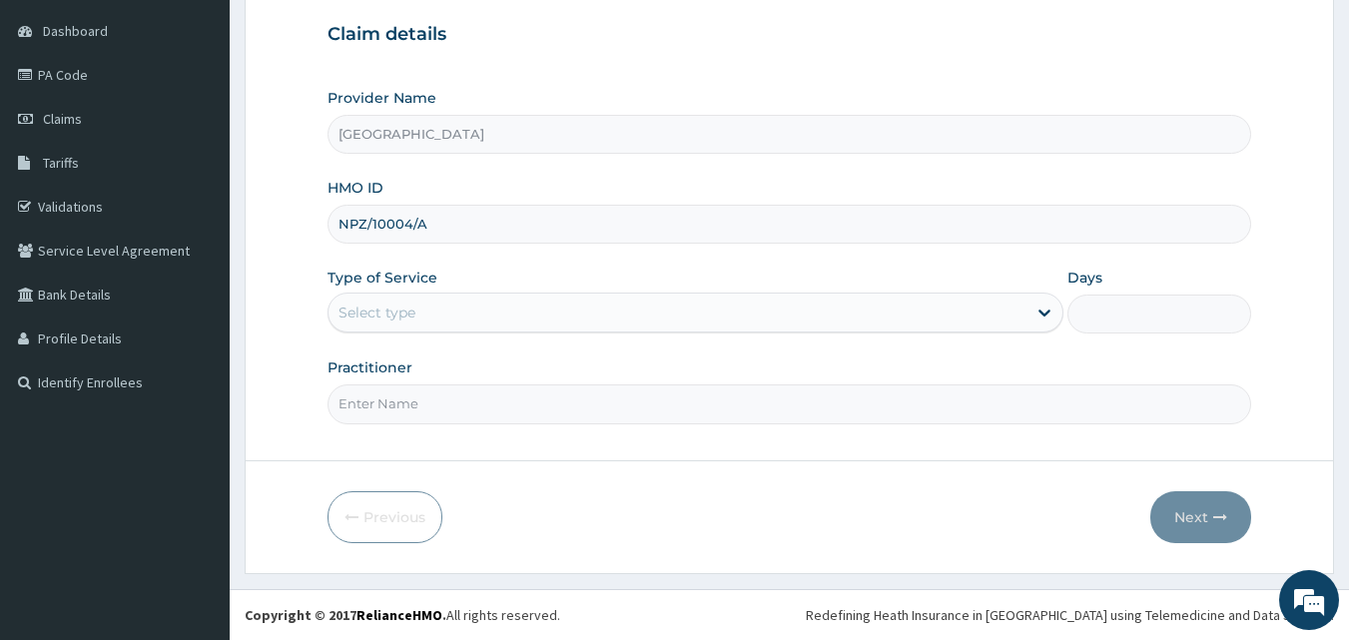
type input "NPZ/10004/A"
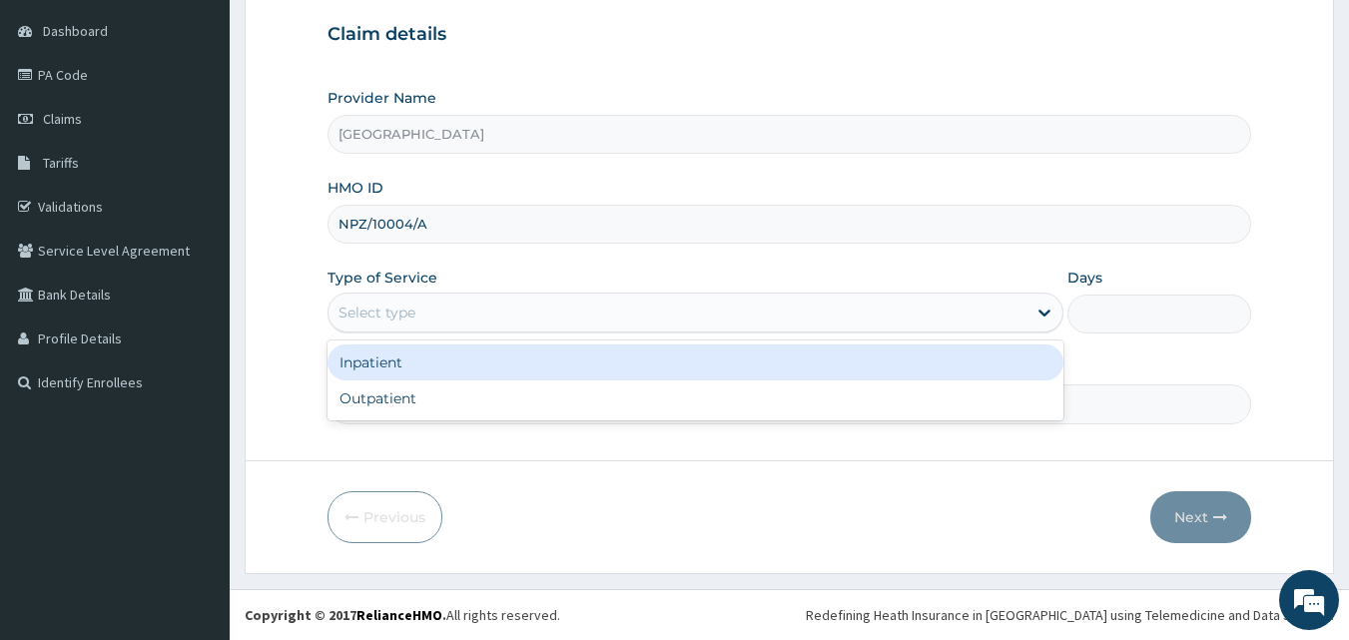
click at [476, 321] on div "Select type" at bounding box center [678, 313] width 698 height 32
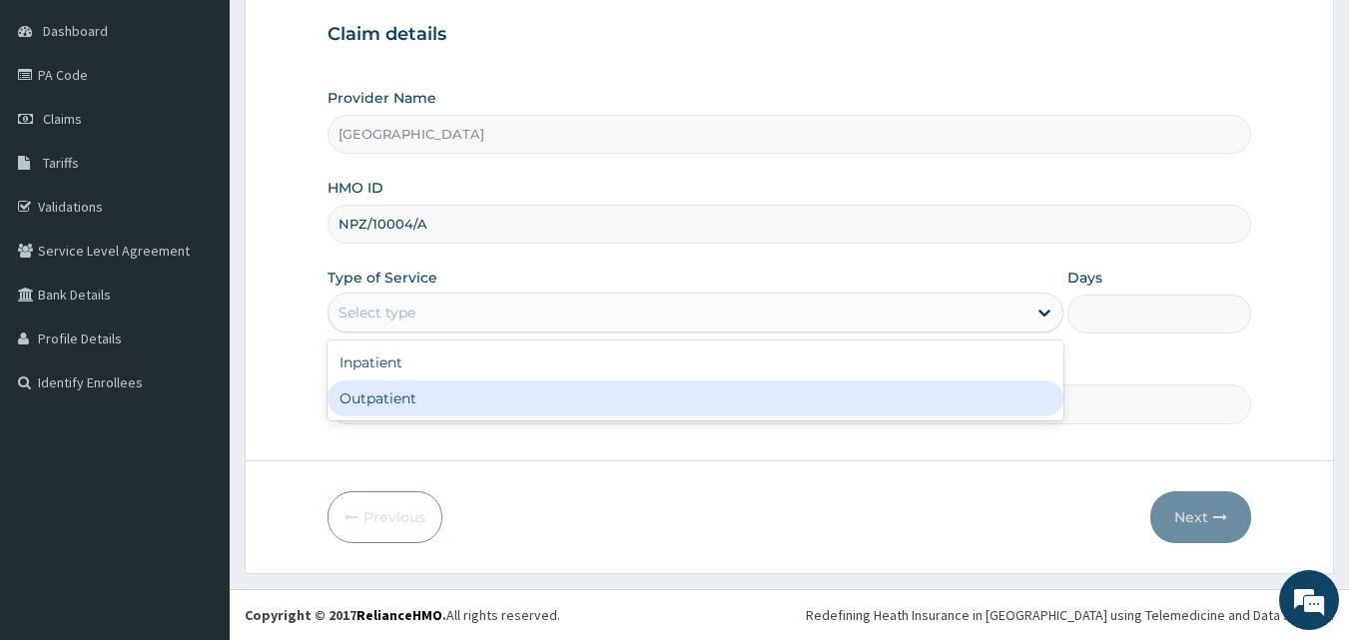
click at [486, 395] on div "Outpatient" at bounding box center [696, 399] width 736 height 36
type input "1"
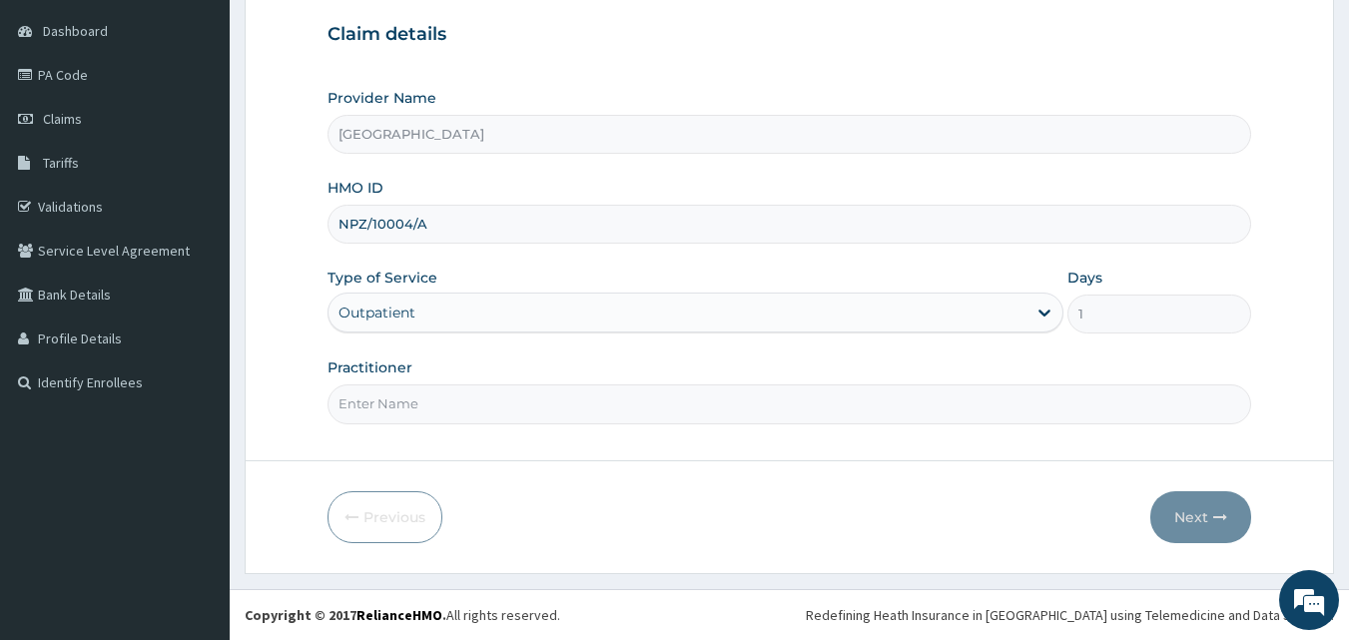
click at [397, 409] on input "Practitioner" at bounding box center [790, 404] width 925 height 39
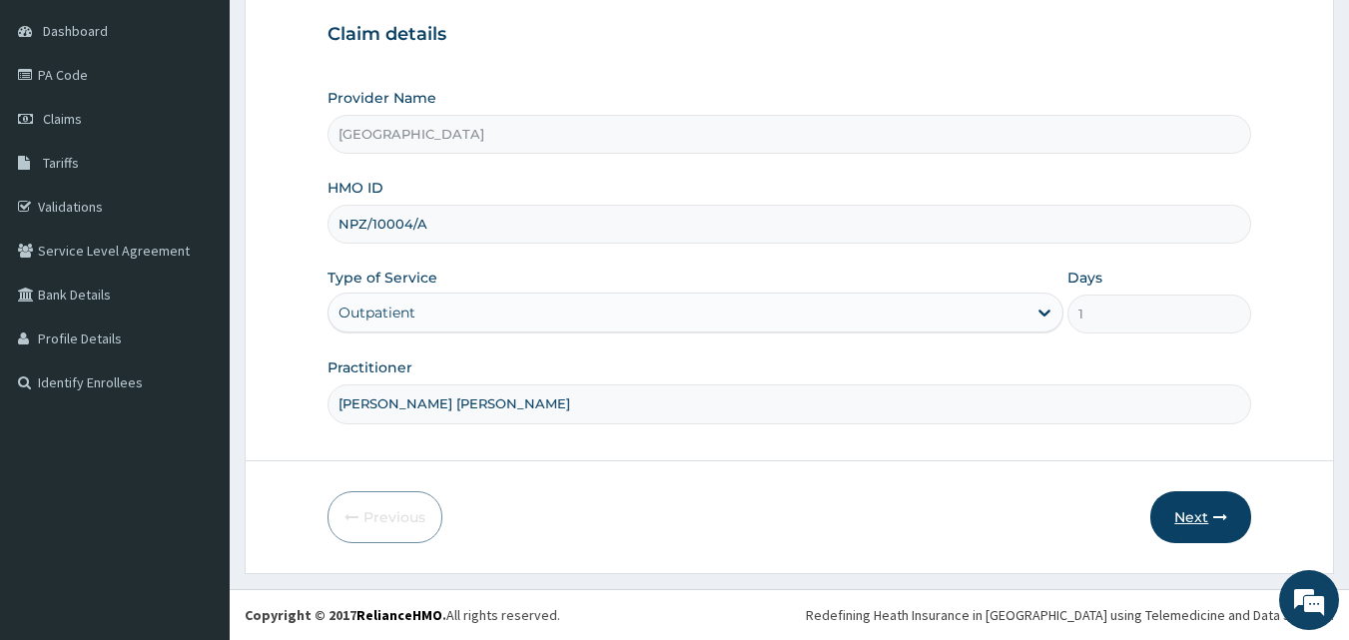
type input "[PERSON_NAME] [PERSON_NAME]"
click at [1204, 516] on button "Next" at bounding box center [1201, 517] width 101 height 52
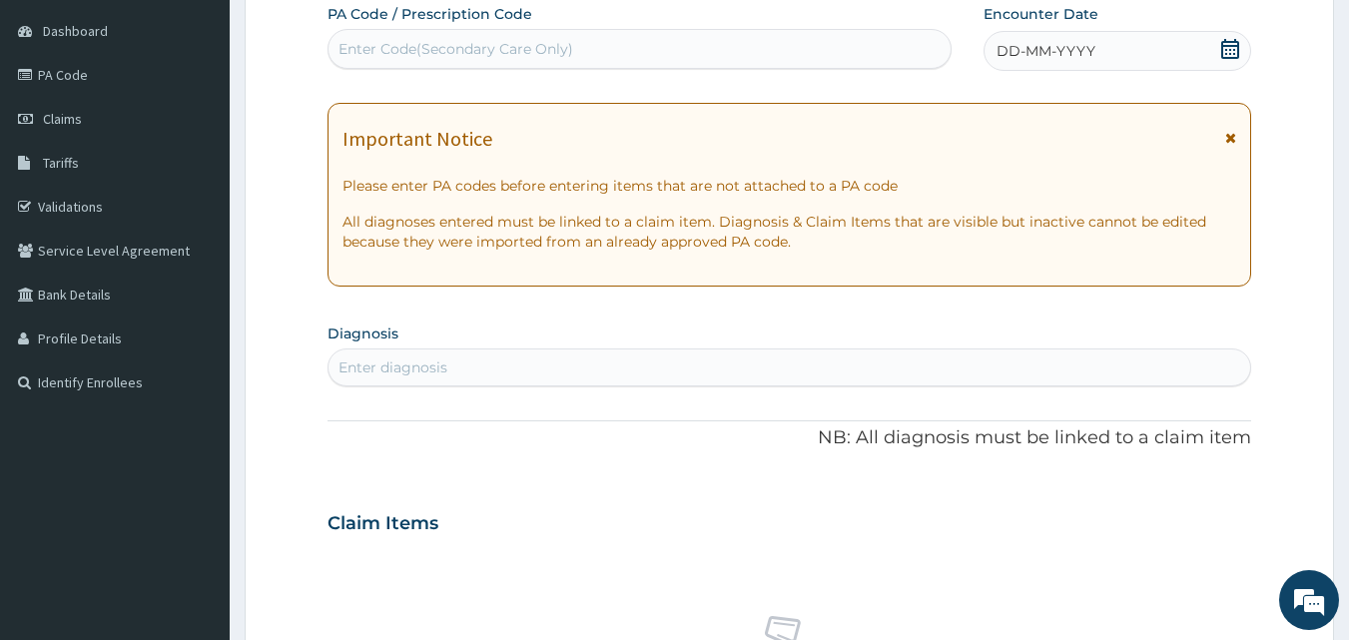
click at [1068, 45] on span "DD-MM-YYYY" at bounding box center [1046, 51] width 99 height 20
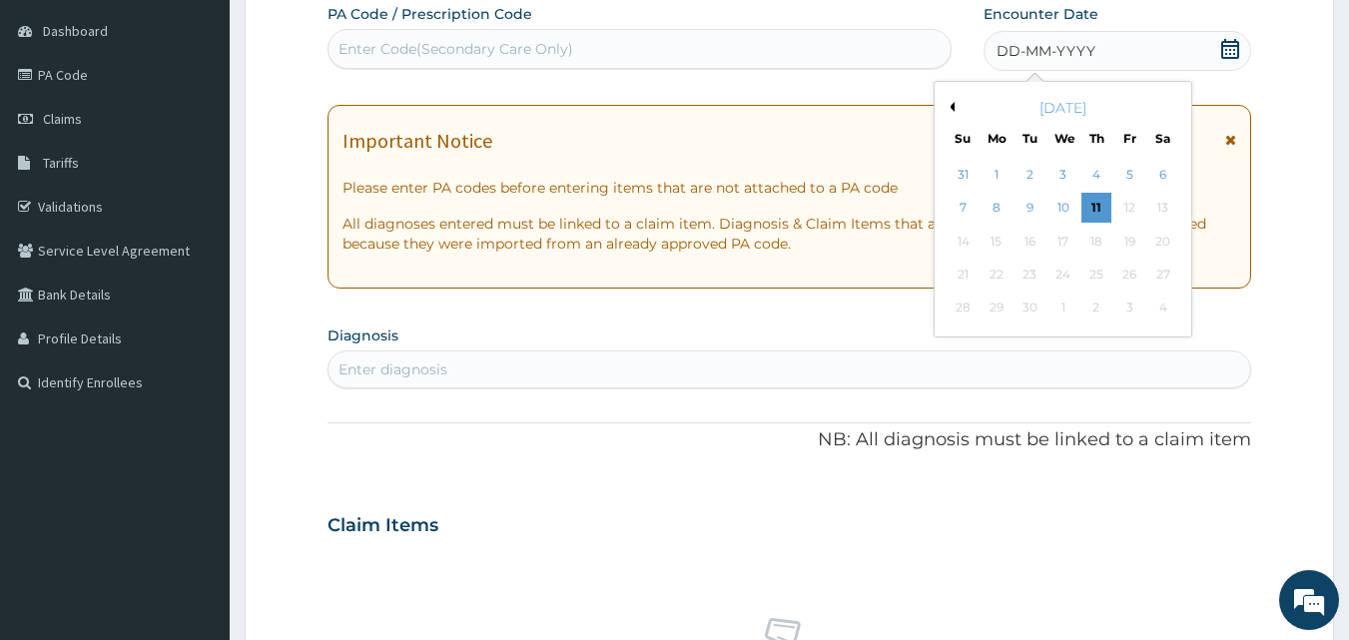
click at [951, 106] on button "Previous Month" at bounding box center [950, 107] width 10 height 10
click at [970, 241] on div "10" at bounding box center [964, 242] width 30 height 30
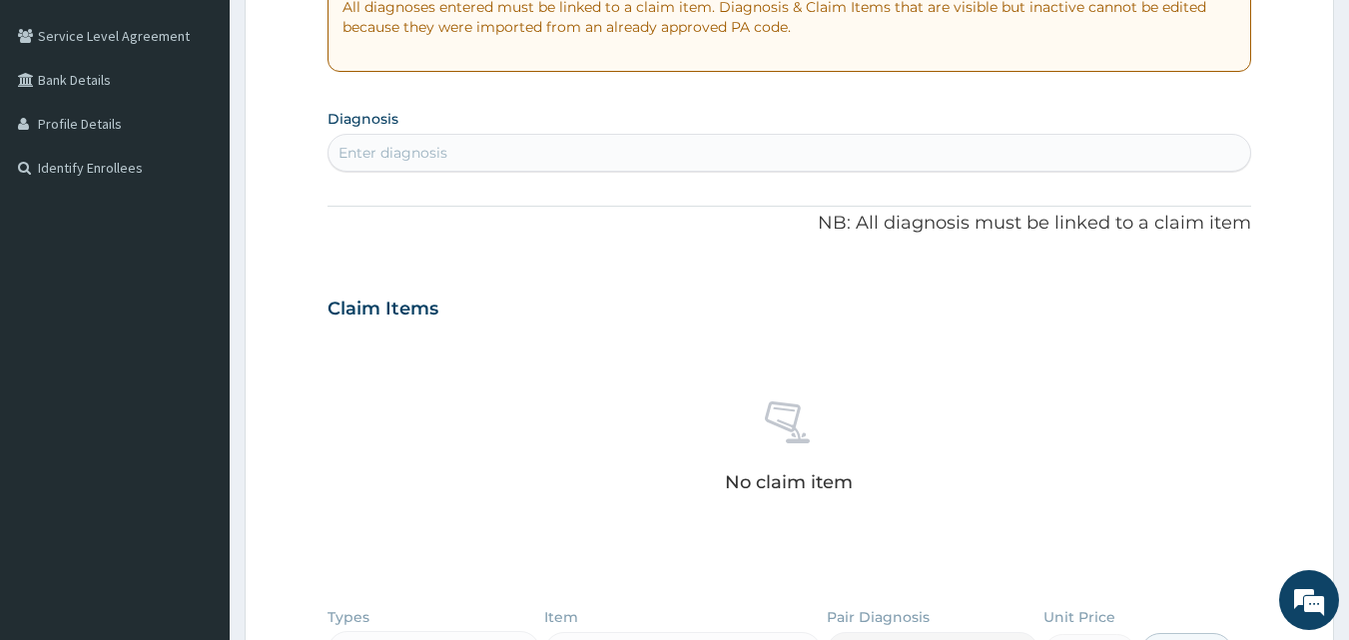
scroll to position [419, 0]
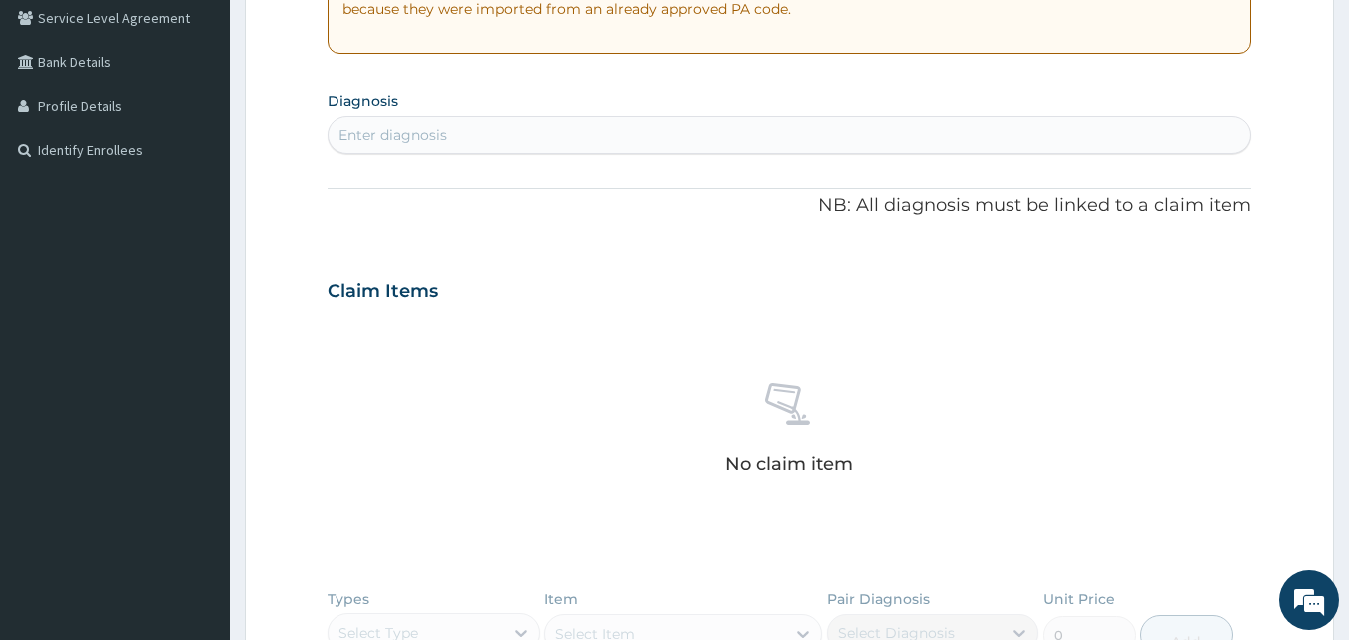
click at [443, 140] on div "Enter diagnosis" at bounding box center [393, 135] width 109 height 20
type input "[MEDICAL_DATA]"
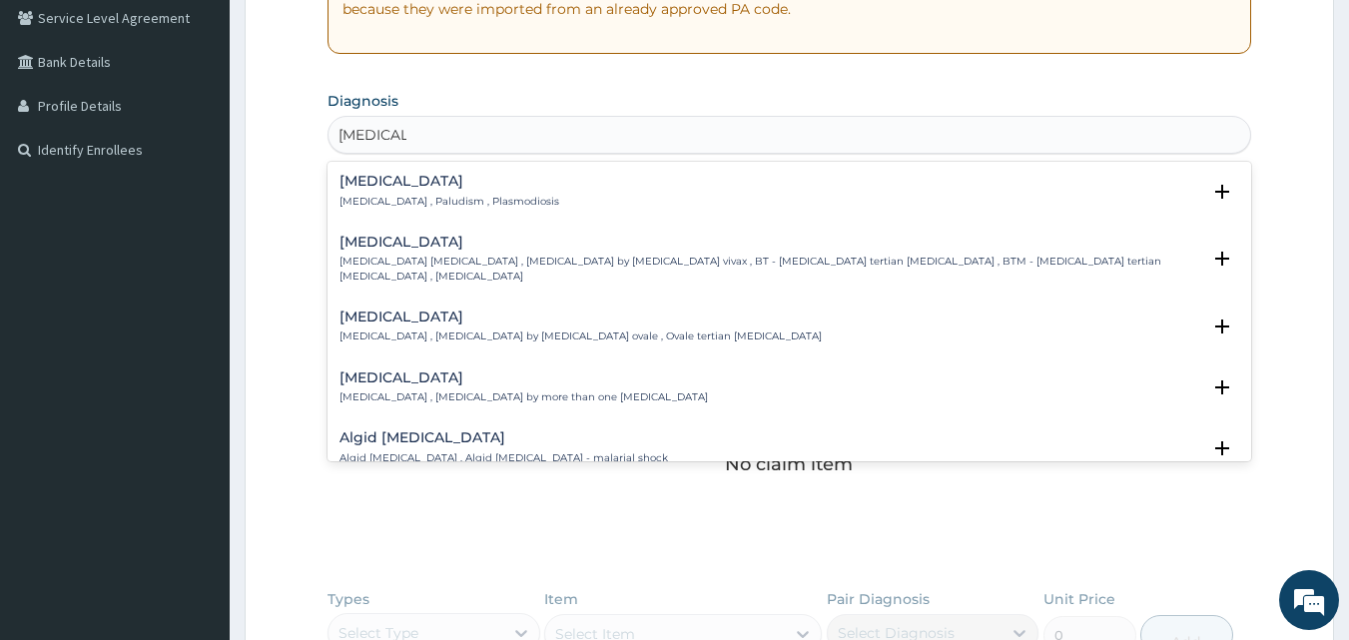
click at [422, 197] on p "[MEDICAL_DATA] , Paludism , Plasmodiosis" at bounding box center [450, 202] width 220 height 14
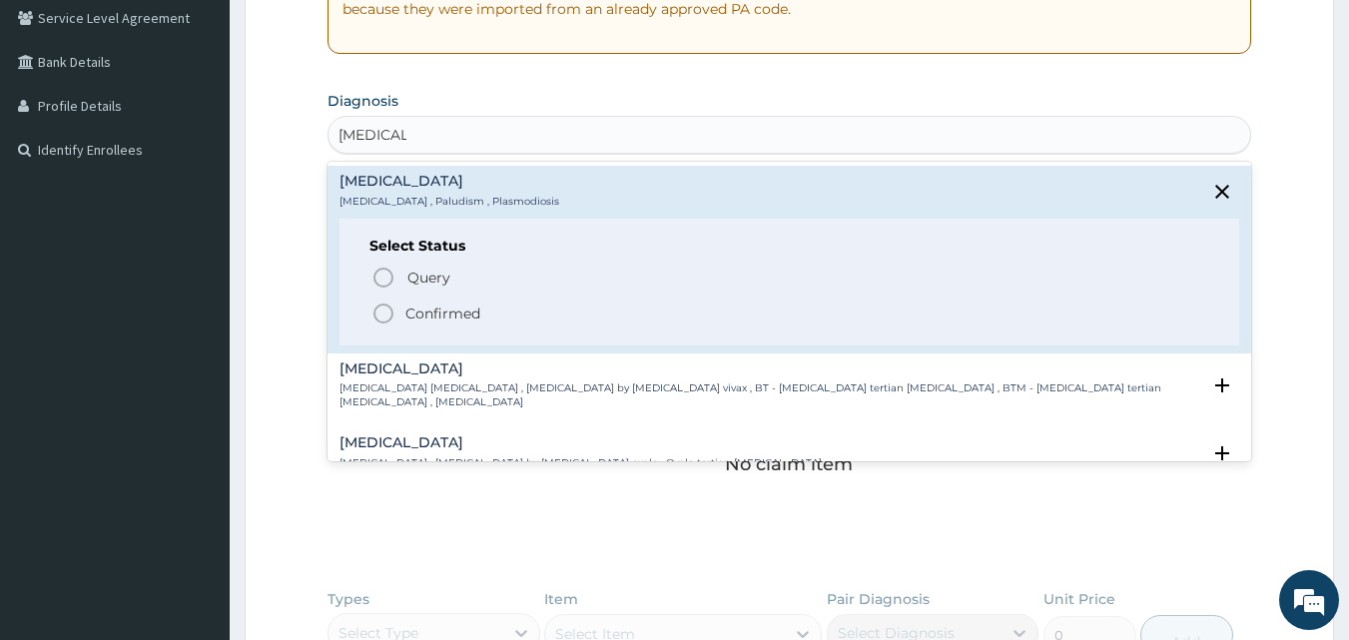
click at [383, 316] on icon "status option filled" at bounding box center [384, 314] width 24 height 24
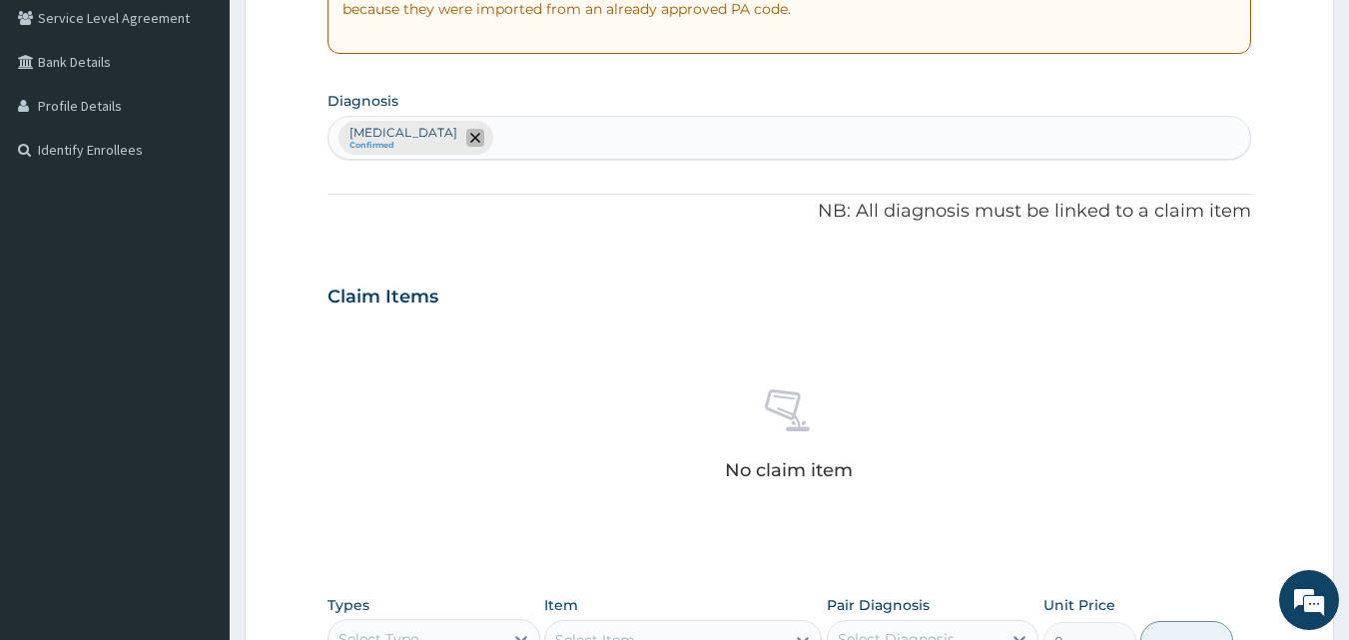
click at [466, 144] on span "remove selection option" at bounding box center [475, 138] width 18 height 18
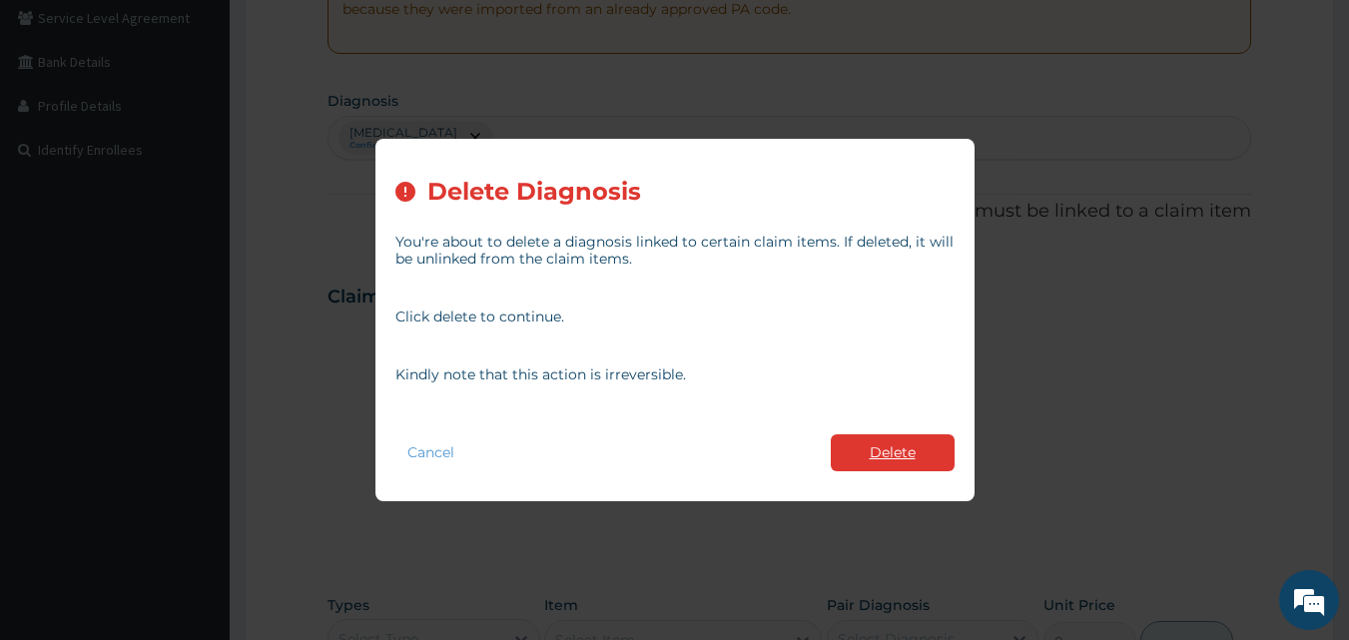
click at [865, 442] on button "Delete" at bounding box center [893, 452] width 124 height 37
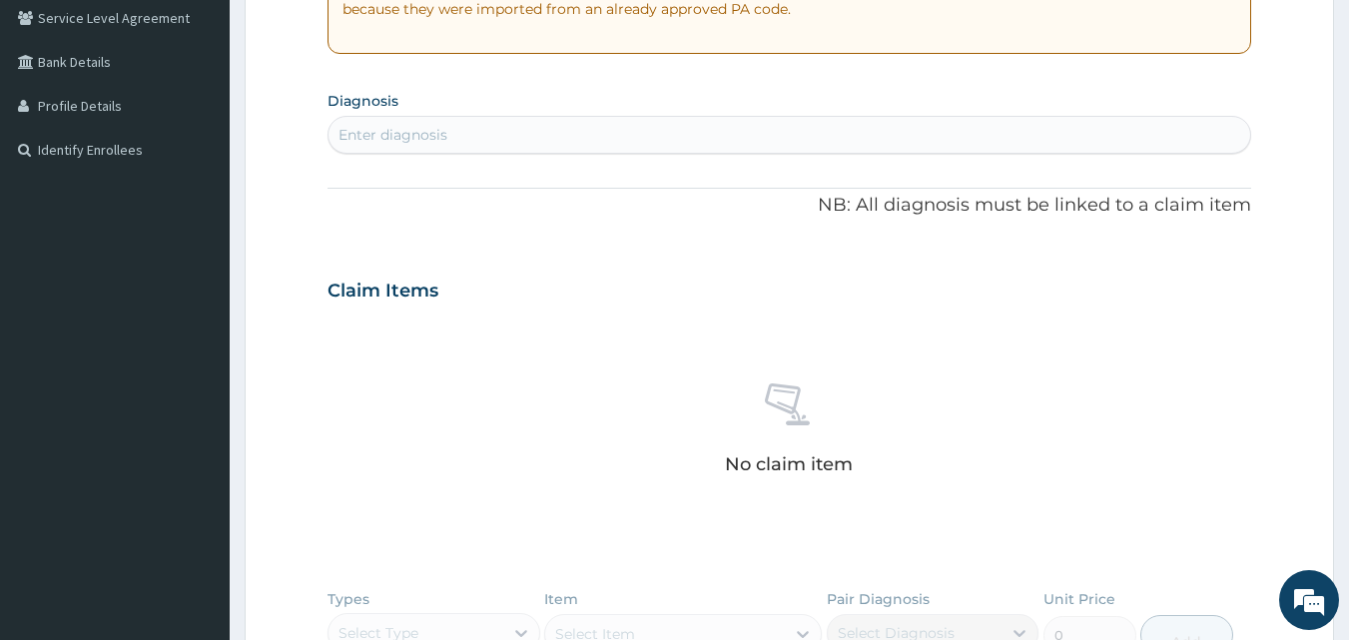
click at [522, 144] on div "Enter diagnosis" at bounding box center [790, 135] width 923 height 32
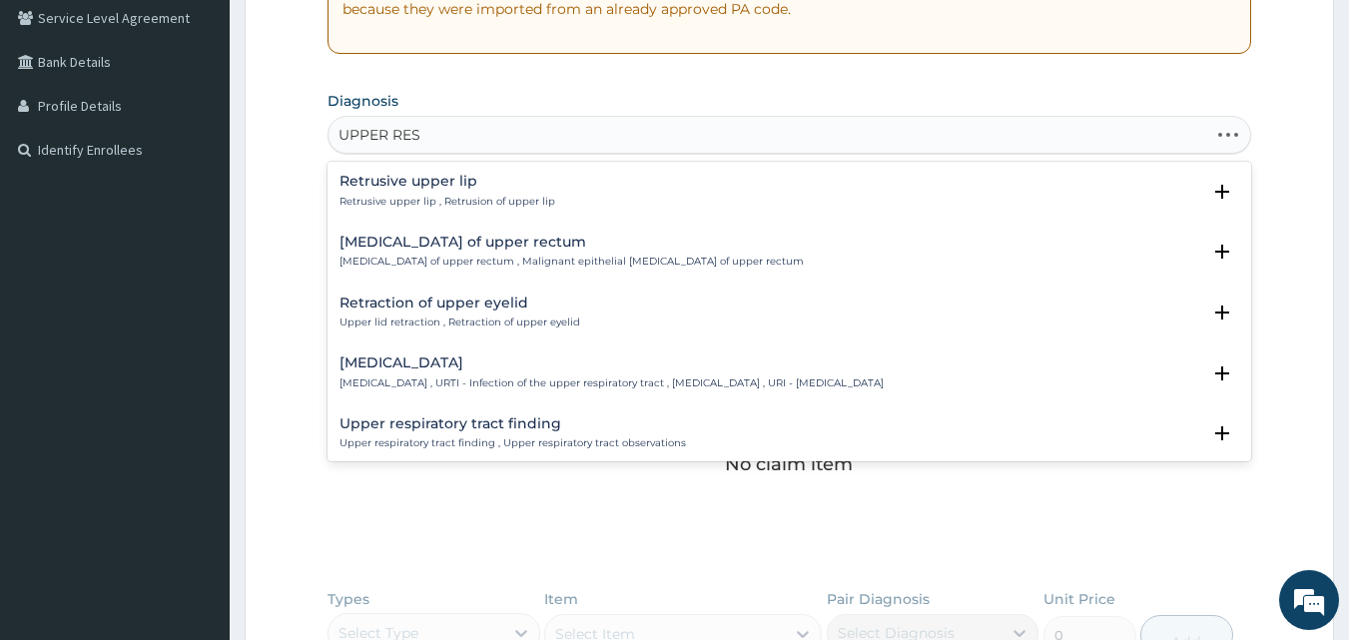
type input "UPPER RESP"
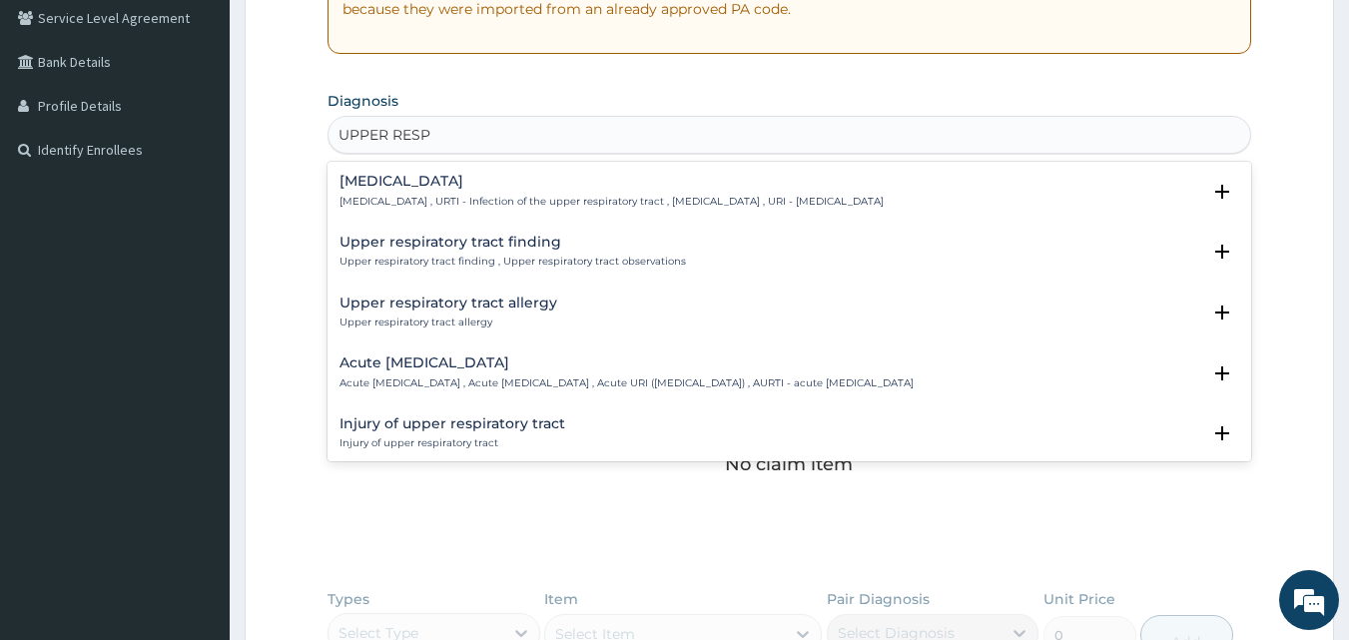
click at [499, 371] on h4 "Acute [MEDICAL_DATA]" at bounding box center [627, 363] width 574 height 15
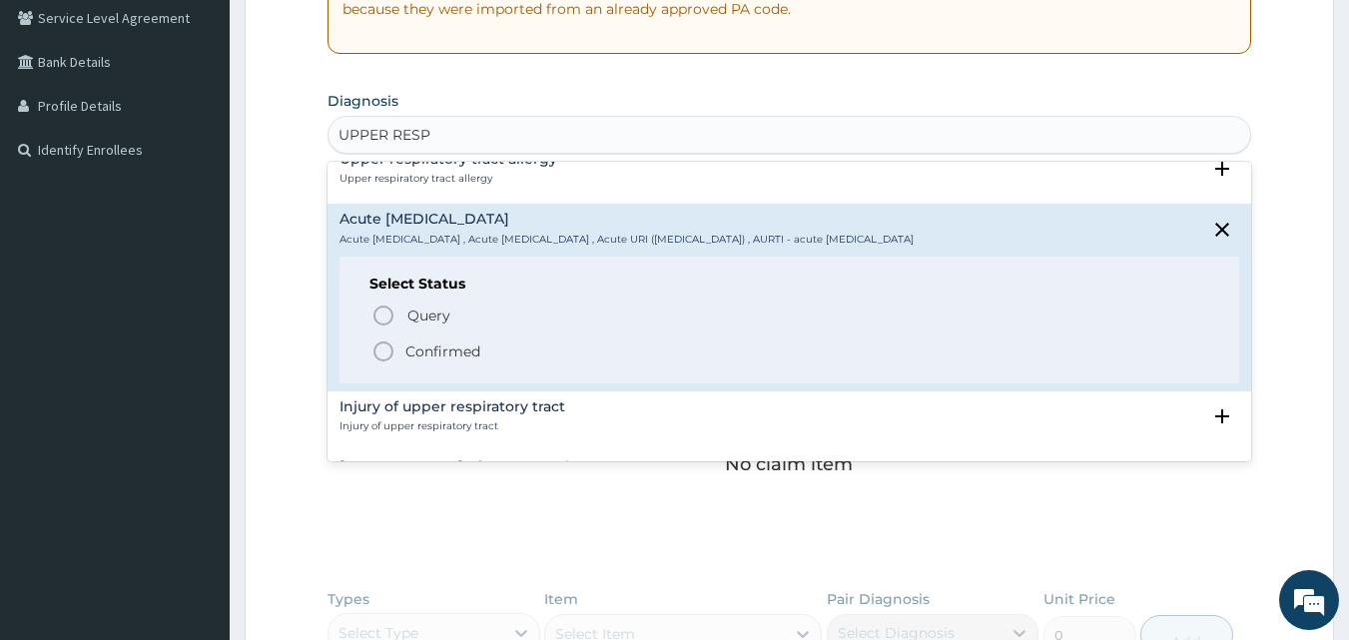
scroll to position [155, 0]
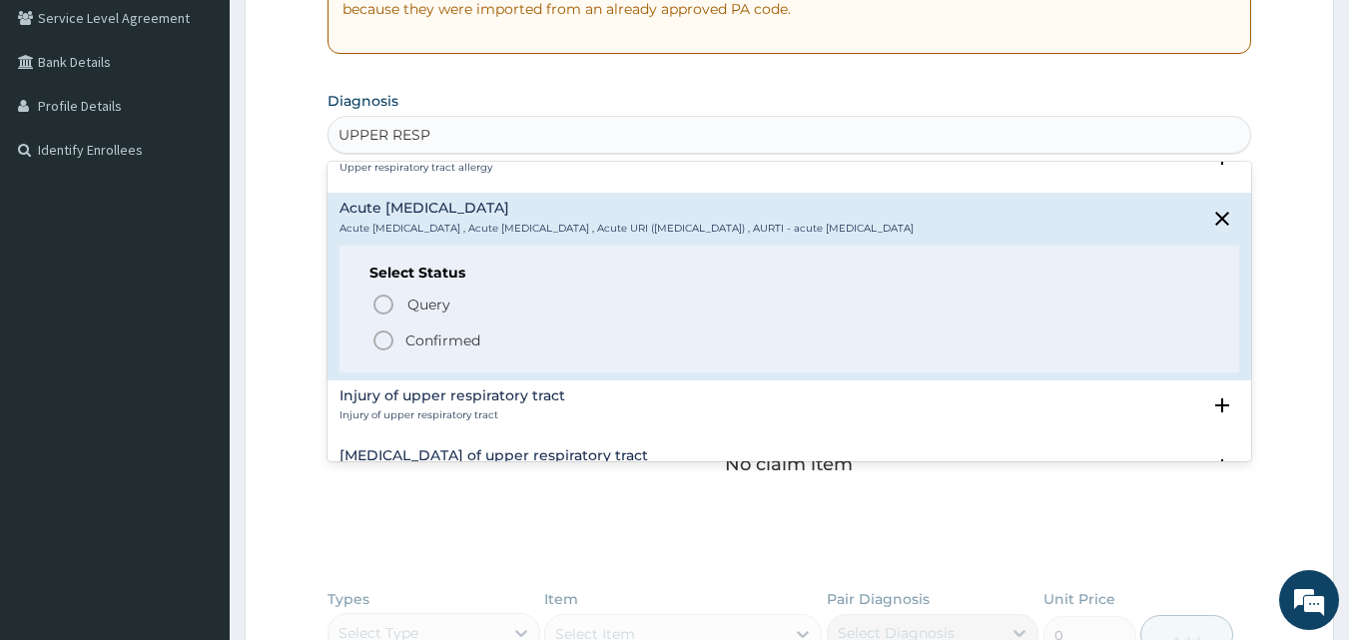
click at [382, 335] on icon "status option filled" at bounding box center [384, 341] width 24 height 24
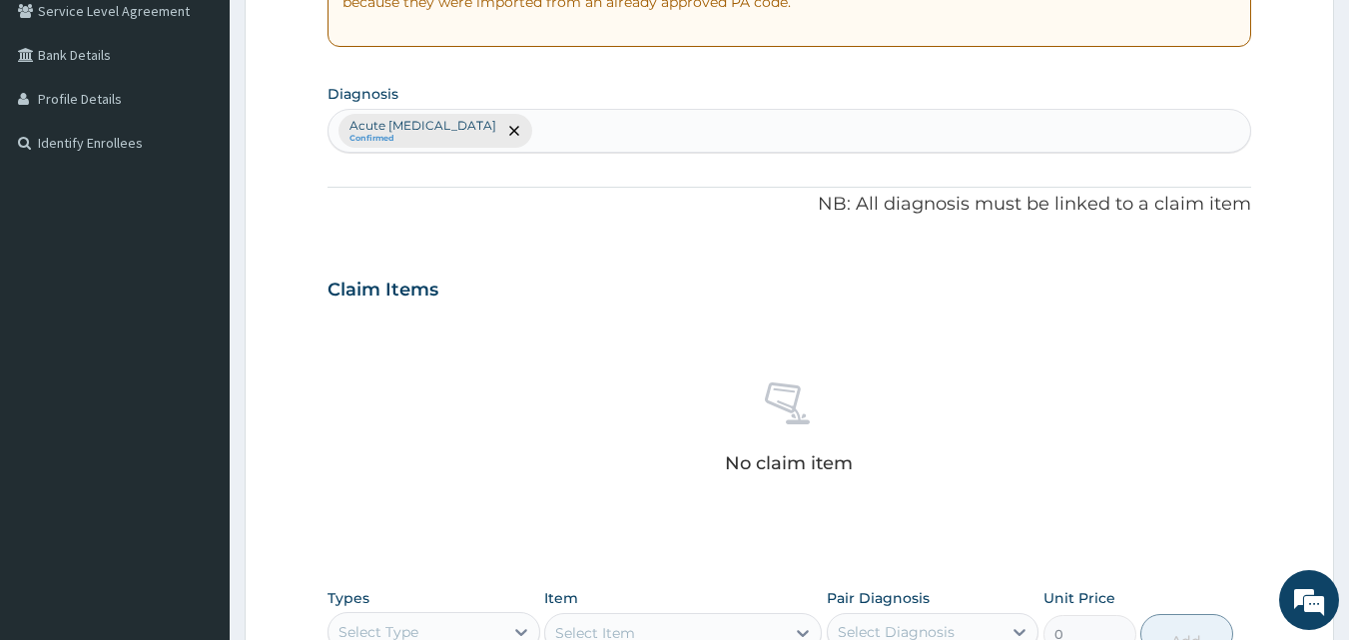
scroll to position [415, 0]
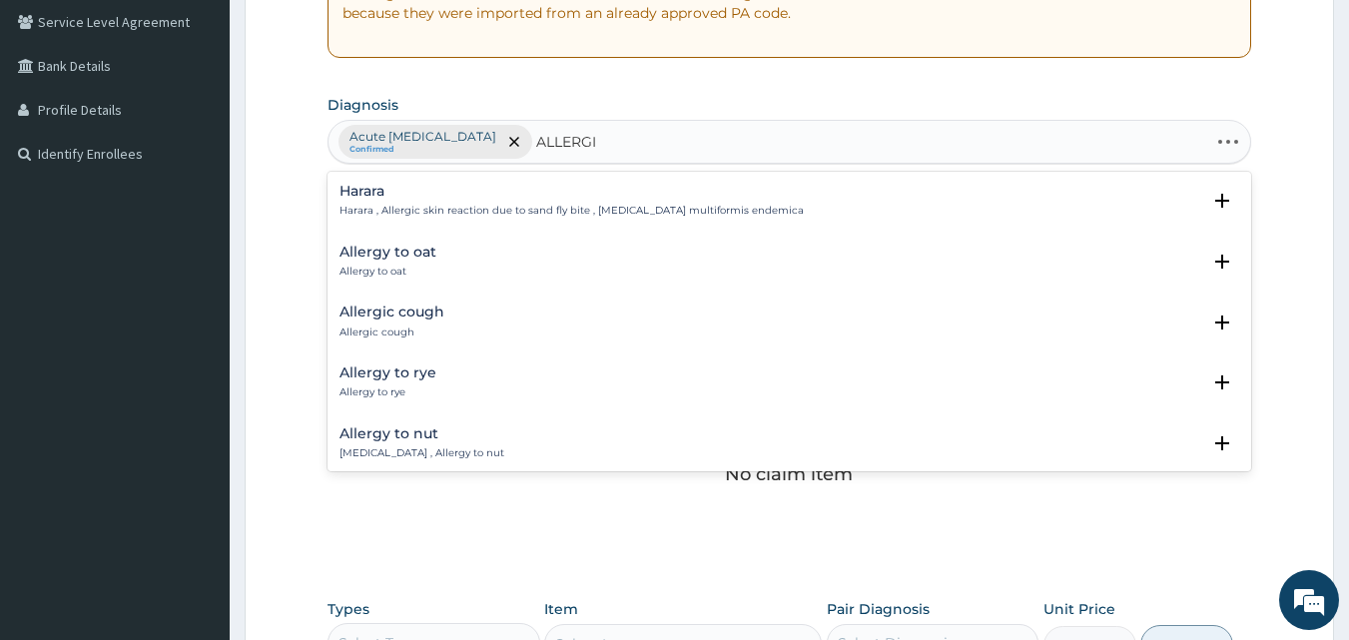
type input "ALLERGIC"
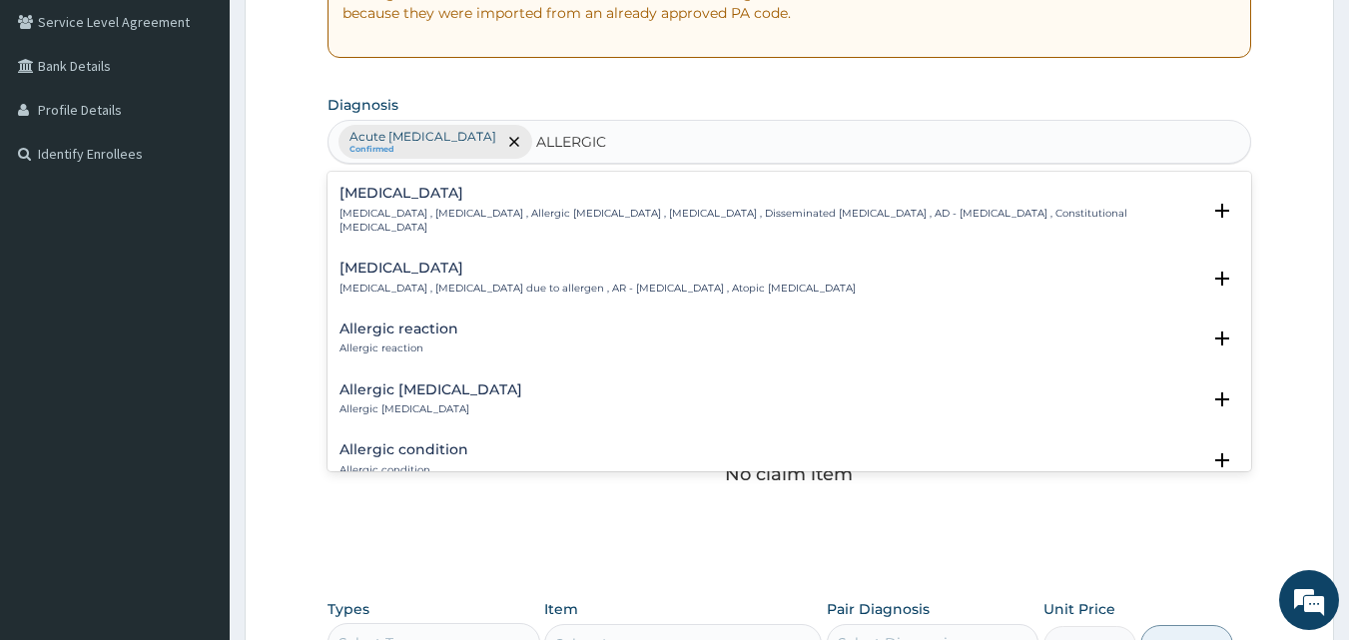
scroll to position [575, 0]
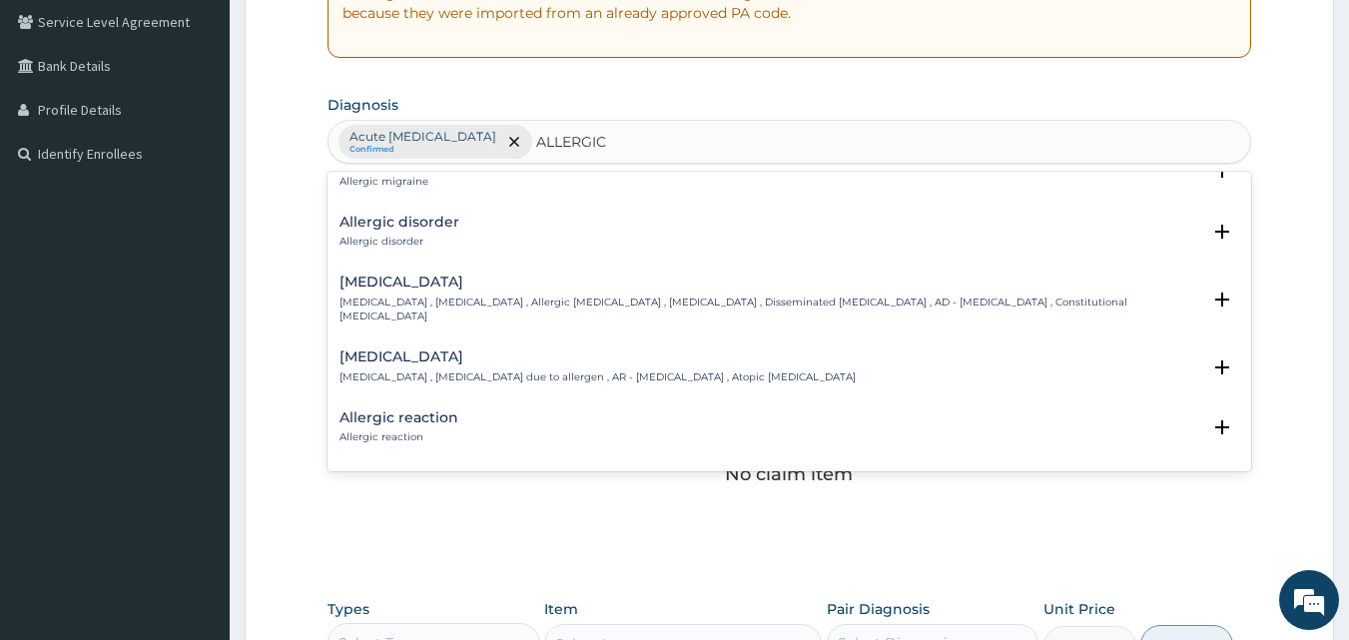
click at [420, 350] on h4 "[MEDICAL_DATA]" at bounding box center [598, 357] width 516 height 15
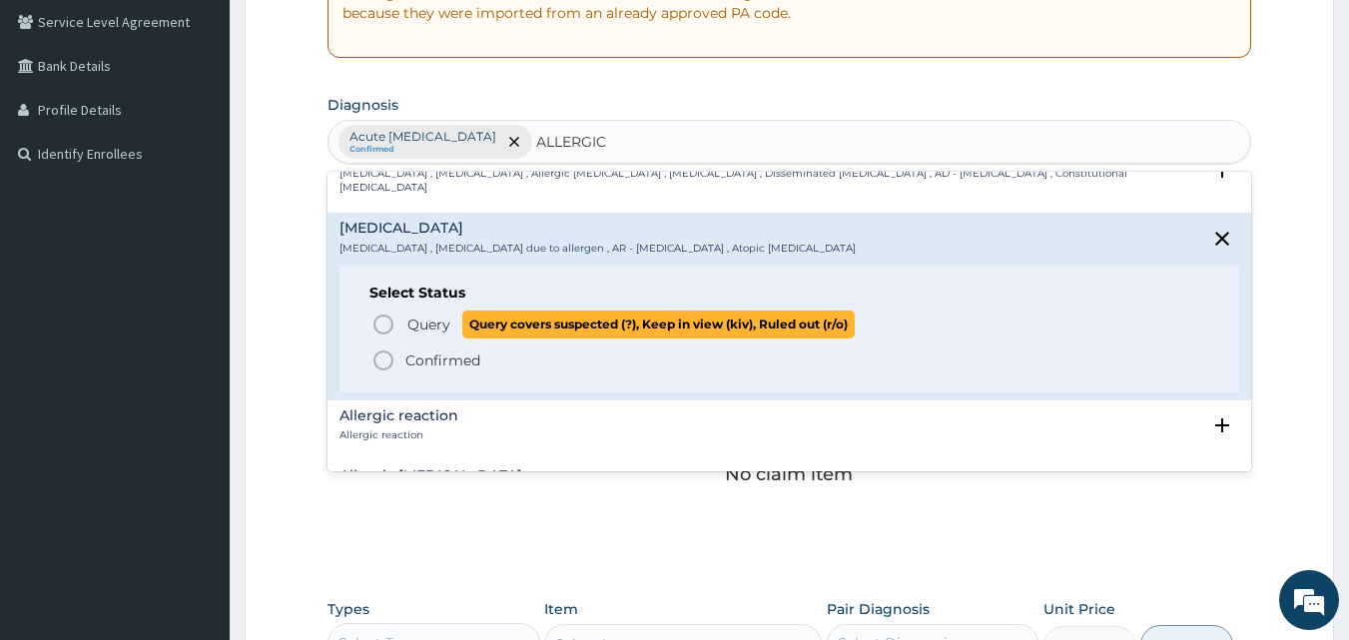
scroll to position [731, 0]
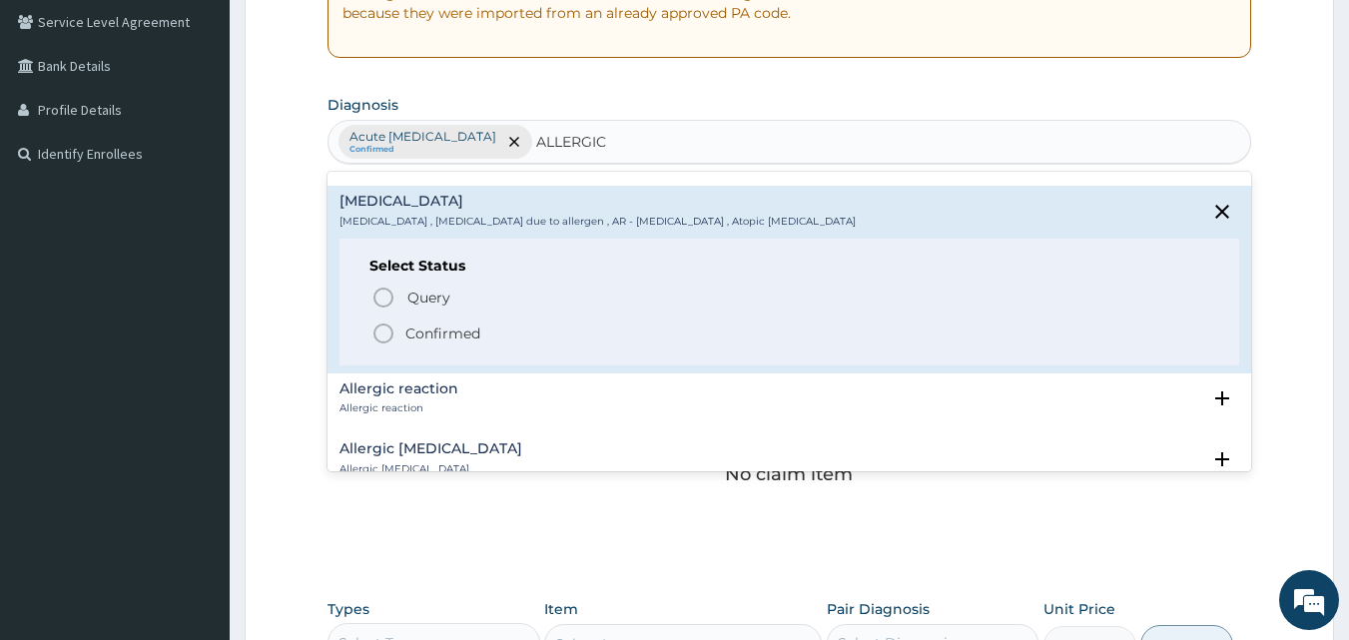
click at [386, 322] on icon "status option filled" at bounding box center [384, 334] width 24 height 24
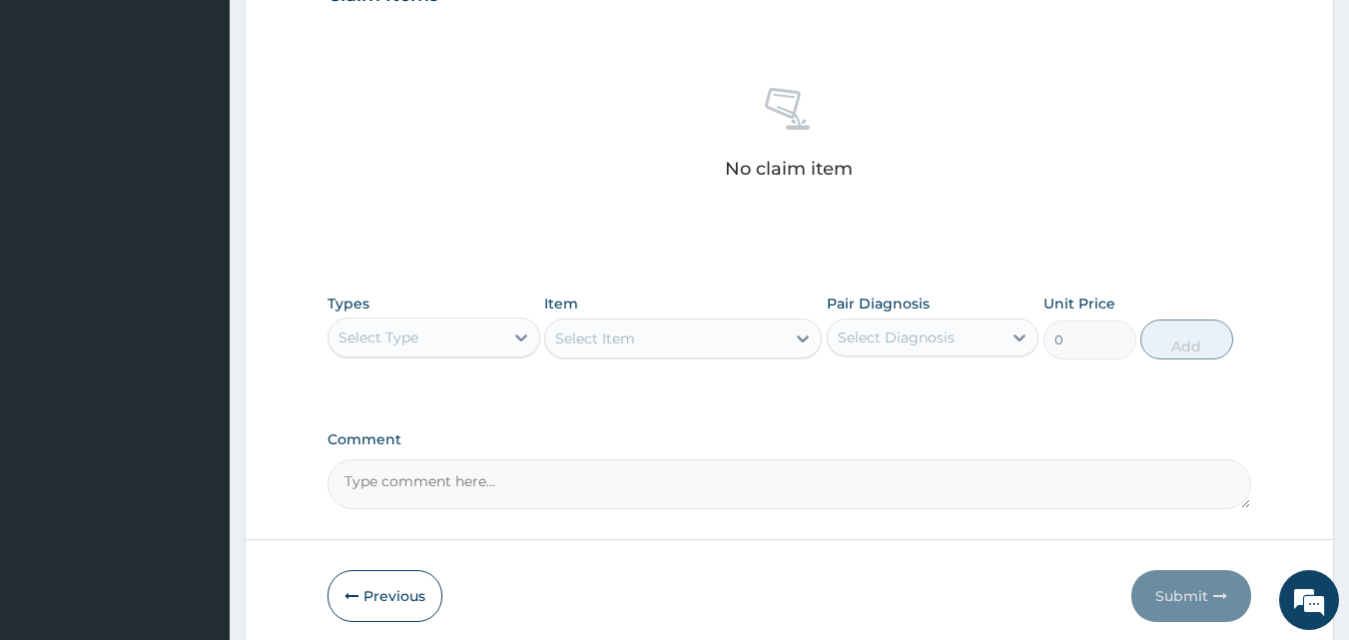
scroll to position [800, 0]
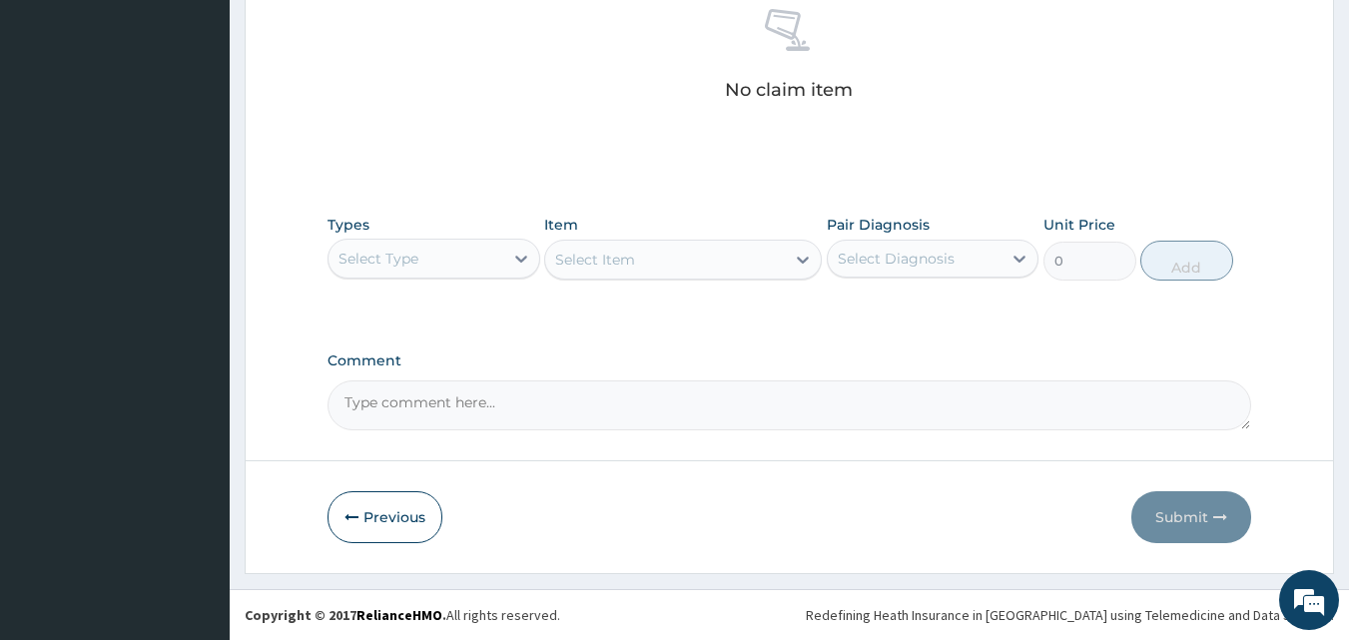
click at [500, 249] on div "Select Type" at bounding box center [416, 259] width 175 height 32
click at [507, 256] on div at bounding box center [521, 259] width 36 height 36
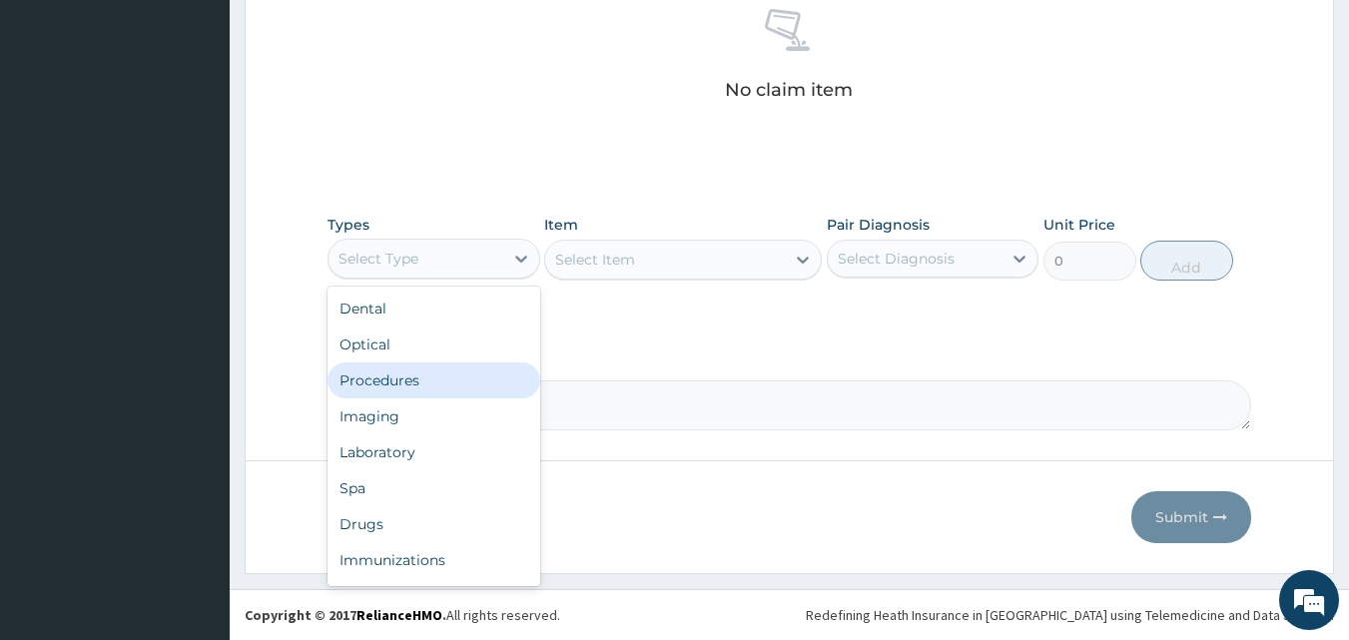
click at [469, 378] on div "Procedures" at bounding box center [434, 381] width 213 height 36
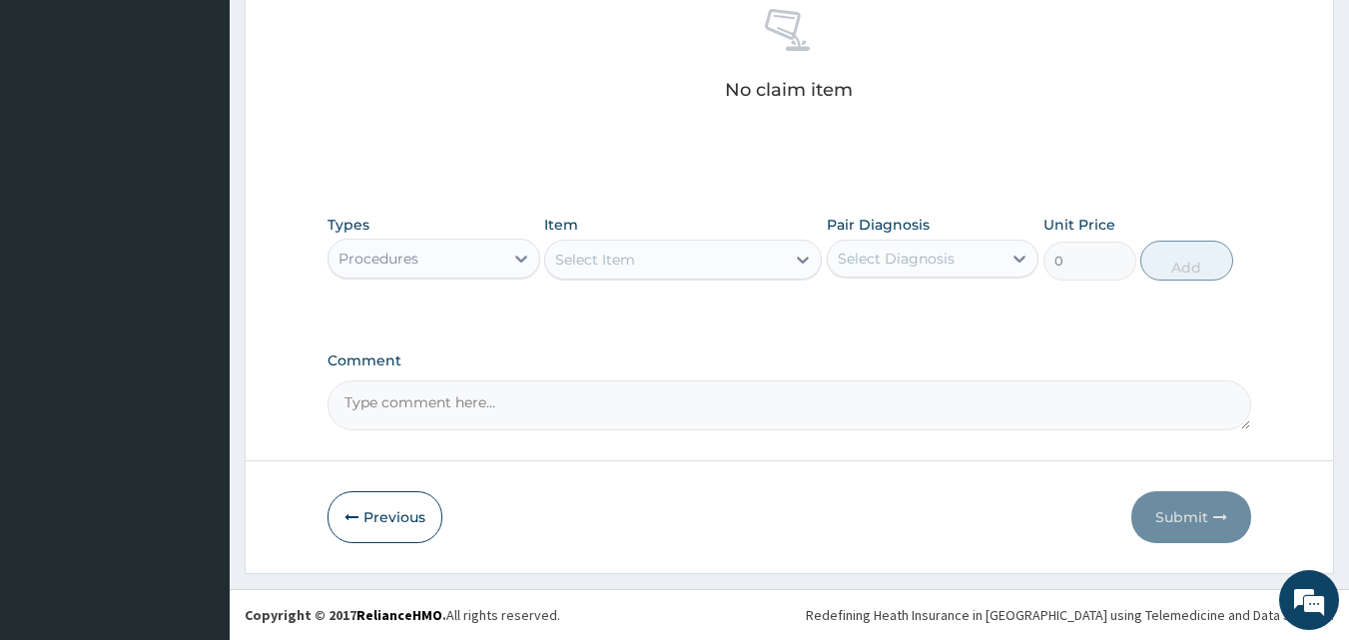
click at [657, 265] on div "Select Item" at bounding box center [665, 260] width 240 height 32
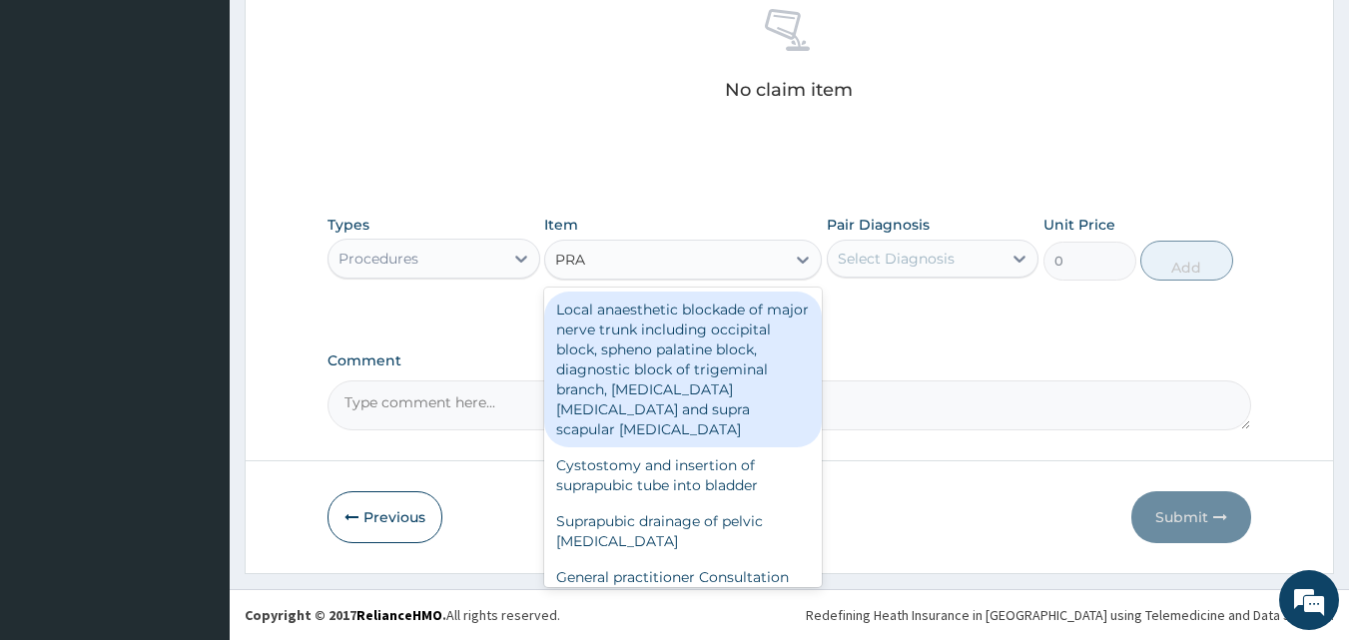
type input "PRAC"
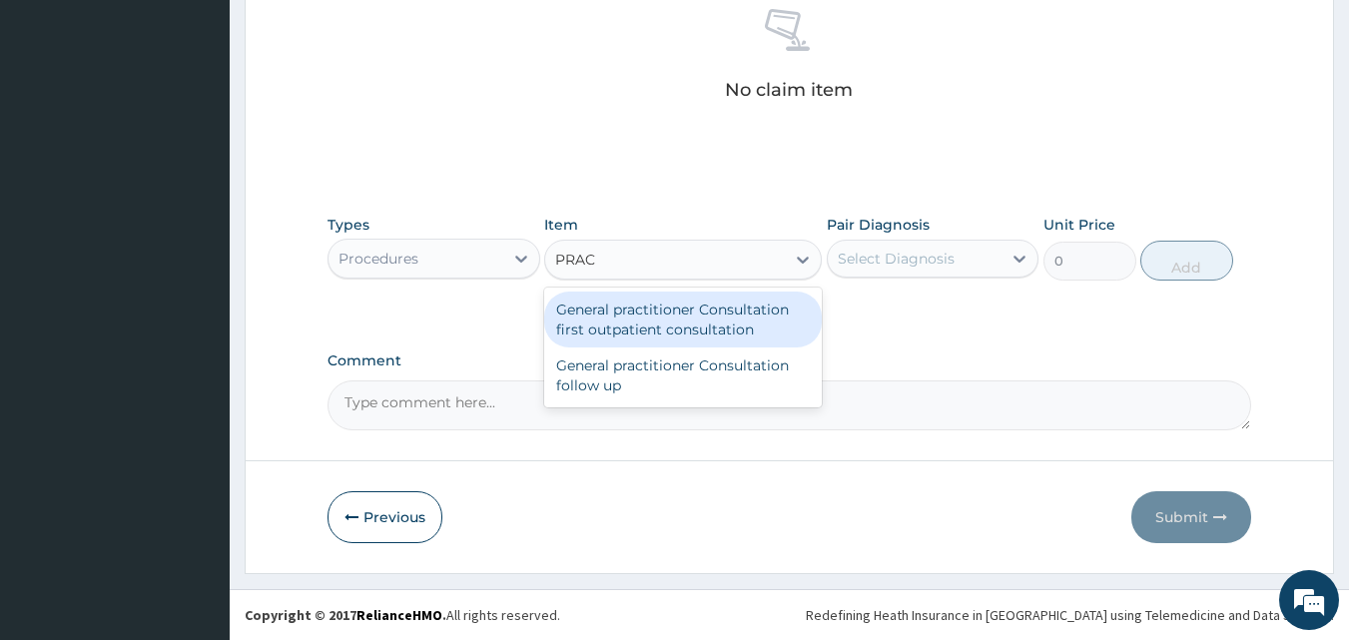
click at [661, 334] on div "General practitioner Consultation first outpatient consultation" at bounding box center [683, 320] width 278 height 56
type input "3000"
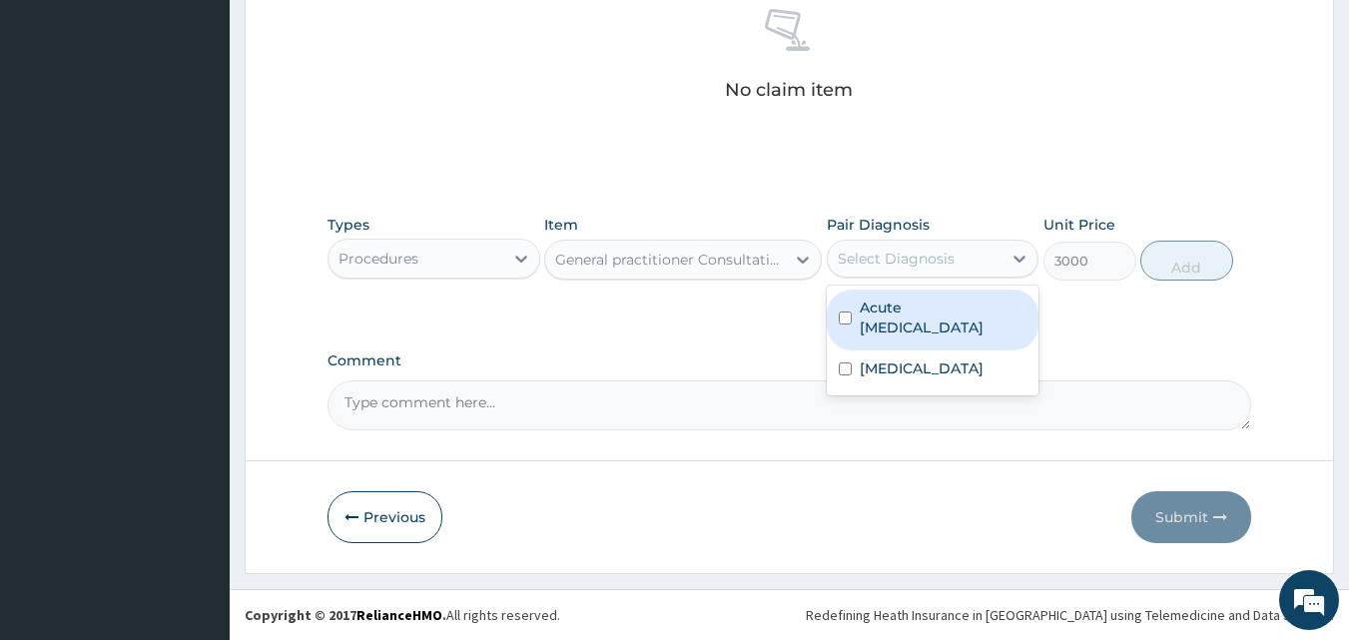
click at [886, 263] on div "Select Diagnosis" at bounding box center [896, 259] width 117 height 20
click at [901, 314] on label "Acute [MEDICAL_DATA]" at bounding box center [944, 318] width 168 height 40
checkbox input "true"
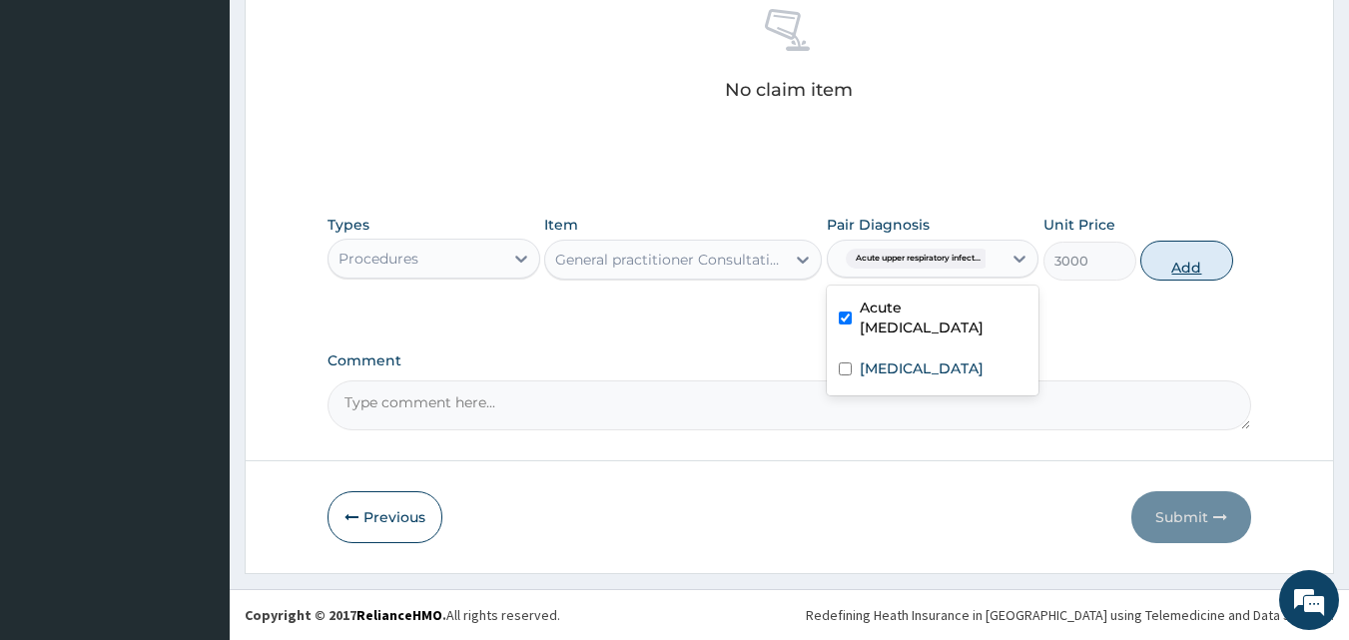
click at [1161, 265] on button "Add" at bounding box center [1187, 261] width 93 height 40
type input "0"
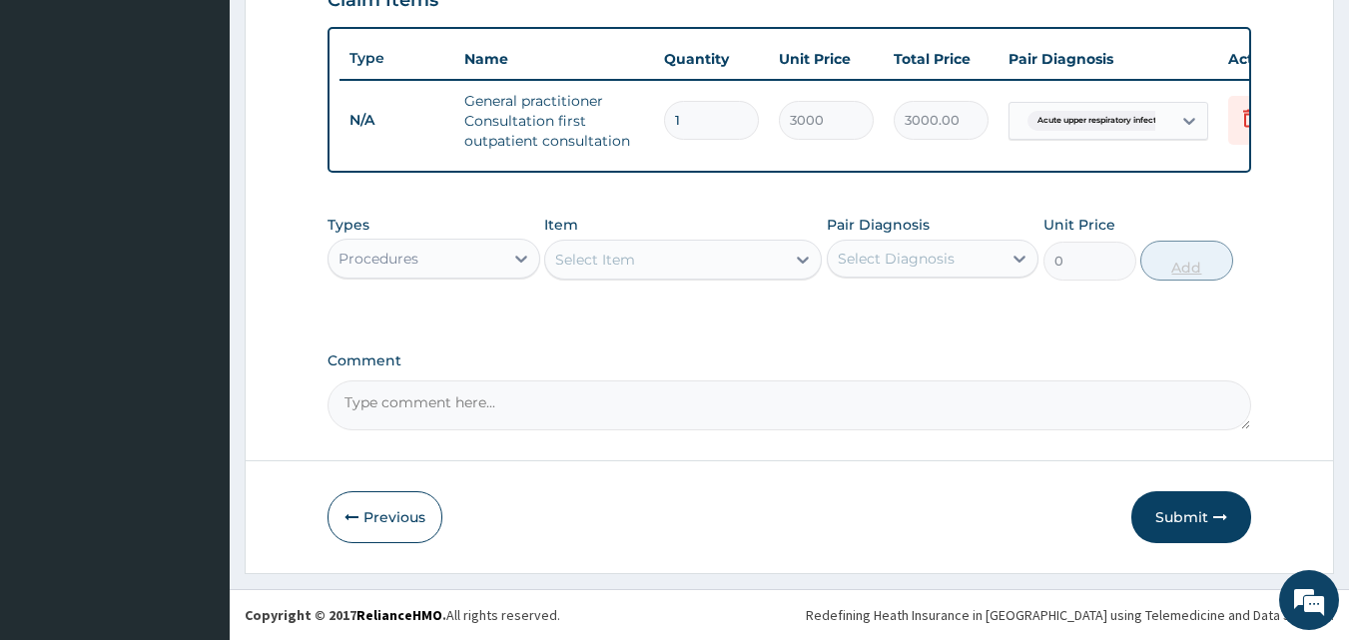
scroll to position [731, 0]
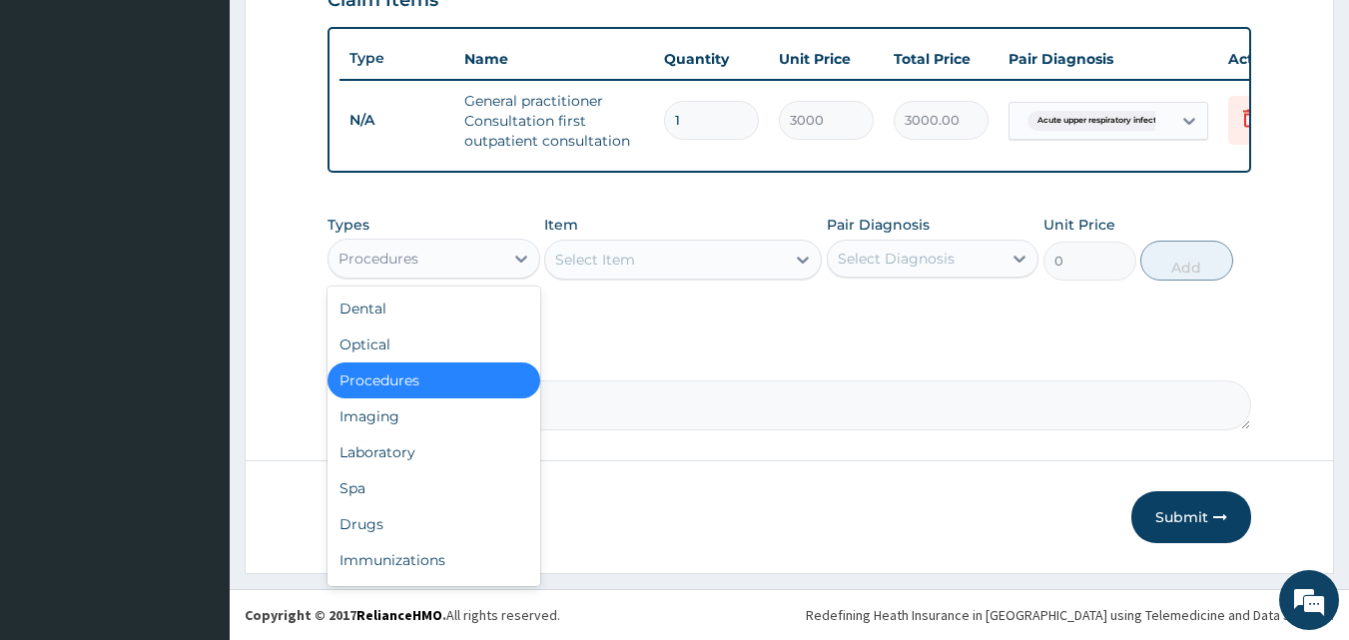
click at [484, 263] on div "Procedures" at bounding box center [416, 259] width 175 height 32
click at [459, 515] on div "Drugs" at bounding box center [434, 524] width 213 height 36
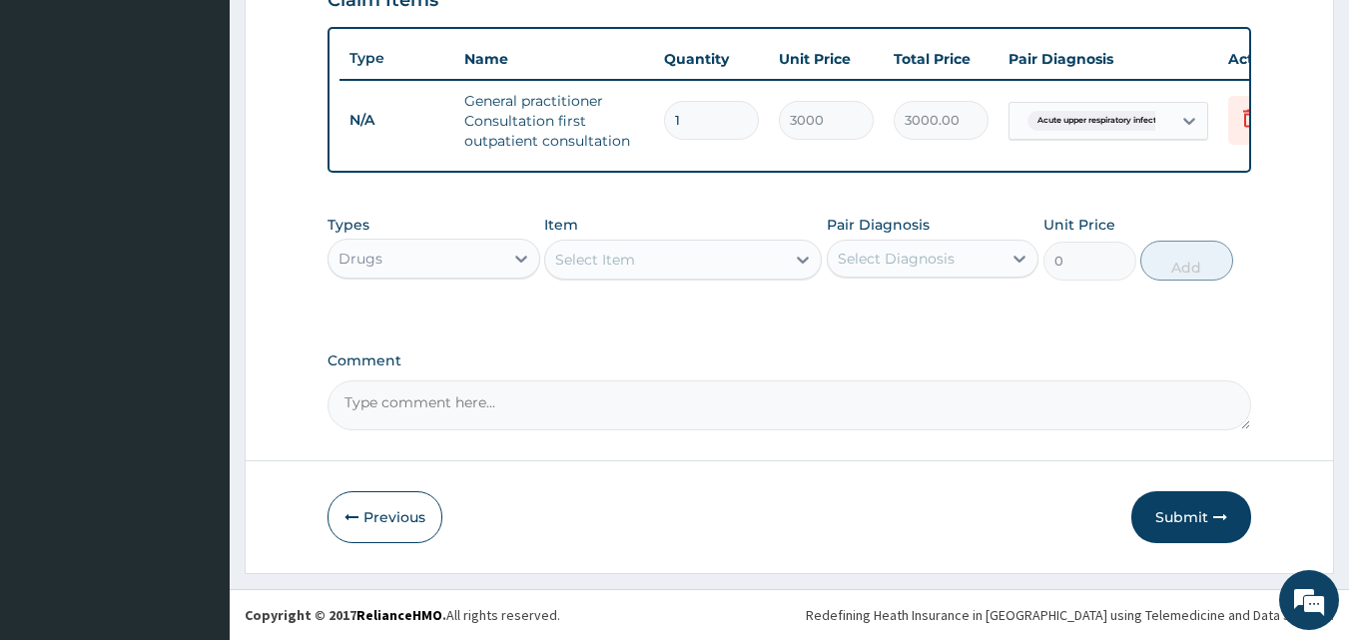
click at [618, 256] on div "Select Item" at bounding box center [595, 260] width 80 height 20
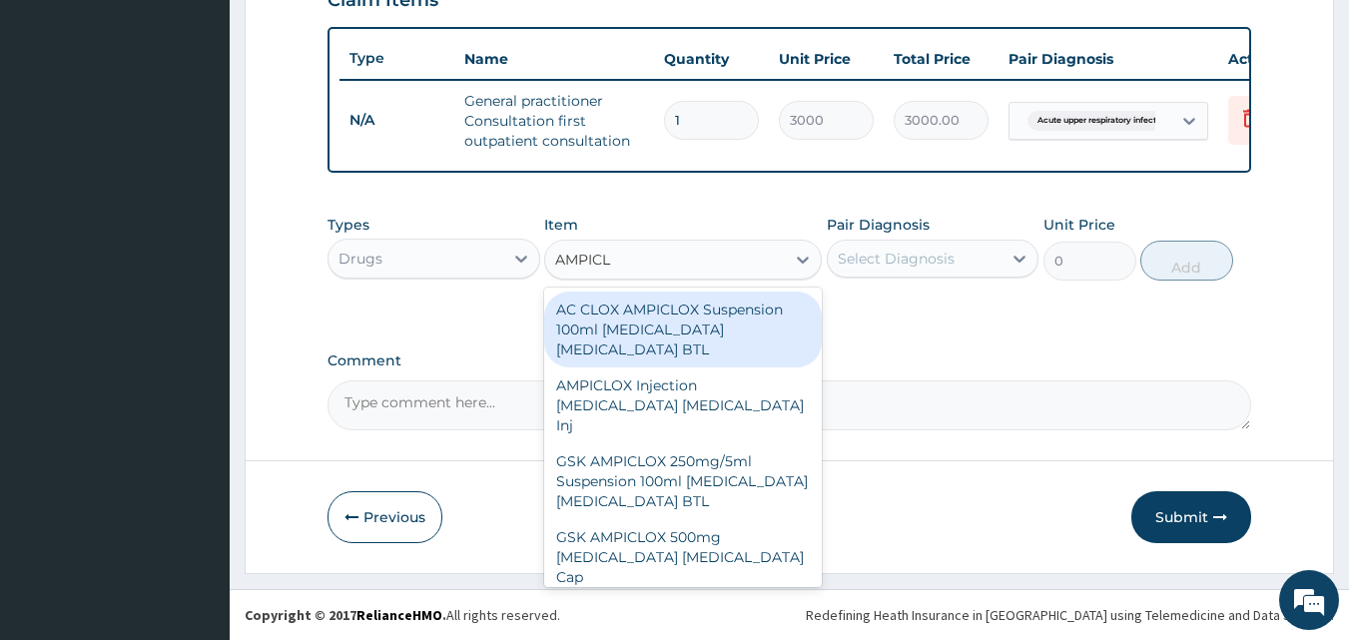
type input "AMPICLO"
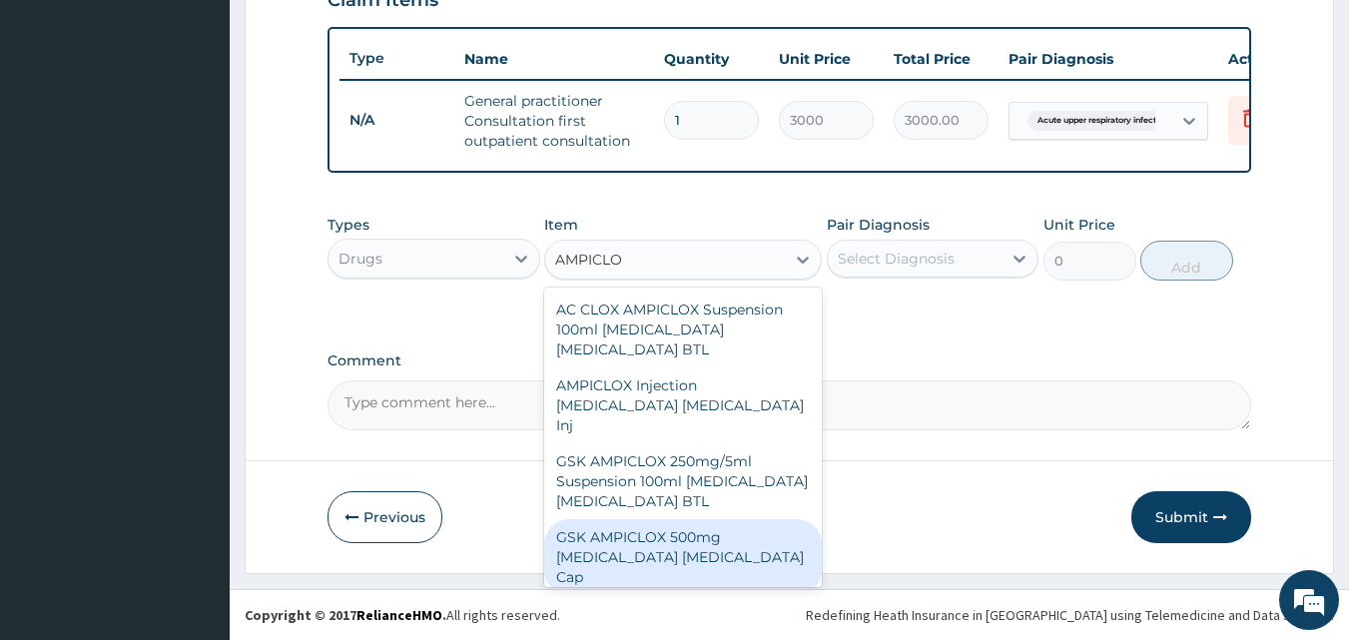
click at [644, 519] on div "GSK AMPICLOX 500mg Ampicillin Cloxacillin Cap" at bounding box center [683, 557] width 278 height 76
type input "100"
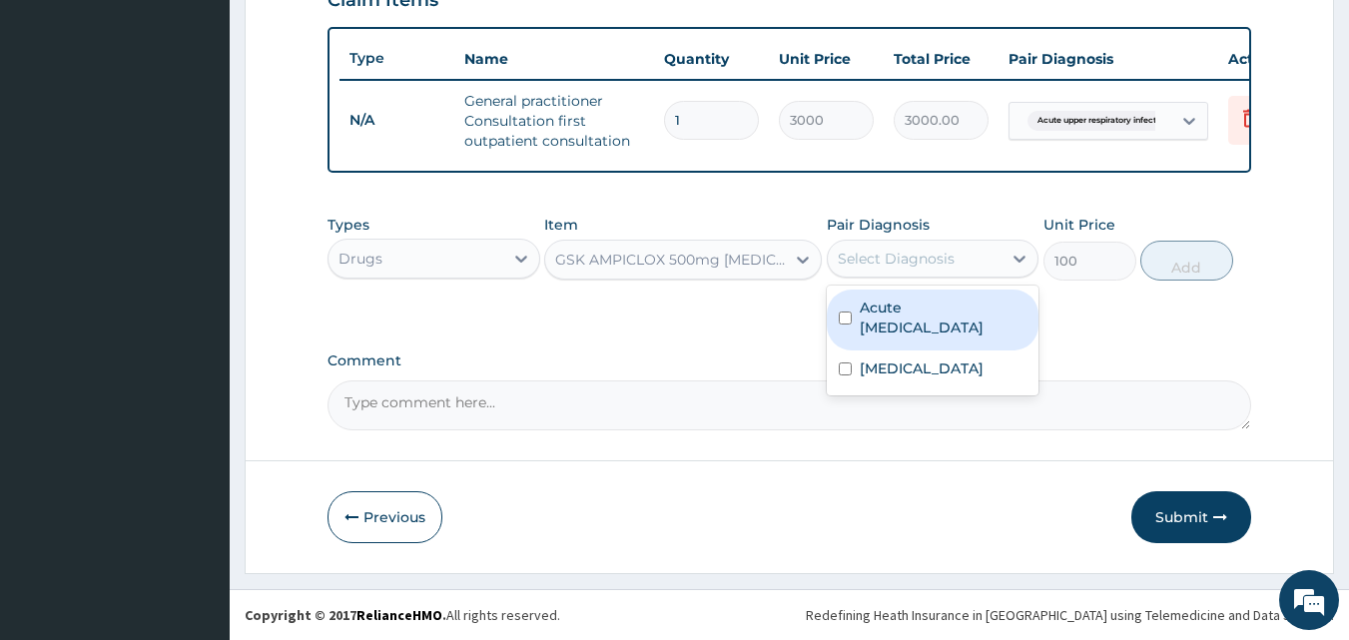
click at [890, 264] on div "Select Diagnosis" at bounding box center [896, 259] width 117 height 20
click at [897, 332] on label "Acute upper respiratory infection" at bounding box center [944, 318] width 168 height 40
checkbox input "true"
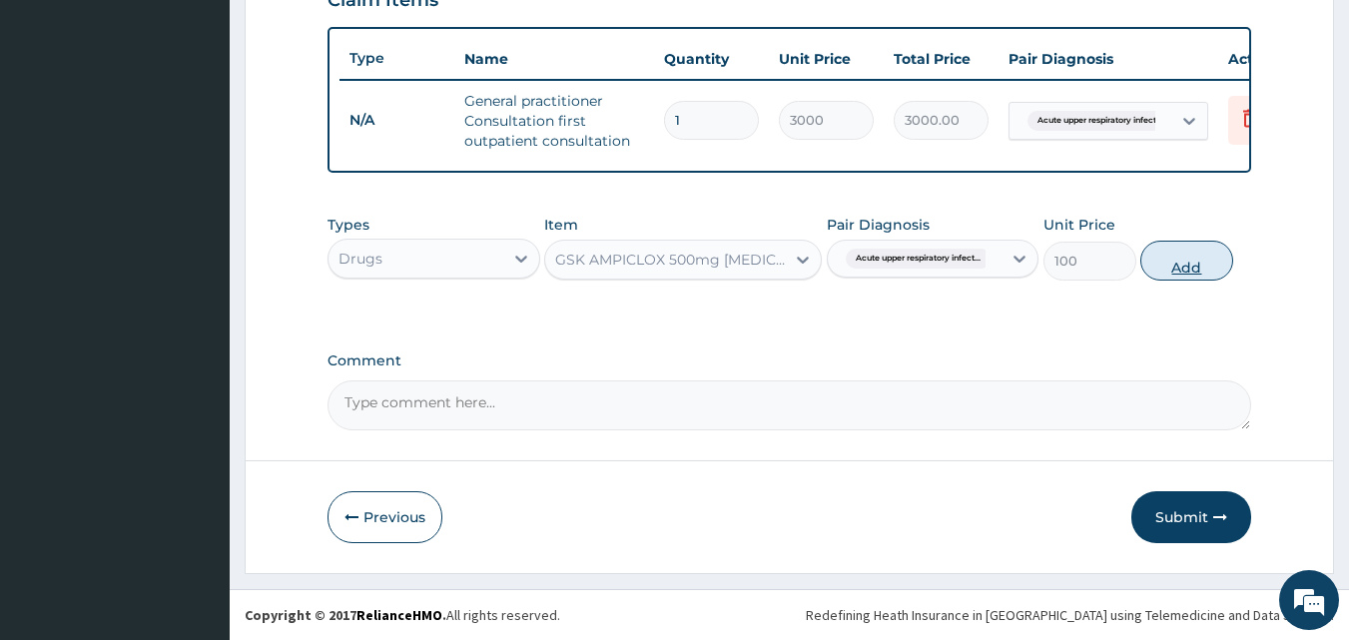
click at [1192, 268] on button "Add" at bounding box center [1187, 261] width 93 height 40
type input "0"
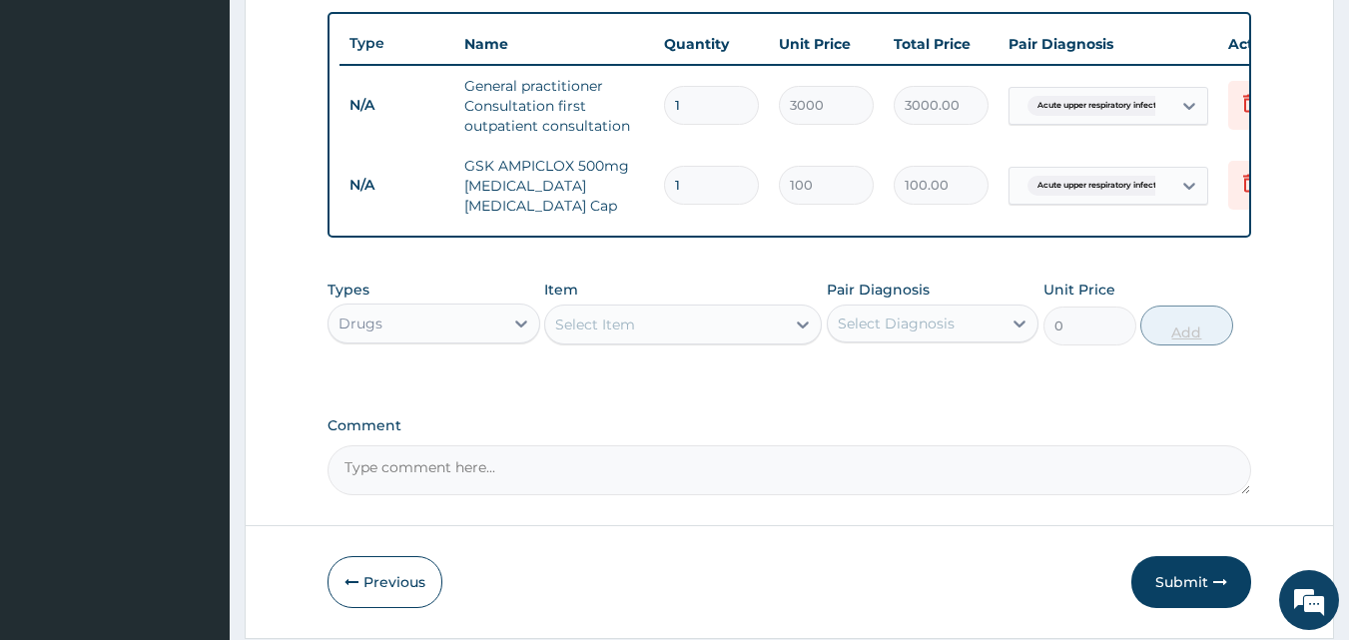
type input "15"
type input "1500.00"
type input "15"
click at [735, 326] on div "Select Item" at bounding box center [665, 325] width 240 height 32
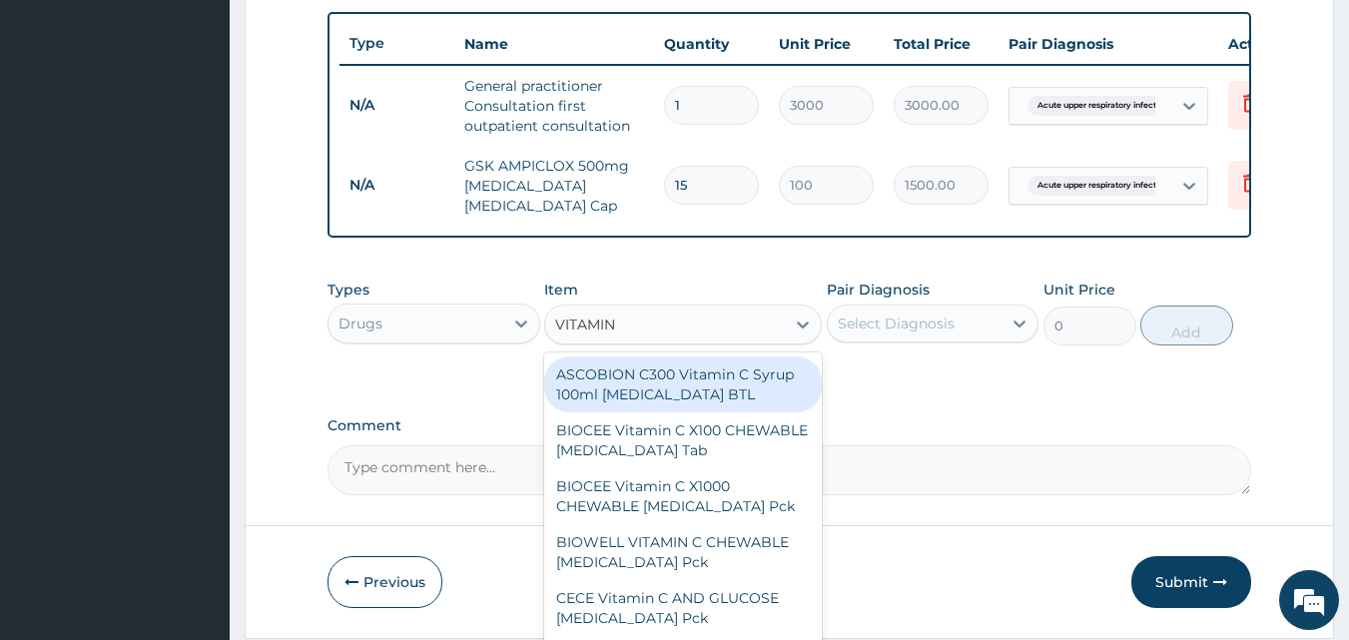
type input "VITAMIN C"
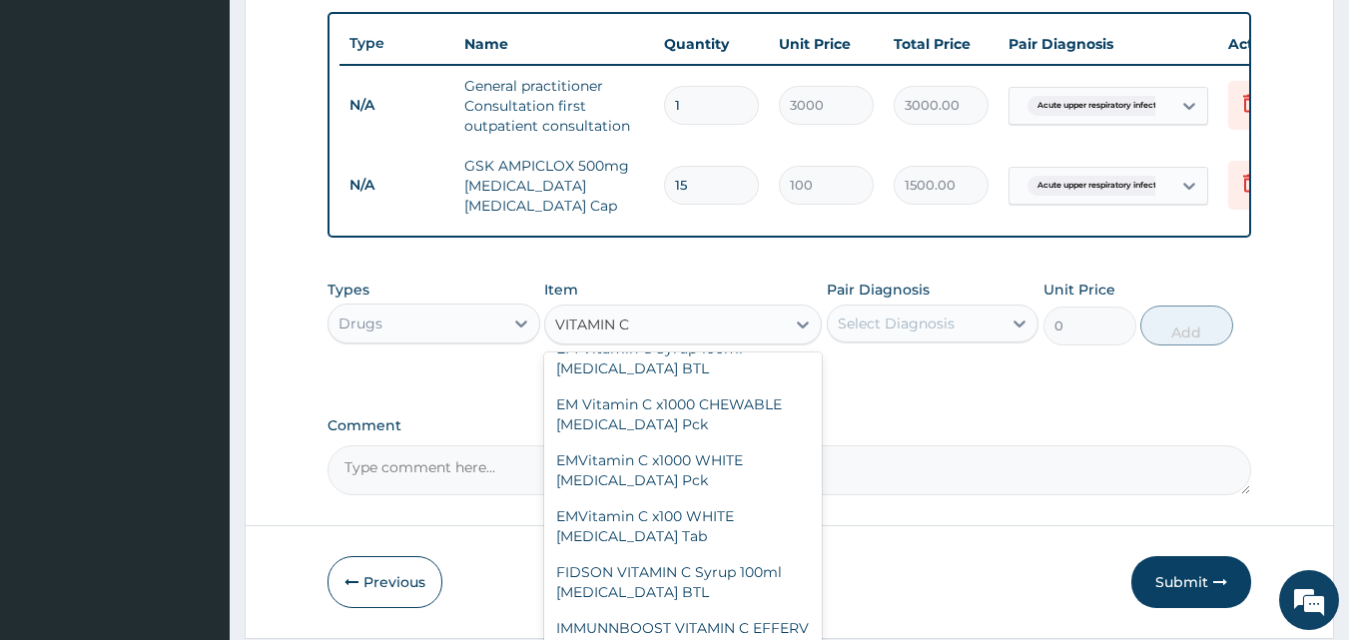
scroll to position [530, 0]
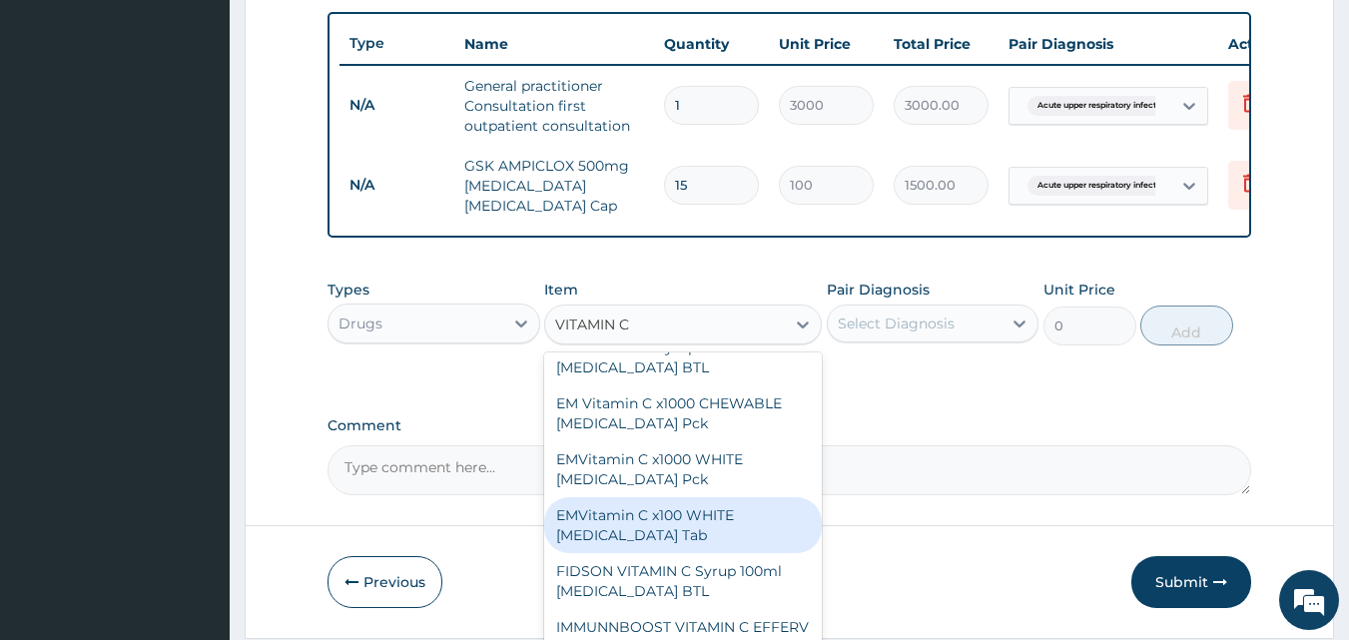
click at [708, 520] on div "EMVitamin C x100 WHITE Ascorbic Acid Tab" at bounding box center [683, 525] width 278 height 56
type input "340"
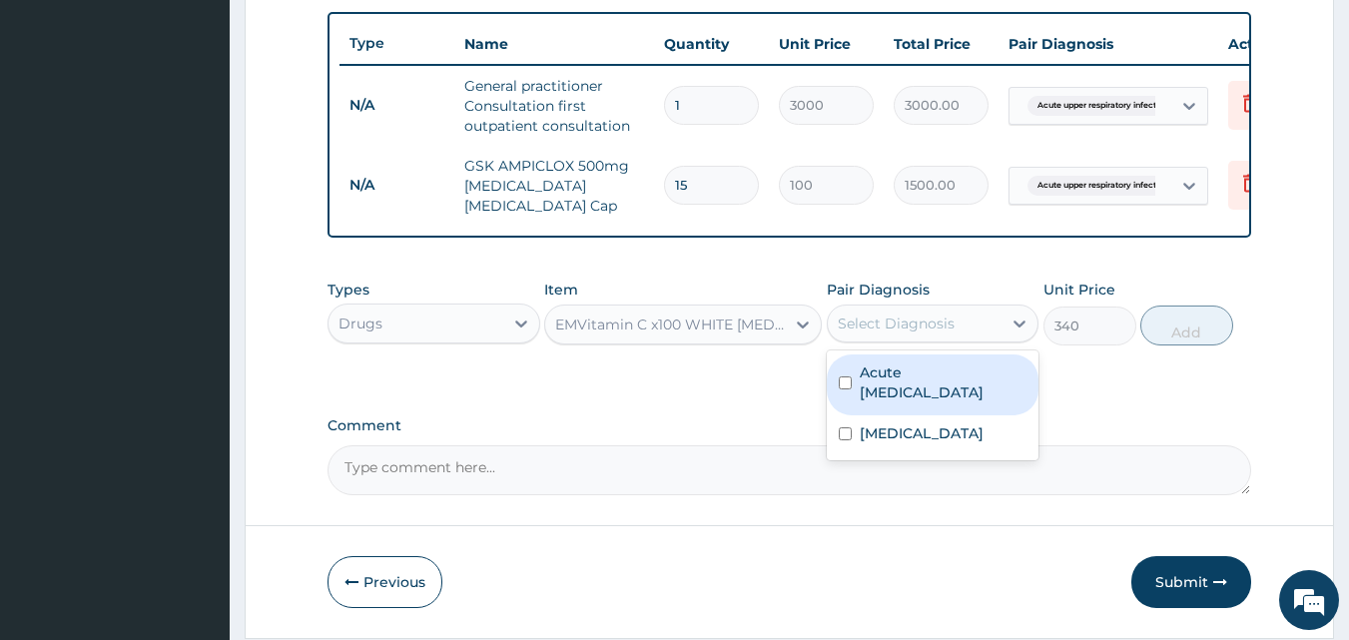
click at [906, 325] on div "Select Diagnosis" at bounding box center [896, 324] width 117 height 20
click at [916, 386] on label "Acute upper respiratory infection" at bounding box center [944, 383] width 168 height 40
checkbox input "true"
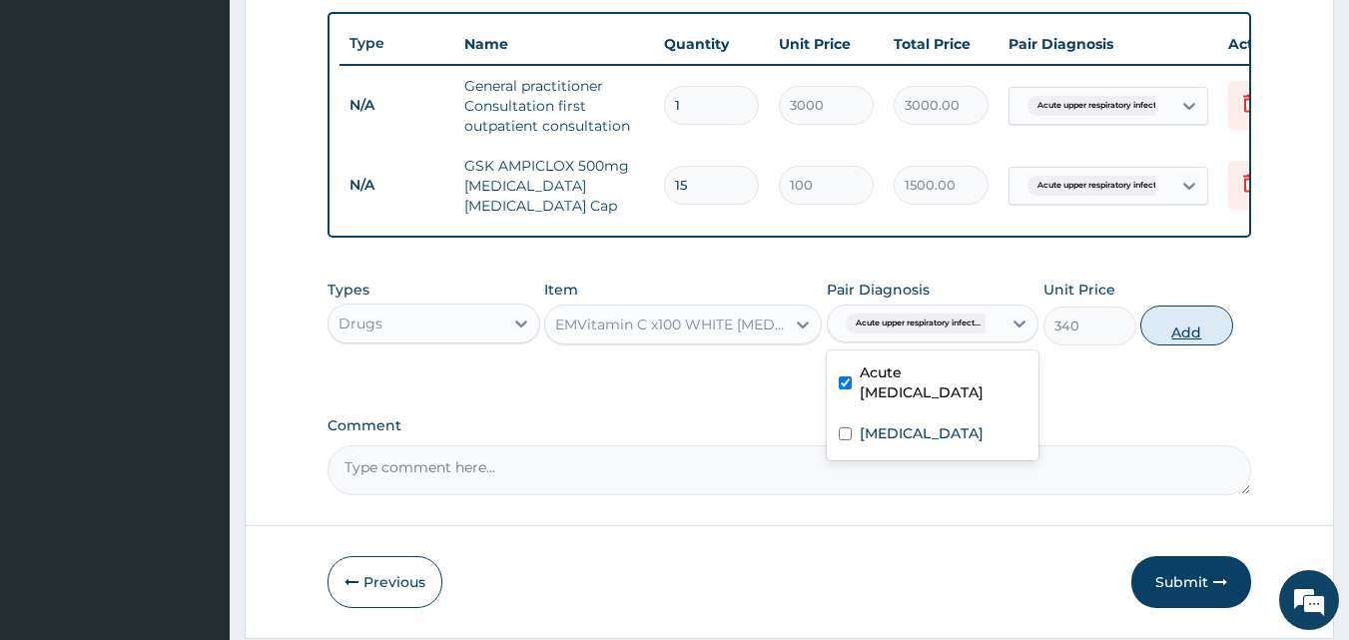
click at [1176, 324] on button "Add" at bounding box center [1187, 326] width 93 height 40
type input "0"
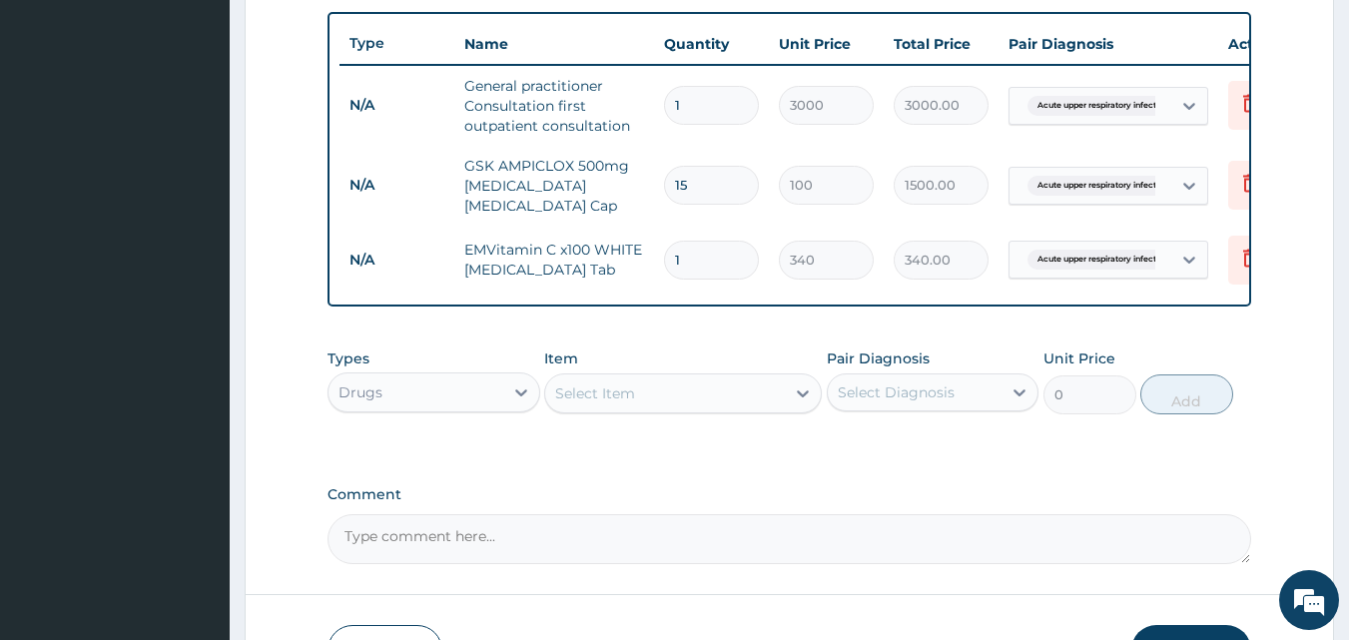
click at [605, 395] on div "Select Item" at bounding box center [595, 394] width 80 height 20
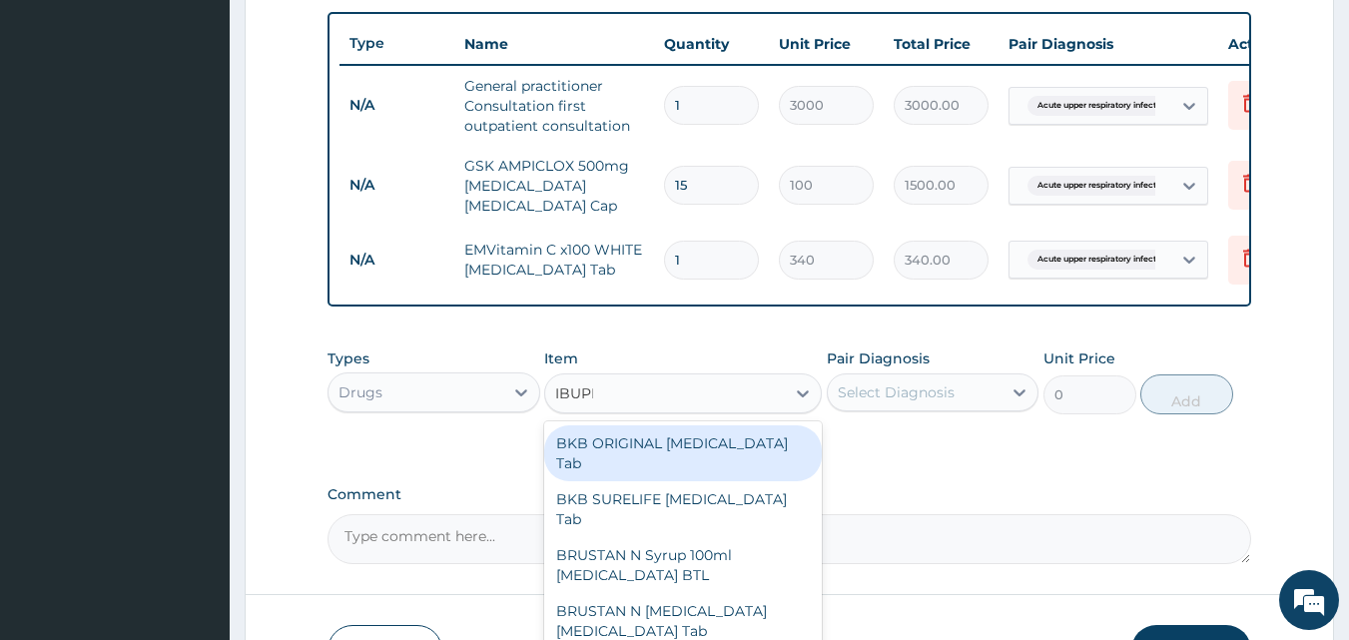
type input "IBUPRO"
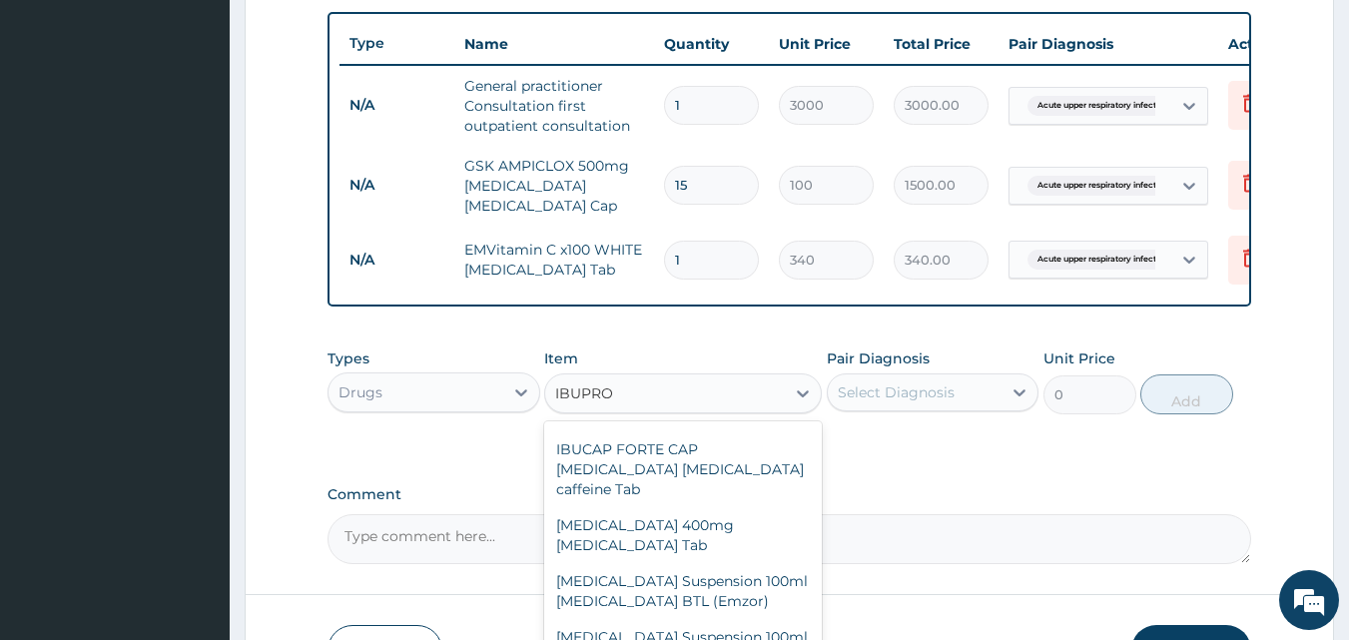
scroll to position [595, 0]
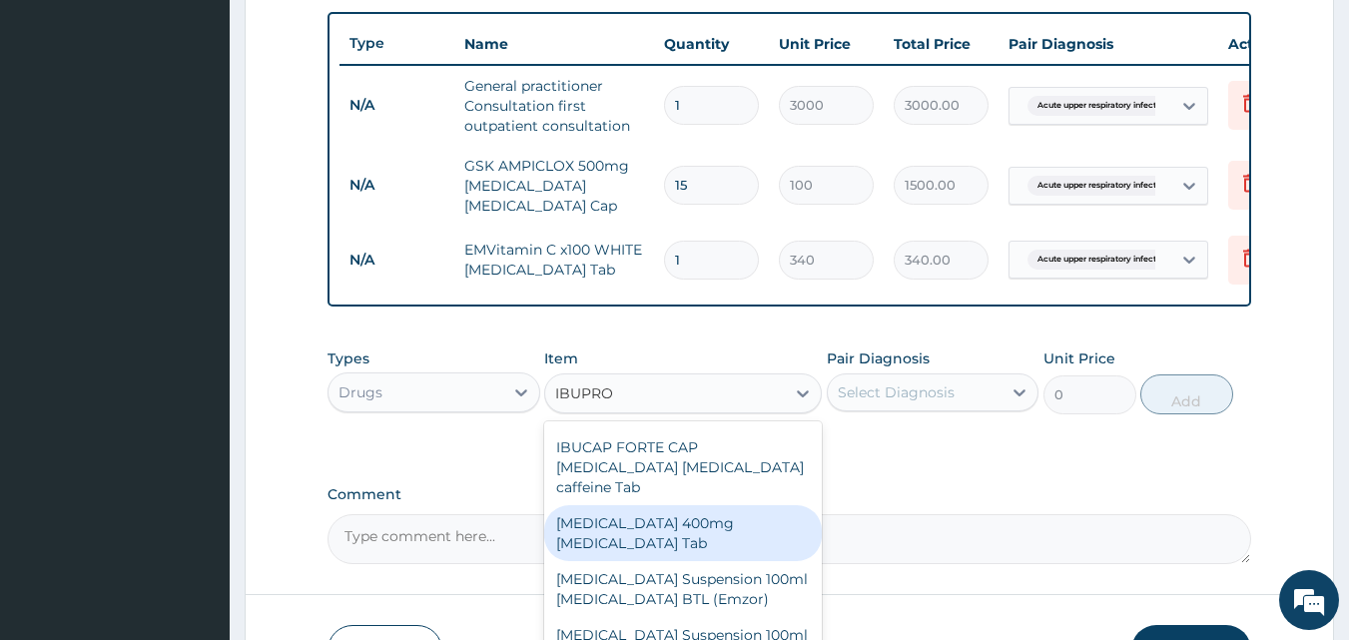
click at [710, 505] on div "[MEDICAL_DATA] 400mg [MEDICAL_DATA] Tab" at bounding box center [683, 533] width 278 height 56
type input "55"
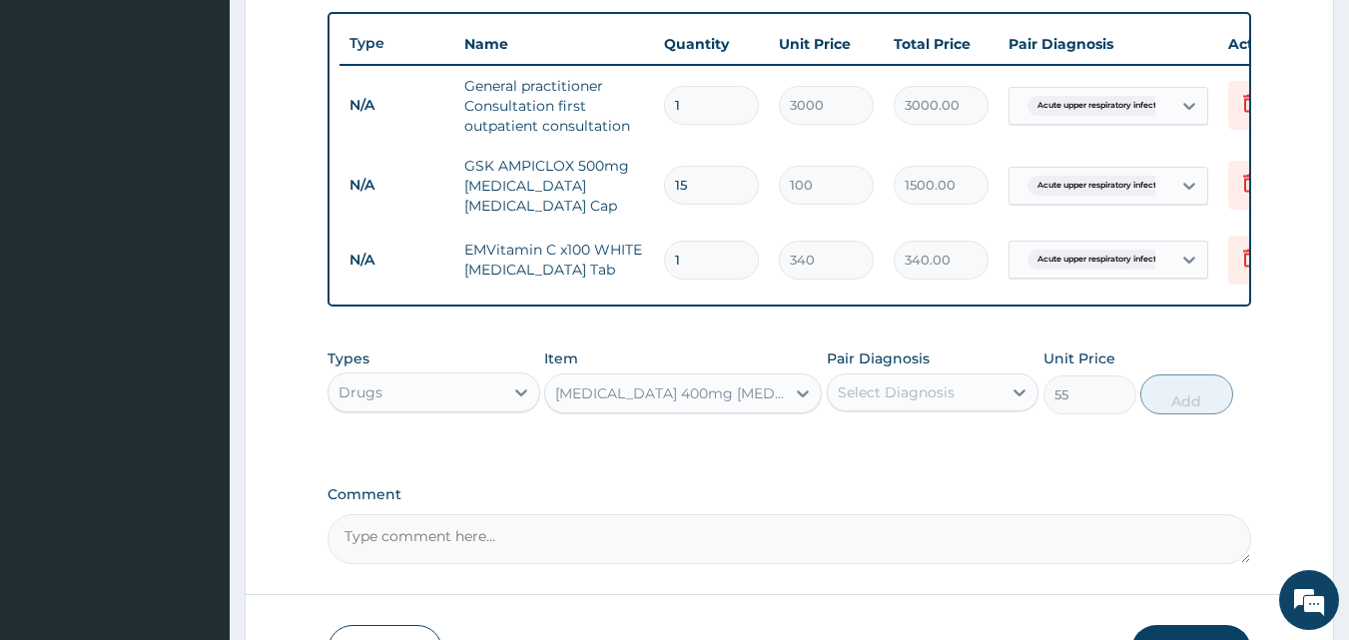
click at [887, 394] on div "Select Diagnosis" at bounding box center [896, 393] width 117 height 20
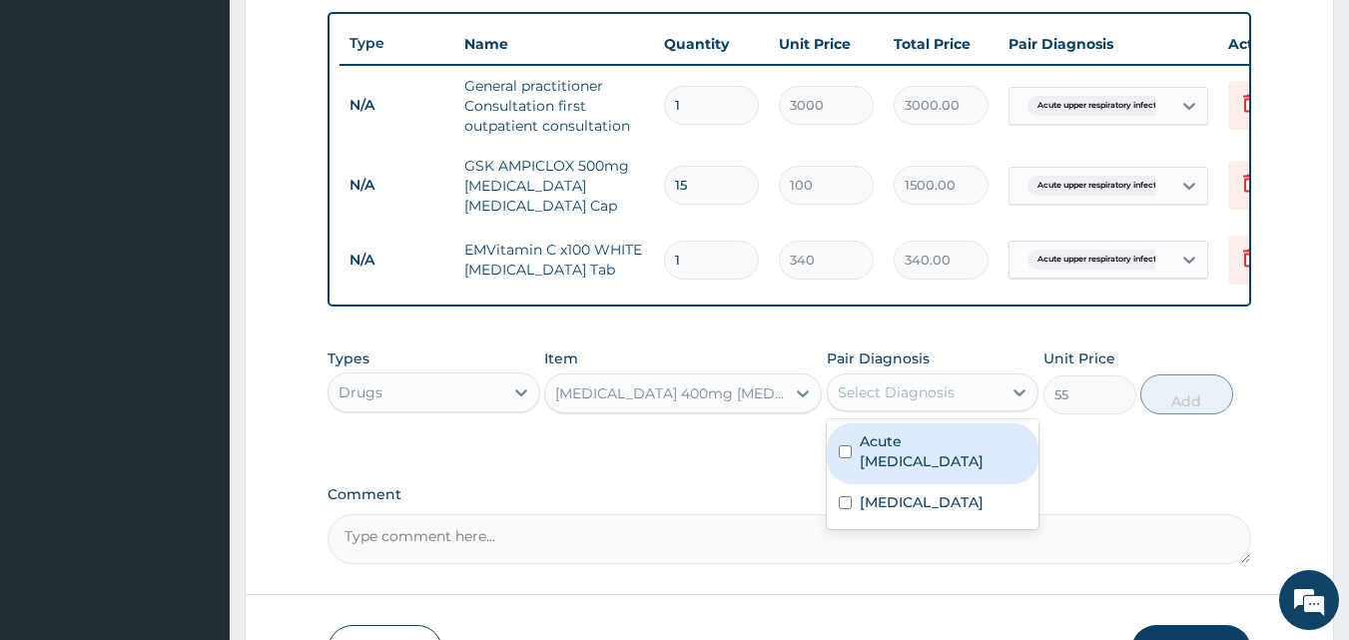
click at [899, 460] on label "Acute upper respiratory infection" at bounding box center [944, 451] width 168 height 40
checkbox input "true"
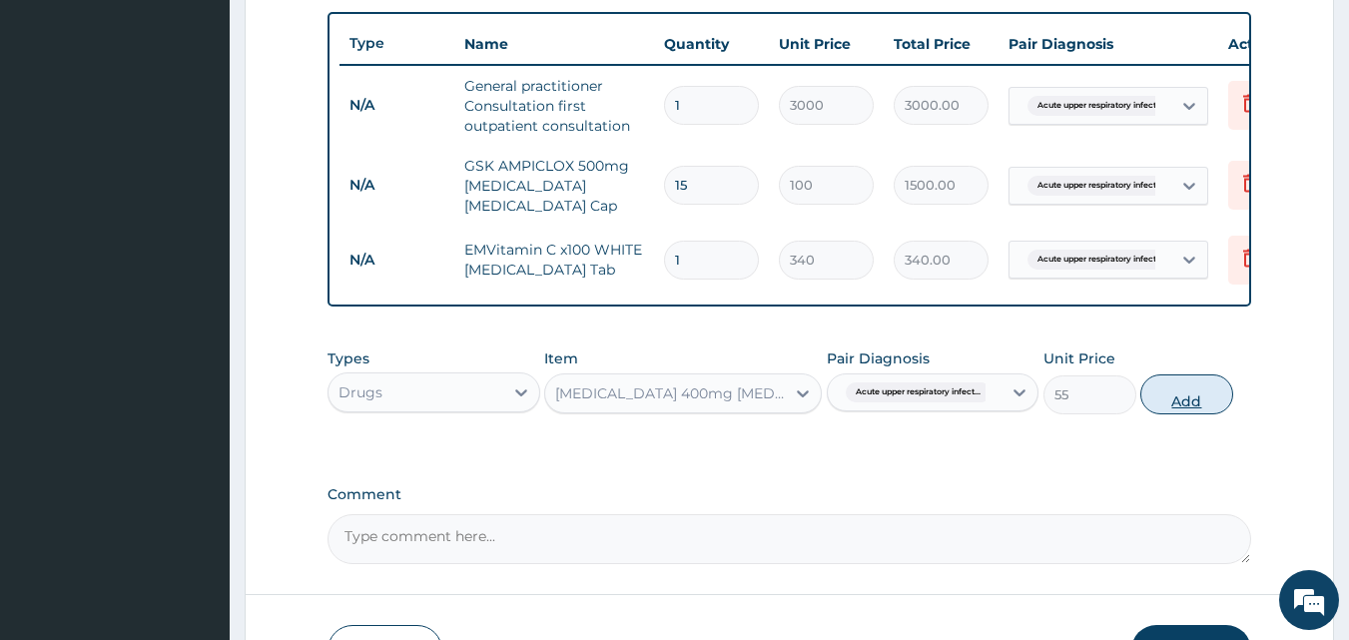
click at [1180, 406] on button "Add" at bounding box center [1187, 395] width 93 height 40
type input "0"
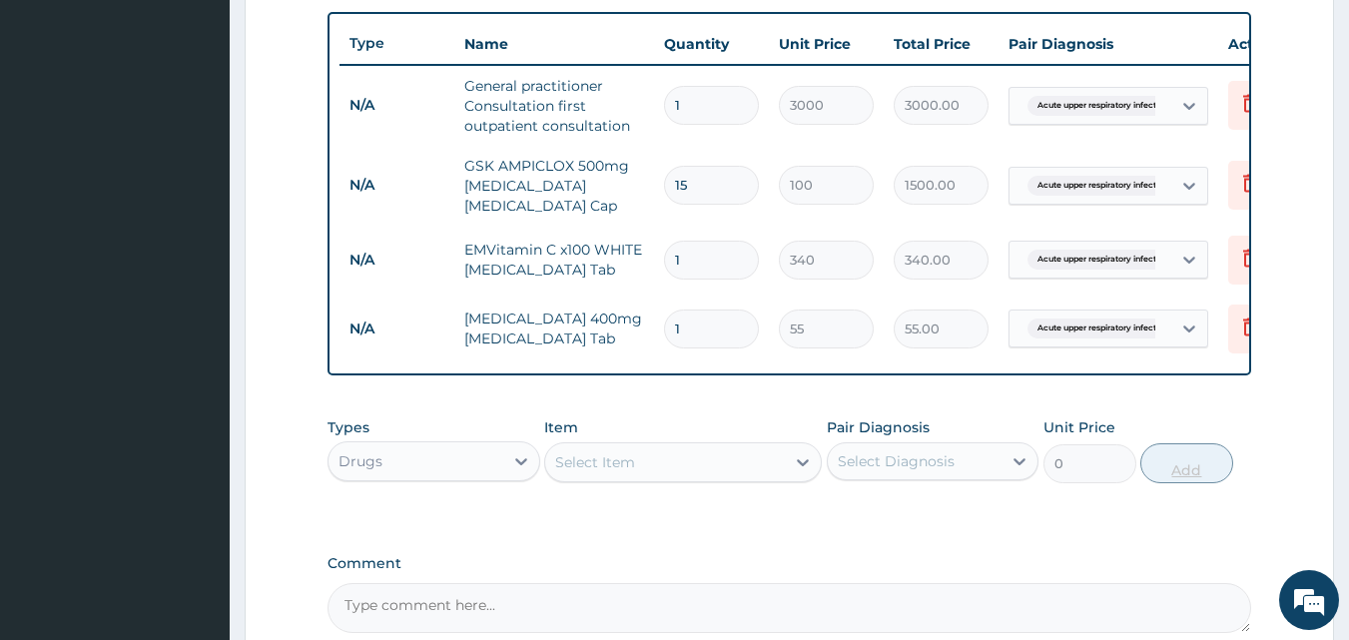
type input "15"
type input "825.00"
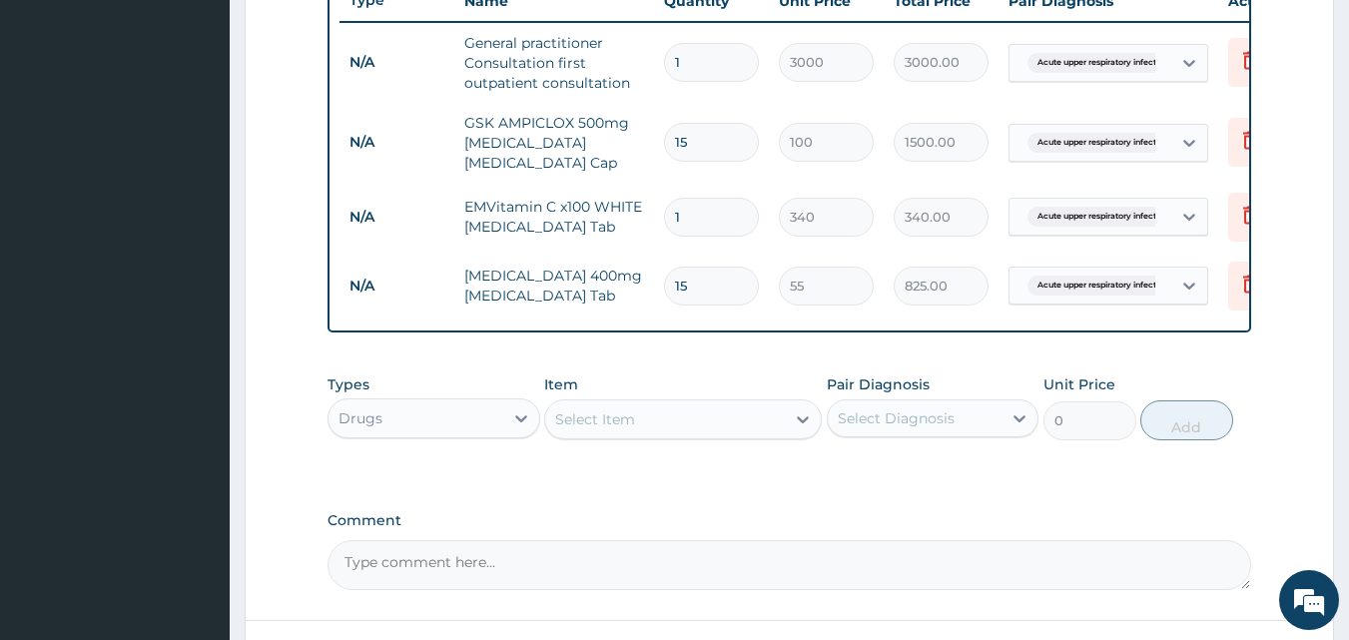
scroll to position [938, 0]
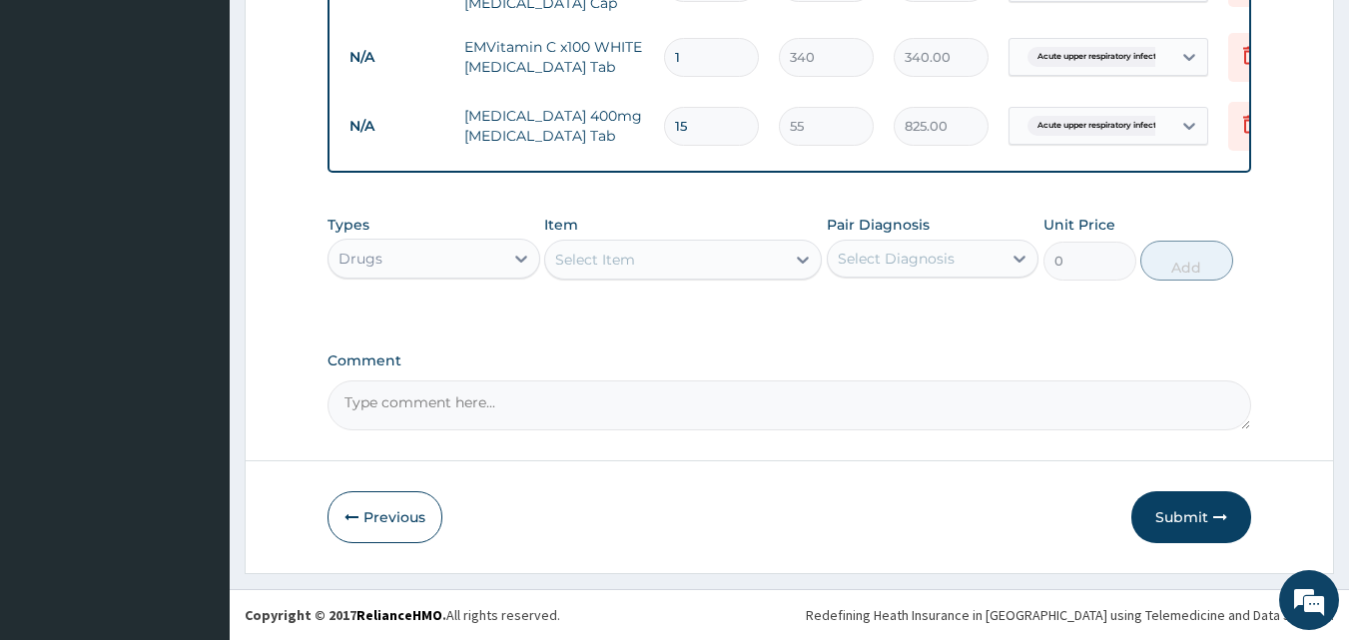
type input "15"
click at [616, 257] on div "Select Item" at bounding box center [595, 260] width 80 height 20
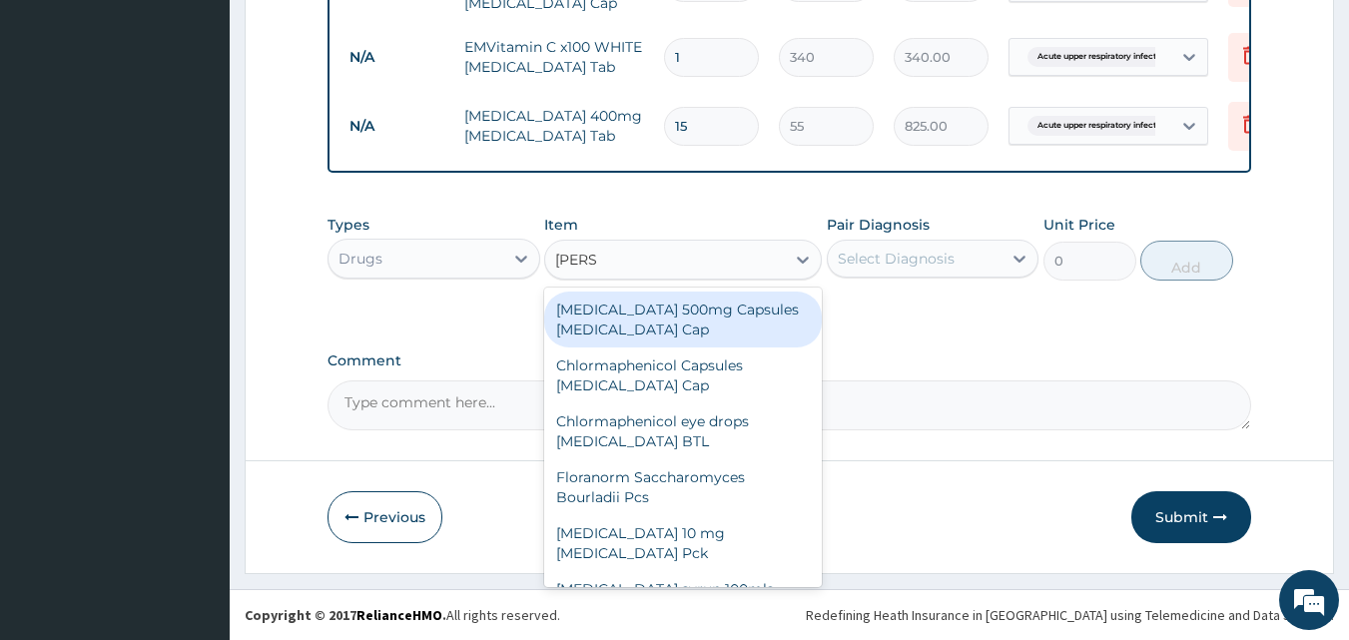
type input "LORAT"
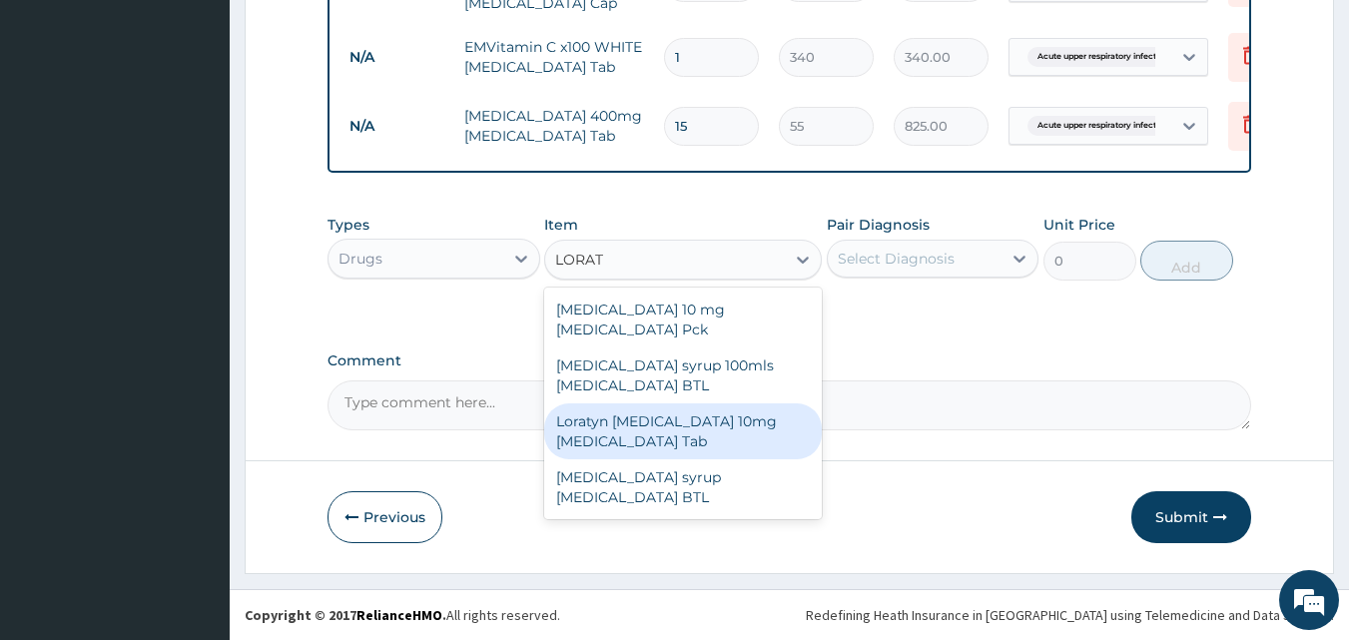
click at [629, 412] on div "Loratyn Loratadine 10mg Loratadine Tab" at bounding box center [683, 432] width 278 height 56
type input "45"
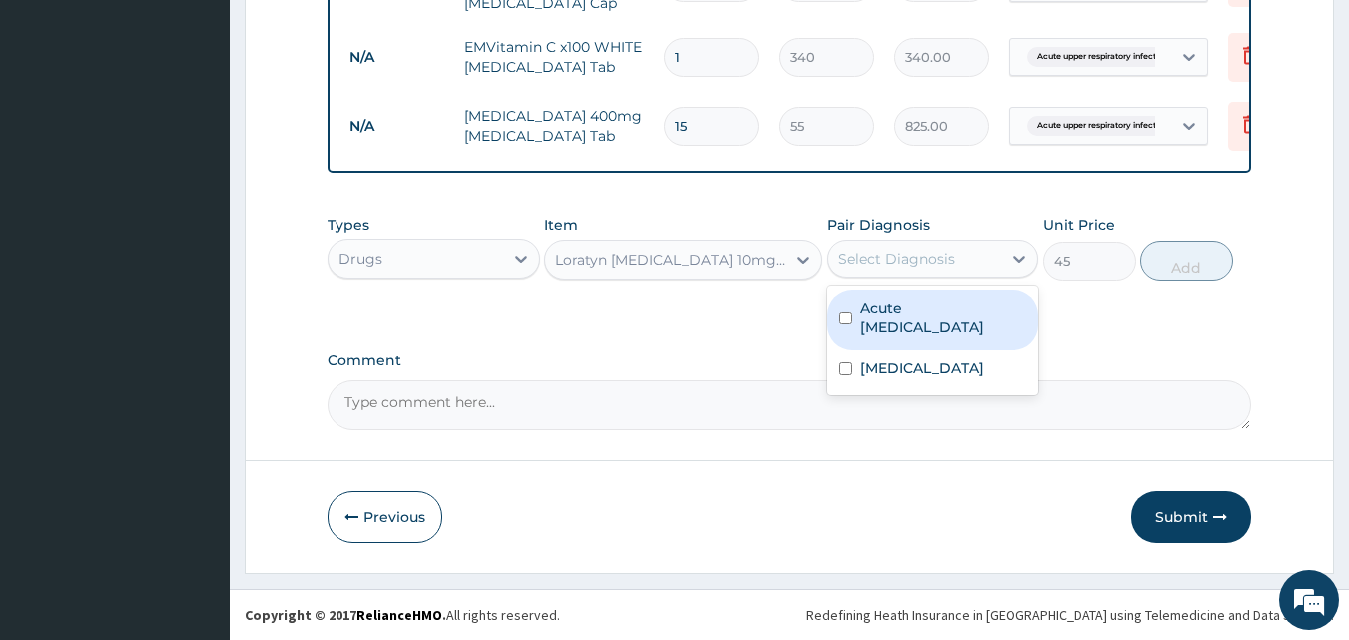
click at [868, 268] on div "Select Diagnosis" at bounding box center [896, 259] width 117 height 20
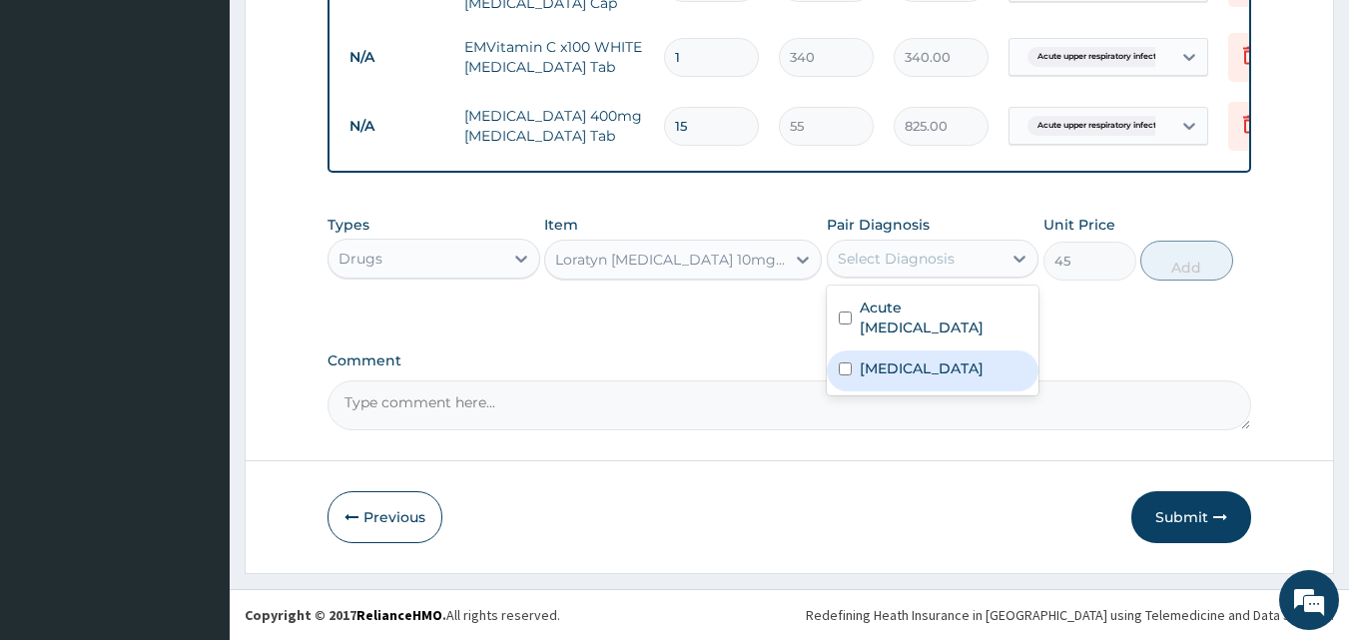
click at [894, 356] on div "Allergic rhinitis" at bounding box center [933, 371] width 213 height 41
checkbox input "true"
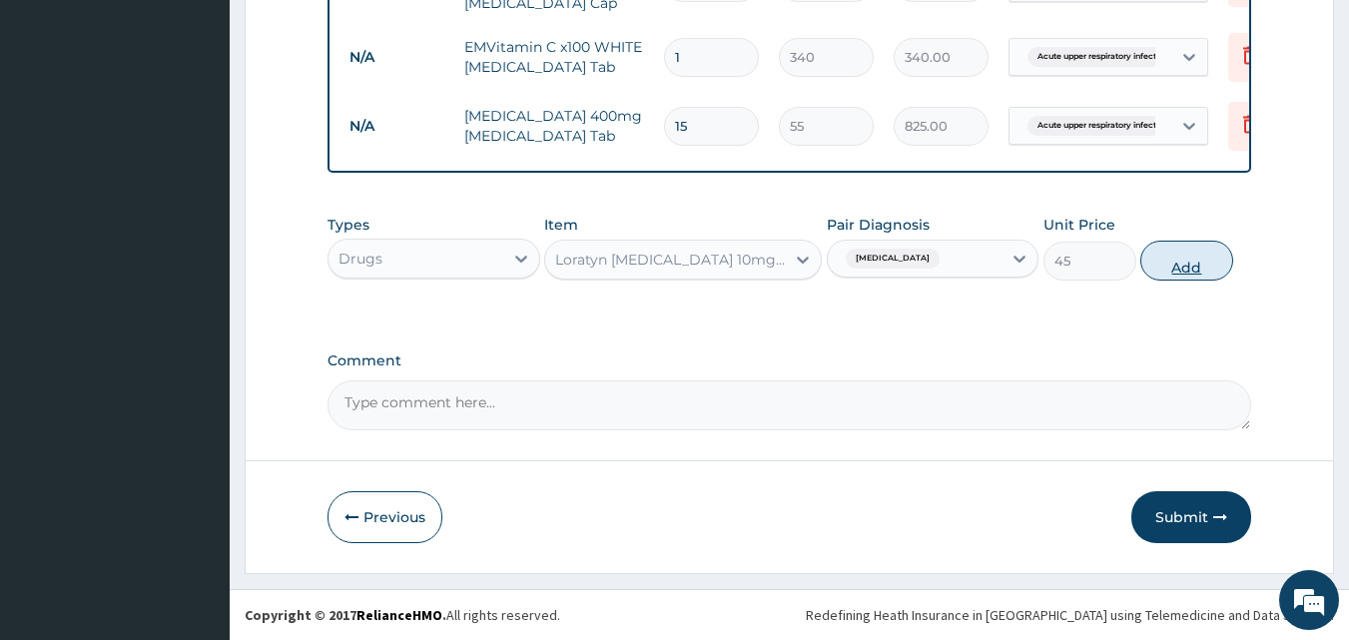
click at [1190, 255] on button "Add" at bounding box center [1187, 261] width 93 height 40
type input "0"
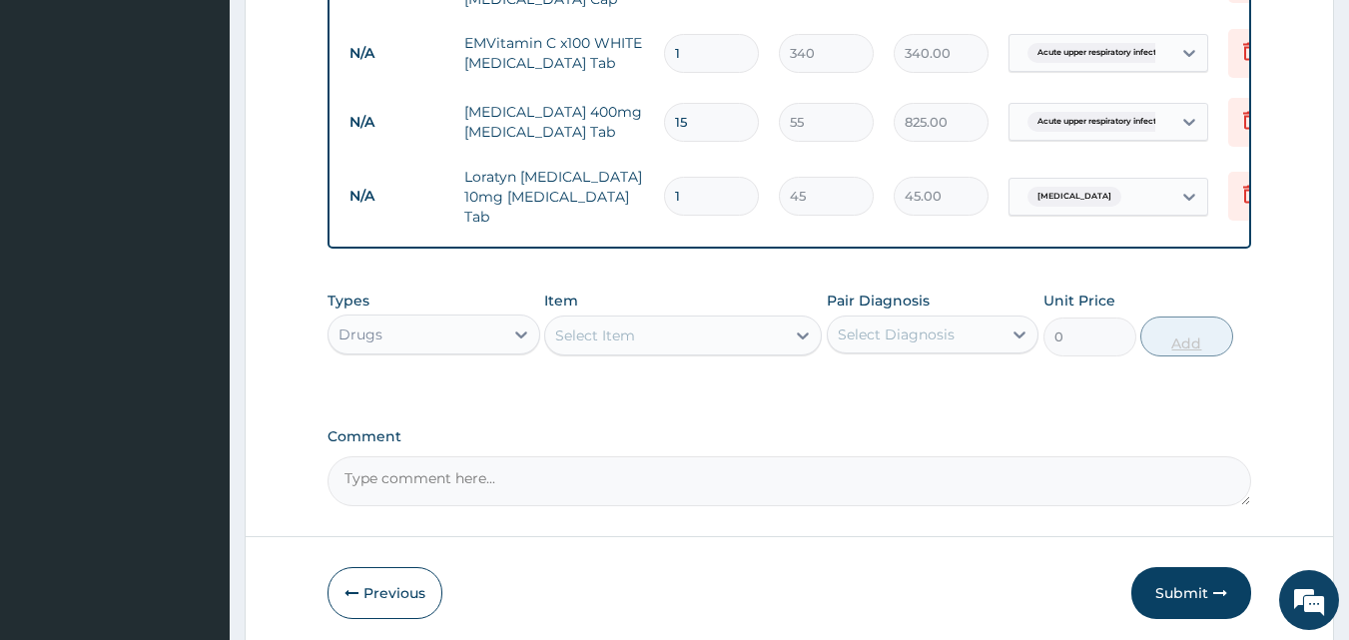
type input "0.00"
type input "7"
type input "315.00"
type input "7"
click at [723, 333] on div "Select Item" at bounding box center [665, 336] width 240 height 32
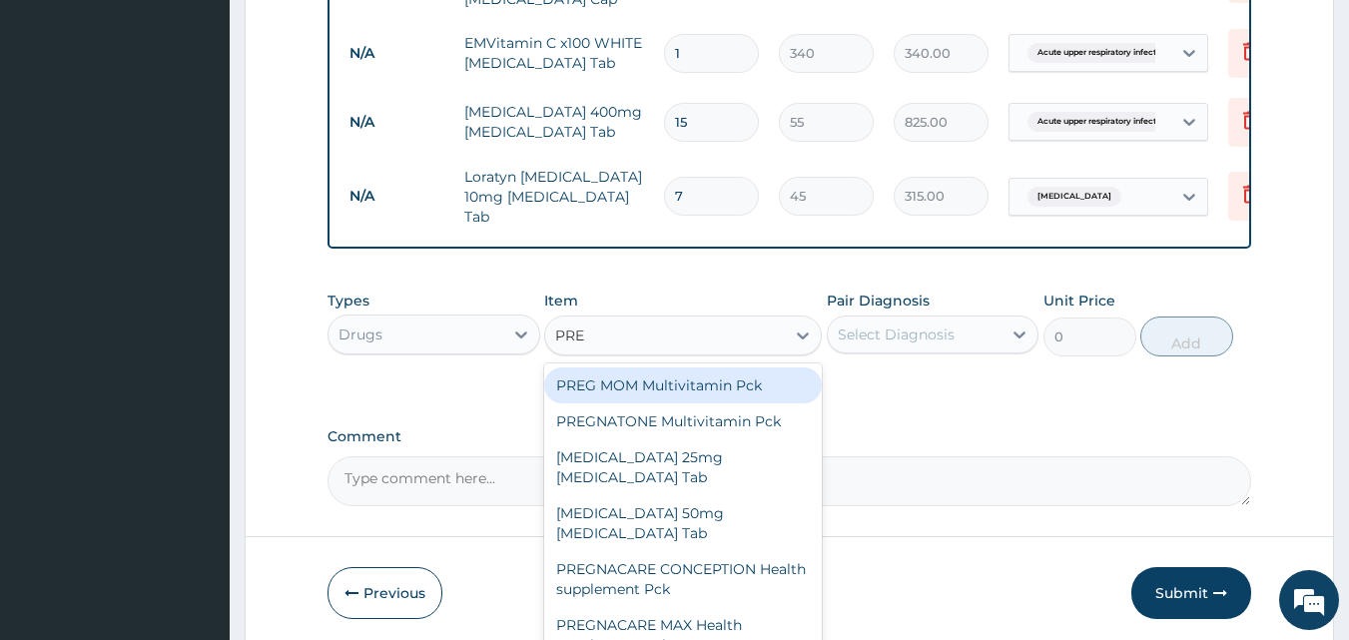
type input "PRED"
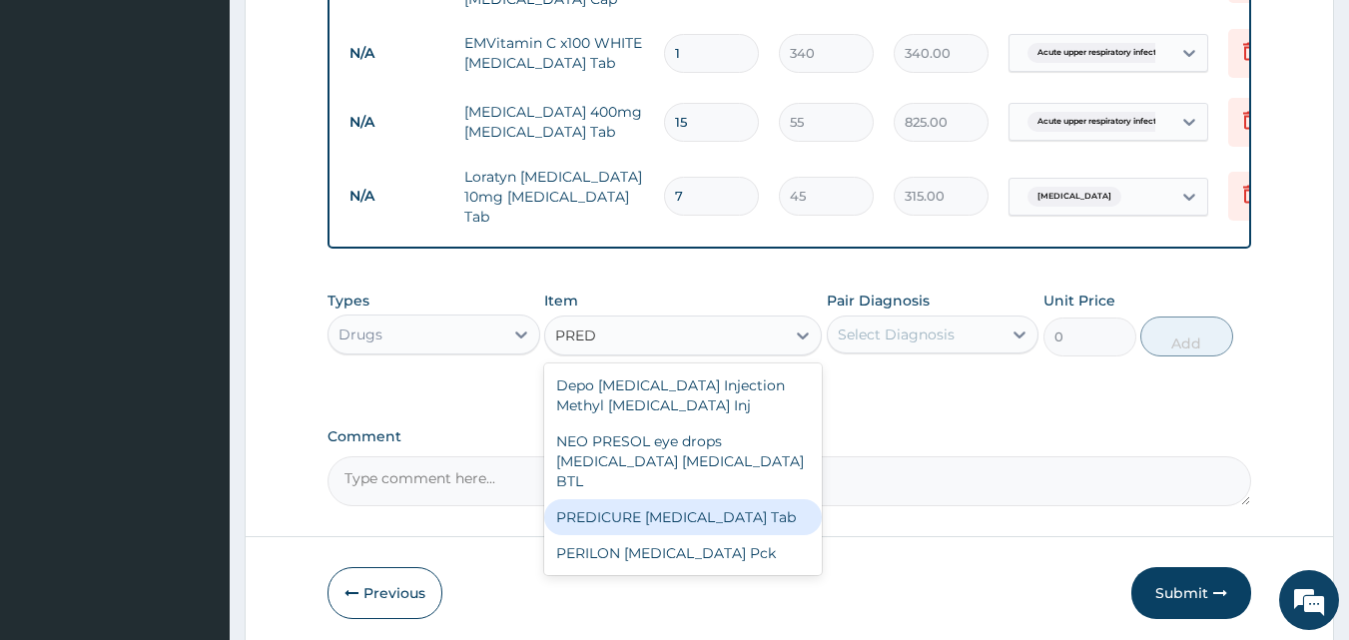
click at [727, 499] on div "PREDICURE Prednisolone Tab" at bounding box center [683, 517] width 278 height 36
type input "340"
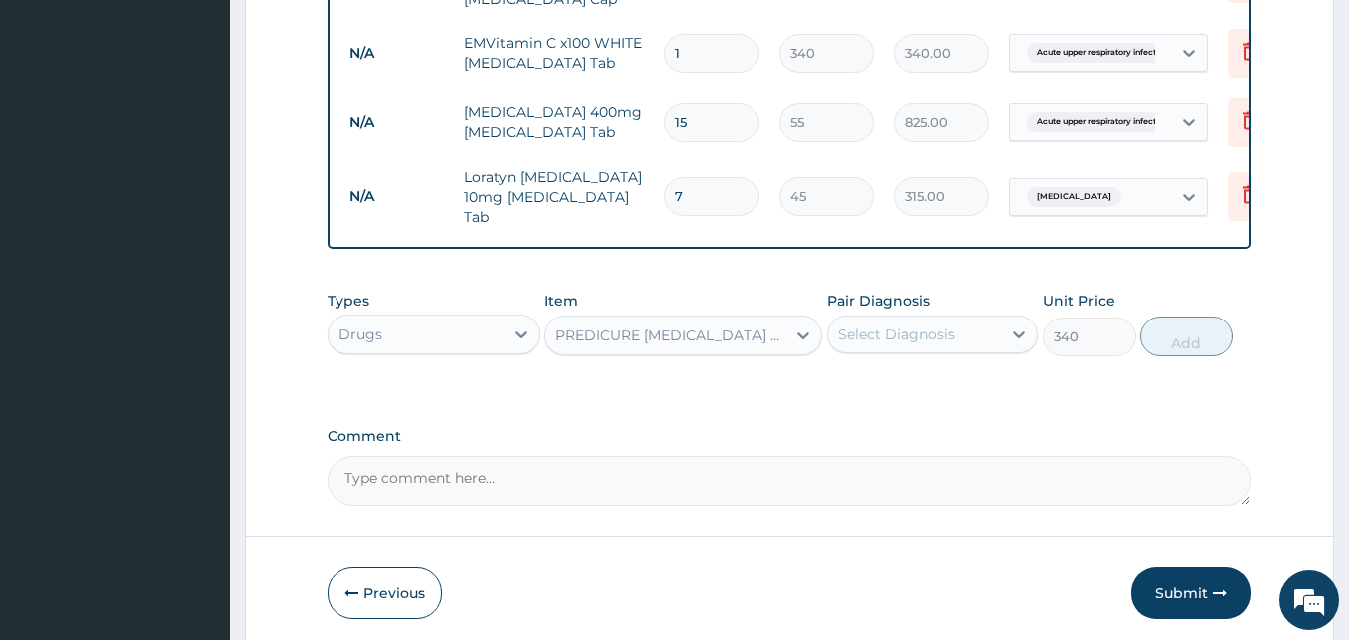
click at [911, 339] on div "Select Diagnosis" at bounding box center [915, 335] width 175 height 32
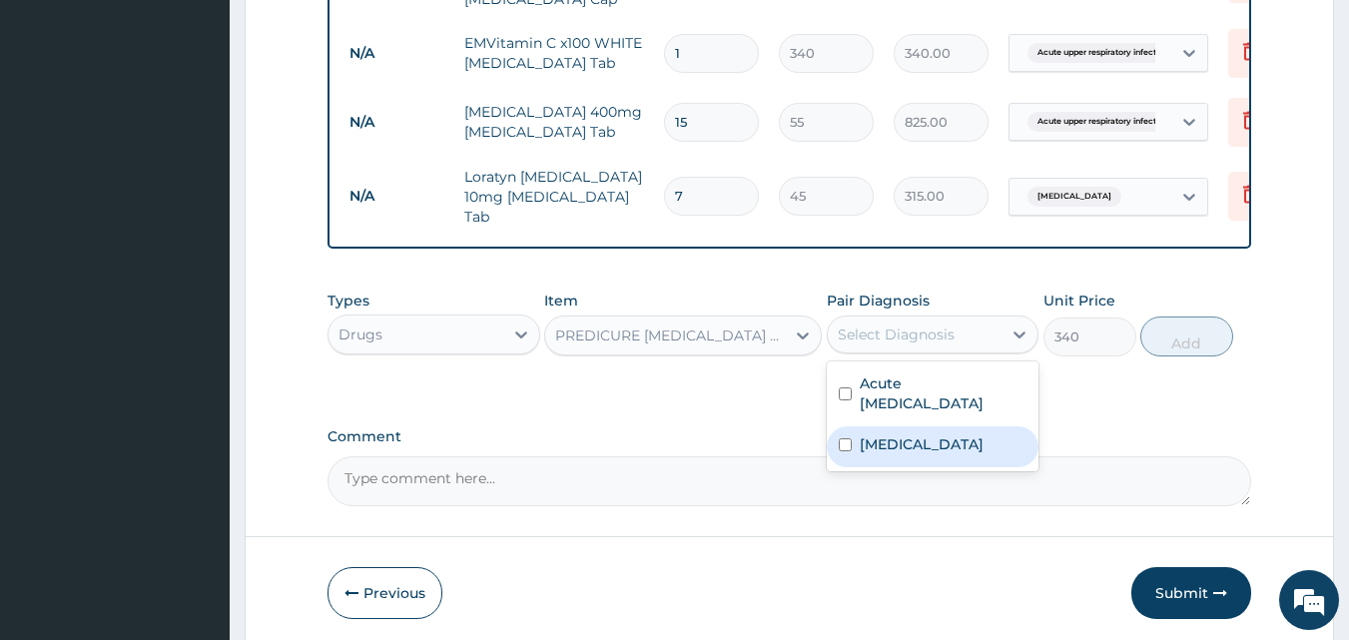
click at [920, 434] on label "Allergic rhinitis" at bounding box center [922, 444] width 124 height 20
checkbox input "true"
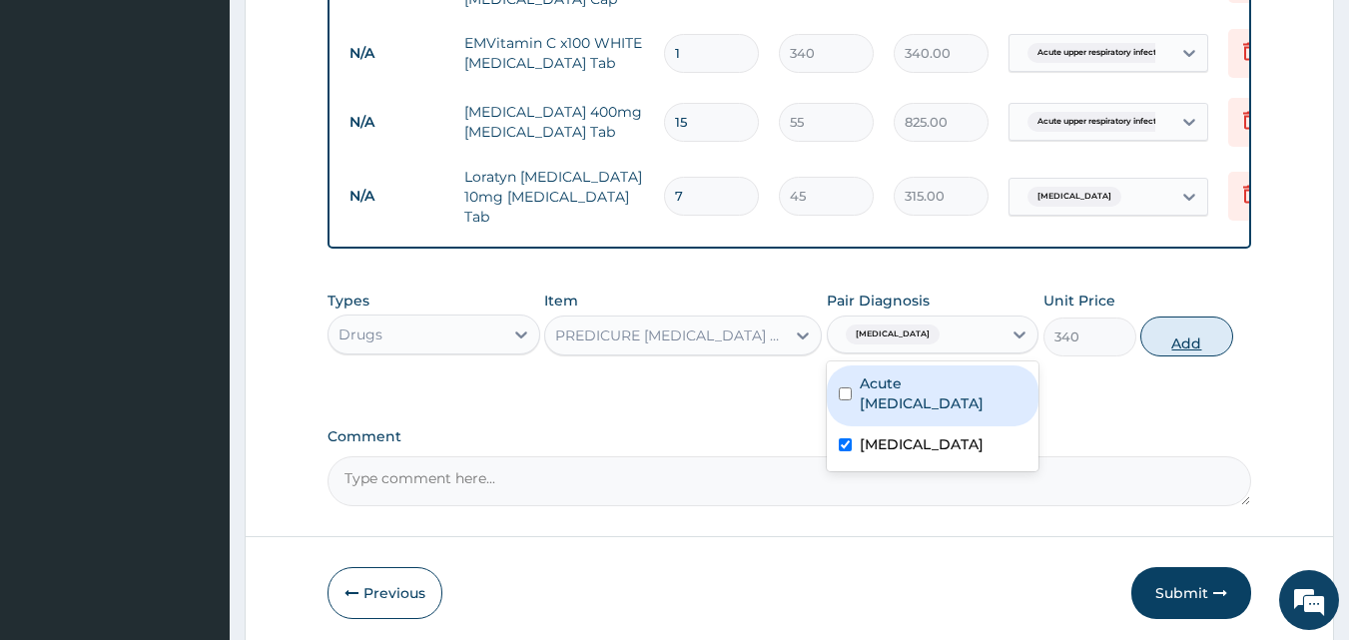
click at [1172, 330] on button "Add" at bounding box center [1187, 337] width 93 height 40
type input "0"
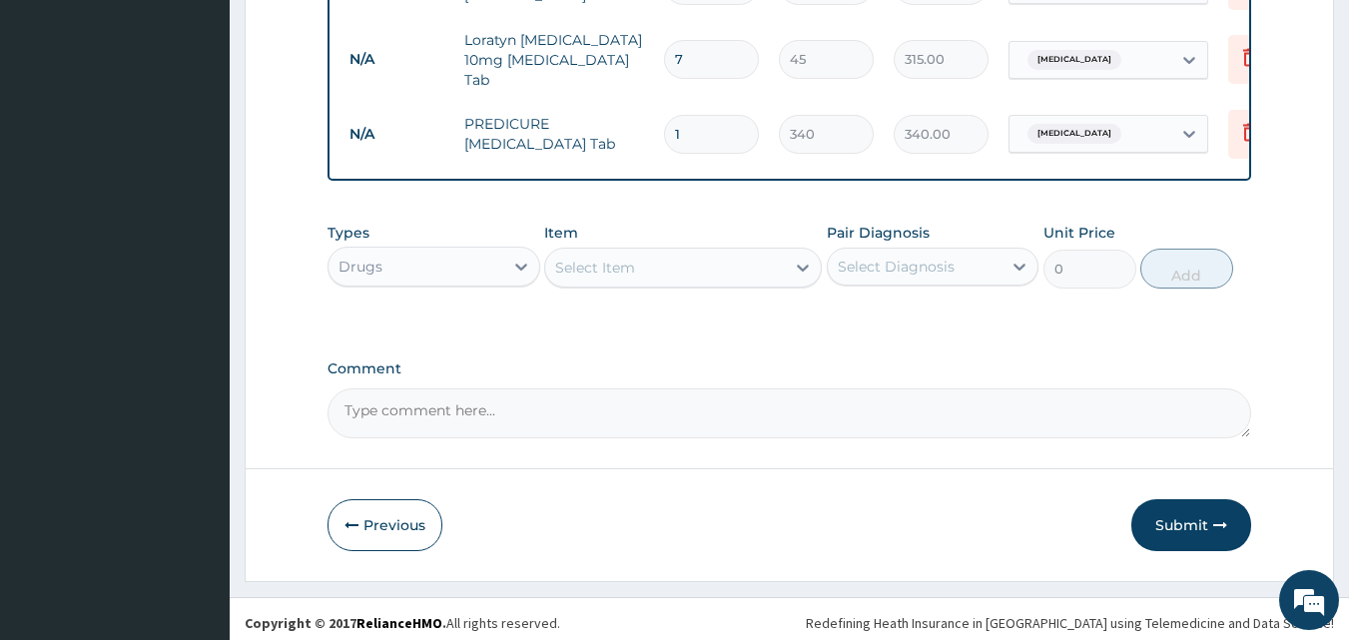
scroll to position [1076, 0]
click at [1184, 514] on button "Submit" at bounding box center [1192, 524] width 120 height 52
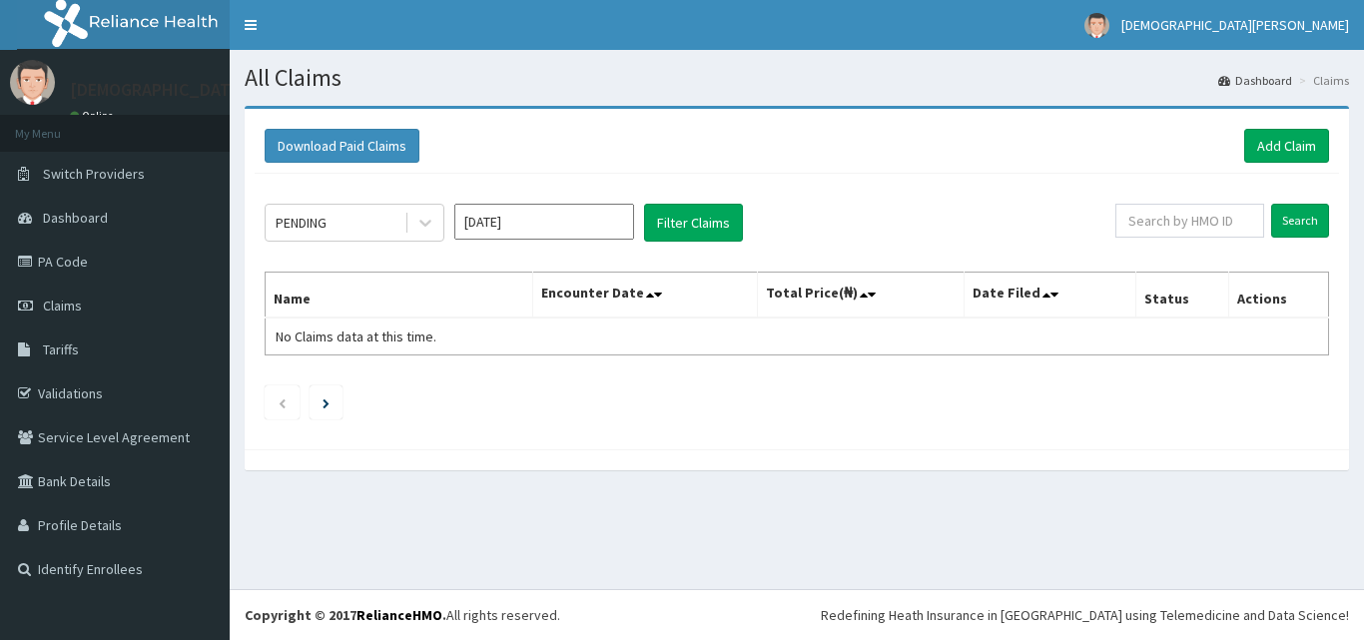
click at [531, 215] on input "[DATE]" at bounding box center [544, 222] width 180 height 36
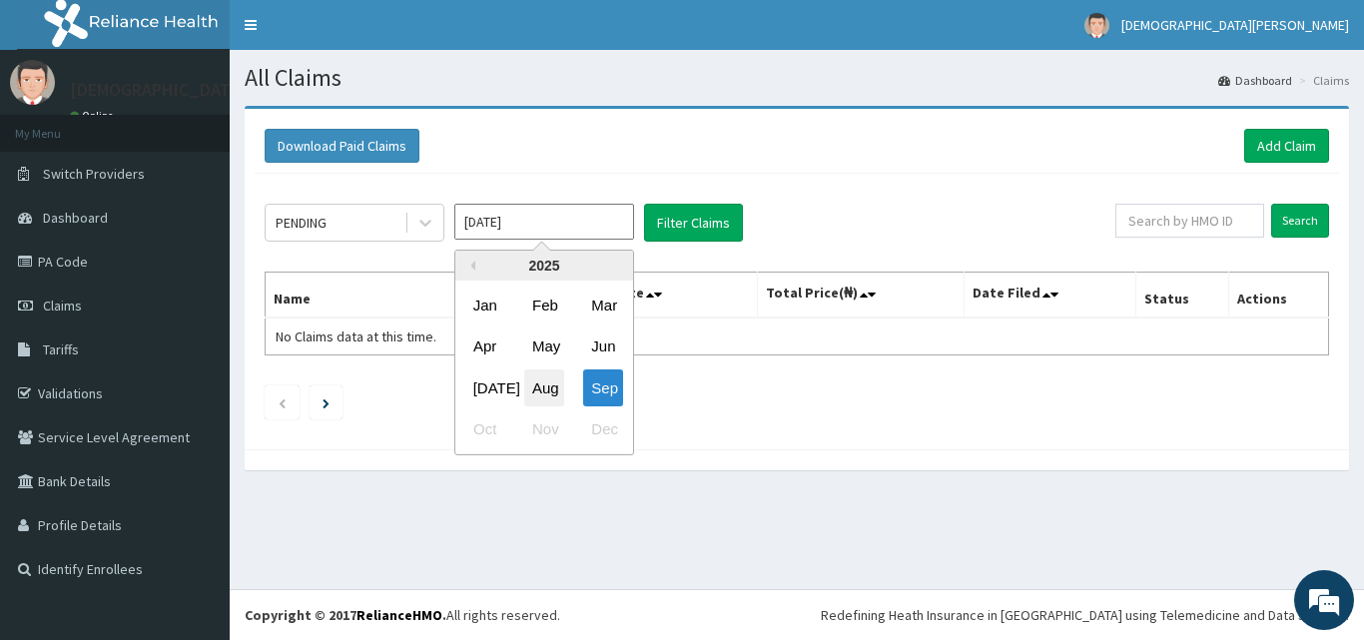
click at [532, 394] on div "Aug" at bounding box center [544, 388] width 40 height 37
type input "[DATE]"
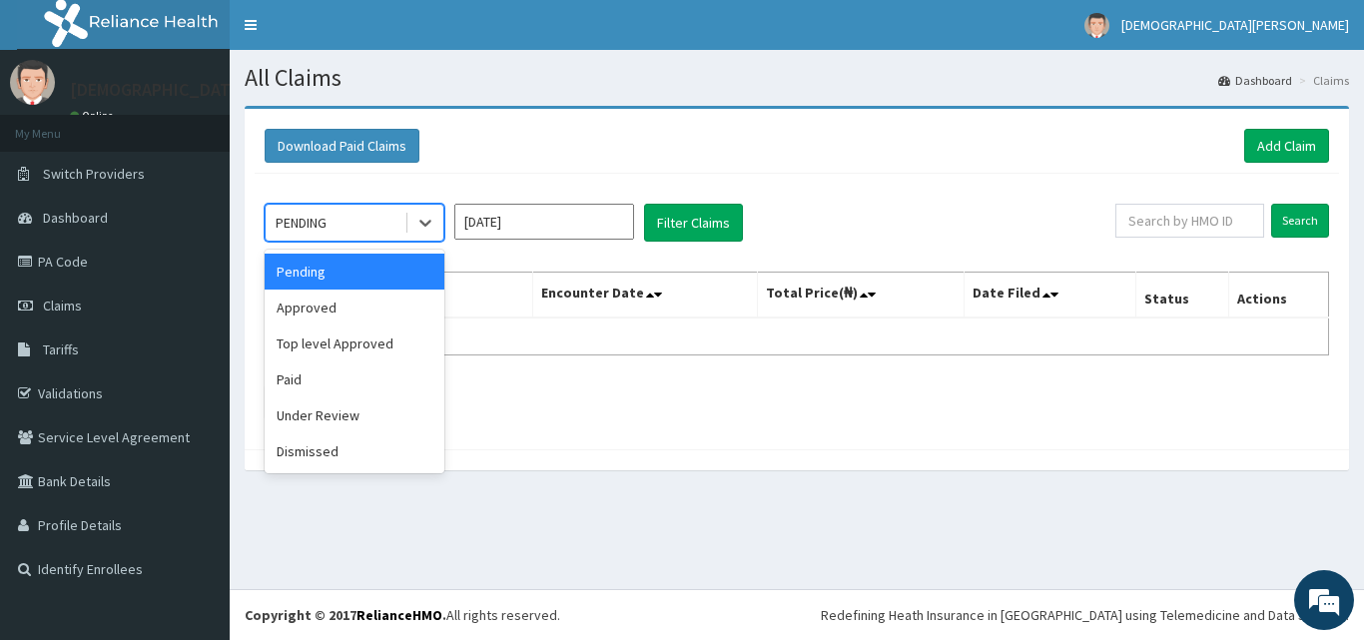
click at [316, 223] on div "PENDING" at bounding box center [301, 223] width 51 height 20
click at [338, 322] on div "Approved" at bounding box center [355, 308] width 180 height 36
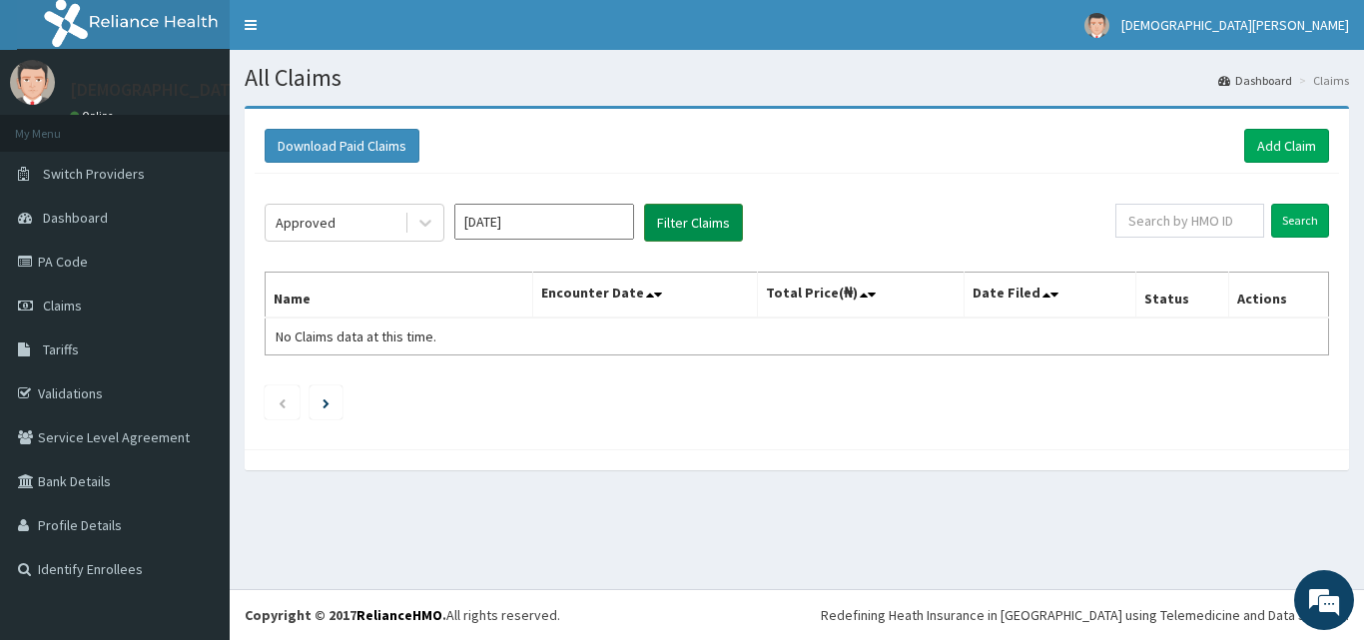
click at [690, 218] on button "Filter Claims" at bounding box center [693, 223] width 99 height 38
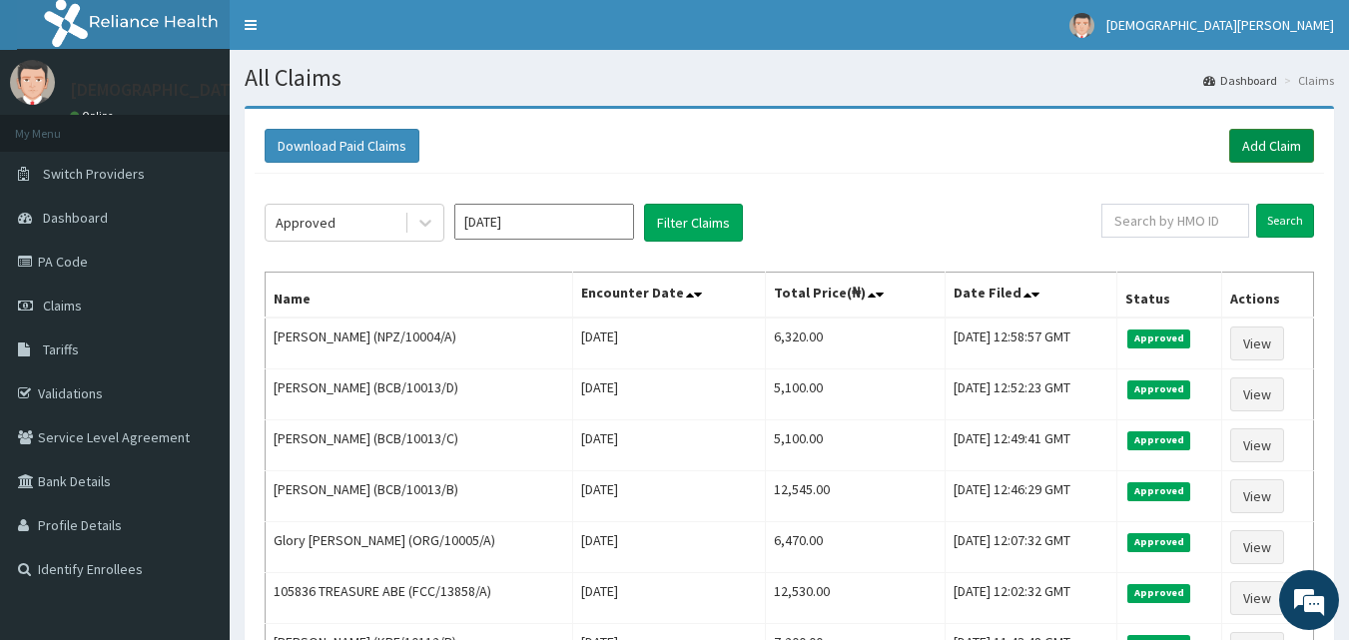
click at [1273, 139] on link "Add Claim" at bounding box center [1272, 146] width 85 height 34
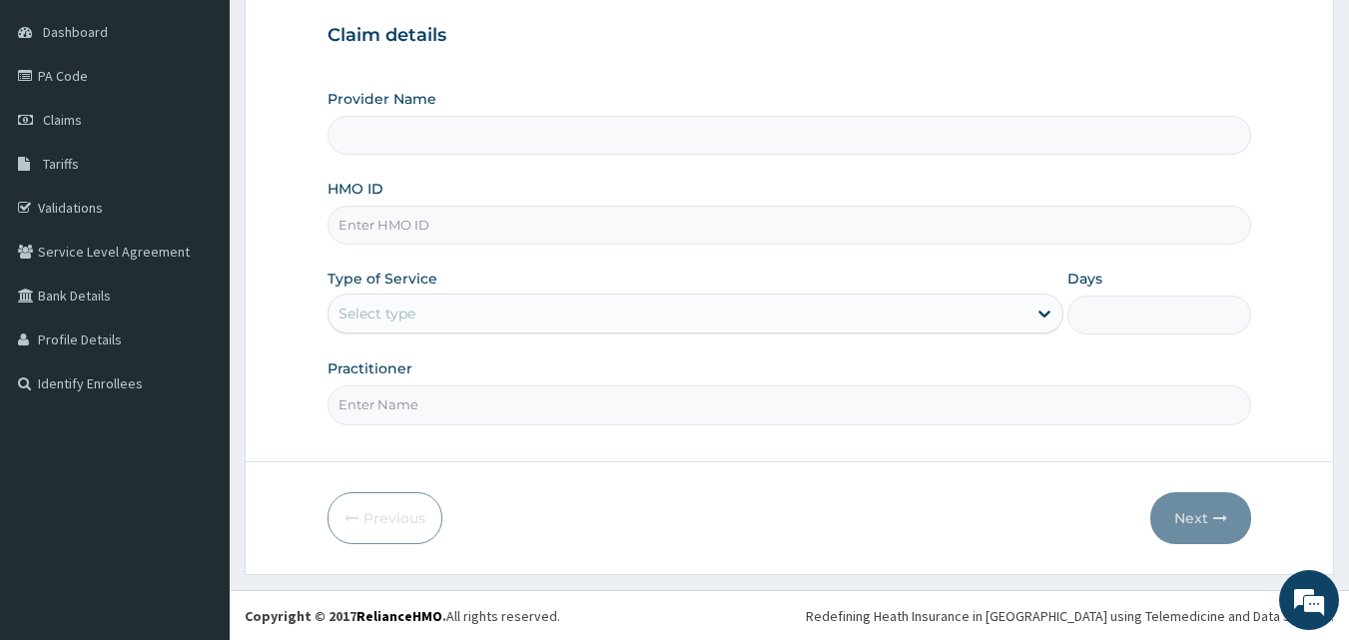
type input "[GEOGRAPHIC_DATA]"
click at [459, 233] on input "HMO ID" at bounding box center [790, 225] width 925 height 39
type input "GTC/10176/A"
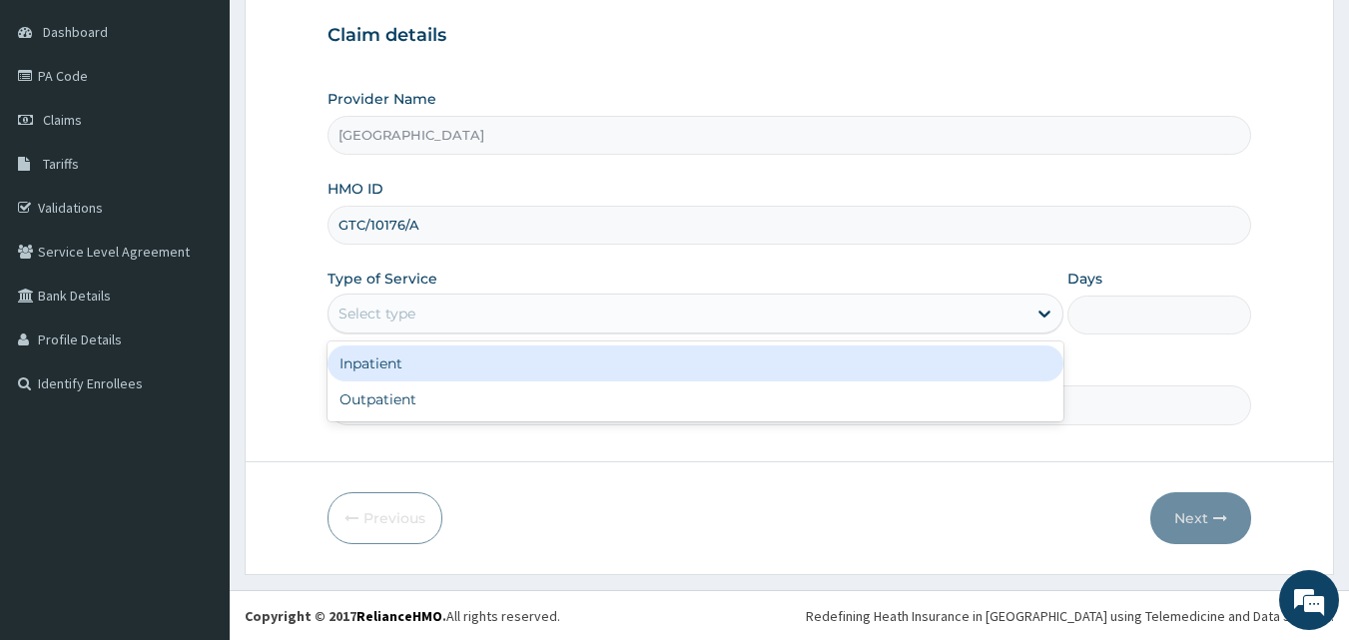
click at [444, 321] on div "Select type" at bounding box center [678, 314] width 698 height 32
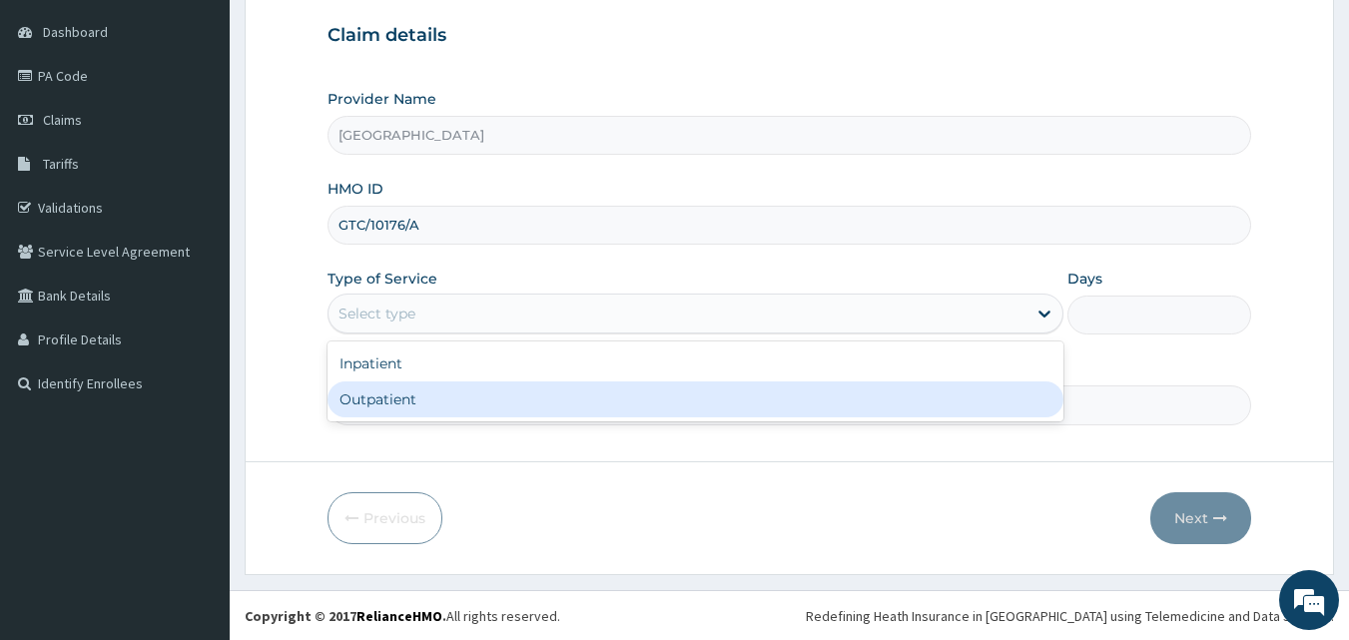
click at [442, 394] on div "Outpatient" at bounding box center [696, 400] width 736 height 36
type input "1"
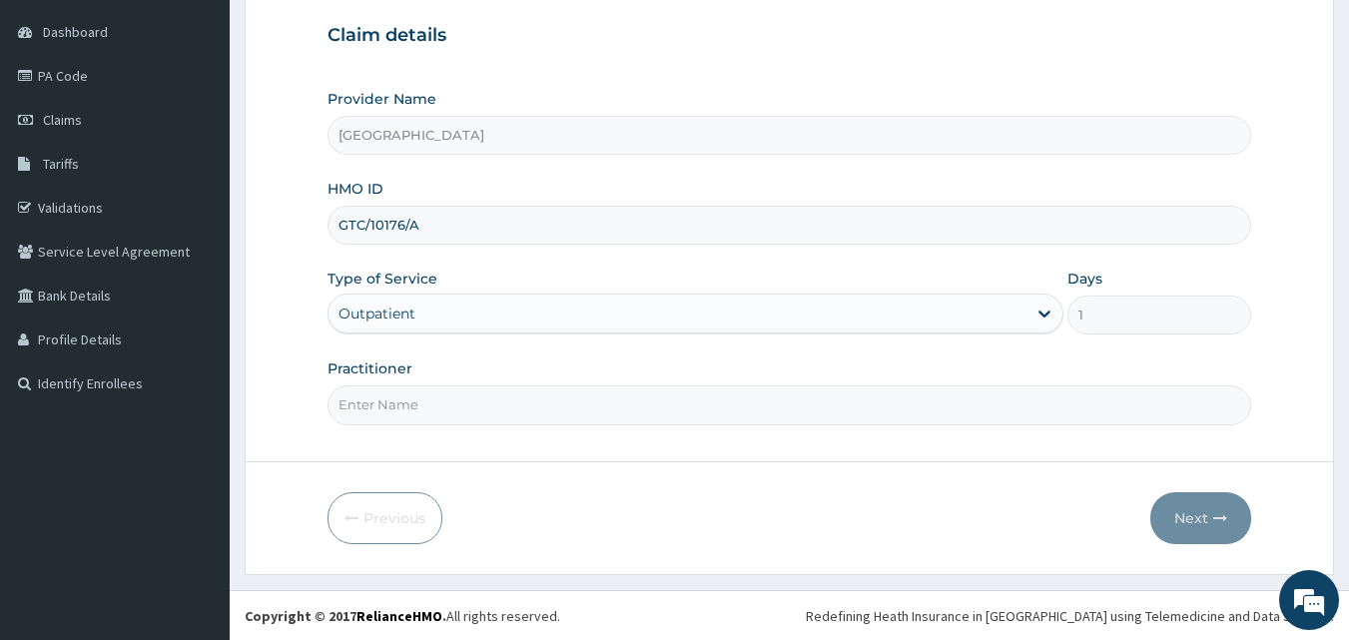
scroll to position [187, 0]
click at [556, 414] on input "Practitioner" at bounding box center [790, 404] width 925 height 39
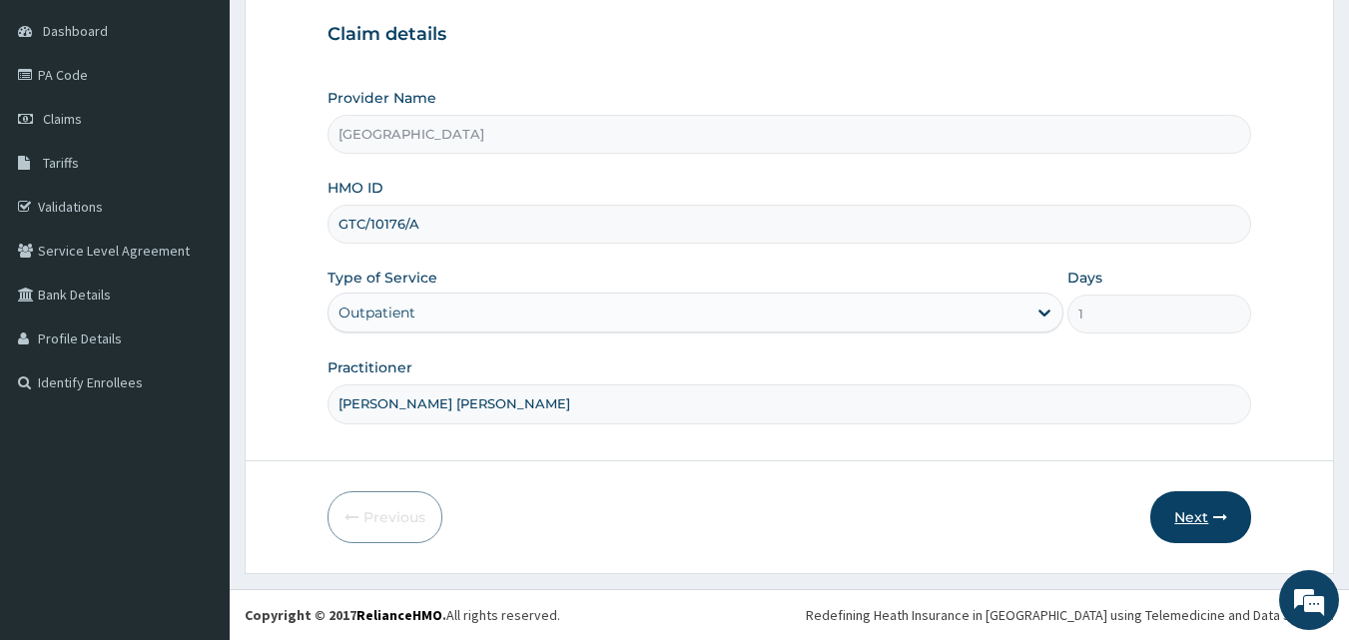
type input "DR GBADE ADEIFE"
click at [1197, 531] on button "Next" at bounding box center [1201, 517] width 101 height 52
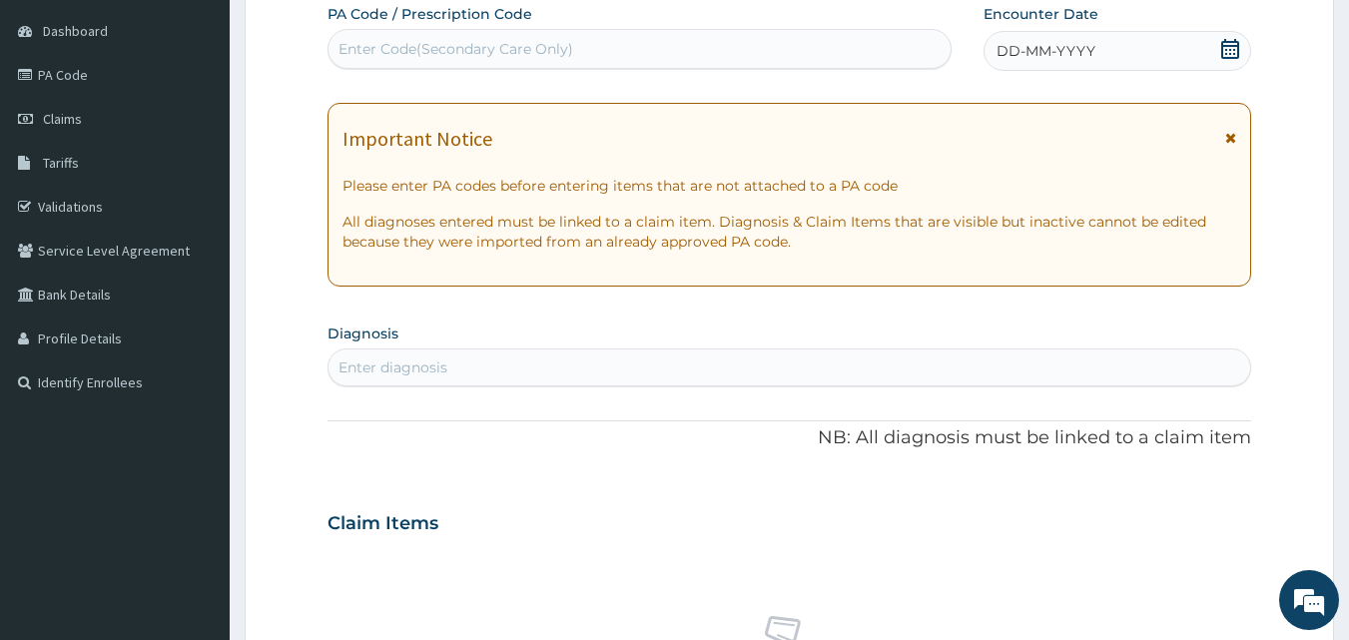
click at [1029, 56] on span "DD-MM-YYYY" at bounding box center [1046, 51] width 99 height 20
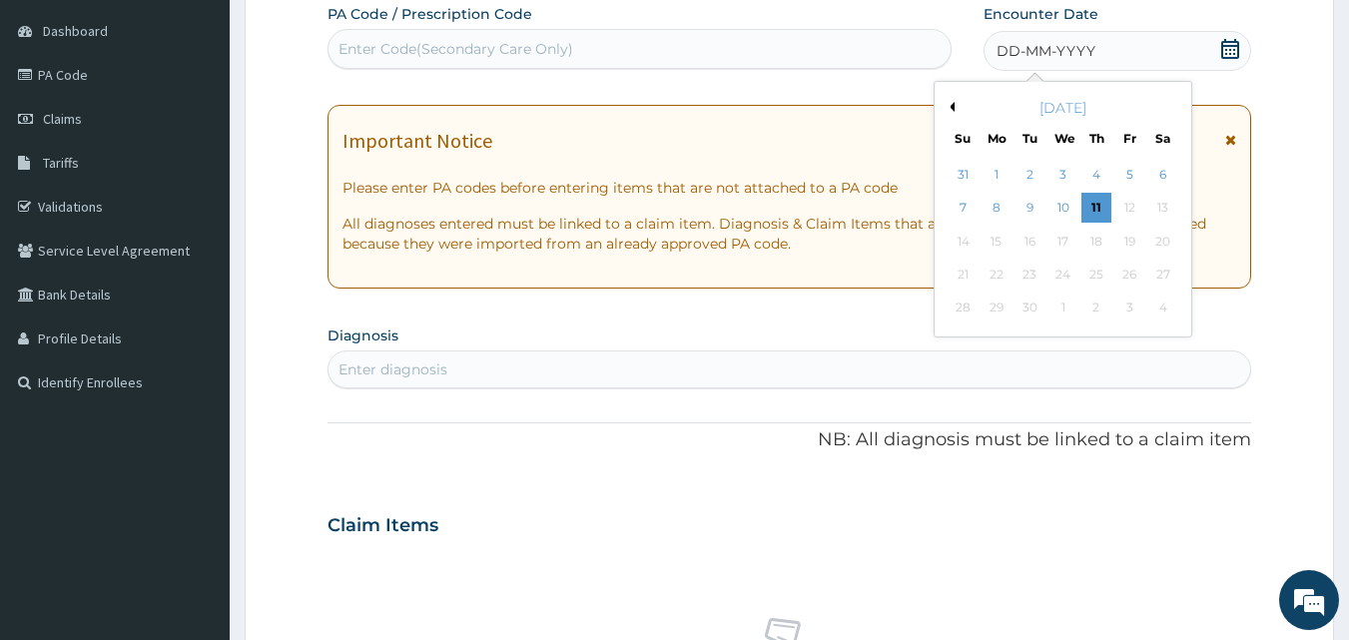
click at [955, 110] on div "September 2025" at bounding box center [1063, 108] width 241 height 20
click at [951, 111] on button "Previous Month" at bounding box center [950, 107] width 10 height 10
click at [965, 233] on div "10" at bounding box center [964, 242] width 30 height 30
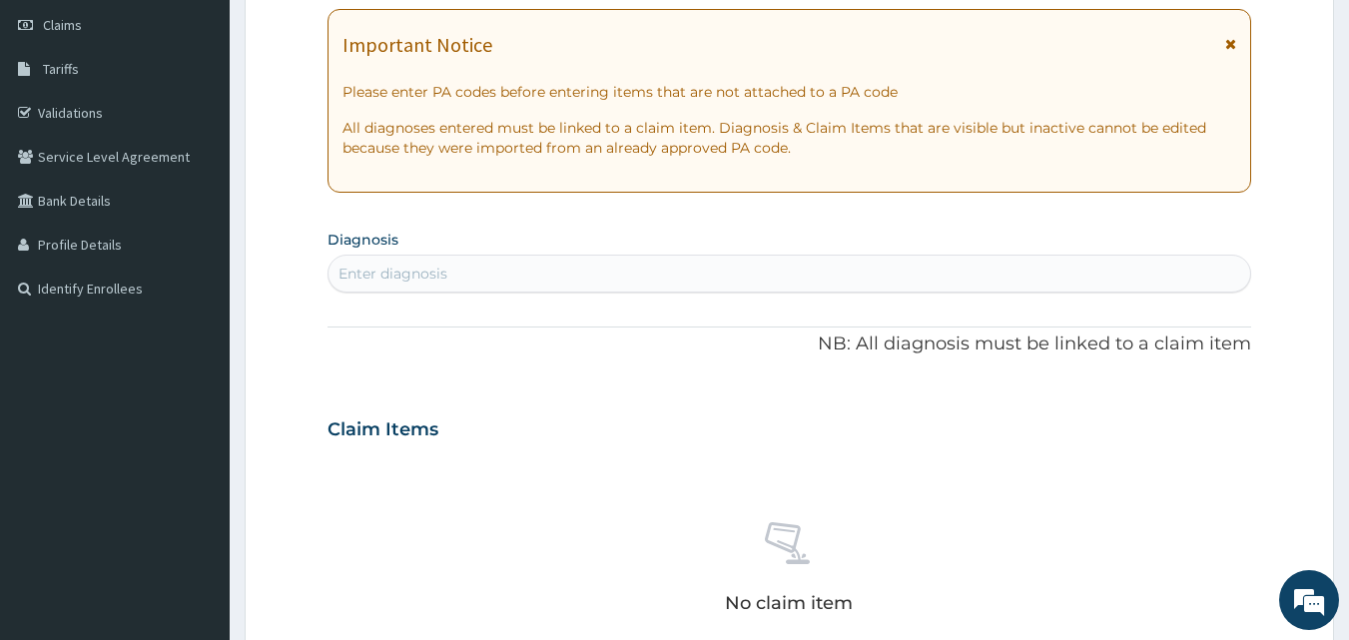
scroll to position [328, 0]
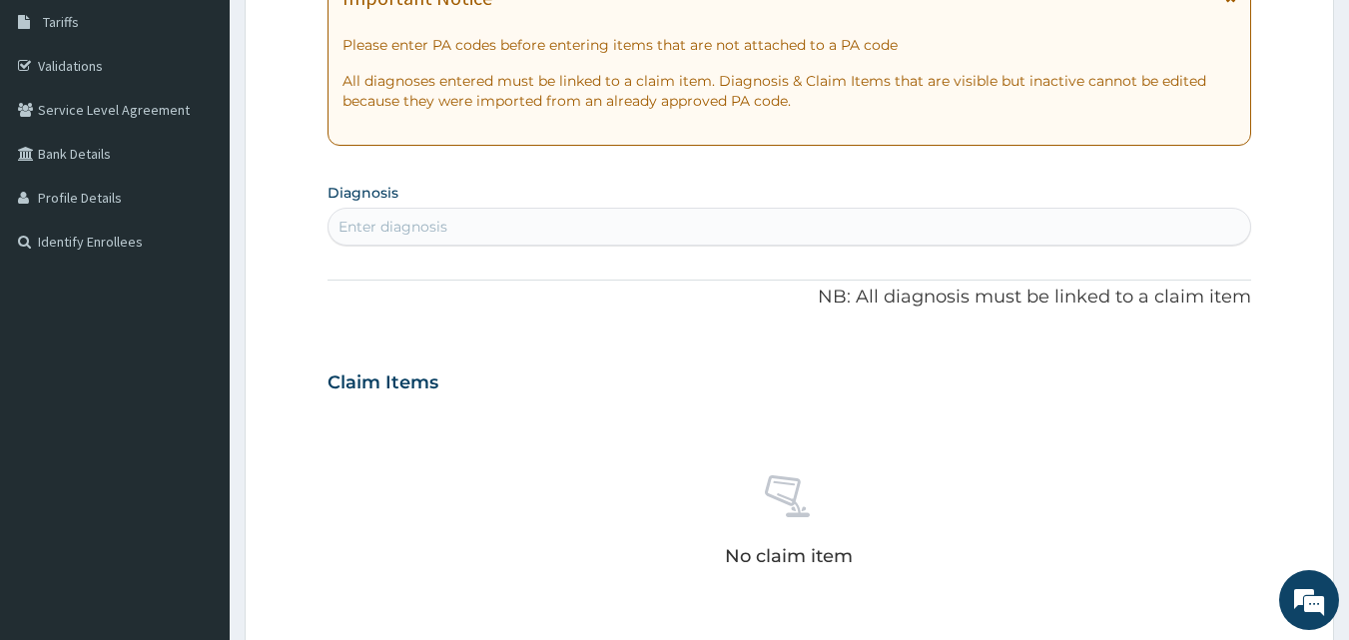
click at [580, 235] on div "Enter diagnosis" at bounding box center [790, 227] width 923 height 32
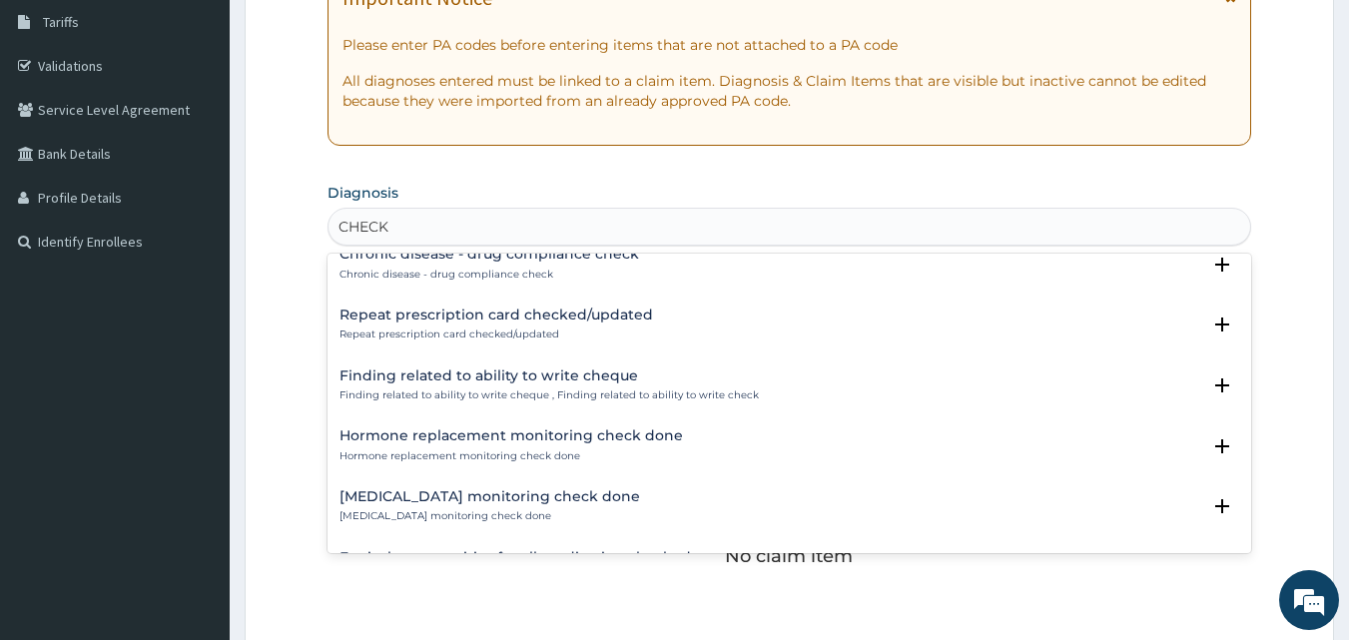
scroll to position [2496, 0]
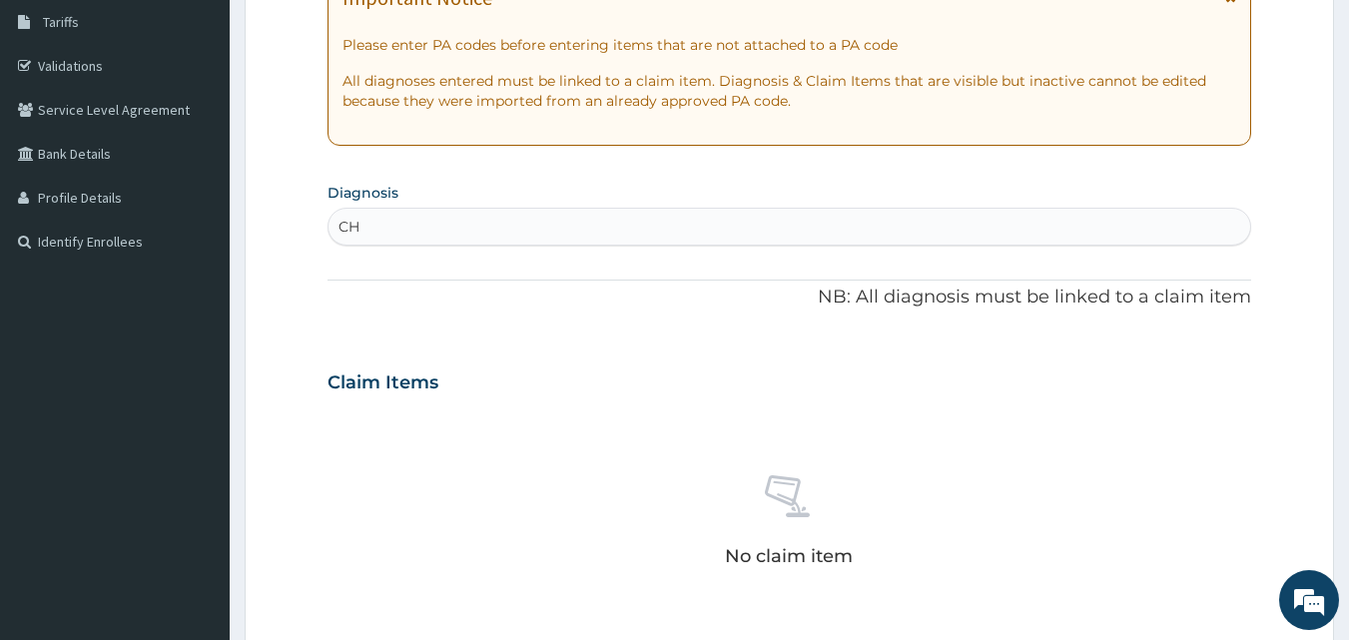
type input "C"
type input "UPPER RESP"
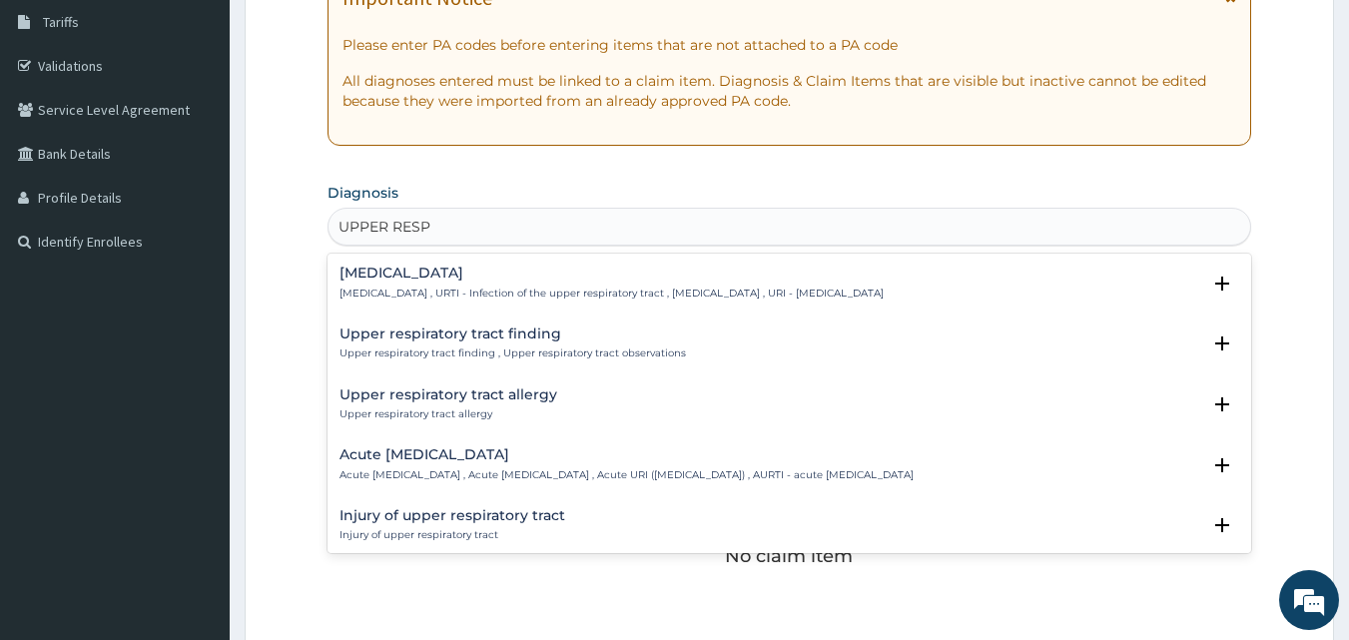
click at [479, 409] on p "Upper respiratory tract allergy" at bounding box center [449, 415] width 218 height 14
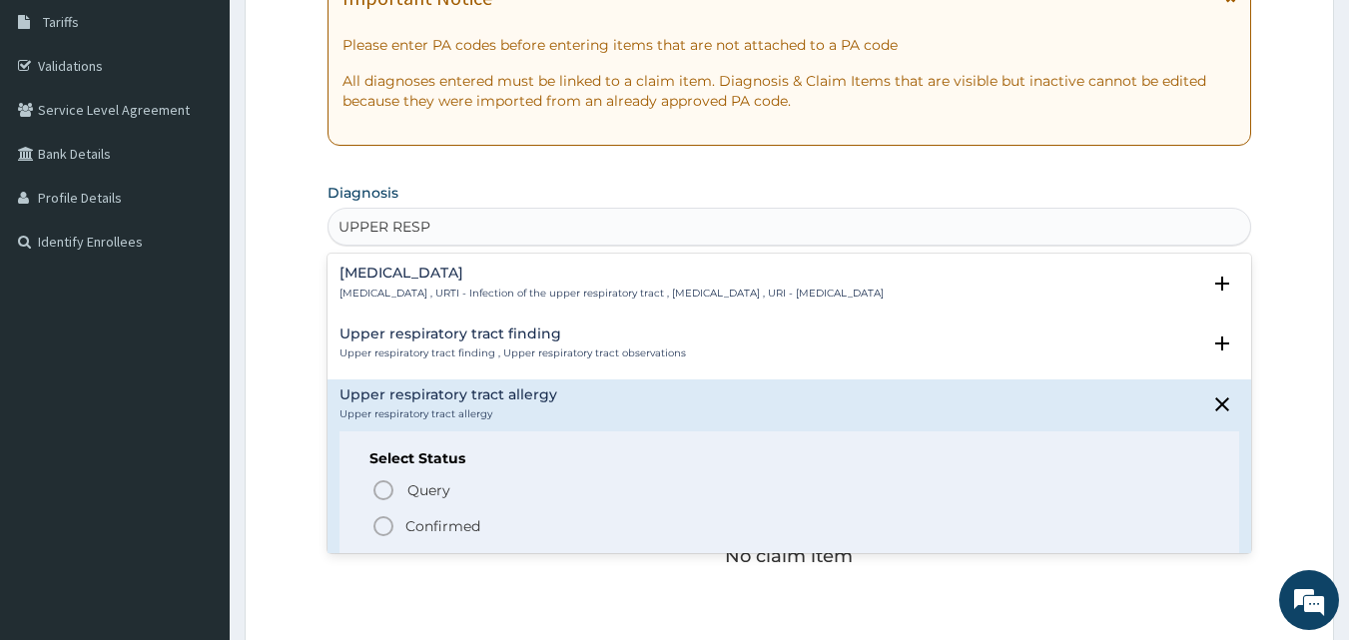
click at [379, 528] on icon "status option filled" at bounding box center [384, 526] width 24 height 24
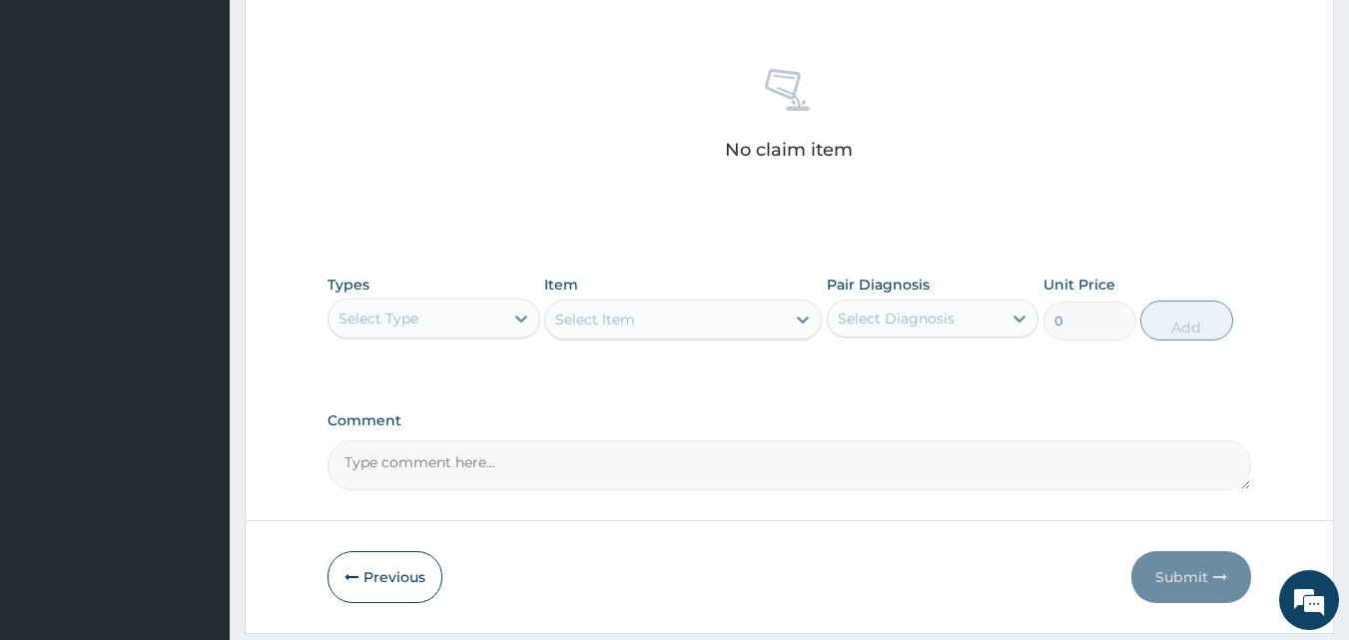
scroll to position [781, 0]
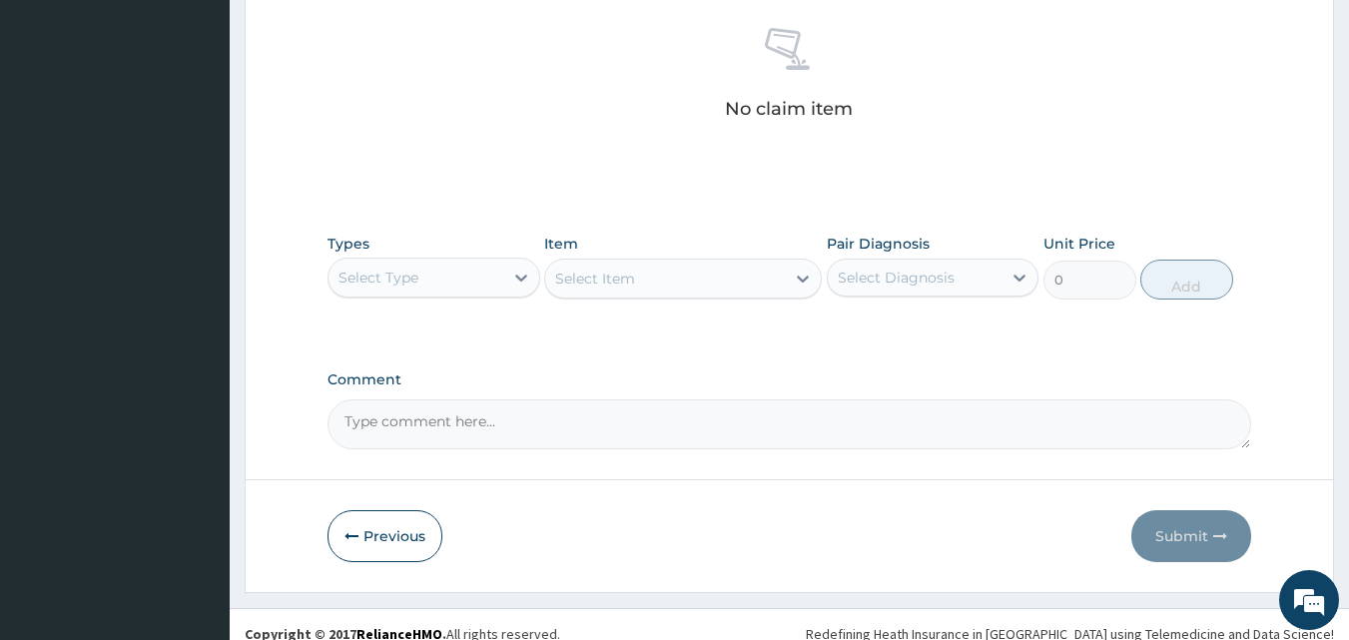
click at [438, 280] on div "Select Type" at bounding box center [416, 278] width 175 height 32
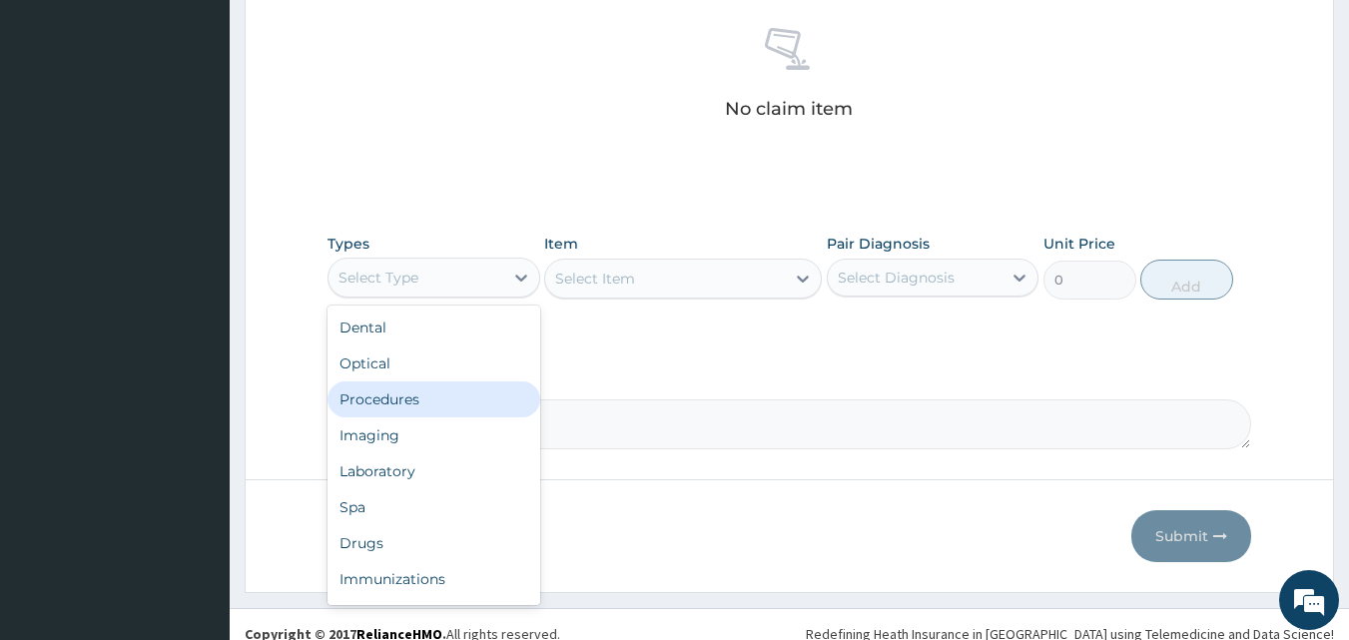
click at [423, 394] on div "Procedures" at bounding box center [434, 400] width 213 height 36
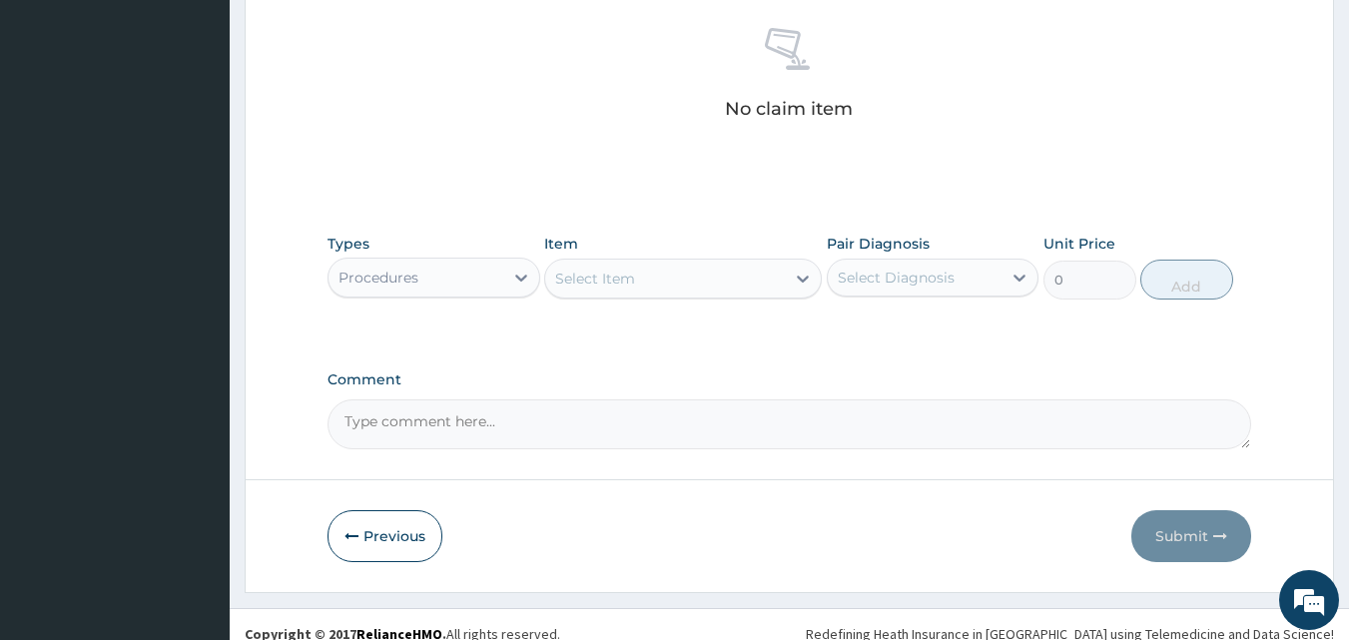
click at [633, 286] on div "Select Item" at bounding box center [595, 279] width 80 height 20
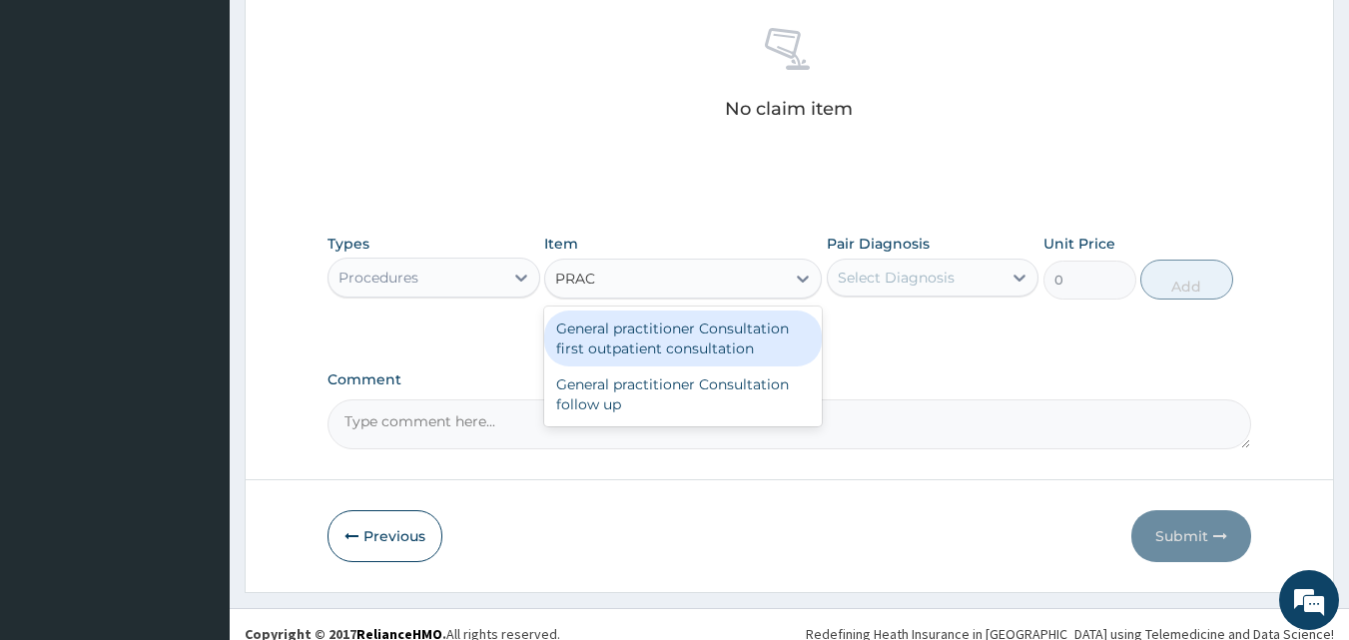
type input "PRACT"
click at [648, 338] on div "General practitioner Consultation first outpatient consultation" at bounding box center [683, 339] width 278 height 56
type input "3000"
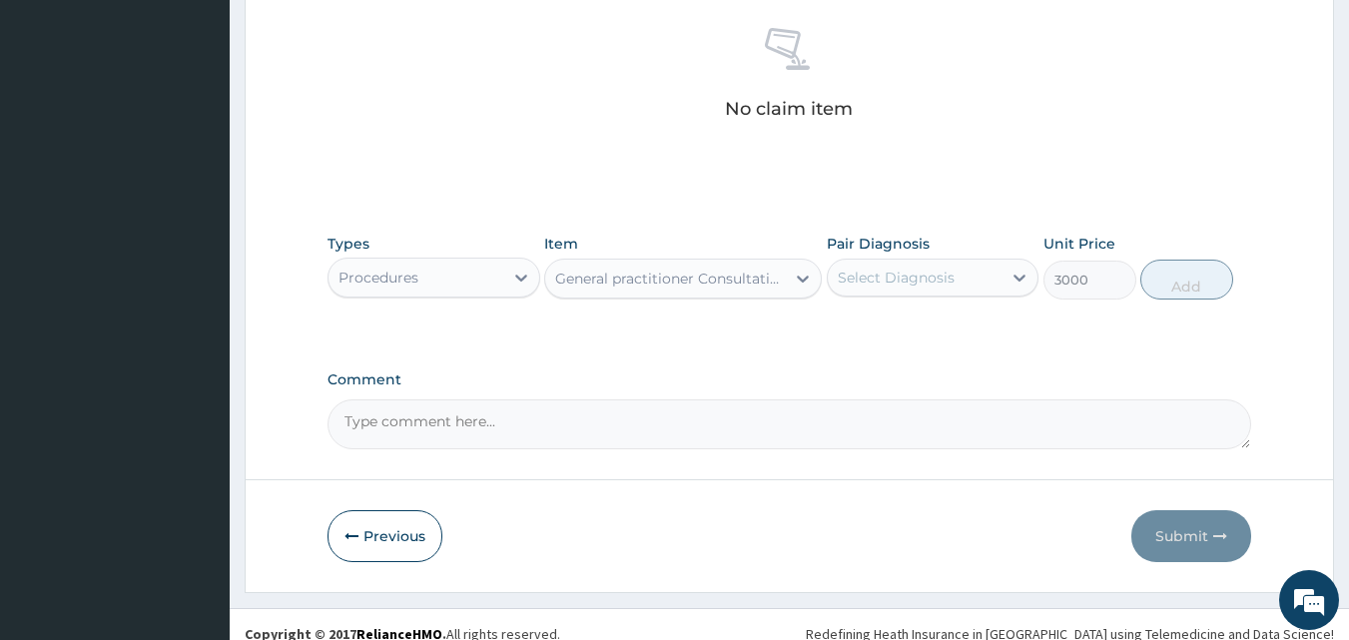
click at [873, 284] on div "Select Diagnosis" at bounding box center [896, 278] width 117 height 20
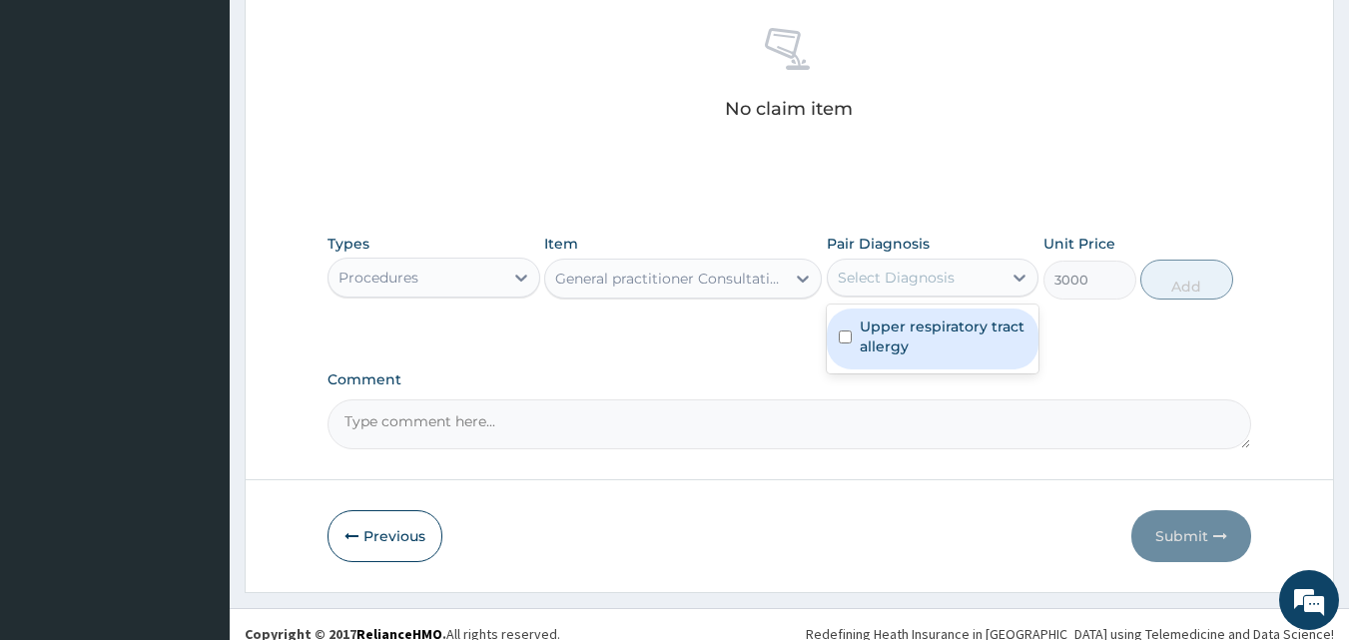
click at [883, 323] on label "Upper respiratory tract allergy" at bounding box center [944, 337] width 168 height 40
checkbox input "true"
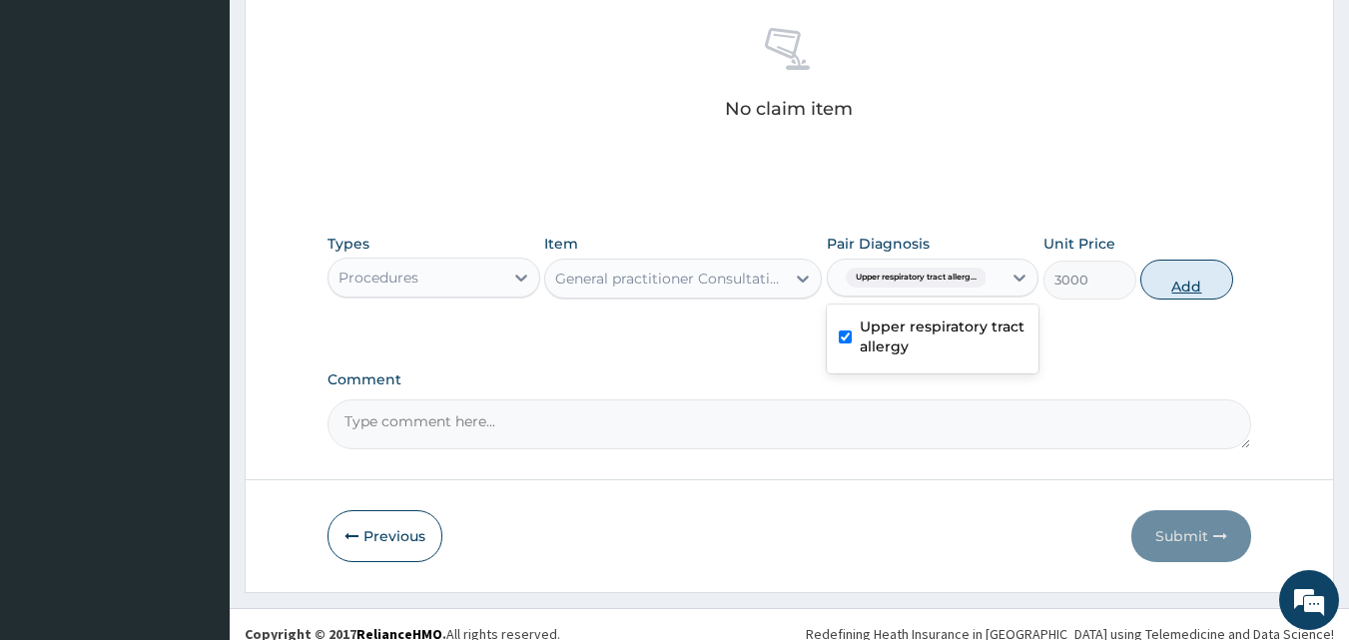
click at [1178, 275] on button "Add" at bounding box center [1187, 280] width 93 height 40
type input "0"
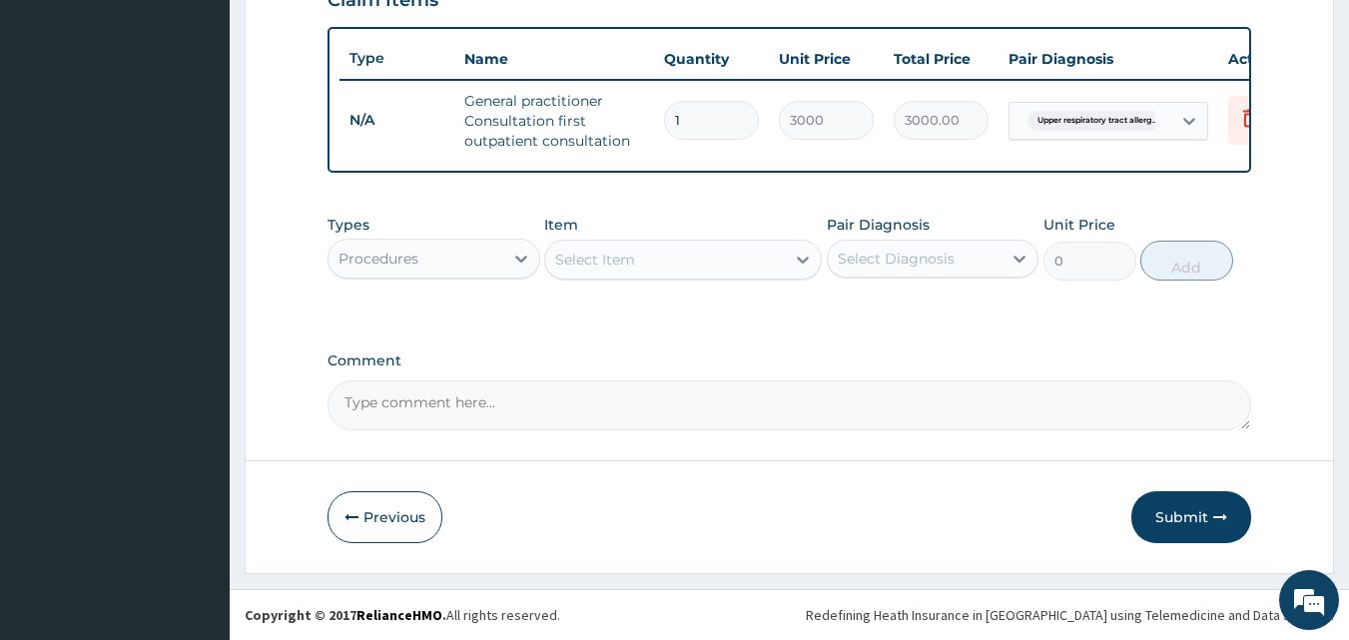
scroll to position [731, 0]
click at [592, 263] on div "Select Item" at bounding box center [595, 260] width 80 height 20
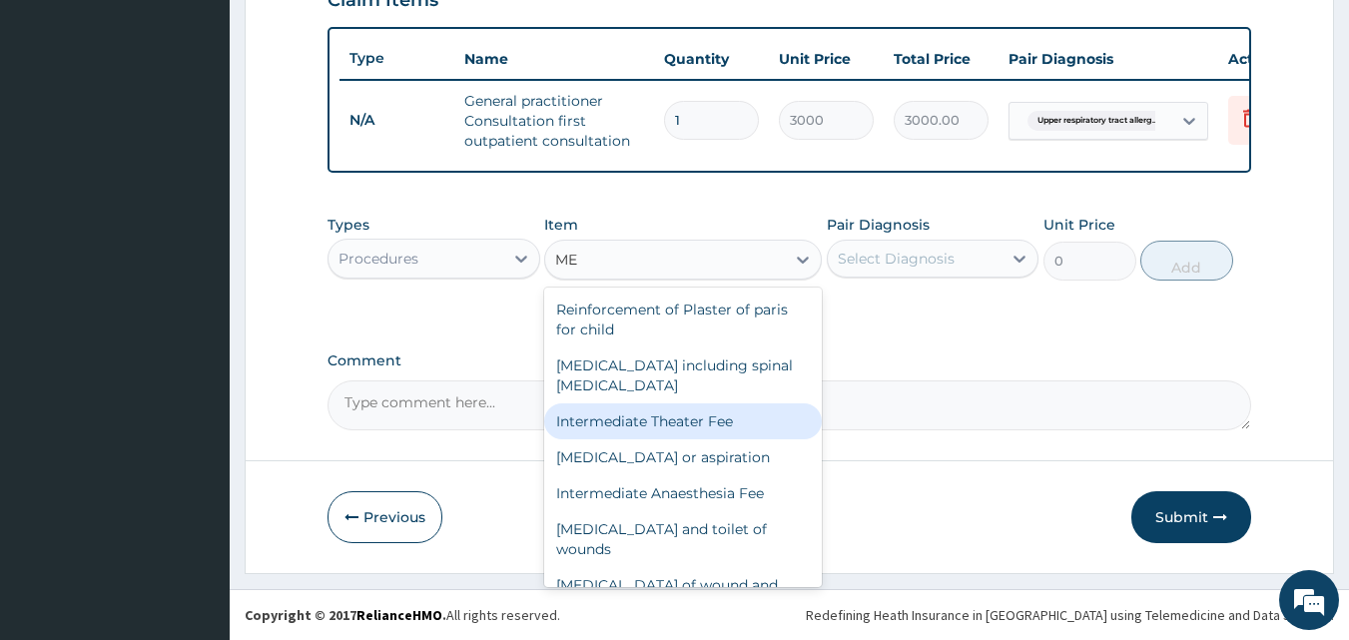
type input "M"
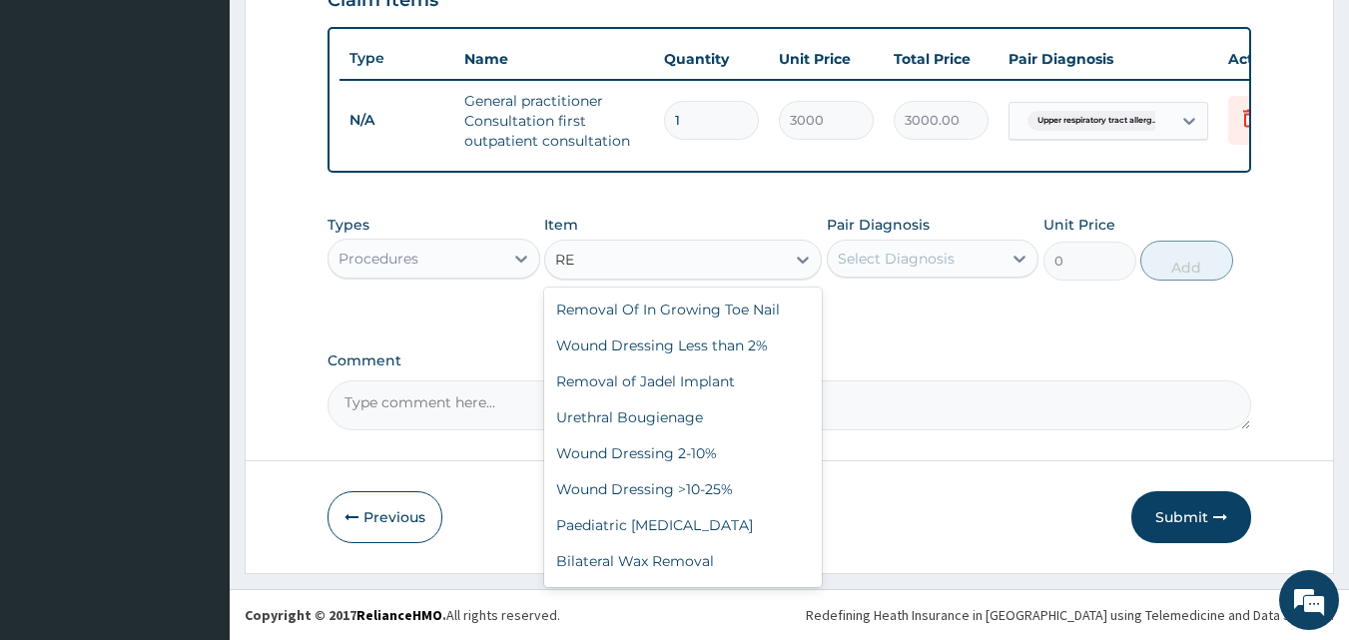
type input "R"
click at [494, 259] on div "Procedures" at bounding box center [416, 259] width 175 height 32
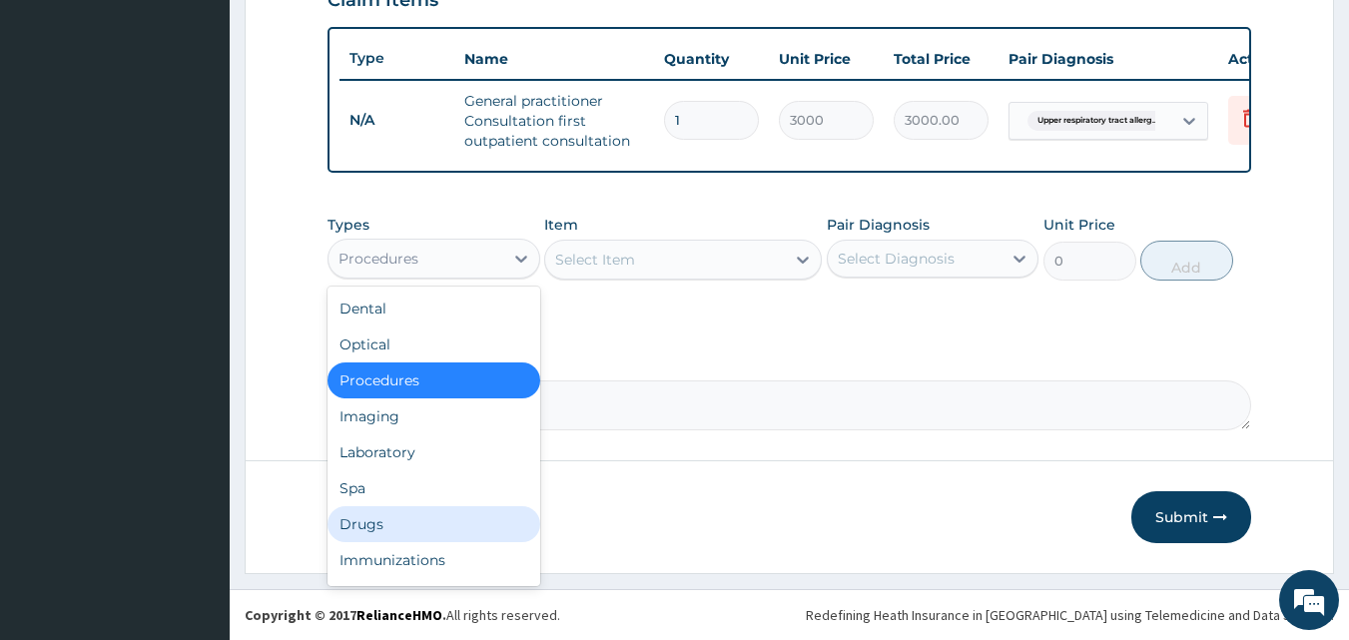
click at [424, 530] on div "Drugs" at bounding box center [434, 524] width 213 height 36
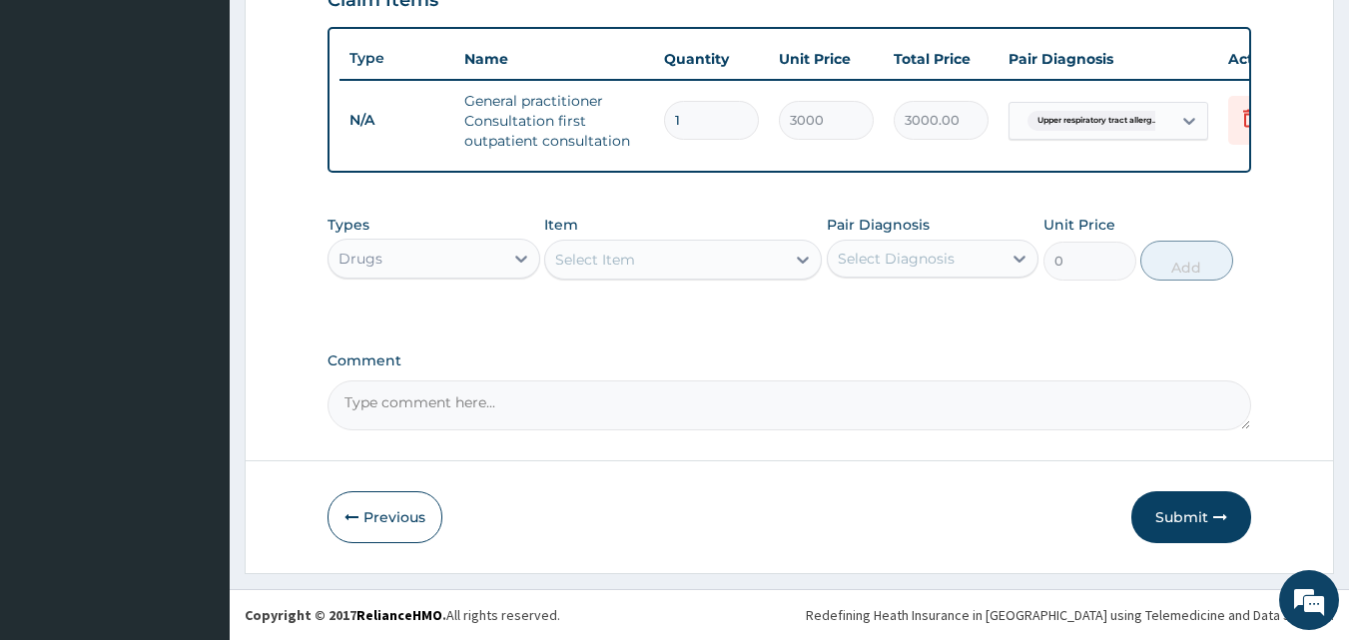
click at [679, 270] on div "Select Item" at bounding box center [665, 260] width 240 height 32
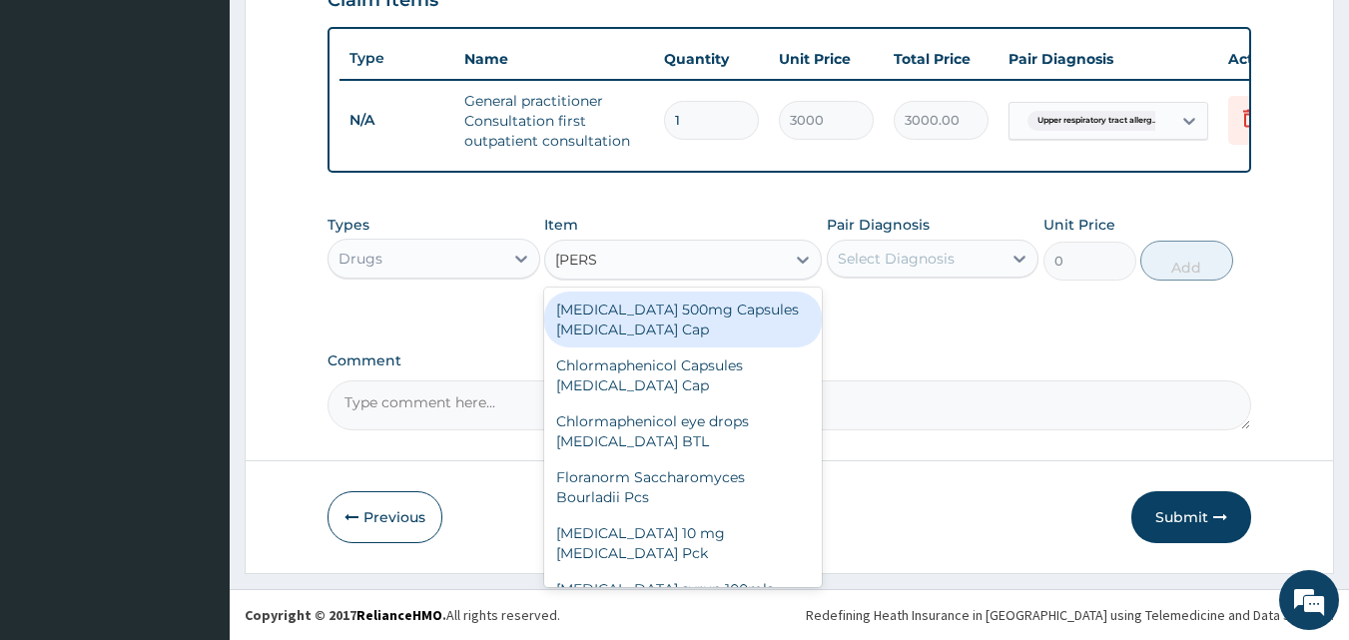
type input "LORAT"
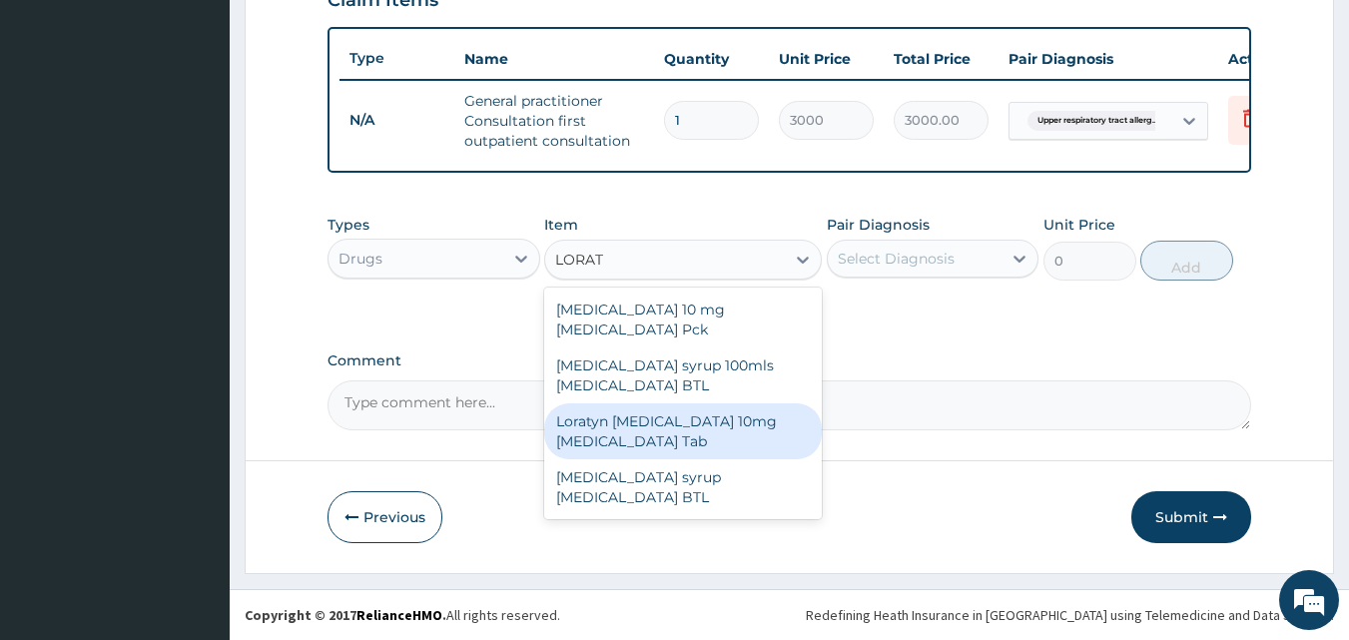
click at [701, 414] on div "Loratyn [MEDICAL_DATA] 10mg [MEDICAL_DATA] Tab" at bounding box center [683, 432] width 278 height 56
type input "45"
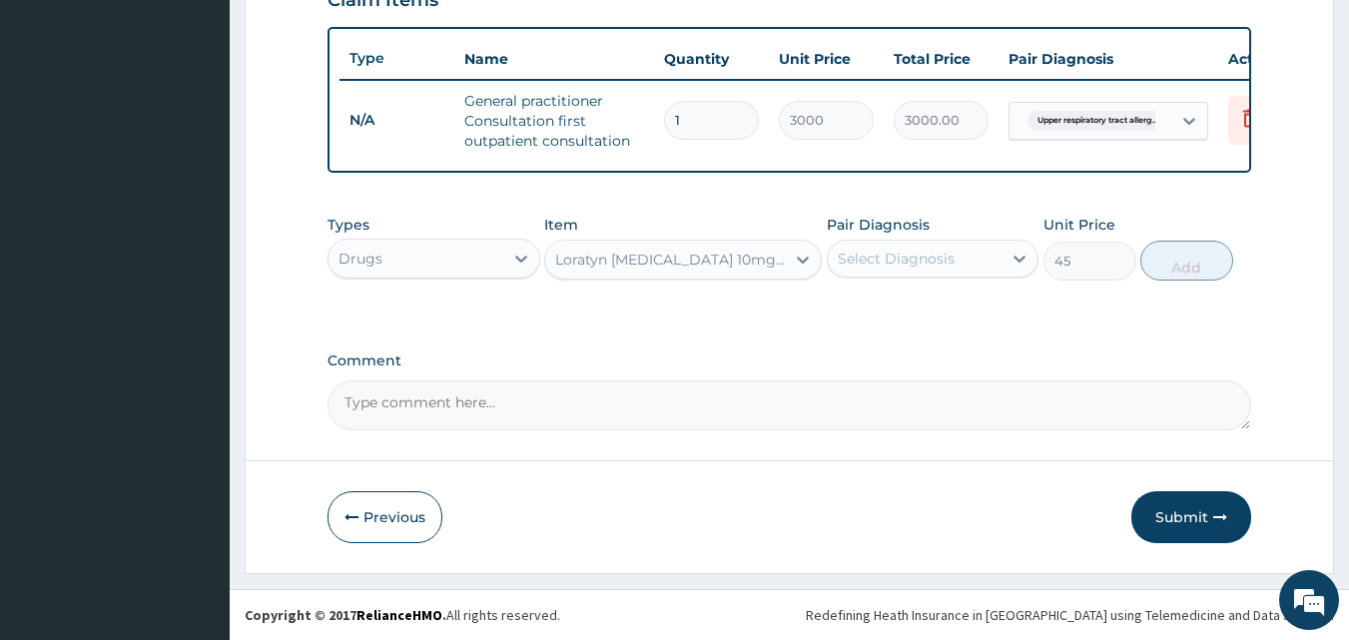
click at [900, 268] on div "Select Diagnosis" at bounding box center [896, 259] width 117 height 20
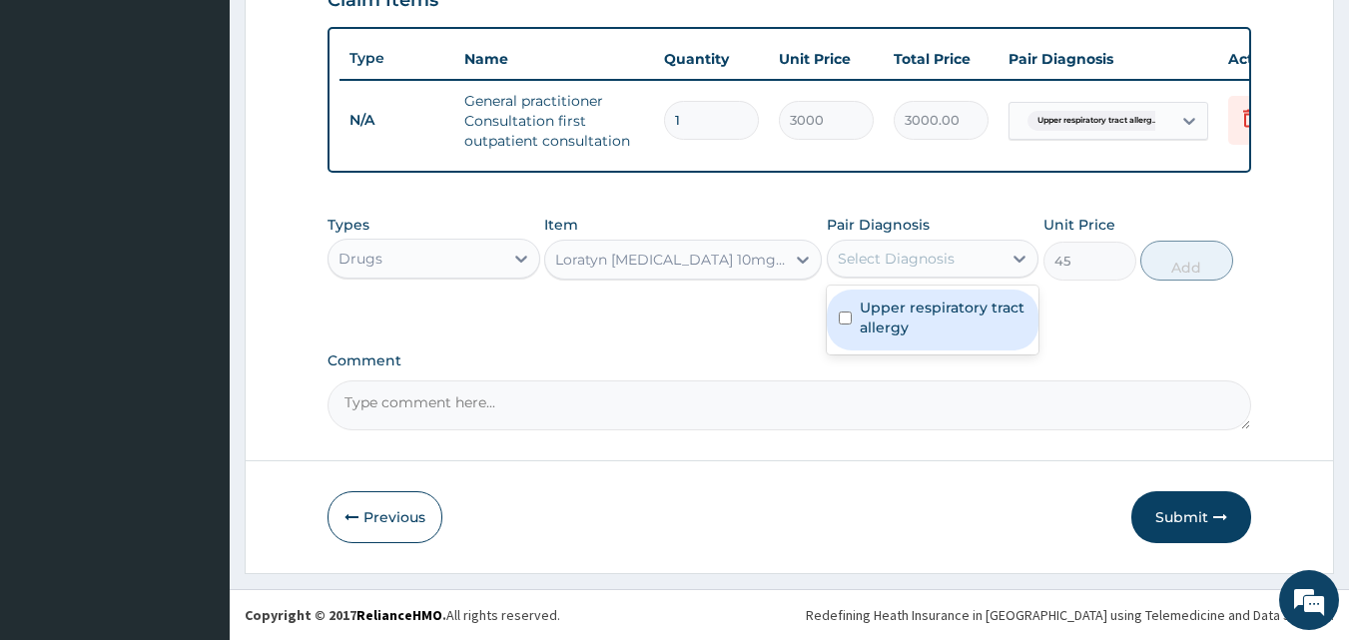
click at [904, 325] on label "Upper respiratory tract allergy" at bounding box center [944, 318] width 168 height 40
checkbox input "true"
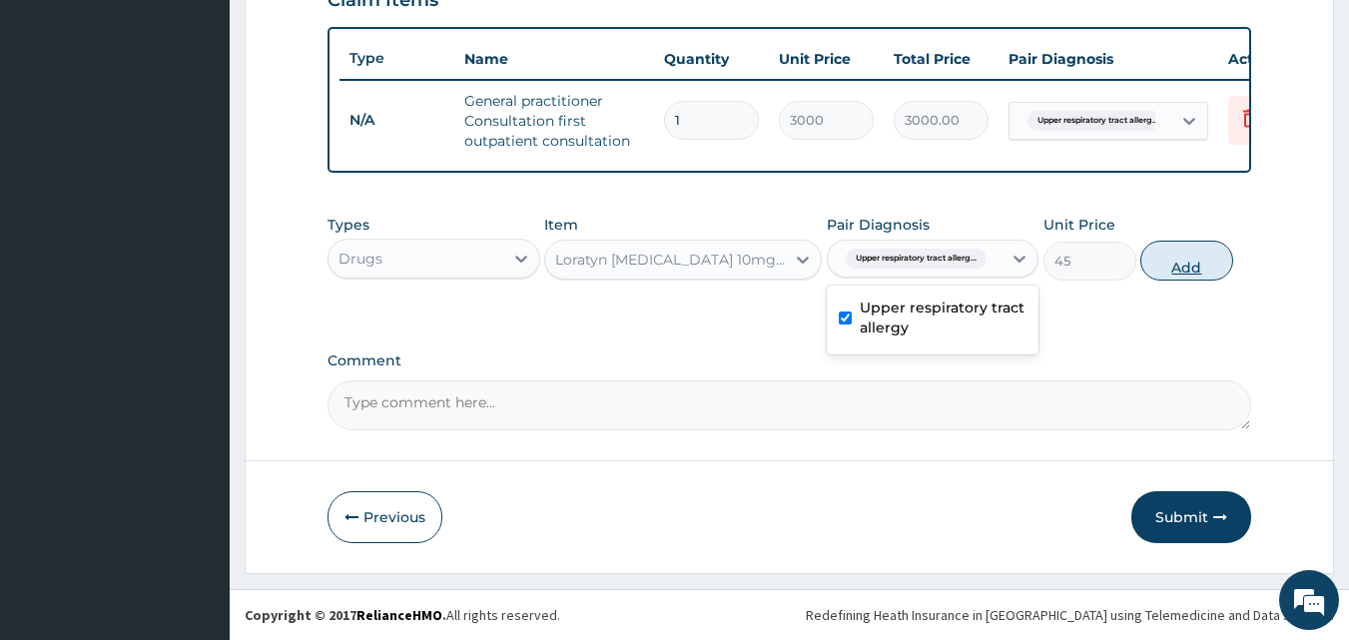
click at [1174, 257] on button "Add" at bounding box center [1187, 261] width 93 height 40
type input "0"
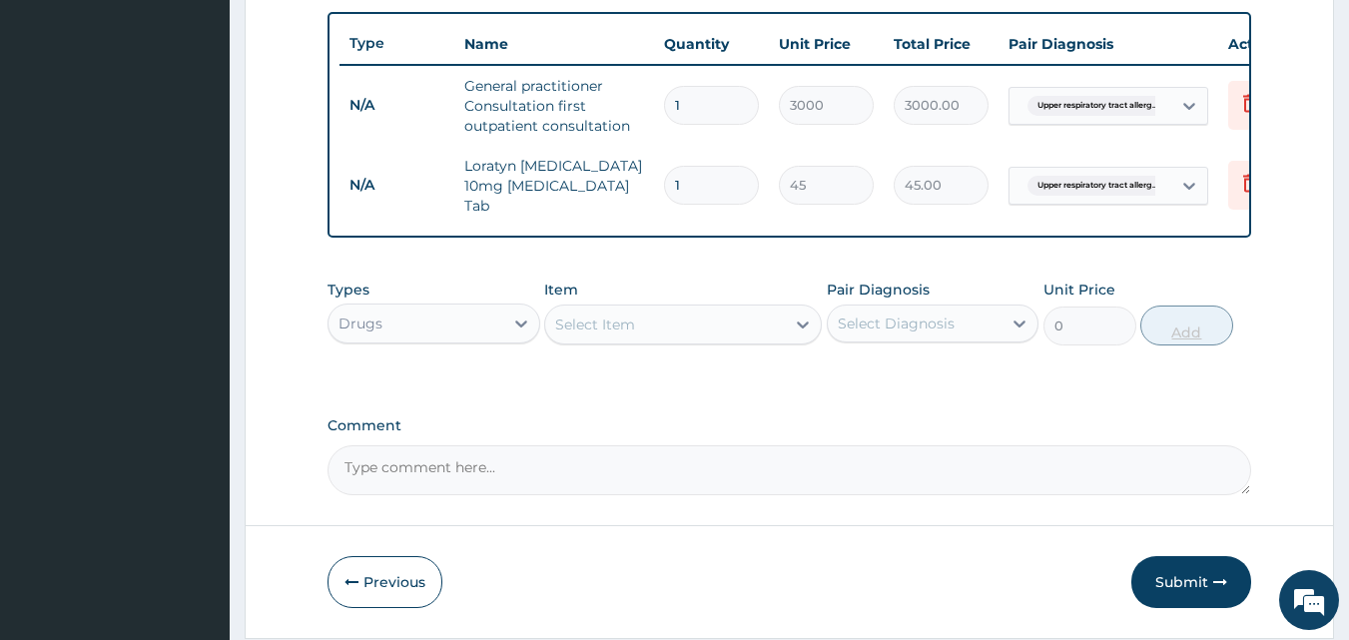
type input "0.00"
type input "7"
type input "315.00"
type input "7"
click at [656, 336] on div "Select Item" at bounding box center [665, 325] width 240 height 32
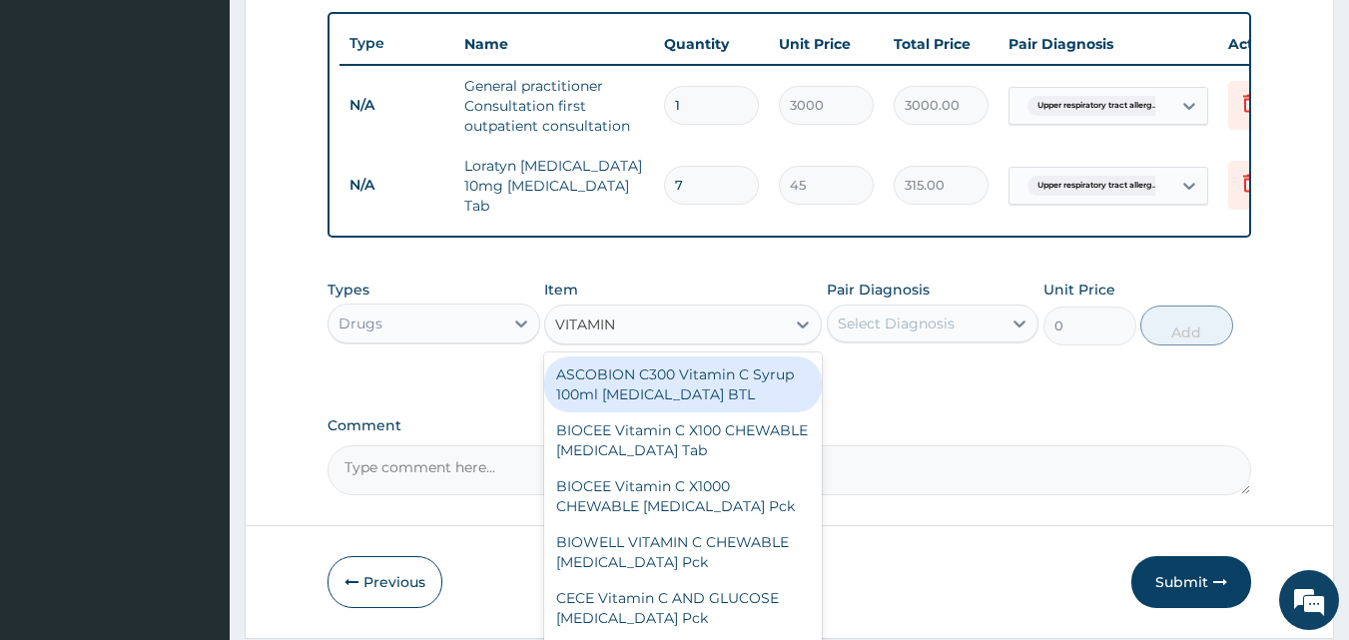
type input "VITAMIN C"
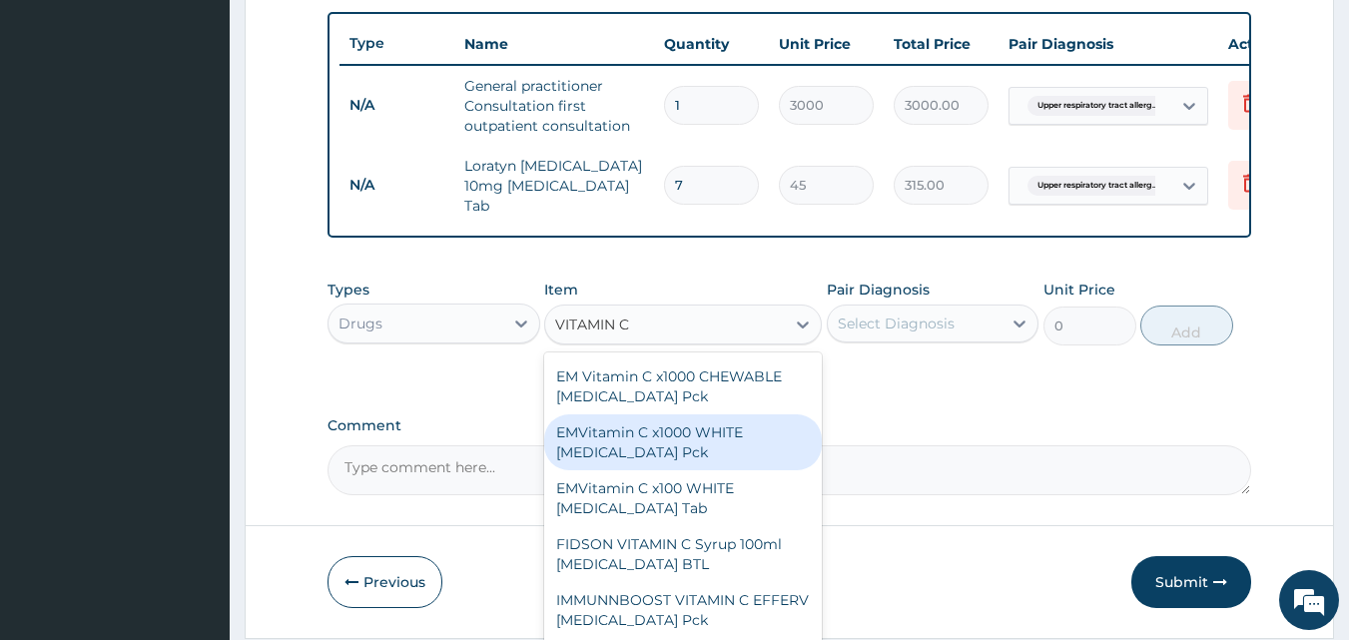
scroll to position [559, 0]
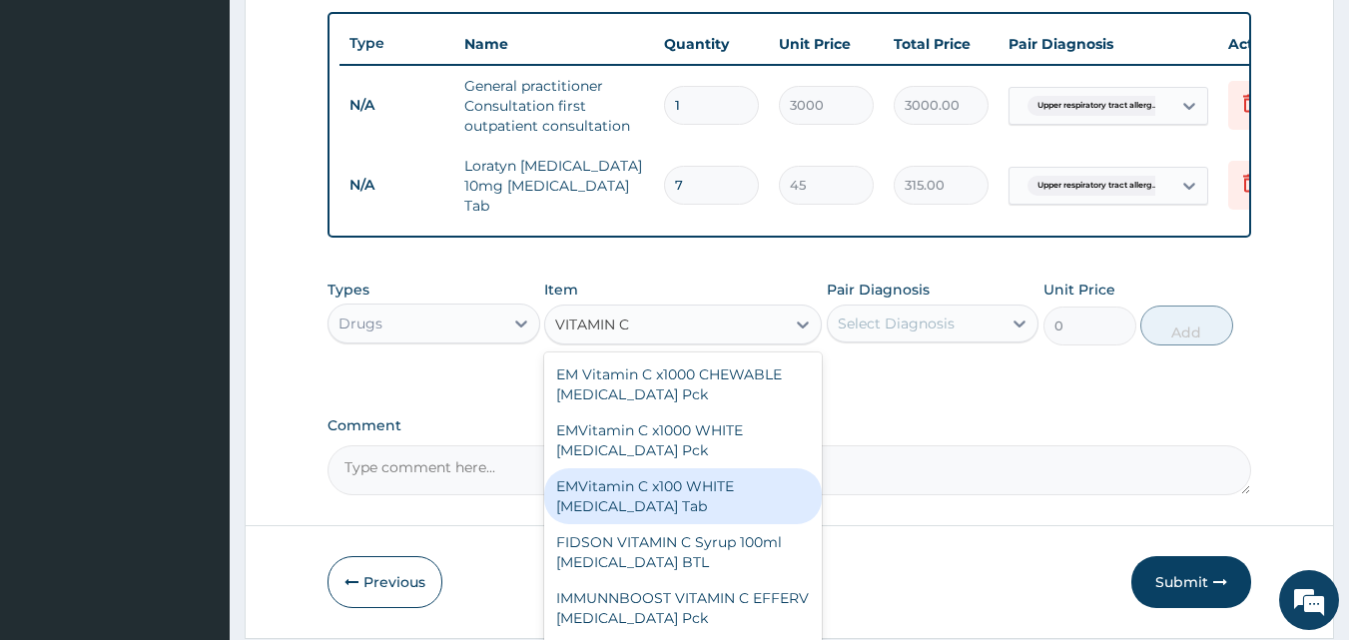
click at [680, 510] on div "EMVitamin C x100 WHITE [MEDICAL_DATA] Tab" at bounding box center [683, 496] width 278 height 56
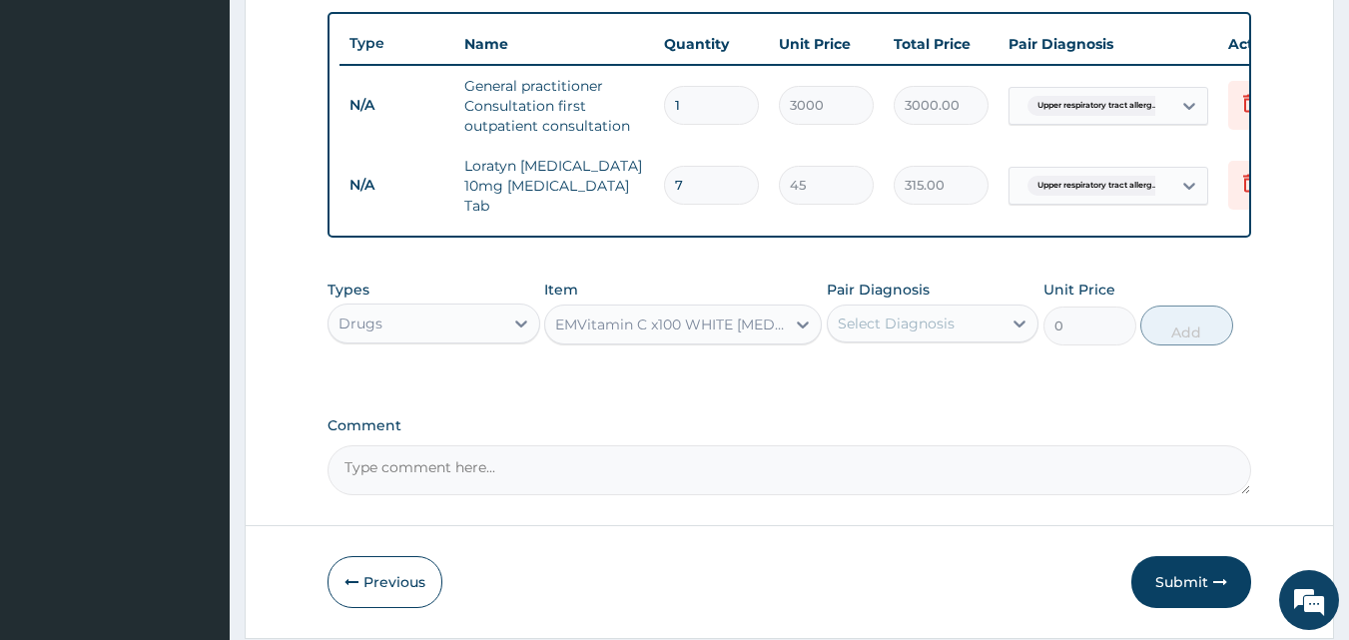
type input "340"
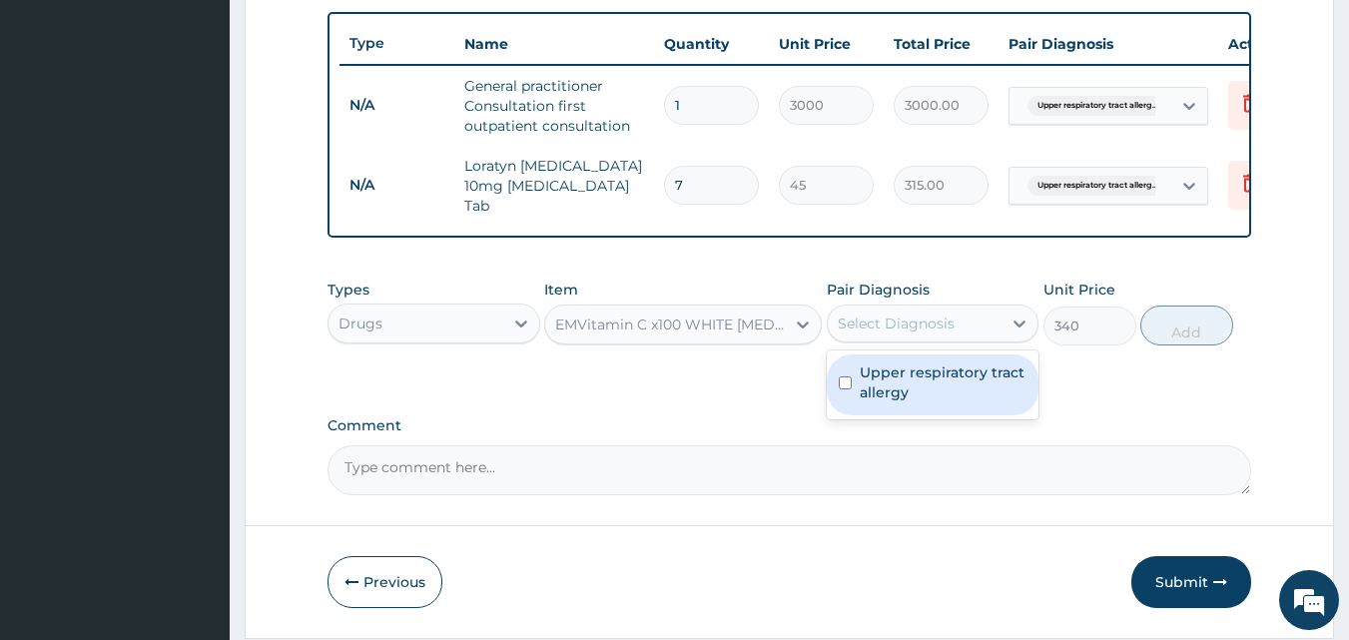
click at [876, 331] on div "Select Diagnosis" at bounding box center [896, 324] width 117 height 20
click at [908, 373] on label "Upper respiratory tract allergy" at bounding box center [944, 383] width 168 height 40
checkbox input "true"
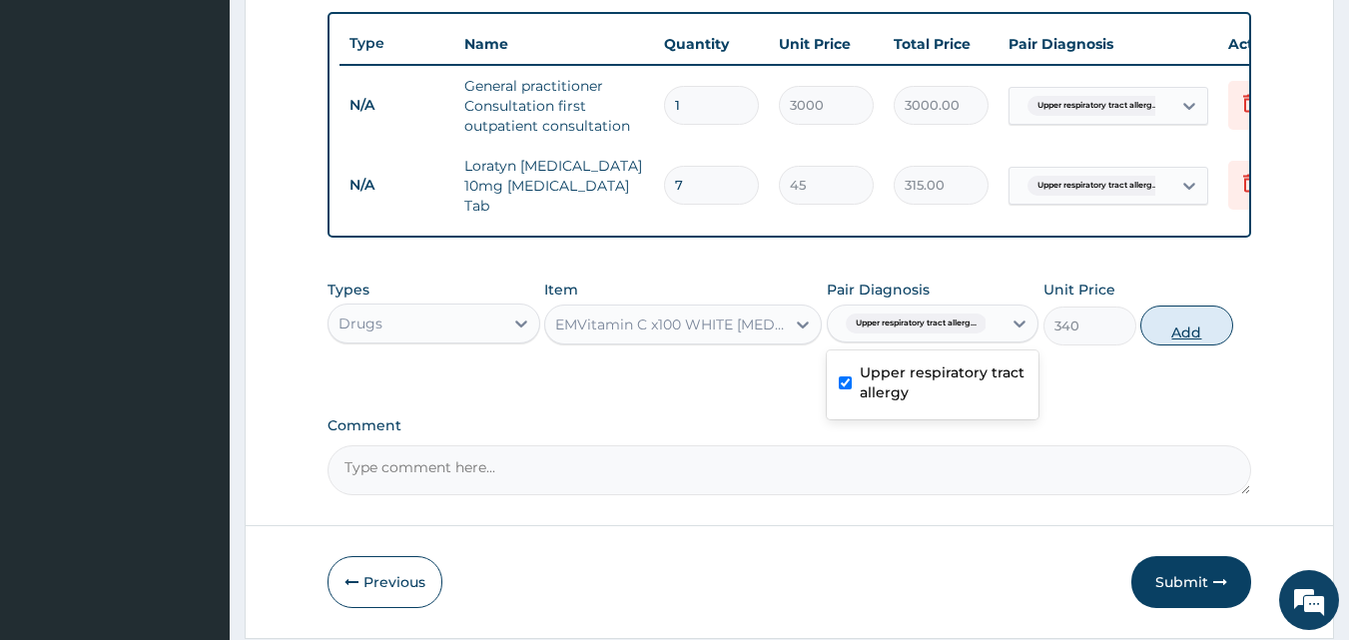
click at [1175, 342] on button "Add" at bounding box center [1187, 326] width 93 height 40
type input "0"
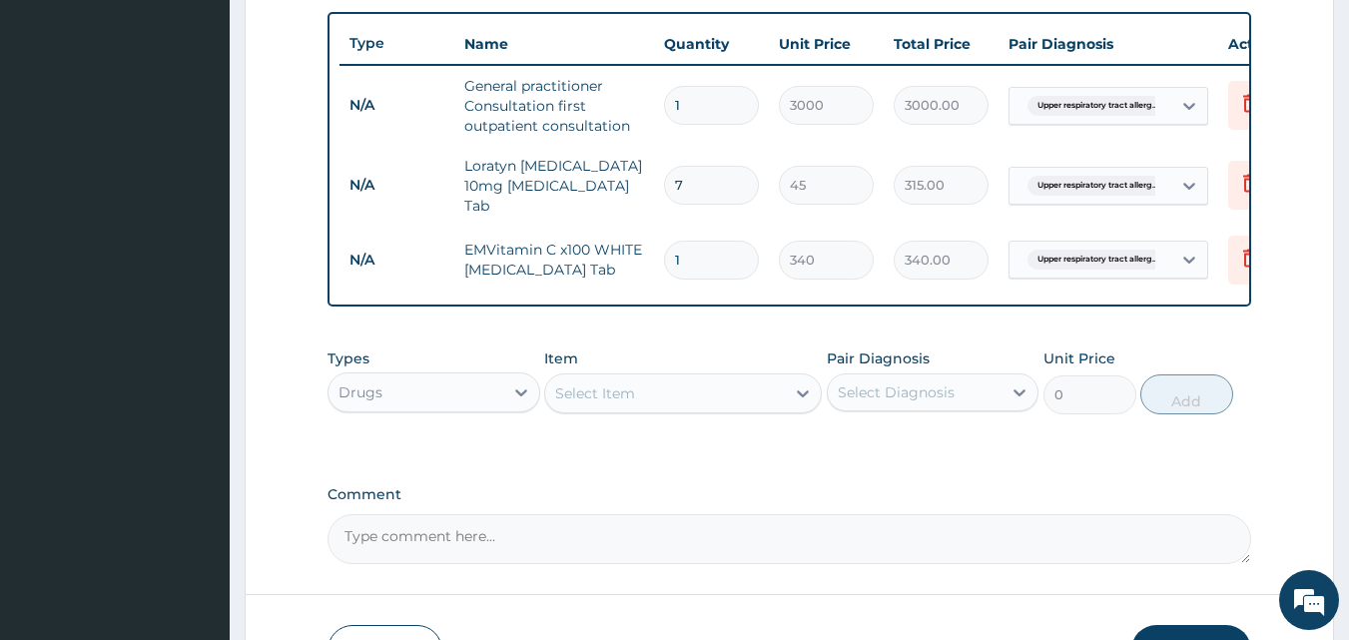
click at [707, 398] on div "Select Item" at bounding box center [665, 394] width 240 height 32
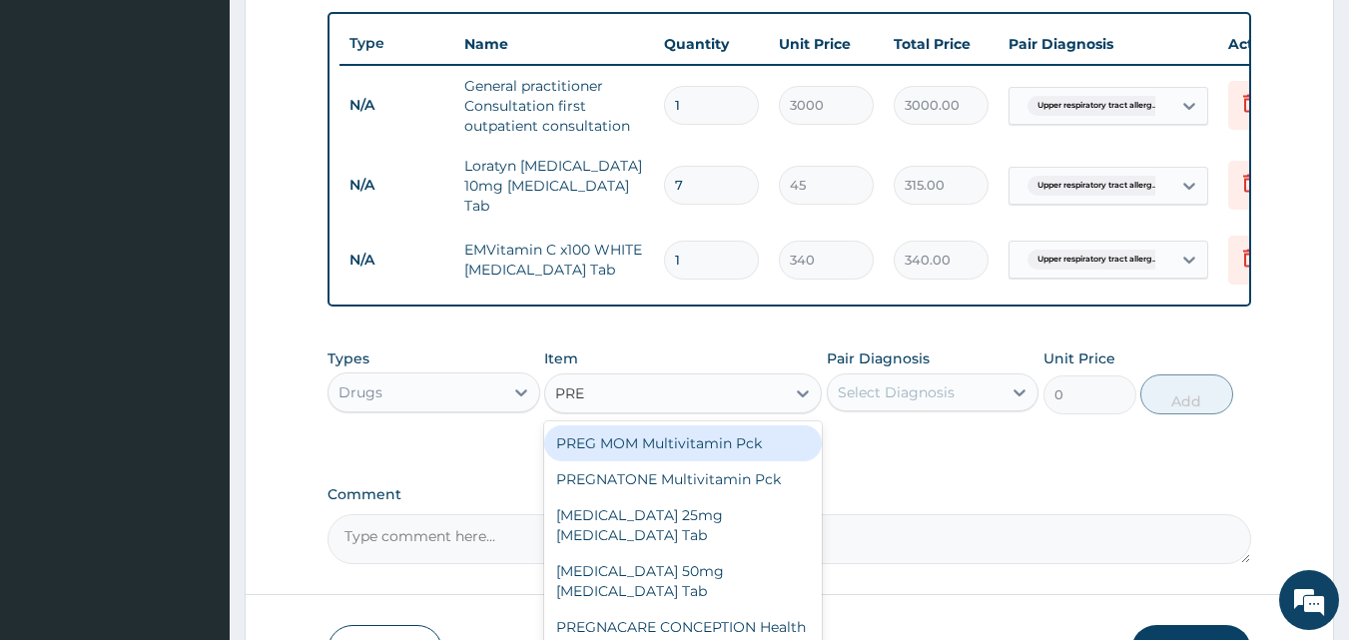
type input "PRED"
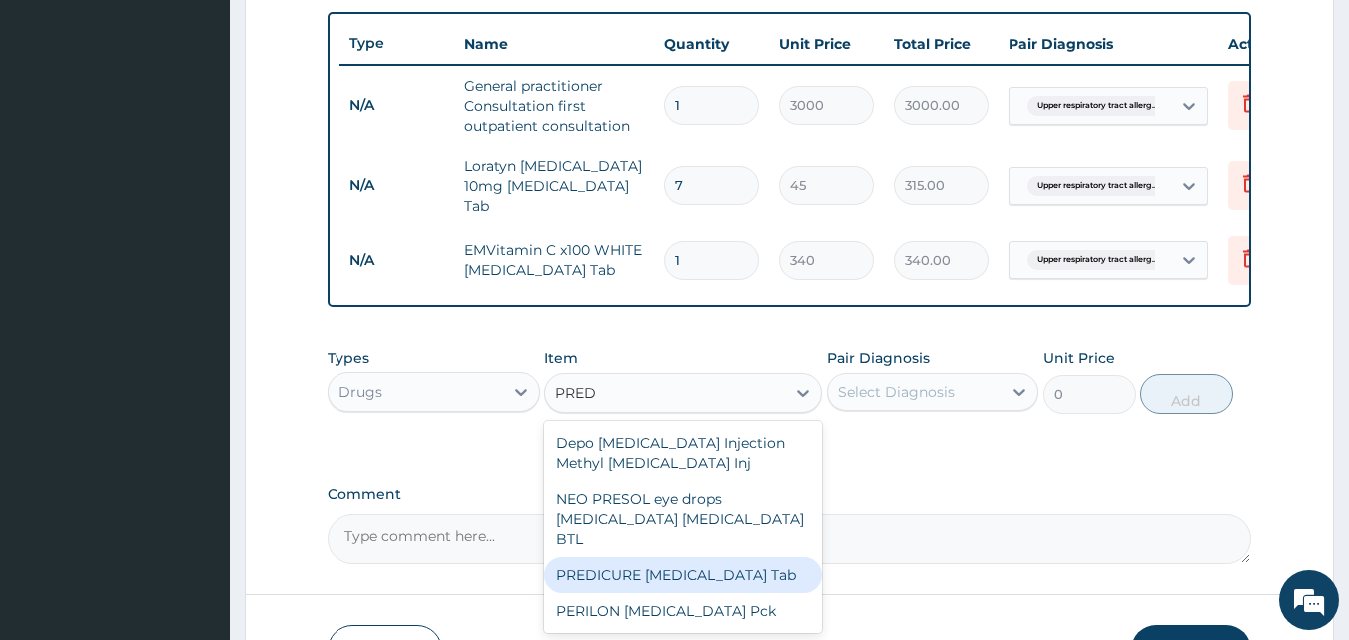
click at [708, 557] on div "PREDICURE Prednisolone Tab" at bounding box center [683, 575] width 278 height 36
type input "340"
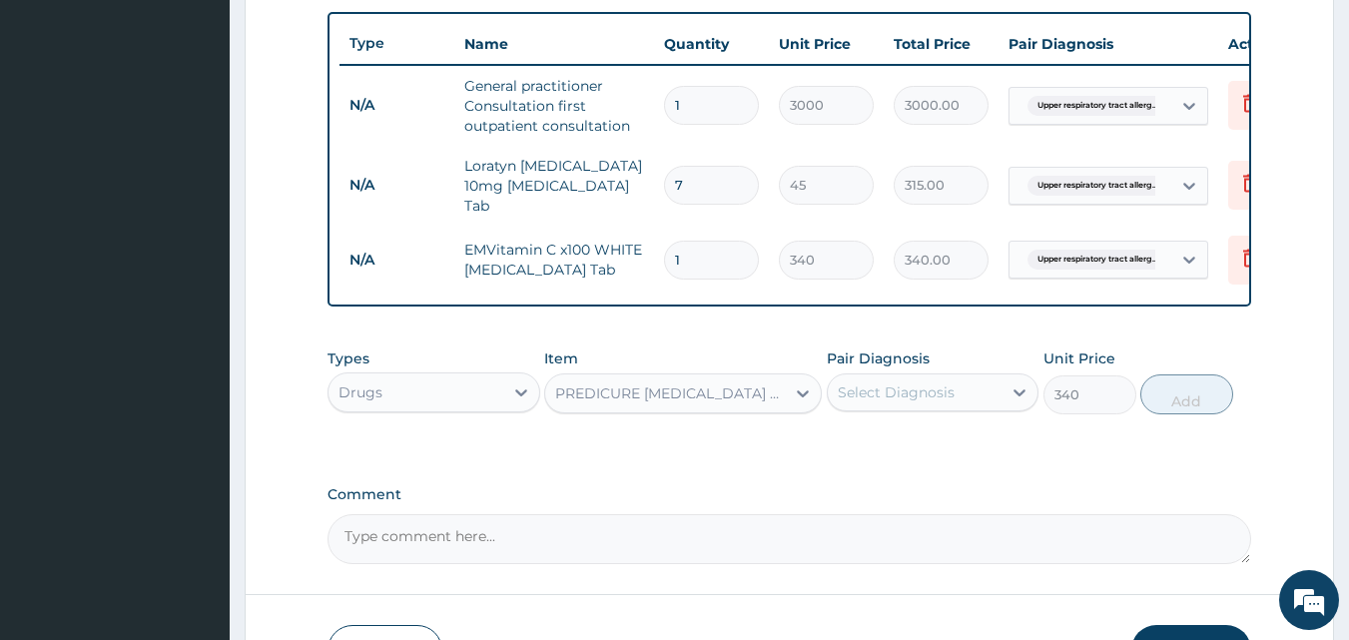
click at [882, 399] on div "Select Diagnosis" at bounding box center [896, 393] width 117 height 20
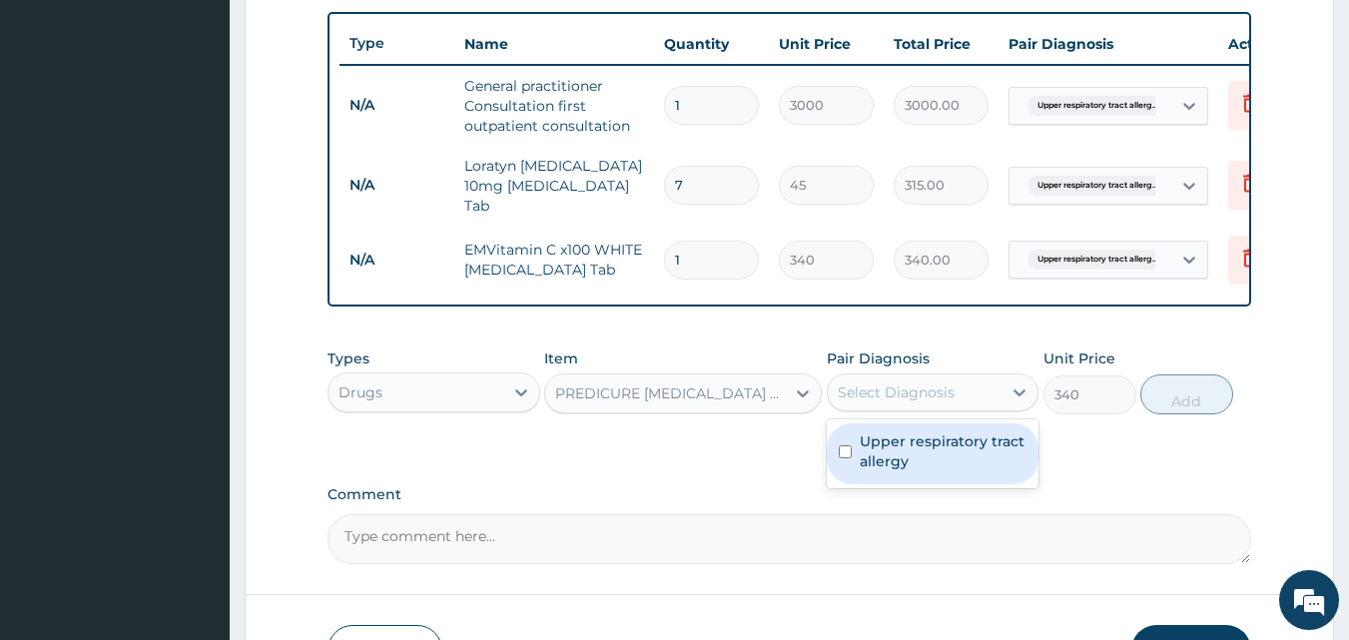
click at [891, 471] on label "Upper respiratory tract allergy" at bounding box center [944, 451] width 168 height 40
checkbox input "true"
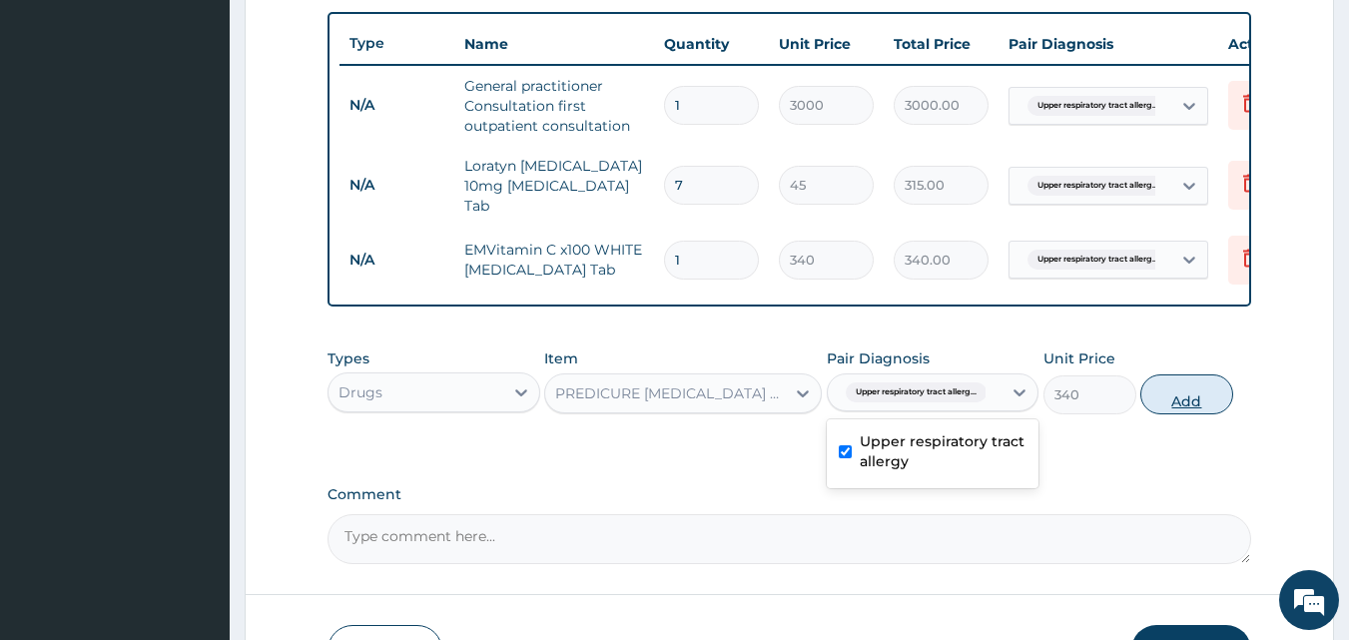
click at [1172, 410] on button "Add" at bounding box center [1187, 395] width 93 height 40
type input "0"
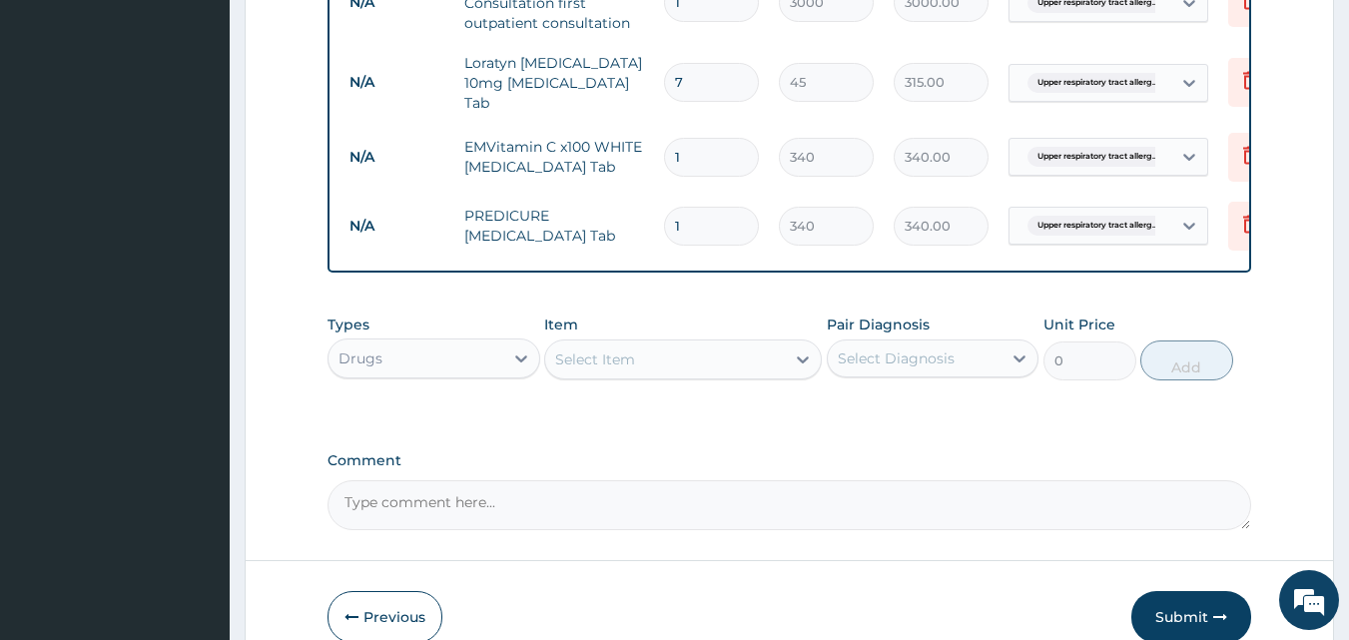
scroll to position [938, 0]
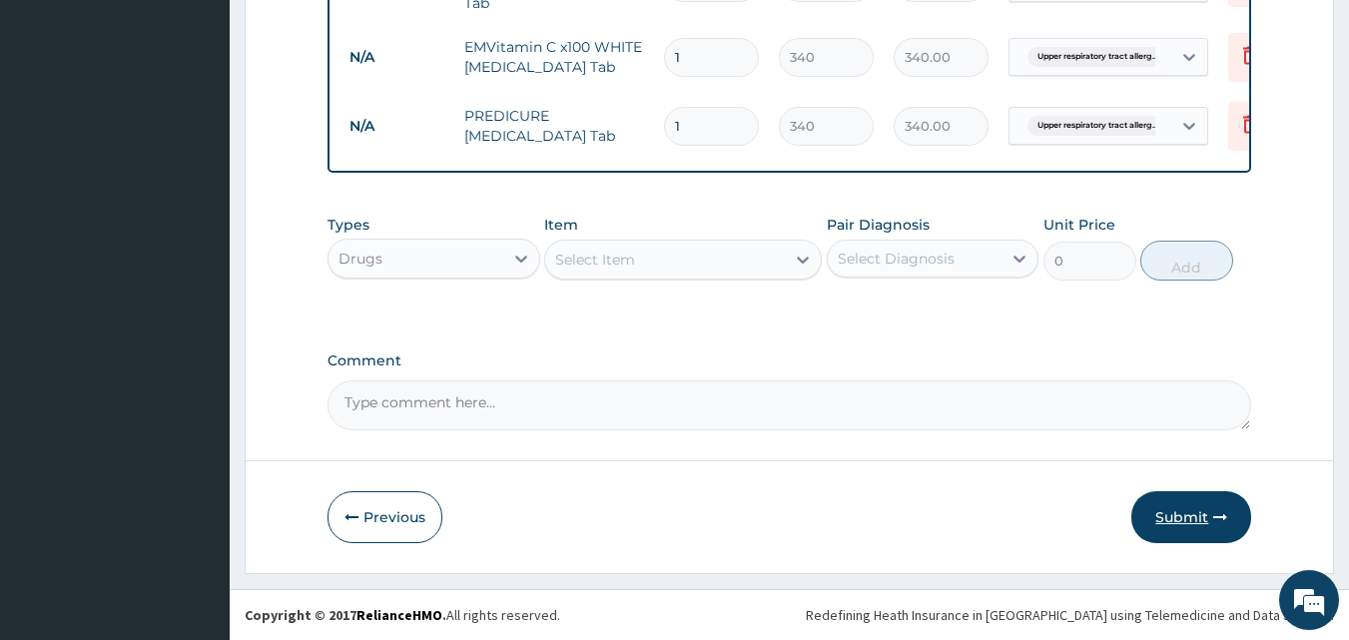
click at [1193, 521] on button "Submit" at bounding box center [1192, 517] width 120 height 52
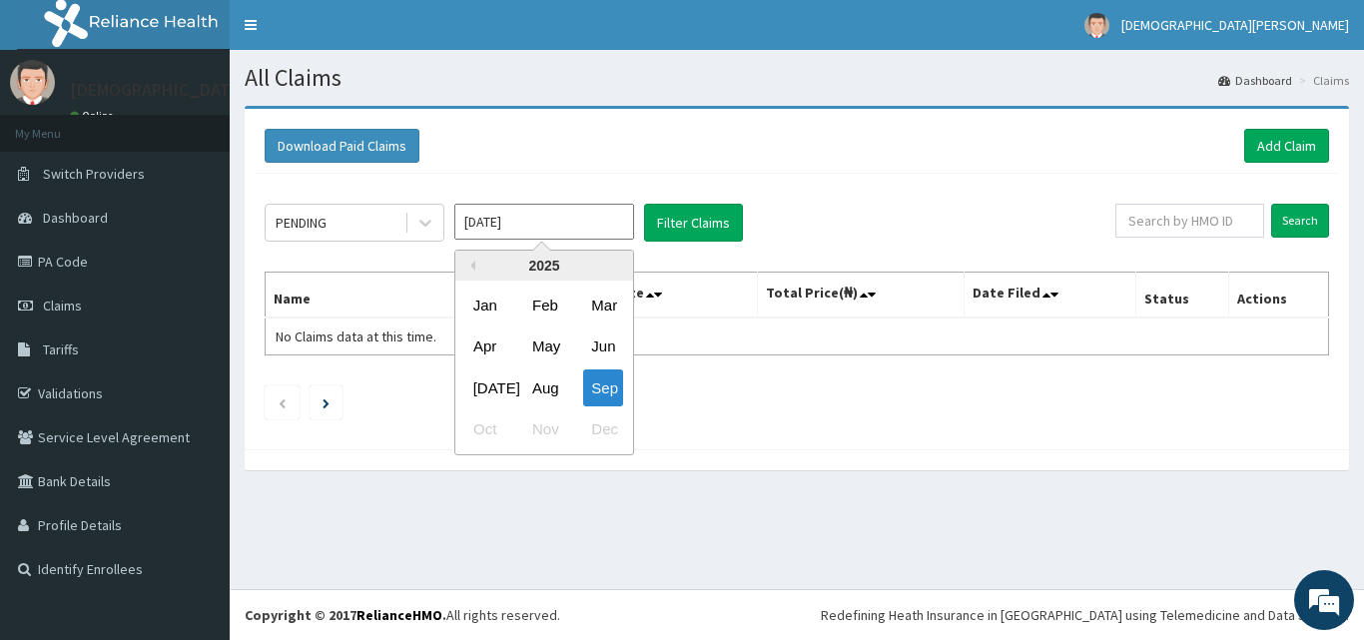
click at [566, 228] on input "[DATE]" at bounding box center [544, 222] width 180 height 36
click at [551, 387] on div "Aug" at bounding box center [544, 388] width 40 height 37
type input "[DATE]"
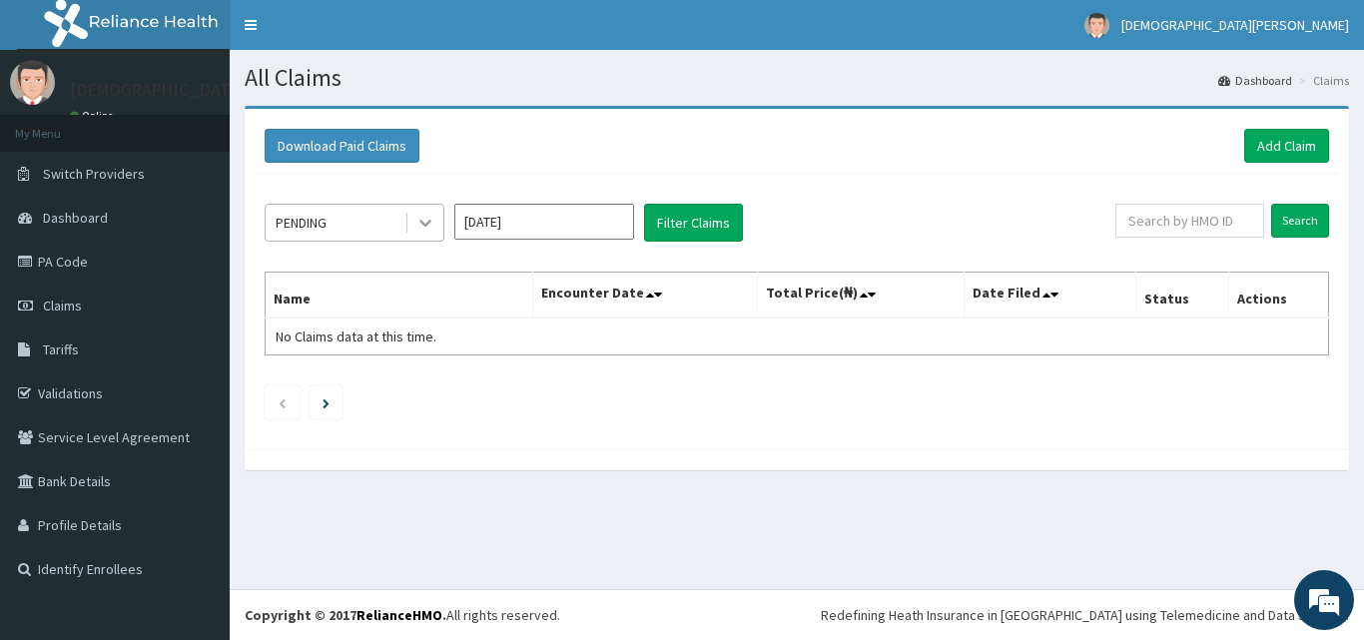
click at [432, 224] on icon at bounding box center [425, 223] width 20 height 20
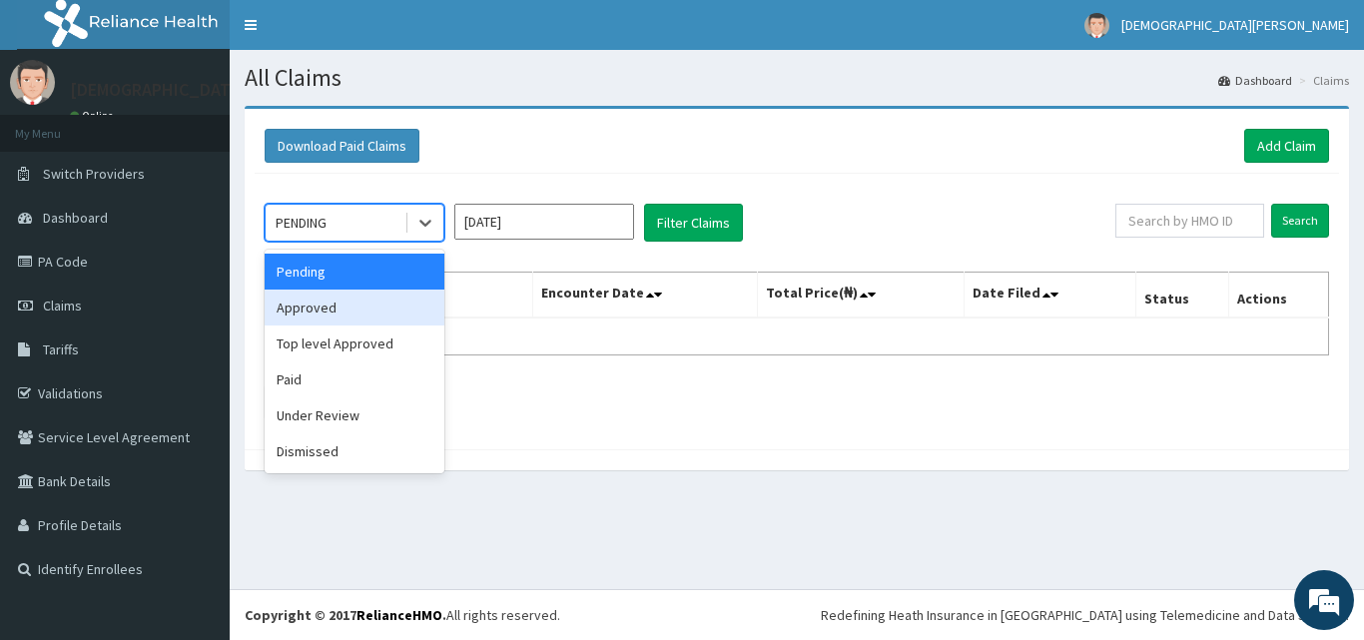
click at [357, 308] on div "Approved" at bounding box center [355, 308] width 180 height 36
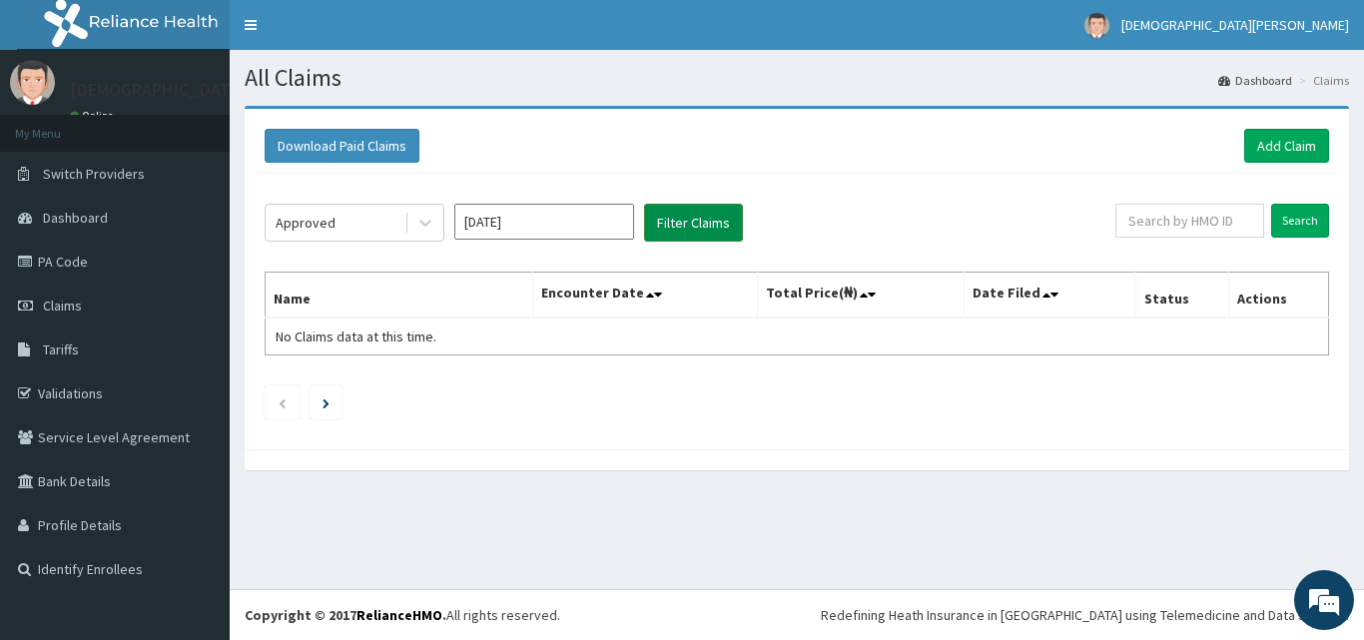
click at [702, 225] on button "Filter Claims" at bounding box center [693, 223] width 99 height 38
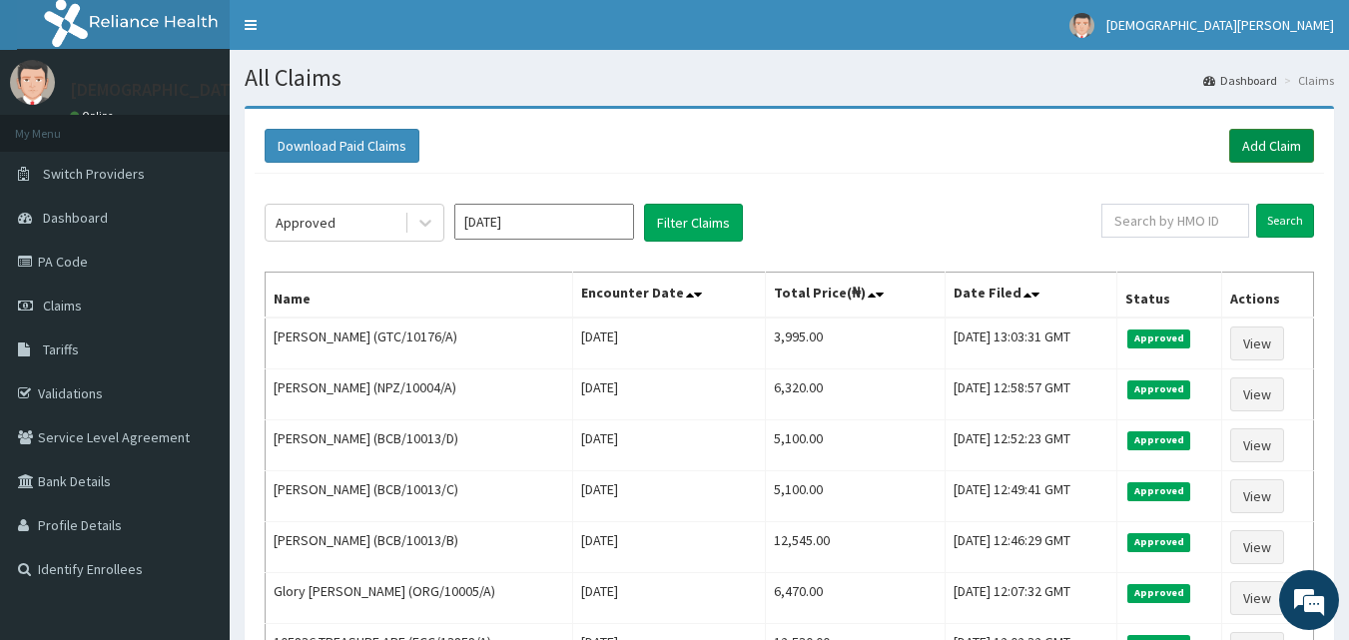
click at [1284, 147] on link "Add Claim" at bounding box center [1272, 146] width 85 height 34
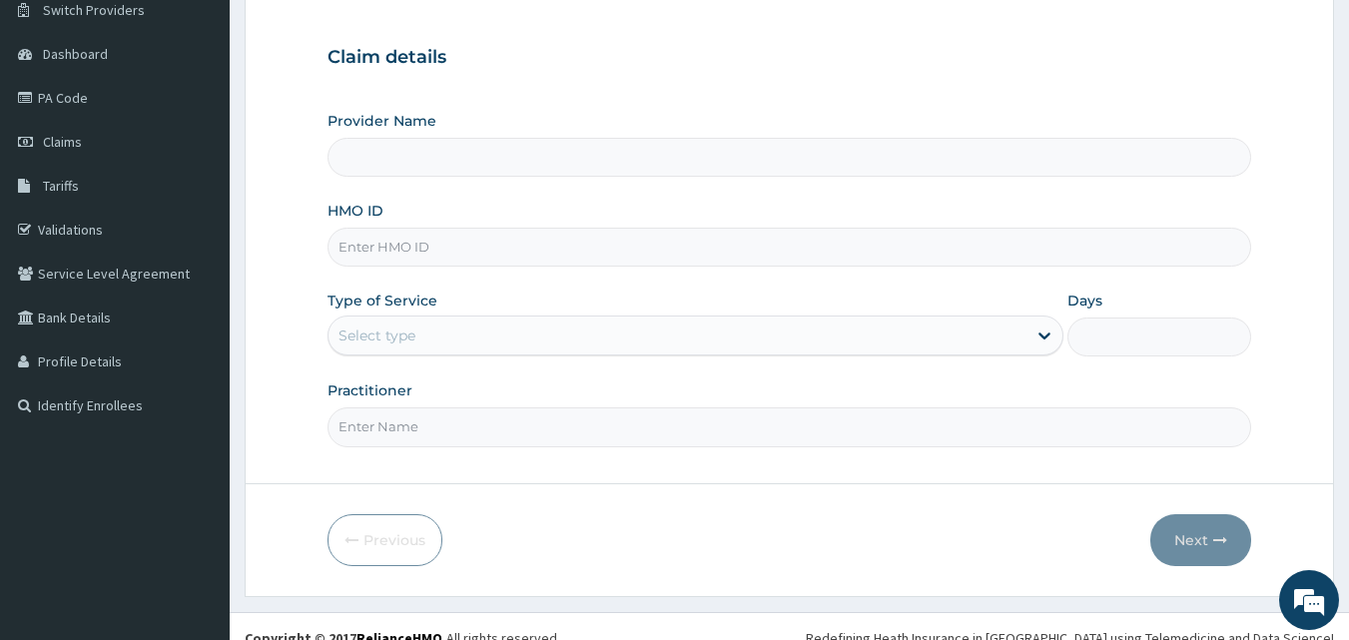
scroll to position [173, 0]
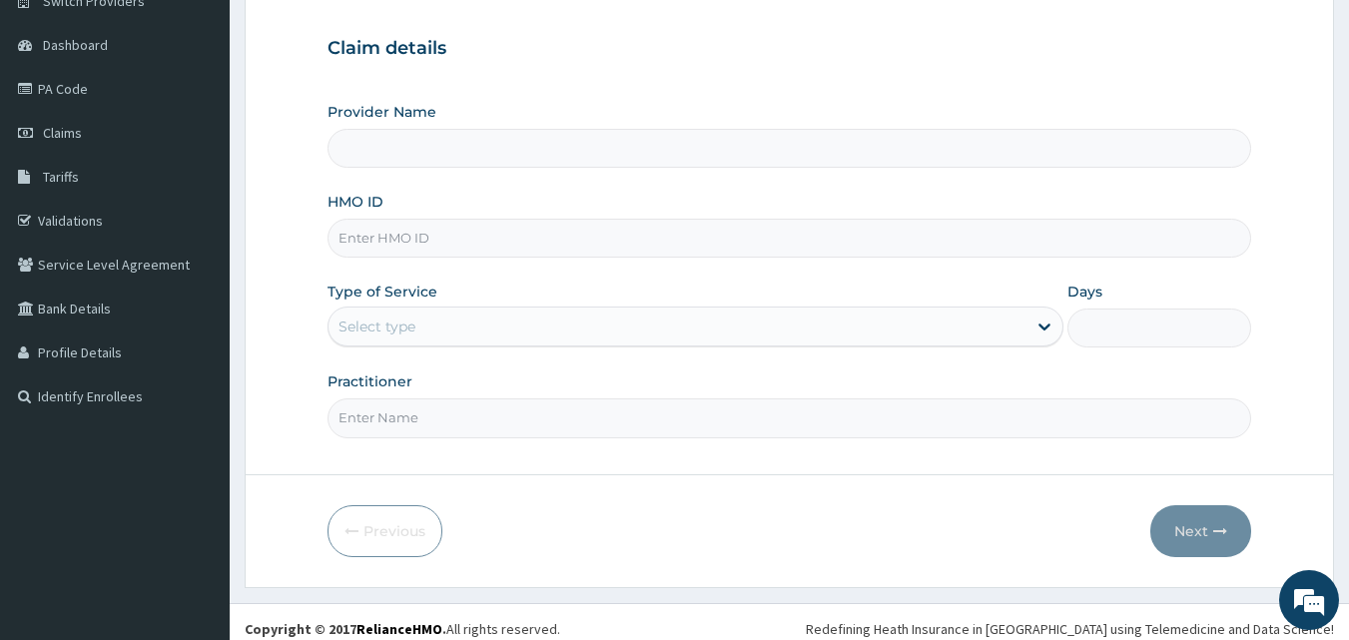
type input "[GEOGRAPHIC_DATA]"
click at [394, 248] on input "HMO ID" at bounding box center [790, 238] width 925 height 39
type input "MDU/10086/A"
click at [401, 320] on div "Select type" at bounding box center [377, 327] width 77 height 20
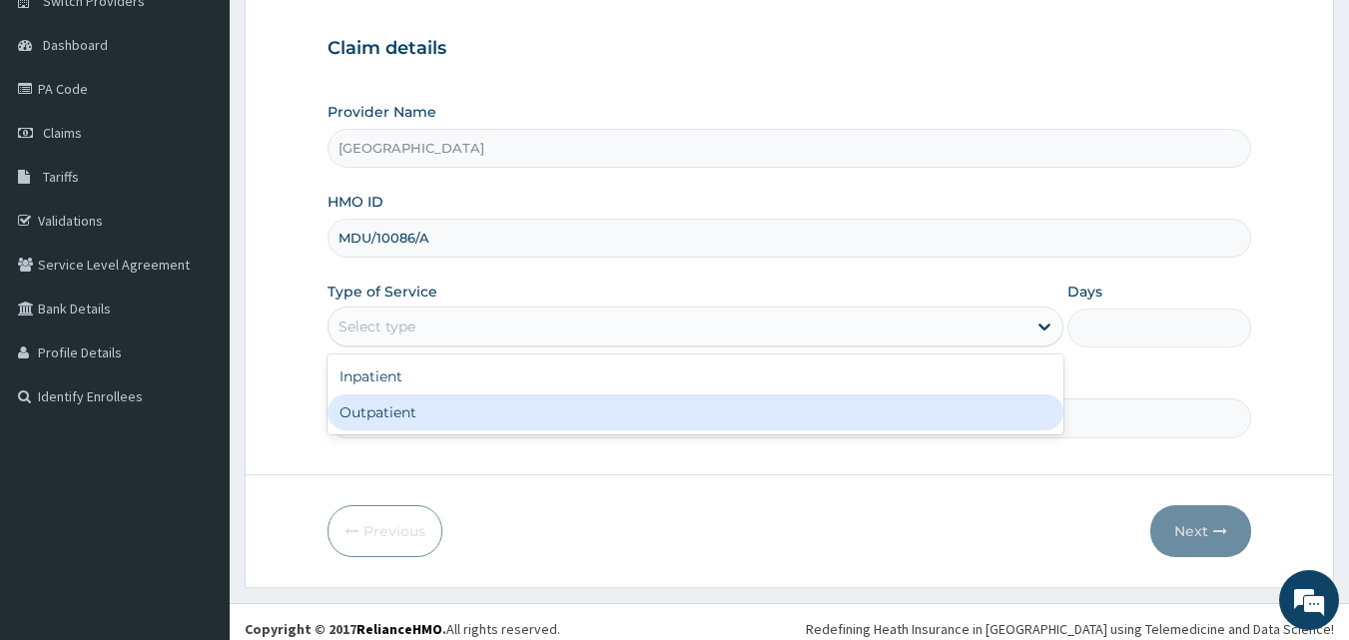
click at [408, 398] on div "Outpatient" at bounding box center [696, 413] width 736 height 36
type input "1"
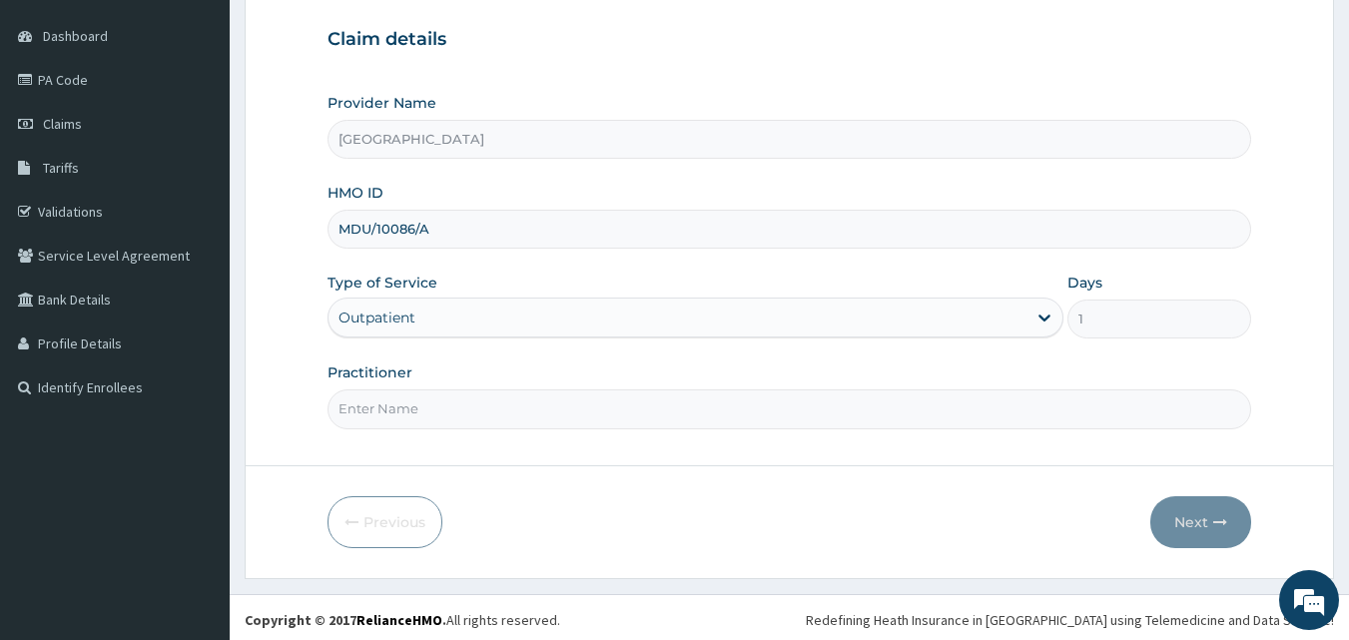
scroll to position [187, 0]
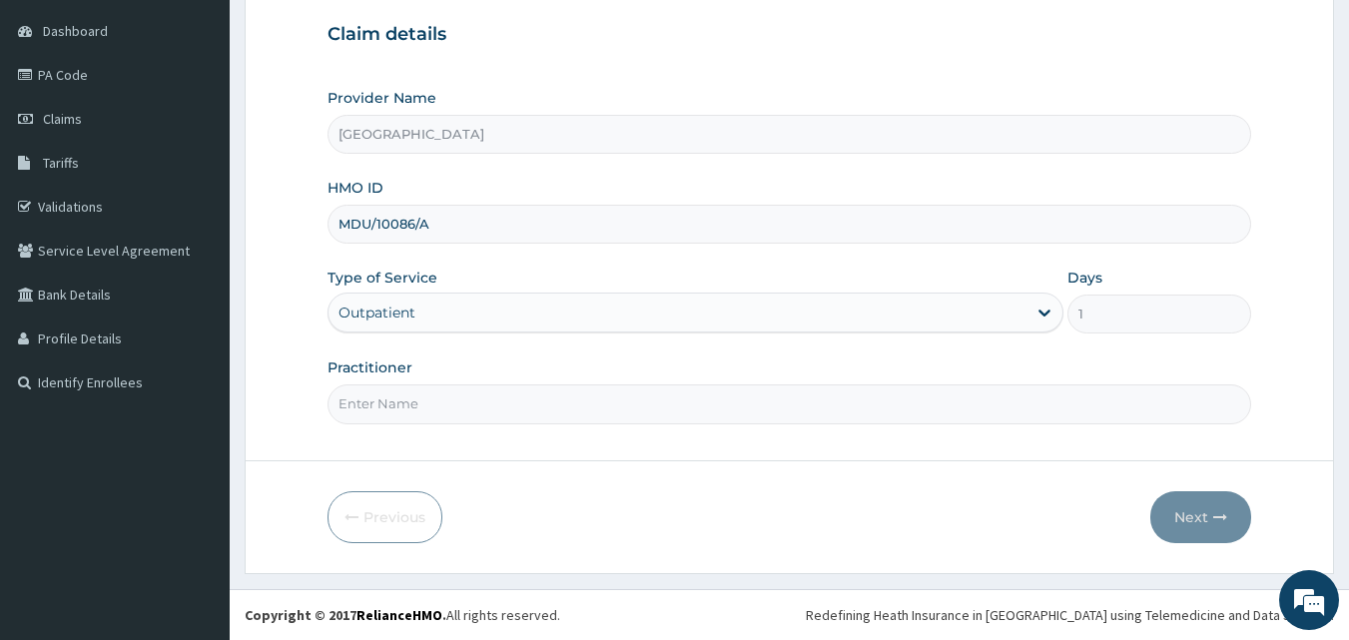
click at [488, 411] on input "Practitioner" at bounding box center [790, 404] width 925 height 39
type input "[PERSON_NAME]"
click at [1196, 513] on button "Next" at bounding box center [1201, 517] width 101 height 52
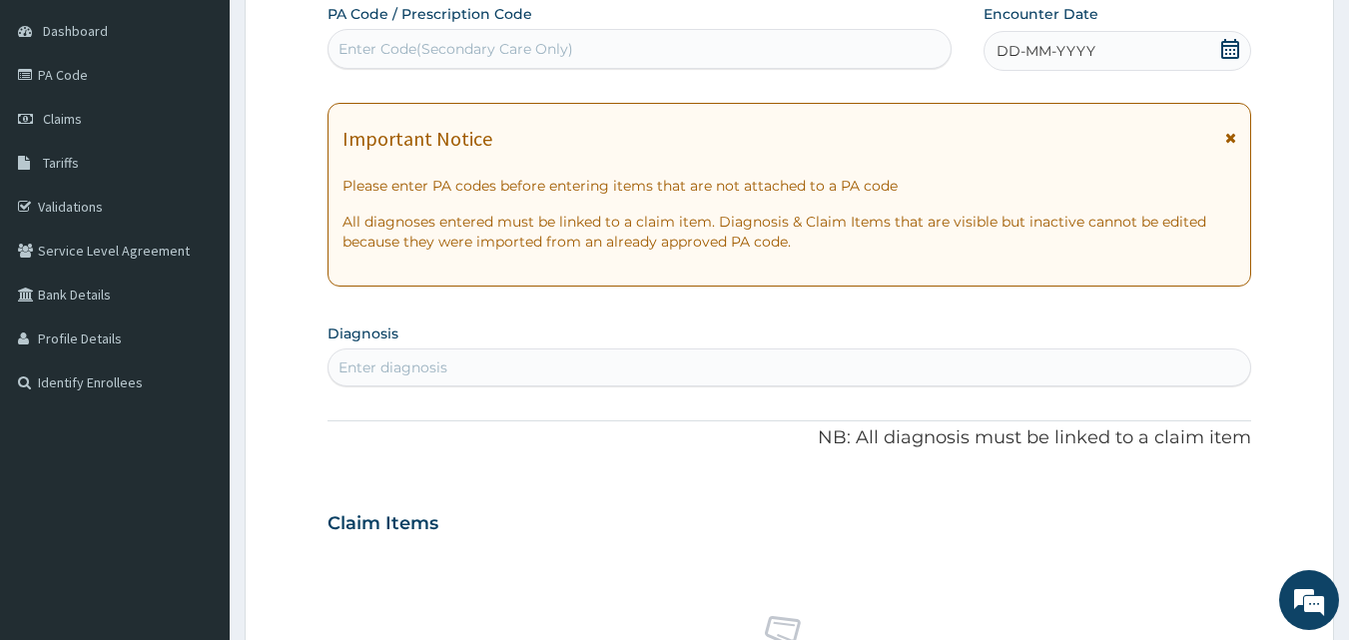
click at [1026, 49] on span "DD-MM-YYYY" at bounding box center [1046, 51] width 99 height 20
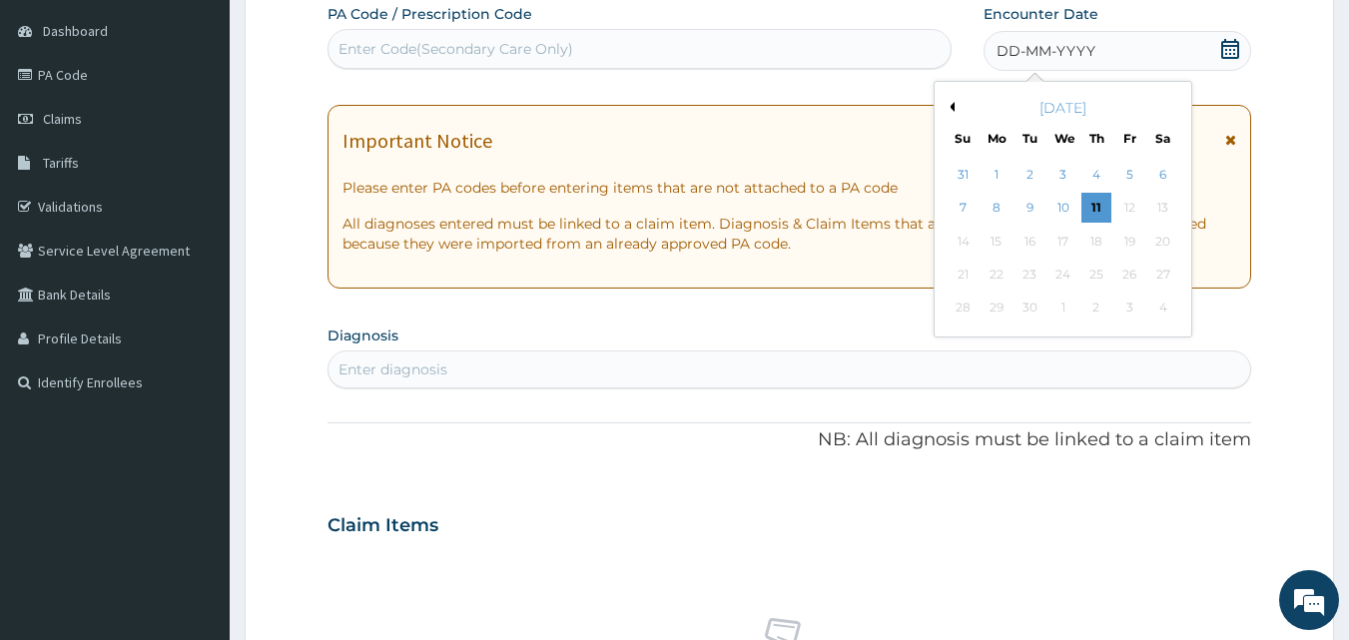
click at [954, 107] on button "Previous Month" at bounding box center [950, 107] width 10 height 10
click at [1062, 237] on div "13" at bounding box center [1064, 242] width 30 height 30
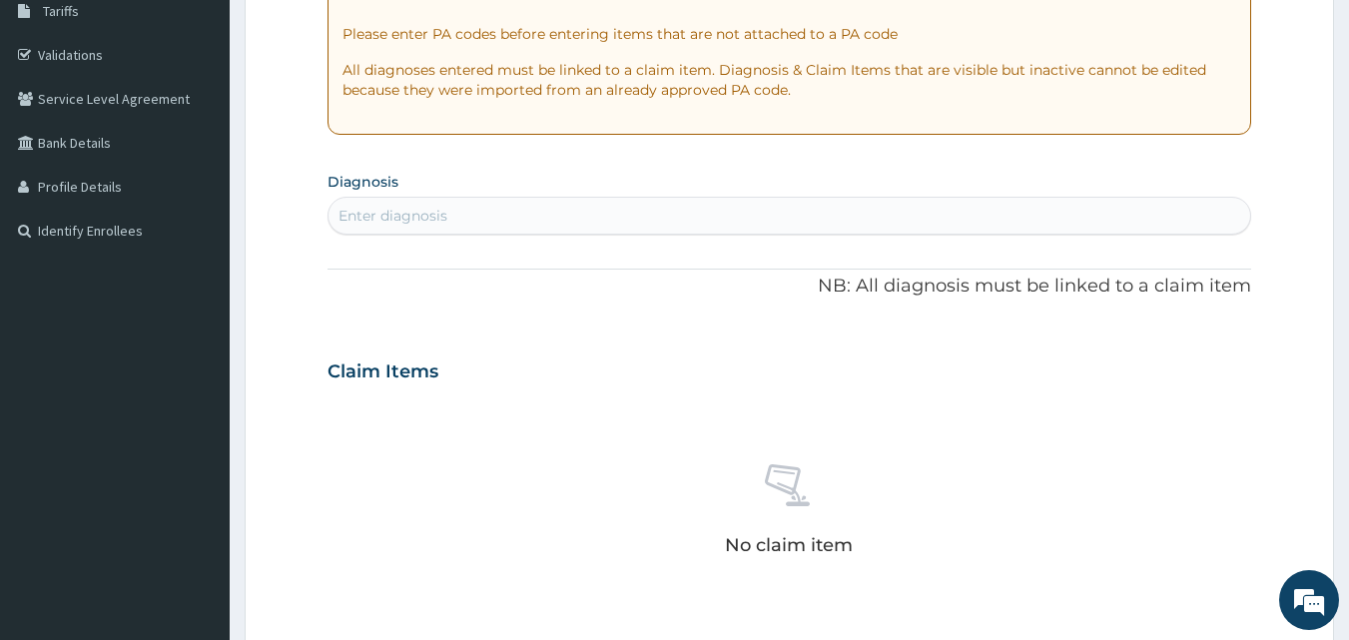
scroll to position [365, 0]
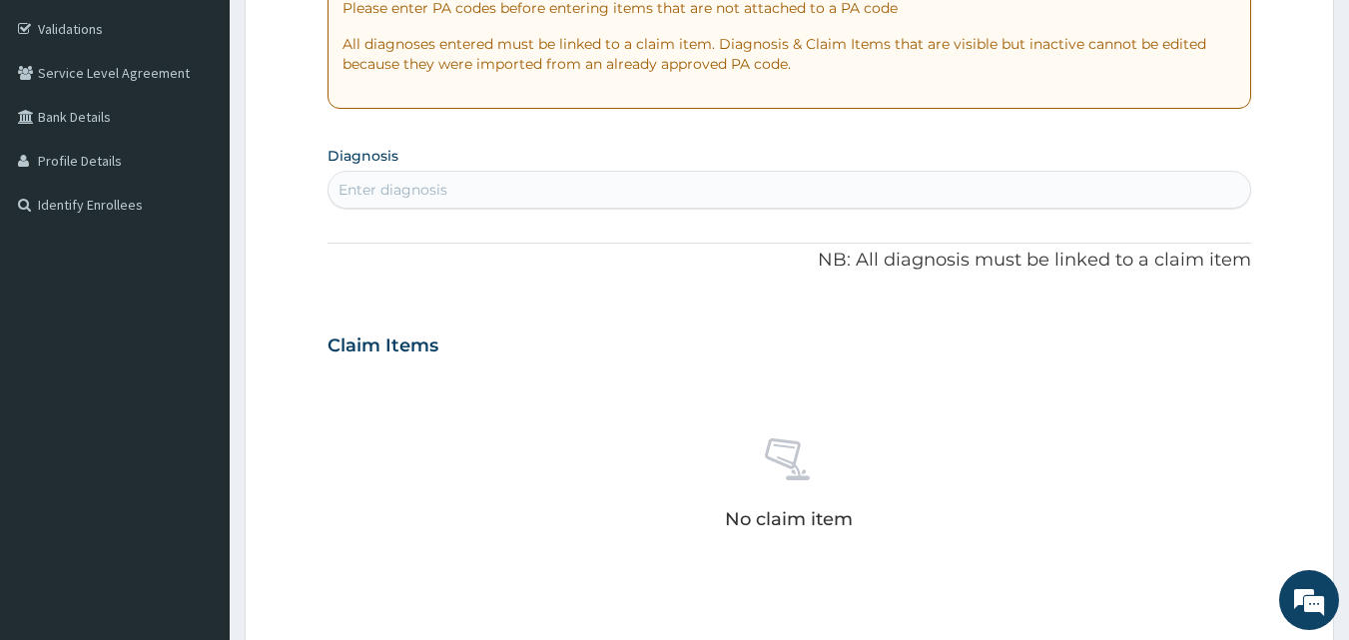
click at [551, 185] on div "Enter diagnosis" at bounding box center [790, 190] width 923 height 32
type input "[MEDICAL_DATA]"
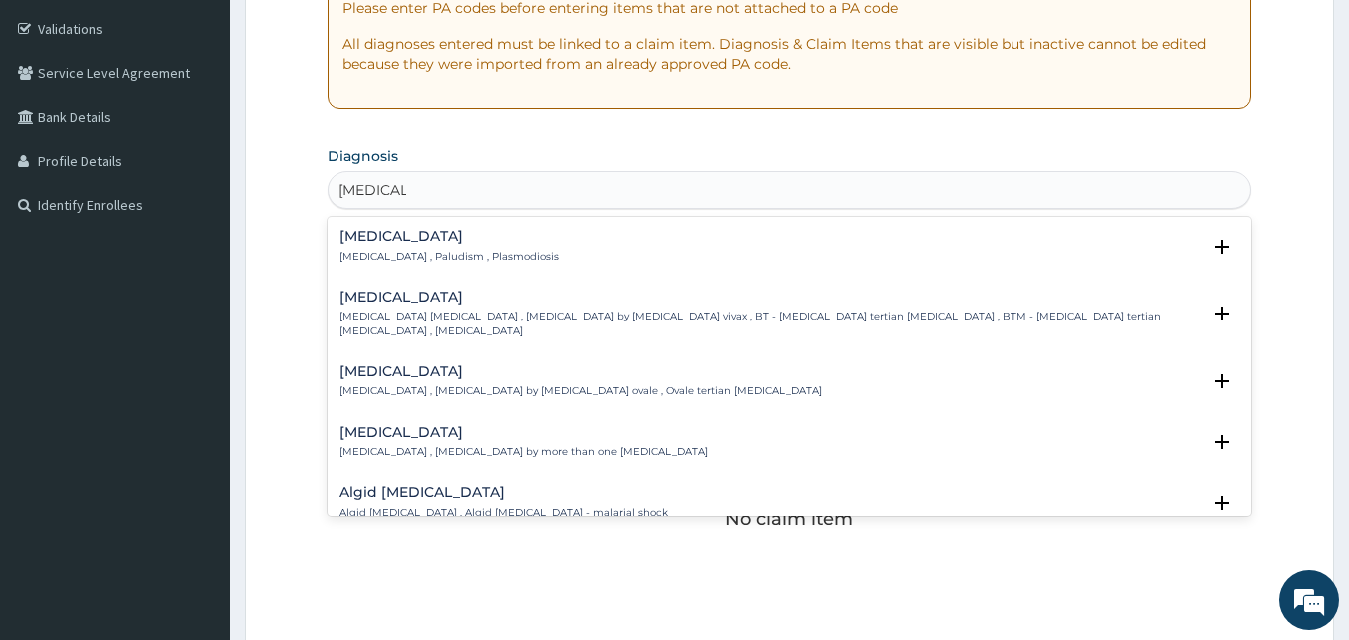
click at [388, 240] on h4 "[MEDICAL_DATA]" at bounding box center [450, 236] width 220 height 15
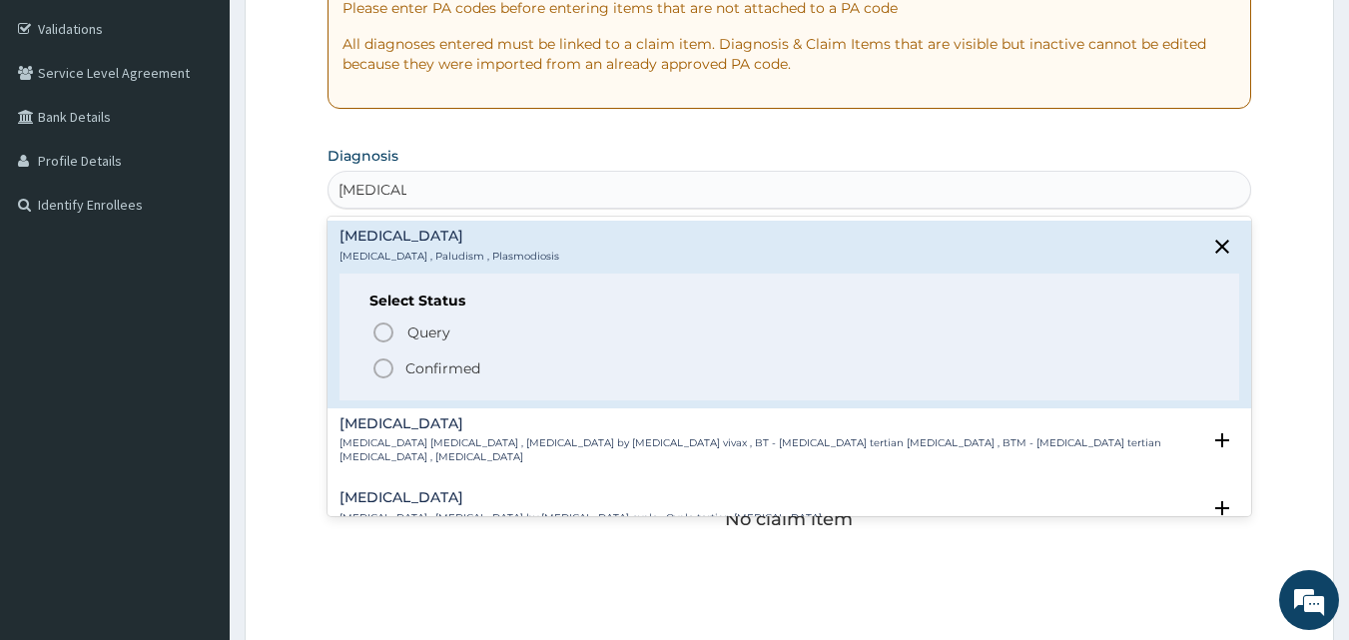
click at [390, 370] on icon "status option filled" at bounding box center [384, 369] width 24 height 24
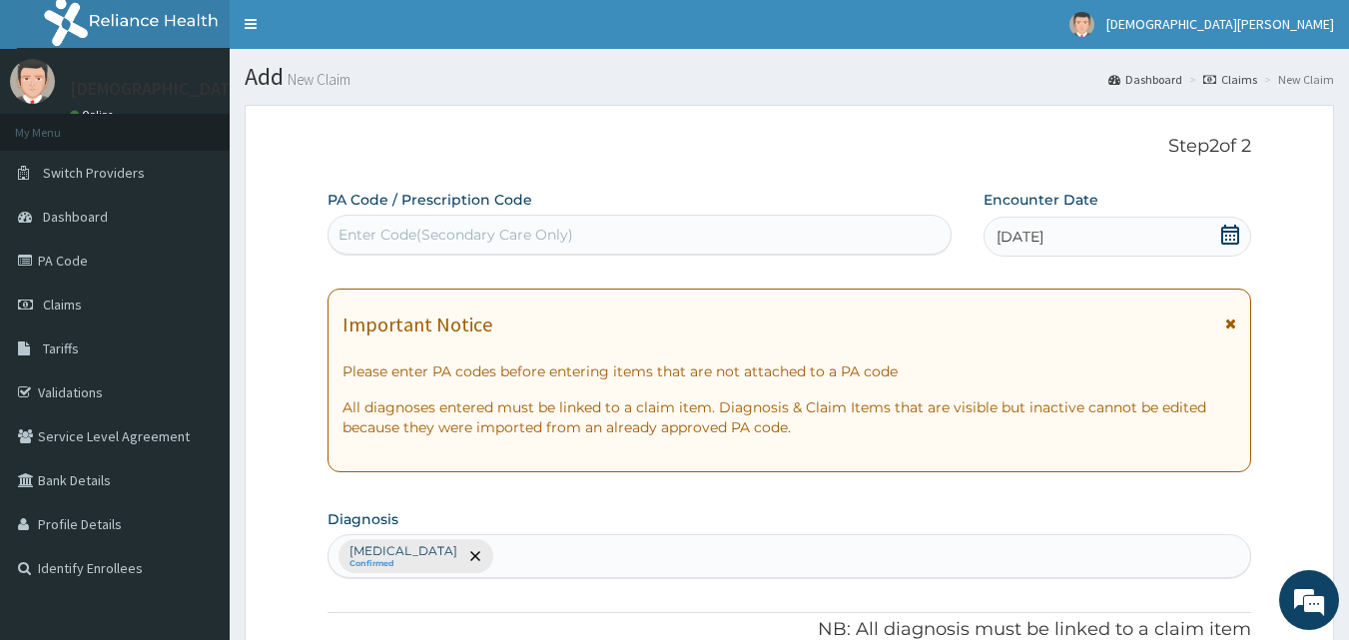
scroll to position [0, 0]
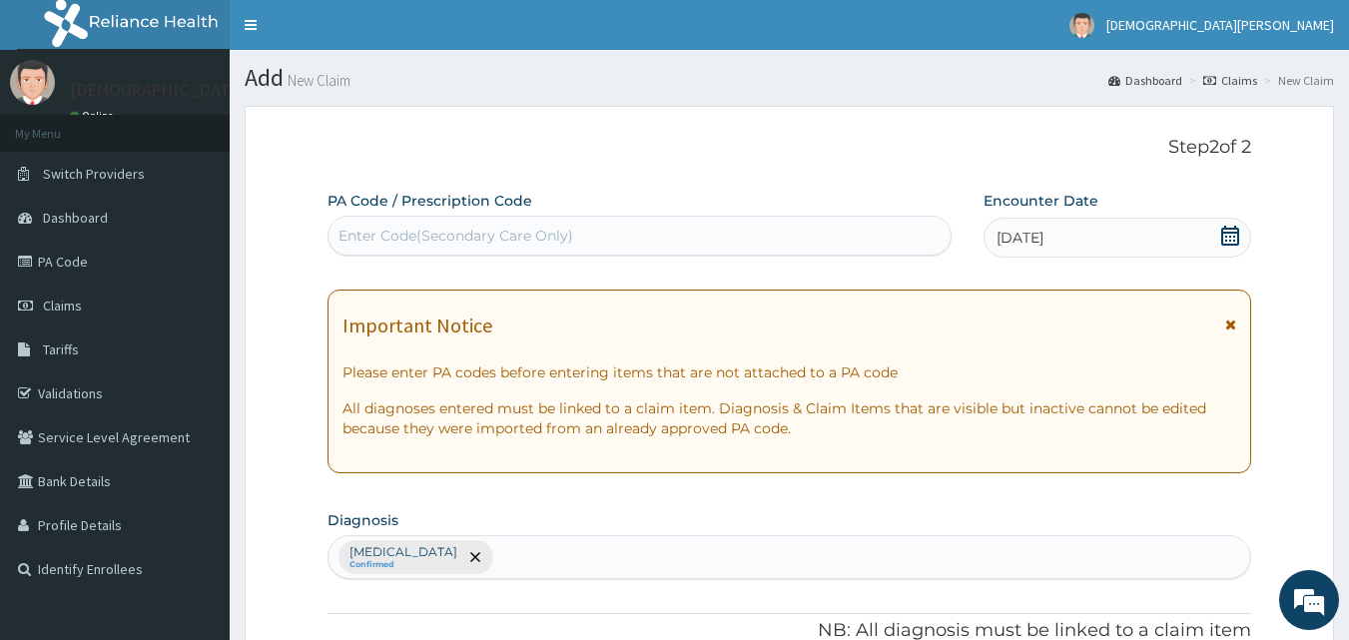
click at [1038, 242] on span "13-08-2025" at bounding box center [1020, 238] width 47 height 20
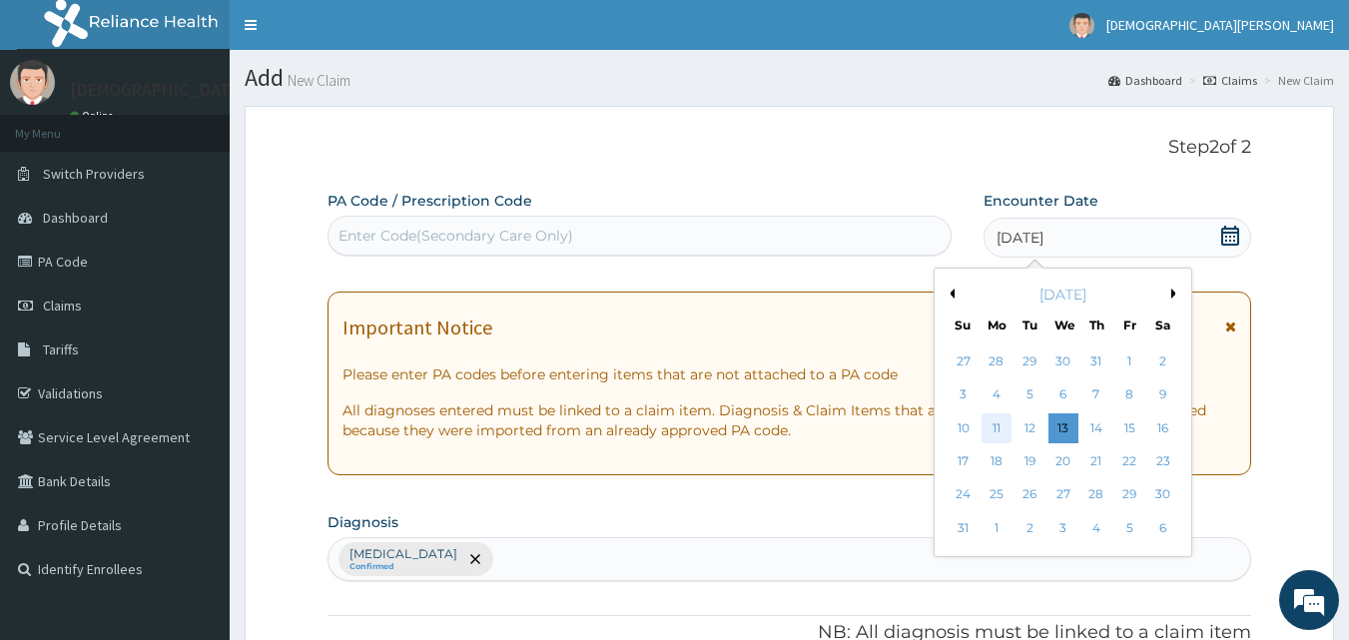
click at [993, 430] on div "11" at bounding box center [997, 428] width 30 height 30
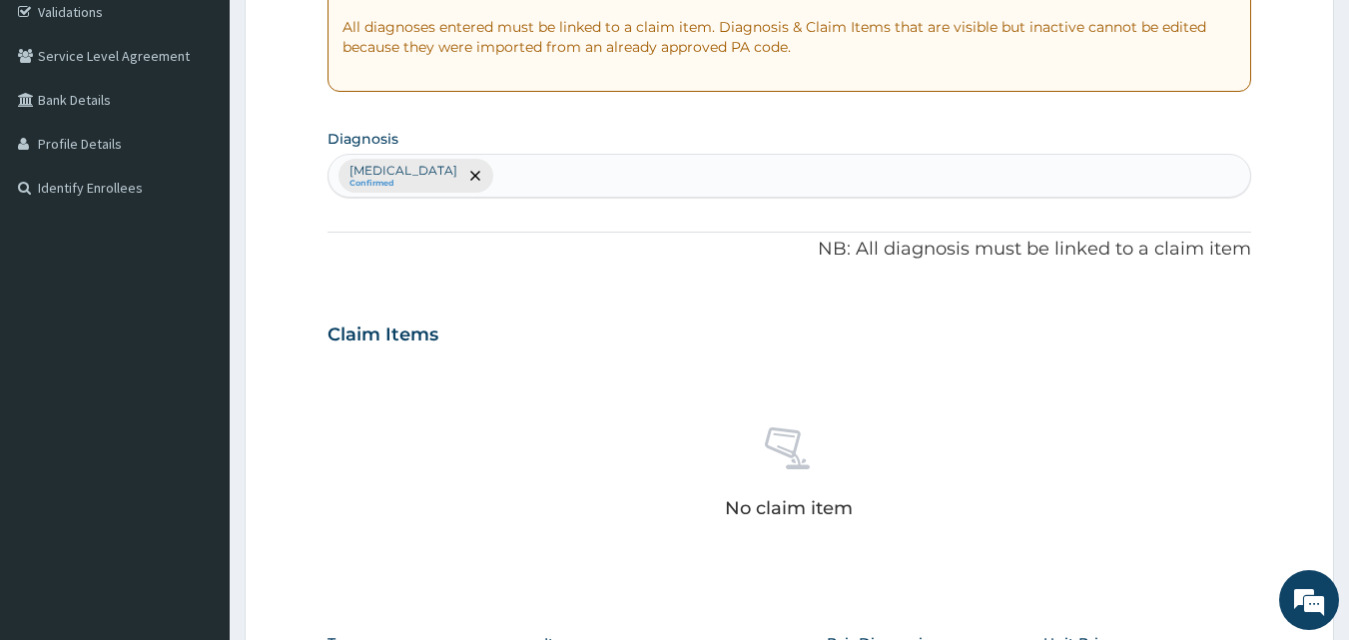
scroll to position [398, 0]
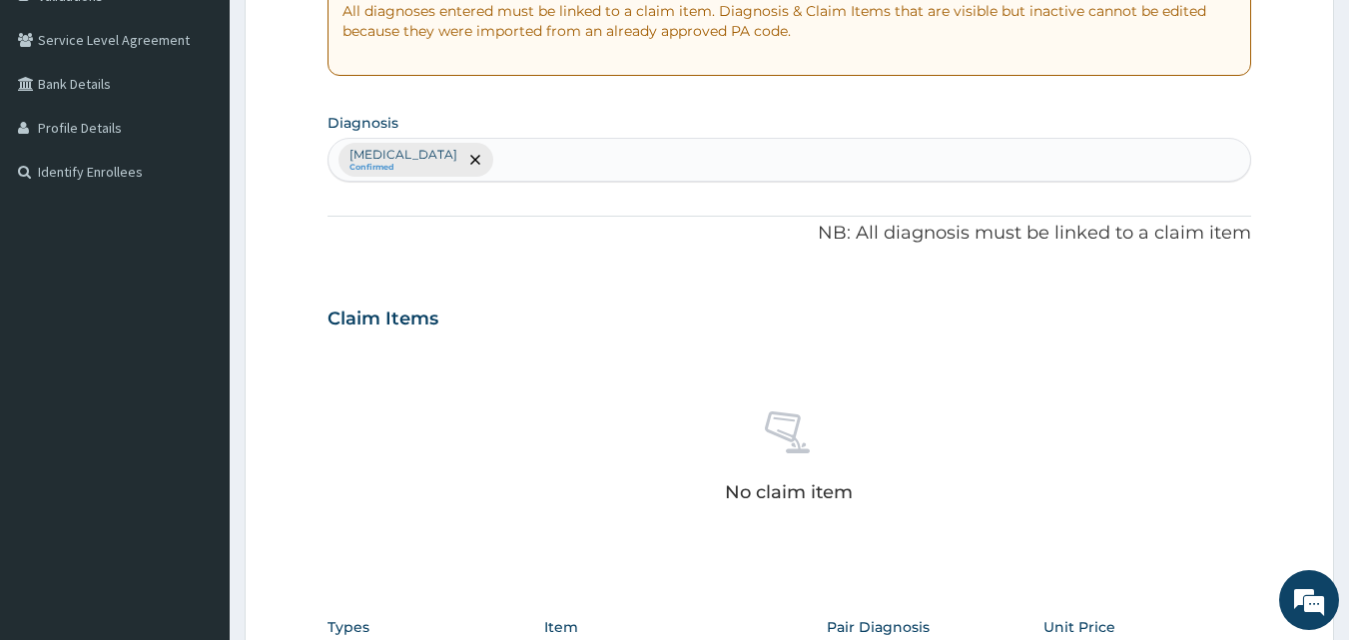
click at [472, 151] on div "Malaria Confirmed" at bounding box center [790, 160] width 923 height 42
type input "SEPSIS"
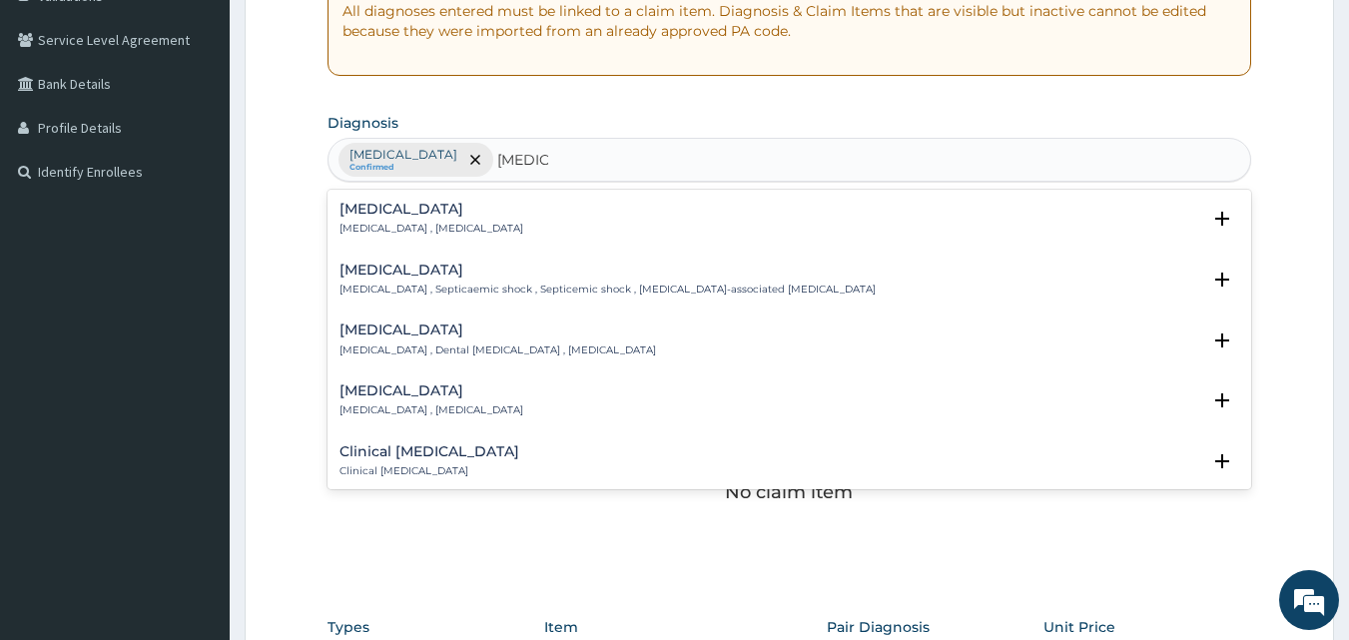
click at [371, 229] on p "Systemic infection , Sepsis" at bounding box center [432, 229] width 184 height 14
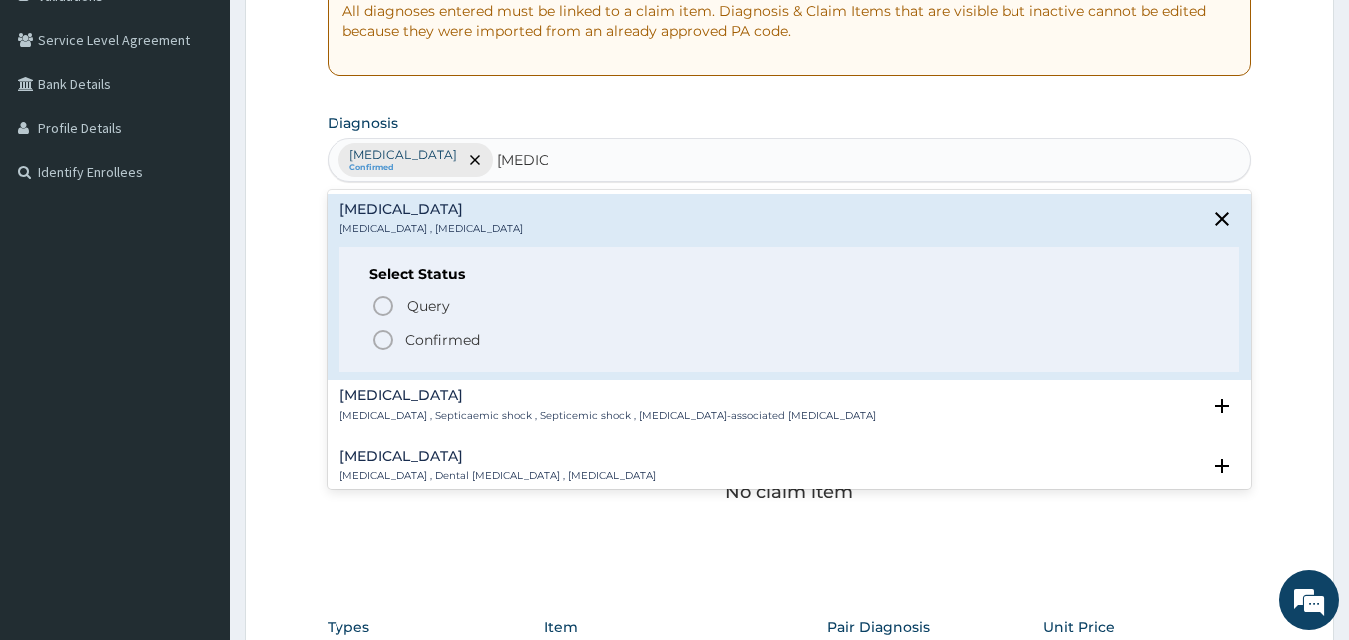
click at [388, 342] on icon "status option filled" at bounding box center [384, 341] width 24 height 24
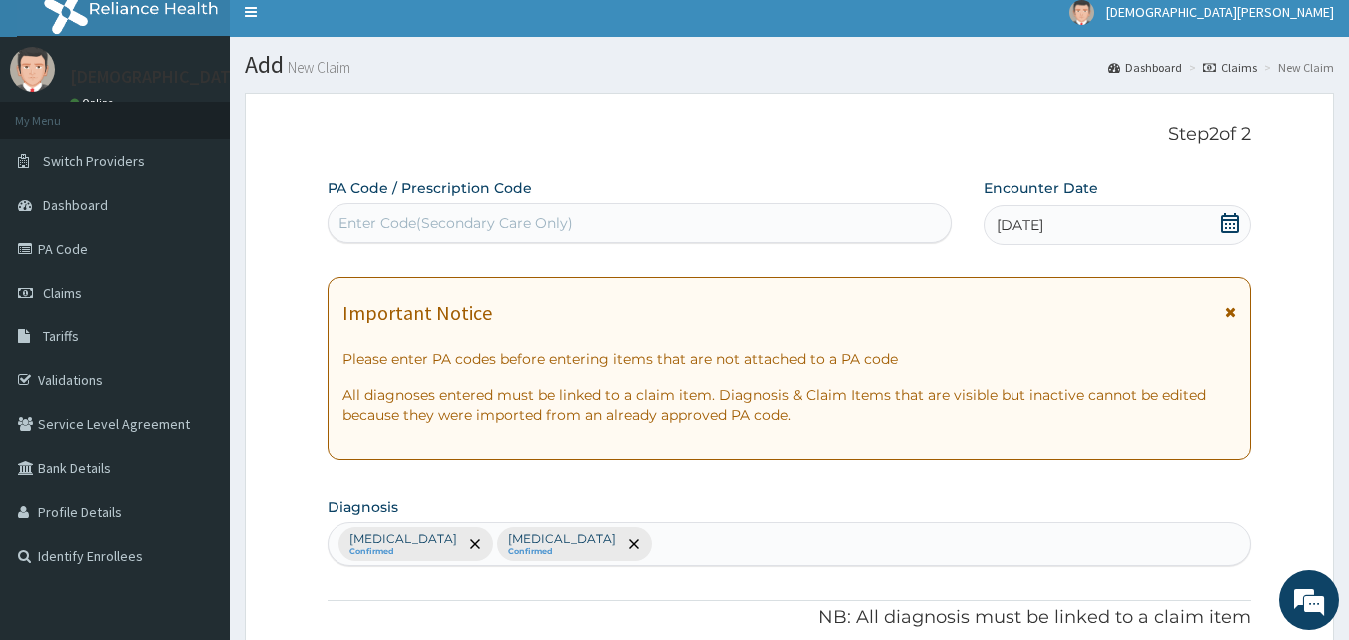
scroll to position [0, 0]
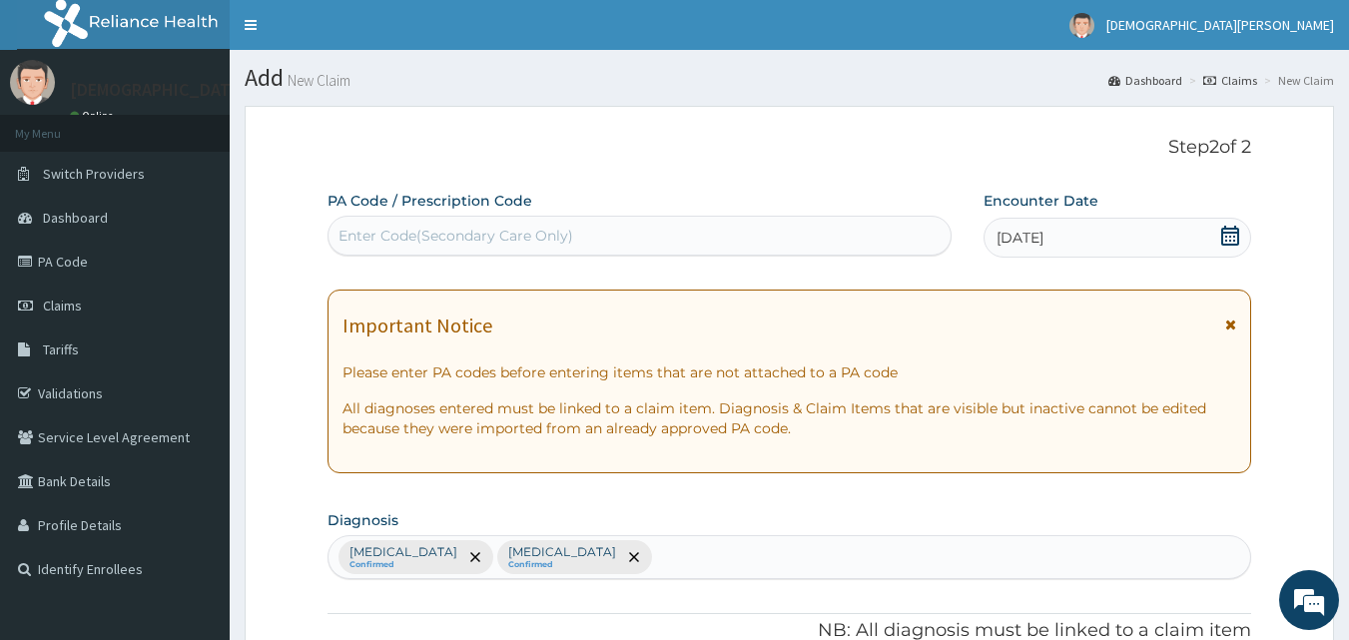
click at [773, 230] on div "Enter Code(Secondary Care Only)" at bounding box center [640, 236] width 623 height 32
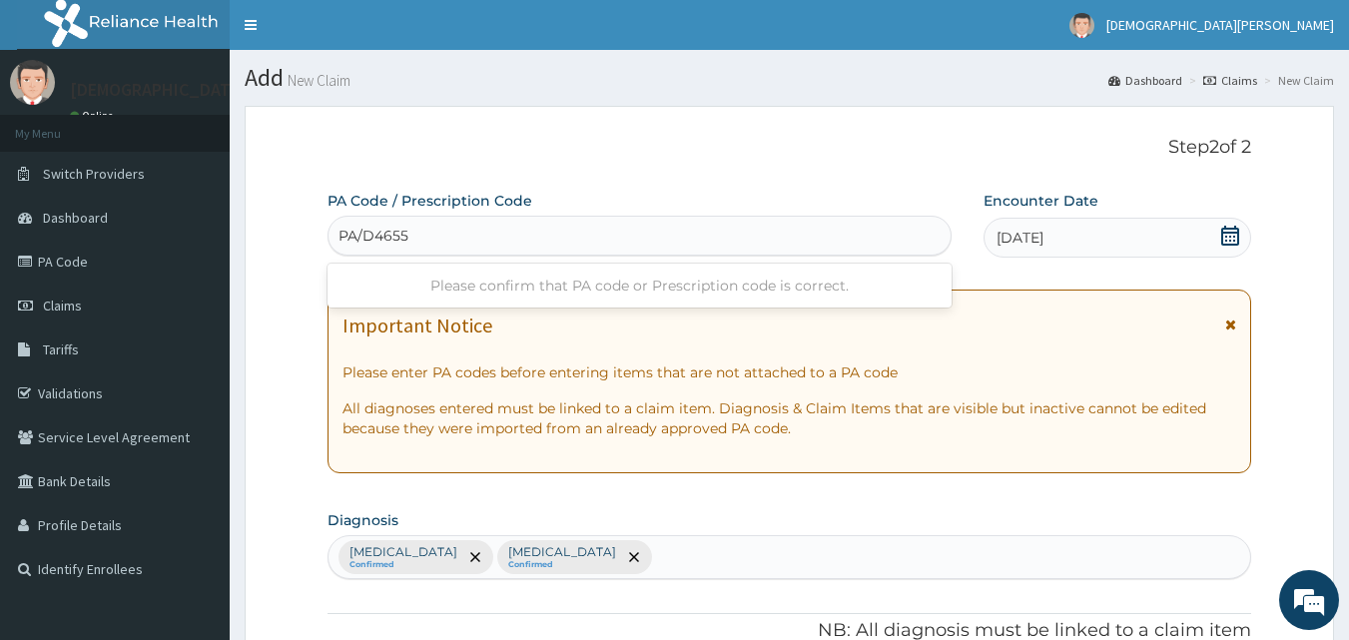
type input "PA/D46553"
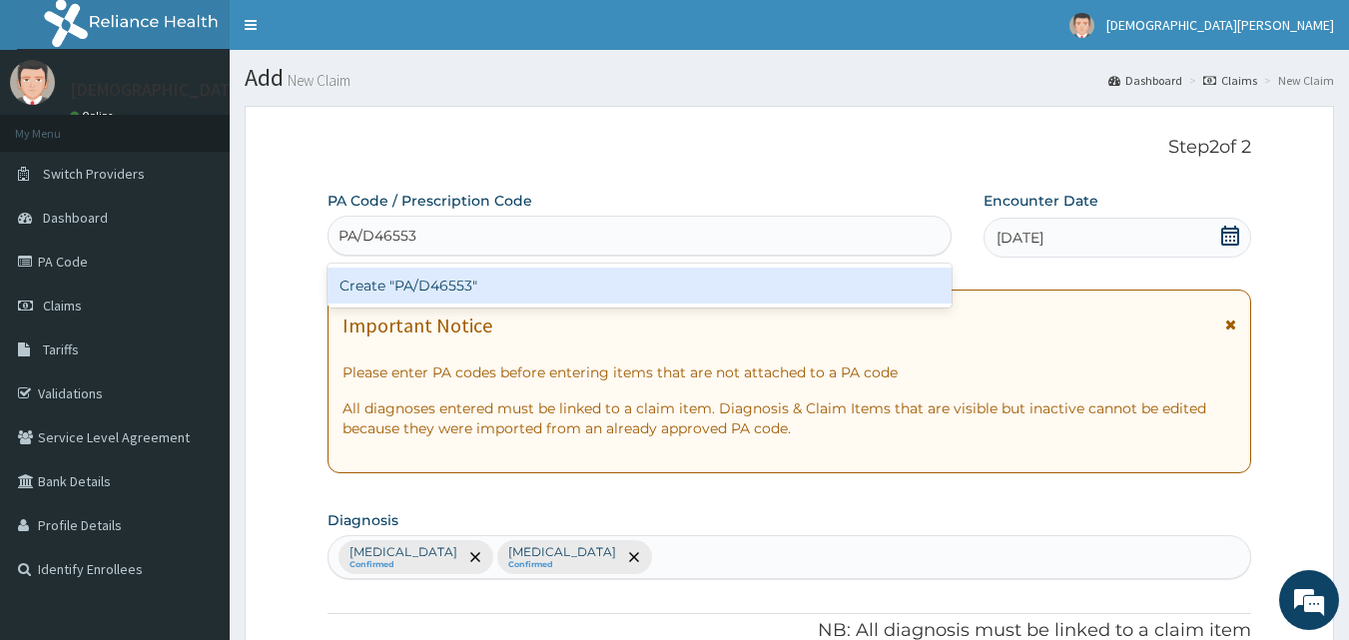
click at [698, 280] on div "Create "PA/D46553"" at bounding box center [640, 286] width 625 height 36
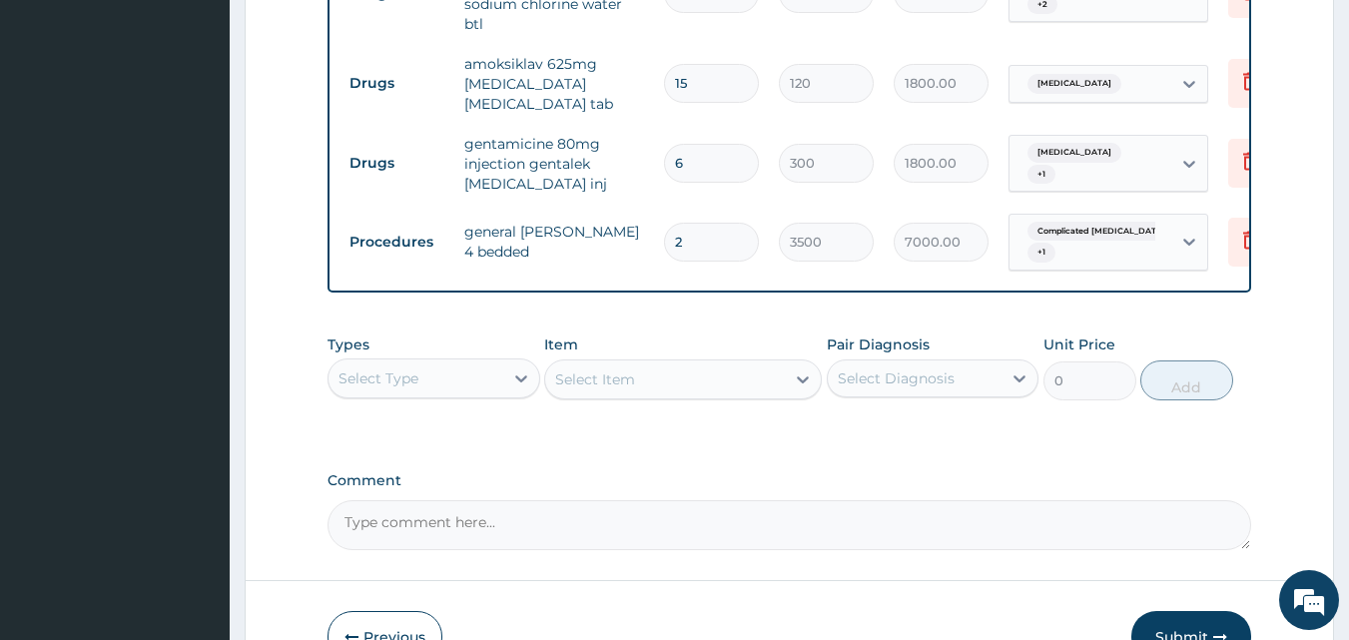
scroll to position [942, 0]
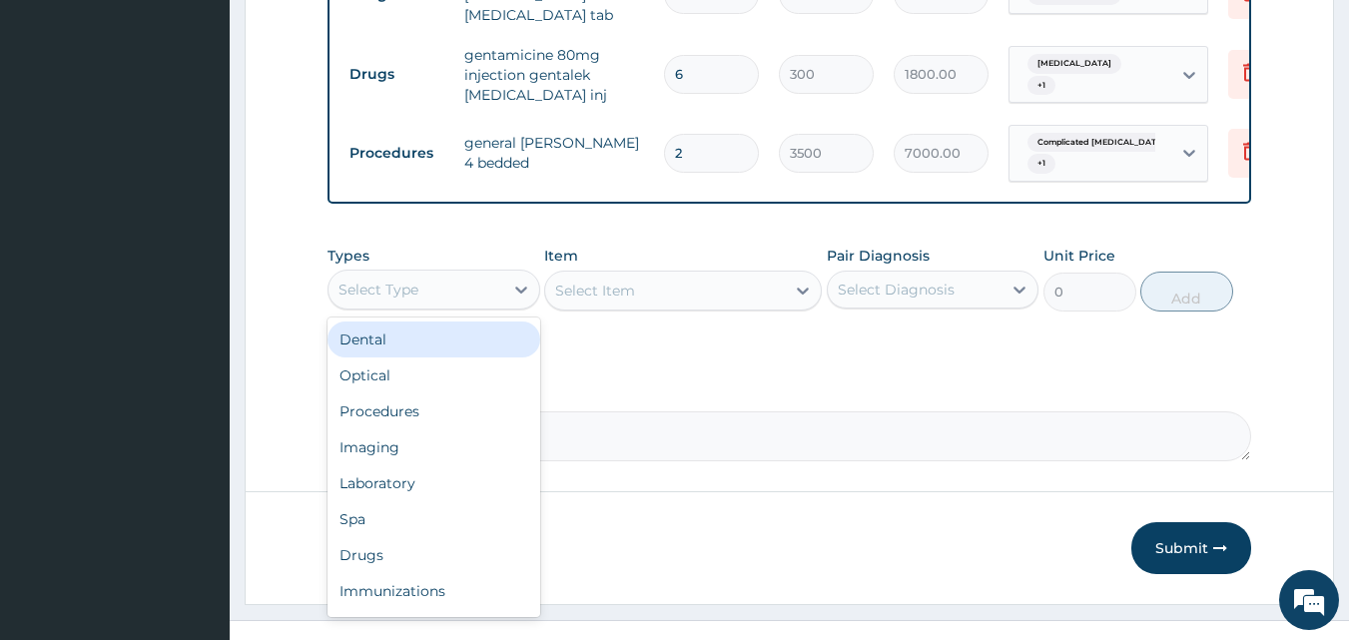
click at [474, 294] on div "Select Type" at bounding box center [416, 290] width 175 height 32
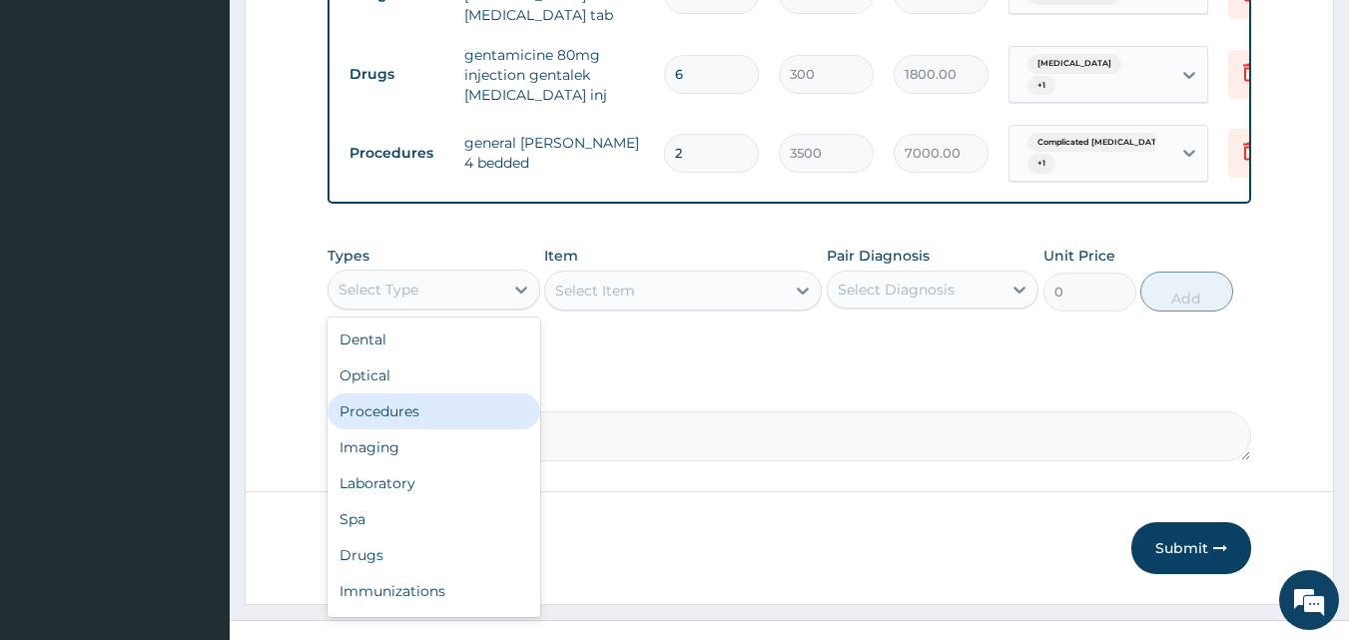
click at [457, 403] on div "Procedures" at bounding box center [434, 412] width 213 height 36
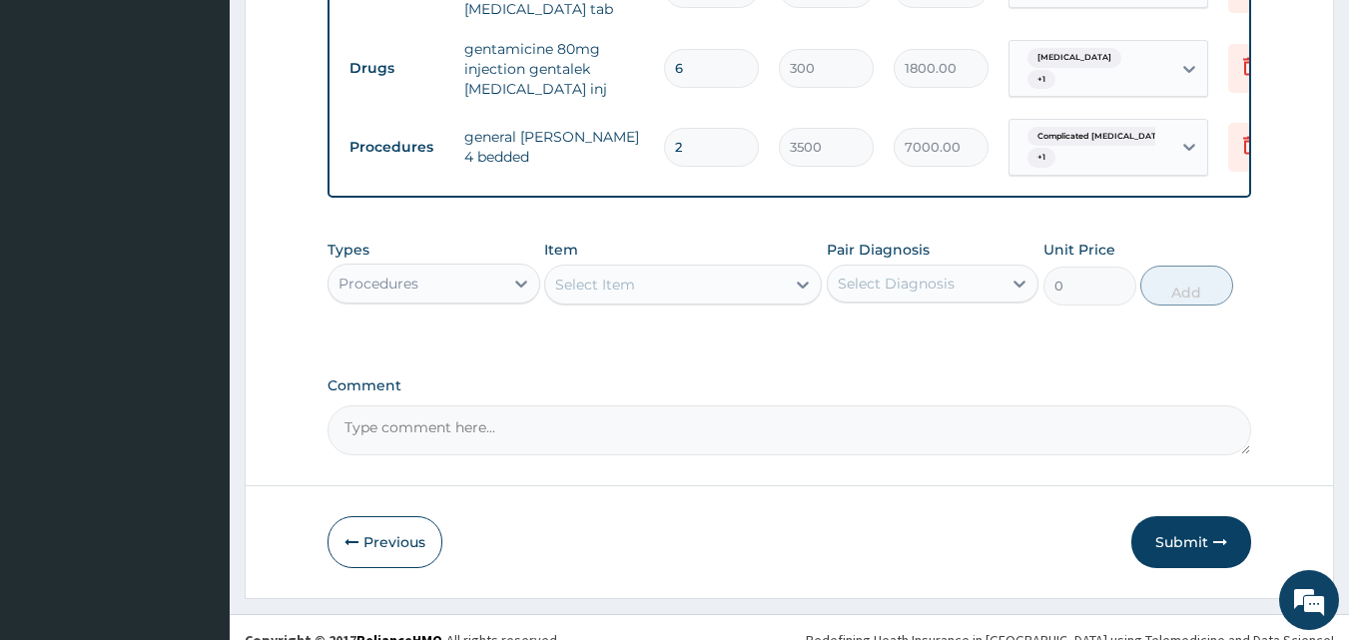
scroll to position [968, 0]
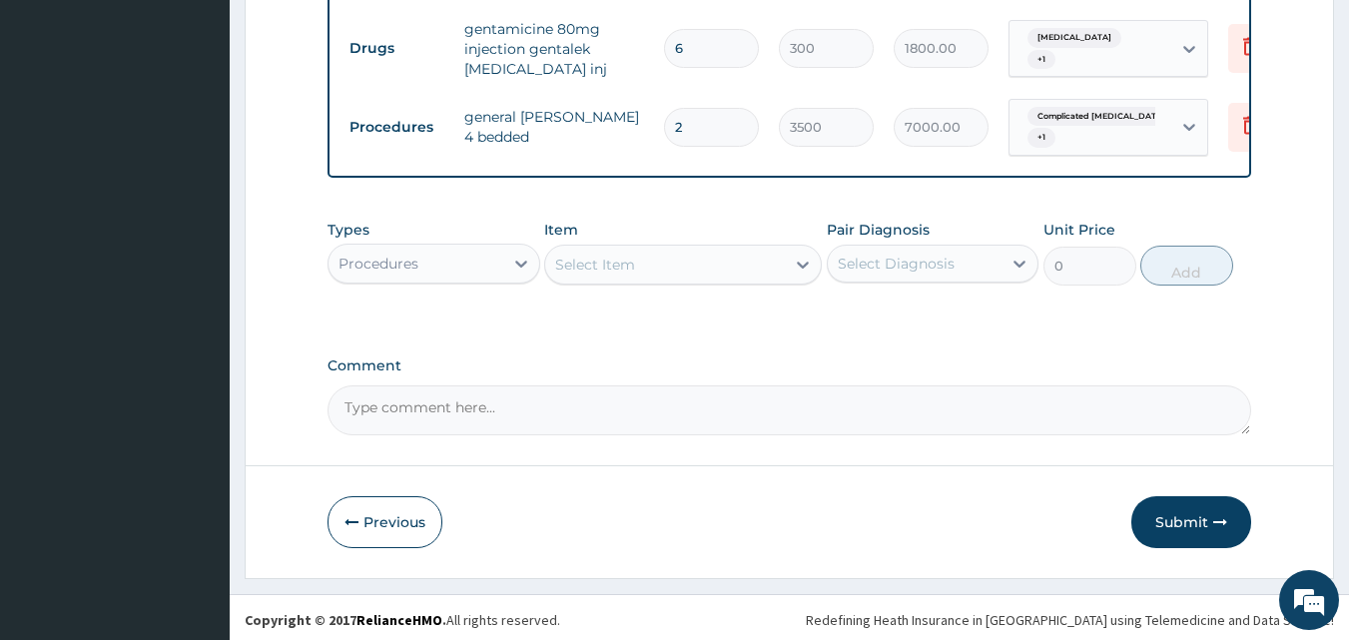
click at [637, 265] on div "Select Item" at bounding box center [665, 265] width 240 height 32
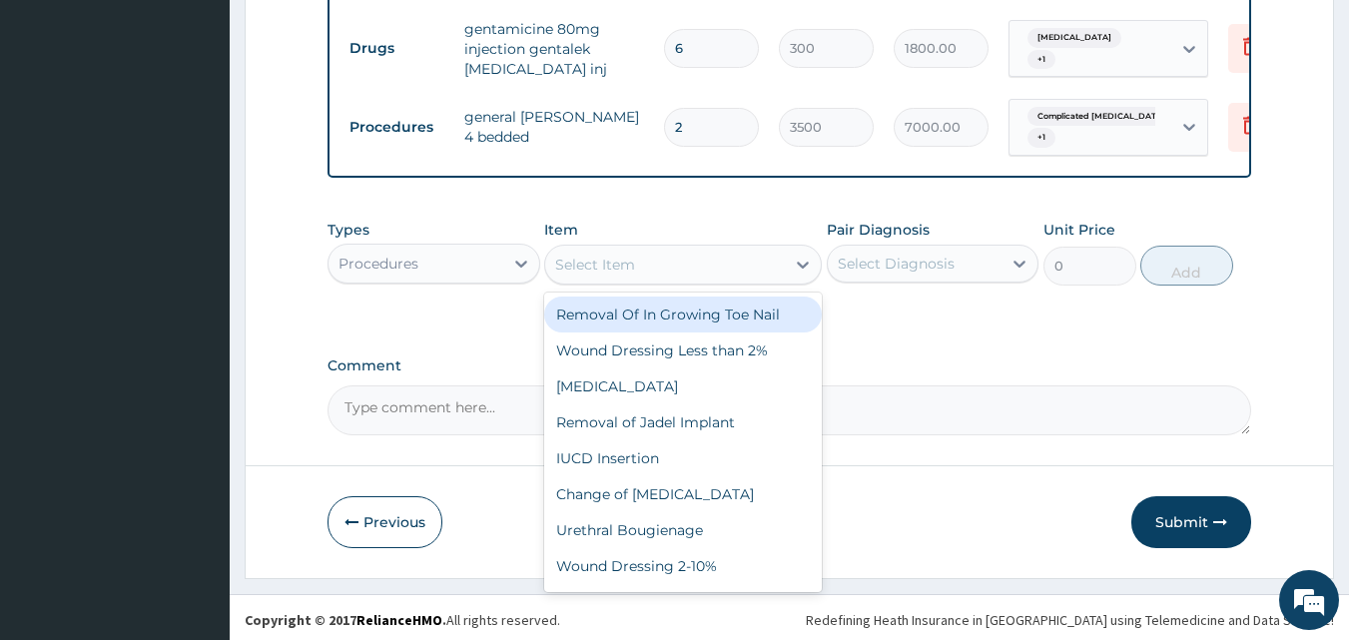
type input "J"
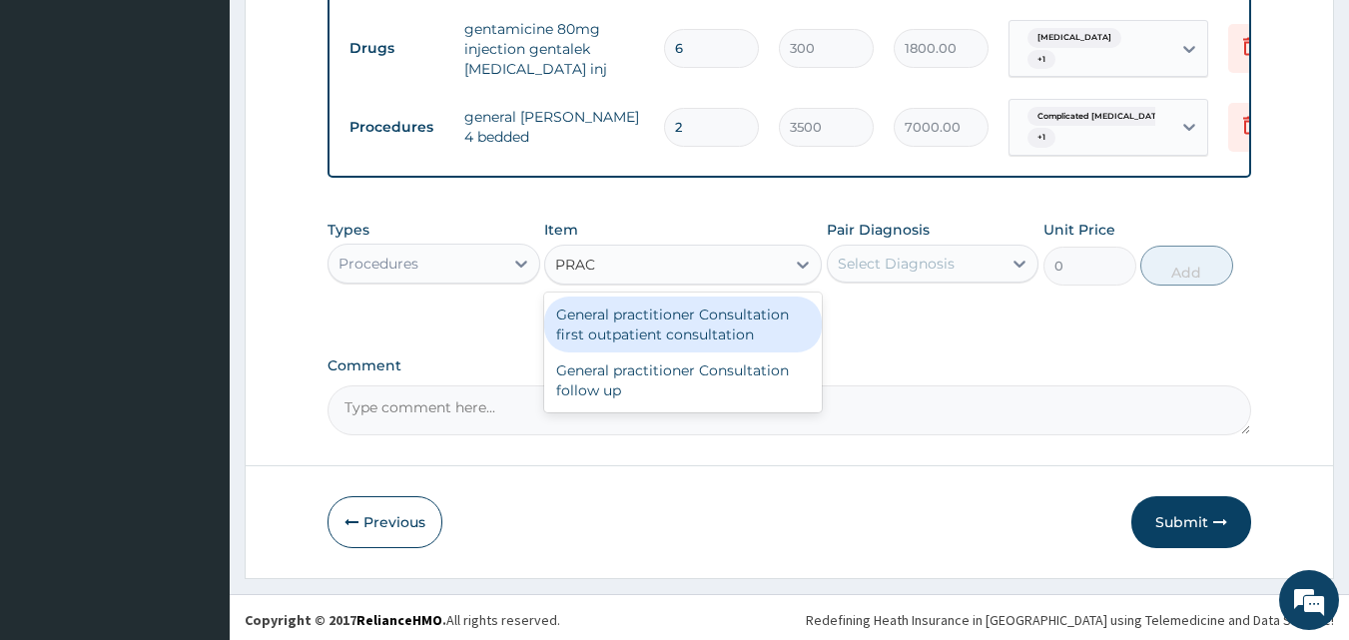
type input "PRACT"
click at [662, 333] on div "General practitioner Consultation first outpatient consultation" at bounding box center [683, 325] width 278 height 56
type input "3000"
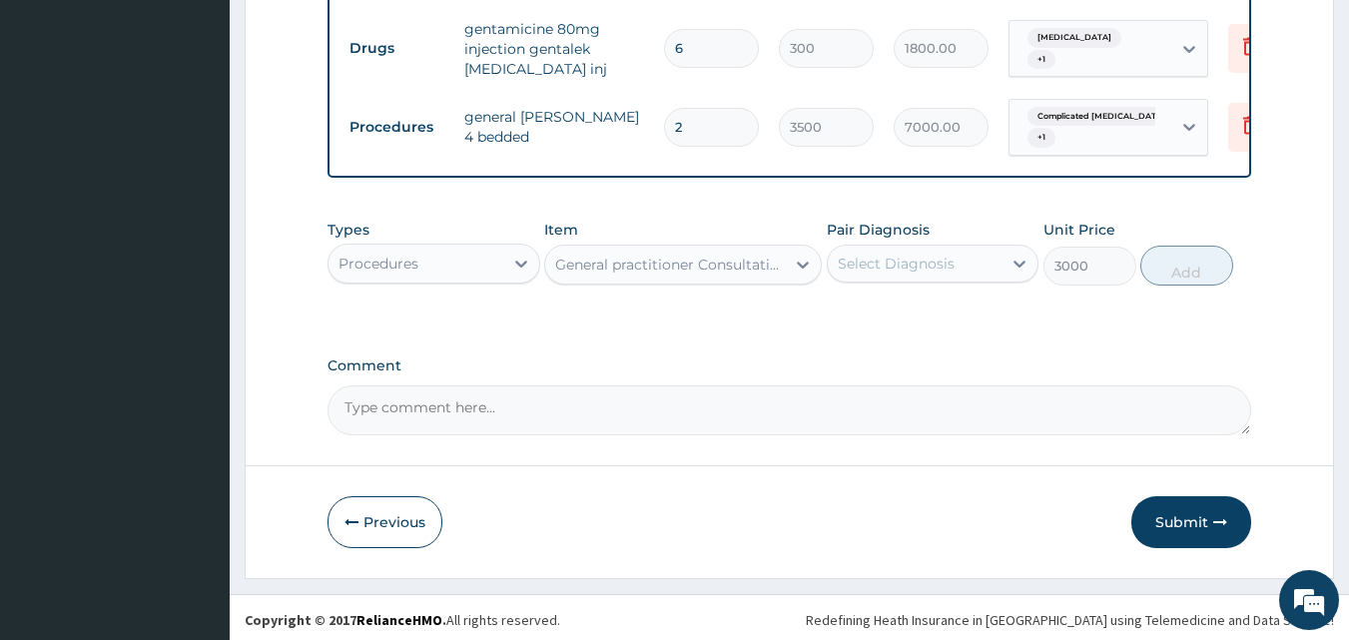
click at [893, 254] on div "Select Diagnosis" at bounding box center [896, 264] width 117 height 20
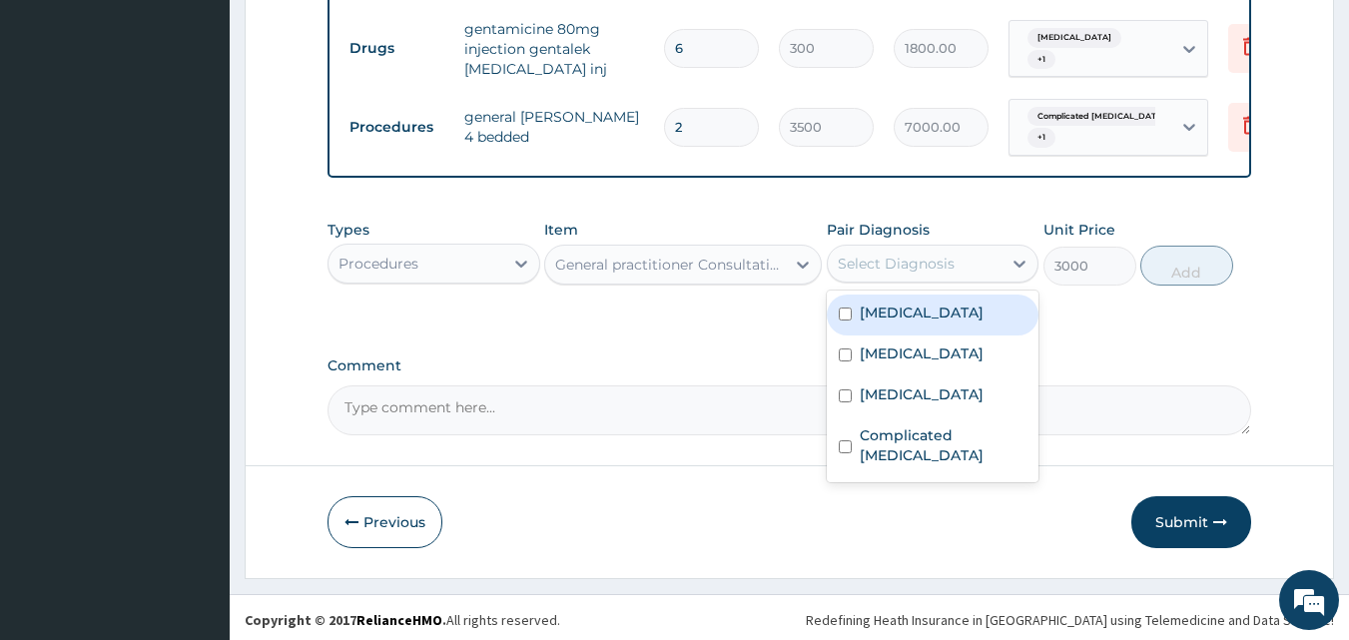
click at [902, 311] on label "Malaria" at bounding box center [922, 313] width 124 height 20
checkbox input "true"
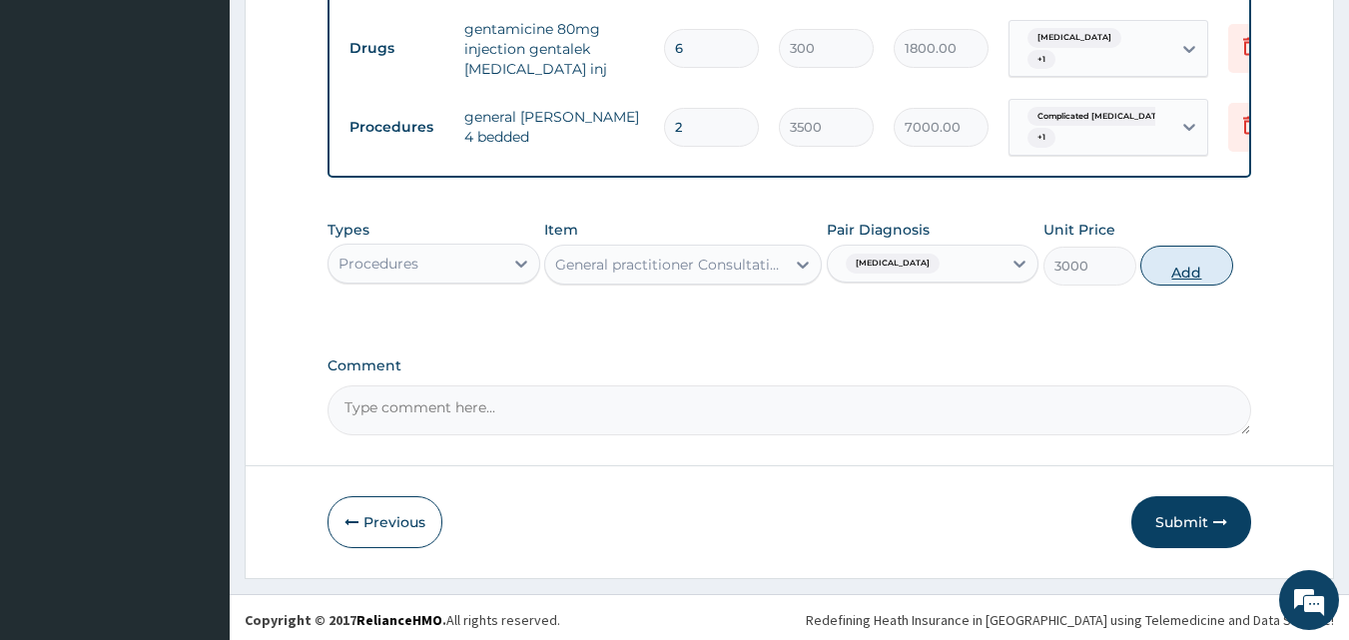
click at [1167, 254] on button "Add" at bounding box center [1187, 266] width 93 height 40
type input "0"
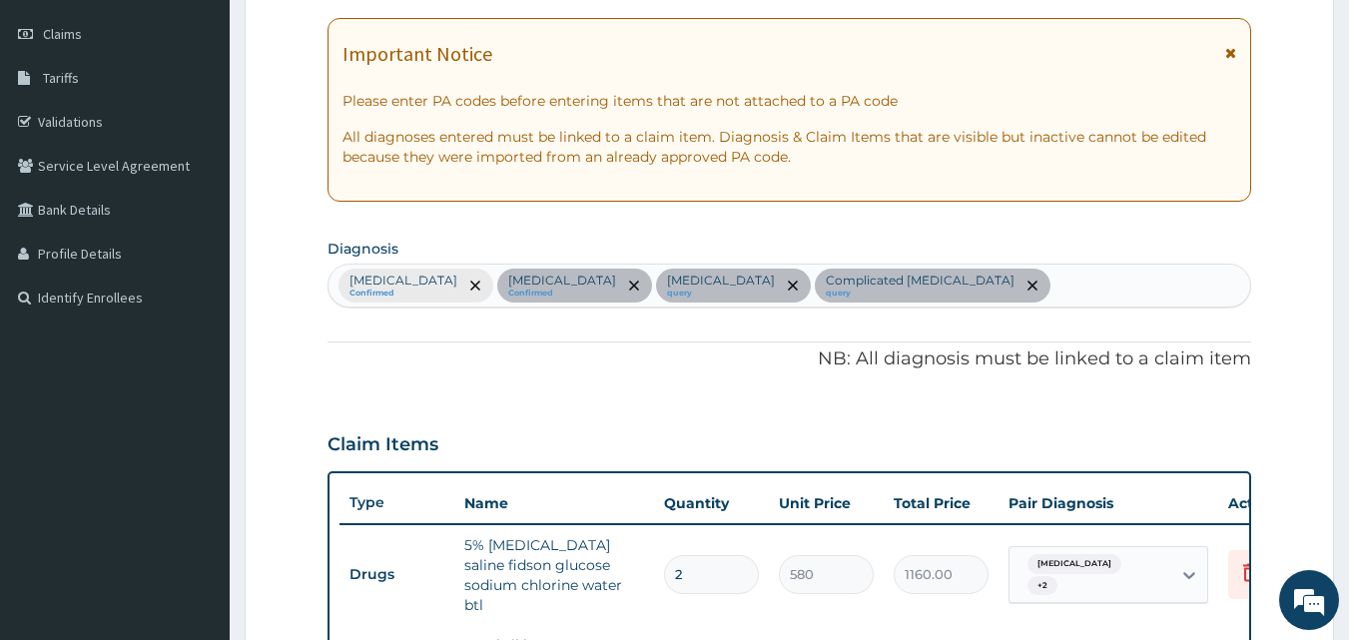
scroll to position [274, 0]
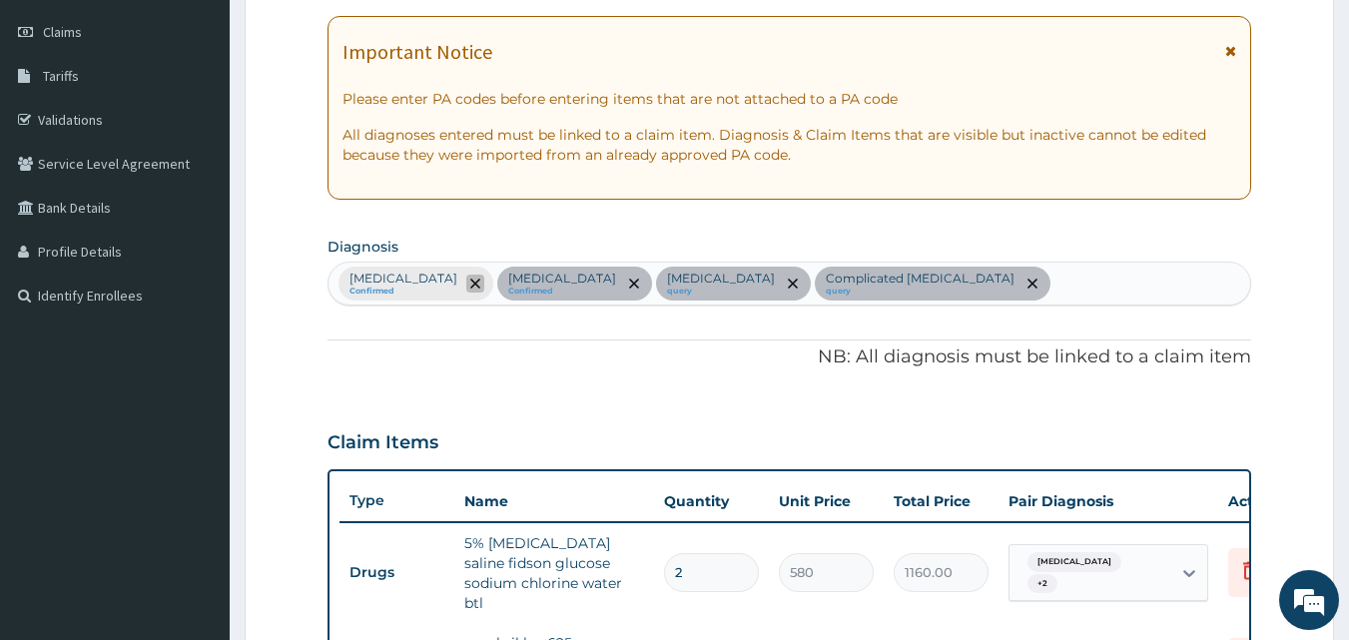
click at [466, 292] on span "remove selection option" at bounding box center [475, 284] width 18 height 18
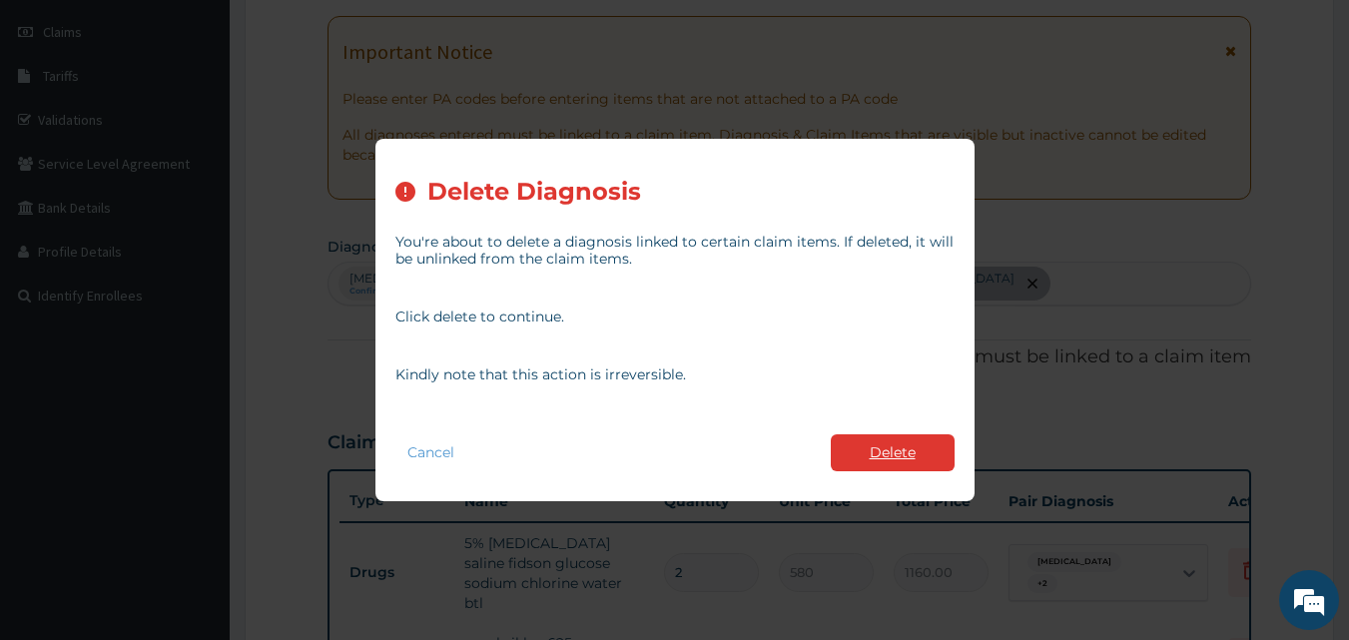
click at [858, 460] on button "Delete" at bounding box center [893, 452] width 124 height 37
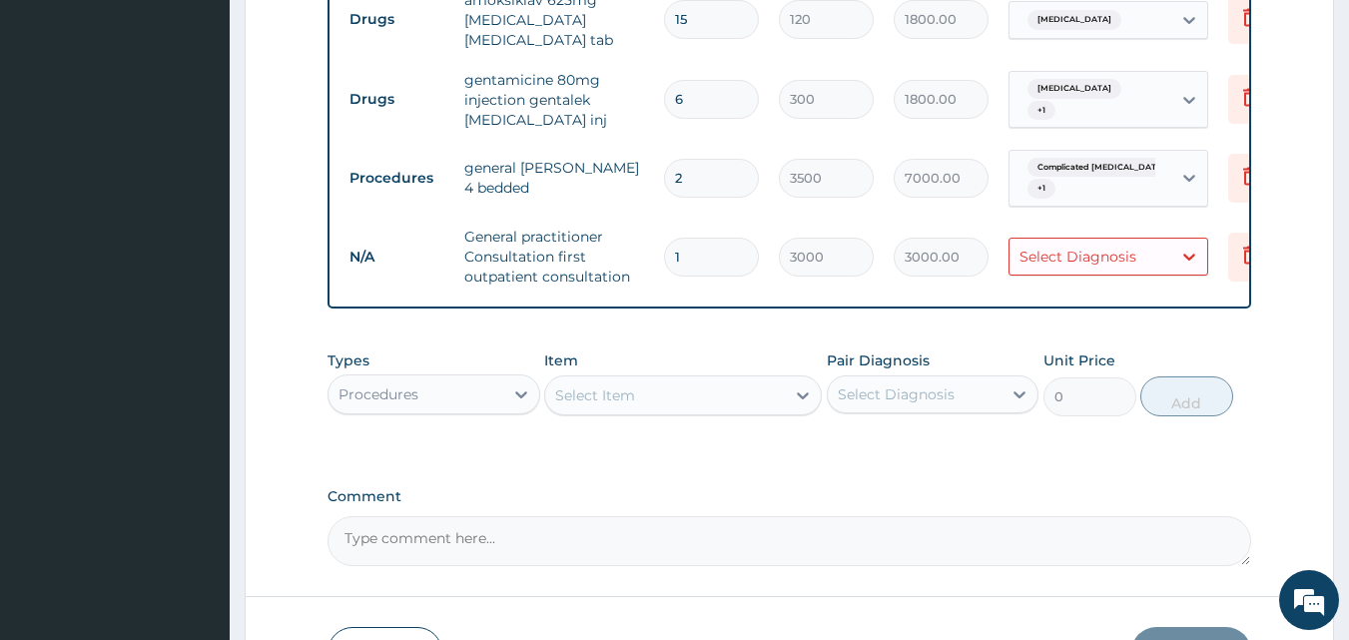
scroll to position [918, 0]
click at [1132, 246] on div "Select Diagnosis" at bounding box center [1078, 256] width 117 height 20
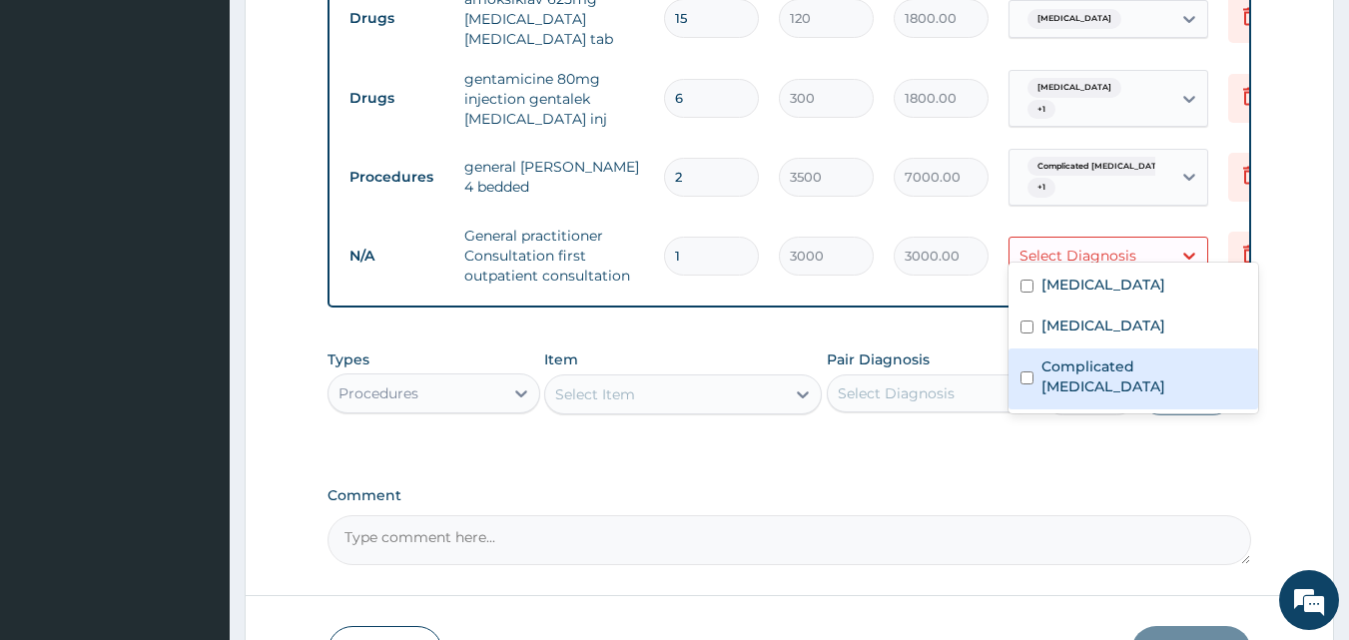
click at [1134, 352] on div "Complicated malaria" at bounding box center [1134, 379] width 250 height 61
checkbox input "true"
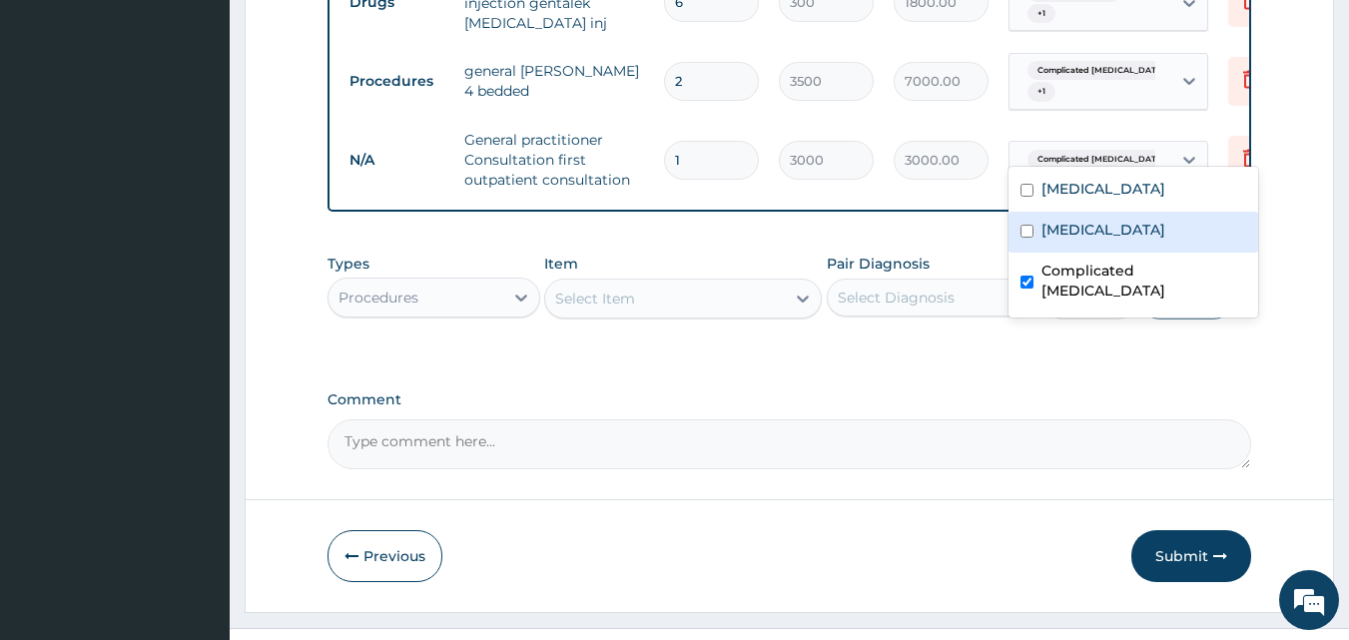
scroll to position [1031, 0]
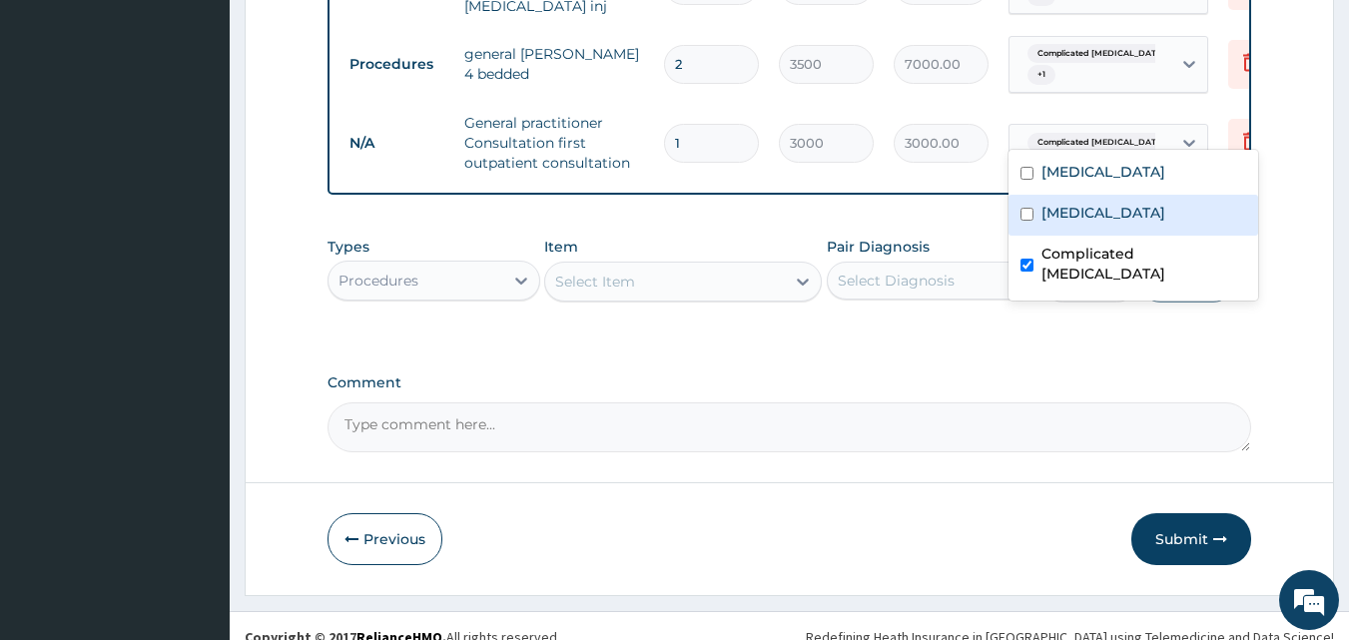
click at [594, 227] on div "Types Procedures Item Select Item Pair Diagnosis Select Diagnosis Unit Price 0 …" at bounding box center [790, 270] width 925 height 86
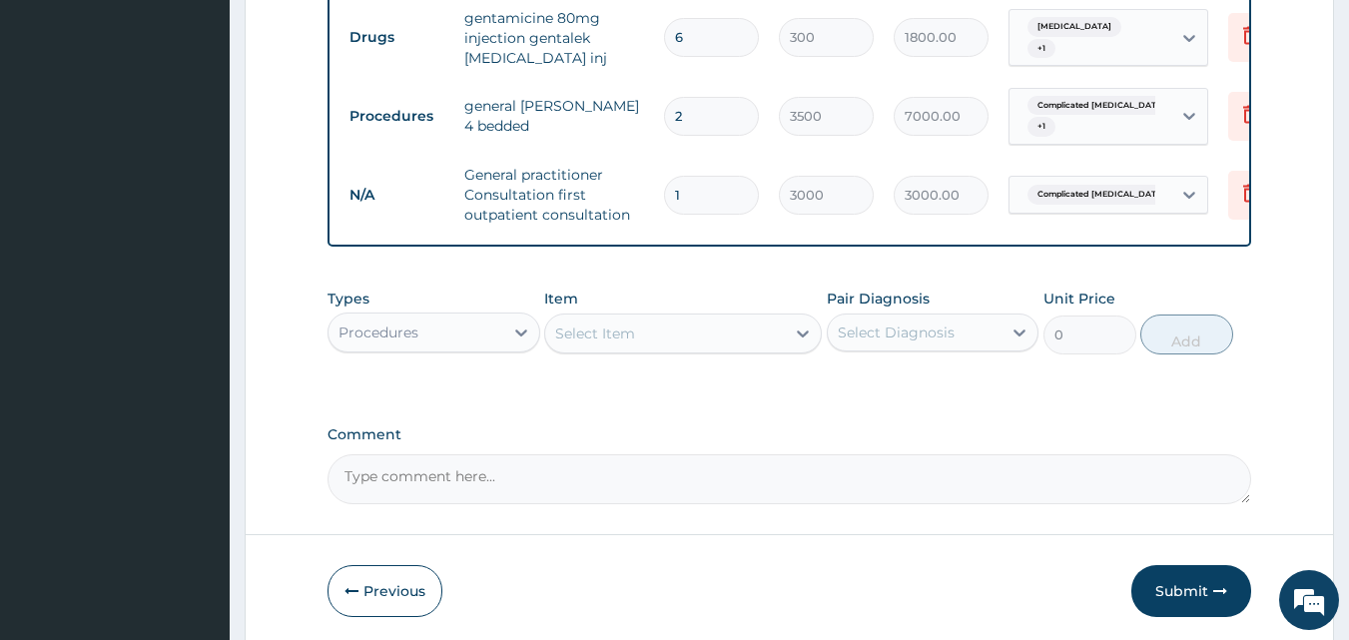
scroll to position [1048, 0]
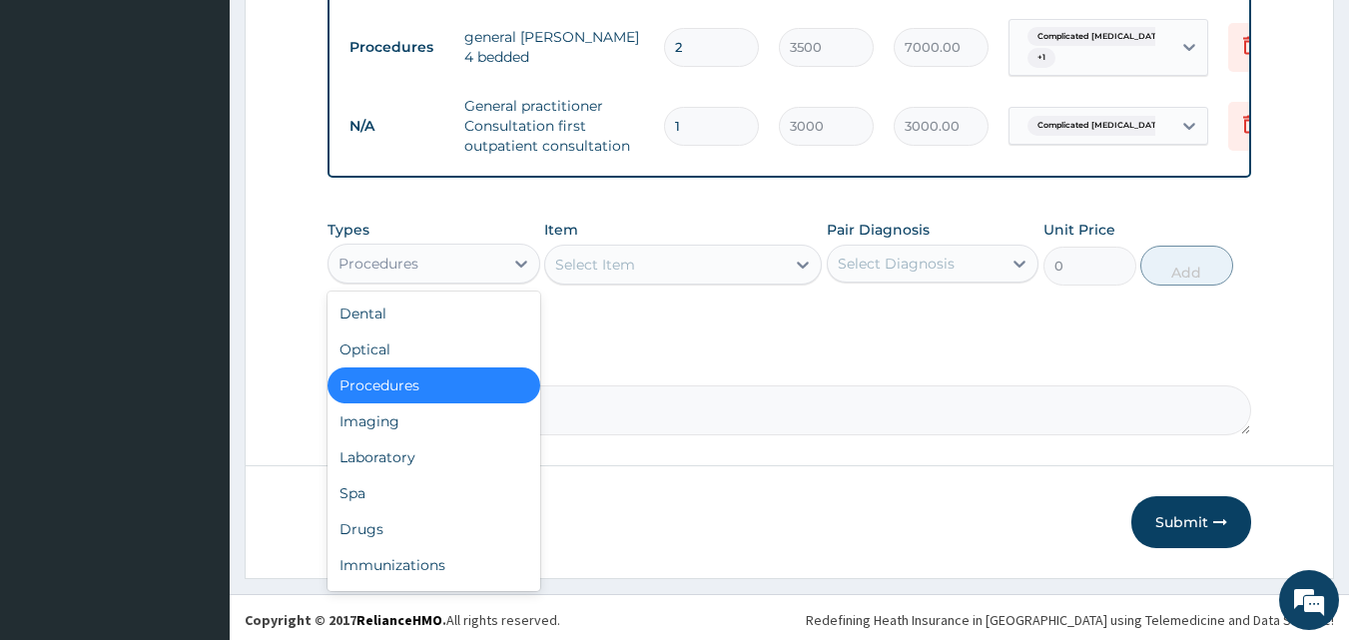
click at [501, 261] on div "Procedures" at bounding box center [416, 264] width 175 height 32
click at [428, 458] on div "Laboratory" at bounding box center [434, 457] width 213 height 36
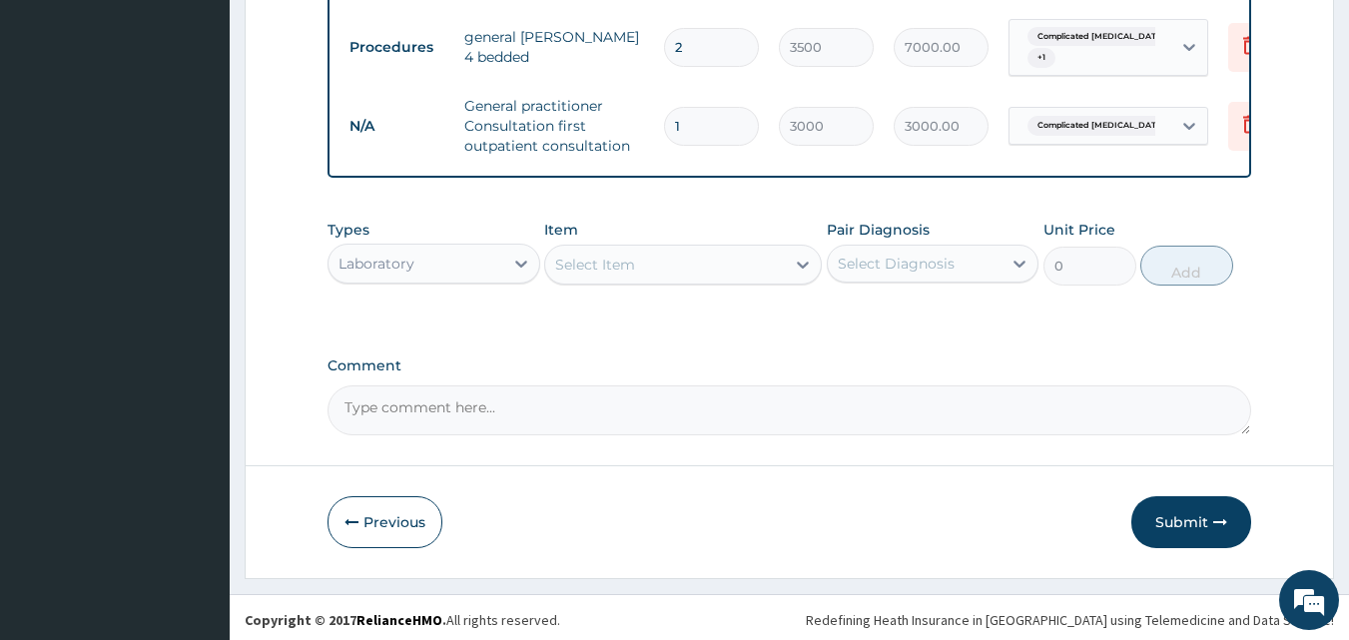
click at [718, 274] on div "Select Item" at bounding box center [665, 265] width 240 height 32
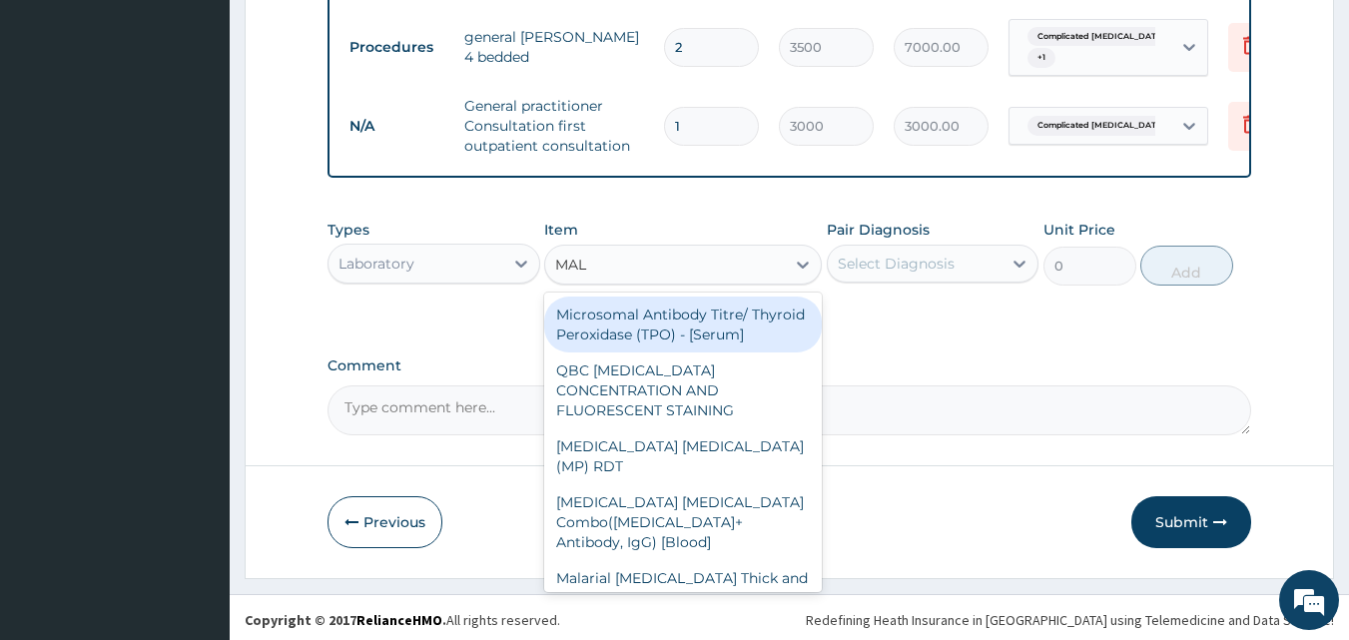
type input "MALA"
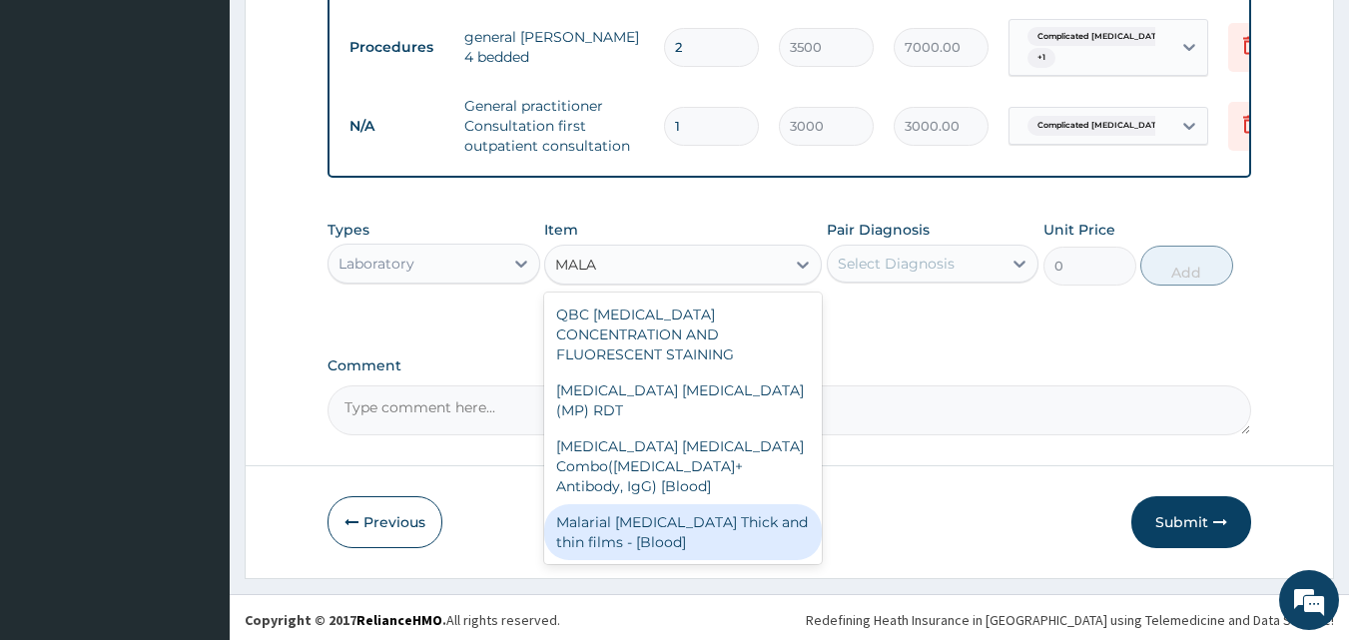
click at [710, 504] on div "Malarial Parasite Thick and thin films - [Blood]" at bounding box center [683, 532] width 278 height 56
type input "1500"
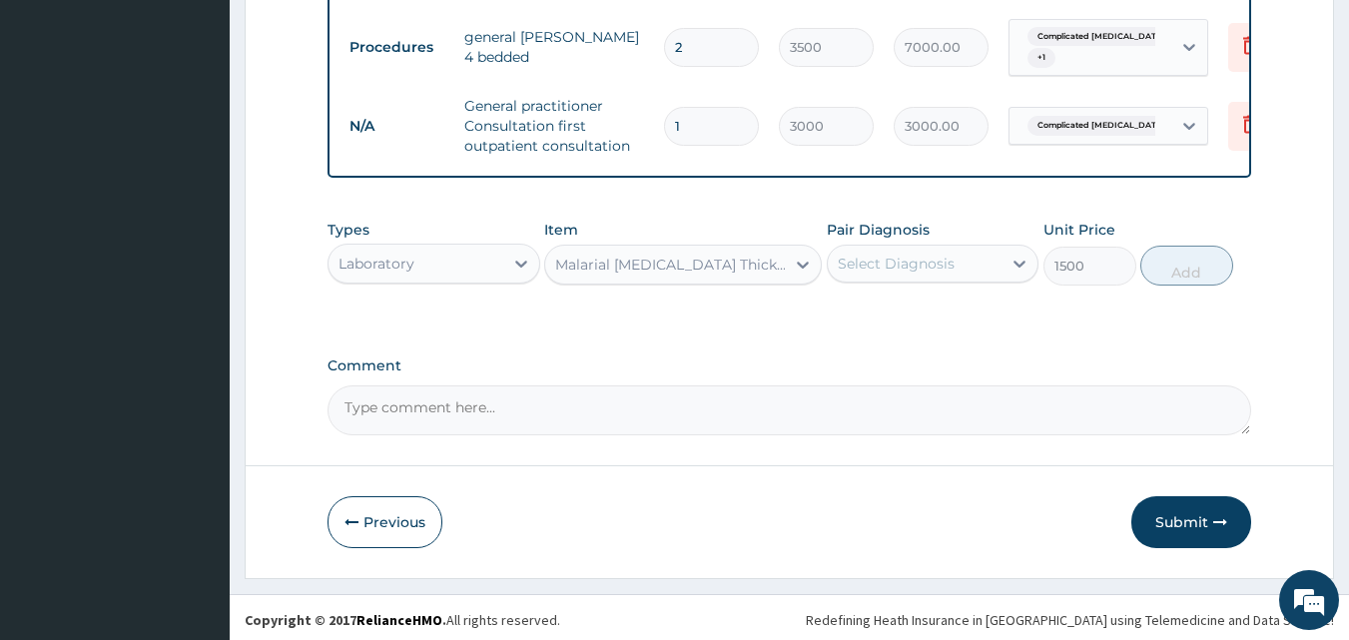
click at [933, 259] on div "Select Diagnosis" at bounding box center [896, 264] width 117 height 20
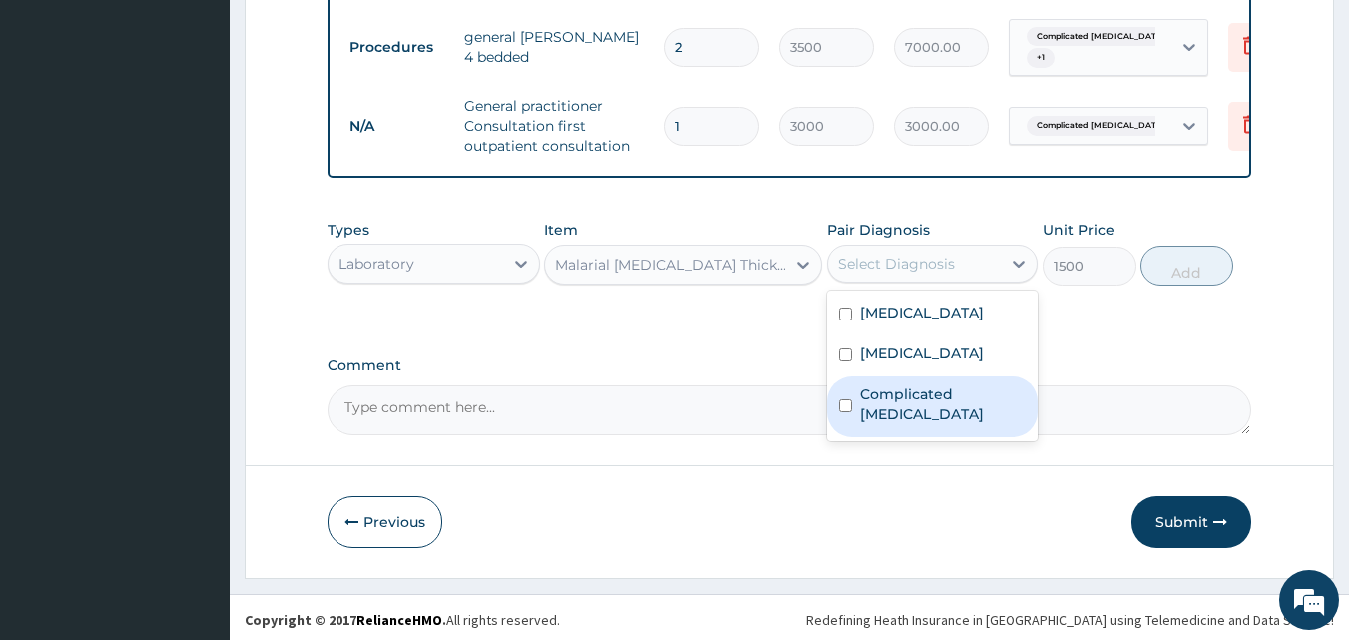
click at [959, 411] on label "Complicated malaria" at bounding box center [944, 405] width 168 height 40
checkbox input "true"
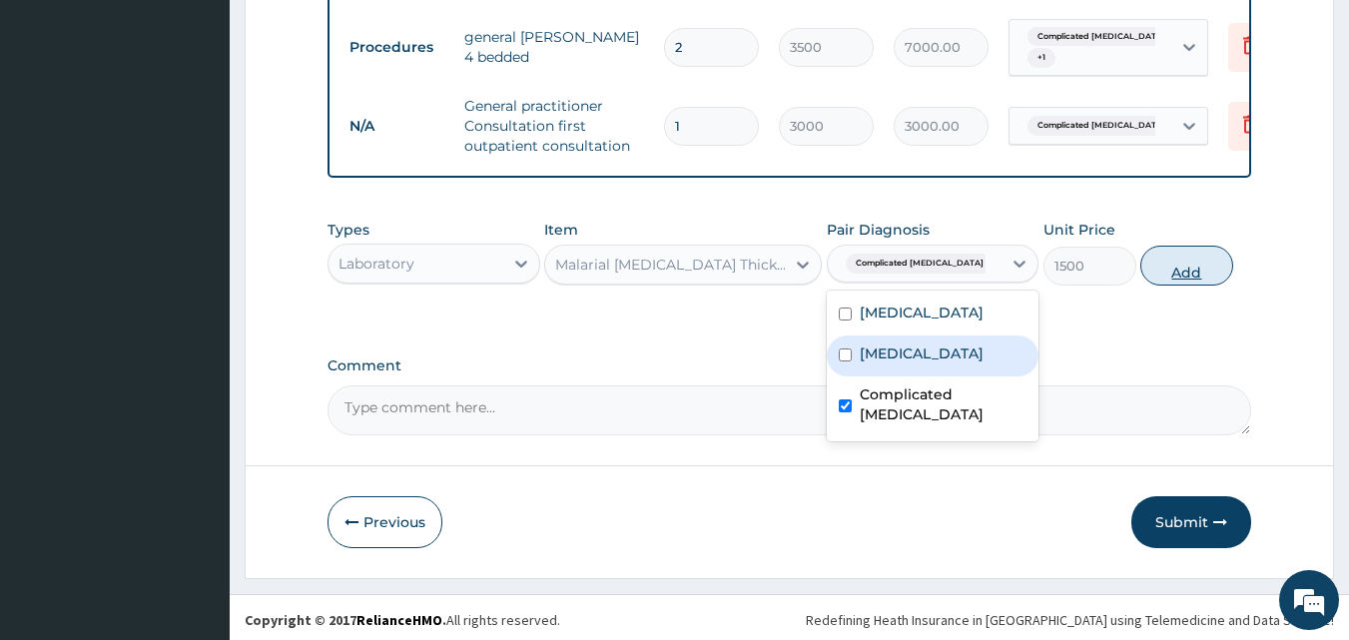
click at [1187, 263] on button "Add" at bounding box center [1187, 266] width 93 height 40
type input "0"
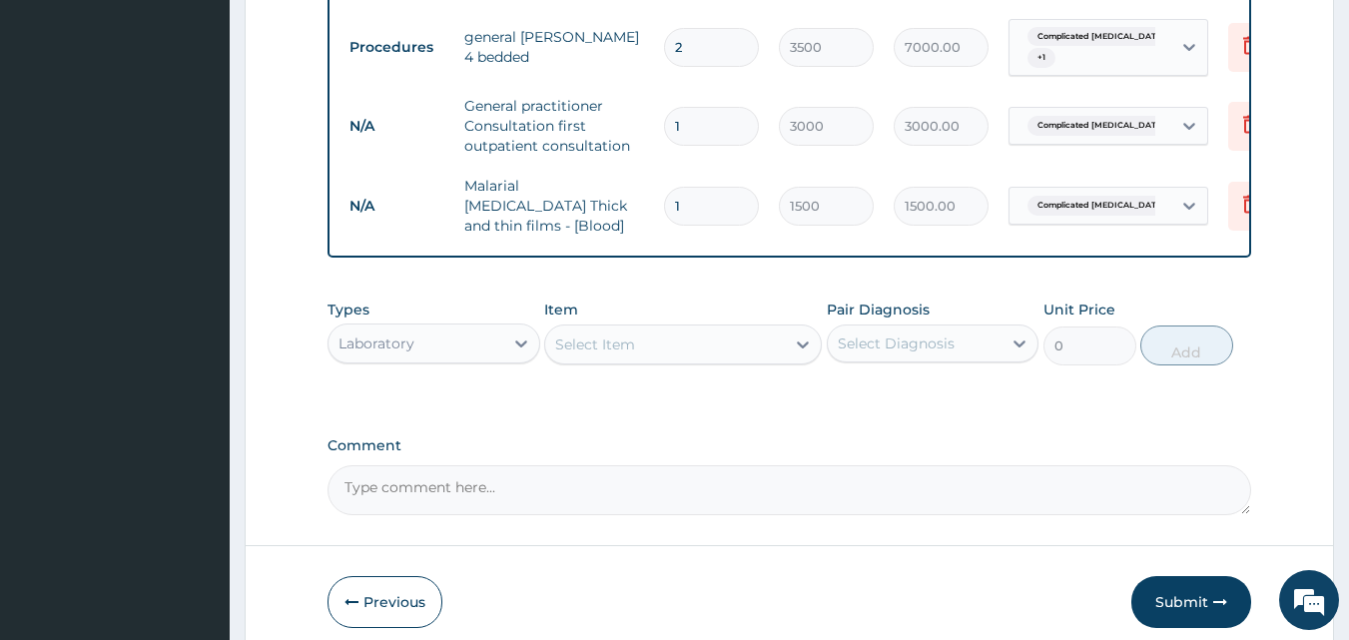
click at [616, 335] on div "Select Item" at bounding box center [595, 345] width 80 height 20
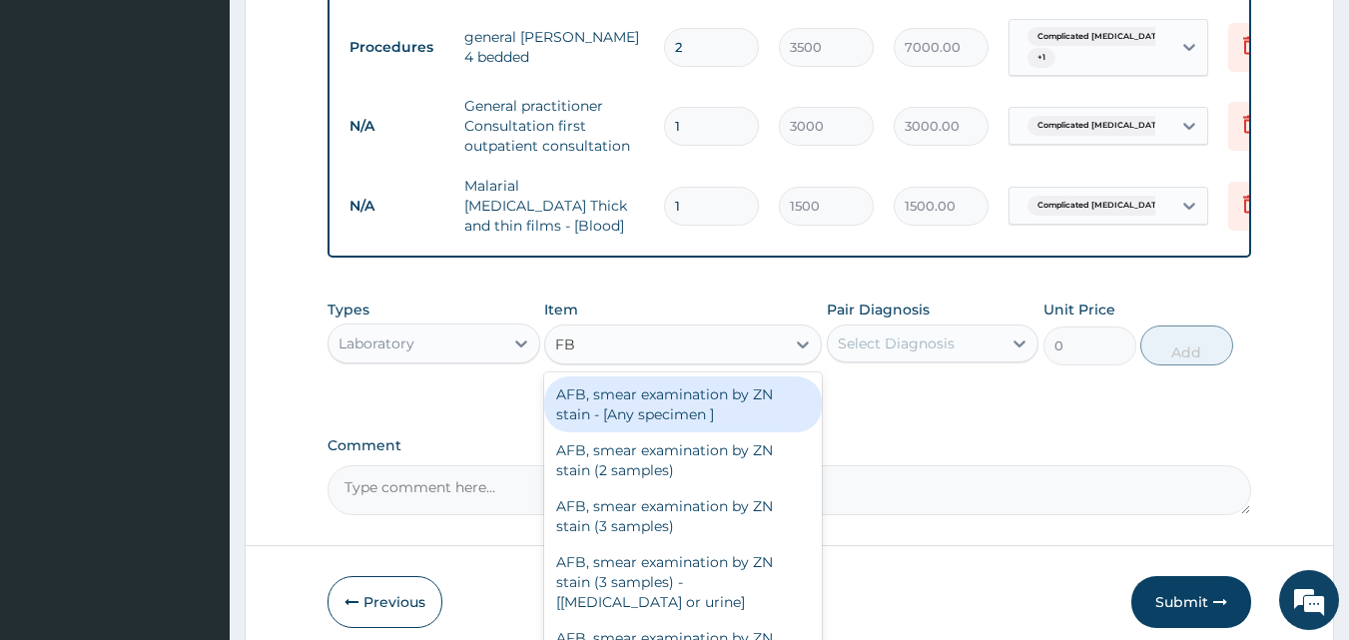
type input "FBC"
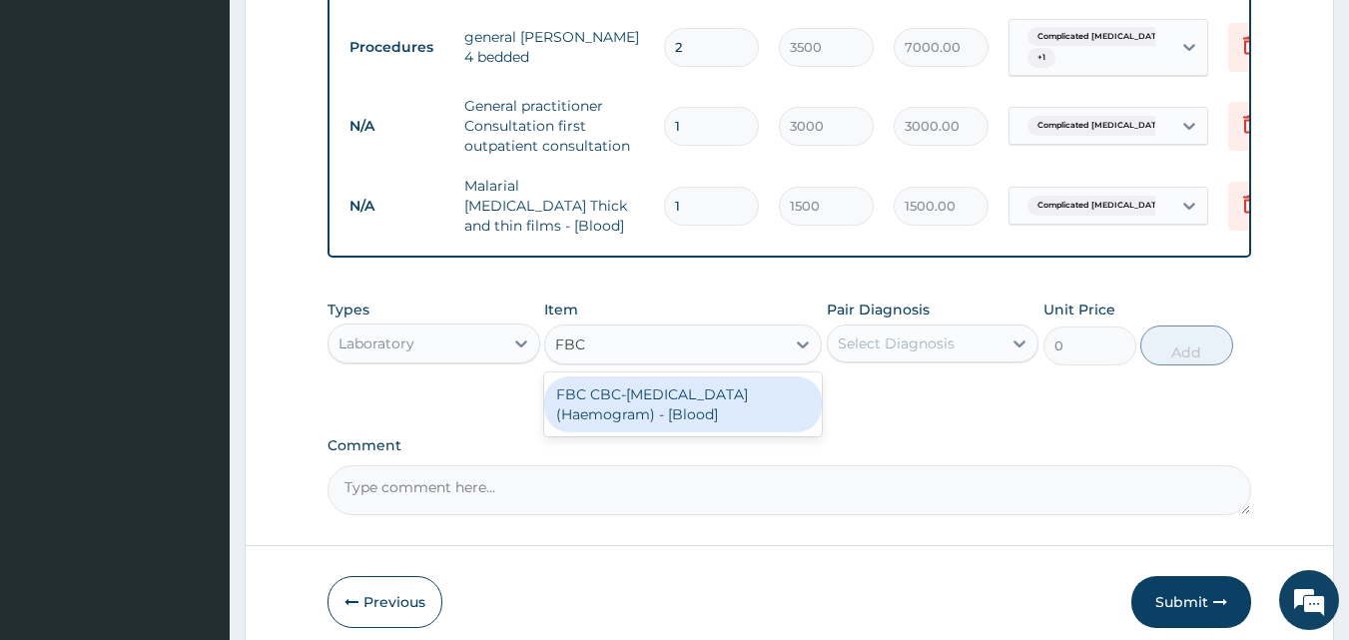
click at [630, 396] on div "FBC CBC-Complete Blood Count (Haemogram) - [Blood]" at bounding box center [683, 405] width 278 height 56
type input "3000"
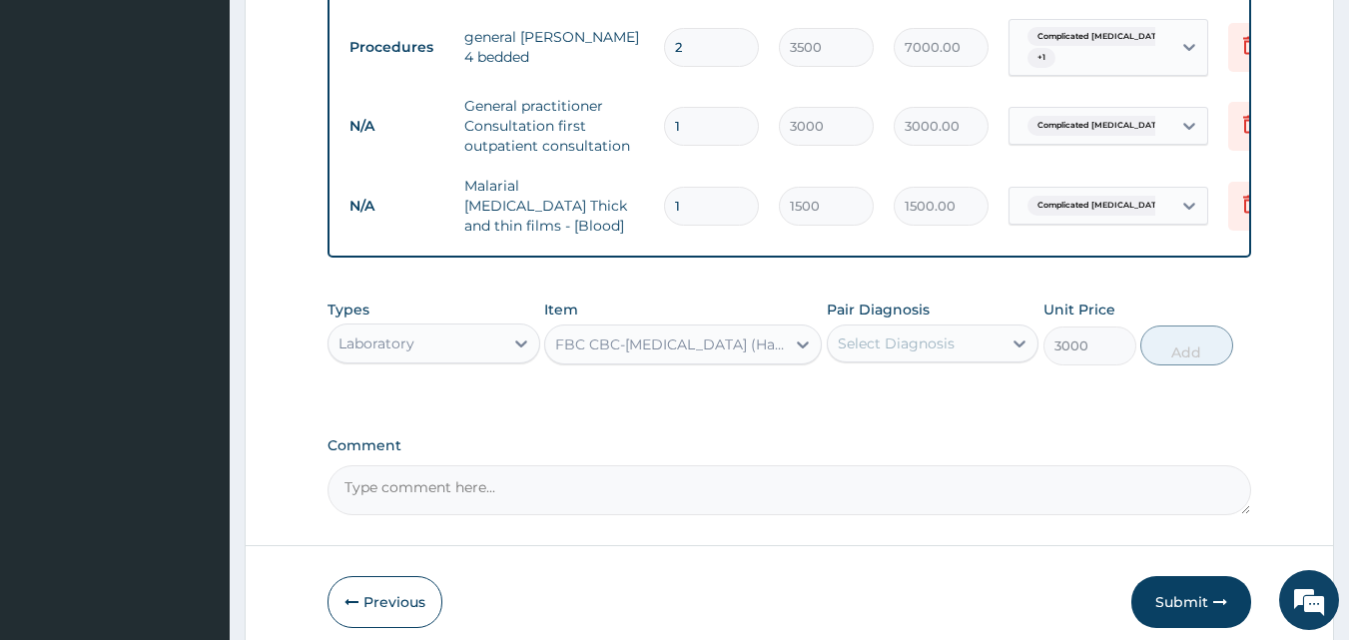
click at [872, 334] on div "Select Diagnosis" at bounding box center [896, 344] width 117 height 20
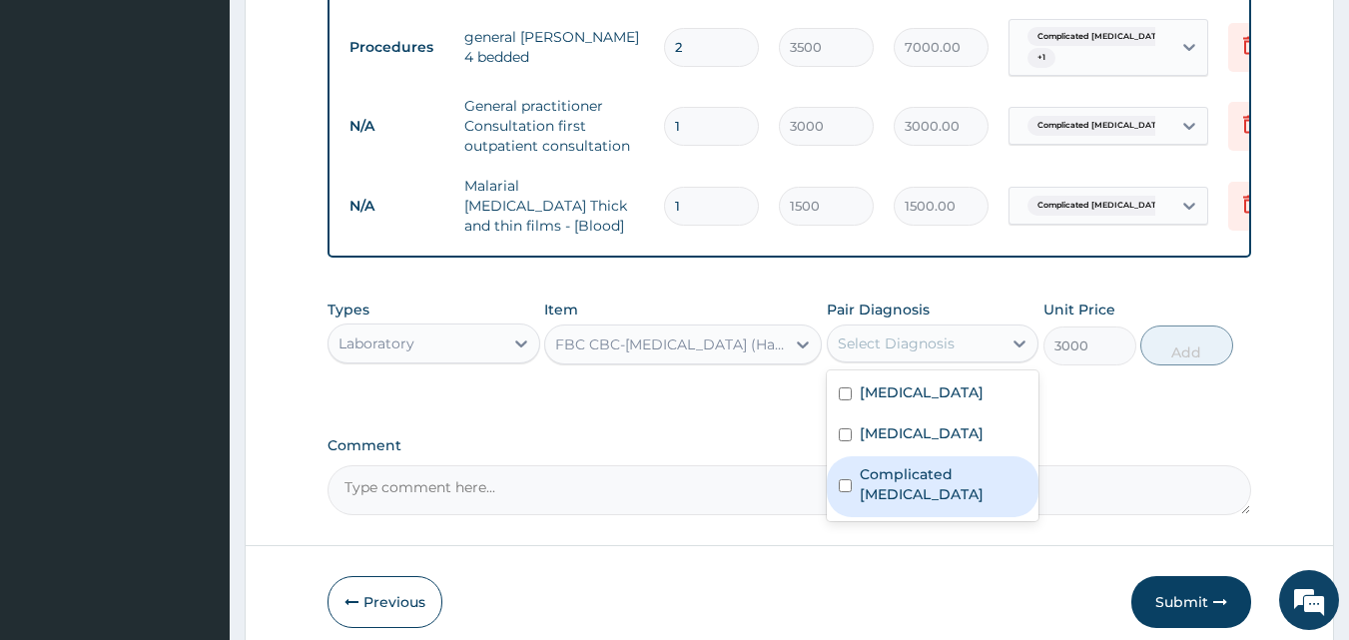
click at [924, 486] on label "Complicated malaria" at bounding box center [944, 484] width 168 height 40
checkbox input "true"
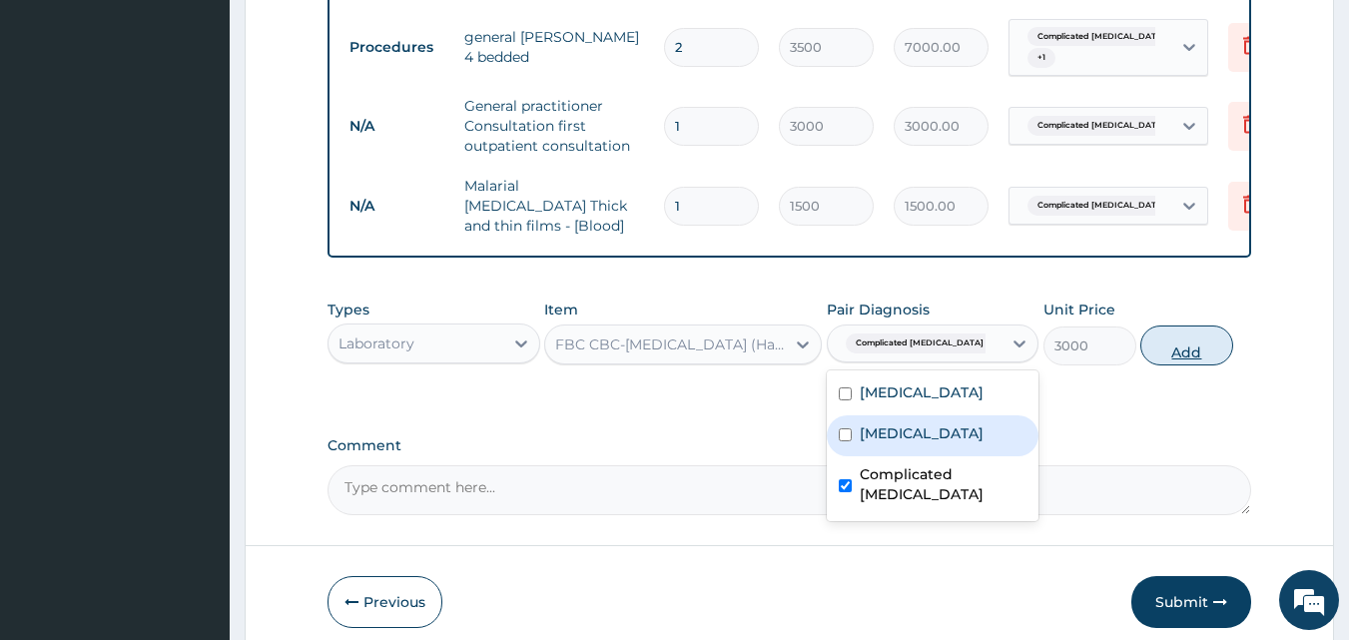
click at [1169, 338] on button "Add" at bounding box center [1187, 346] width 93 height 40
type input "0"
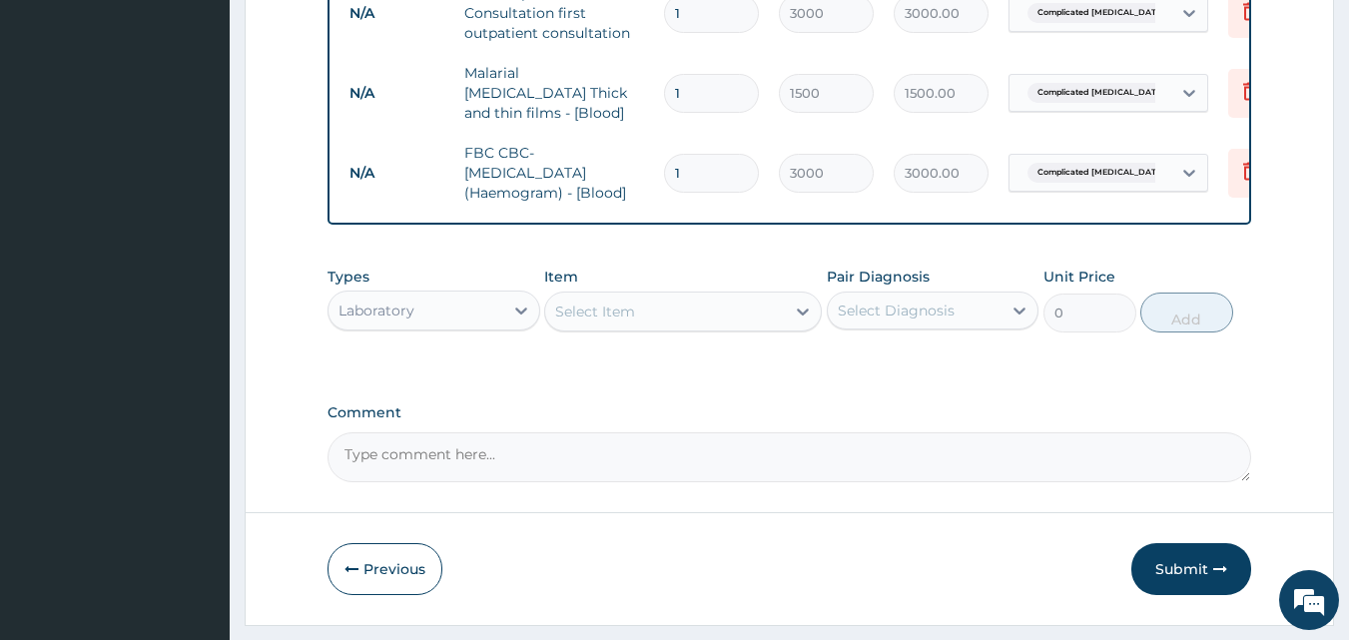
scroll to position [1197, 0]
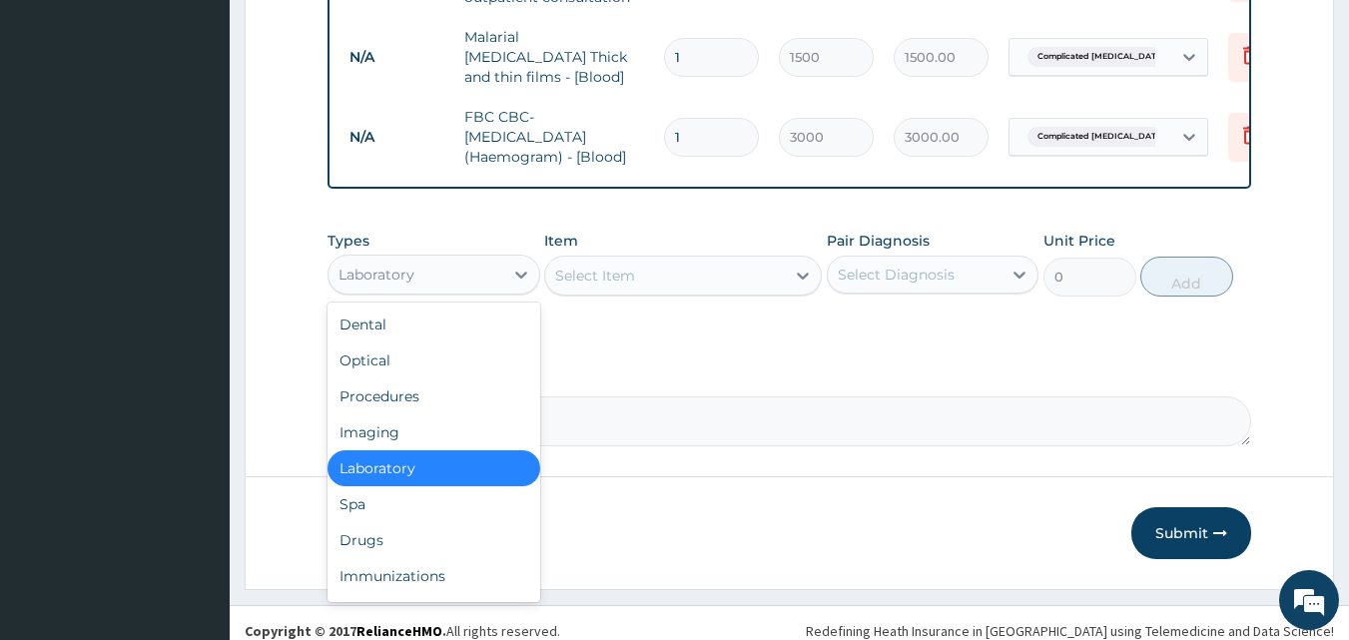
click at [491, 259] on div "Laboratory" at bounding box center [416, 275] width 175 height 32
click at [459, 530] on div "Drugs" at bounding box center [434, 540] width 213 height 36
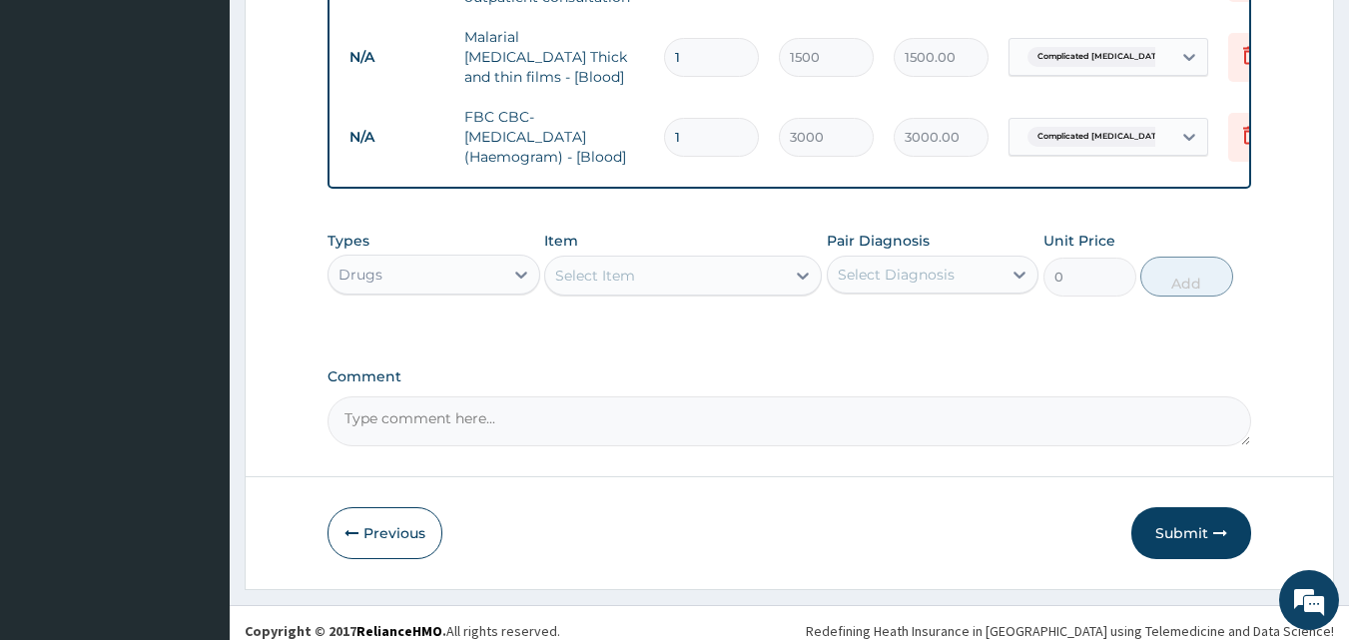
click at [686, 268] on div "Select Item" at bounding box center [665, 276] width 240 height 32
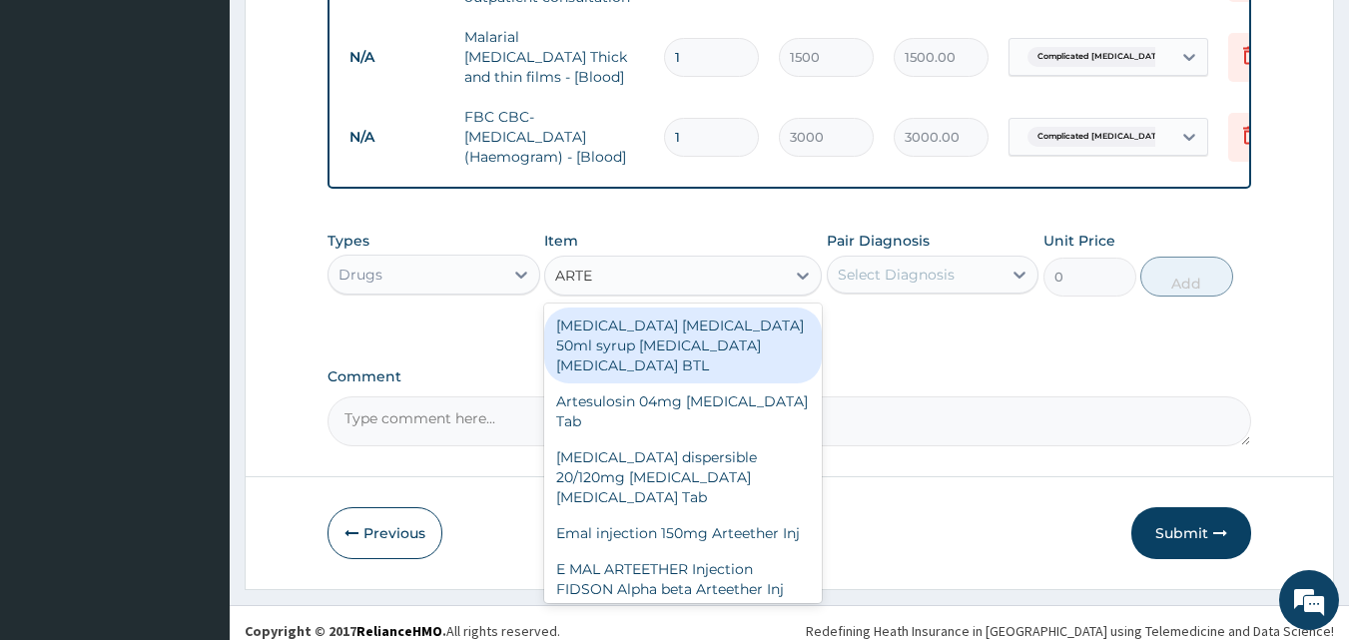
type input "ARTEM"
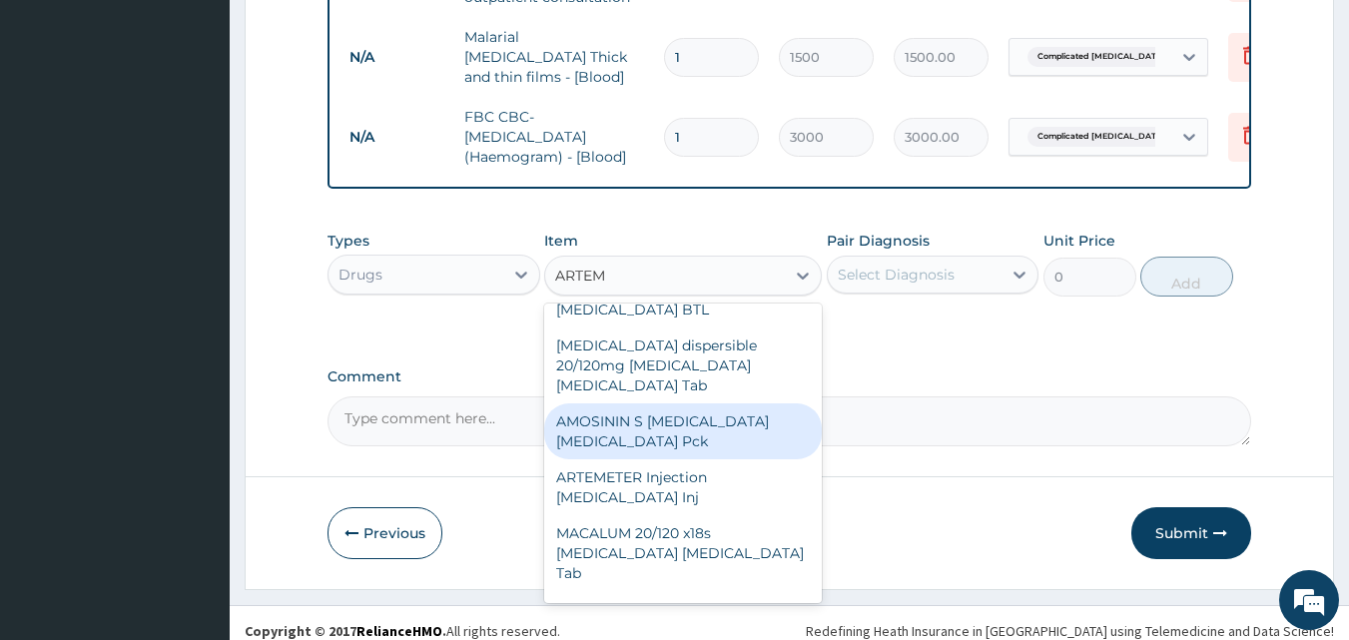
scroll to position [62, 0]
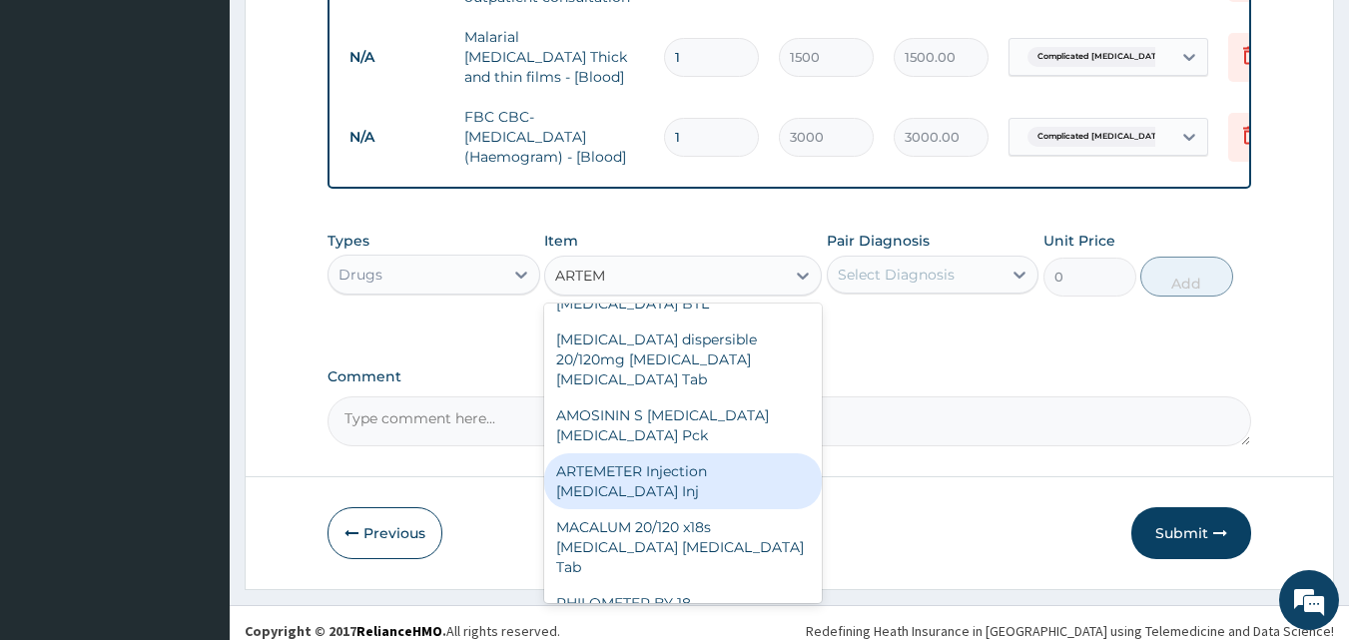
click at [660, 461] on div "ARTEMETER Injection Artemether Inj" at bounding box center [683, 481] width 278 height 56
type input "300"
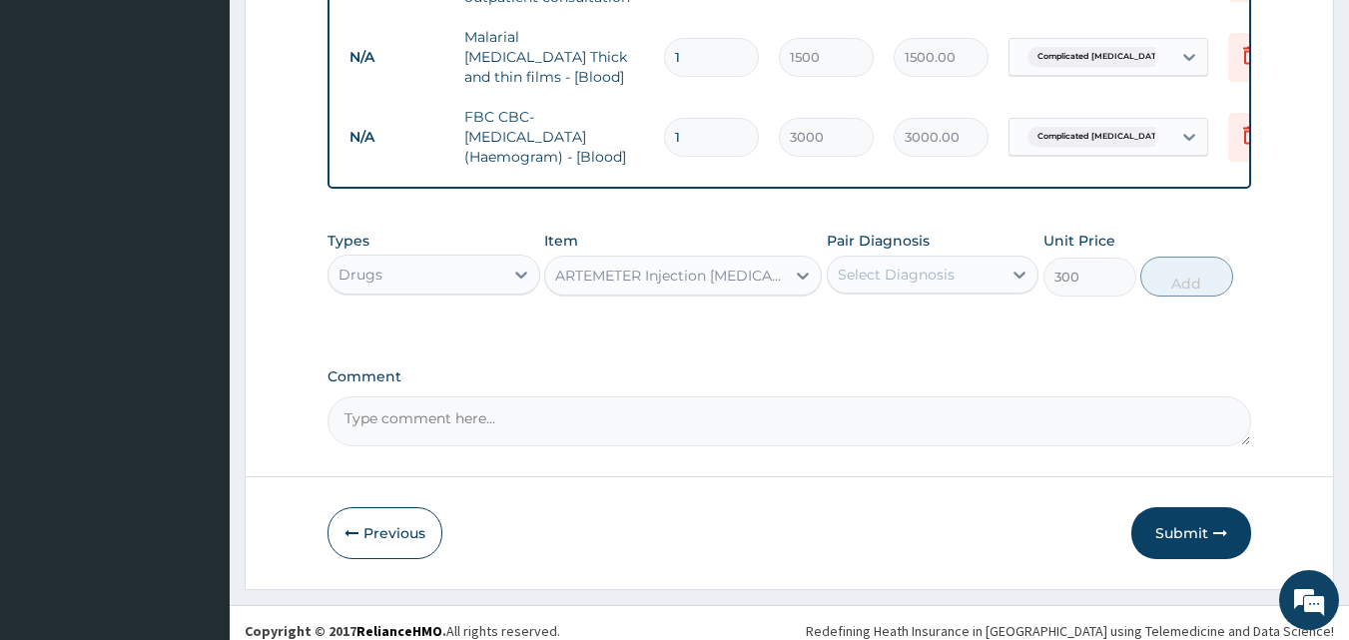
click at [880, 265] on div "Select Diagnosis" at bounding box center [896, 275] width 117 height 20
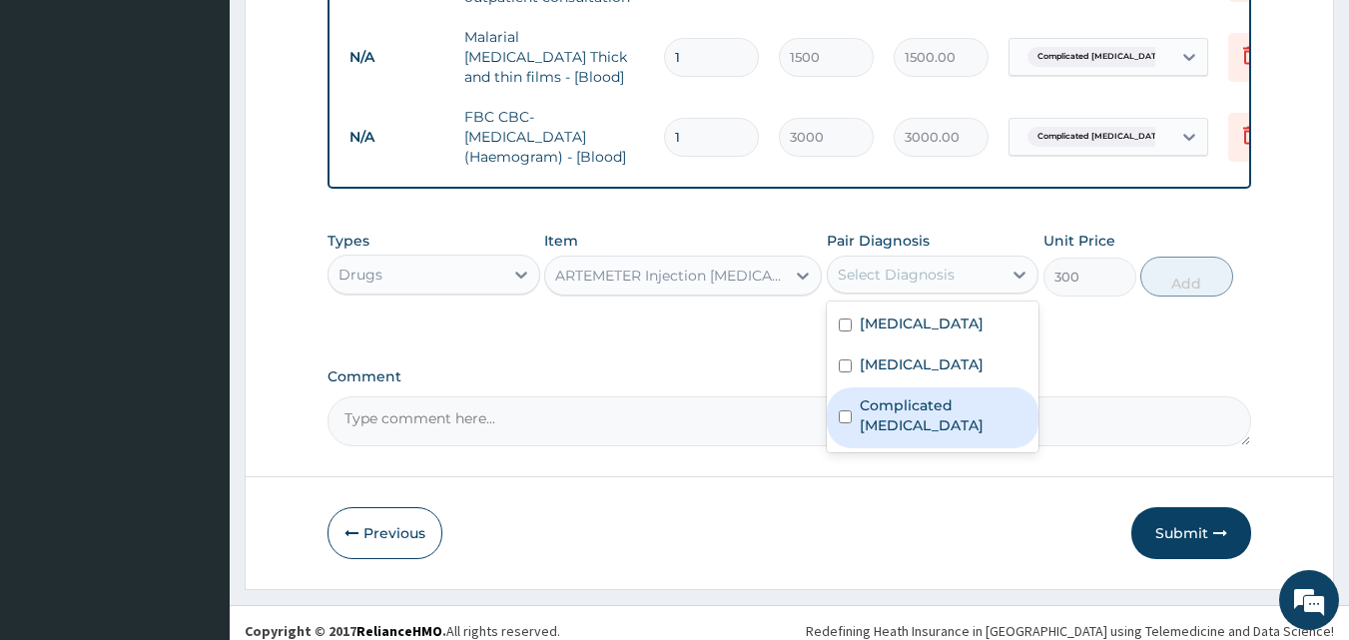
click at [911, 410] on label "Complicated malaria" at bounding box center [944, 416] width 168 height 40
checkbox input "true"
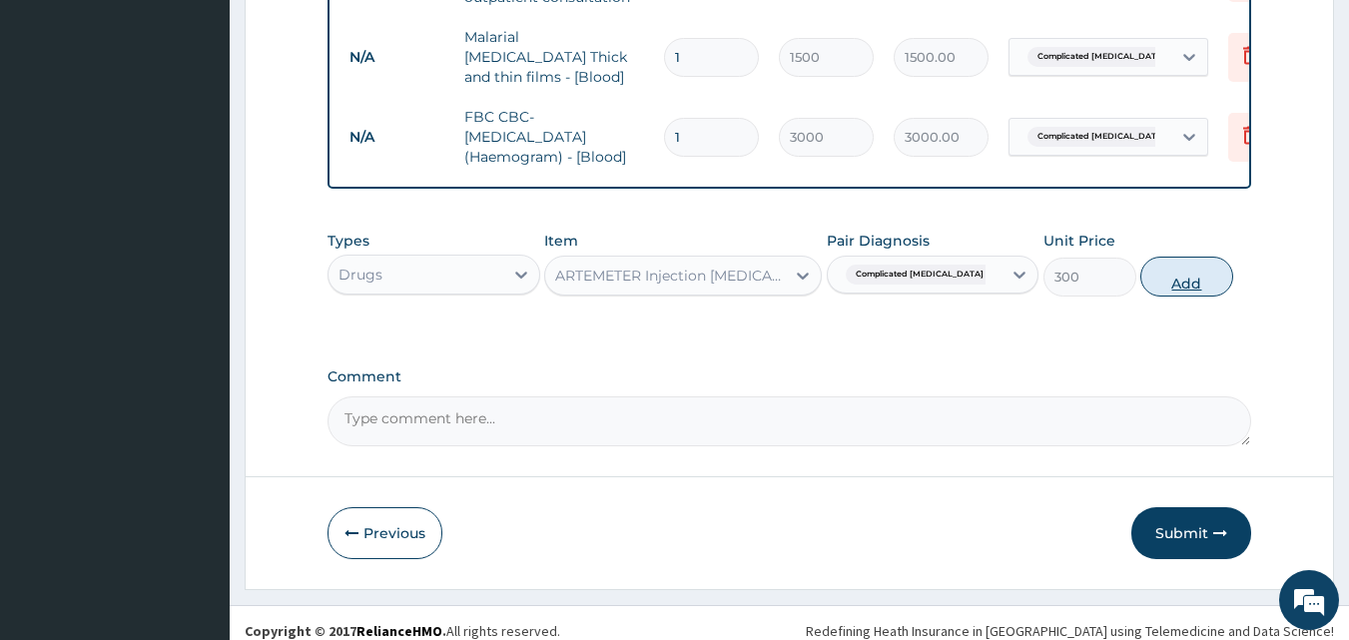
click at [1186, 257] on button "Add" at bounding box center [1187, 277] width 93 height 40
type input "0"
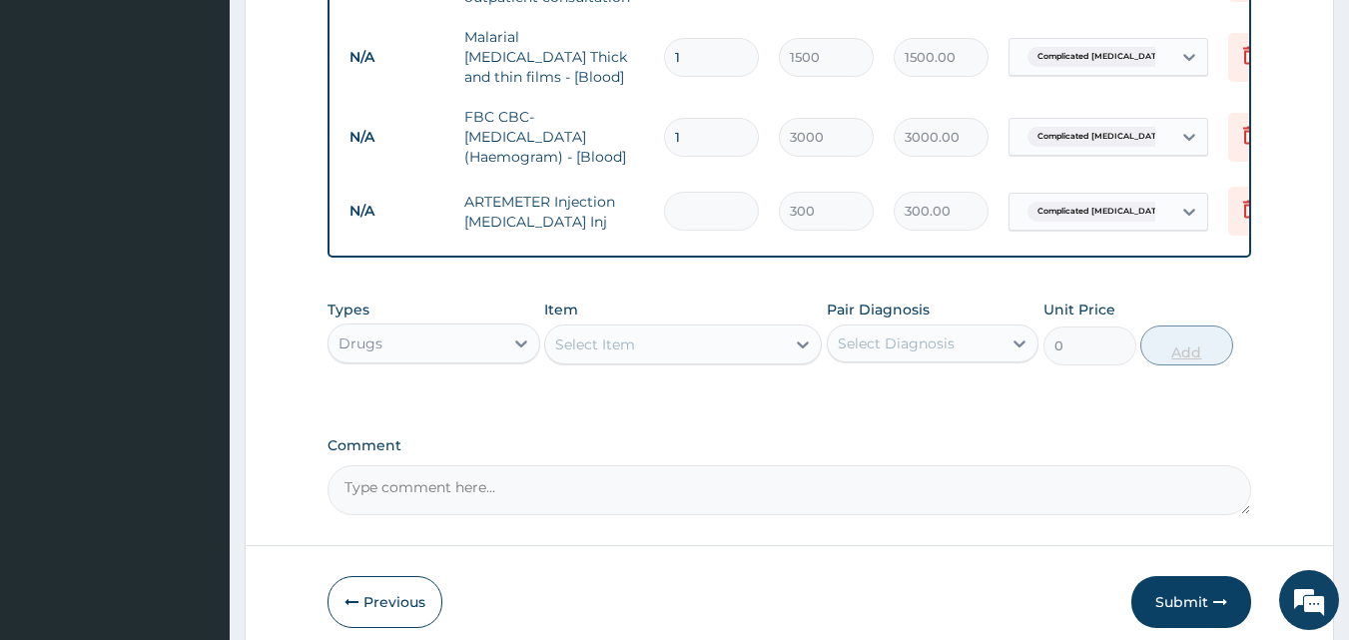
type input "0.00"
type input "3"
type input "900.00"
type input "3"
click at [629, 335] on div "Select Item" at bounding box center [595, 345] width 80 height 20
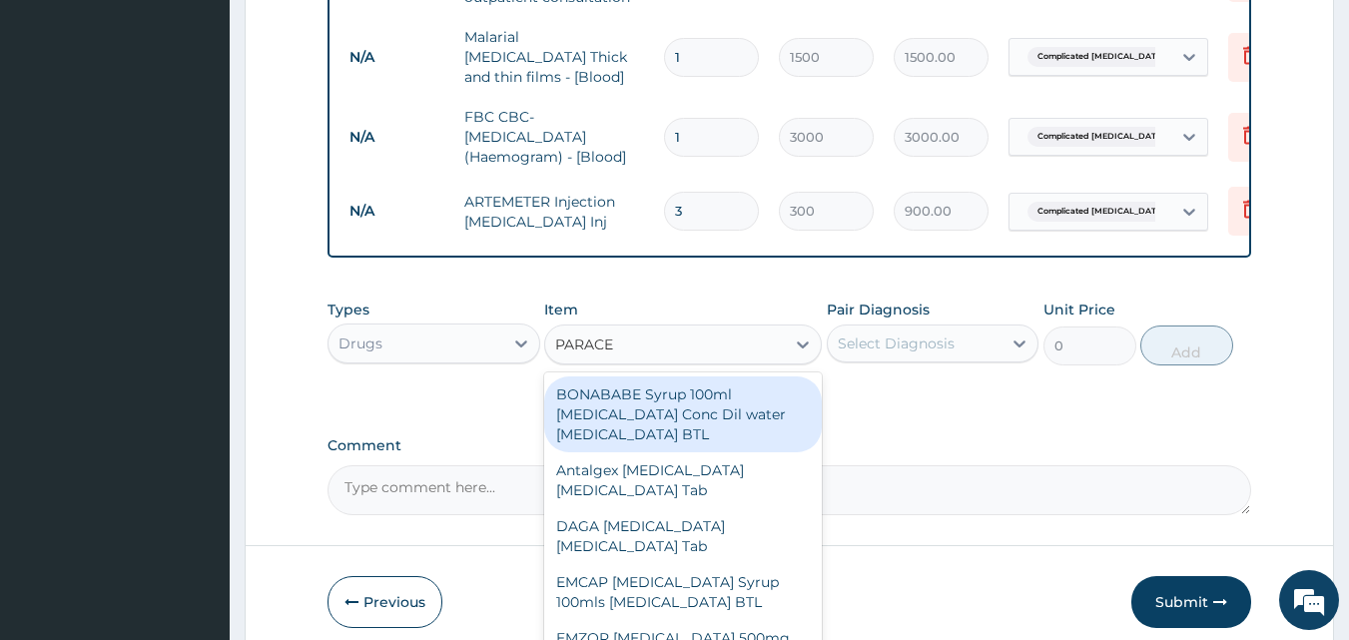
type input "PARACET"
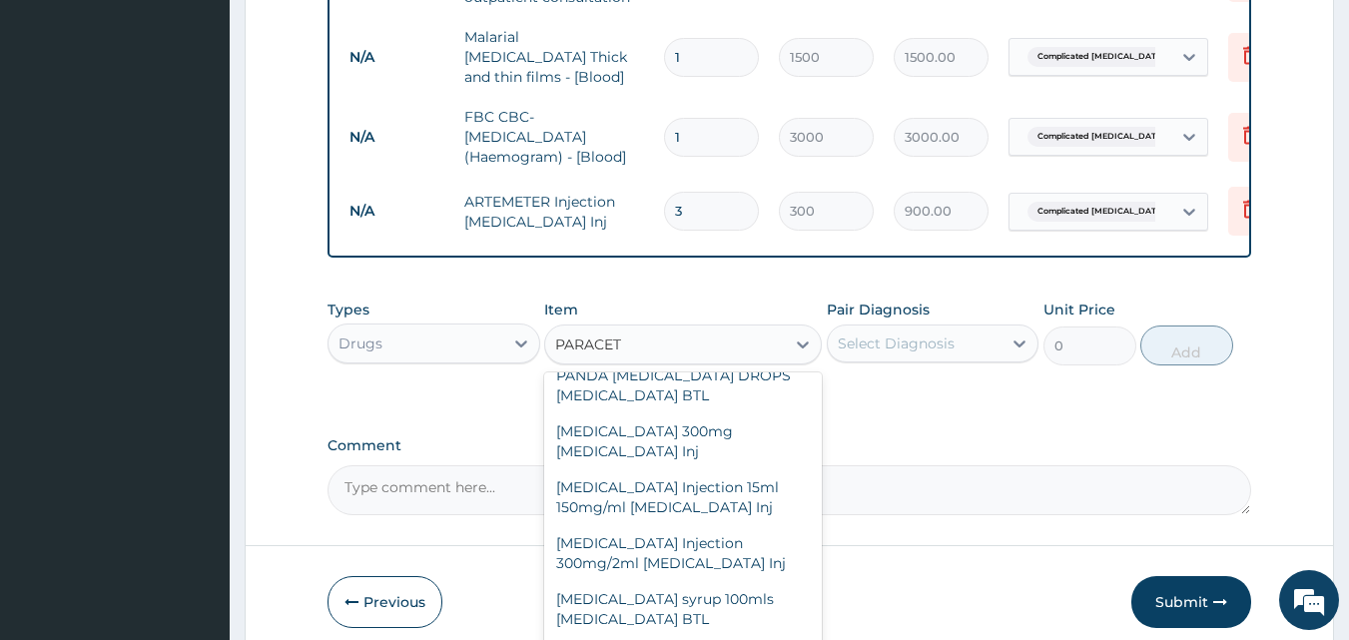
scroll to position [656, 0]
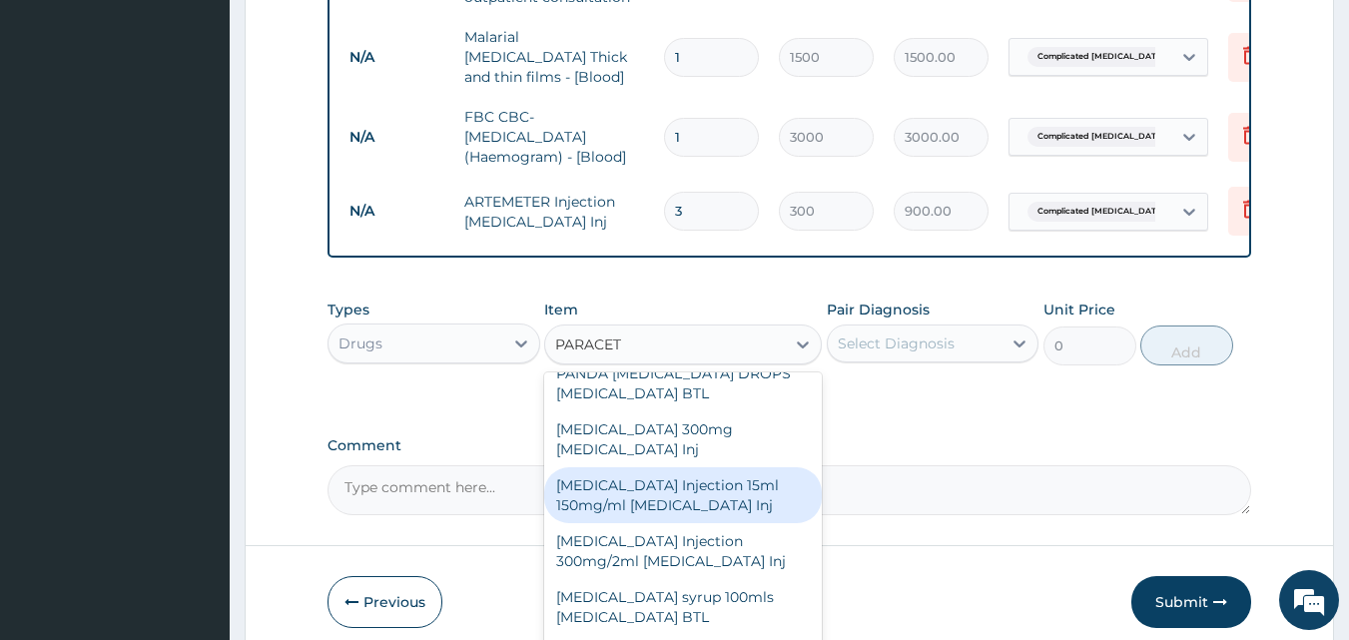
click at [704, 477] on div "[MEDICAL_DATA] Injection 15ml 150mg/ml [MEDICAL_DATA] Inj" at bounding box center [683, 495] width 278 height 56
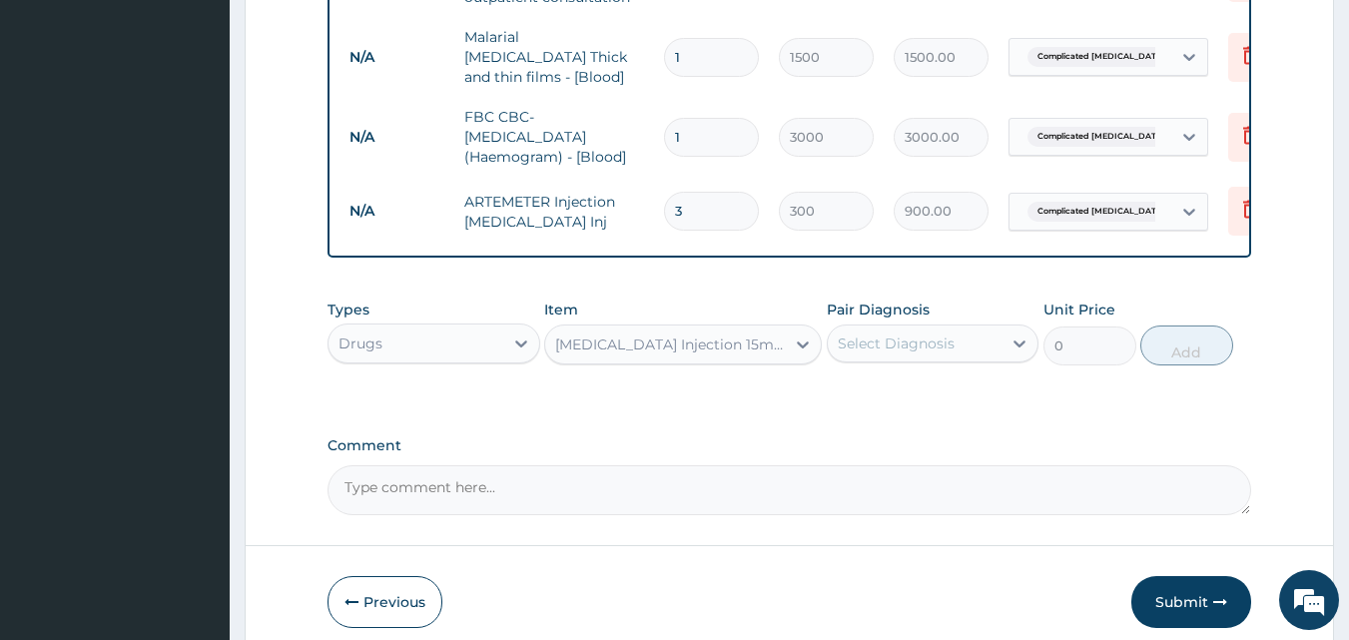
type input "500"
click at [884, 337] on div "Select Diagnosis" at bounding box center [896, 344] width 117 height 20
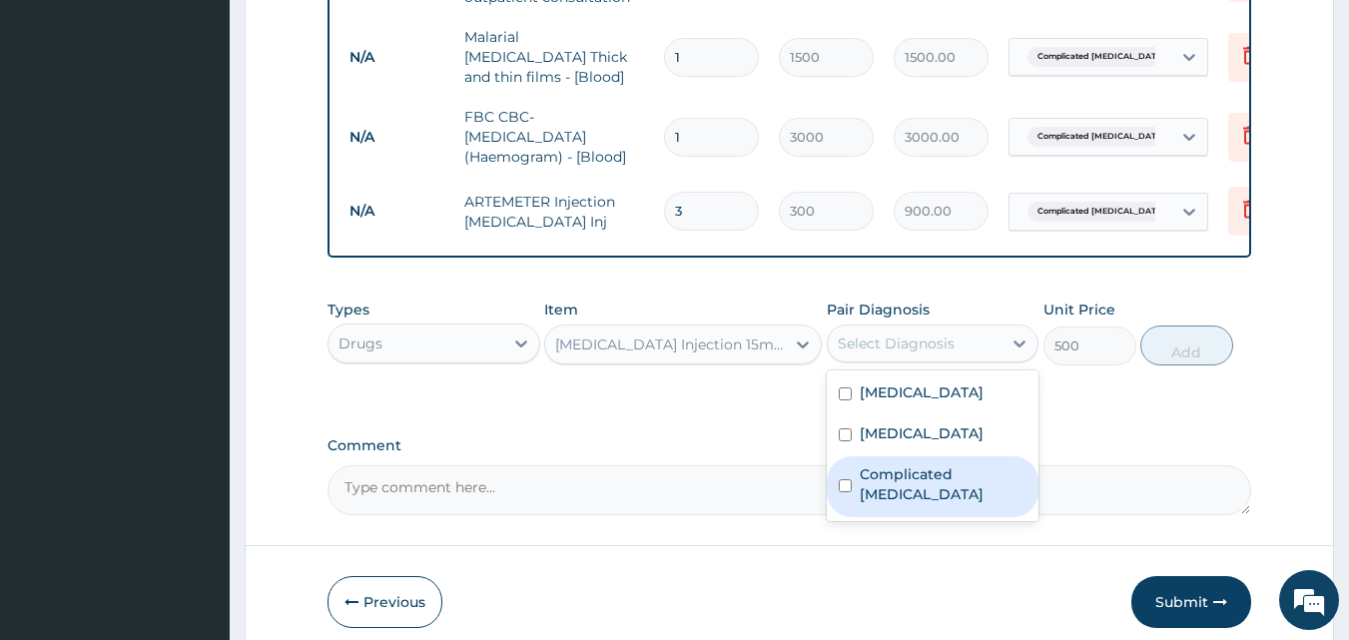
click at [912, 470] on label "Complicated malaria" at bounding box center [944, 484] width 168 height 40
checkbox input "true"
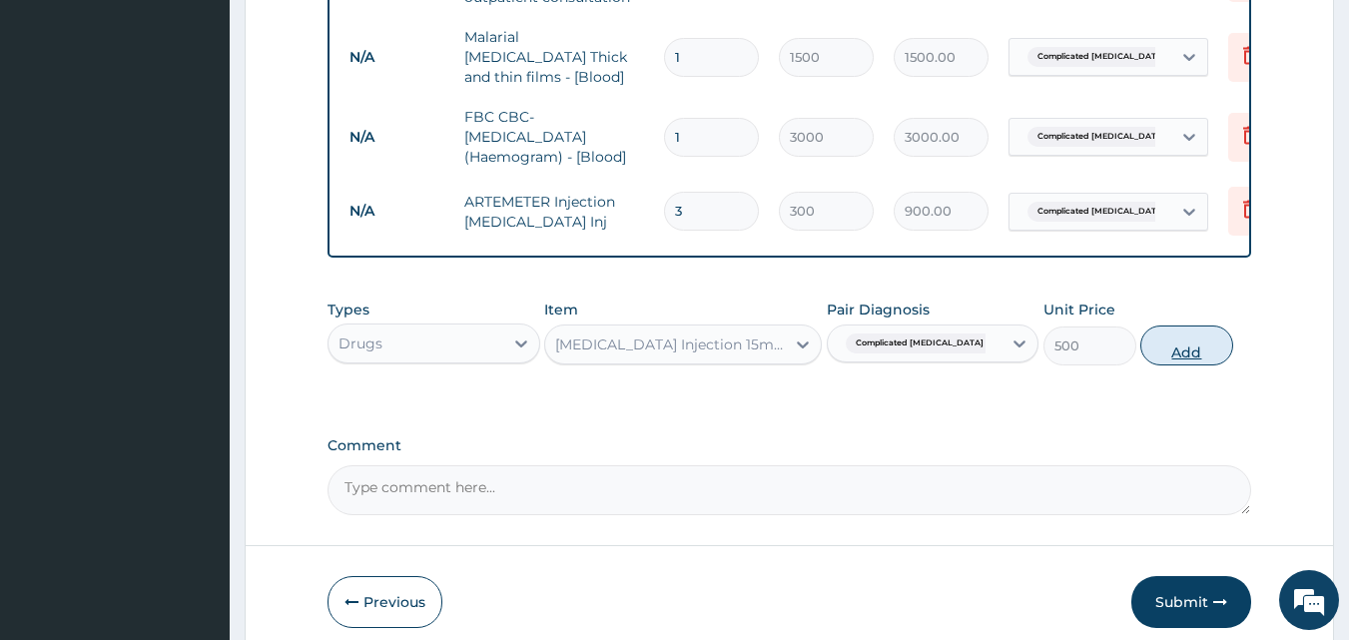
click at [1194, 338] on button "Add" at bounding box center [1187, 346] width 93 height 40
type input "0"
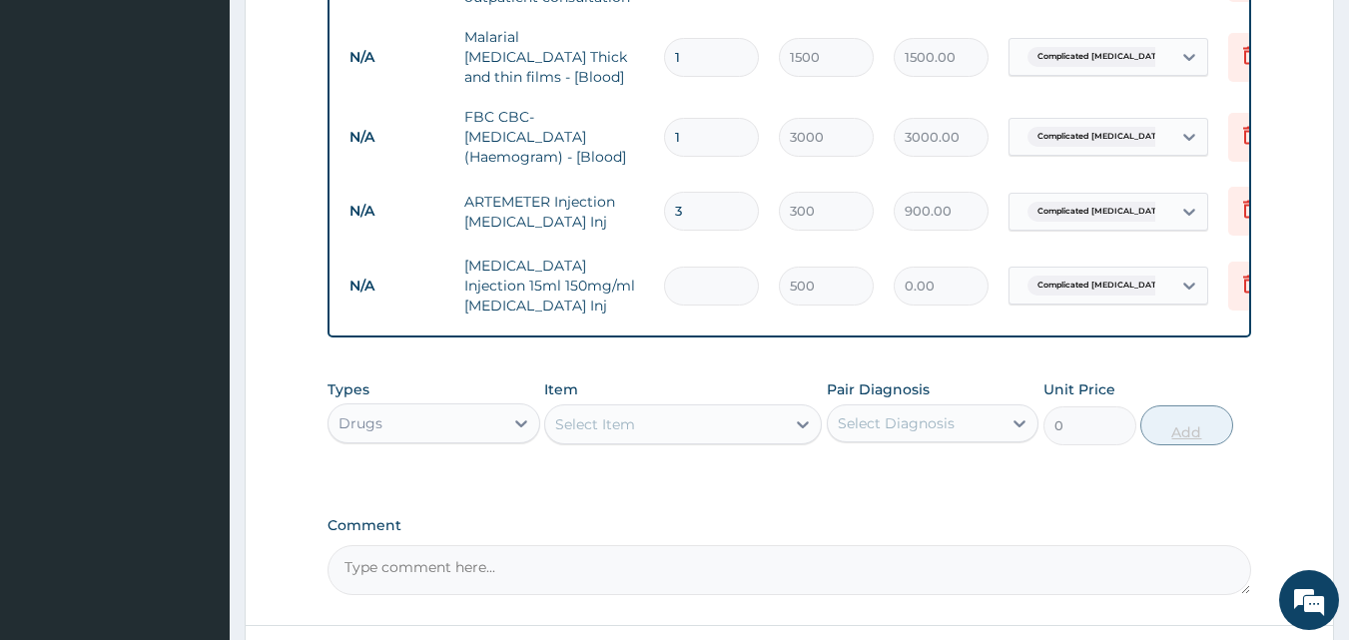
type input "0.00"
type input "2"
type input "1000.00"
type input "2"
click at [641, 412] on div "Select Item" at bounding box center [665, 425] width 240 height 32
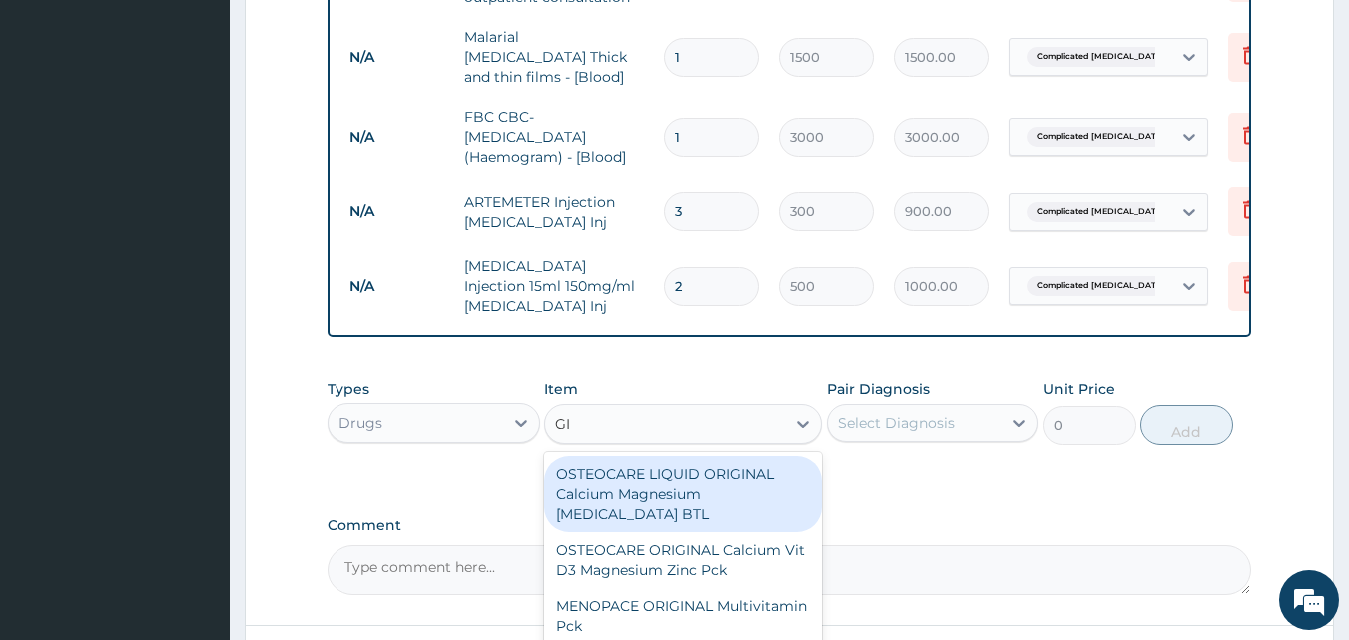
type input "GIV"
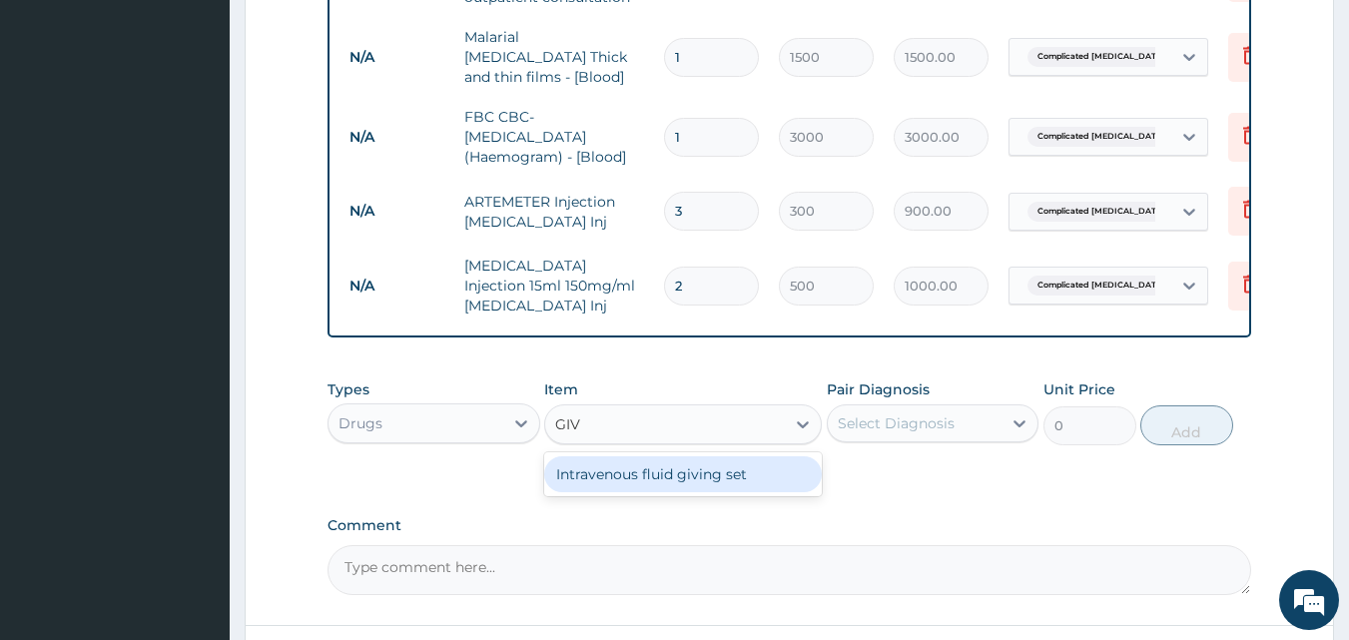
click at [654, 456] on div "Intravenous fluid giving set" at bounding box center [683, 474] width 278 height 36
type input "200"
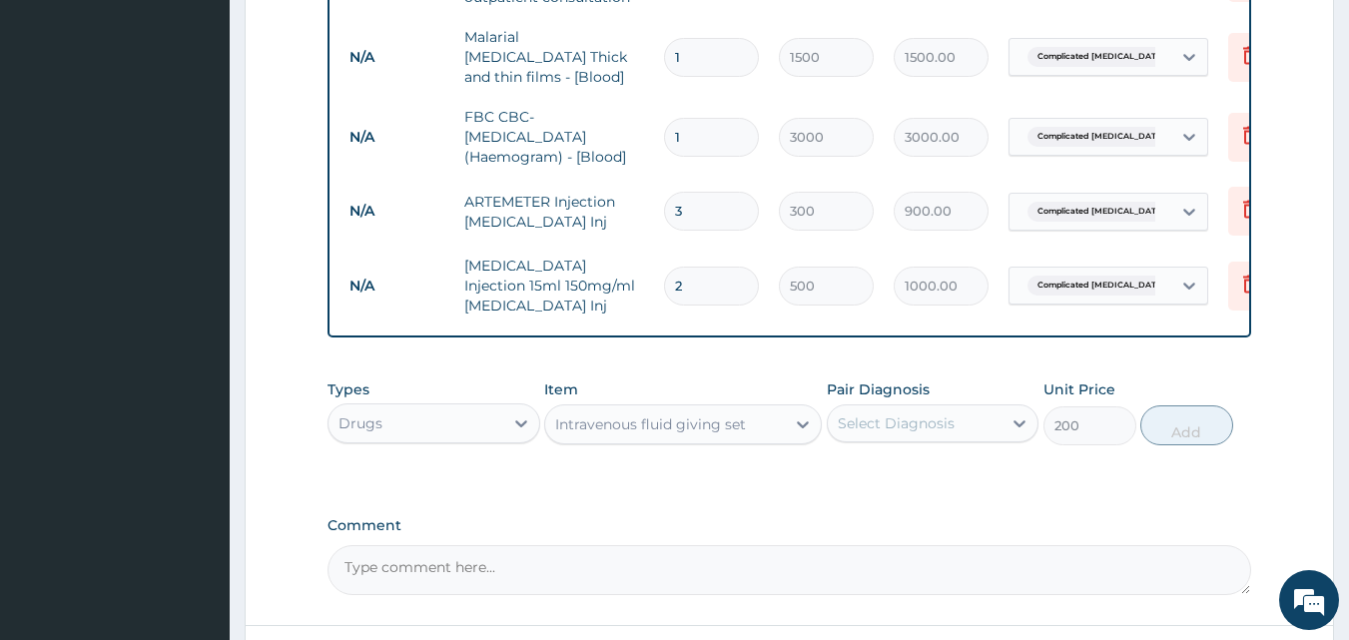
click at [896, 414] on div "Select Diagnosis" at bounding box center [896, 423] width 117 height 20
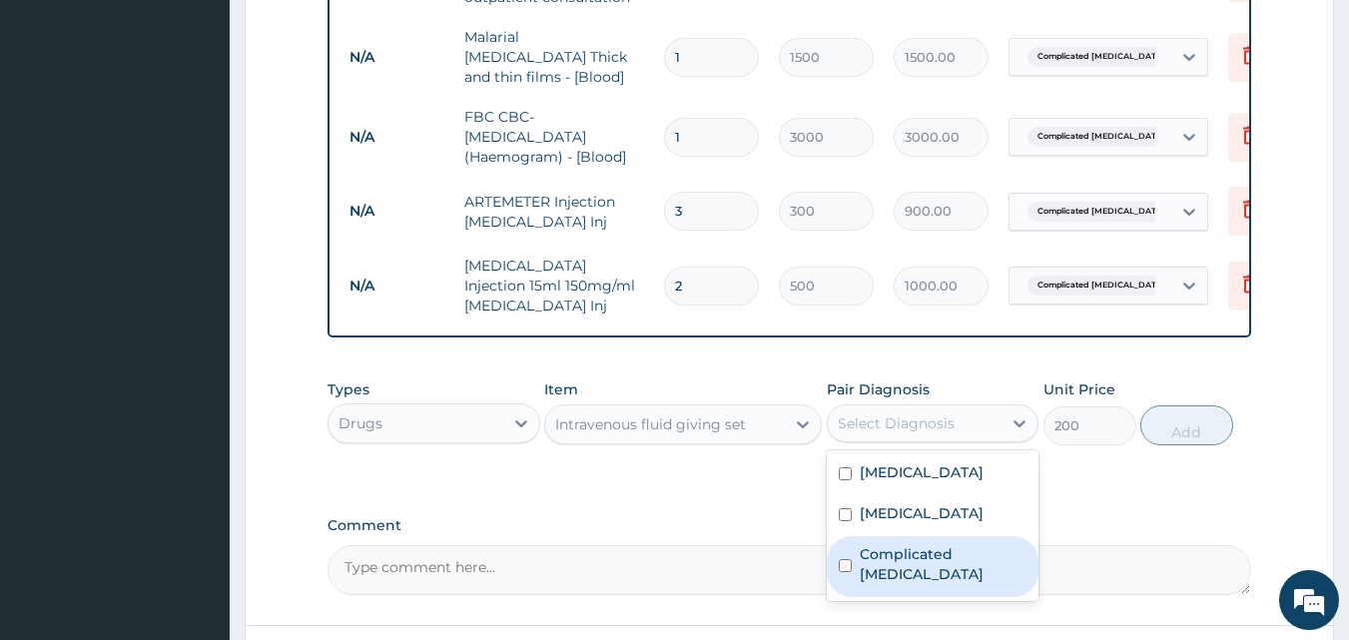
click at [920, 567] on label "Complicated malaria" at bounding box center [944, 564] width 168 height 40
checkbox input "true"
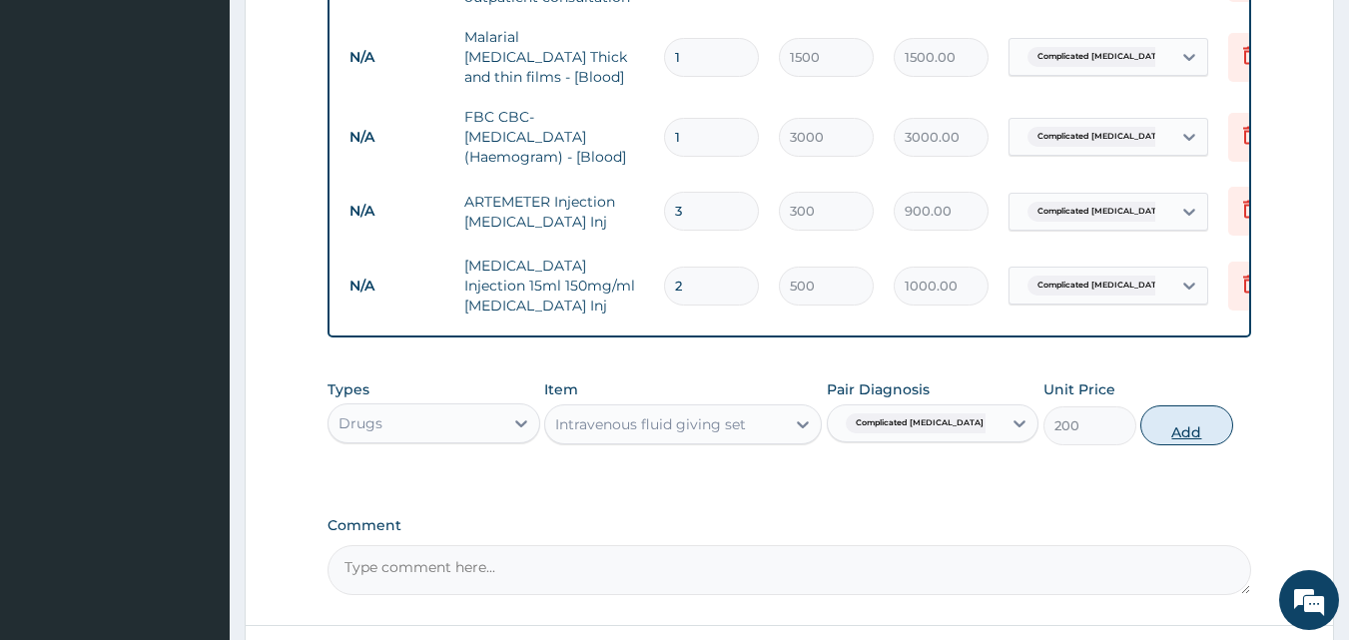
click at [1187, 409] on button "Add" at bounding box center [1187, 426] width 93 height 40
type input "0"
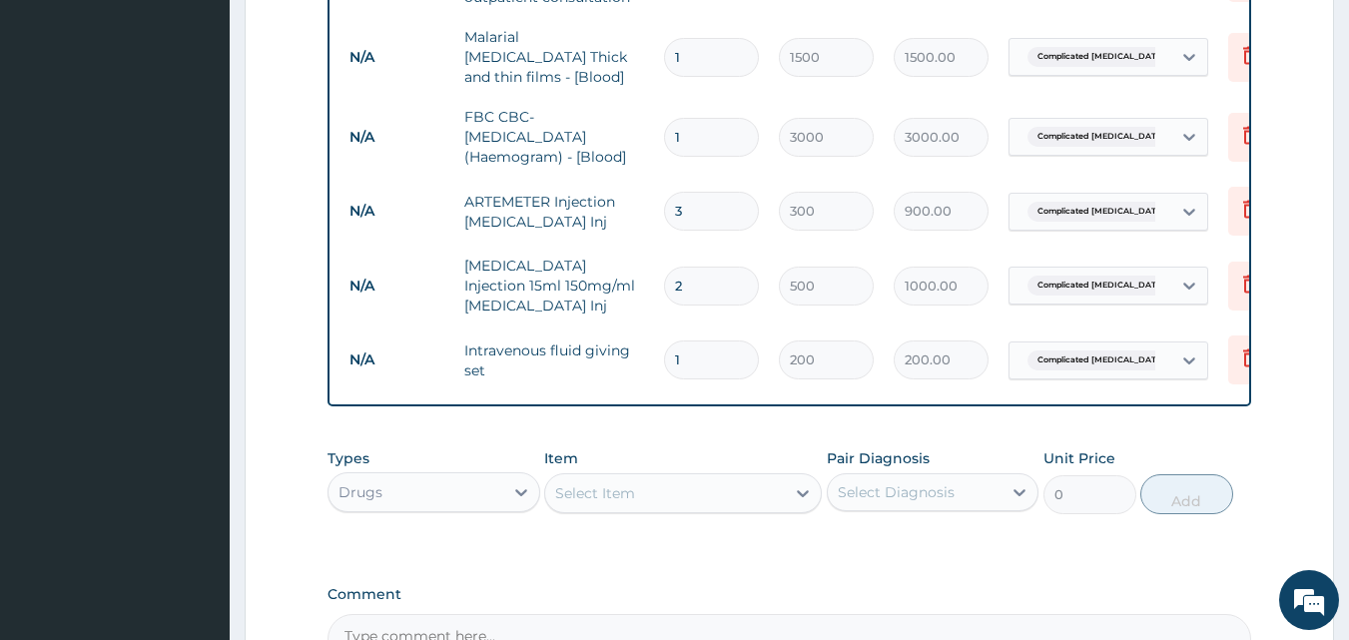
click at [730, 479] on div "Select Item" at bounding box center [665, 493] width 240 height 32
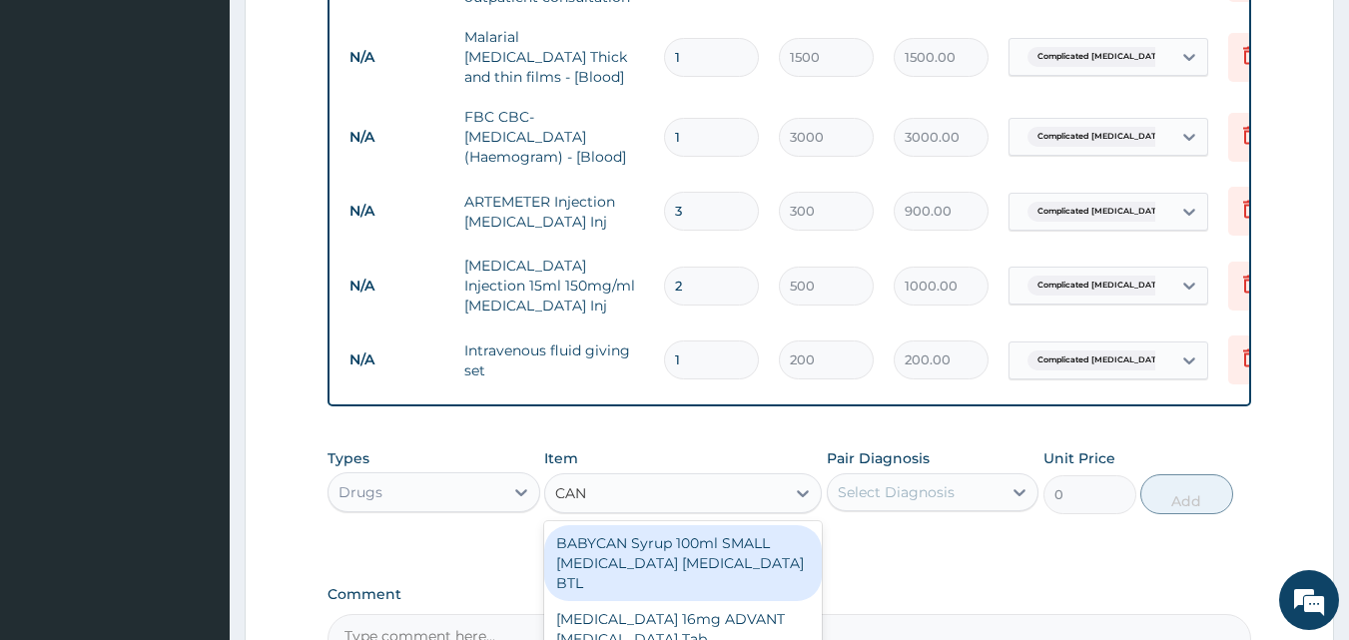
type input "CANN"
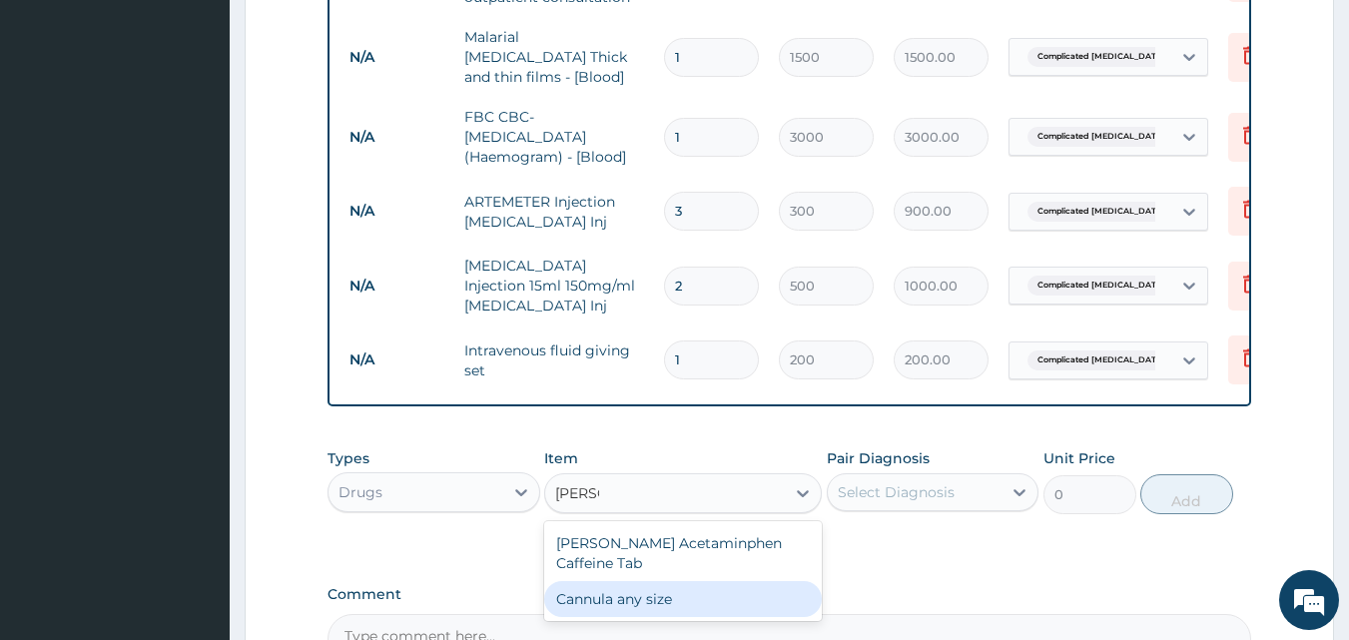
click at [725, 581] on div "Cannula any size" at bounding box center [683, 599] width 278 height 36
type input "100"
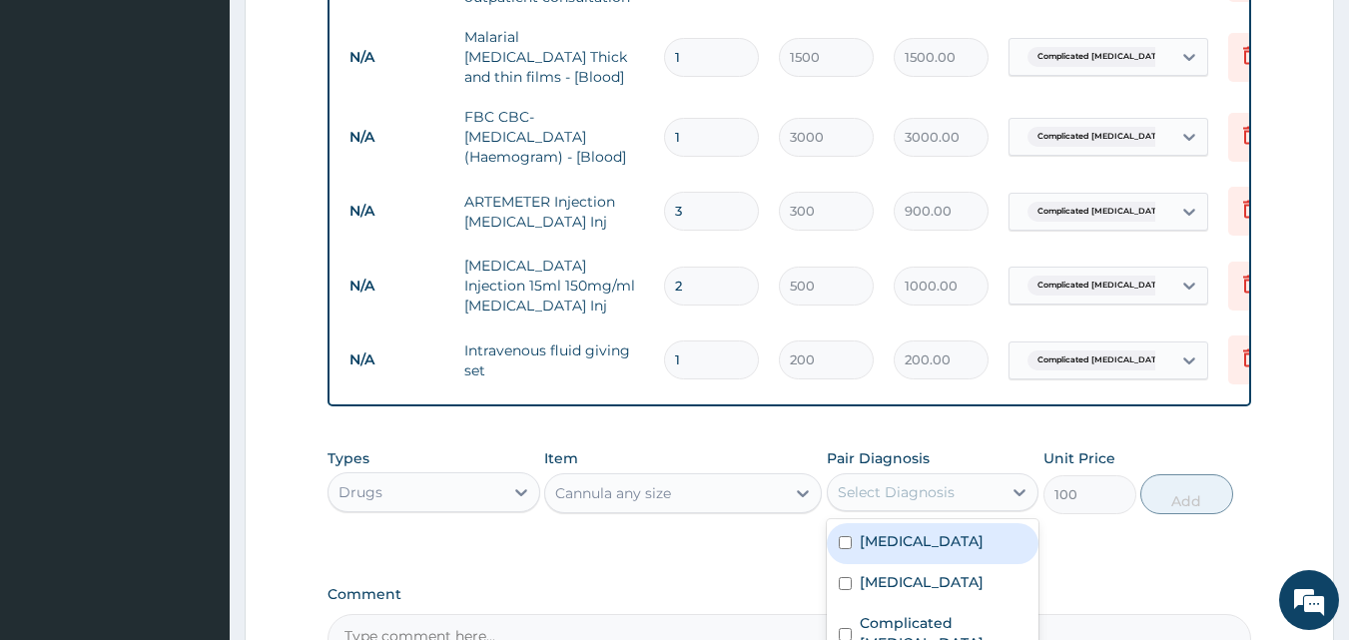
click at [873, 482] on div "Select Diagnosis" at bounding box center [896, 492] width 117 height 20
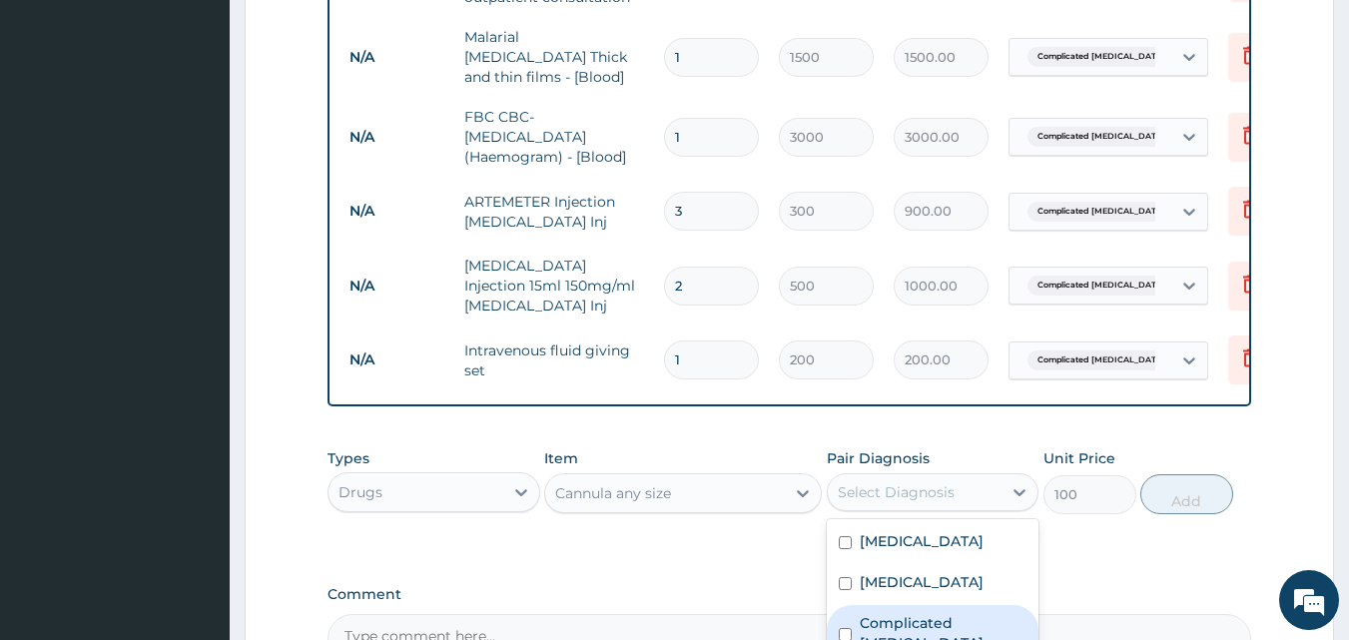
click at [921, 616] on div "Complicated malaria" at bounding box center [933, 635] width 213 height 61
checkbox input "true"
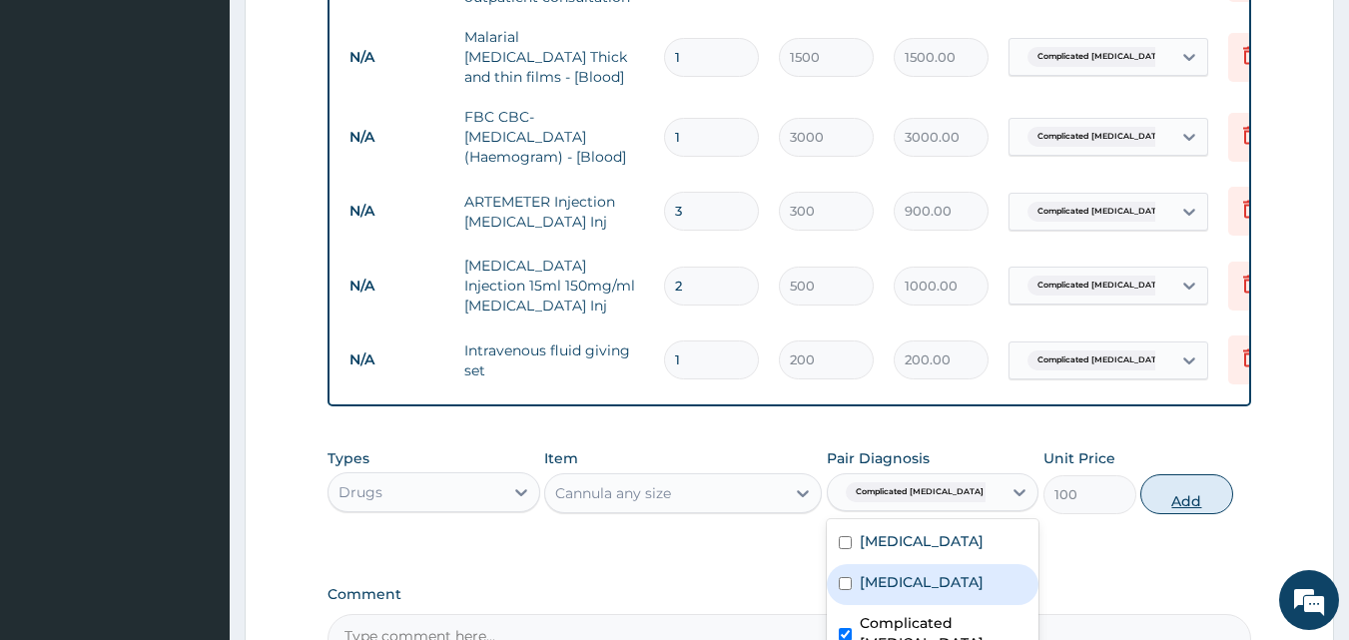
click at [1203, 487] on button "Add" at bounding box center [1187, 494] width 93 height 40
type input "0"
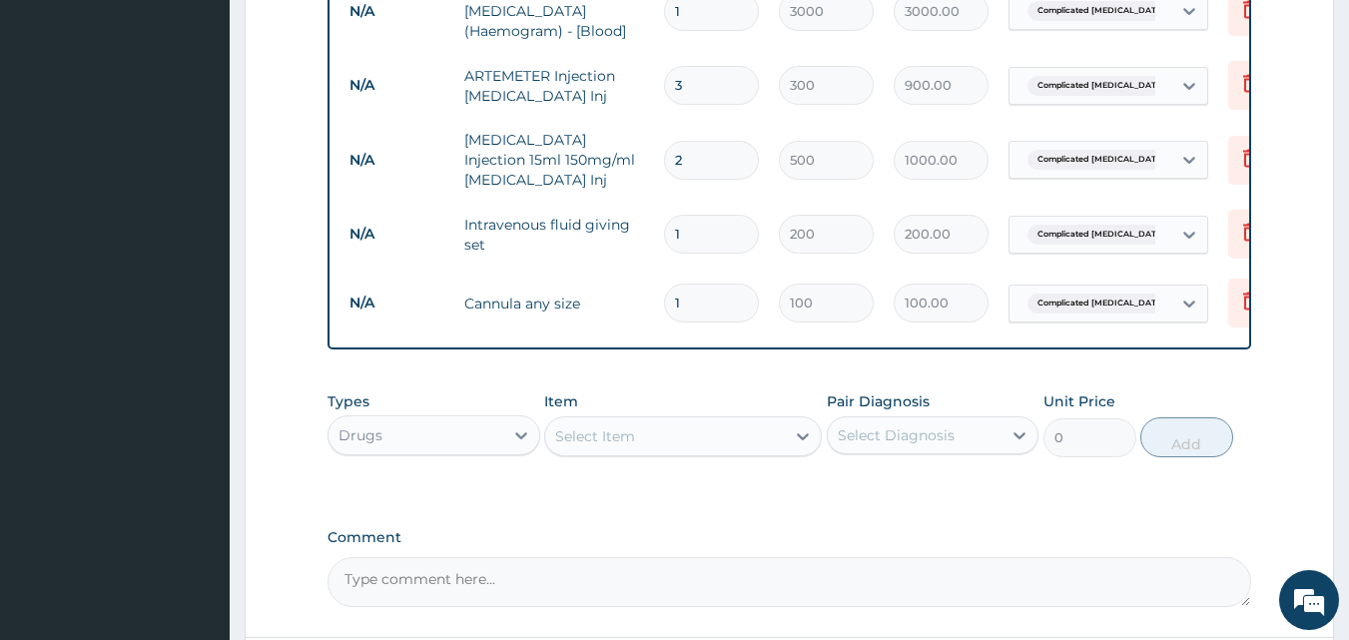
scroll to position [1371, 0]
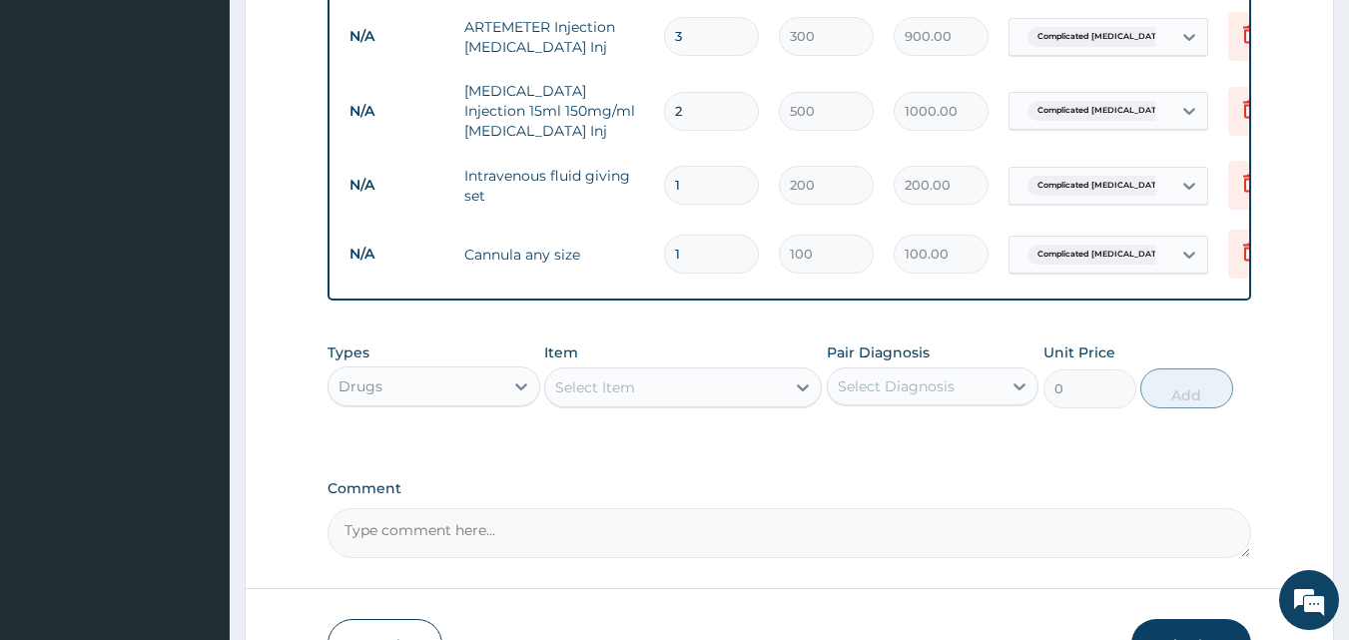
click at [672, 373] on div "Select Item" at bounding box center [665, 388] width 240 height 32
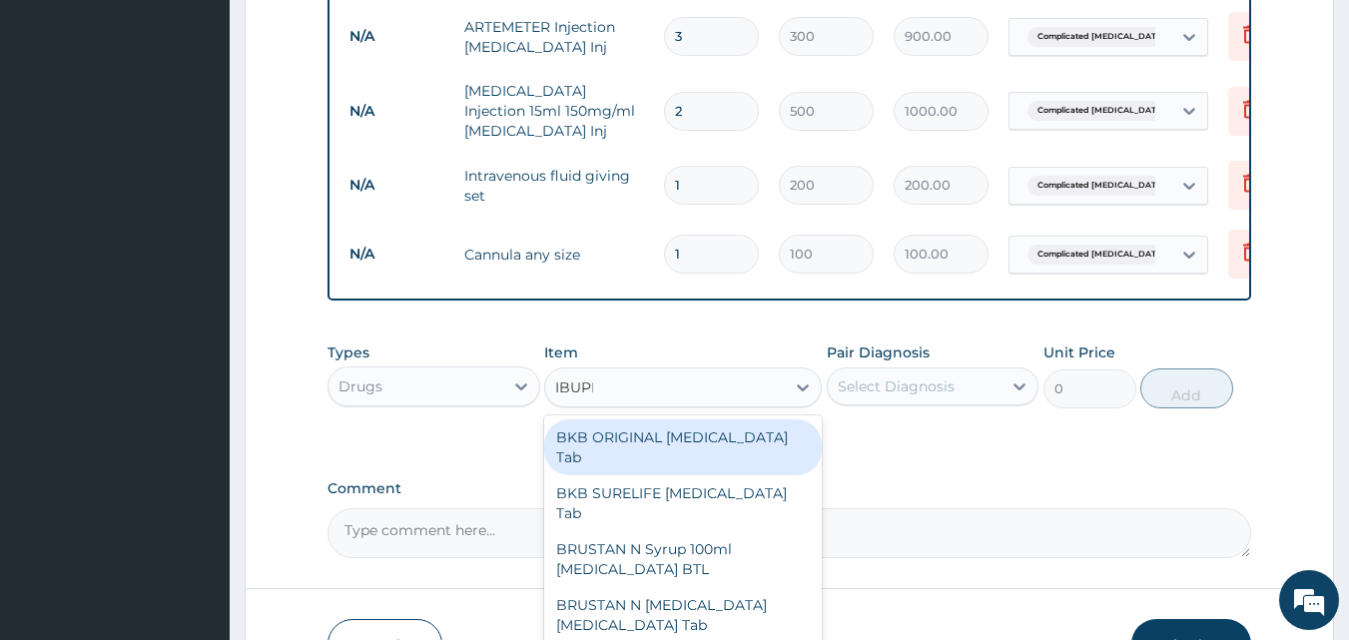
type input "IBUPRO"
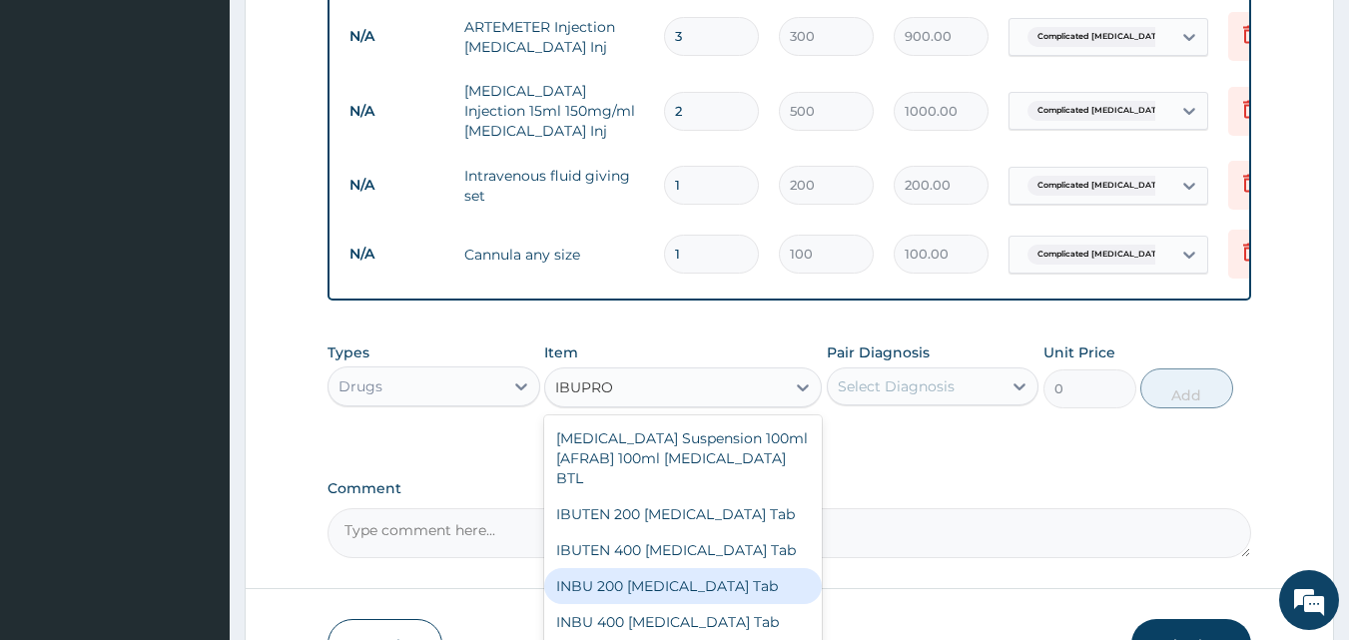
scroll to position [783, 0]
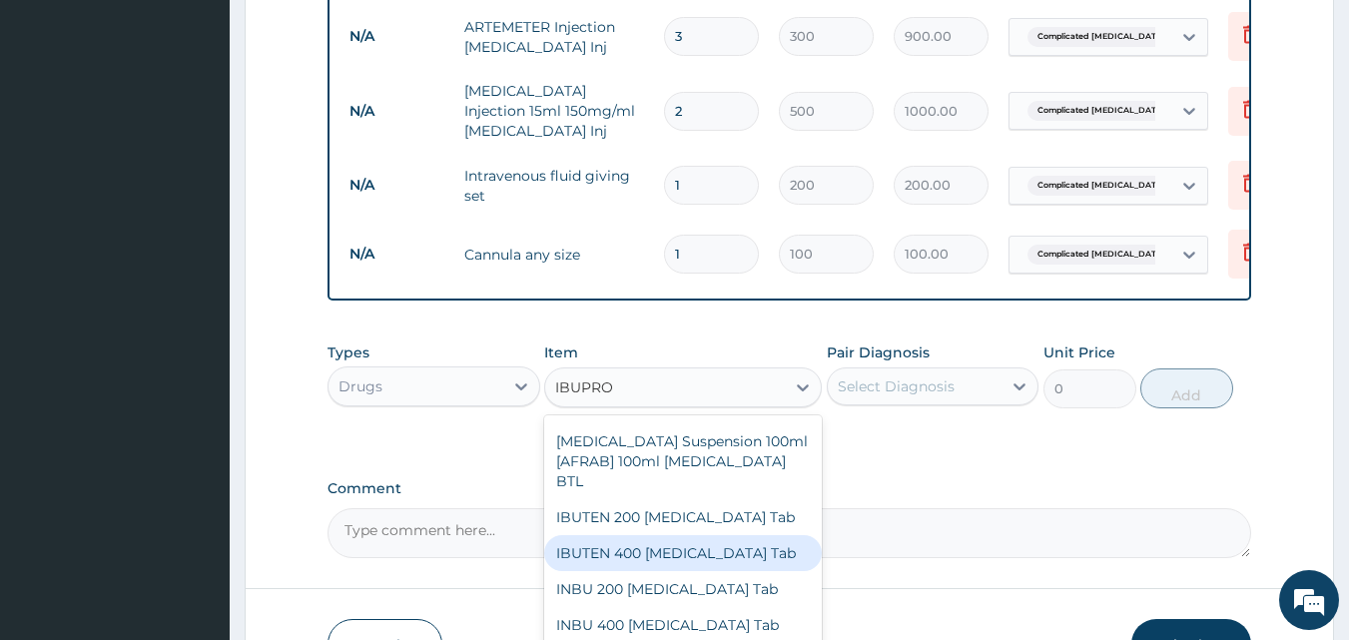
click at [690, 535] on div "IBUTEN 400 Ibuprofen Tab" at bounding box center [683, 553] width 278 height 36
type input "55"
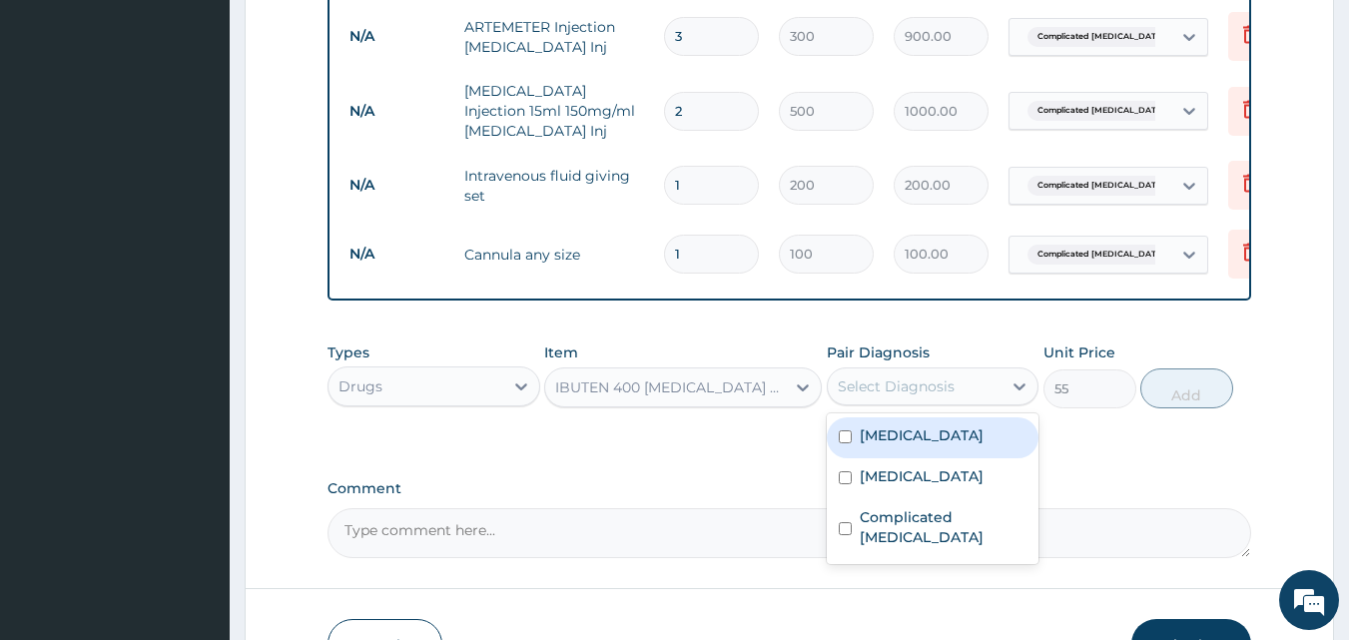
click at [902, 377] on div "Select Diagnosis" at bounding box center [896, 387] width 117 height 20
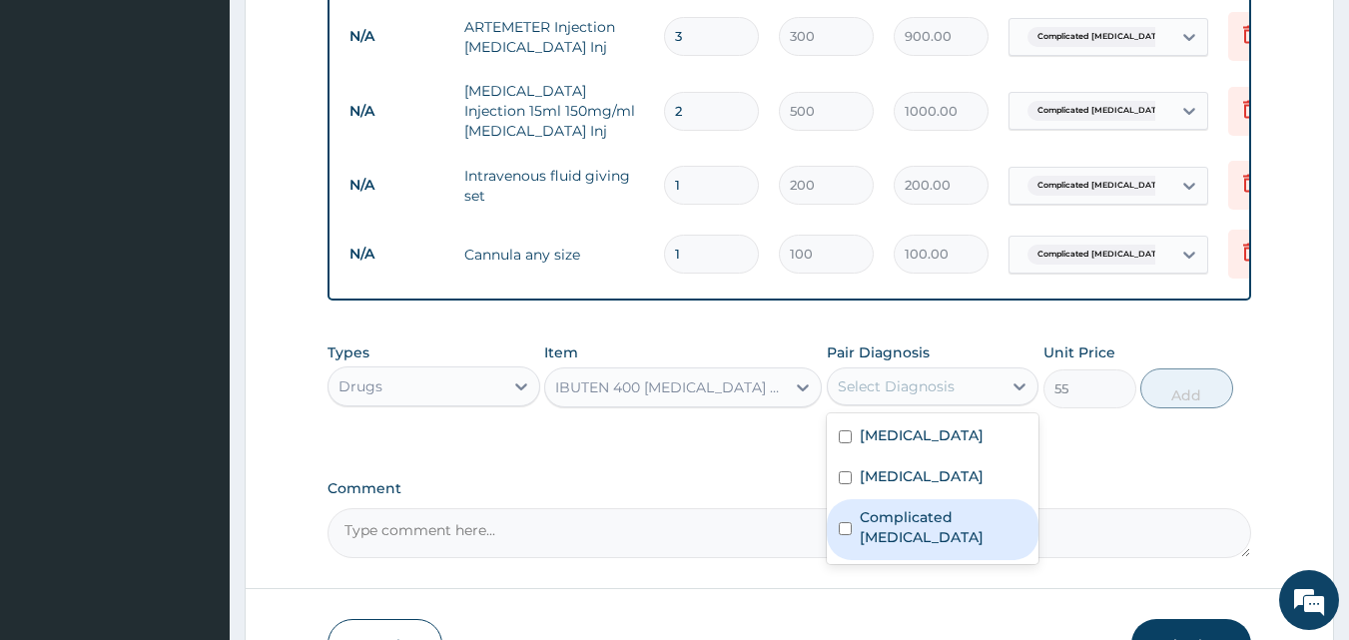
click at [931, 516] on label "Complicated malaria" at bounding box center [944, 527] width 168 height 40
checkbox input "true"
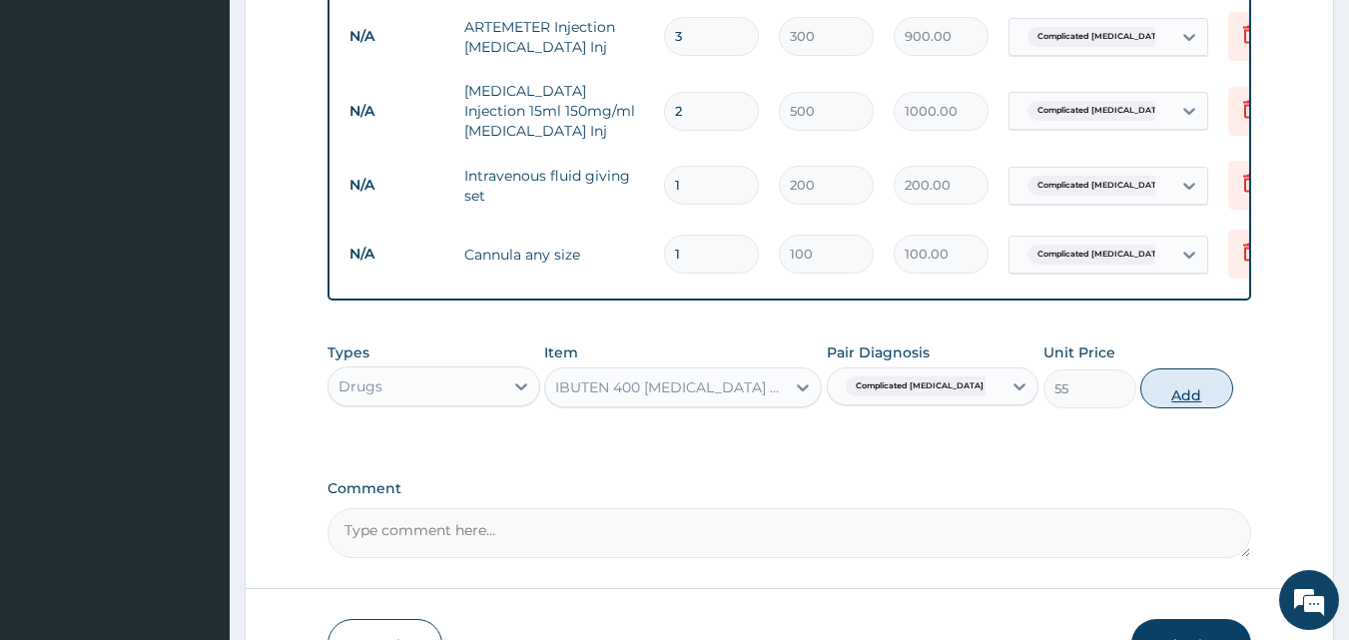
click at [1195, 388] on button "Add" at bounding box center [1187, 389] width 93 height 40
type input "0"
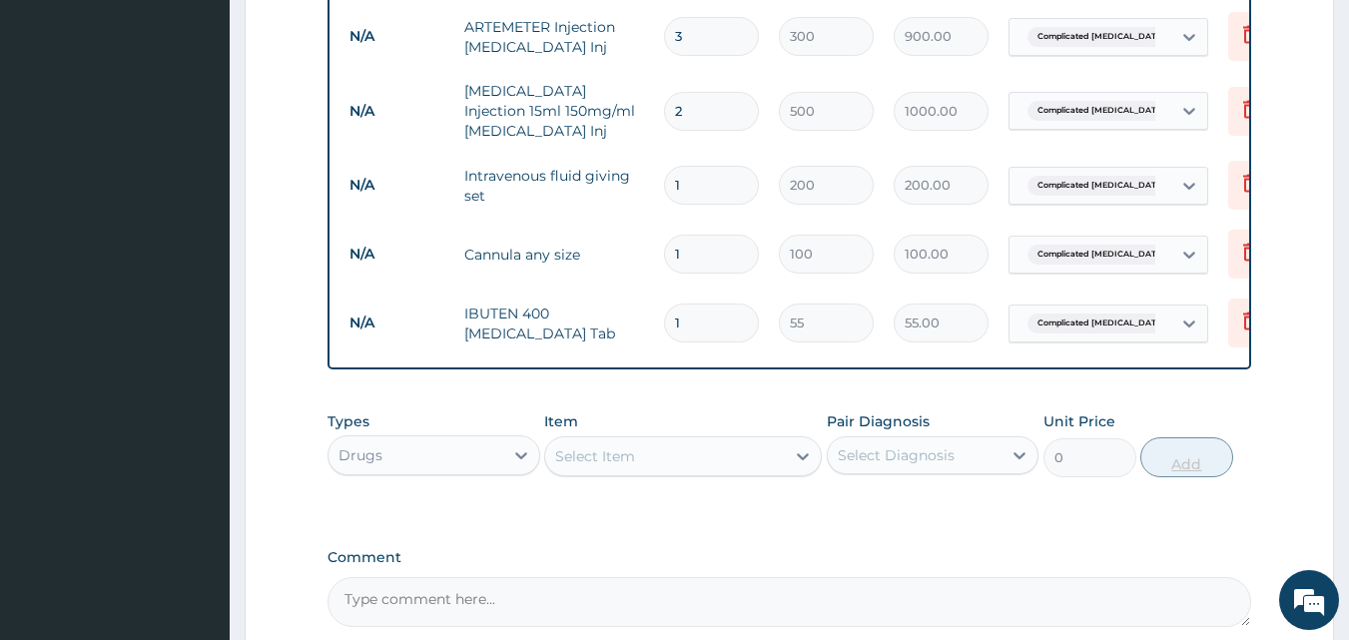
type input "15"
type input "825.00"
type input "15"
click at [727, 455] on div "Select Item" at bounding box center [665, 456] width 240 height 32
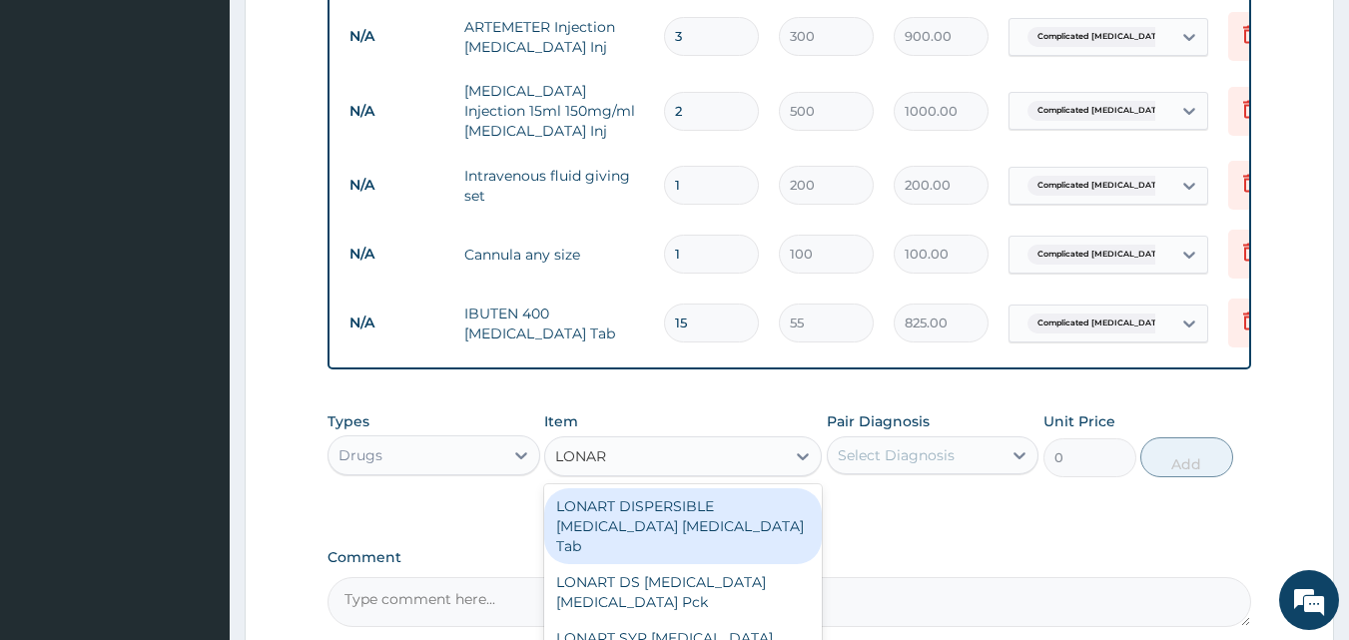
type input "LONART"
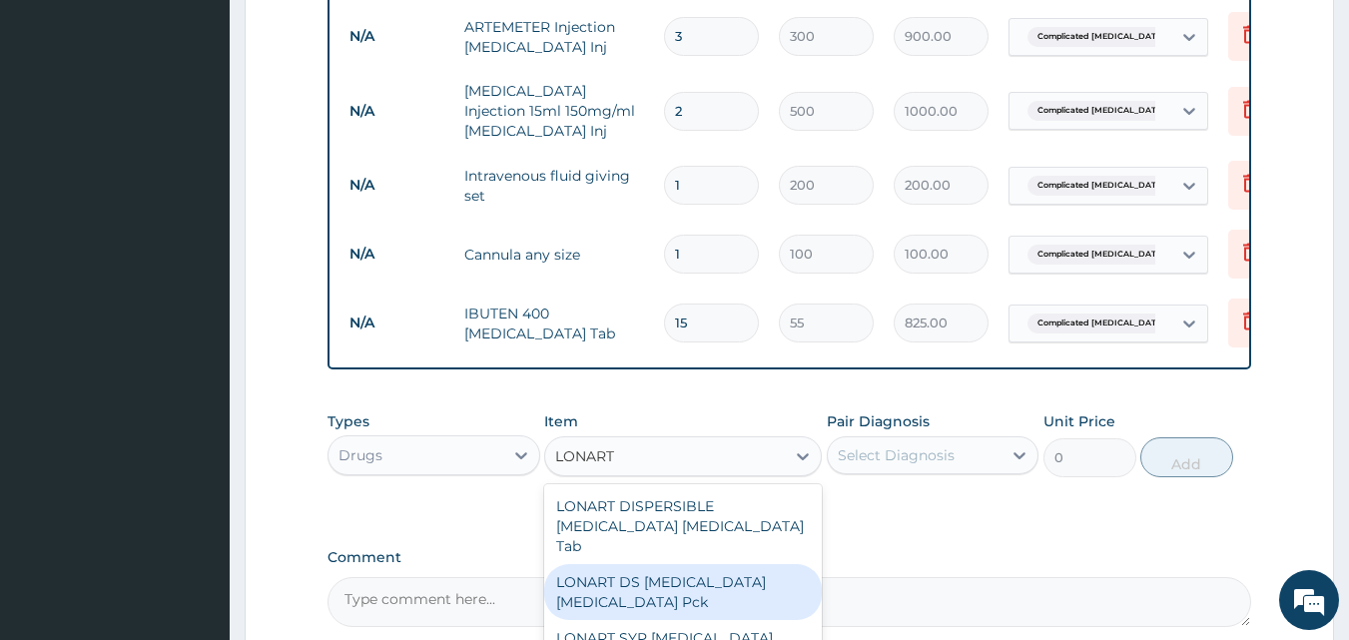
click at [724, 574] on div "LONART DS Artemether Lumefantrine Pck" at bounding box center [683, 592] width 278 height 56
type input "1550"
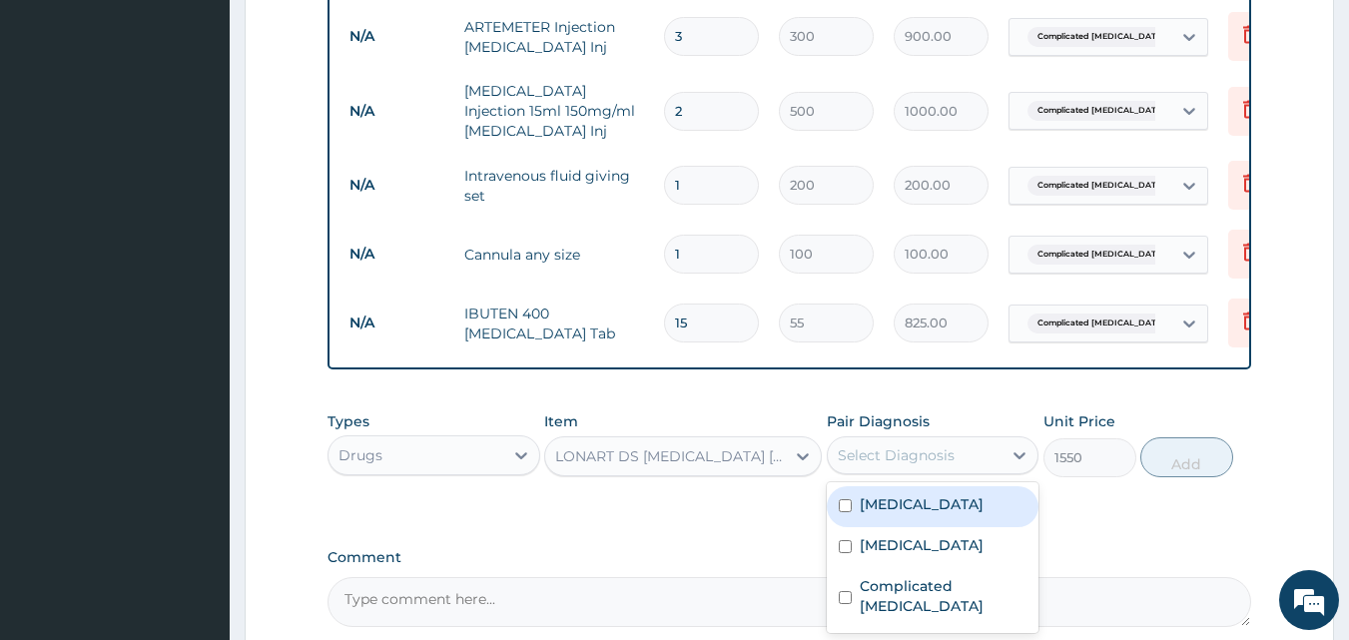
click at [900, 445] on div "Select Diagnosis" at bounding box center [896, 455] width 117 height 20
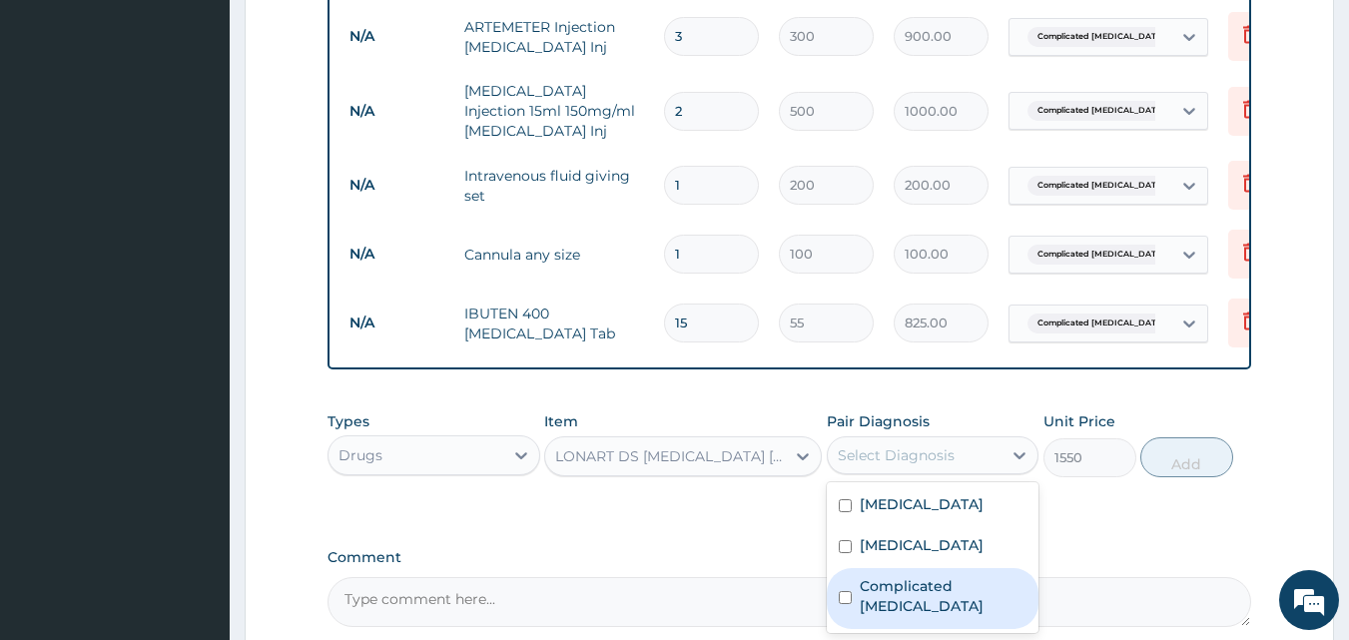
click at [928, 595] on label "Complicated malaria" at bounding box center [944, 596] width 168 height 40
checkbox input "true"
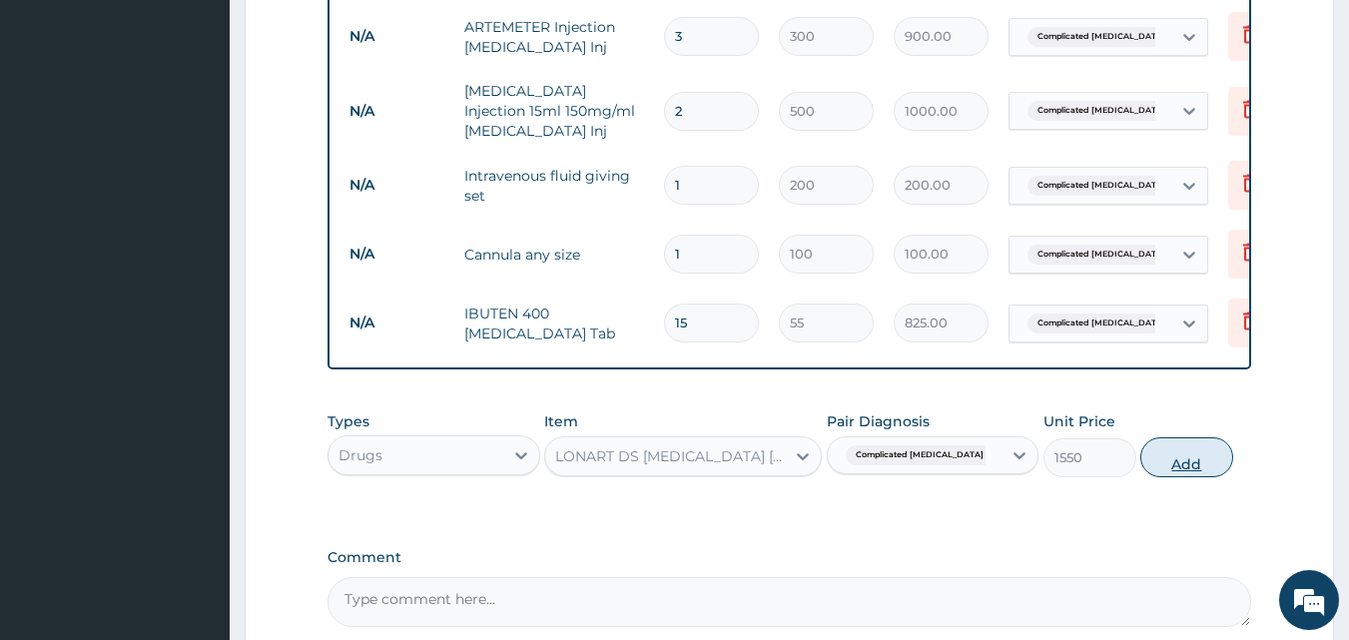
click at [1208, 437] on button "Add" at bounding box center [1187, 457] width 93 height 40
type input "0"
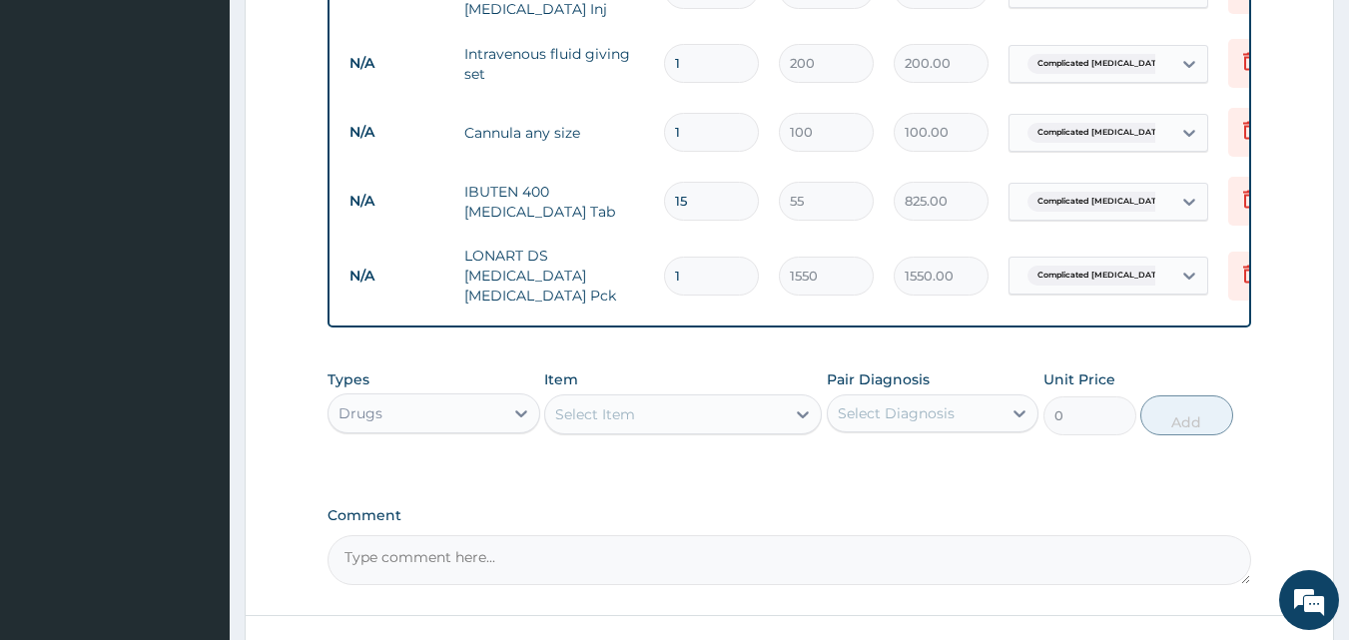
scroll to position [1547, 0]
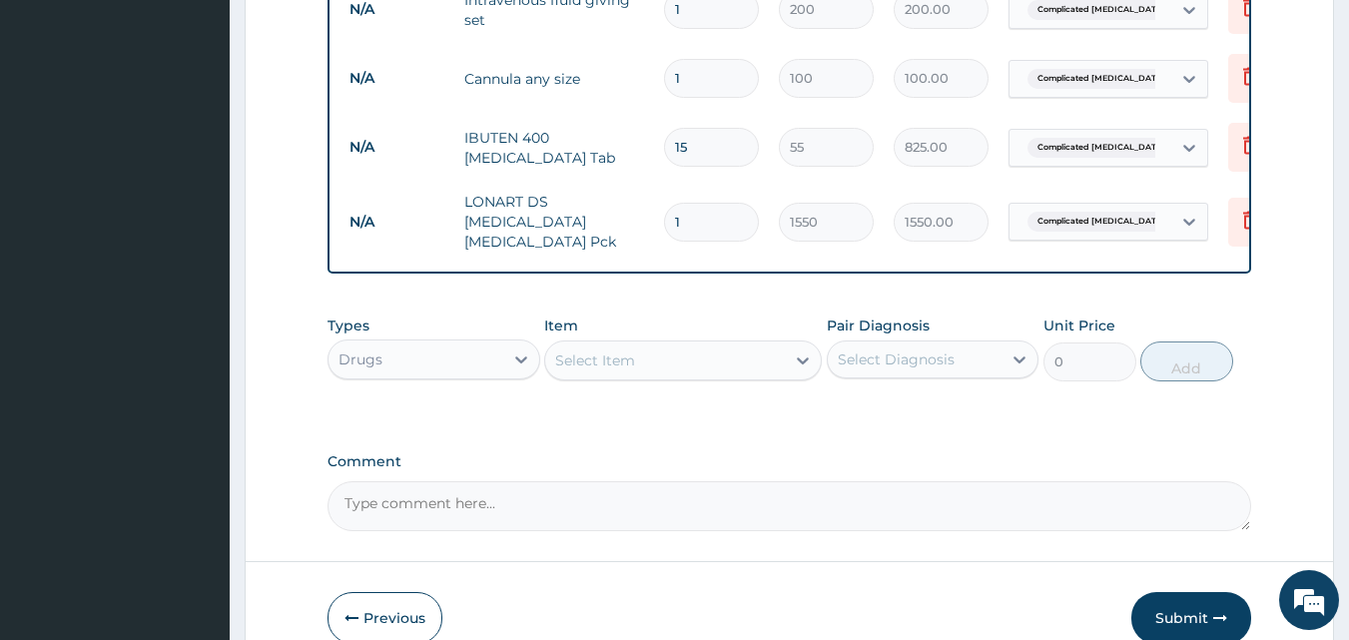
click at [724, 345] on div "Select Item" at bounding box center [665, 361] width 240 height 32
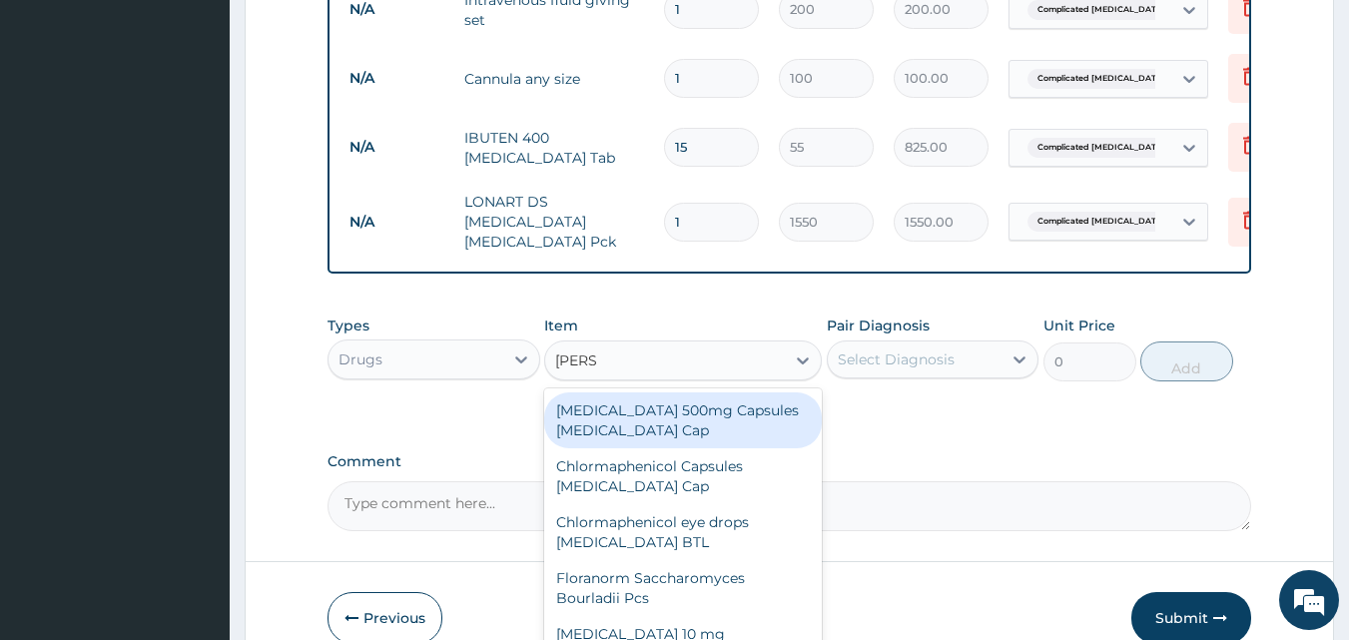
type input "LORAT"
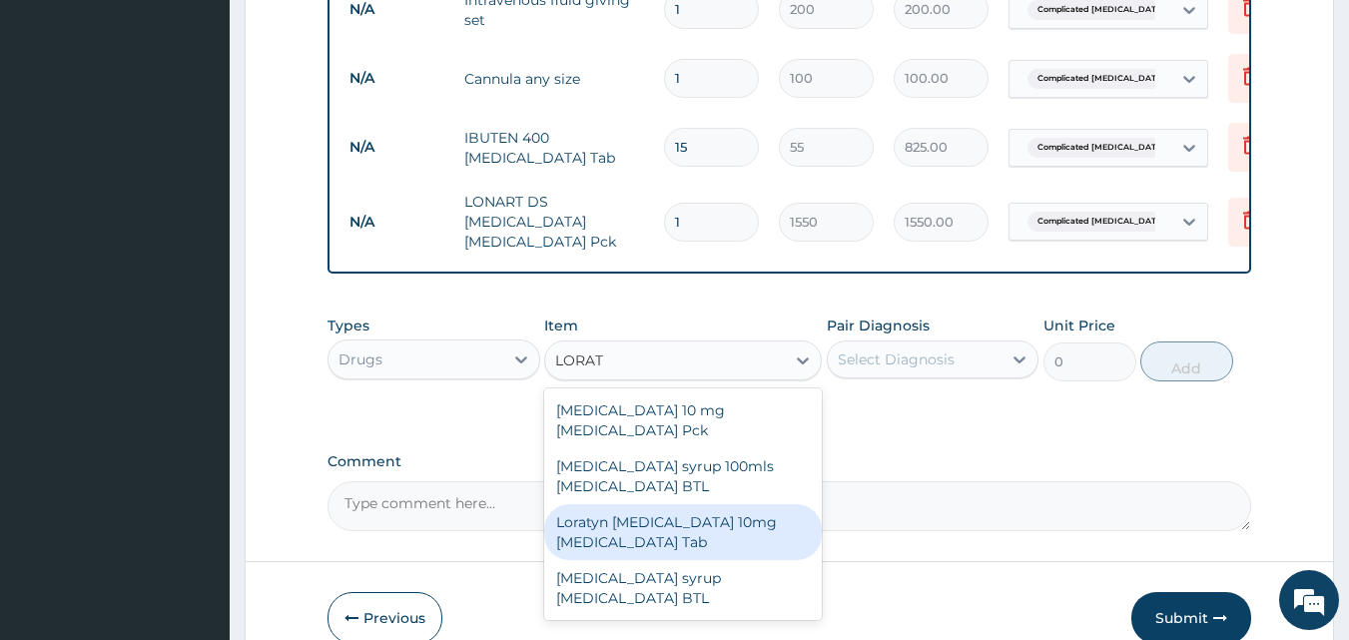
click at [693, 504] on div "Loratyn [MEDICAL_DATA] 10mg [MEDICAL_DATA] Tab" at bounding box center [683, 532] width 278 height 56
type input "45"
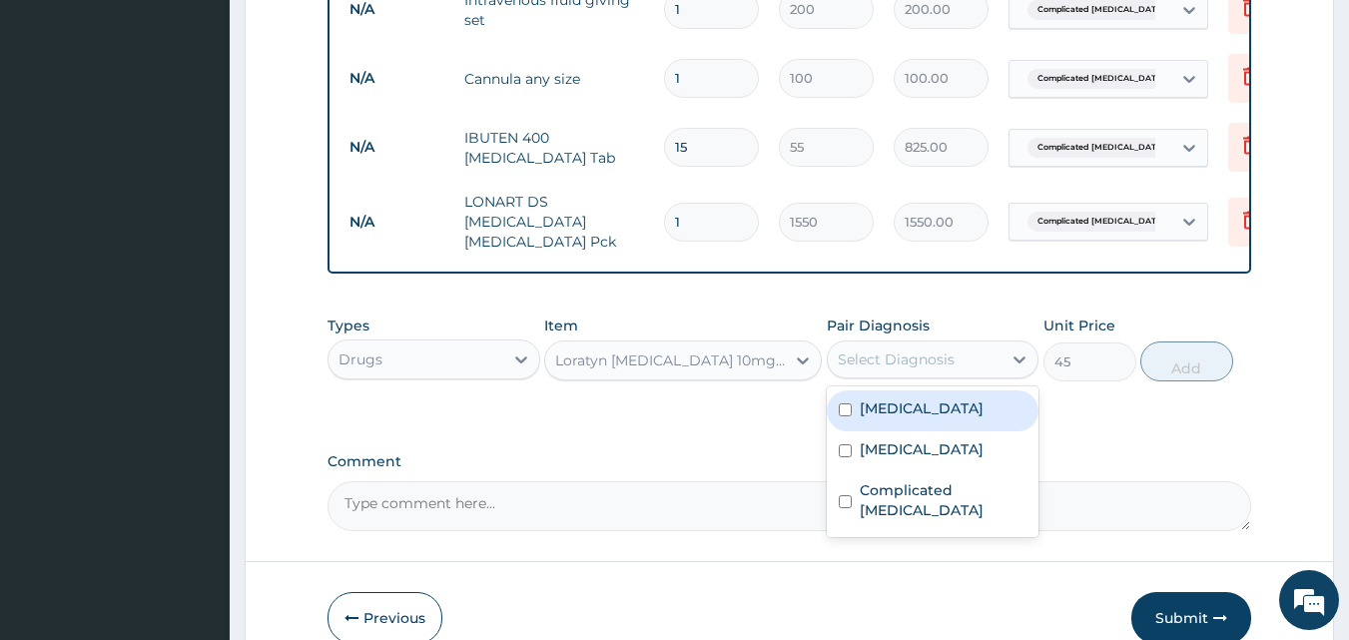
click at [911, 350] on div "Select Diagnosis" at bounding box center [896, 360] width 117 height 20
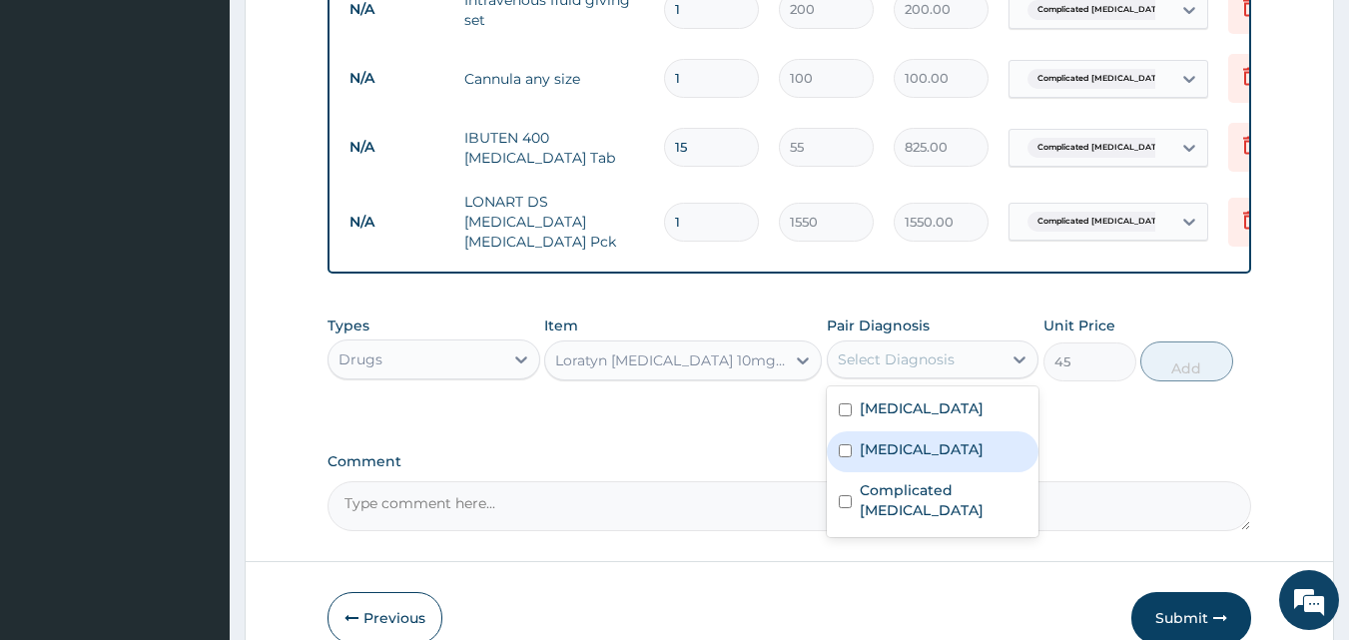
click at [914, 451] on label "Upper respiratory infection" at bounding box center [922, 449] width 124 height 20
checkbox input "true"
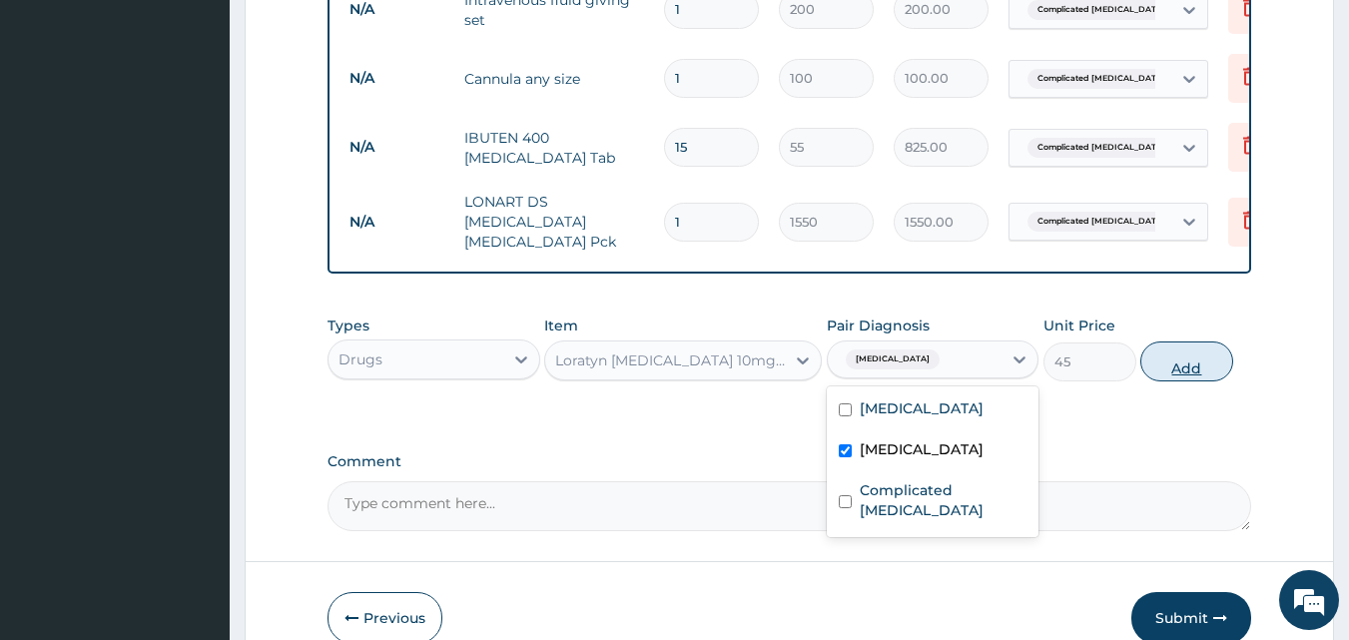
click at [1160, 342] on button "Add" at bounding box center [1187, 362] width 93 height 40
type input "0"
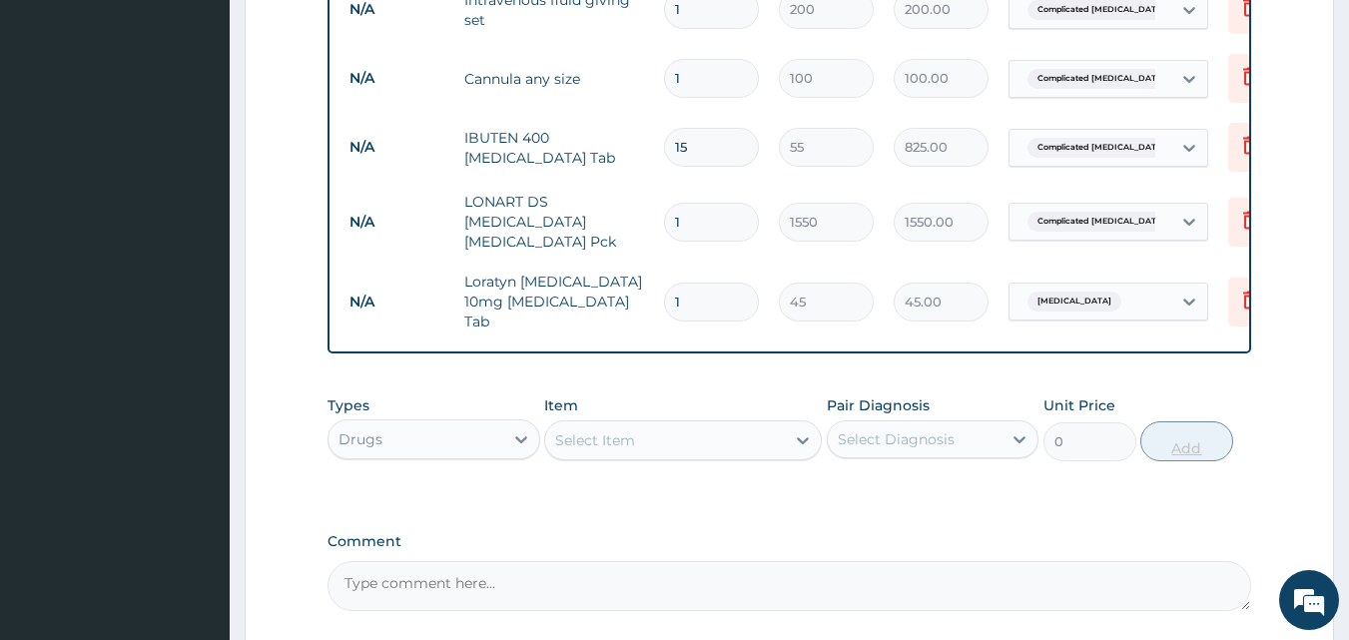
type input "0.00"
type input "7"
type input "315.00"
type input "7"
click at [742, 424] on div "Select Item" at bounding box center [665, 440] width 240 height 32
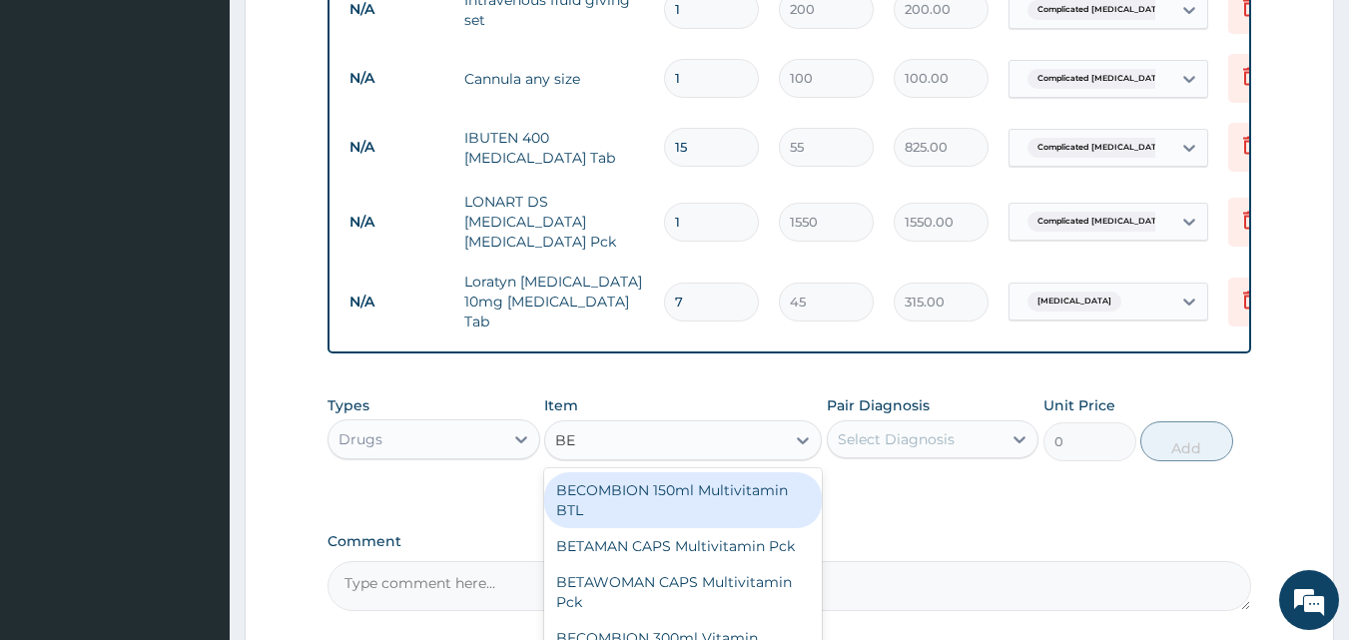
type input "BEN"
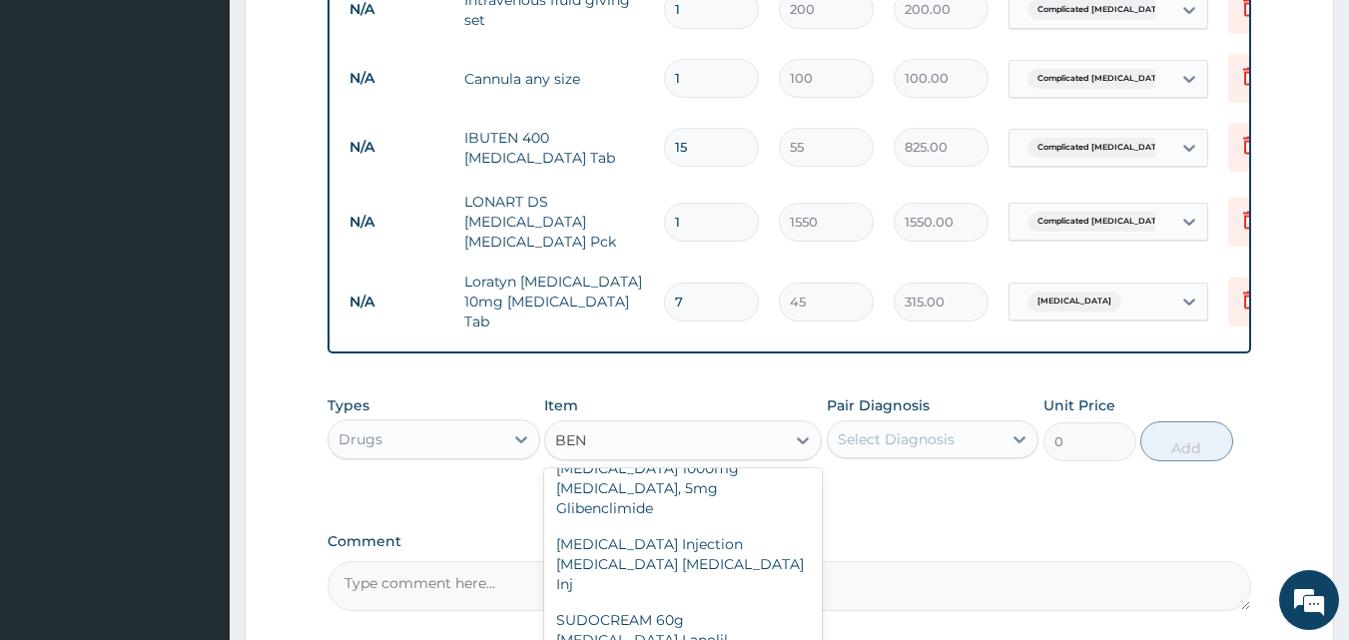
scroll to position [1099, 0]
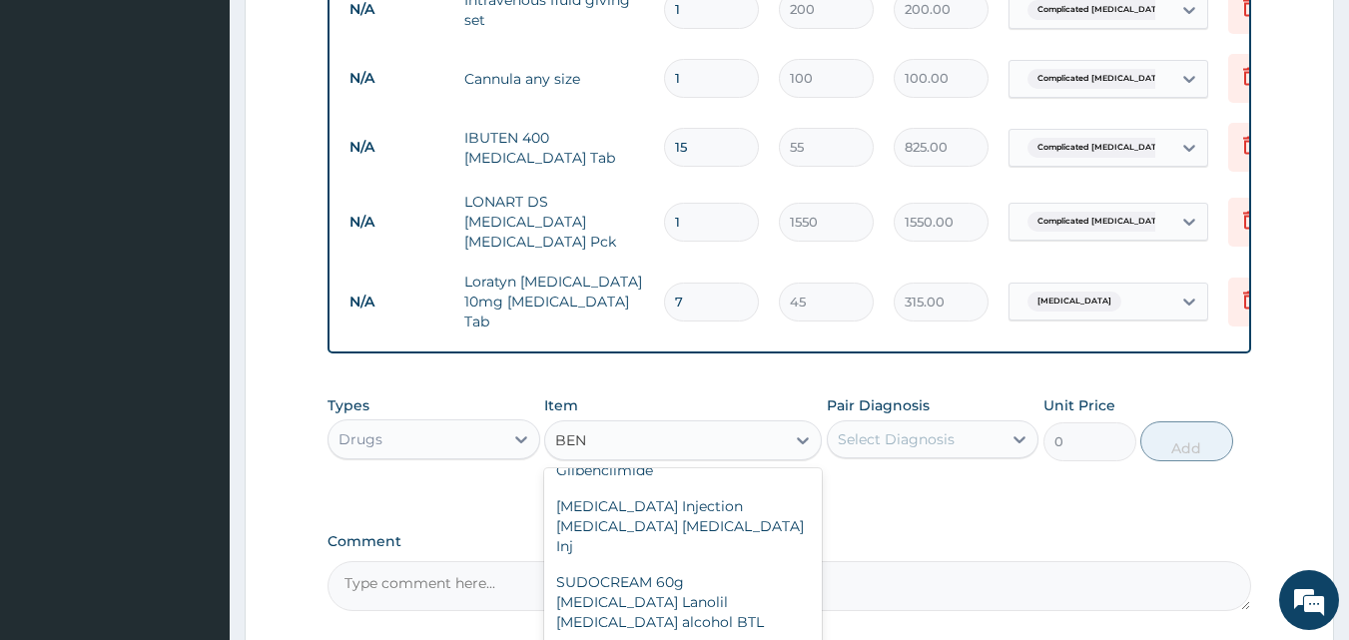
type input "1000"
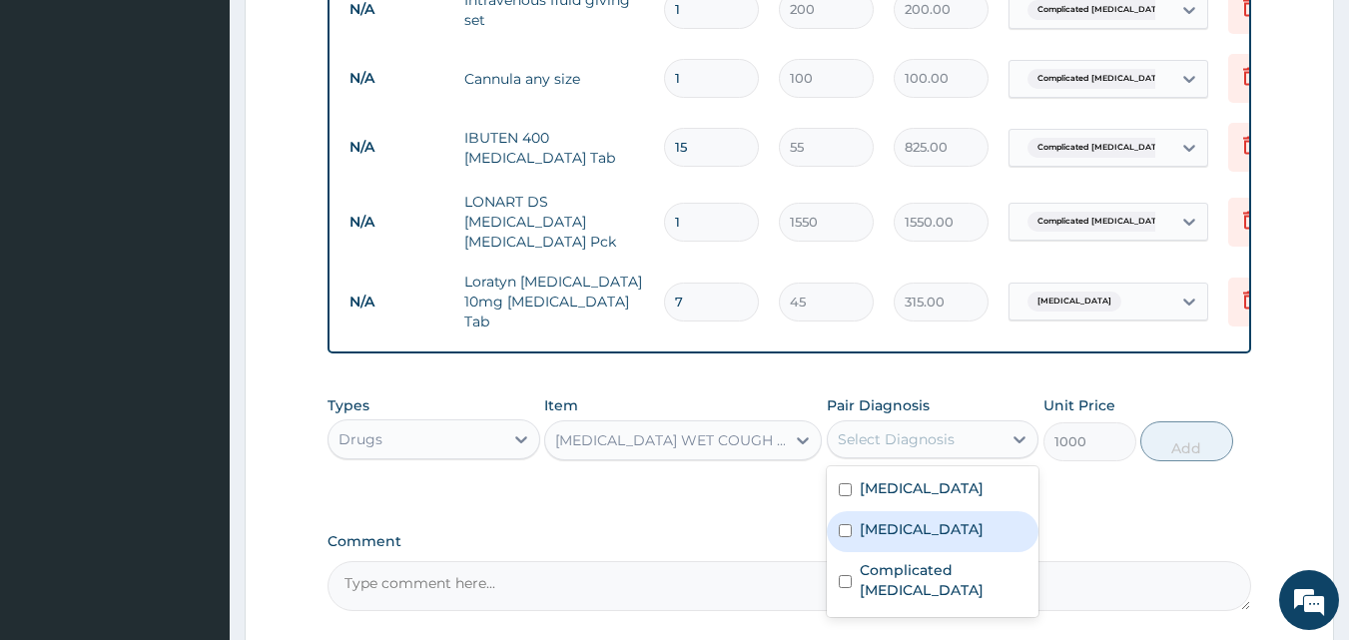
drag, startPoint x: 863, startPoint y: 401, endPoint x: 893, endPoint y: 498, distance: 102.4
click at [893, 458] on div "option Upper respiratory infection, selected. option Upper respiratory infectio…" at bounding box center [933, 439] width 213 height 38
click at [893, 519] on label "Upper respiratory infection" at bounding box center [922, 529] width 124 height 20
checkbox input "true"
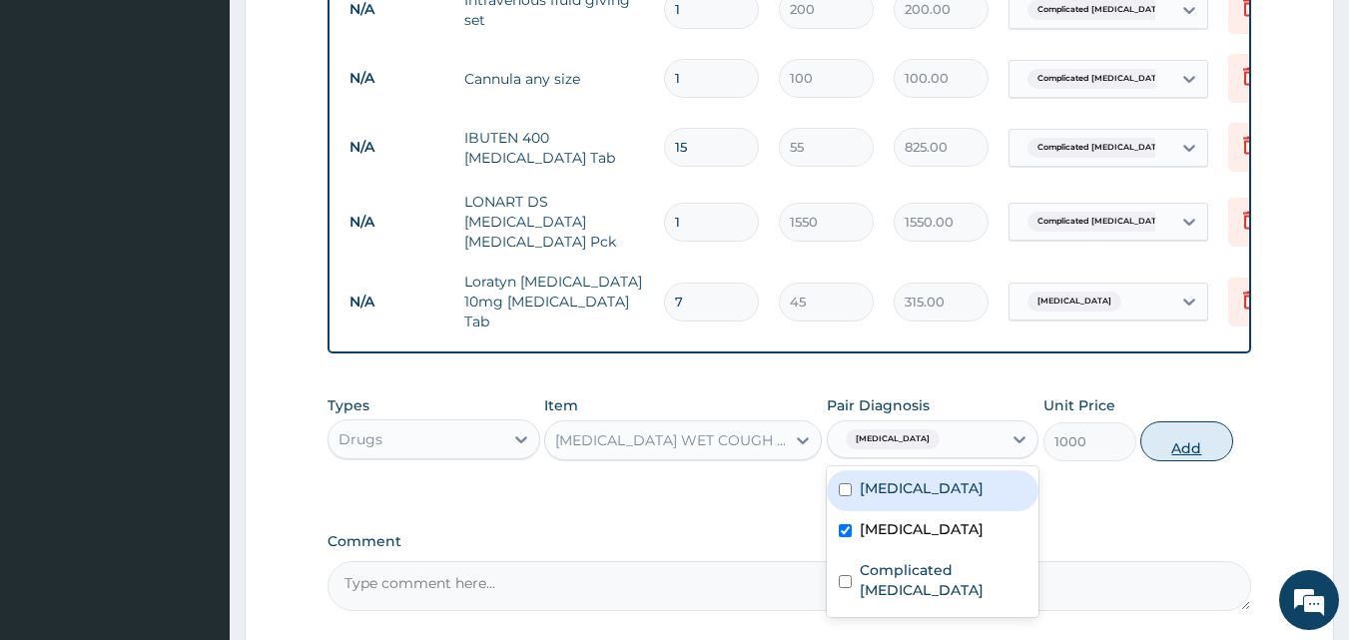
click at [1202, 421] on button "Add" at bounding box center [1187, 441] width 93 height 40
type input "0"
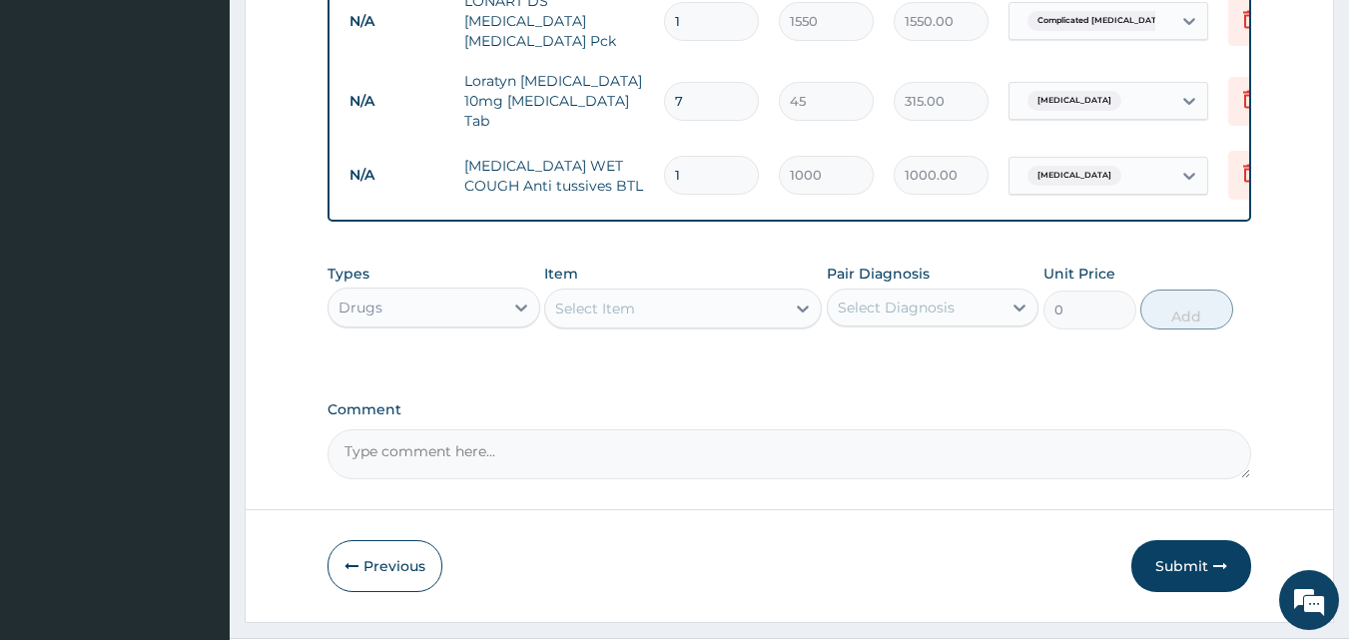
scroll to position [1759, 0]
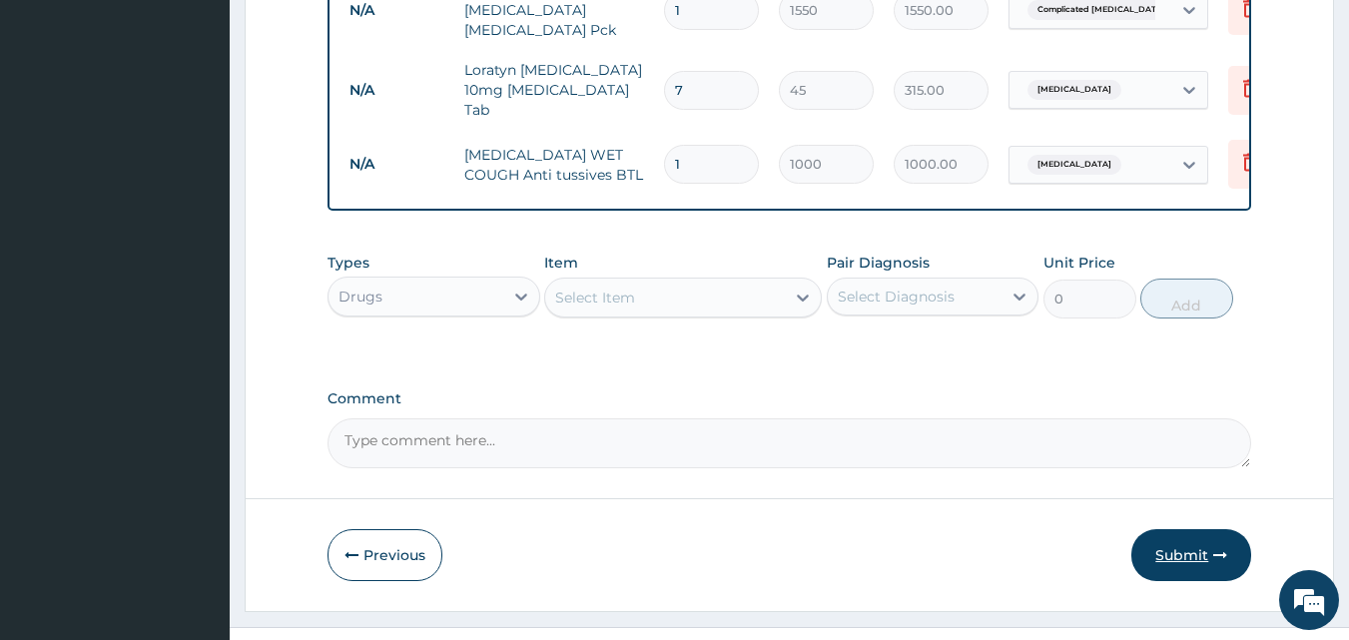
click at [1189, 529] on button "Submit" at bounding box center [1192, 555] width 120 height 52
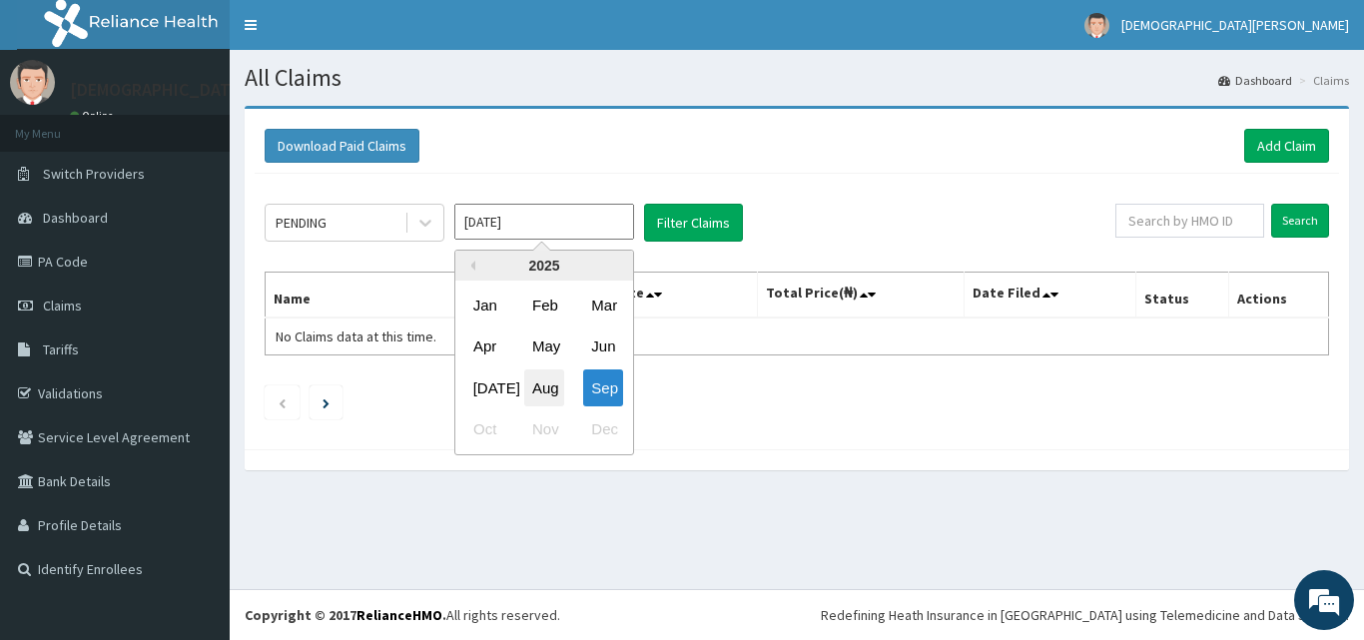
click at [551, 390] on div "Aug" at bounding box center [544, 388] width 40 height 37
type input "Aug 2025"
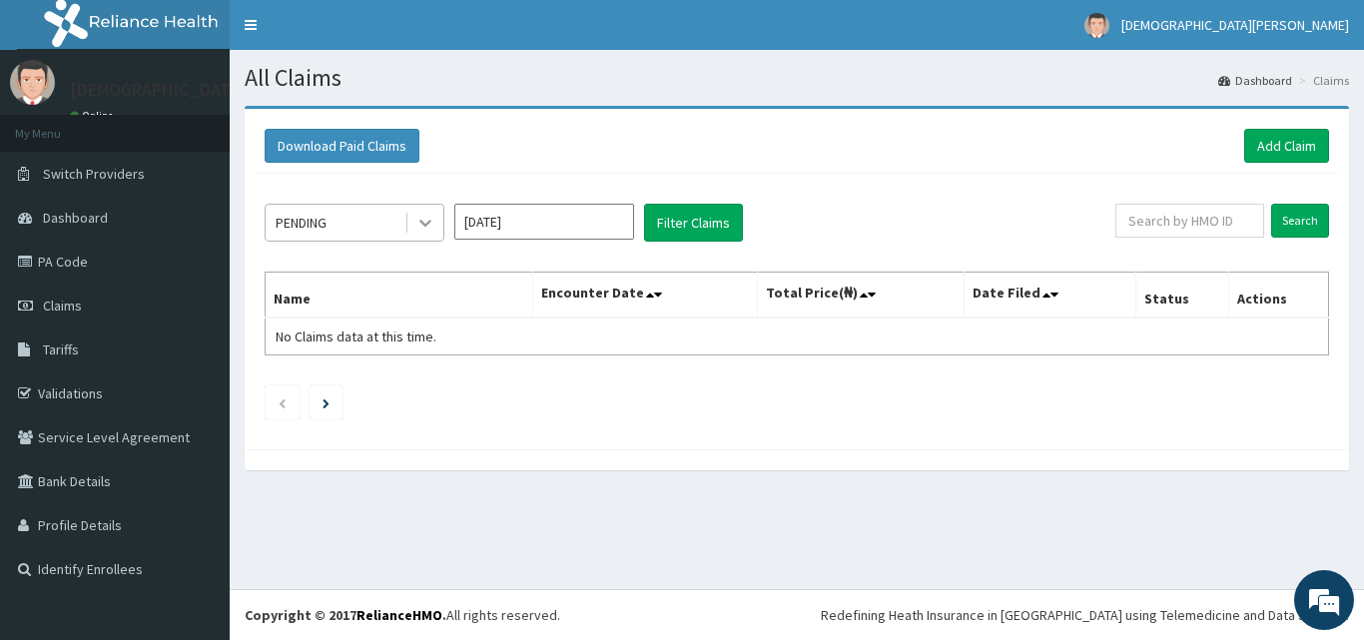
click at [416, 234] on div at bounding box center [426, 223] width 36 height 36
click at [696, 224] on button "Filter Claims" at bounding box center [693, 223] width 99 height 38
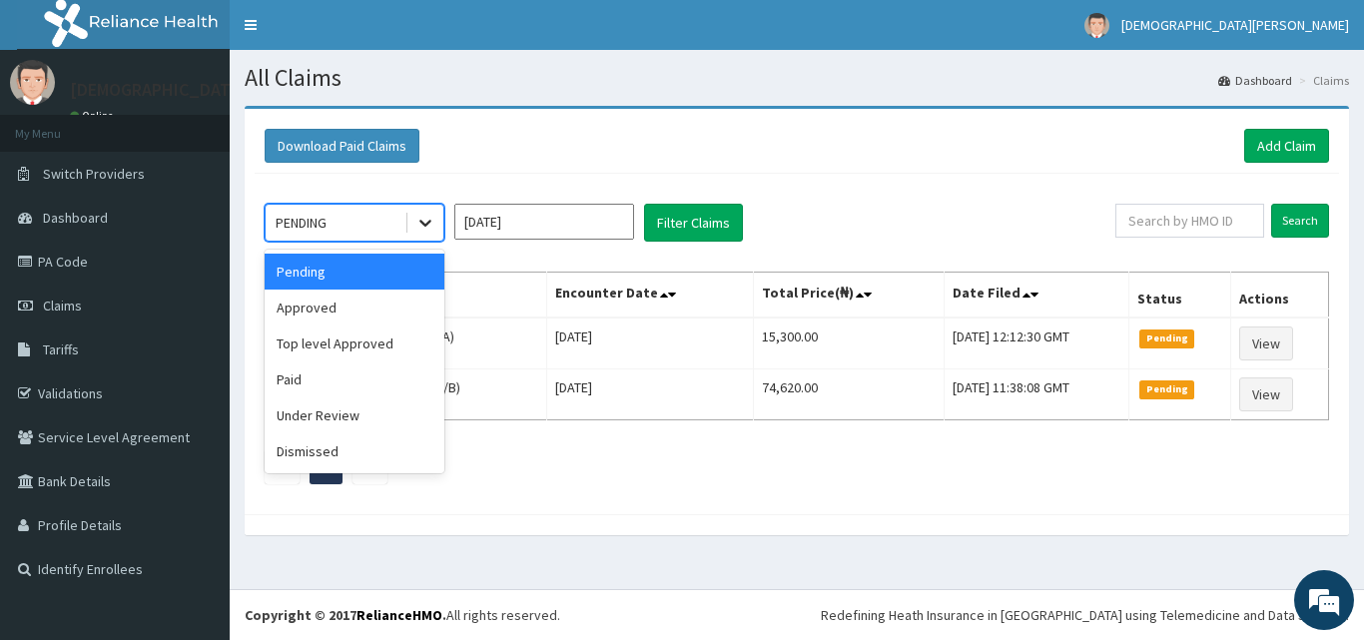
click at [437, 224] on div at bounding box center [426, 223] width 36 height 36
click at [402, 316] on div "Approved" at bounding box center [355, 308] width 180 height 36
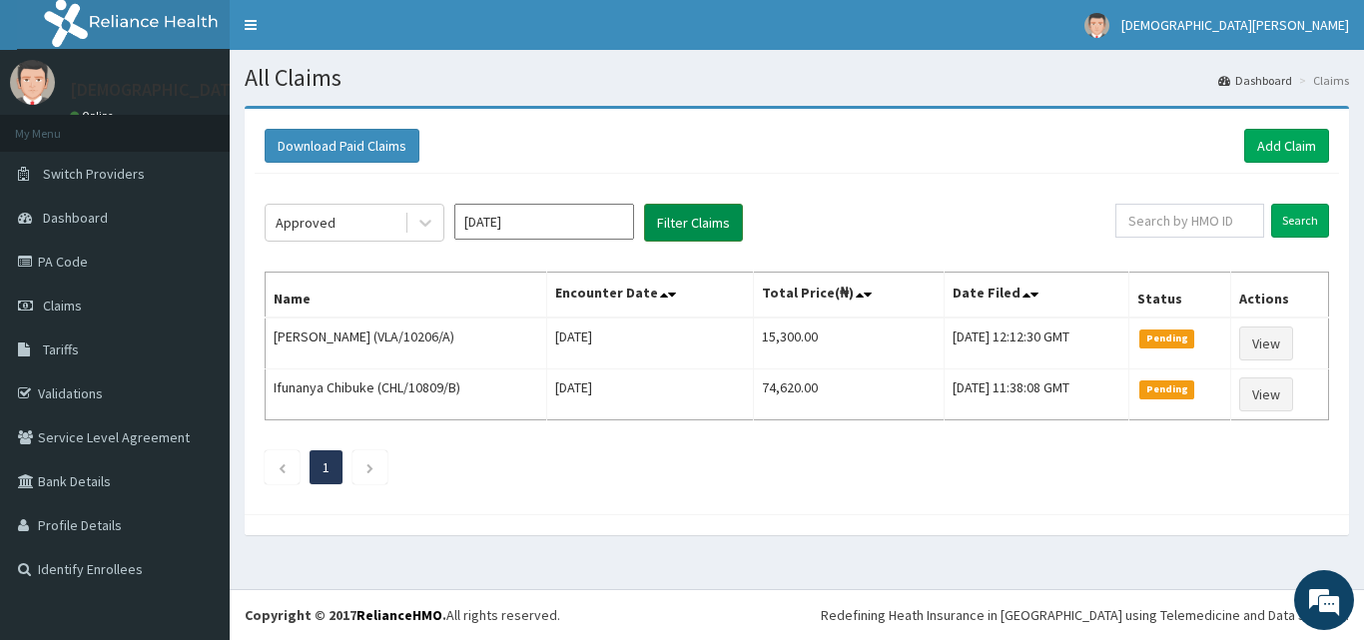
click at [678, 226] on button "Filter Claims" at bounding box center [693, 223] width 99 height 38
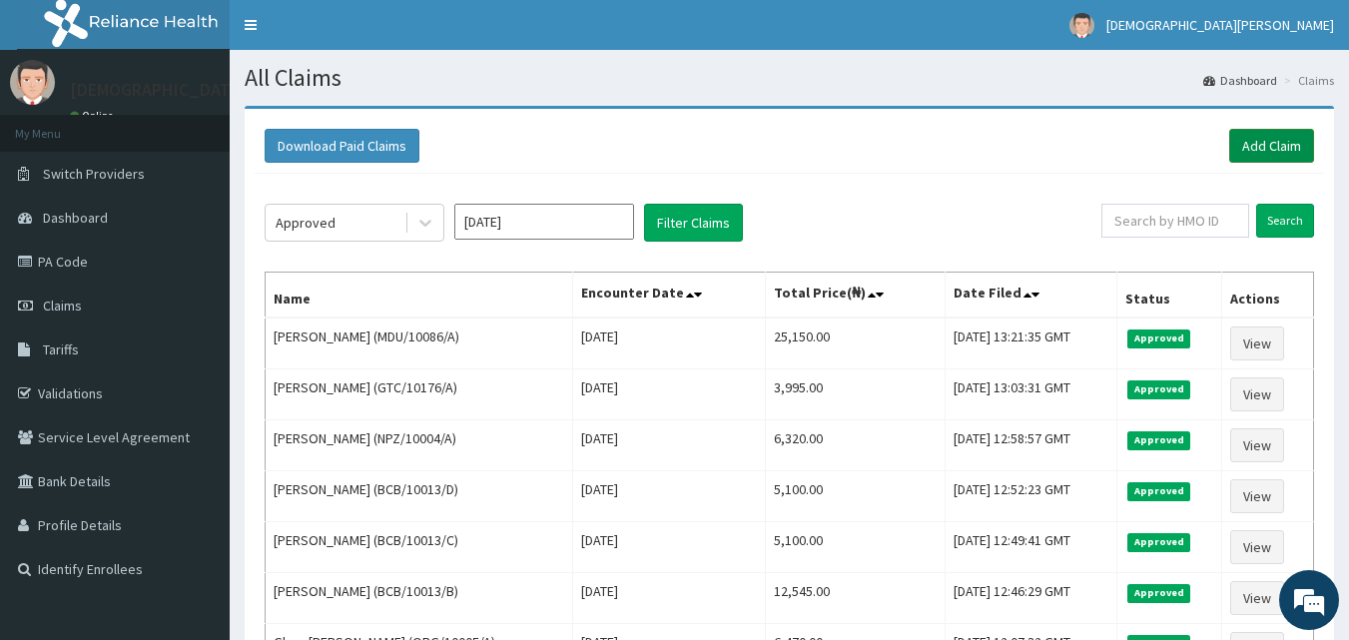
click at [1255, 138] on link "Add Claim" at bounding box center [1272, 146] width 85 height 34
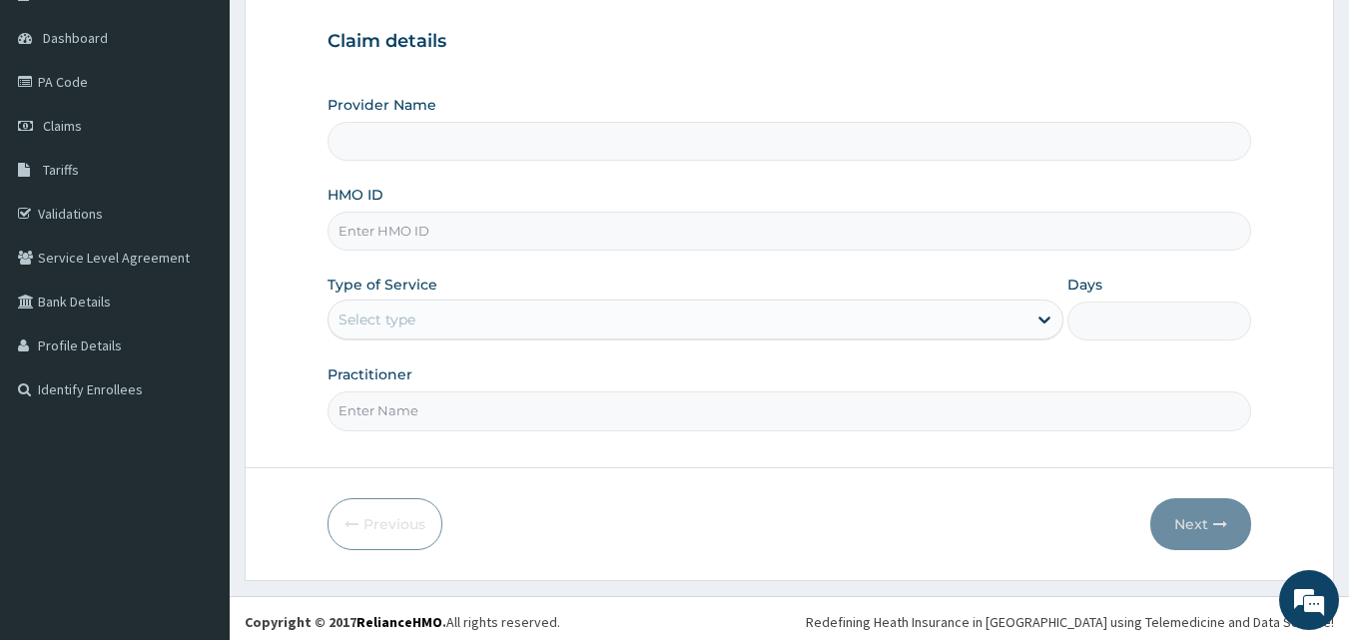
scroll to position [187, 0]
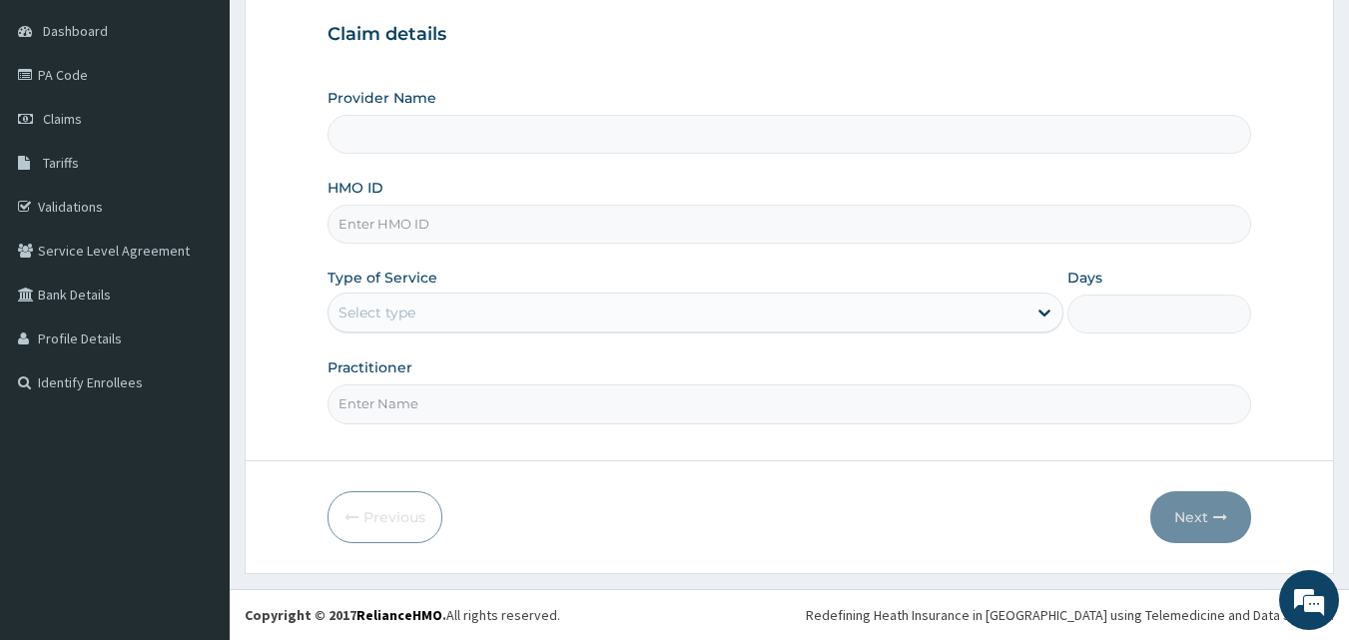
click at [458, 234] on input "HMO ID" at bounding box center [790, 224] width 925 height 39
click at [628, 55] on div "Claim details Provider Name HMO ID Type of Service Select type Days Practitioner" at bounding box center [790, 213] width 925 height 419
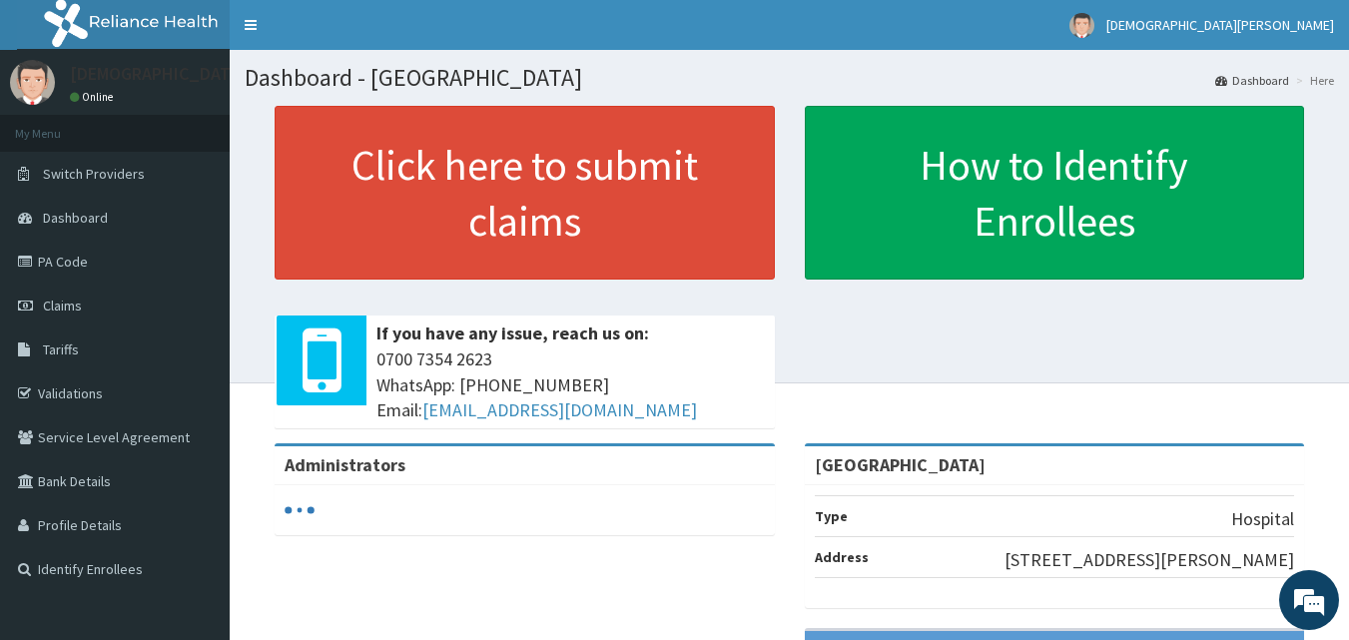
click at [70, 304] on span "Claims" at bounding box center [62, 306] width 39 height 18
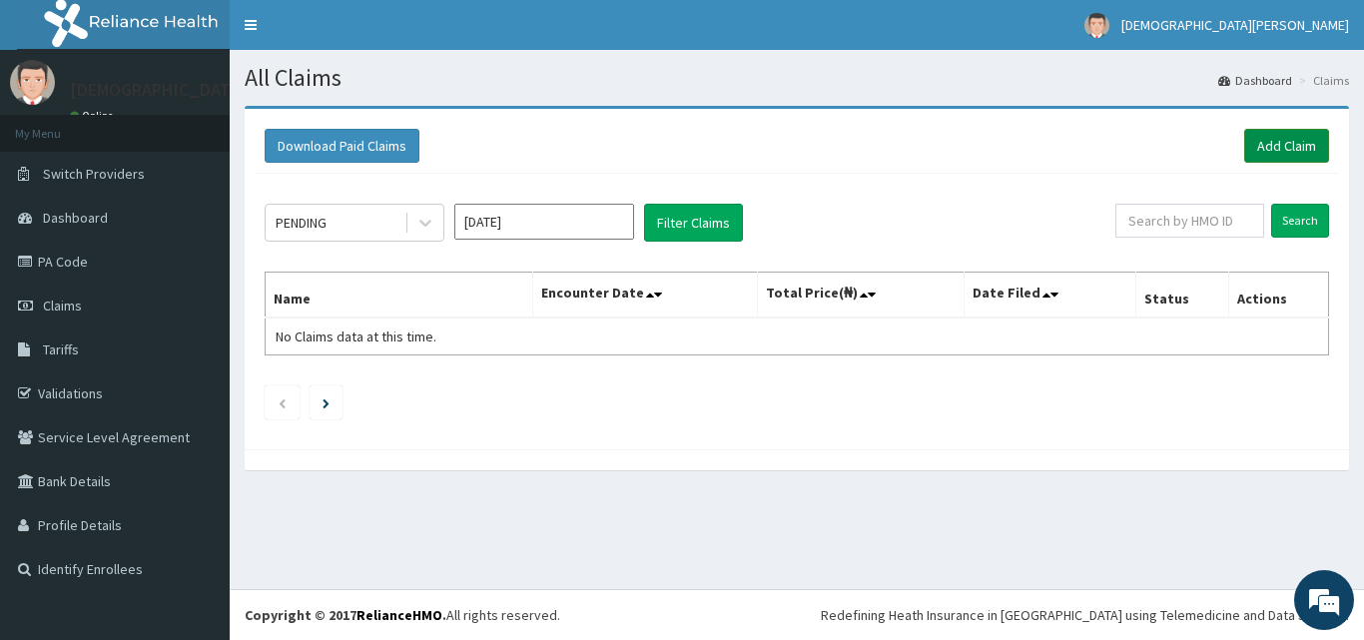
click at [1296, 141] on link "Add Claim" at bounding box center [1286, 146] width 85 height 34
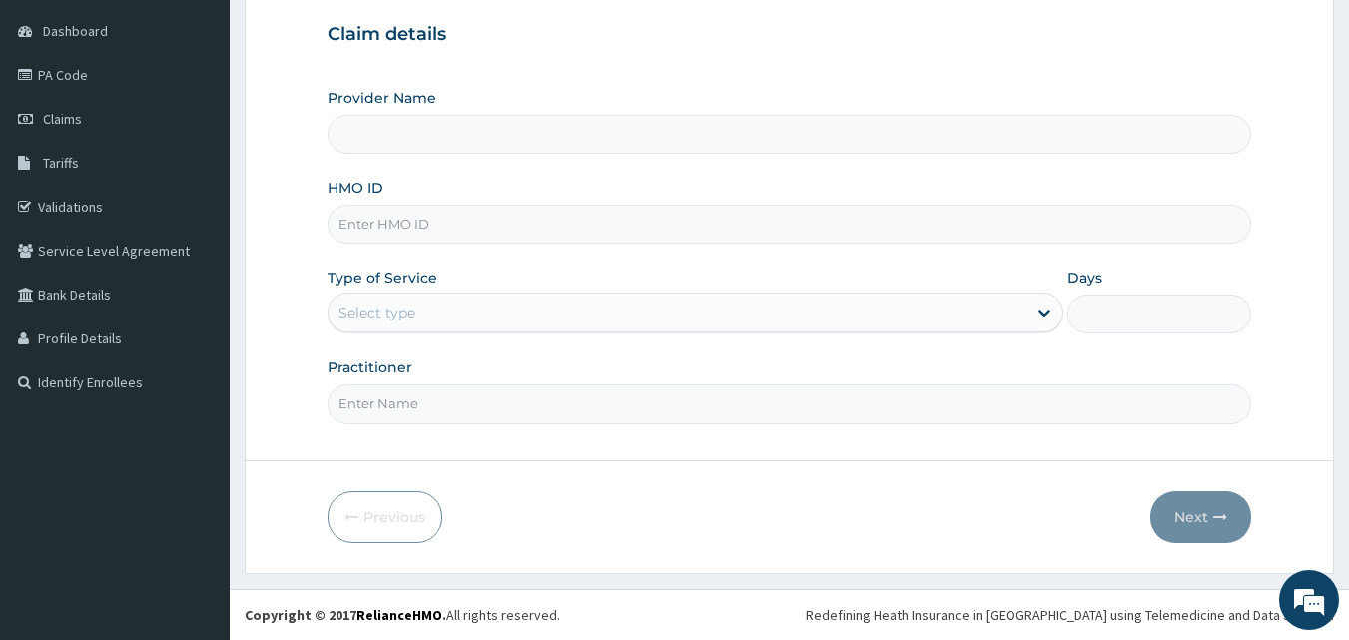
type input "[GEOGRAPHIC_DATA]"
click at [425, 231] on input "HMO ID" at bounding box center [790, 224] width 925 height 39
type input "MDU/10086/A"
click at [423, 319] on div "Select type" at bounding box center [678, 313] width 698 height 32
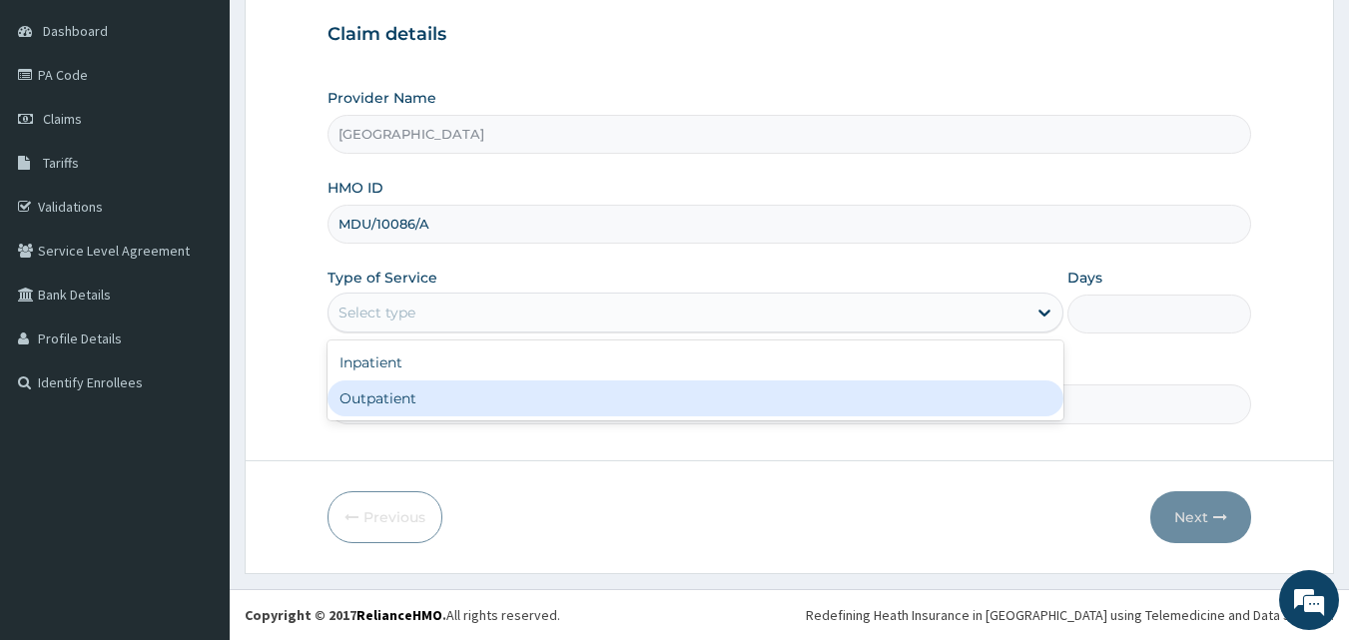
click at [429, 400] on div "Outpatient" at bounding box center [696, 399] width 736 height 36
type input "1"
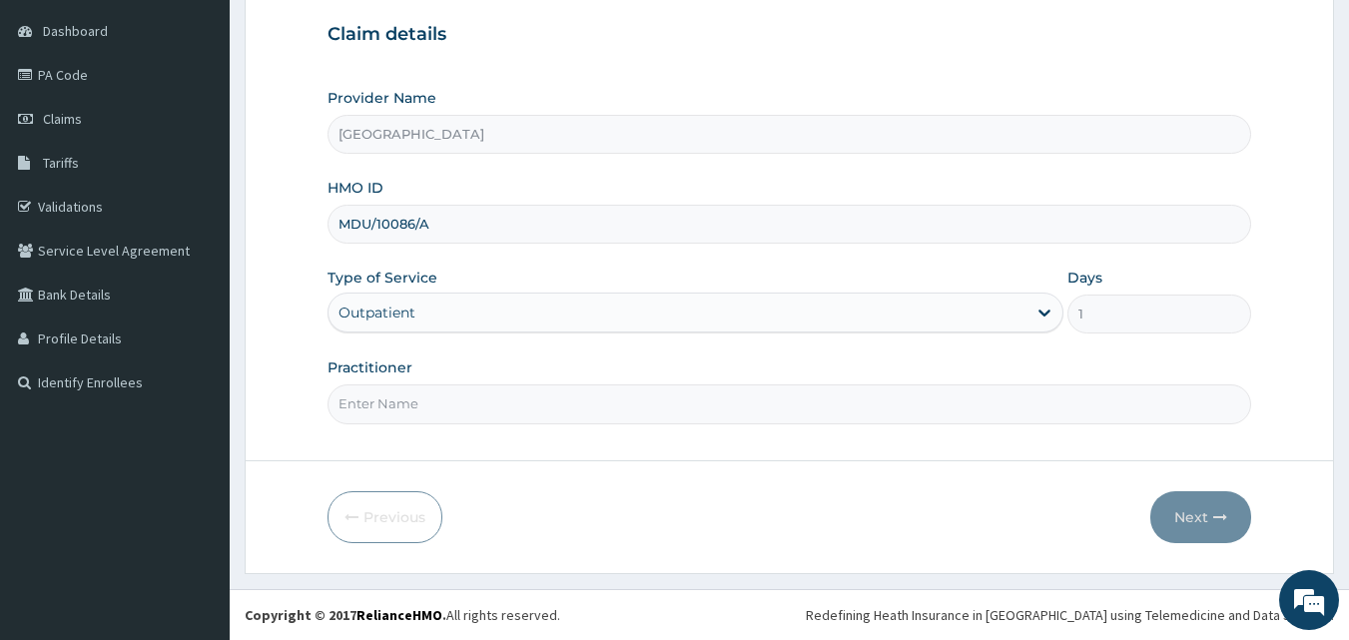
click at [463, 401] on input "Practitioner" at bounding box center [790, 404] width 925 height 39
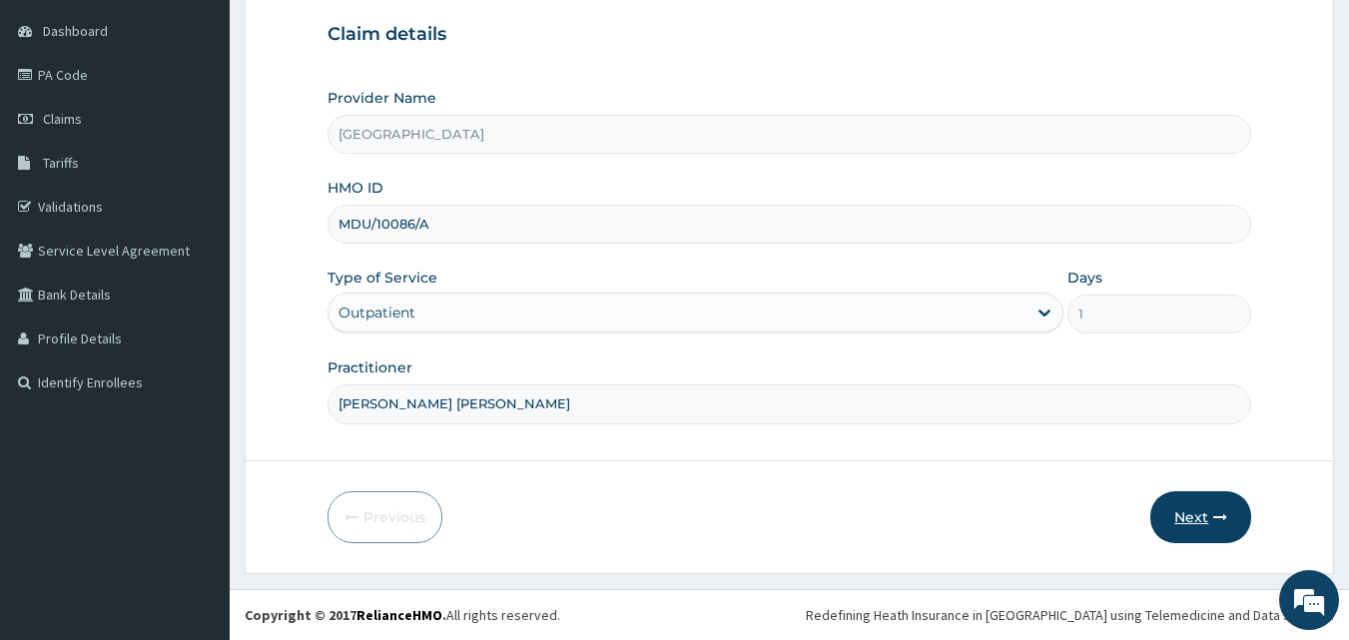
type input "DR GBADE ADEIFE"
click at [1201, 524] on button "Next" at bounding box center [1201, 517] width 101 height 52
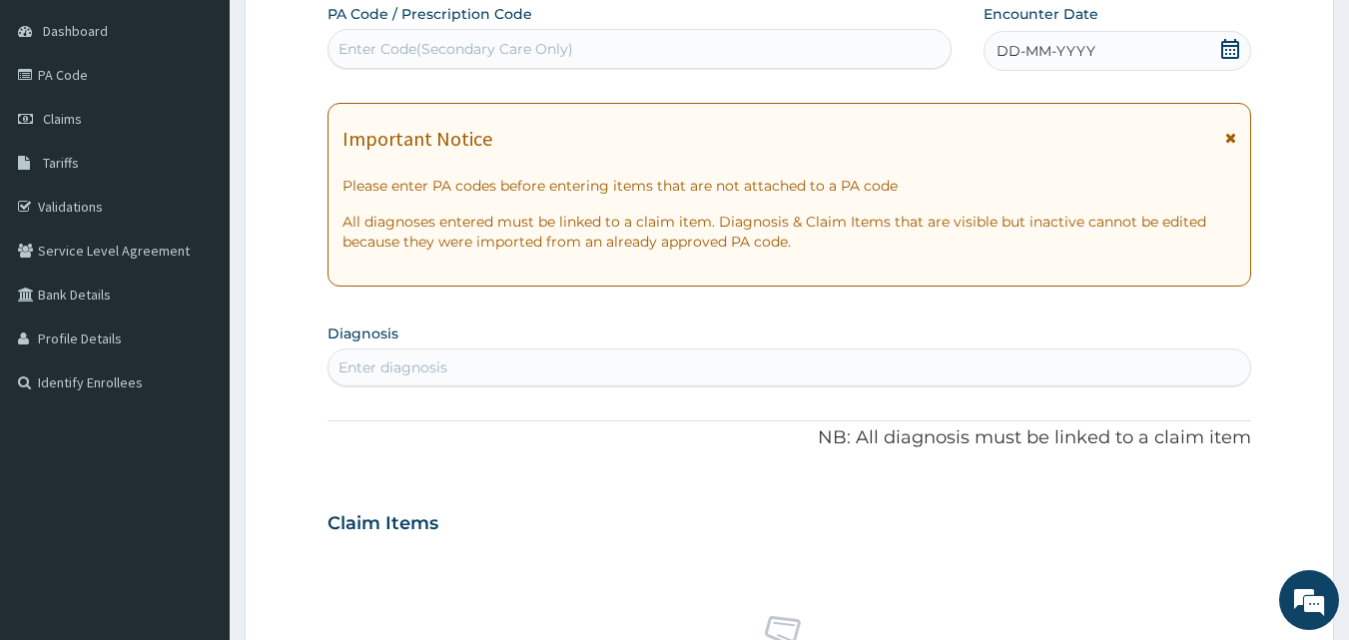
click at [1021, 57] on span "DD-MM-YYYY" at bounding box center [1046, 51] width 99 height 20
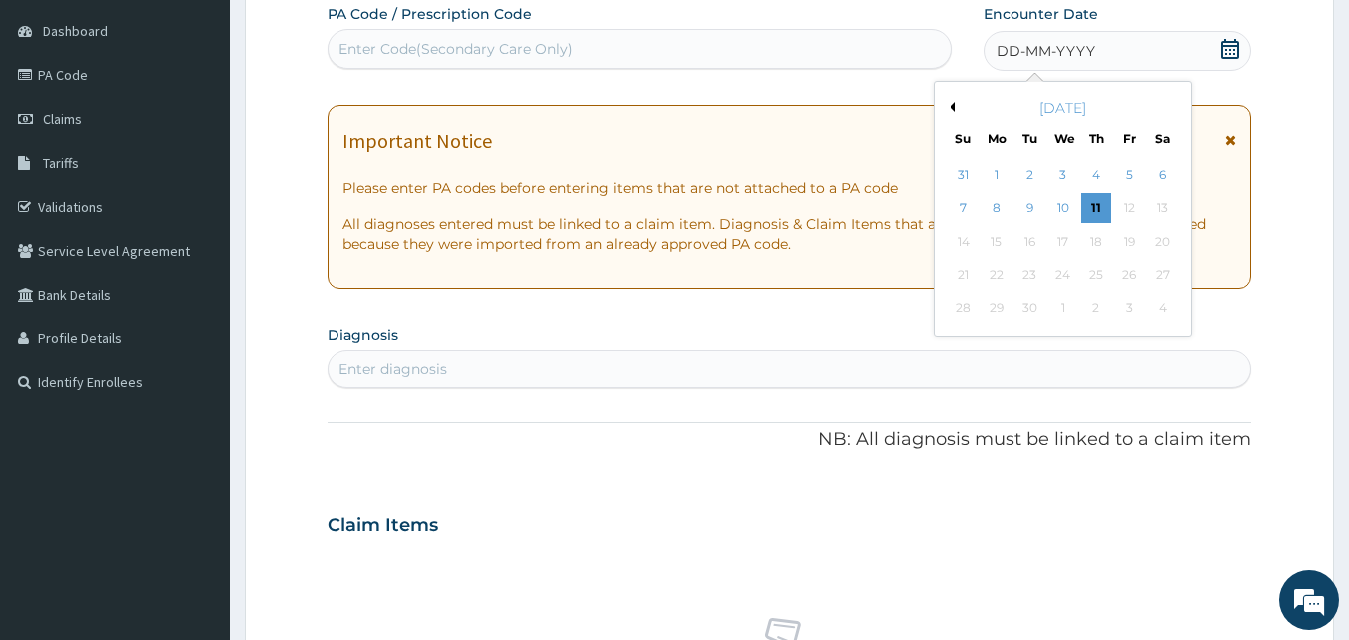
click at [952, 110] on button "Previous Month" at bounding box center [950, 107] width 10 height 10
click at [1062, 239] on div "13" at bounding box center [1064, 242] width 30 height 30
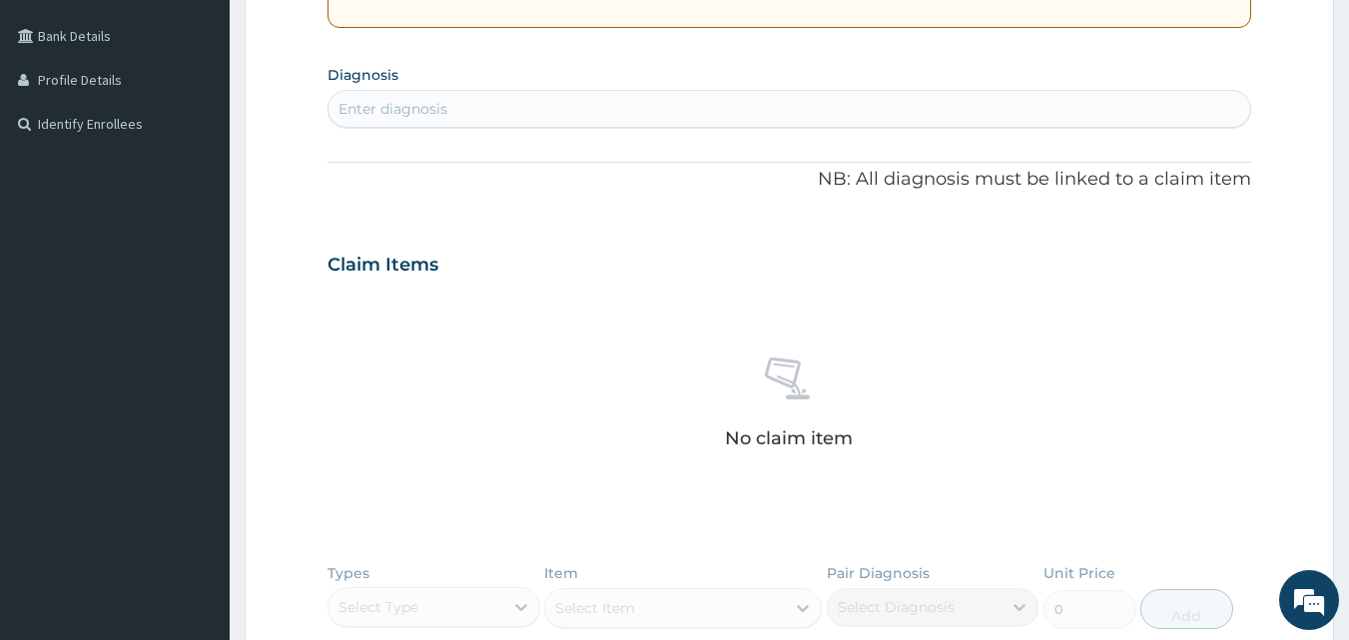
scroll to position [446, 0]
click at [471, 110] on div "Enter diagnosis" at bounding box center [790, 108] width 923 height 32
type input "DIA"
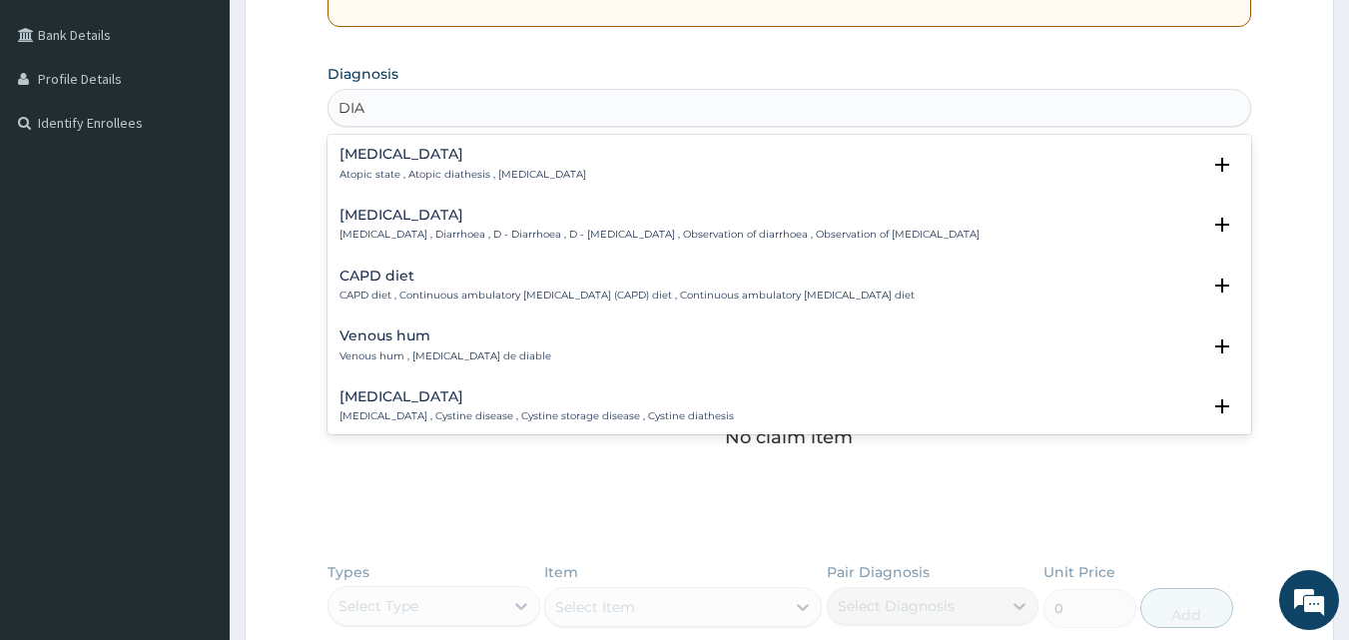
click at [391, 221] on h4 "Diarrhea" at bounding box center [660, 215] width 640 height 15
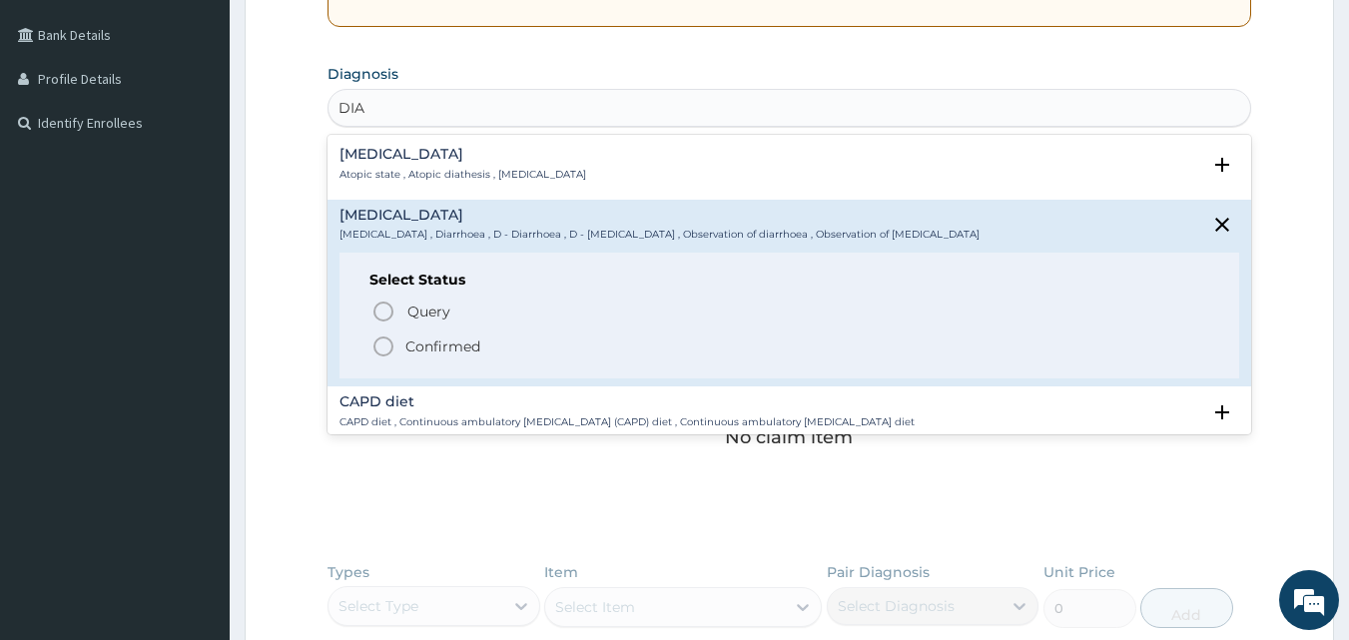
click at [386, 350] on icon "status option filled" at bounding box center [384, 347] width 24 height 24
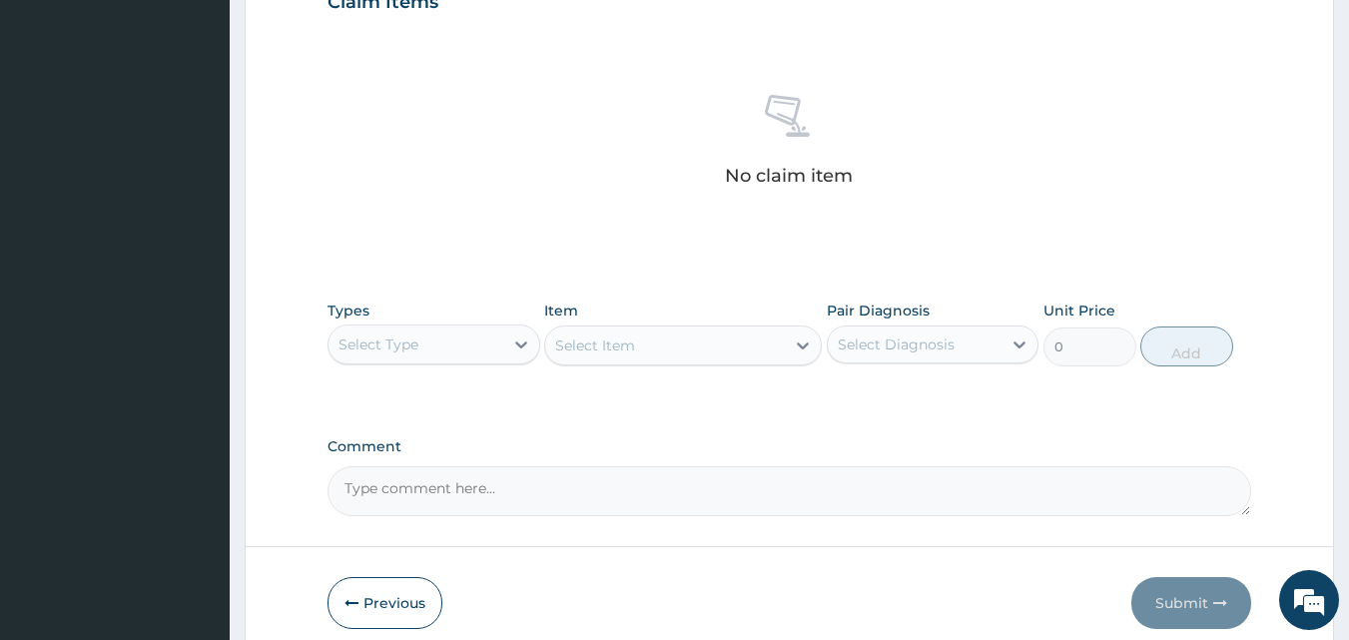
scroll to position [748, 0]
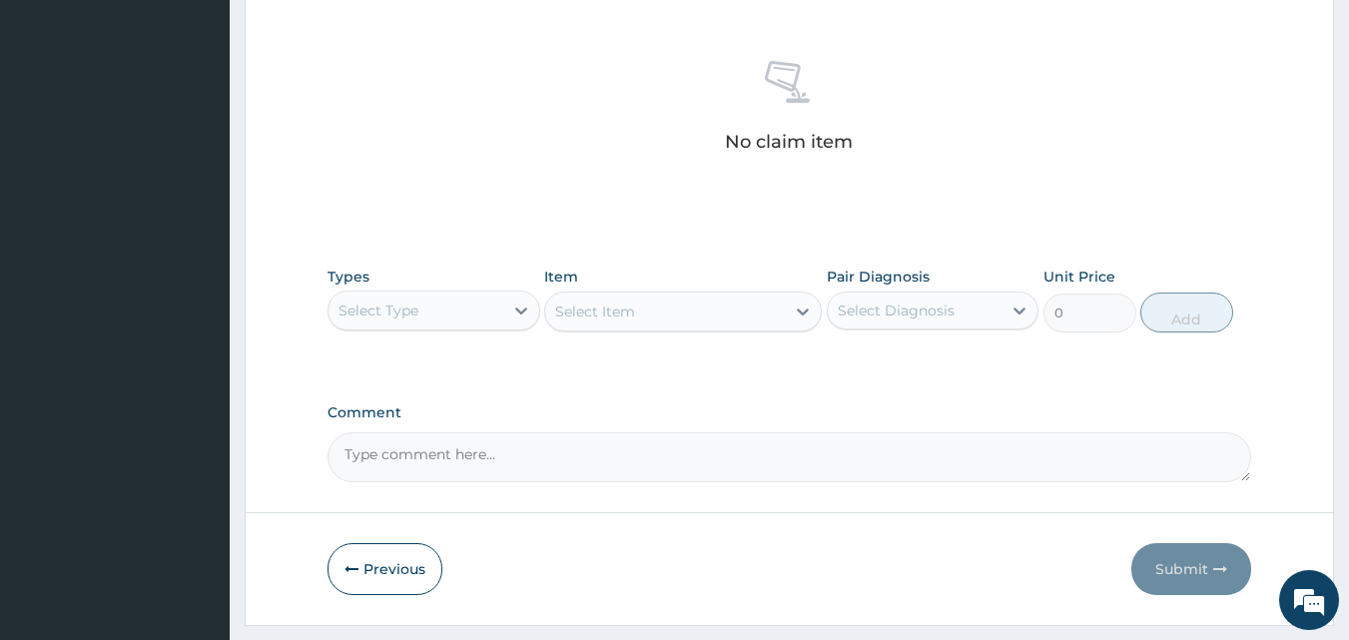
click at [487, 313] on div "Select Type" at bounding box center [416, 311] width 175 height 32
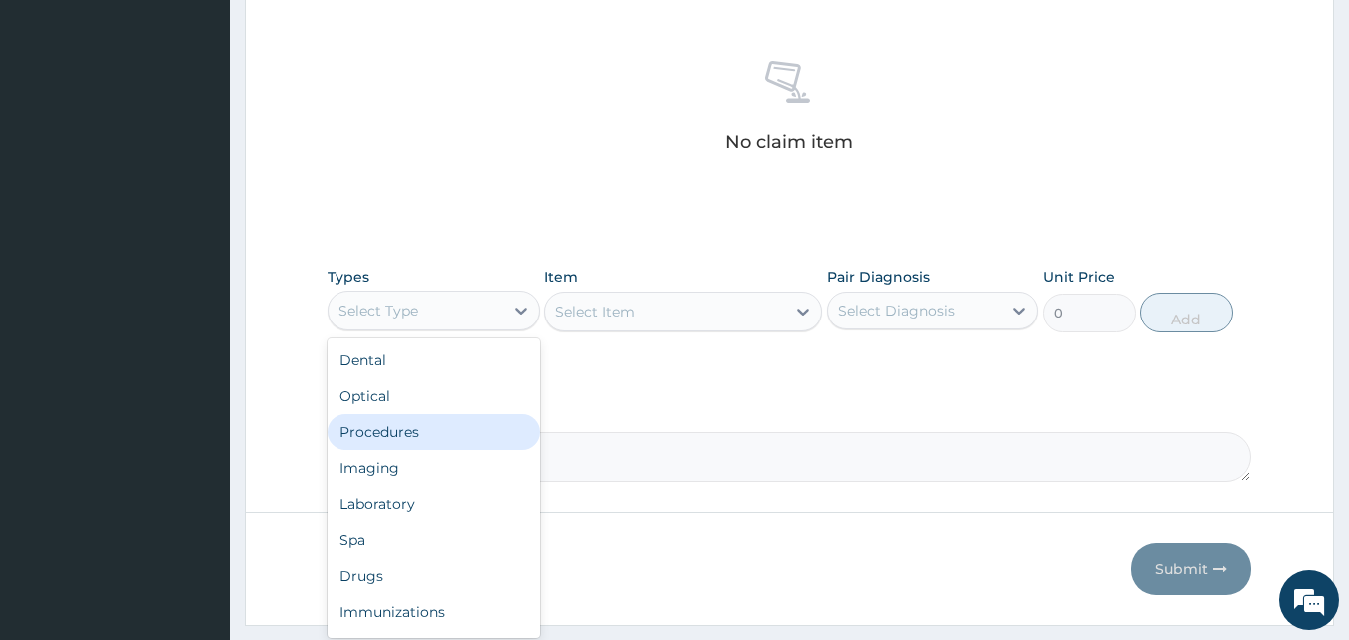
click at [472, 419] on div "Procedures" at bounding box center [434, 432] width 213 height 36
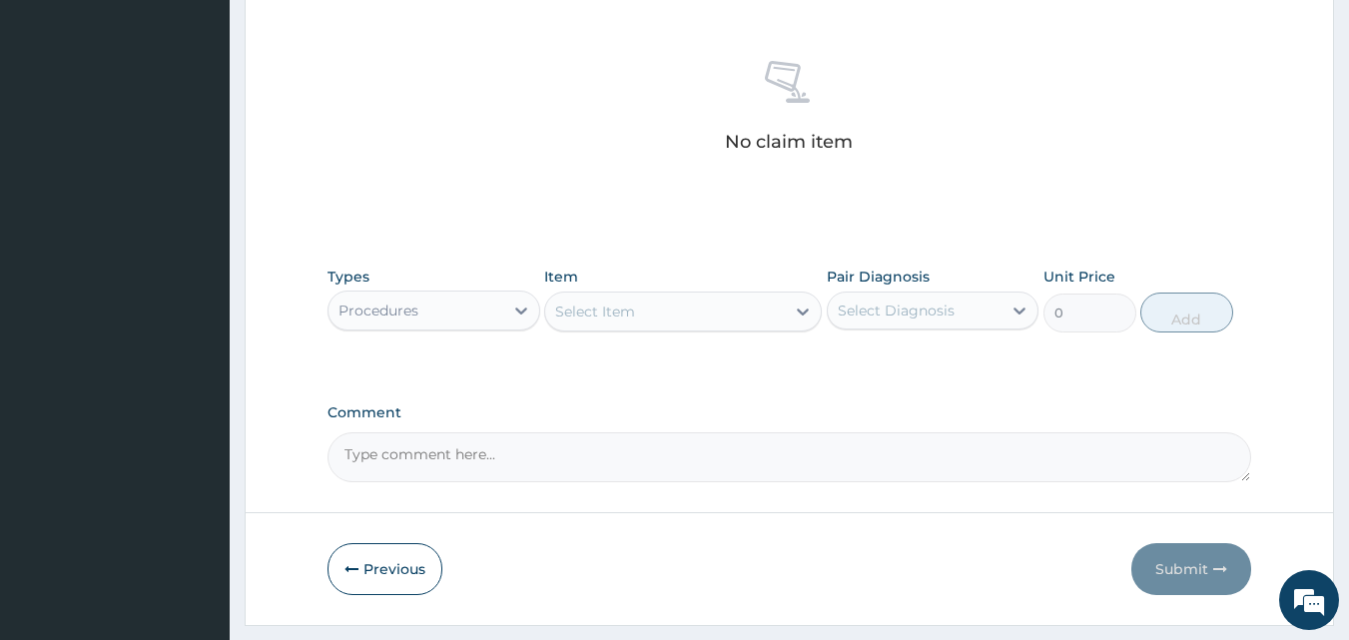
click at [645, 318] on div "Select Item" at bounding box center [665, 312] width 240 height 32
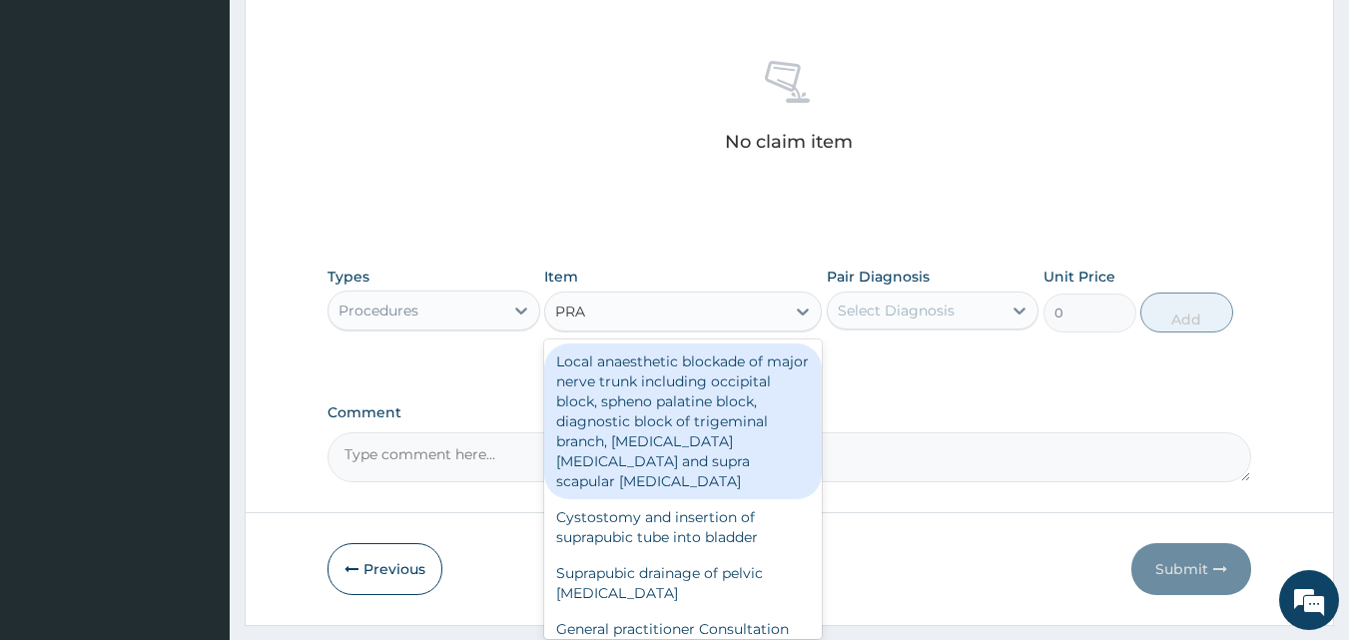
type input "PRAC"
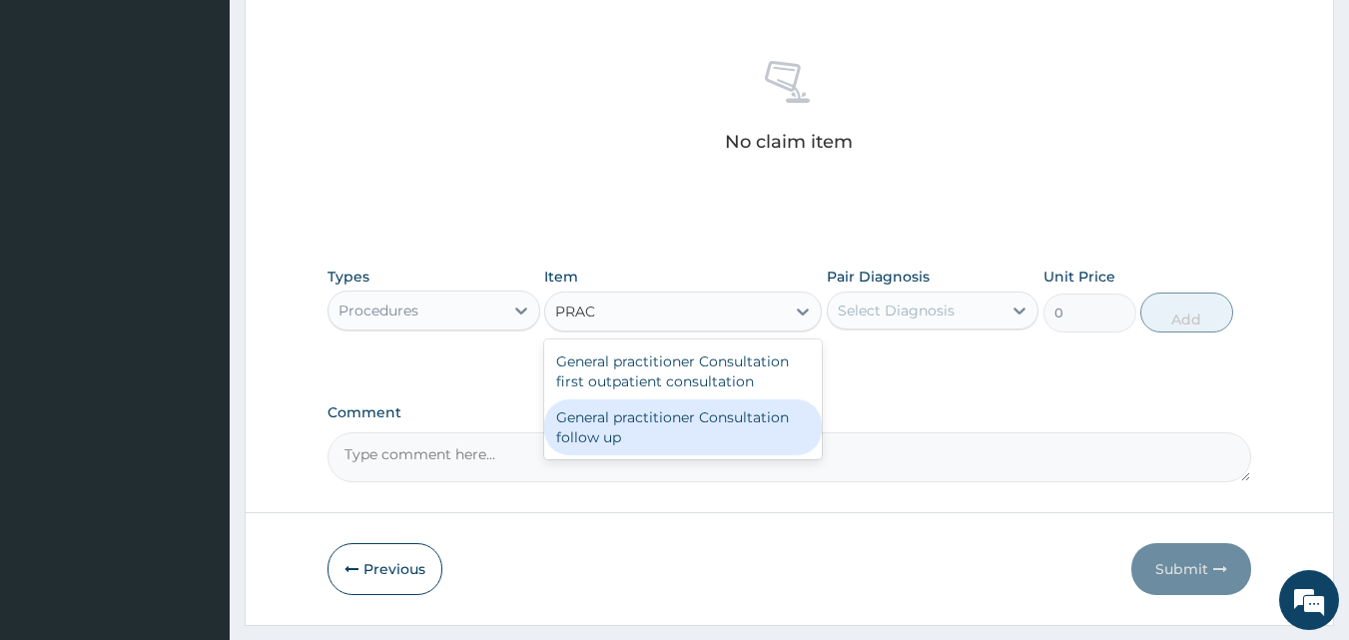
click at [668, 448] on div "General practitioner Consultation follow up" at bounding box center [683, 428] width 278 height 56
type input "2500"
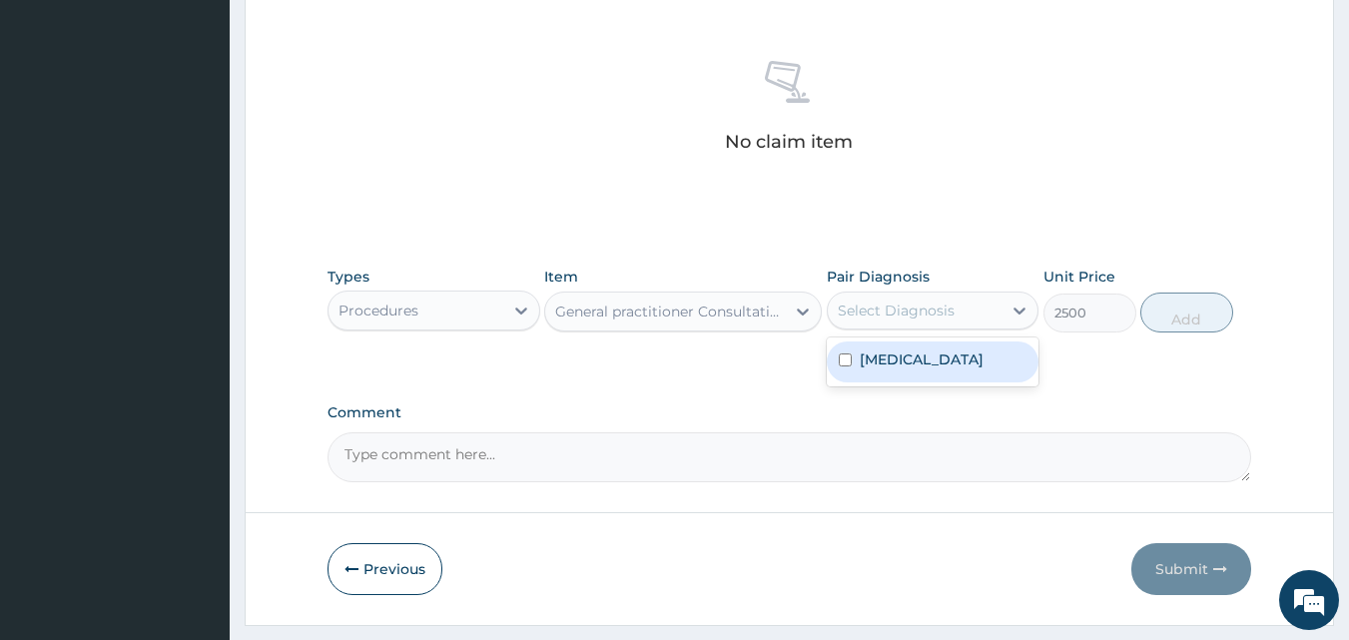
click at [919, 307] on div "Select Diagnosis" at bounding box center [896, 311] width 117 height 20
click at [924, 364] on div "Diarrhea" at bounding box center [933, 362] width 213 height 41
checkbox input "true"
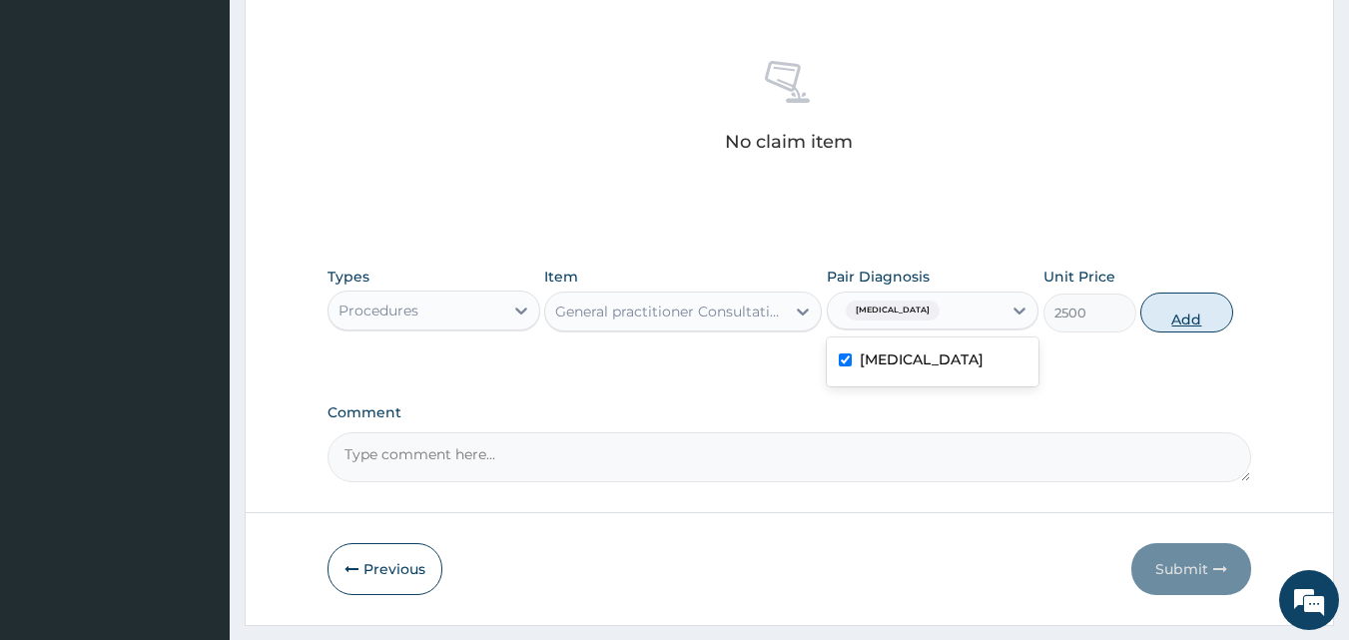
click at [1169, 325] on button "Add" at bounding box center [1187, 313] width 93 height 40
type input "0"
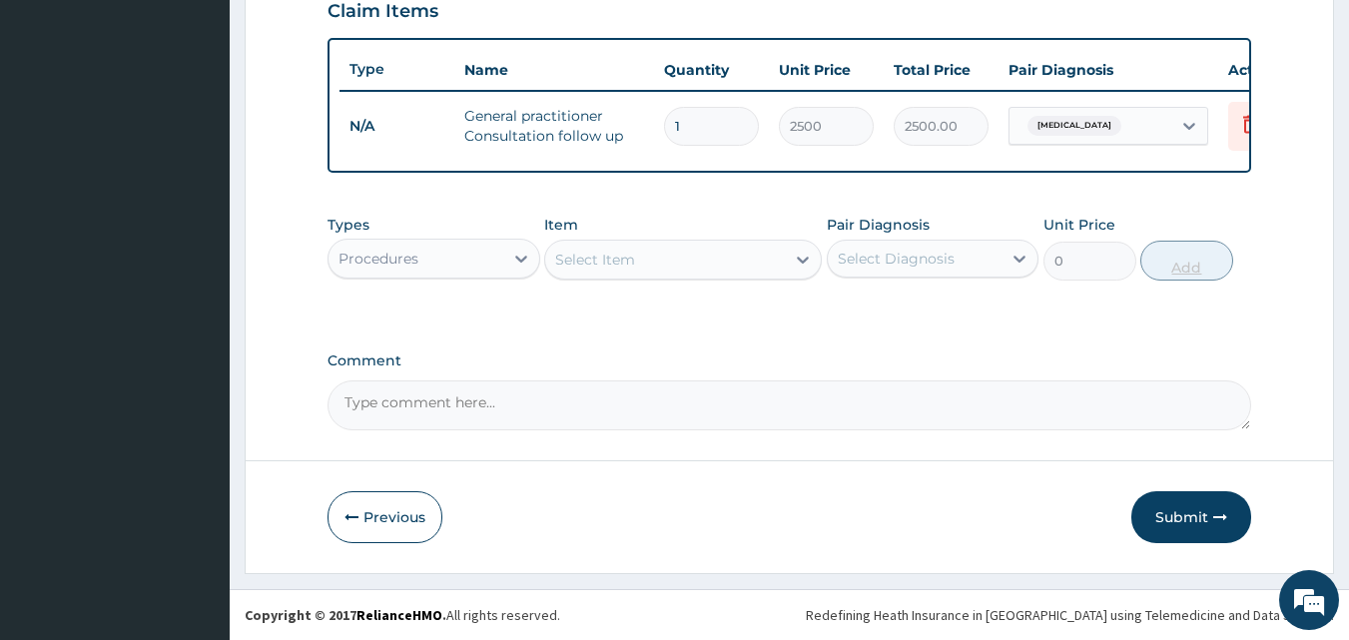
scroll to position [720, 0]
click at [493, 265] on div "Procedures" at bounding box center [416, 259] width 175 height 32
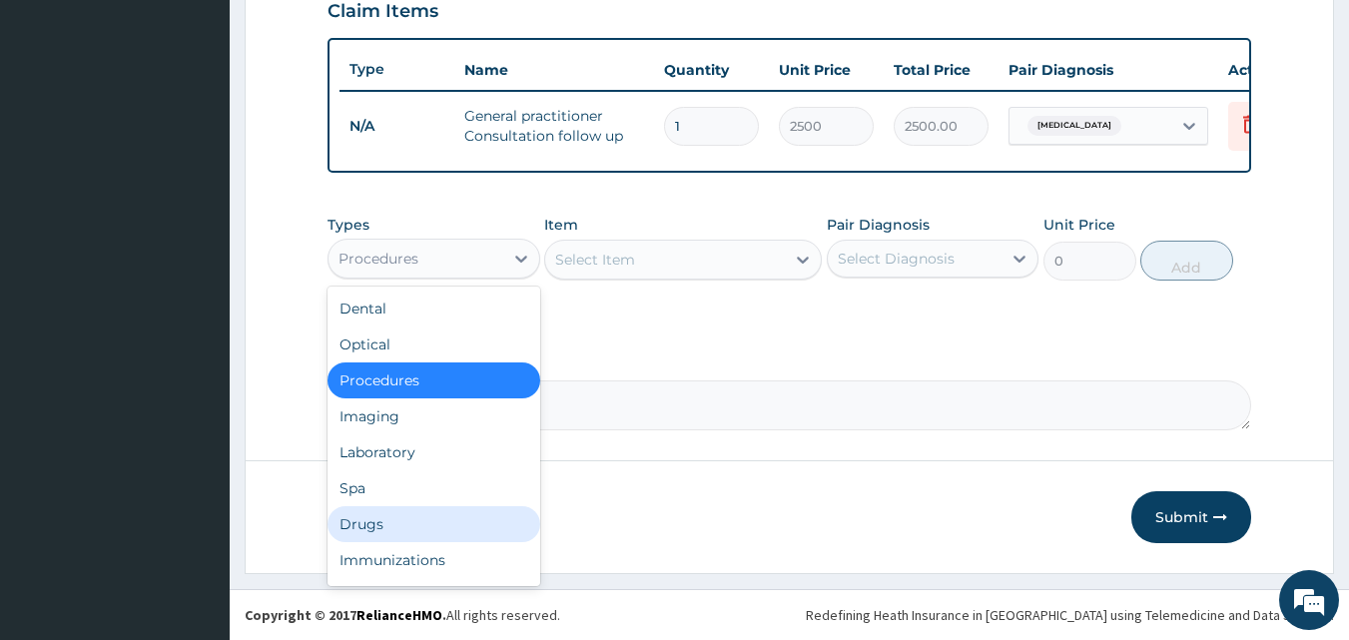
click at [482, 522] on div "Drugs" at bounding box center [434, 524] width 213 height 36
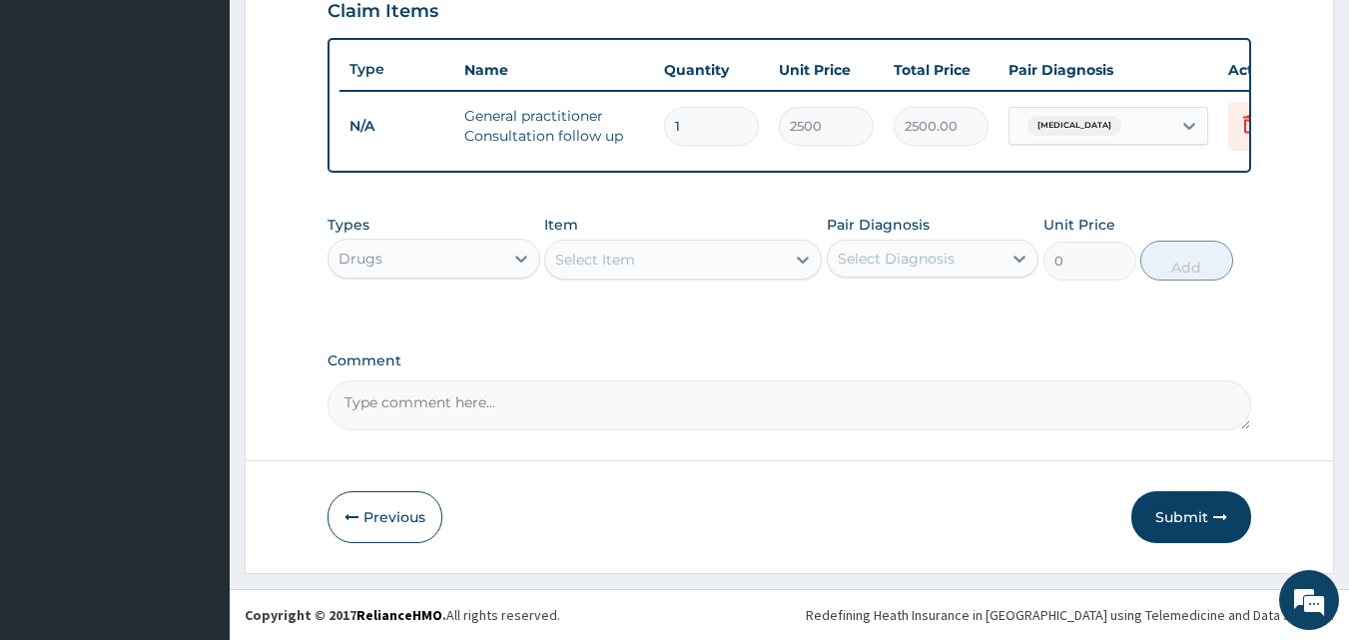
click at [668, 263] on div "Select Item" at bounding box center [665, 260] width 240 height 32
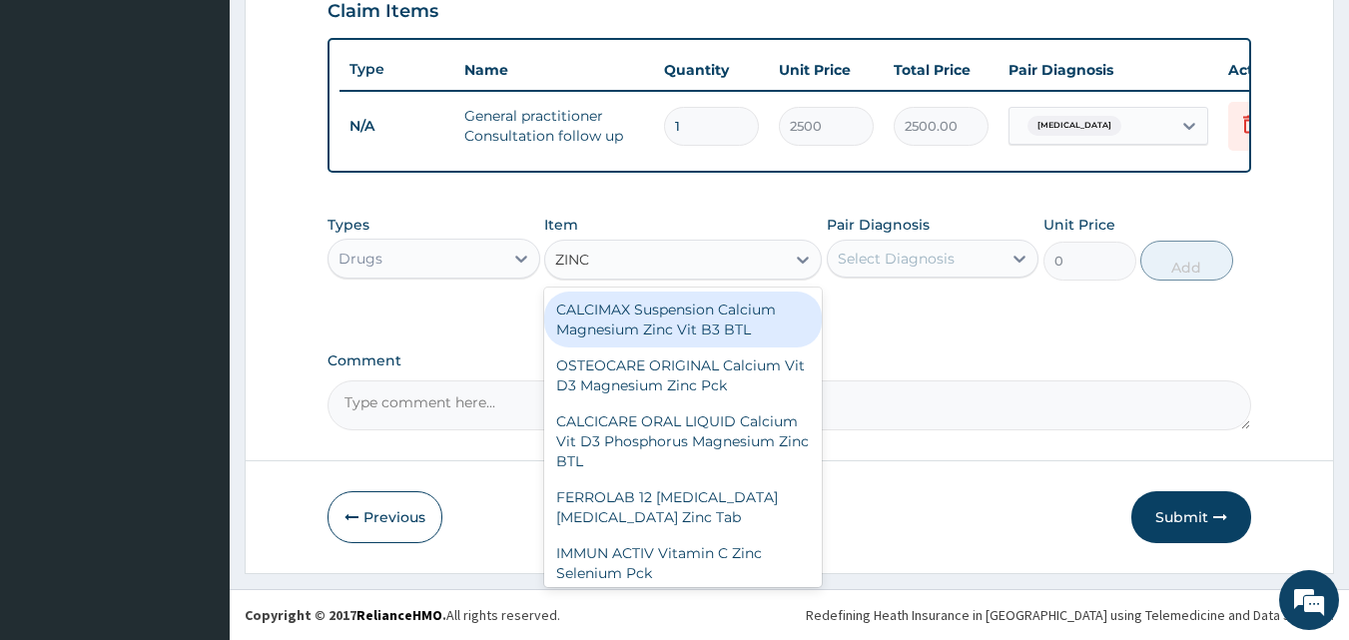
type input "ZINC"
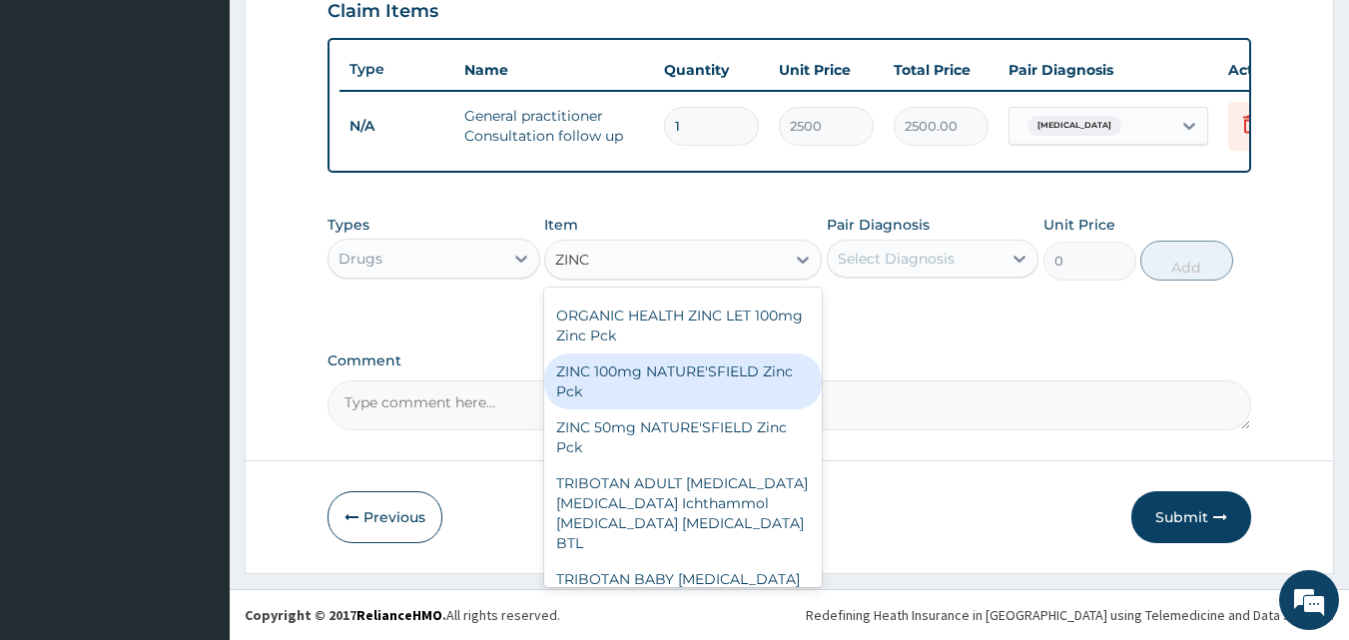
scroll to position [407, 0]
click at [695, 394] on div "ZINC 100mg NATURE'SFIELD Zinc Pck" at bounding box center [683, 381] width 278 height 56
type input "3630"
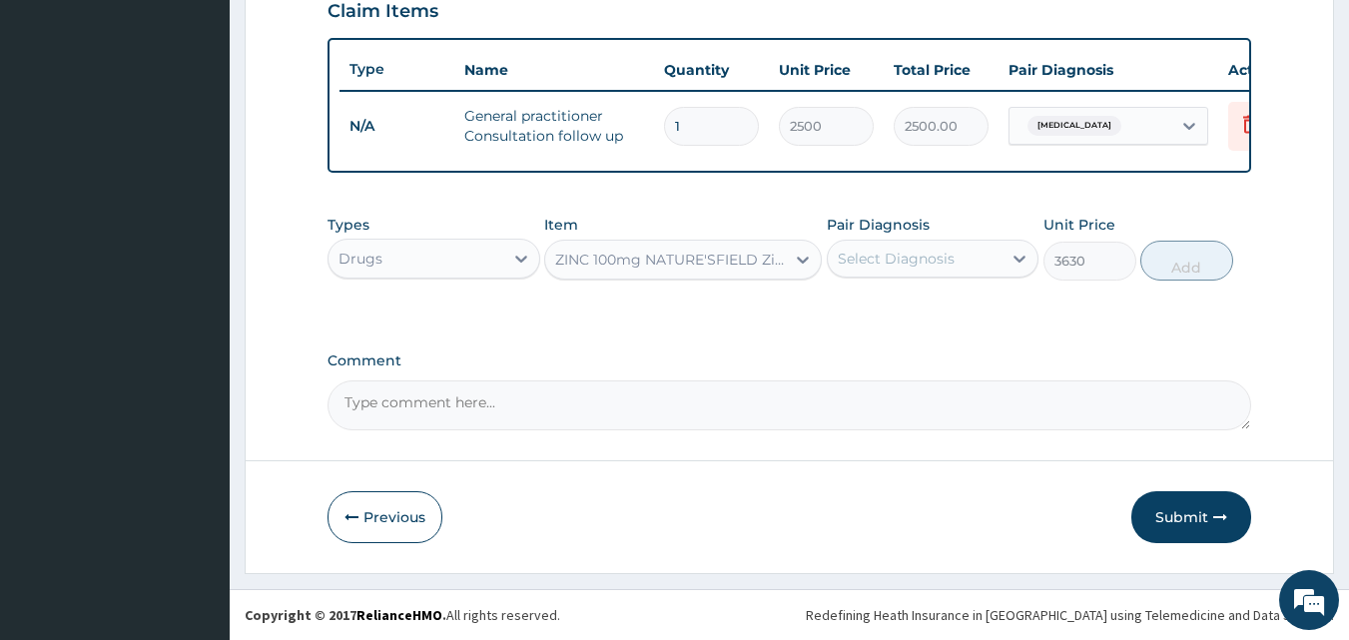
click at [640, 275] on div "ZINC 100mg NATURE'SFIELD Zinc Pck" at bounding box center [665, 260] width 240 height 32
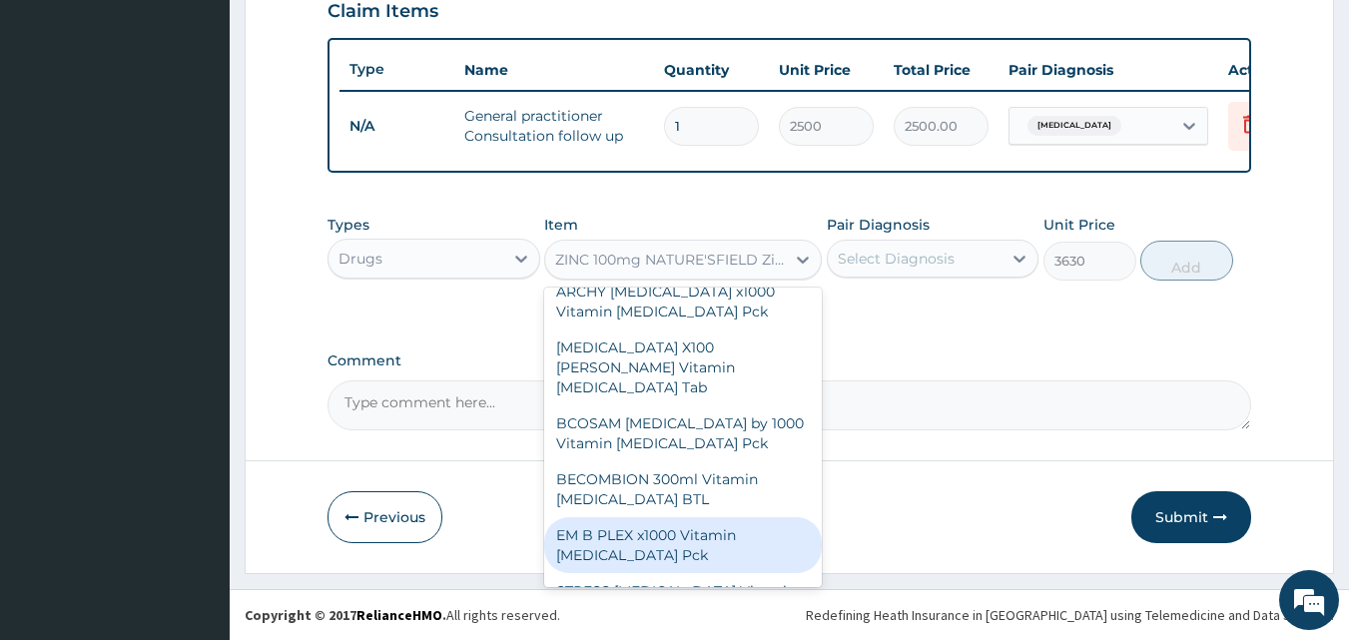
scroll to position [14372, 0]
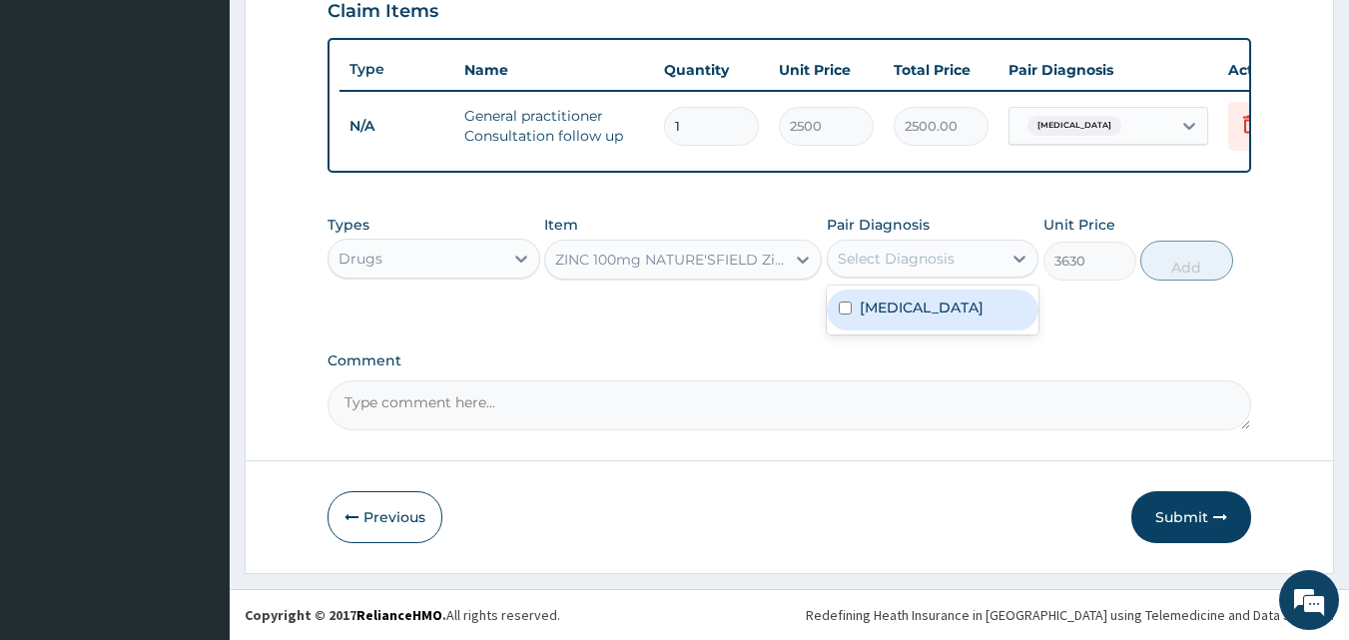
click at [872, 271] on div "Select Diagnosis" at bounding box center [915, 259] width 175 height 32
click at [885, 318] on div "Diarrhea" at bounding box center [933, 310] width 213 height 41
checkbox input "true"
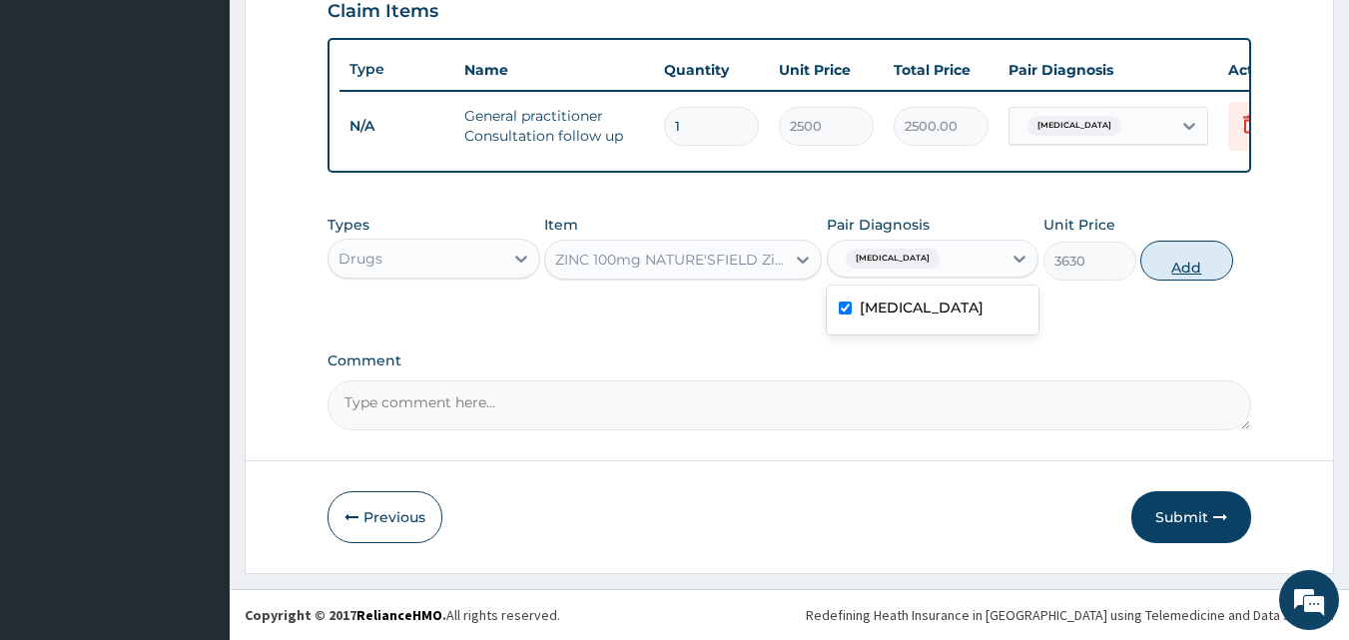
click at [1175, 258] on button "Add" at bounding box center [1187, 261] width 93 height 40
type input "0"
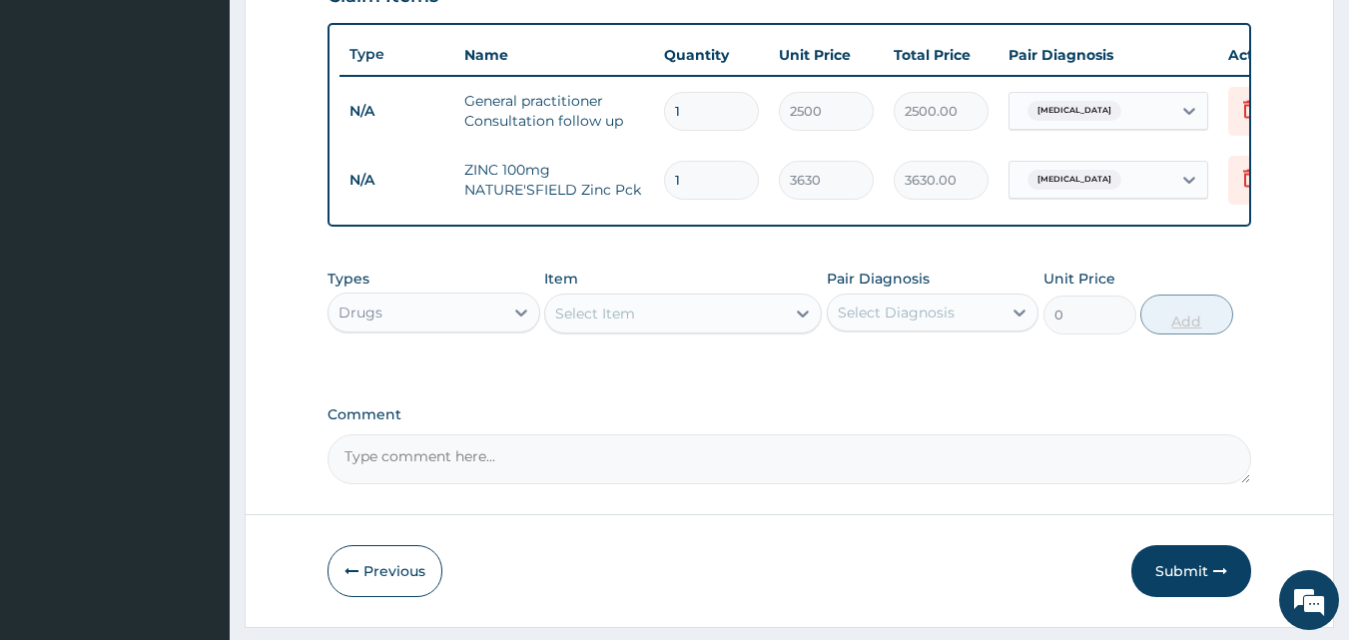
type input "10"
type input "36300.00"
type input "10"
click at [1239, 176] on icon at bounding box center [1250, 178] width 24 height 24
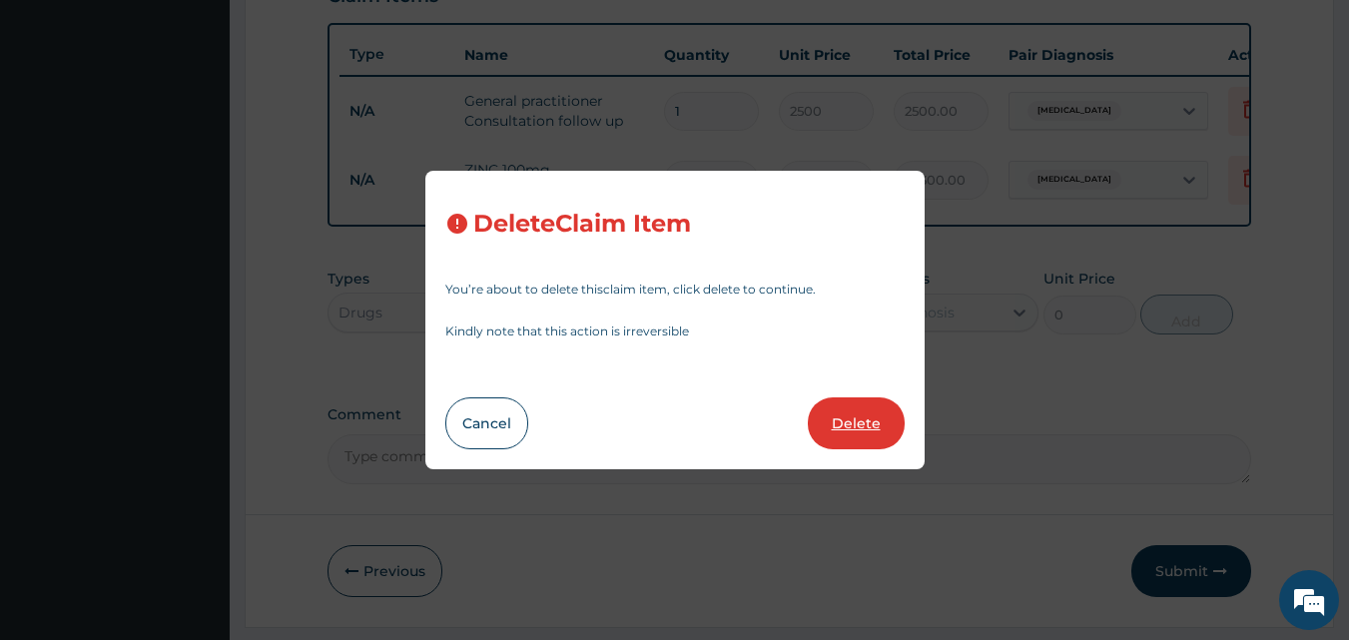
click at [854, 426] on button "Delete" at bounding box center [856, 424] width 97 height 52
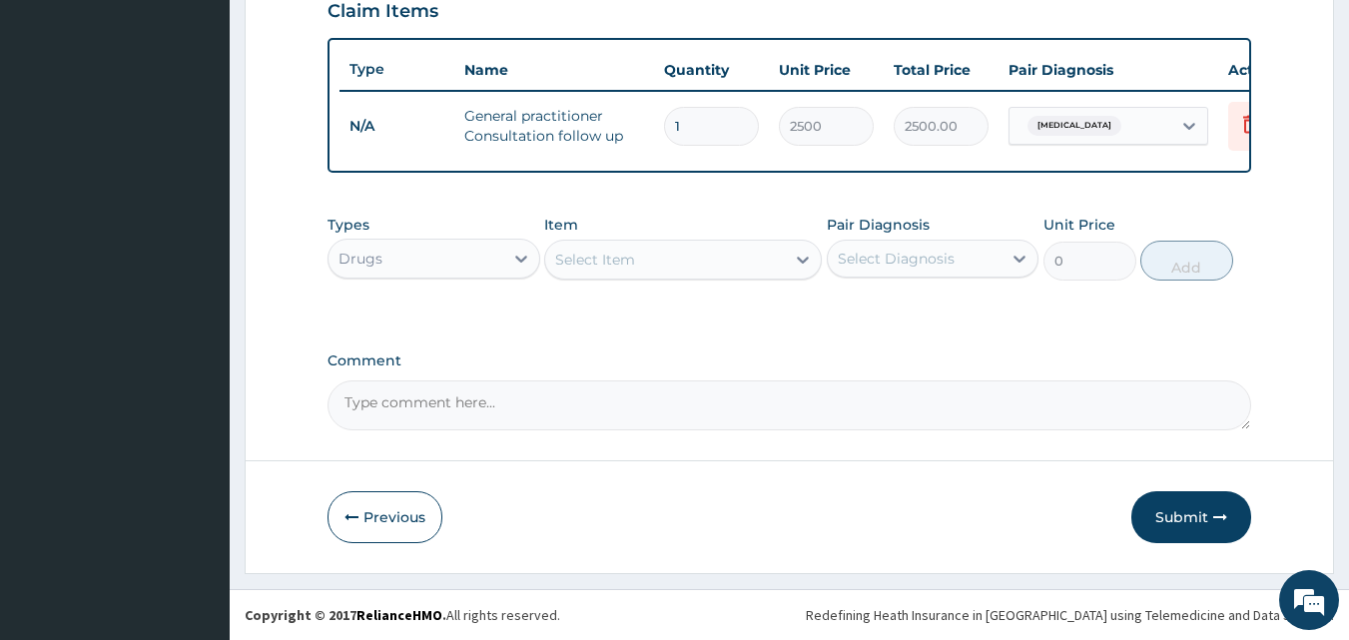
click at [637, 264] on div "Select Item" at bounding box center [665, 260] width 240 height 32
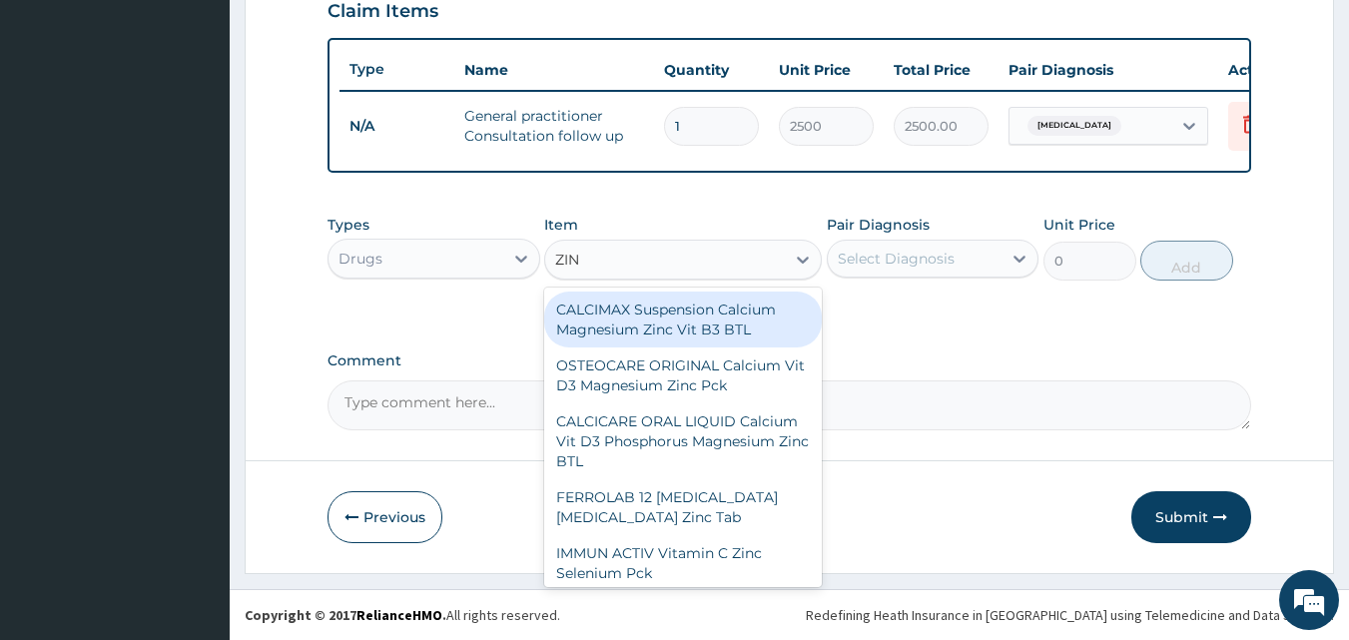
type input "ZINC"
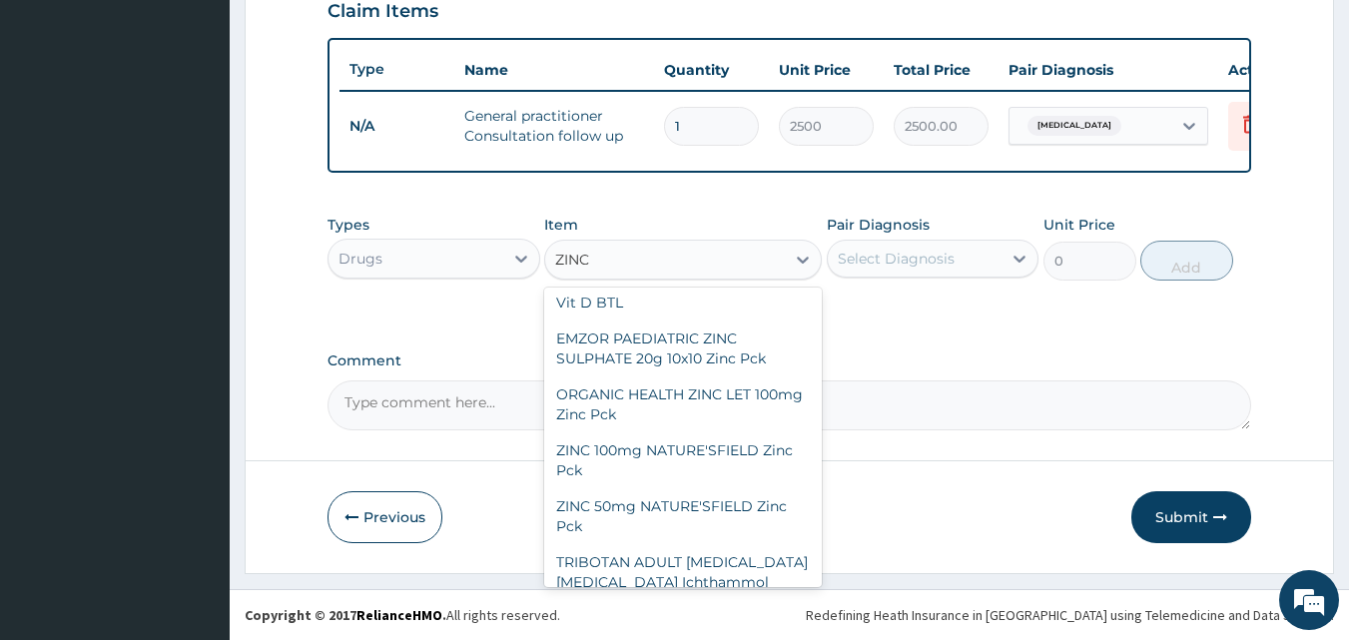
scroll to position [340, 0]
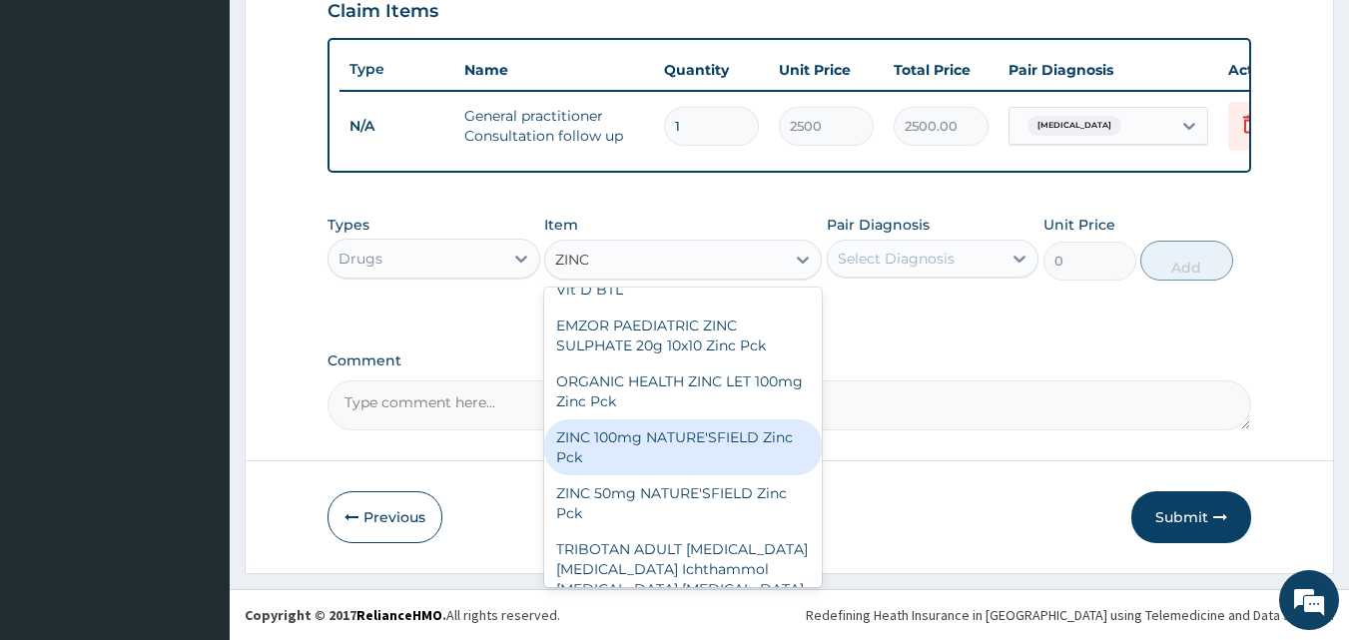
click at [751, 460] on div "ZINC 100mg NATURE'SFIELD Zinc Pck" at bounding box center [683, 447] width 278 height 56
type input "3630"
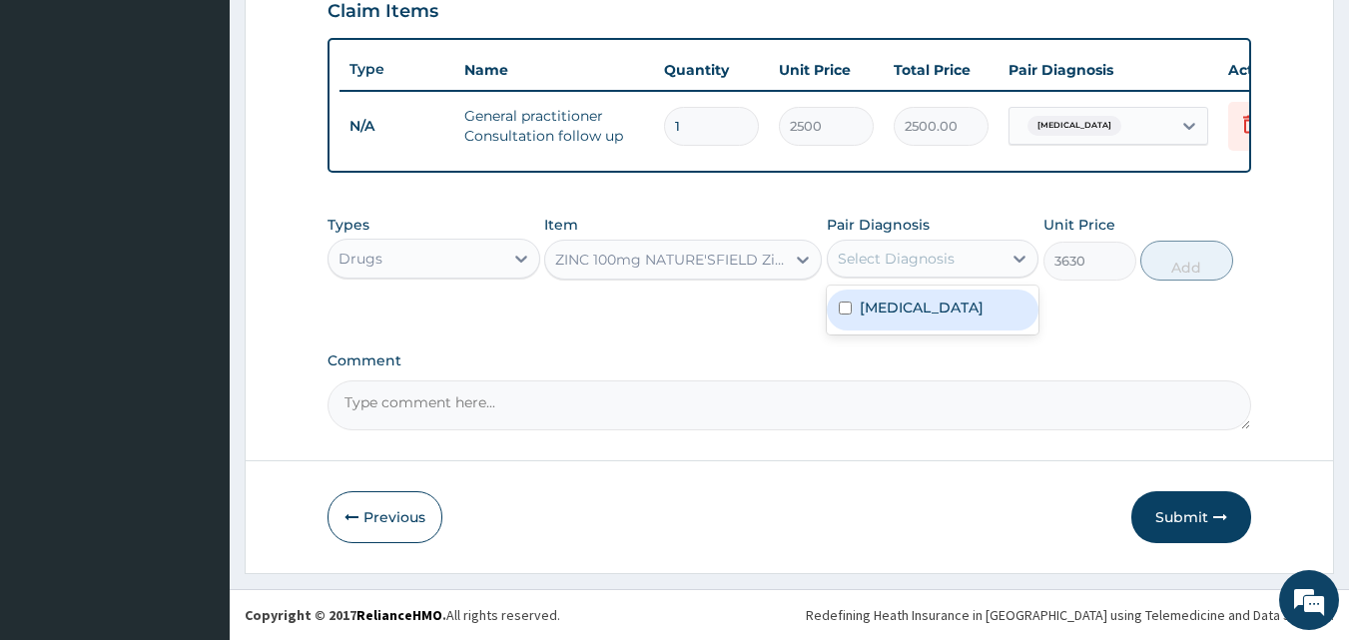
click at [933, 258] on div "Select Diagnosis" at bounding box center [896, 259] width 117 height 20
click at [933, 314] on div "Diarrhea" at bounding box center [933, 310] width 213 height 41
checkbox input "true"
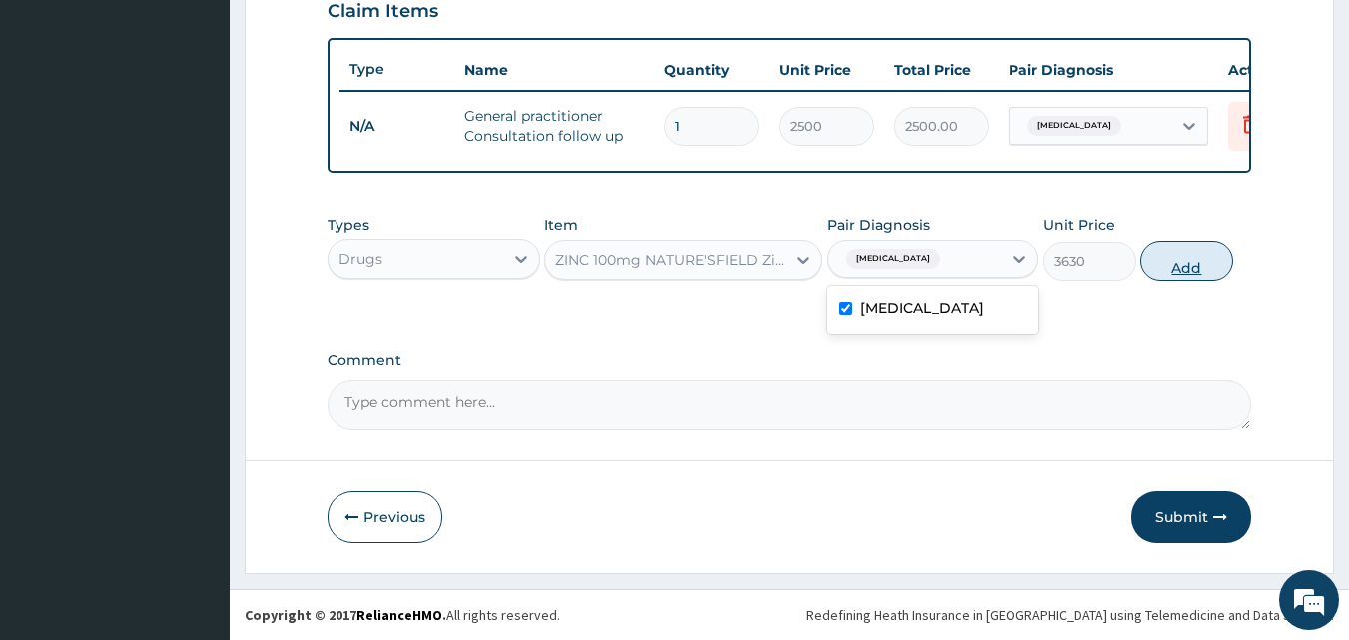
click at [1174, 266] on button "Add" at bounding box center [1187, 261] width 93 height 40
type input "0"
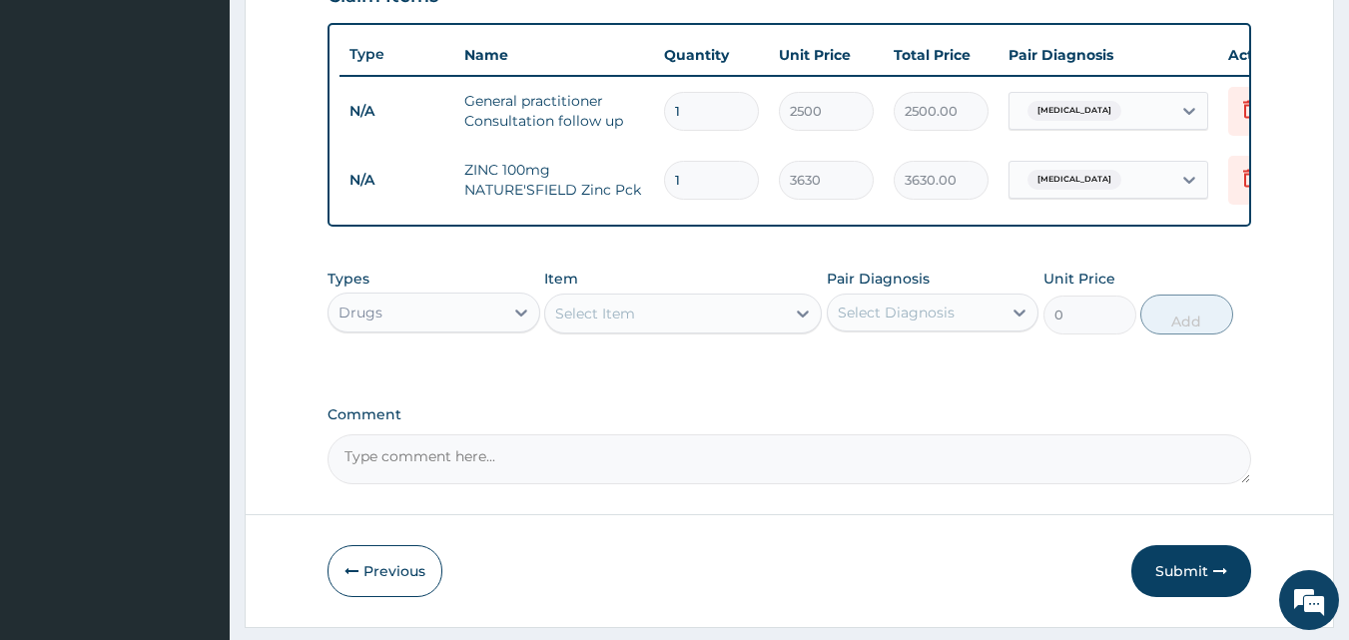
click at [655, 330] on div "Select Item" at bounding box center [665, 314] width 240 height 32
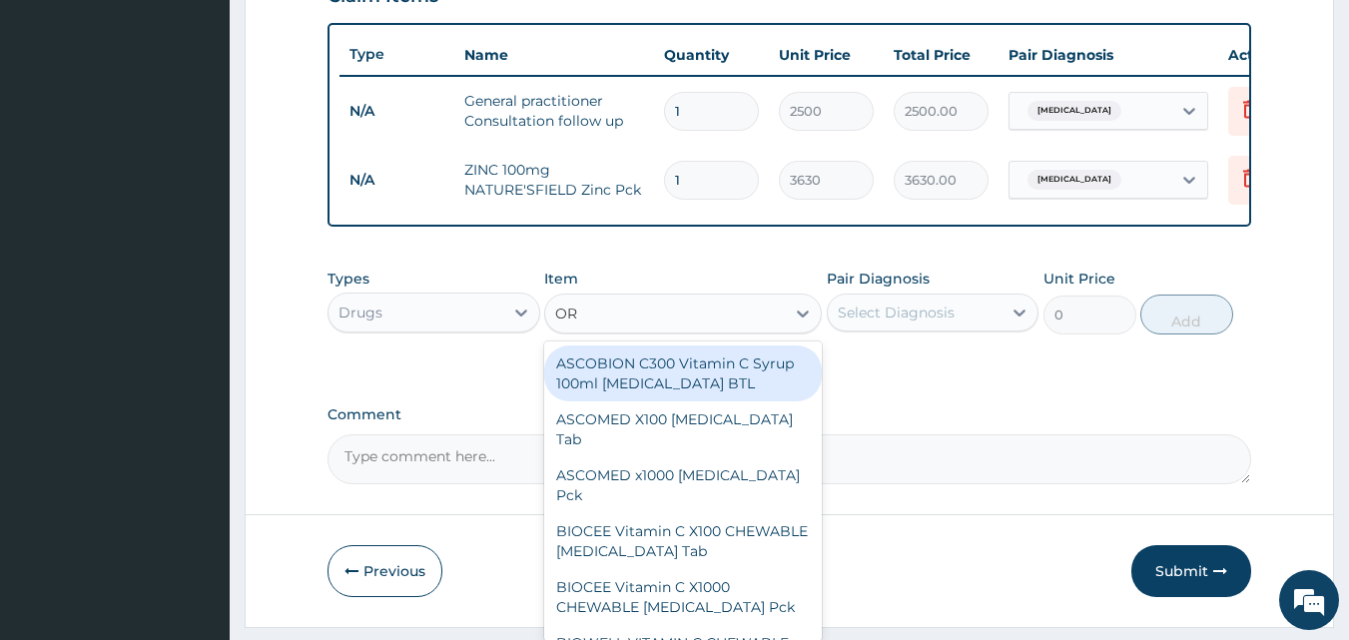
type input "ORS"
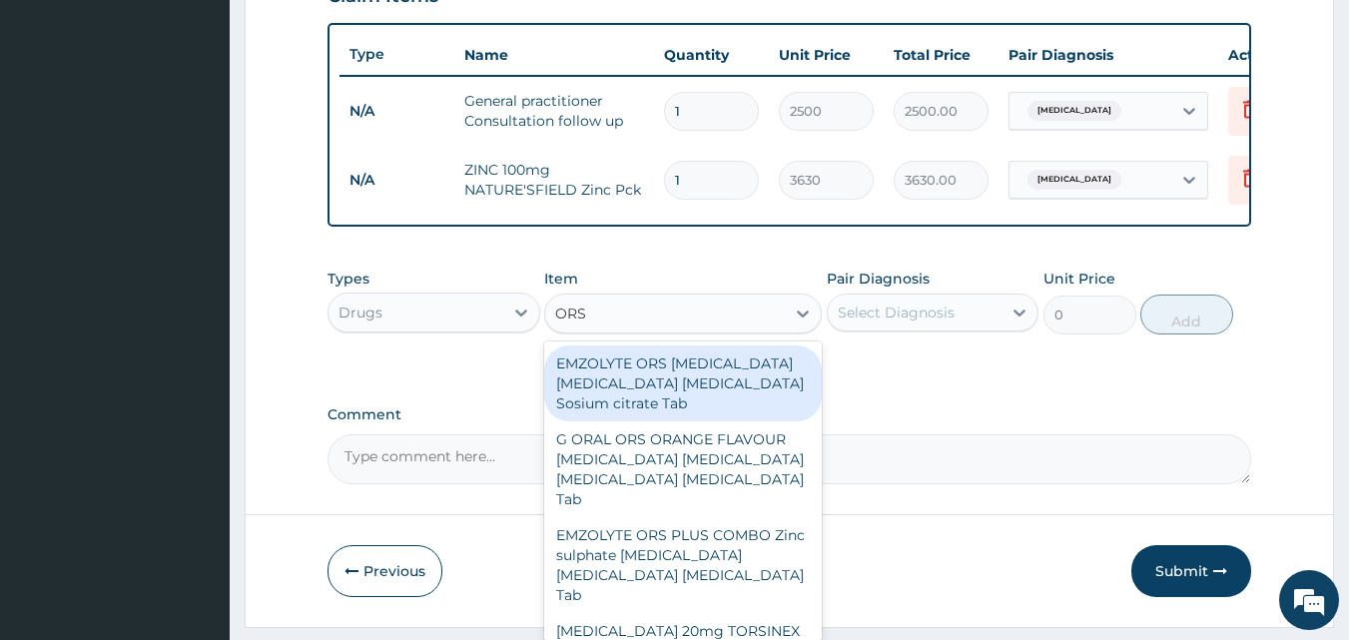
click at [702, 419] on div "EMZOLYTE ORS [MEDICAL_DATA] [MEDICAL_DATA] [MEDICAL_DATA] Sosium citrate Tab" at bounding box center [683, 384] width 278 height 76
type input "250"
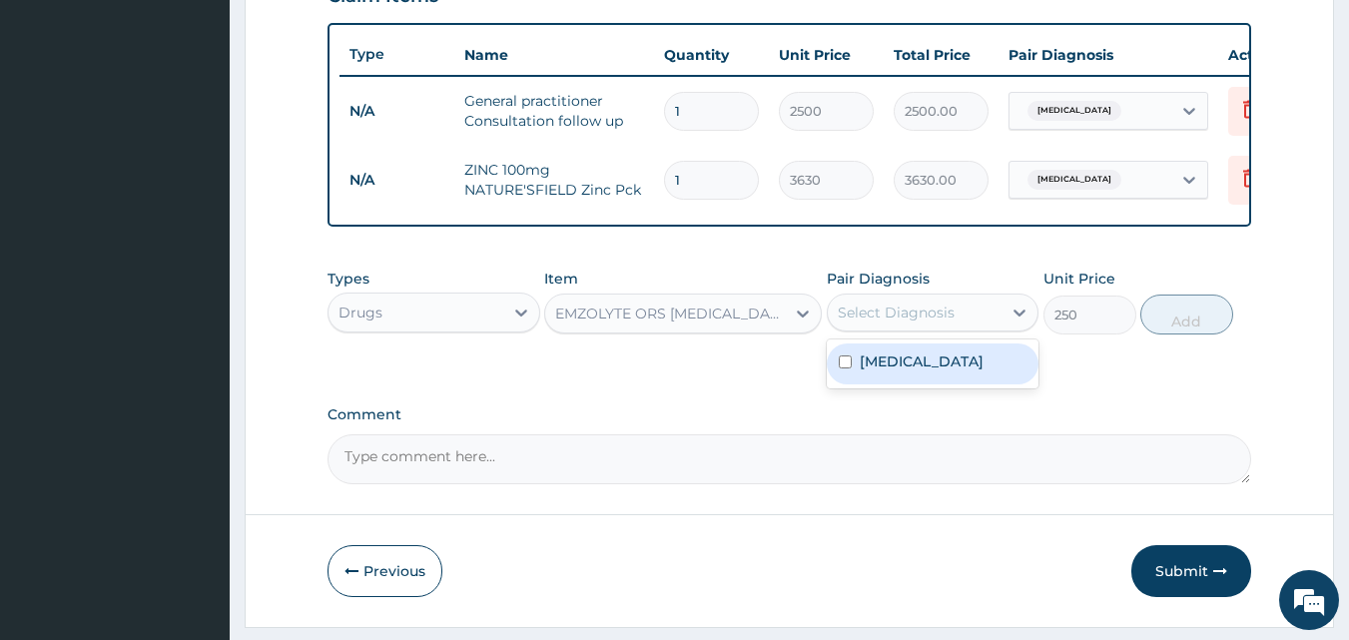
click at [880, 323] on div "Select Diagnosis" at bounding box center [896, 313] width 117 height 20
click at [902, 372] on label "Diarrhea" at bounding box center [922, 362] width 124 height 20
checkbox input "true"
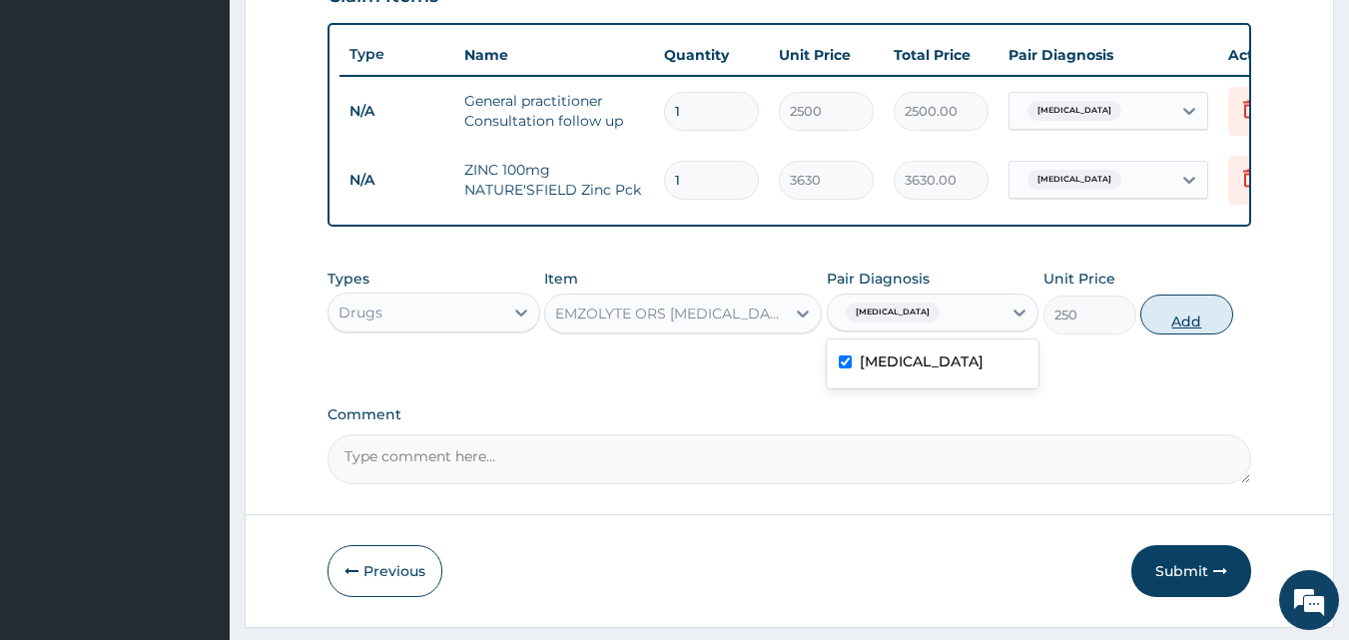
click at [1169, 331] on button "Add" at bounding box center [1187, 315] width 93 height 40
type input "0"
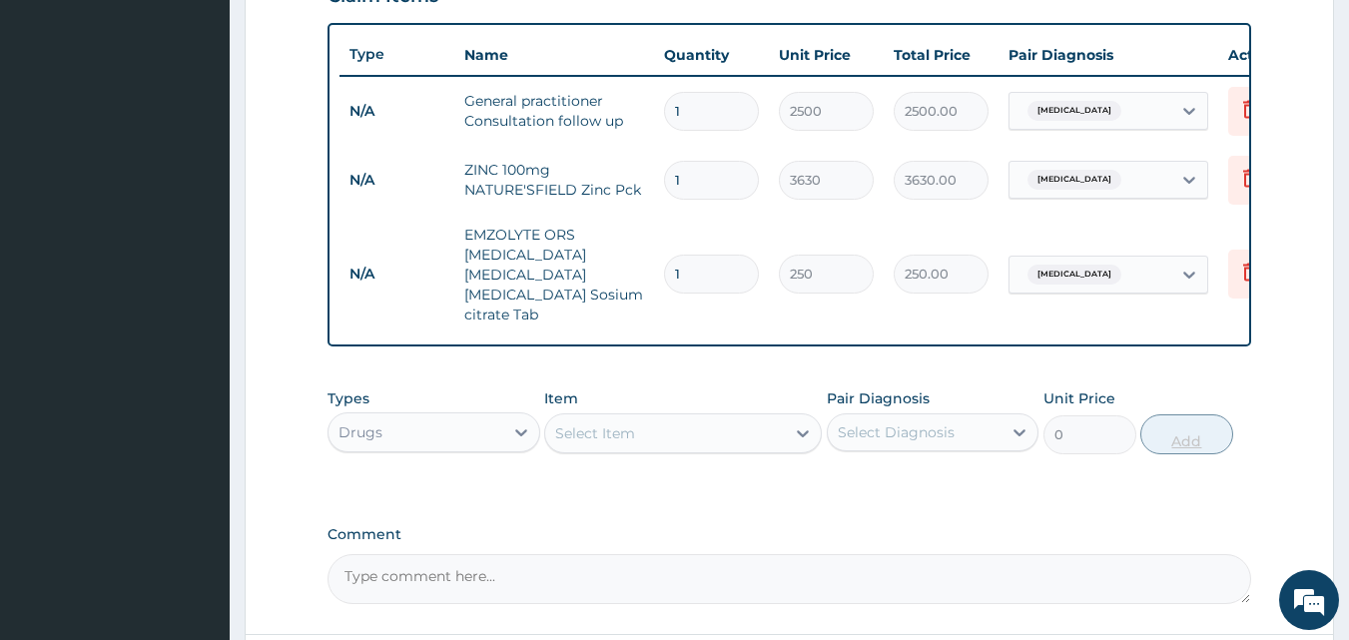
type input "0.00"
type input "4"
type input "1000.00"
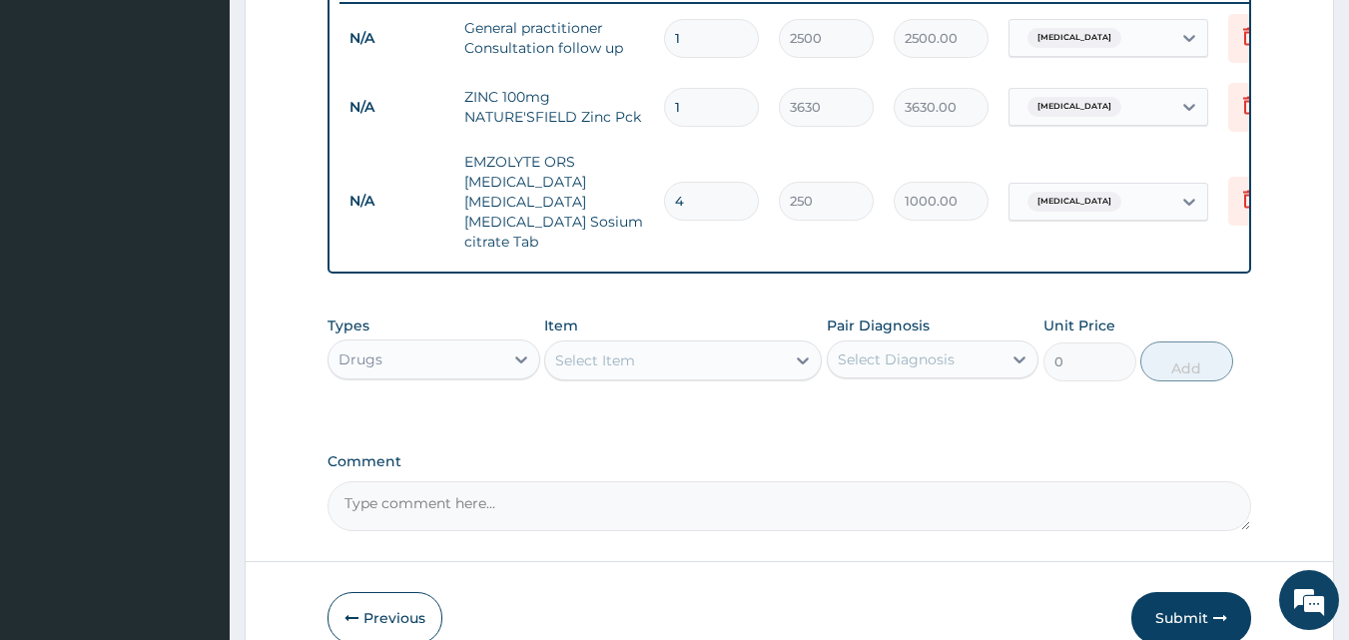
scroll to position [889, 0]
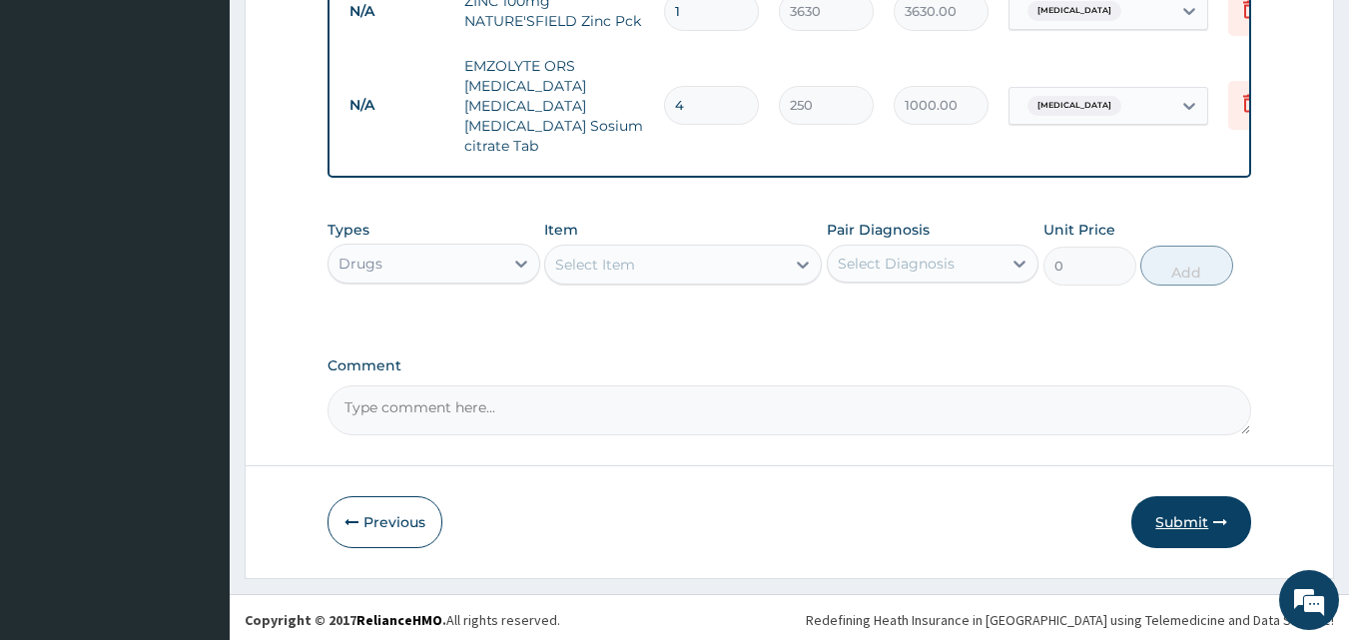
type input "4"
click at [1201, 510] on button "Submit" at bounding box center [1192, 522] width 120 height 52
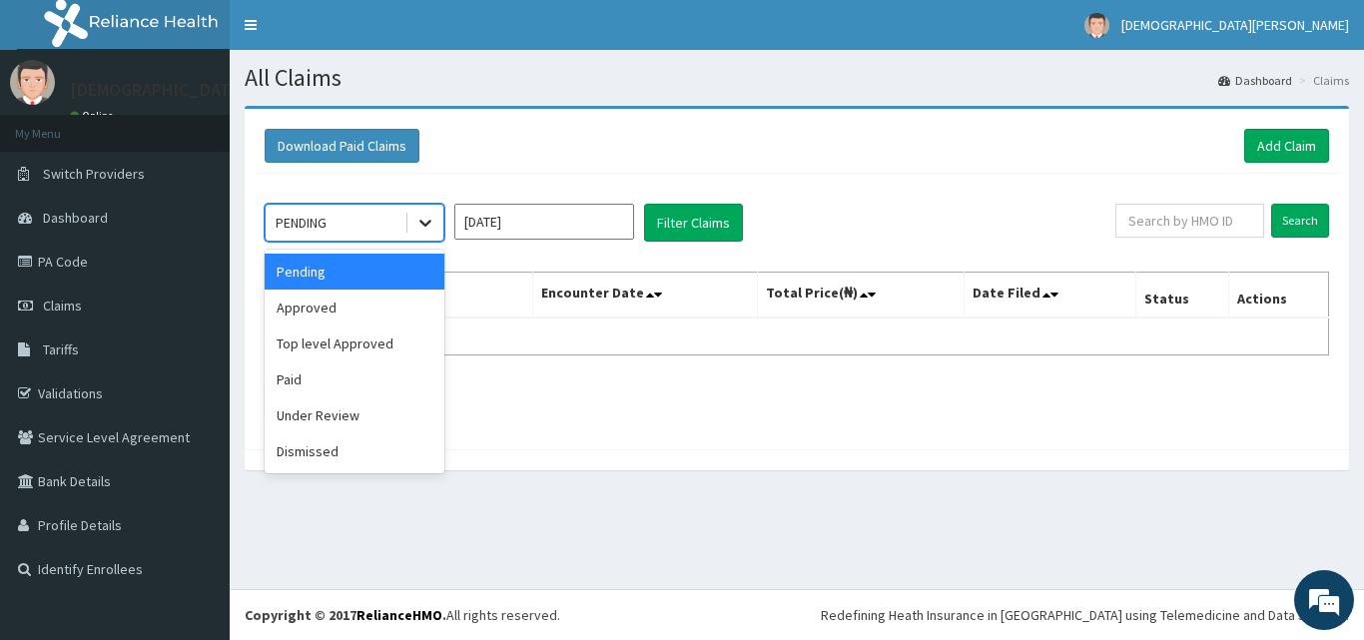
click at [422, 223] on icon at bounding box center [425, 224] width 12 height 7
click at [404, 307] on div "Approved" at bounding box center [355, 308] width 180 height 36
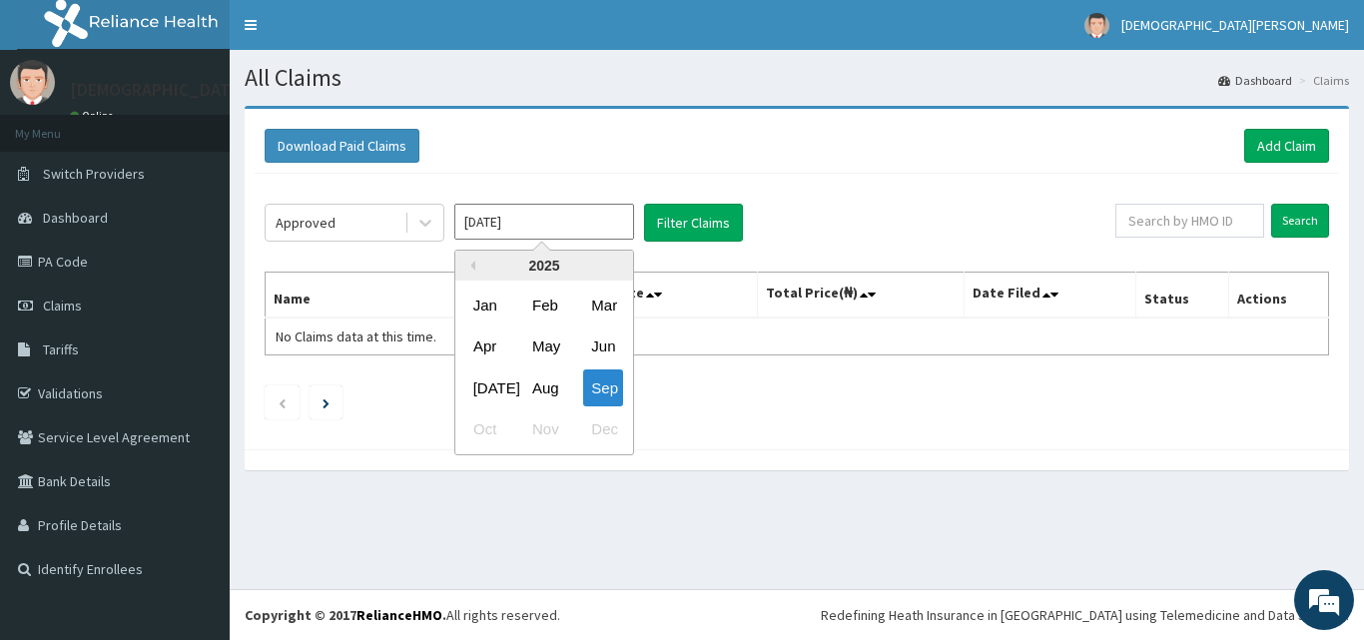
click at [548, 228] on input "[DATE]" at bounding box center [544, 222] width 180 height 36
click at [535, 397] on div "Aug" at bounding box center [544, 388] width 40 height 37
type input "Aug 2025"
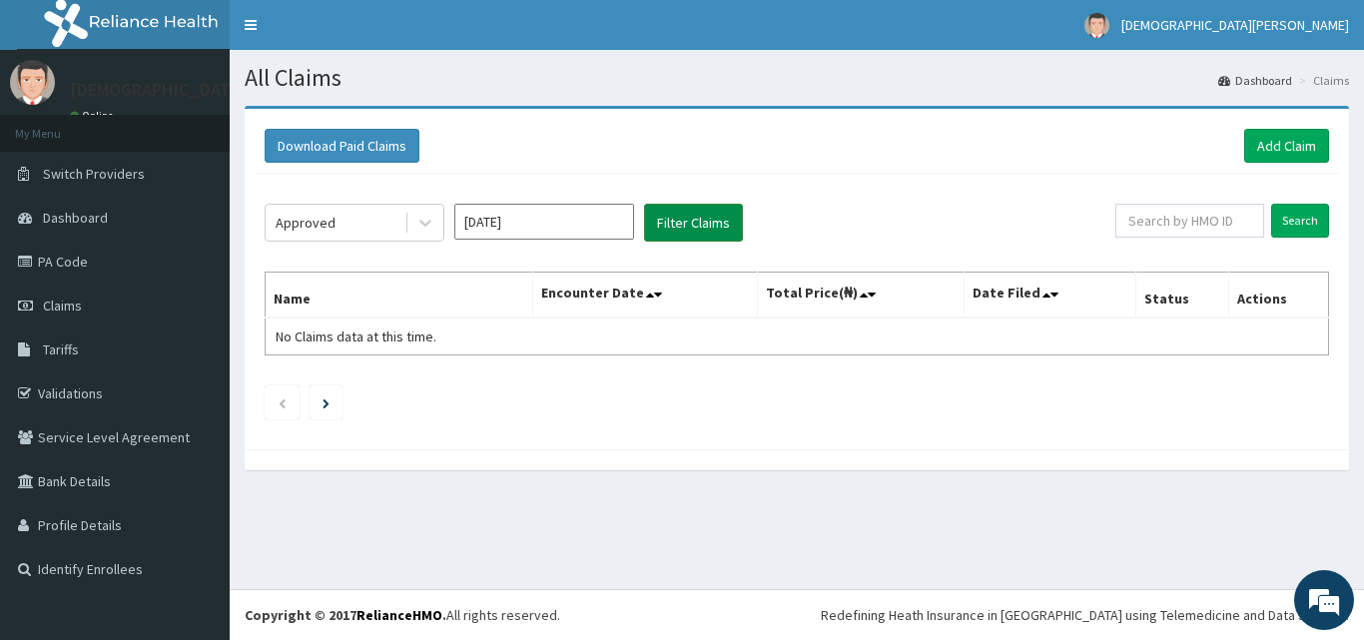
click at [661, 223] on button "Filter Claims" at bounding box center [693, 223] width 99 height 38
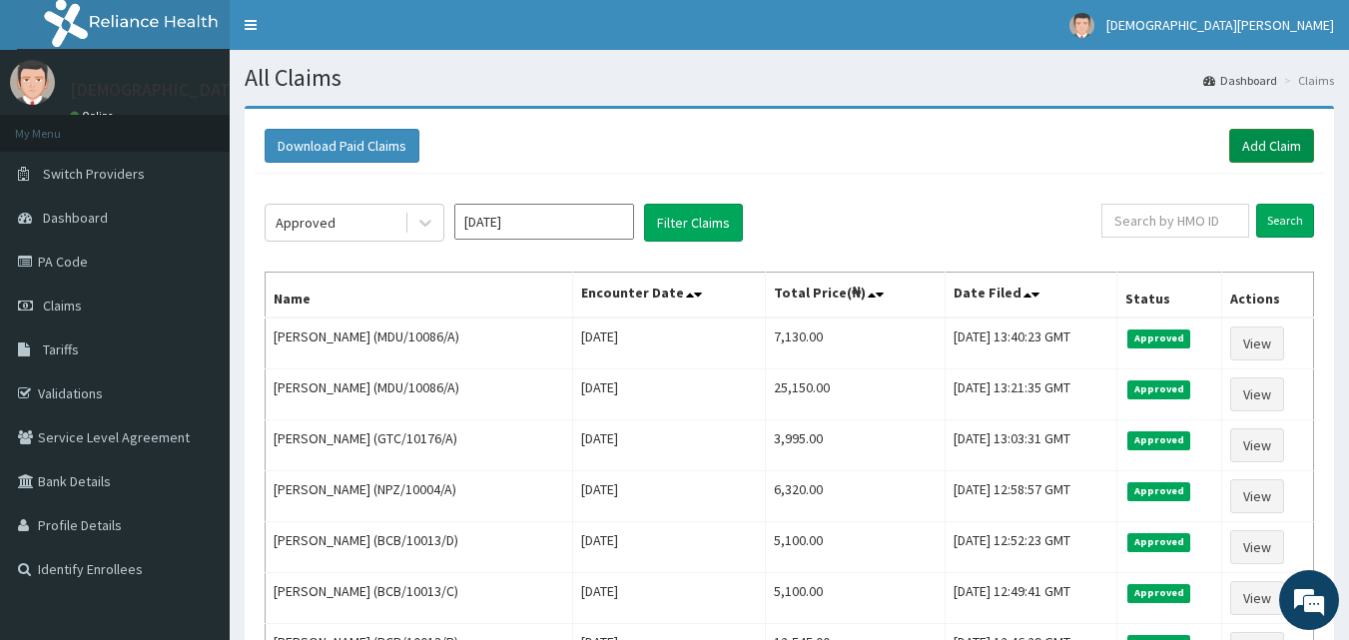
click at [1278, 144] on link "Add Claim" at bounding box center [1272, 146] width 85 height 34
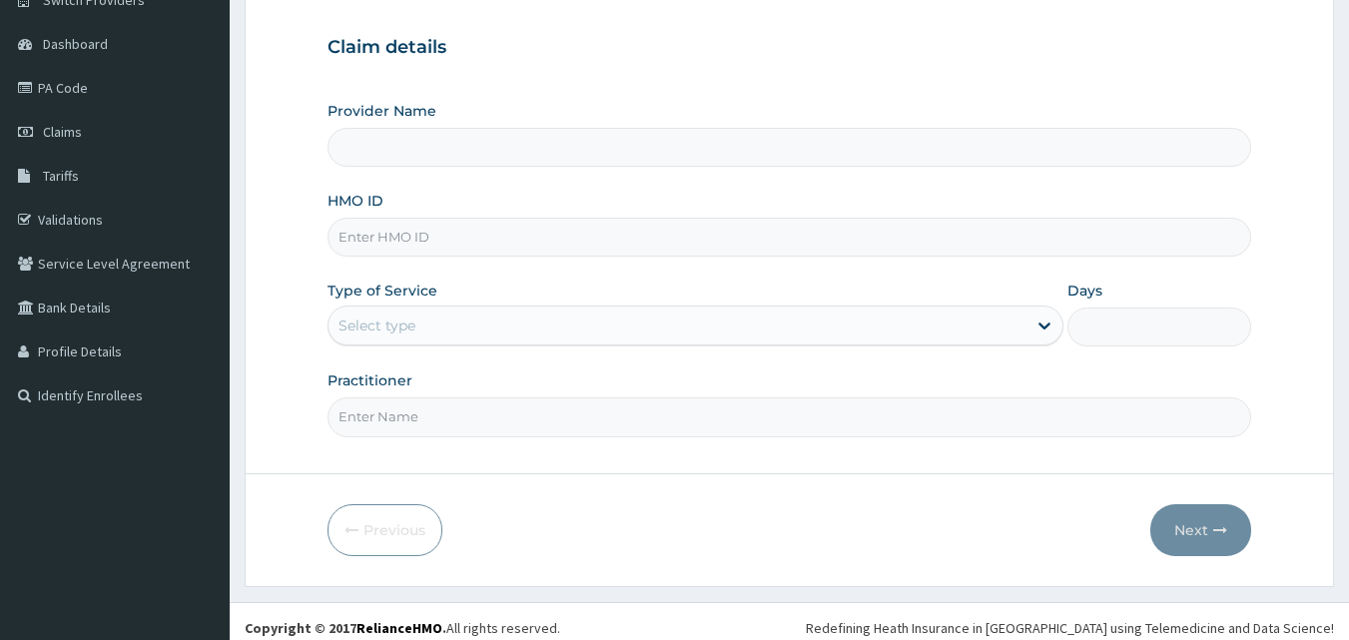
scroll to position [175, 0]
type input "[GEOGRAPHIC_DATA]"
click at [421, 236] on input "HMO ID" at bounding box center [790, 236] width 925 height 39
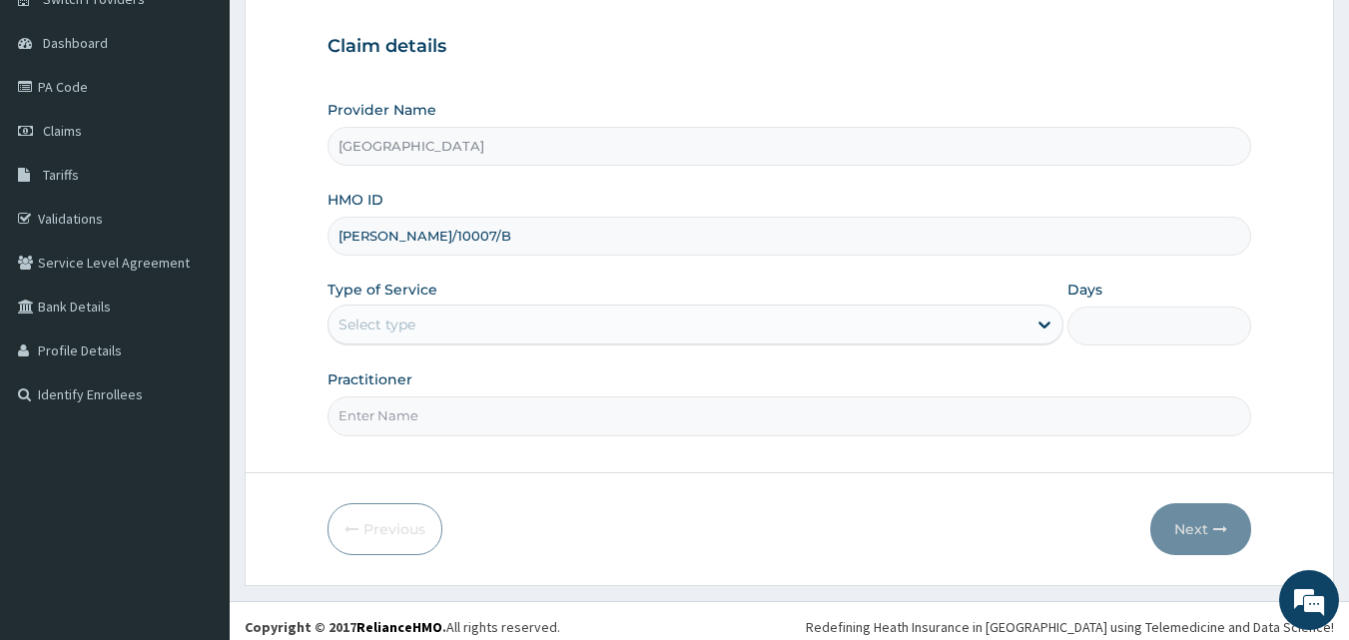
type input "IDA/10007/B"
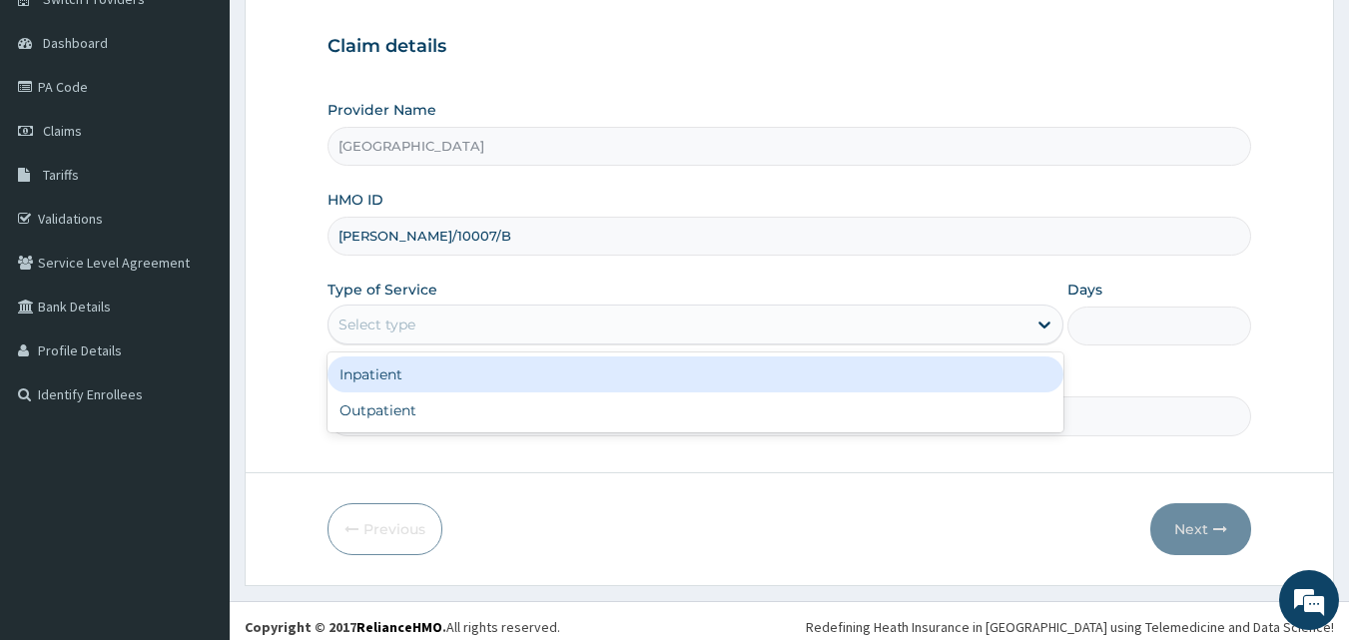
click at [446, 327] on div "Select type" at bounding box center [678, 325] width 698 height 32
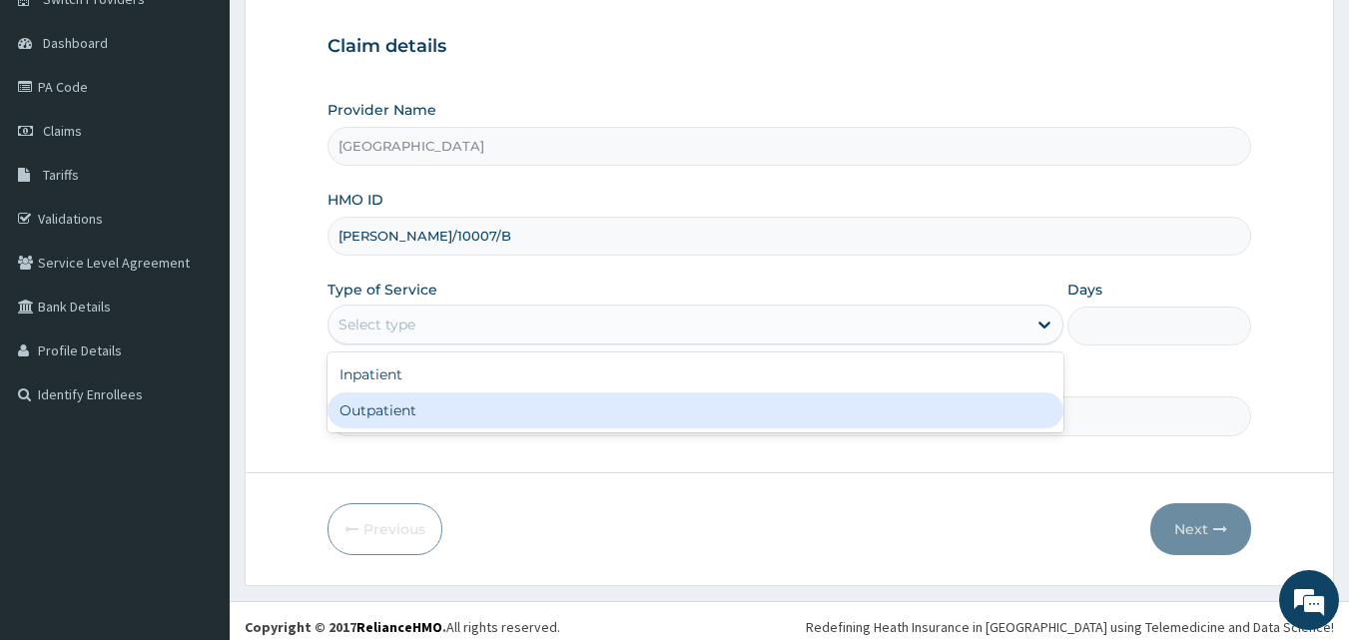
click at [446, 400] on div "Outpatient" at bounding box center [696, 411] width 736 height 36
type input "1"
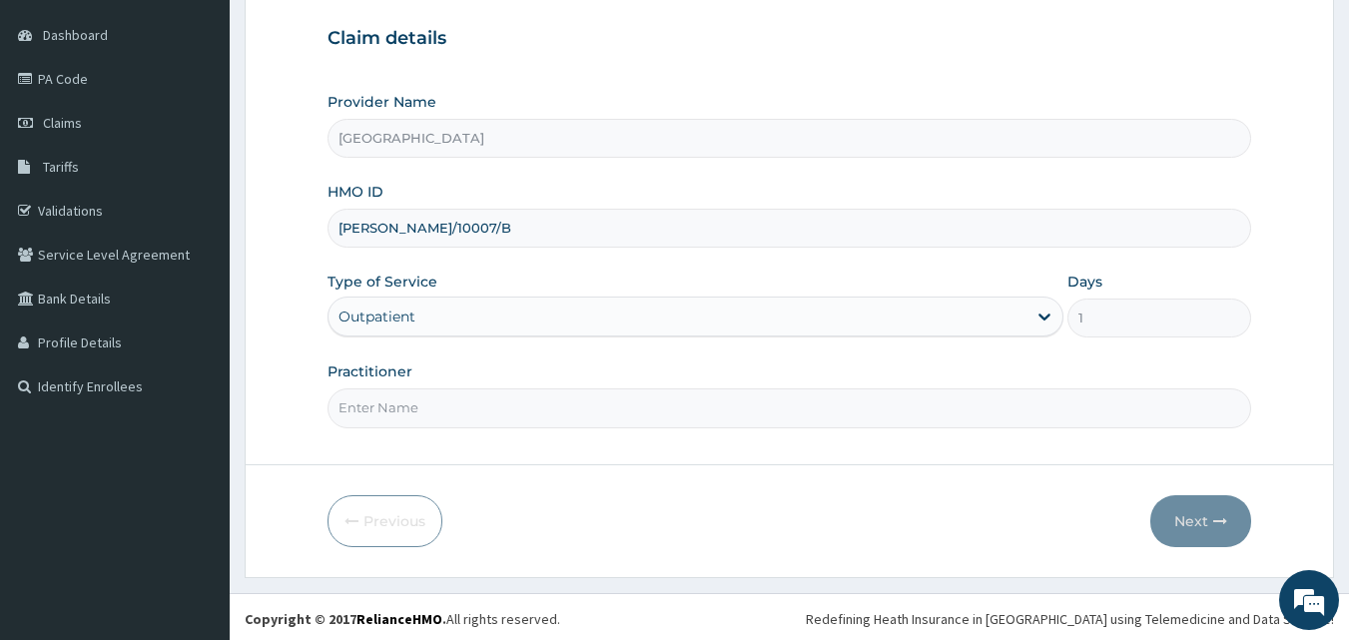
scroll to position [187, 0]
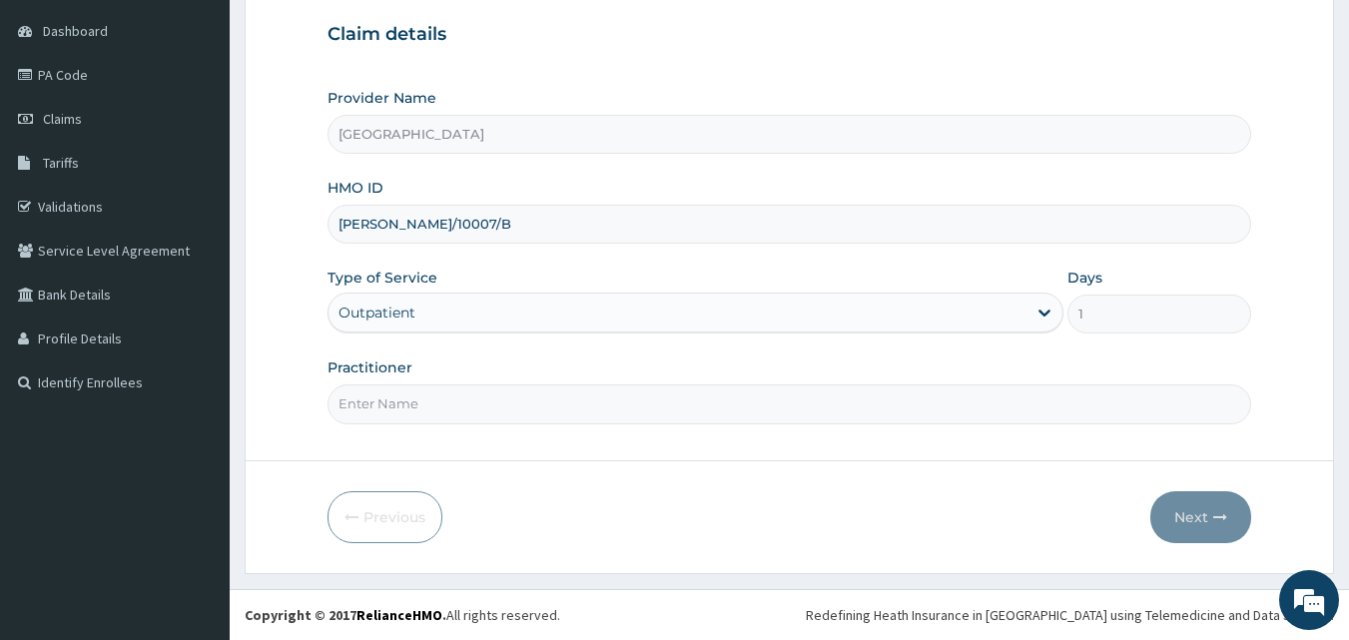
click at [443, 414] on input "Practitioner" at bounding box center [790, 404] width 925 height 39
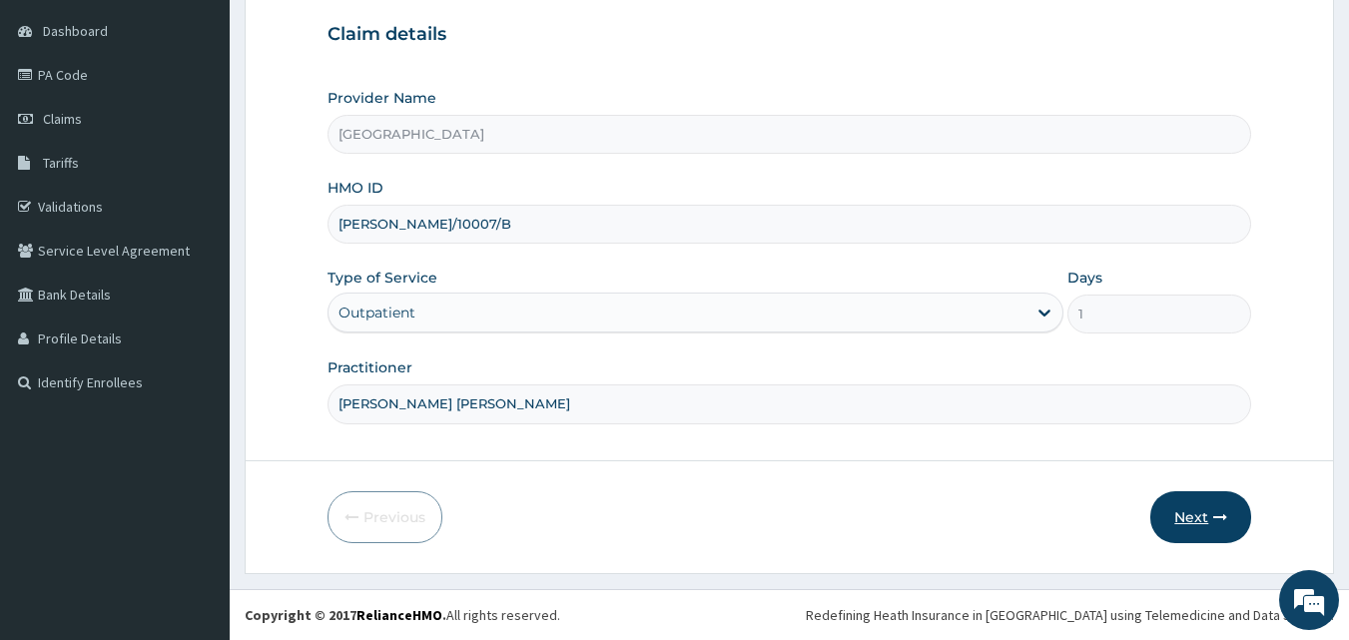
type input "DR GBADE ADEIFE"
click at [1193, 513] on button "Next" at bounding box center [1201, 517] width 101 height 52
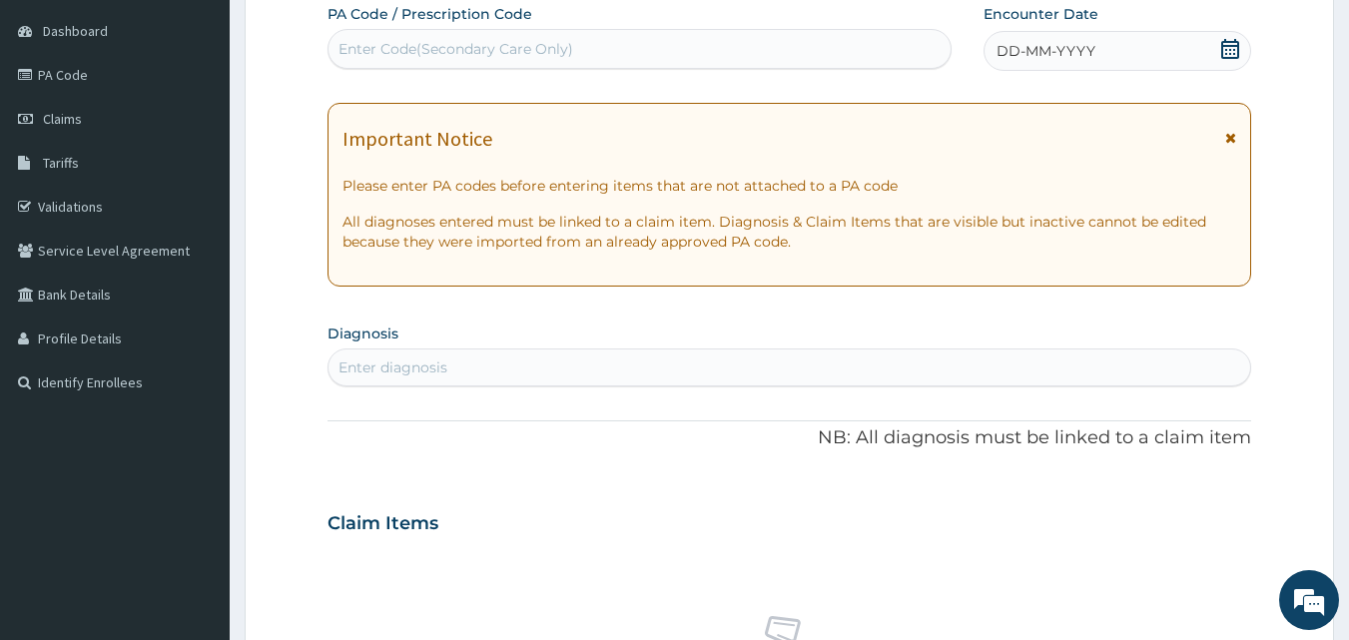
click at [638, 50] on div "Enter Code(Secondary Care Only)" at bounding box center [640, 49] width 623 height 32
type input "PA/B99442"
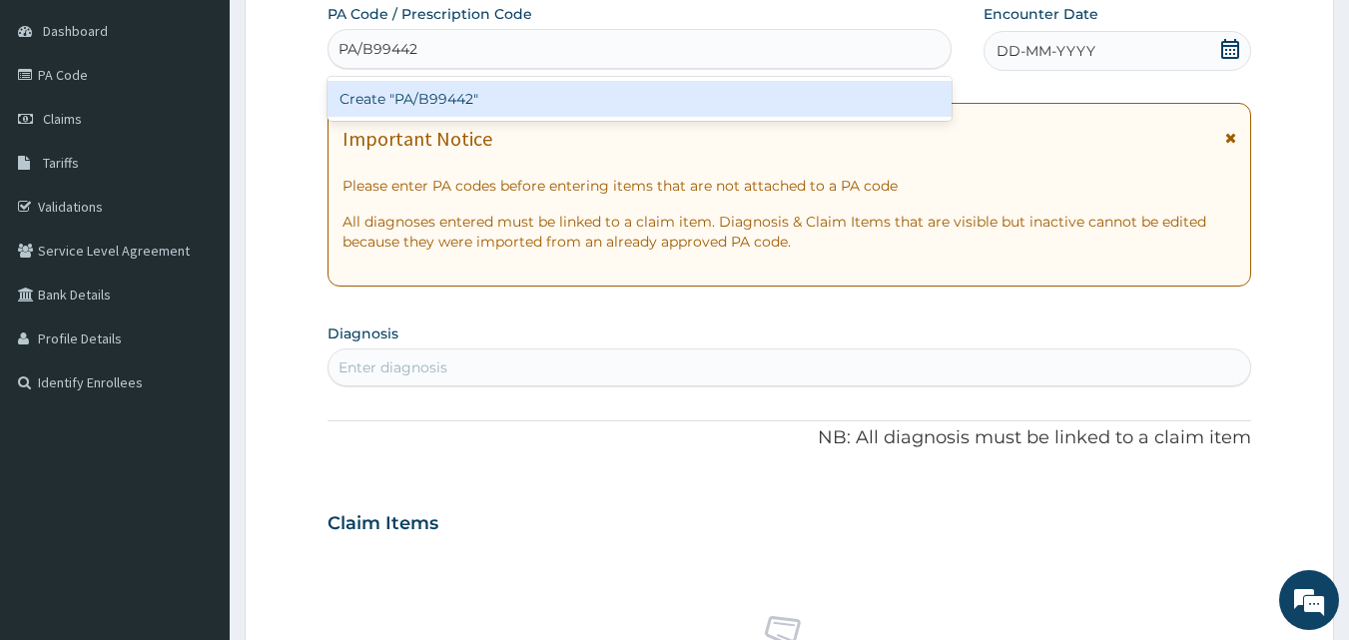
click at [641, 104] on div "Create "PA/B99442"" at bounding box center [640, 99] width 625 height 36
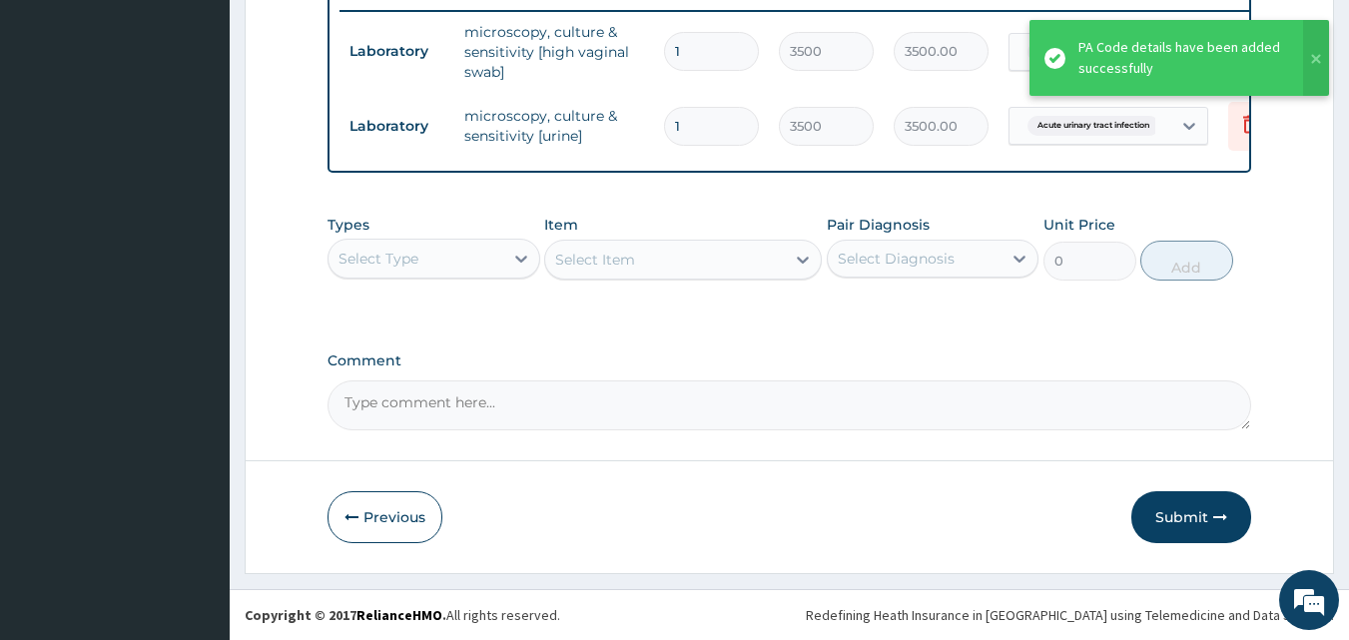
scroll to position [800, 0]
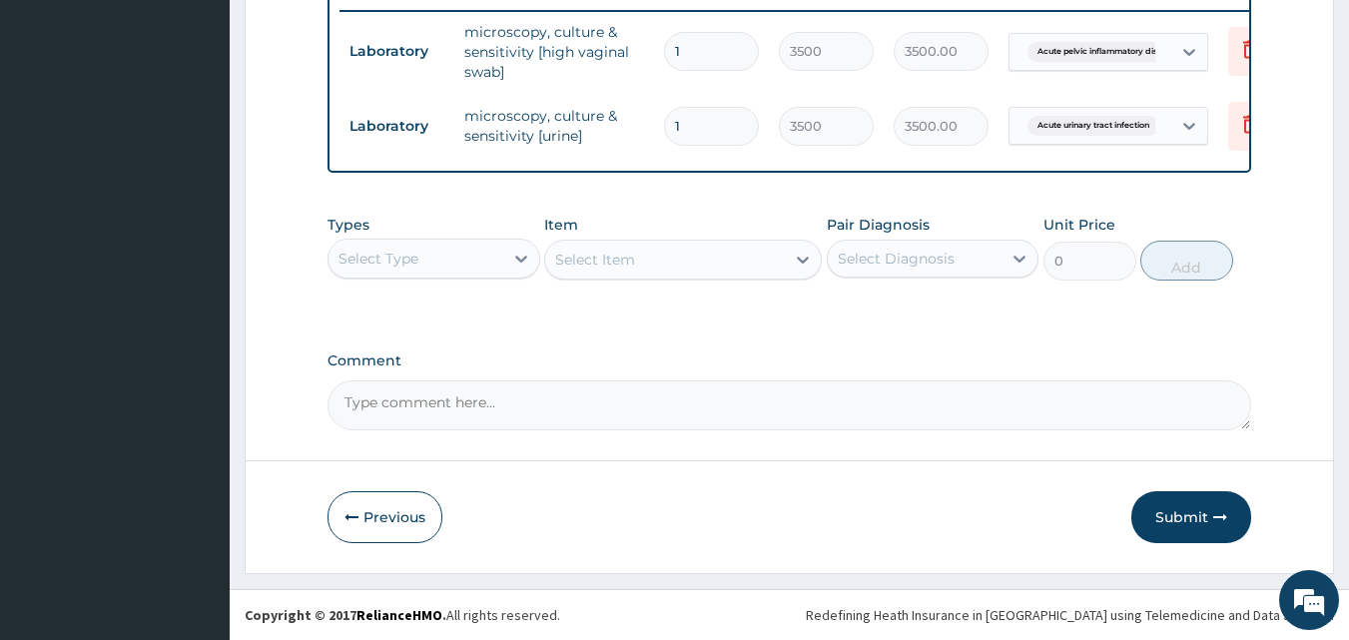
click at [476, 261] on div "Select Type" at bounding box center [416, 259] width 175 height 32
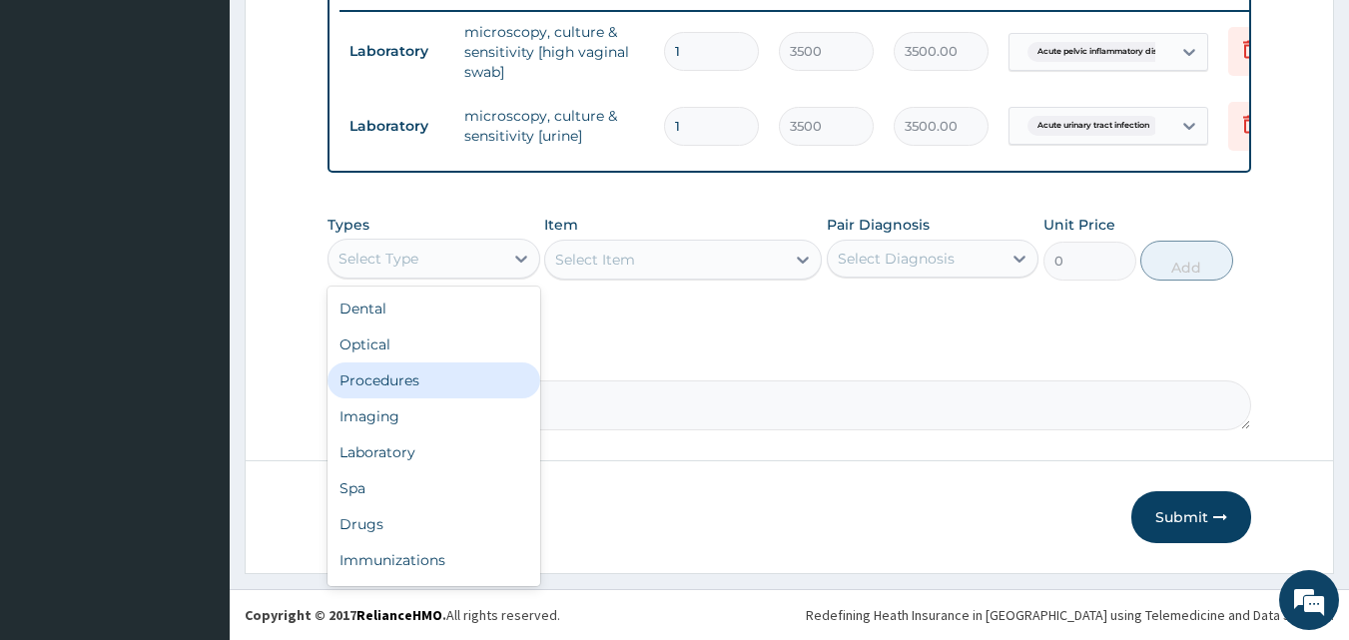
click at [464, 385] on div "Procedures" at bounding box center [434, 381] width 213 height 36
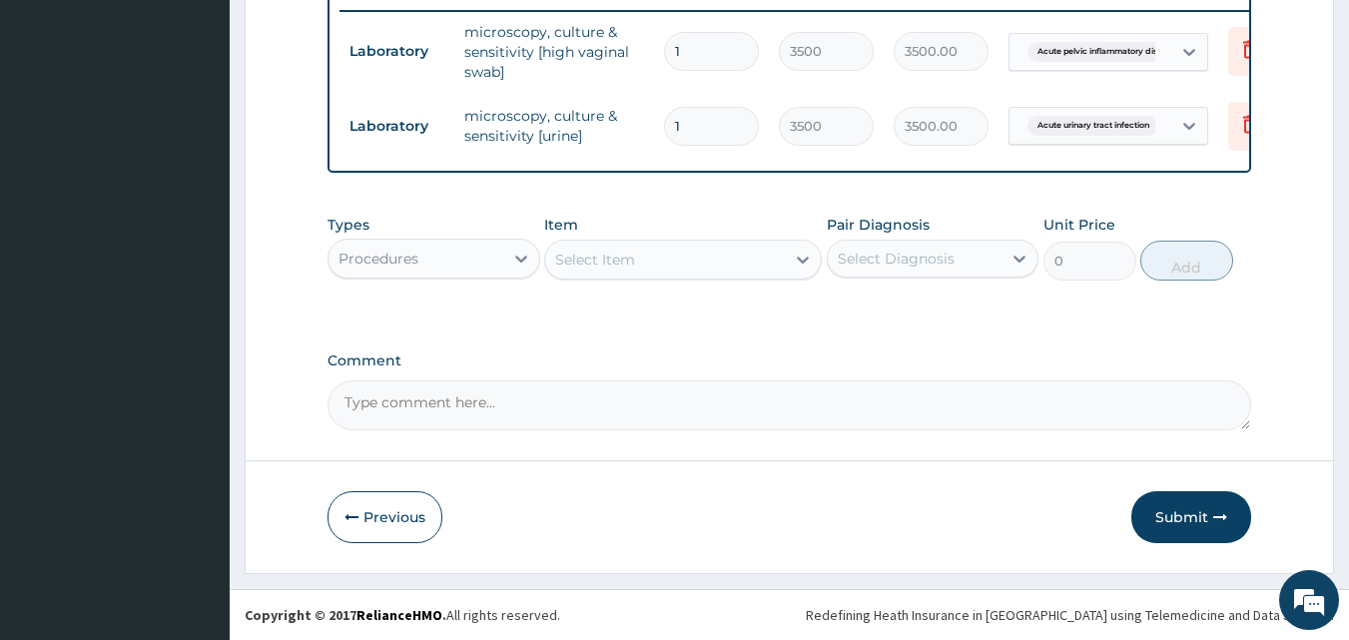
click at [620, 265] on div "Select Item" at bounding box center [595, 260] width 80 height 20
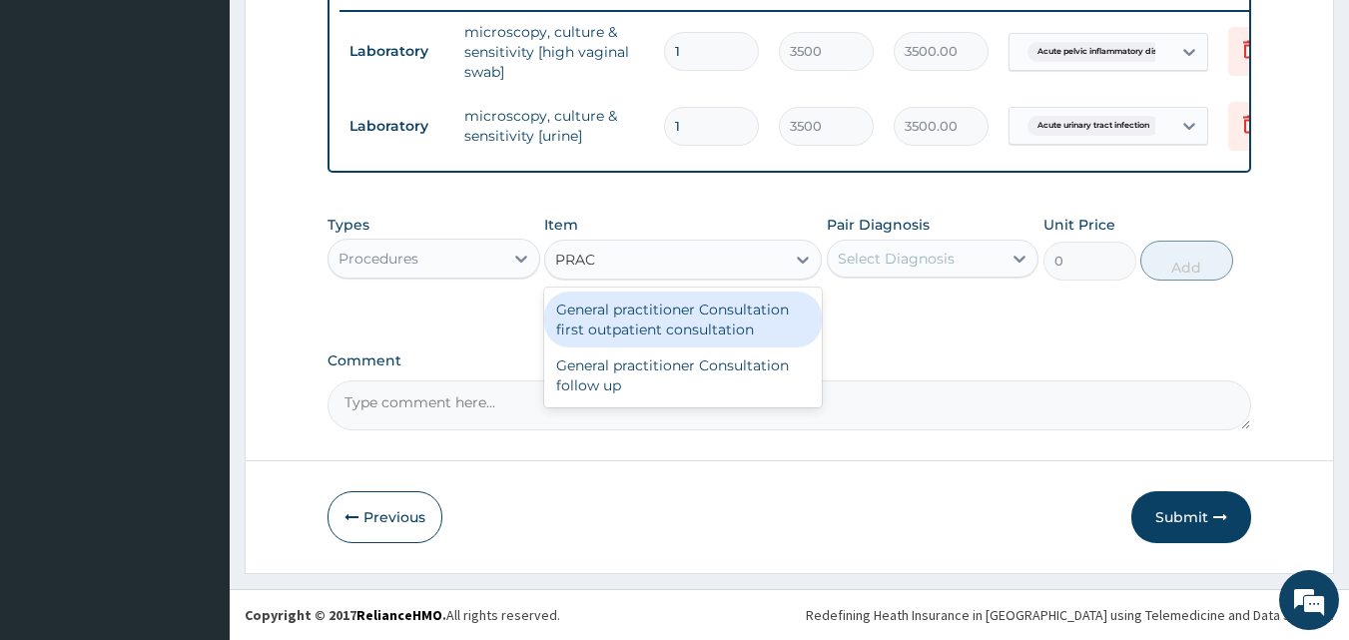
type input "PRACT"
click at [646, 323] on div "General practitioner Consultation first outpatient consultation" at bounding box center [683, 320] width 278 height 56
type input "3000"
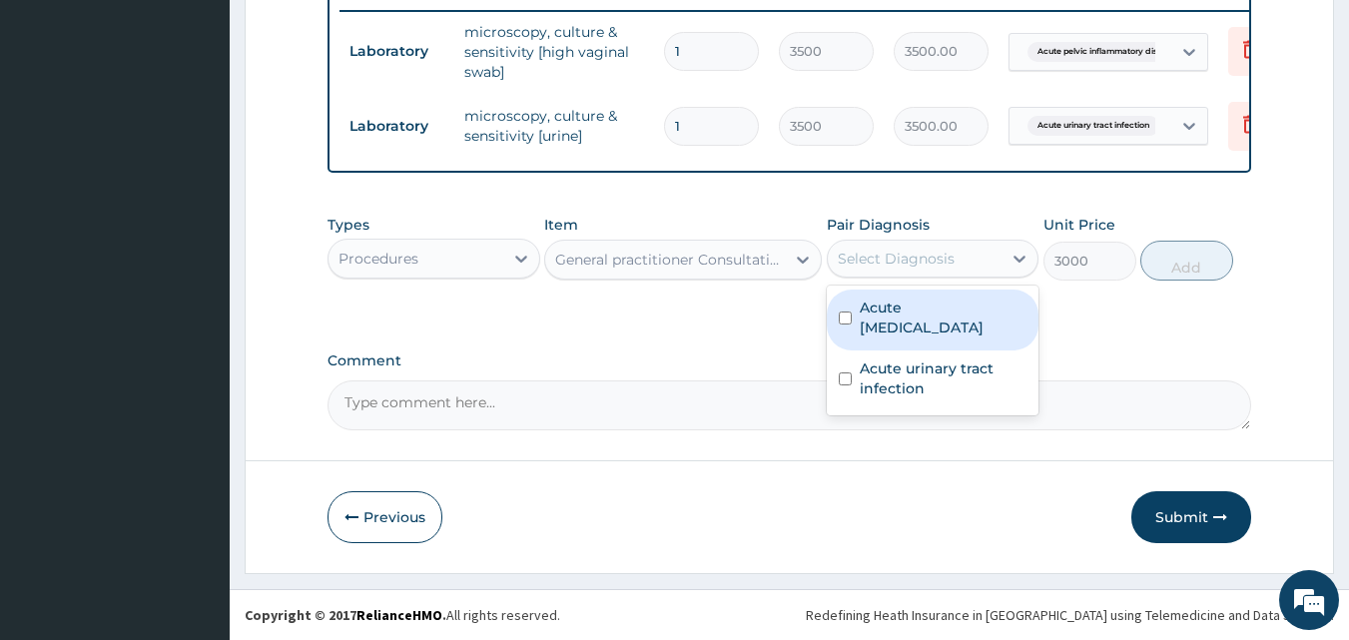
click at [905, 254] on div "Select Diagnosis" at bounding box center [896, 259] width 117 height 20
click at [917, 322] on label "Acute pelvic inflammatory disease" at bounding box center [944, 318] width 168 height 40
checkbox input "true"
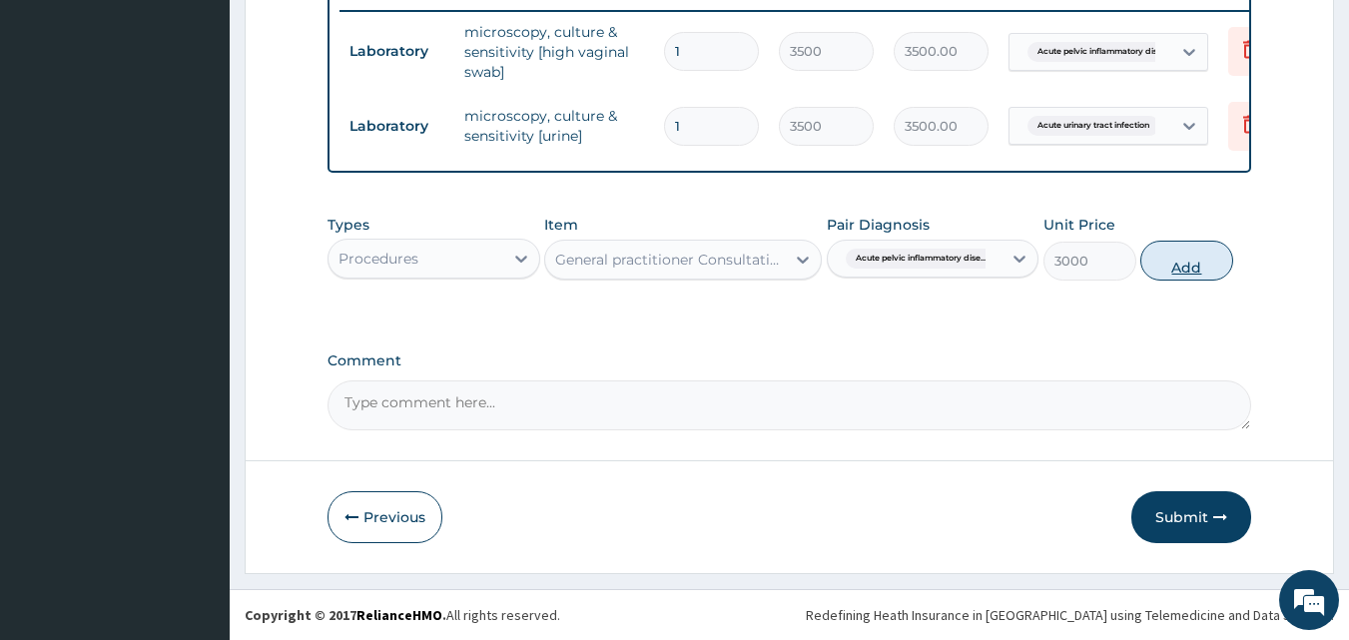
click at [1183, 264] on button "Add" at bounding box center [1187, 261] width 93 height 40
type input "0"
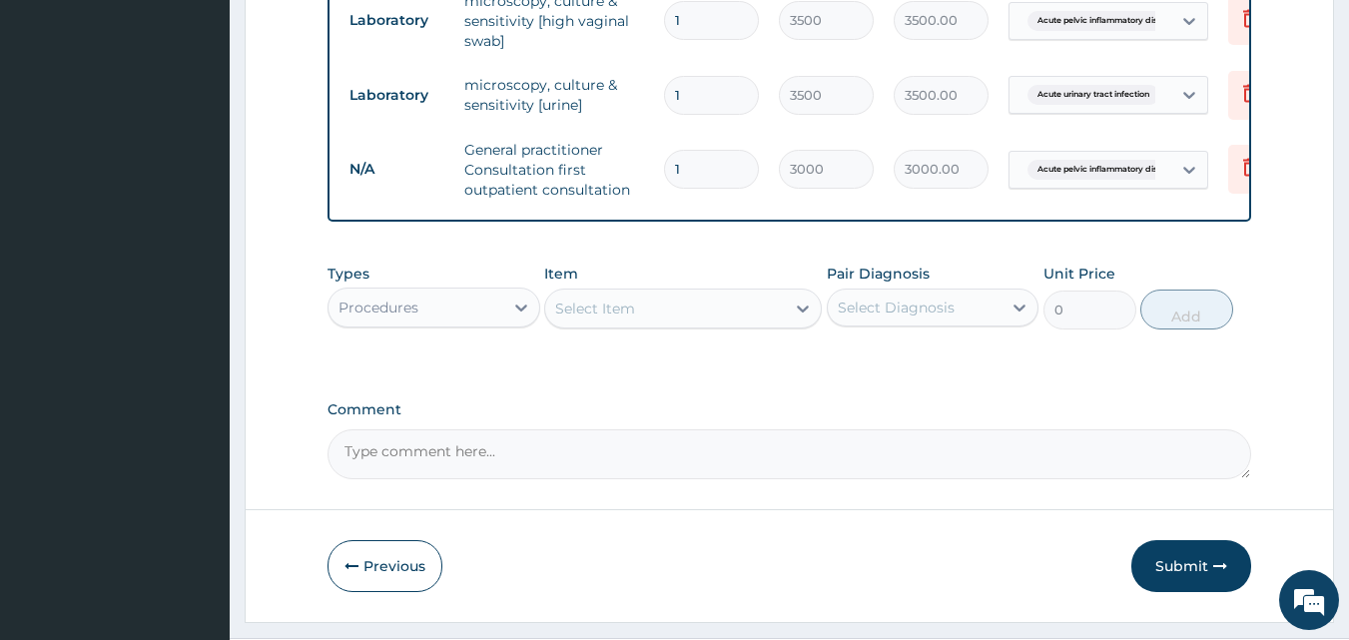
scroll to position [817, 0]
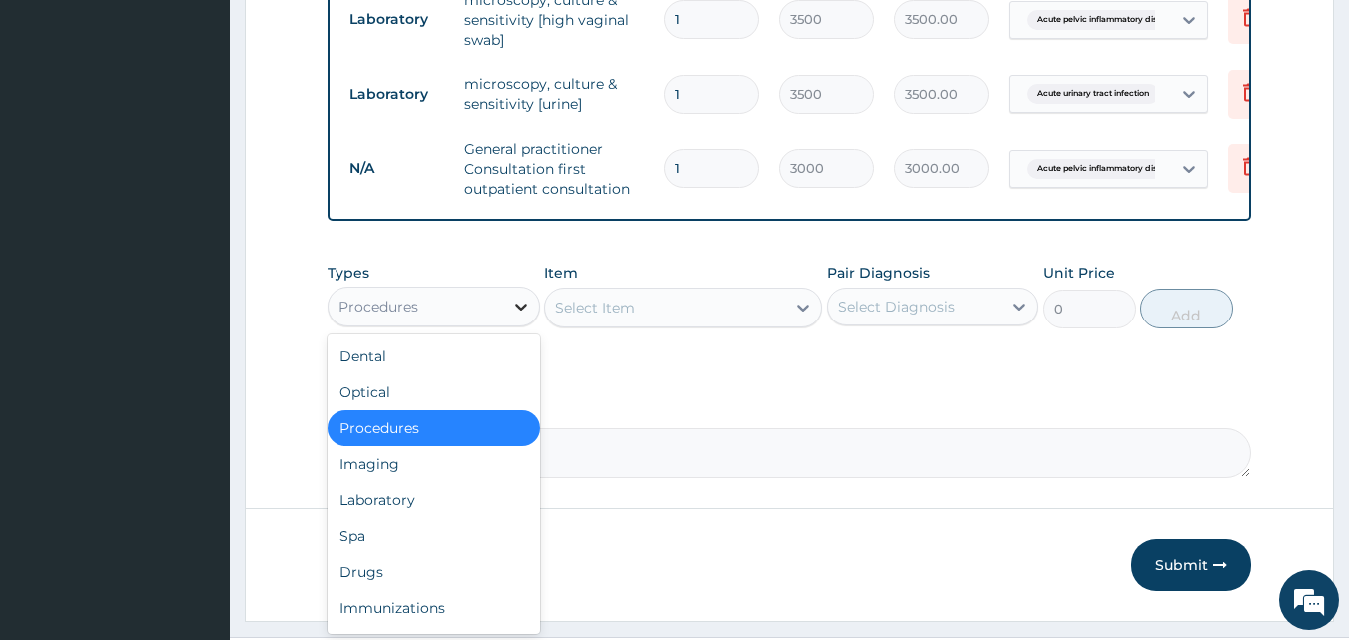
click at [517, 317] on icon at bounding box center [521, 307] width 20 height 20
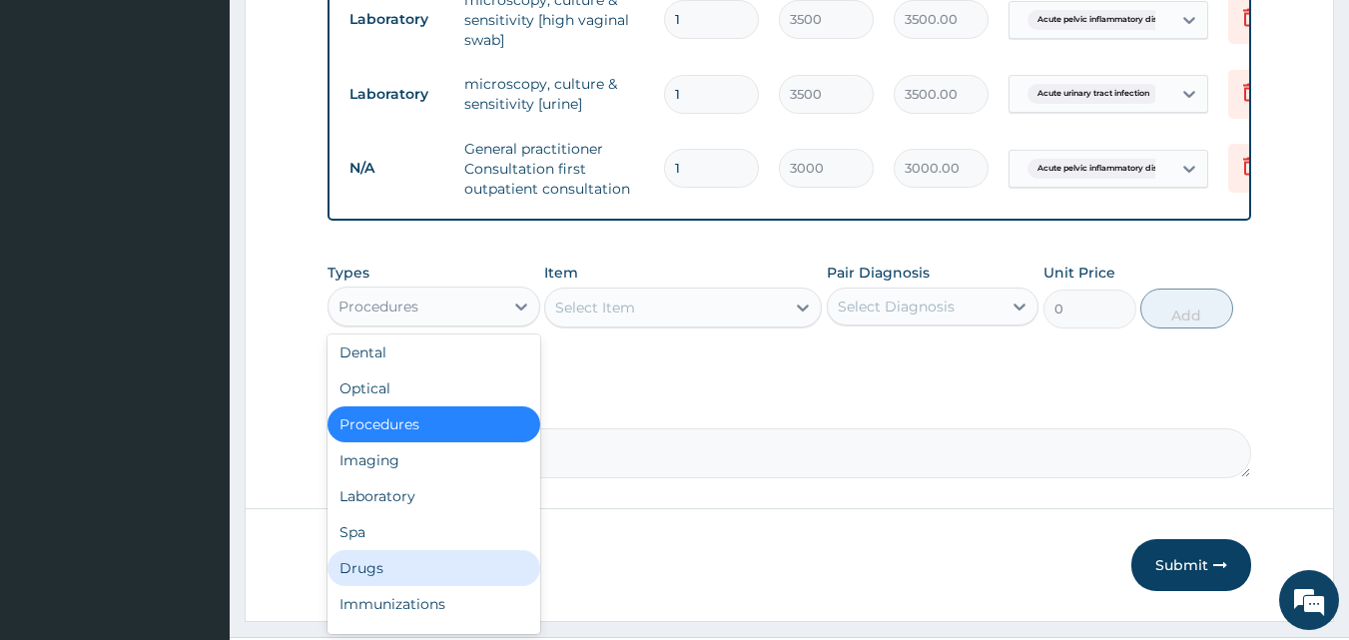
scroll to position [8, 0]
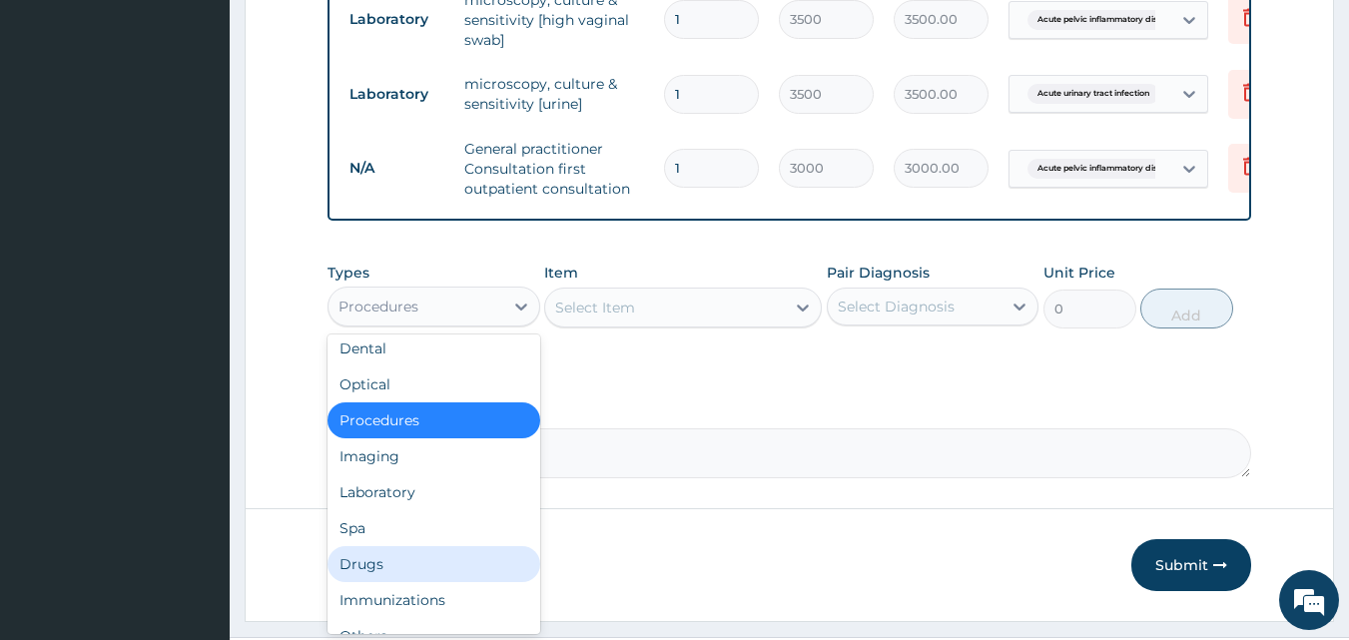
click at [477, 578] on div "Drugs" at bounding box center [434, 564] width 213 height 36
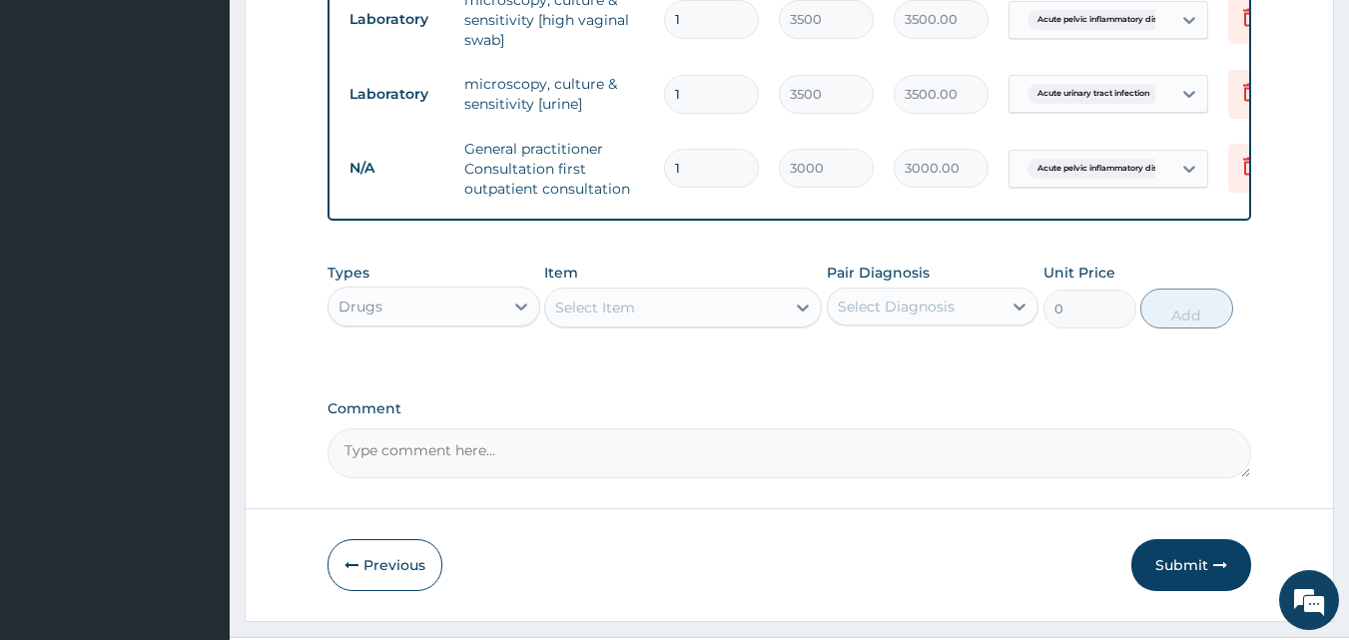
click at [737, 328] on div "Select Item" at bounding box center [683, 308] width 278 height 40
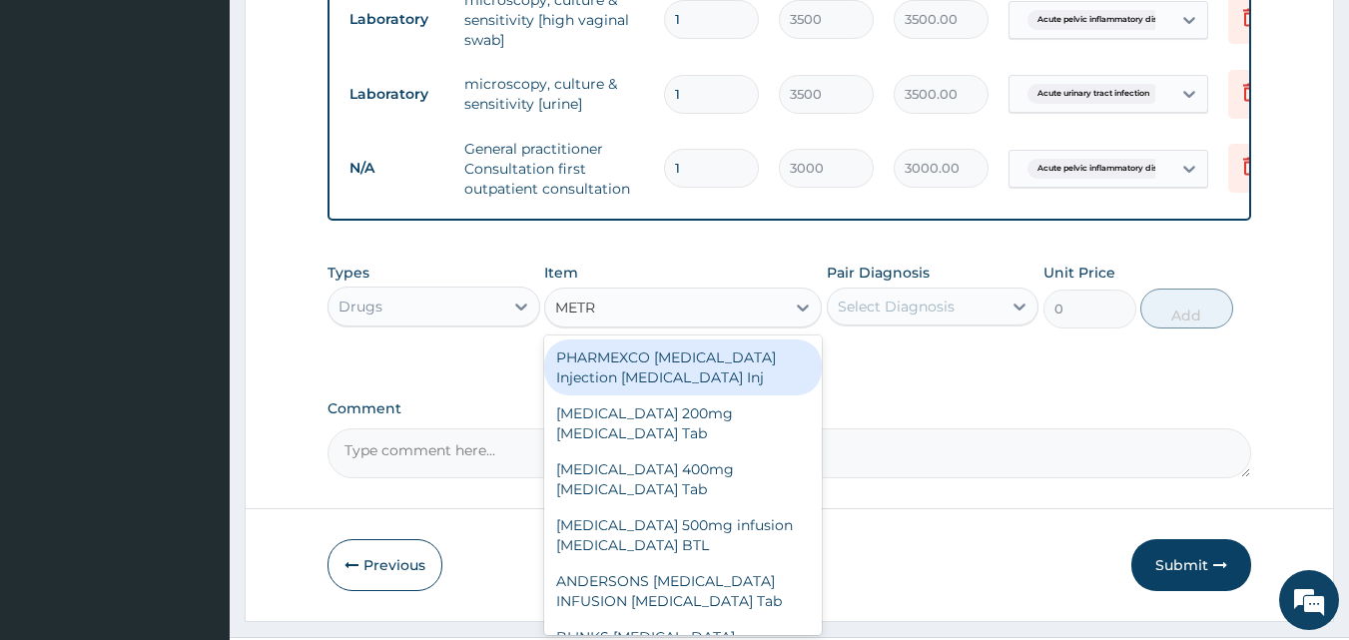
type input "METRO"
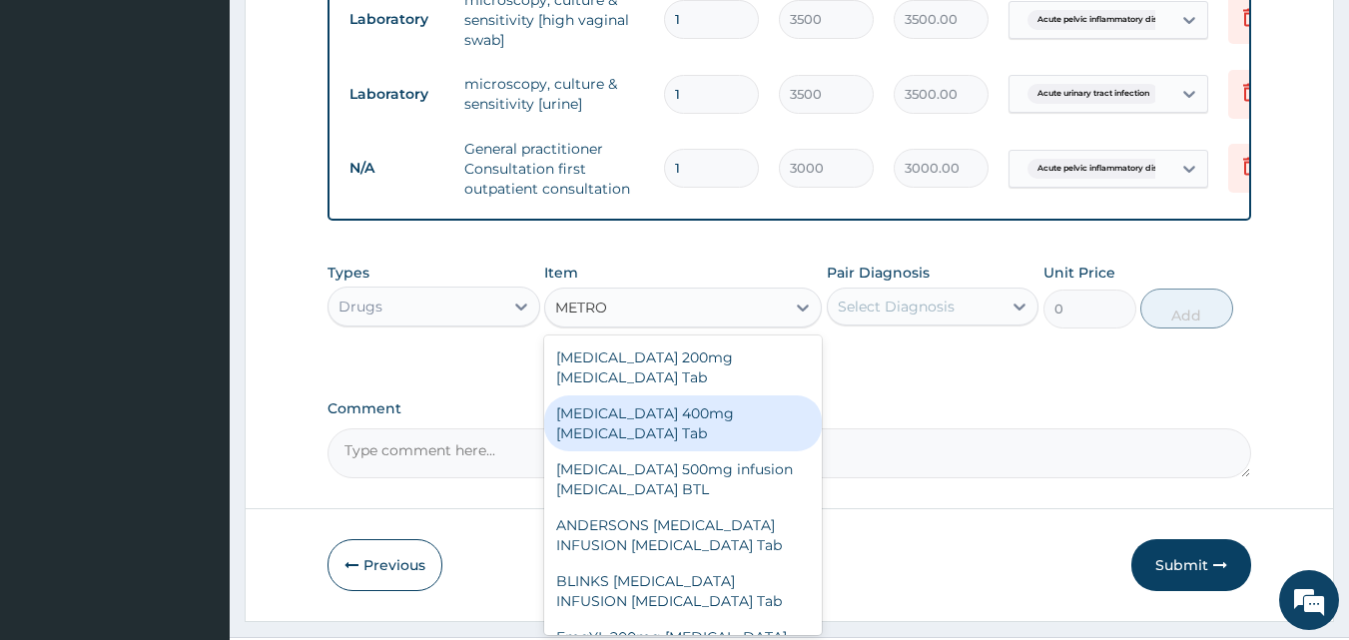
click at [737, 413] on div "[MEDICAL_DATA] 400mg [MEDICAL_DATA] Tab" at bounding box center [683, 424] width 278 height 56
type input "20"
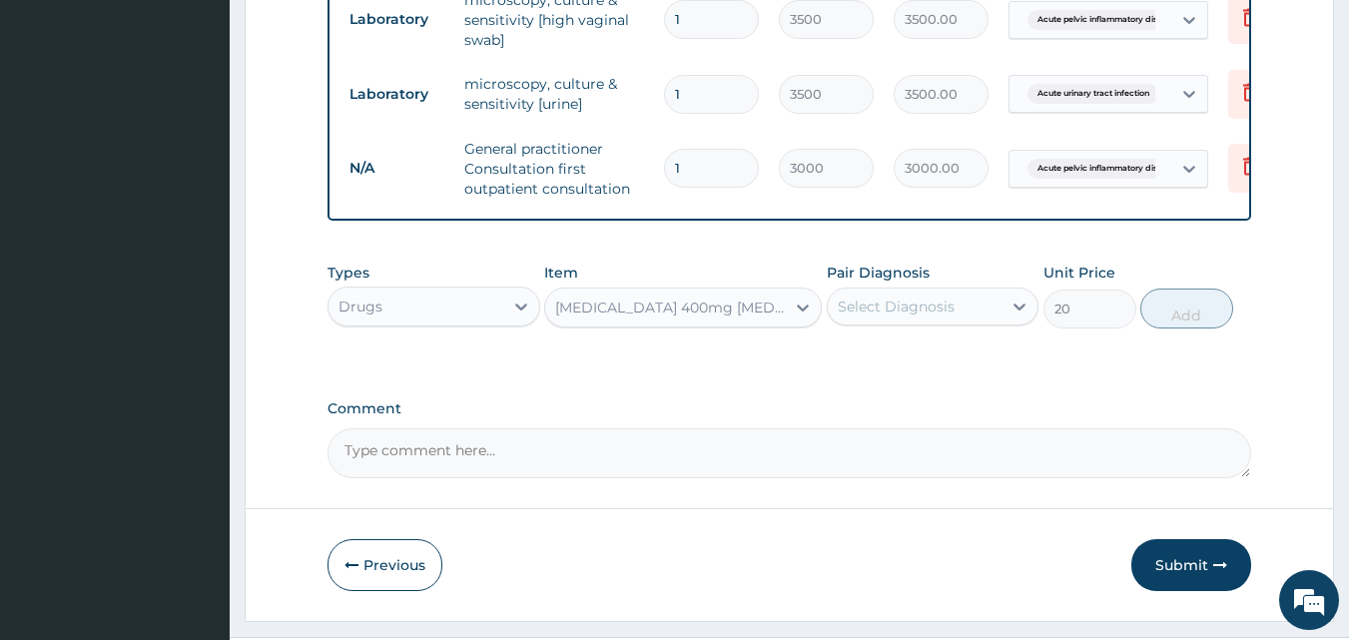
click at [865, 317] on div "Select Diagnosis" at bounding box center [896, 307] width 117 height 20
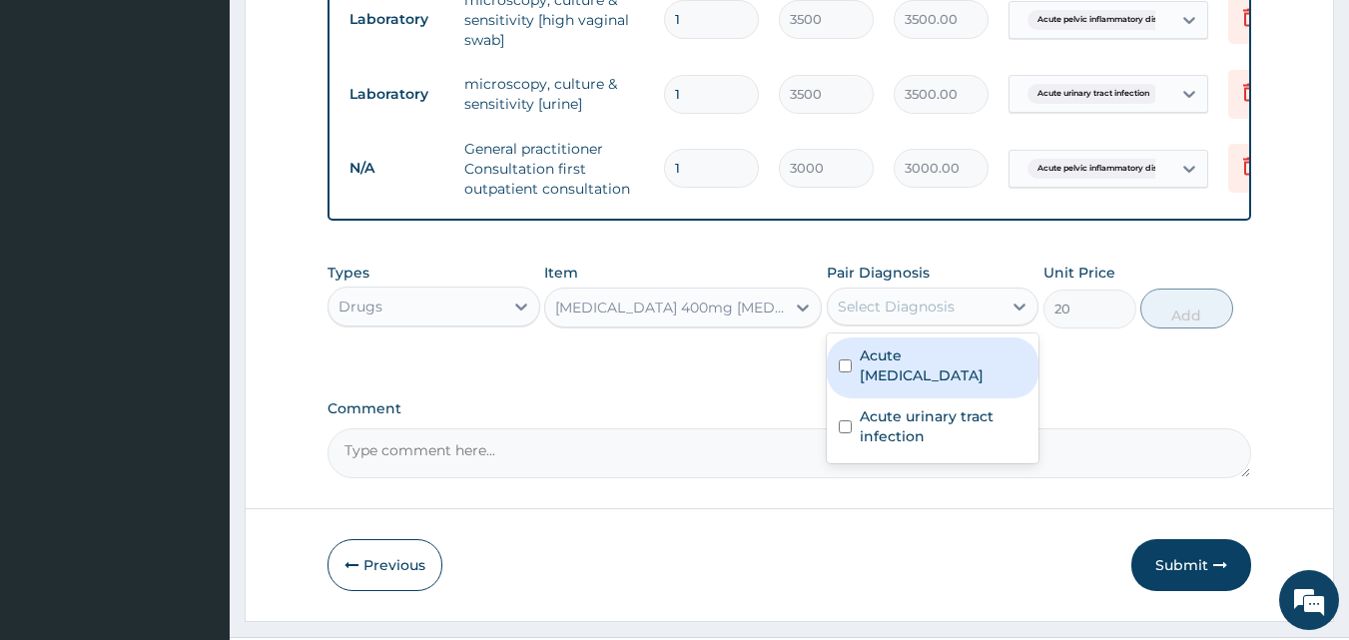
click at [876, 368] on label "Acute pelvic inflammatory disease" at bounding box center [944, 366] width 168 height 40
checkbox input "true"
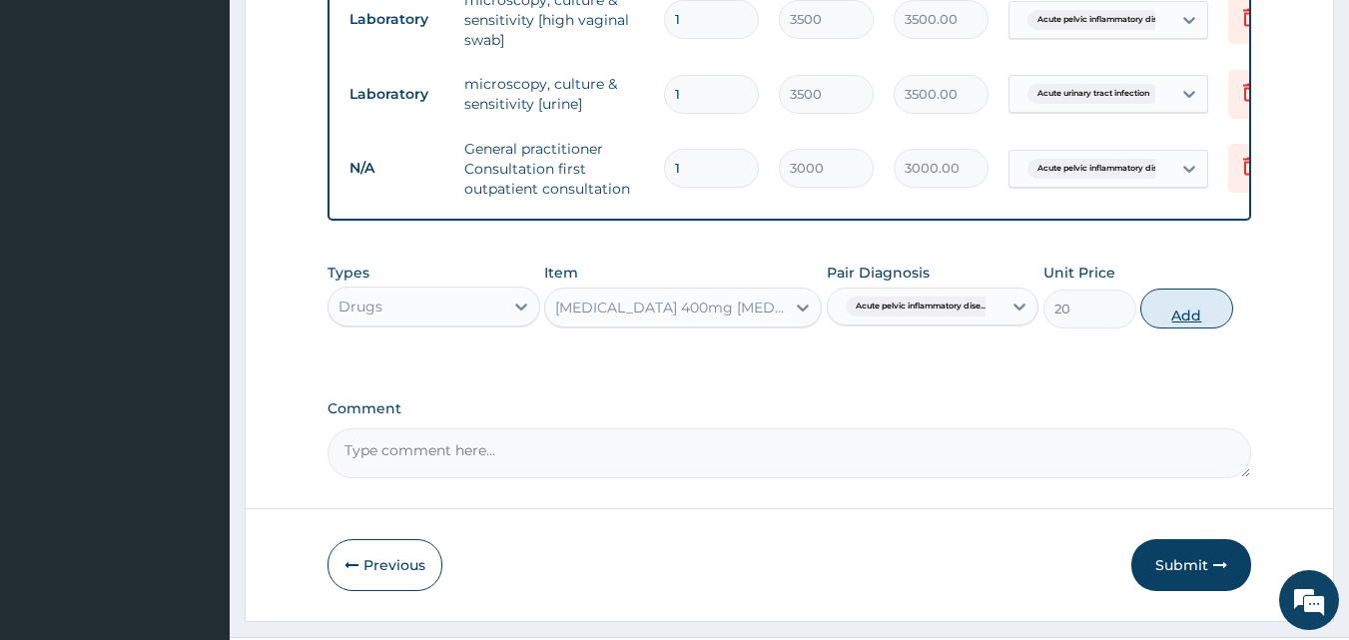
click at [1189, 329] on button "Add" at bounding box center [1187, 309] width 93 height 40
type input "0"
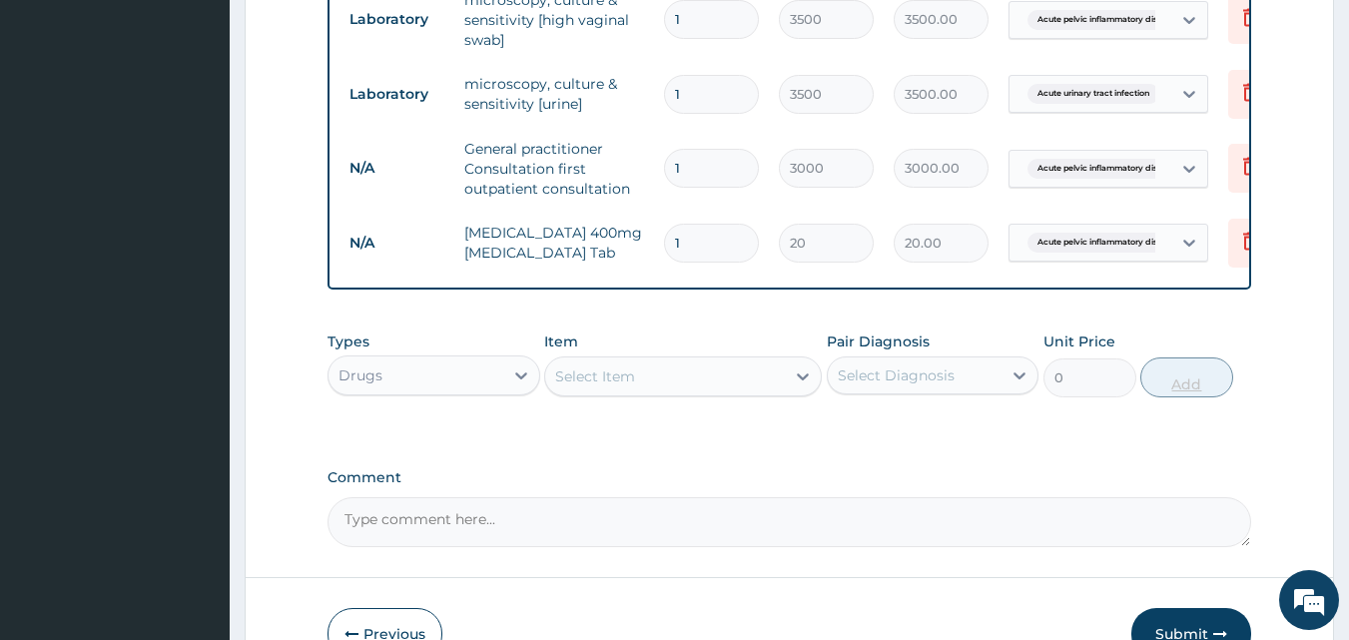
type input "15"
type input "300.00"
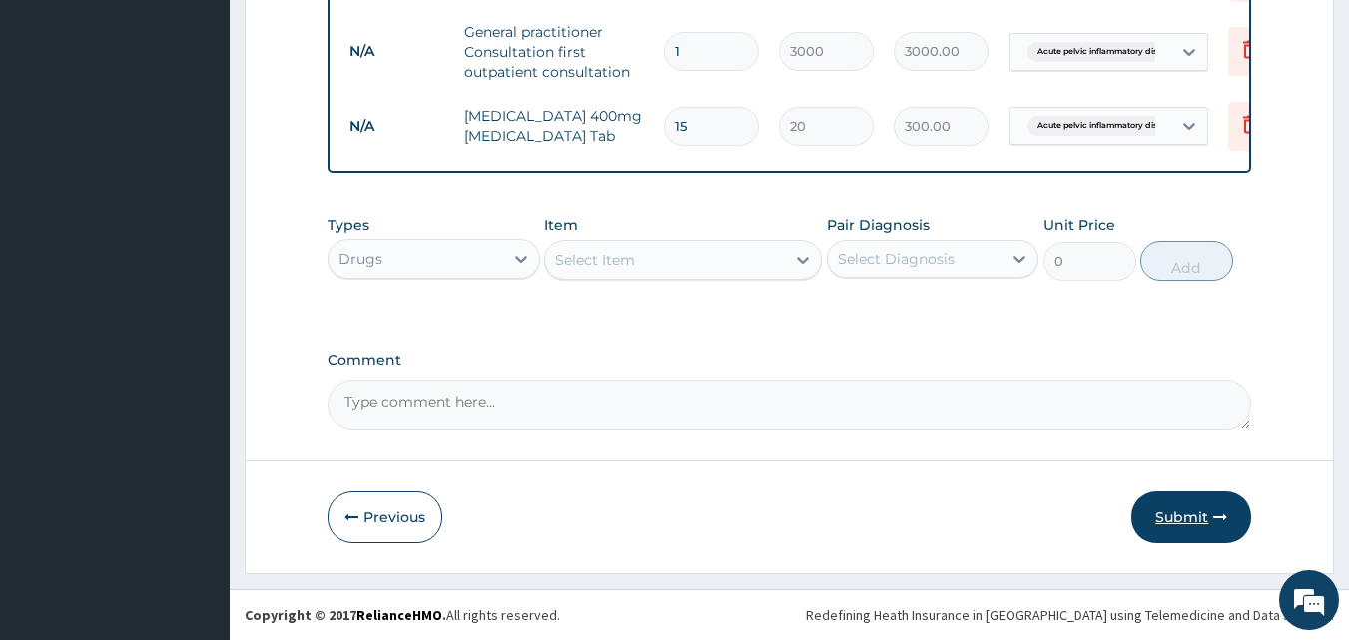
type input "15"
click at [1180, 501] on button "Submit" at bounding box center [1192, 517] width 120 height 52
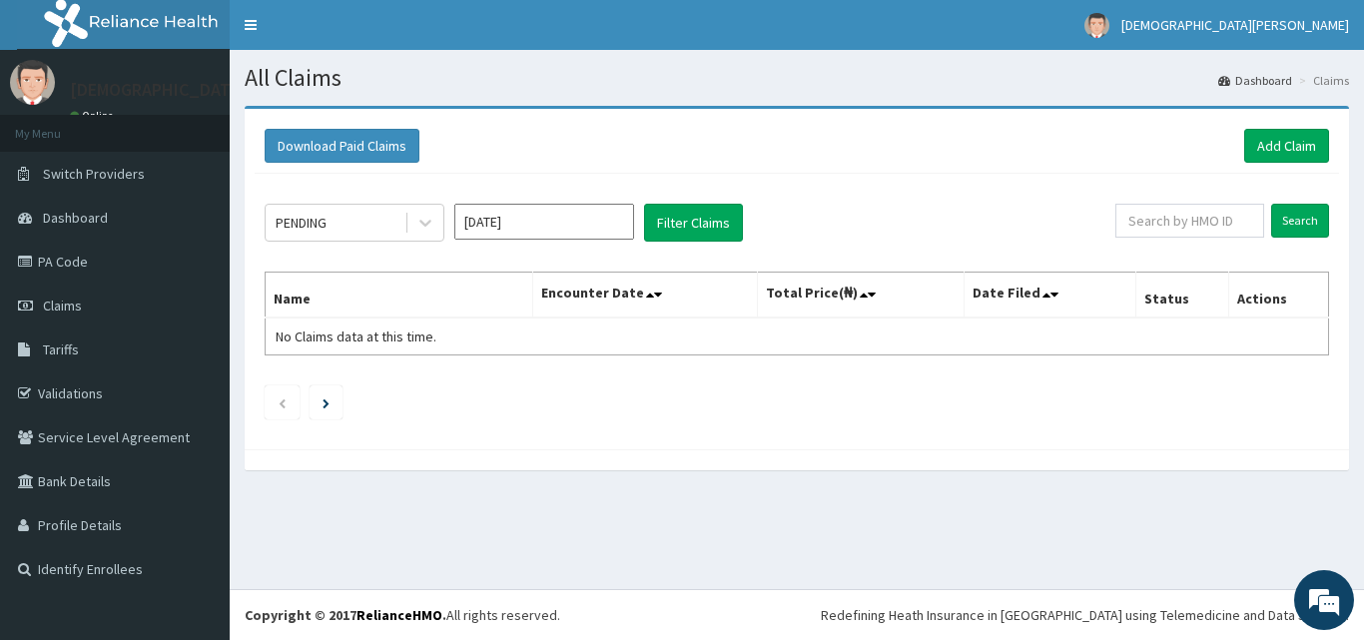
click at [524, 224] on input "[DATE]" at bounding box center [544, 222] width 180 height 36
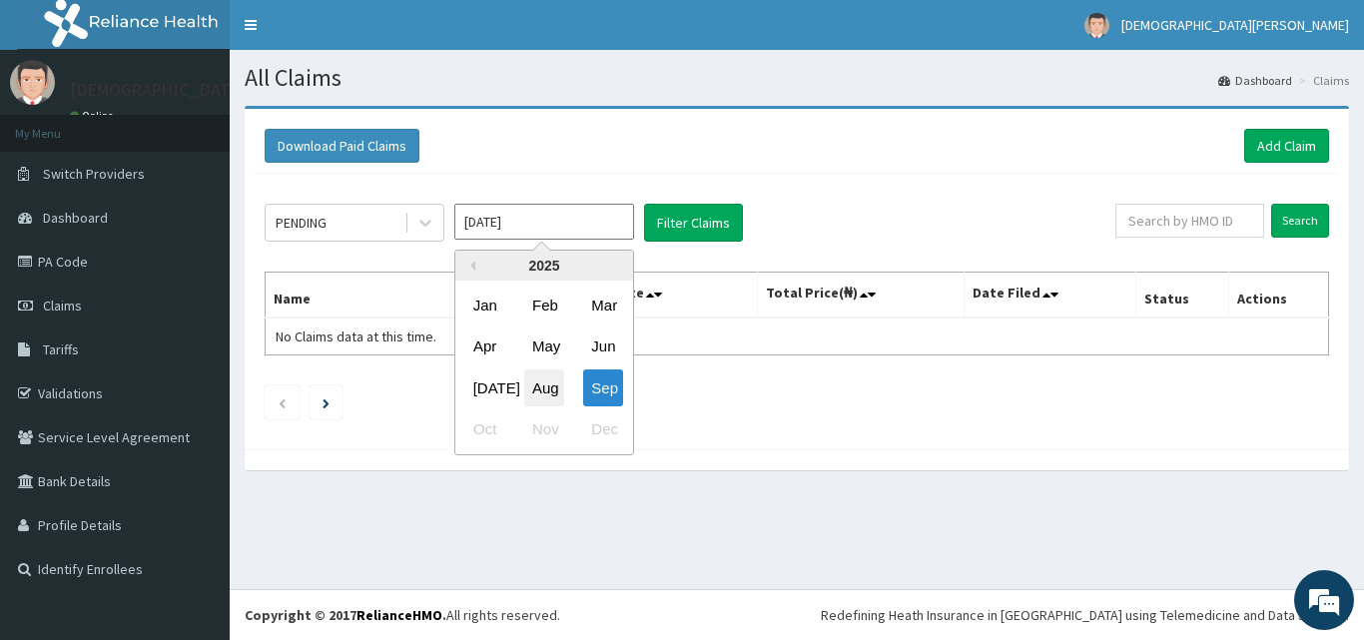
click at [543, 390] on div "Aug" at bounding box center [544, 388] width 40 height 37
type input "[DATE]"
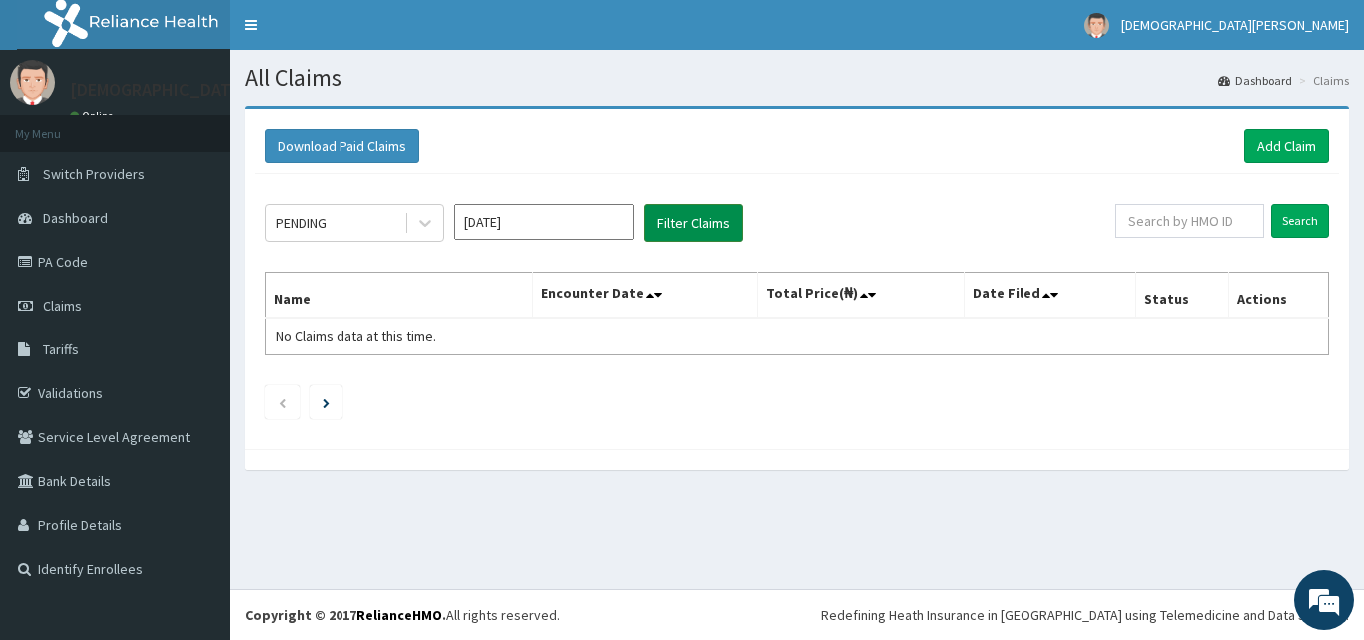
click at [710, 228] on button "Filter Claims" at bounding box center [693, 223] width 99 height 38
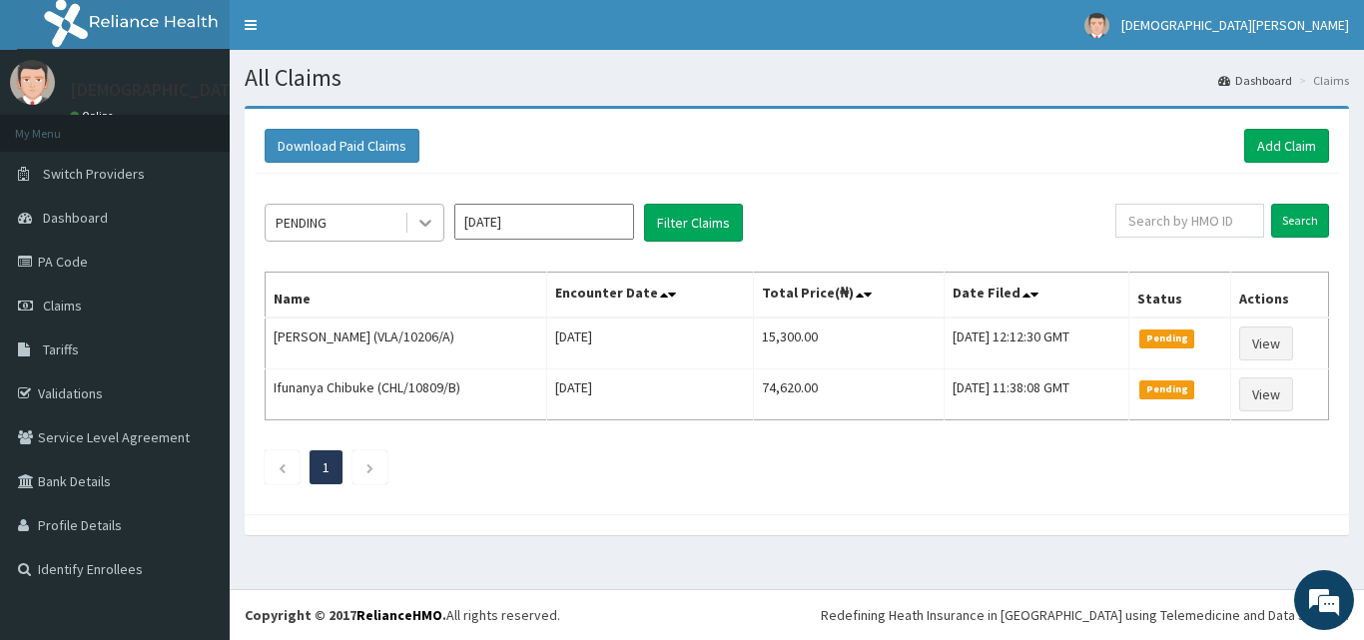
click at [419, 225] on icon at bounding box center [425, 223] width 20 height 20
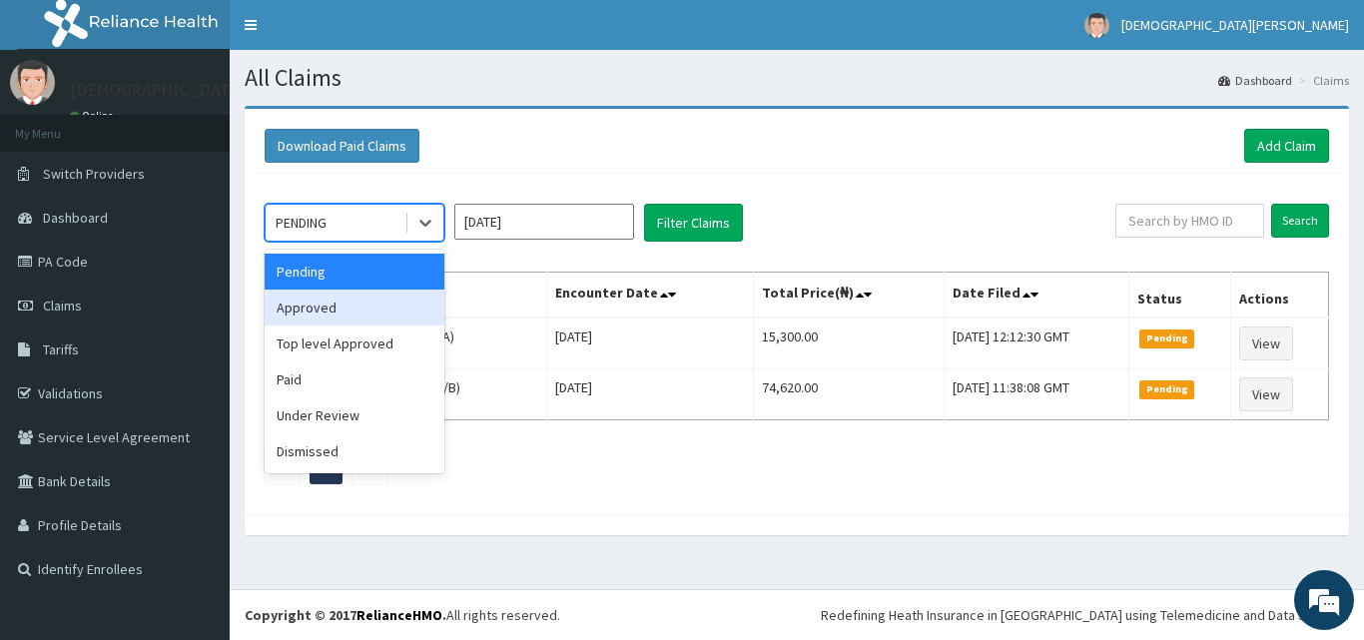
click at [372, 304] on div "Approved" at bounding box center [355, 308] width 180 height 36
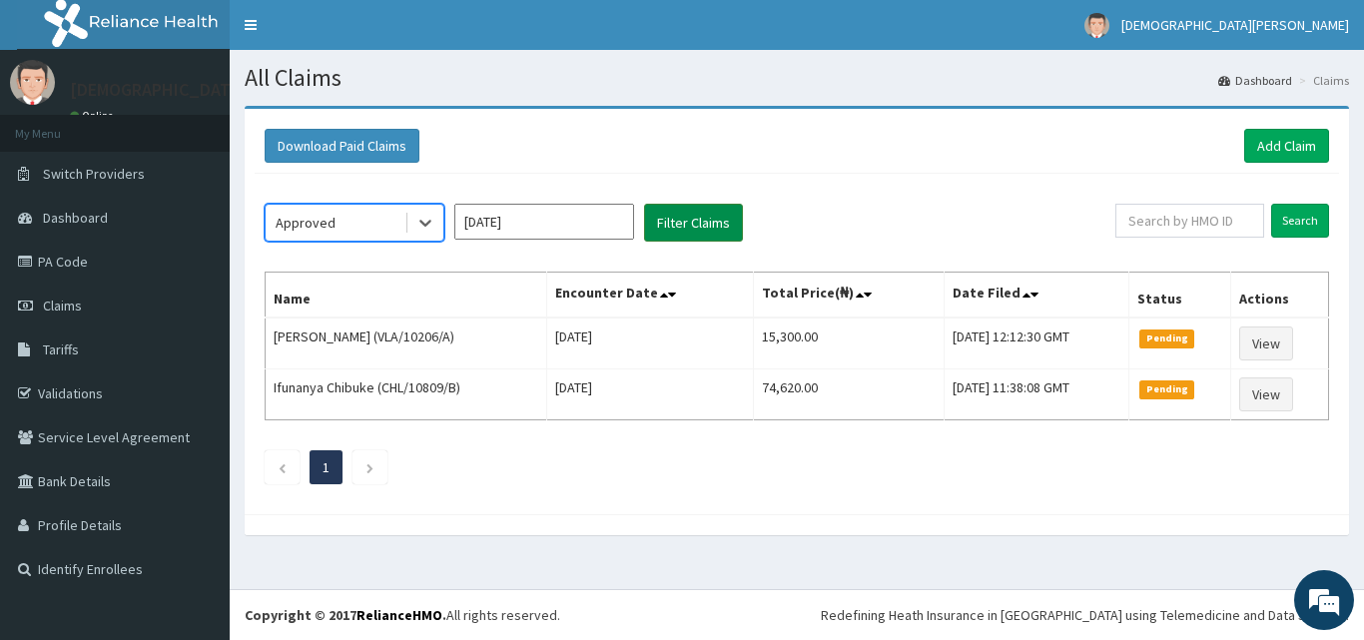
click at [668, 233] on button "Filter Claims" at bounding box center [693, 223] width 99 height 38
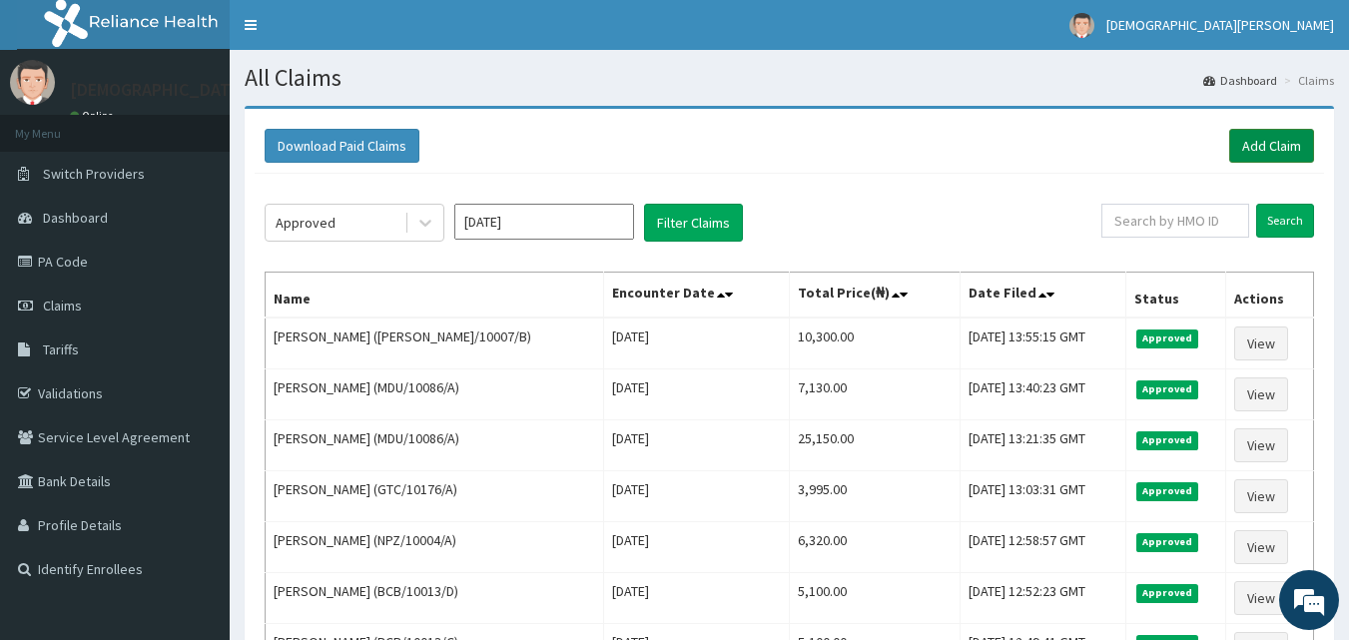
click at [1271, 141] on link "Add Claim" at bounding box center [1272, 146] width 85 height 34
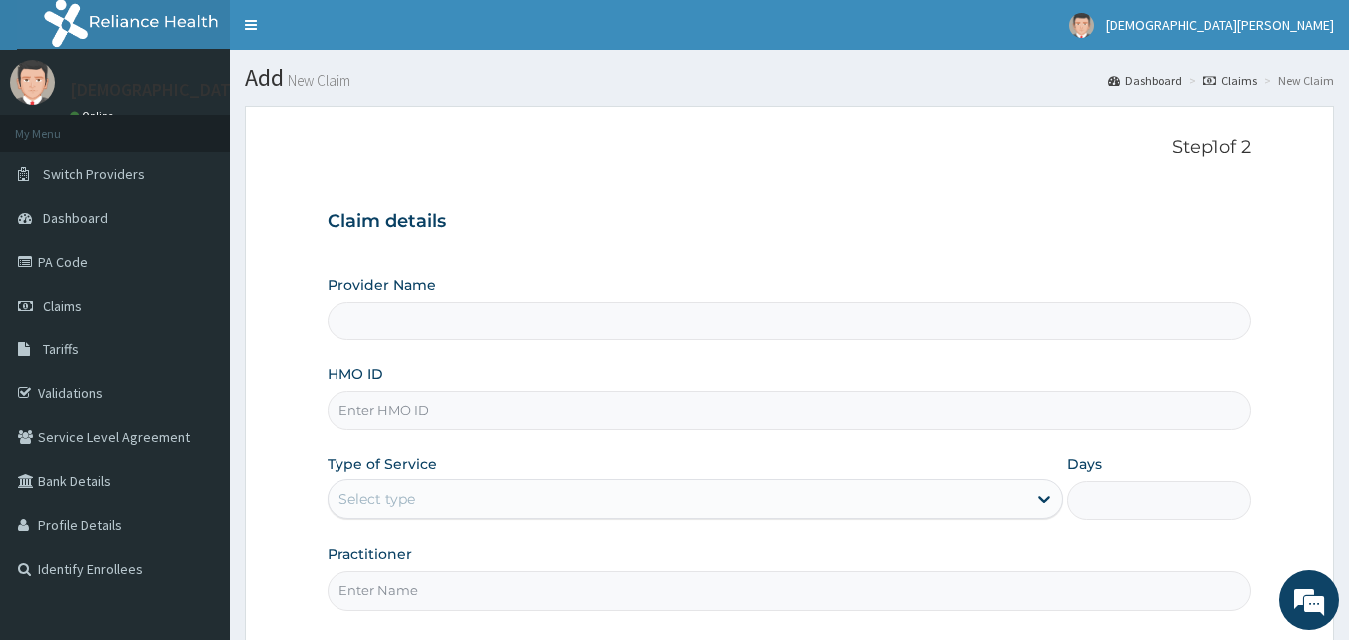
type input "[GEOGRAPHIC_DATA]"
click at [407, 416] on input "HMO ID" at bounding box center [790, 411] width 925 height 39
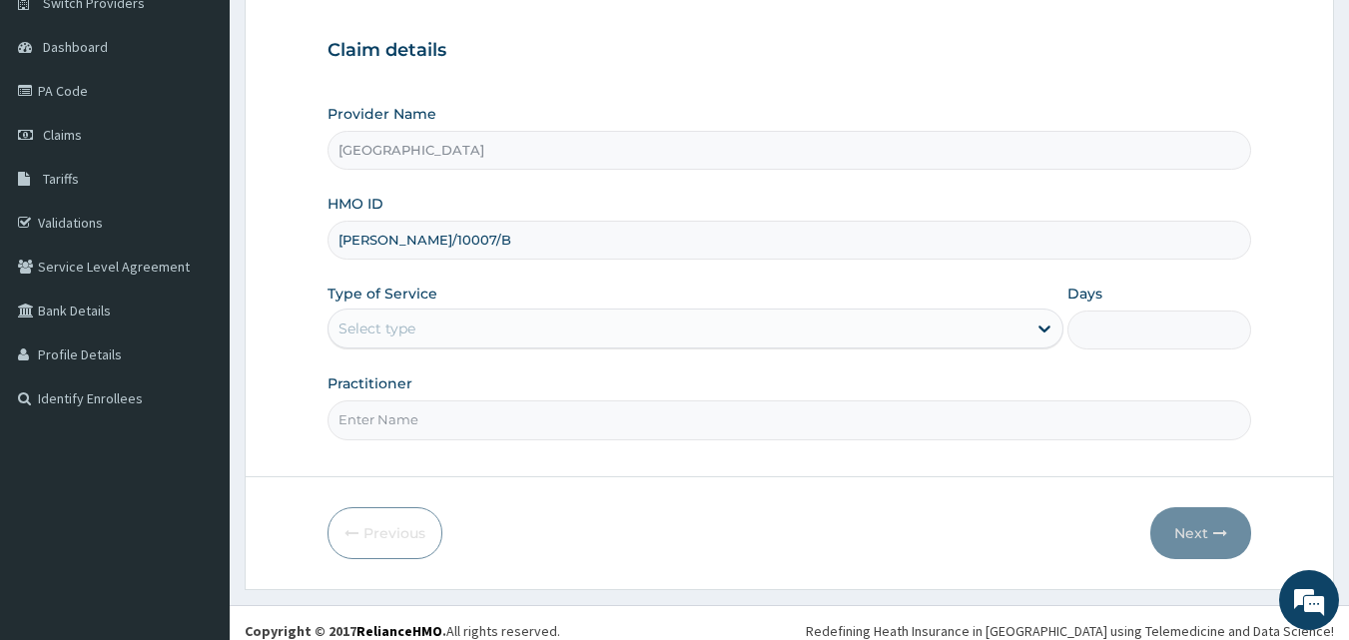
scroll to position [187, 0]
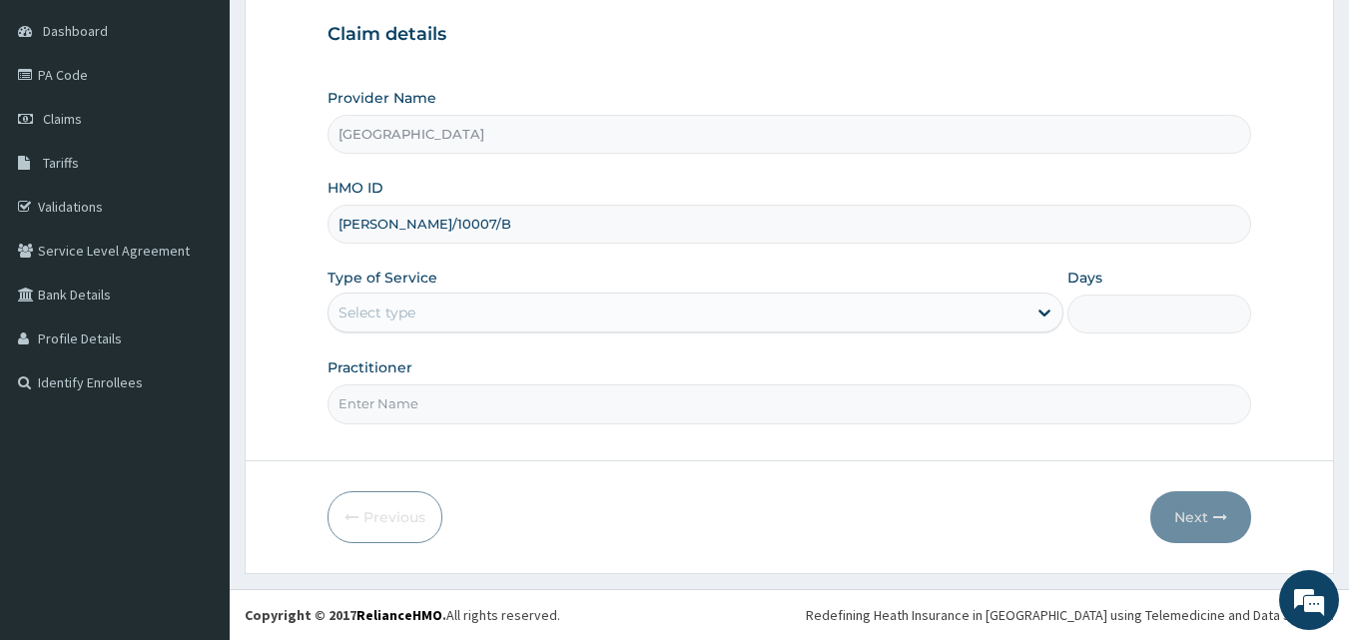
type input "IDA/10007/B"
click at [406, 310] on div "Select type" at bounding box center [377, 313] width 77 height 20
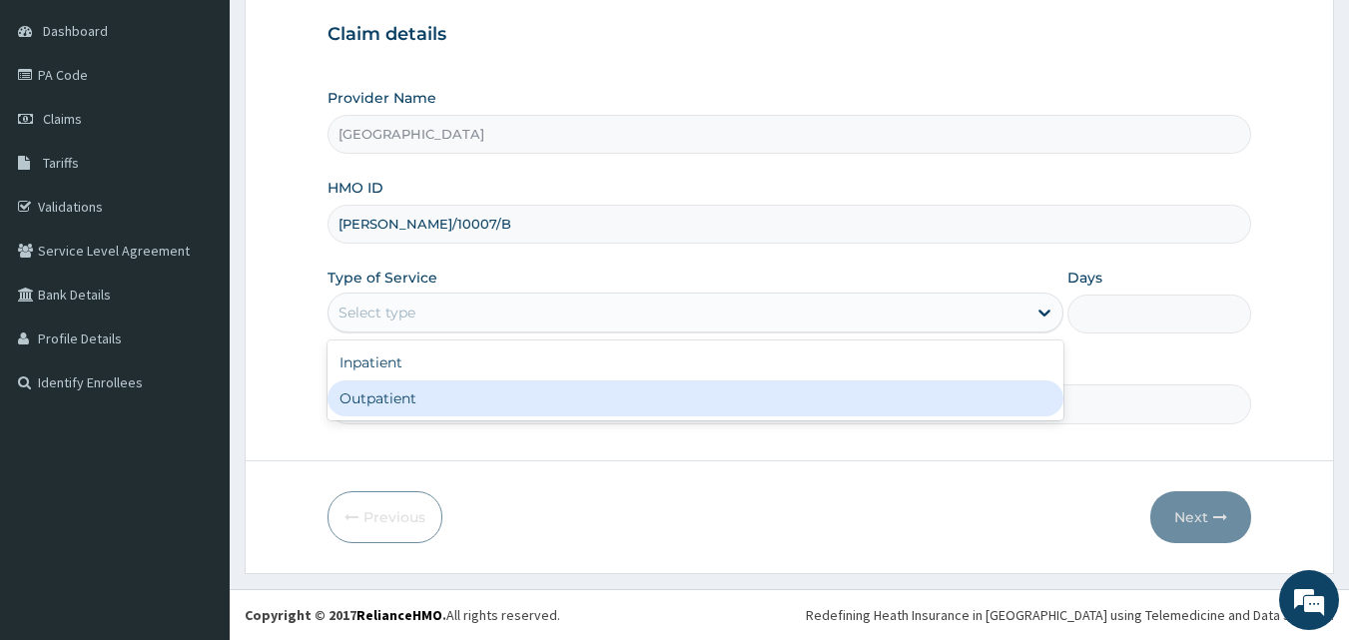
click at [430, 397] on div "Outpatient" at bounding box center [696, 399] width 736 height 36
type input "1"
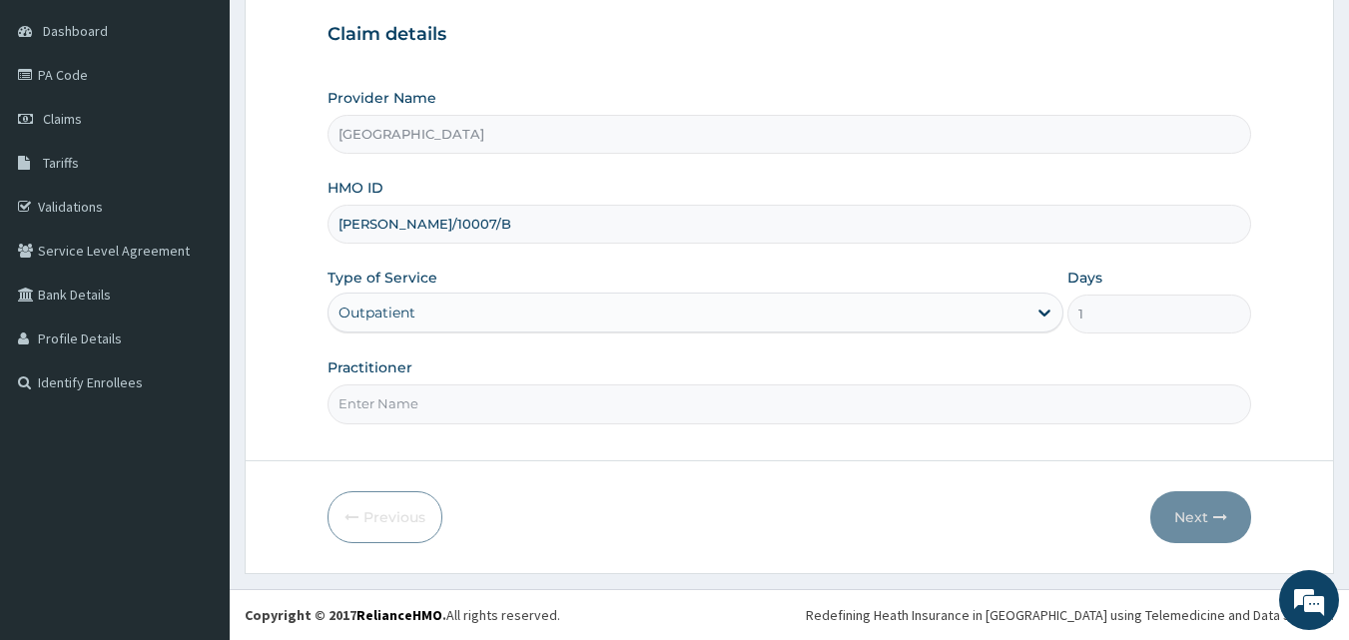
click at [441, 416] on input "Practitioner" at bounding box center [790, 404] width 925 height 39
type input "DR MICHEAL JENEWARI"
click at [1210, 517] on button "Next" at bounding box center [1201, 517] width 101 height 52
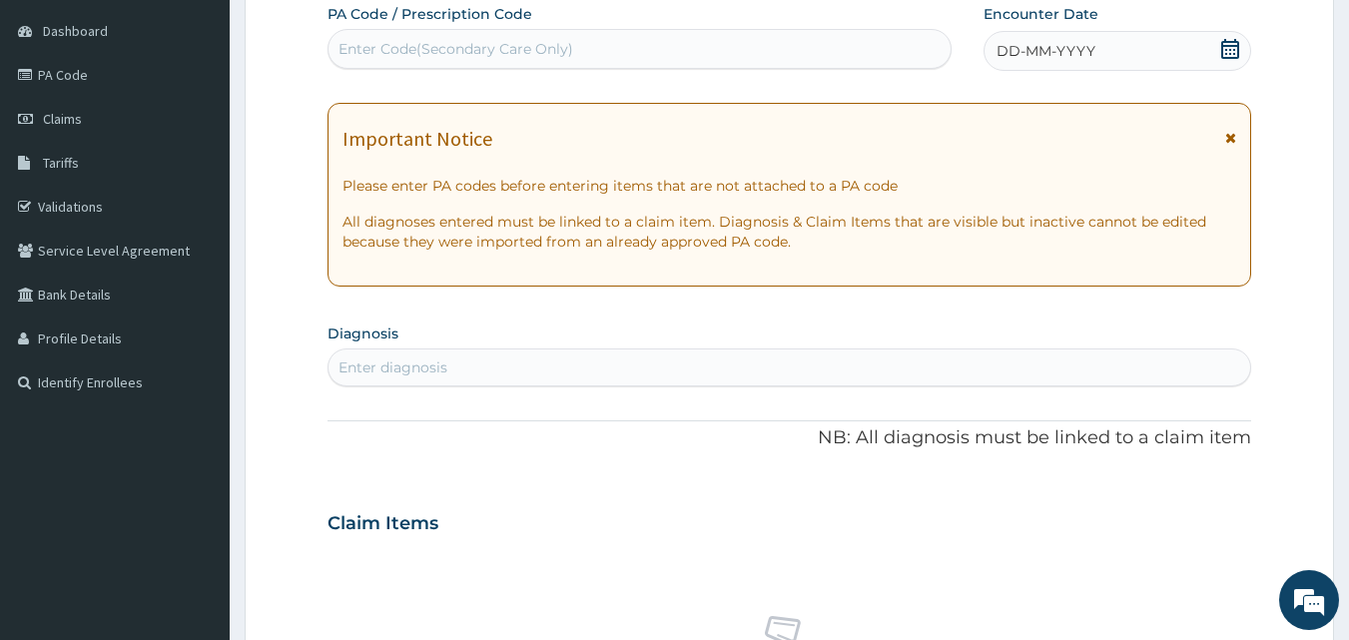
click at [649, 54] on div "Enter Code(Secondary Care Only)" at bounding box center [640, 49] width 623 height 32
type input "PA/C70305"
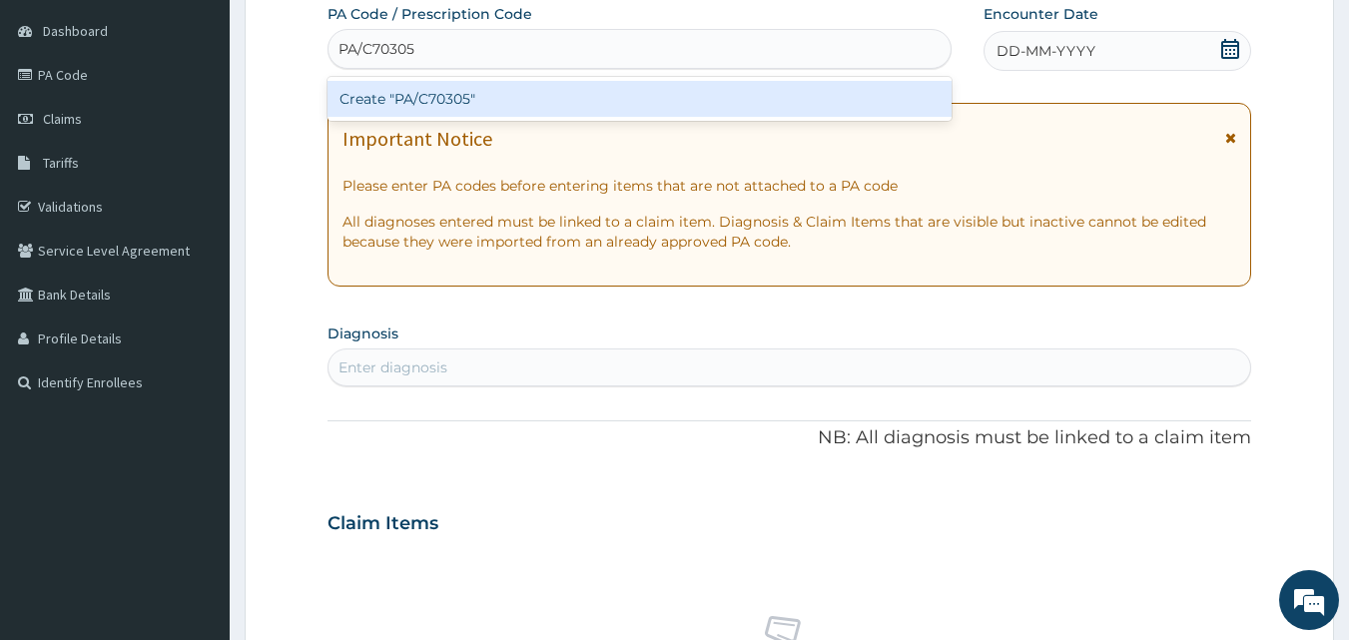
click at [642, 108] on div "Create "PA/C70305"" at bounding box center [640, 99] width 625 height 36
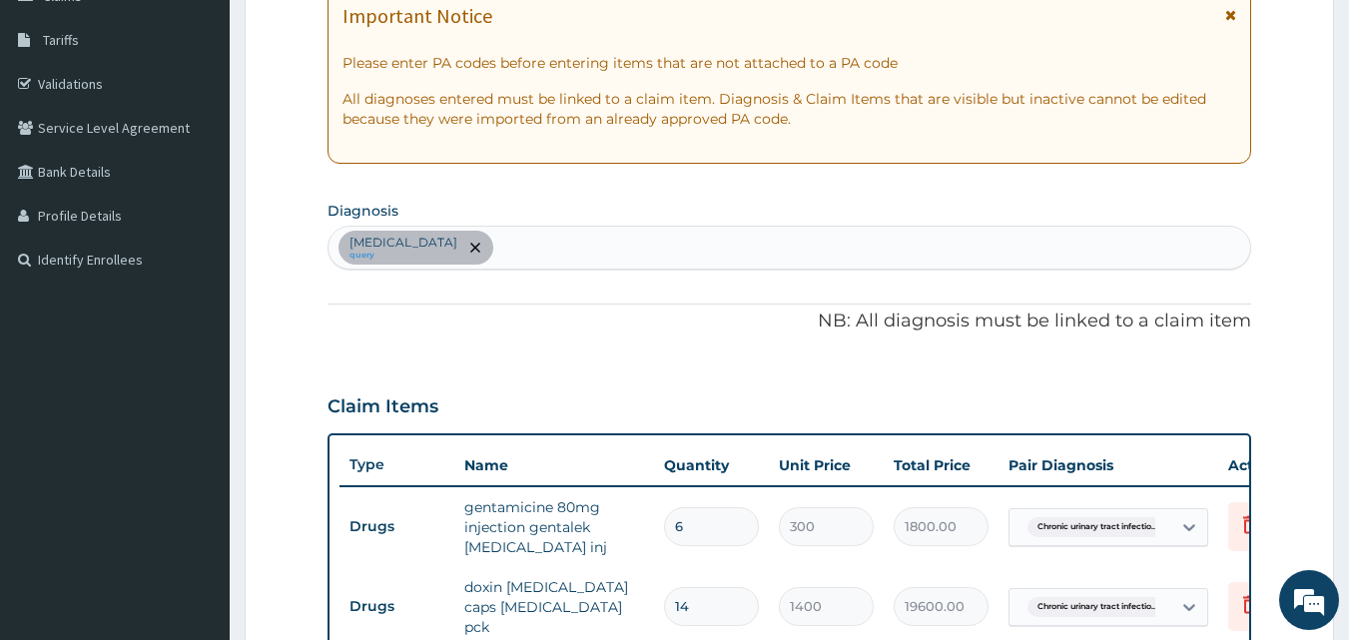
scroll to position [255, 0]
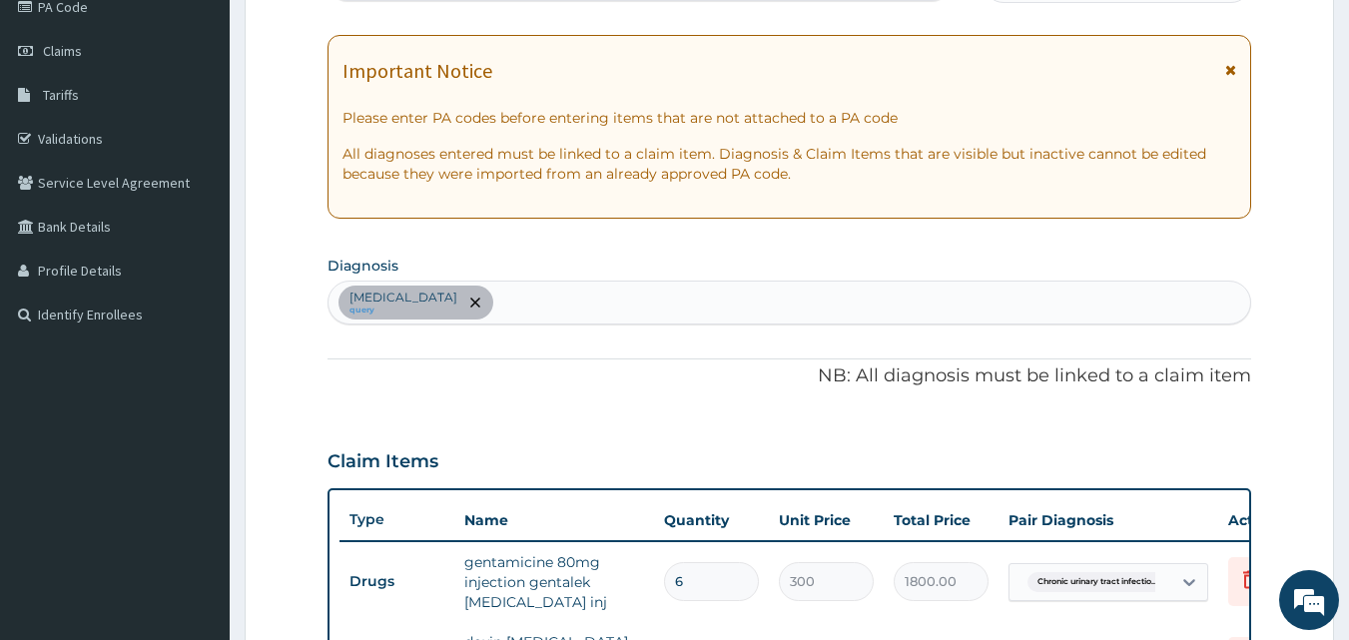
click at [580, 308] on div "Chronic urinary tract infection query" at bounding box center [790, 303] width 923 height 42
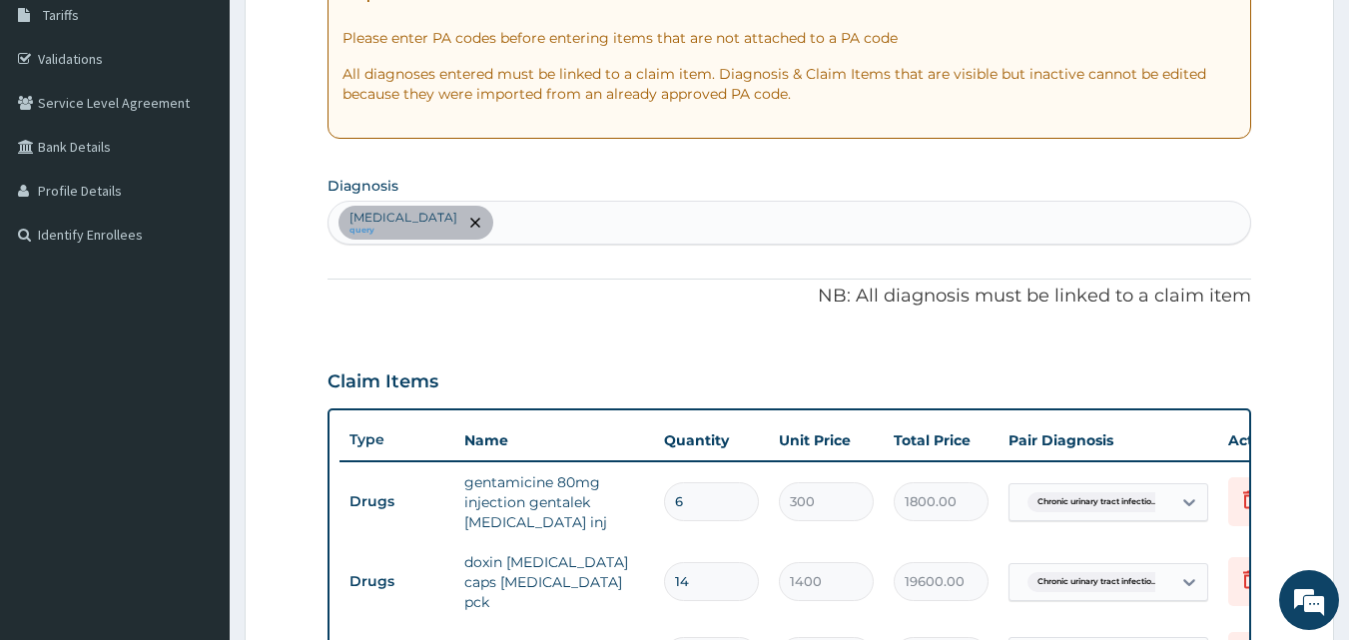
scroll to position [336, 0]
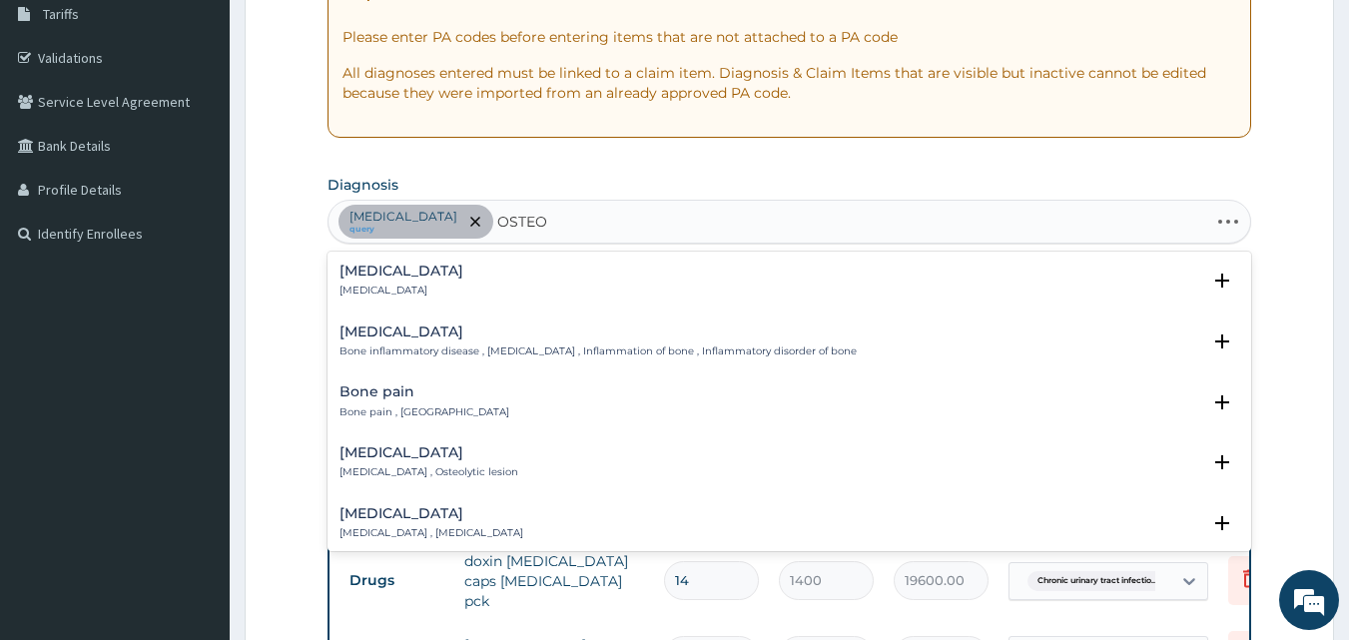
type input "OSTEOA"
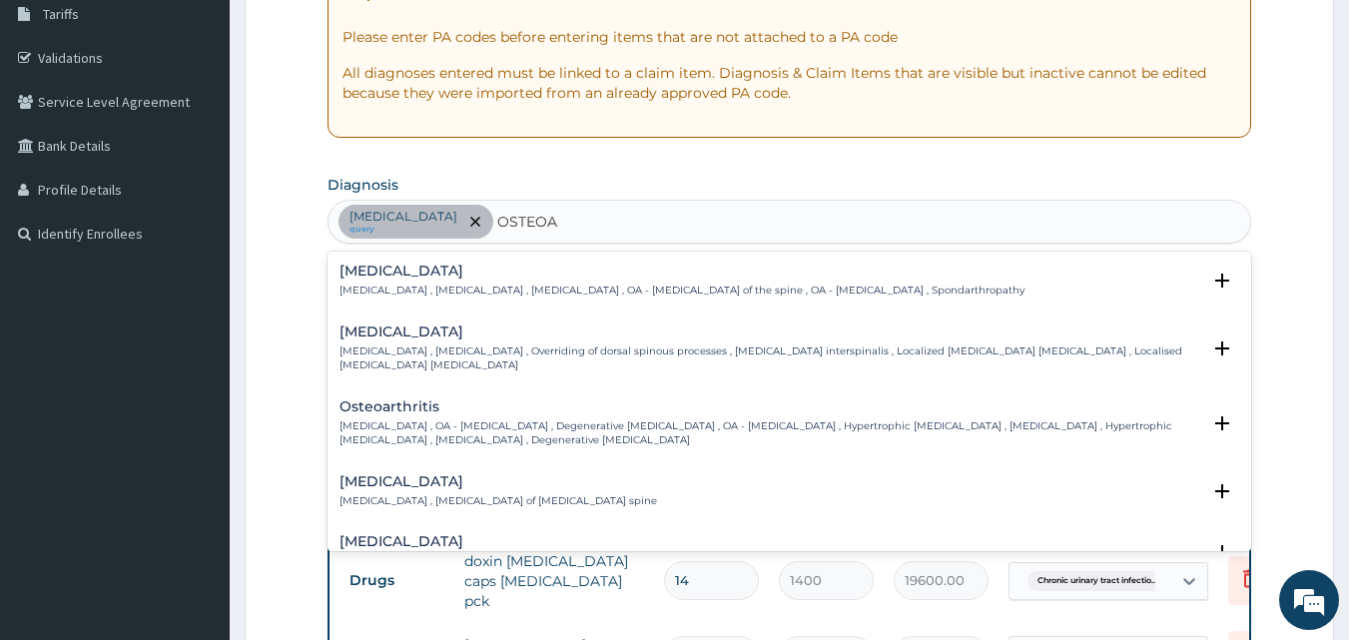
click at [403, 418] on div "Osteoarthritis Osteoarthritis , OA - Osteoarthritis , Degenerative arthritis , …" at bounding box center [771, 424] width 862 height 49
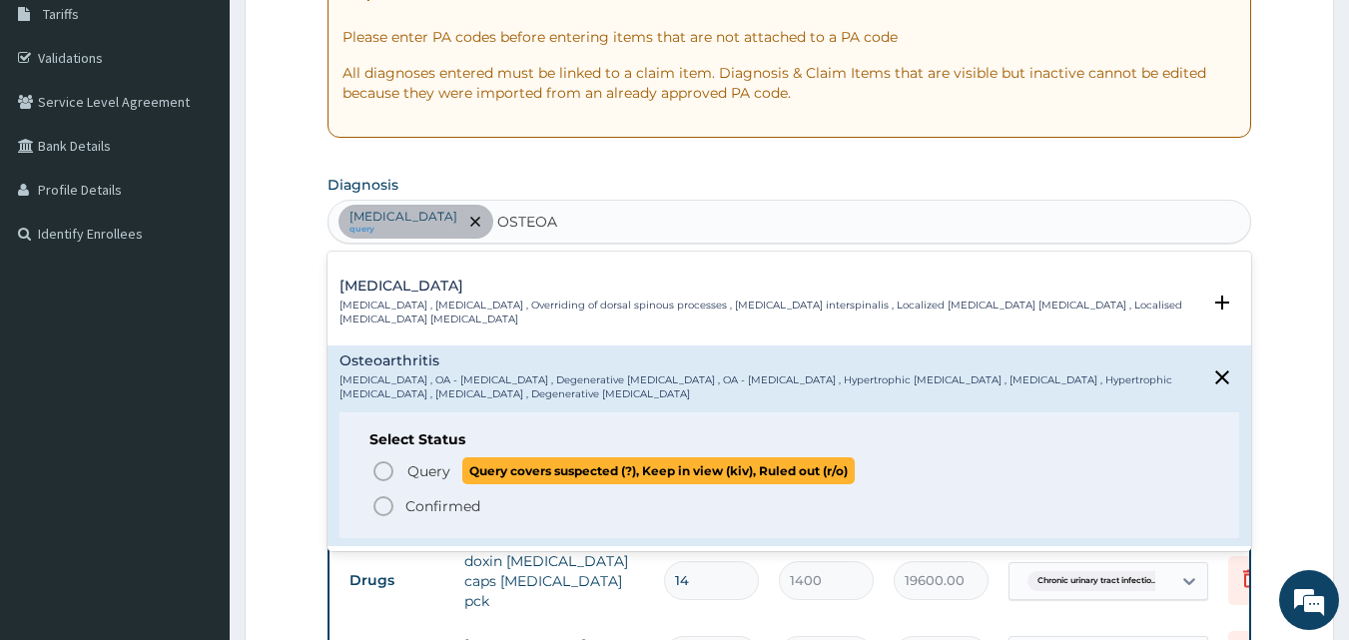
scroll to position [56, 0]
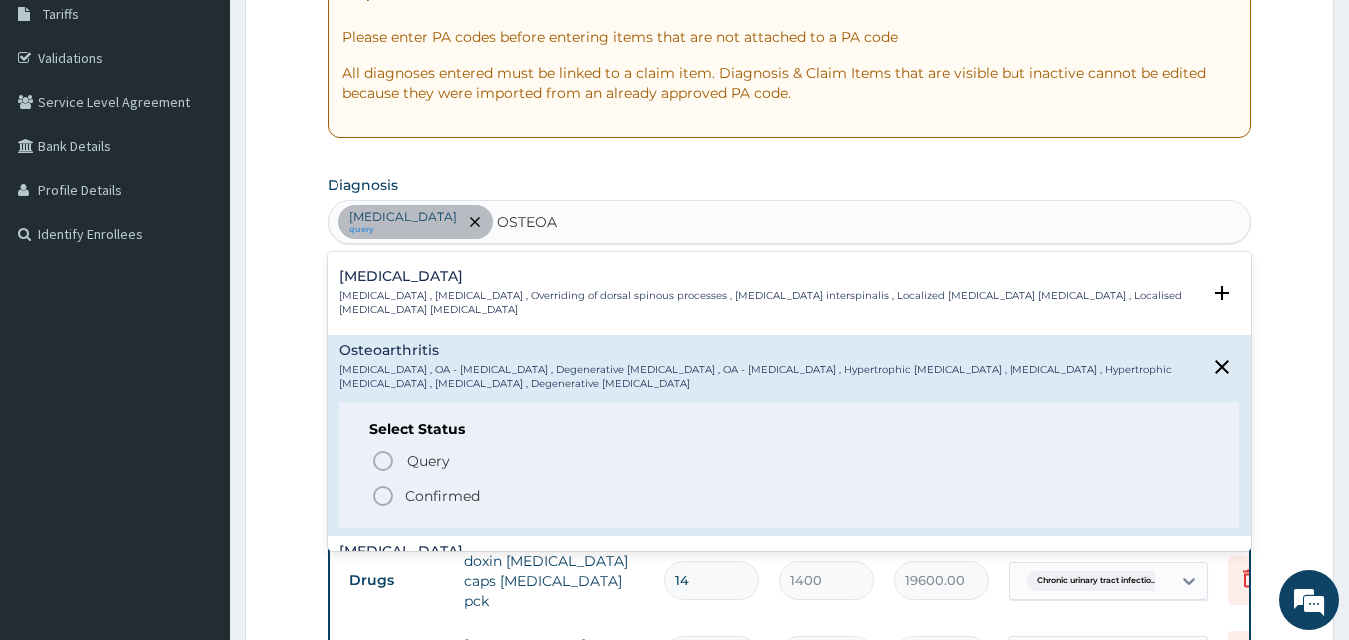
click at [389, 498] on icon "status option filled" at bounding box center [384, 496] width 24 height 24
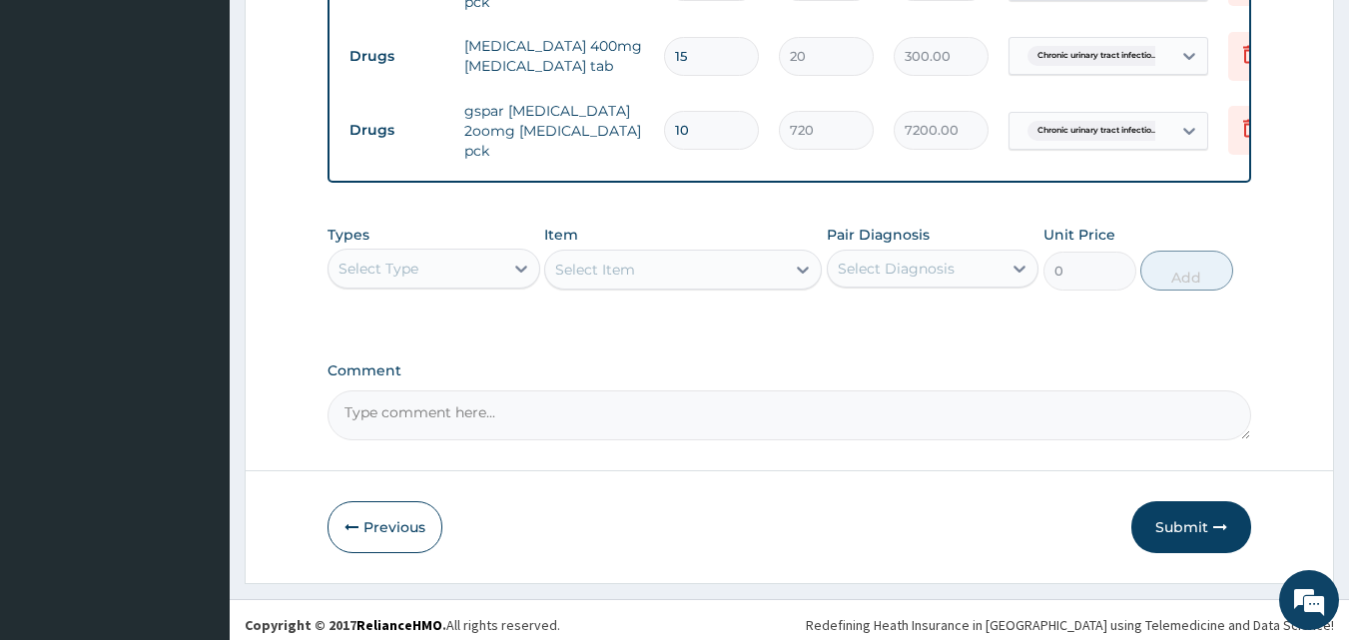
scroll to position [938, 0]
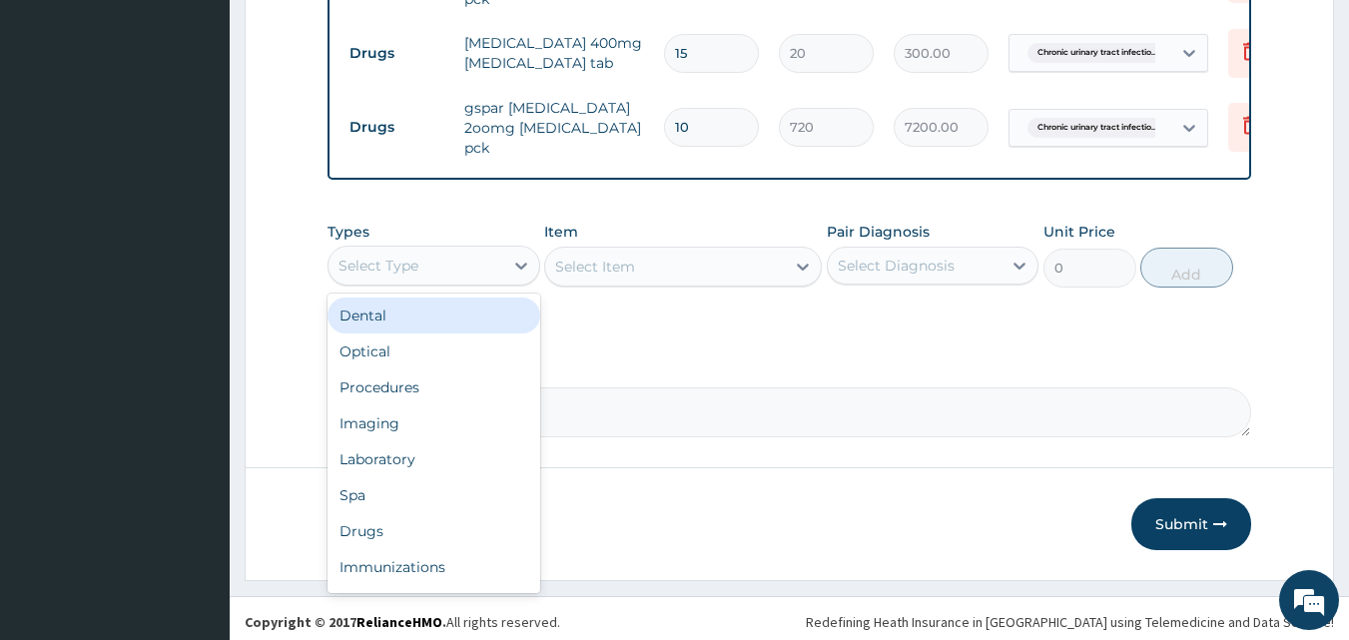
click at [479, 265] on div "Select Type" at bounding box center [416, 266] width 175 height 32
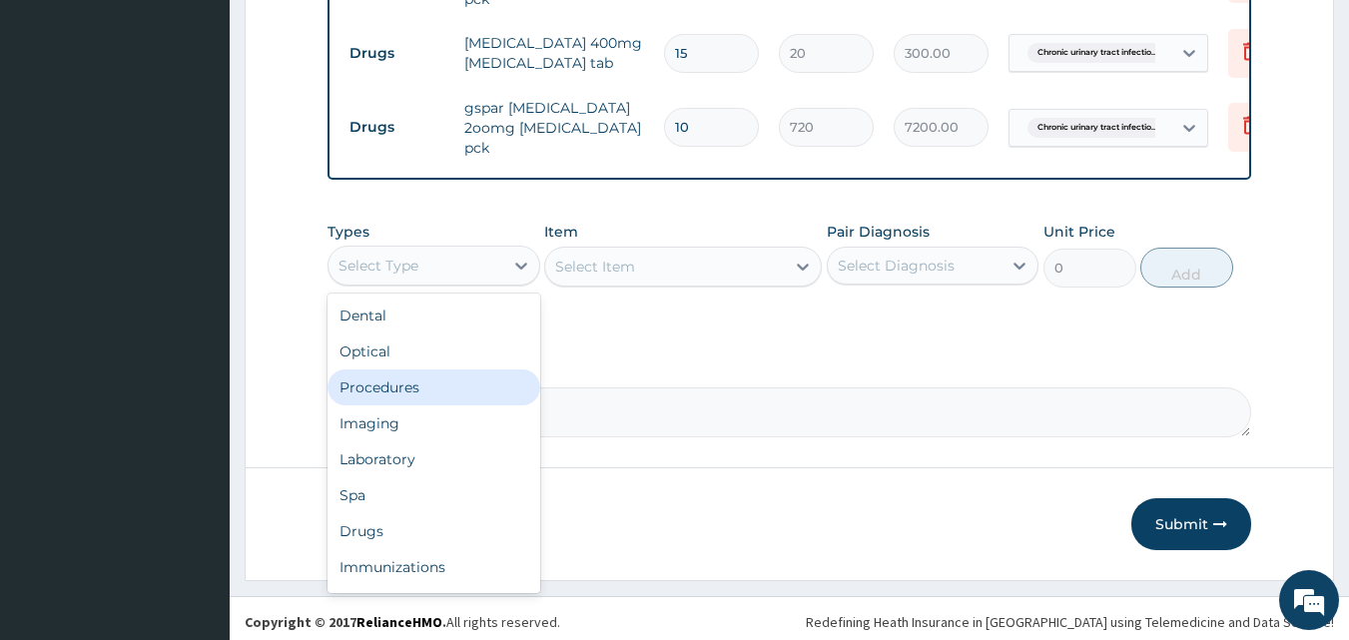
click at [453, 380] on div "Procedures" at bounding box center [434, 388] width 213 height 36
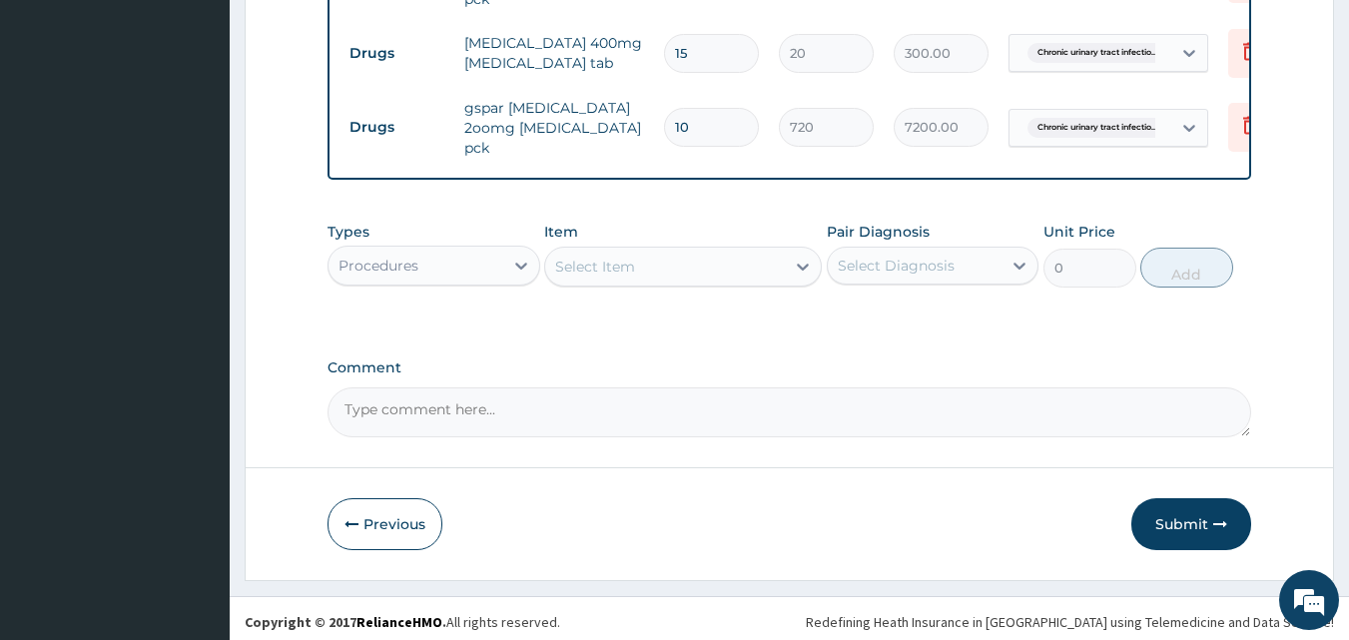
click at [649, 269] on div "Select Item" at bounding box center [665, 267] width 240 height 32
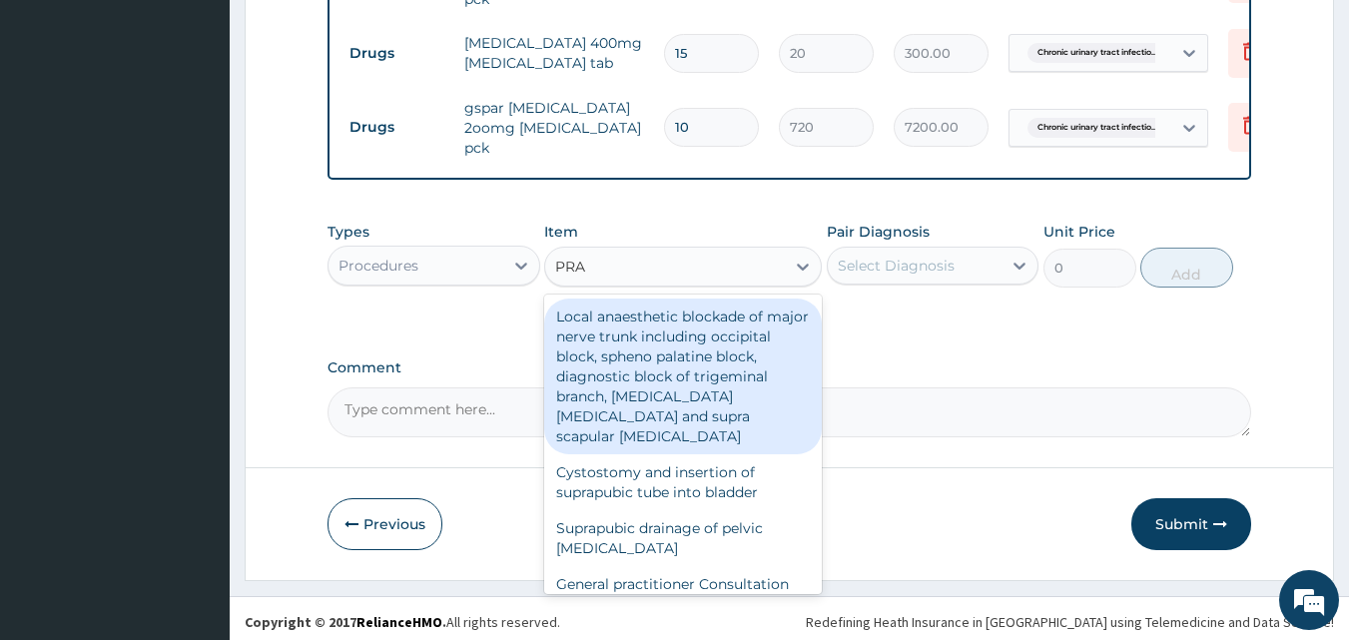
type input "PRAC"
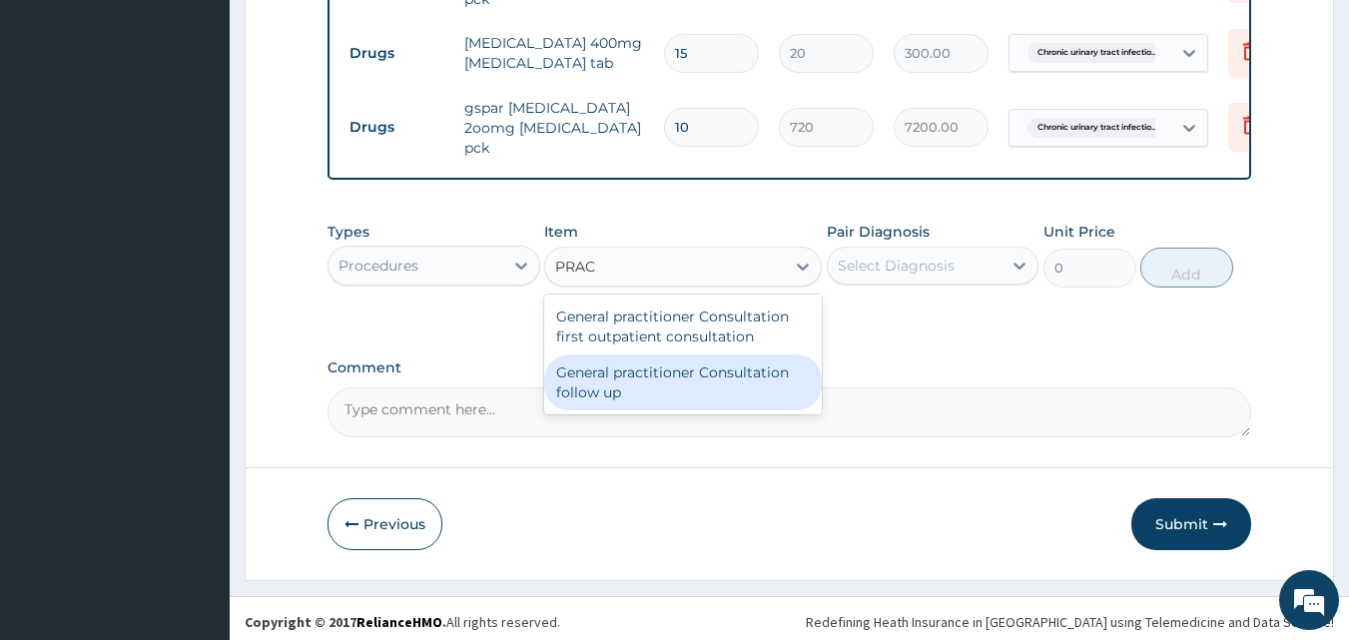
click at [668, 381] on div "General practitioner Consultation follow up" at bounding box center [683, 383] width 278 height 56
type input "2500"
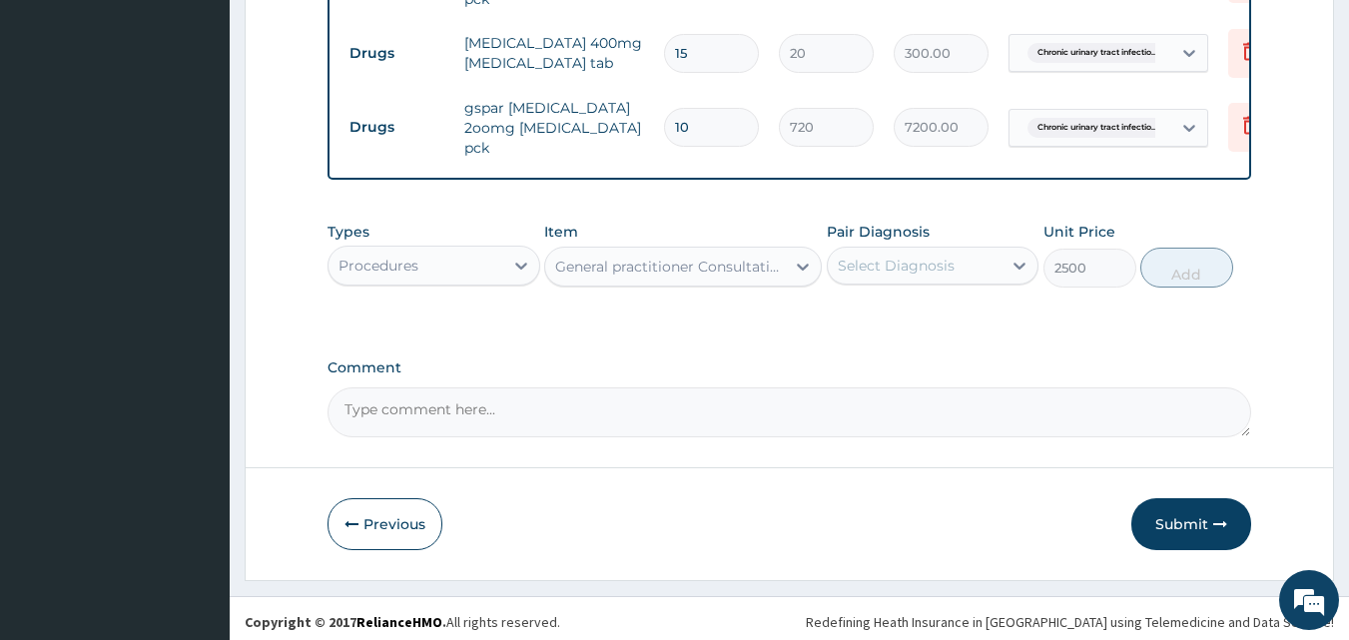
click at [907, 261] on div "Select Diagnosis" at bounding box center [896, 266] width 117 height 20
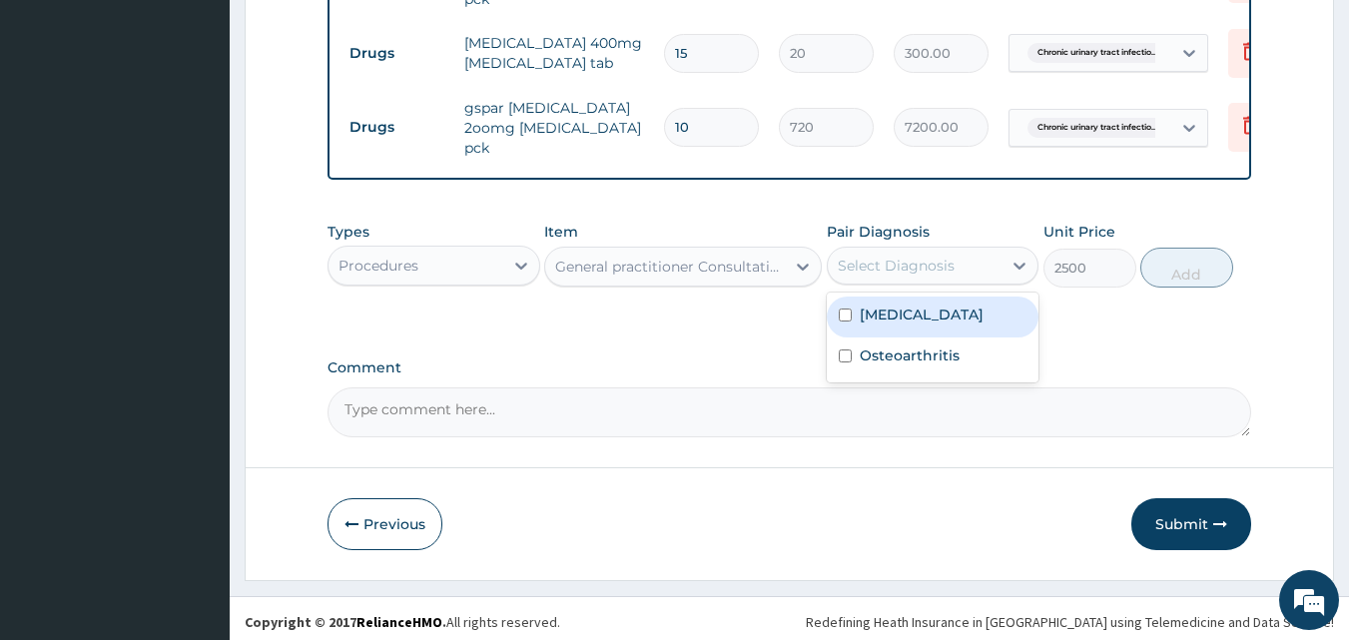
click at [918, 323] on label "Chronic urinary tract infection" at bounding box center [922, 315] width 124 height 20
checkbox input "true"
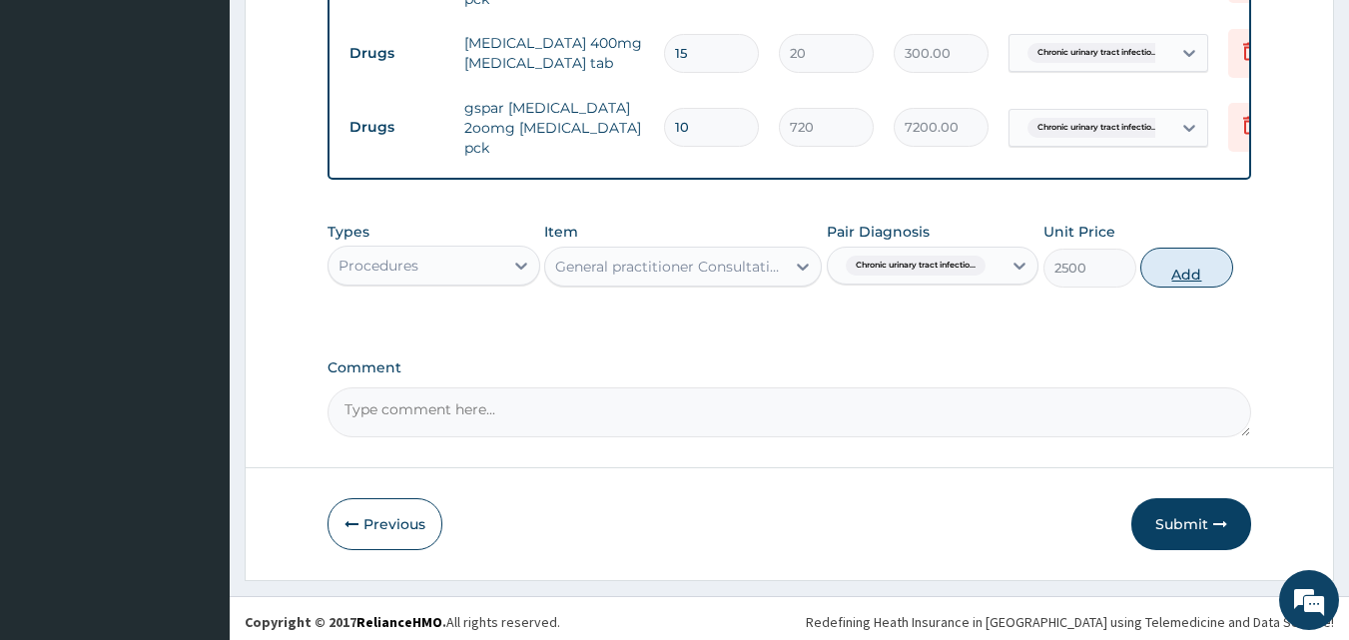
click at [1186, 276] on button "Add" at bounding box center [1187, 268] width 93 height 40
type input "0"
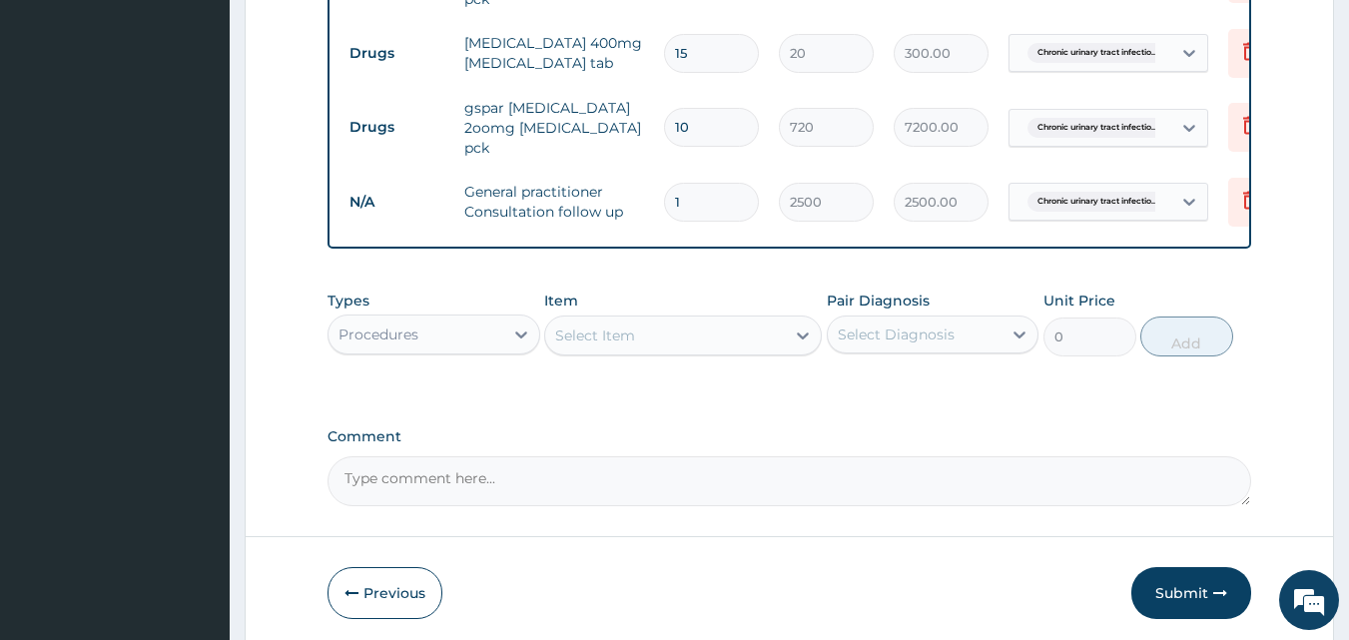
click at [610, 336] on div "Select Item" at bounding box center [595, 336] width 80 height 20
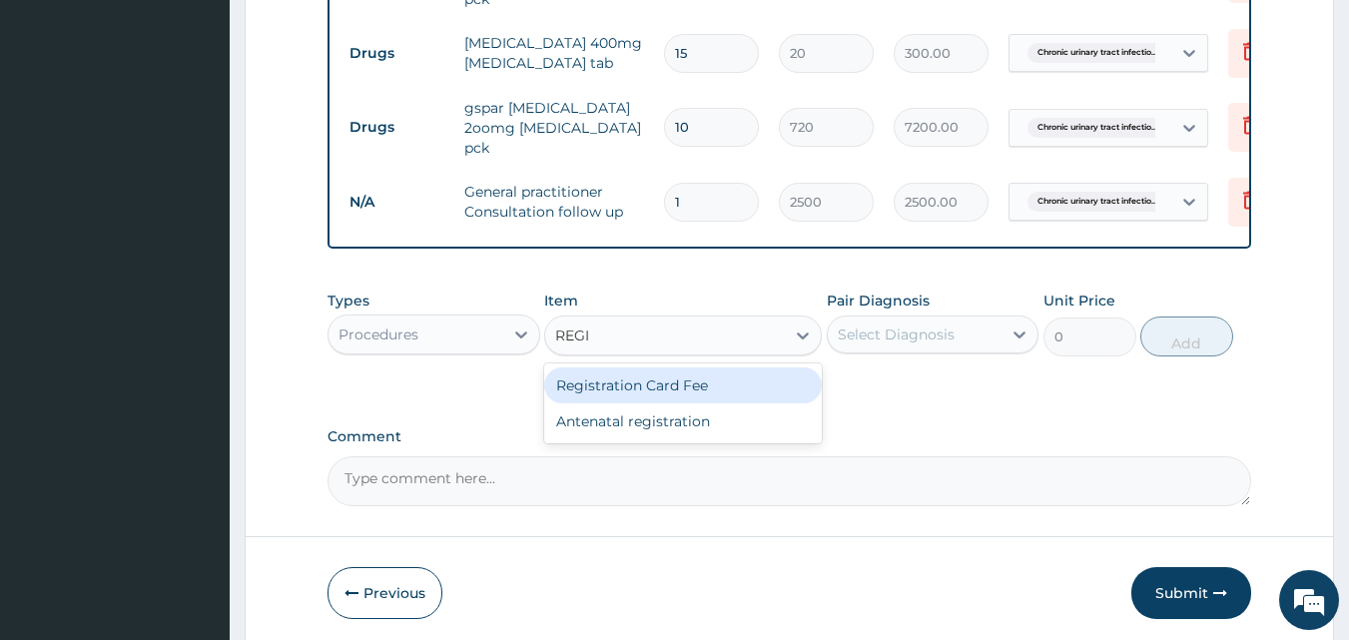
type input "REGIS"
click at [617, 385] on div "Registration Card Fee" at bounding box center [683, 386] width 278 height 36
type input "2000"
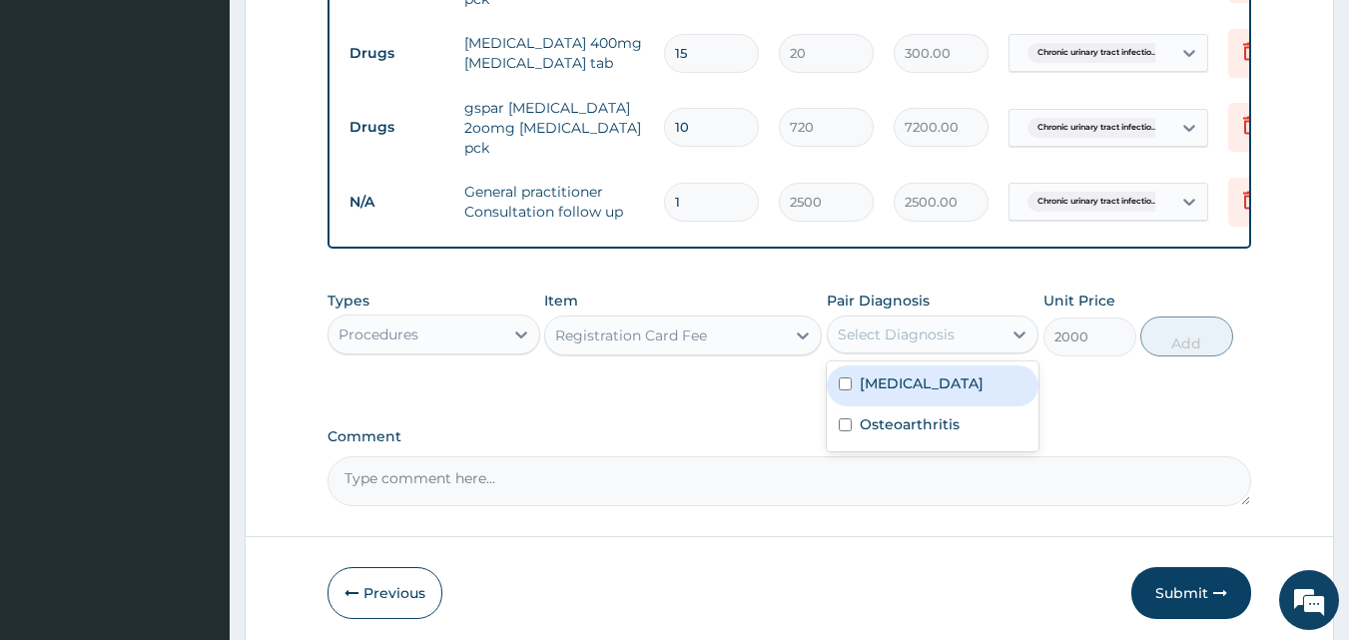
click at [868, 329] on div "Select Diagnosis" at bounding box center [896, 335] width 117 height 20
click at [897, 407] on div "Chronic urinary tract infection" at bounding box center [933, 386] width 213 height 41
checkbox input "true"
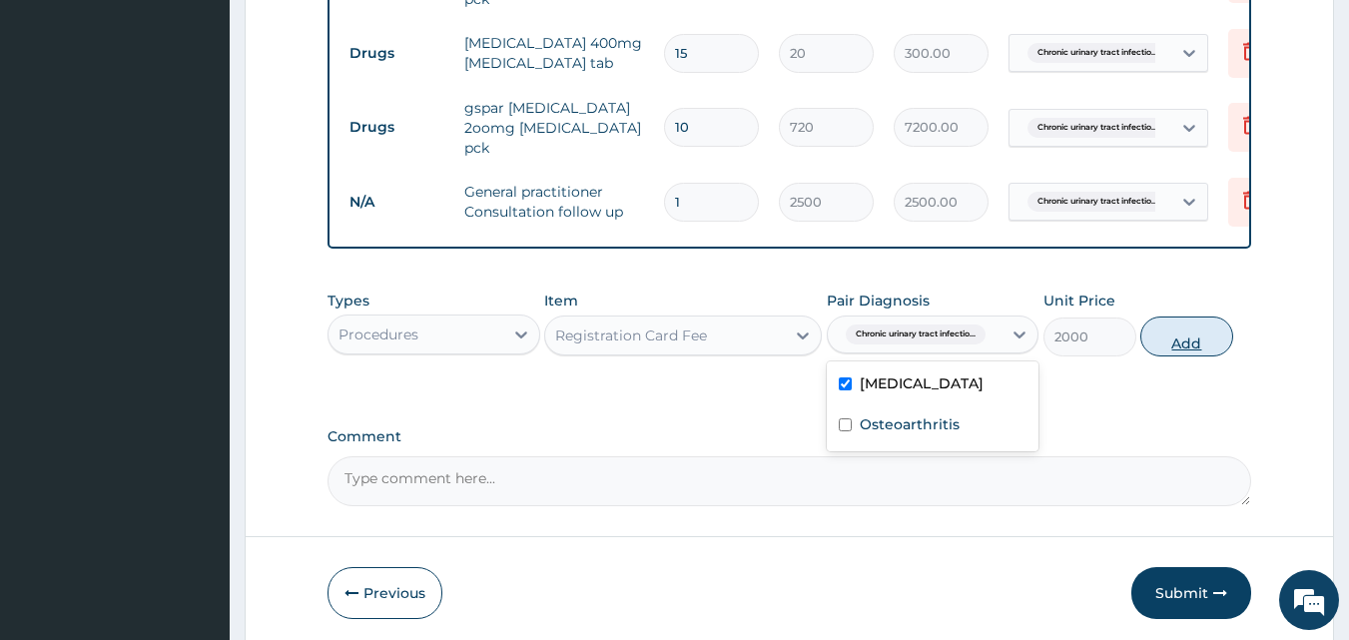
click at [1184, 339] on button "Add" at bounding box center [1187, 337] width 93 height 40
type input "0"
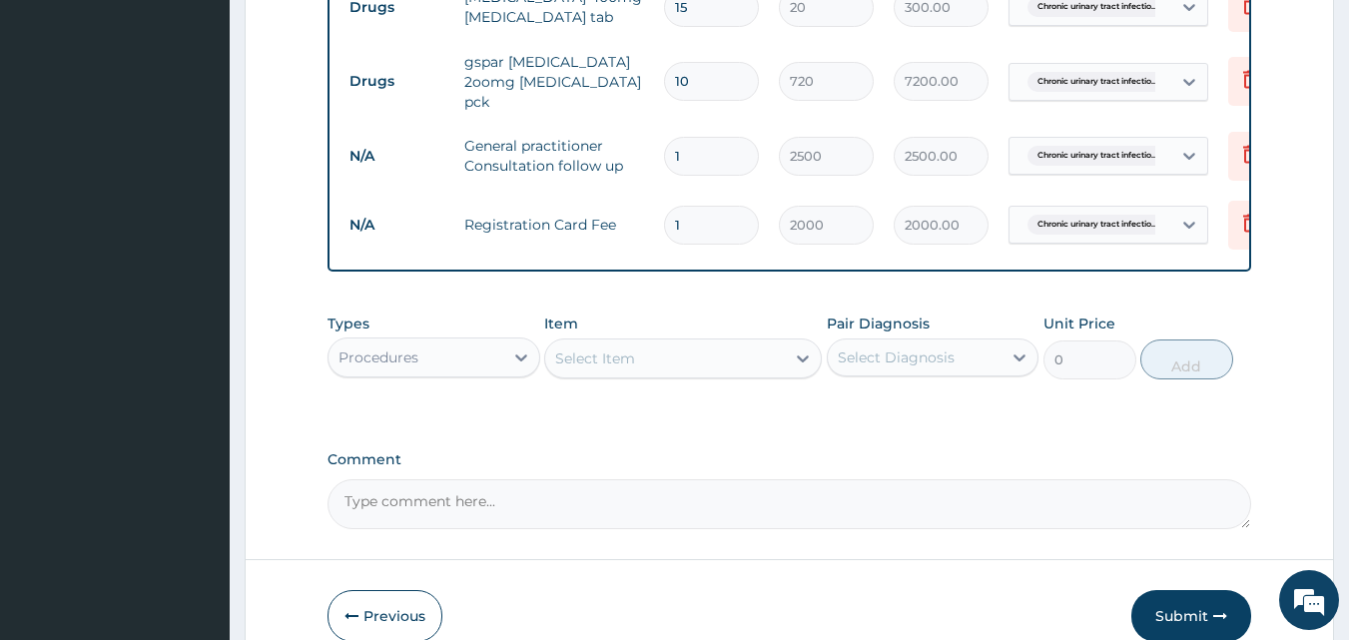
scroll to position [1076, 0]
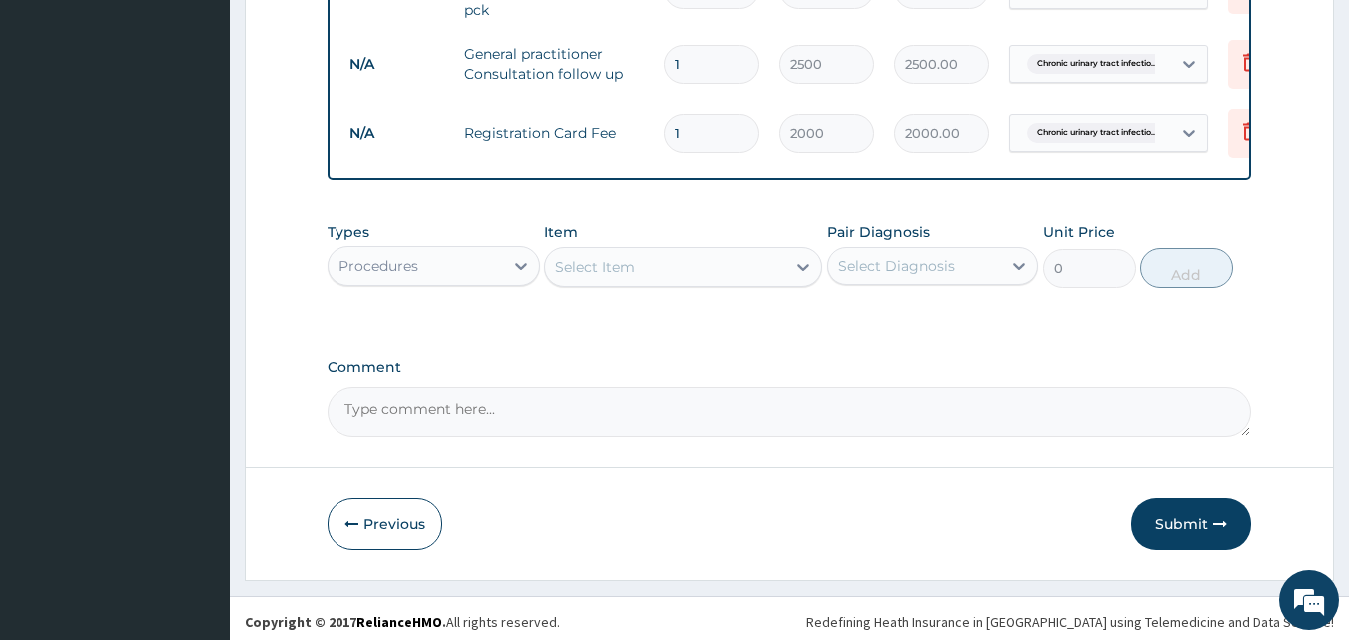
click at [461, 264] on div "Procedures" at bounding box center [416, 266] width 175 height 32
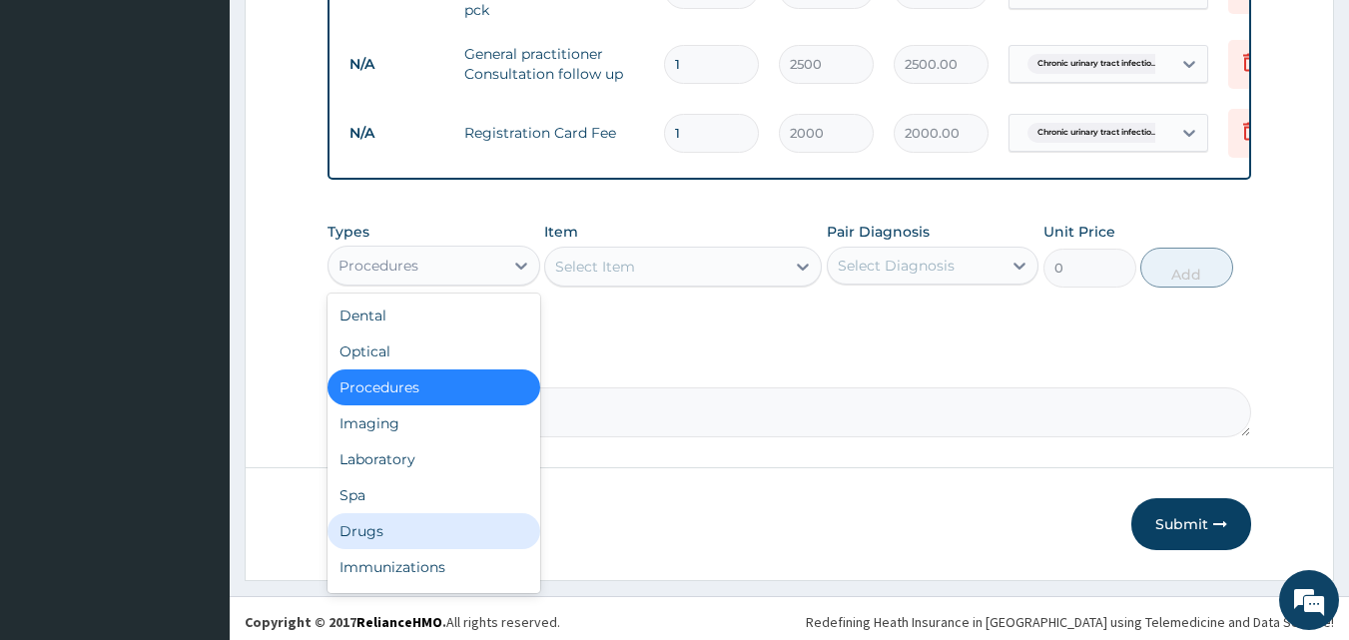
click at [407, 524] on div "Drugs" at bounding box center [434, 531] width 213 height 36
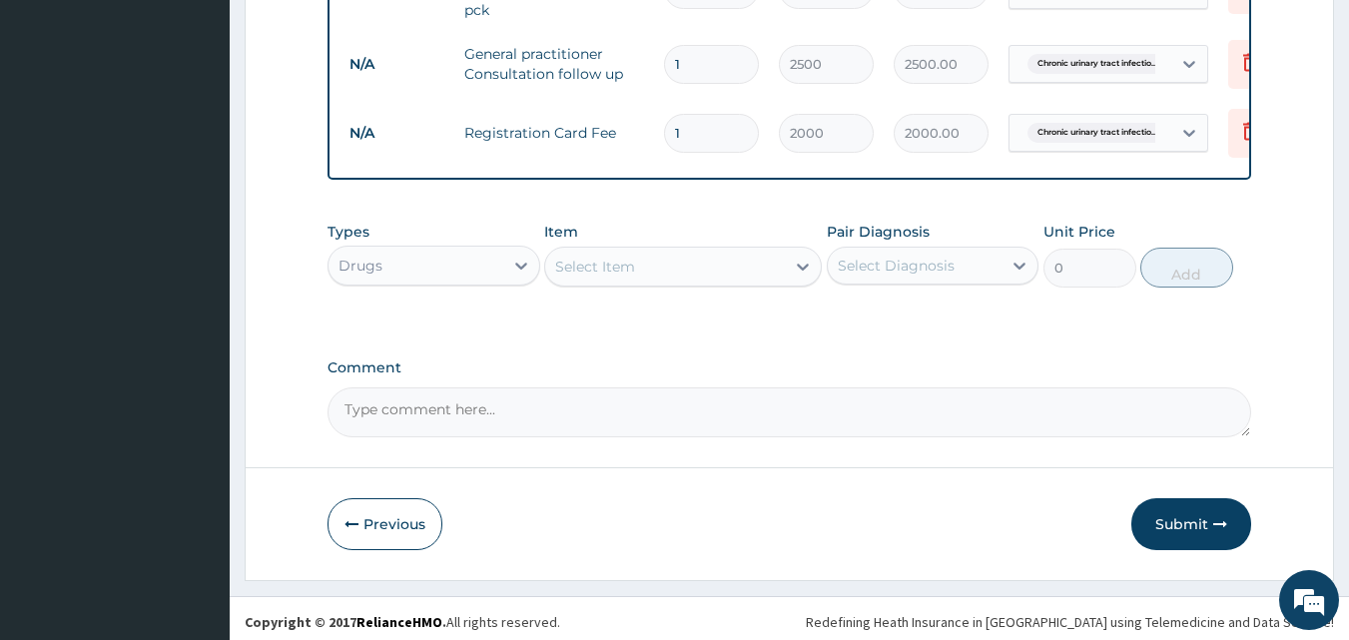
click at [645, 270] on div "Select Item" at bounding box center [665, 267] width 240 height 32
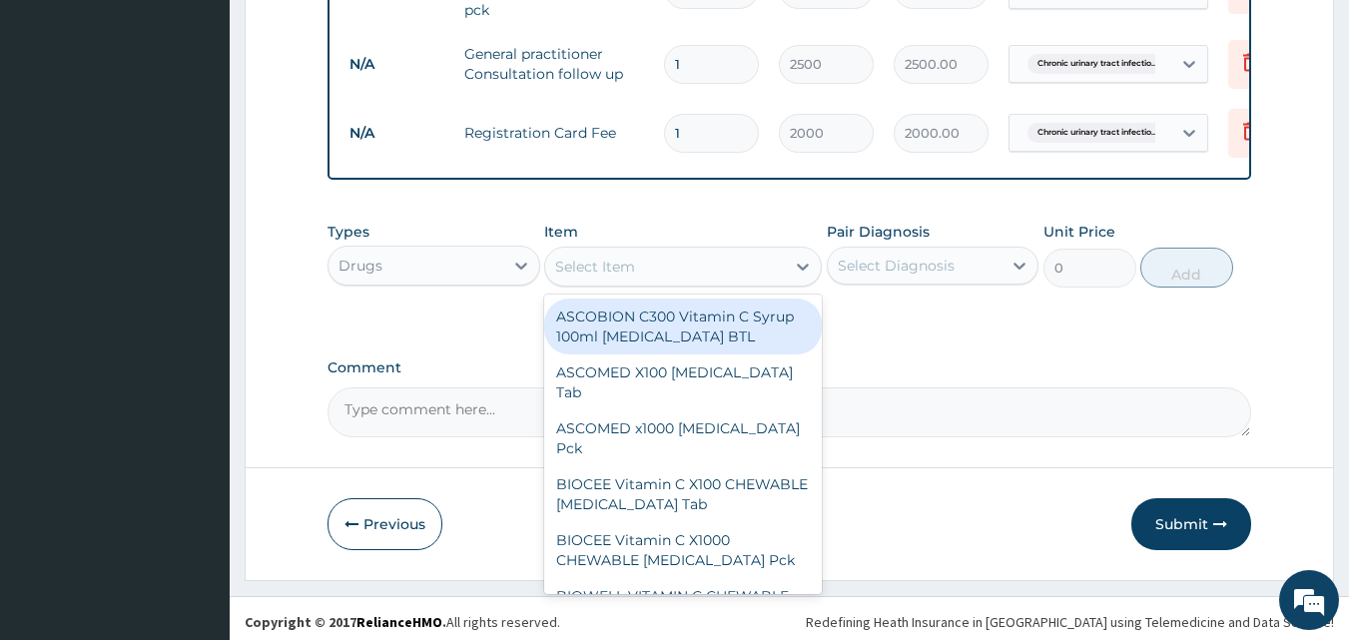
type input "L"
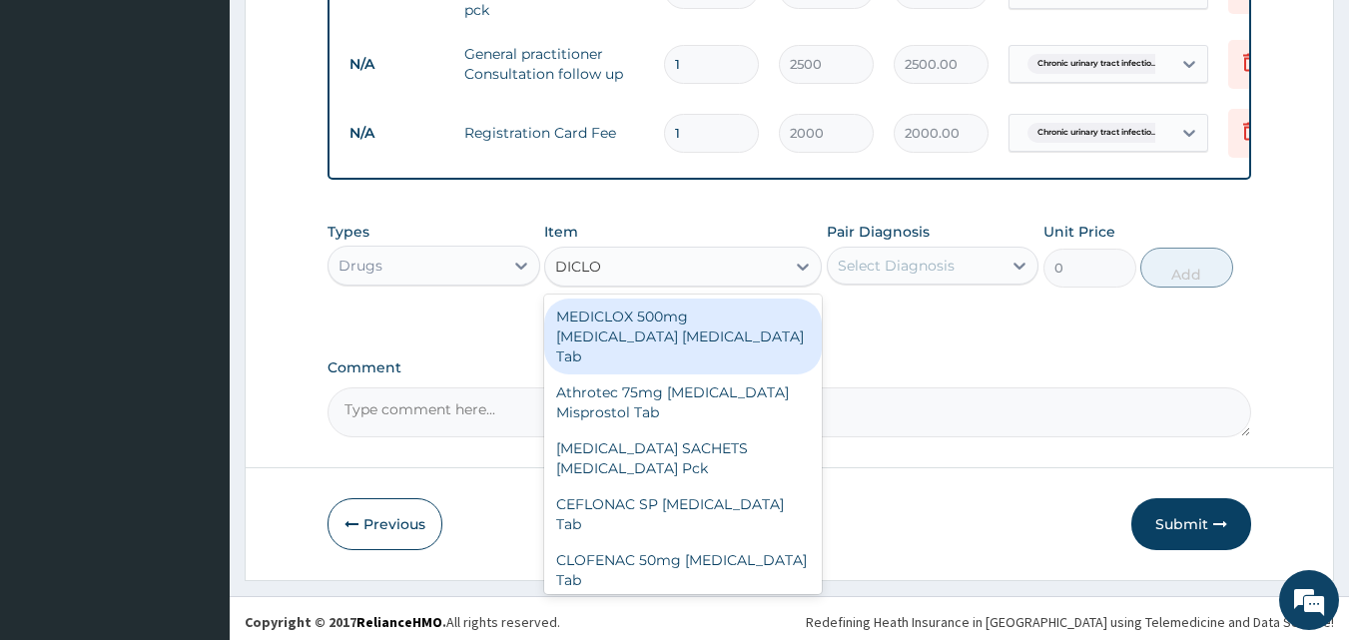
type input "DICLOF"
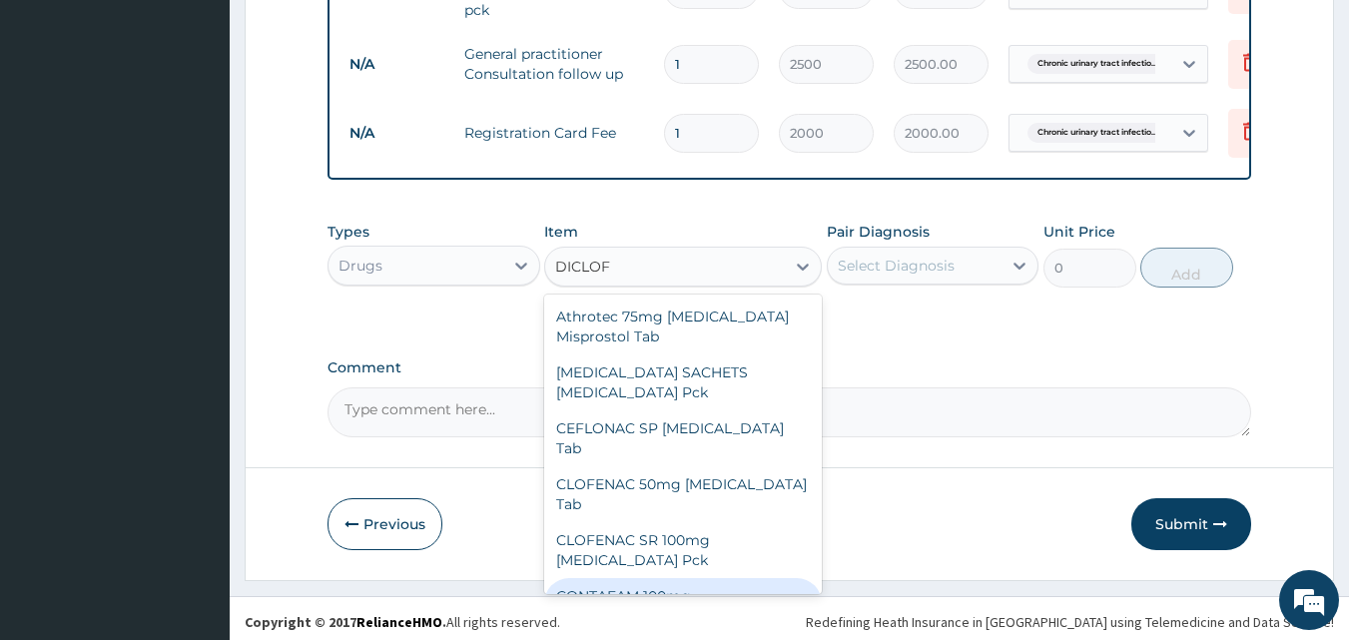
click at [687, 578] on div "CONTAFAM 100mg Diclofenac Tab" at bounding box center [683, 606] width 278 height 56
type input "80"
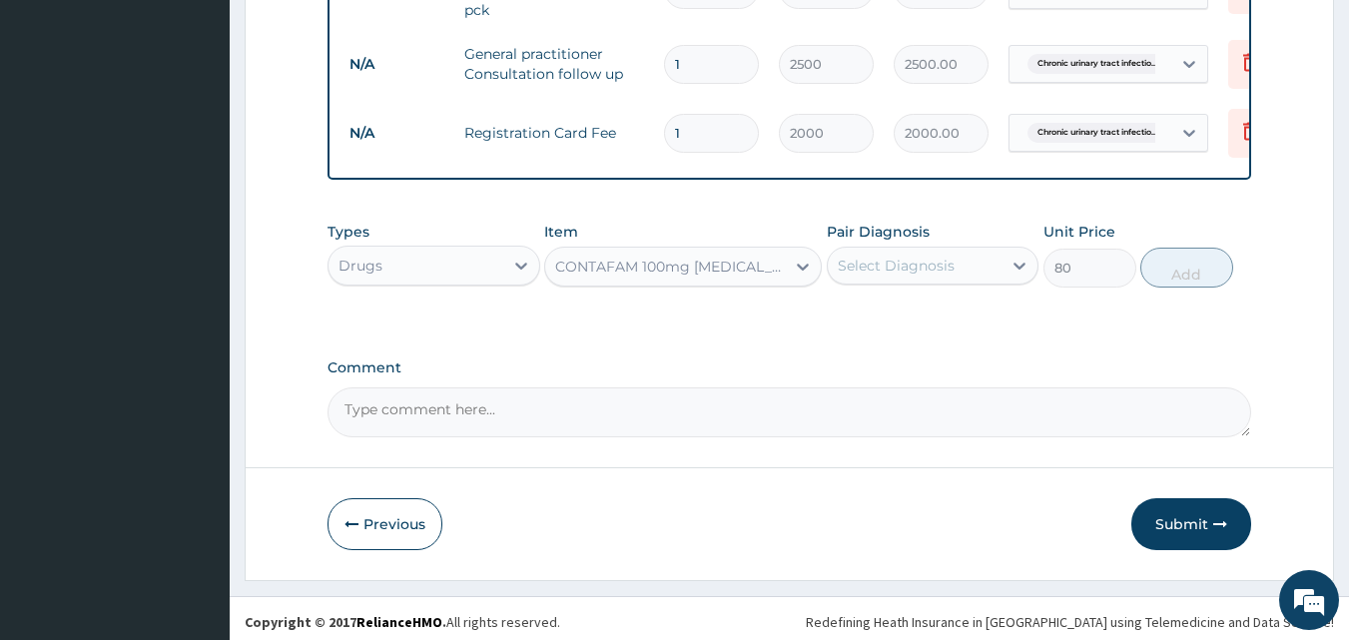
click at [865, 258] on div "Select Diagnosis" at bounding box center [896, 266] width 117 height 20
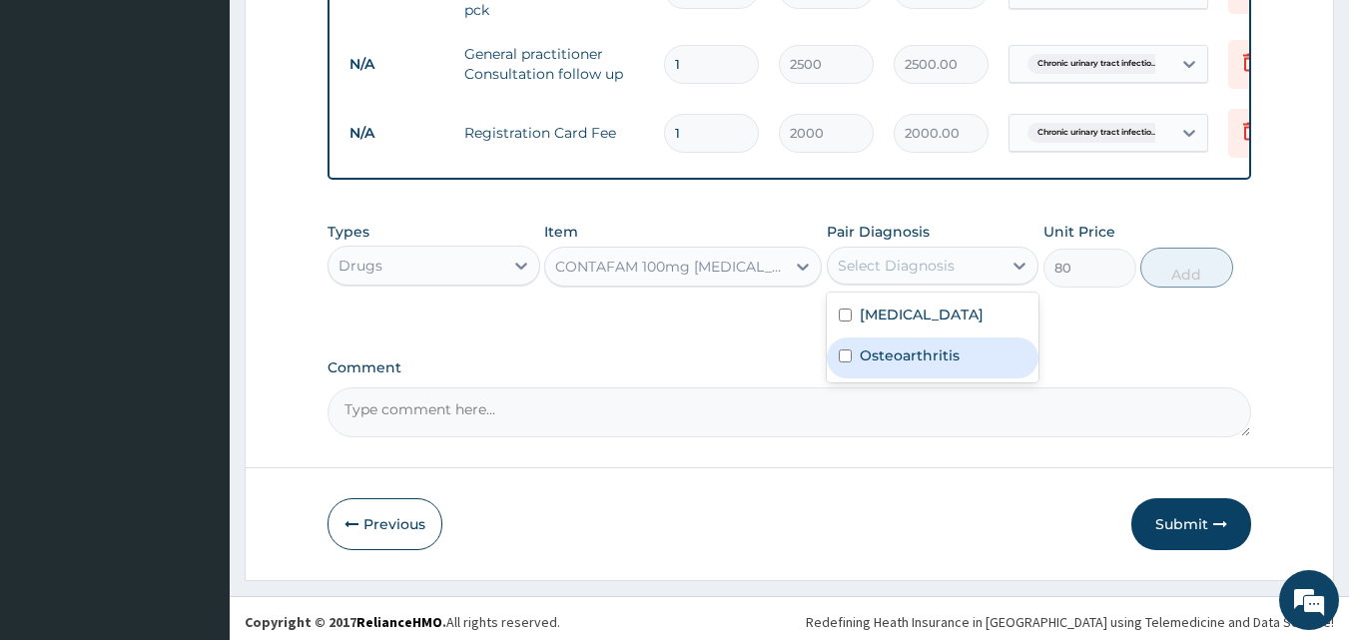
click at [889, 379] on div "Osteoarthritis" at bounding box center [933, 358] width 213 height 41
checkbox input "true"
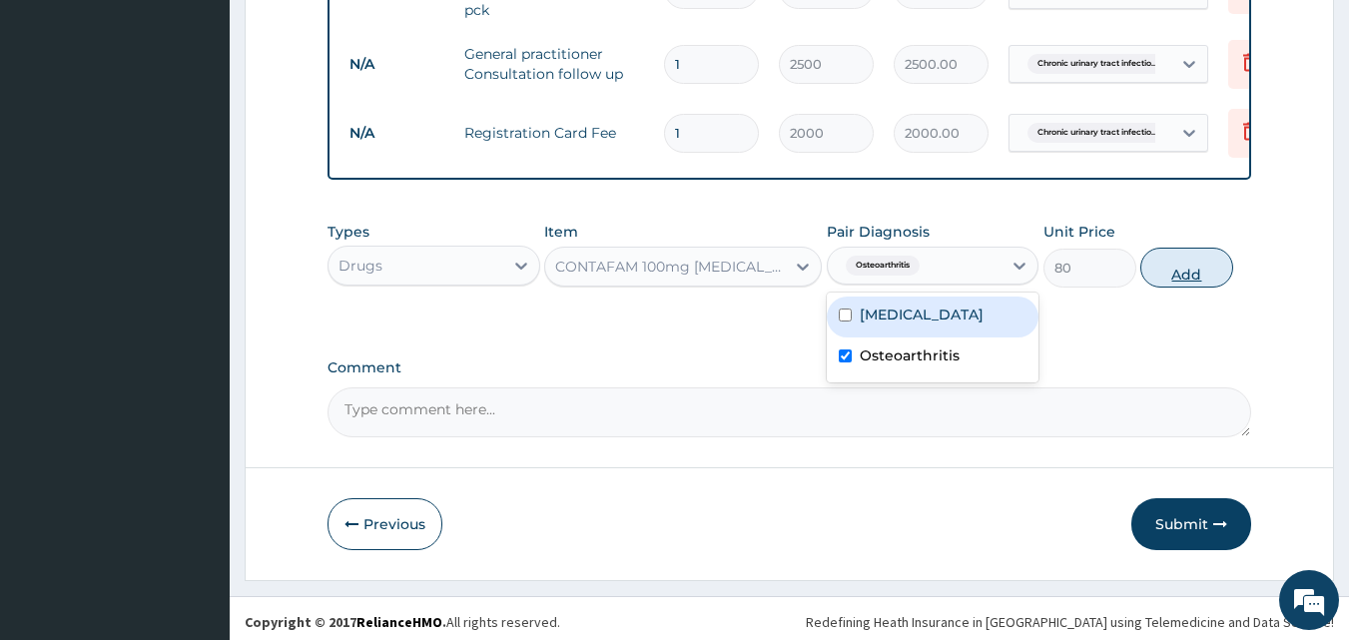
click at [1180, 256] on button "Add" at bounding box center [1187, 268] width 93 height 40
type input "0"
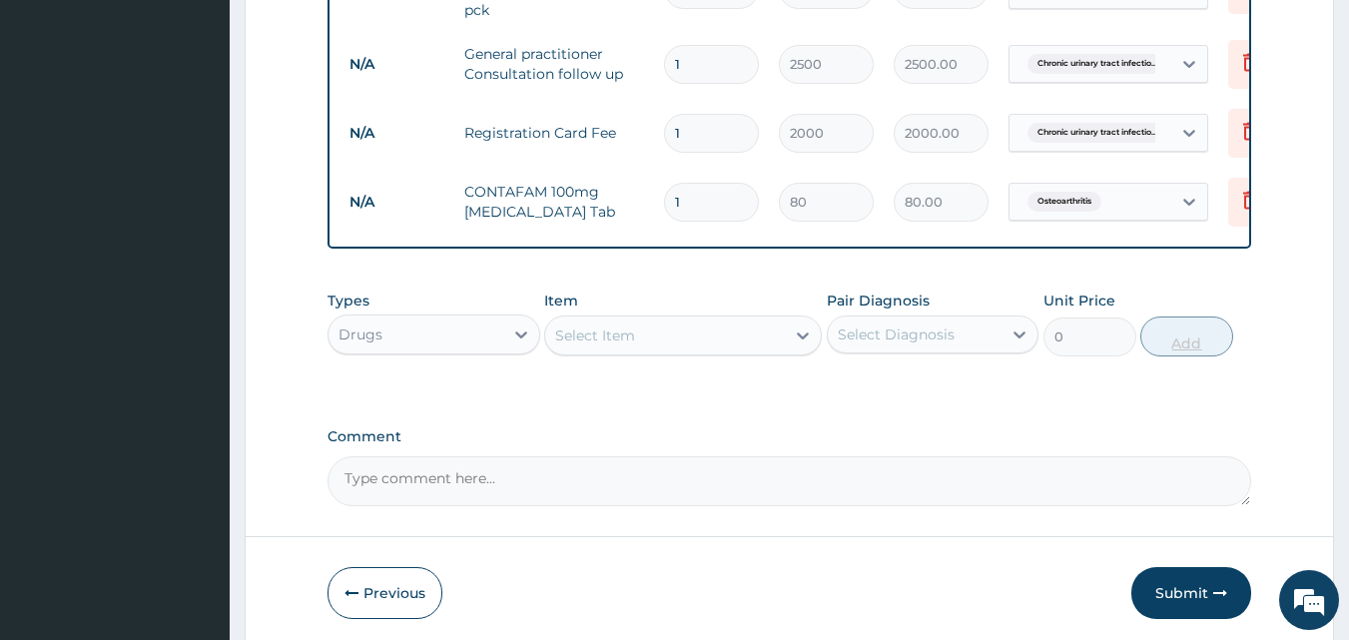
type input "10"
type input "800.00"
type input "10"
click at [757, 330] on div "Select Item" at bounding box center [665, 336] width 240 height 32
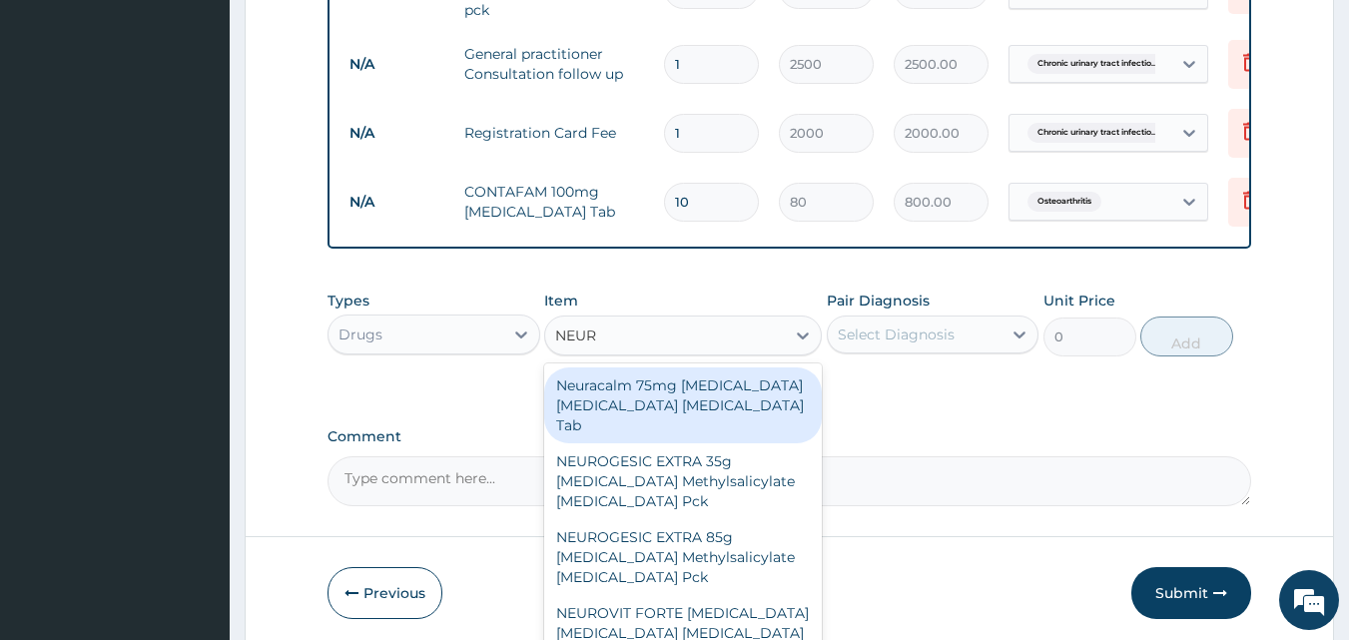
type input "NEURO"
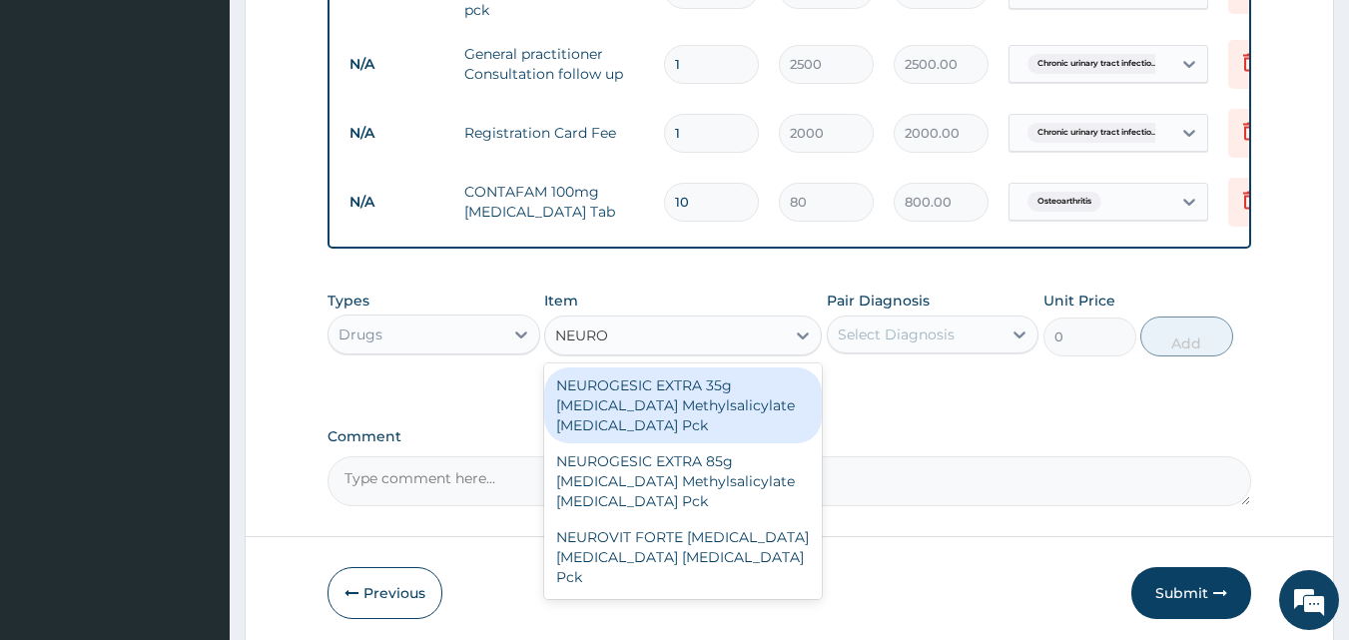
click at [764, 380] on div "NEUROGESIC EXTRA 35g Diclofenac Methylsalicylate Menthol Pck" at bounding box center [683, 406] width 278 height 76
type input "950"
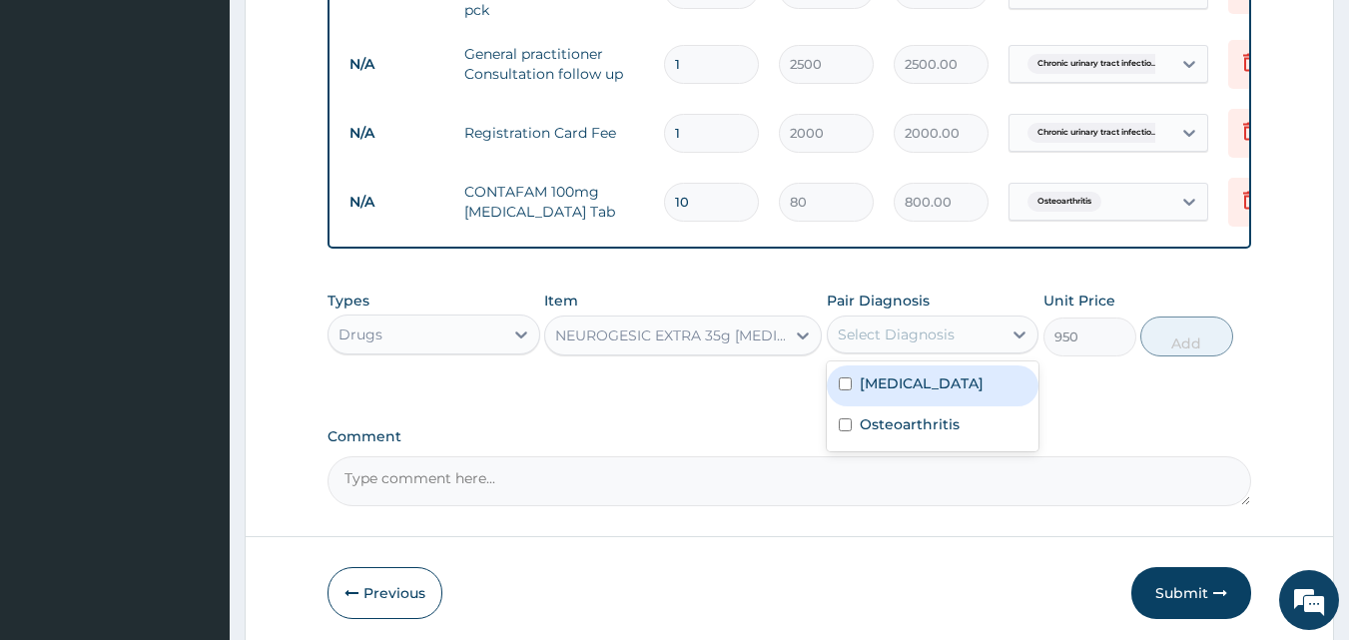
click at [883, 330] on div "Select Diagnosis" at bounding box center [896, 335] width 117 height 20
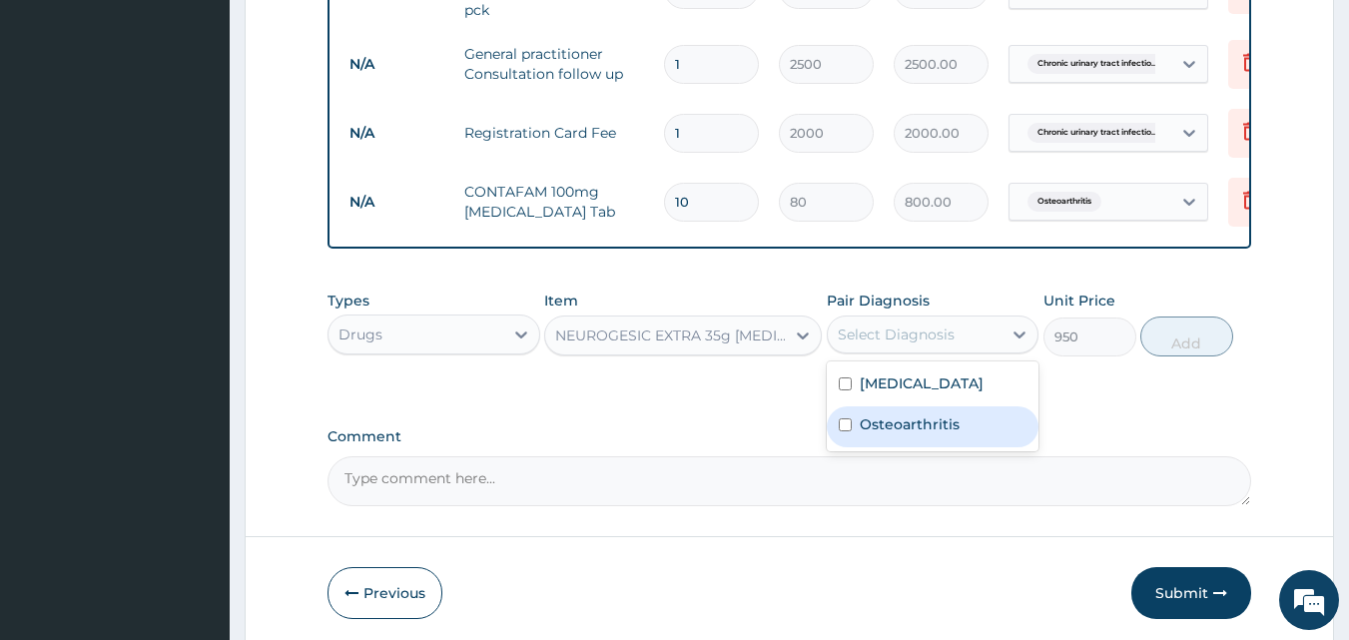
click at [898, 447] on div "Osteoarthritis" at bounding box center [933, 427] width 213 height 41
checkbox input "true"
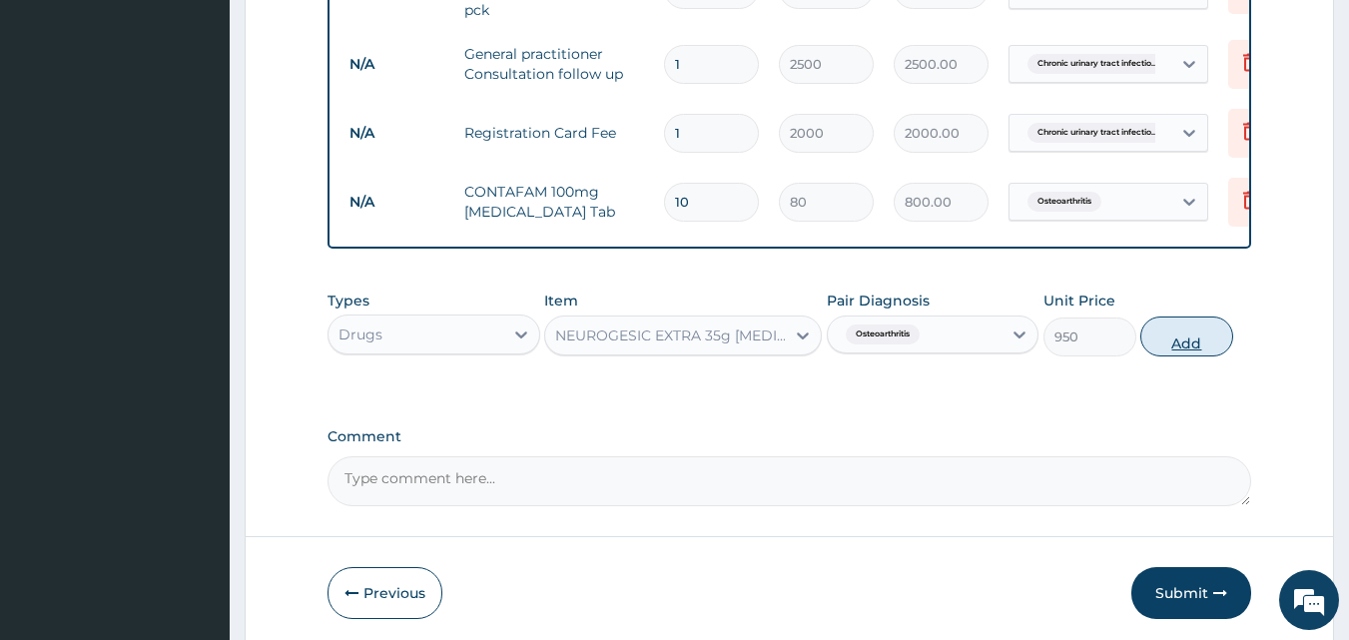
click at [1203, 326] on button "Add" at bounding box center [1187, 337] width 93 height 40
type input "0"
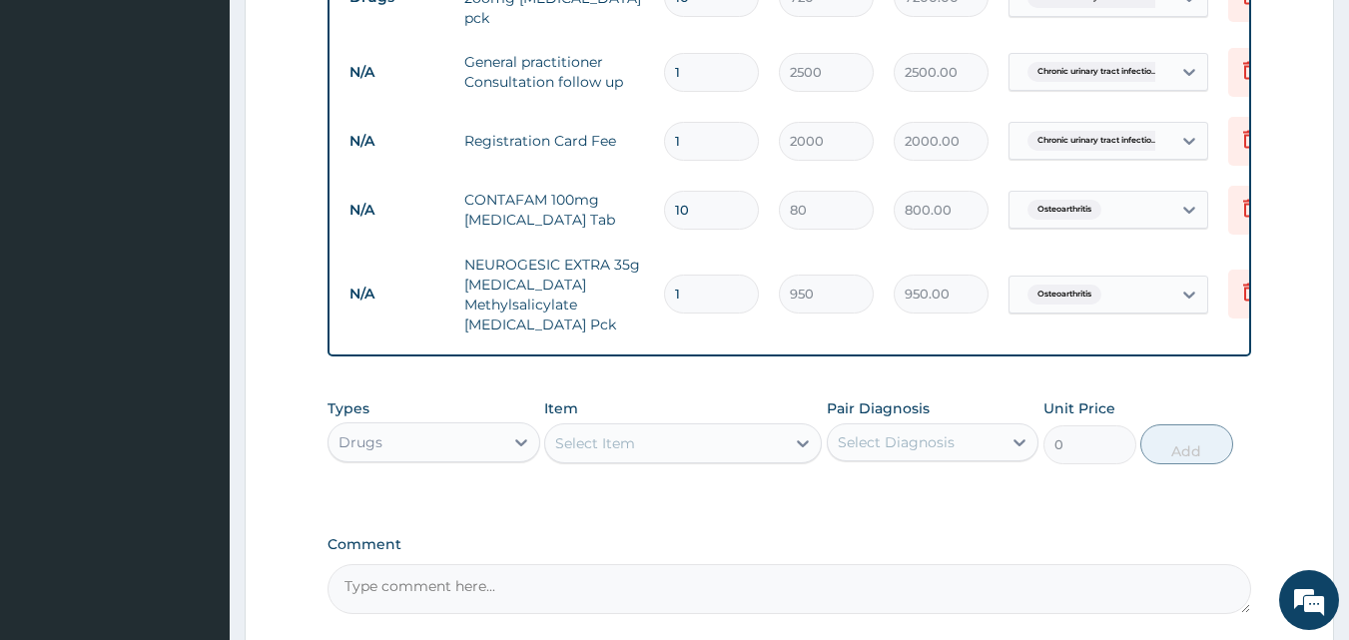
scroll to position [1244, 0]
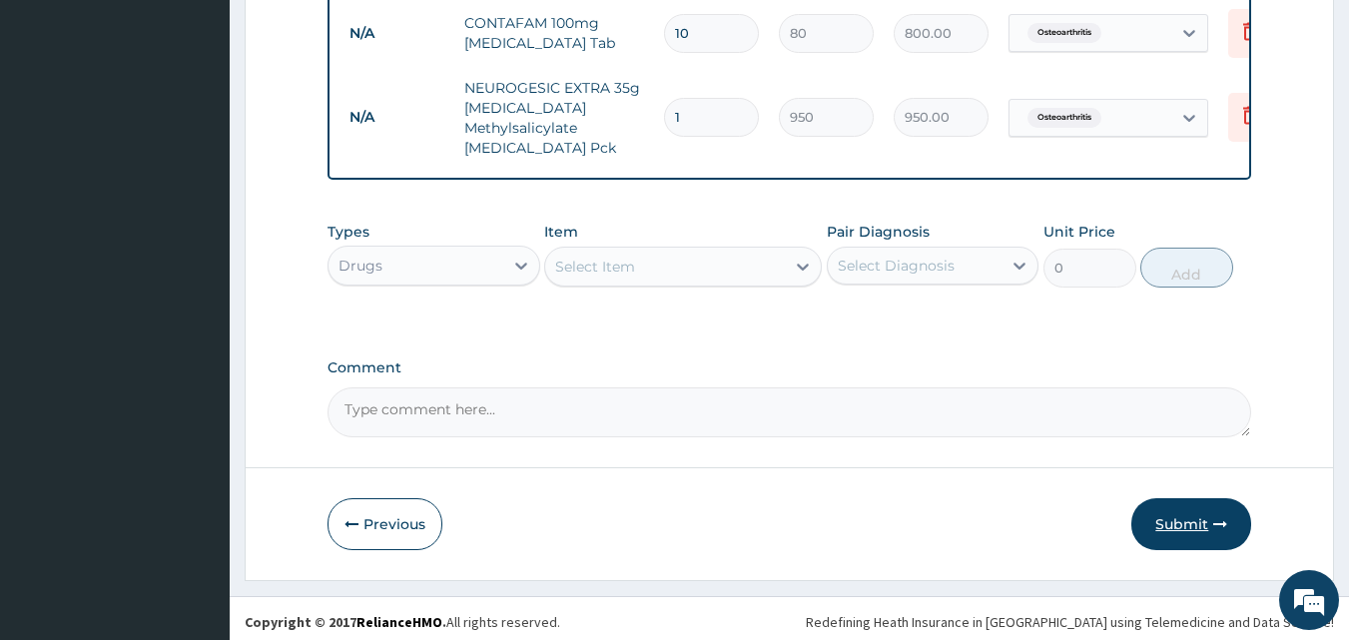
click at [1186, 514] on button "Submit" at bounding box center [1192, 524] width 120 height 52
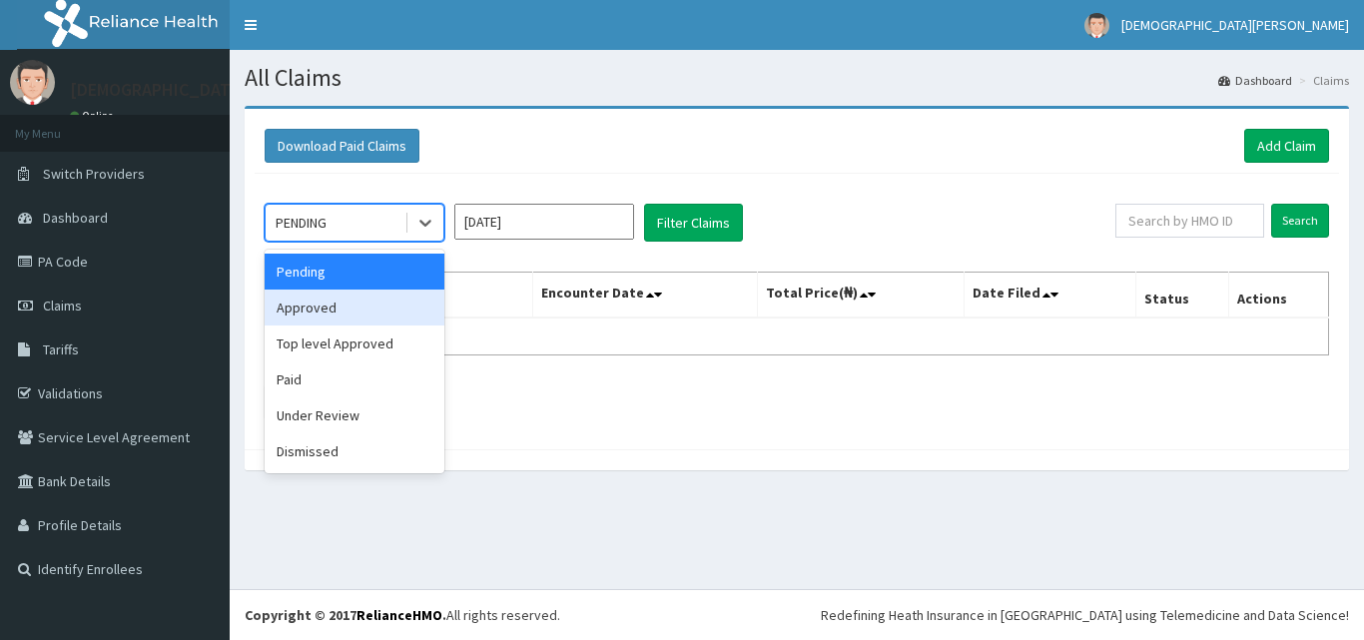
click at [325, 316] on div "Approved" at bounding box center [355, 308] width 180 height 36
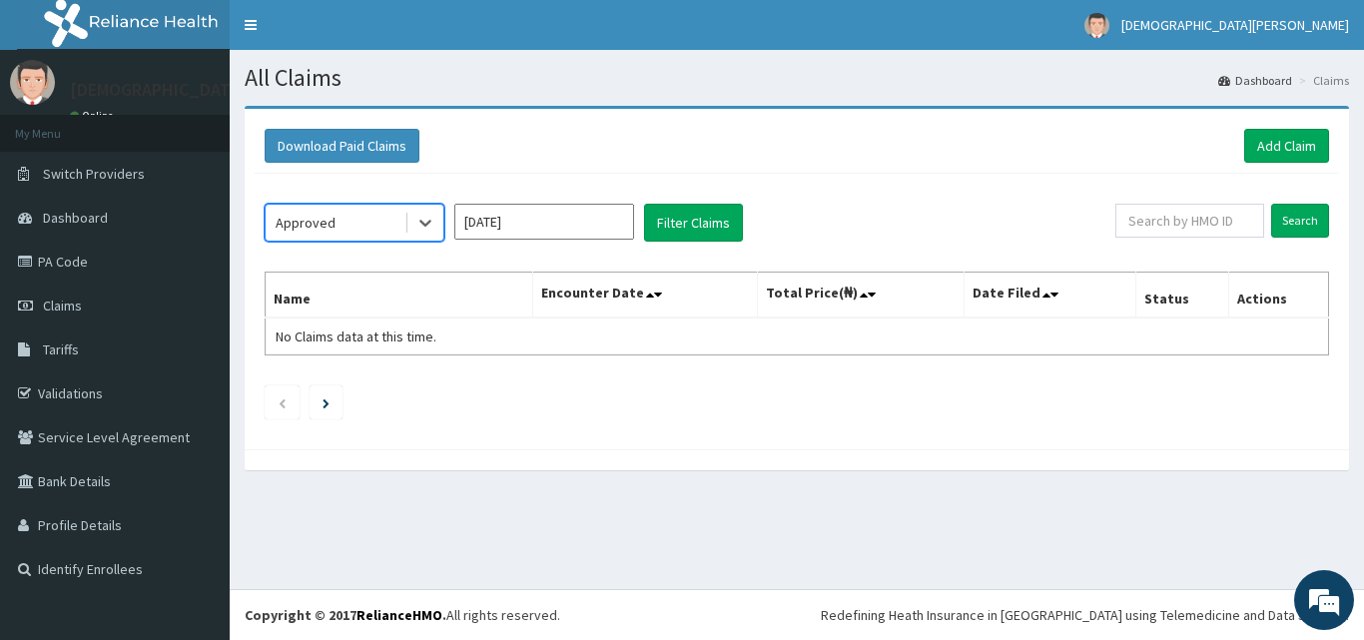
click at [552, 215] on input "[DATE]" at bounding box center [544, 222] width 180 height 36
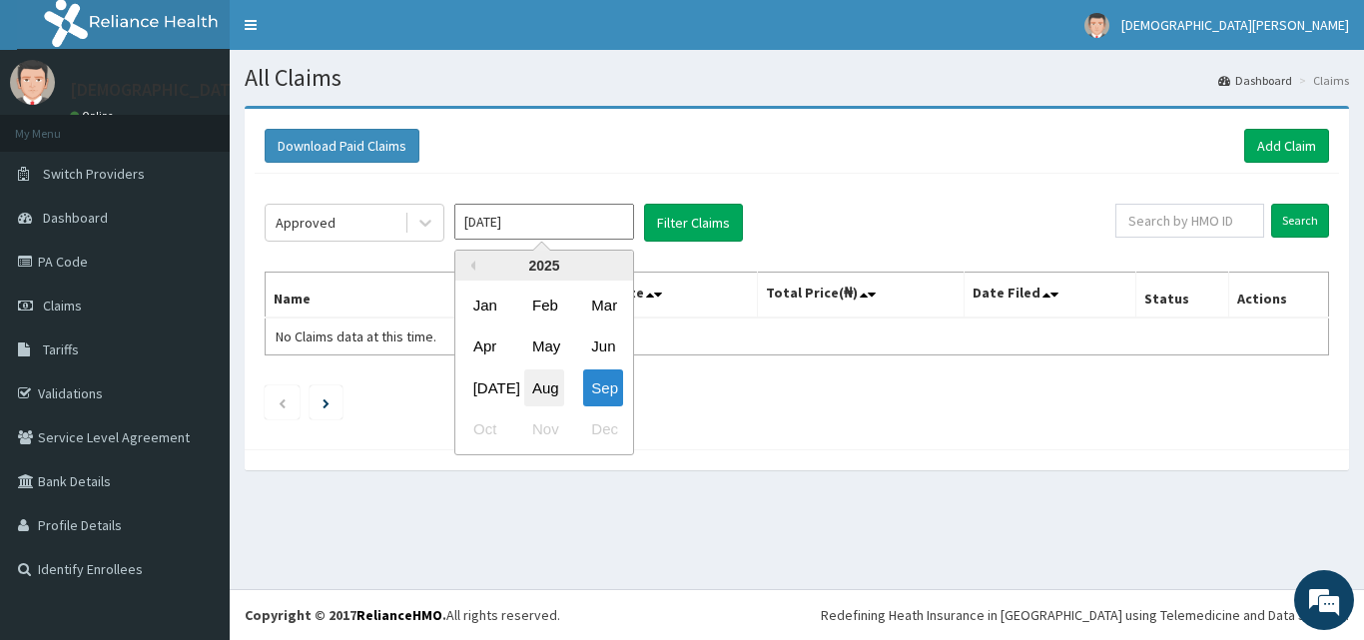
click at [538, 393] on div "Aug" at bounding box center [544, 388] width 40 height 37
type input "[DATE]"
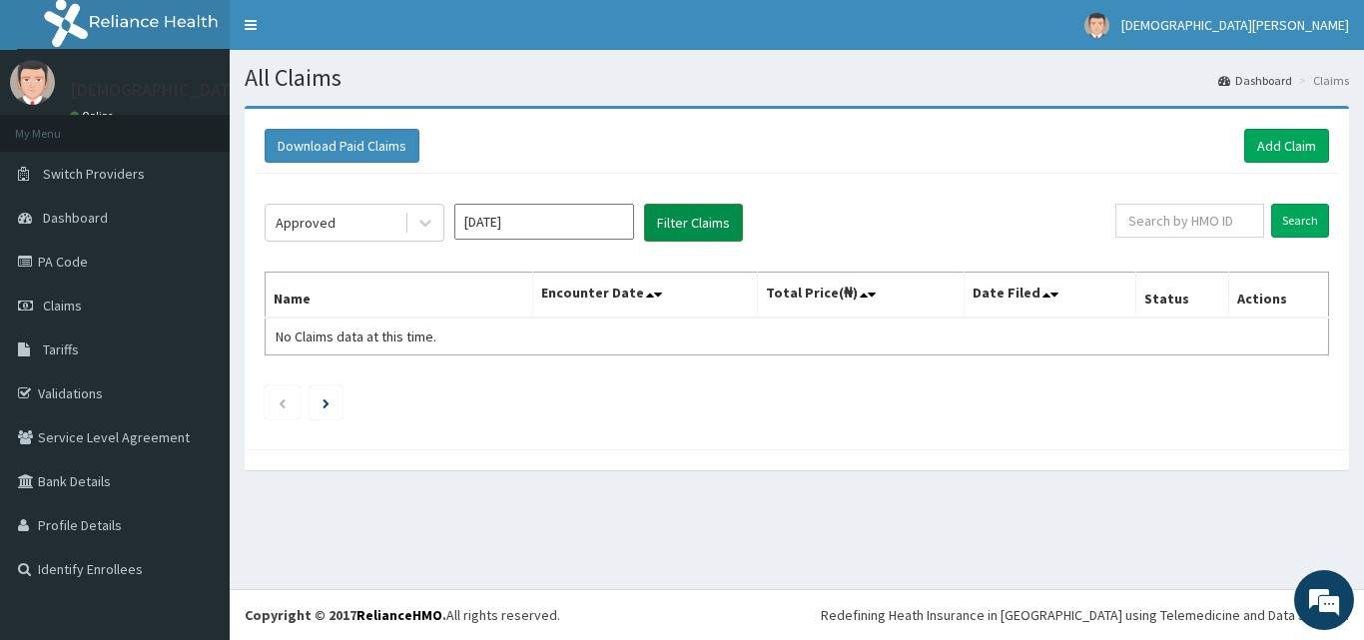
click at [695, 227] on button "Filter Claims" at bounding box center [693, 223] width 99 height 38
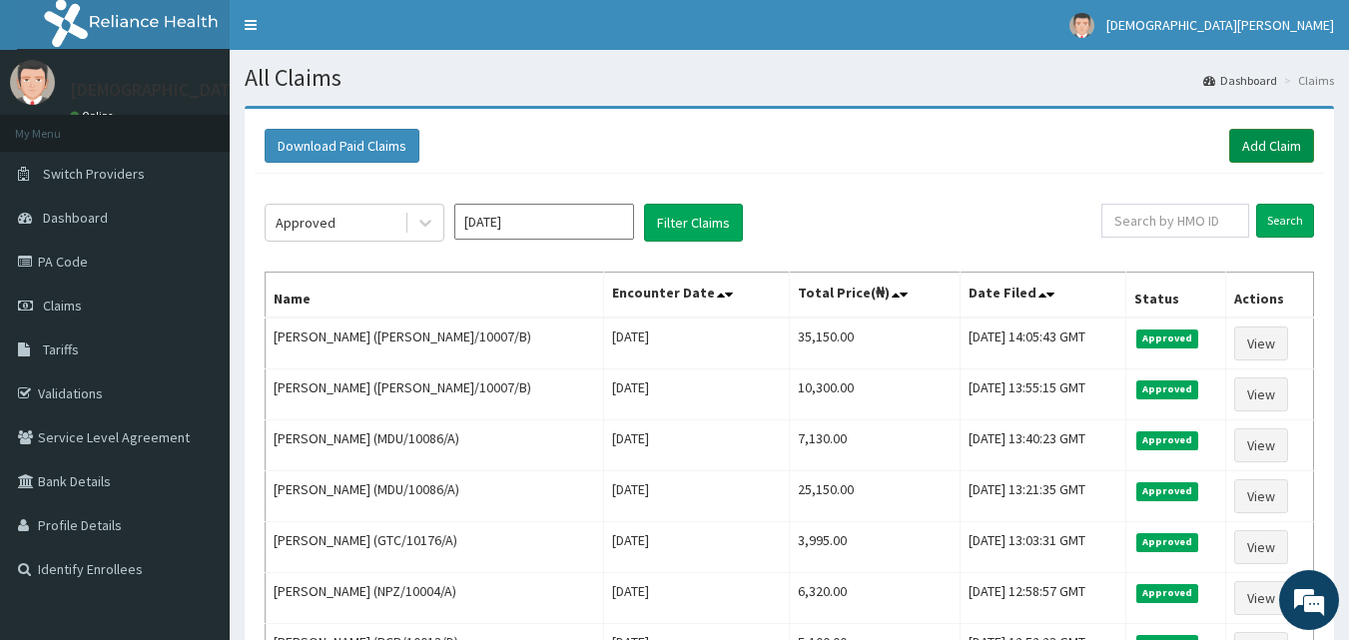
click at [1282, 146] on link "Add Claim" at bounding box center [1272, 146] width 85 height 34
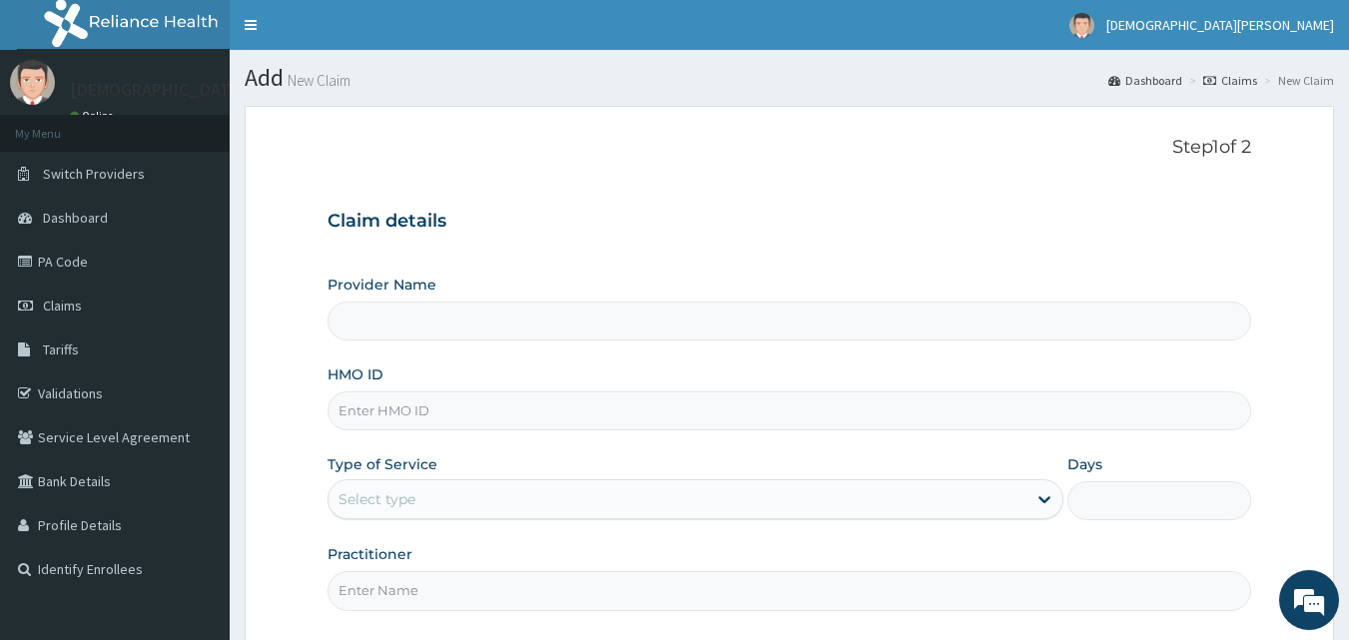
type input "Dolu Hospital"
click at [435, 413] on input "HMO ID" at bounding box center [790, 411] width 925 height 39
type input "CAM/10040/C"
click at [445, 508] on div "Select type" at bounding box center [678, 499] width 698 height 32
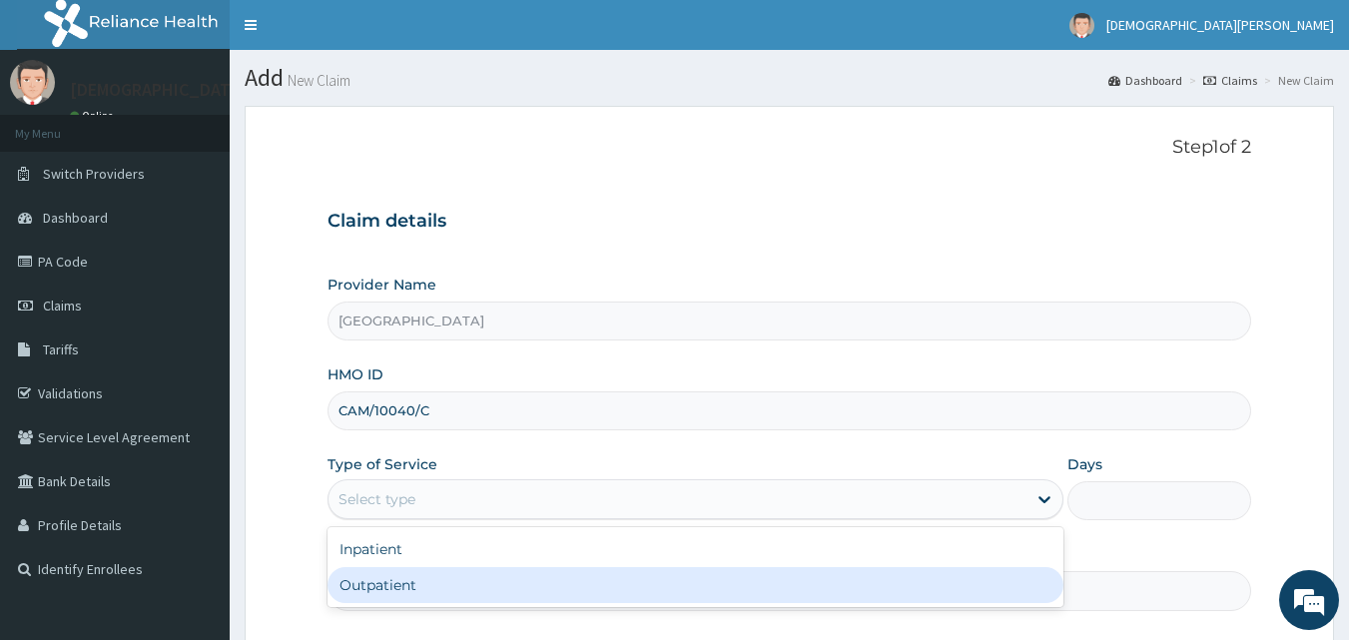
click at [456, 589] on div "Outpatient" at bounding box center [696, 585] width 736 height 36
type input "1"
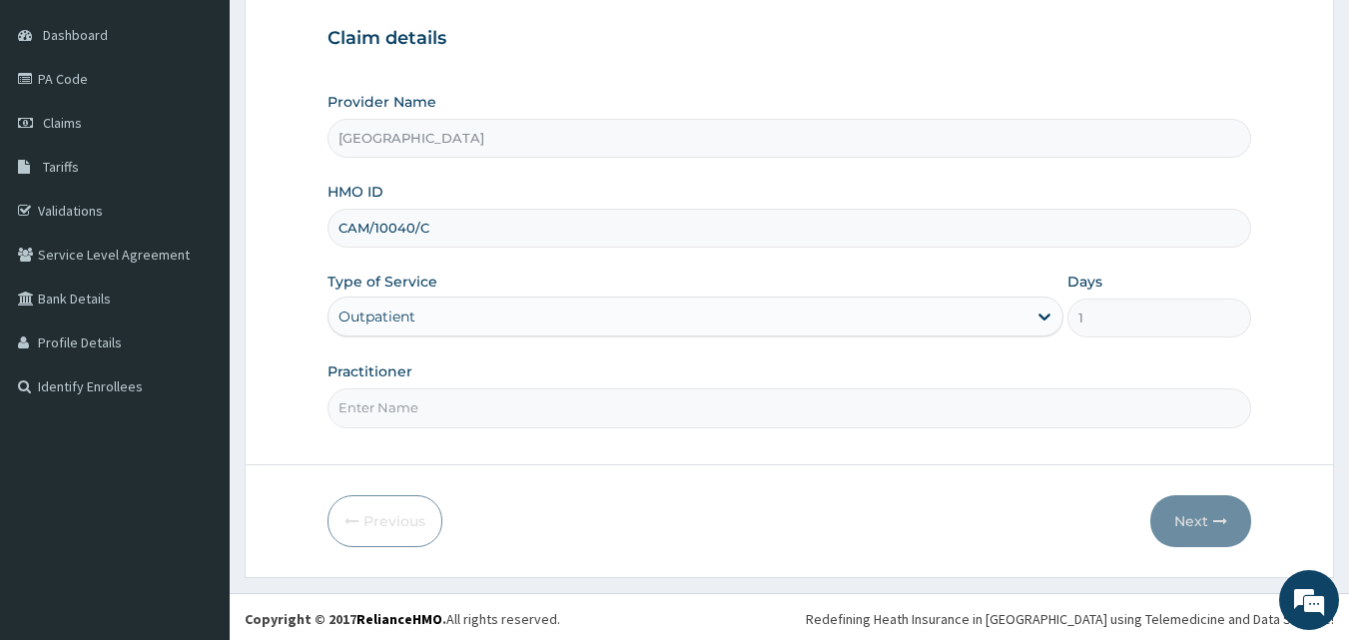
scroll to position [187, 0]
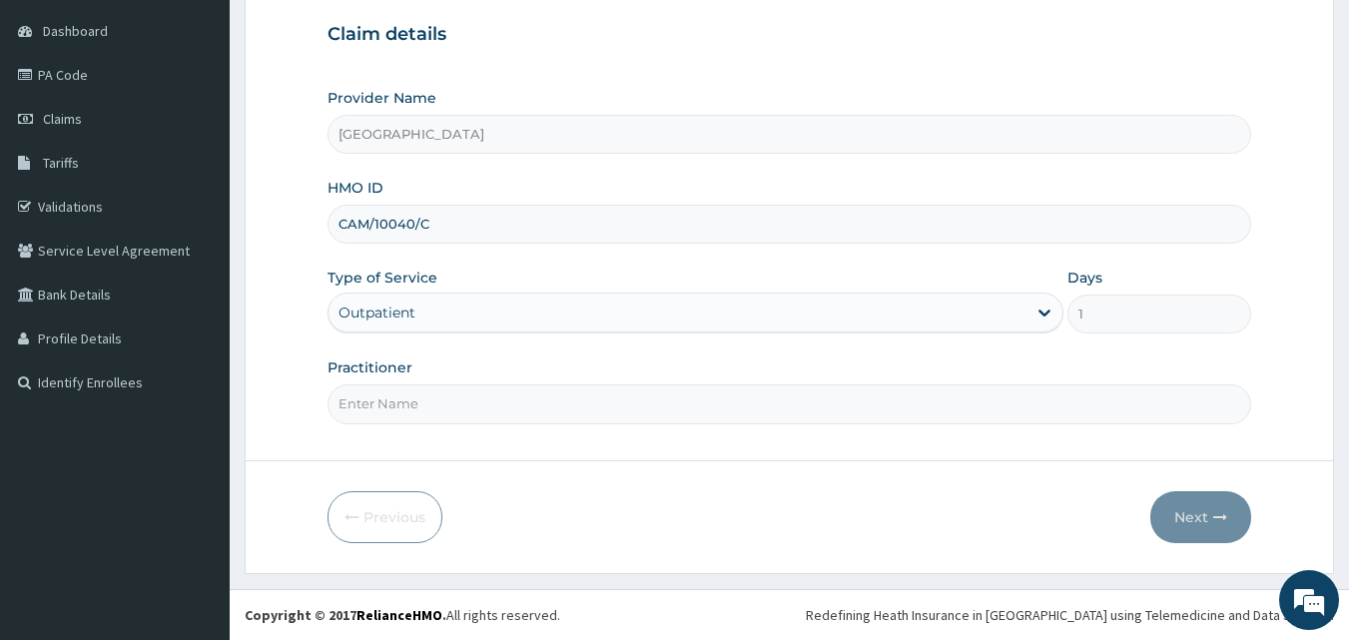
click at [461, 419] on input "Practitioner" at bounding box center [790, 404] width 925 height 39
type input "DR SAMPSON EZE"
click at [1191, 522] on button "Next" at bounding box center [1201, 517] width 101 height 52
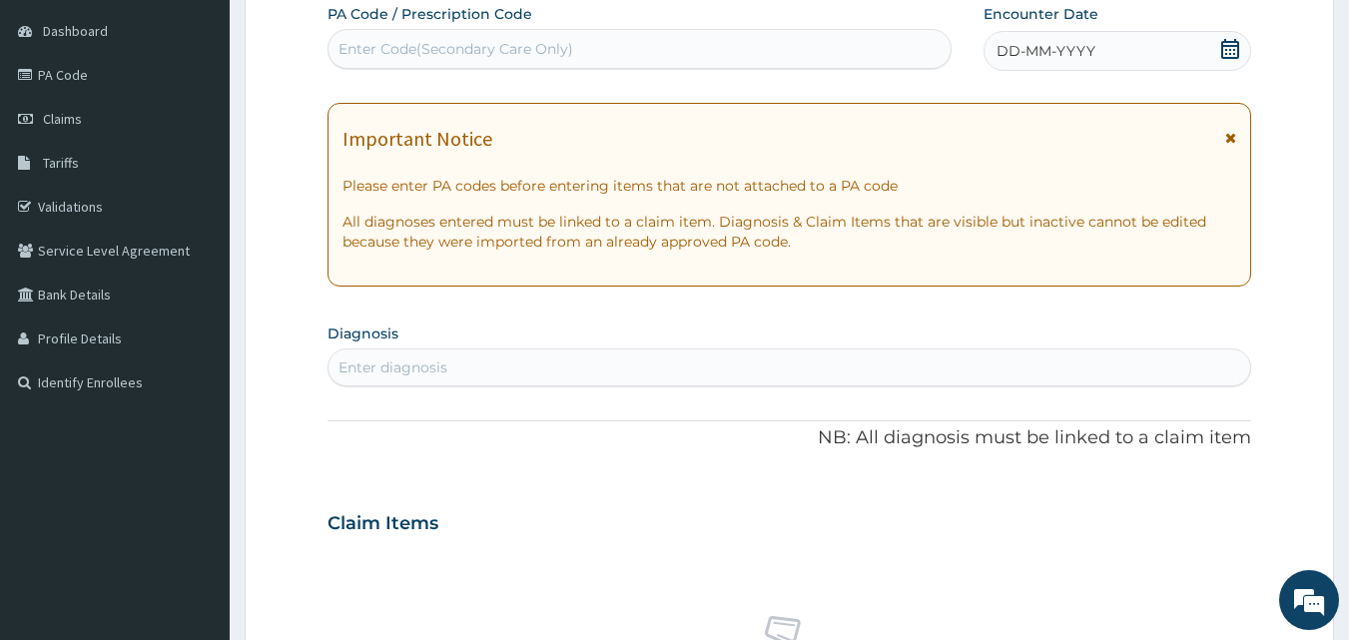
click at [480, 49] on div "Enter Code(Secondary Care Only)" at bounding box center [456, 49] width 235 height 20
type input "PA/30AF07"
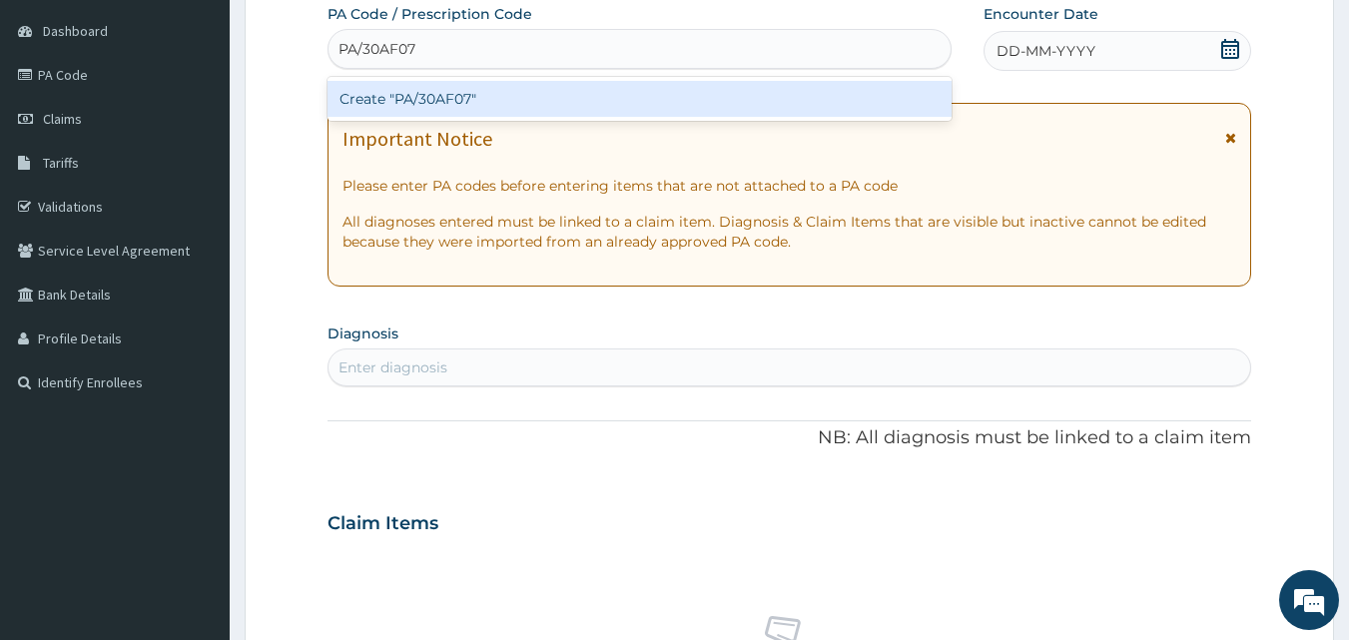
click at [480, 90] on div "Create "PA/30AF07"" at bounding box center [640, 99] width 625 height 36
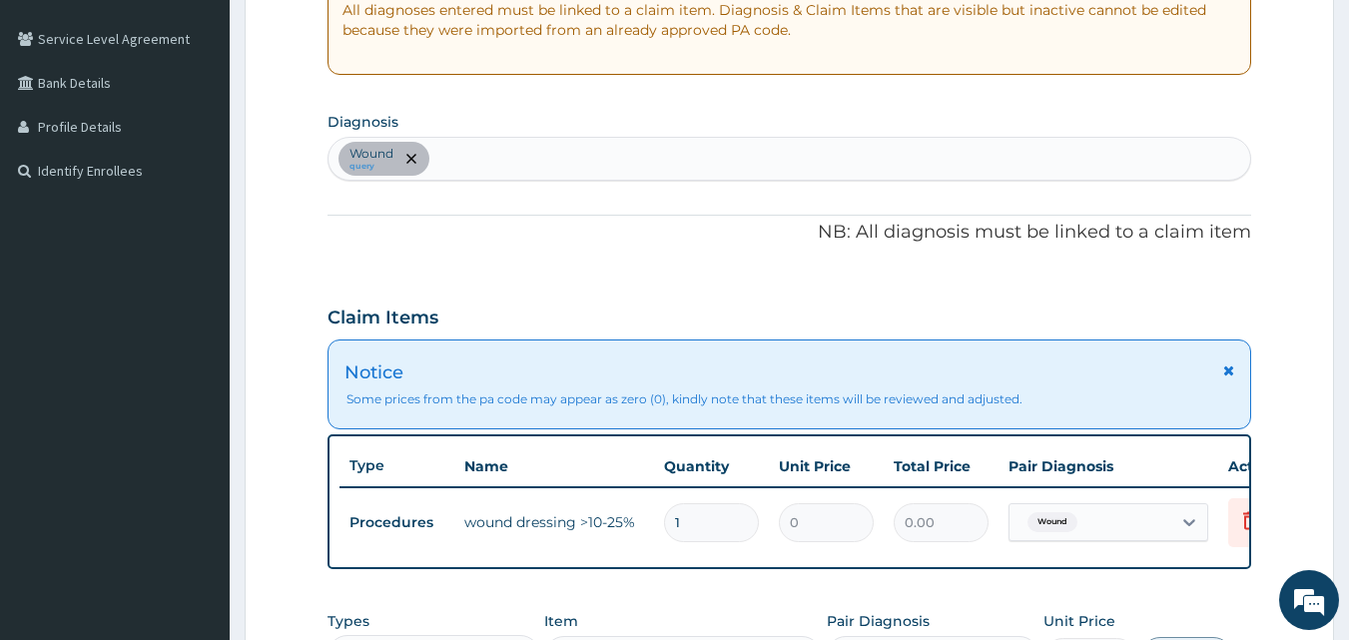
scroll to position [465, 0]
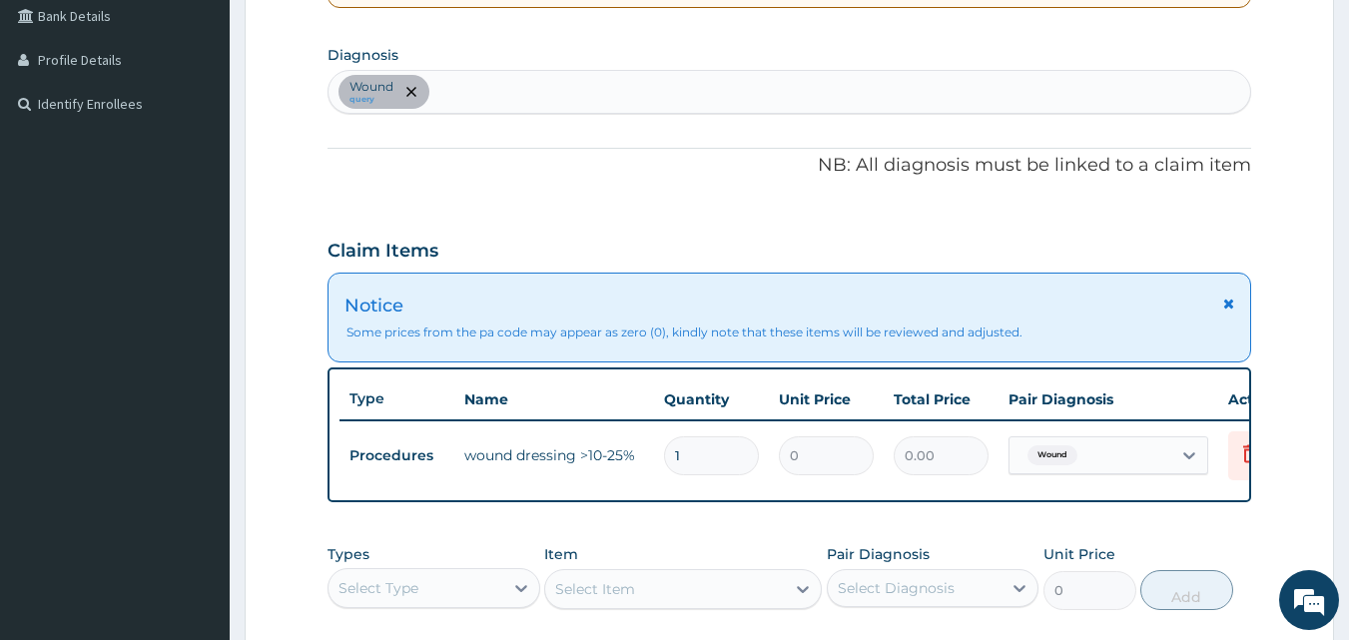
click at [496, 95] on div "Wound query" at bounding box center [790, 92] width 923 height 42
click at [717, 461] on input "1" at bounding box center [711, 455] width 95 height 39
click at [484, 99] on div "Wound query" at bounding box center [790, 92] width 923 height 42
type input "INJU"
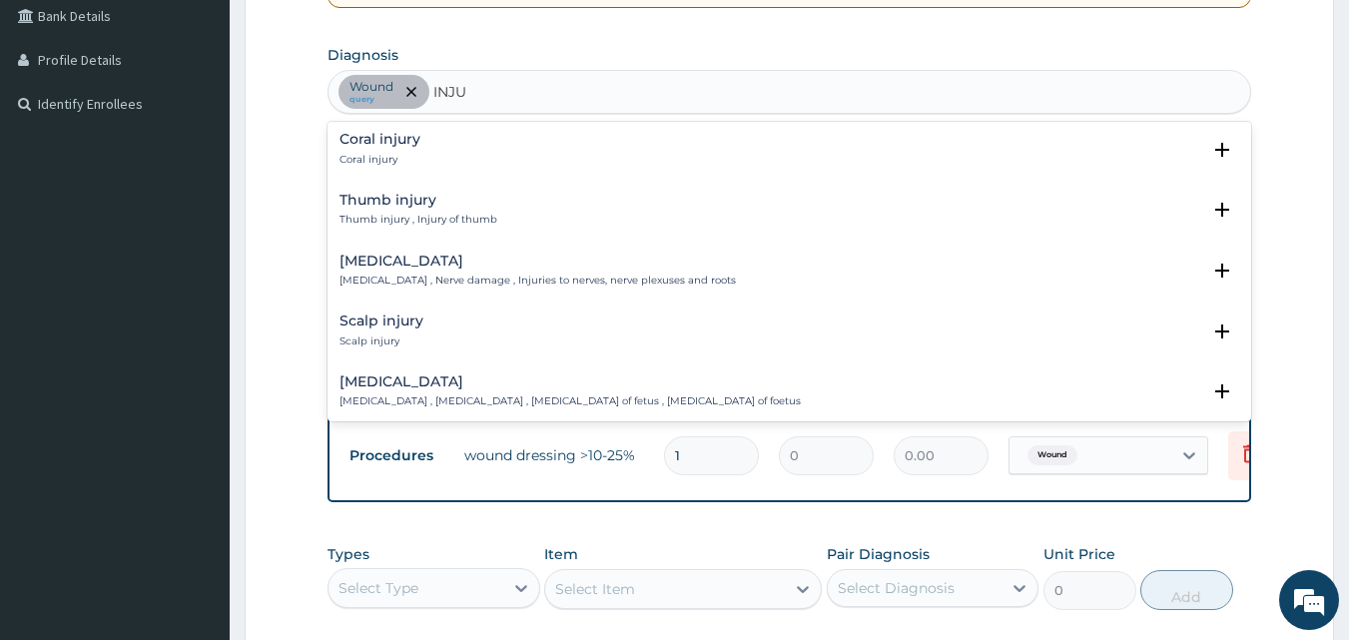
scroll to position [1110, 0]
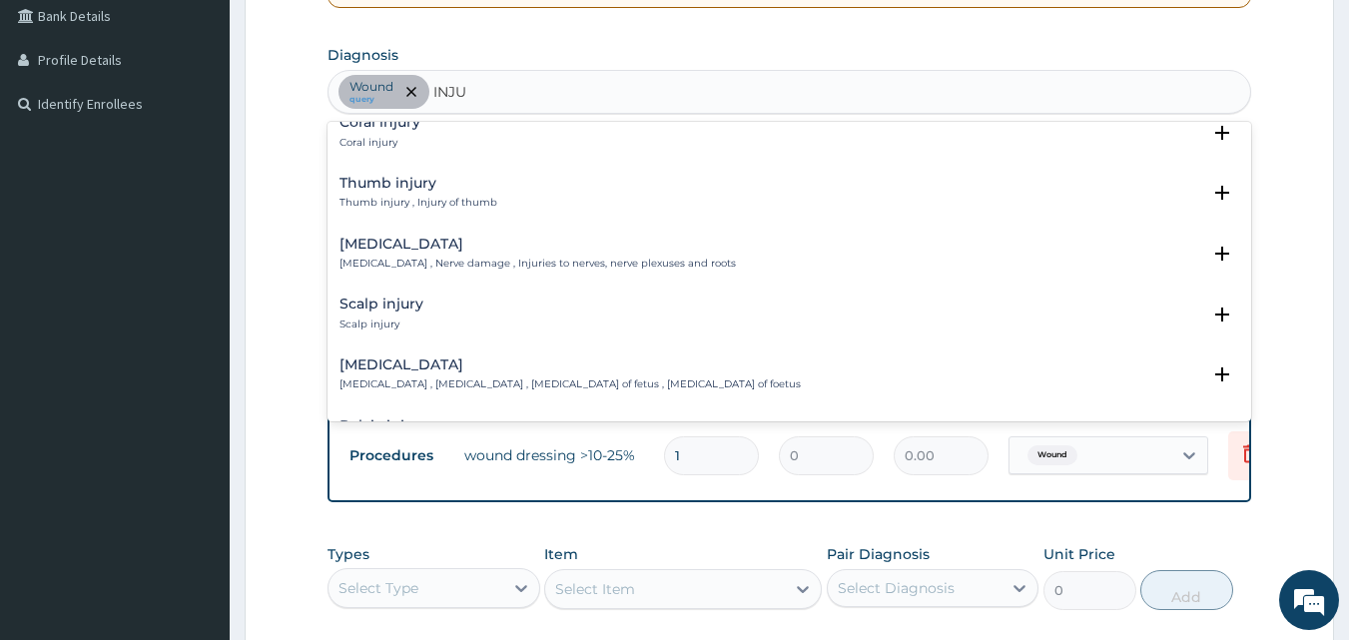
click at [410, 197] on p "Thumb injury , Injury of thumb" at bounding box center [419, 203] width 158 height 14
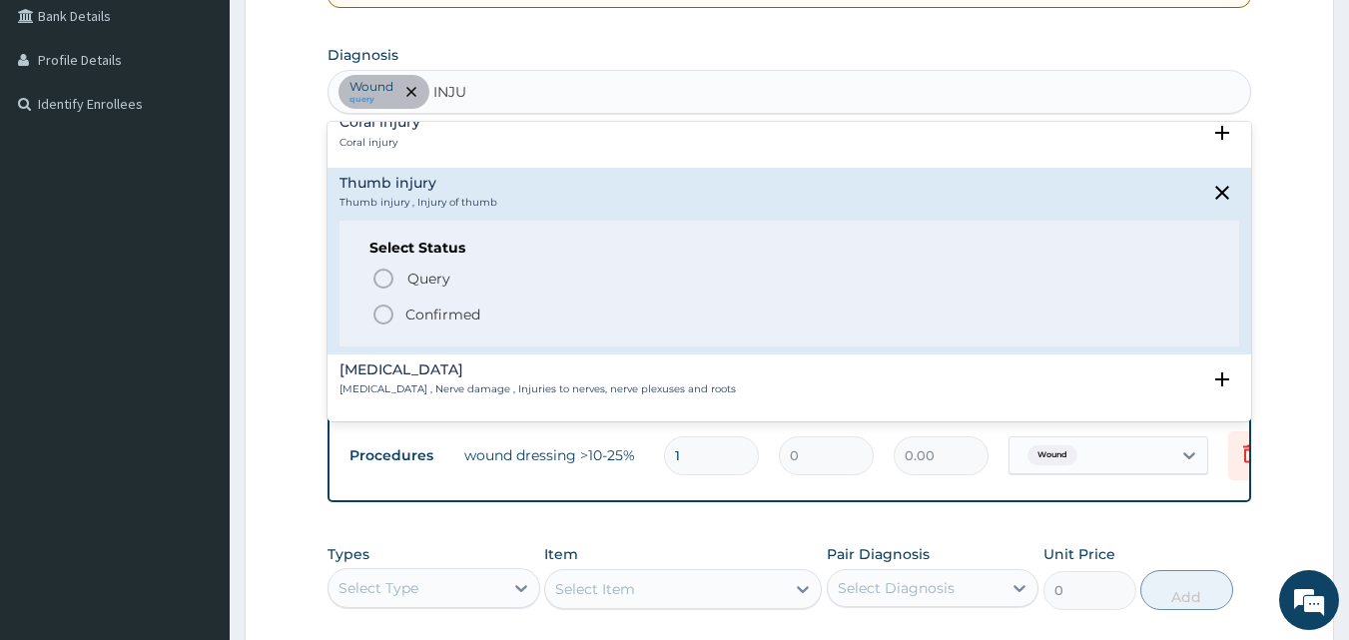
click at [382, 319] on icon "status option filled" at bounding box center [384, 315] width 24 height 24
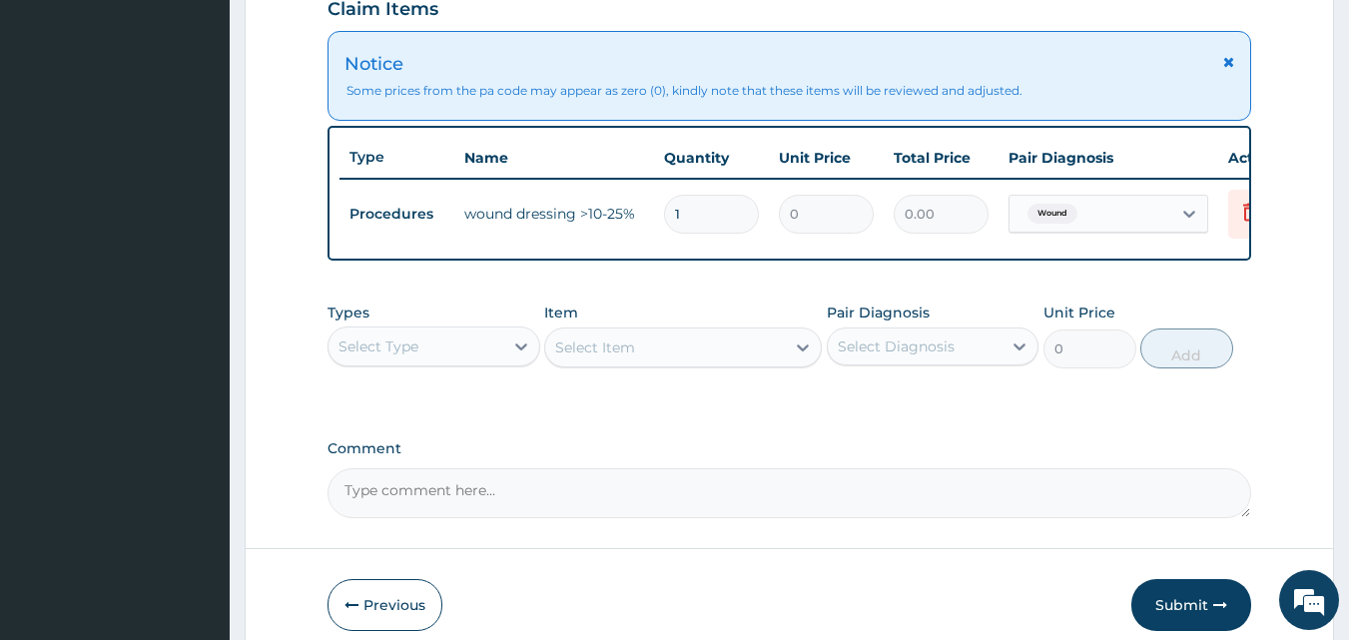
scroll to position [753, 0]
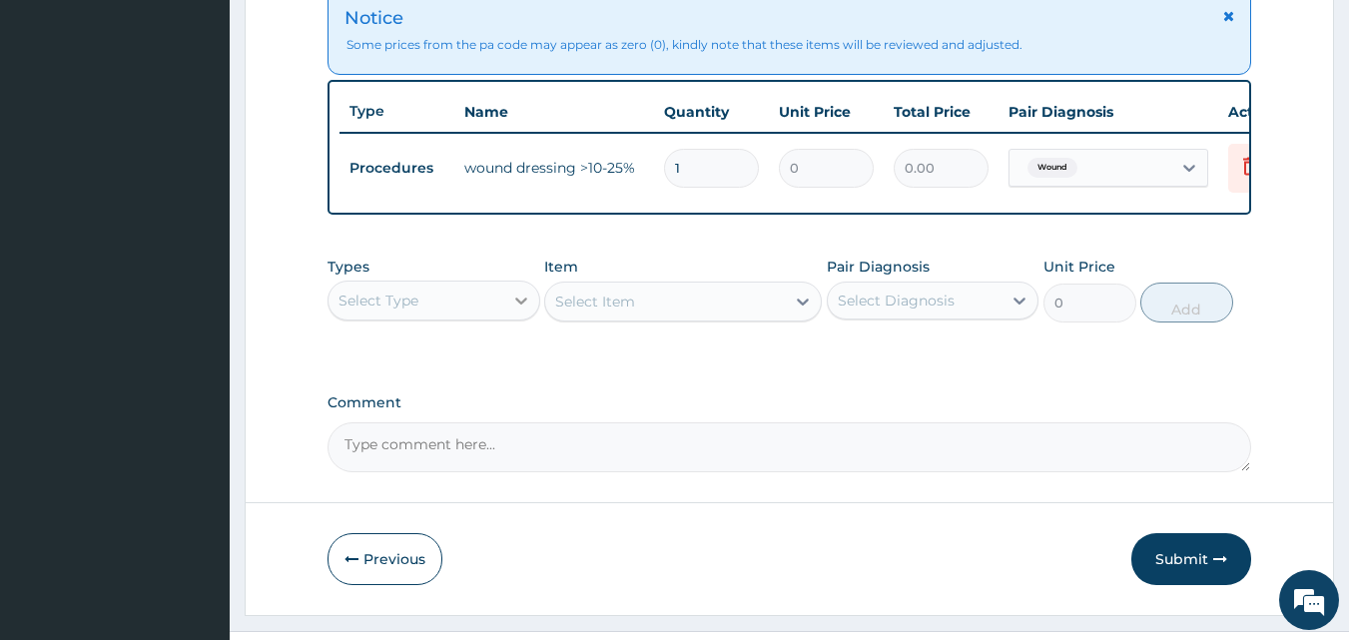
click at [513, 311] on icon at bounding box center [521, 301] width 20 height 20
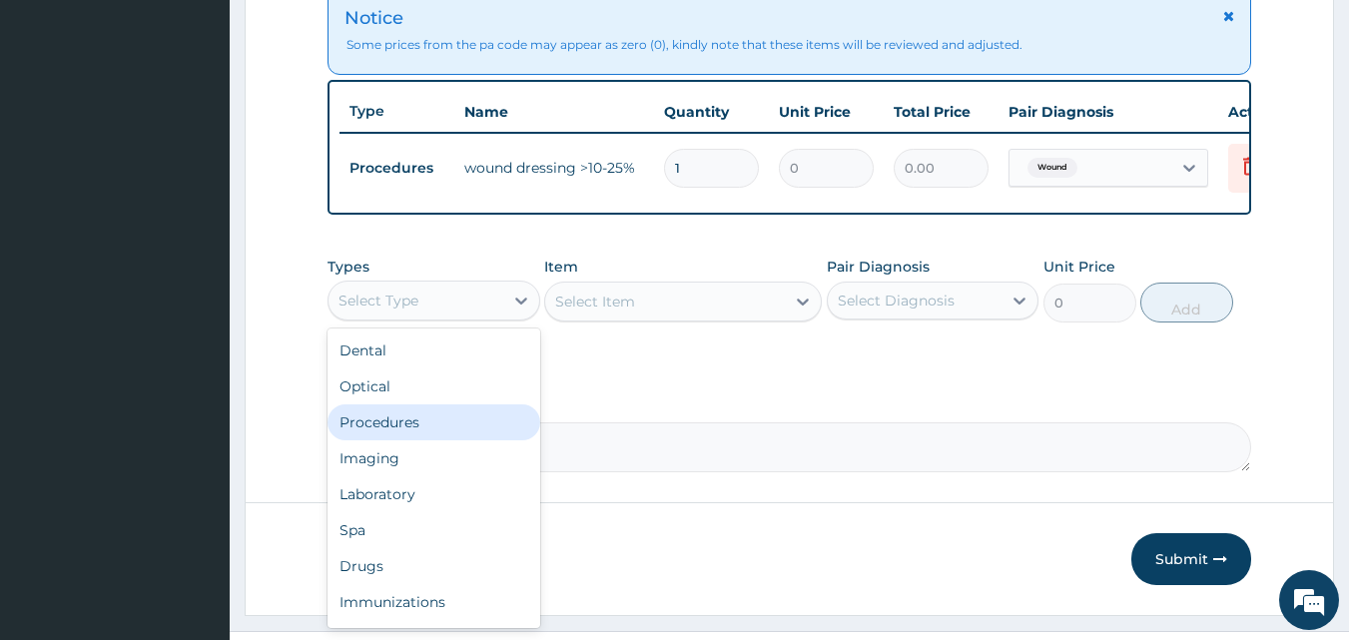
click at [436, 440] on div "Procedures" at bounding box center [434, 423] width 213 height 36
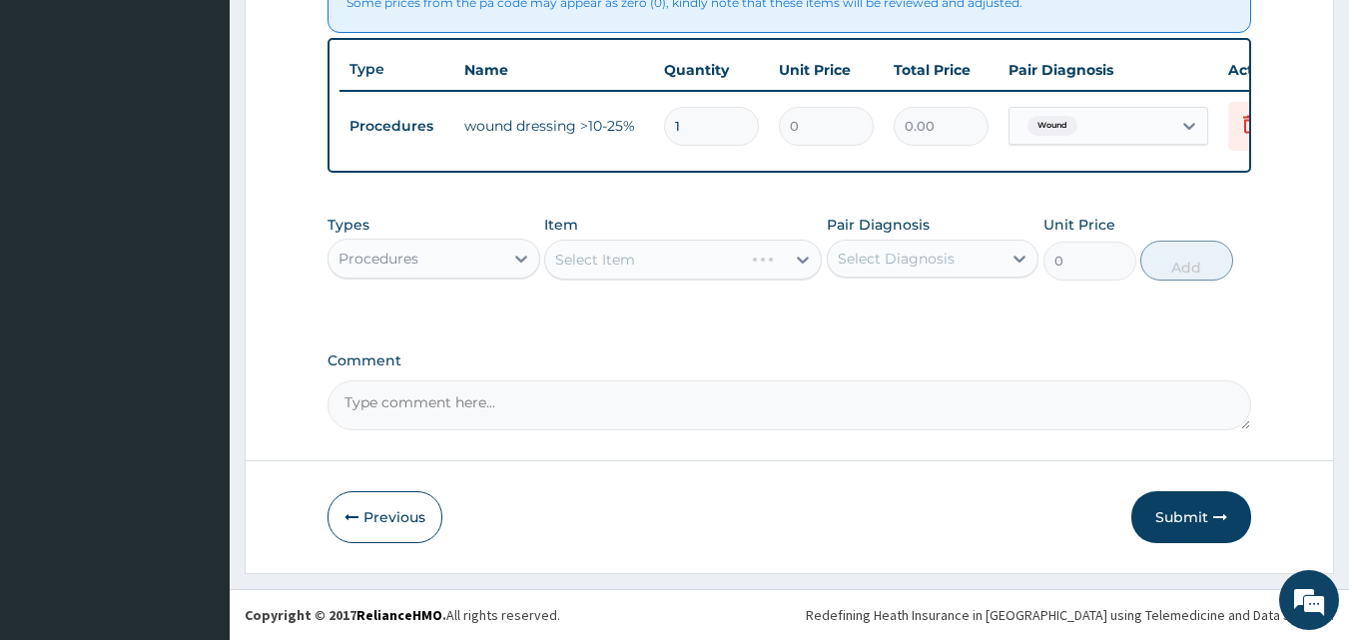
scroll to position [810, 0]
click at [623, 264] on div "Select Item" at bounding box center [683, 260] width 278 height 40
click at [637, 269] on div "Select Item" at bounding box center [683, 260] width 278 height 40
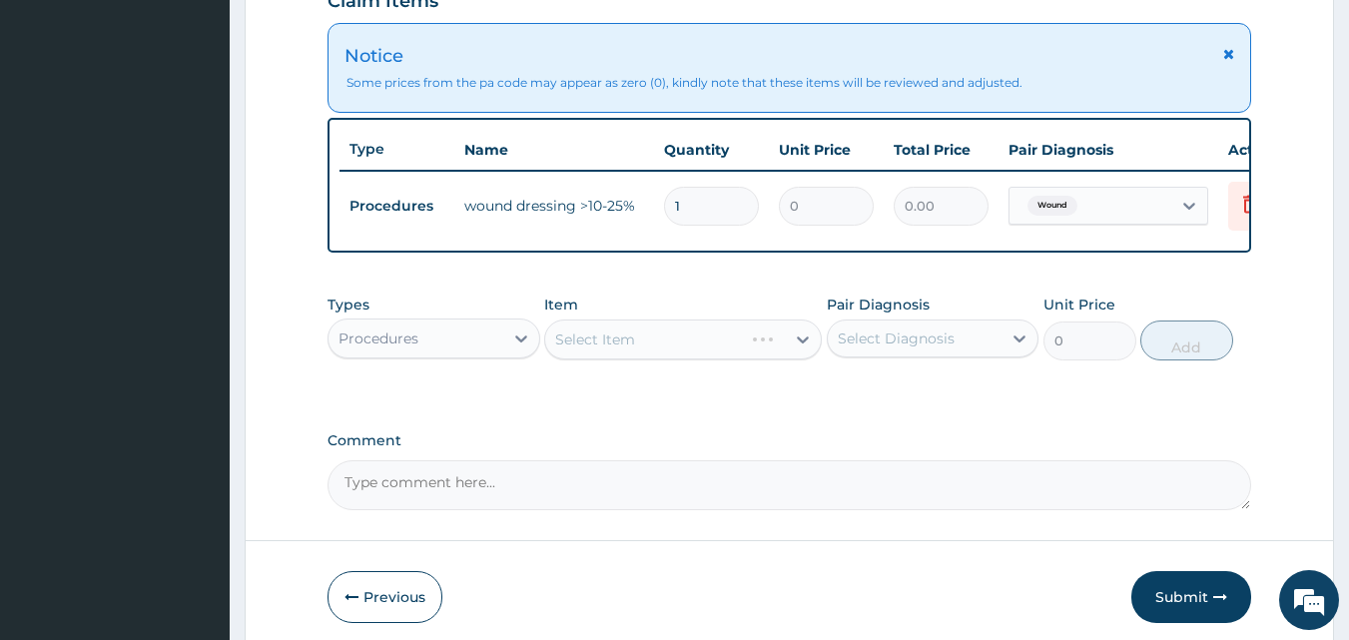
scroll to position [726, 0]
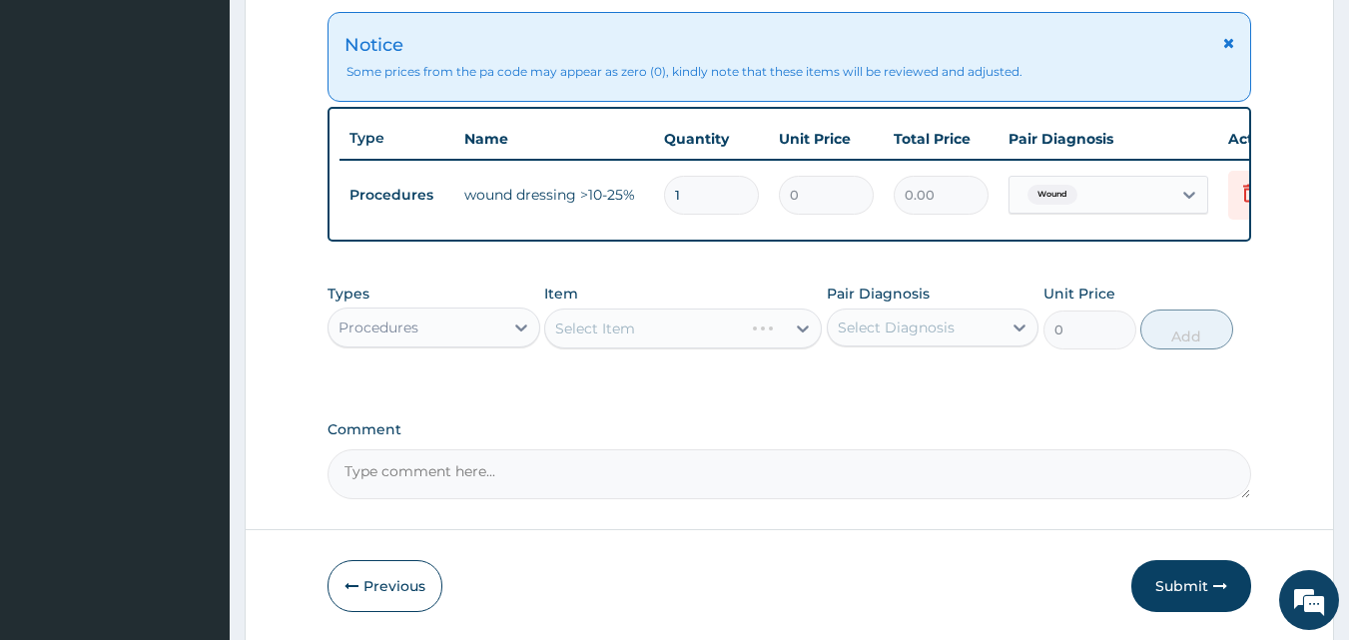
click at [660, 348] on div "Select Item" at bounding box center [683, 329] width 278 height 40
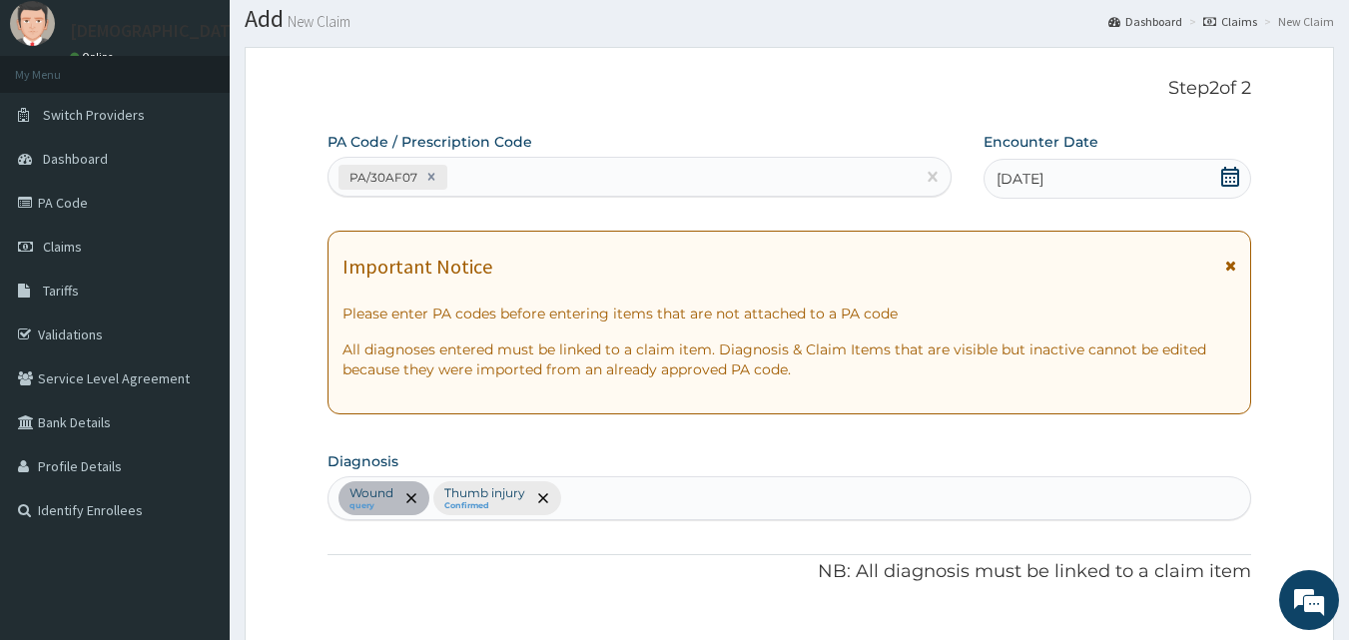
scroll to position [0, 0]
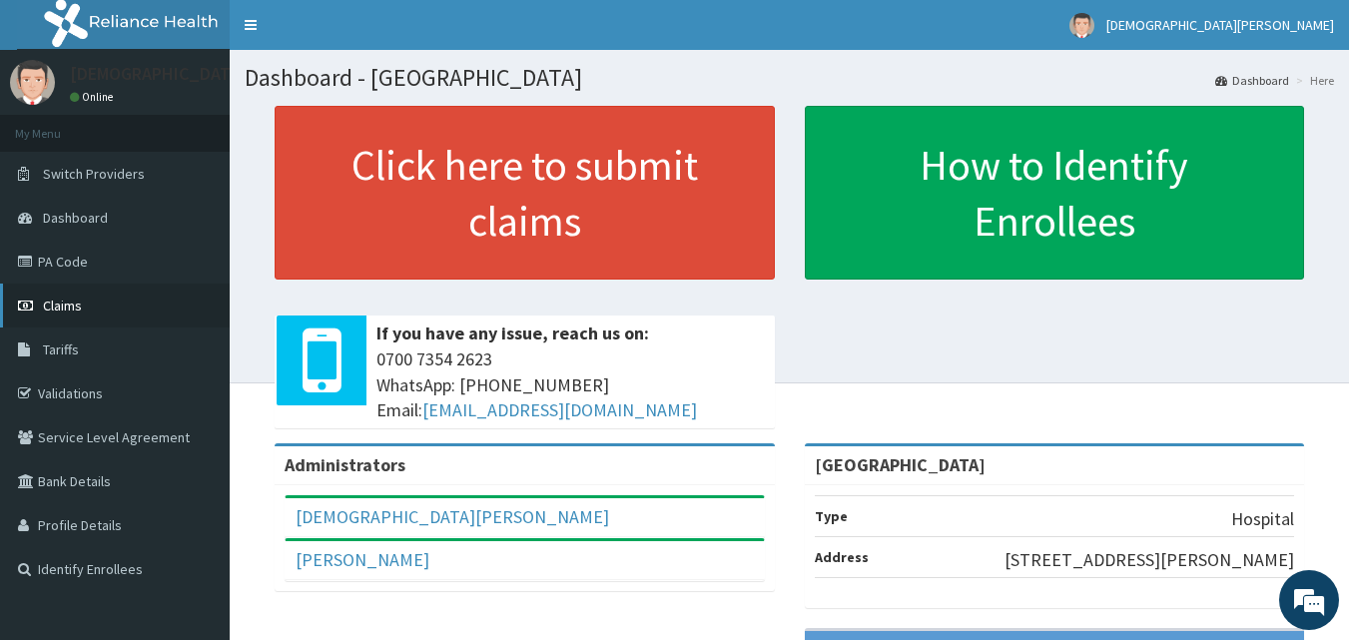
click at [85, 304] on link "Claims" at bounding box center [115, 306] width 230 height 44
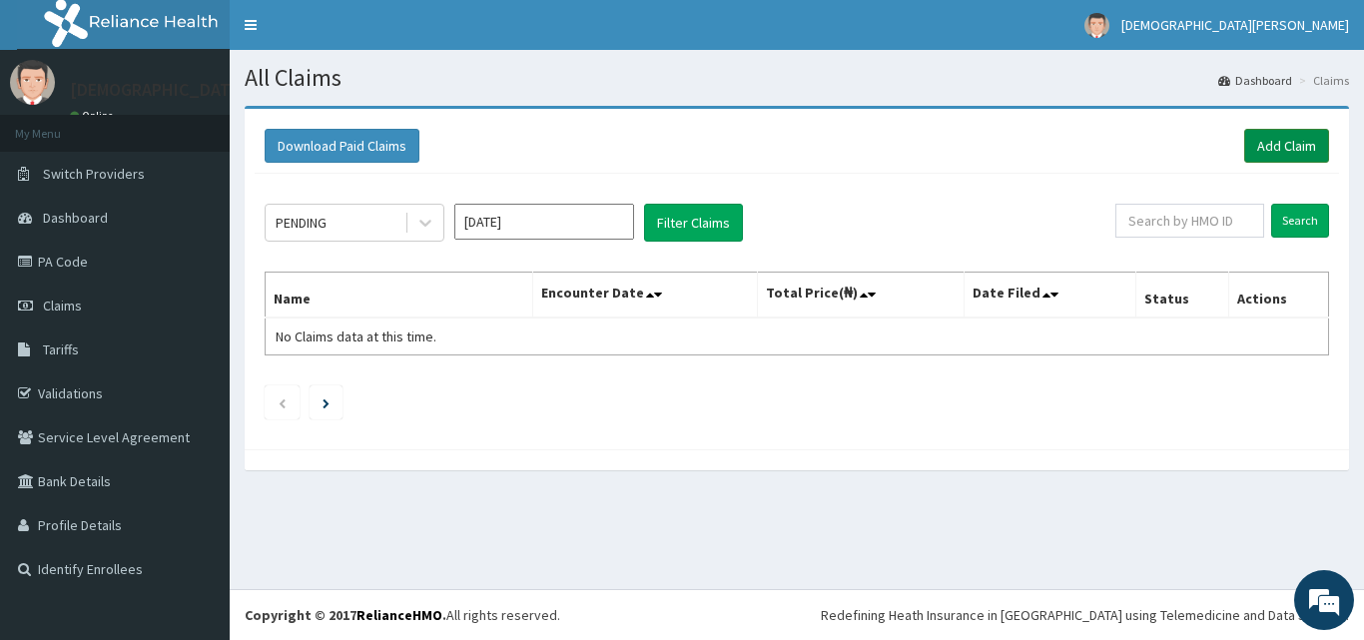
click at [1269, 144] on link "Add Claim" at bounding box center [1286, 146] width 85 height 34
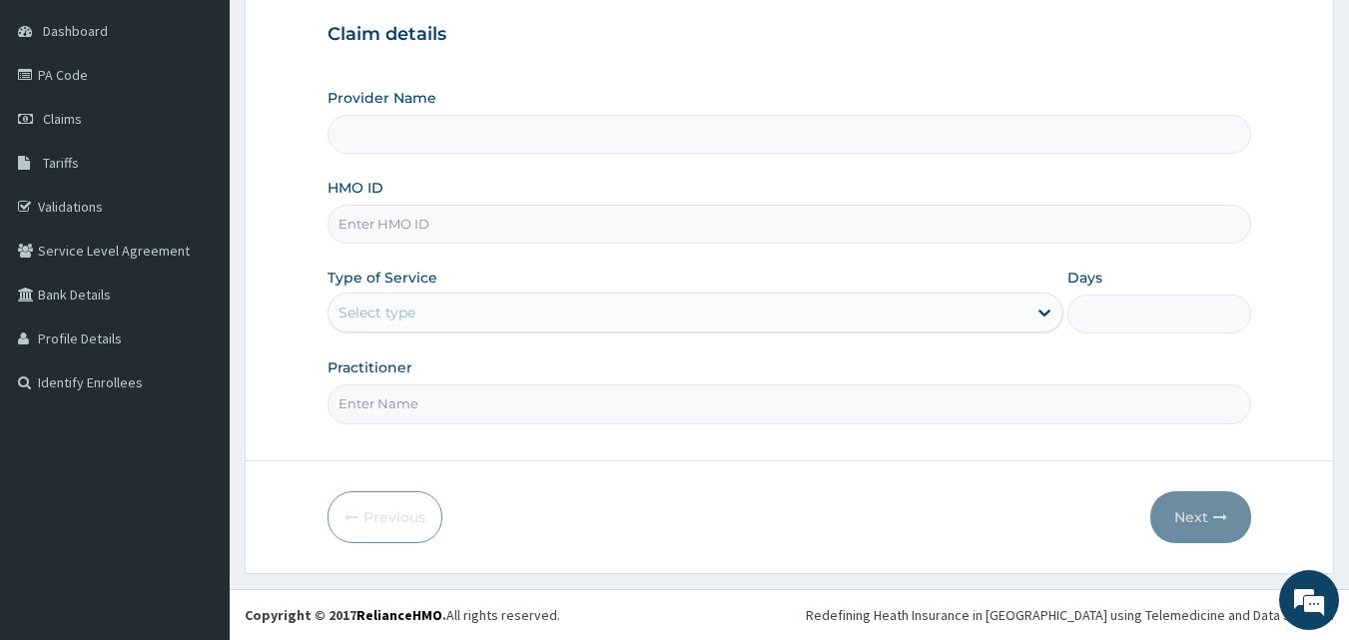
type input "[GEOGRAPHIC_DATA]"
click at [410, 230] on input "HMO ID" at bounding box center [790, 224] width 925 height 39
type input "CAM/10040/C"
click at [411, 311] on div "Select type" at bounding box center [377, 313] width 77 height 20
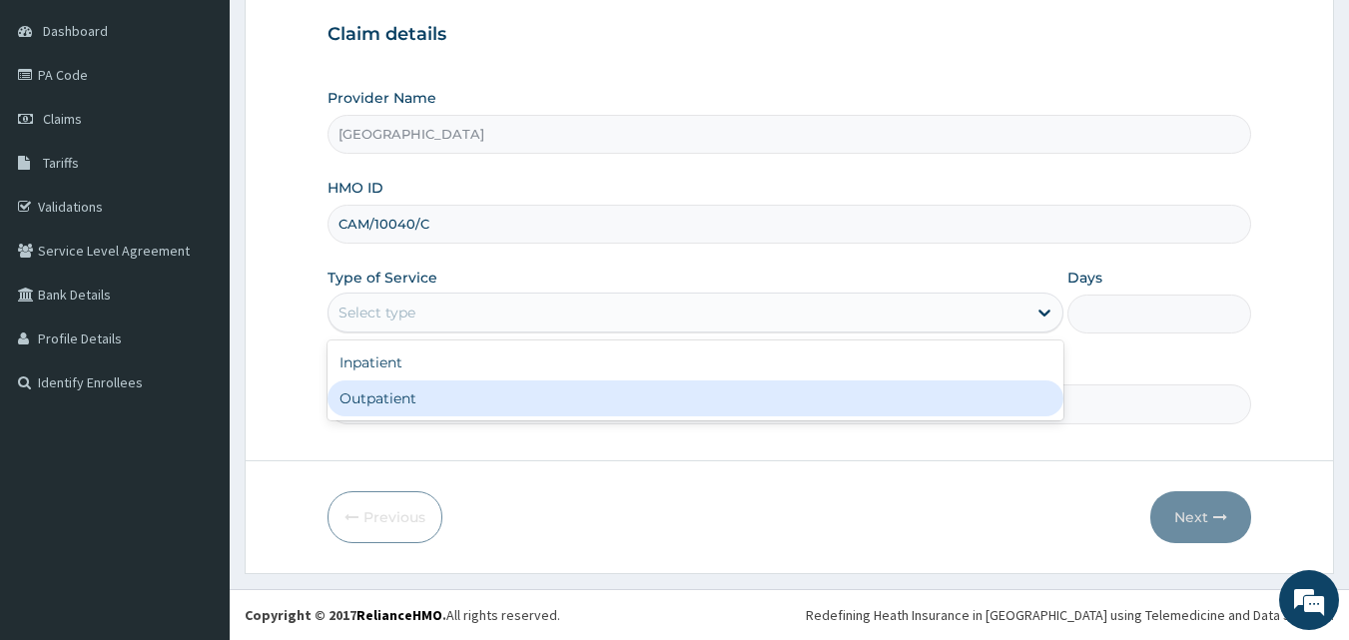
click at [423, 394] on div "Outpatient" at bounding box center [696, 399] width 736 height 36
type input "1"
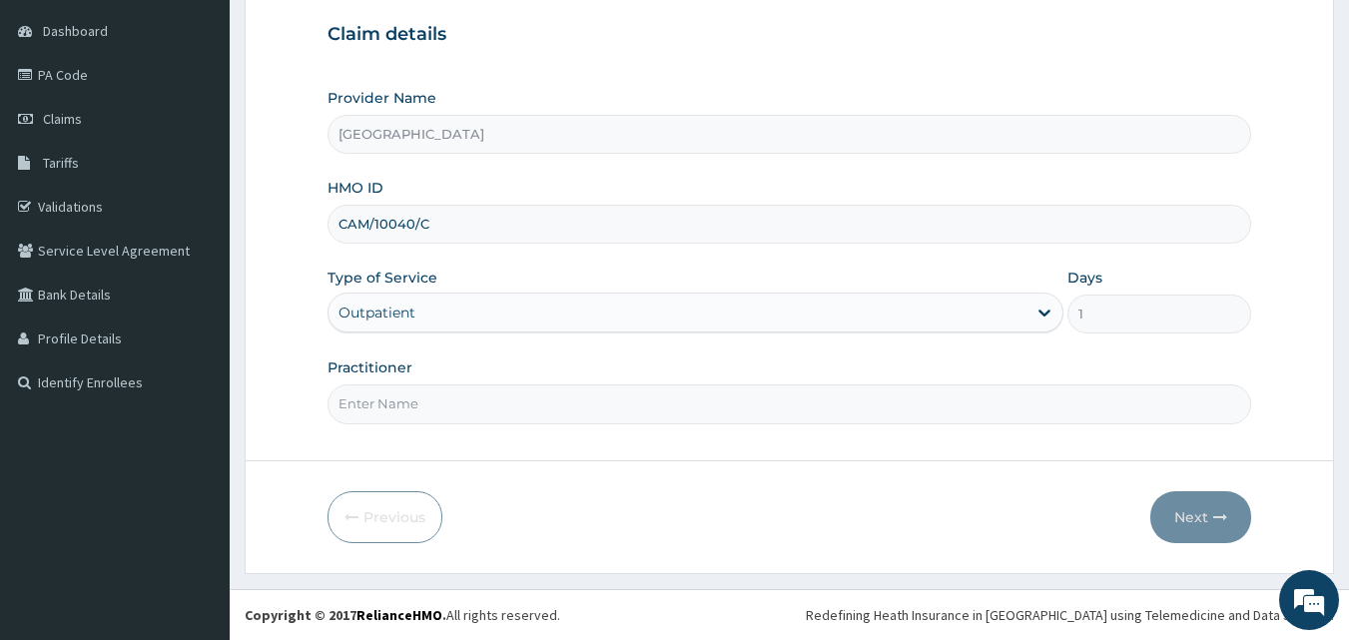
click at [501, 406] on input "Practitioner" at bounding box center [790, 404] width 925 height 39
type input "[PERSON_NAME] EZE"
click at [1196, 510] on button "Next" at bounding box center [1201, 517] width 101 height 52
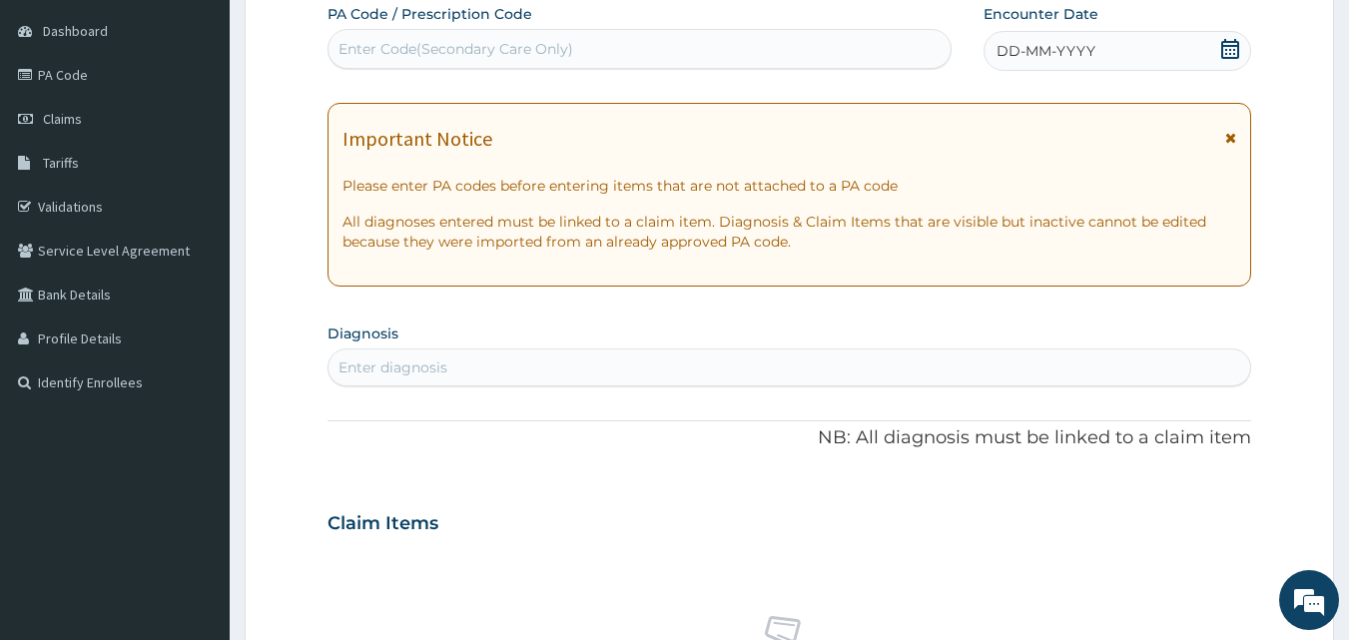
click at [563, 55] on div "Enter Code(Secondary Care Only)" at bounding box center [456, 49] width 235 height 20
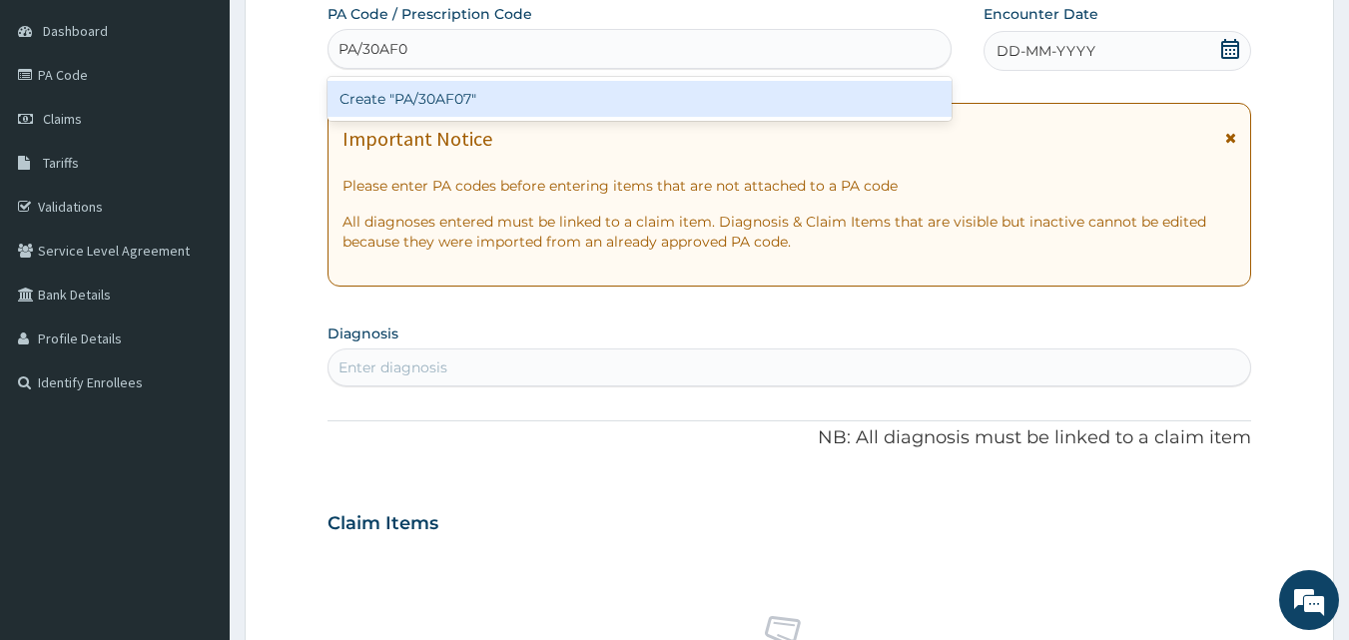
type input "PA/30AF07"
click at [554, 105] on div "Create "PA/30AF07"" at bounding box center [640, 99] width 625 height 36
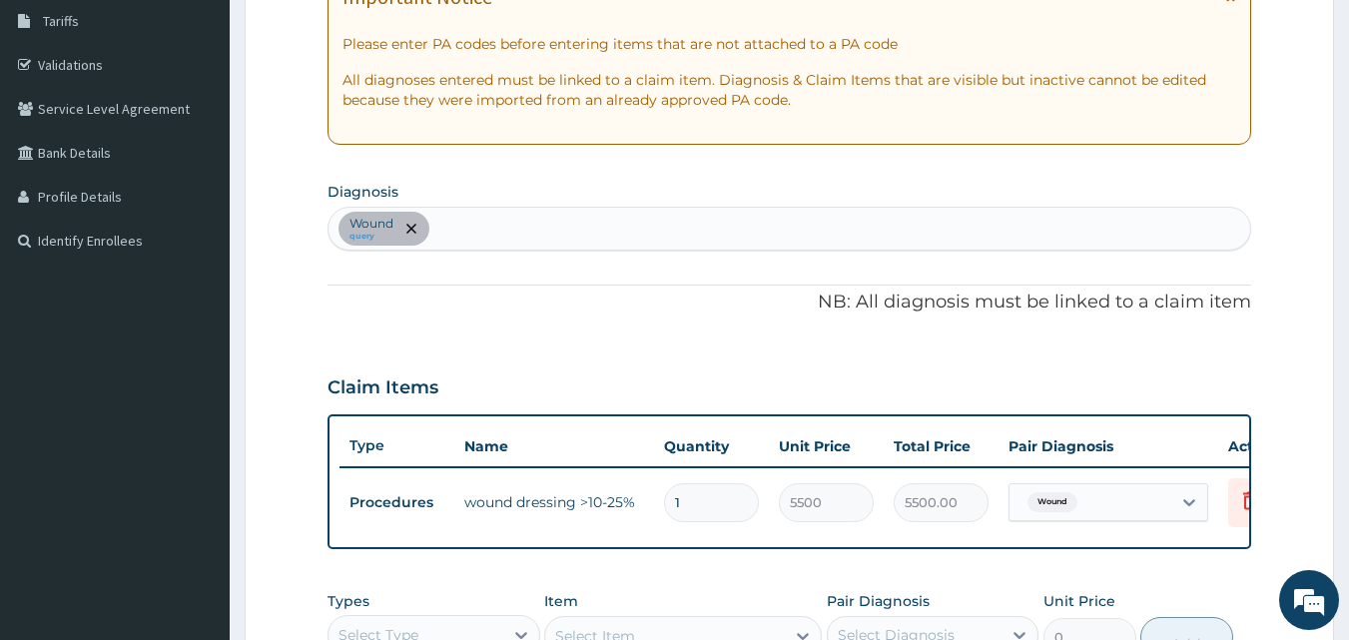
scroll to position [246, 0]
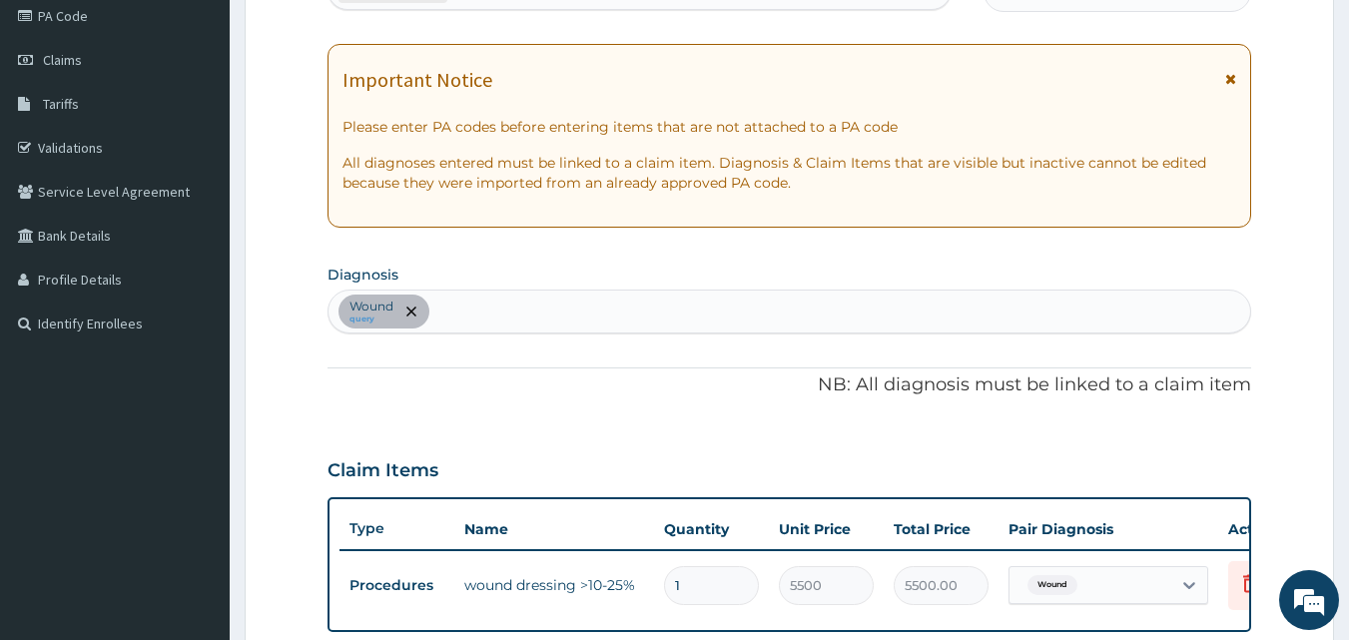
click at [491, 321] on div "Wound query" at bounding box center [790, 312] width 923 height 42
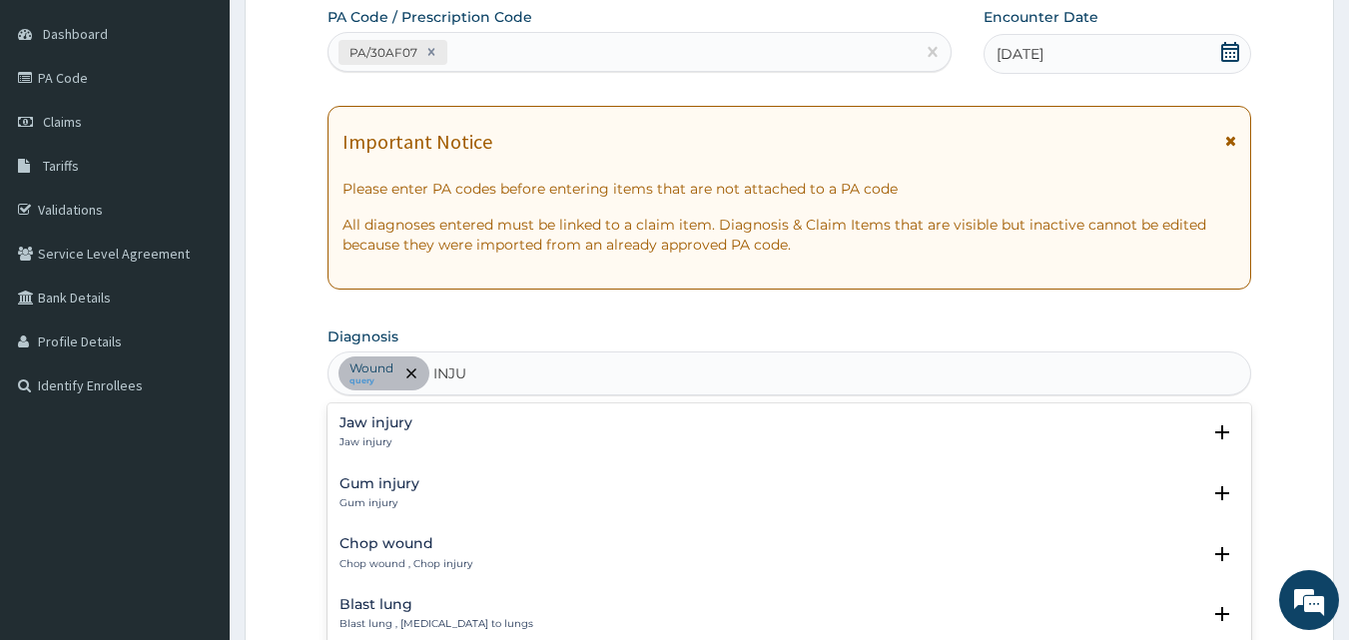
scroll to position [183, 0]
type input "INJU"
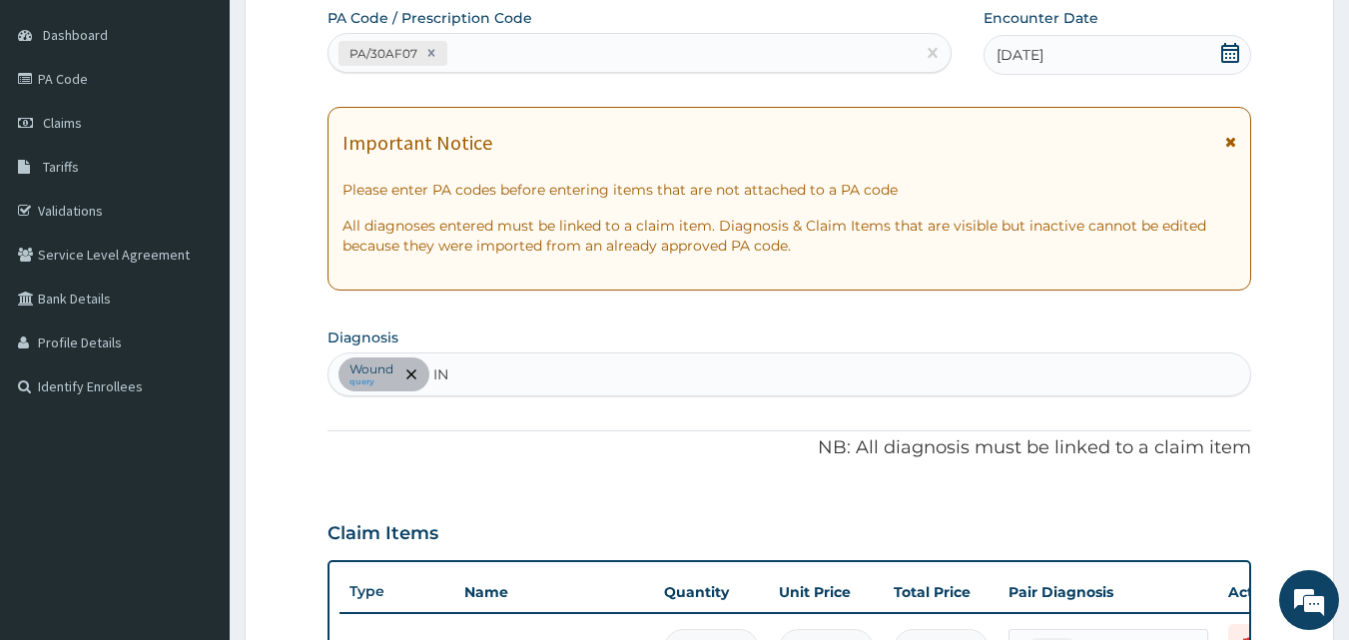
type input "INJ"
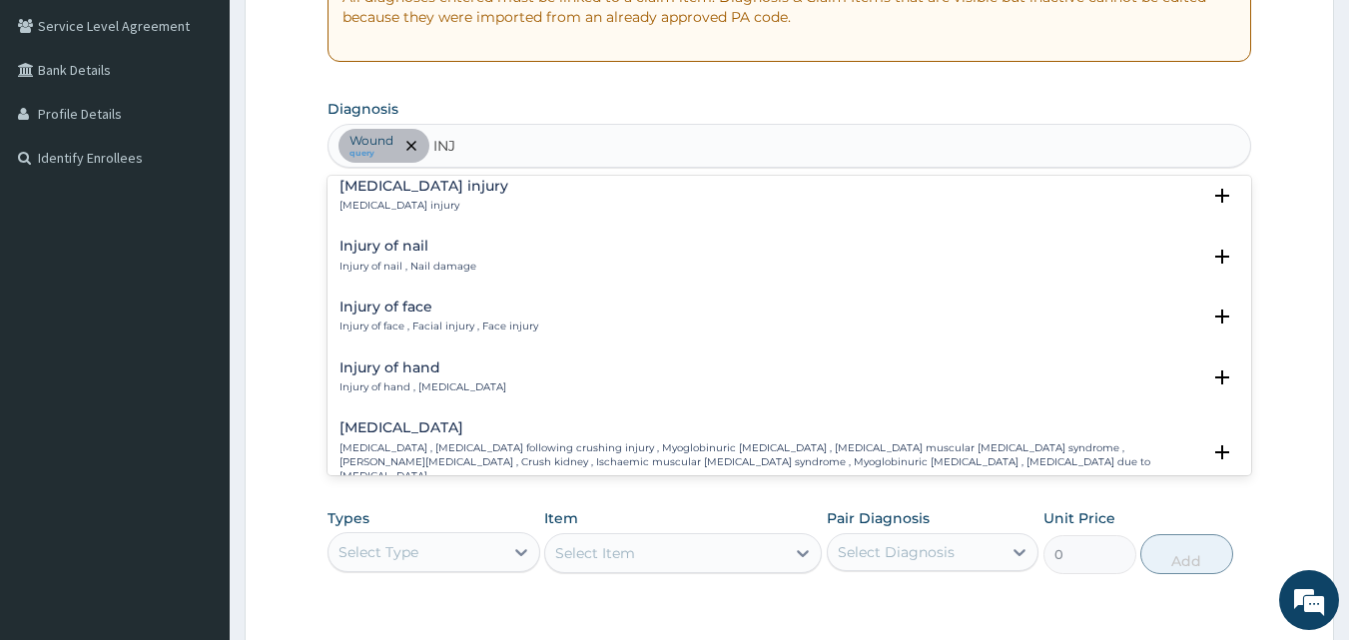
scroll to position [2318, 0]
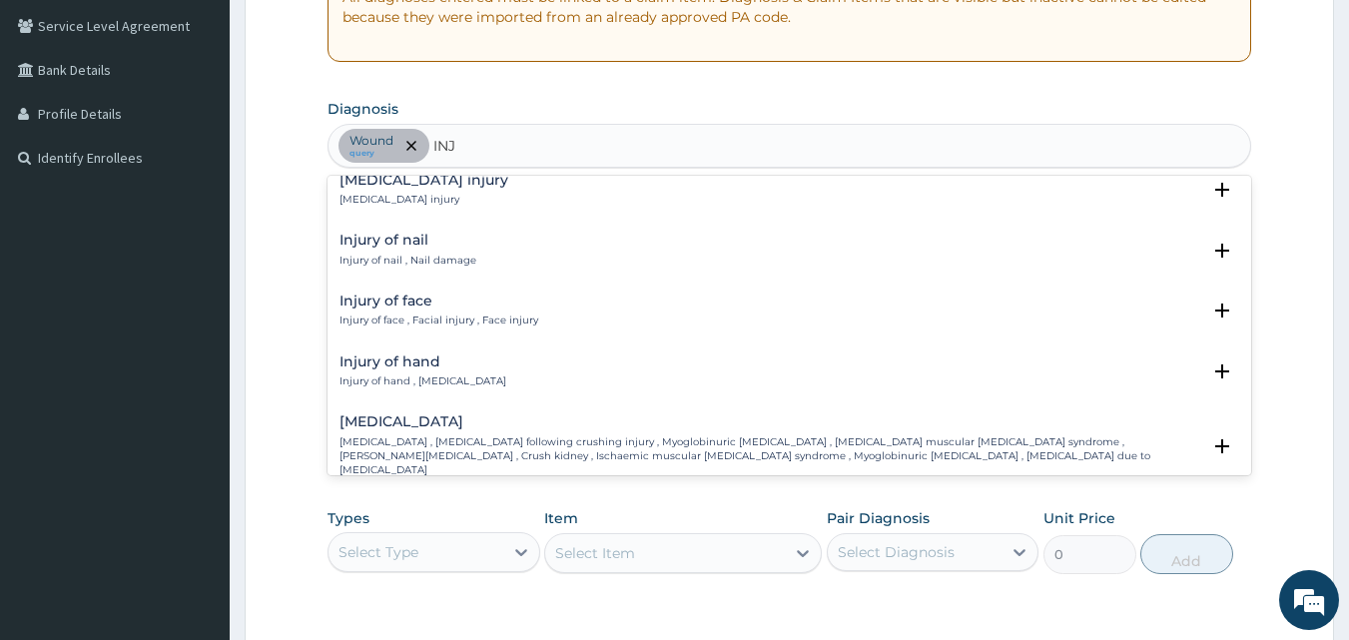
click at [402, 363] on h4 "Injury of hand" at bounding box center [423, 362] width 167 height 15
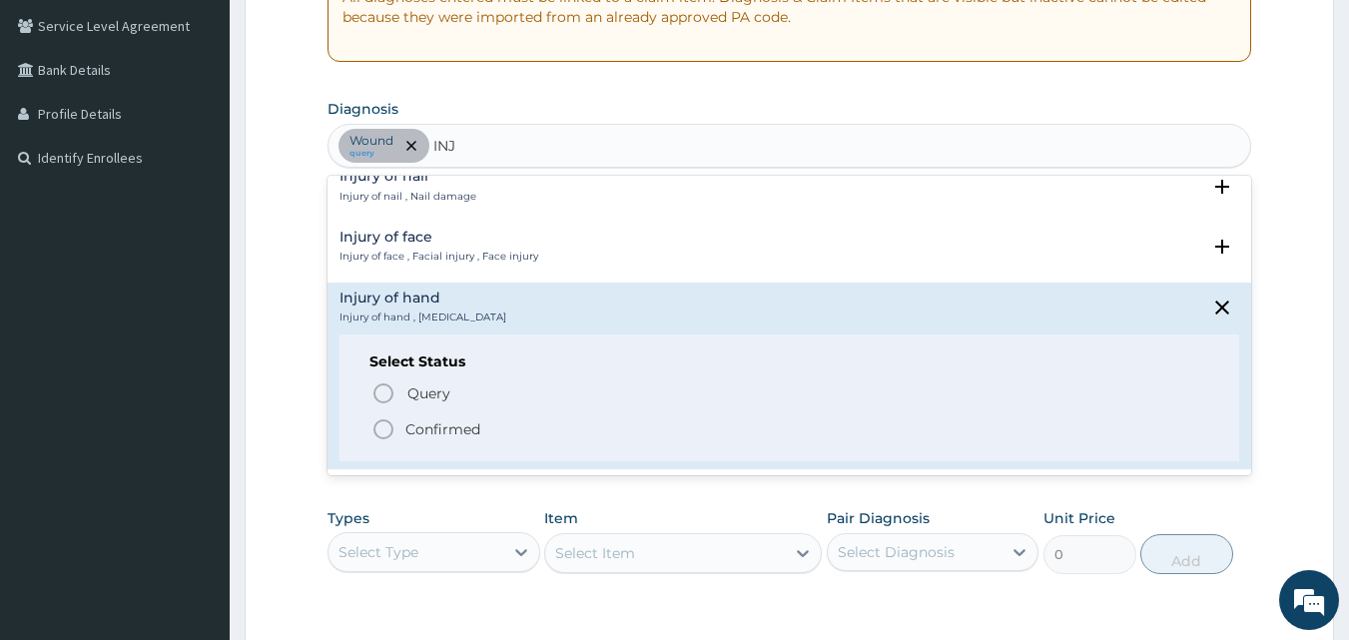
scroll to position [2394, 0]
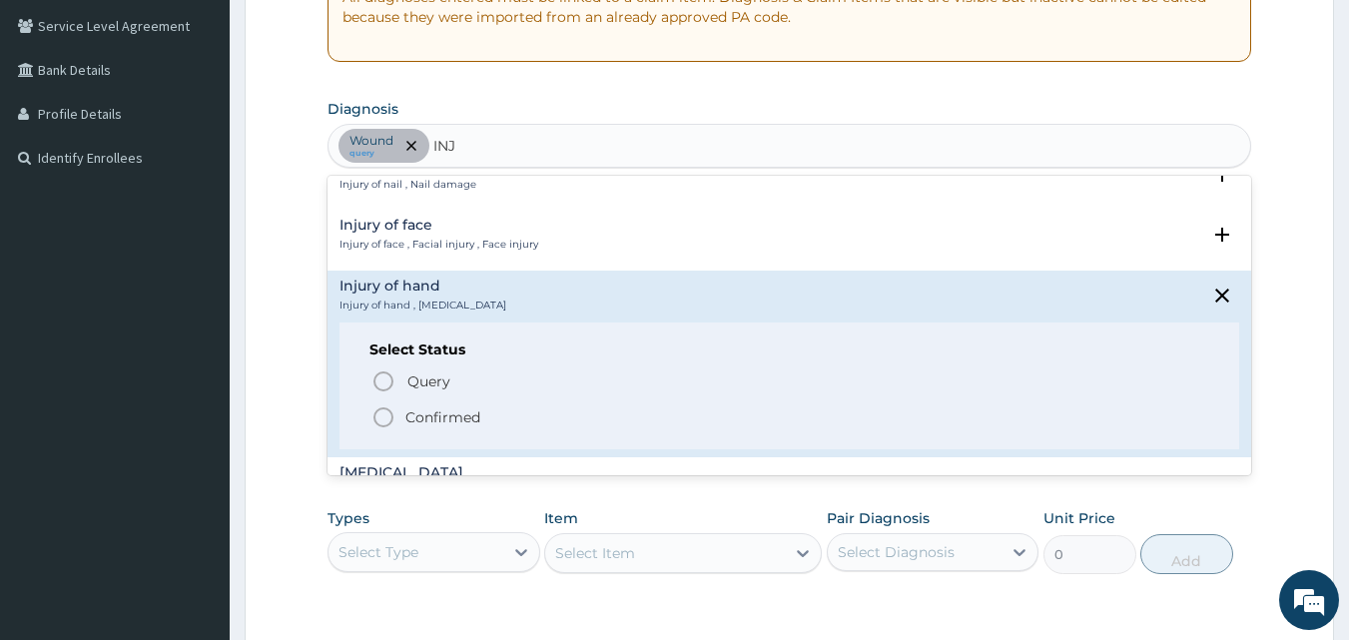
click at [386, 418] on icon "status option filled" at bounding box center [384, 418] width 24 height 24
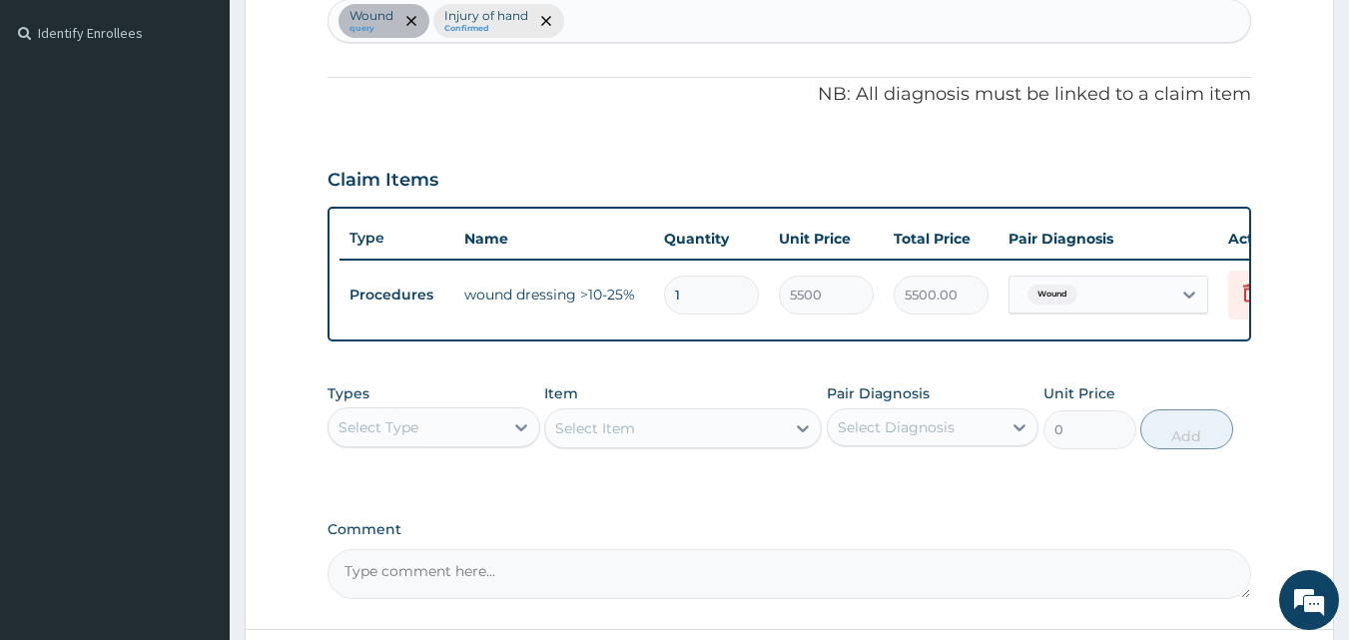
scroll to position [573, 0]
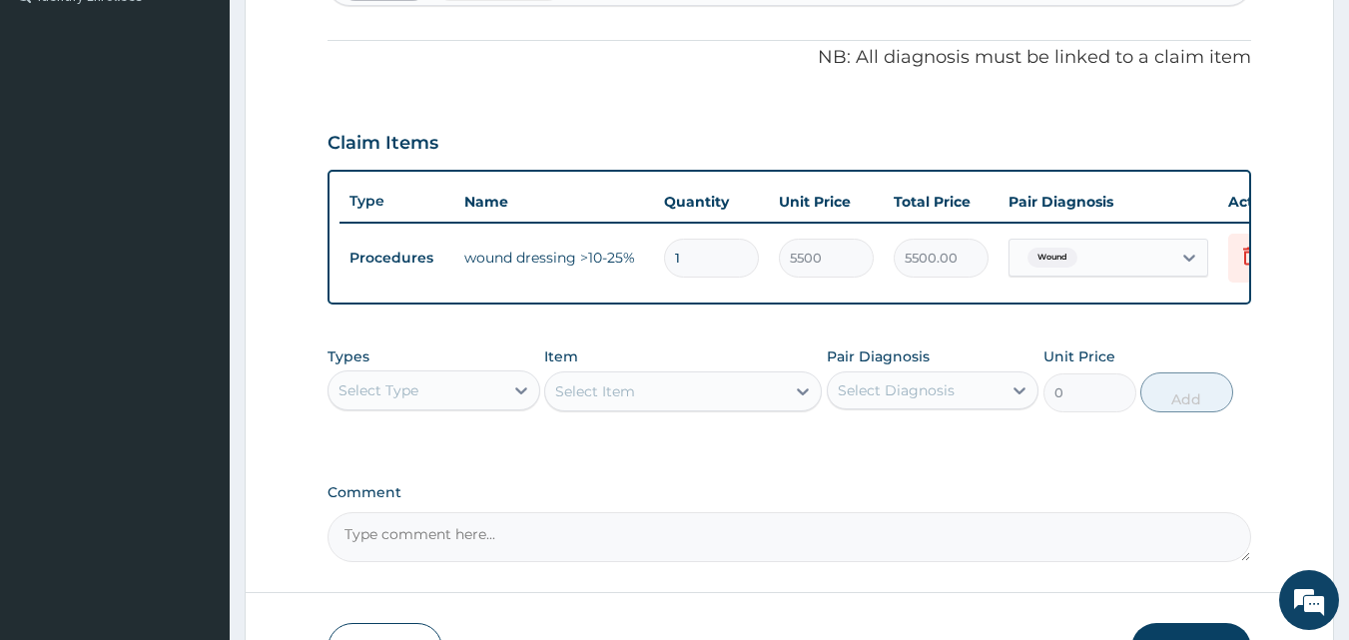
click at [487, 407] on div "Select Type" at bounding box center [416, 391] width 175 height 32
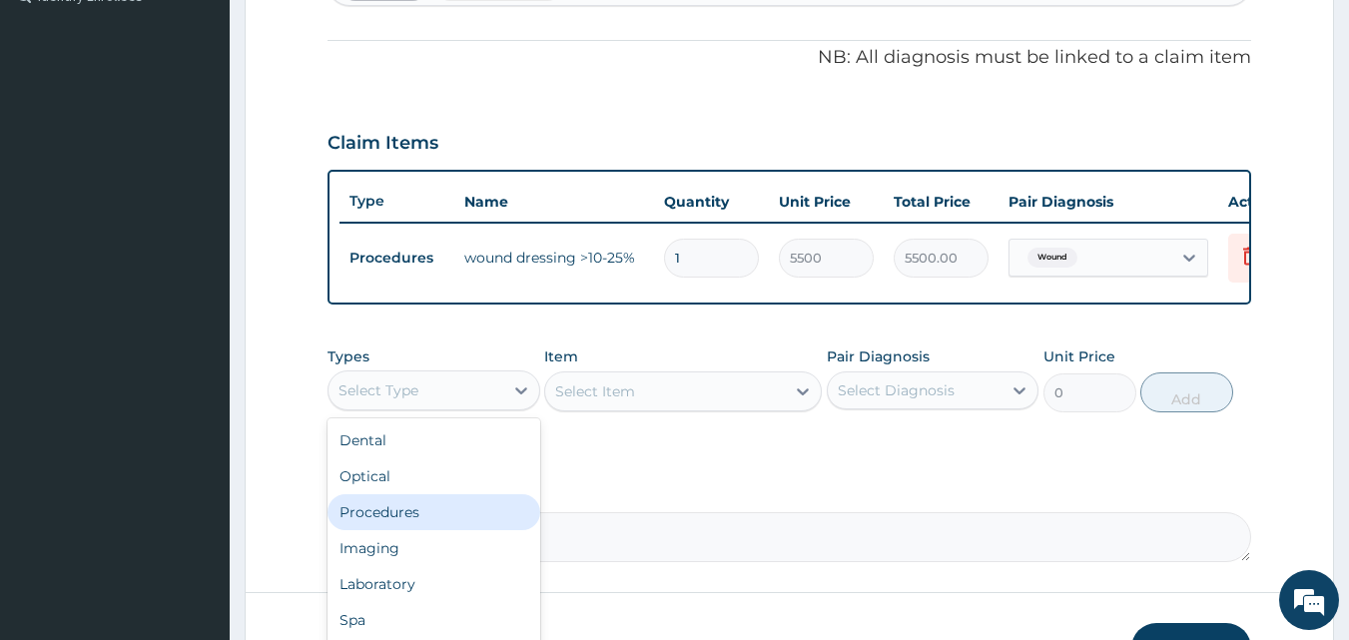
click at [479, 513] on div "Procedures" at bounding box center [434, 512] width 213 height 36
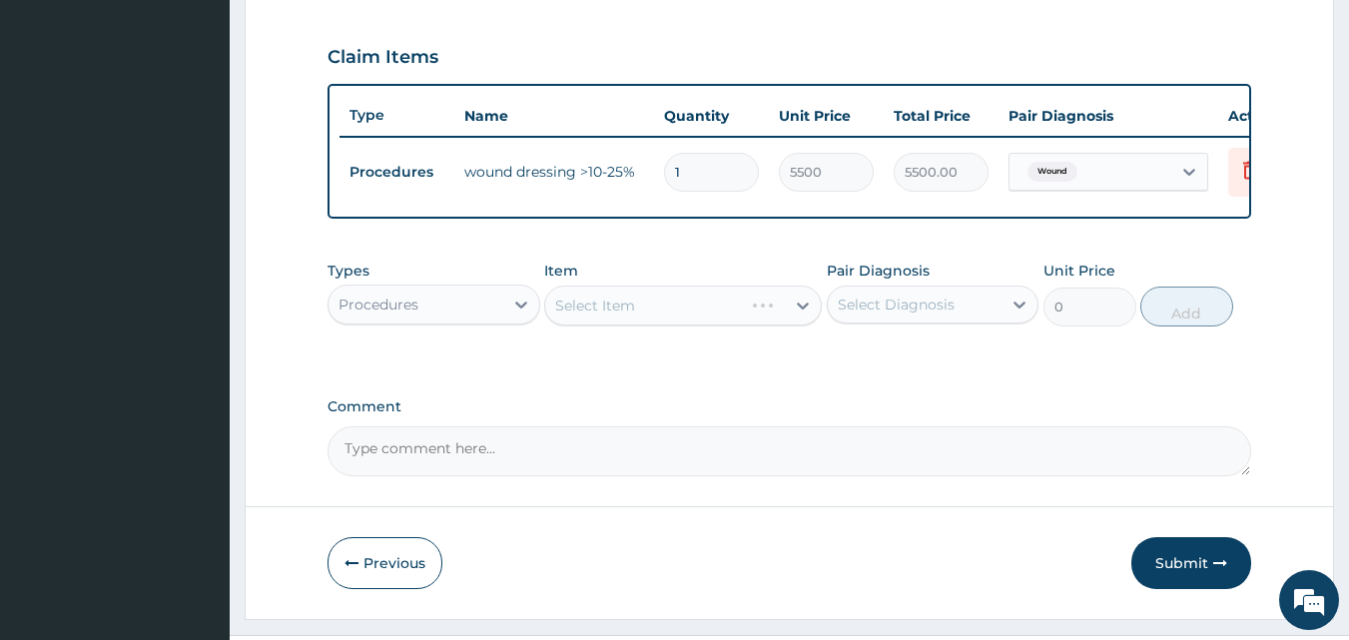
scroll to position [708, 0]
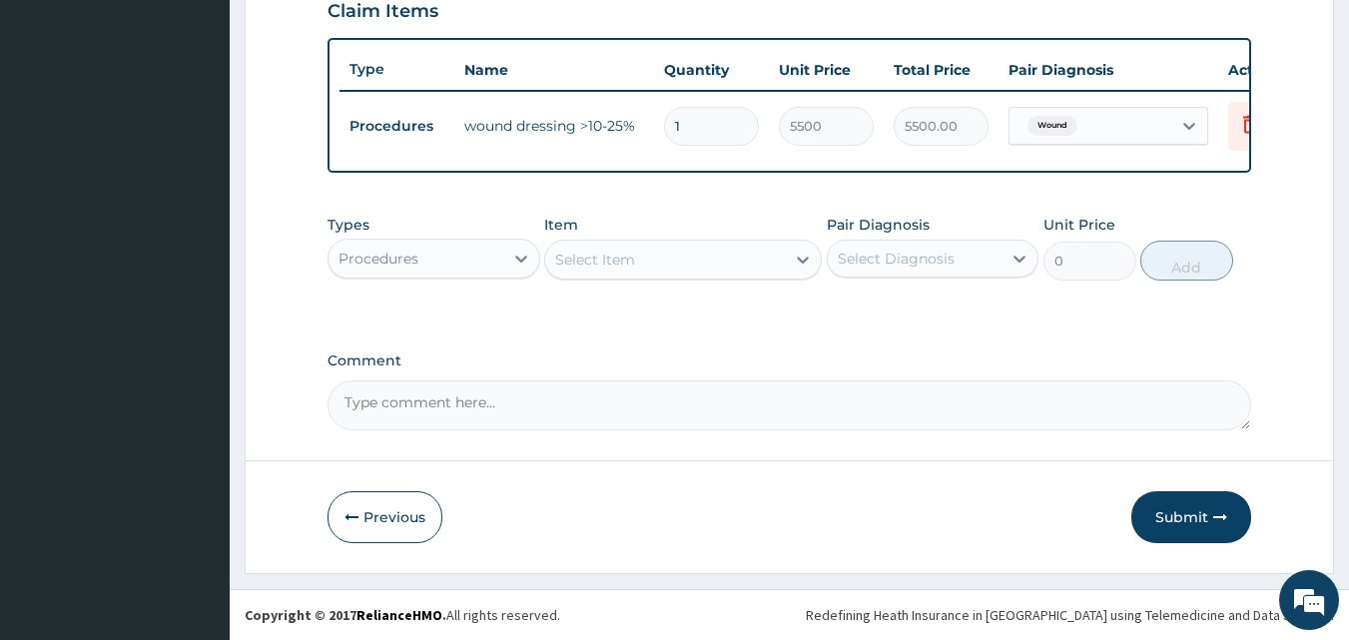
click at [666, 276] on div "Select Item" at bounding box center [665, 260] width 240 height 32
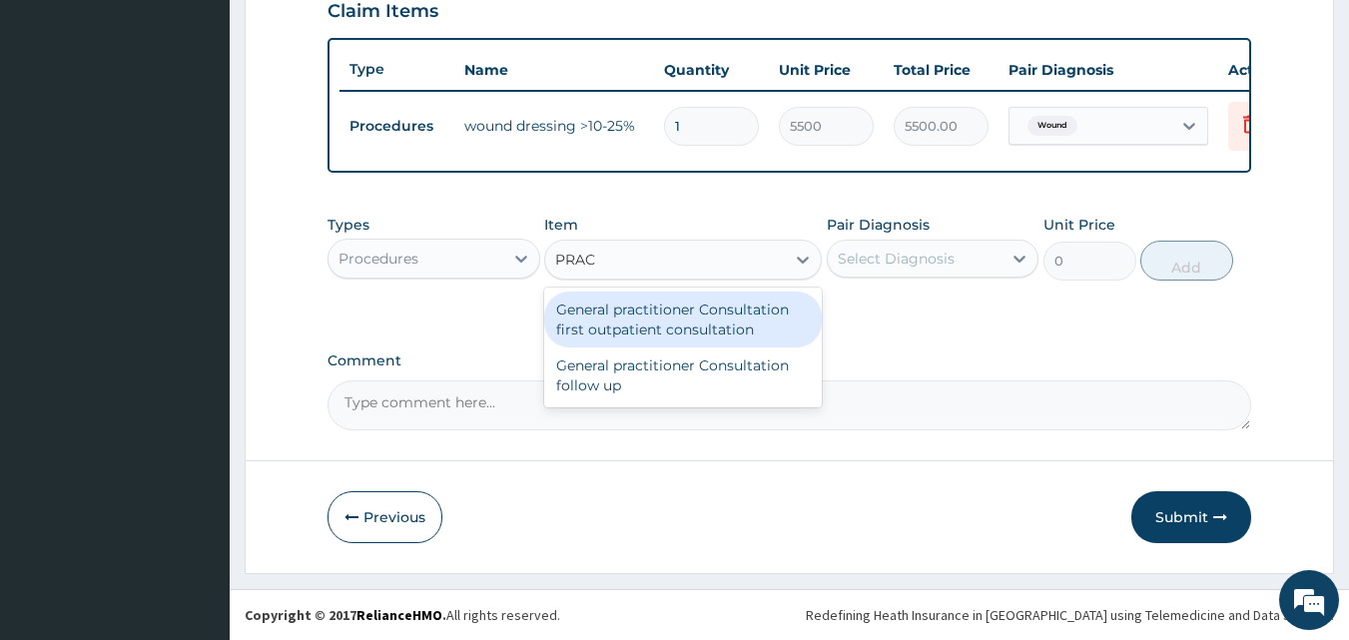
type input "PRACT"
click at [667, 337] on div "General practitioner Consultation first outpatient consultation" at bounding box center [683, 320] width 278 height 56
type input "3000"
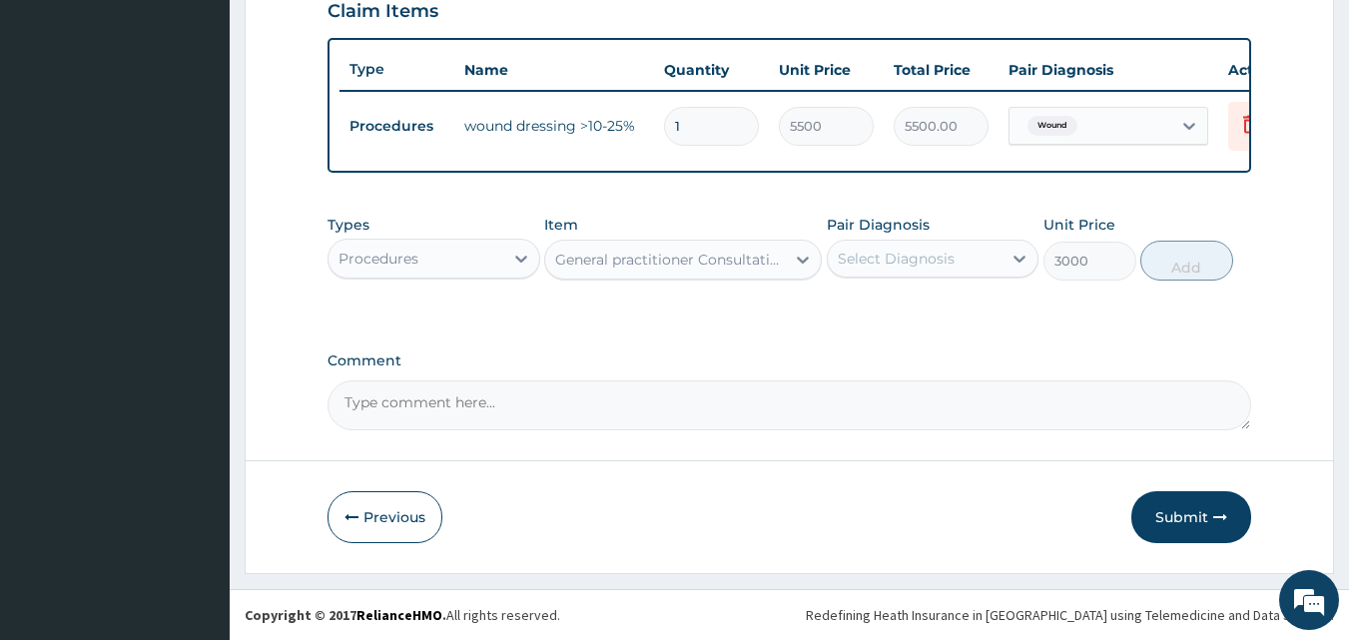
click at [886, 275] on div "Select Diagnosis" at bounding box center [915, 259] width 175 height 32
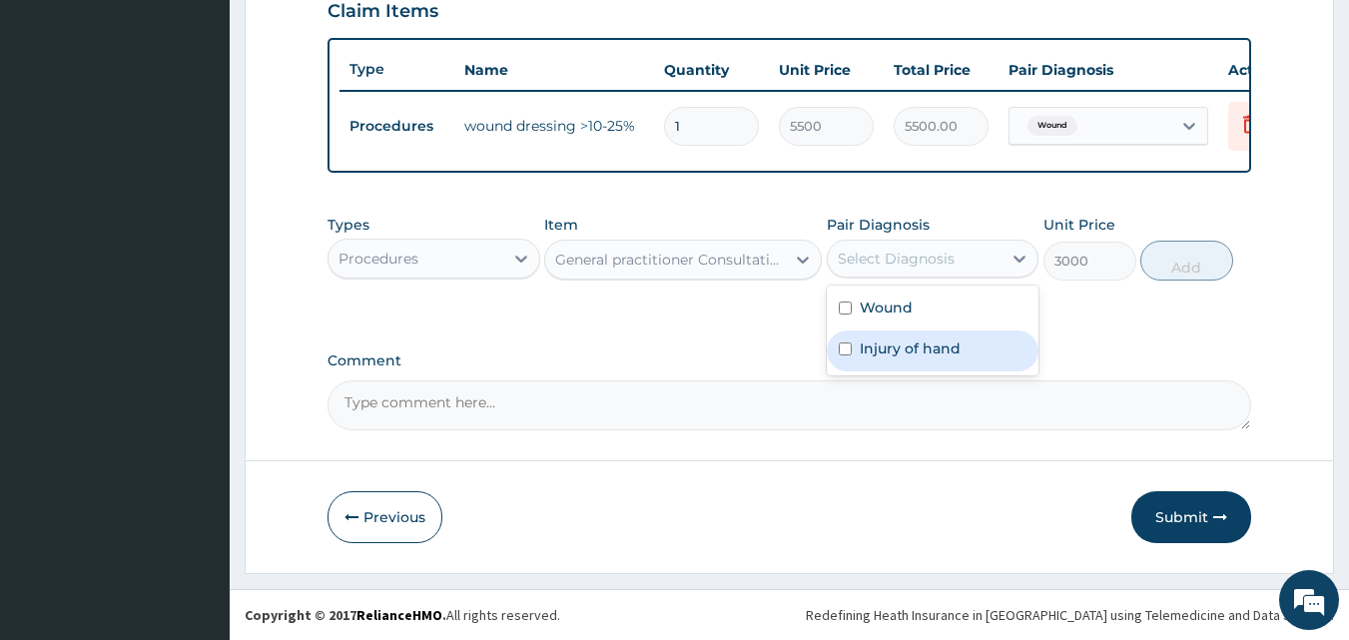
click at [887, 359] on label "Injury of hand" at bounding box center [910, 349] width 101 height 20
checkbox input "true"
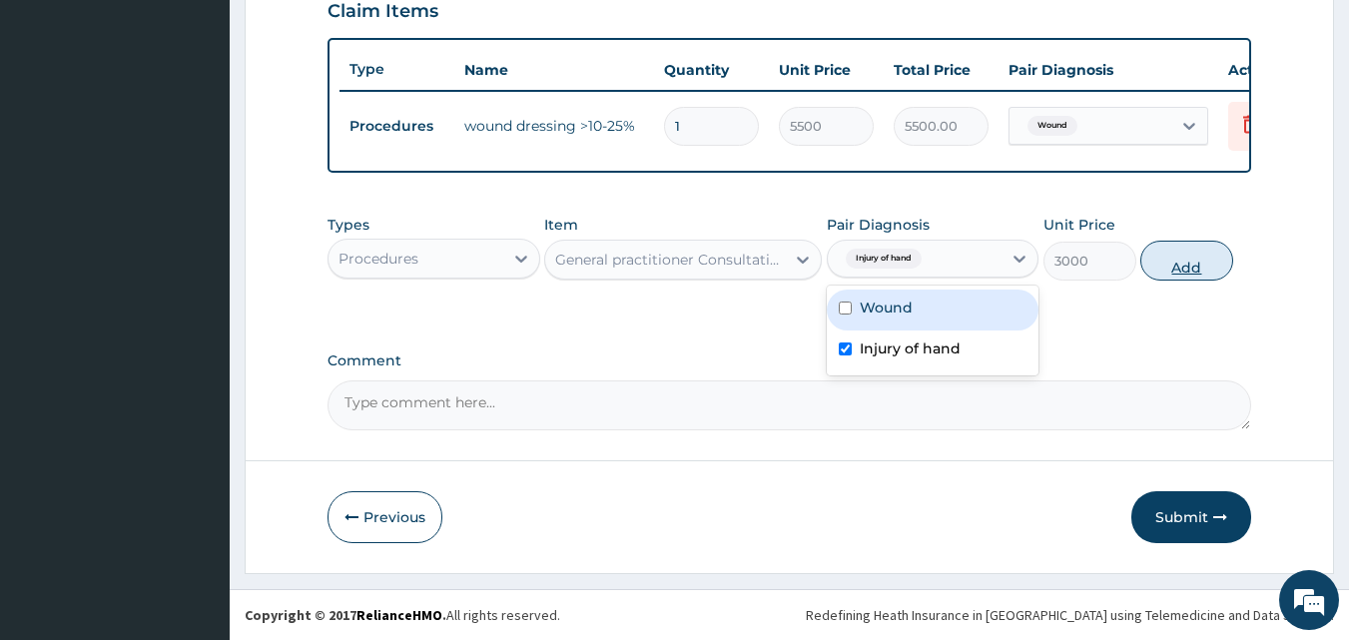
click at [1198, 276] on button "Add" at bounding box center [1187, 261] width 93 height 40
type input "0"
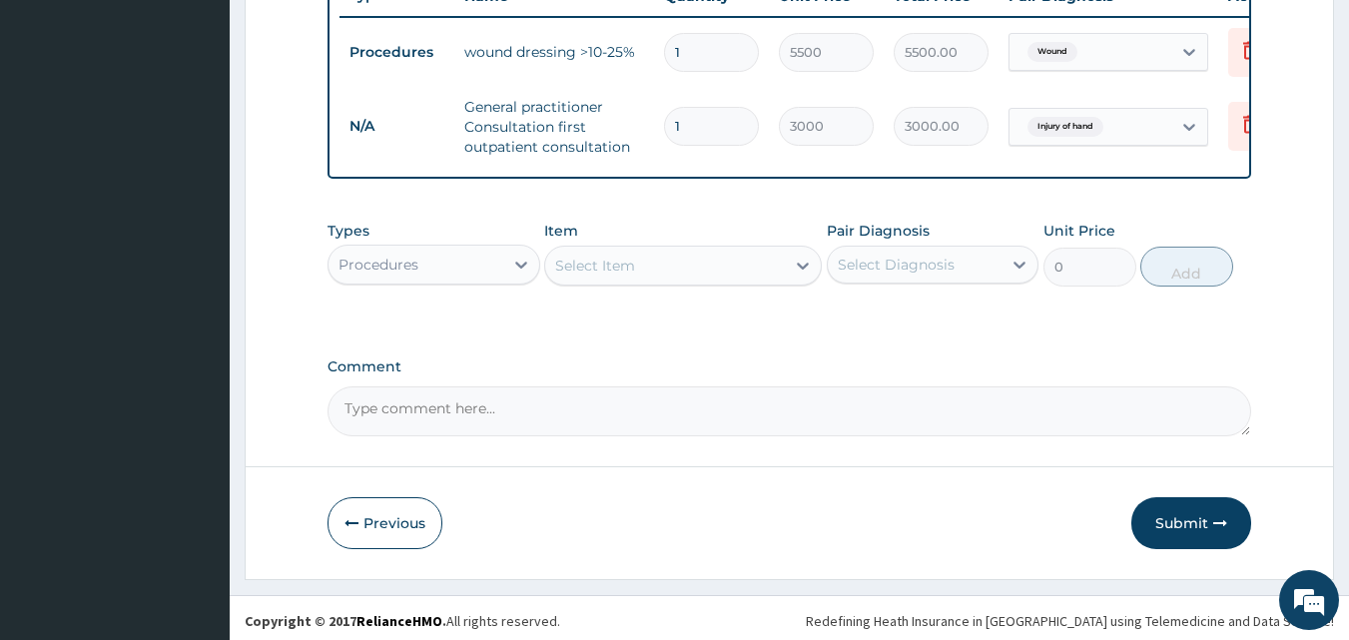
scroll to position [800, 0]
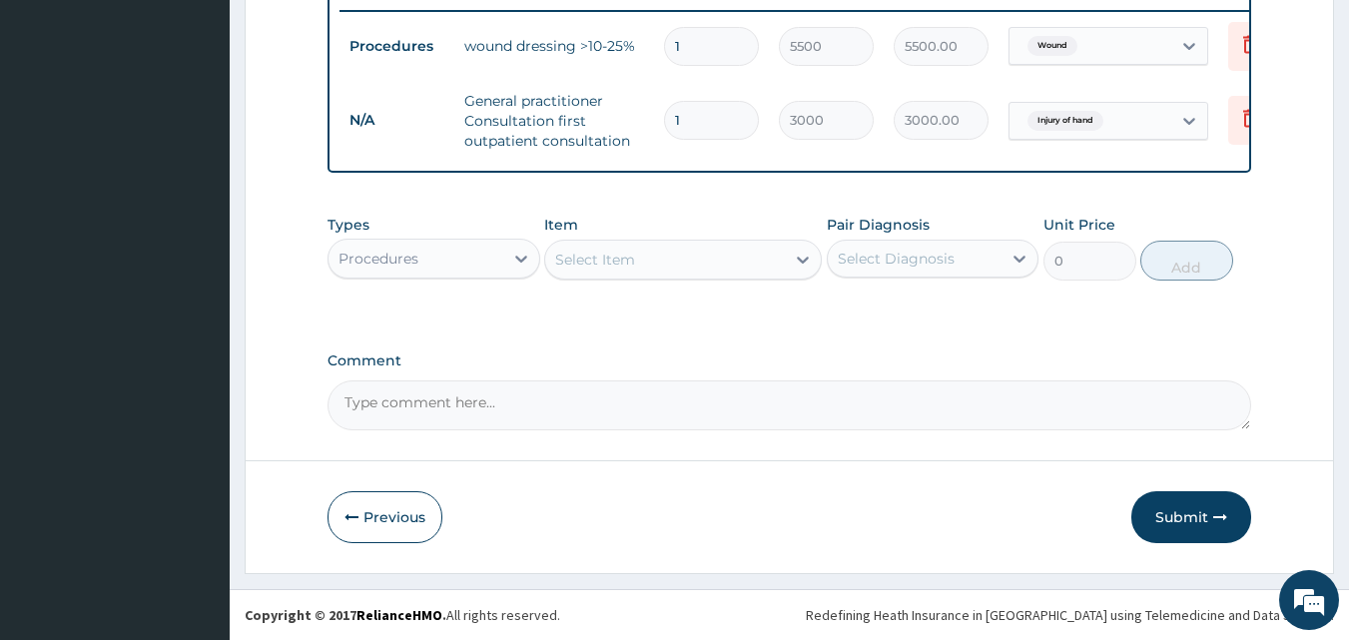
click at [587, 268] on div "Select Item" at bounding box center [595, 260] width 80 height 20
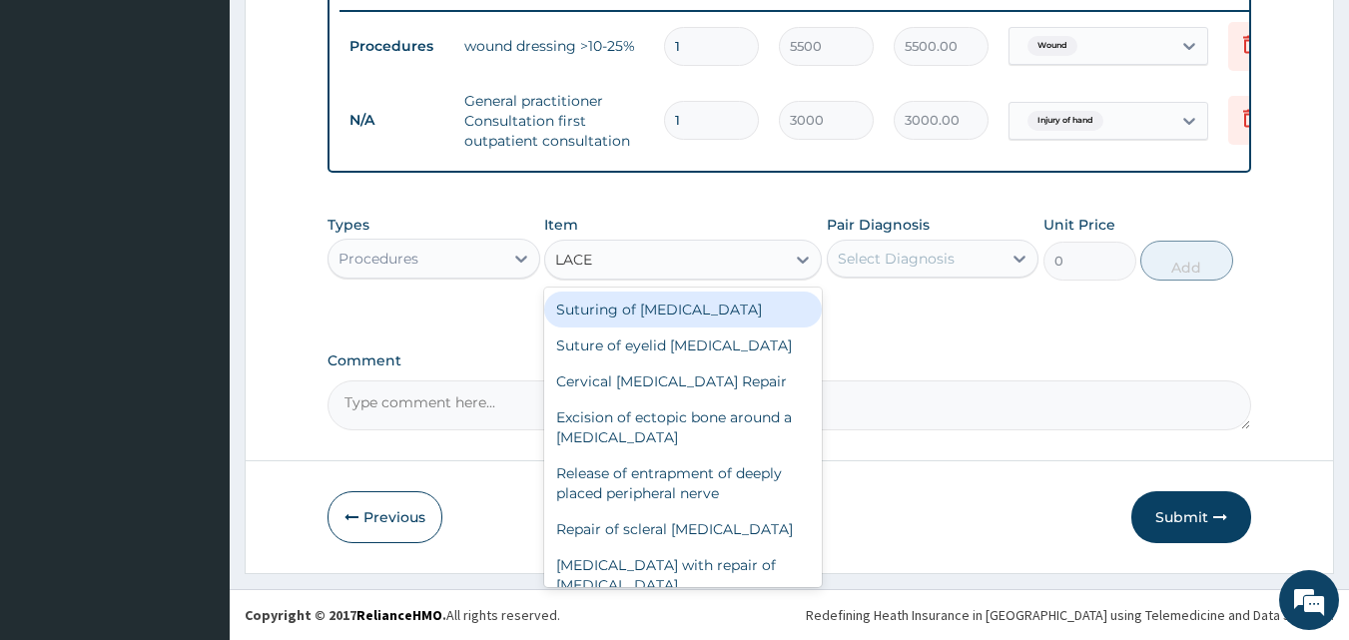
type input "LACER"
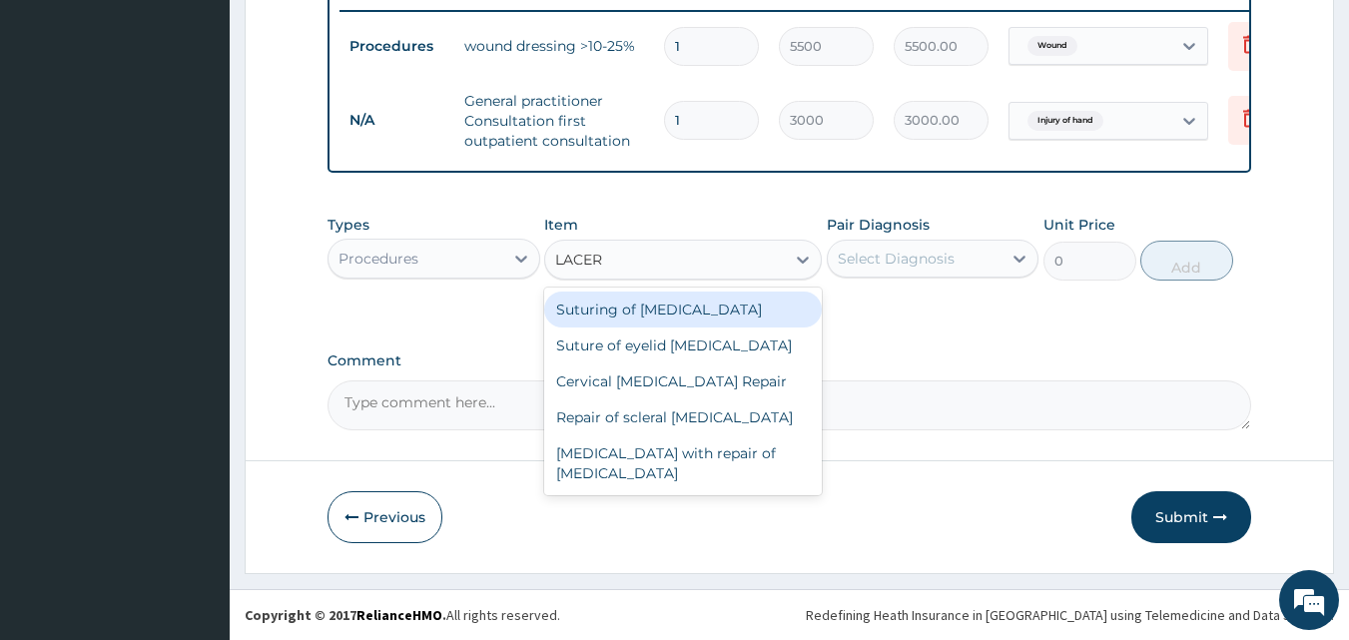
click at [606, 312] on div "Suturing of [MEDICAL_DATA]" at bounding box center [683, 310] width 278 height 36
type input "5000"
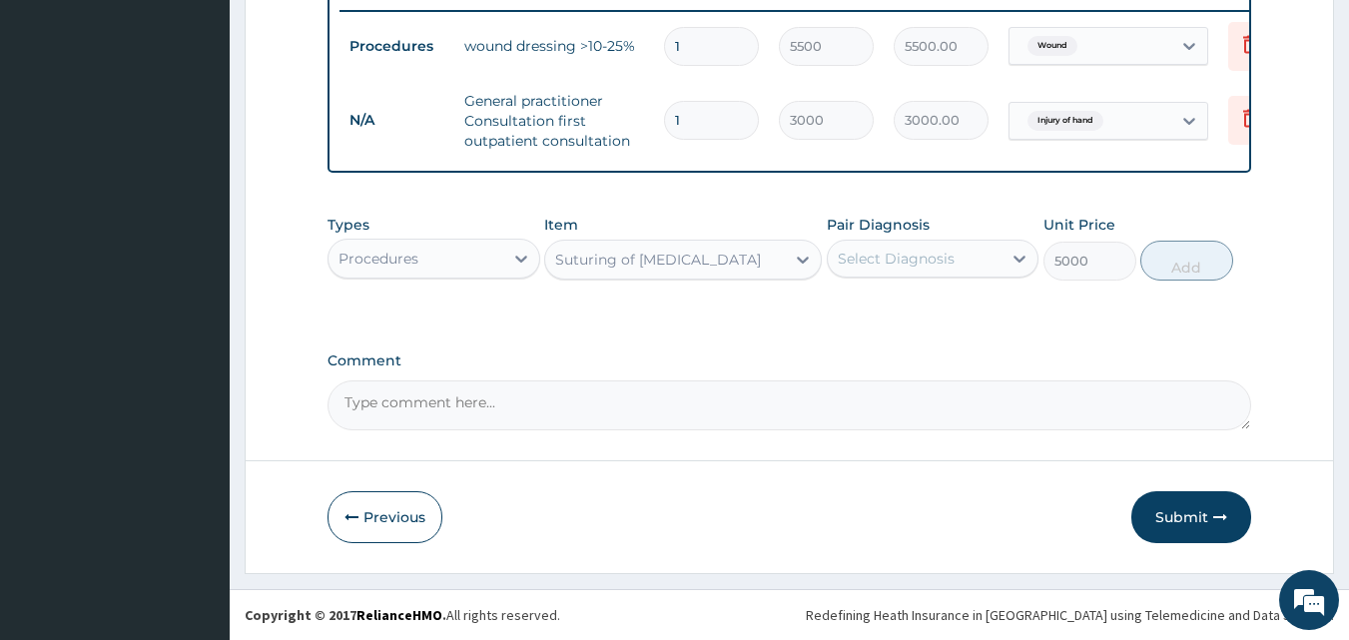
click at [704, 270] on div "Suturing of [MEDICAL_DATA]" at bounding box center [665, 260] width 240 height 32
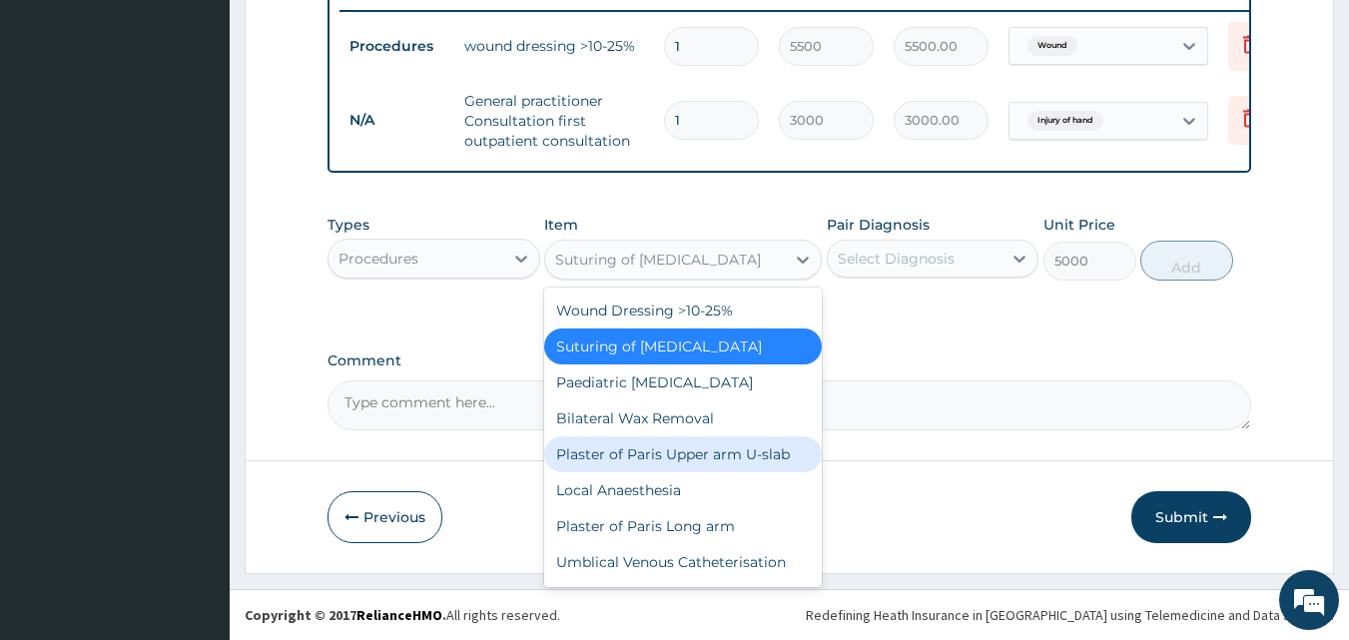
scroll to position [451, 0]
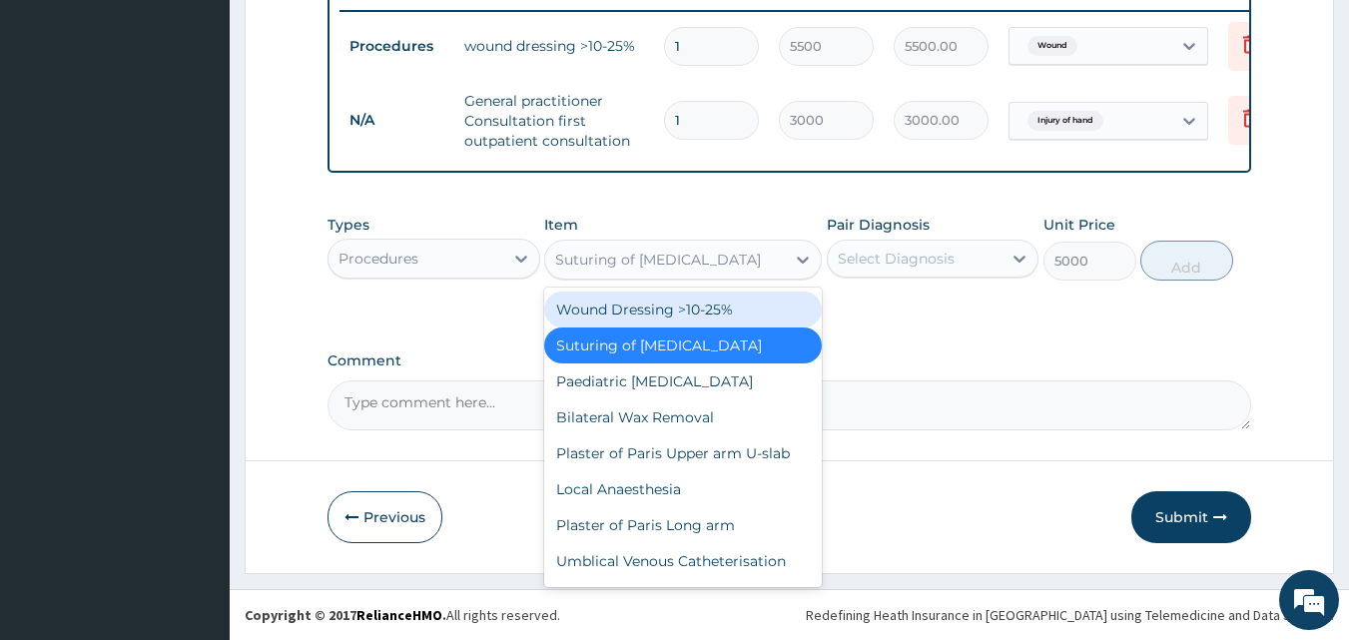
click at [718, 264] on div "Suturing of [MEDICAL_DATA]" at bounding box center [665, 260] width 240 height 32
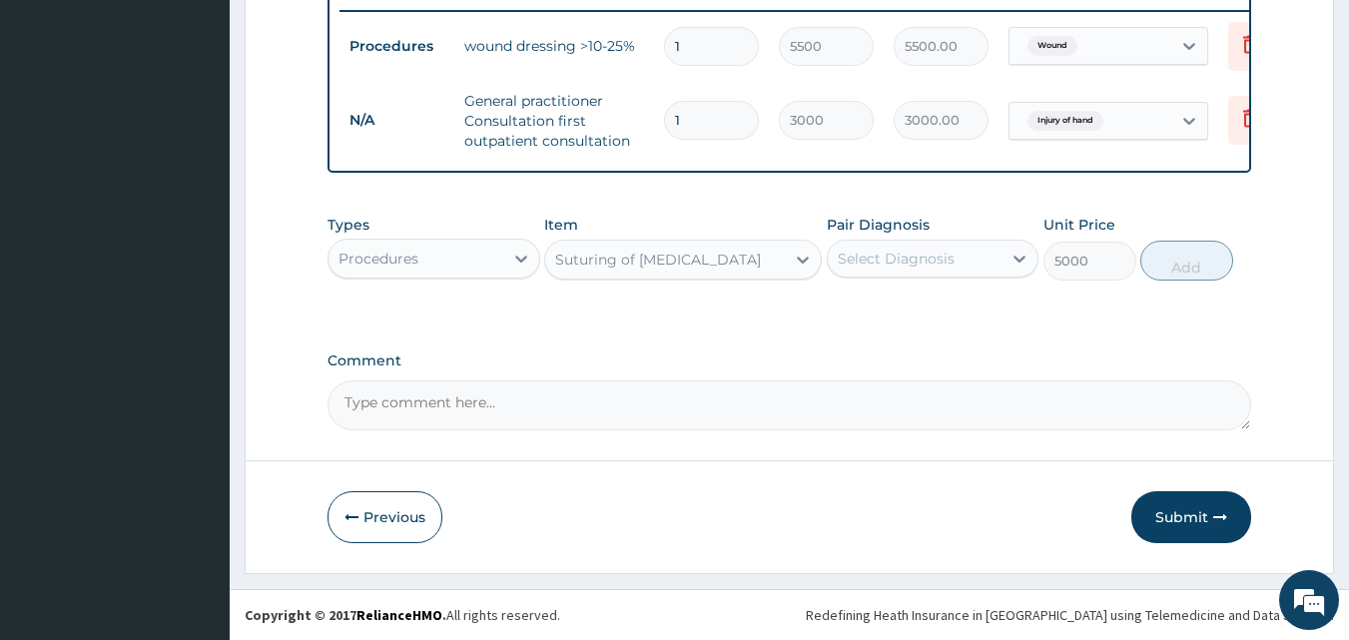
click at [739, 264] on div "Suturing of [MEDICAL_DATA]" at bounding box center [665, 260] width 240 height 32
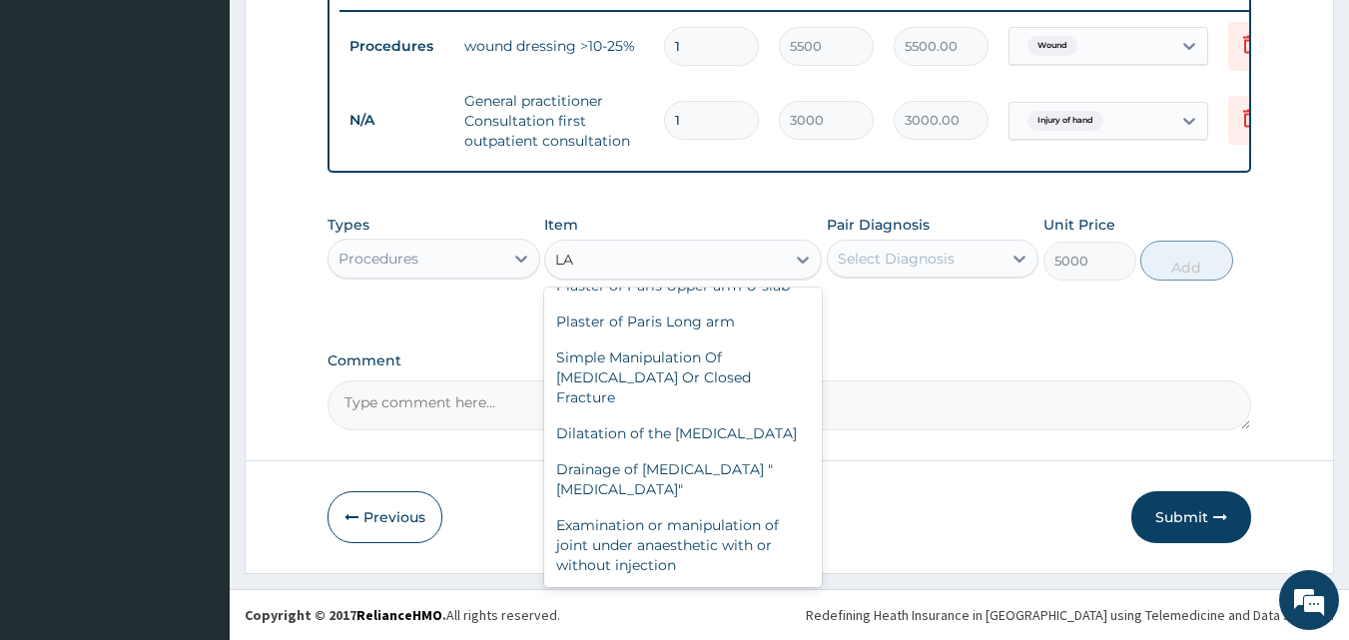
scroll to position [0, 0]
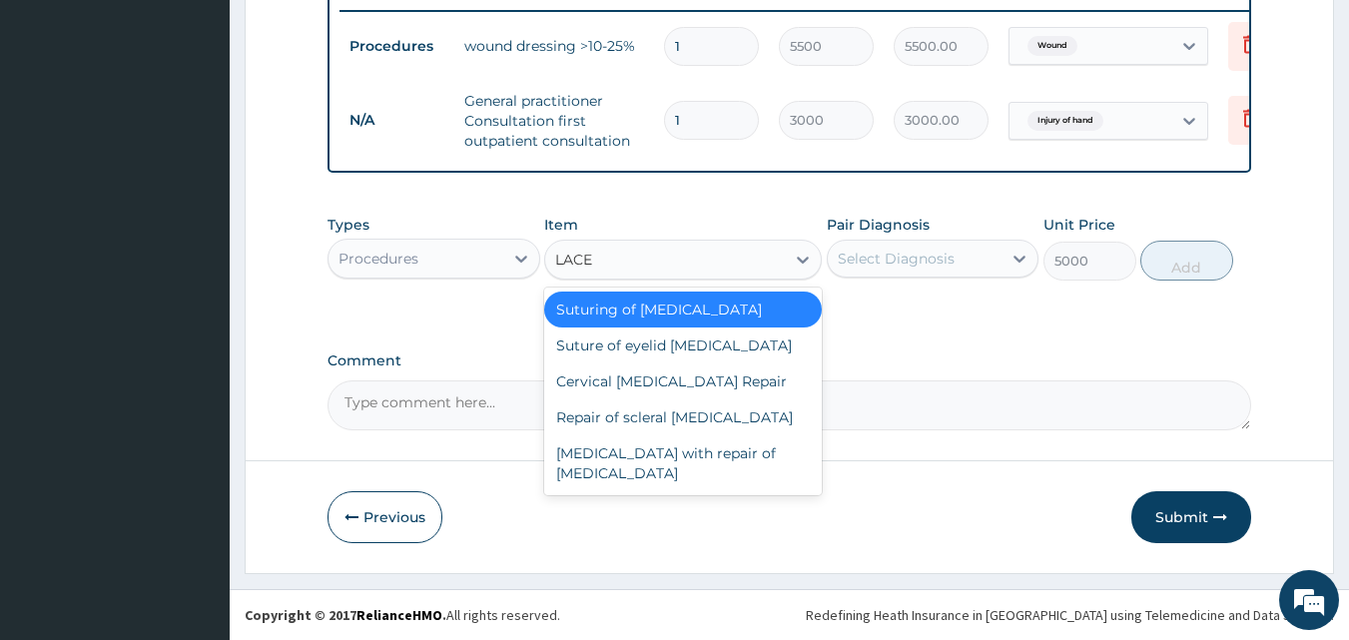
type input "LACER"
click at [712, 312] on div "Suturing of [MEDICAL_DATA]" at bounding box center [683, 310] width 278 height 36
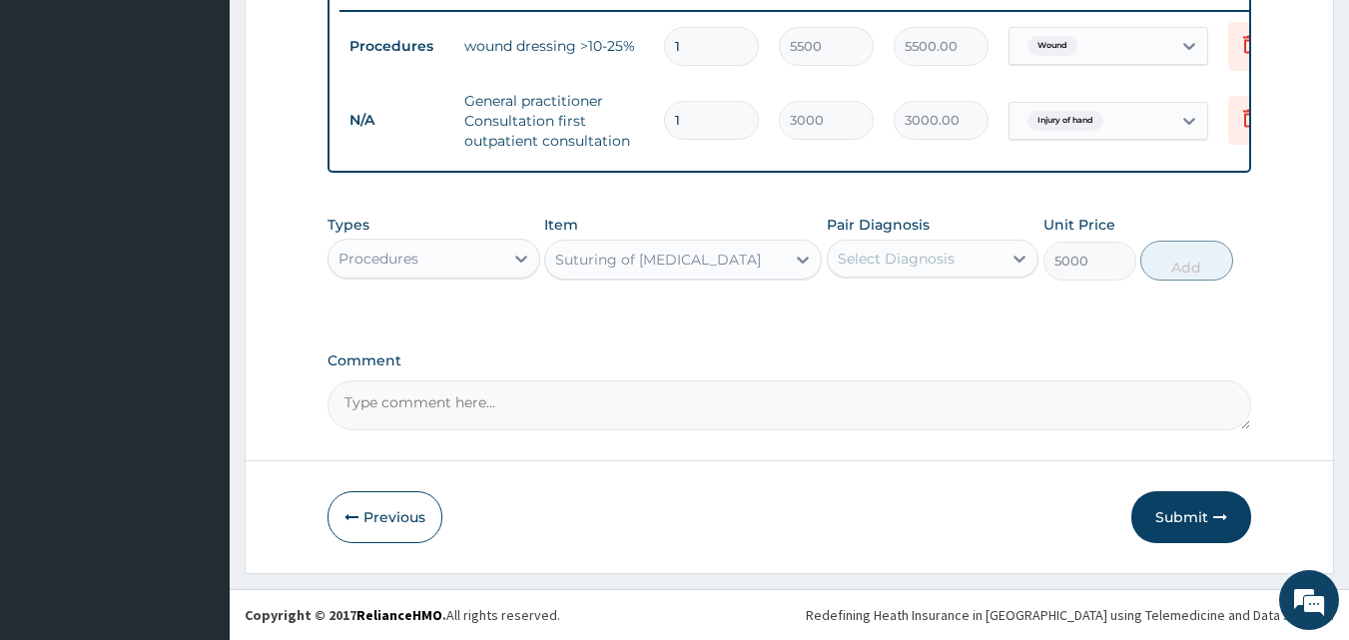
click at [898, 273] on div "Select Diagnosis" at bounding box center [915, 259] width 175 height 32
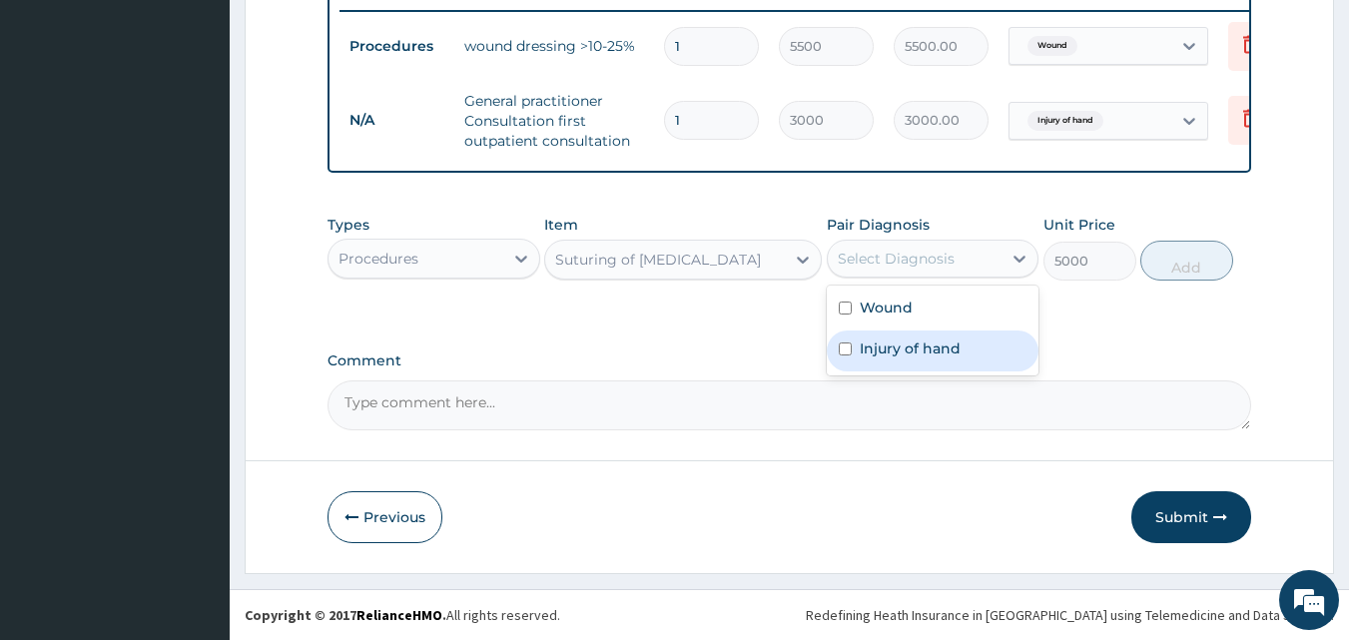
click at [911, 350] on label "Injury of hand" at bounding box center [910, 349] width 101 height 20
checkbox input "true"
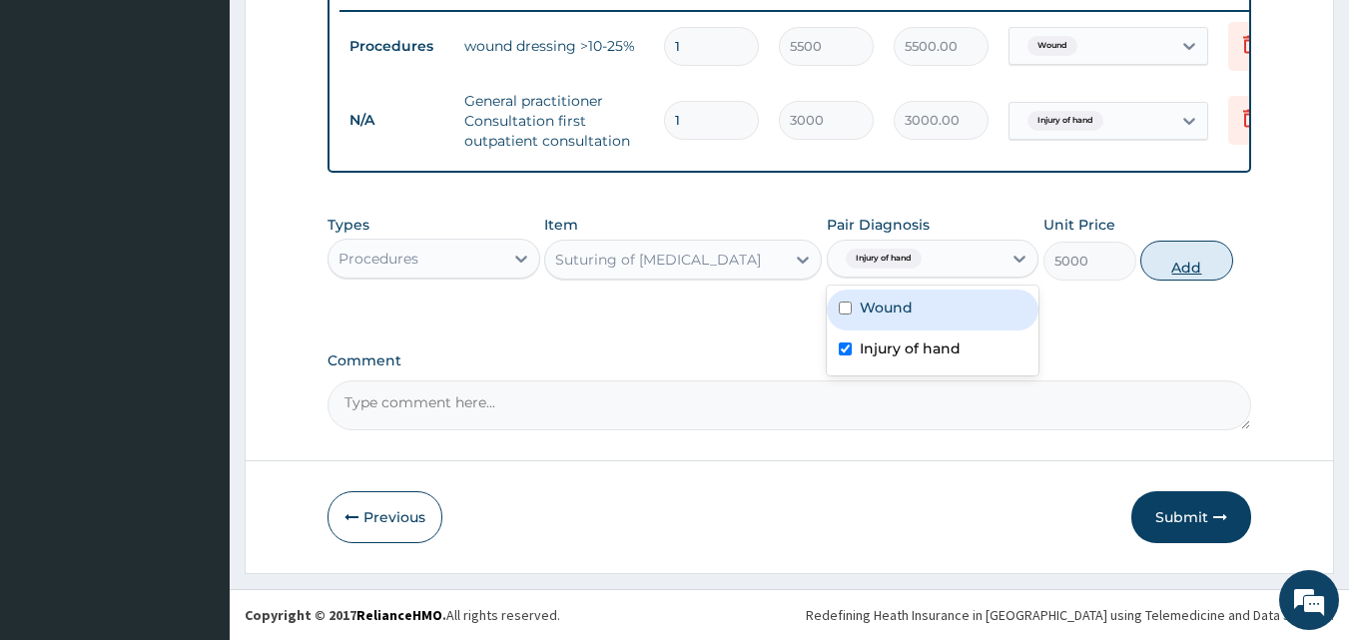
click at [1197, 258] on button "Add" at bounding box center [1187, 261] width 93 height 40
type input "0"
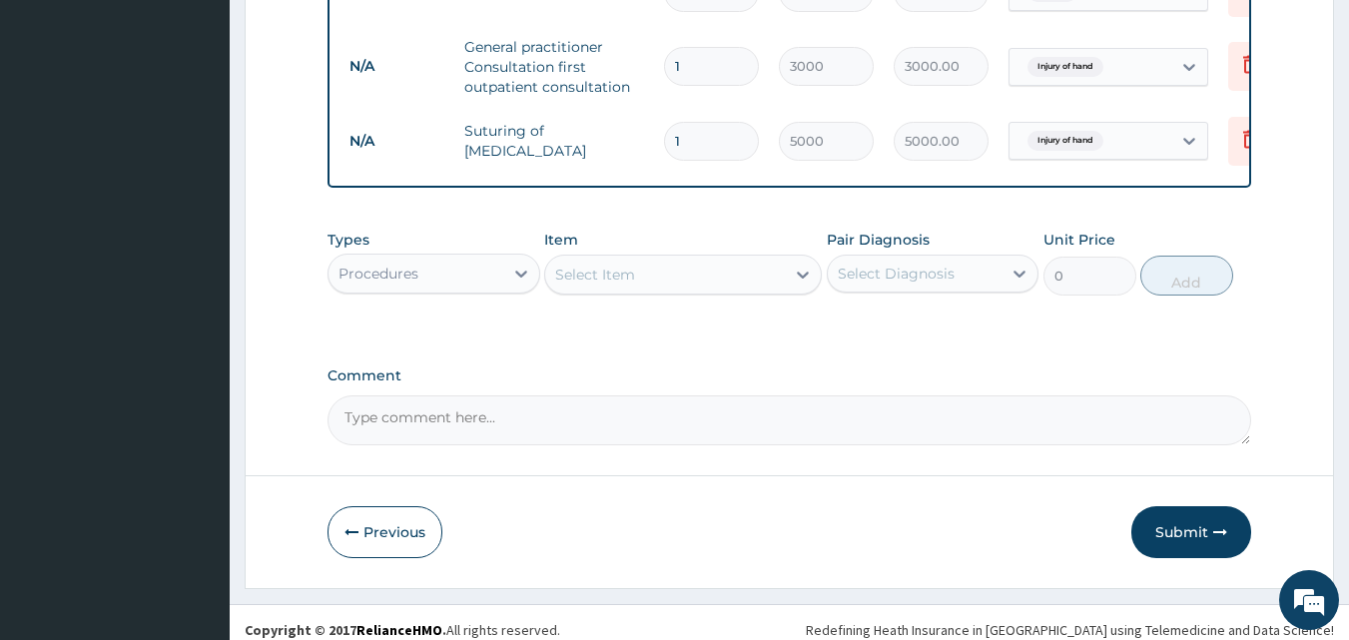
scroll to position [869, 0]
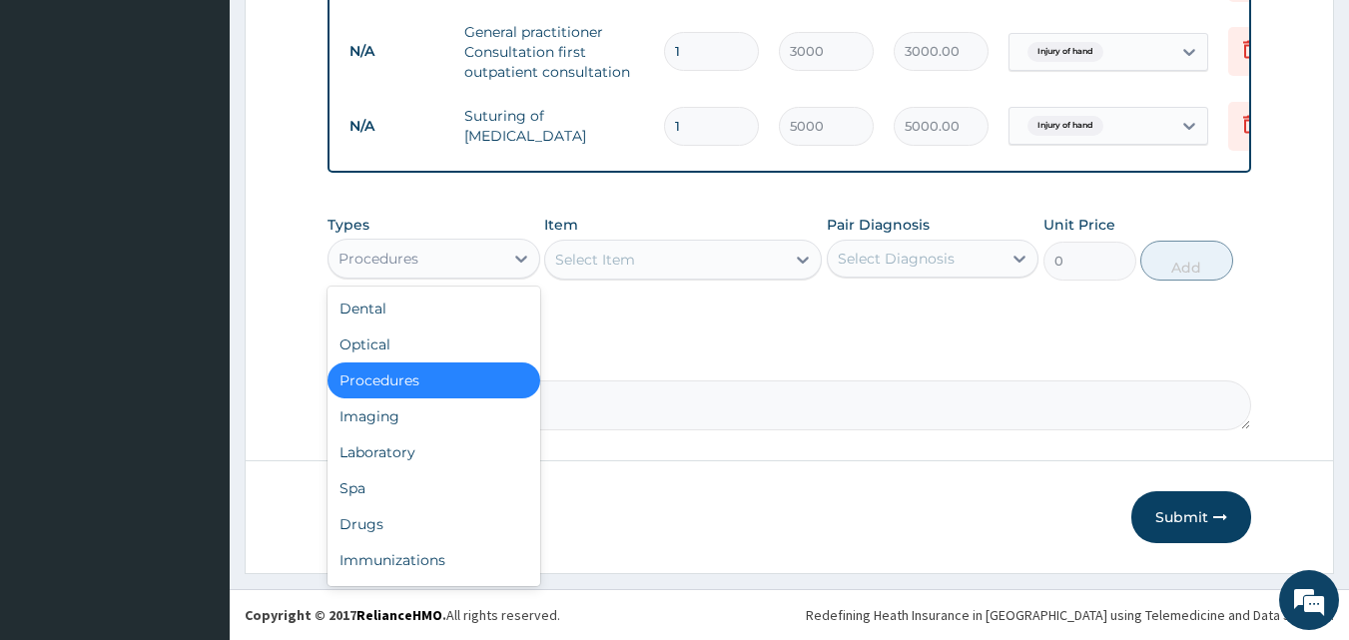
click at [480, 263] on div "Procedures" at bounding box center [416, 259] width 175 height 32
click at [420, 535] on div "Drugs" at bounding box center [434, 524] width 213 height 36
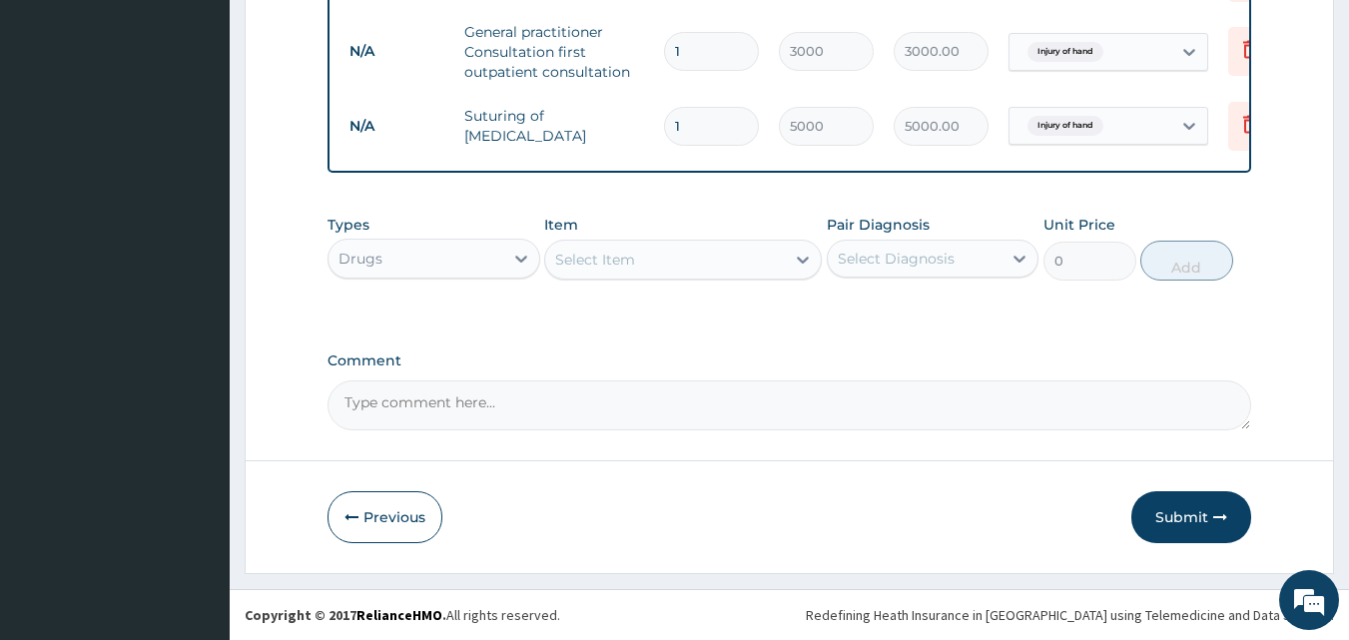
click at [686, 272] on div "Select Item" at bounding box center [665, 260] width 240 height 32
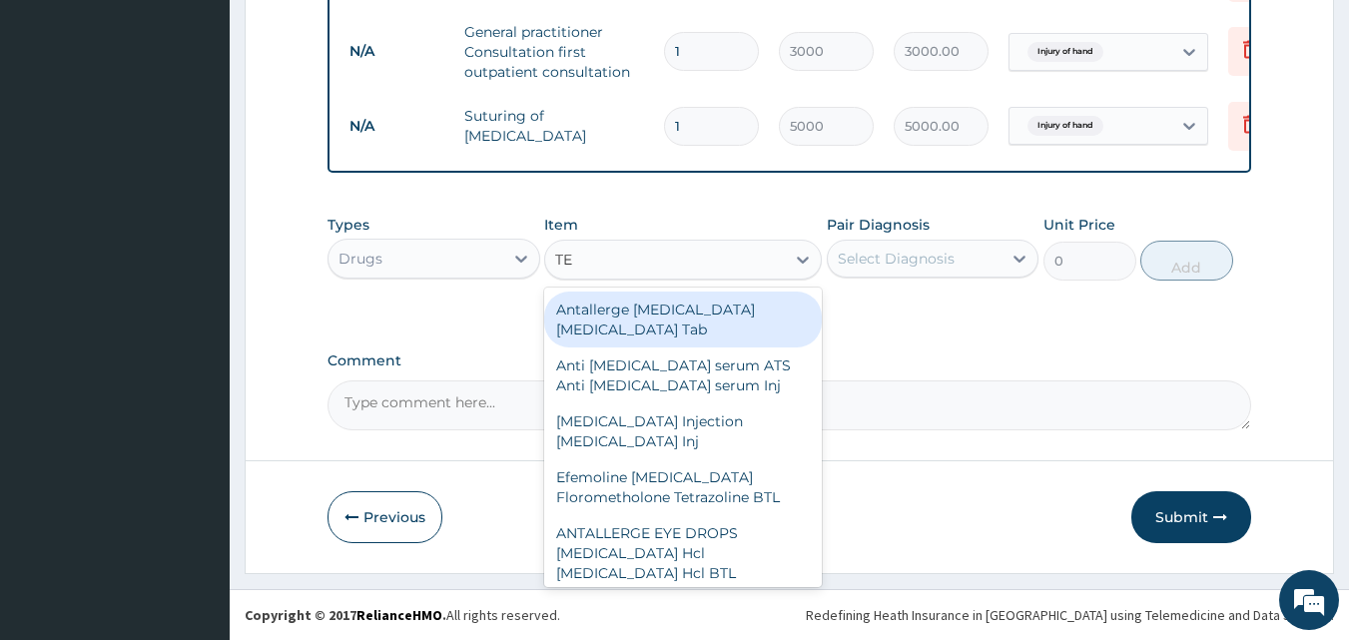
type input "TET"
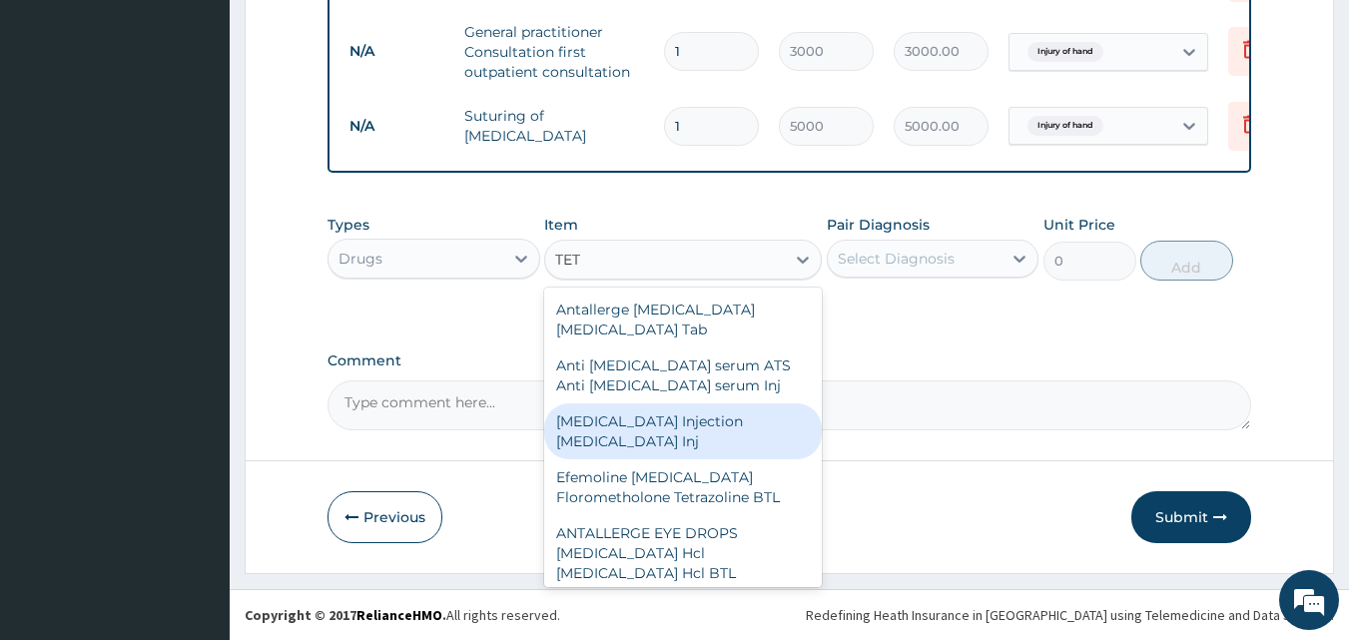
click at [691, 432] on div "[MEDICAL_DATA] Injection [MEDICAL_DATA] Inj" at bounding box center [683, 432] width 278 height 56
type input "180"
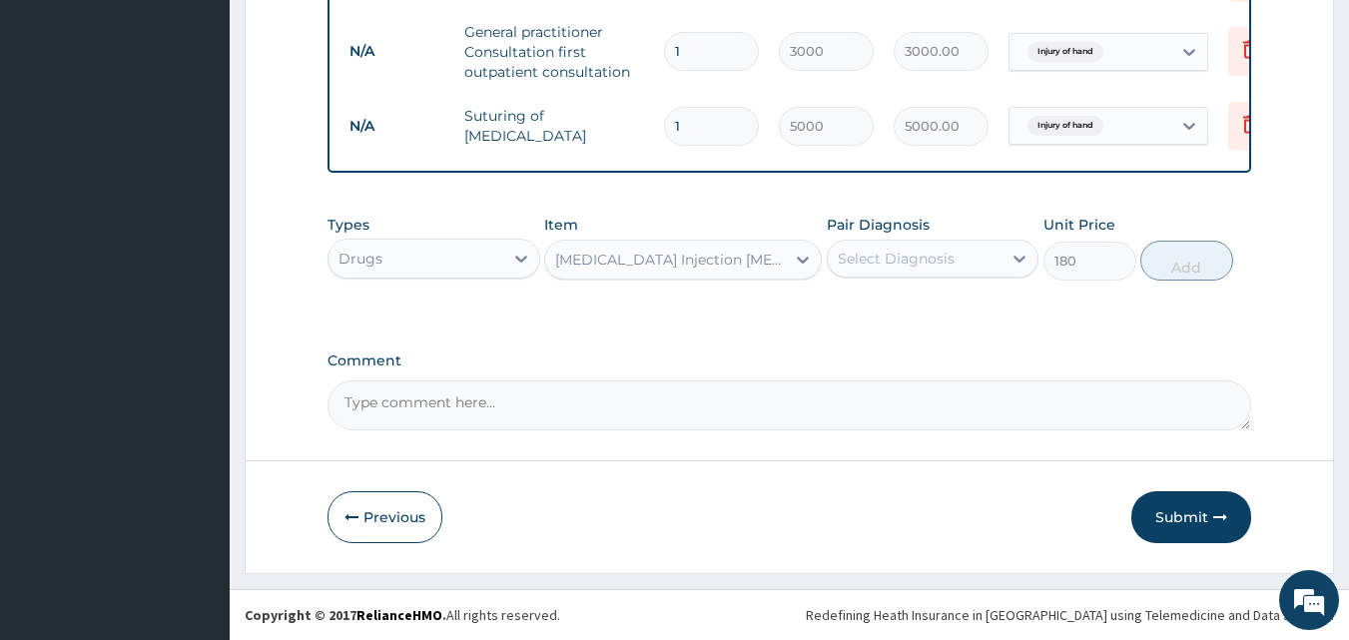
click at [881, 265] on div "Select Diagnosis" at bounding box center [896, 259] width 117 height 20
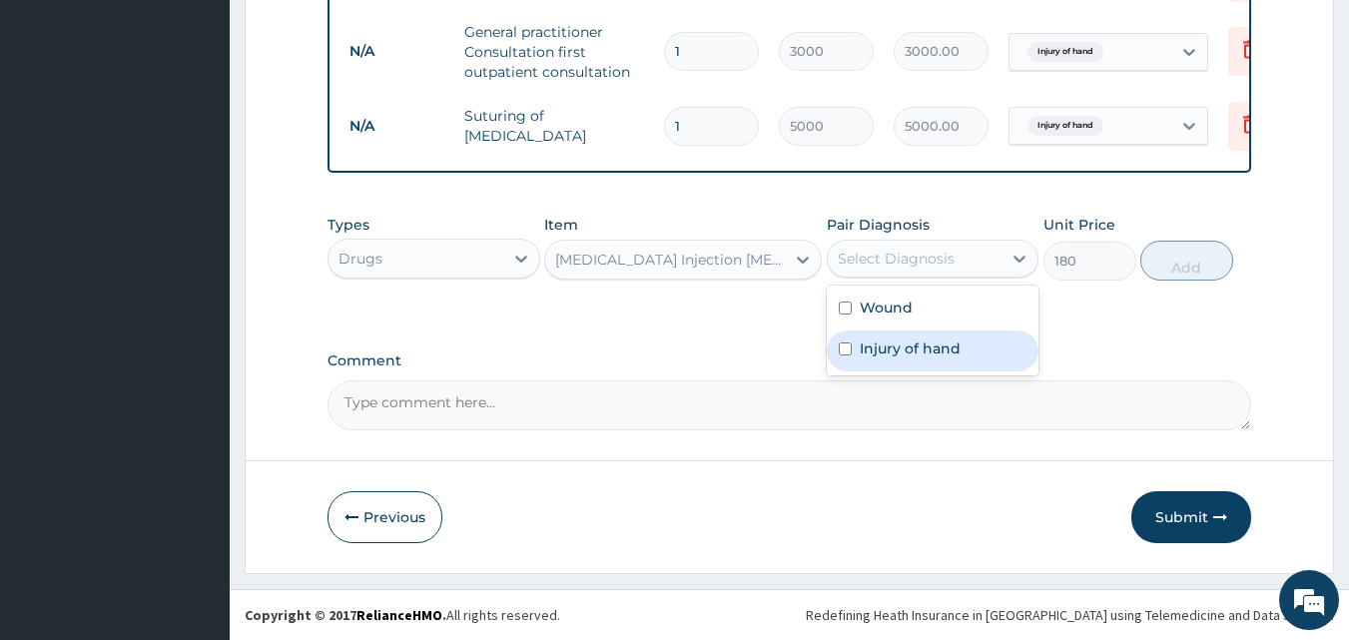
click at [902, 350] on label "Injury of hand" at bounding box center [910, 349] width 101 height 20
checkbox input "true"
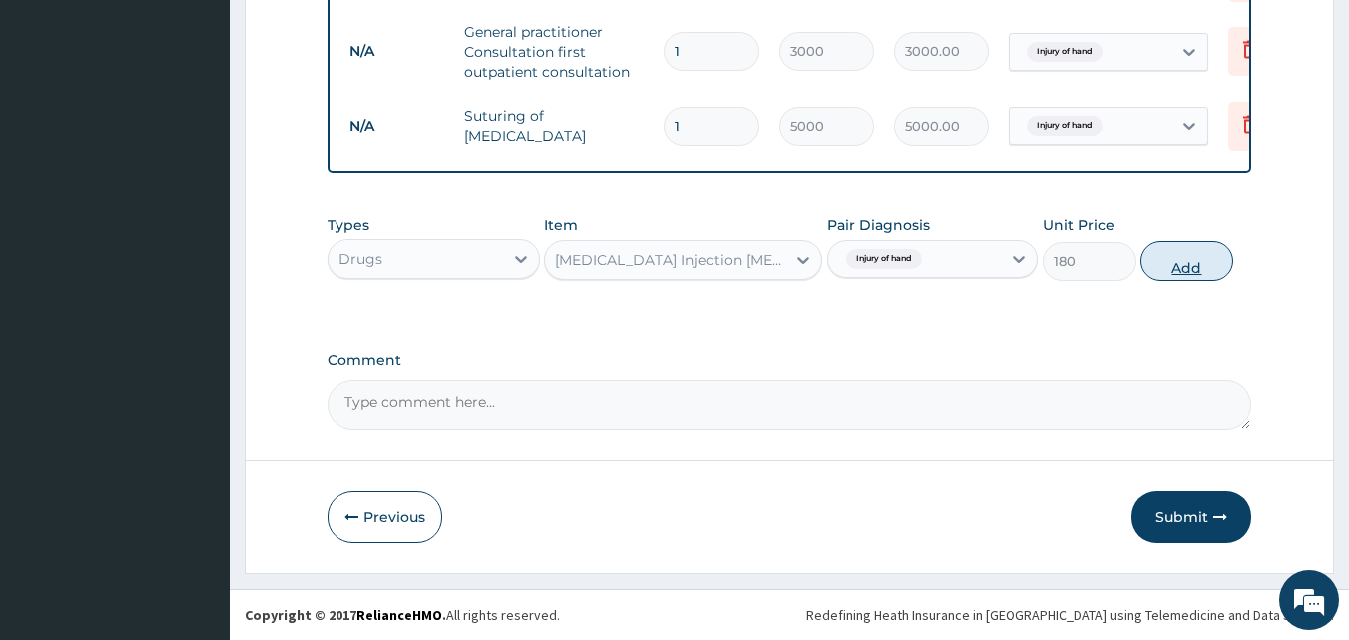
click at [1170, 257] on button "Add" at bounding box center [1187, 261] width 93 height 40
type input "0"
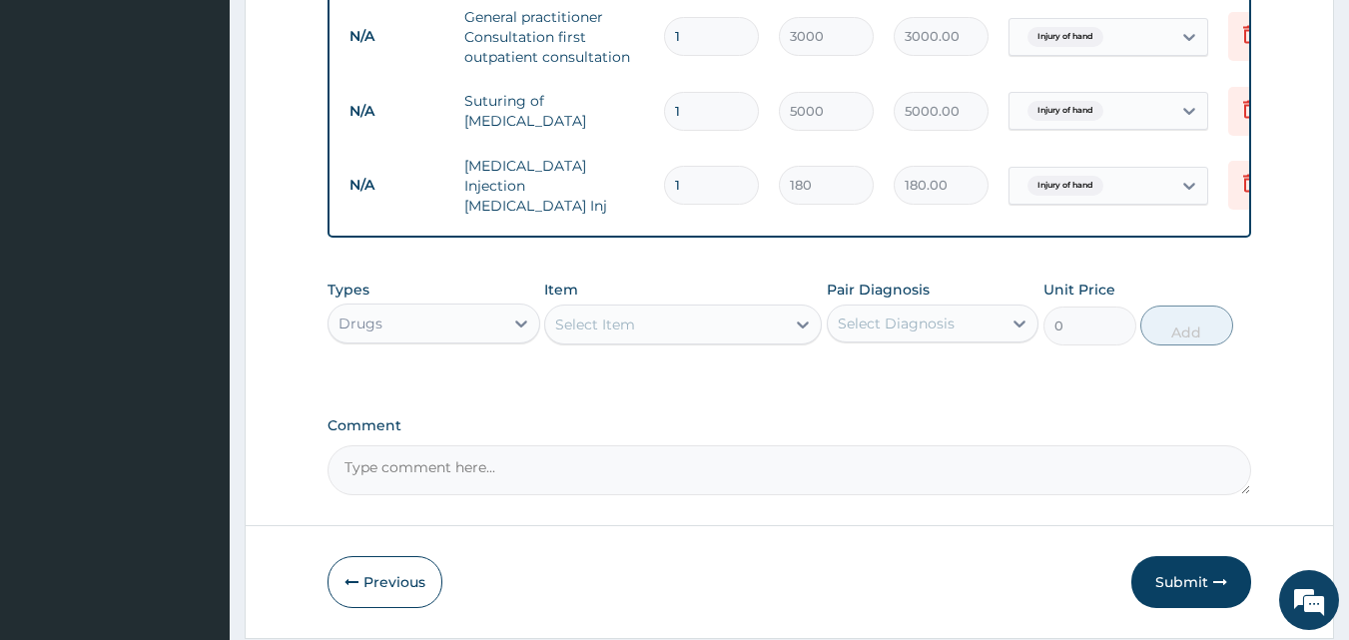
scroll to position [873, 0]
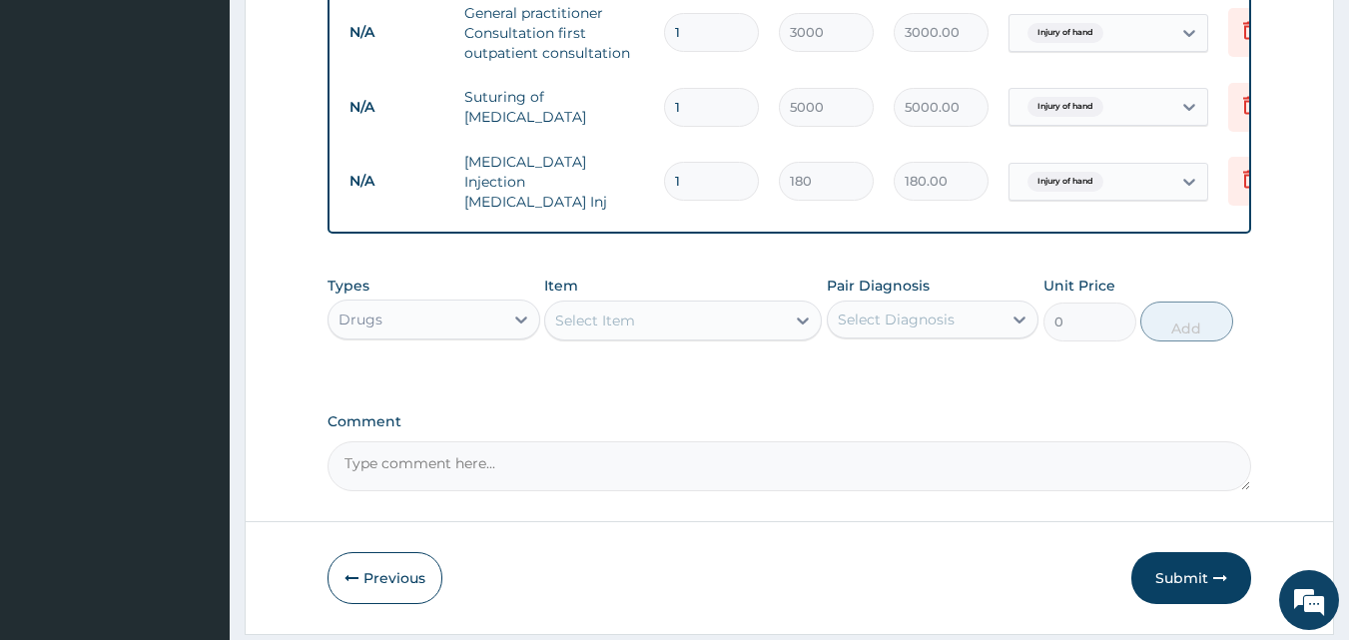
click at [674, 330] on div "Select Item" at bounding box center [665, 321] width 240 height 32
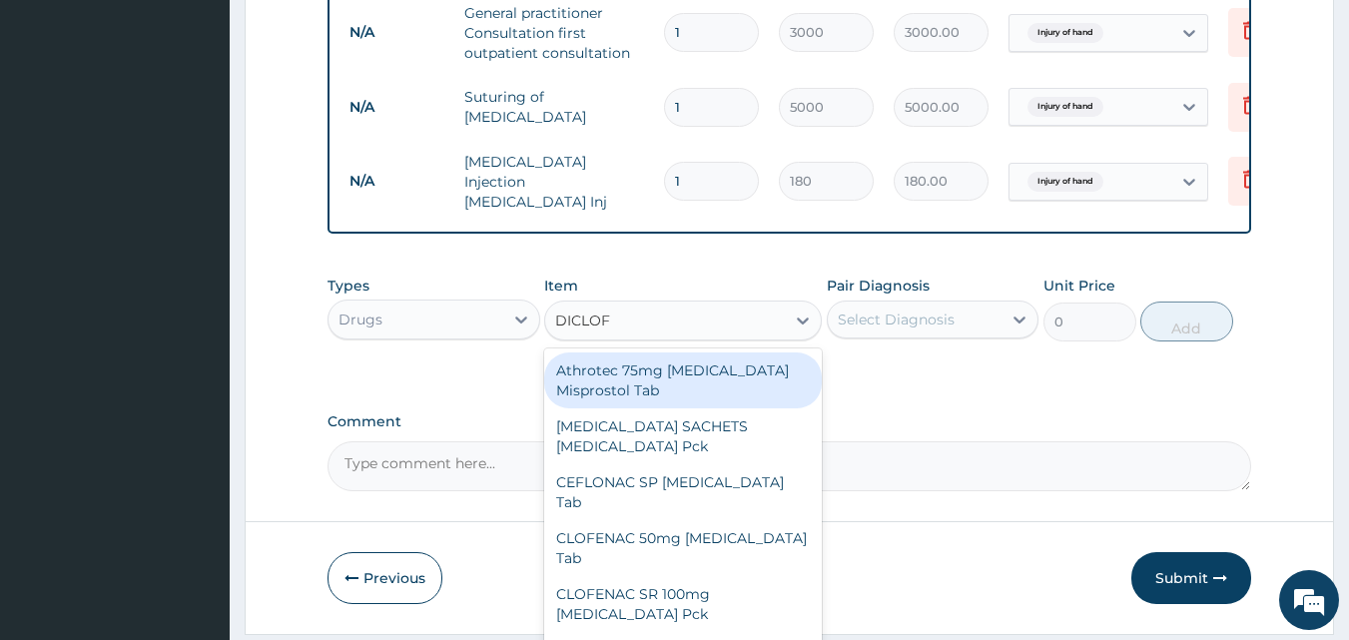
type input "DICLOFE"
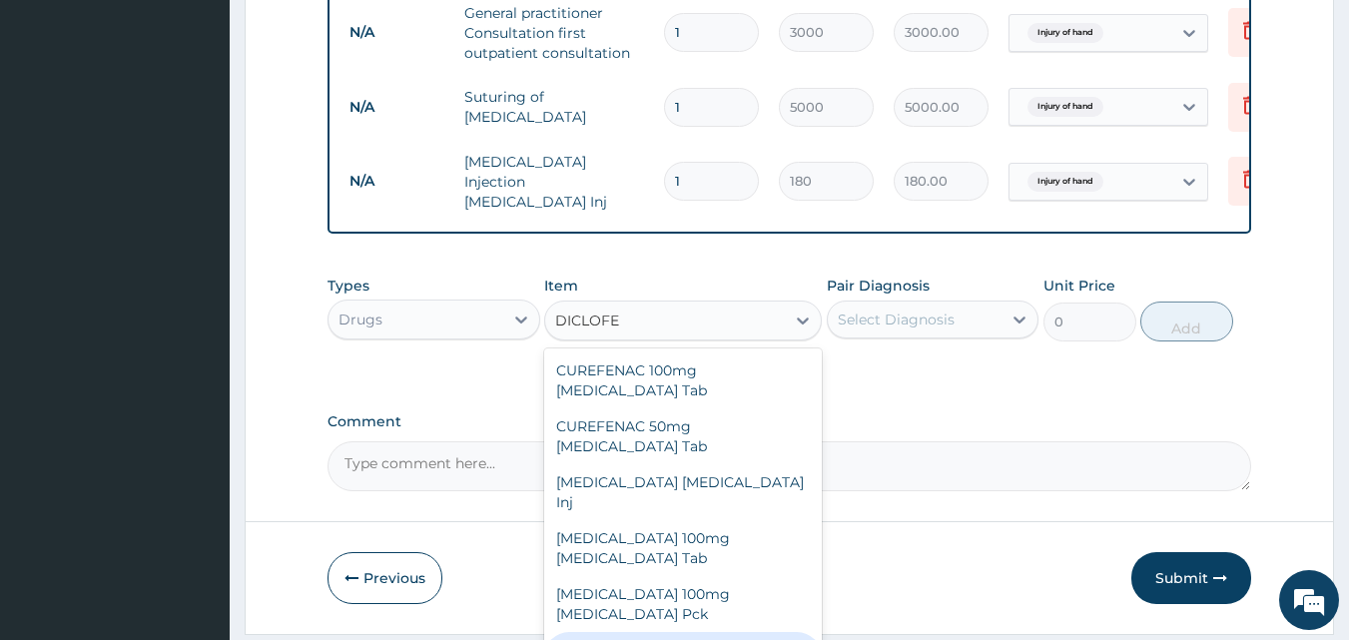
scroll to position [337, 0]
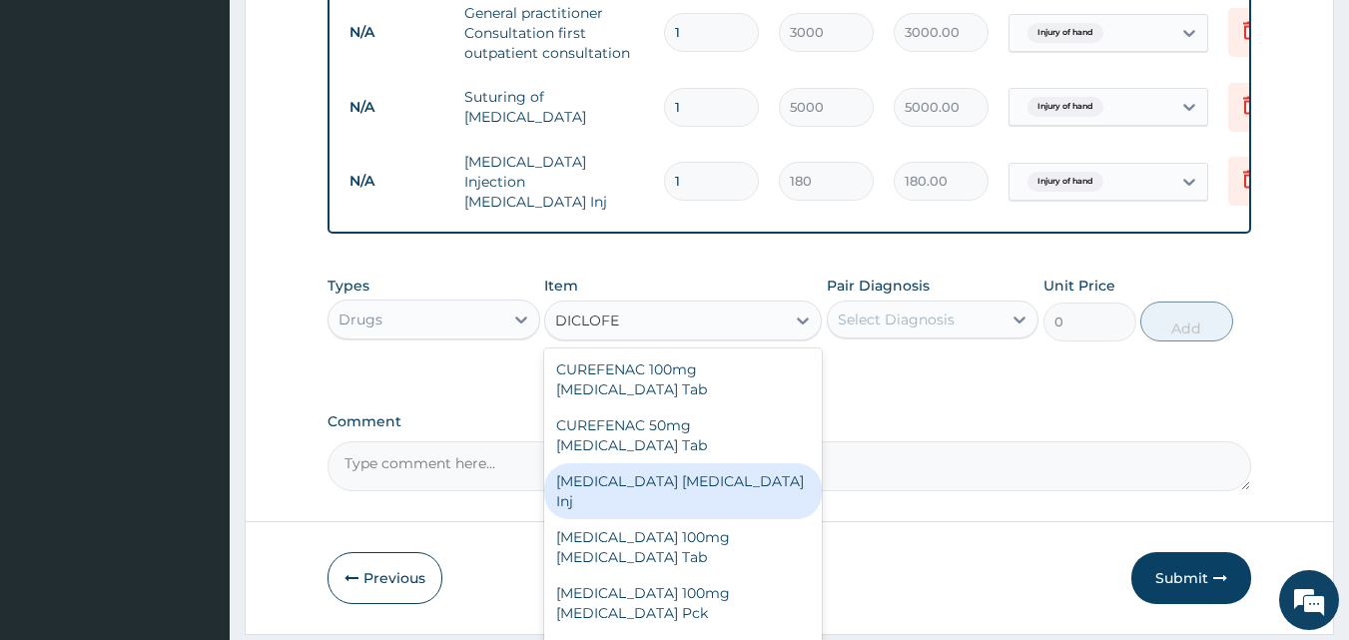
click at [723, 463] on div "[MEDICAL_DATA] [MEDICAL_DATA] Inj" at bounding box center [683, 491] width 278 height 56
type input "240"
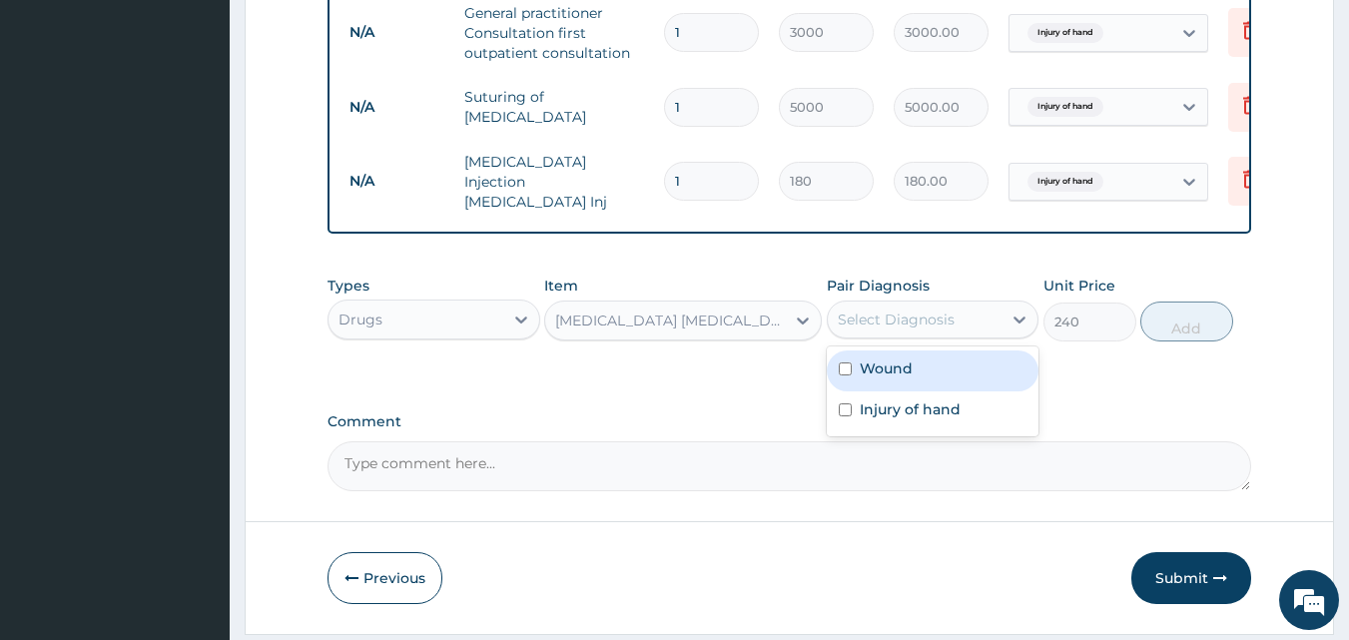
click at [872, 330] on div "Select Diagnosis" at bounding box center [896, 320] width 117 height 20
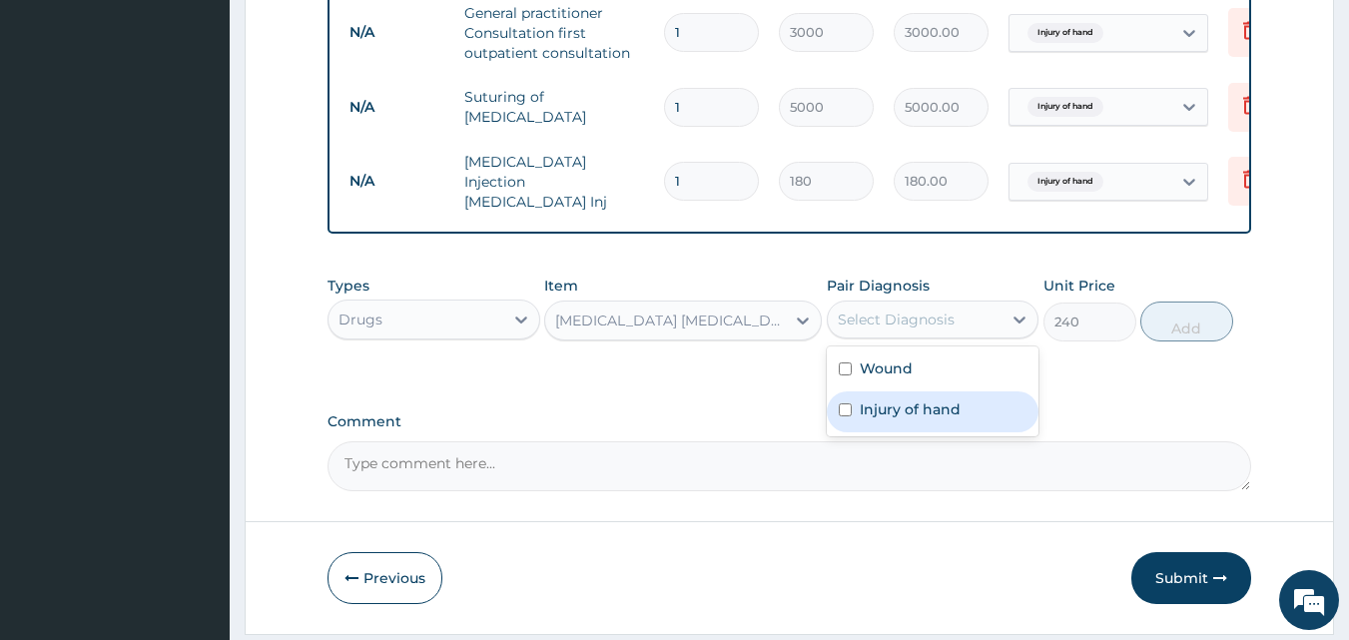
click at [894, 412] on label "Injury of hand" at bounding box center [910, 410] width 101 height 20
checkbox input "true"
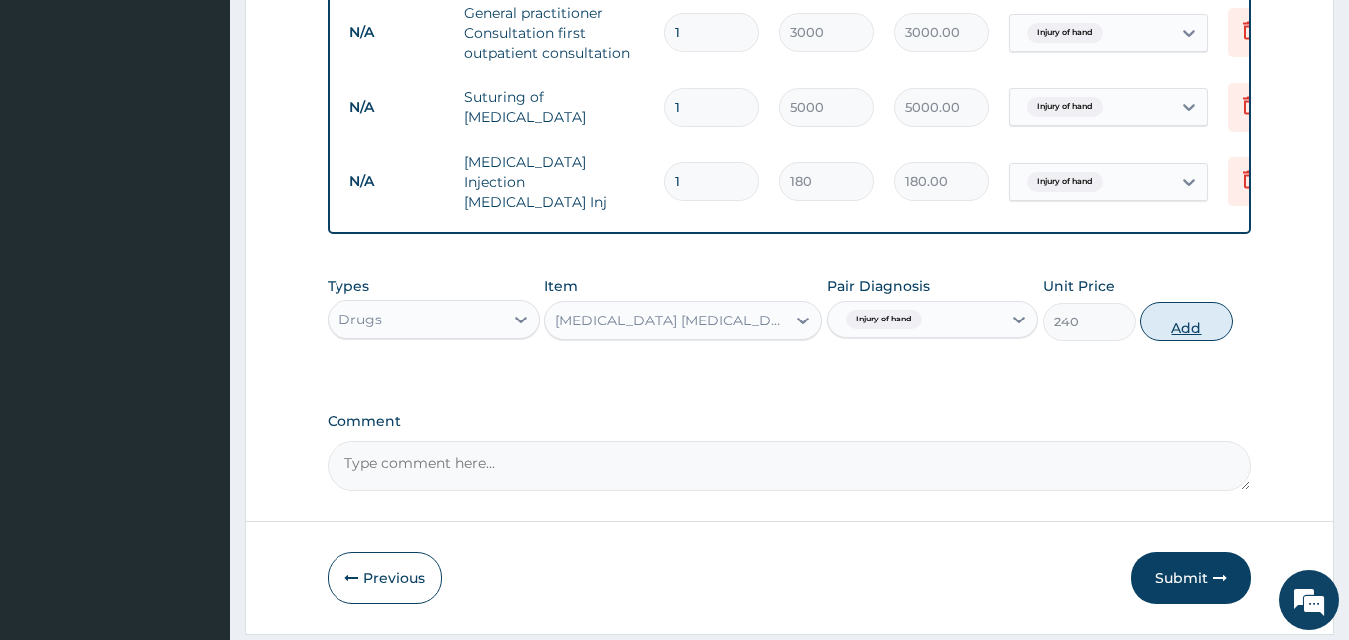
click at [1161, 327] on button "Add" at bounding box center [1187, 322] width 93 height 40
type input "0"
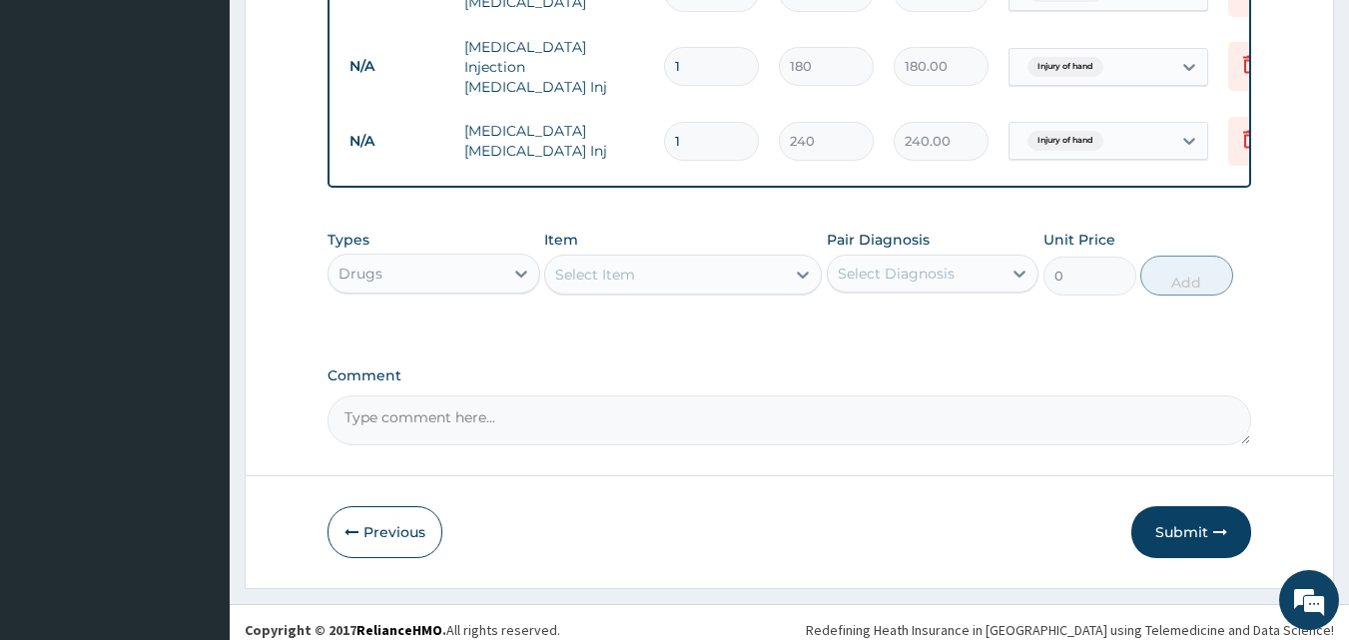
scroll to position [1007, 0]
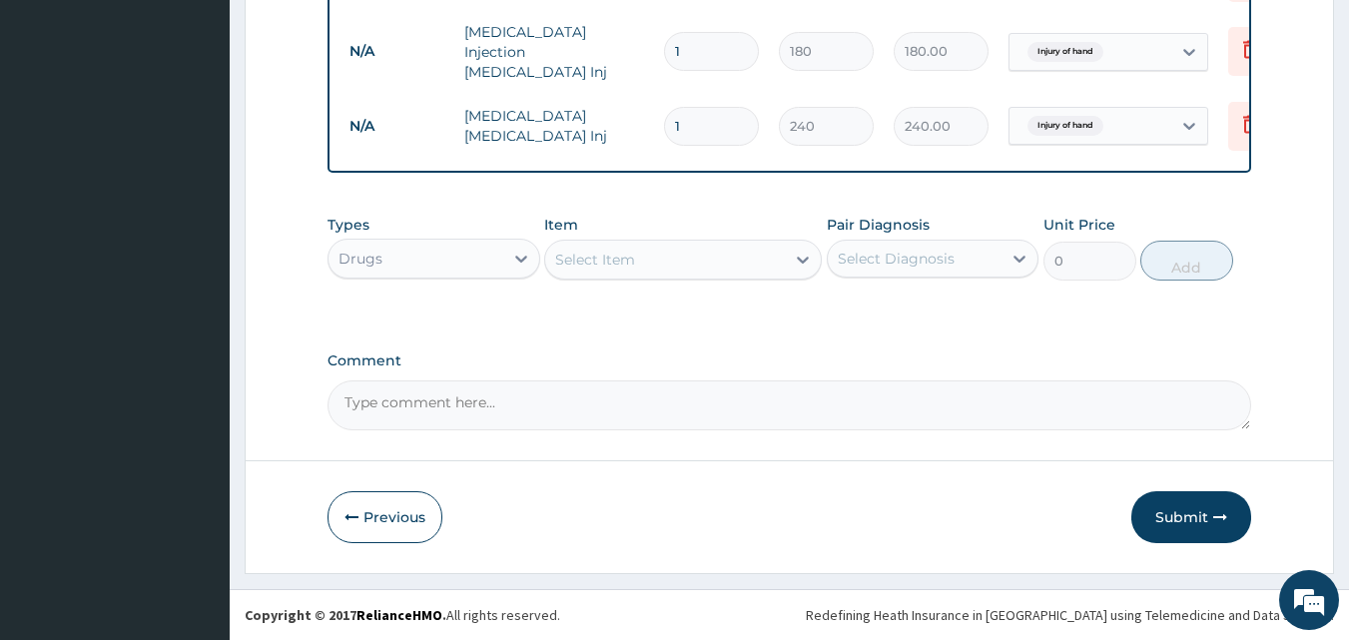
click at [577, 257] on div "Select Item" at bounding box center [595, 260] width 80 height 20
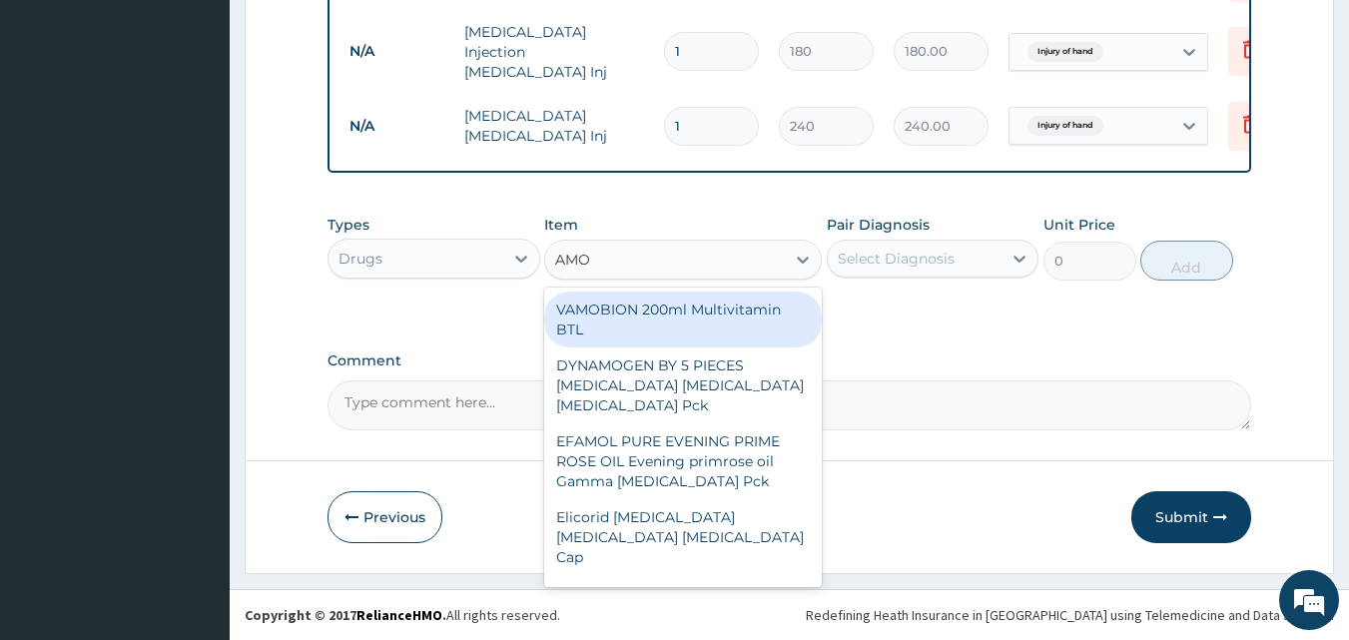
type input "AMOX"
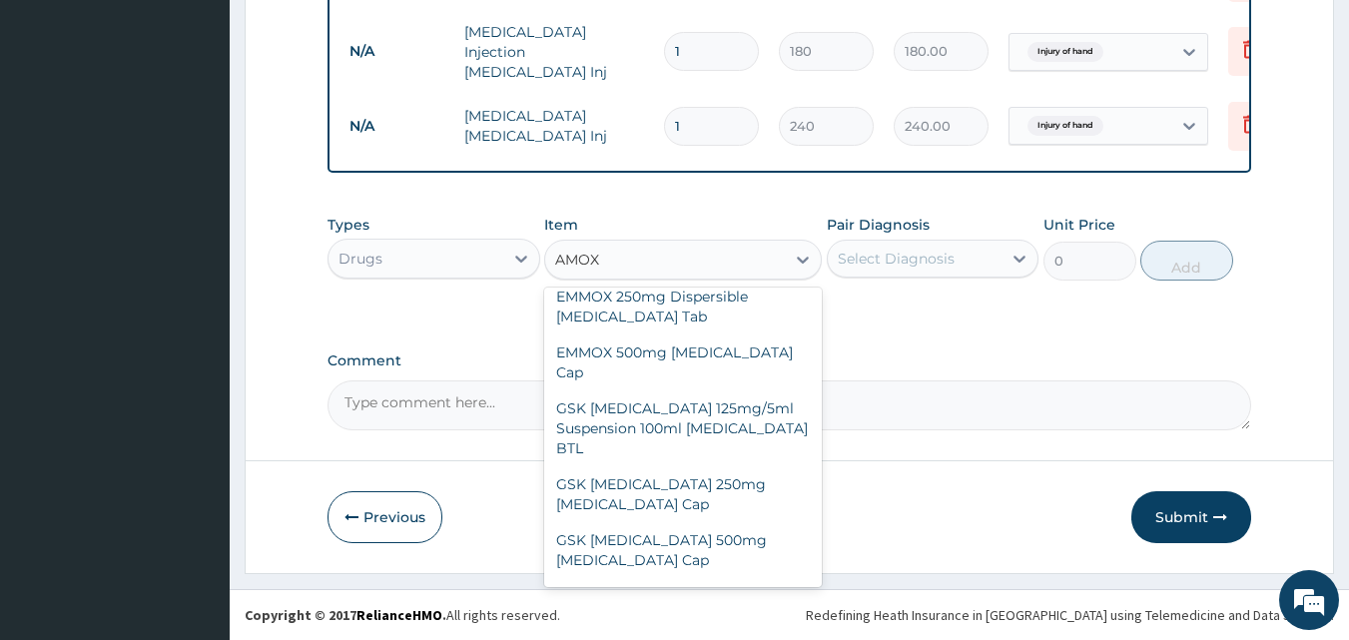
scroll to position [438, 0]
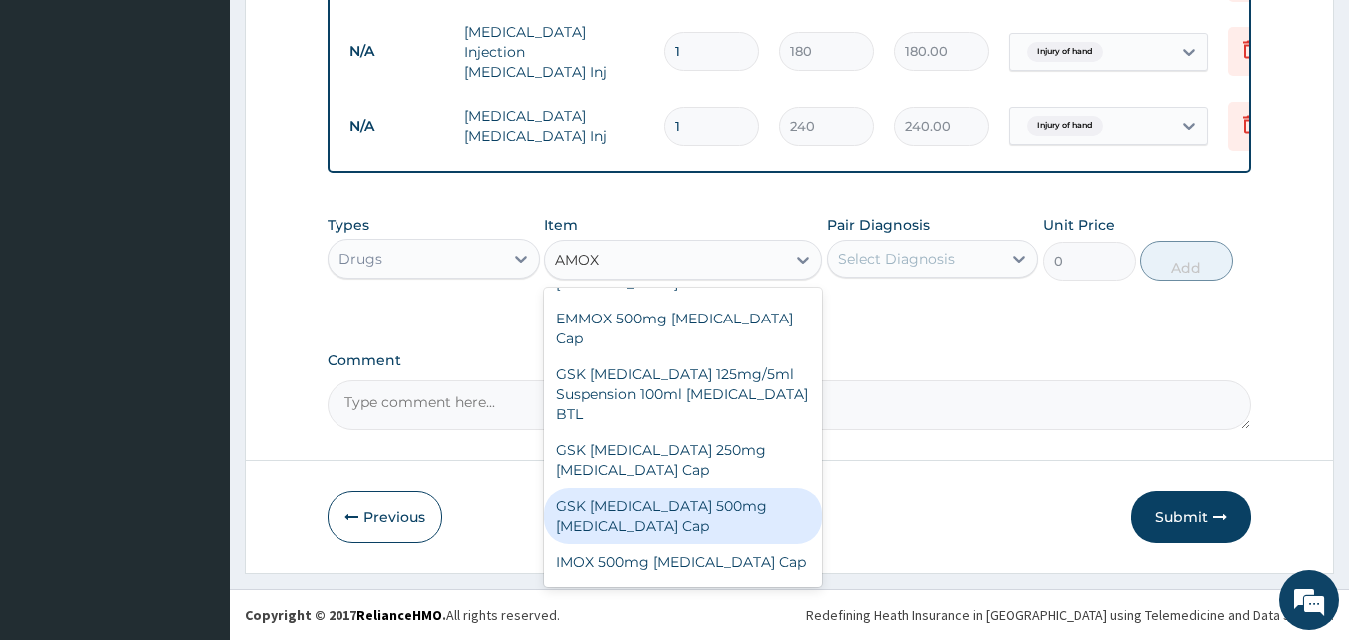
click at [684, 488] on div "GSK [MEDICAL_DATA] 500mg [MEDICAL_DATA] Cap" at bounding box center [683, 516] width 278 height 56
type input "180"
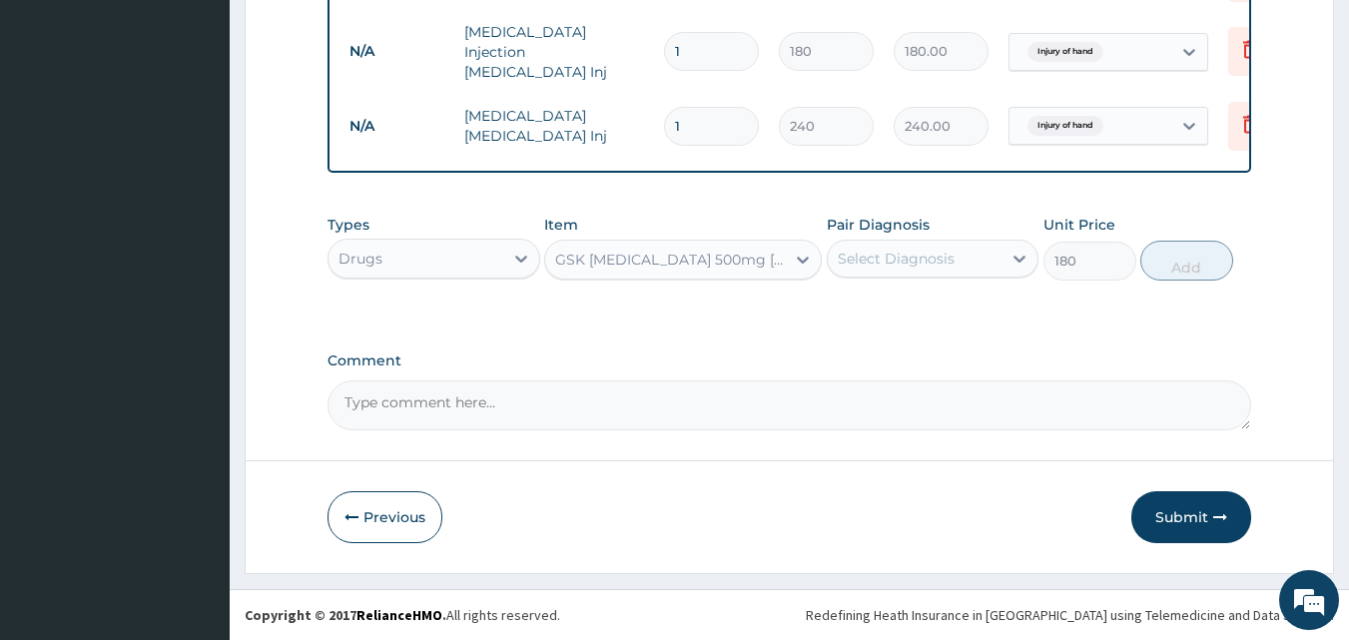
click at [877, 271] on div "Select Diagnosis" at bounding box center [915, 259] width 175 height 32
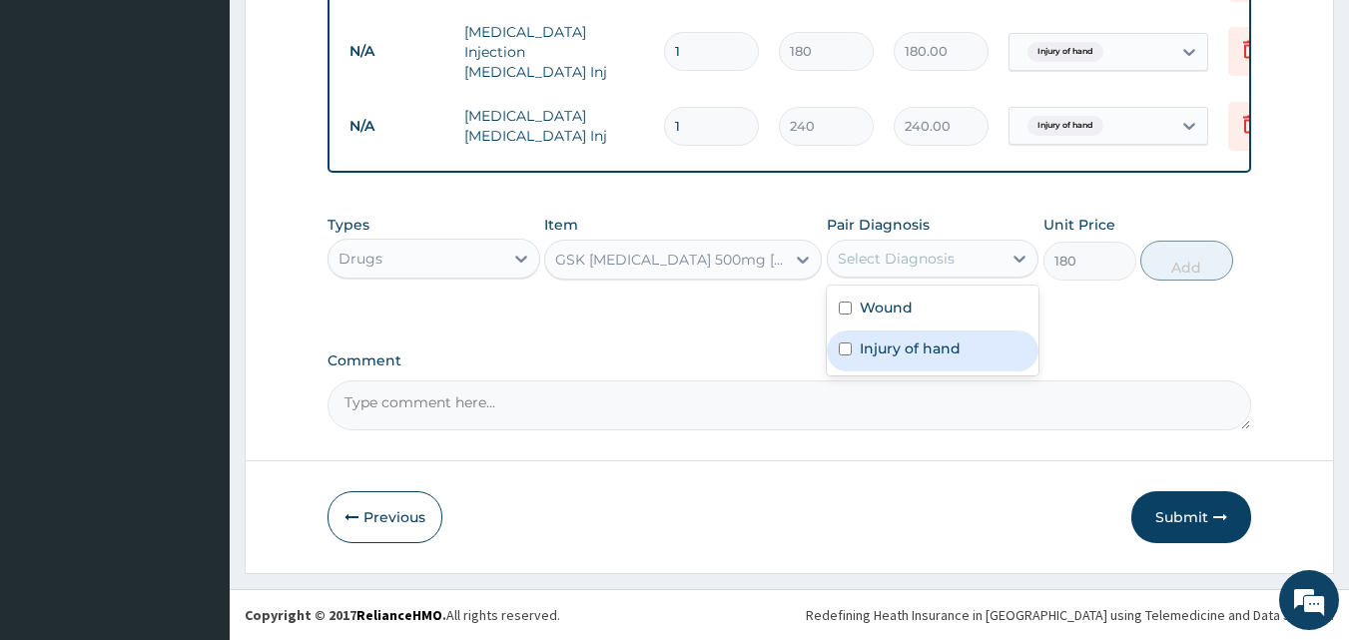
click at [885, 341] on label "Injury of hand" at bounding box center [910, 349] width 101 height 20
checkbox input "true"
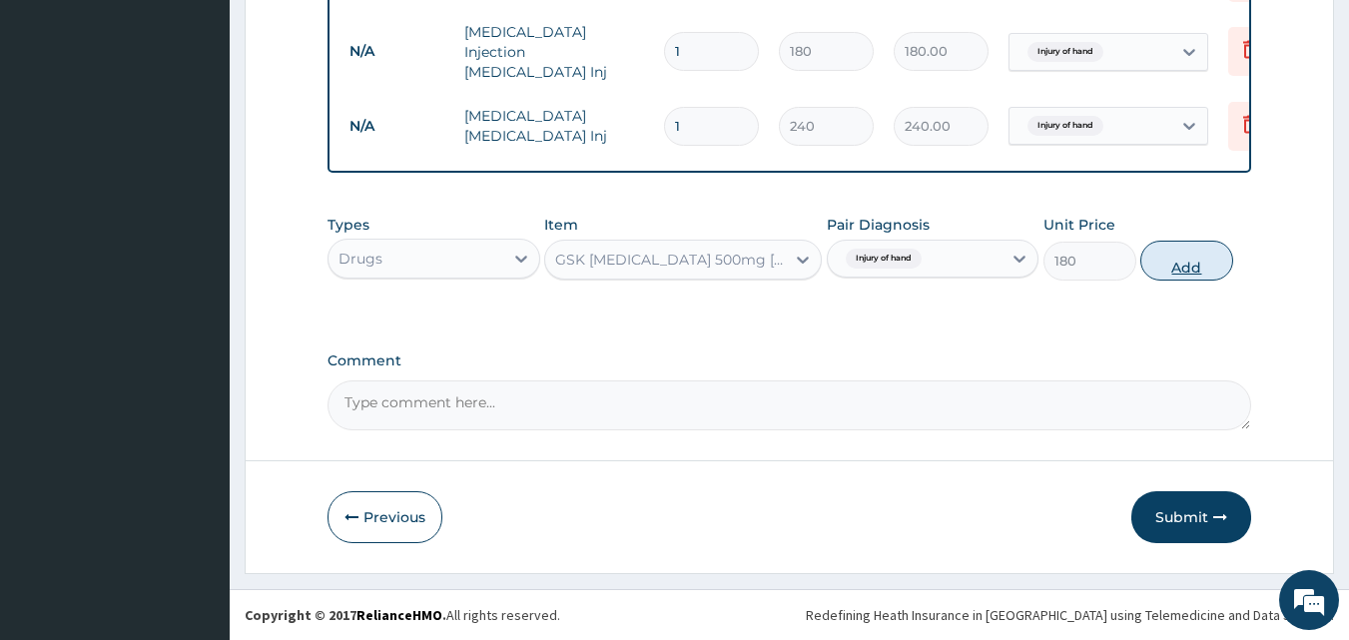
click at [1171, 261] on button "Add" at bounding box center [1187, 261] width 93 height 40
type input "0"
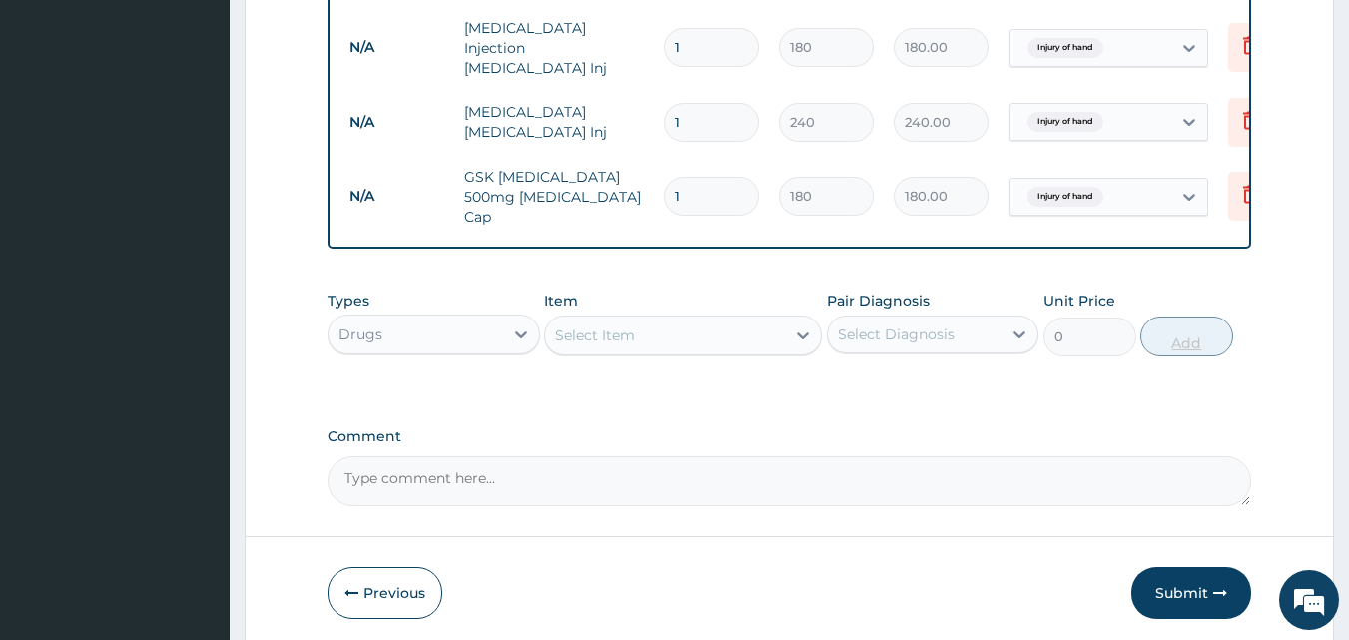
type input "15"
type input "2700.00"
type input "15"
click at [710, 345] on div "Select Item" at bounding box center [683, 336] width 278 height 40
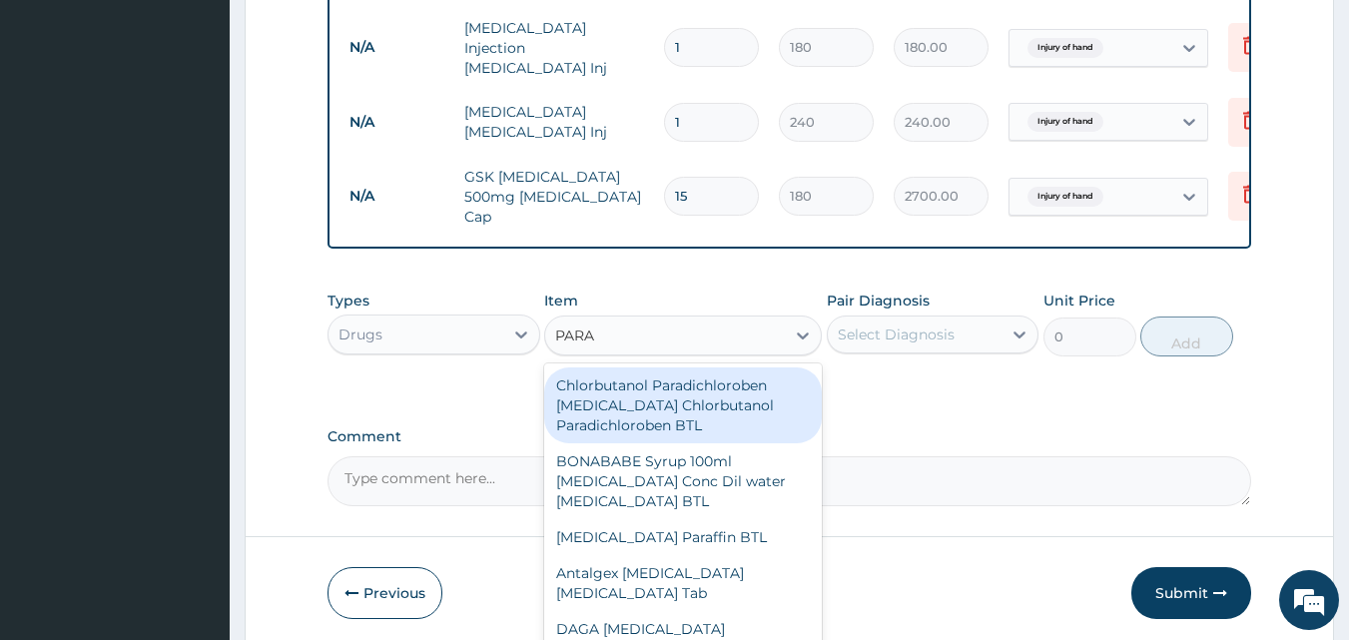
type input "PARAC"
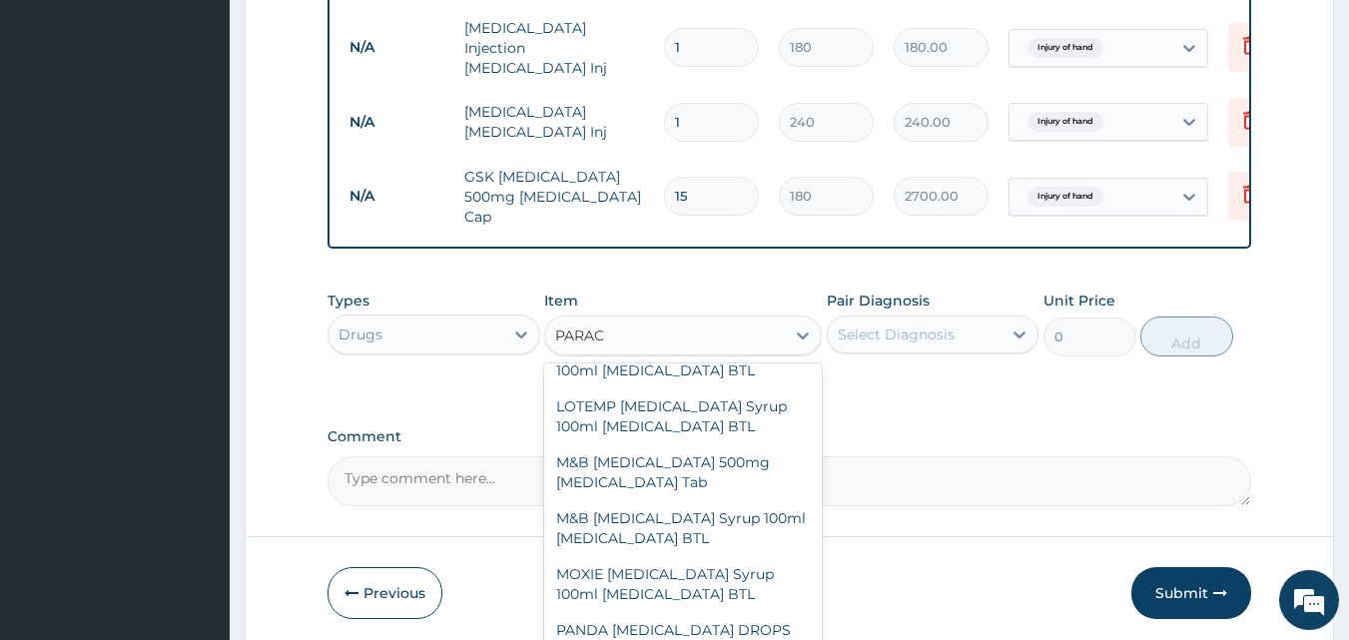
scroll to position [449, 0]
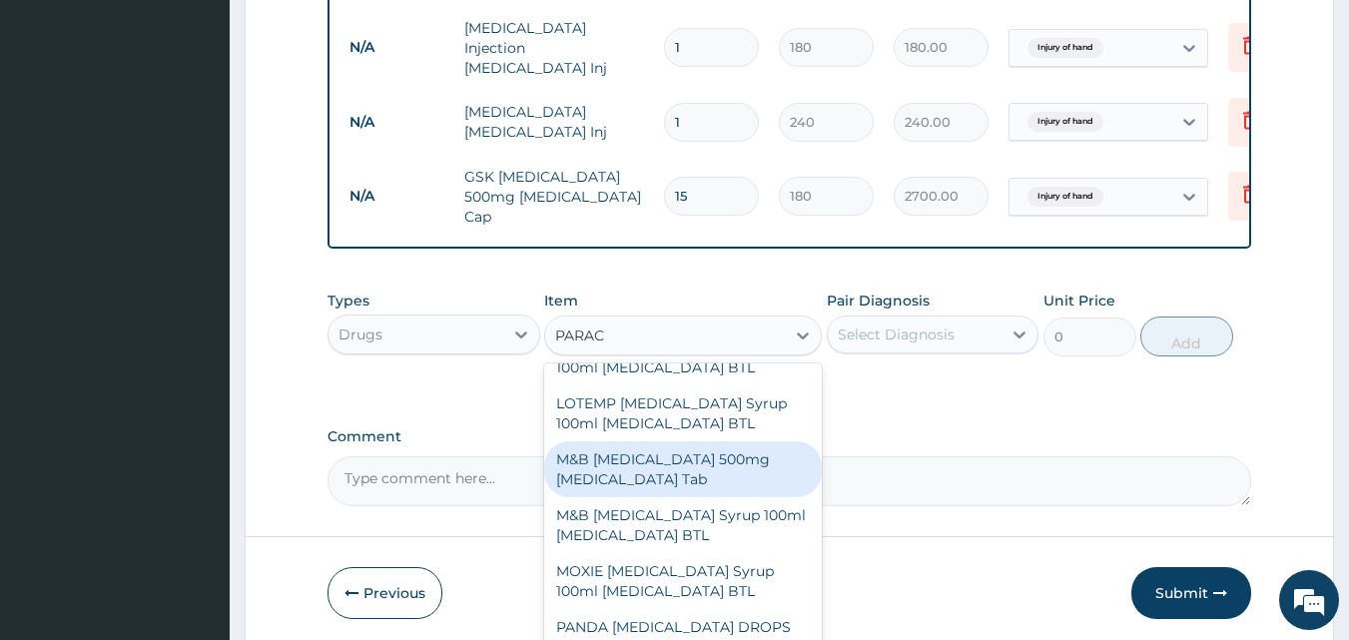
click at [706, 460] on div "M&B [MEDICAL_DATA] 500mg [MEDICAL_DATA] Tab" at bounding box center [683, 469] width 278 height 56
type input "10"
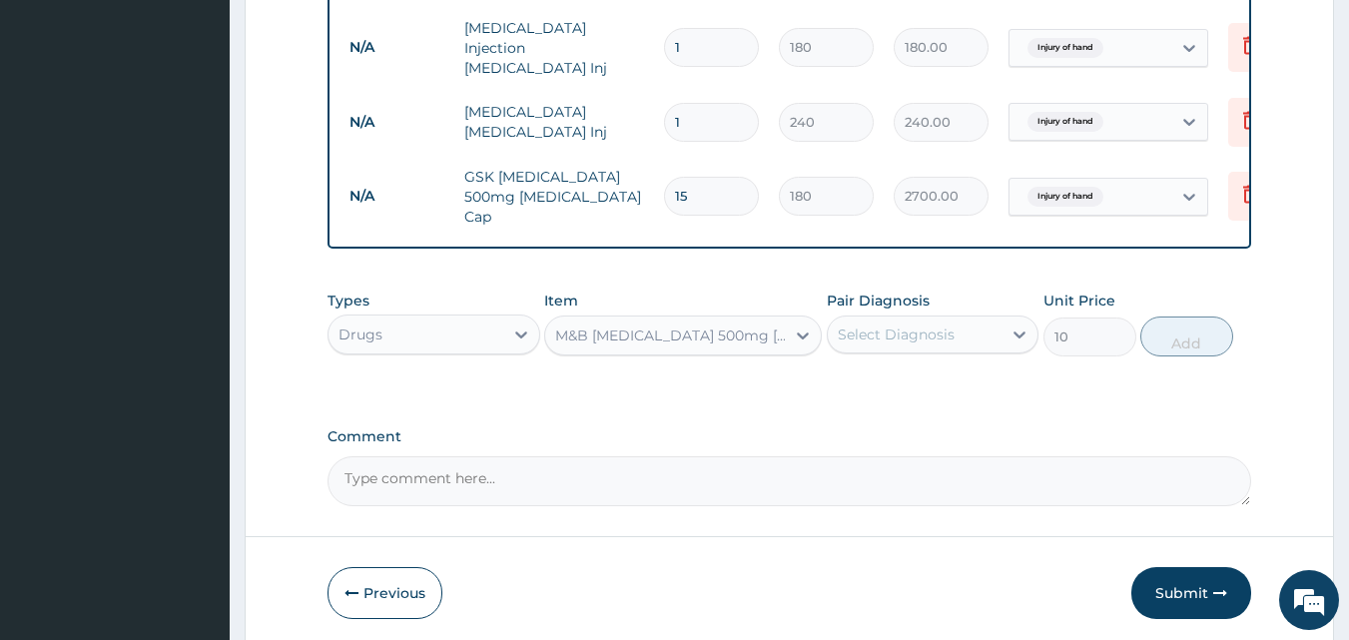
click at [875, 330] on div "Select Diagnosis" at bounding box center [896, 335] width 117 height 20
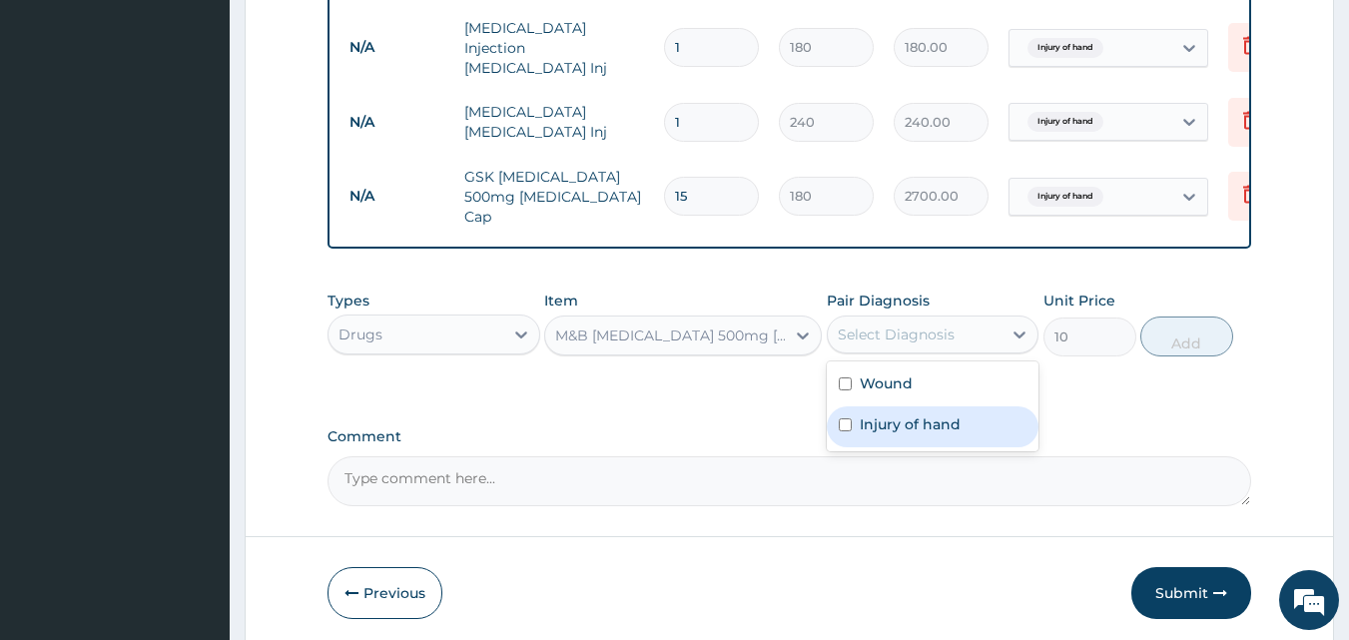
click at [892, 424] on label "Injury of hand" at bounding box center [910, 424] width 101 height 20
checkbox input "true"
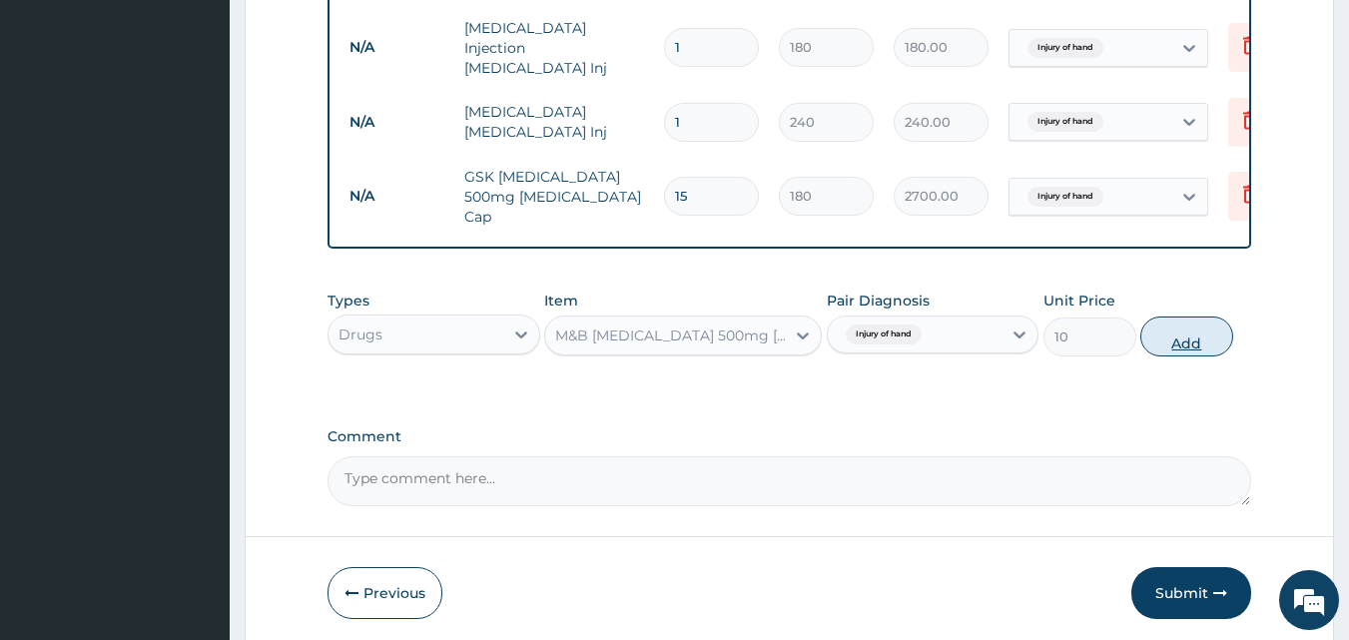
click at [1176, 335] on button "Add" at bounding box center [1187, 337] width 93 height 40
type input "0"
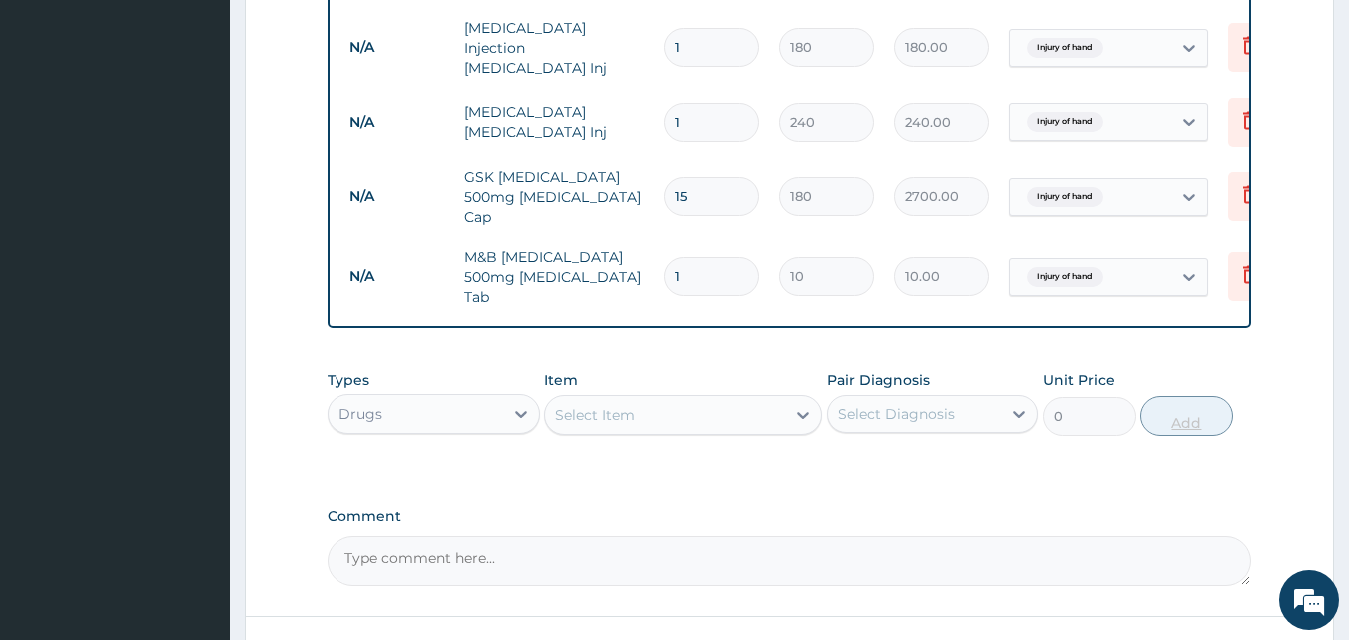
type input "18"
type input "180.00"
type input "18"
click at [672, 411] on div "Select Item" at bounding box center [665, 416] width 240 height 32
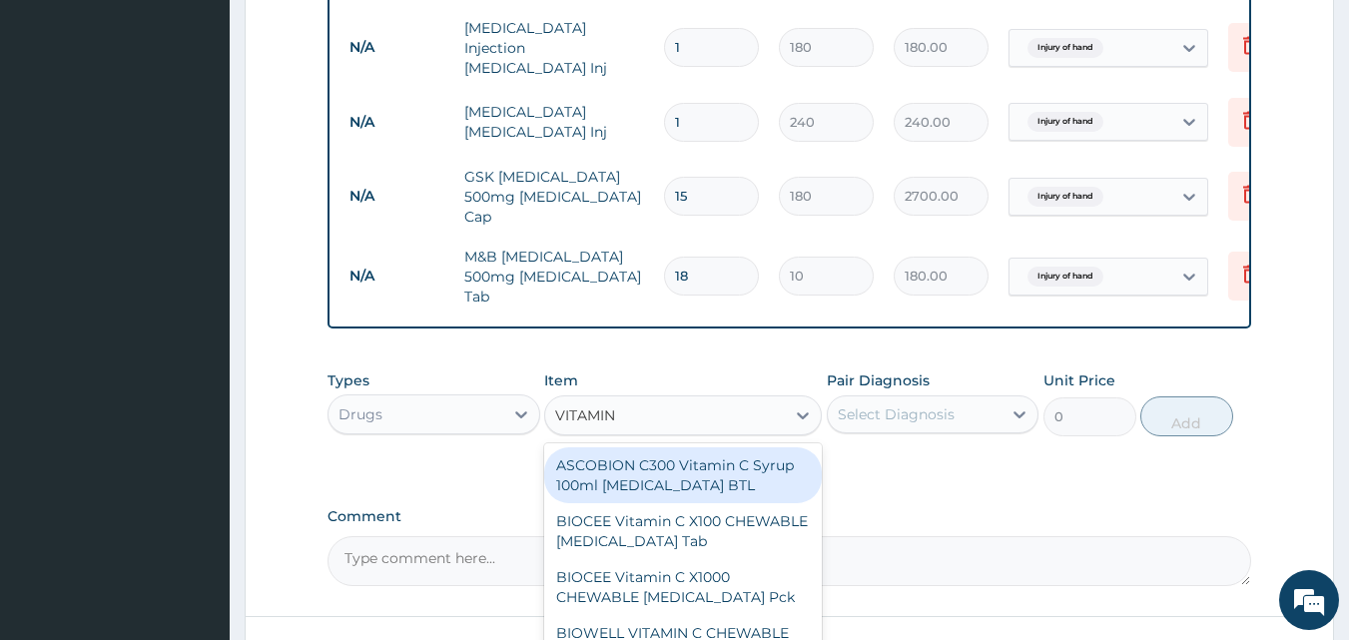
type input "VITAMIN C"
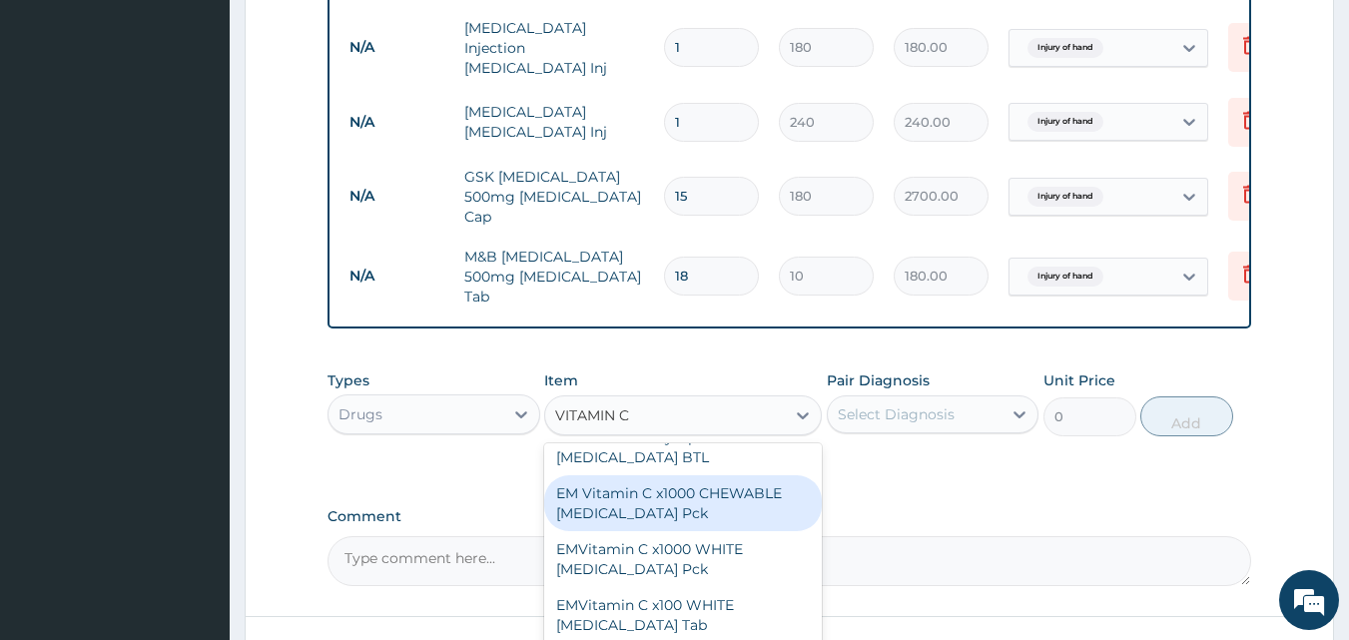
scroll to position [537, 0]
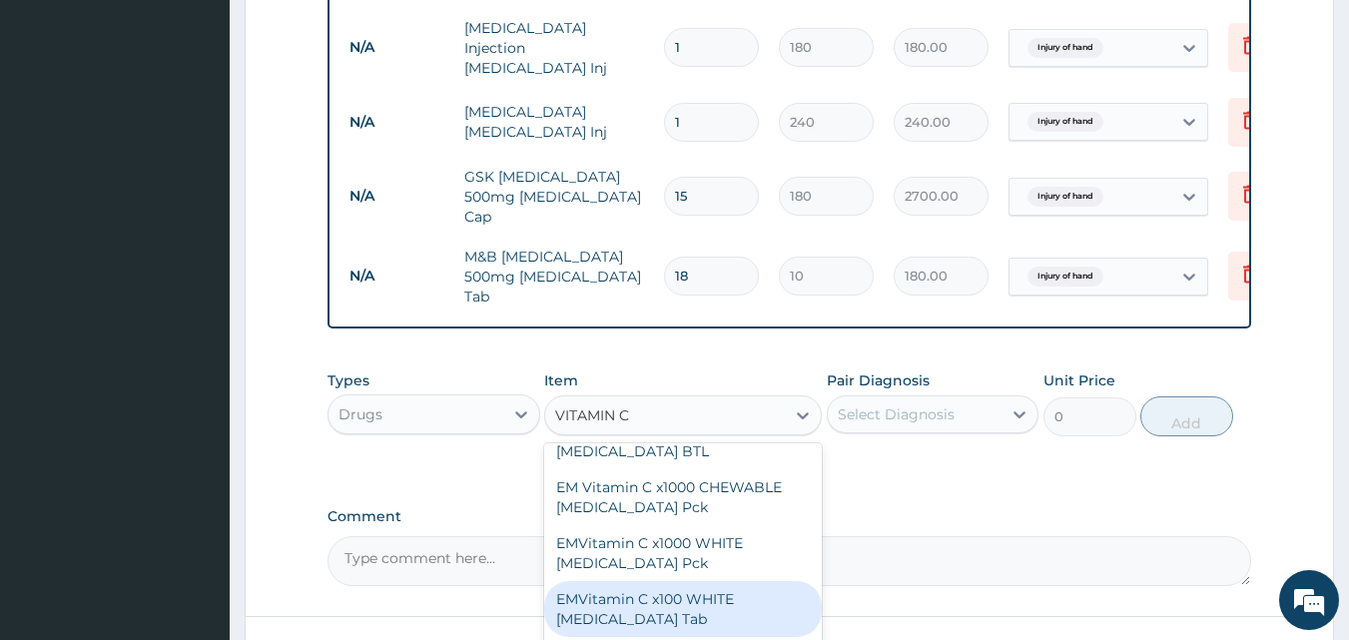
click at [705, 594] on div "EMVitamin C x100 WHITE [MEDICAL_DATA] Tab" at bounding box center [683, 609] width 278 height 56
type input "340"
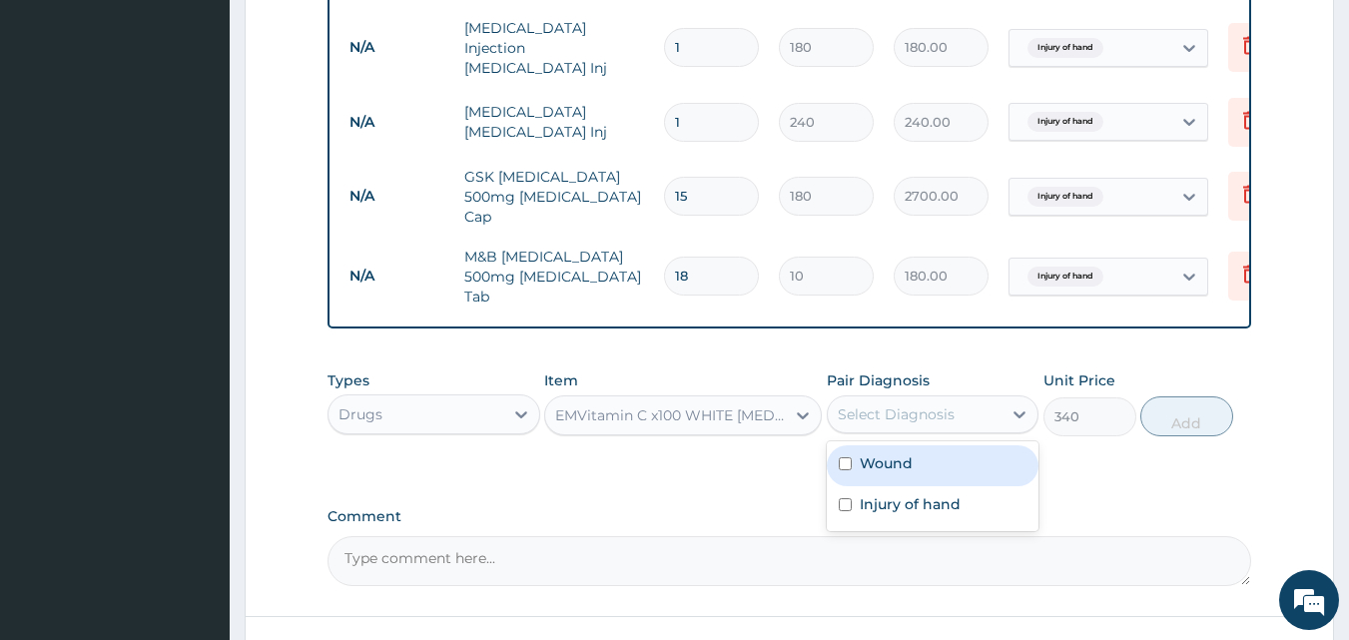
click at [894, 408] on div "Select Diagnosis" at bounding box center [896, 415] width 117 height 20
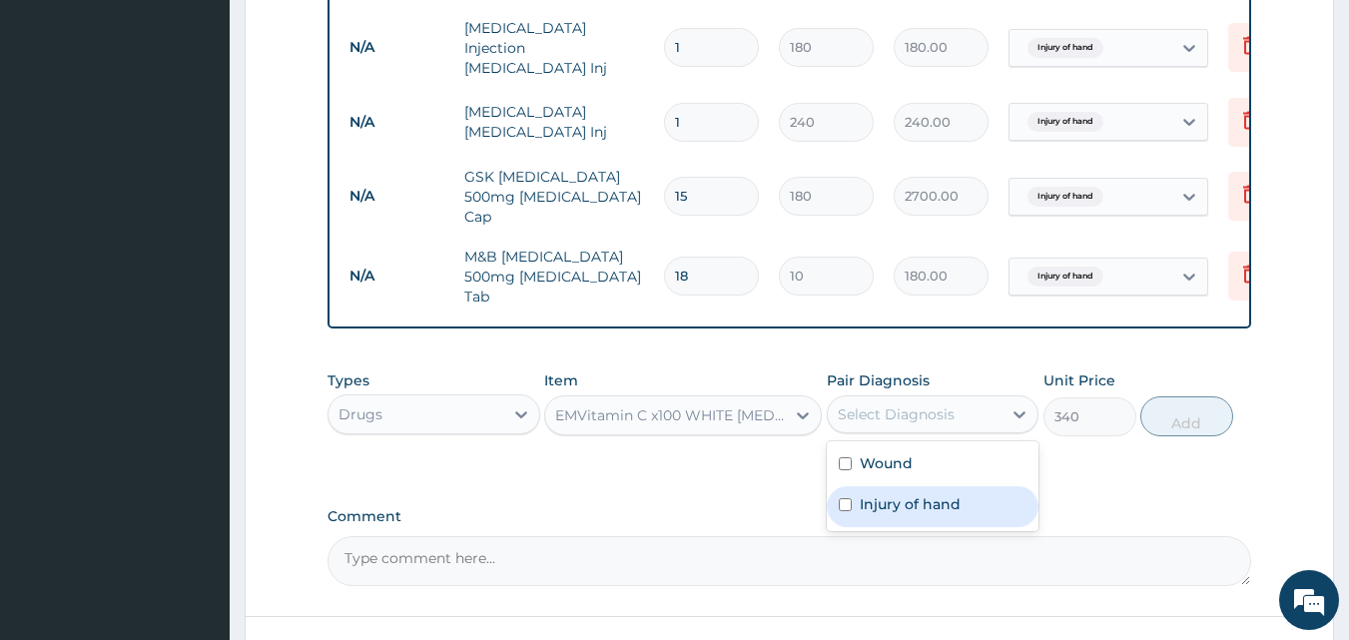
click at [906, 494] on label "Injury of hand" at bounding box center [910, 504] width 101 height 20
checkbox input "true"
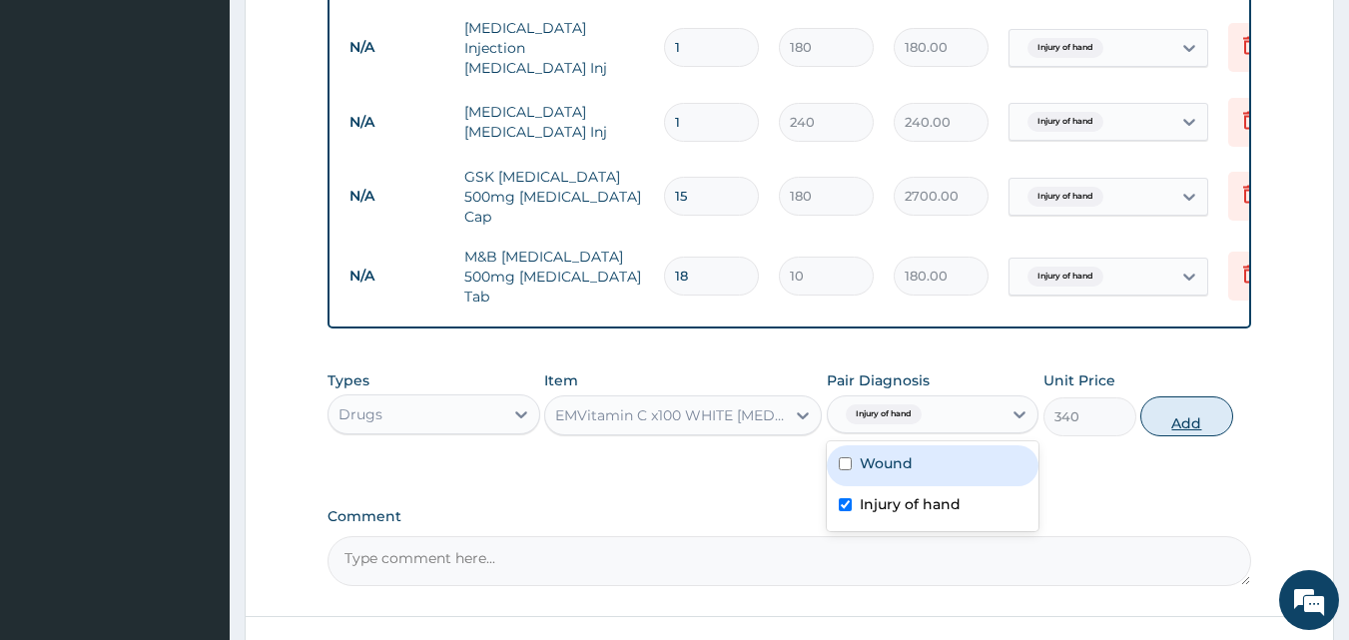
click at [1168, 400] on button "Add" at bounding box center [1187, 417] width 93 height 40
type input "0"
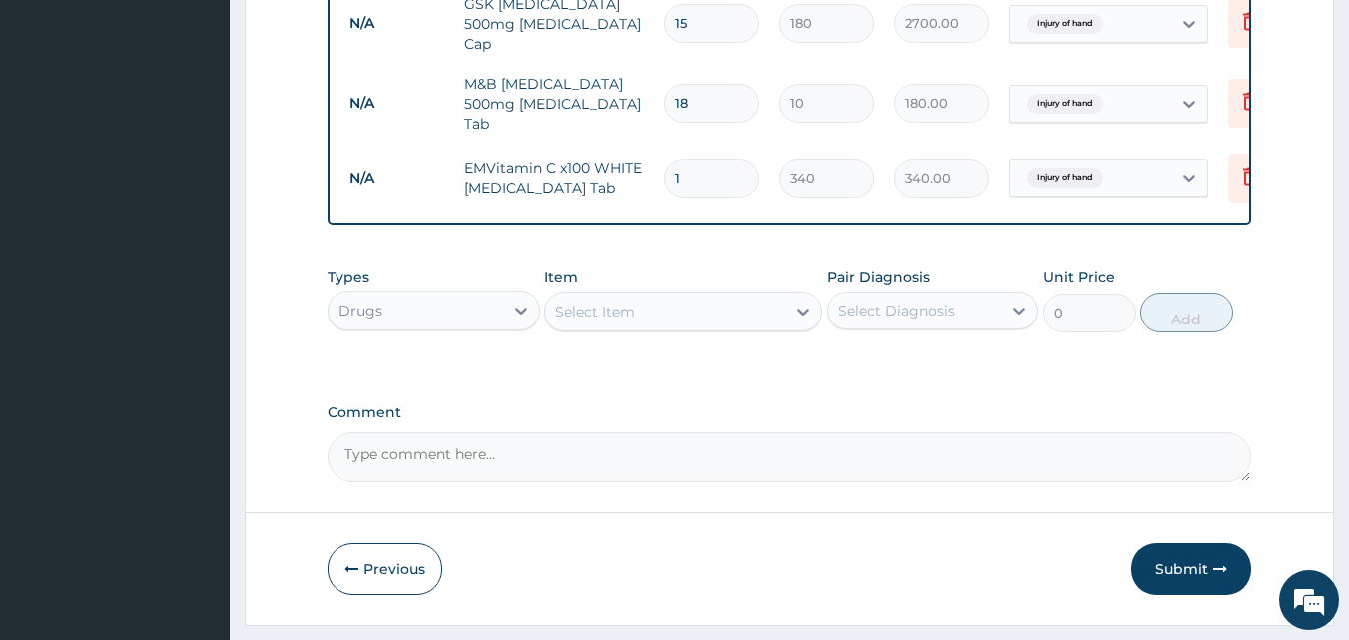
scroll to position [1225, 0]
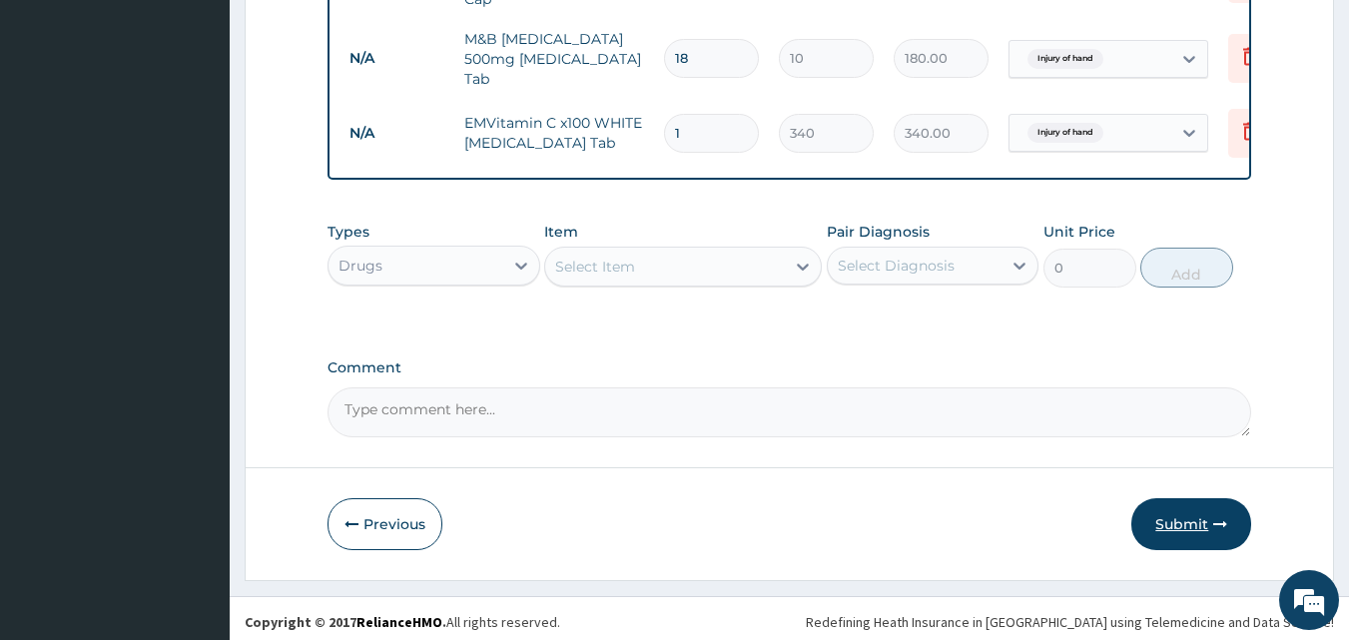
click at [1195, 513] on button "Submit" at bounding box center [1192, 524] width 120 height 52
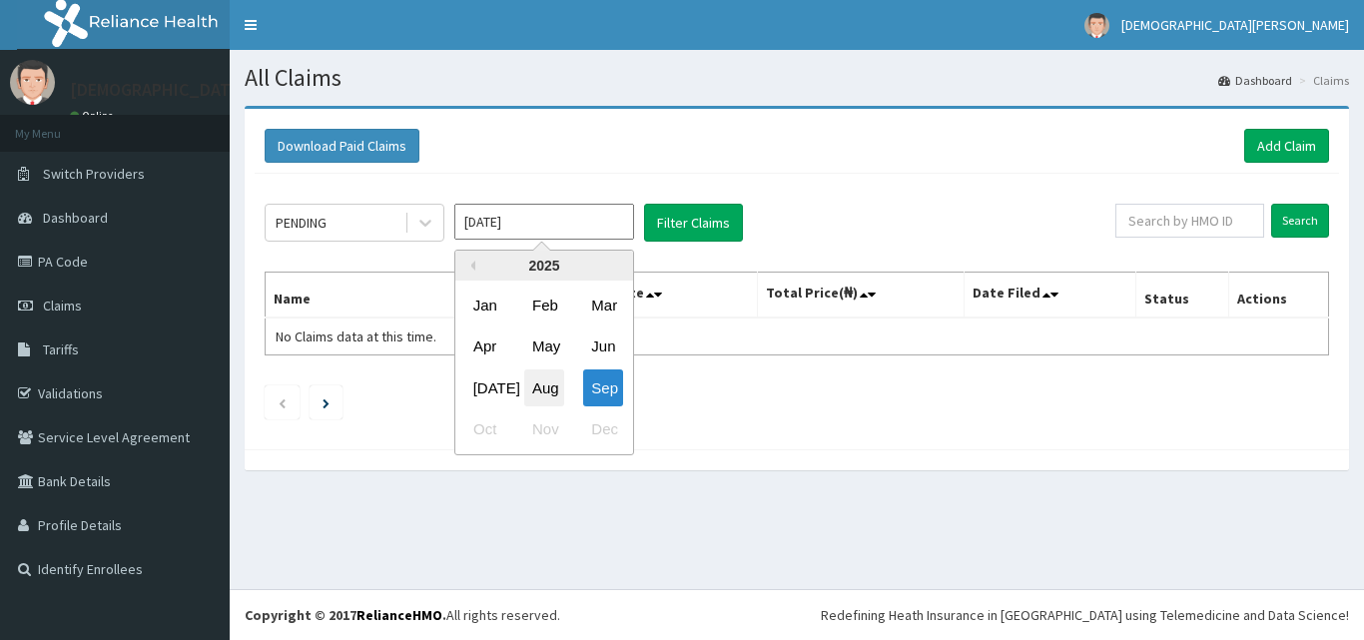
click at [544, 387] on div "Aug" at bounding box center [544, 388] width 40 height 37
type input "[DATE]"
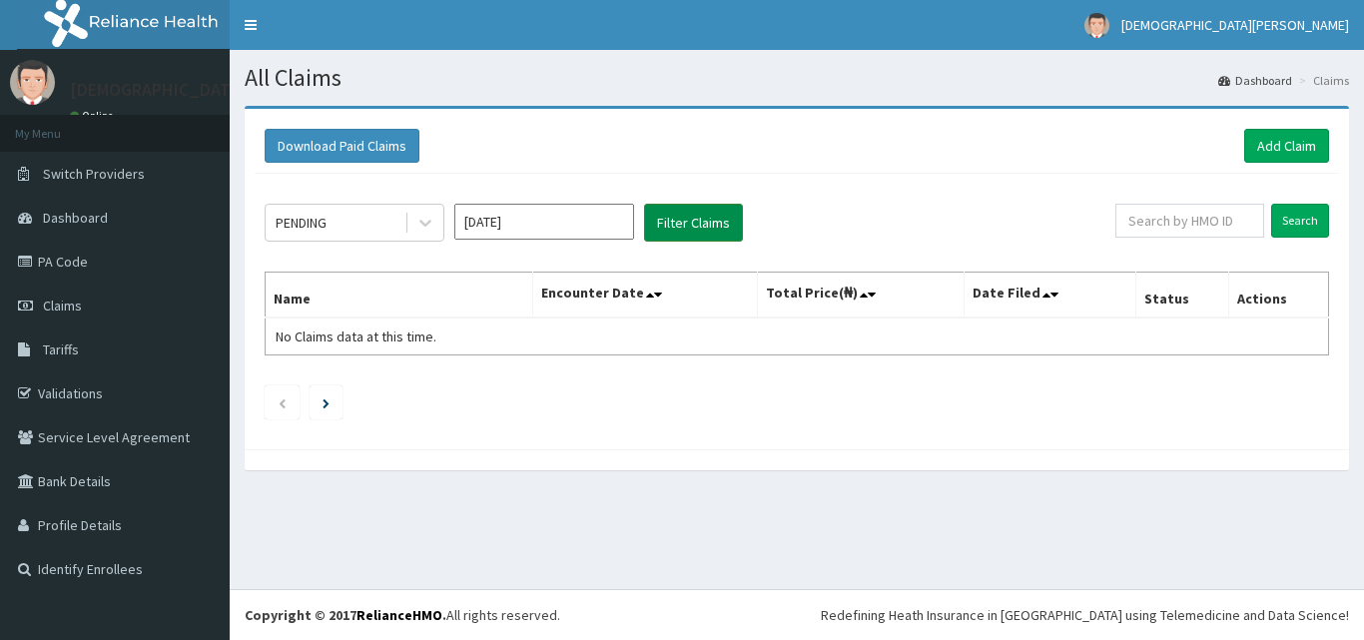
click at [690, 219] on button "Filter Claims" at bounding box center [693, 223] width 99 height 38
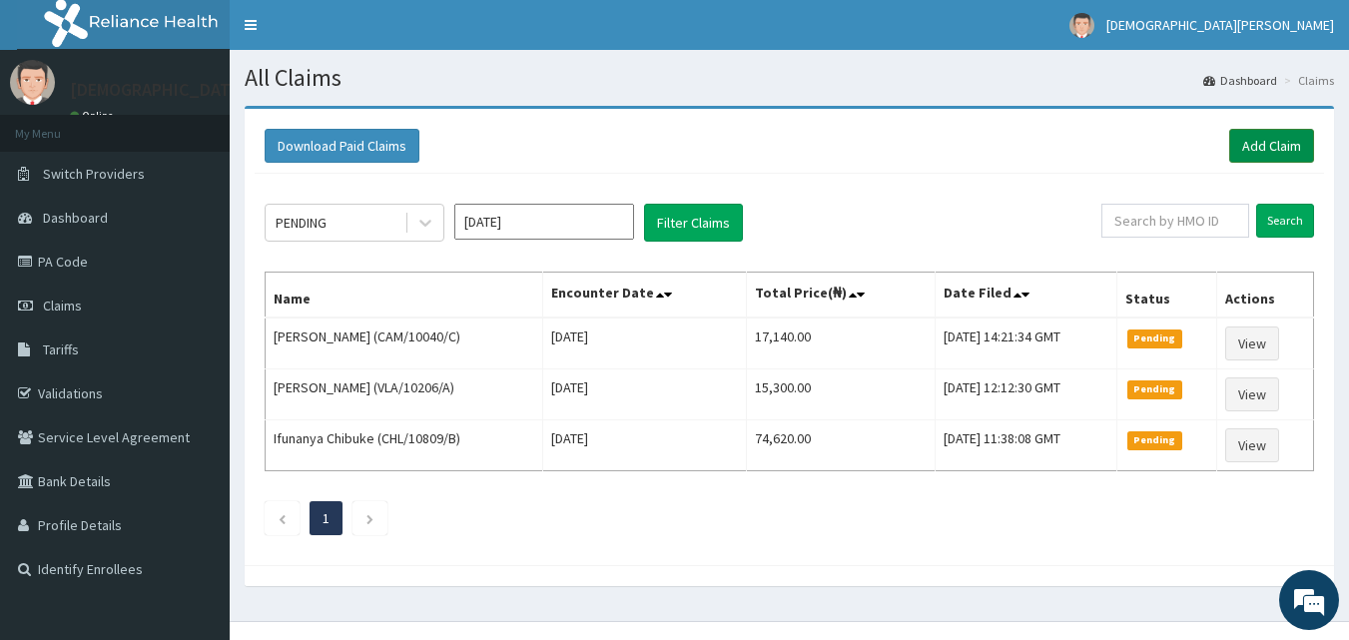
click at [1257, 152] on link "Add Claim" at bounding box center [1272, 146] width 85 height 34
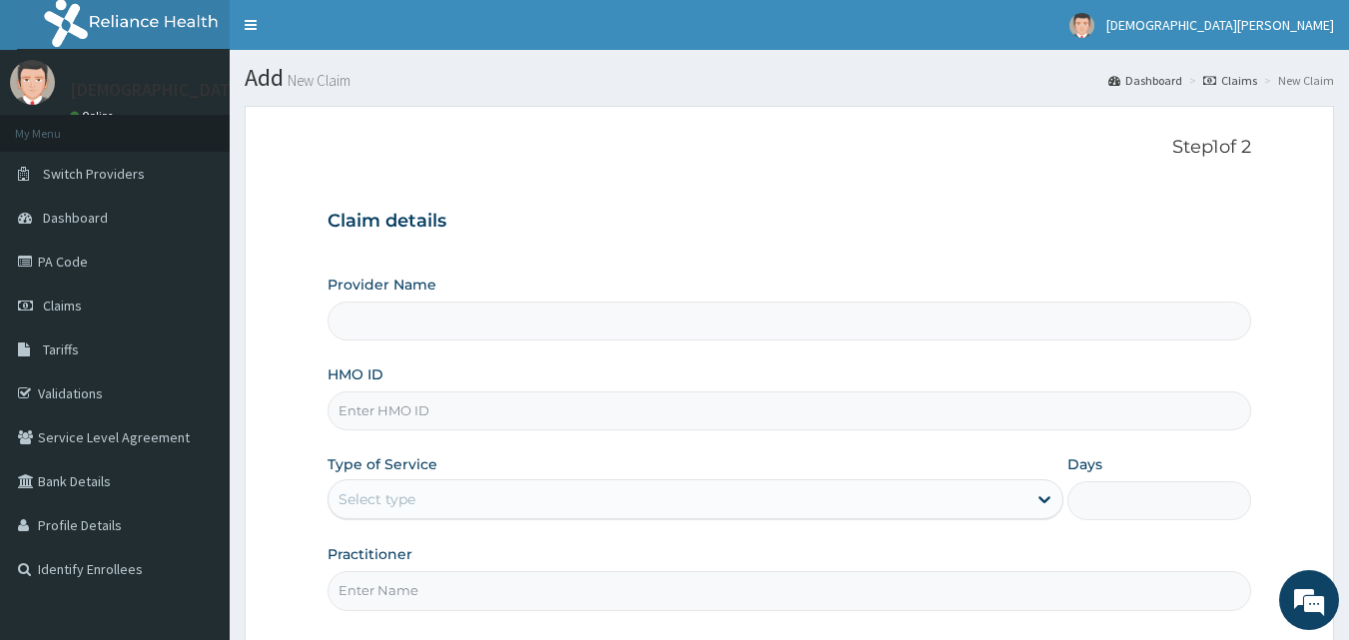
type input "[GEOGRAPHIC_DATA]"
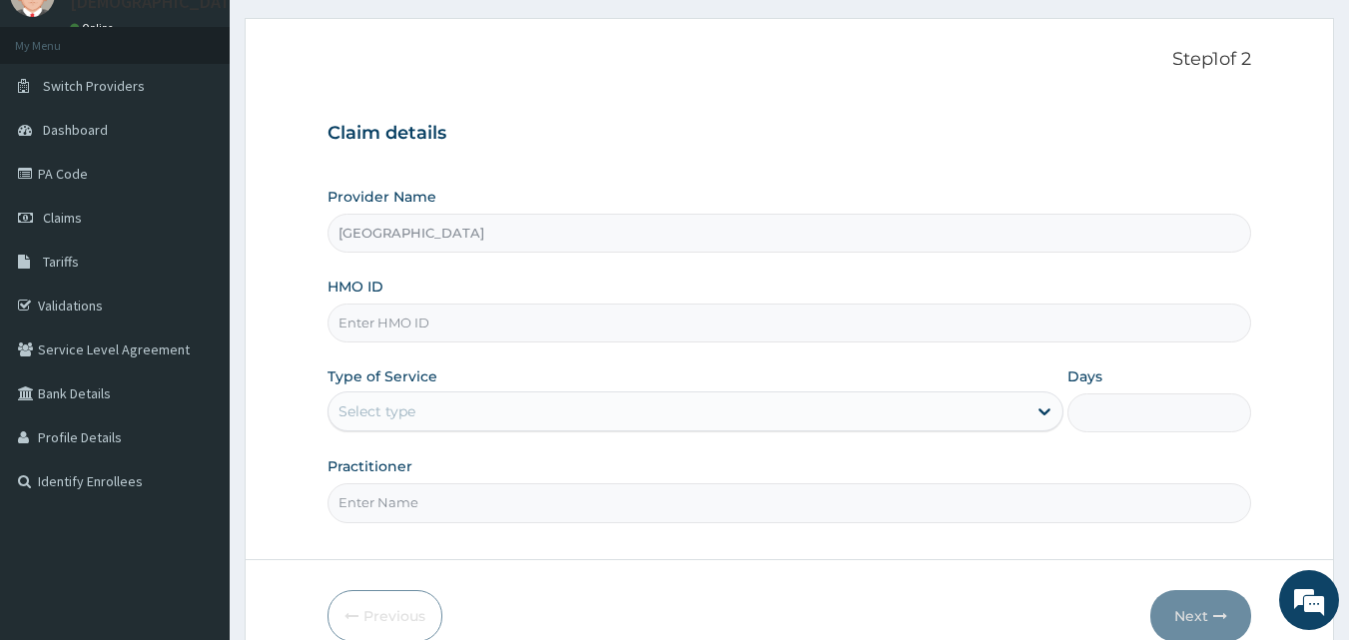
scroll to position [108, 0]
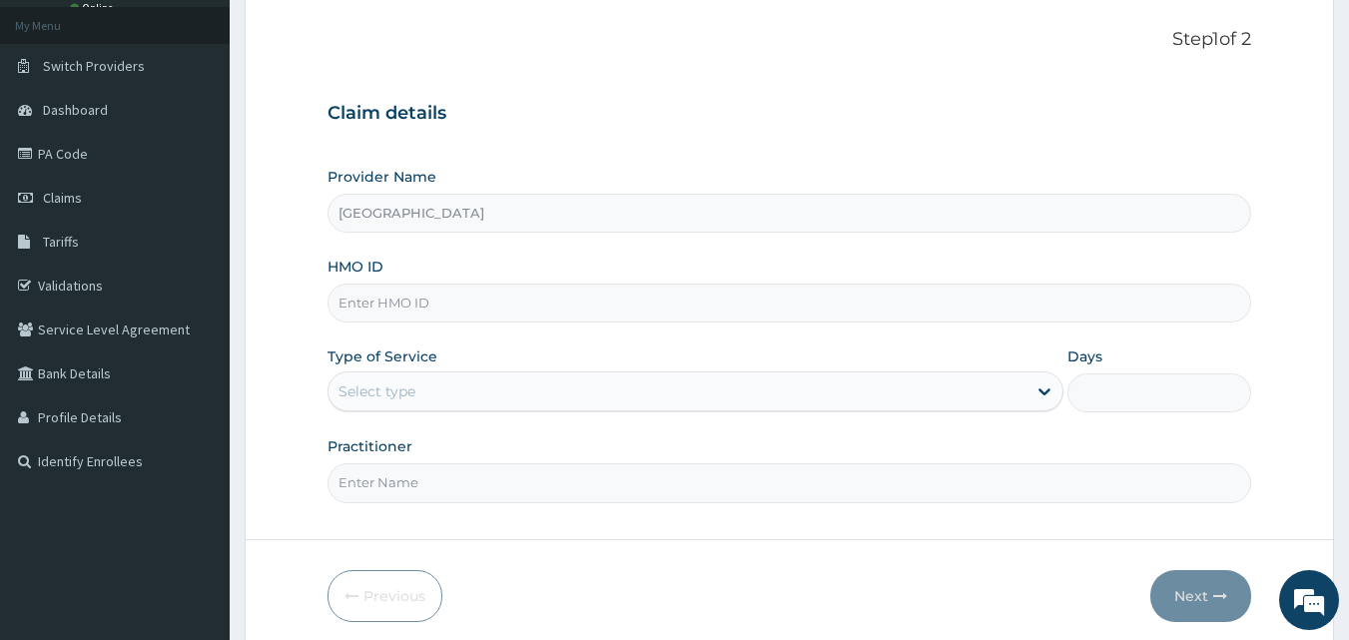
click at [492, 305] on input "HMO ID" at bounding box center [790, 303] width 925 height 39
type input "SEH/10059/E"
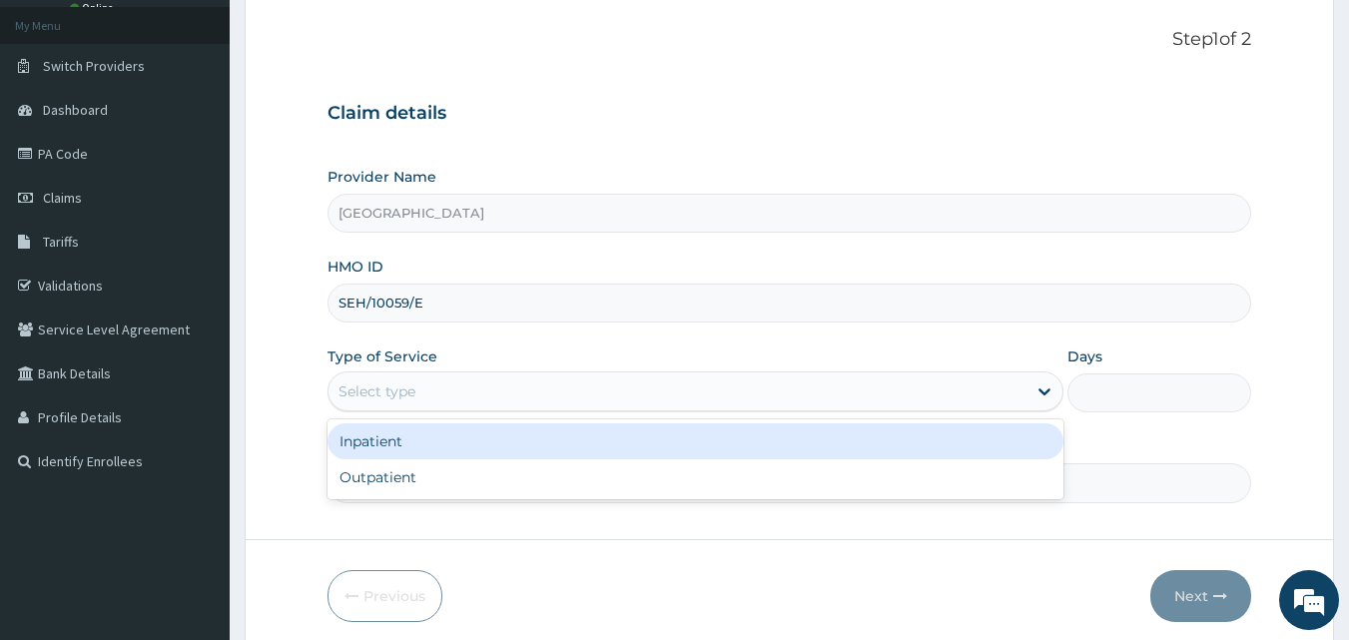
click at [404, 403] on div "Select type" at bounding box center [678, 392] width 698 height 32
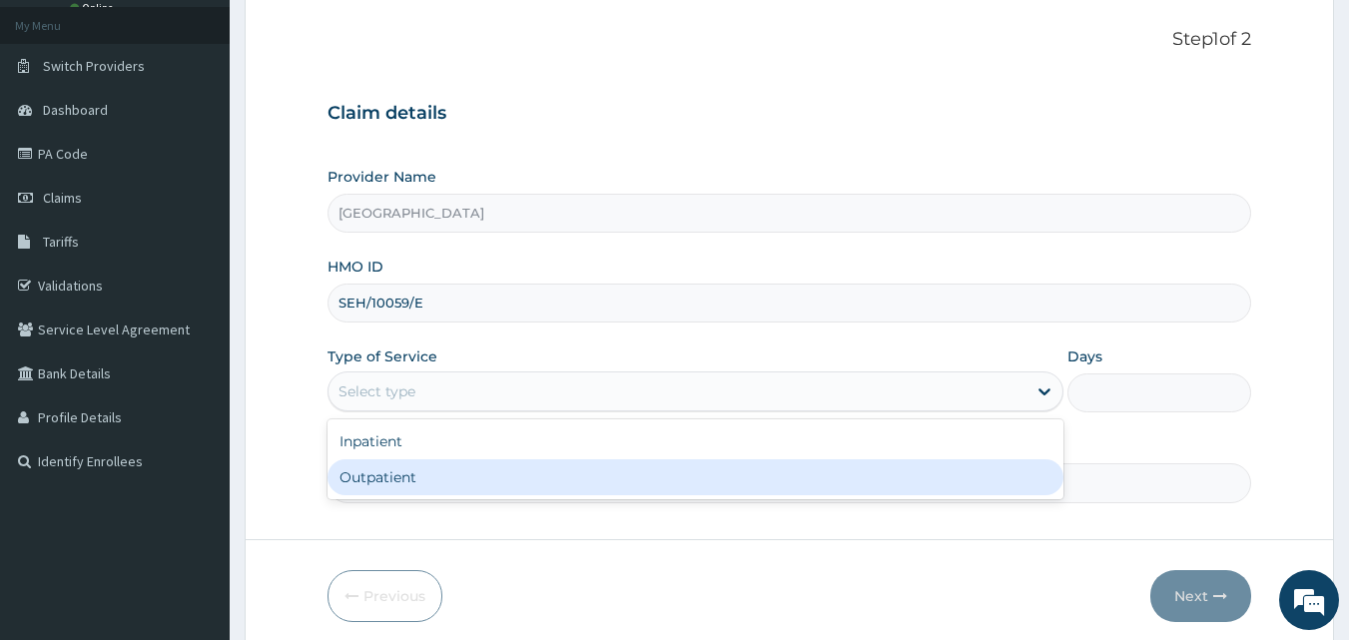
click at [404, 486] on div "Outpatient" at bounding box center [696, 477] width 736 height 36
type input "1"
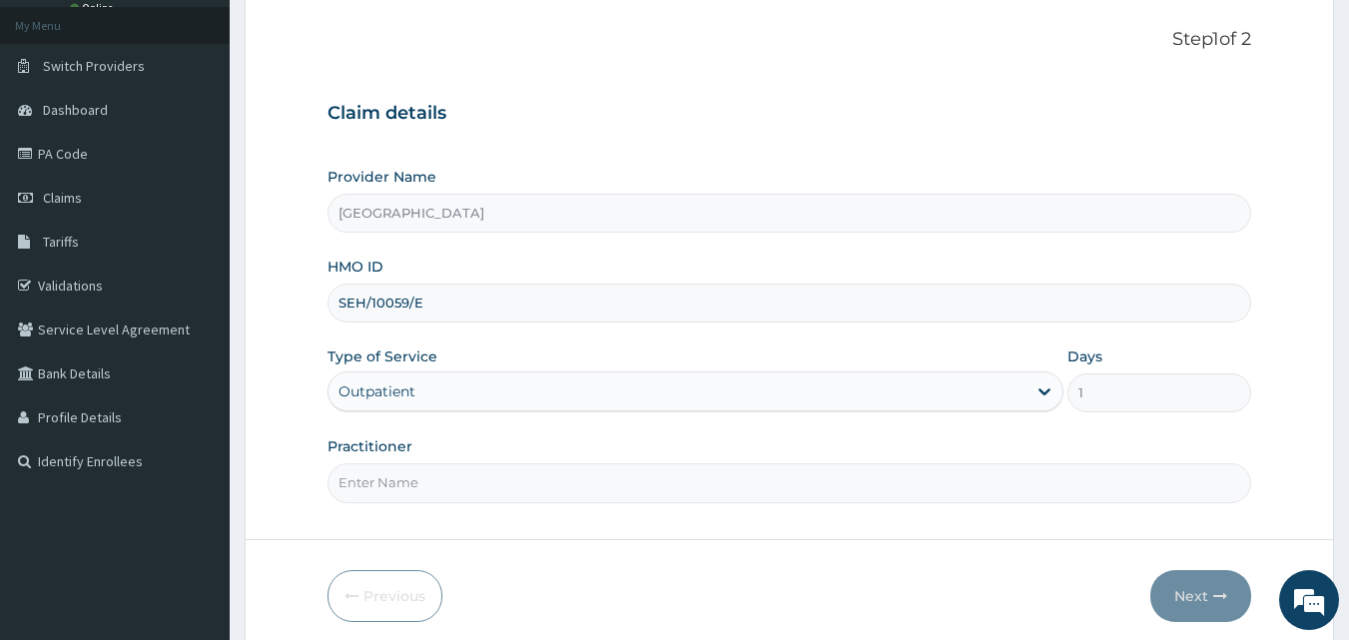
scroll to position [187, 0]
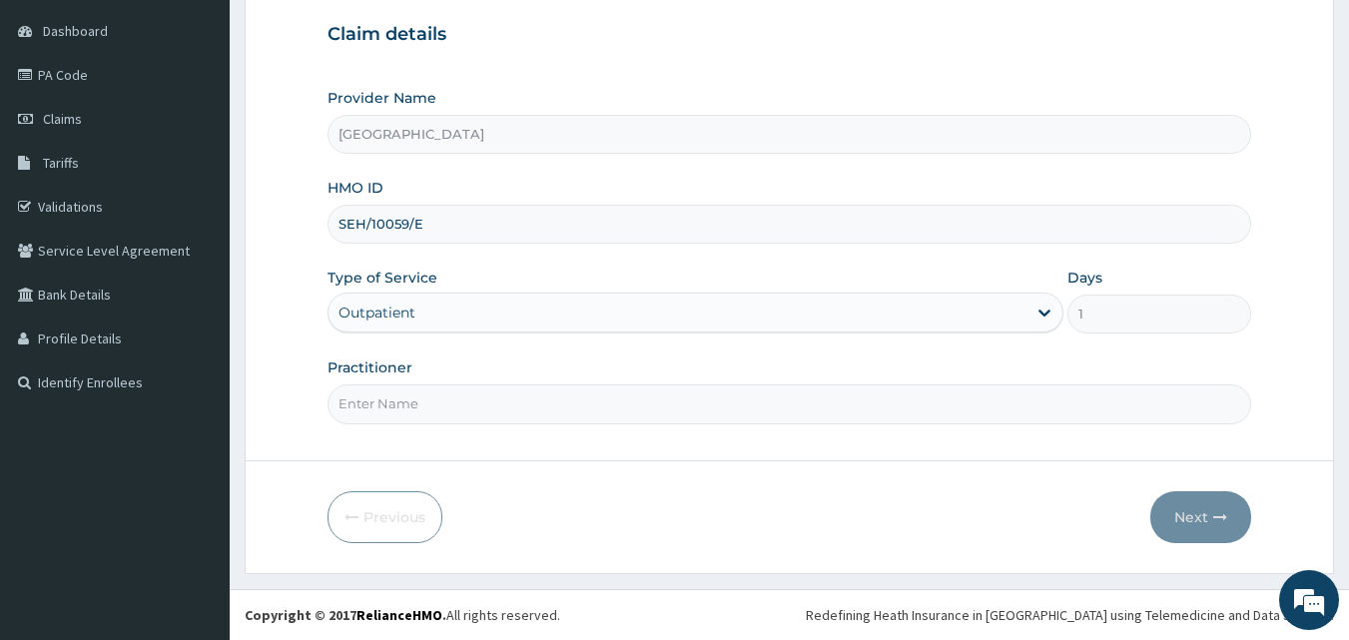
click at [404, 407] on input "Practitioner" at bounding box center [790, 404] width 925 height 39
type input "D"
type input "[PERSON_NAME]"
click at [1190, 517] on button "Next" at bounding box center [1201, 517] width 101 height 52
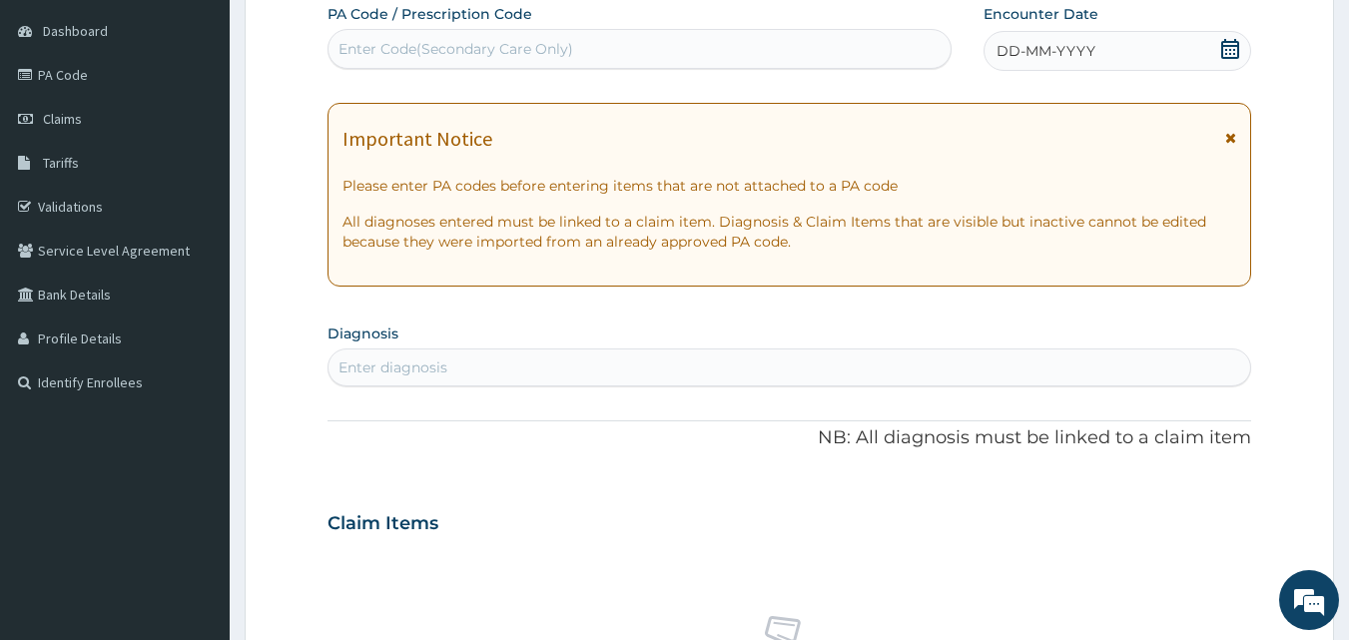
click at [743, 41] on div "Enter Code(Secondary Care Only)" at bounding box center [640, 49] width 623 height 32
type input "PA/18BD30"
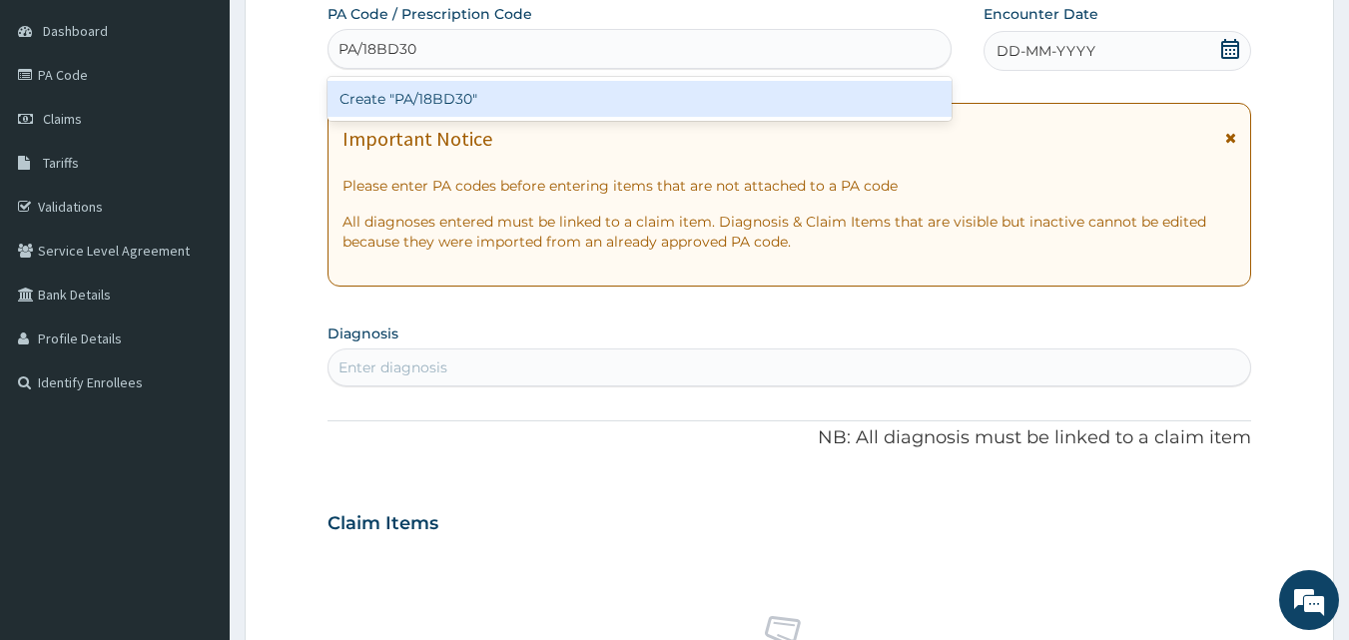
click at [739, 96] on div "Create "PA/18BD30"" at bounding box center [640, 99] width 625 height 36
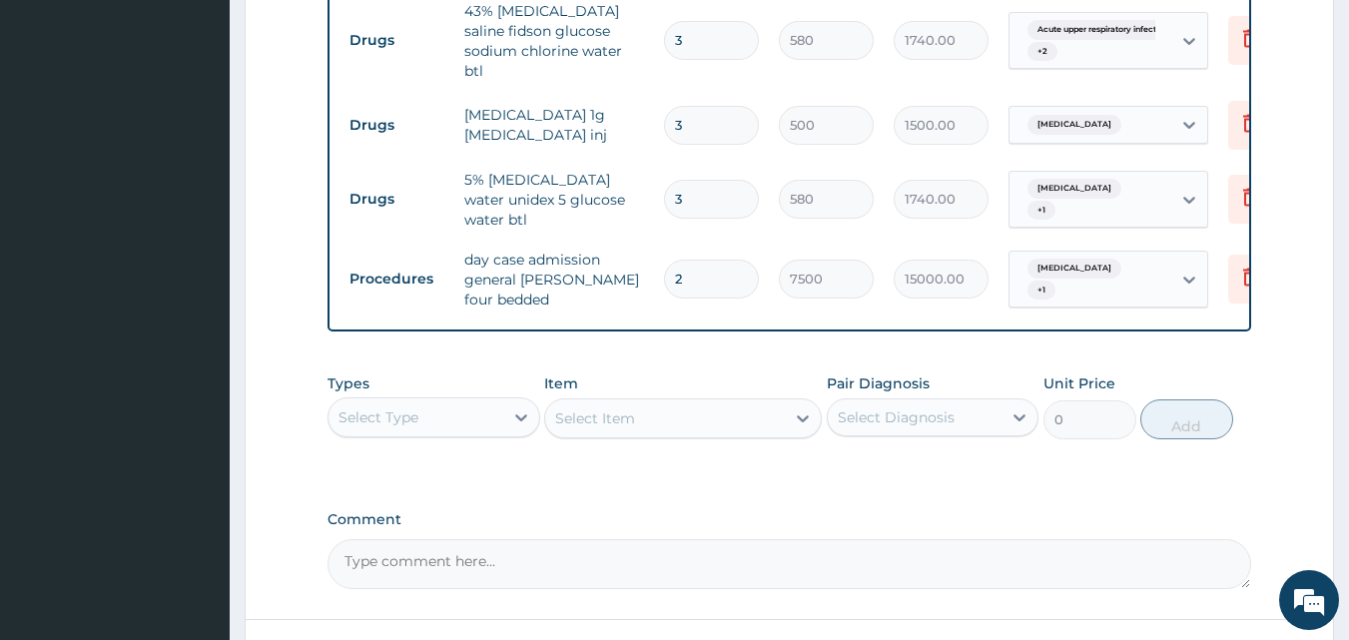
scroll to position [822, 0]
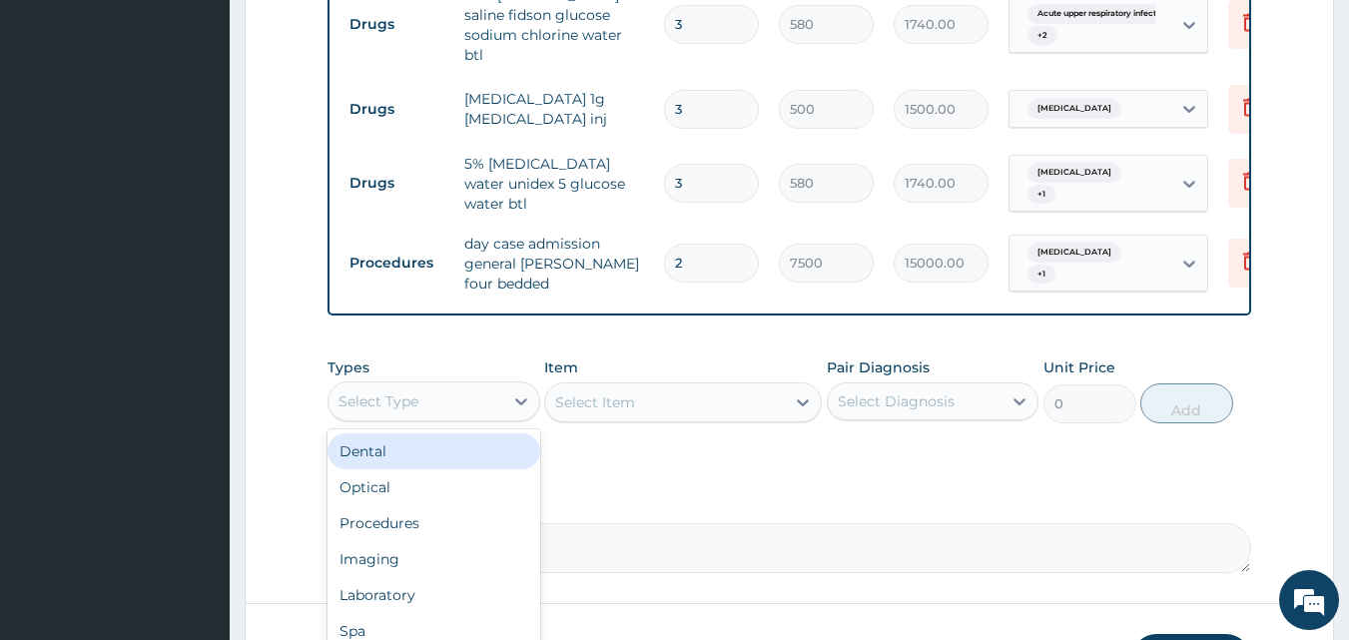
click at [500, 395] on div "Select Type" at bounding box center [416, 402] width 175 height 32
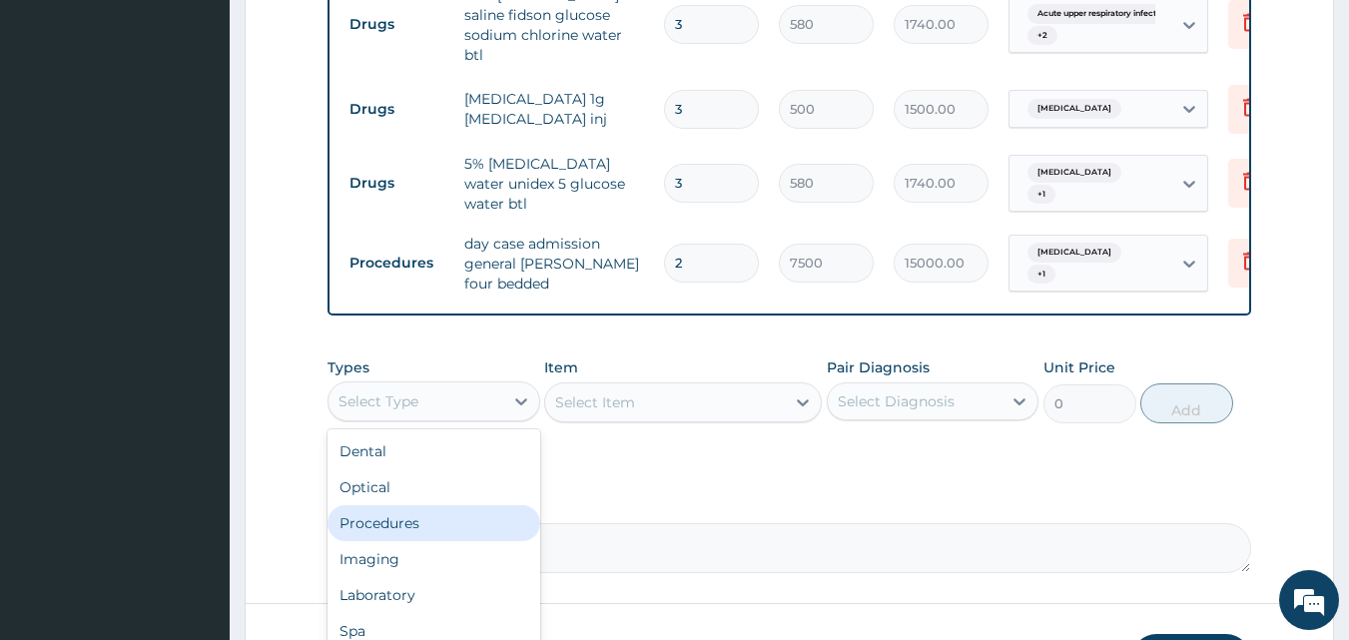
click at [427, 505] on div "Procedures" at bounding box center [434, 523] width 213 height 36
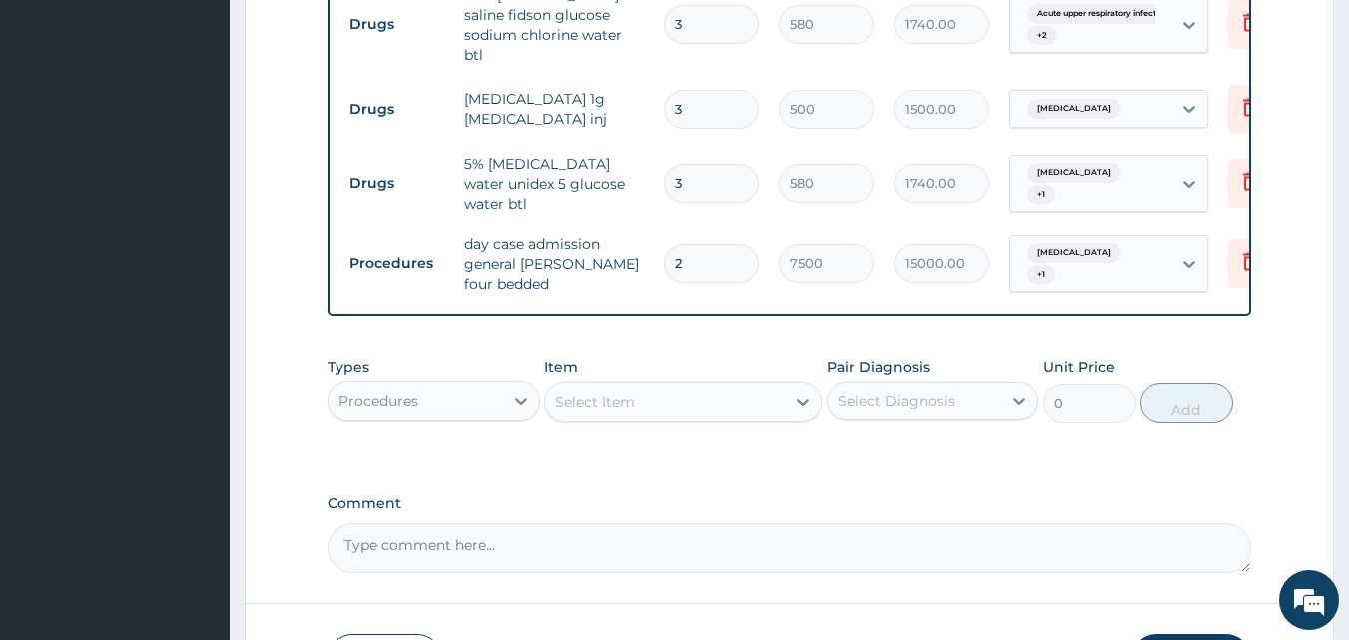
click at [658, 392] on div "Select Item" at bounding box center [665, 403] width 240 height 32
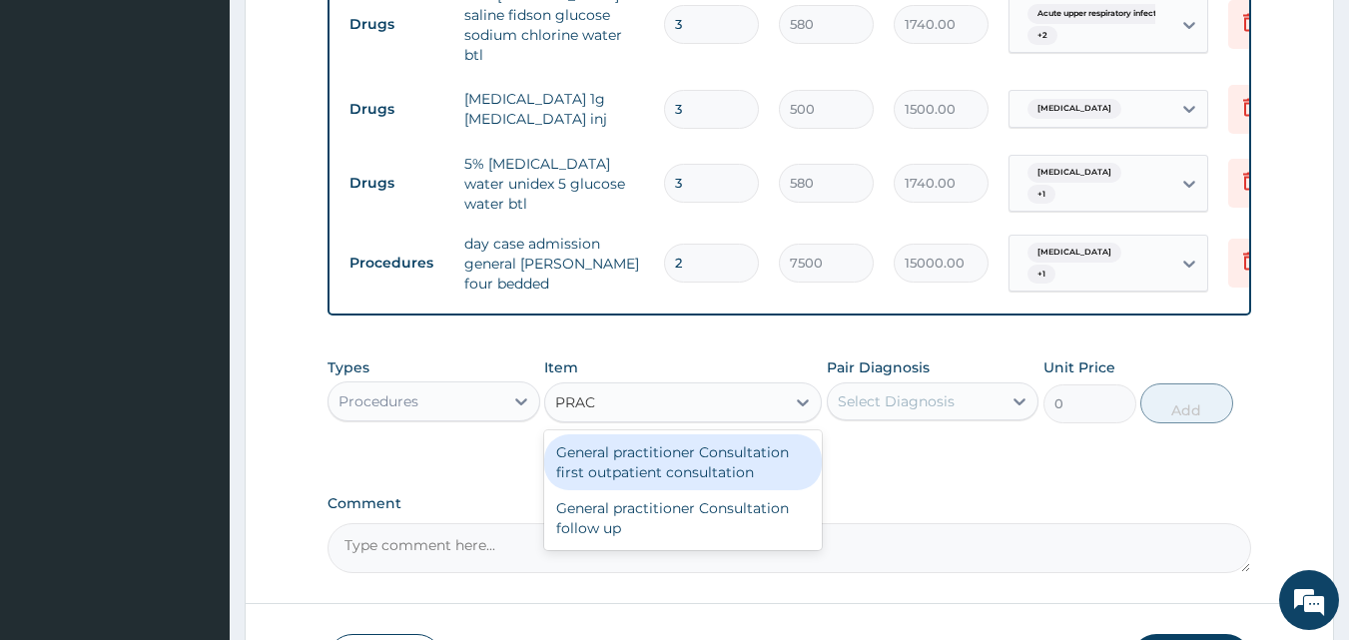
type input "PRACT"
click at [671, 444] on div "General practitioner Consultation first outpatient consultation" at bounding box center [683, 462] width 278 height 56
type input "3000"
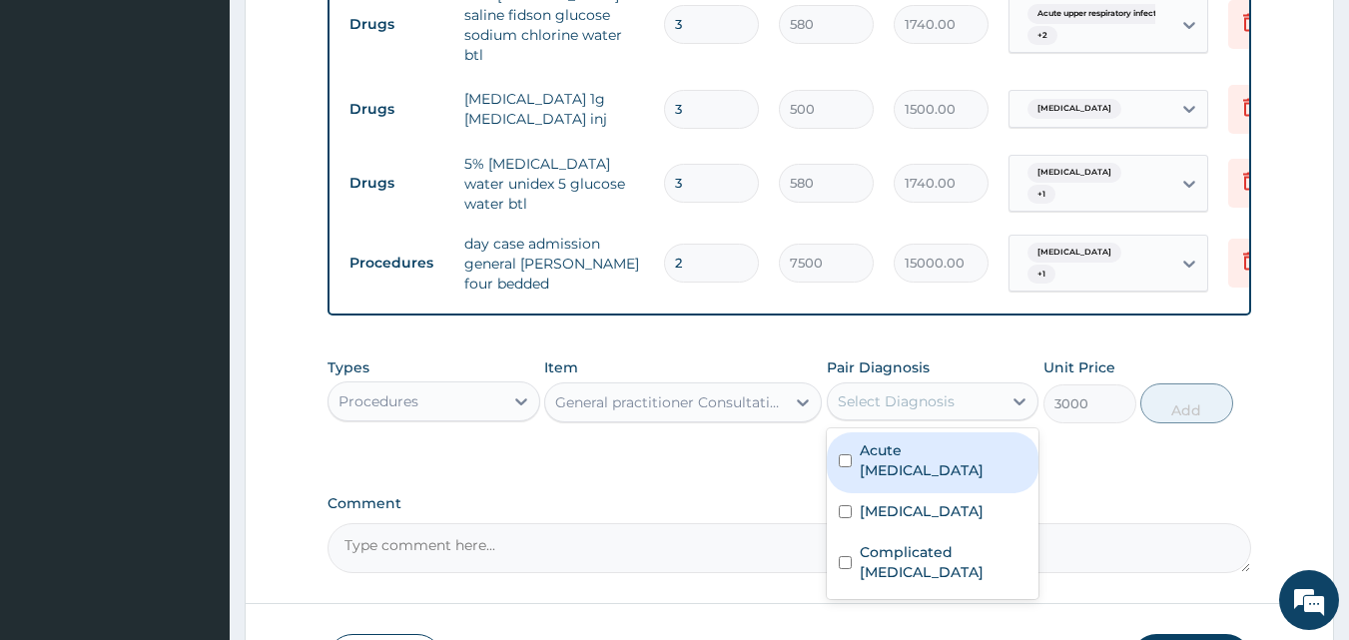
click at [882, 392] on div "Select Diagnosis" at bounding box center [896, 402] width 117 height 20
click at [895, 450] on label "Acute [MEDICAL_DATA]" at bounding box center [944, 460] width 168 height 40
checkbox input "true"
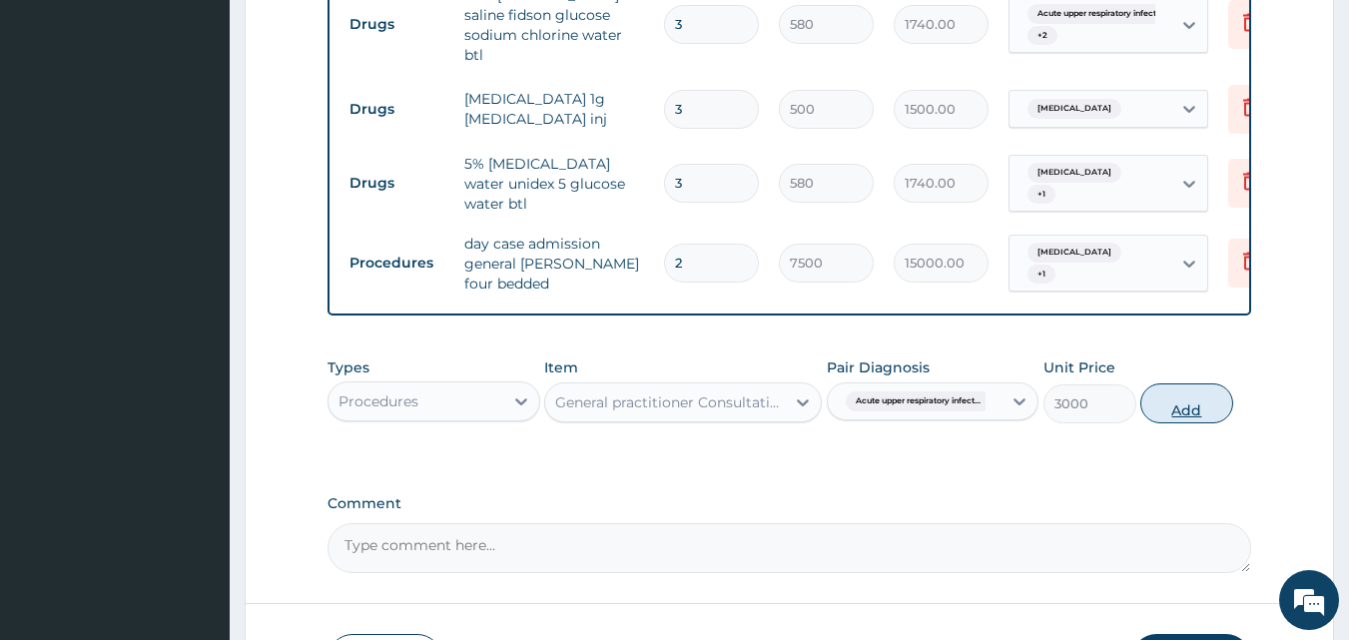
click at [1171, 399] on button "Add" at bounding box center [1187, 404] width 93 height 40
type input "0"
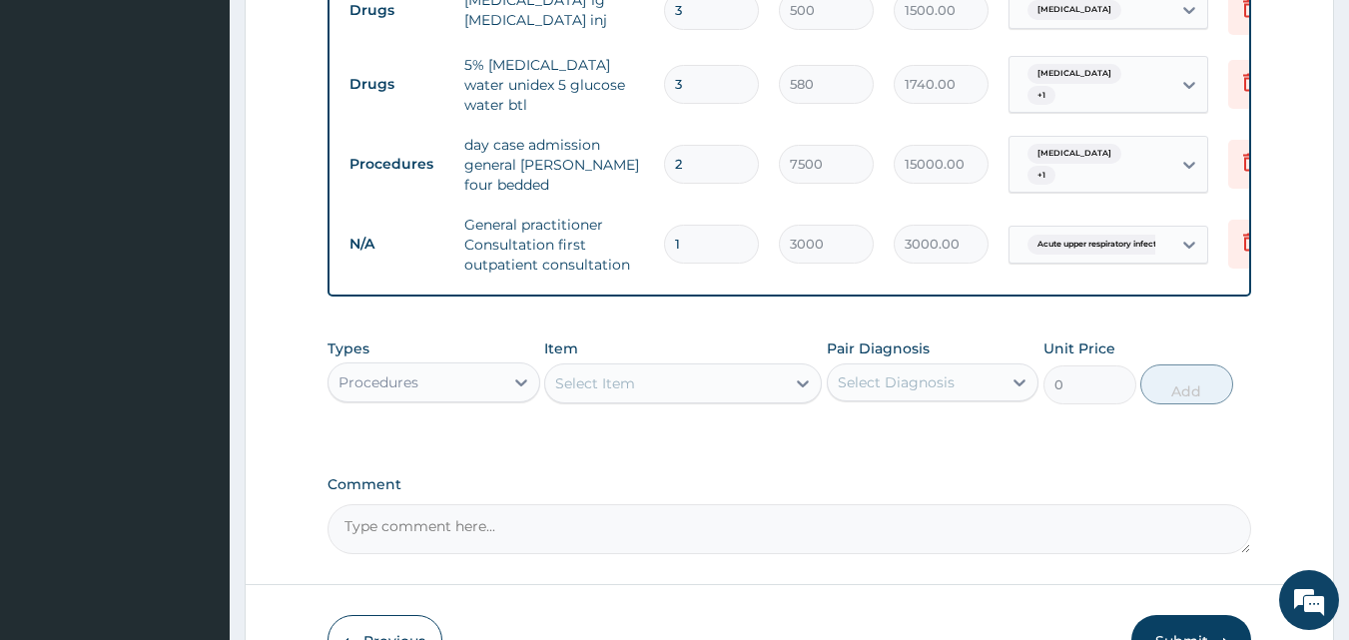
scroll to position [922, 0]
click at [588, 377] on div "Select Item" at bounding box center [665, 383] width 240 height 32
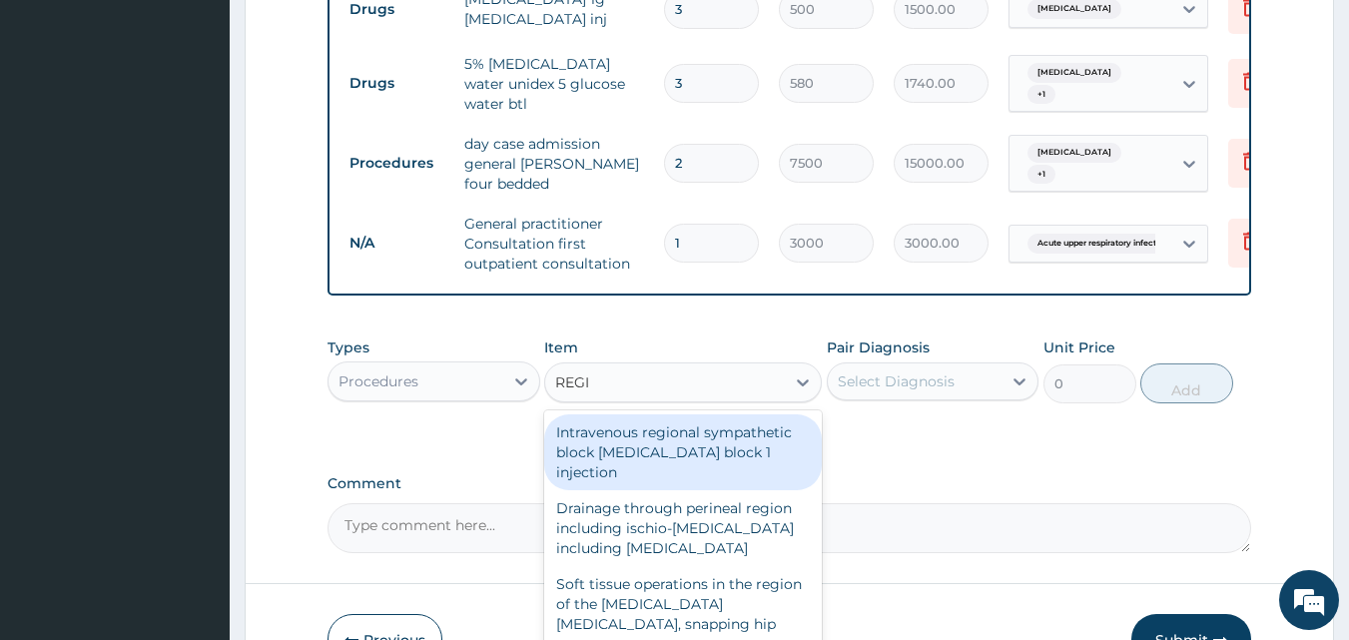
type input "REGIS"
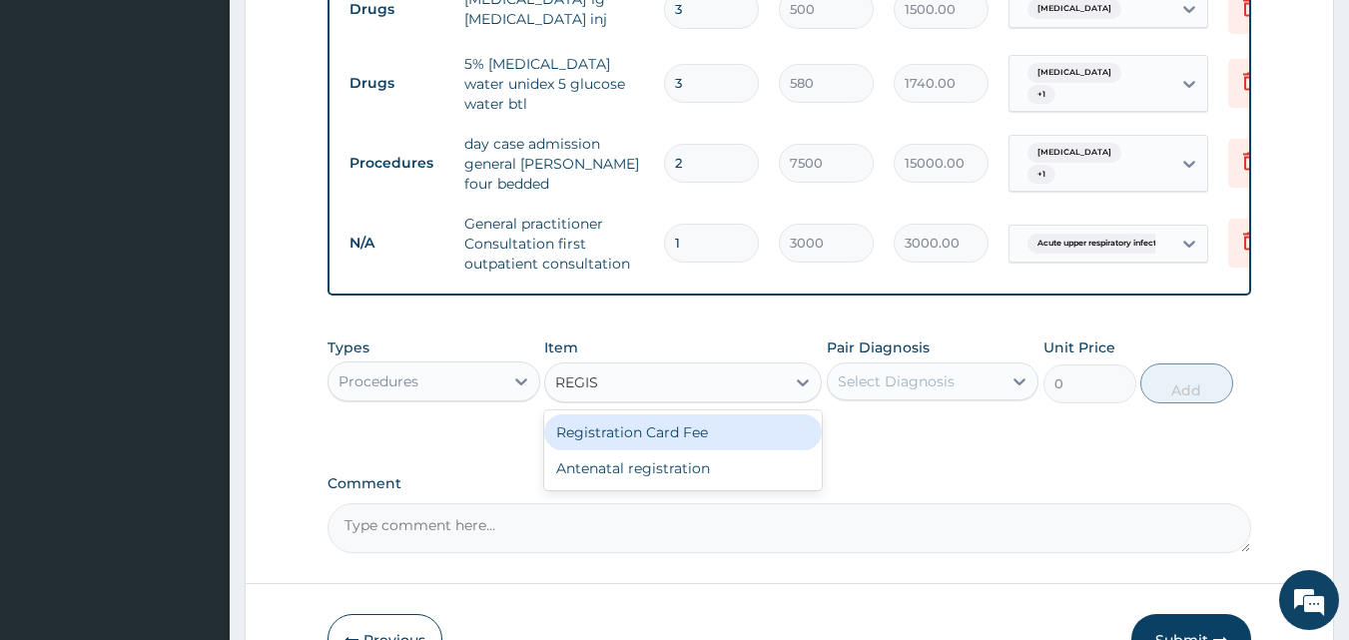
click at [597, 414] on div "Registration Card Fee" at bounding box center [683, 432] width 278 height 36
type input "2000"
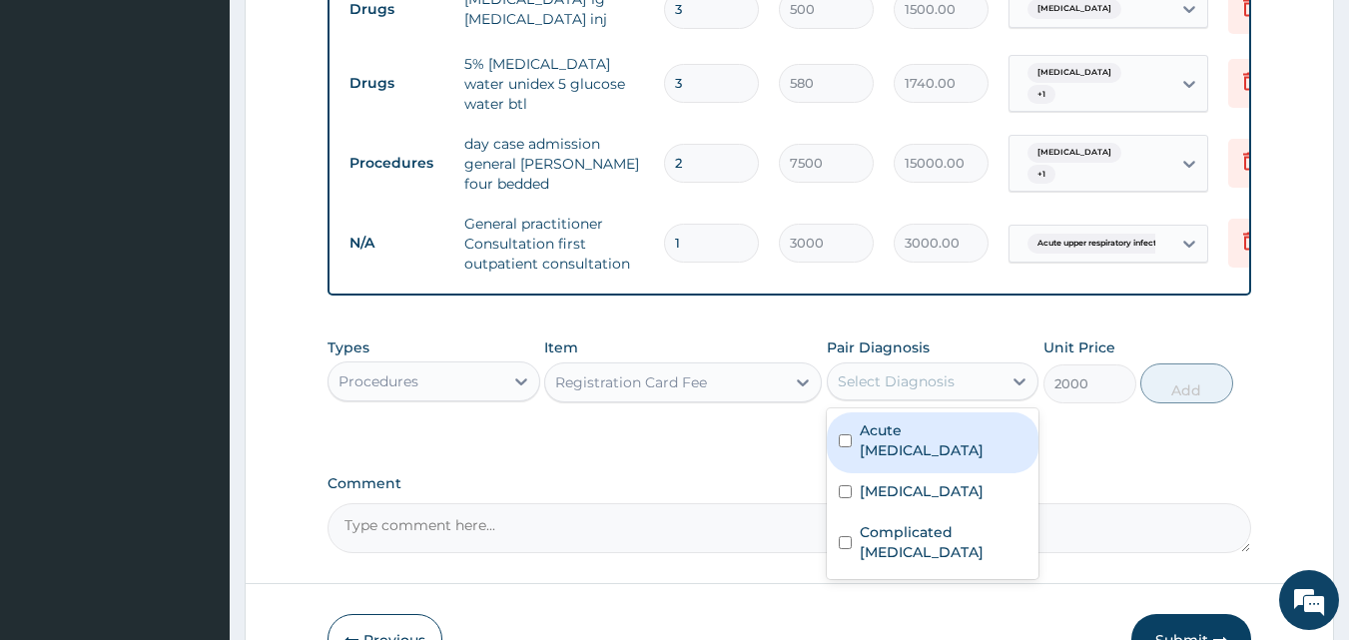
click at [867, 372] on div "Select Diagnosis" at bounding box center [896, 382] width 117 height 20
click at [904, 444] on div "Acute [MEDICAL_DATA]" at bounding box center [933, 442] width 213 height 61
checkbox input "true"
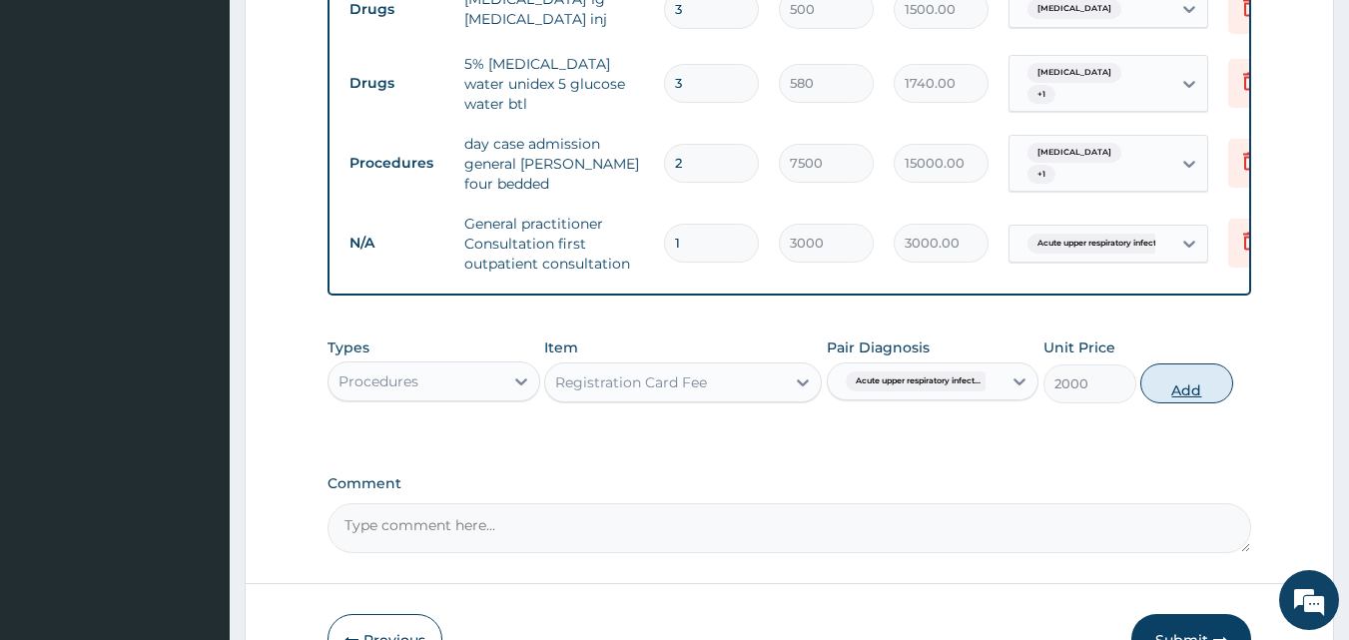
click at [1177, 364] on button "Add" at bounding box center [1187, 384] width 93 height 40
type input "0"
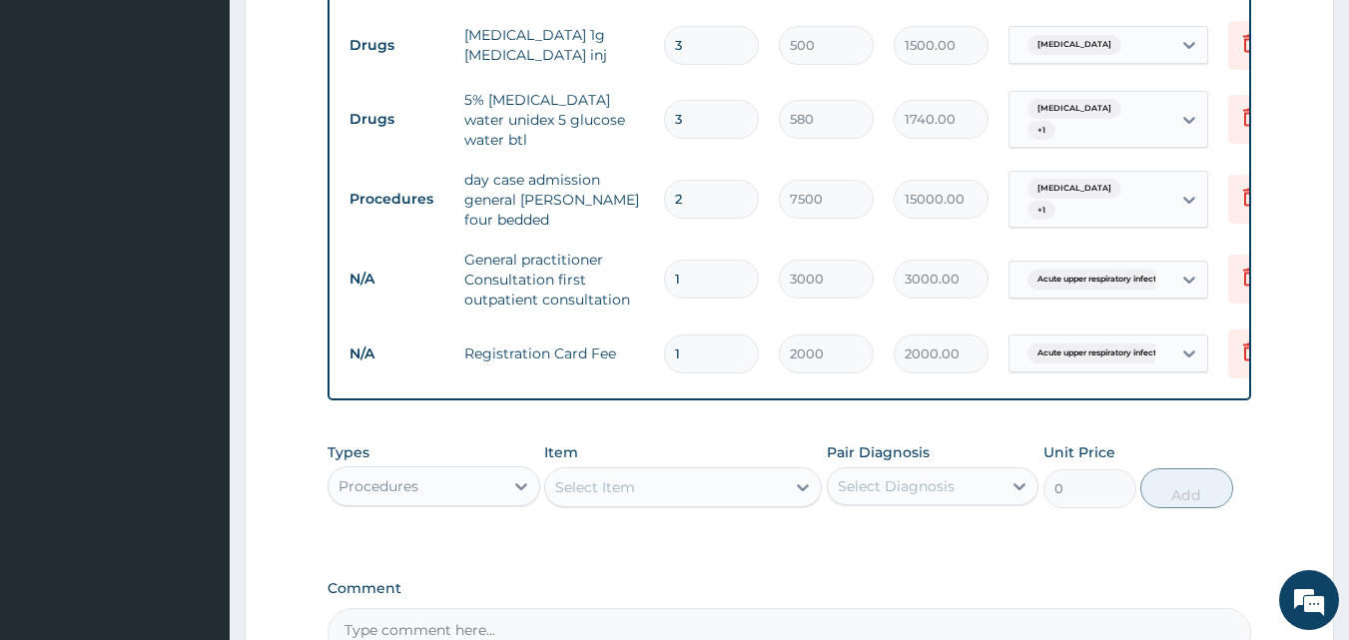
scroll to position [936, 0]
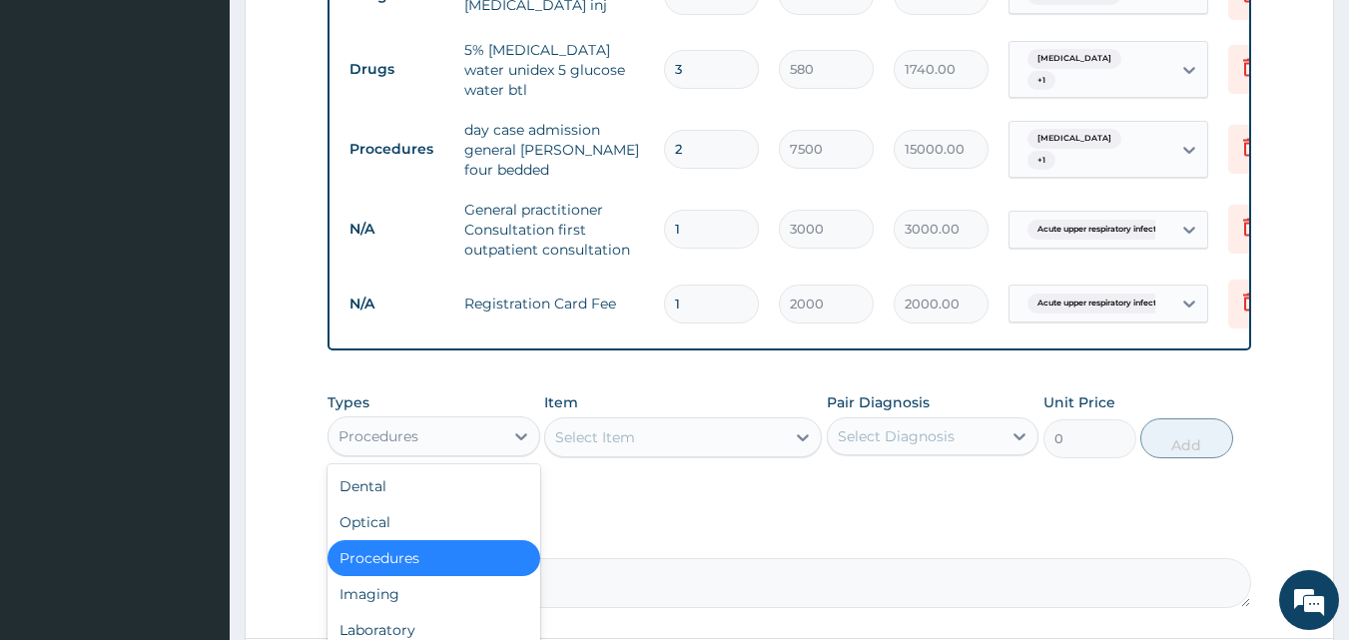
click at [460, 420] on div "Procedures" at bounding box center [416, 436] width 175 height 32
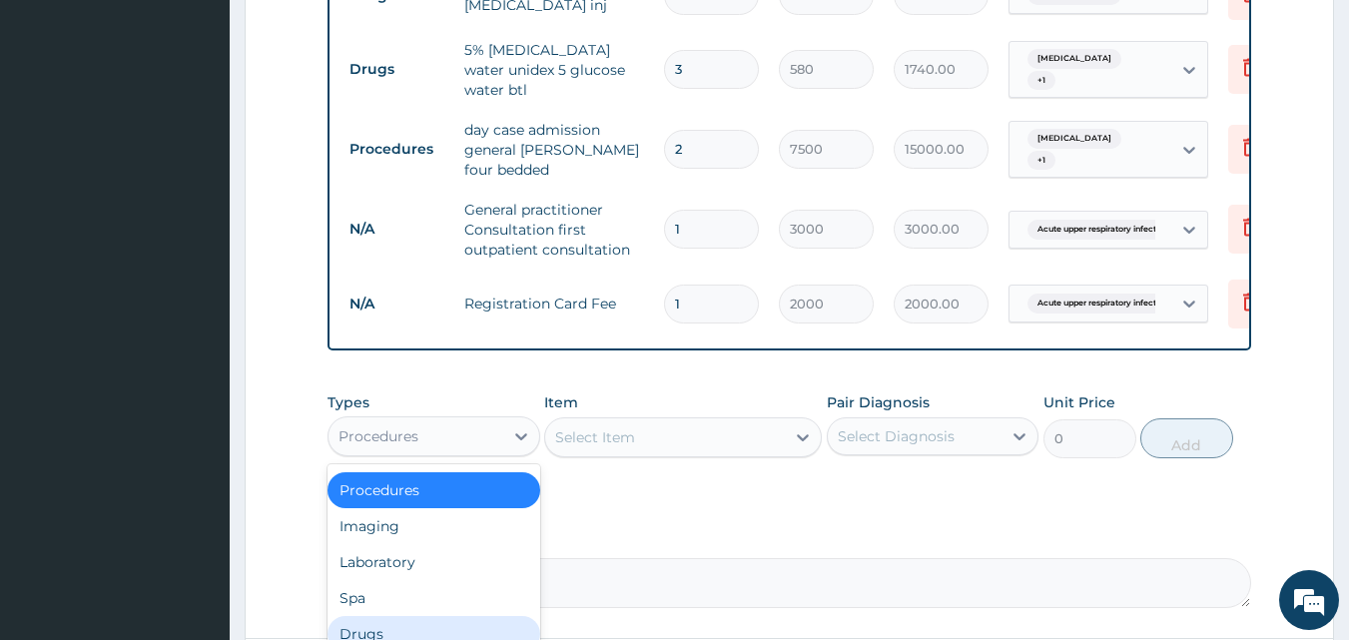
click at [437, 616] on div "Drugs" at bounding box center [434, 634] width 213 height 36
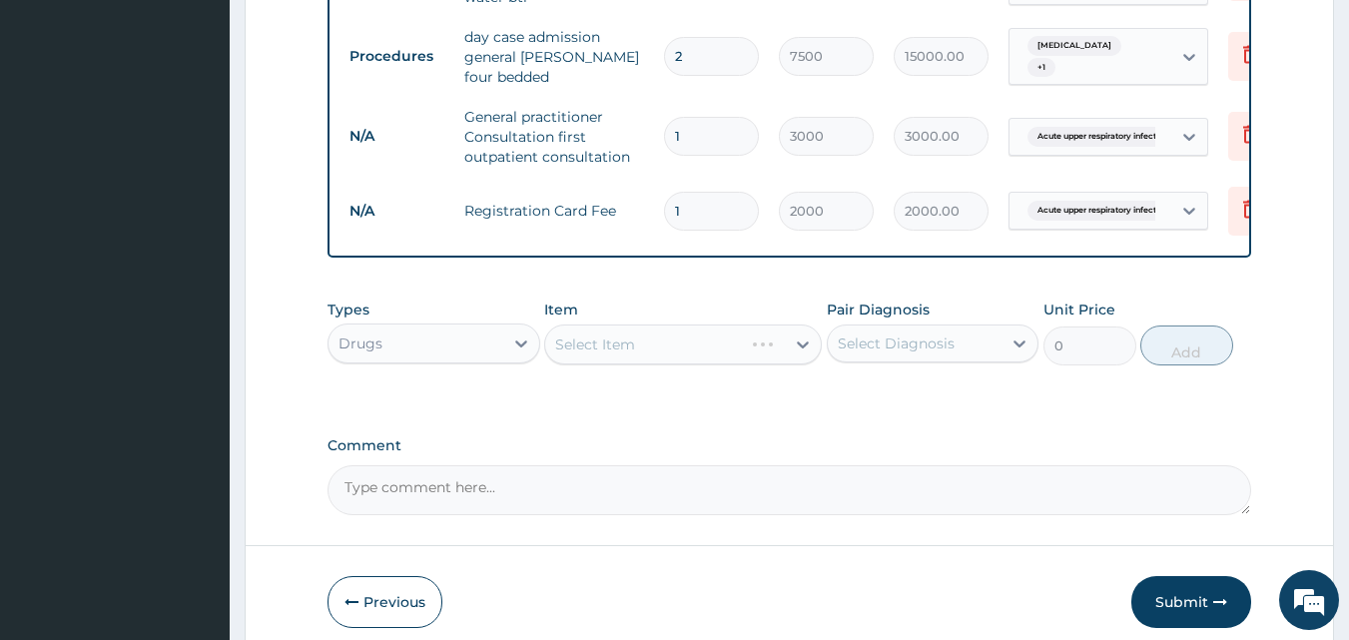
scroll to position [1098, 0]
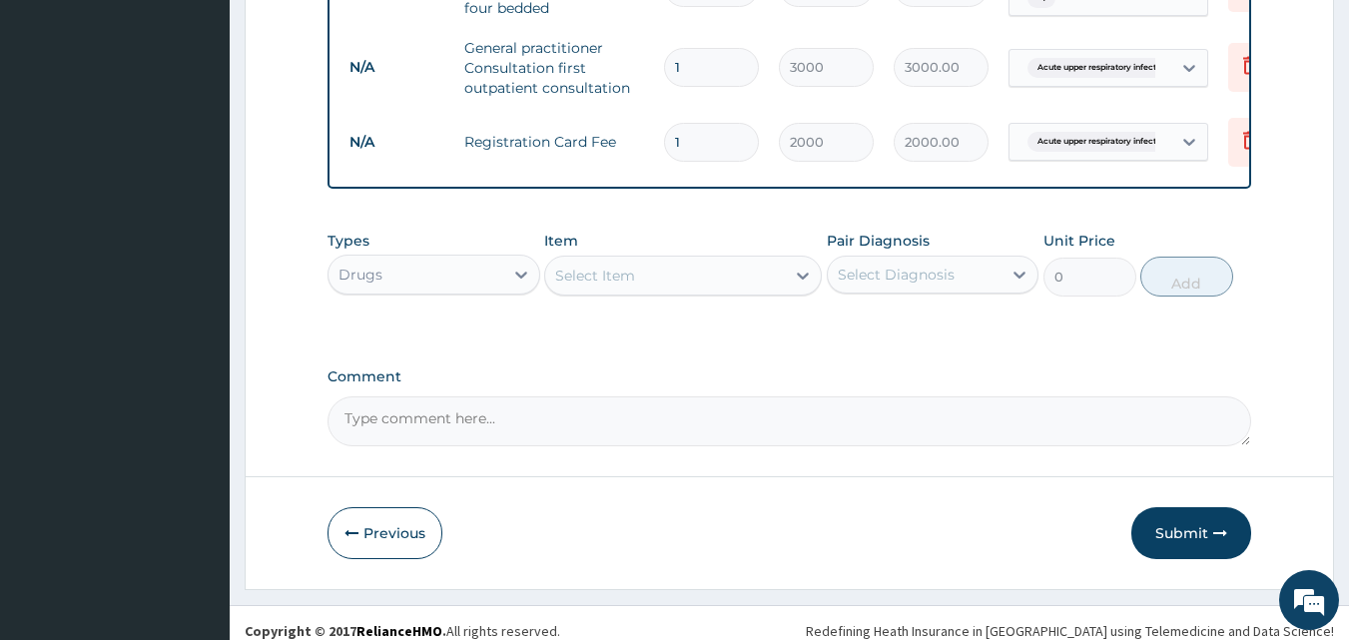
click at [609, 266] on div "Select Item" at bounding box center [595, 276] width 80 height 20
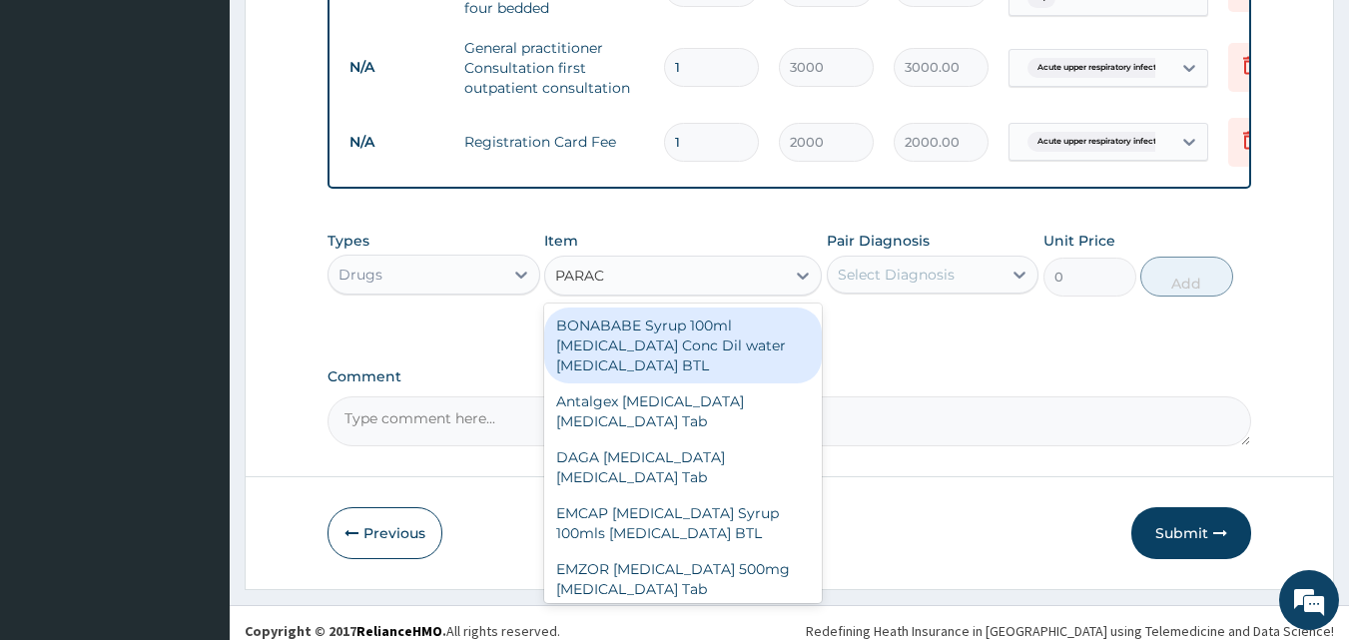
type input "PARACE"
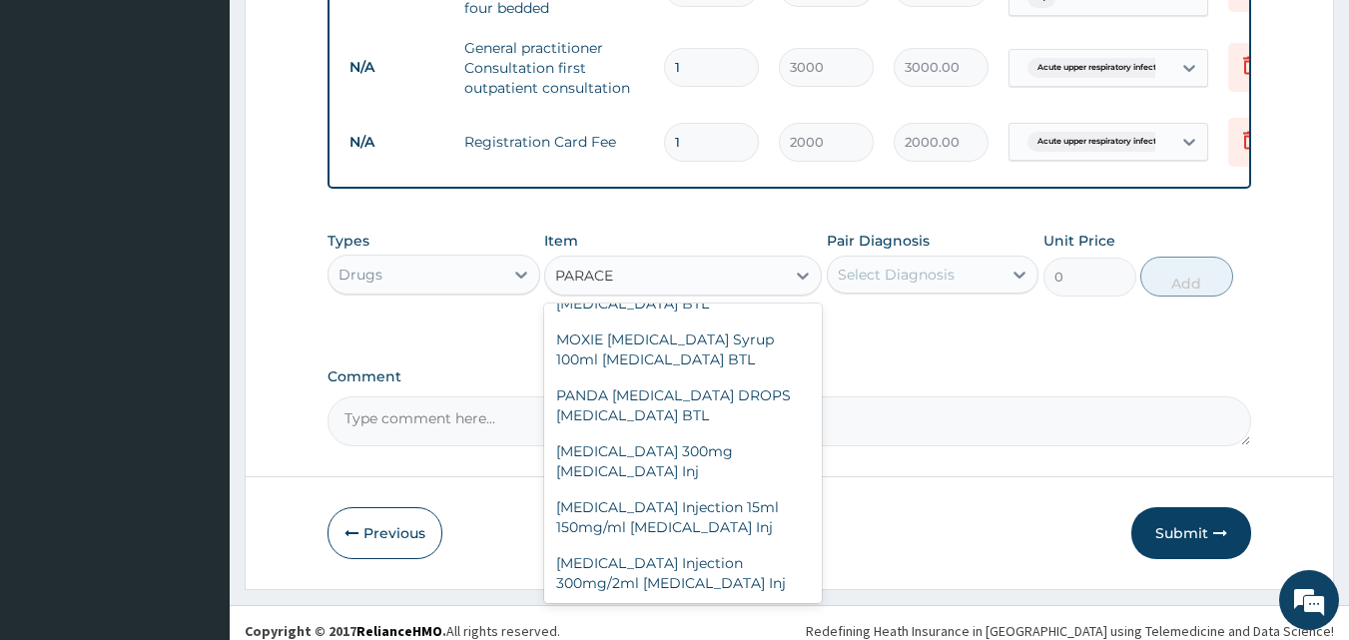
scroll to position [666, 0]
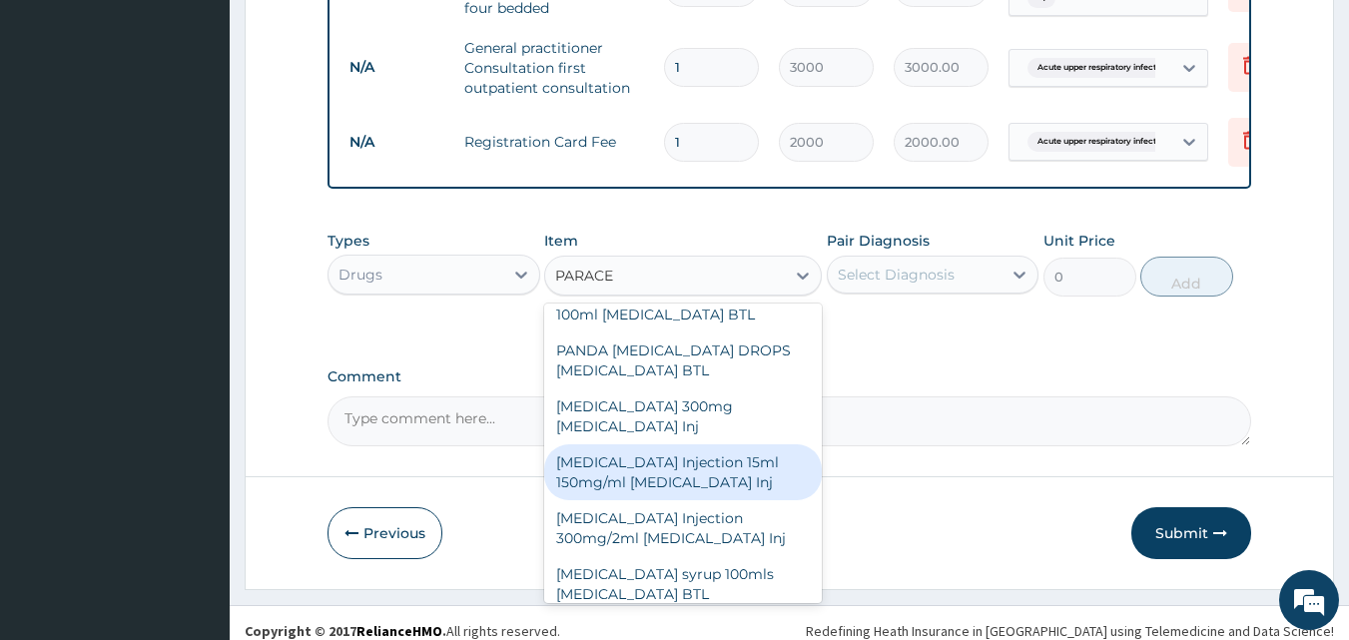
click at [664, 466] on div "[MEDICAL_DATA] Injection 15ml 150mg/ml [MEDICAL_DATA] Inj" at bounding box center [683, 472] width 278 height 56
type input "500"
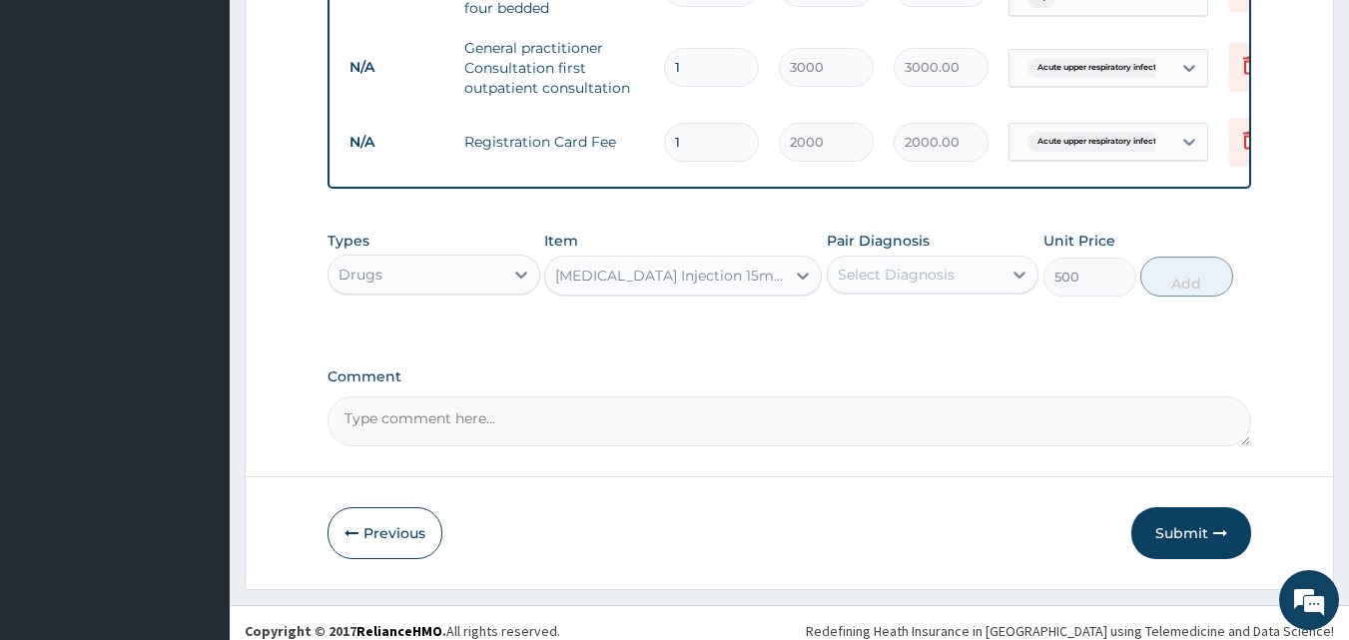
click at [939, 265] on div "Select Diagnosis" at bounding box center [896, 275] width 117 height 20
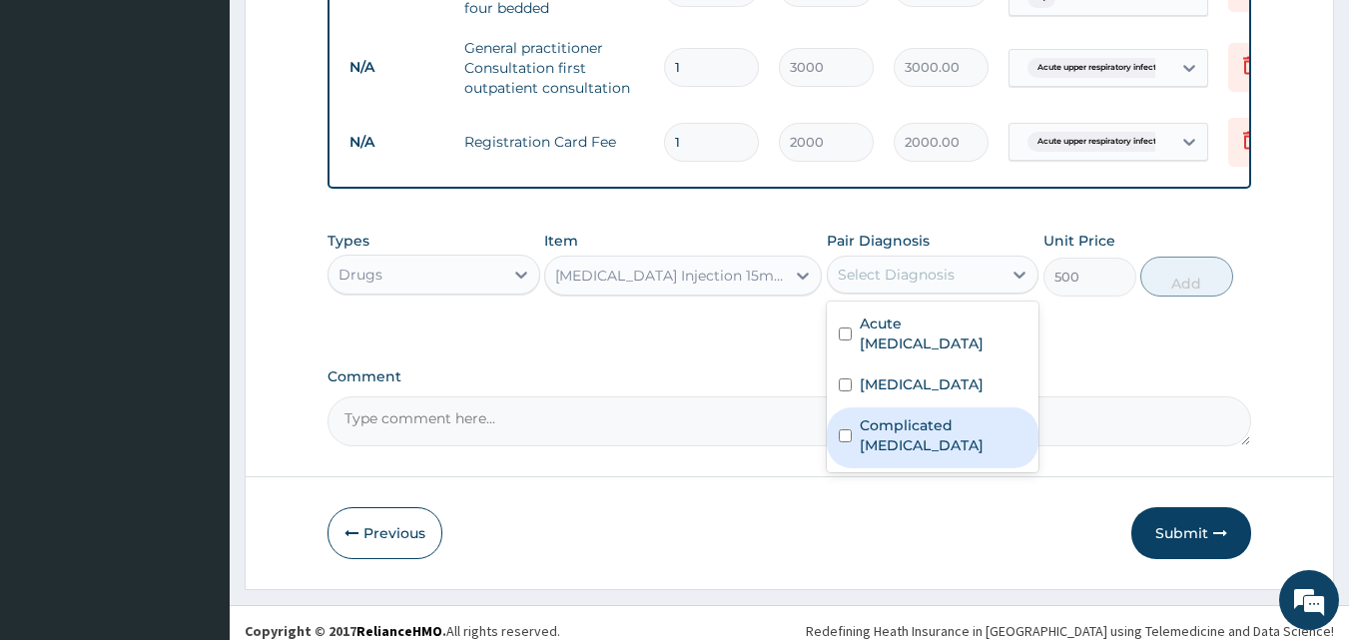
click at [941, 417] on label "Complicated [MEDICAL_DATA]" at bounding box center [944, 435] width 168 height 40
checkbox input "true"
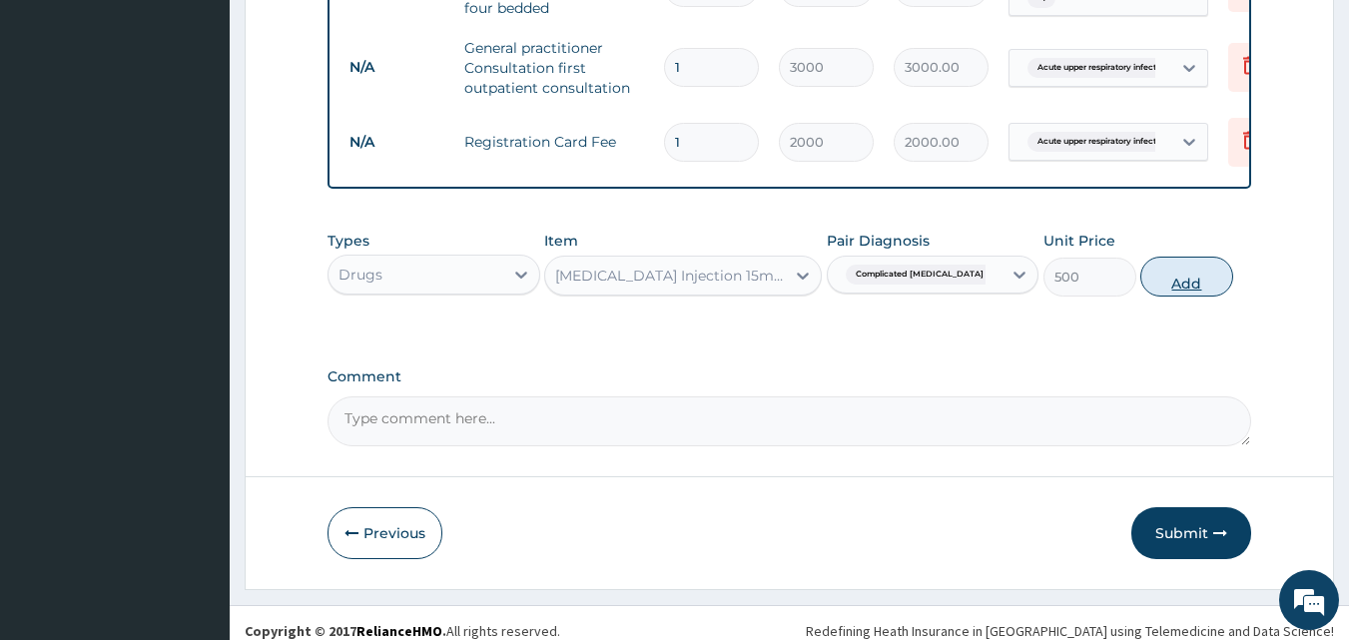
click at [1189, 266] on button "Add" at bounding box center [1187, 277] width 93 height 40
type input "0"
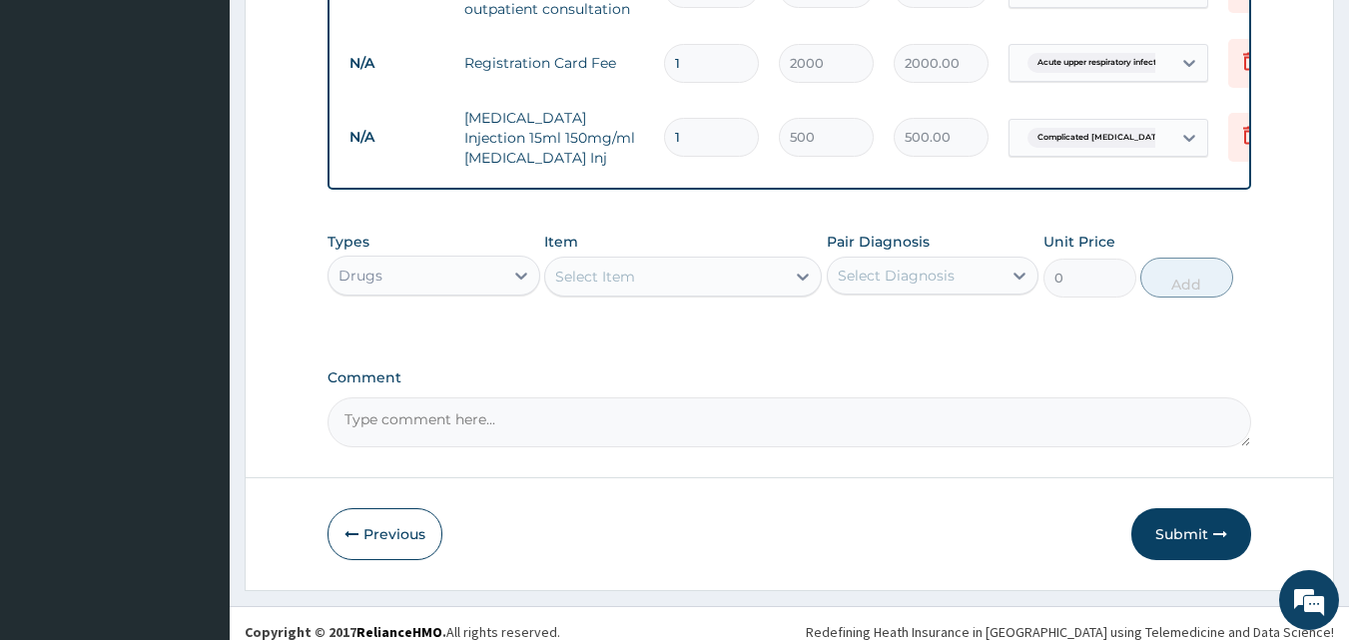
scroll to position [1178, 0]
click at [653, 262] on div "Select Item" at bounding box center [665, 276] width 240 height 32
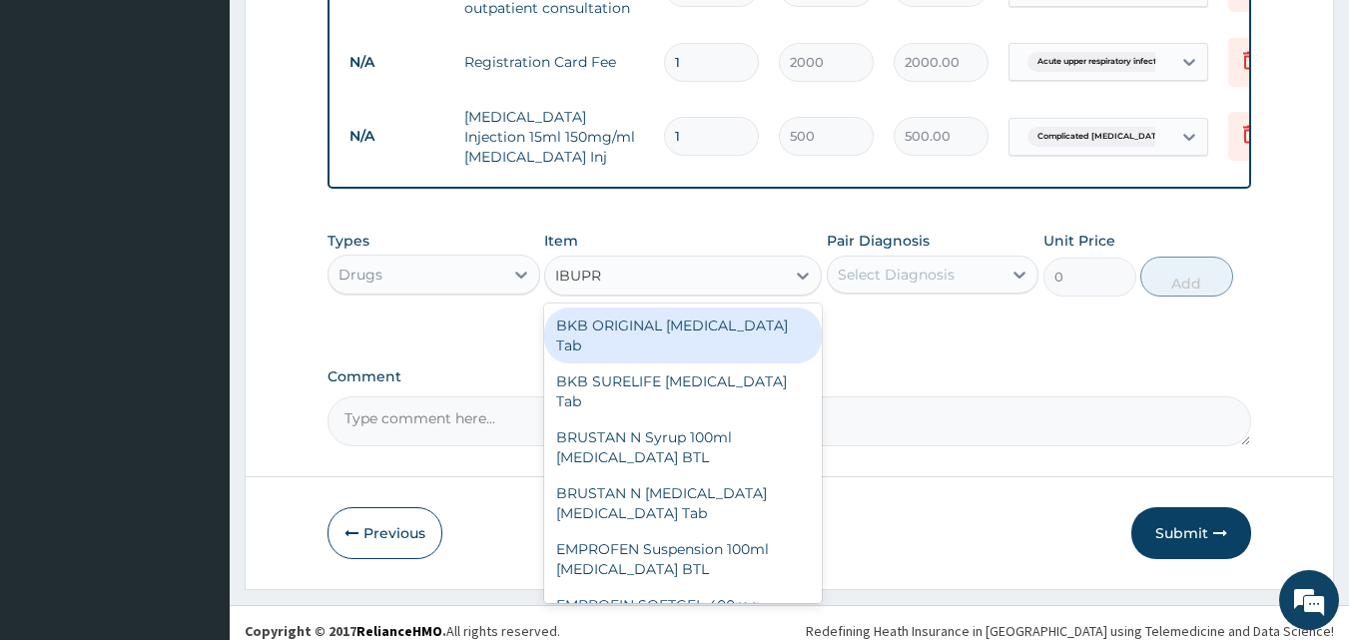
type input "IBUPRO"
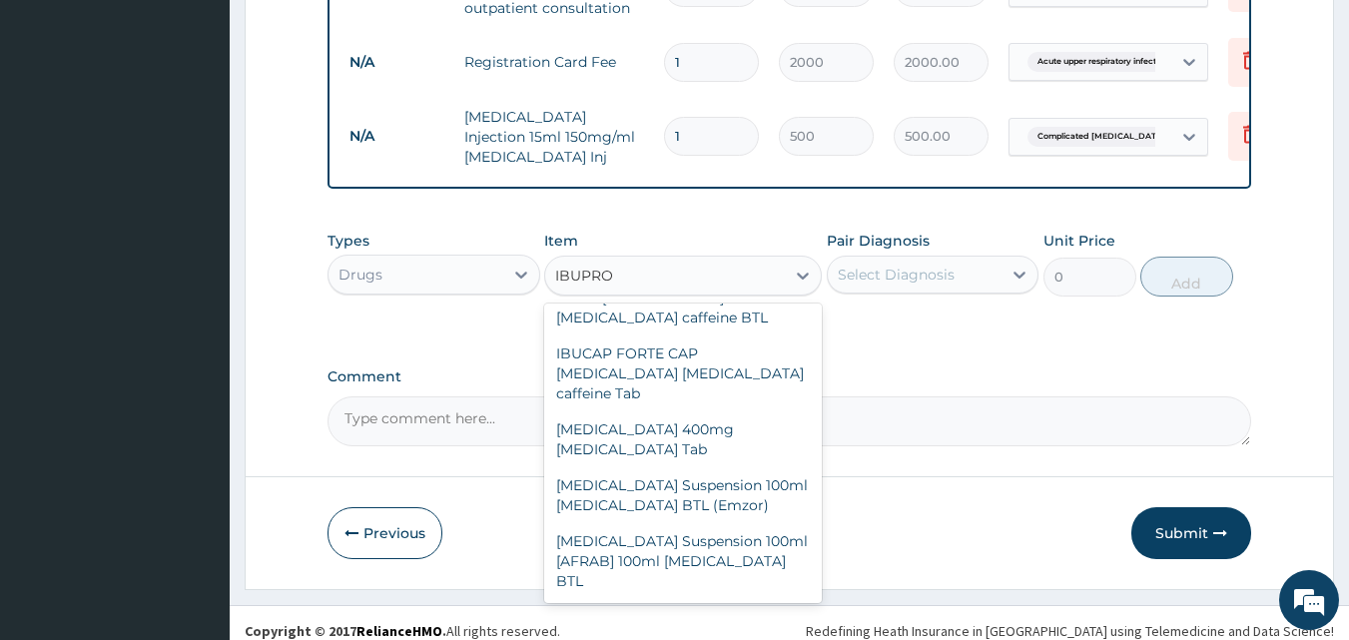
scroll to position [543, 0]
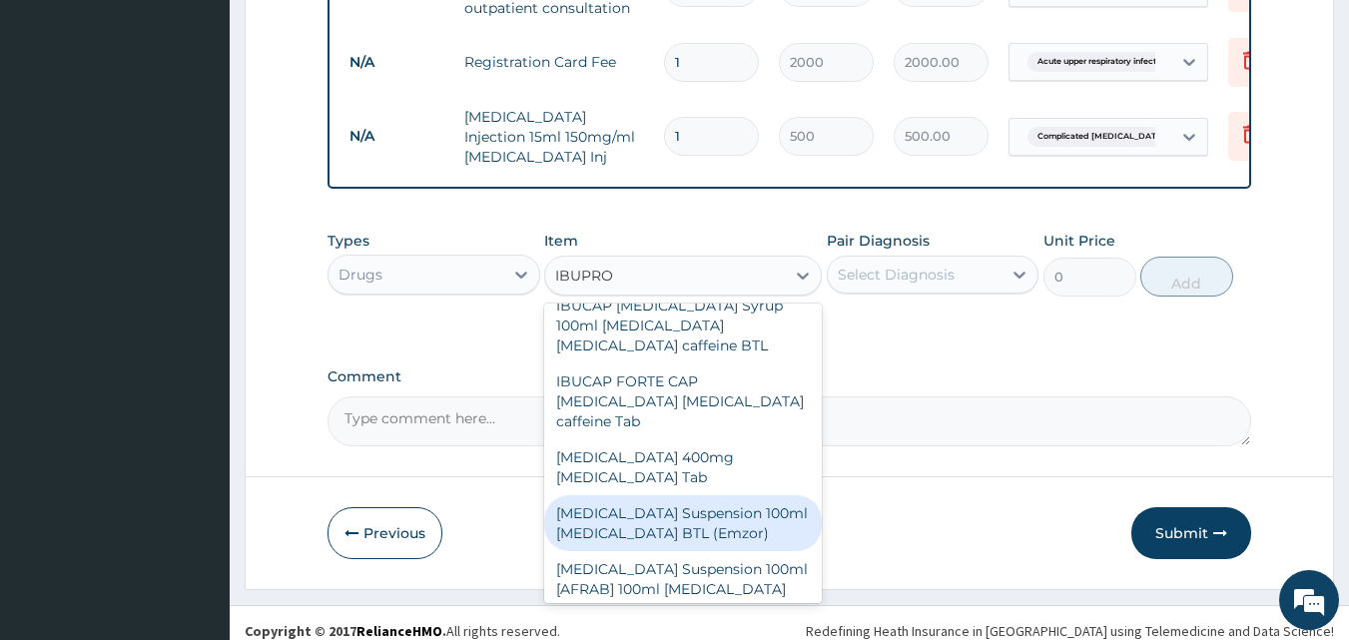
click at [692, 495] on div "[MEDICAL_DATA] Suspension 100ml [MEDICAL_DATA] BTL (Emzor)" at bounding box center [683, 523] width 278 height 56
type input "400"
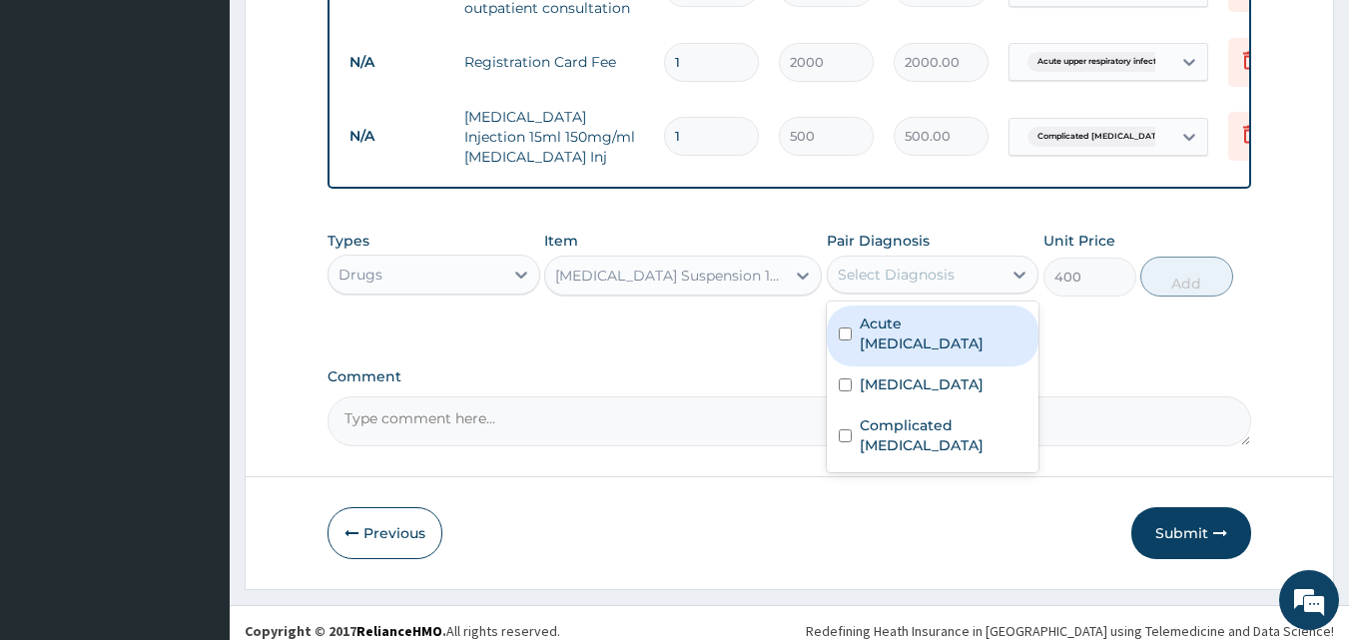
click at [923, 265] on div "Select Diagnosis" at bounding box center [896, 275] width 117 height 20
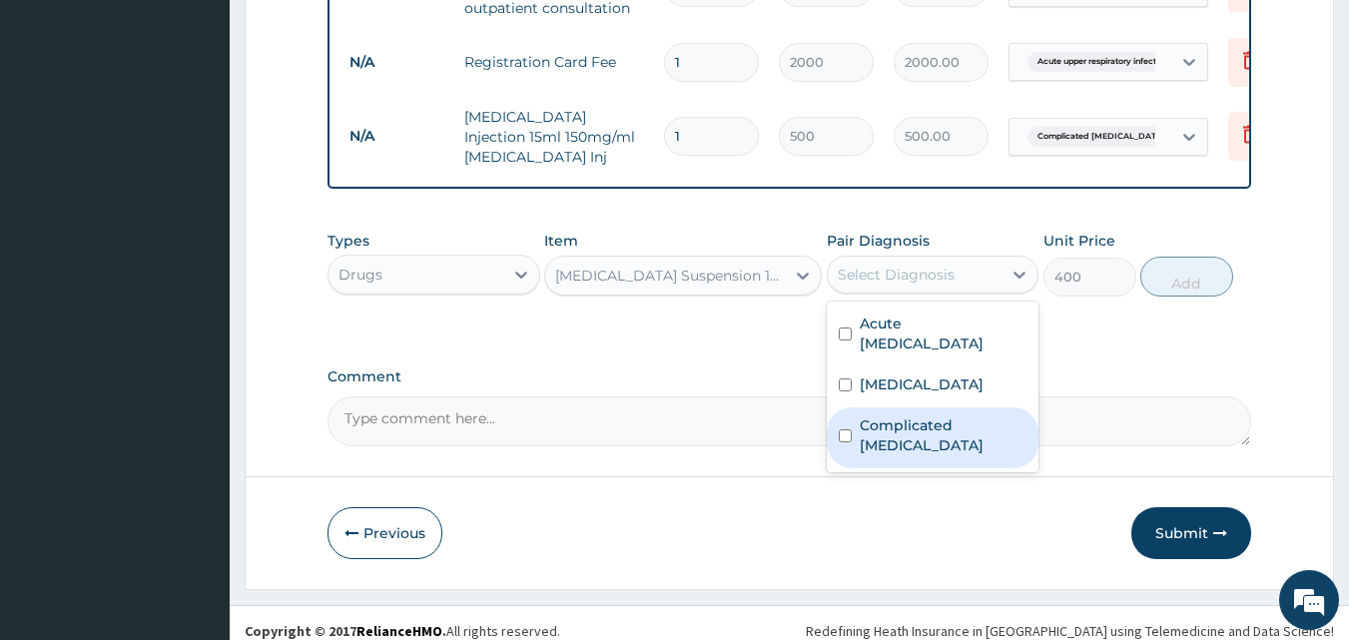
click at [934, 415] on label "Complicated [MEDICAL_DATA]" at bounding box center [944, 435] width 168 height 40
checkbox input "true"
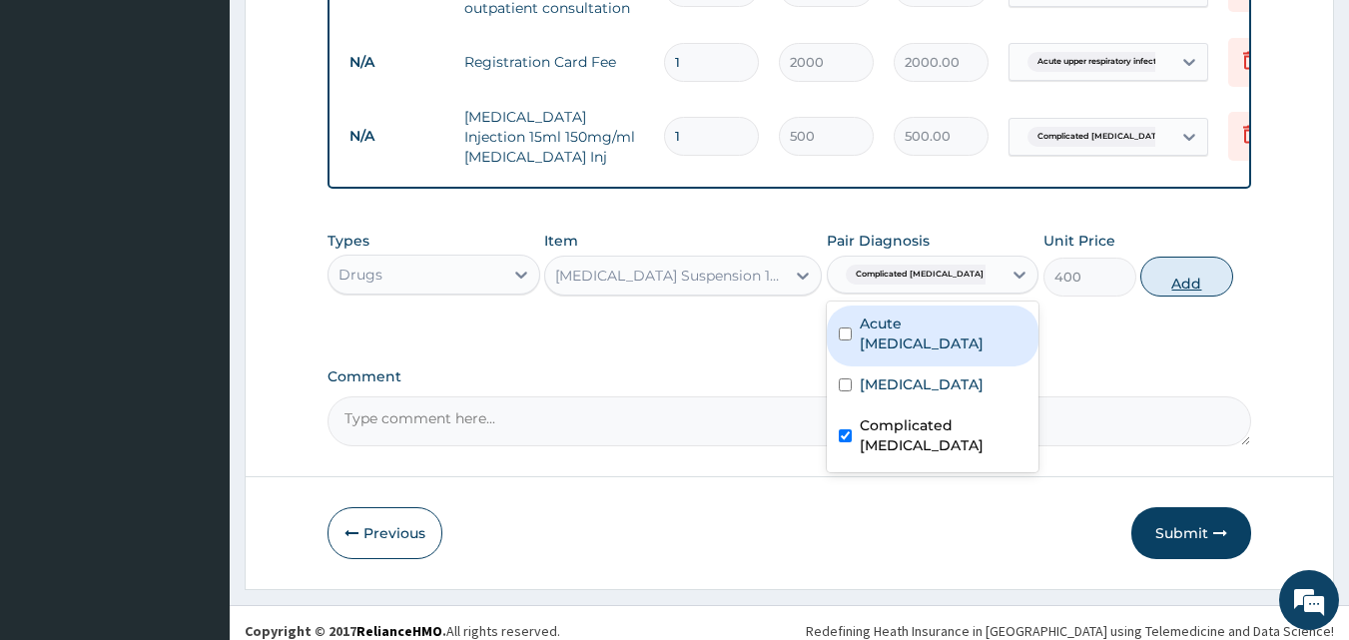
click at [1203, 257] on button "Add" at bounding box center [1187, 277] width 93 height 40
type input "0"
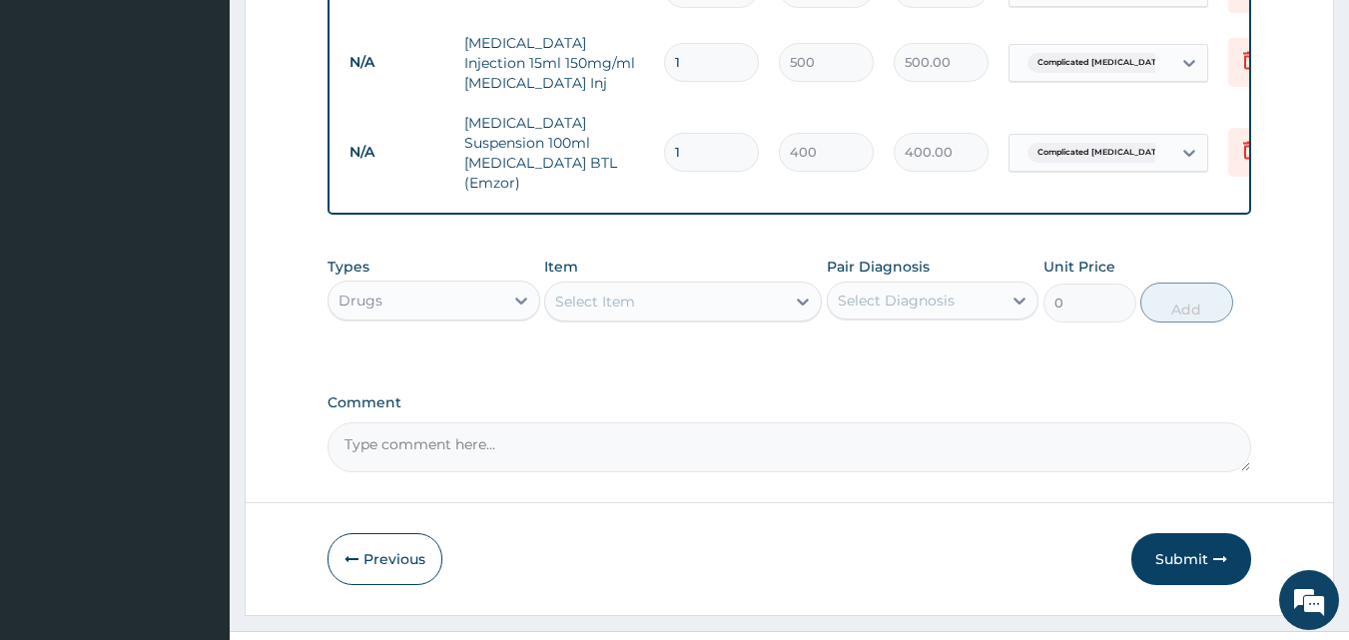
scroll to position [1257, 0]
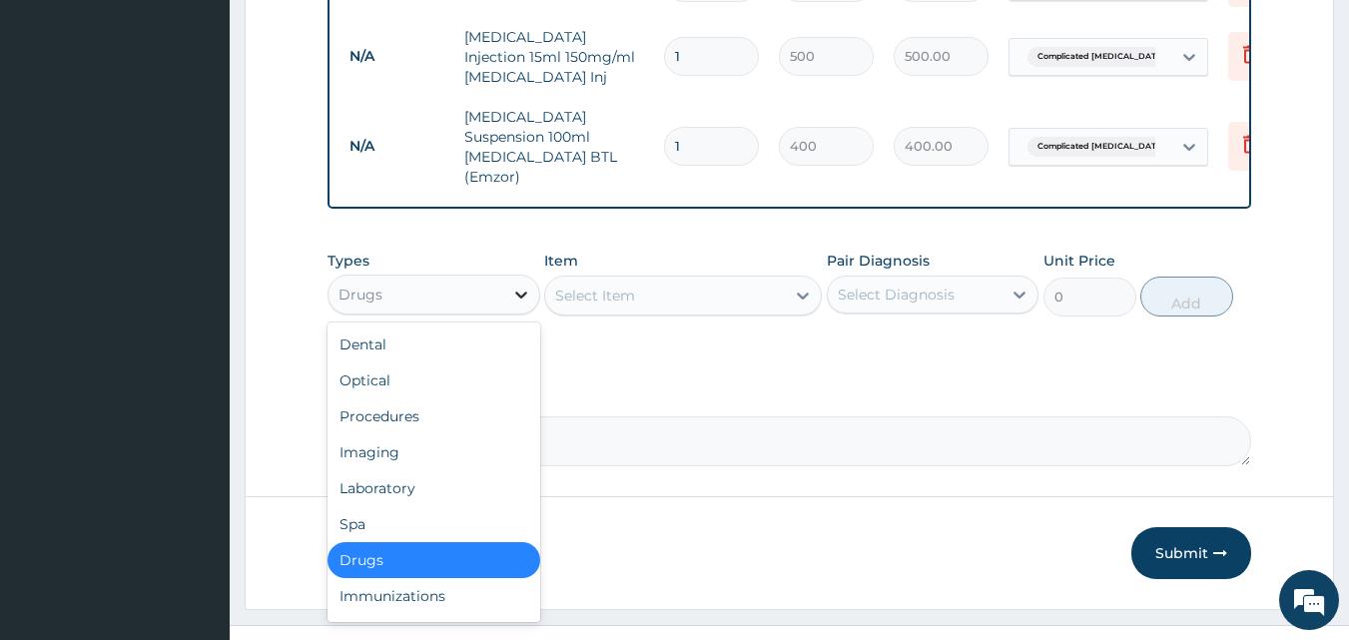
click at [511, 285] on icon at bounding box center [521, 295] width 20 height 20
click at [455, 470] on div "Laboratory" at bounding box center [434, 488] width 213 height 36
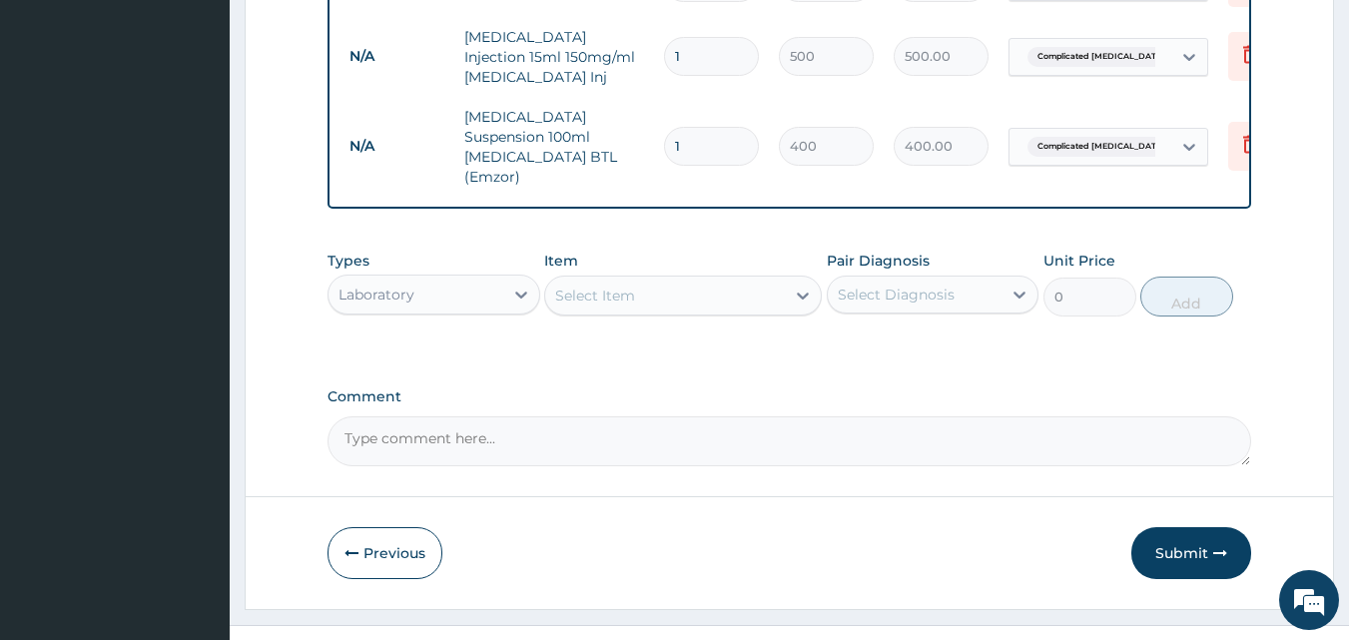
click at [646, 280] on div "Select Item" at bounding box center [665, 296] width 240 height 32
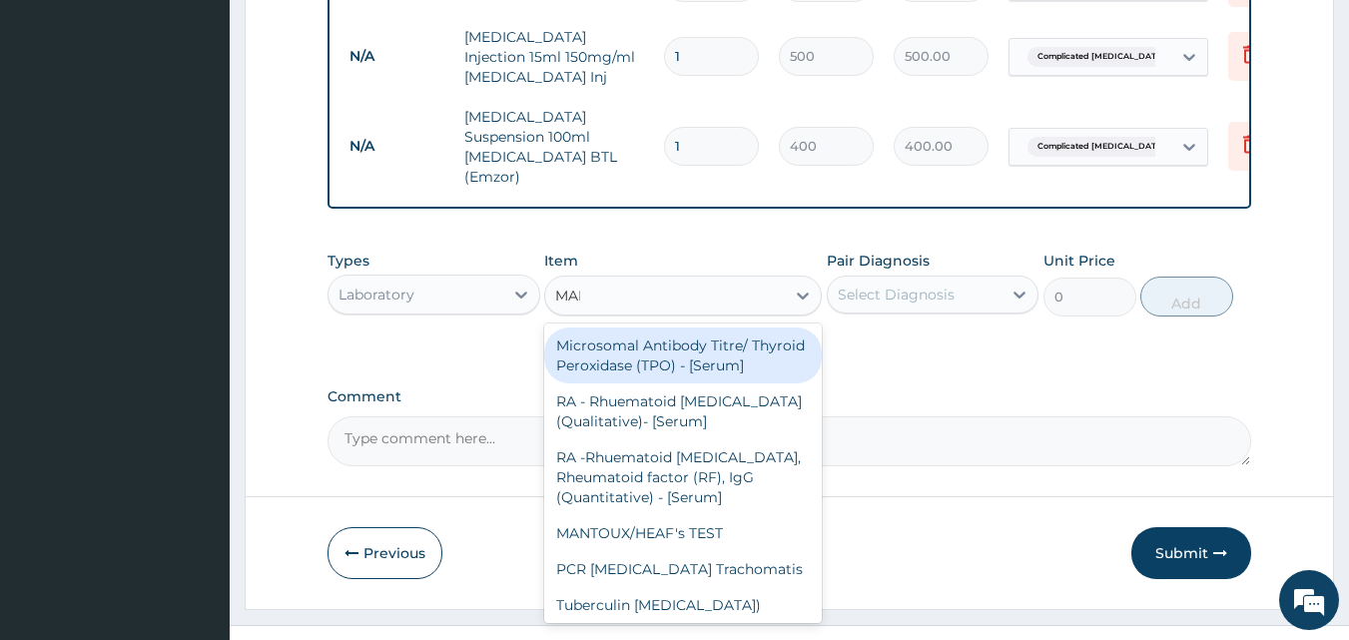
type input "MALA"
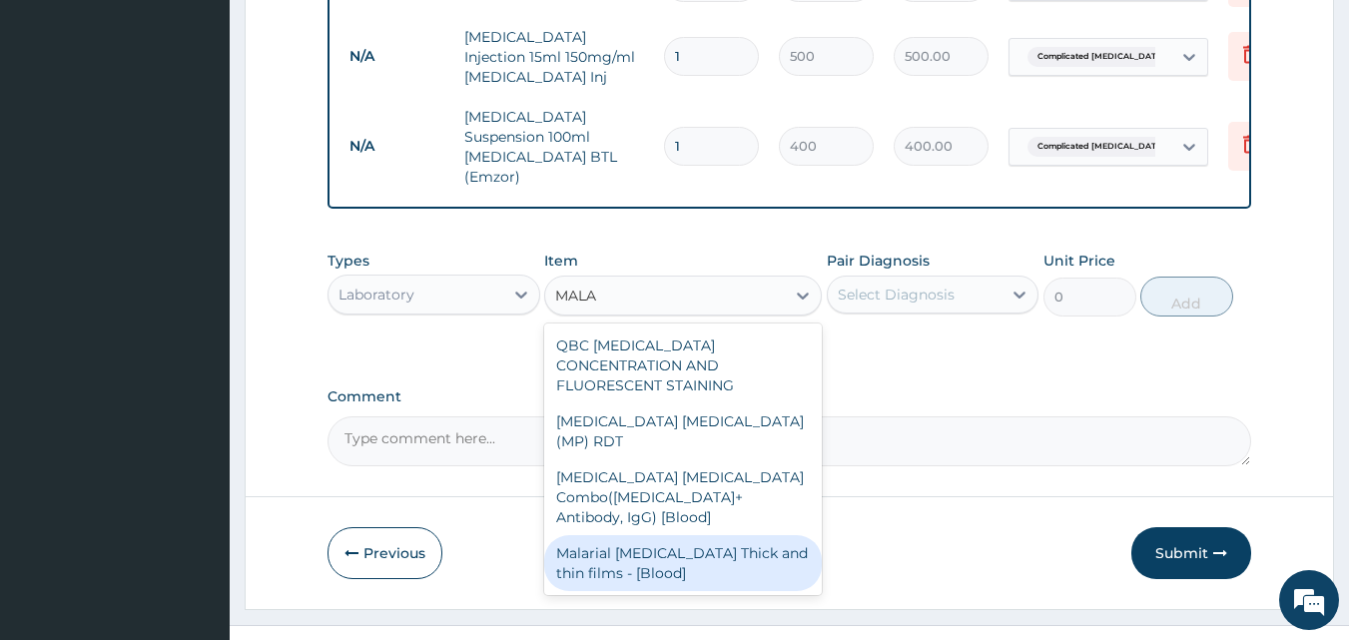
click at [657, 535] on div "Malarial [MEDICAL_DATA] Thick and thin films - [Blood]" at bounding box center [683, 563] width 278 height 56
type input "1500"
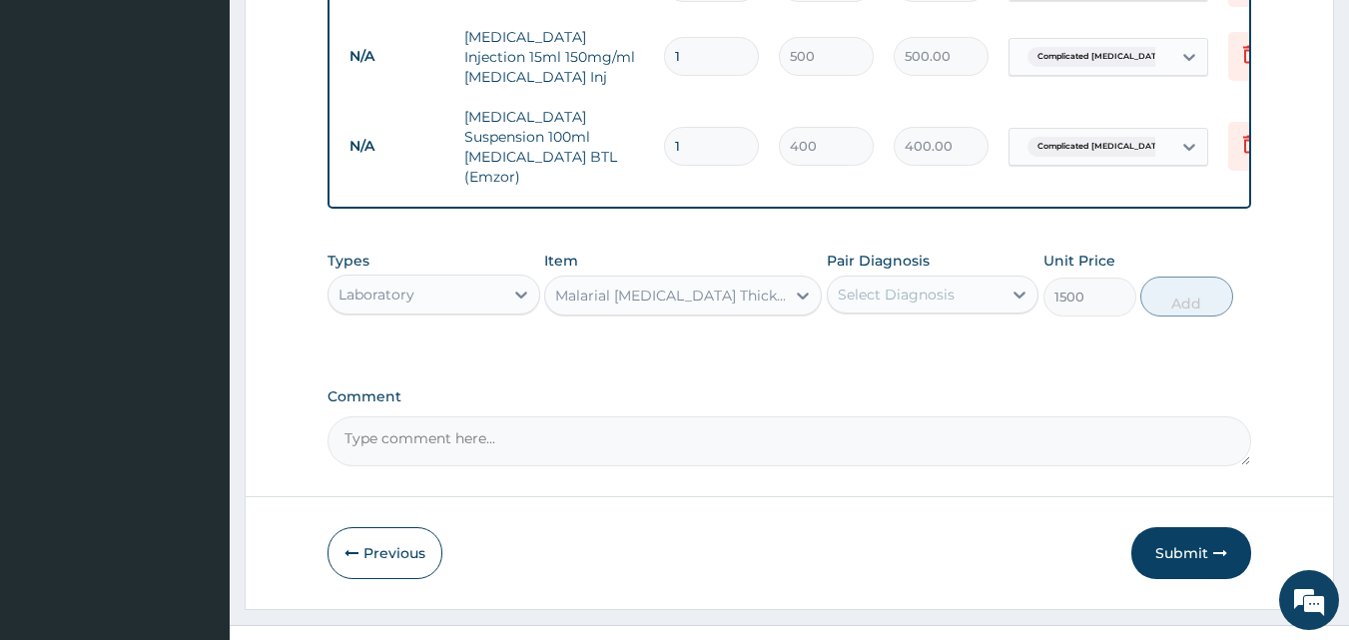
click at [856, 285] on div "Select Diagnosis" at bounding box center [896, 295] width 117 height 20
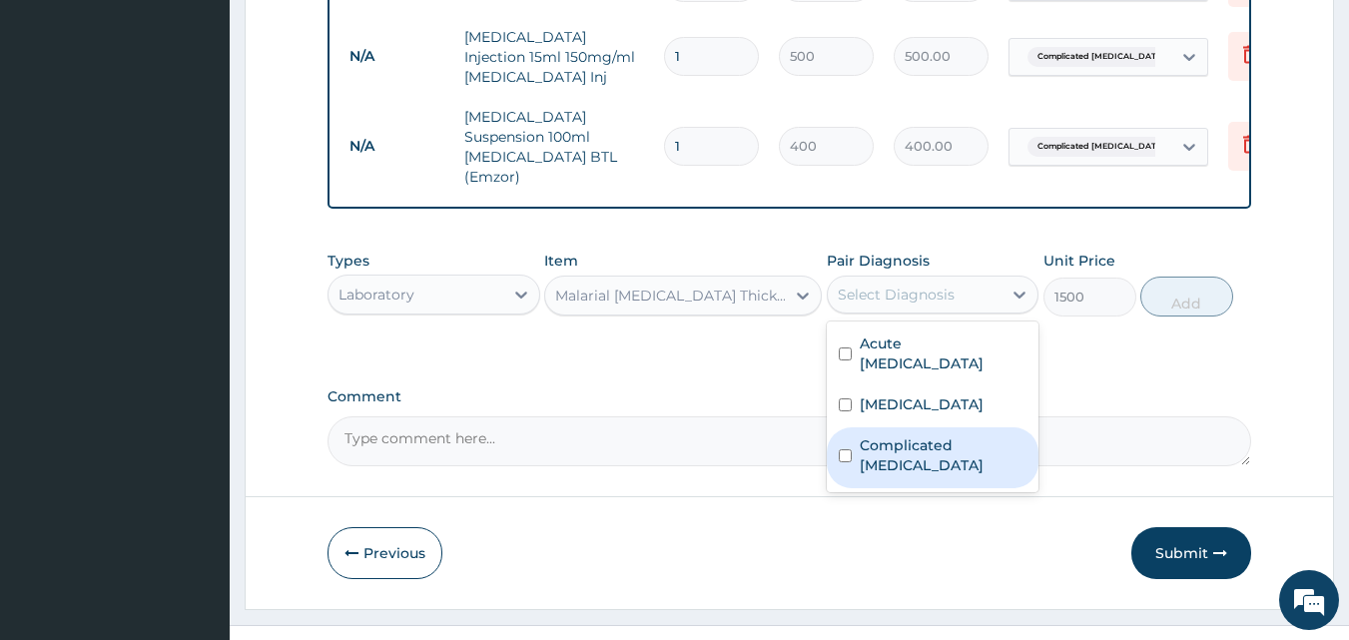
click at [870, 435] on label "Complicated [MEDICAL_DATA]" at bounding box center [944, 455] width 168 height 40
checkbox input "true"
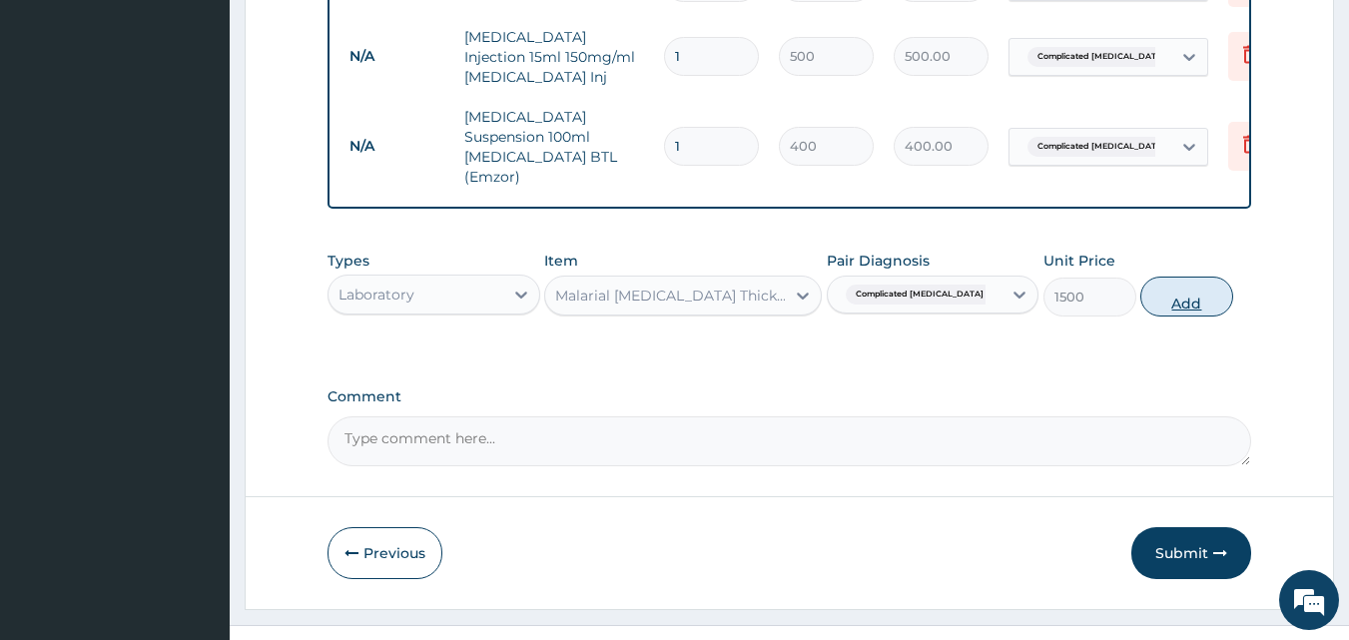
click at [1180, 277] on button "Add" at bounding box center [1187, 297] width 93 height 40
type input "0"
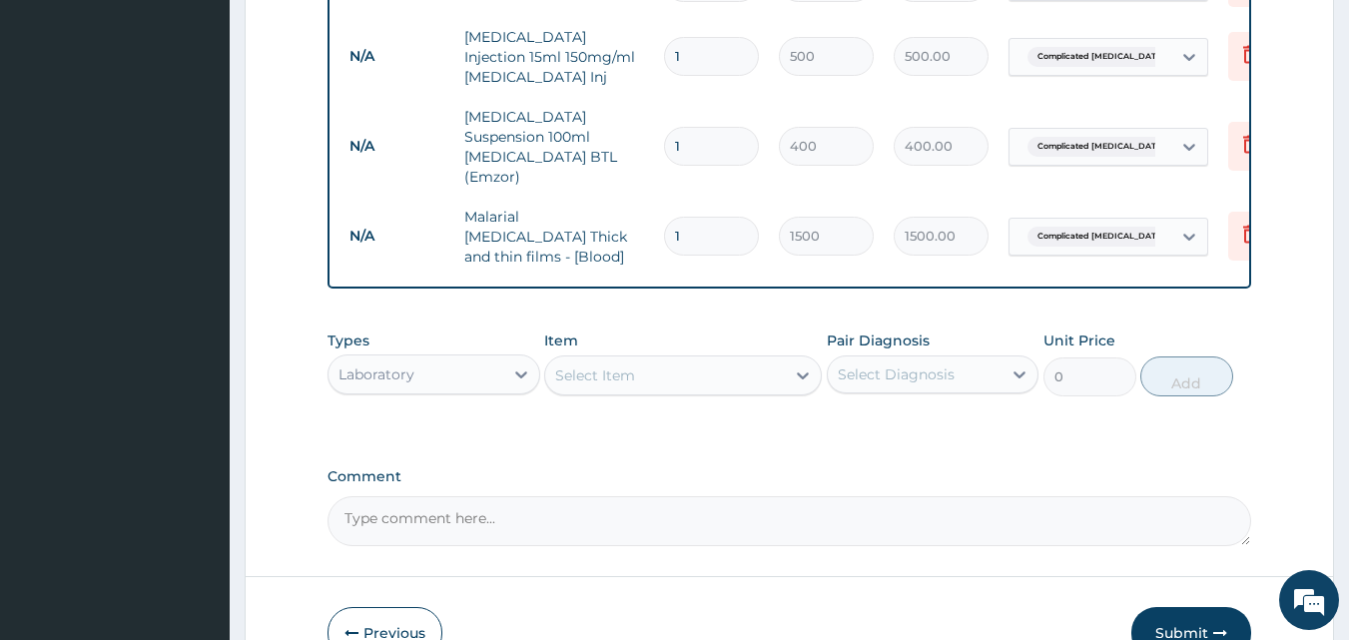
click at [666, 360] on div "Select Item" at bounding box center [665, 376] width 240 height 32
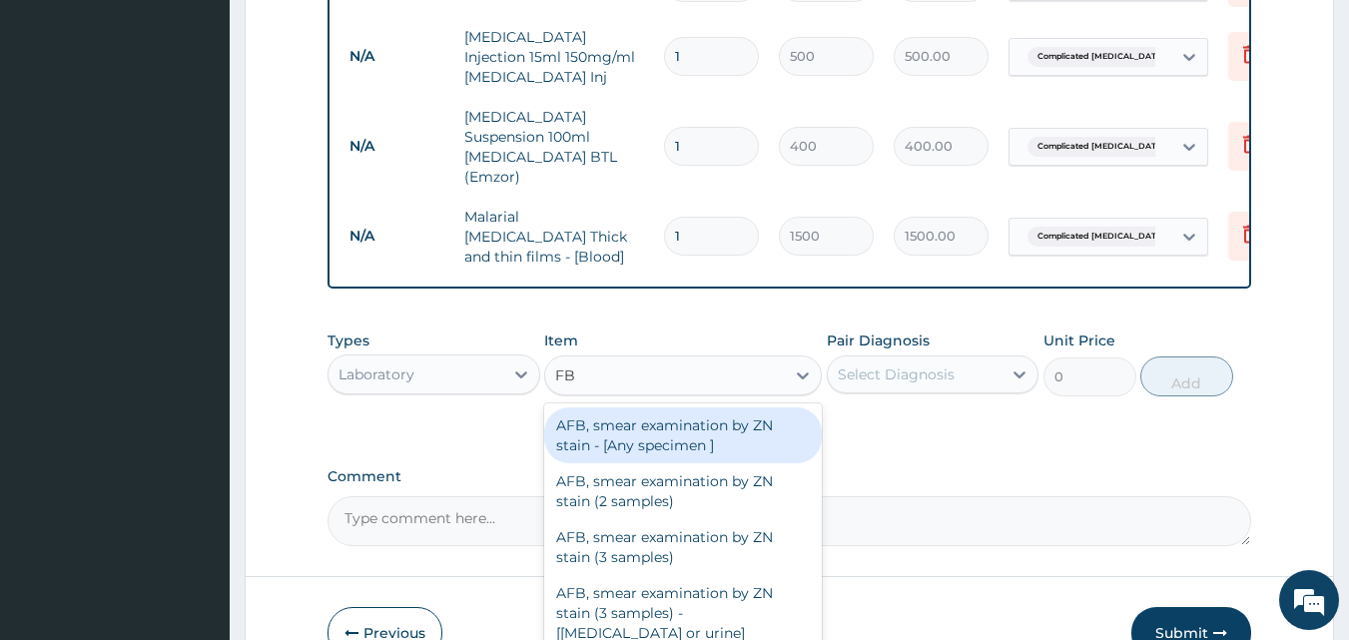
type input "FBC"
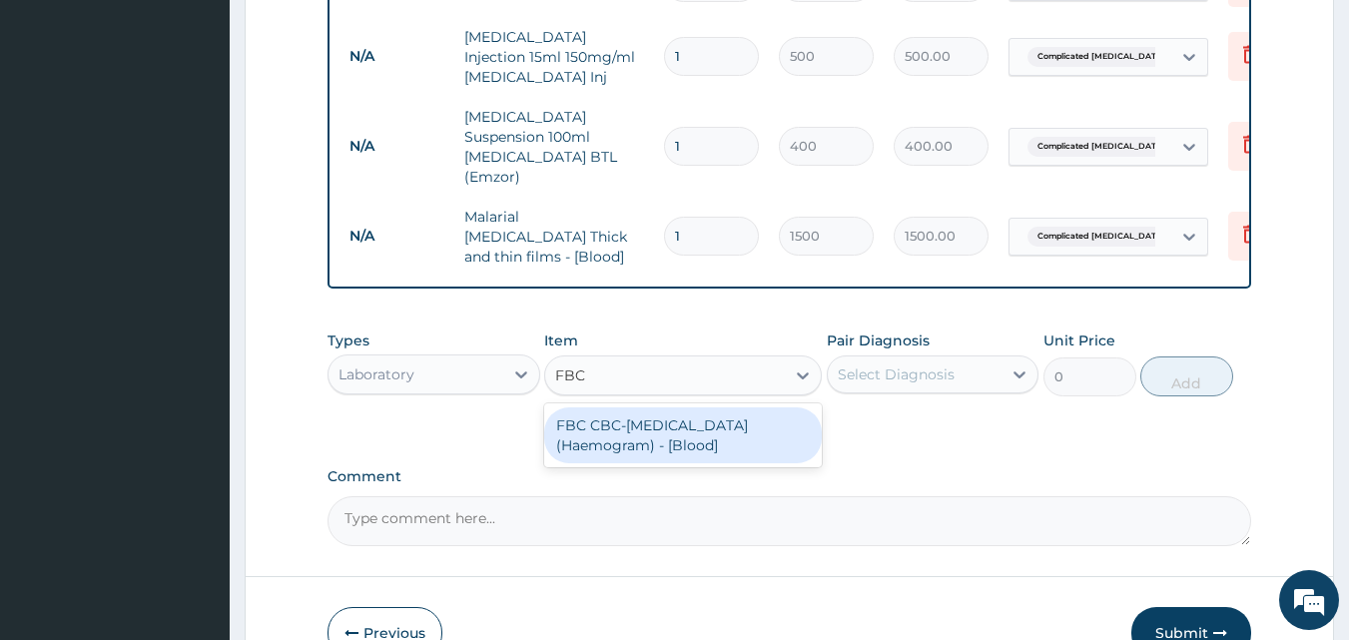
click at [685, 408] on div "FBC CBC-[MEDICAL_DATA] (Haemogram) - [Blood]" at bounding box center [683, 436] width 278 height 56
type input "3000"
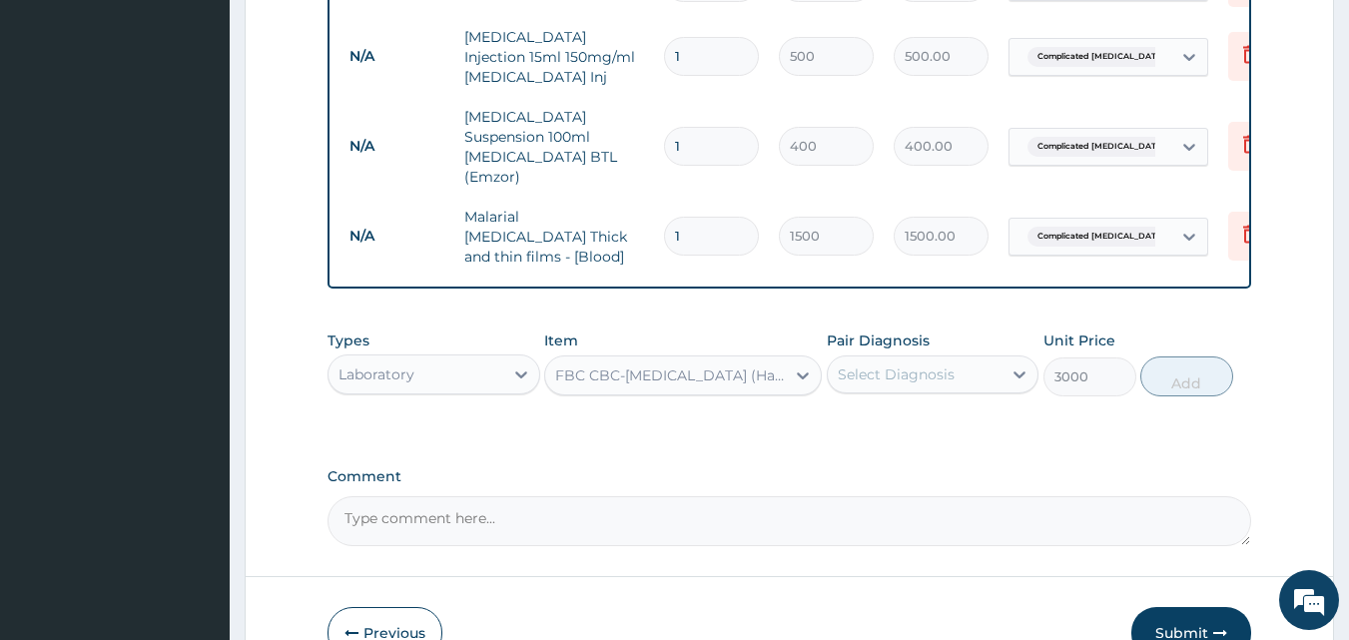
click at [872, 359] on div "Select Diagnosis" at bounding box center [915, 375] width 175 height 32
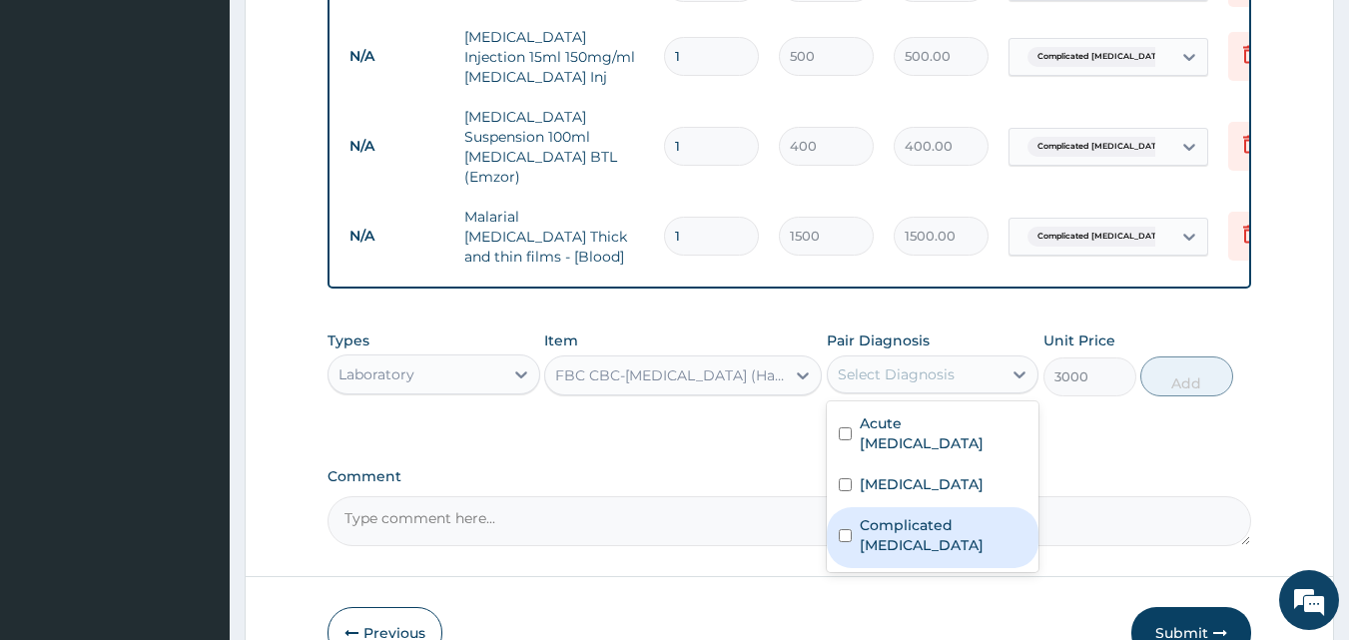
click at [917, 515] on label "Complicated [MEDICAL_DATA]" at bounding box center [944, 535] width 168 height 40
checkbox input "true"
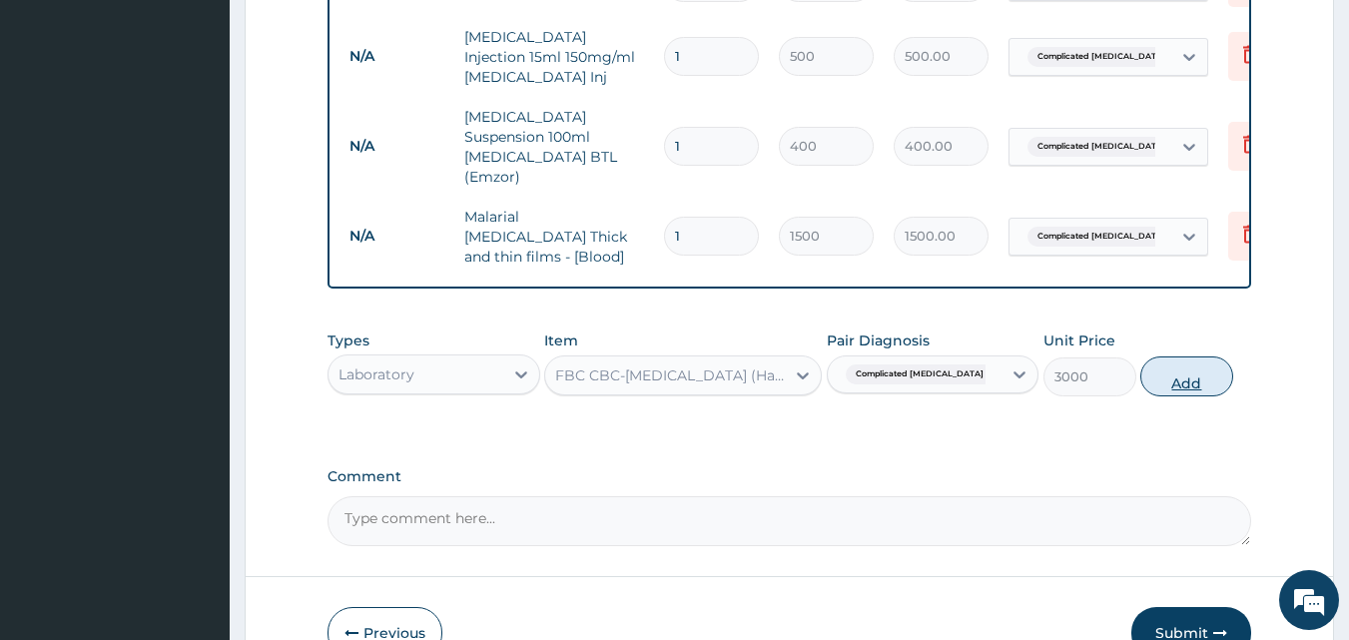
click at [1183, 357] on button "Add" at bounding box center [1187, 377] width 93 height 40
type input "0"
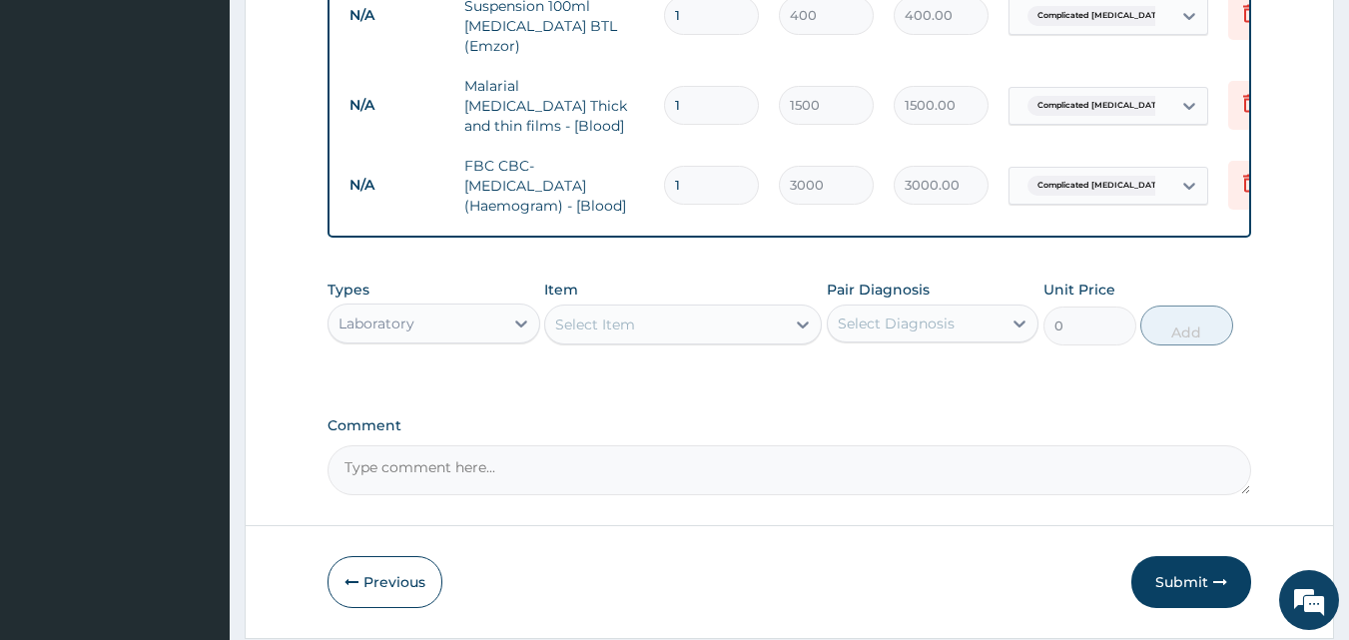
scroll to position [1406, 0]
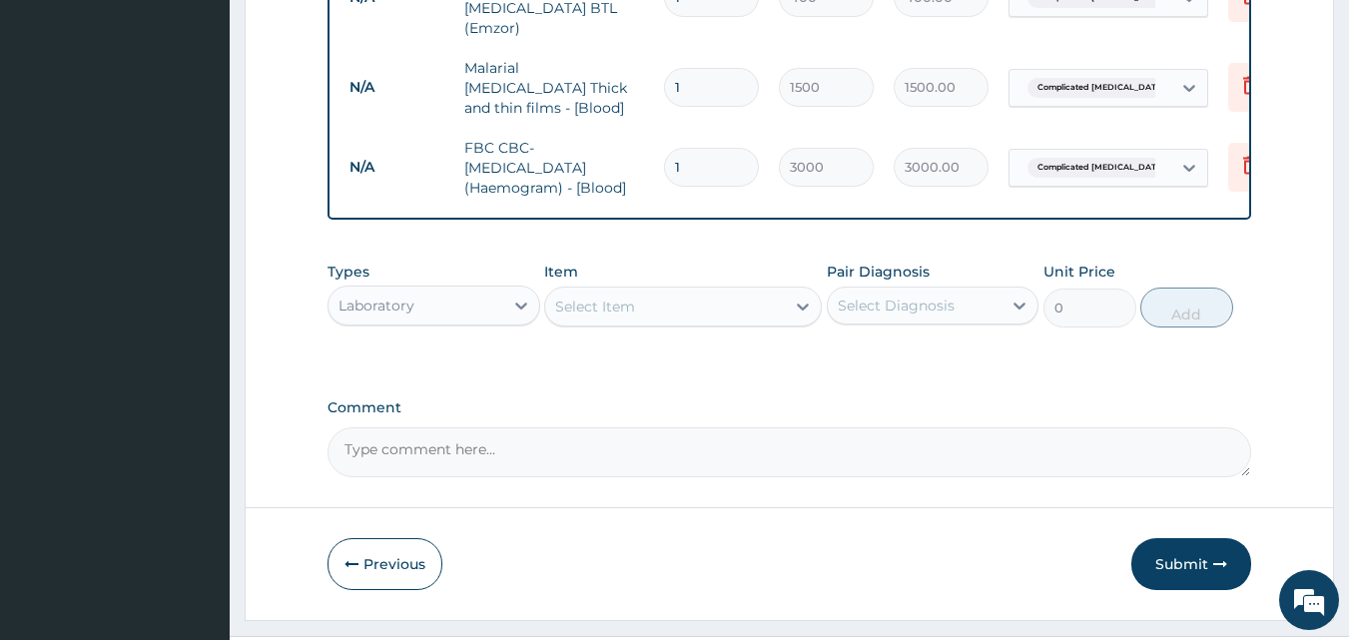
click at [678, 291] on div "Select Item" at bounding box center [665, 307] width 240 height 32
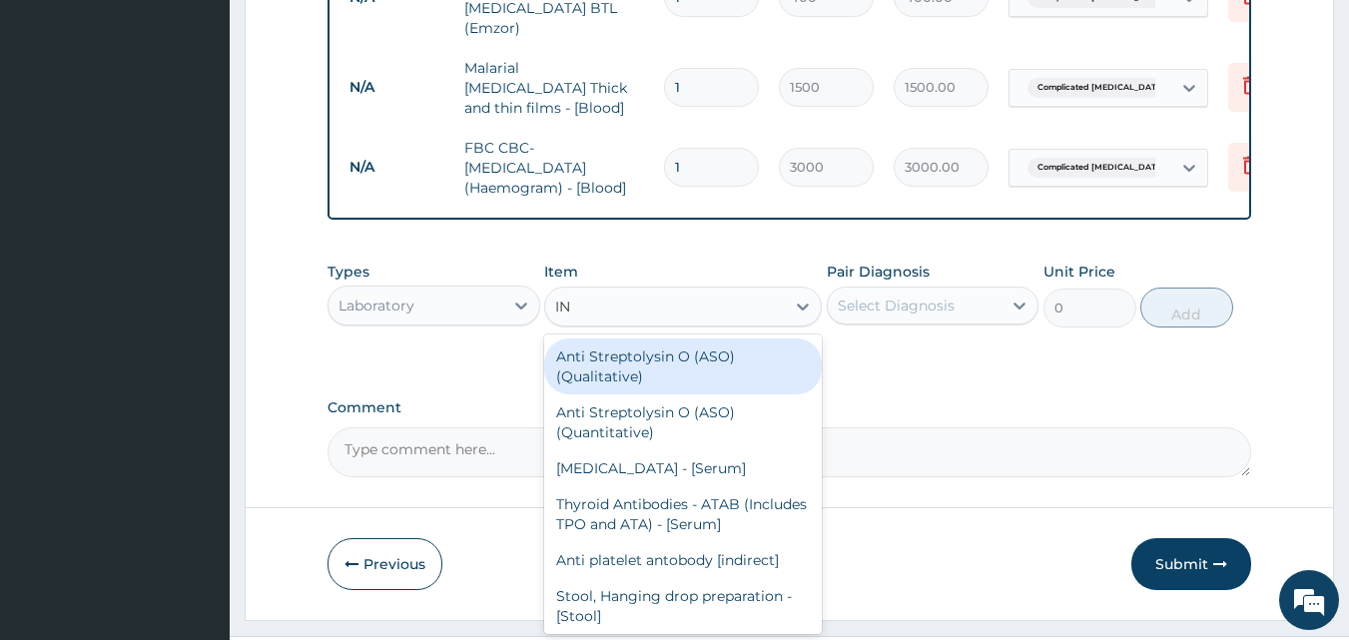
type input "I"
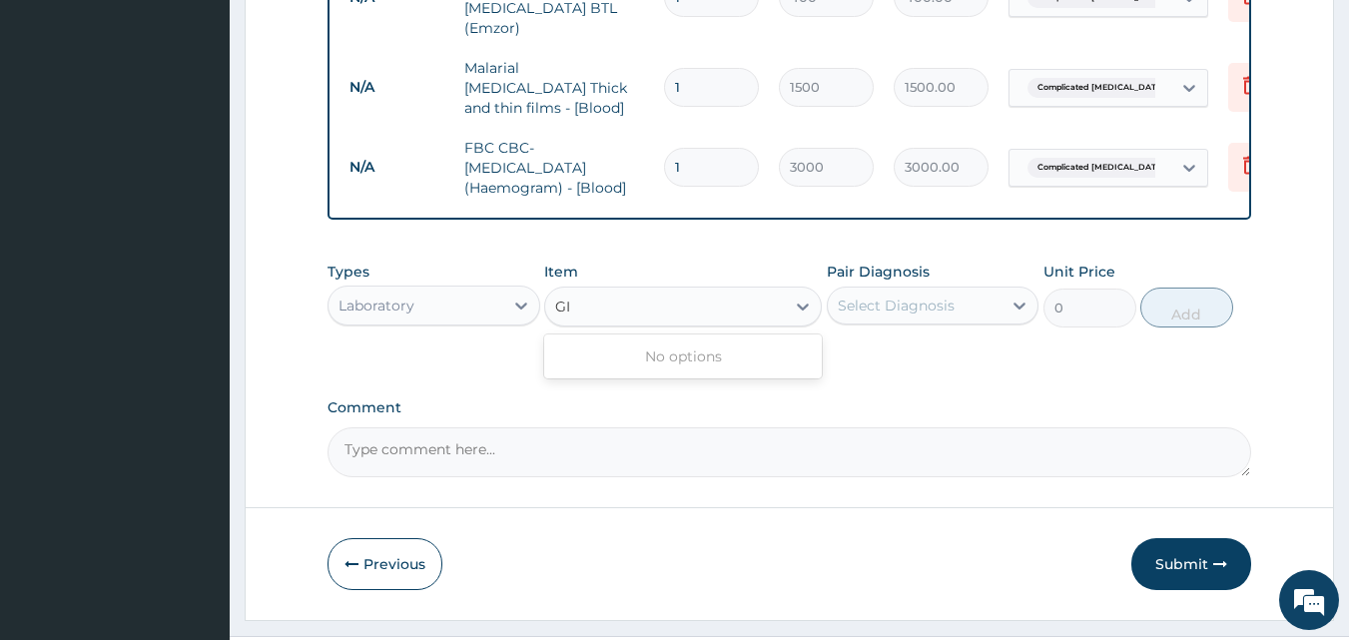
type input "G"
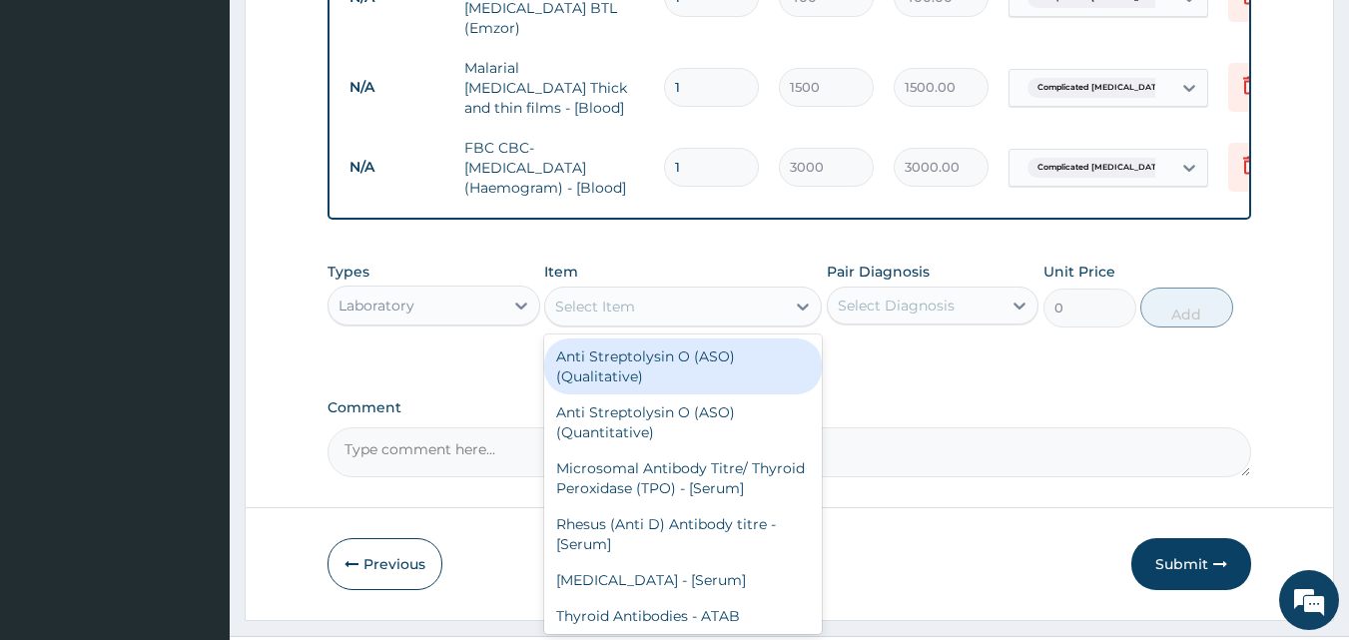
click at [471, 290] on div "Laboratory" at bounding box center [416, 306] width 175 height 32
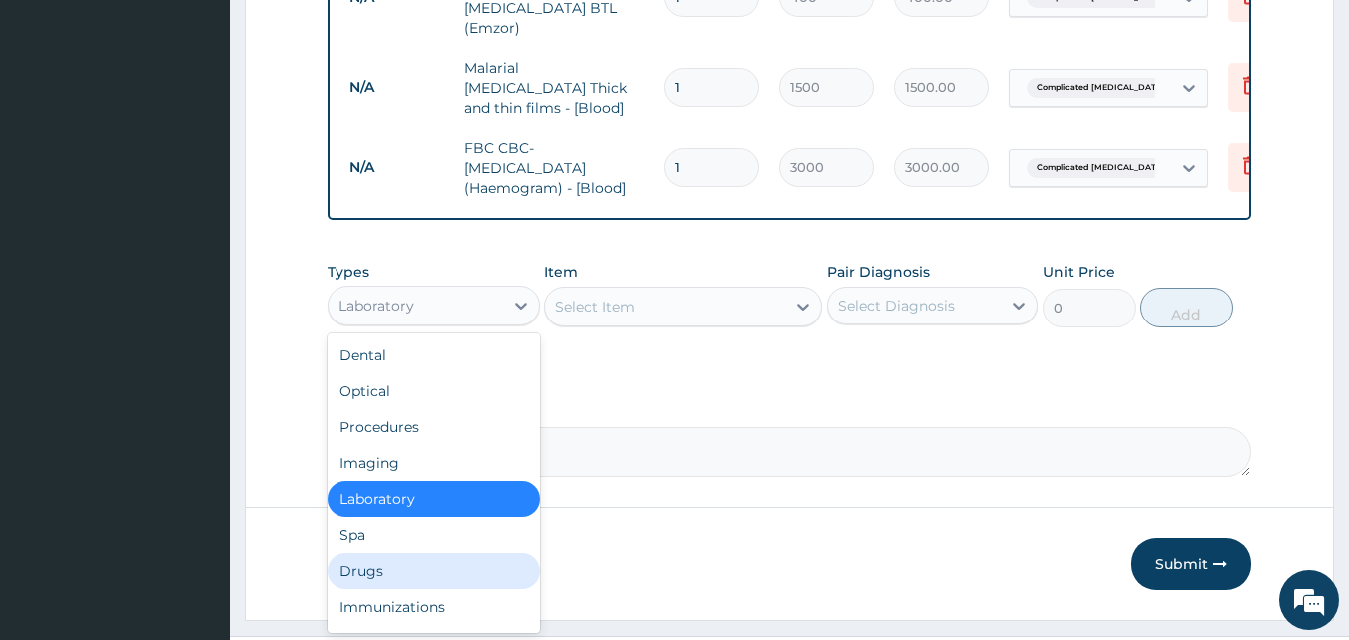
click at [446, 553] on div "Drugs" at bounding box center [434, 571] width 213 height 36
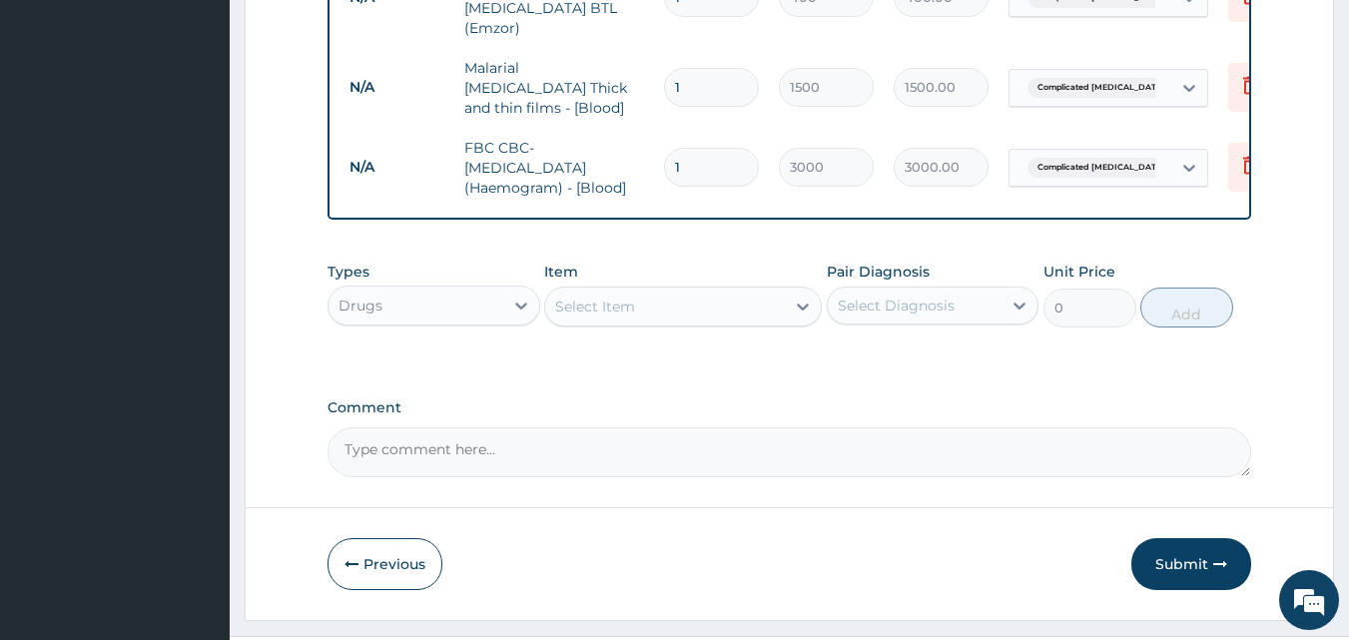
click at [711, 291] on div "Select Item" at bounding box center [665, 307] width 240 height 32
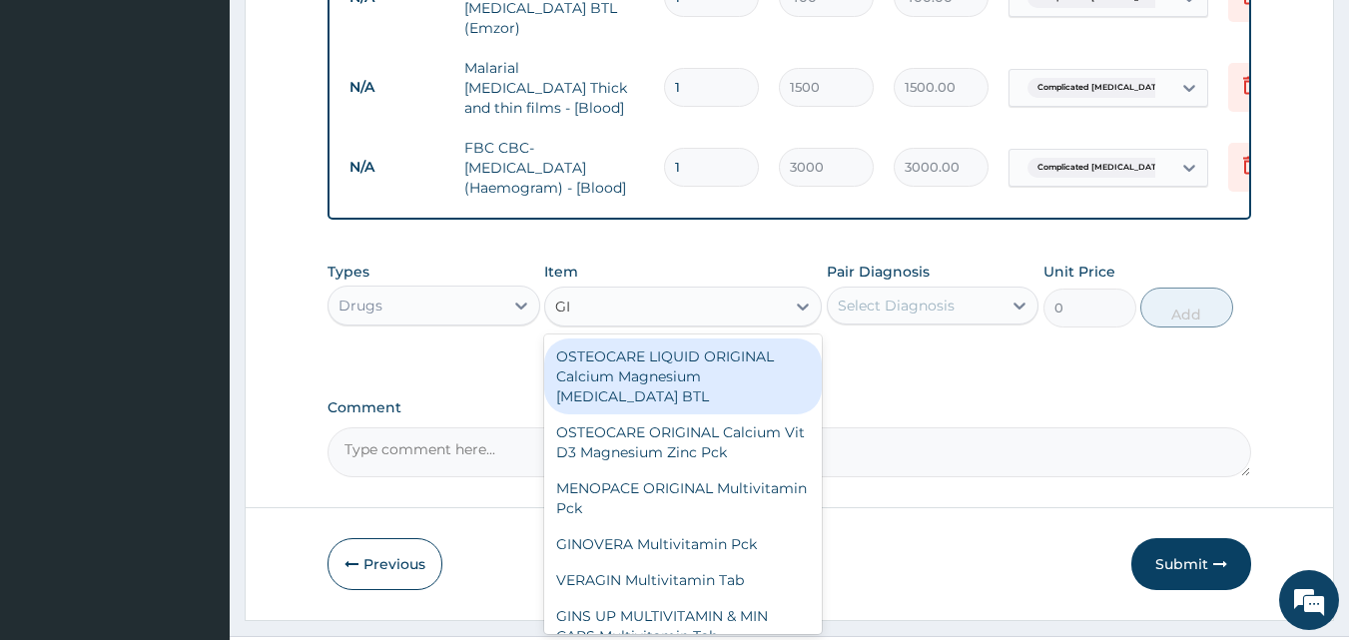
type input "GIV"
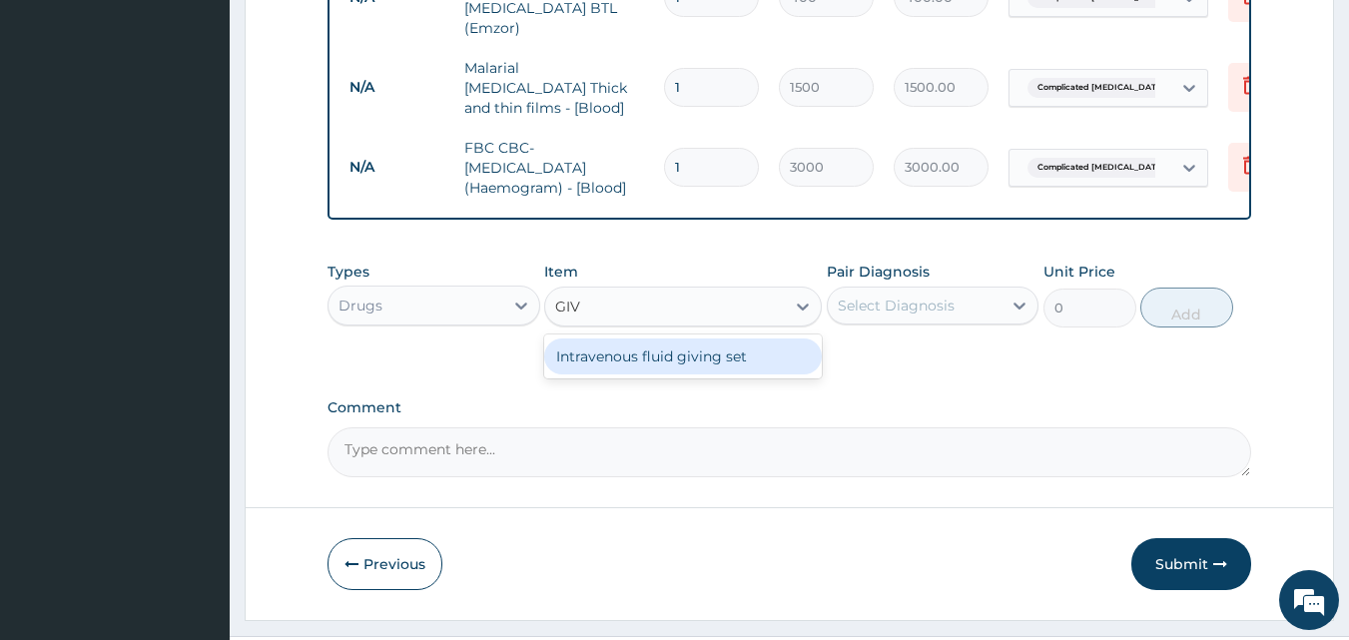
click at [703, 339] on div "Intravenous fluid giving set" at bounding box center [683, 357] width 278 height 36
type input "200"
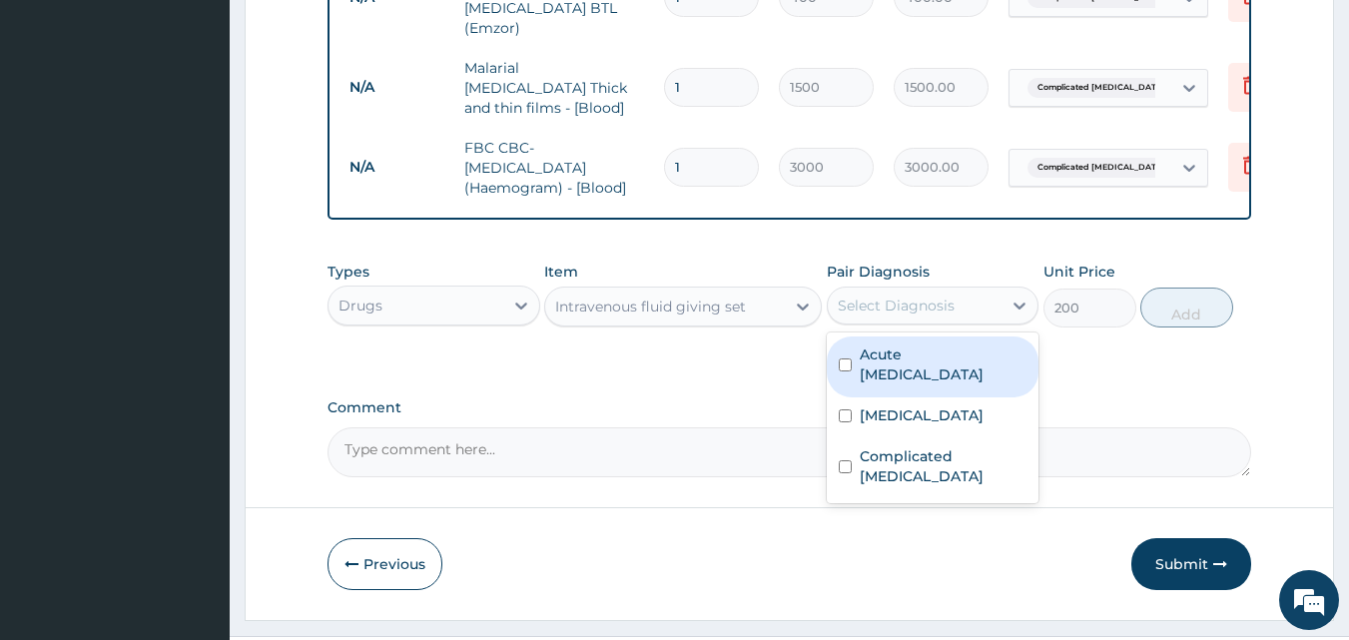
click at [874, 290] on div "Select Diagnosis" at bounding box center [915, 306] width 175 height 32
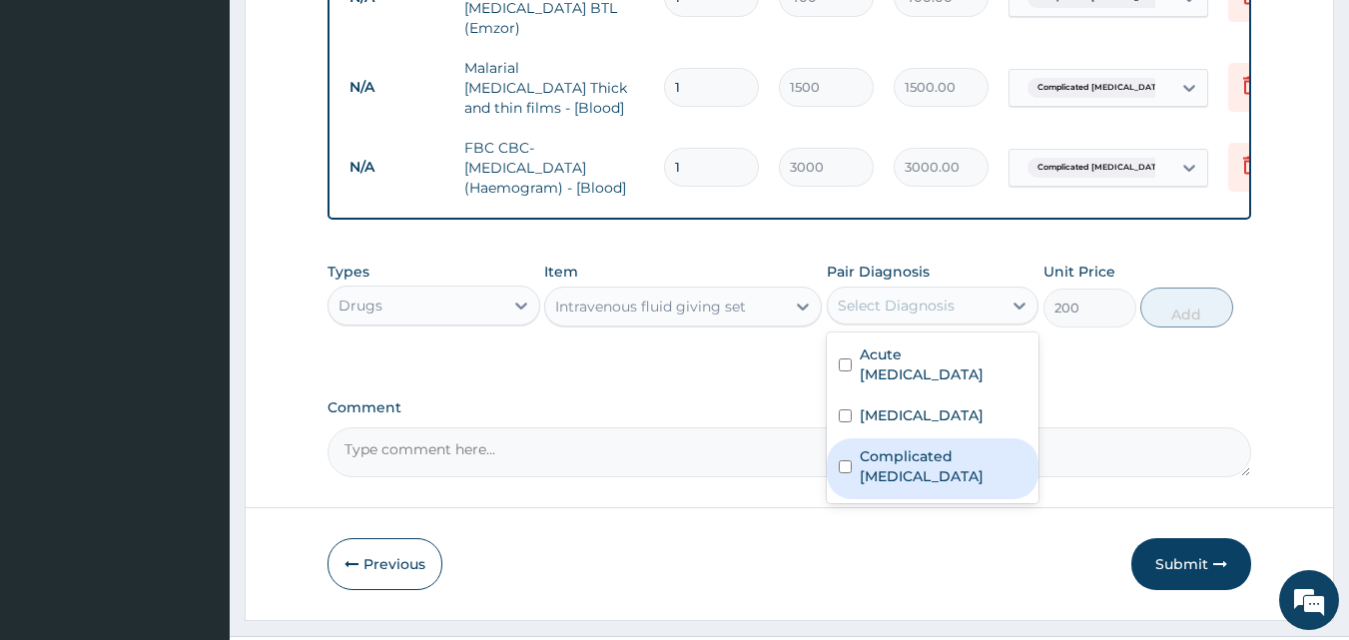
click at [912, 446] on label "Complicated [MEDICAL_DATA]" at bounding box center [944, 466] width 168 height 40
checkbox input "true"
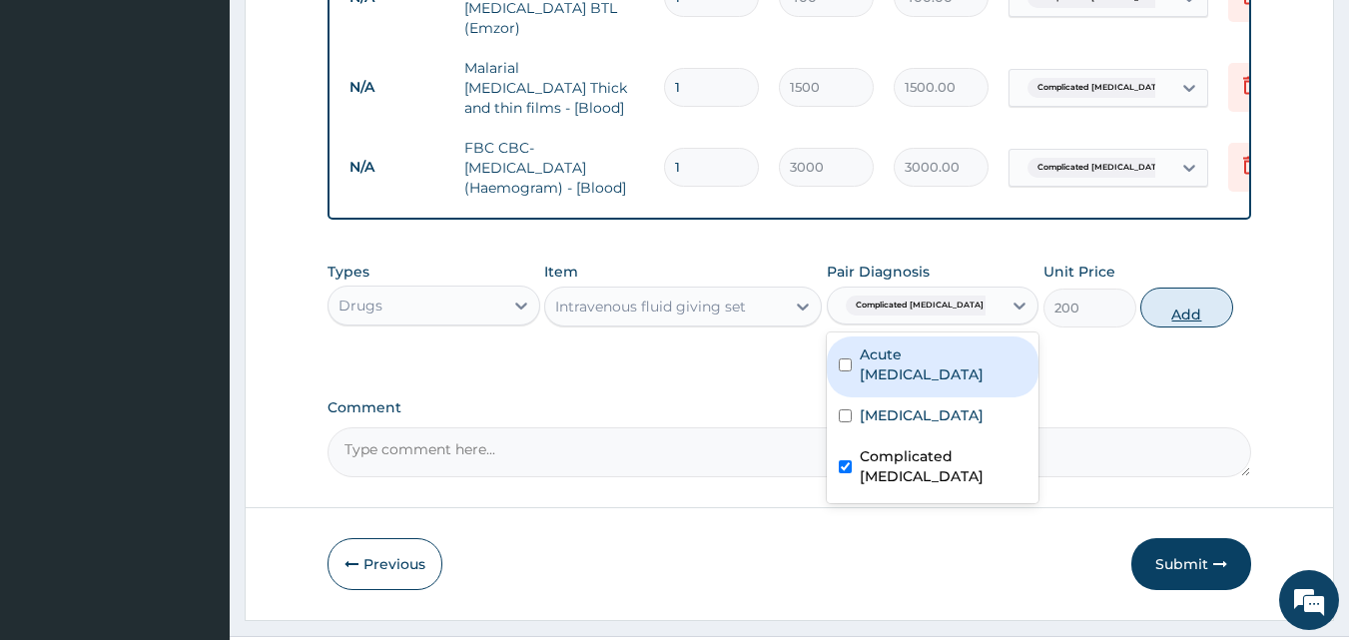
click at [1196, 288] on button "Add" at bounding box center [1187, 308] width 93 height 40
type input "0"
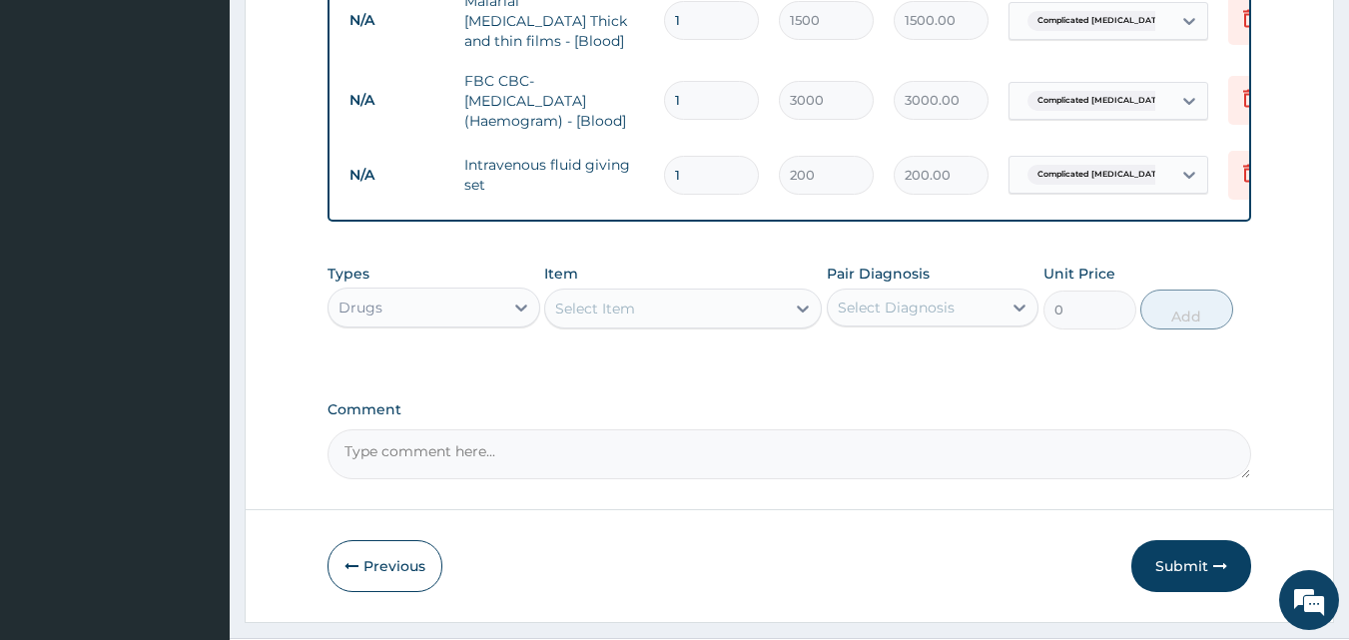
scroll to position [1475, 0]
click at [647, 291] on div "Select Item" at bounding box center [665, 307] width 240 height 32
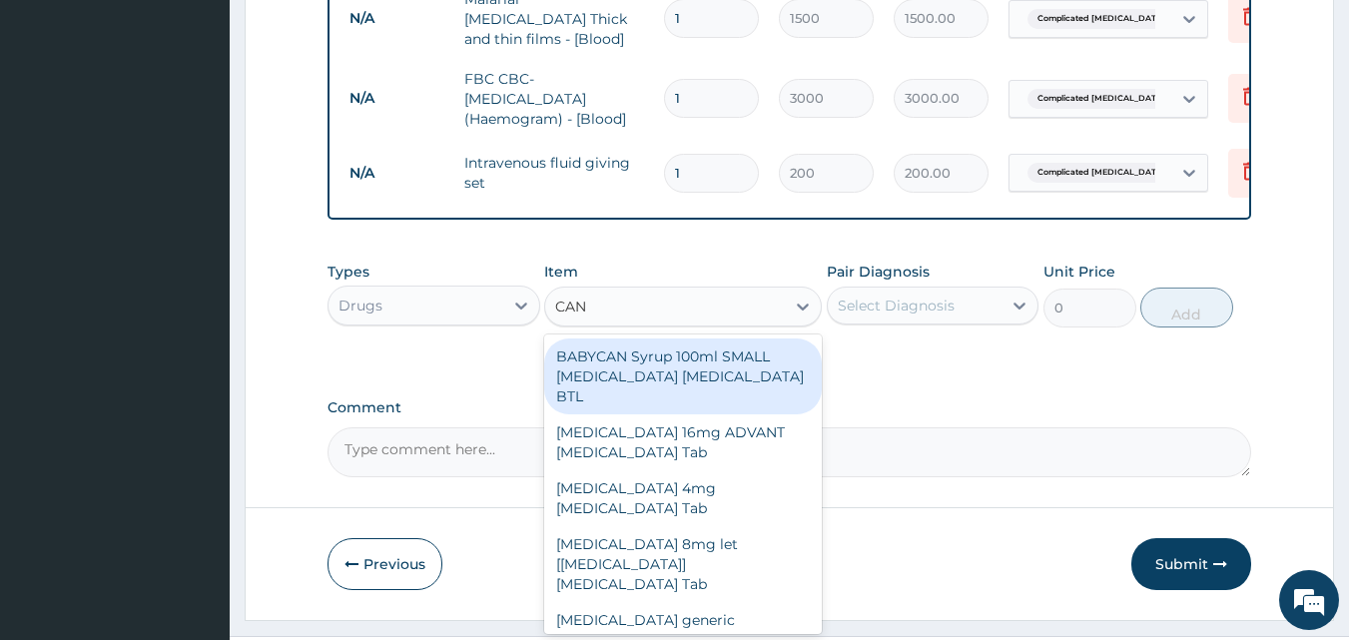
type input "[PERSON_NAME]"
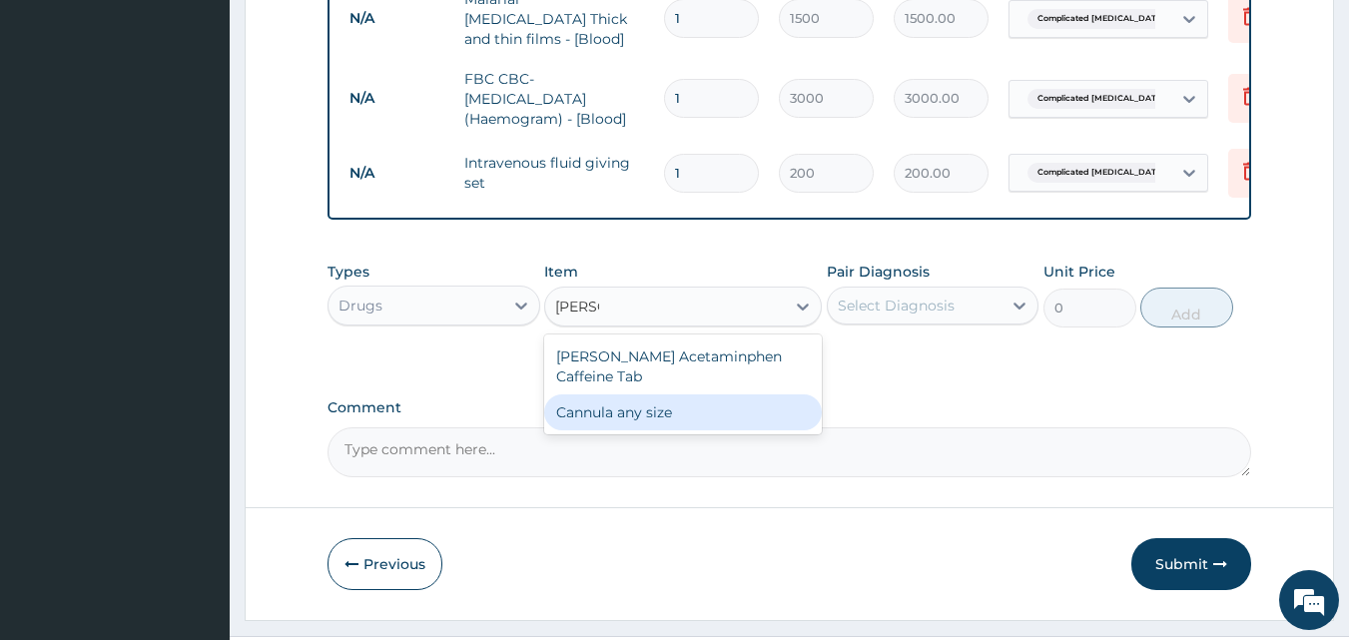
click at [655, 395] on div "Cannula any size" at bounding box center [683, 413] width 278 height 36
type input "100"
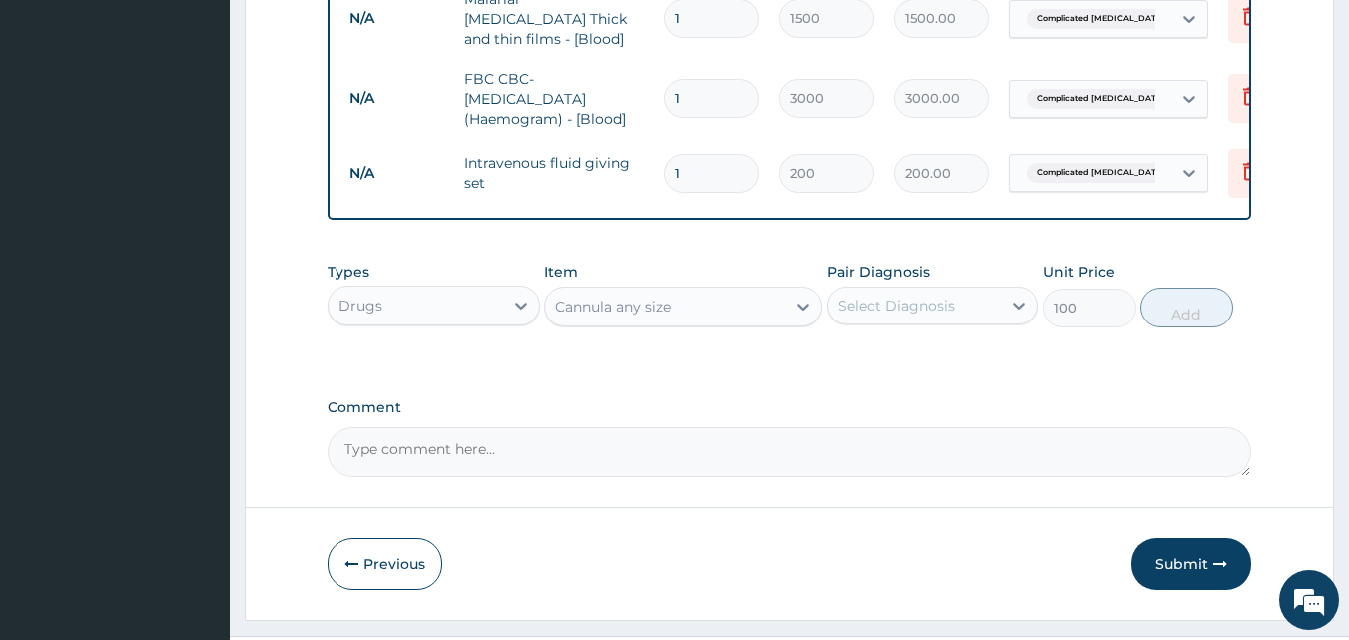
click at [894, 296] on div "Select Diagnosis" at bounding box center [896, 306] width 117 height 20
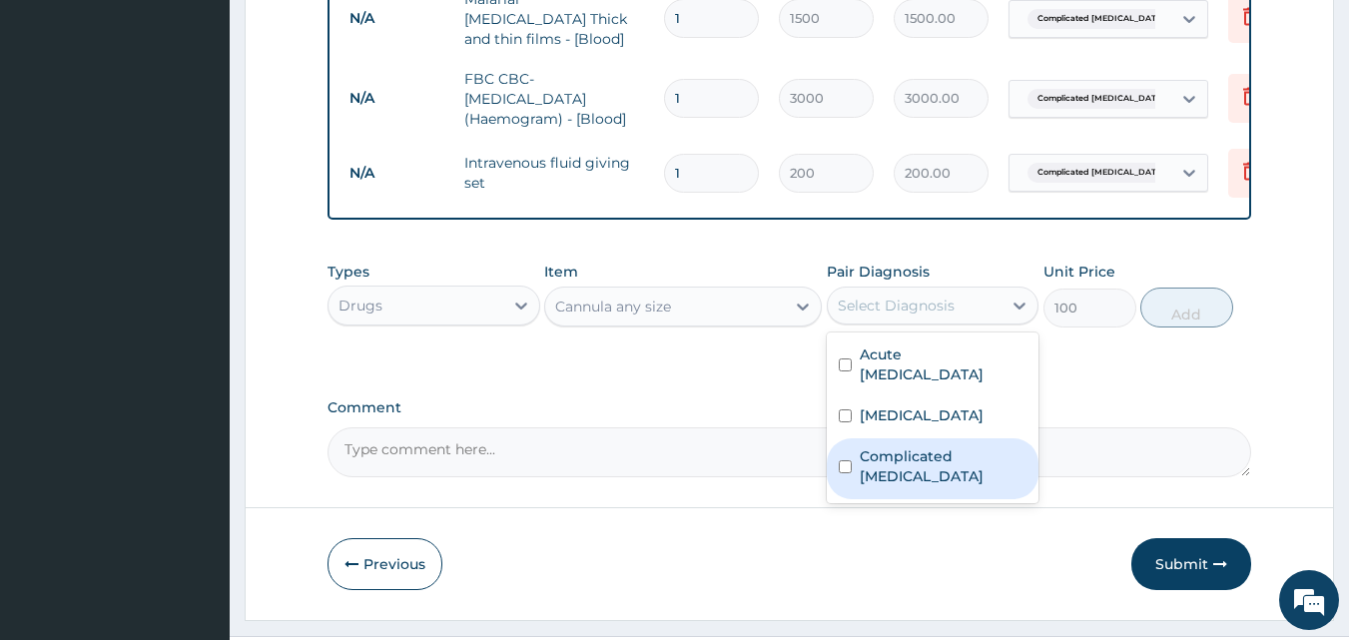
click at [897, 446] on label "Complicated [MEDICAL_DATA]" at bounding box center [944, 466] width 168 height 40
checkbox input "true"
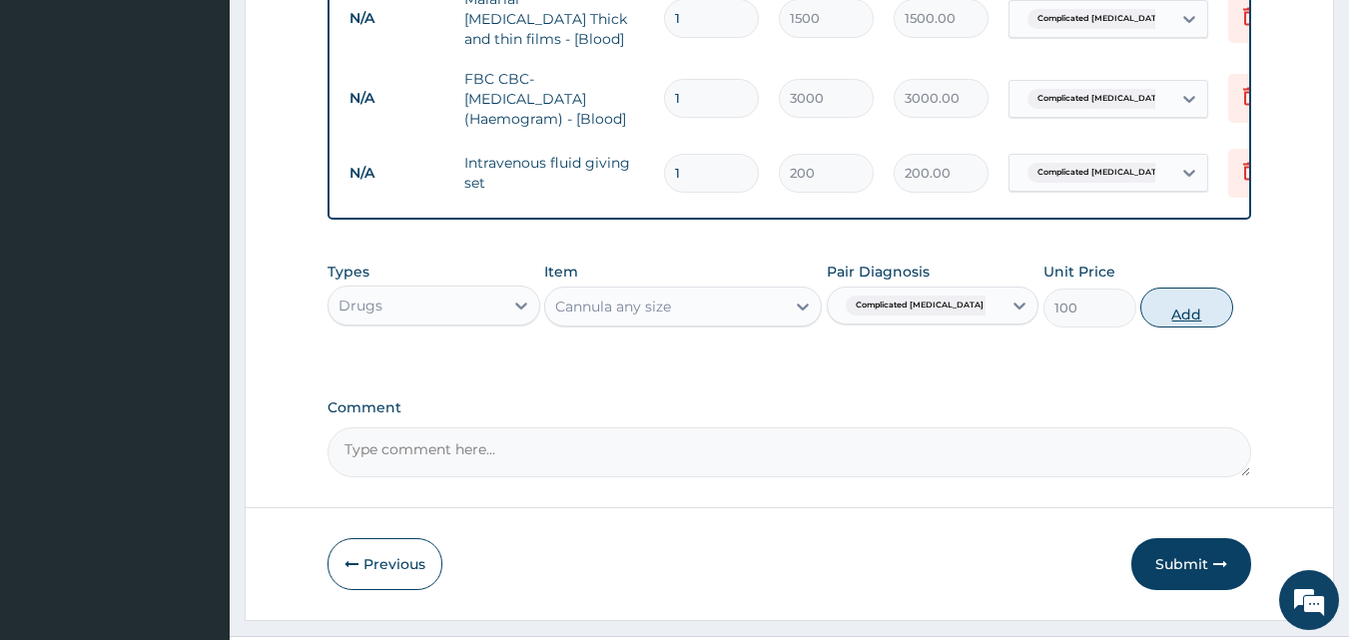
click at [1179, 288] on button "Add" at bounding box center [1187, 308] width 93 height 40
type input "0"
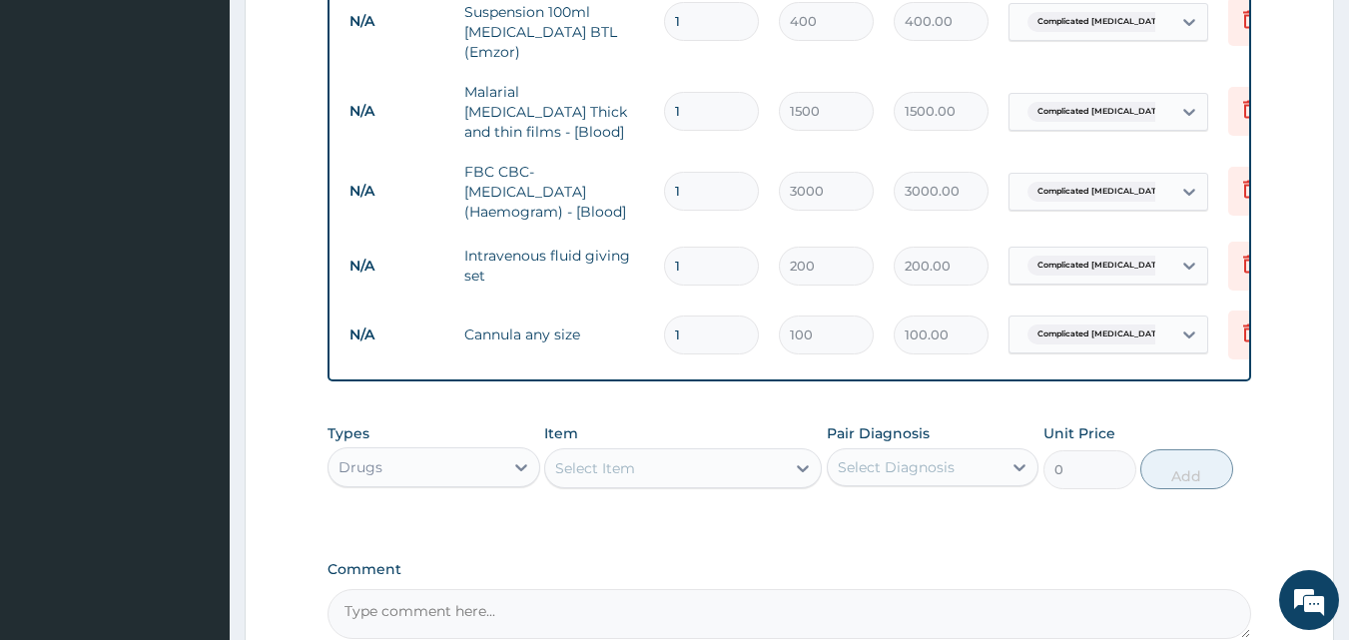
scroll to position [1544, 0]
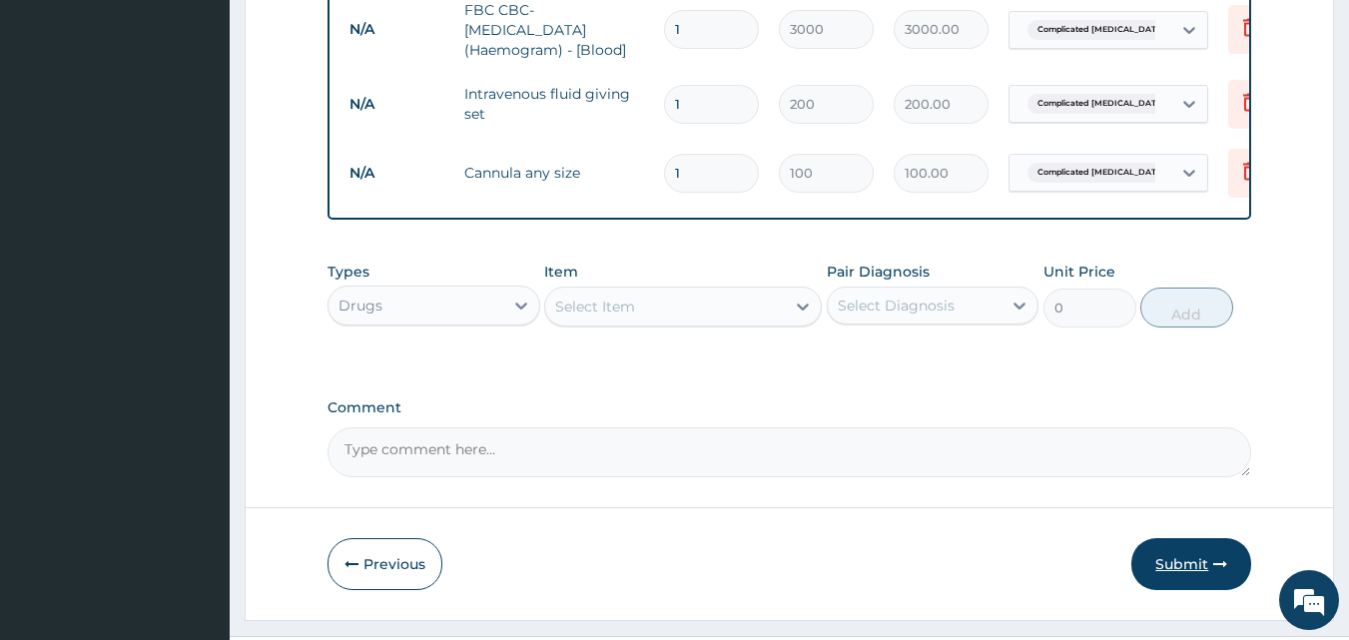
click at [1213, 538] on button "Submit" at bounding box center [1192, 564] width 120 height 52
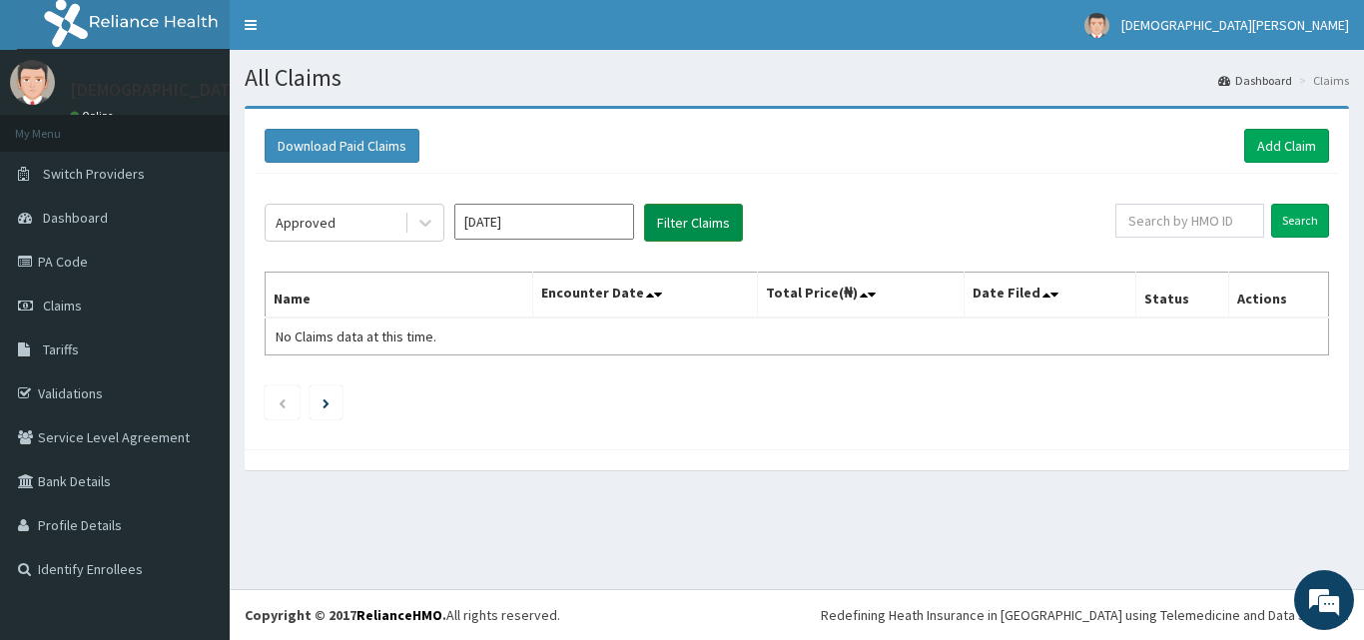
click at [689, 222] on button "Filter Claims" at bounding box center [693, 223] width 99 height 38
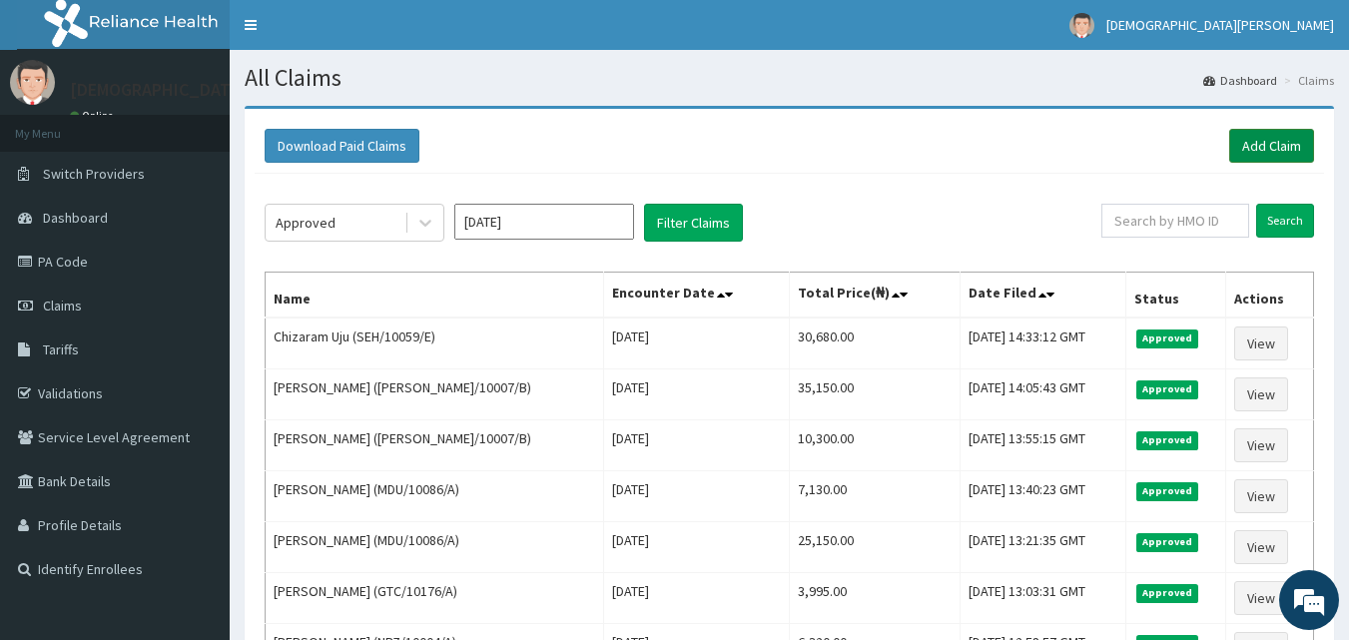
click at [1263, 149] on link "Add Claim" at bounding box center [1272, 146] width 85 height 34
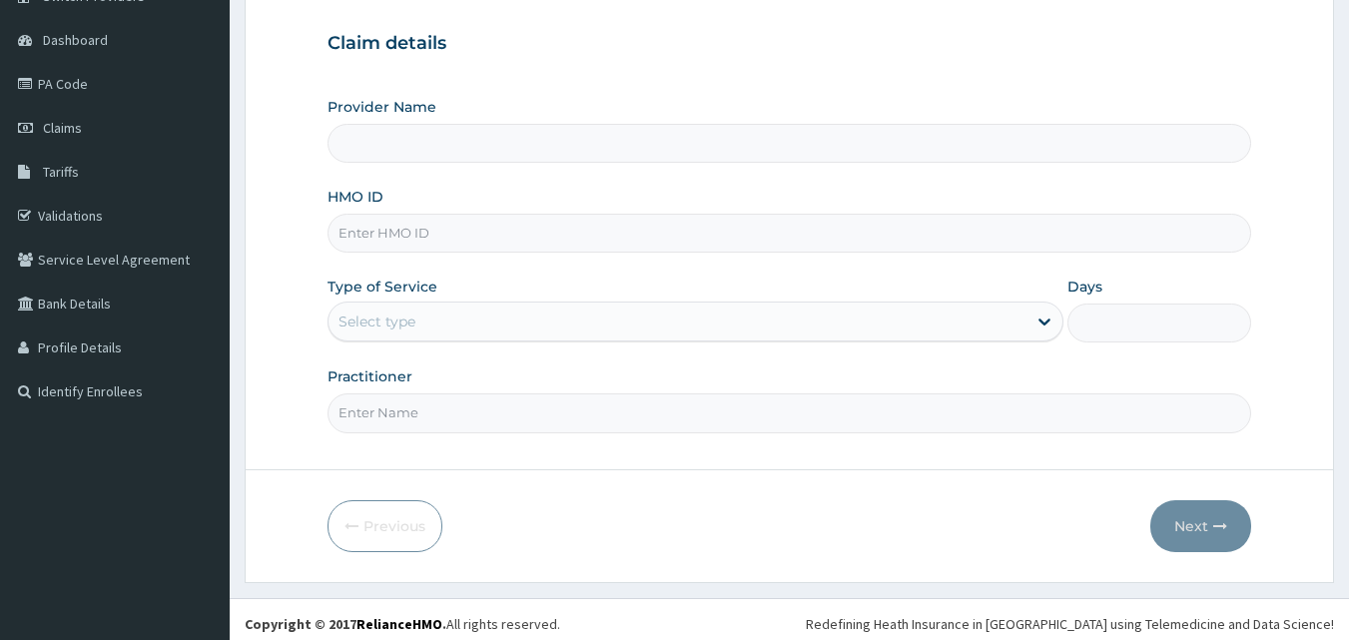
scroll to position [187, 0]
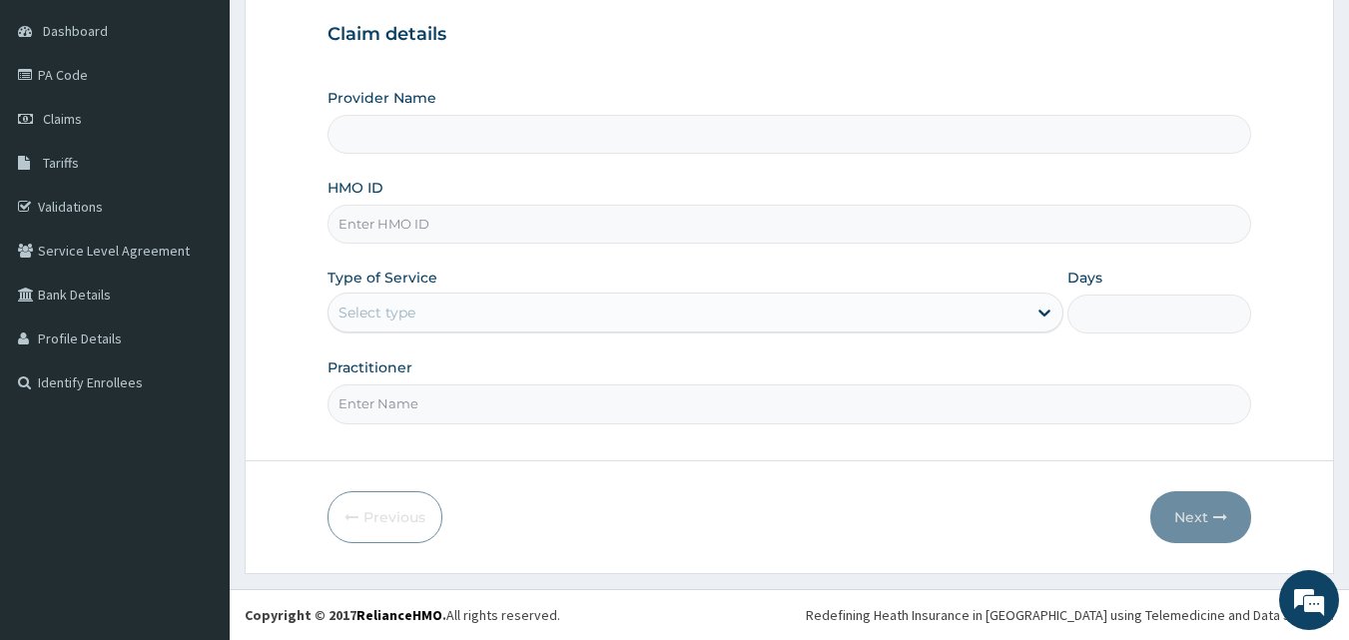
type input "[GEOGRAPHIC_DATA]"
click at [433, 230] on input "HMO ID" at bounding box center [790, 224] width 925 height 39
type input "SEH/10059/E"
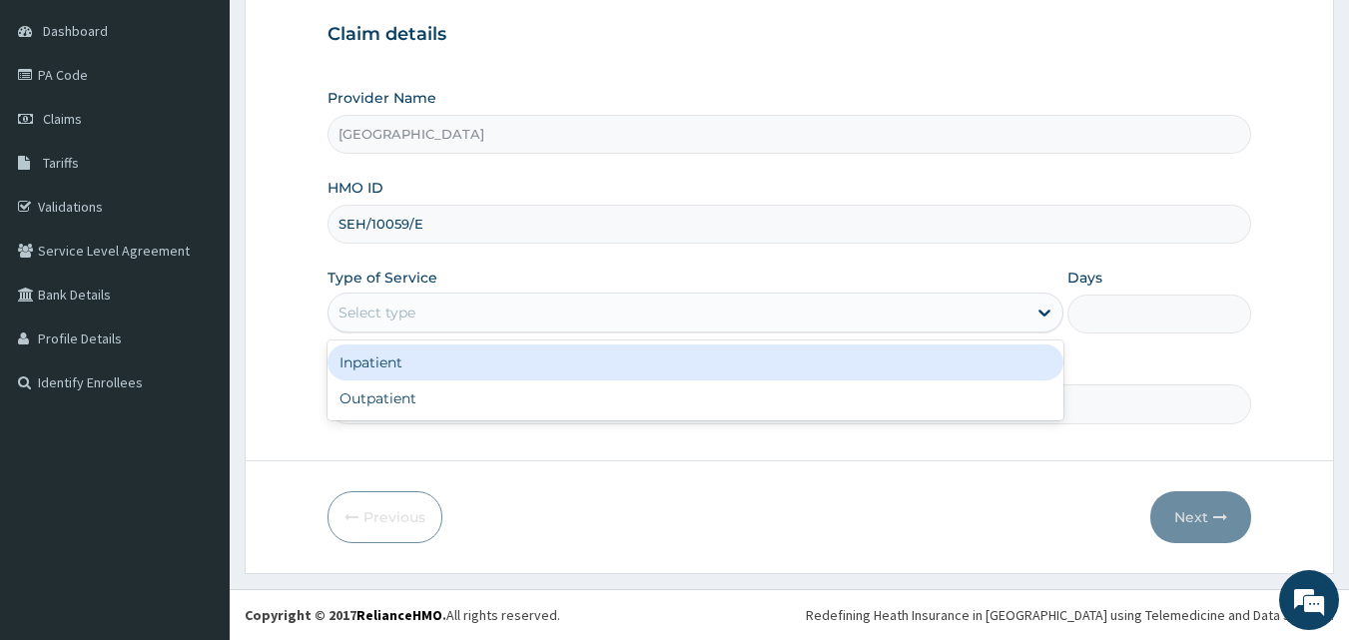
click at [443, 313] on div "Select type" at bounding box center [678, 313] width 698 height 32
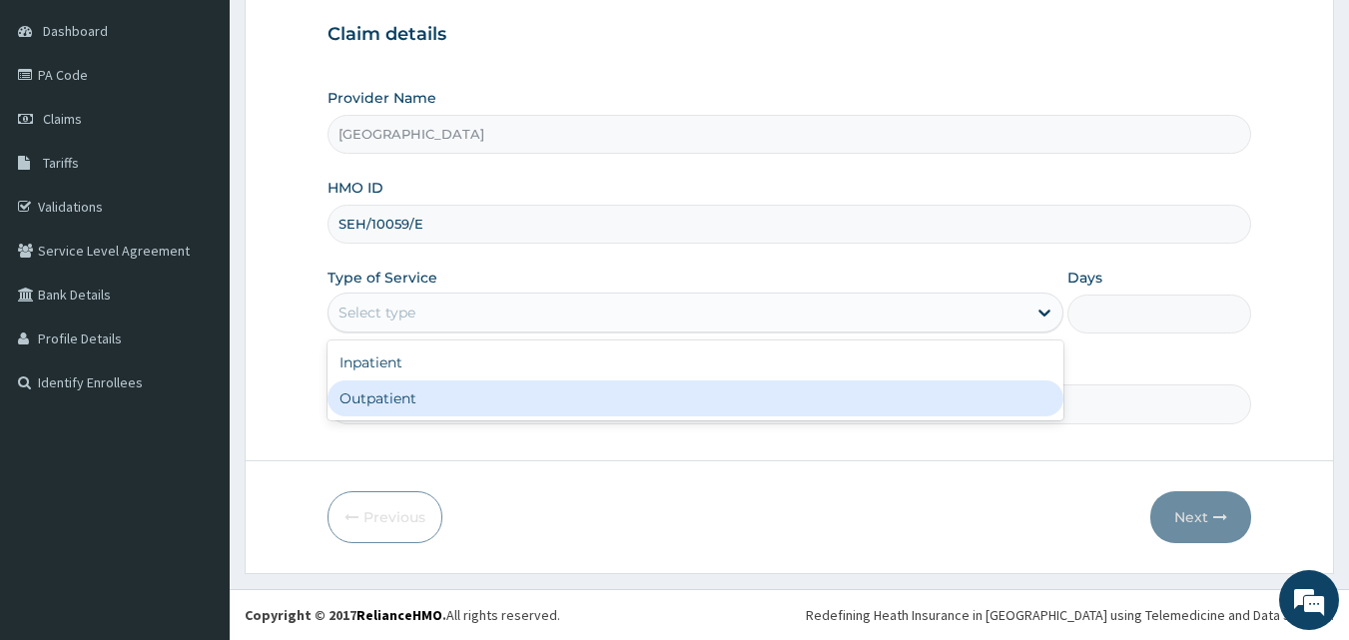
click at [433, 400] on div "Outpatient" at bounding box center [696, 399] width 736 height 36
type input "1"
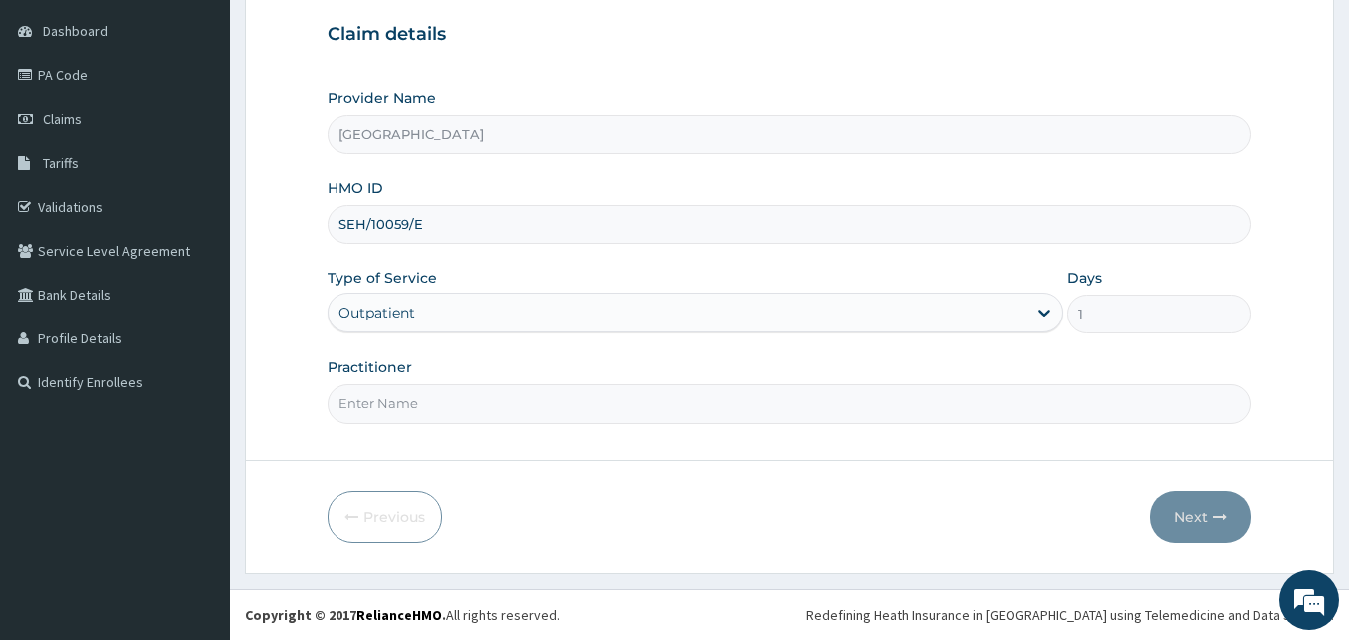
click at [443, 412] on input "Practitioner" at bounding box center [790, 404] width 925 height 39
type input "DR SAMPSON EZE"
click at [1182, 517] on button "Next" at bounding box center [1201, 517] width 101 height 52
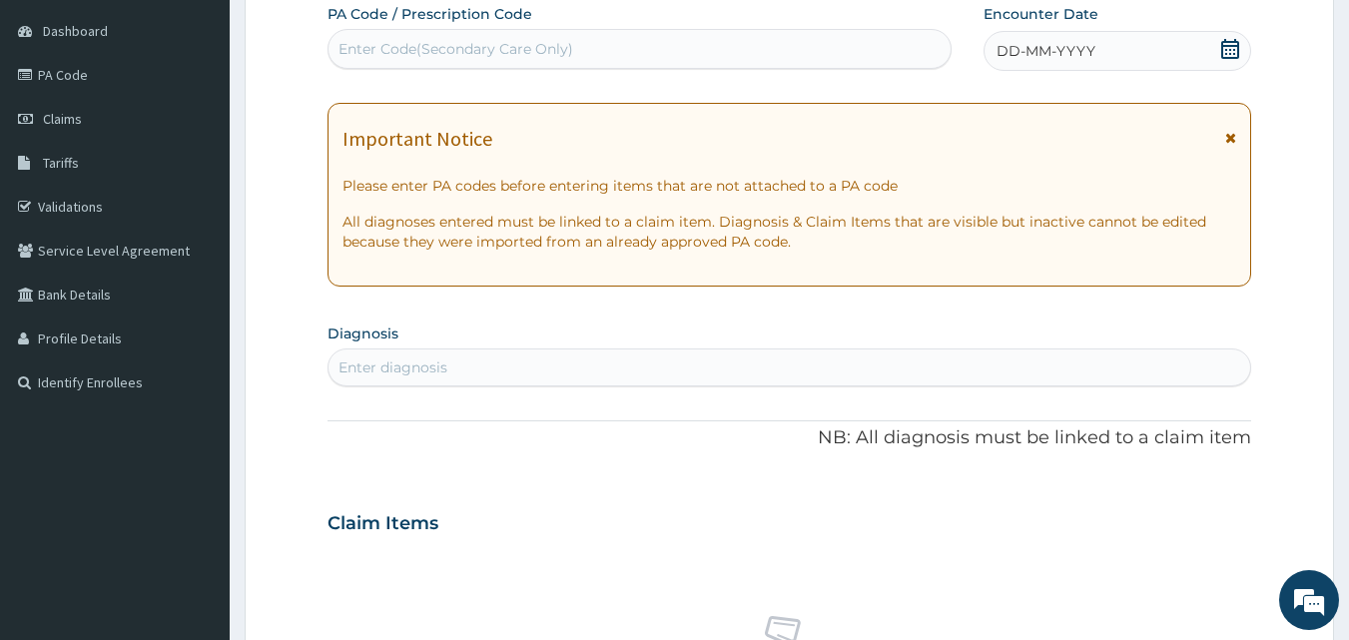
click at [682, 49] on div "Enter Code(Secondary Care Only)" at bounding box center [640, 49] width 623 height 32
type input "PA/6DDFF7"
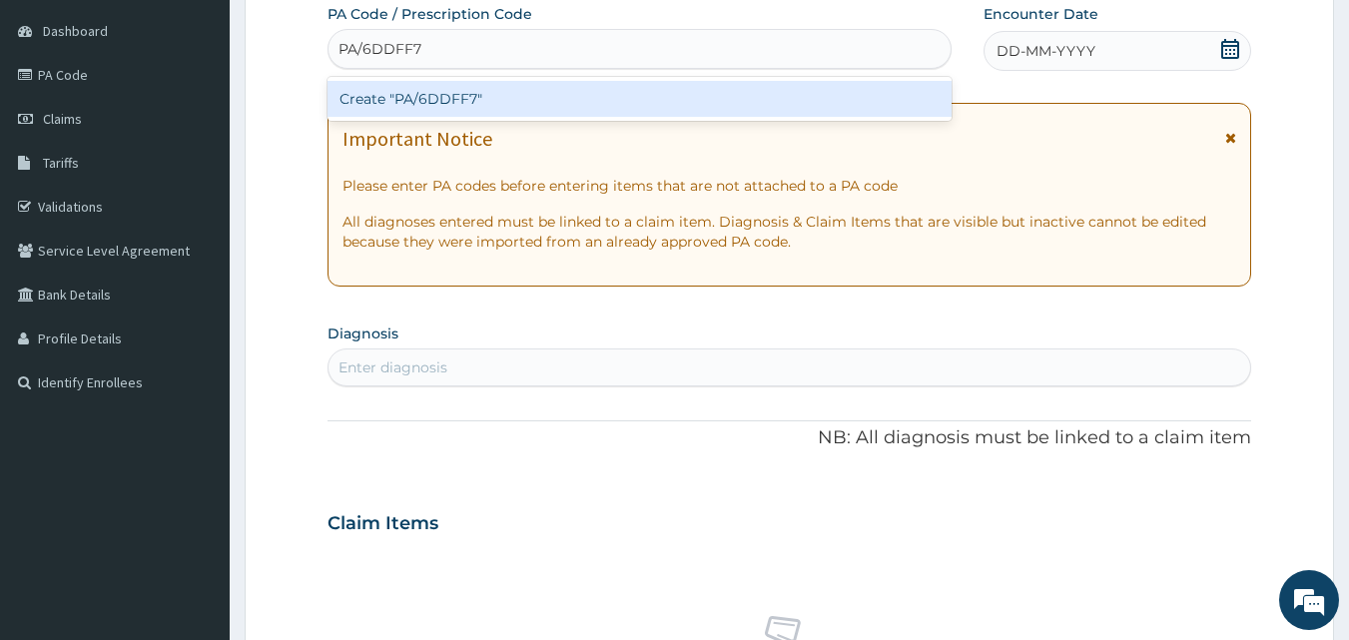
click at [683, 96] on div "Create "PA/6DDFF7"" at bounding box center [640, 99] width 625 height 36
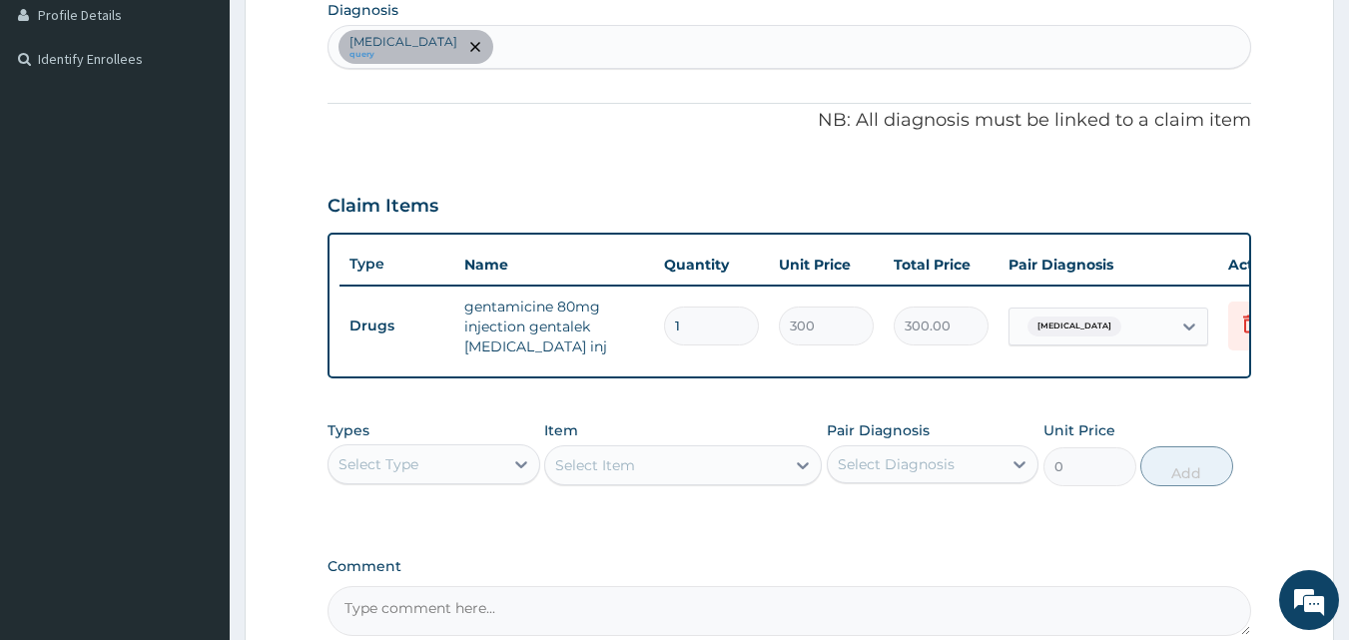
scroll to position [676, 0]
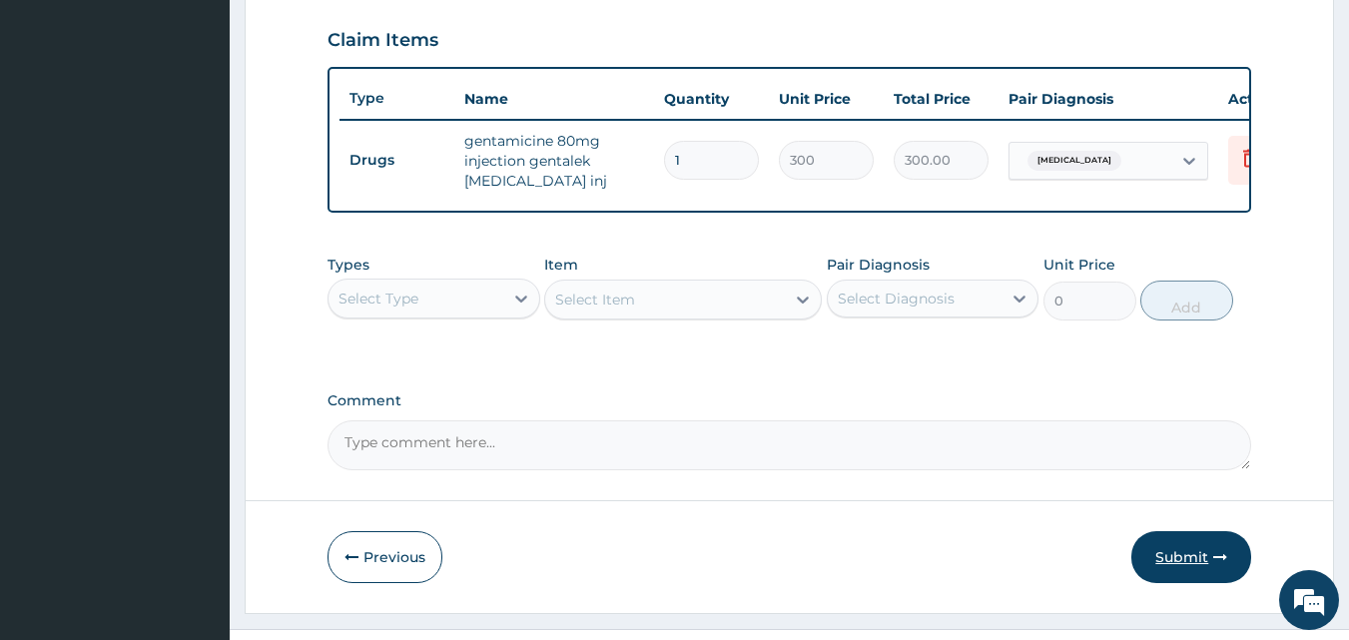
click at [1197, 571] on button "Submit" at bounding box center [1192, 557] width 120 height 52
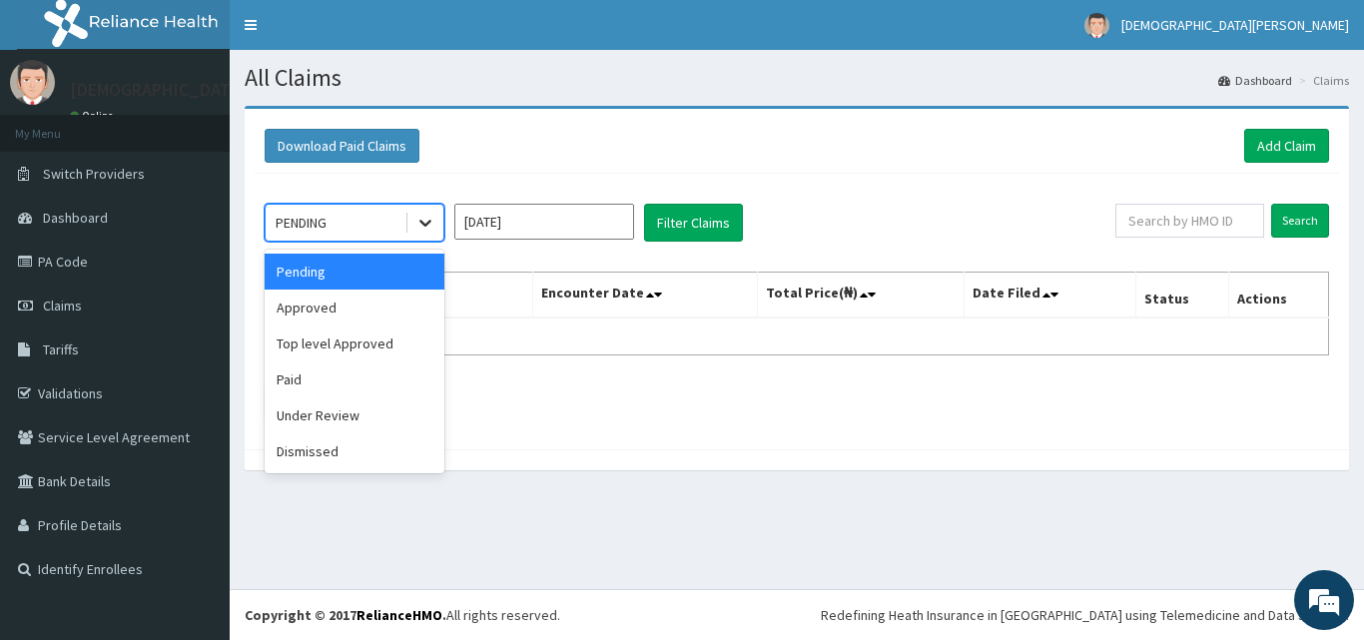
click at [419, 226] on icon at bounding box center [425, 223] width 20 height 20
click at [402, 297] on div "Approved" at bounding box center [355, 308] width 180 height 36
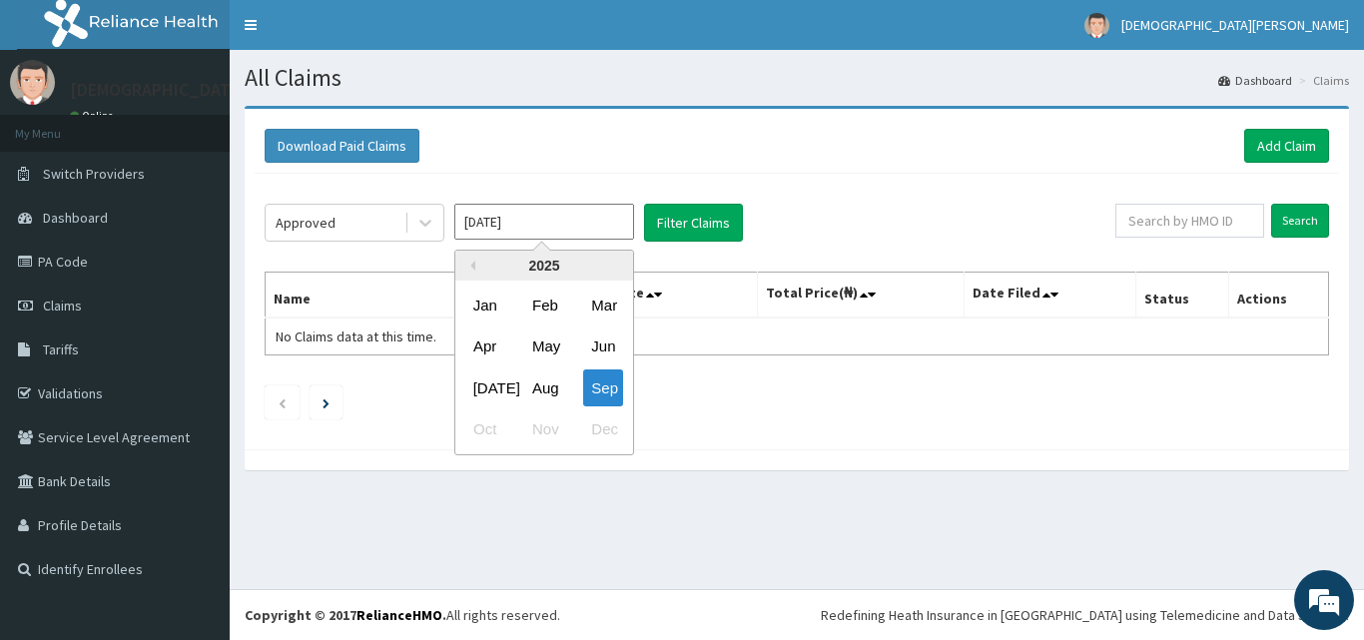
click at [581, 221] on input "[DATE]" at bounding box center [544, 222] width 180 height 36
click at [537, 377] on div "Aug" at bounding box center [544, 388] width 40 height 37
type input "Aug 2025"
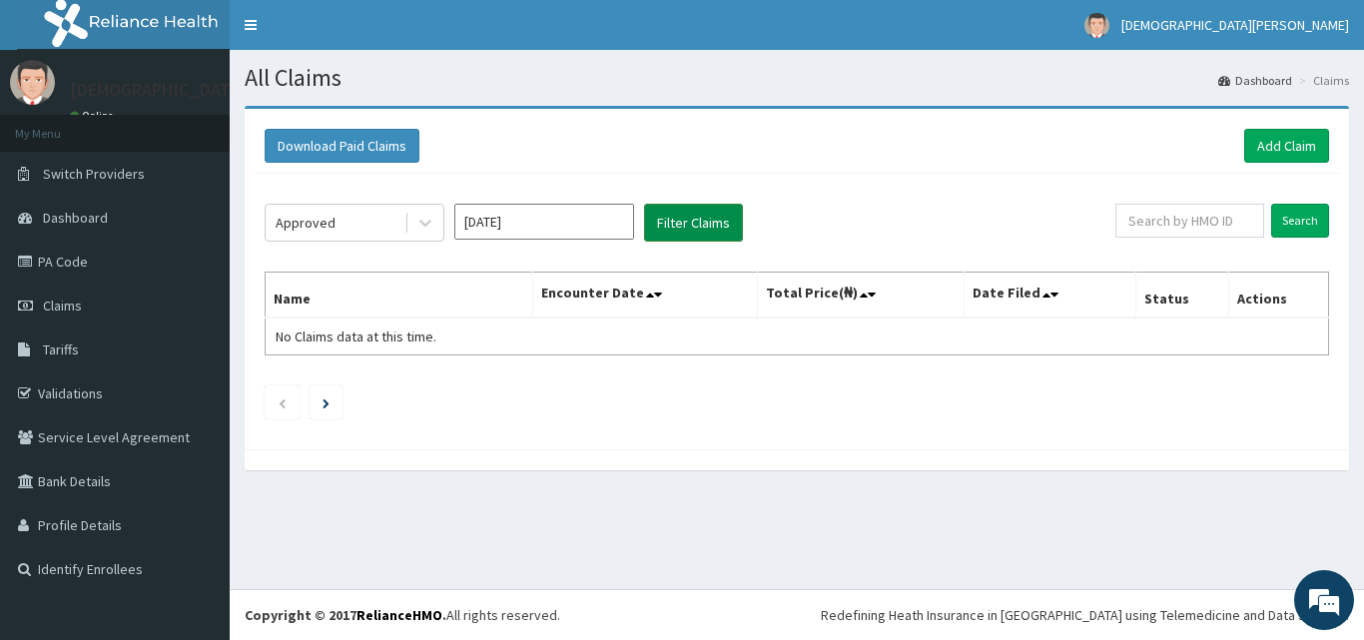
click at [672, 222] on button "Filter Claims" at bounding box center [693, 223] width 99 height 38
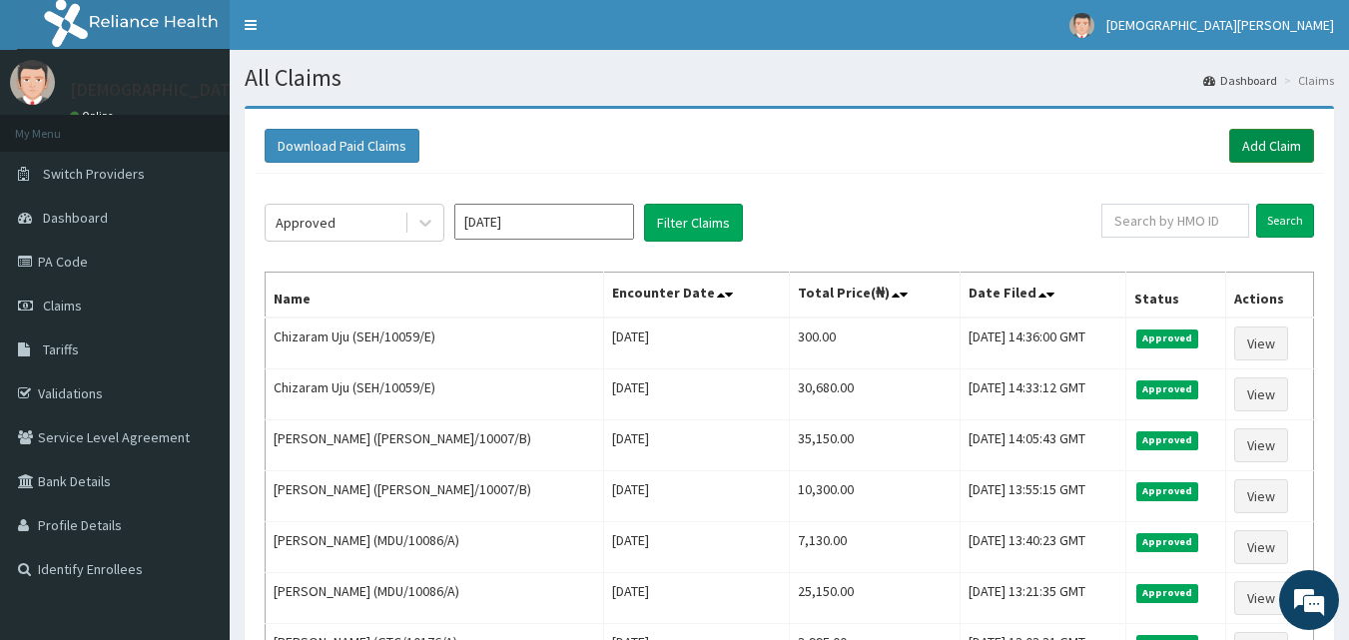
click at [1254, 150] on link "Add Claim" at bounding box center [1272, 146] width 85 height 34
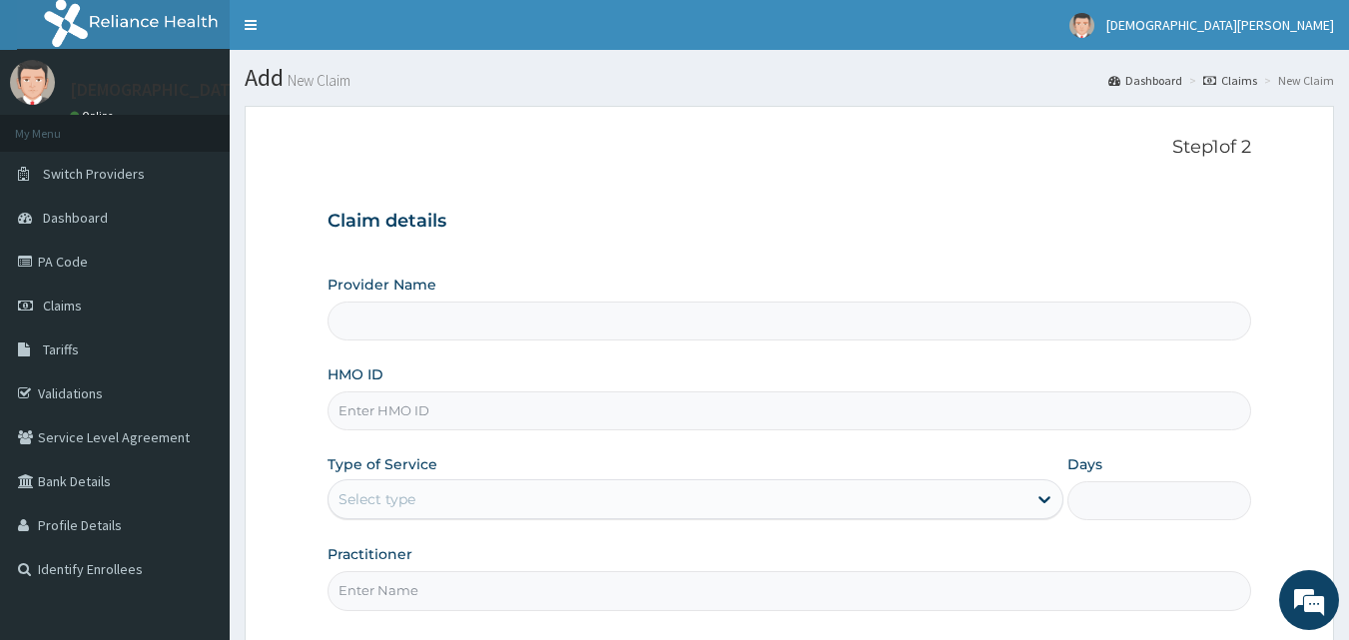
type input "[GEOGRAPHIC_DATA]"
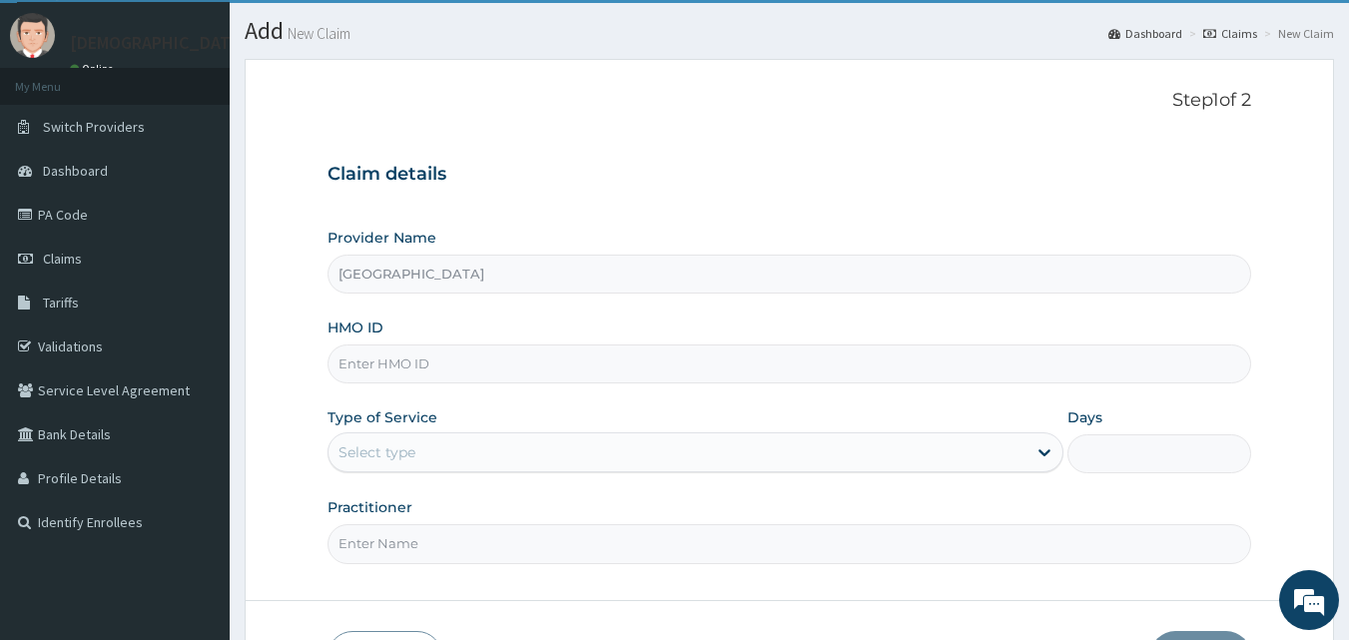
scroll to position [187, 0]
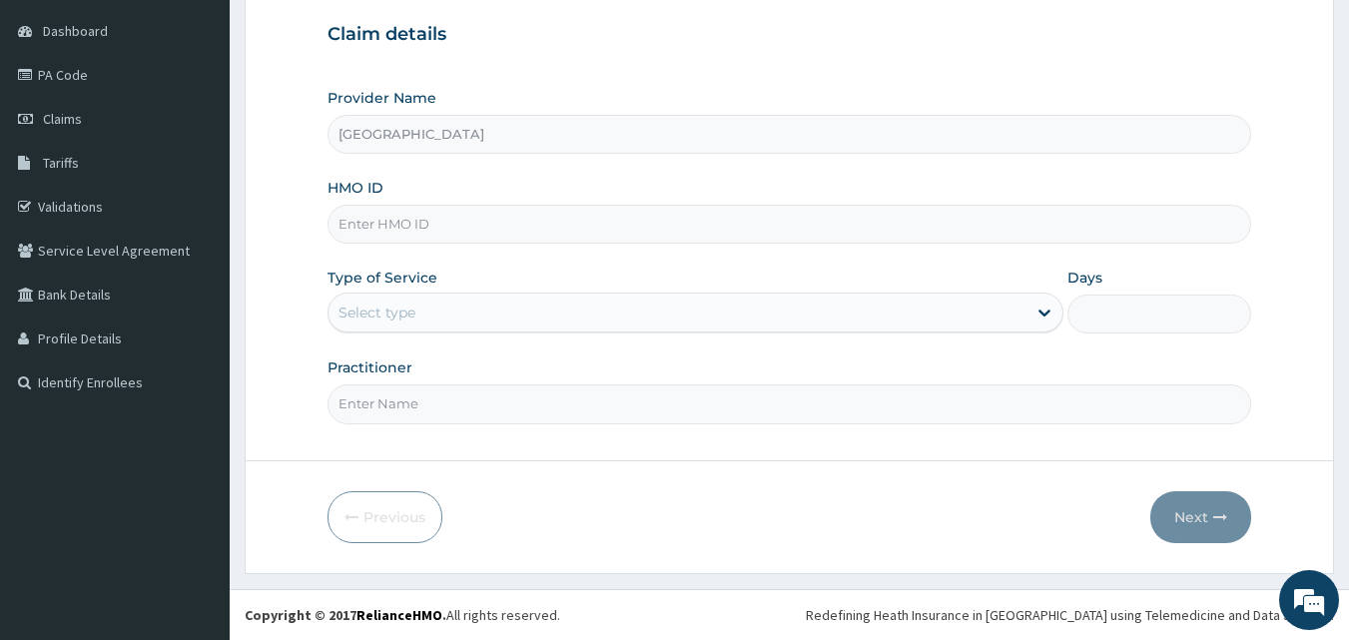
click at [479, 228] on input "HMO ID" at bounding box center [790, 224] width 925 height 39
type input "NKK/10188/A"
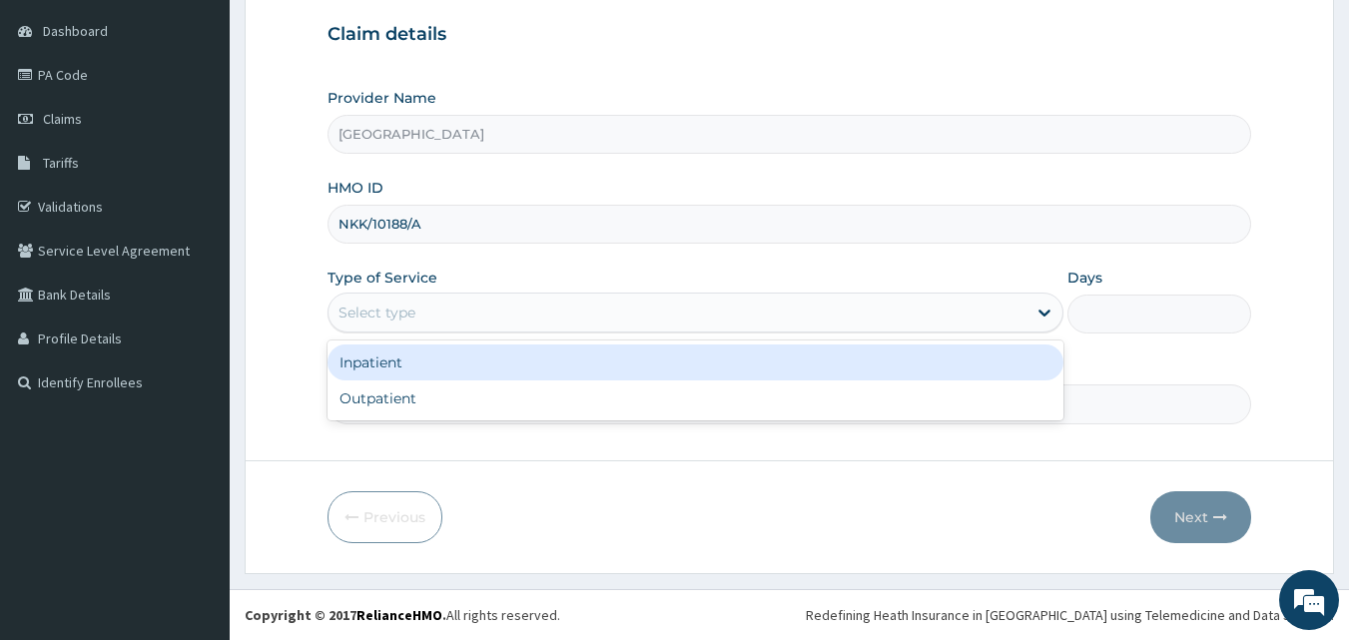
click at [436, 316] on div "Select type" at bounding box center [678, 313] width 698 height 32
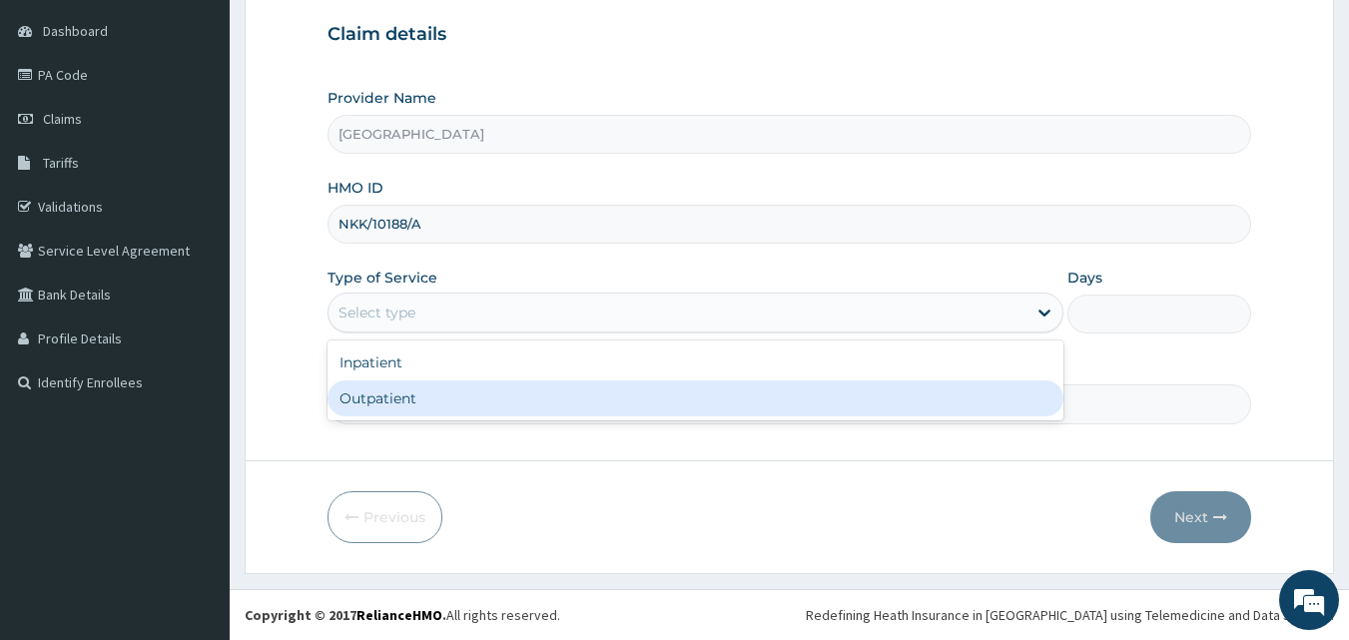
click at [435, 396] on div "Outpatient" at bounding box center [696, 399] width 736 height 36
type input "1"
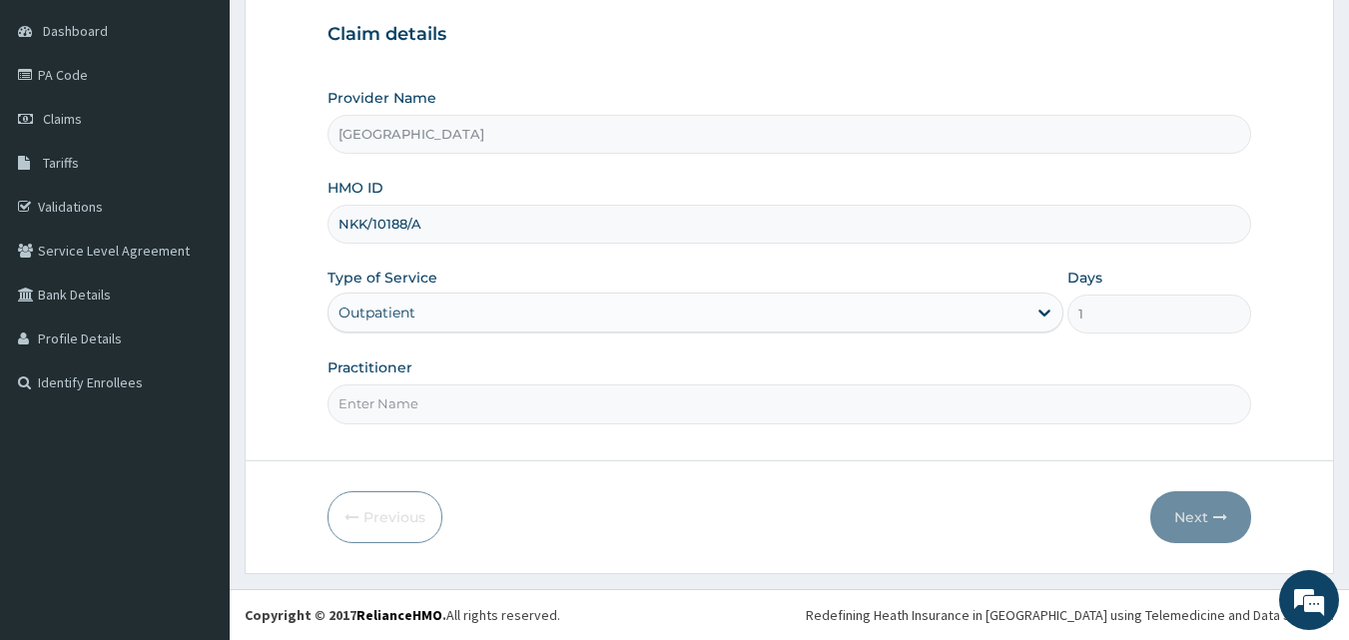
click at [383, 403] on input "Practitioner" at bounding box center [790, 404] width 925 height 39
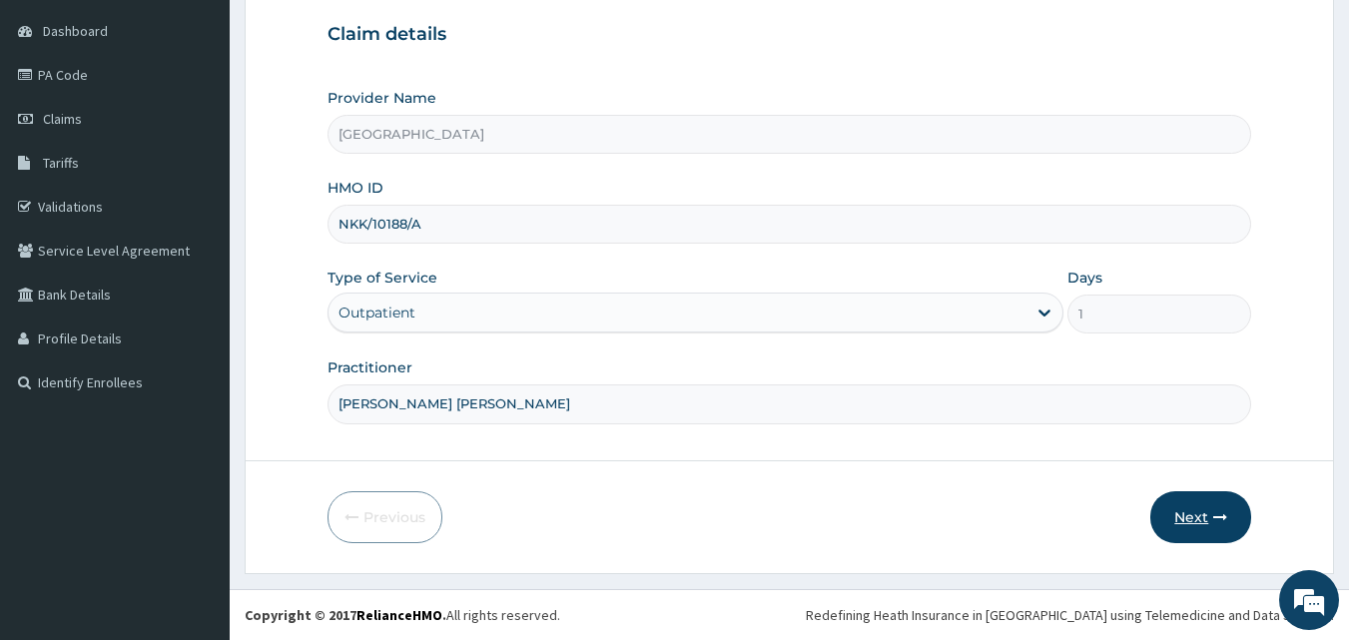
type input "[PERSON_NAME] [PERSON_NAME]"
click at [1211, 517] on button "Next" at bounding box center [1201, 517] width 101 height 52
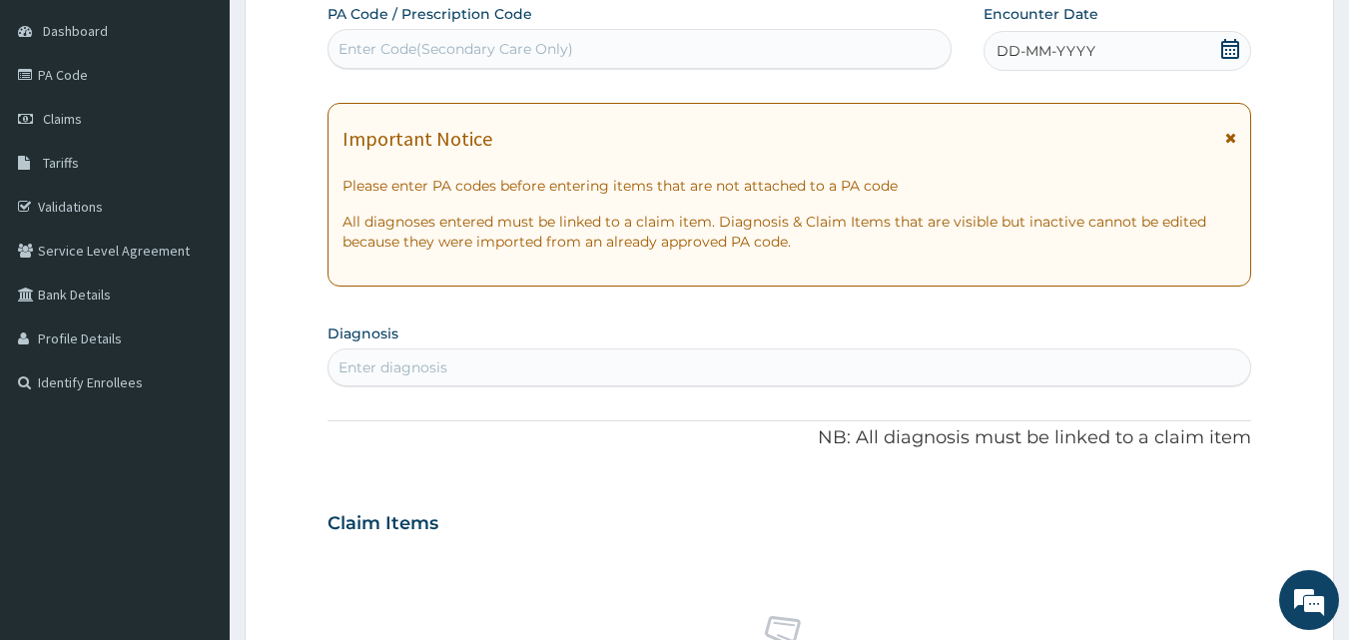
click at [1041, 50] on span "DD-MM-YYYY" at bounding box center [1046, 51] width 99 height 20
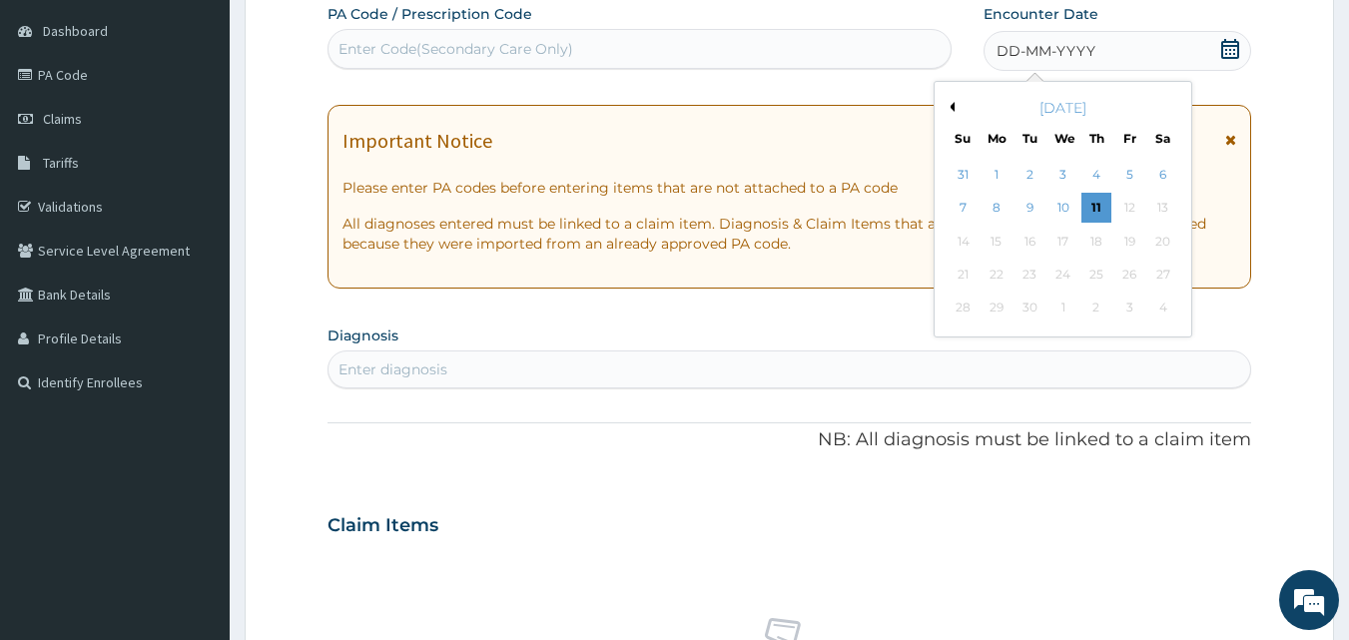
click at [950, 107] on button "Previous Month" at bounding box center [950, 107] width 10 height 10
click at [1029, 275] on div "19" at bounding box center [1031, 275] width 30 height 30
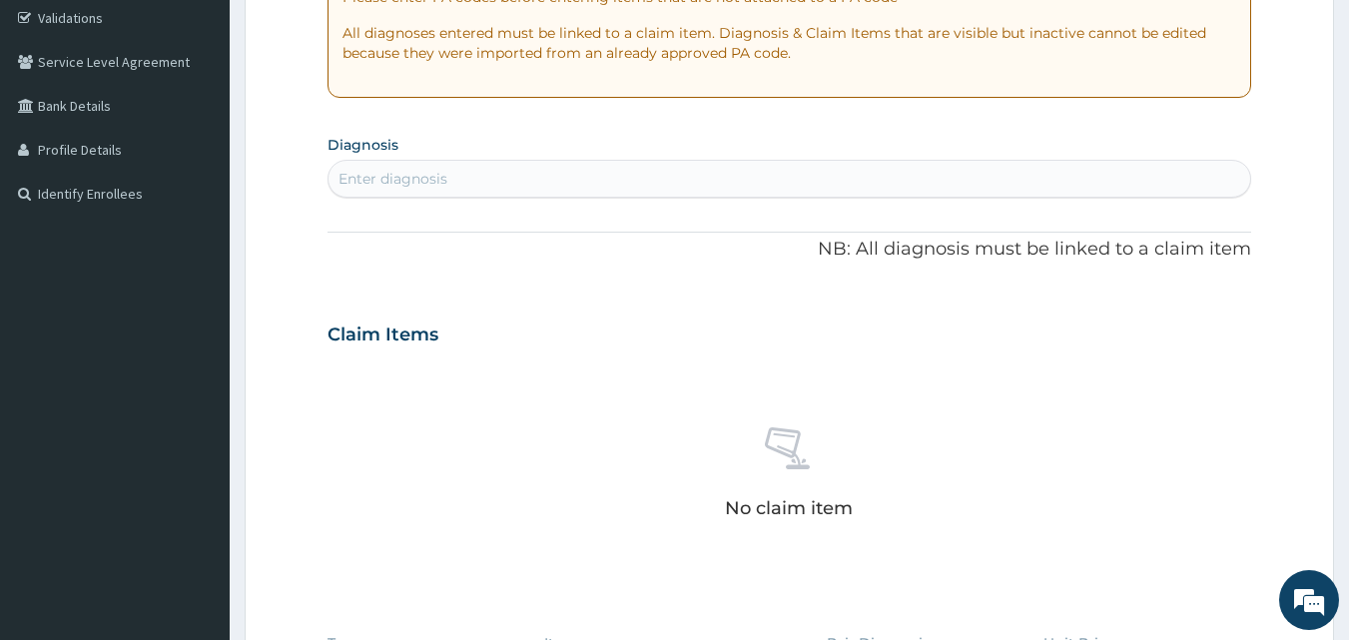
scroll to position [377, 0]
click at [508, 166] on div "Enter diagnosis" at bounding box center [790, 178] width 923 height 32
type input "UPPER RESP"
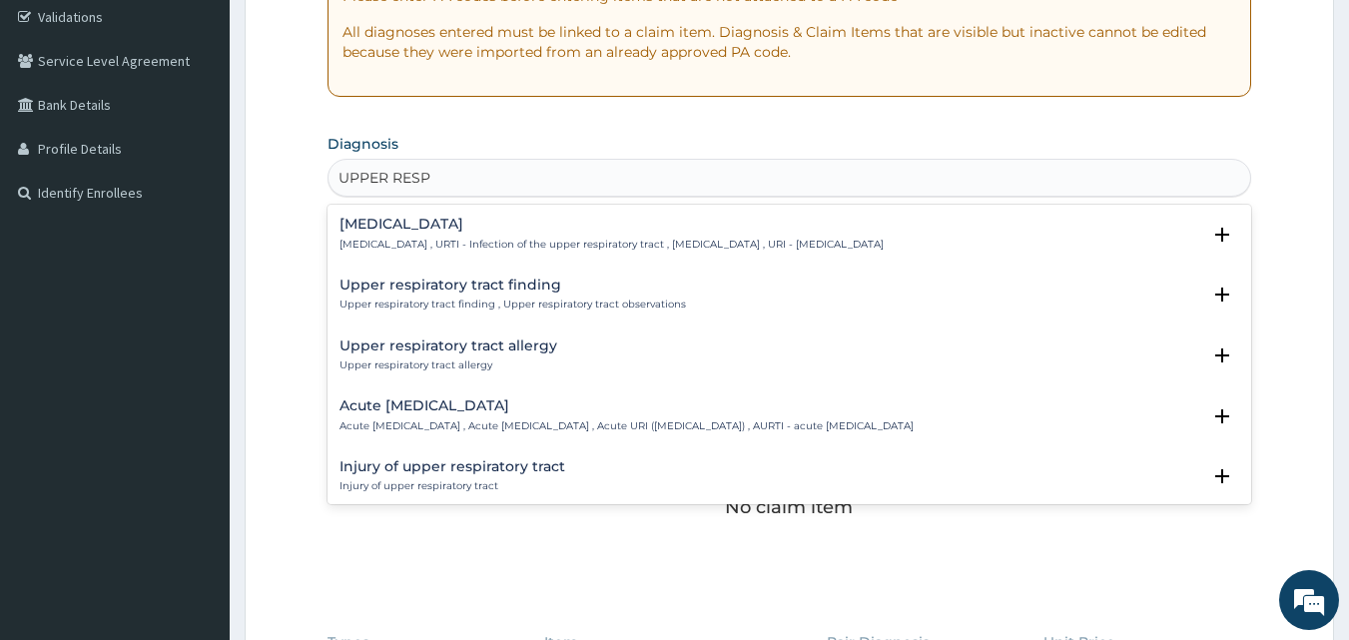
click at [402, 416] on div "Acute upper respiratory infection Acute upper respiratory infection , Acute upp…" at bounding box center [627, 416] width 574 height 35
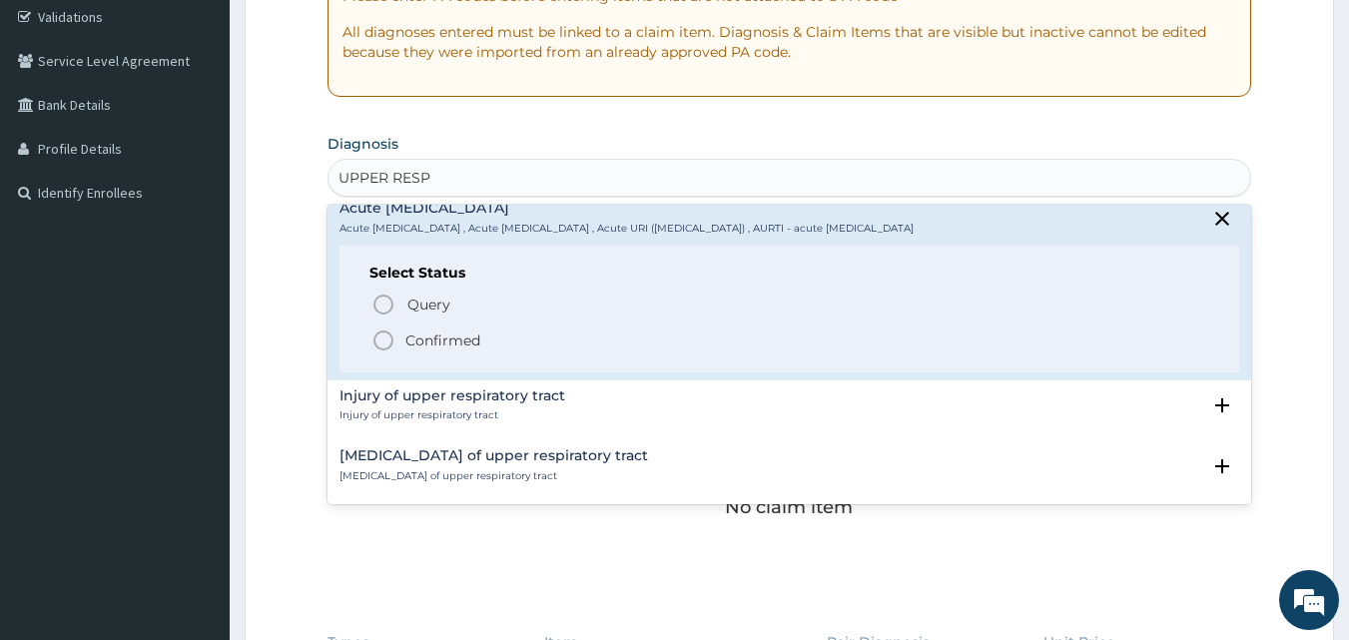
scroll to position [199, 0]
click at [386, 342] on icon "status option filled" at bounding box center [384, 340] width 24 height 24
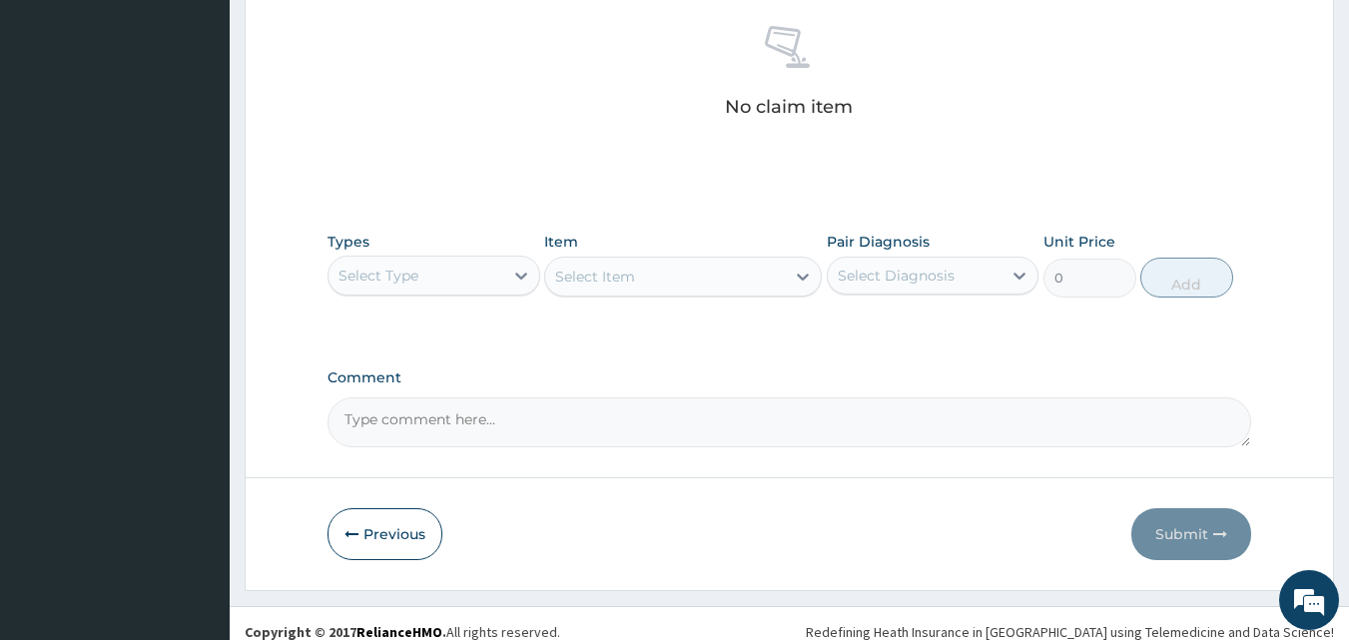
scroll to position [800, 0]
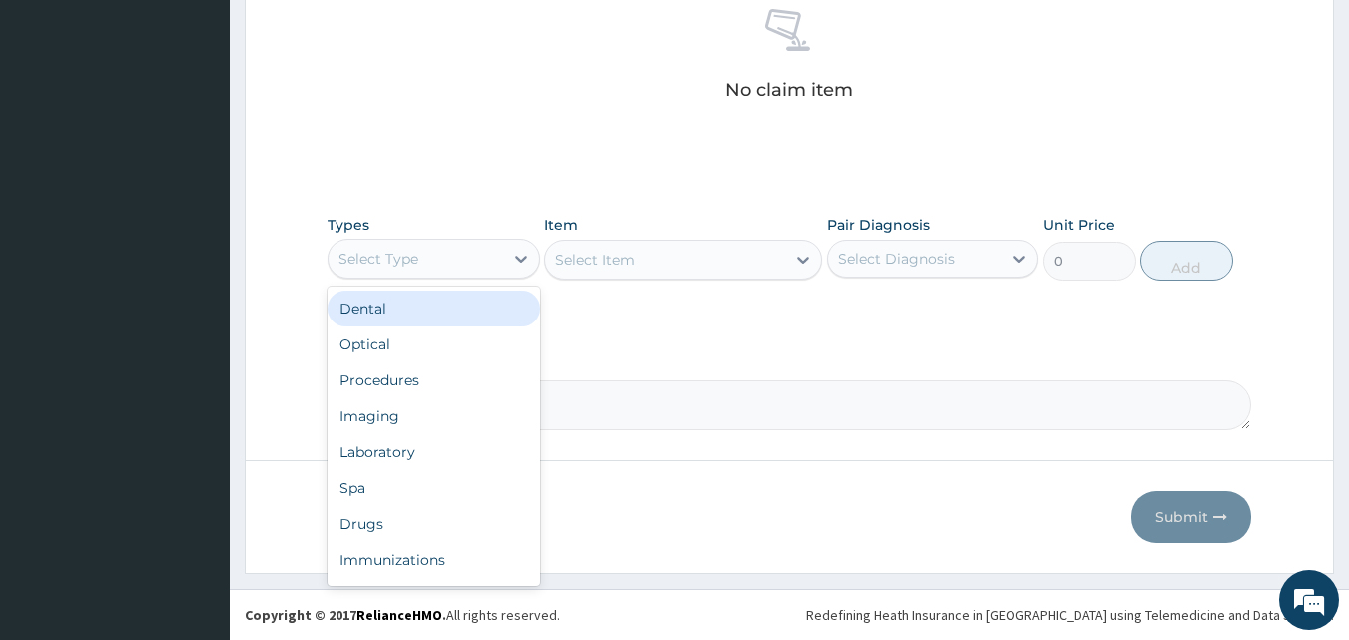
click at [496, 268] on div "Select Type" at bounding box center [416, 259] width 175 height 32
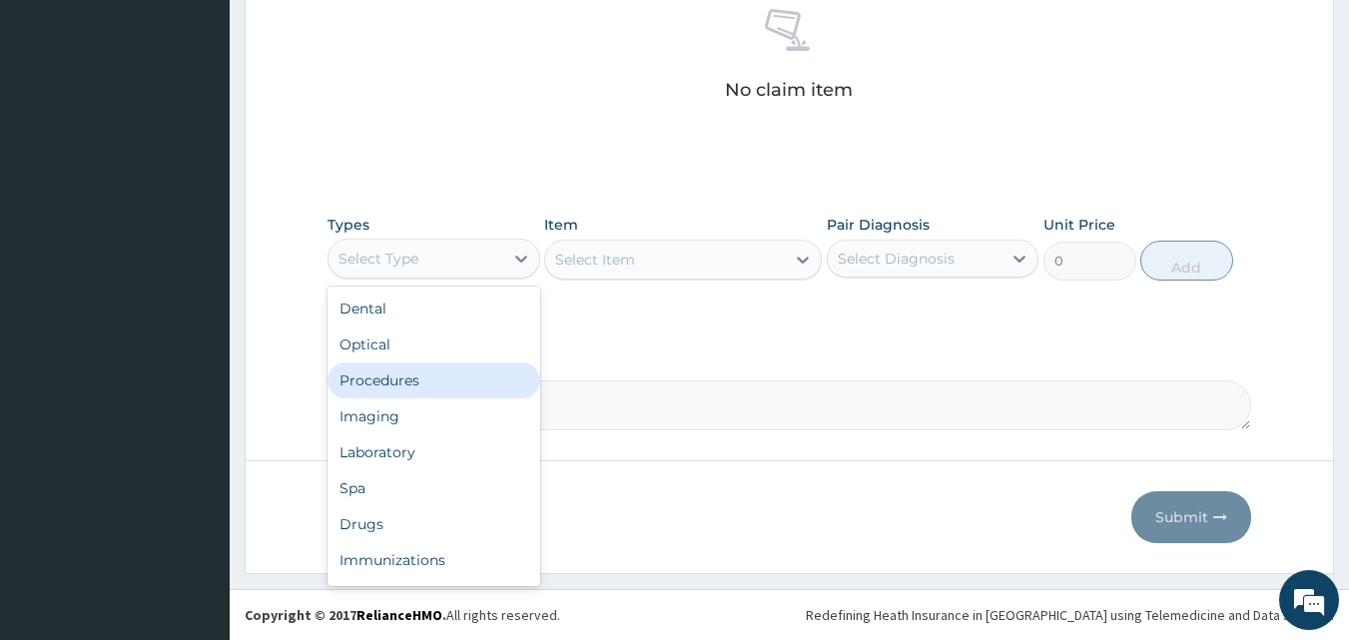
click at [481, 364] on div "Procedures" at bounding box center [434, 381] width 213 height 36
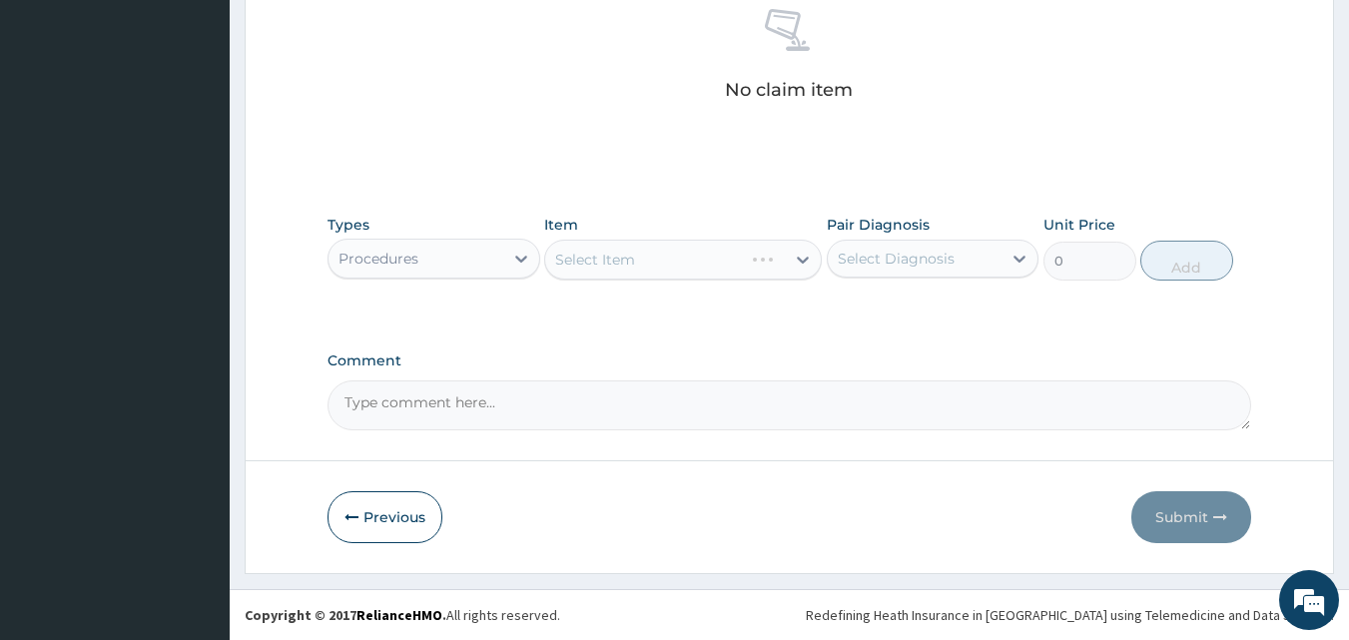
click at [603, 260] on div "Select Item" at bounding box center [683, 260] width 278 height 40
click at [603, 260] on div "Select Item" at bounding box center [595, 260] width 80 height 20
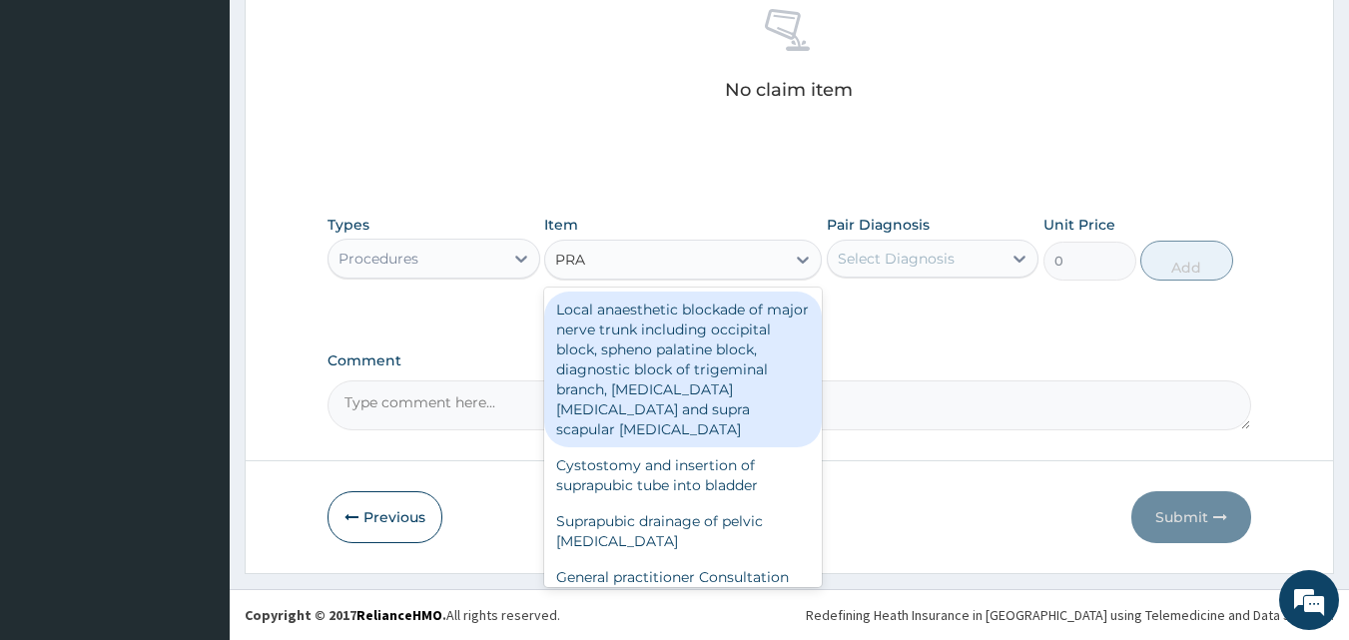
type input "PRAC"
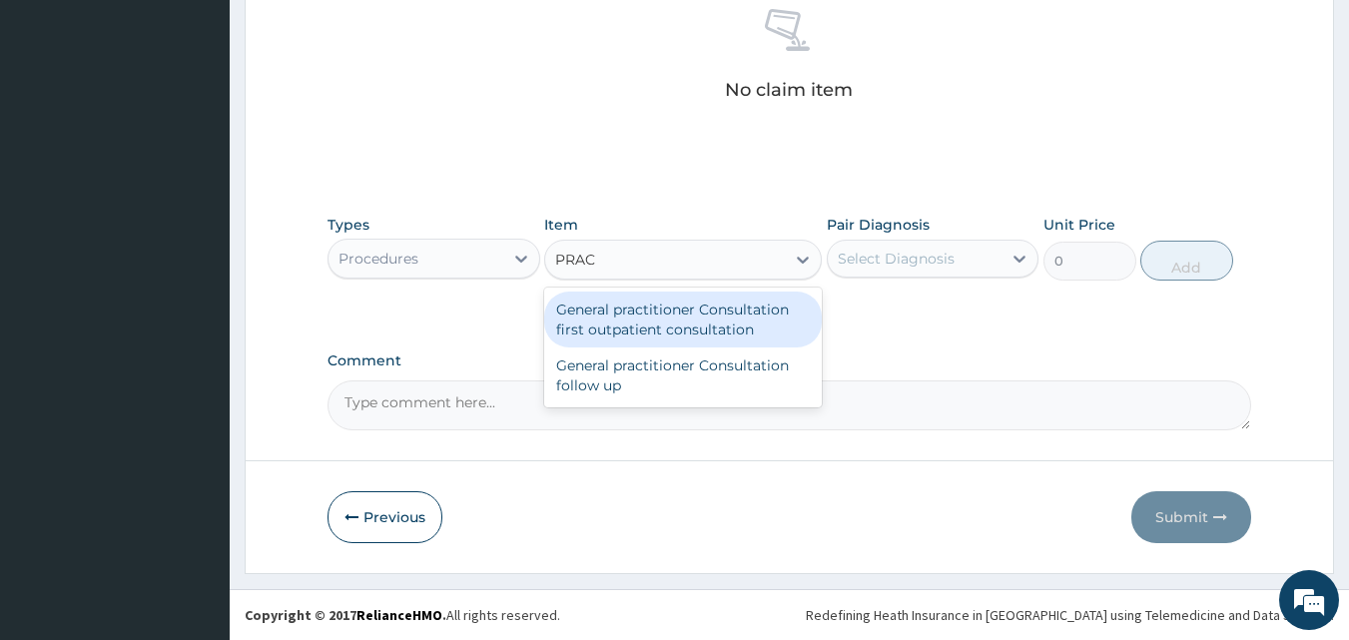
click at [658, 338] on div "General practitioner Consultation first outpatient consultation" at bounding box center [683, 320] width 278 height 56
type input "3000"
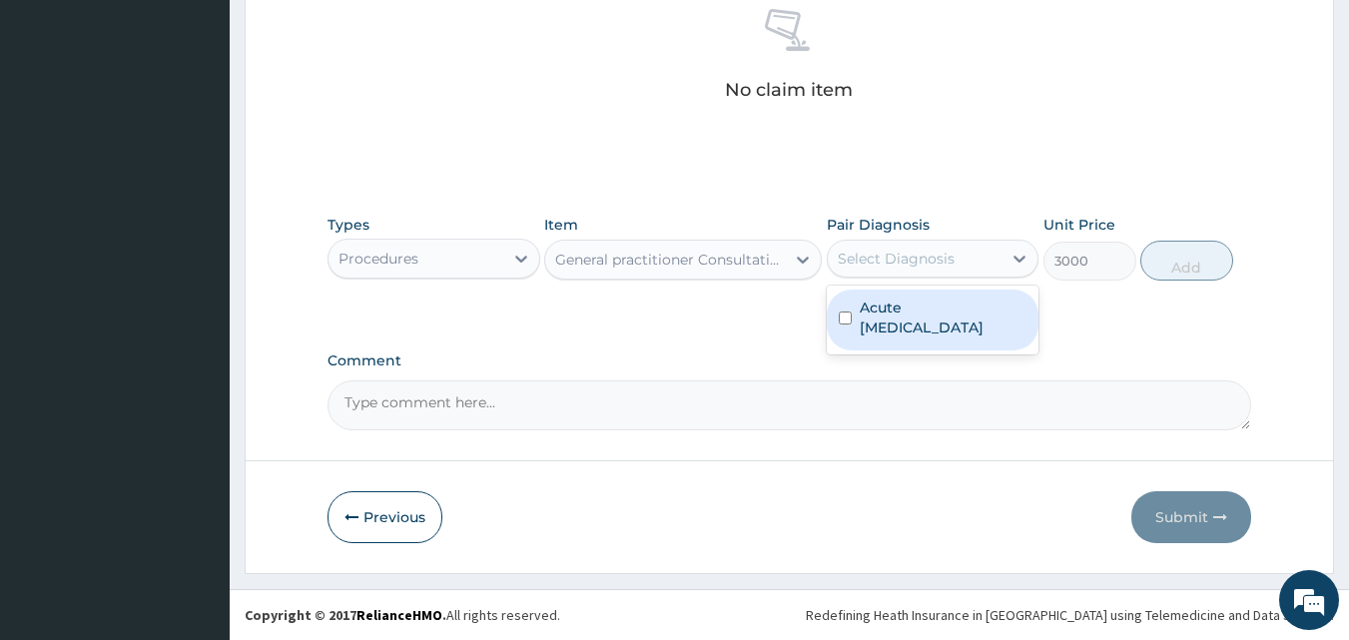
click at [915, 270] on div "Select Diagnosis" at bounding box center [915, 259] width 175 height 32
click at [917, 310] on label "Acute upper respiratory infection" at bounding box center [944, 318] width 168 height 40
checkbox input "true"
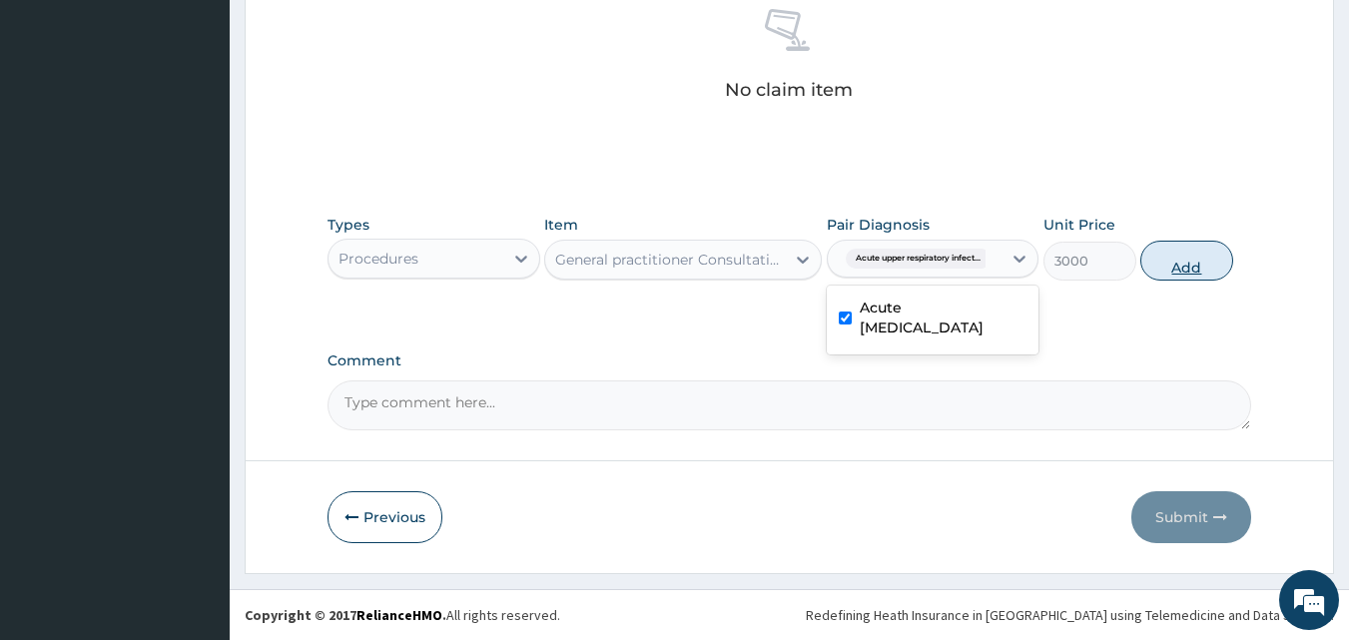
click at [1199, 264] on button "Add" at bounding box center [1187, 261] width 93 height 40
type input "0"
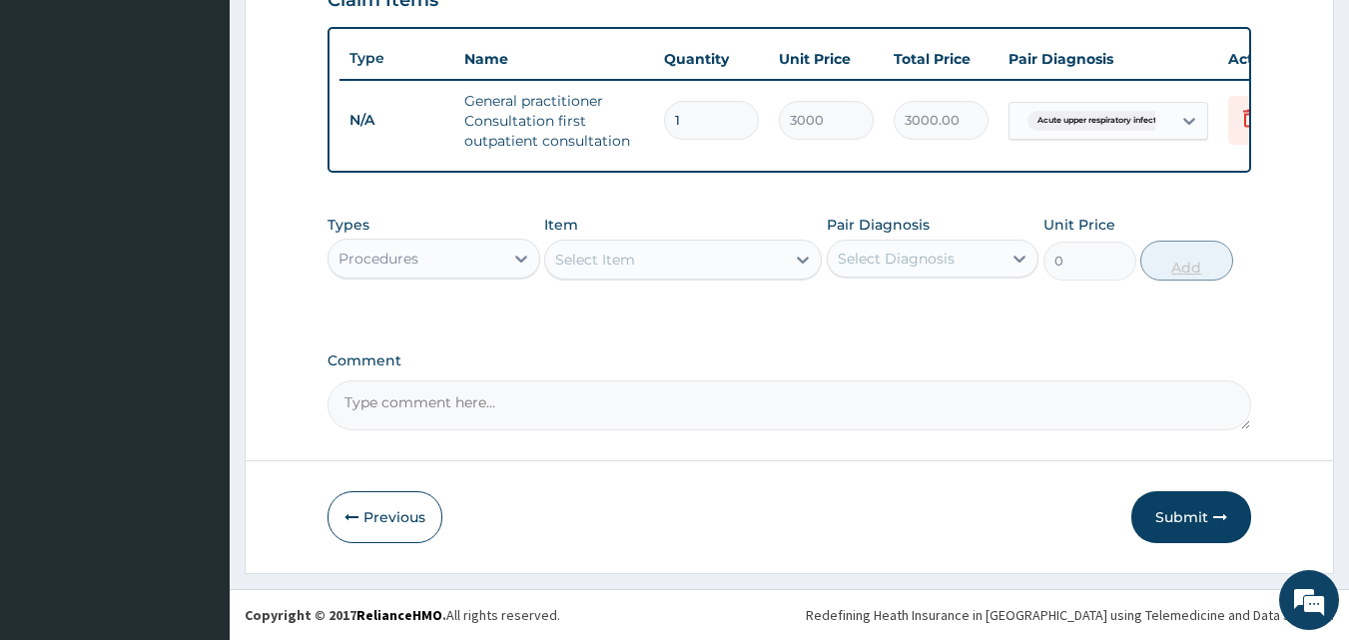
scroll to position [731, 0]
click at [455, 268] on div "Procedures" at bounding box center [416, 259] width 175 height 32
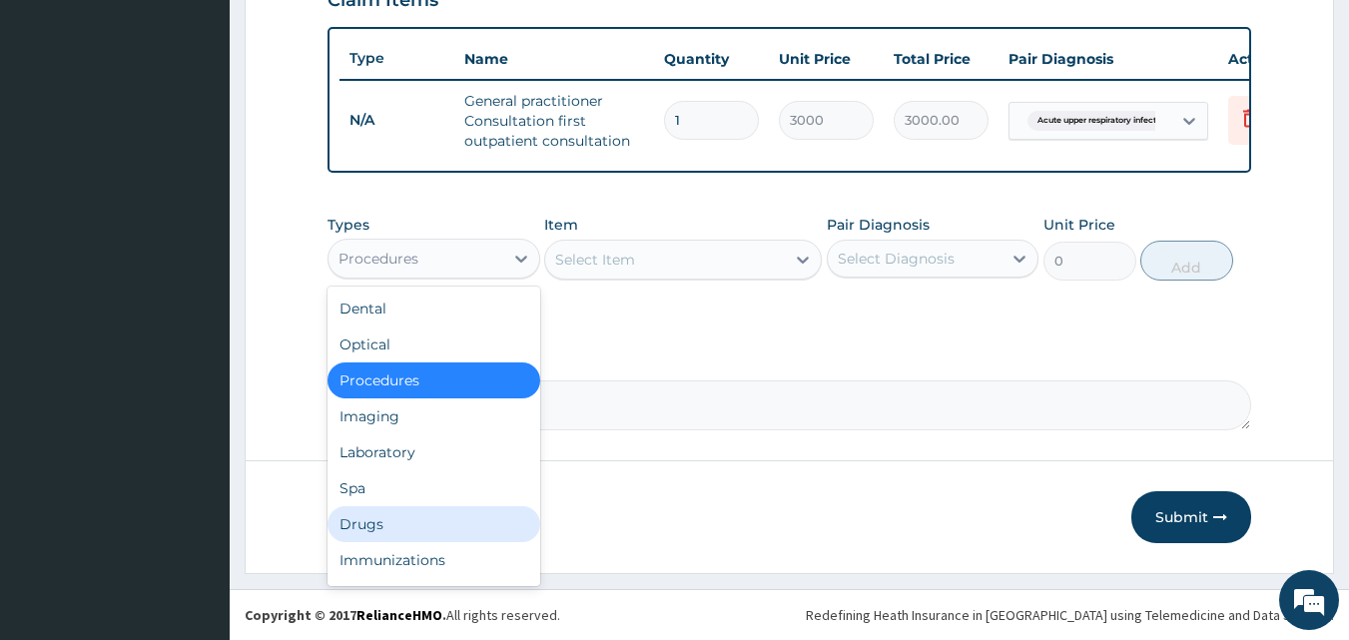
click at [448, 507] on div "Drugs" at bounding box center [434, 524] width 213 height 36
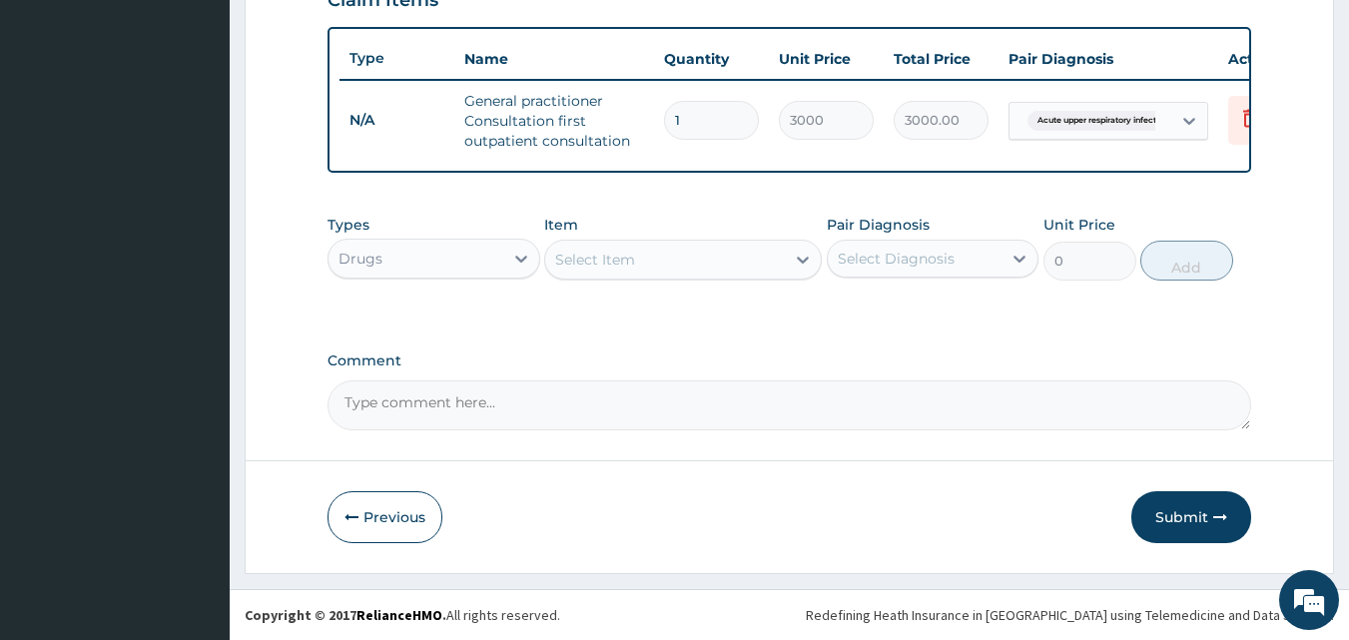
click at [706, 271] on div "Select Item" at bounding box center [665, 260] width 240 height 32
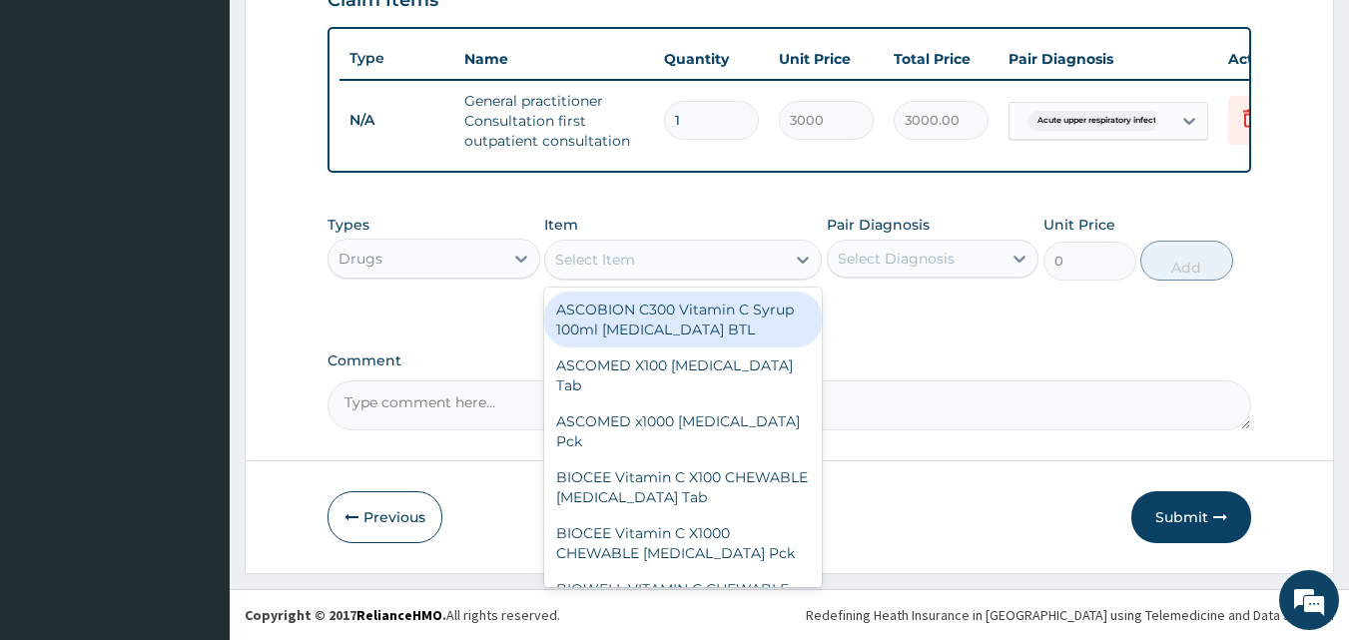
type input "F"
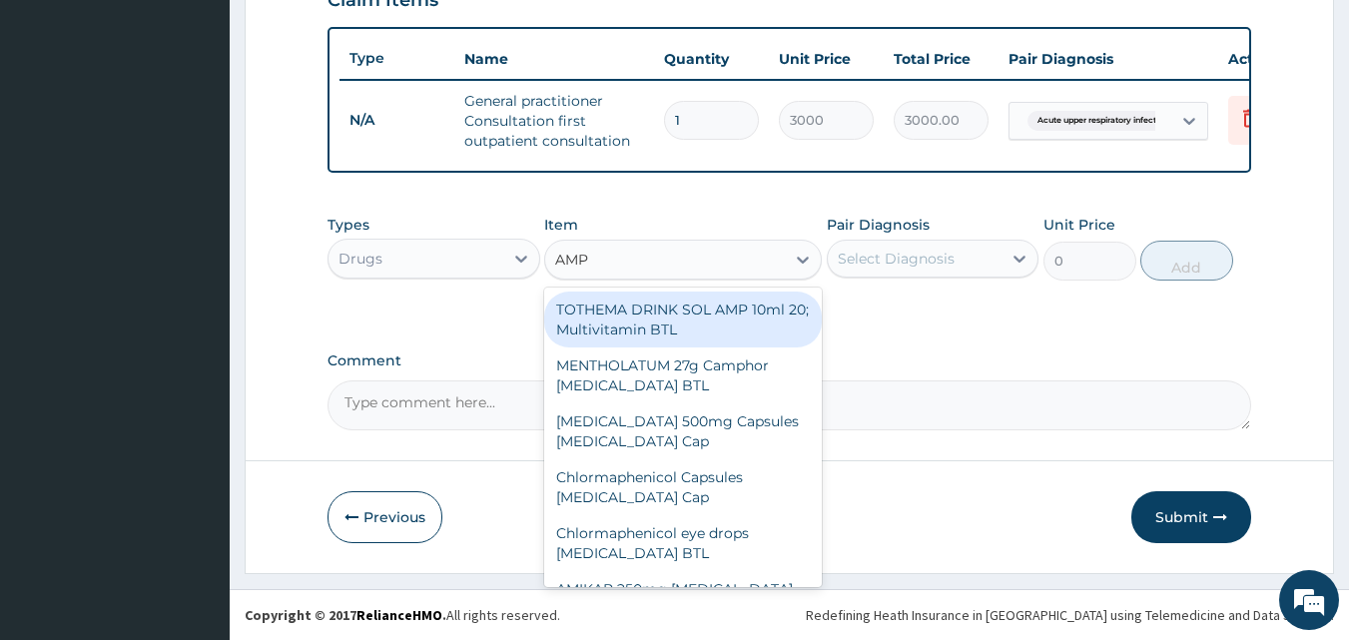
type input "AMP"
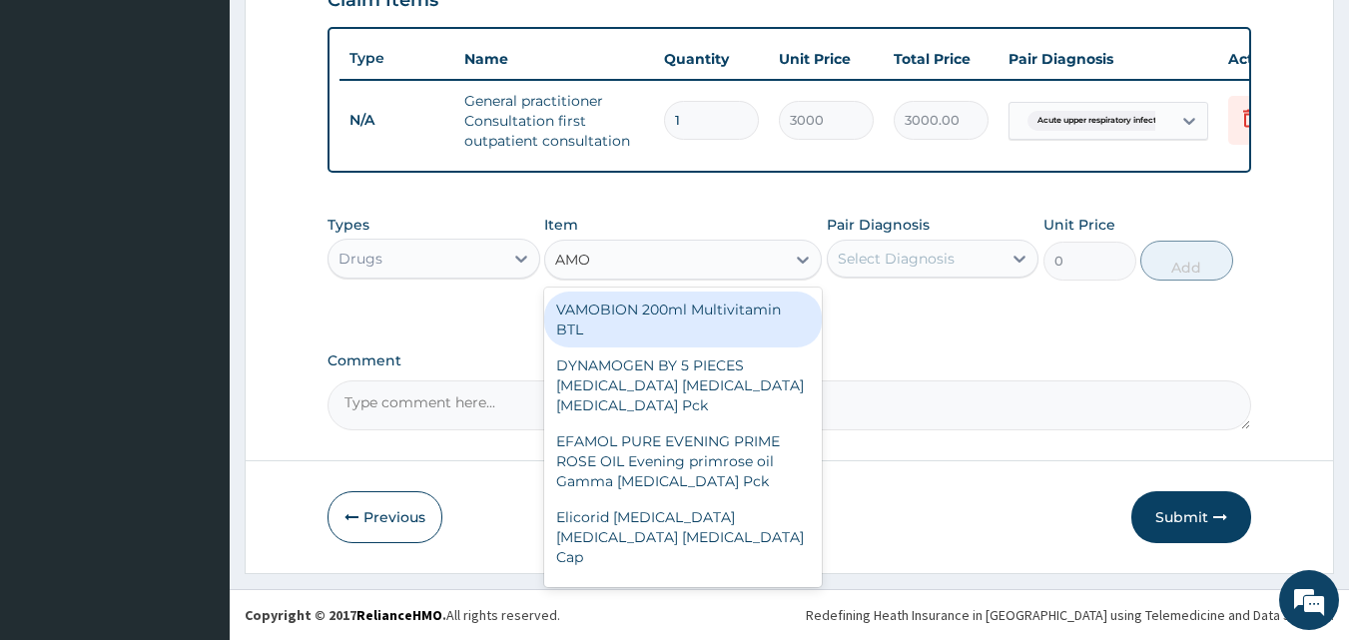
type input "AMOX"
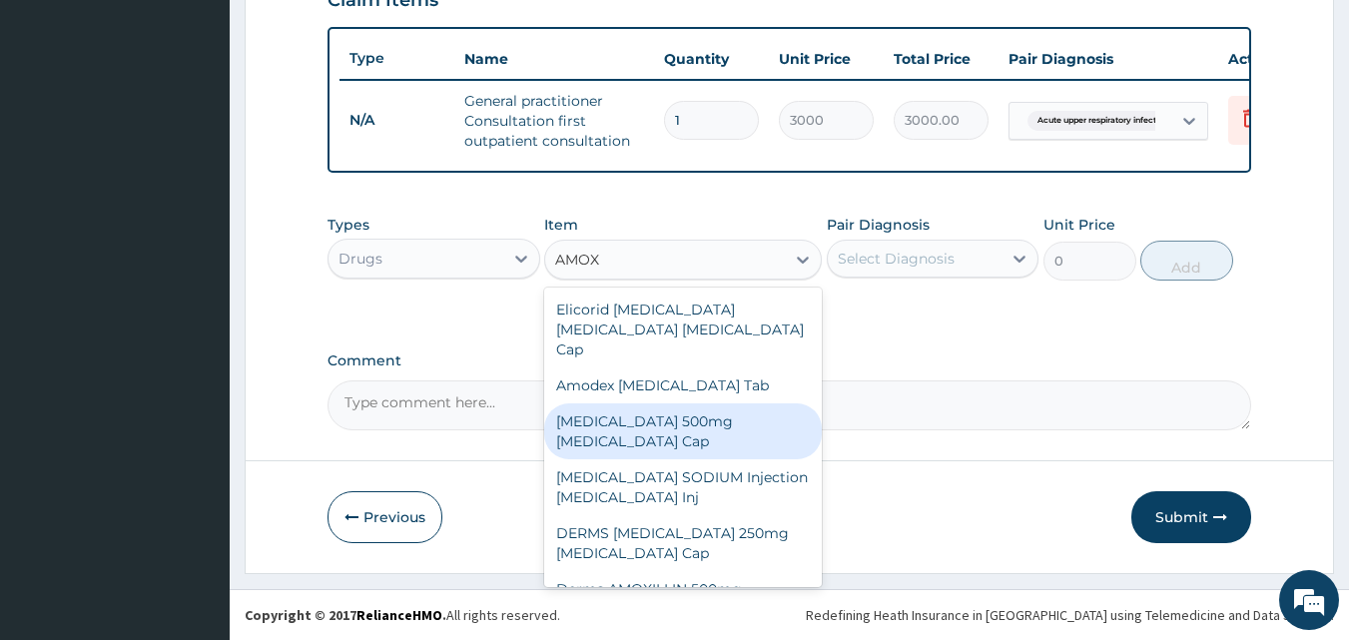
click at [684, 406] on div "AMOXICILLIN 500mg Amoxicillin Cap" at bounding box center [683, 432] width 278 height 56
type input "70"
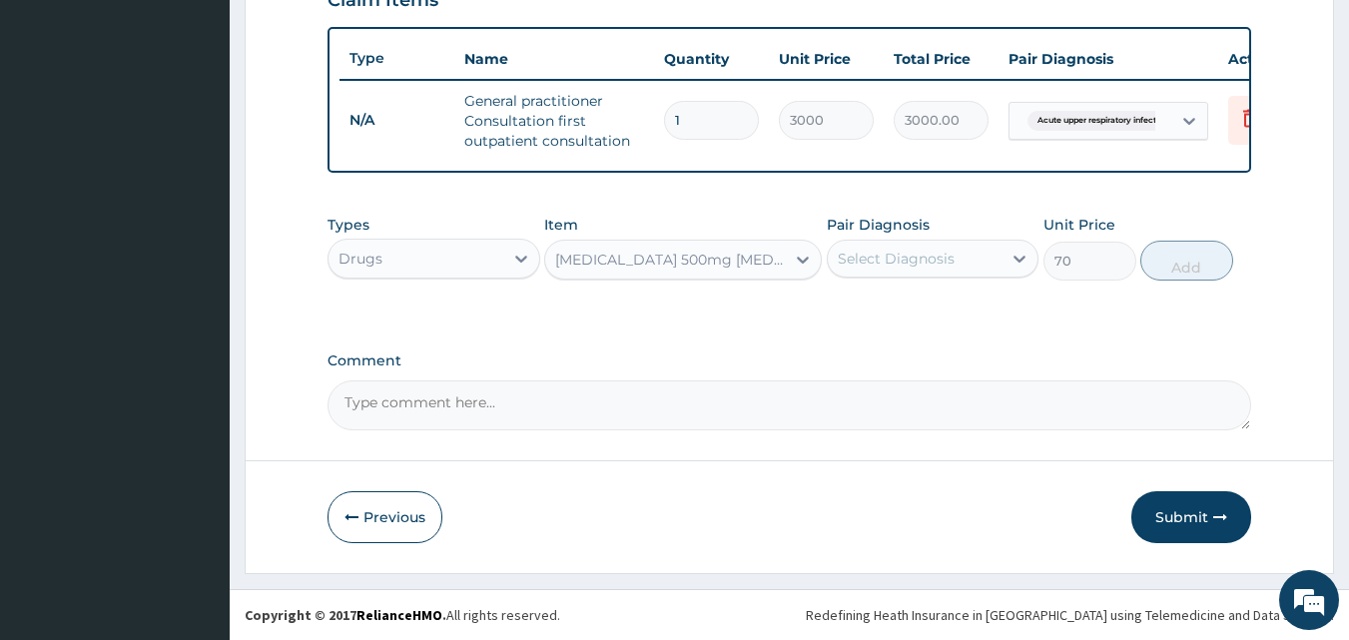
click at [881, 270] on div "Select Diagnosis" at bounding box center [915, 259] width 175 height 32
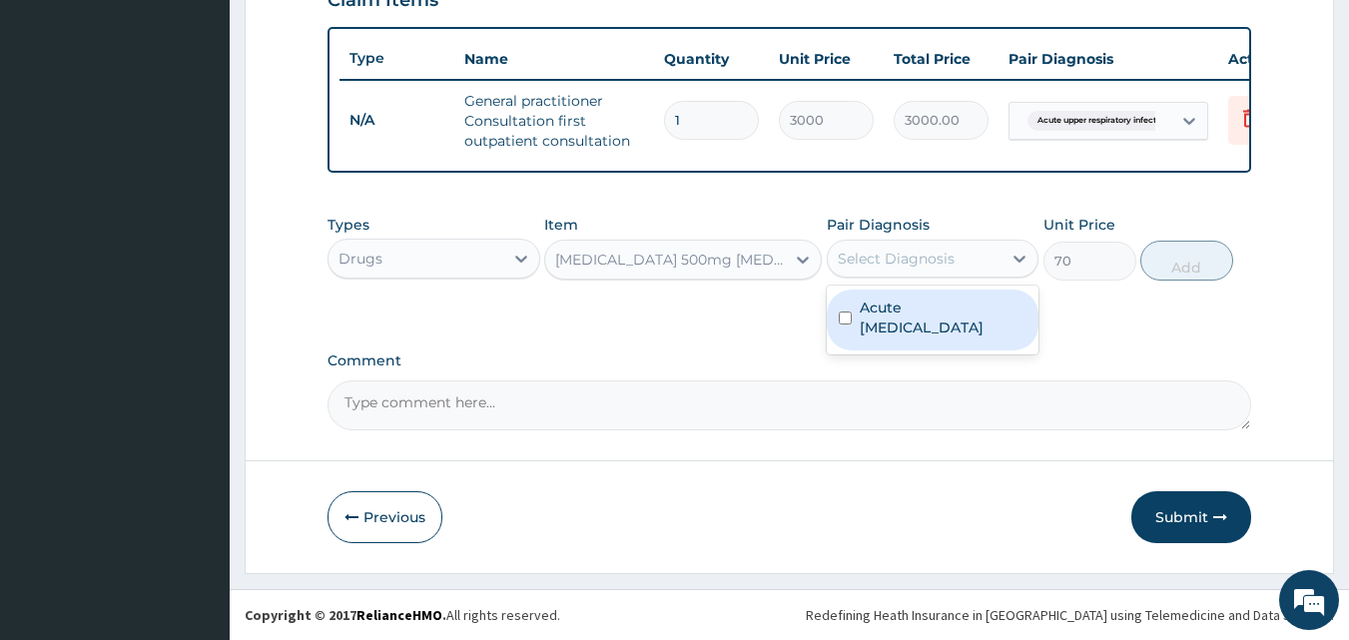
click at [895, 325] on label "Acute upper respiratory infection" at bounding box center [944, 318] width 168 height 40
checkbox input "true"
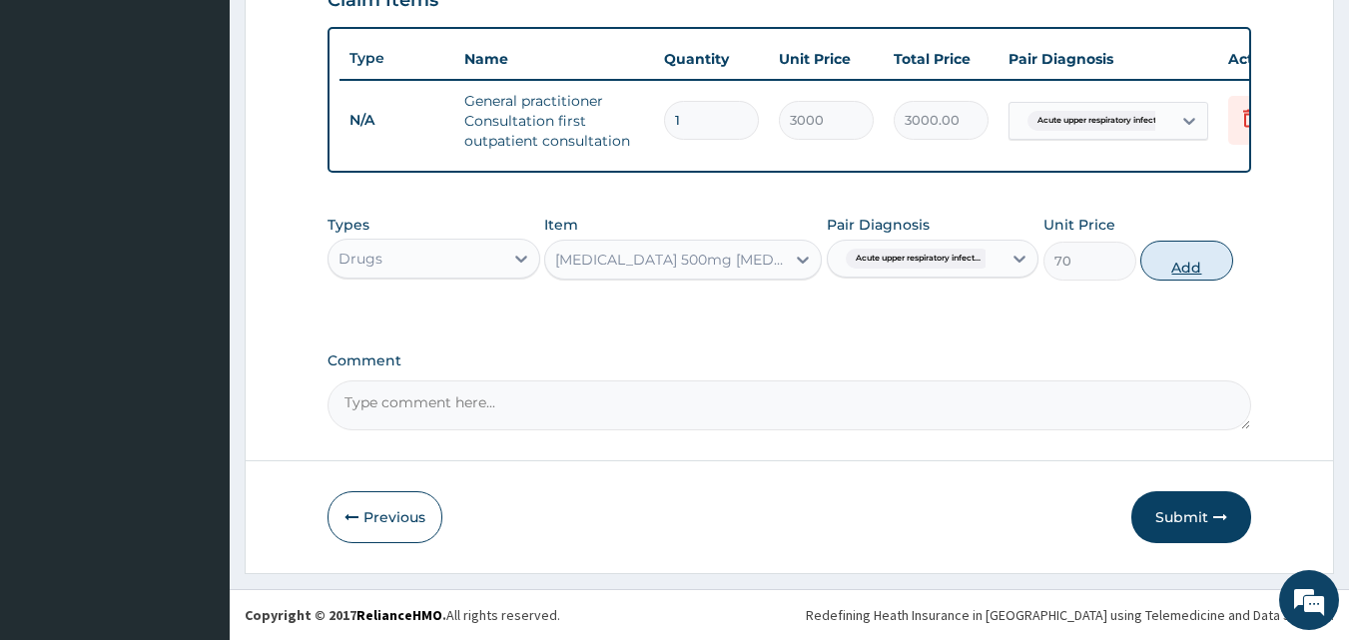
click at [1201, 261] on button "Add" at bounding box center [1187, 261] width 93 height 40
type input "0"
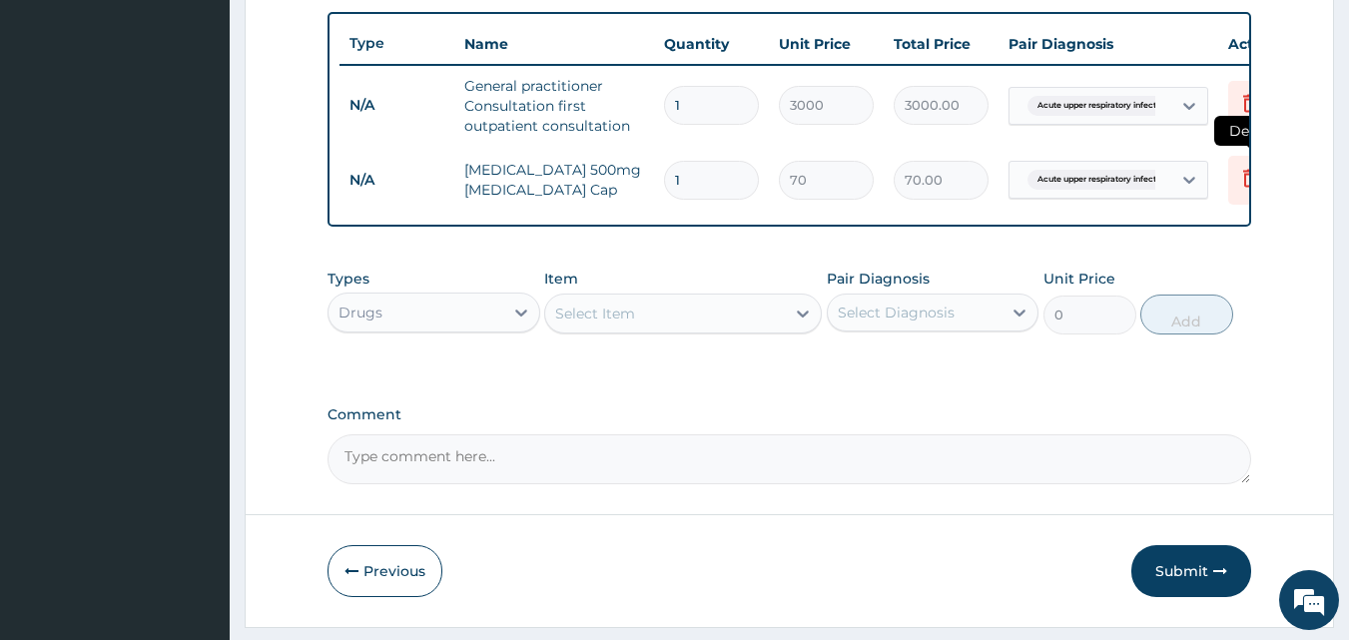
click at [1239, 188] on icon at bounding box center [1250, 178] width 24 height 24
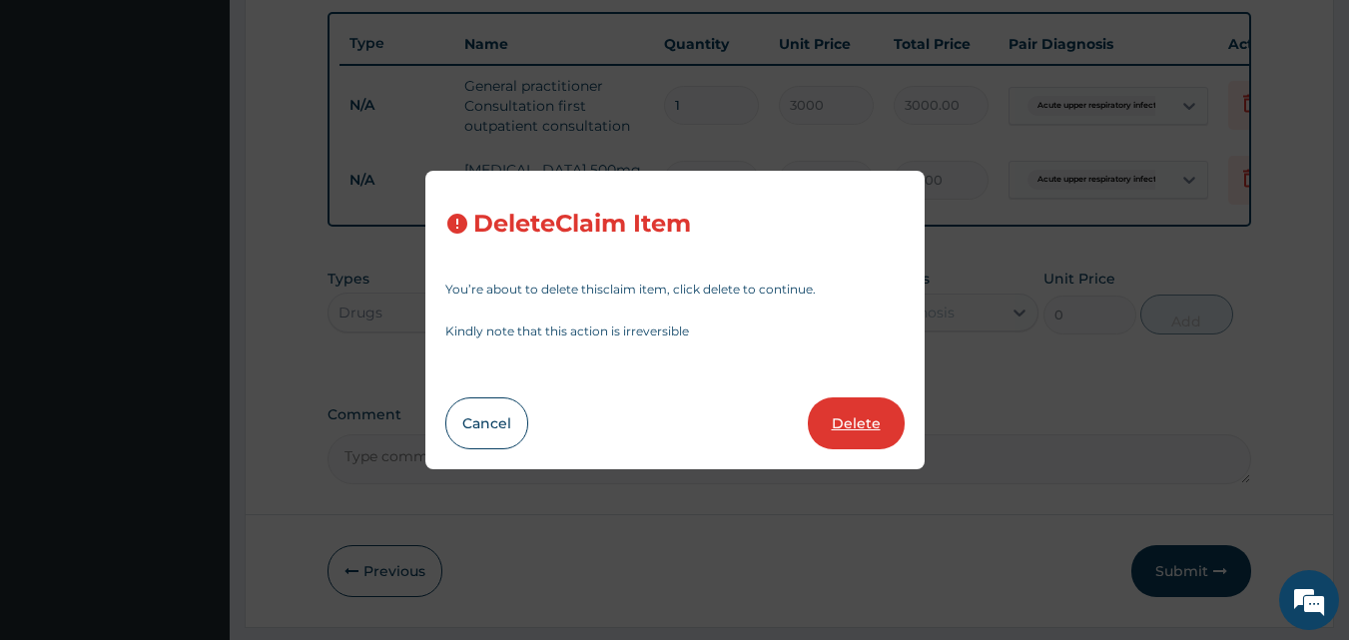
click at [851, 425] on button "Delete" at bounding box center [856, 424] width 97 height 52
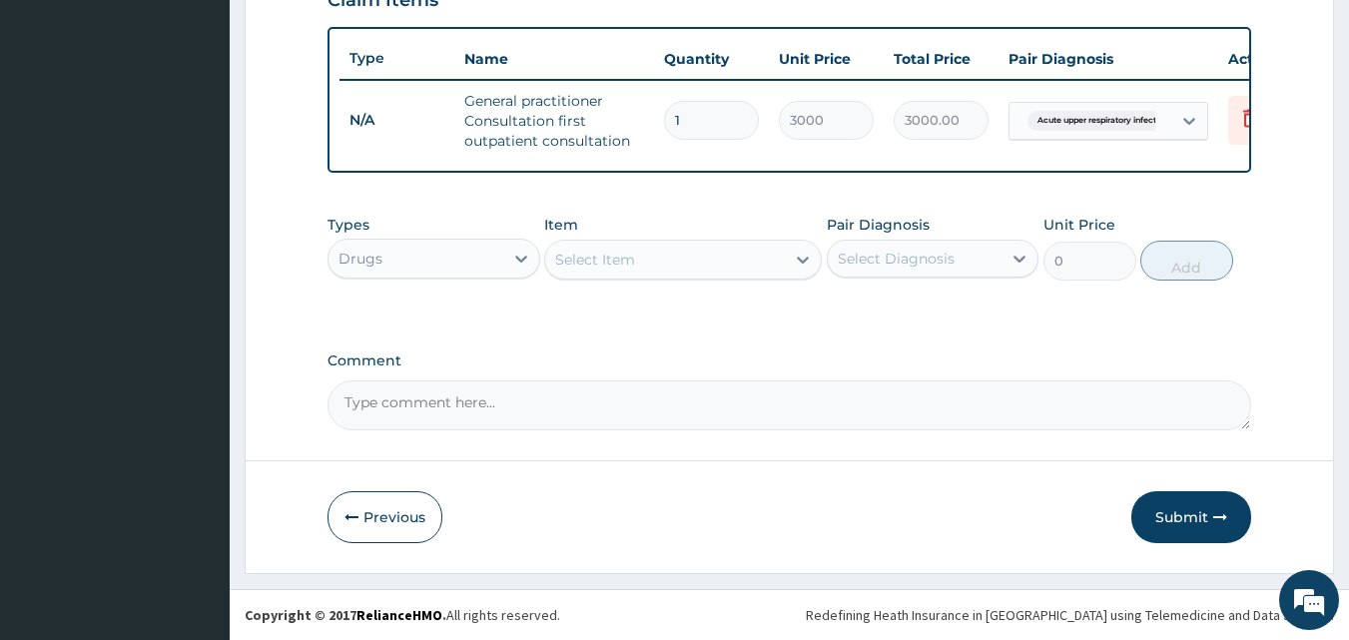
click at [584, 271] on div "Select Item" at bounding box center [665, 260] width 240 height 32
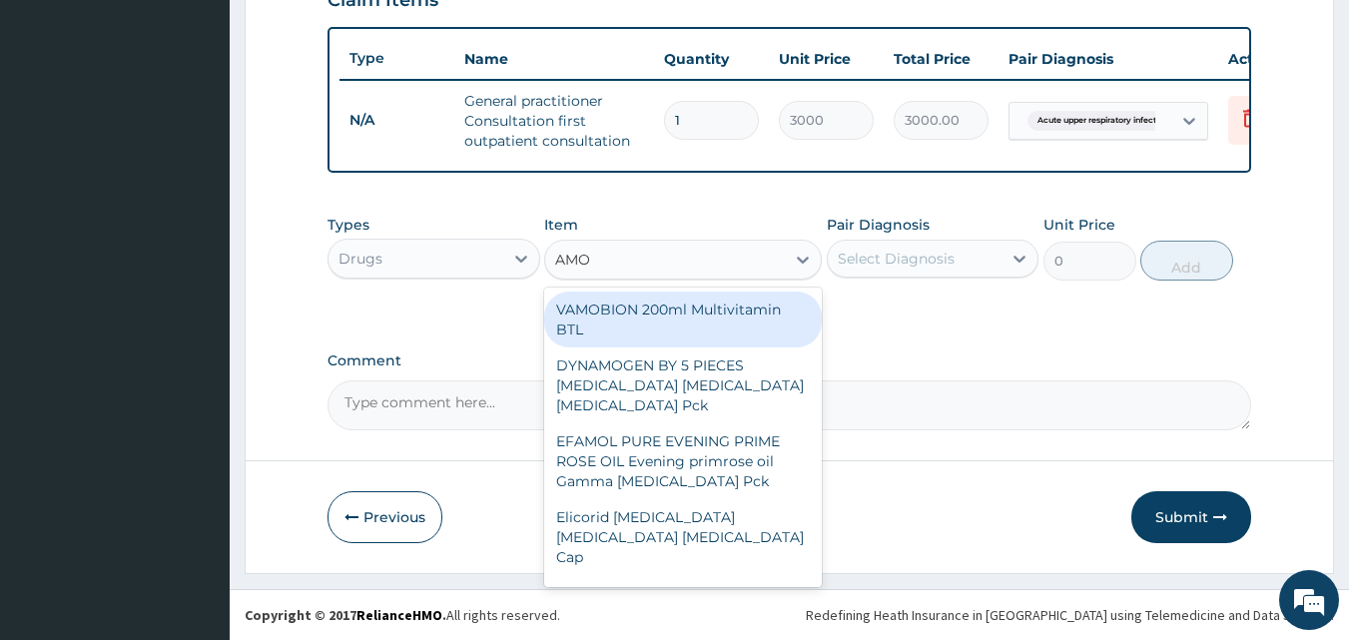
type input "AMOX"
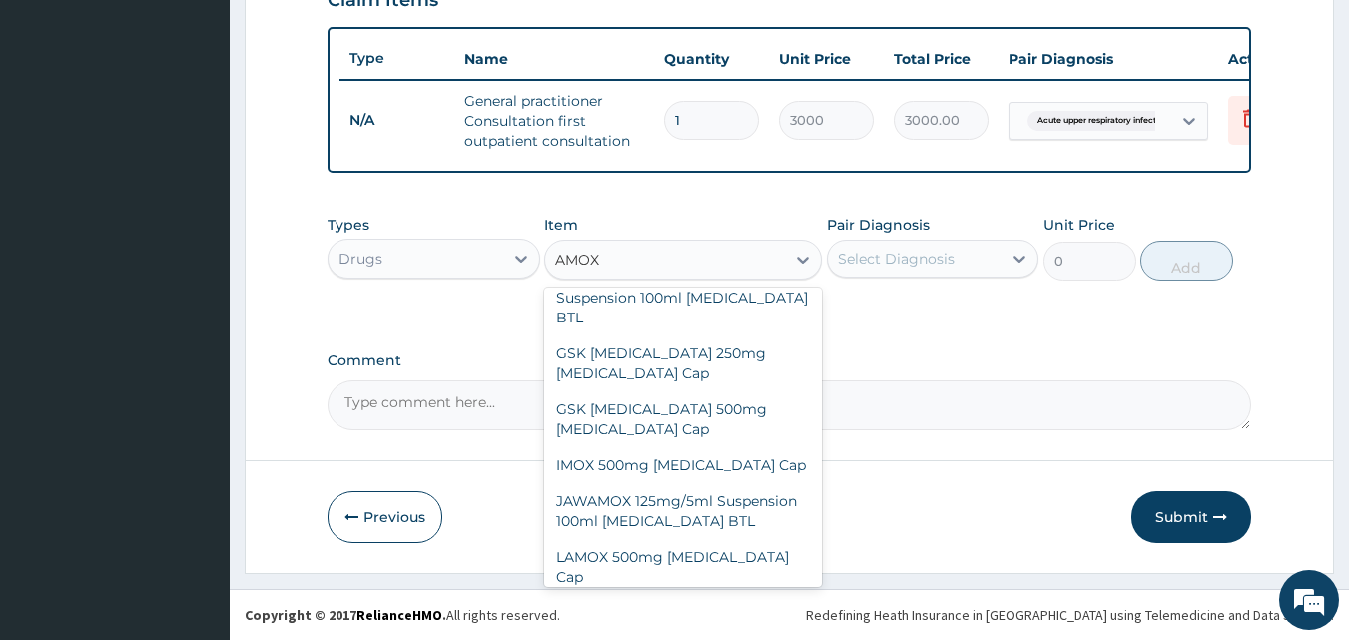
scroll to position [536, 0]
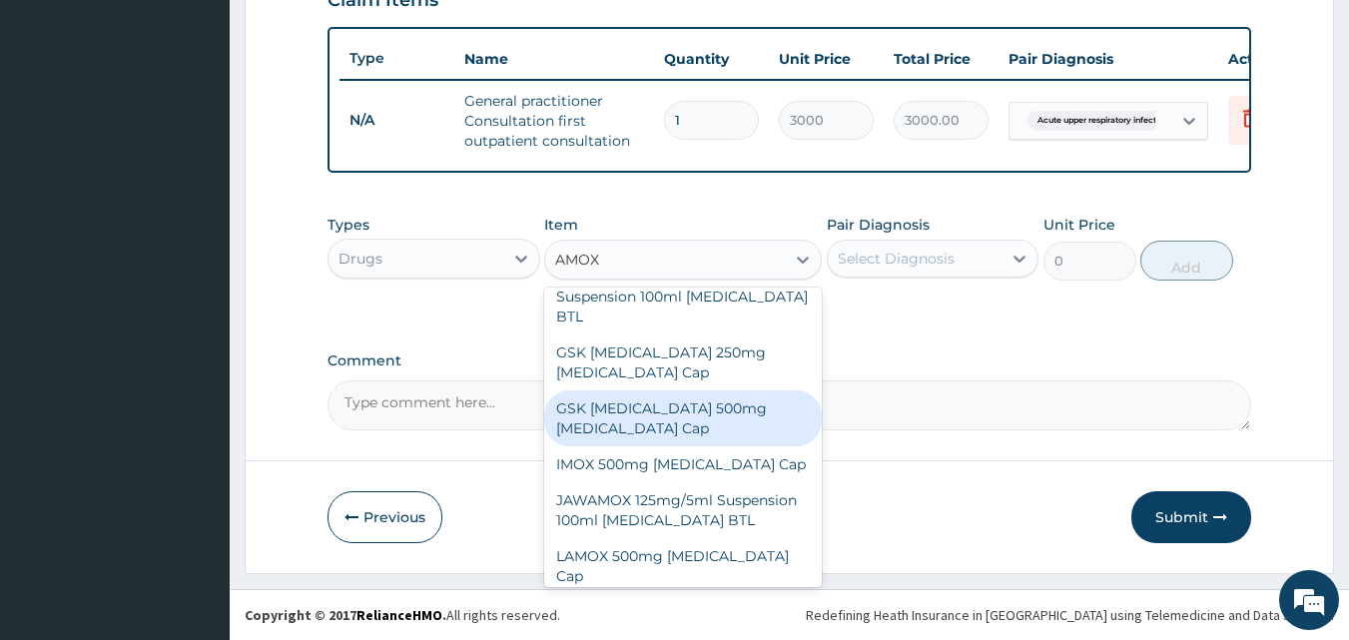
click at [689, 391] on div "GSK AMOXIL 500mg Amoxicillin Cap" at bounding box center [683, 419] width 278 height 56
type input "180"
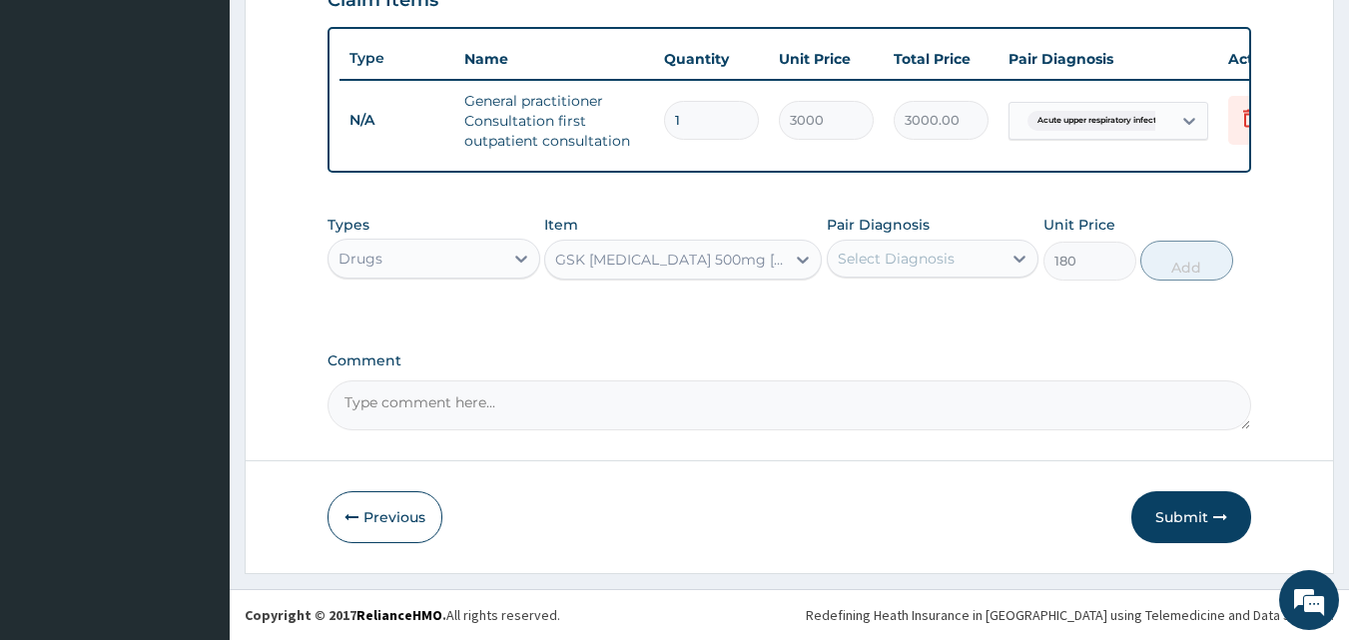
click at [902, 272] on div "Select Diagnosis" at bounding box center [915, 259] width 175 height 32
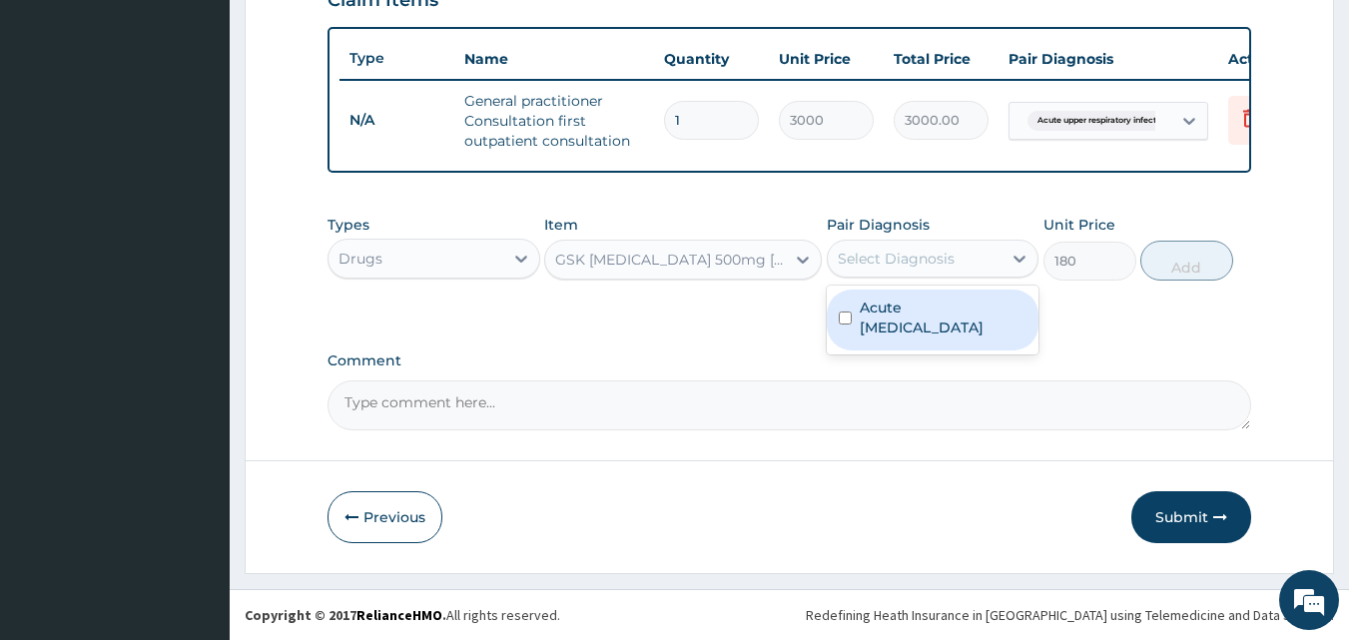
click at [913, 323] on label "Acute upper respiratory infection" at bounding box center [944, 318] width 168 height 40
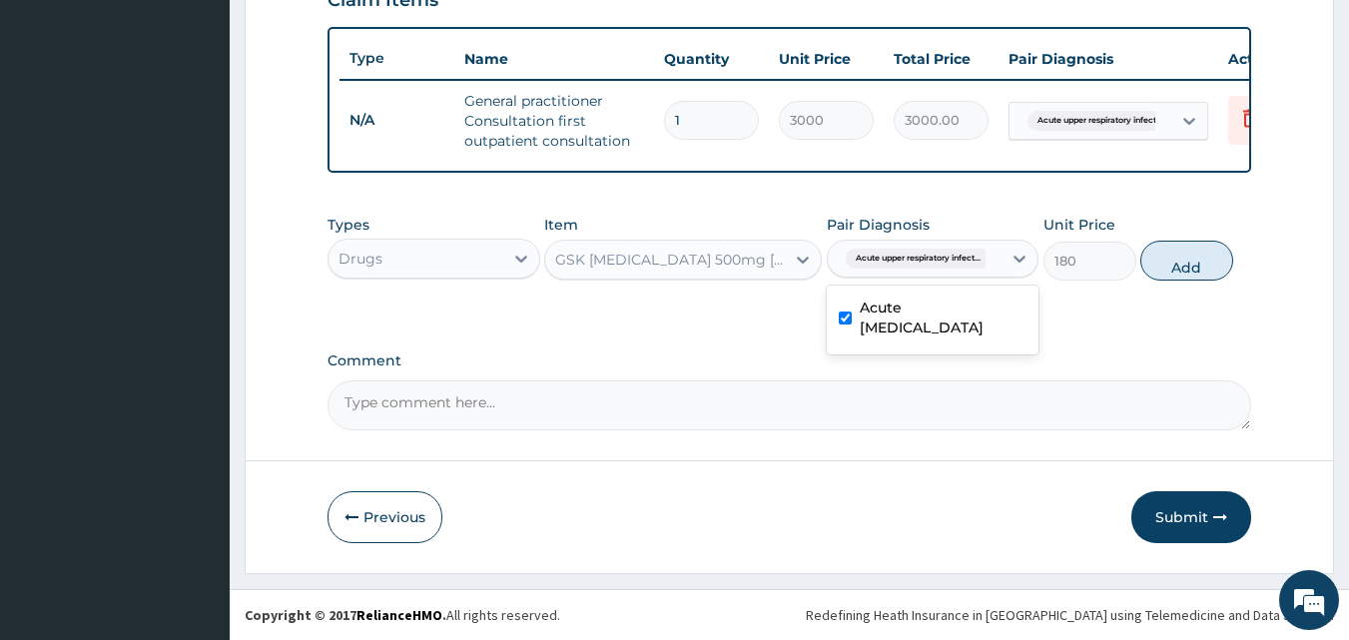
checkbox input "true"
click at [1194, 267] on button "Add" at bounding box center [1187, 261] width 93 height 40
type input "0"
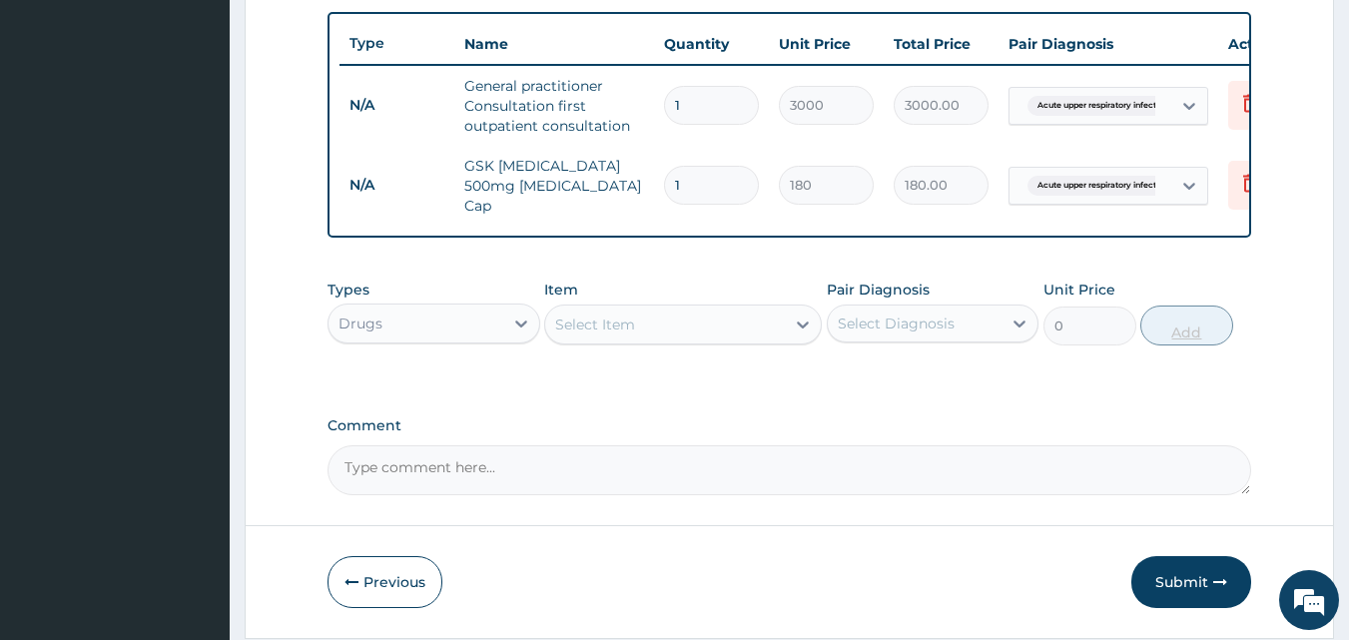
type input "15"
type input "2700.00"
type input "15"
click at [623, 332] on div "Select Item" at bounding box center [595, 325] width 80 height 20
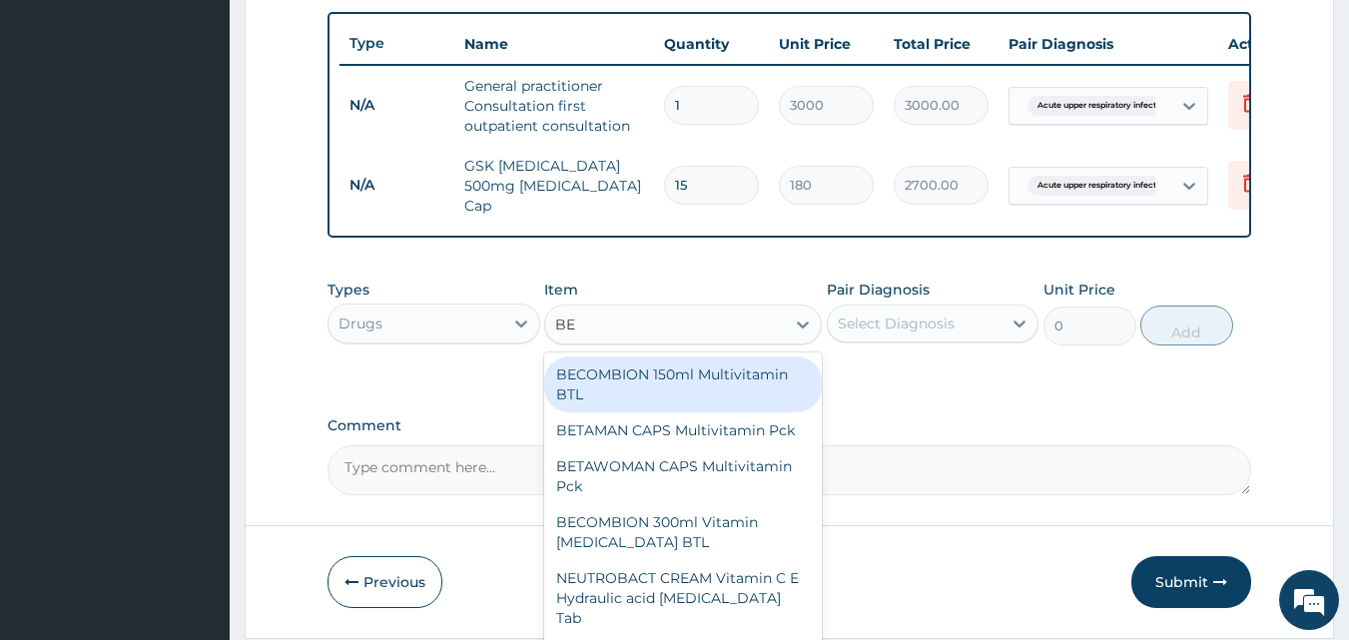
type input "BEN"
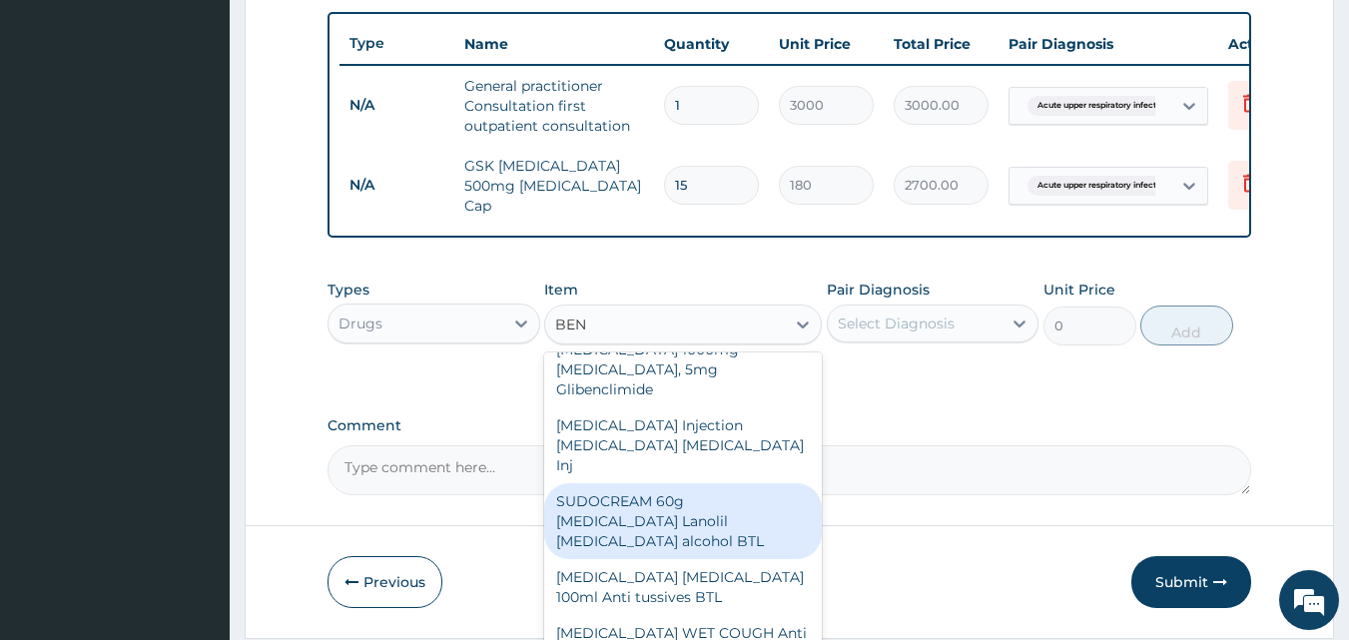
scroll to position [1099, 0]
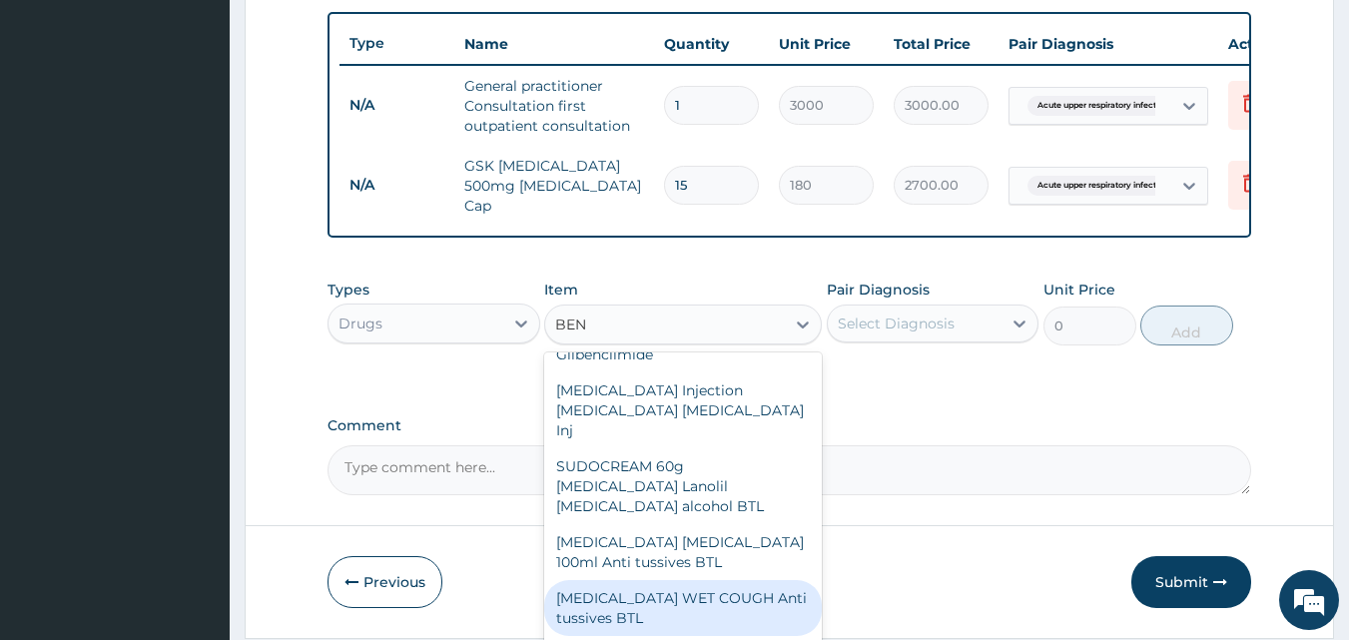
click at [725, 580] on div "BENYLIN WET COUGH Anti tussives BTL" at bounding box center [683, 608] width 278 height 56
type input "1000"
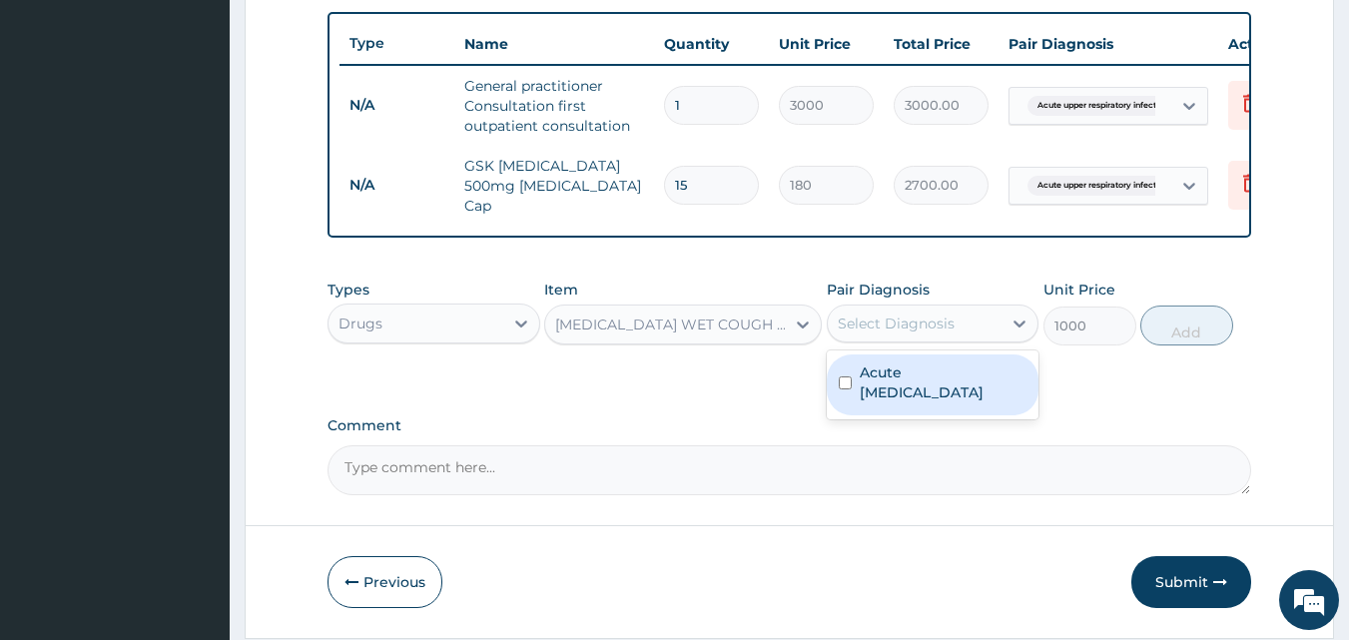
click at [915, 332] on div "Select Diagnosis" at bounding box center [896, 324] width 117 height 20
click at [915, 380] on label "Acute upper respiratory infection" at bounding box center [944, 383] width 168 height 40
checkbox input "true"
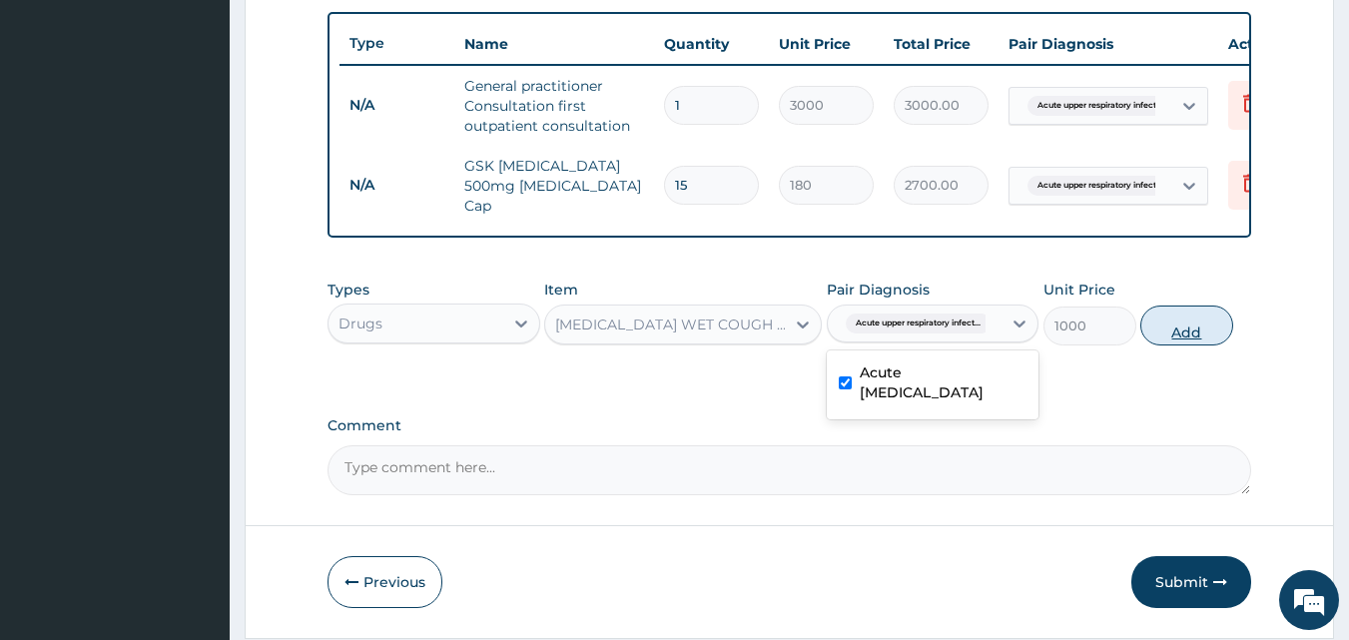
click at [1182, 331] on button "Add" at bounding box center [1187, 326] width 93 height 40
type input "0"
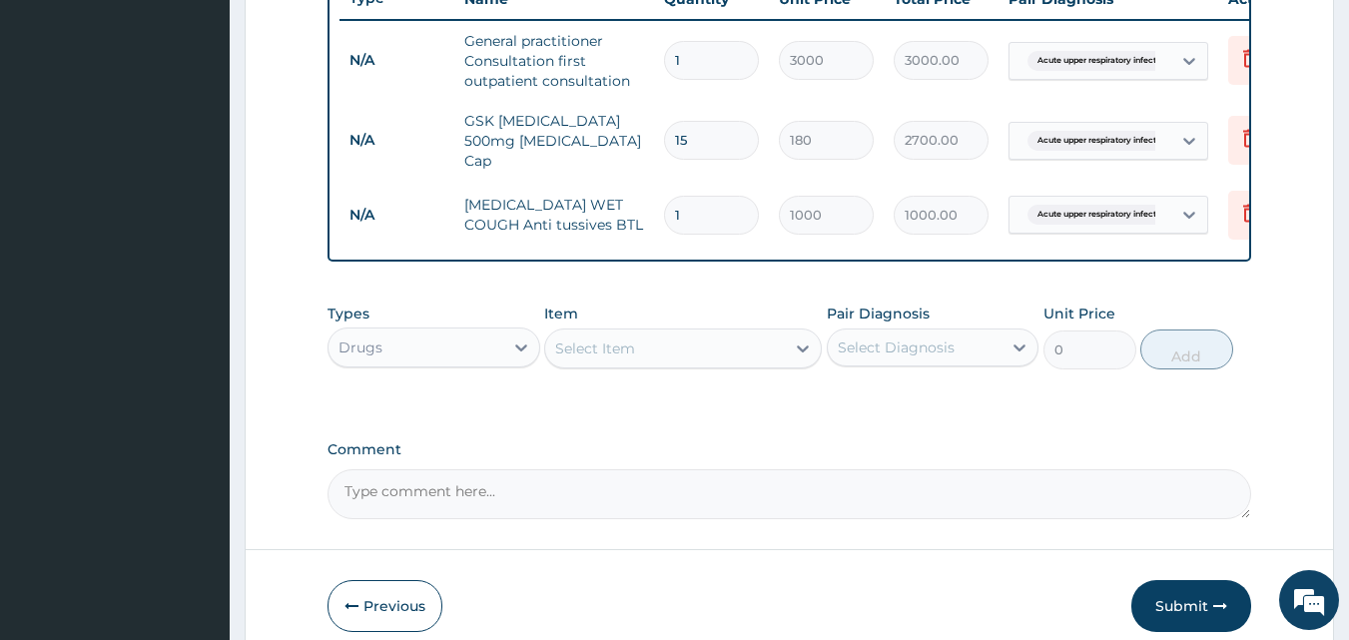
scroll to position [869, 0]
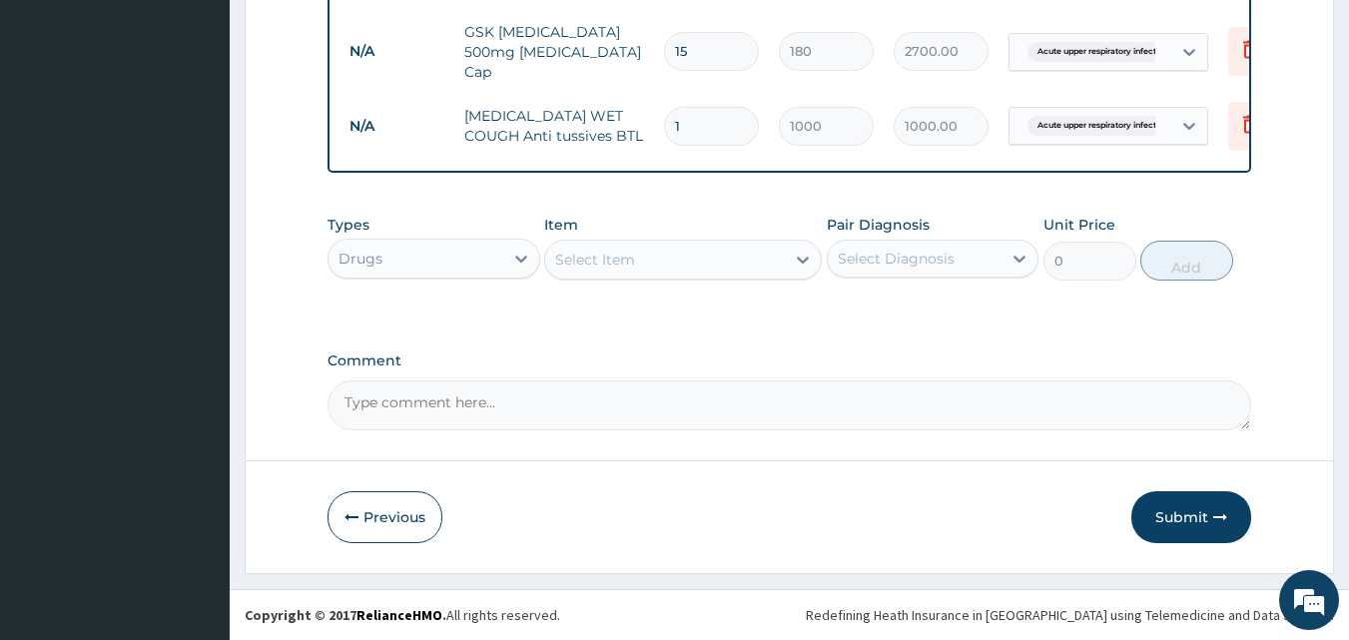
click at [650, 259] on div "Select Item" at bounding box center [665, 260] width 240 height 32
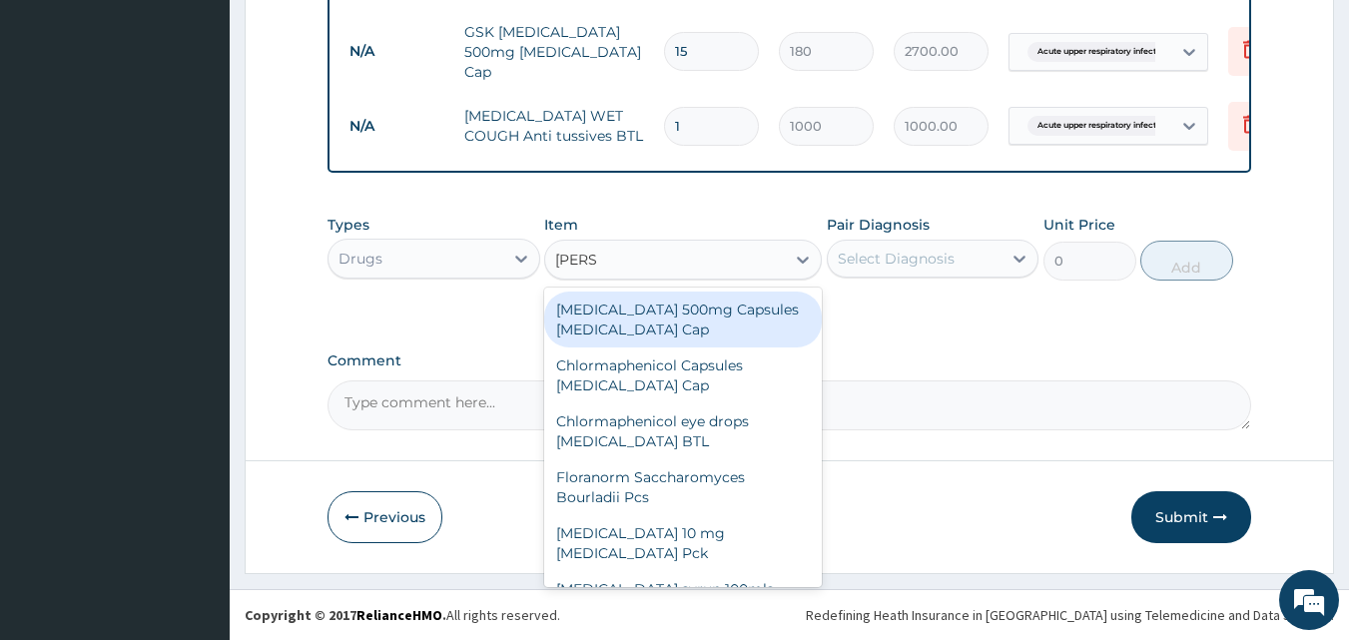
type input "LORAT"
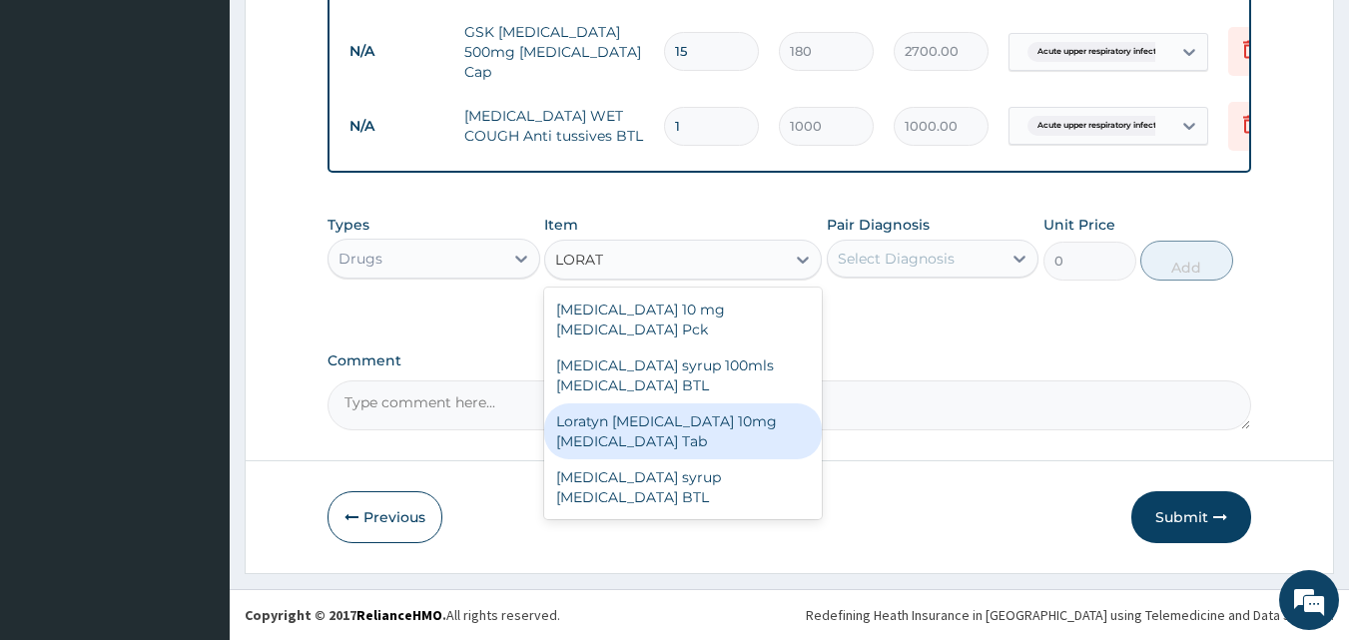
click at [687, 412] on div "Loratyn Loratadine 10mg Loratadine Tab" at bounding box center [683, 432] width 278 height 56
type input "45"
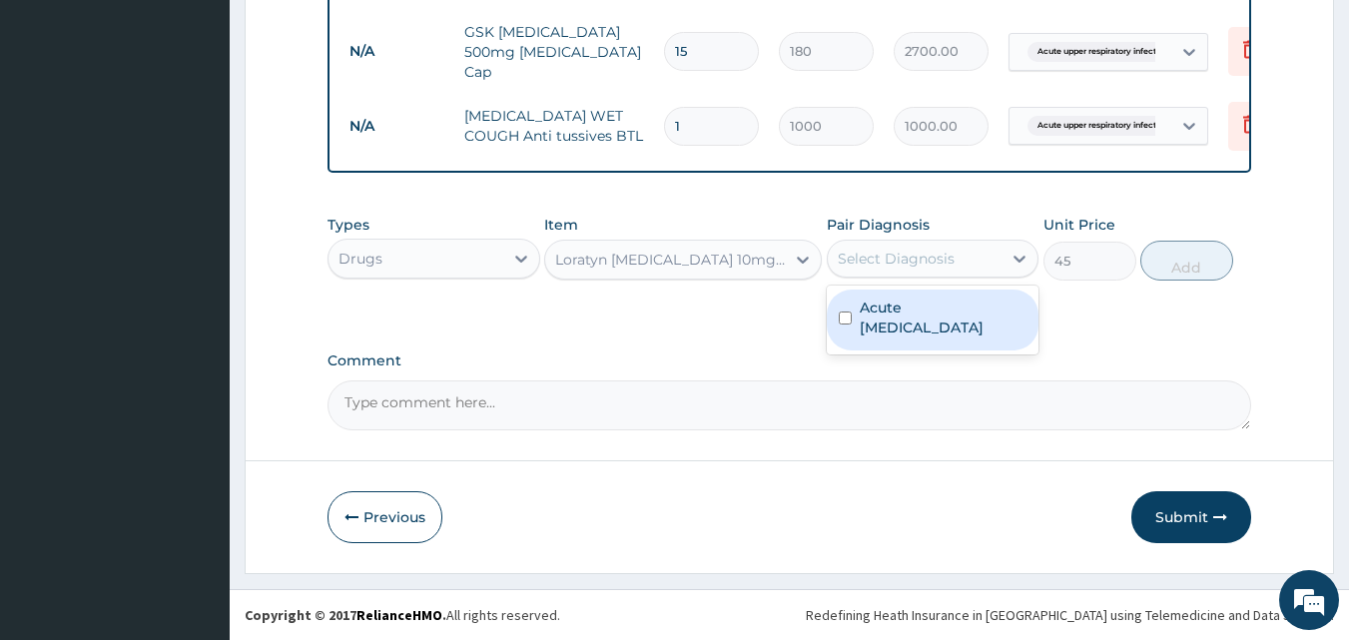
click at [882, 269] on div "Select Diagnosis" at bounding box center [915, 259] width 175 height 32
click at [901, 324] on label "Acute upper respiratory infection" at bounding box center [944, 318] width 168 height 40
checkbox input "true"
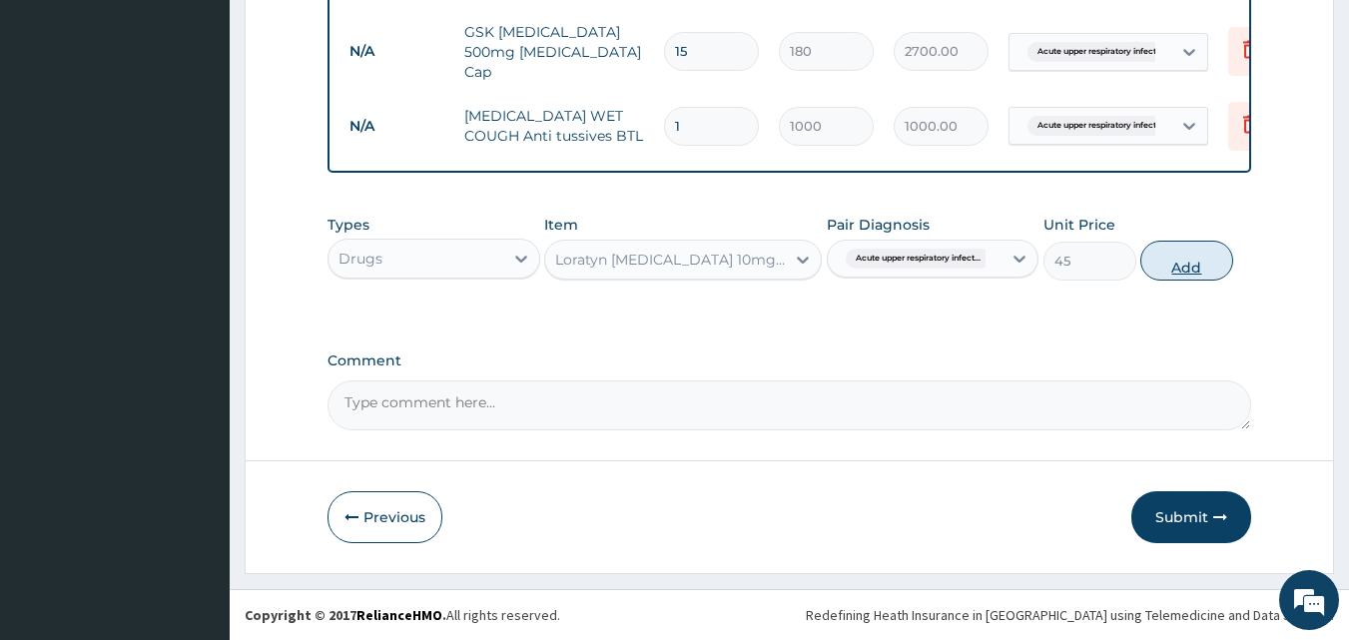
click at [1204, 249] on button "Add" at bounding box center [1187, 261] width 93 height 40
type input "0"
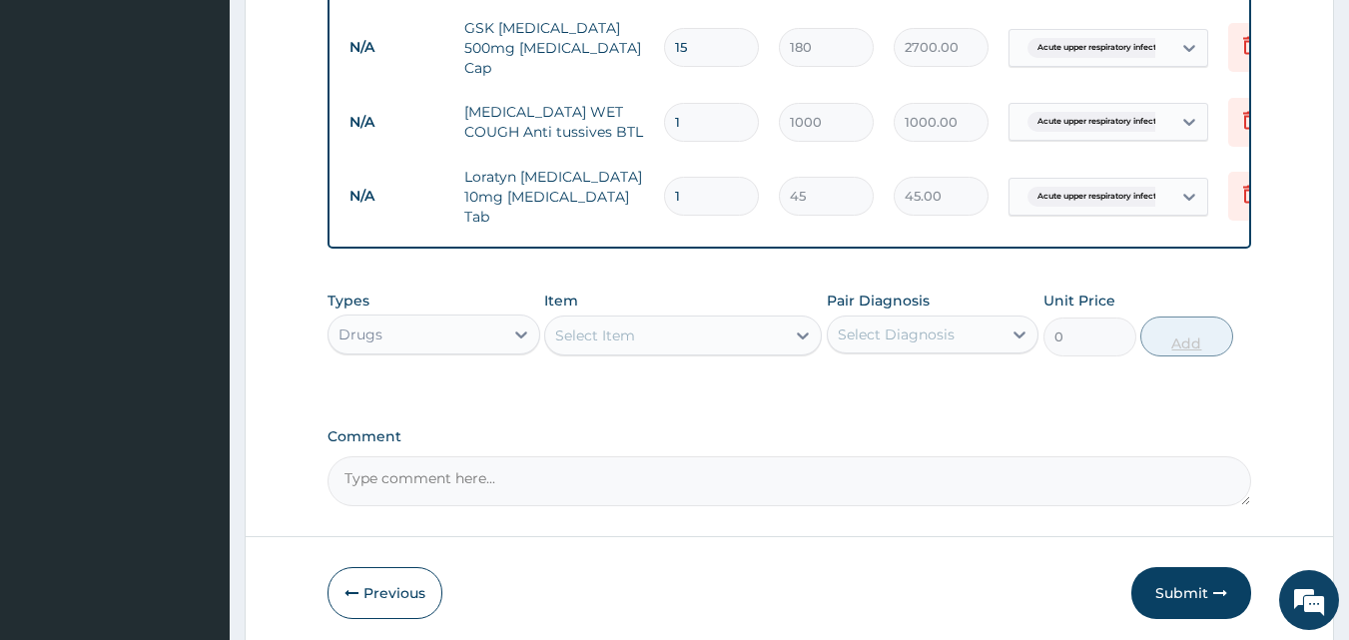
type input "0.00"
type input "7"
type input "315.00"
type input "7"
click at [697, 328] on div "Select Item" at bounding box center [665, 336] width 240 height 32
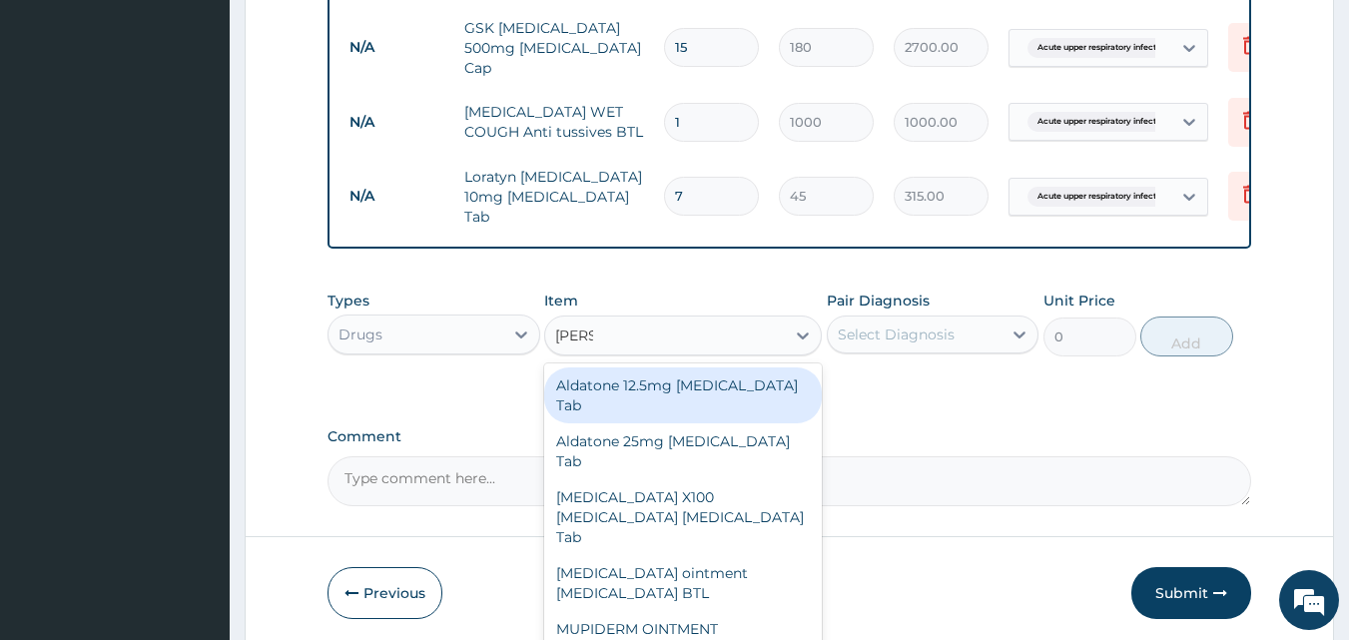
type input "PIROX"
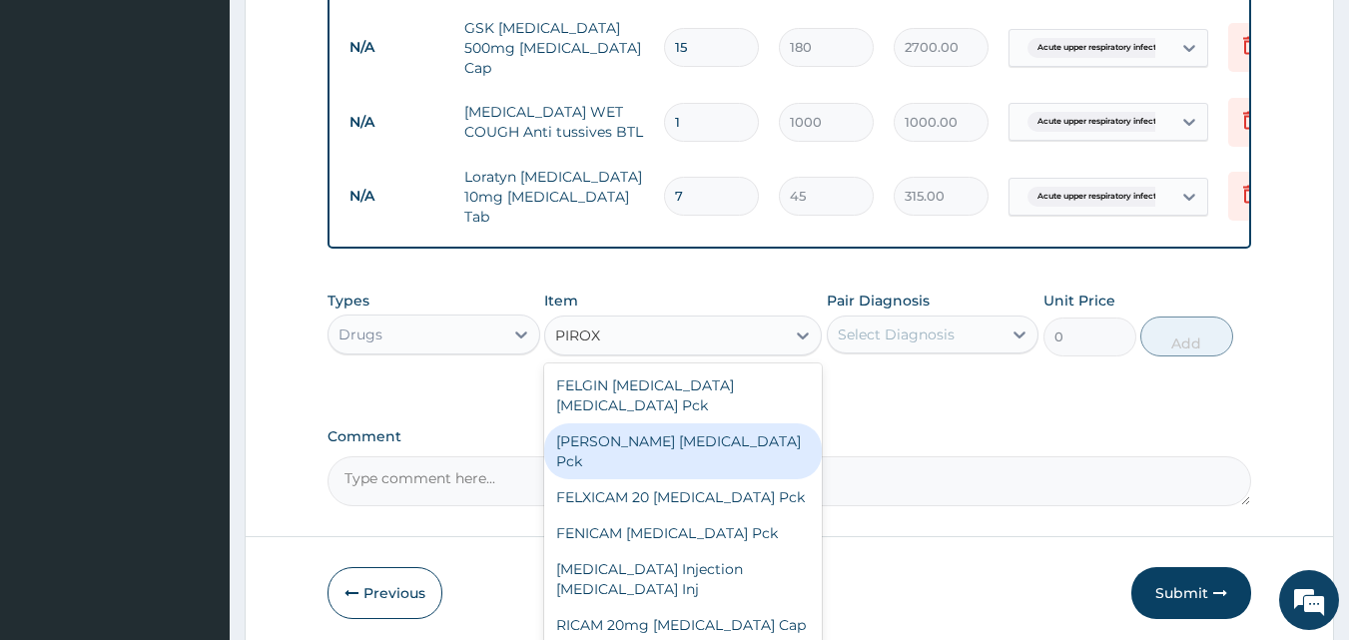
click at [685, 423] on div "FELVIN Piroxicam Pck" at bounding box center [683, 451] width 278 height 56
type input "950"
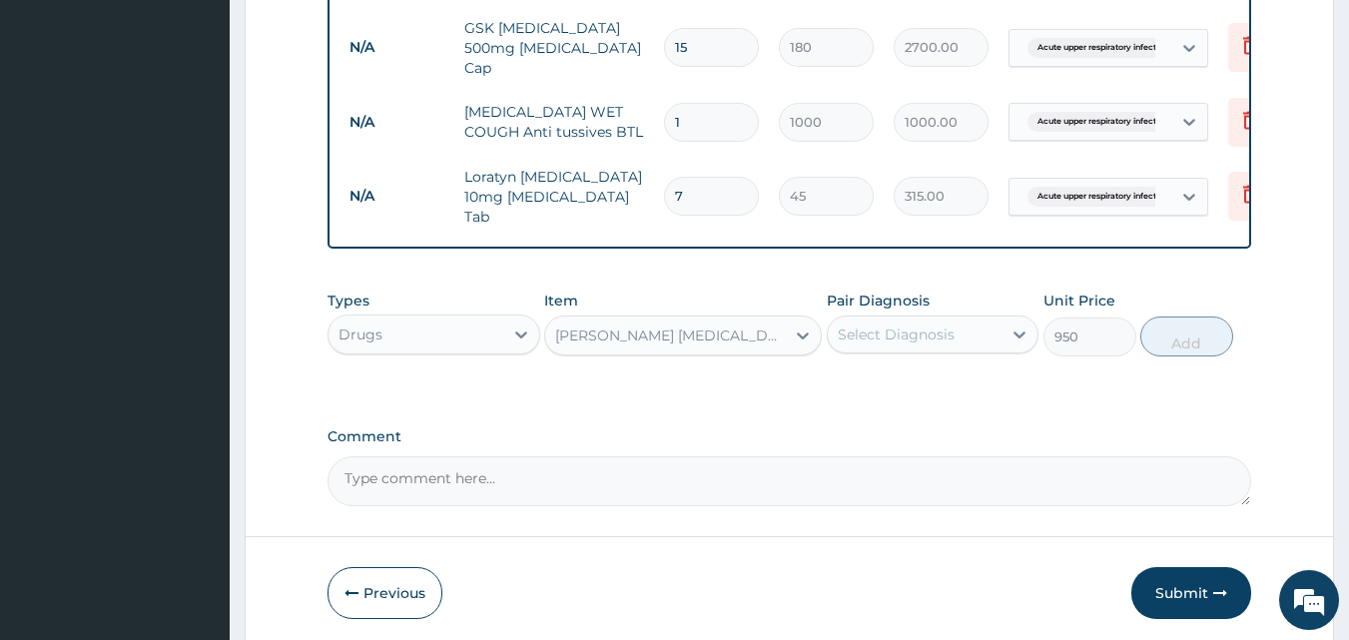
click at [886, 325] on div "Select Diagnosis" at bounding box center [896, 335] width 117 height 20
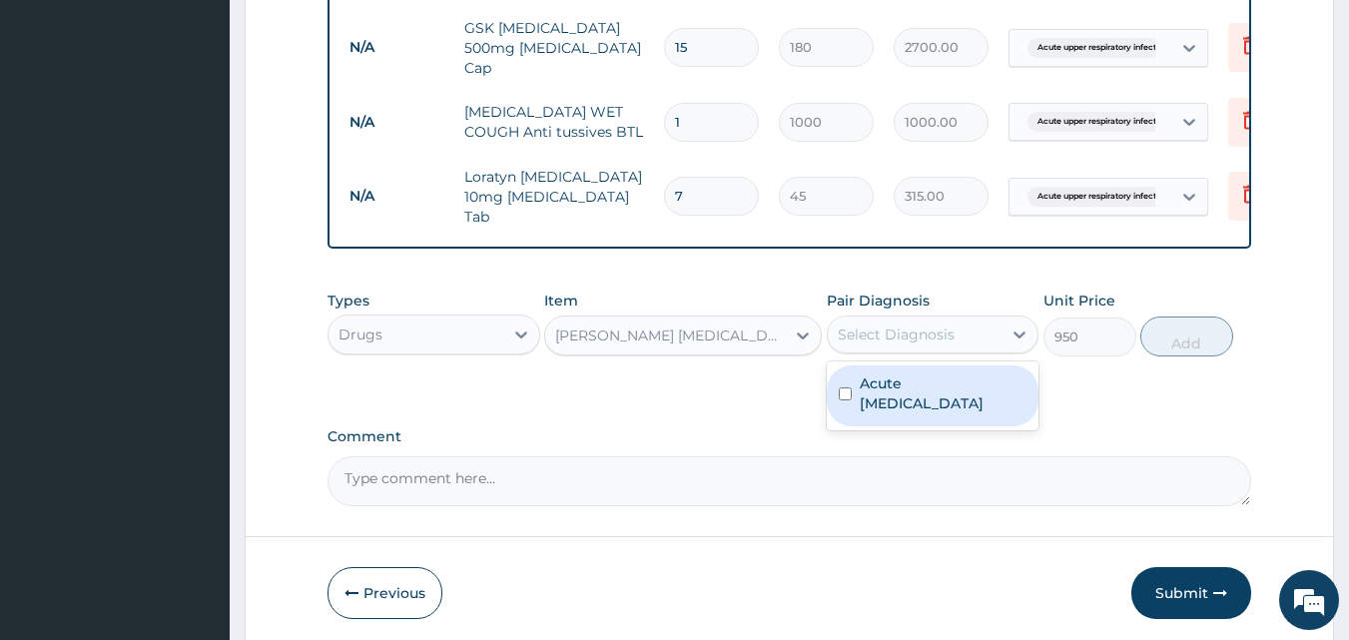
click at [901, 400] on label "Acute upper respiratory infection" at bounding box center [944, 394] width 168 height 40
checkbox input "true"
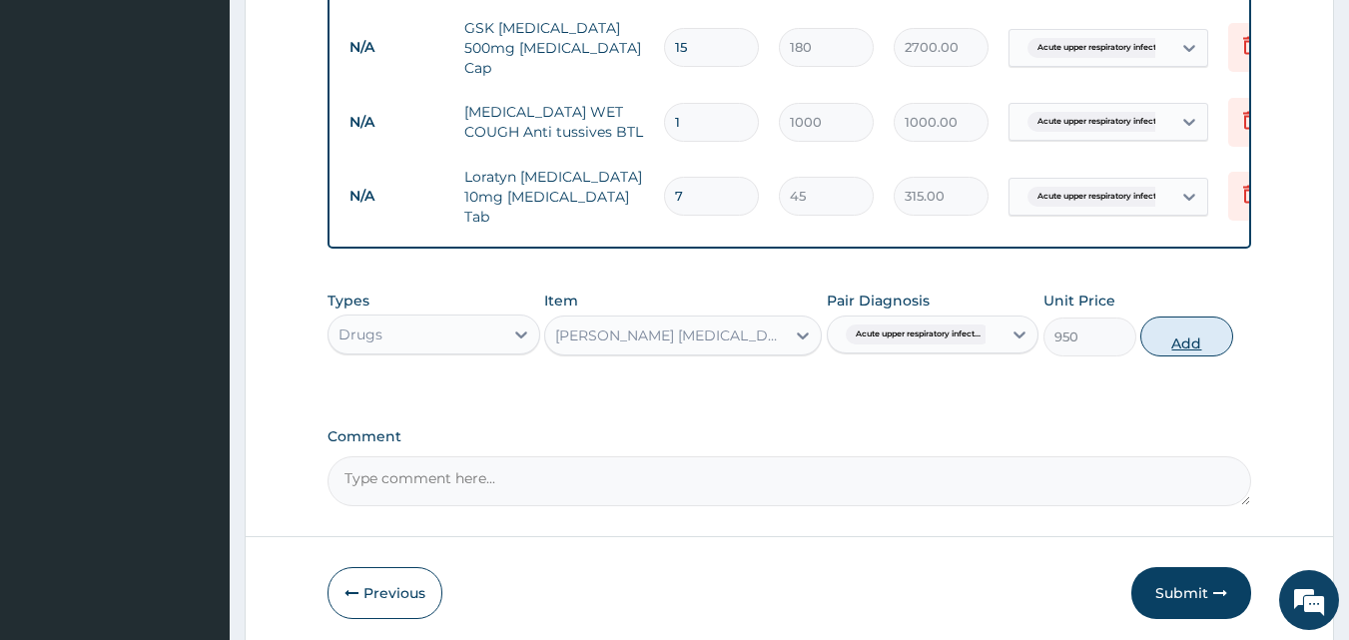
click at [1203, 326] on button "Add" at bounding box center [1187, 337] width 93 height 40
type input "0"
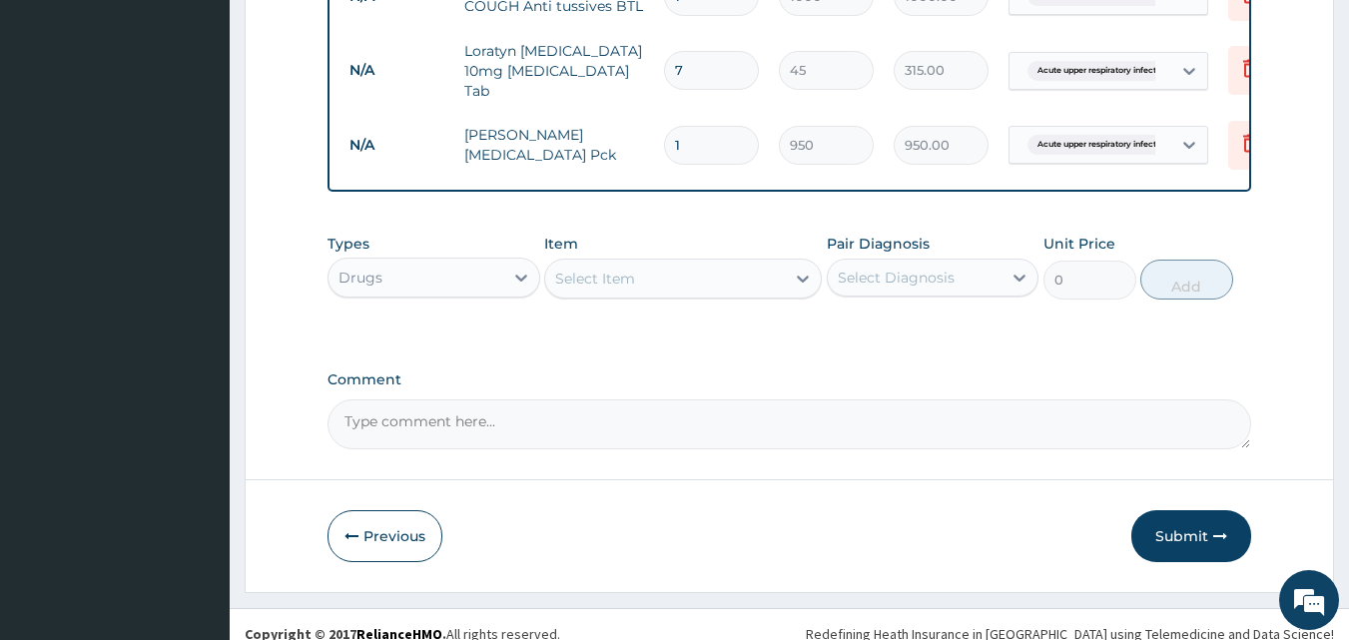
scroll to position [1007, 0]
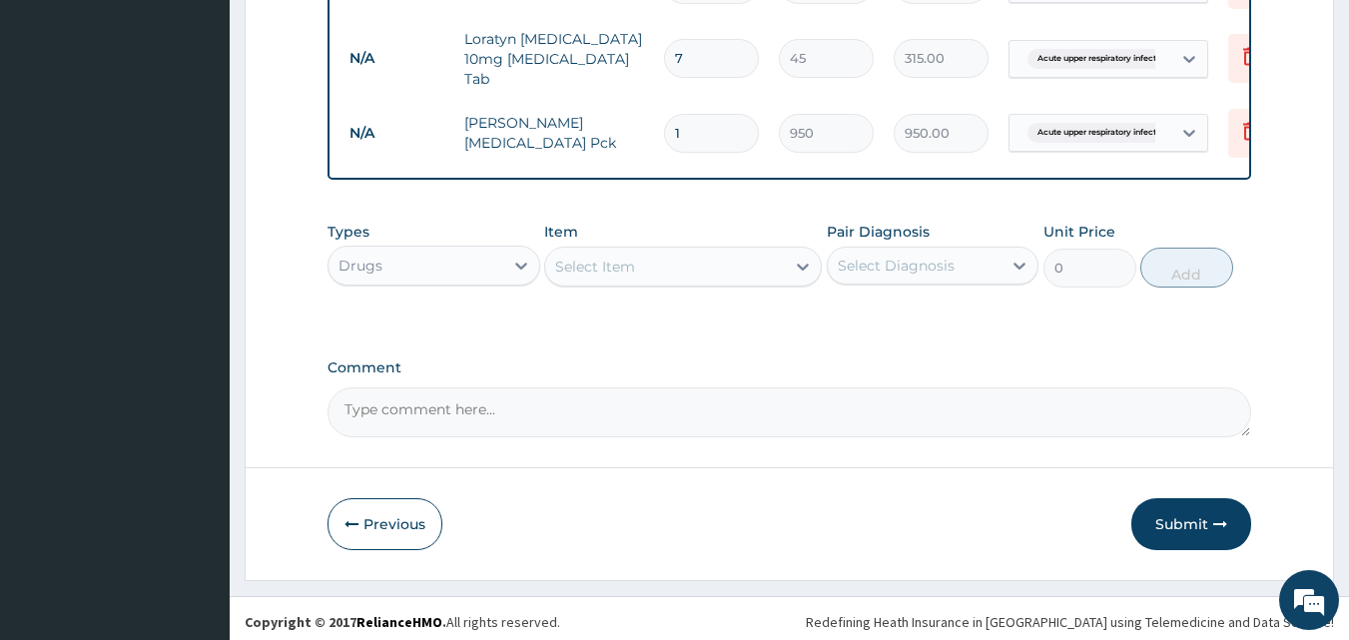
click at [650, 273] on div "Select Item" at bounding box center [665, 267] width 240 height 32
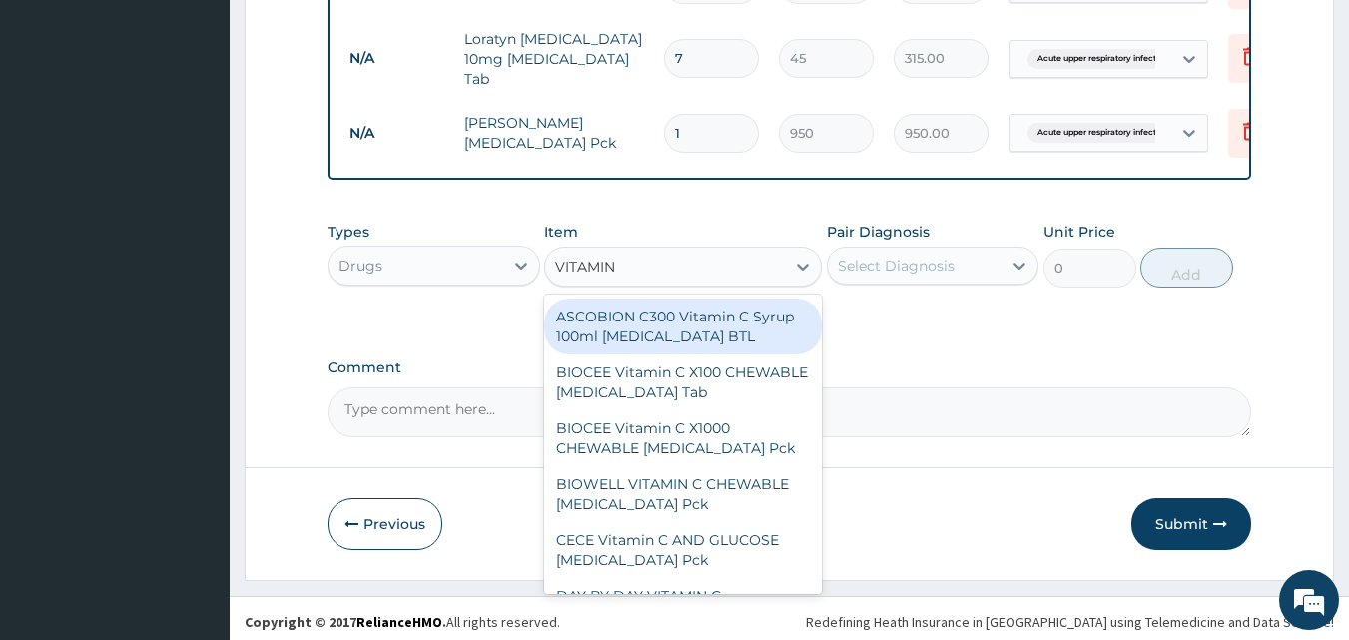
type input "VITAMIN C"
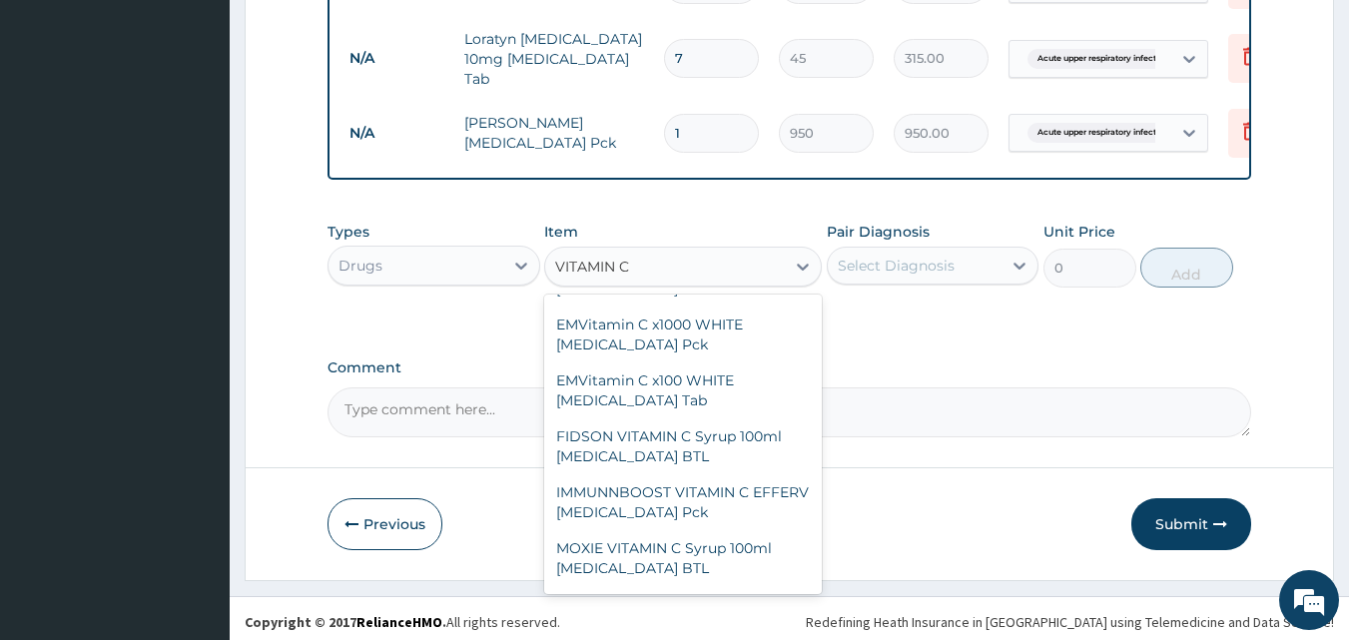
scroll to position [635, 0]
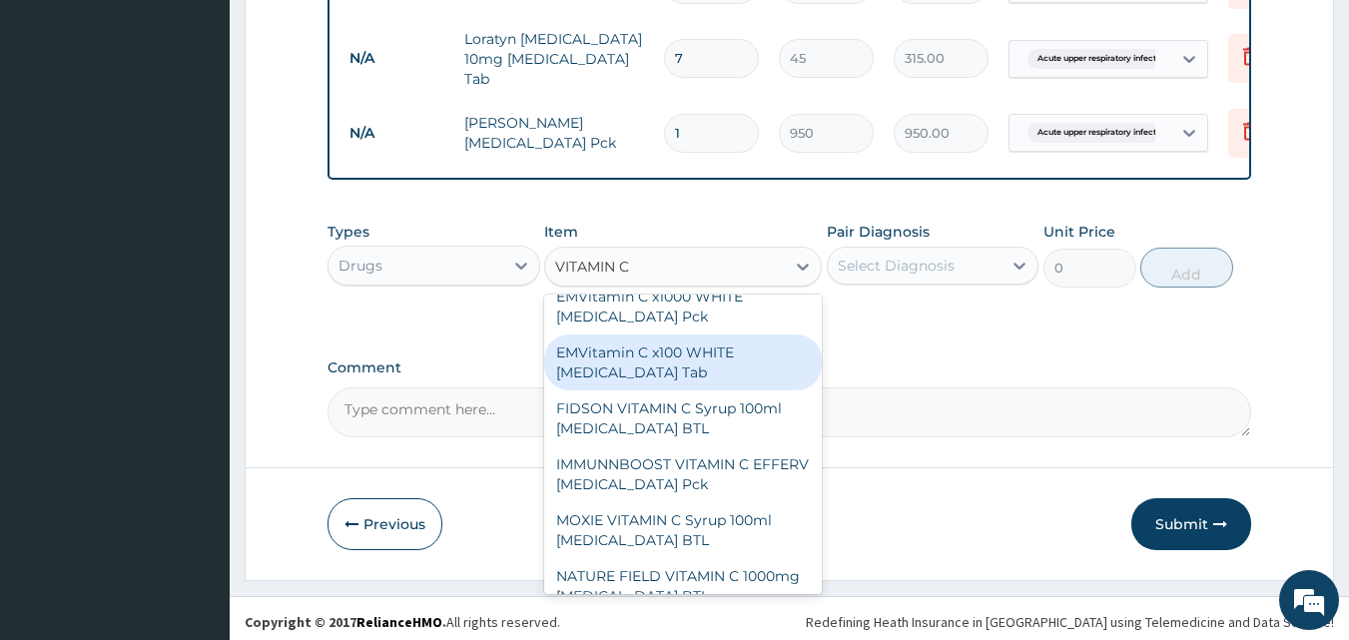
click at [689, 344] on div "EMVitamin C x100 WHITE Ascorbic Acid Tab" at bounding box center [683, 363] width 278 height 56
type input "340"
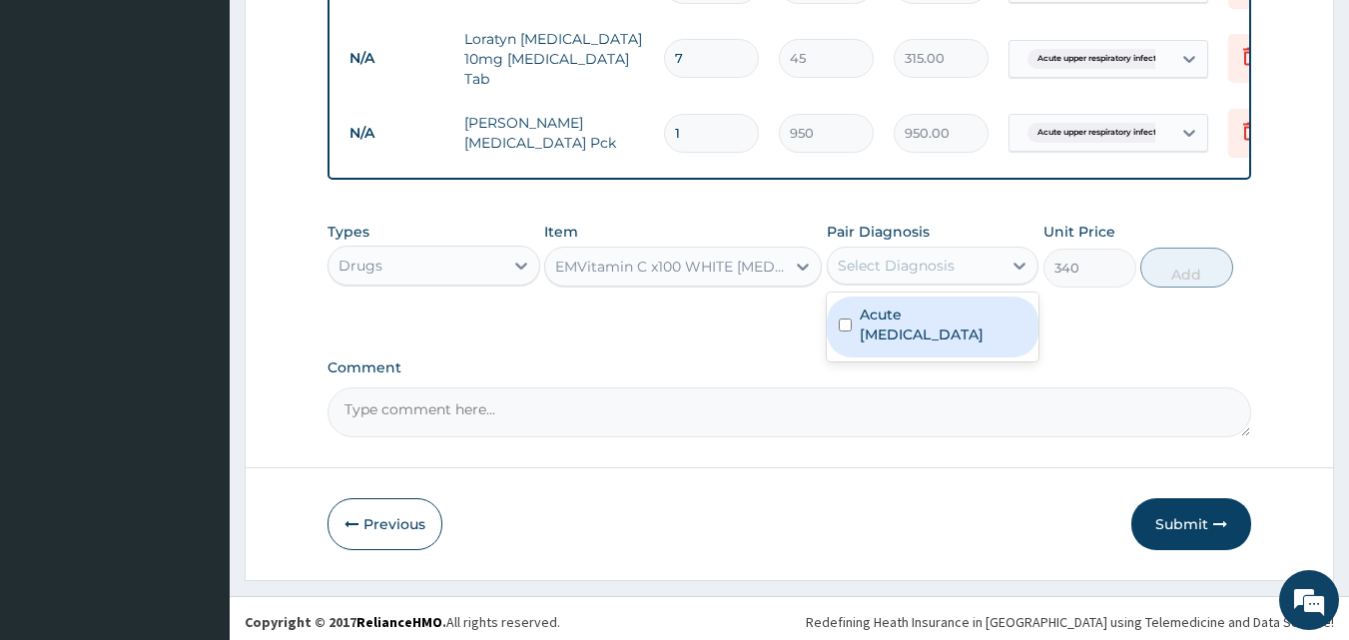
click at [861, 261] on div "Select Diagnosis" at bounding box center [896, 266] width 117 height 20
click at [903, 321] on label "Acute upper respiratory infection" at bounding box center [944, 325] width 168 height 40
checkbox input "true"
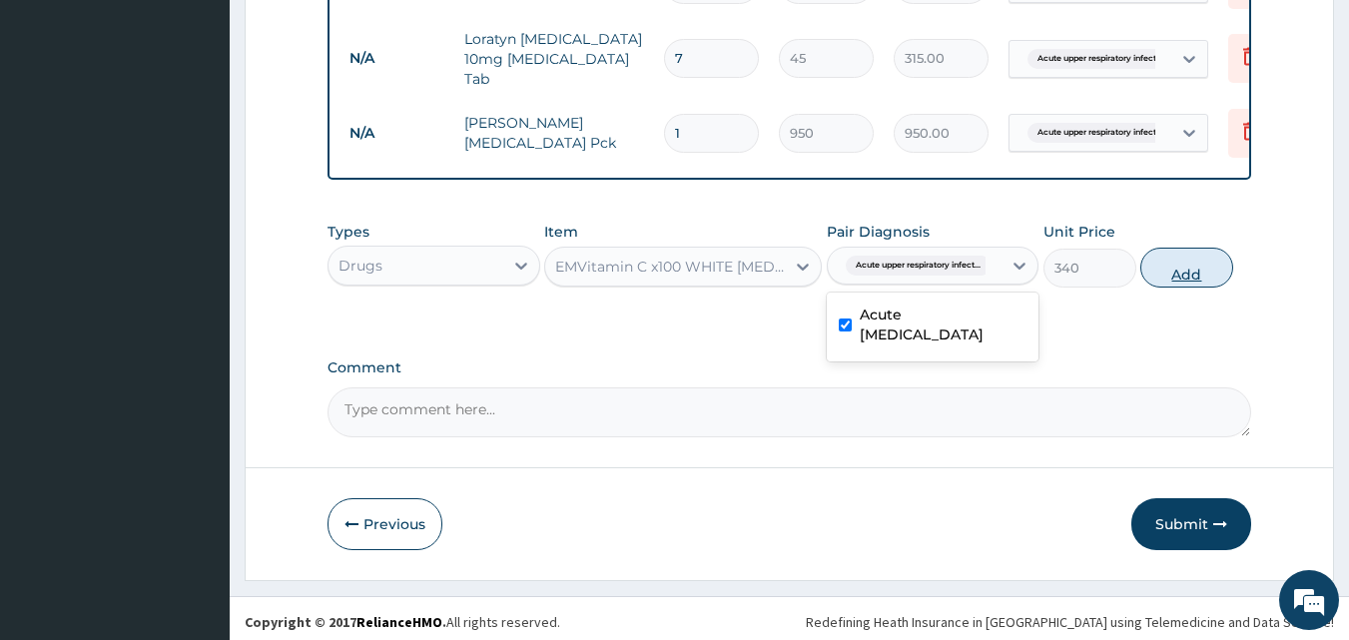
click at [1194, 267] on button "Add" at bounding box center [1187, 268] width 93 height 40
type input "0"
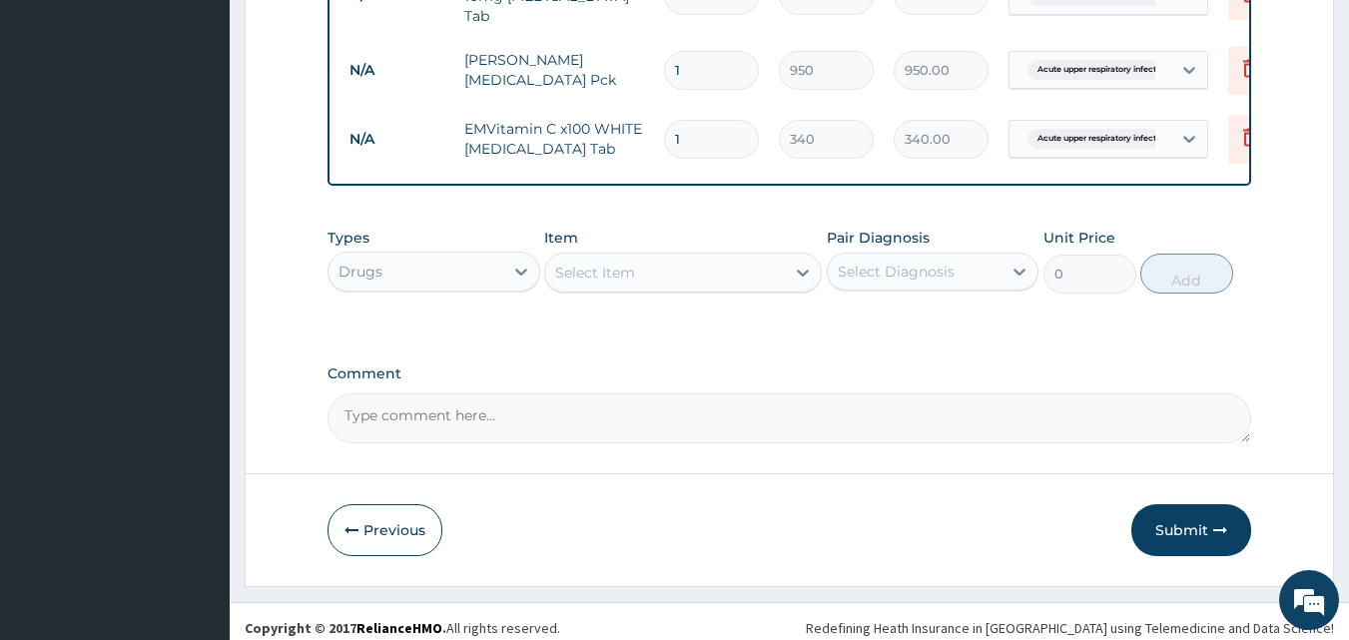
scroll to position [1076, 0]
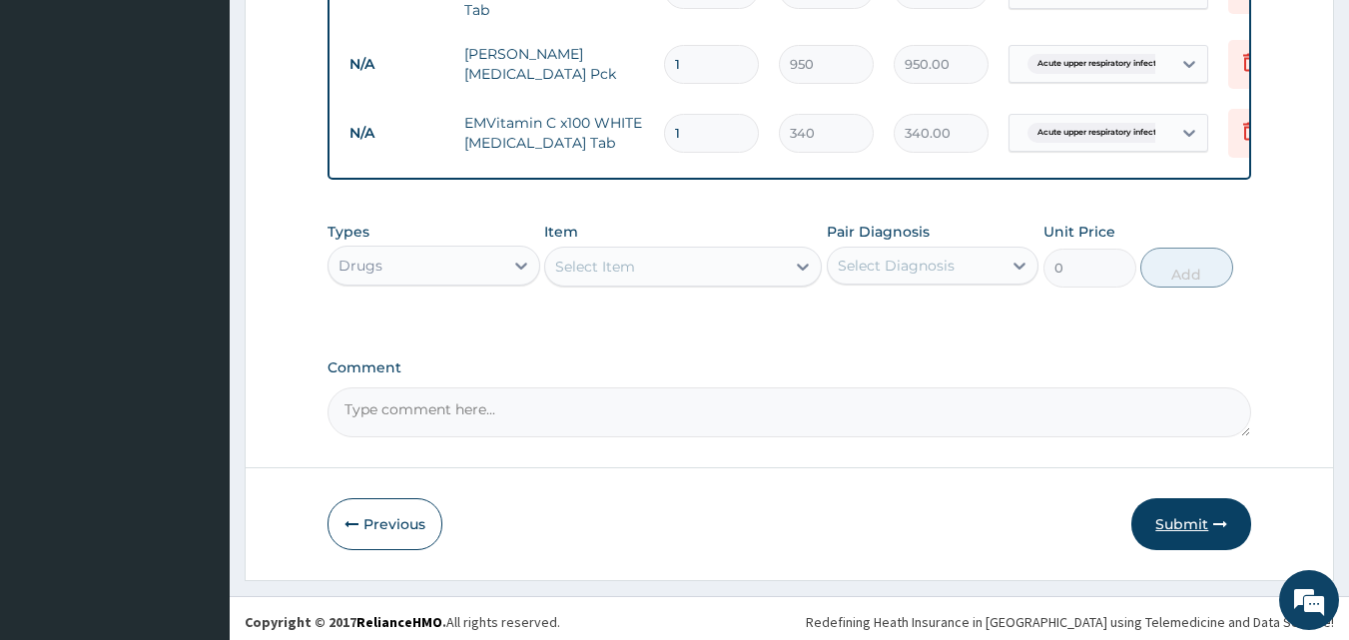
click at [1205, 510] on button "Submit" at bounding box center [1192, 524] width 120 height 52
click at [394, 515] on button "Previous" at bounding box center [385, 524] width 115 height 52
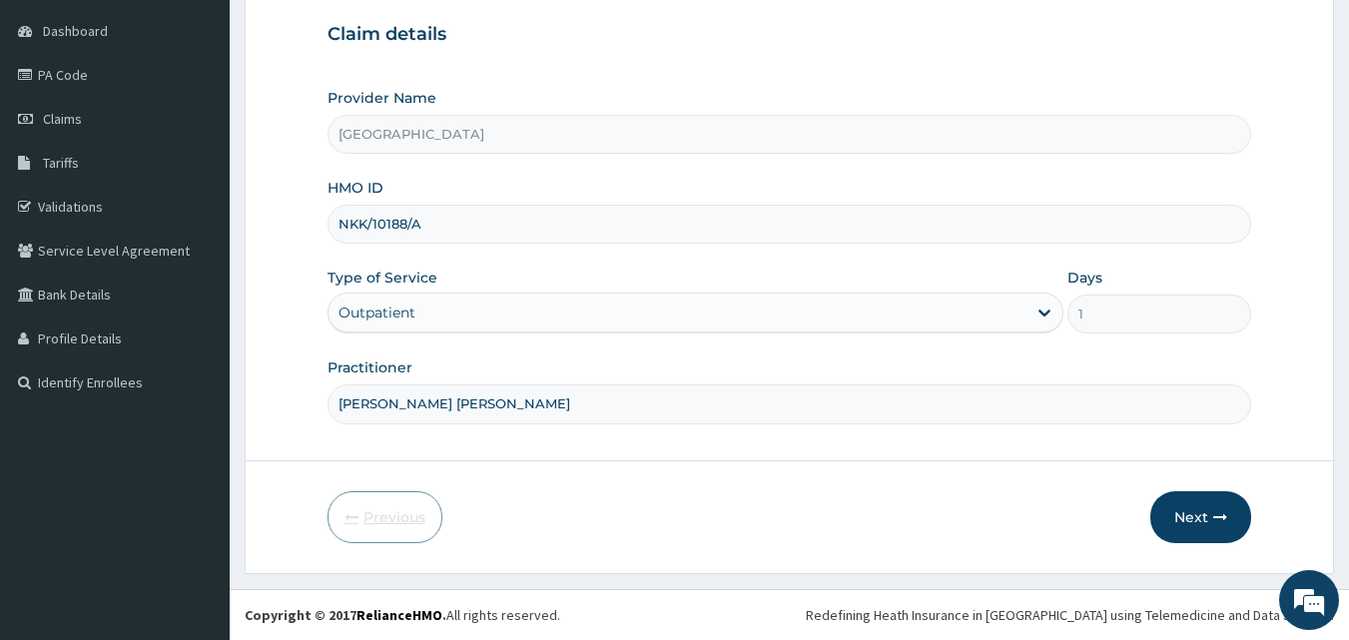
scroll to position [187, 0]
click at [419, 223] on input "NKK/10188/A" at bounding box center [790, 224] width 925 height 39
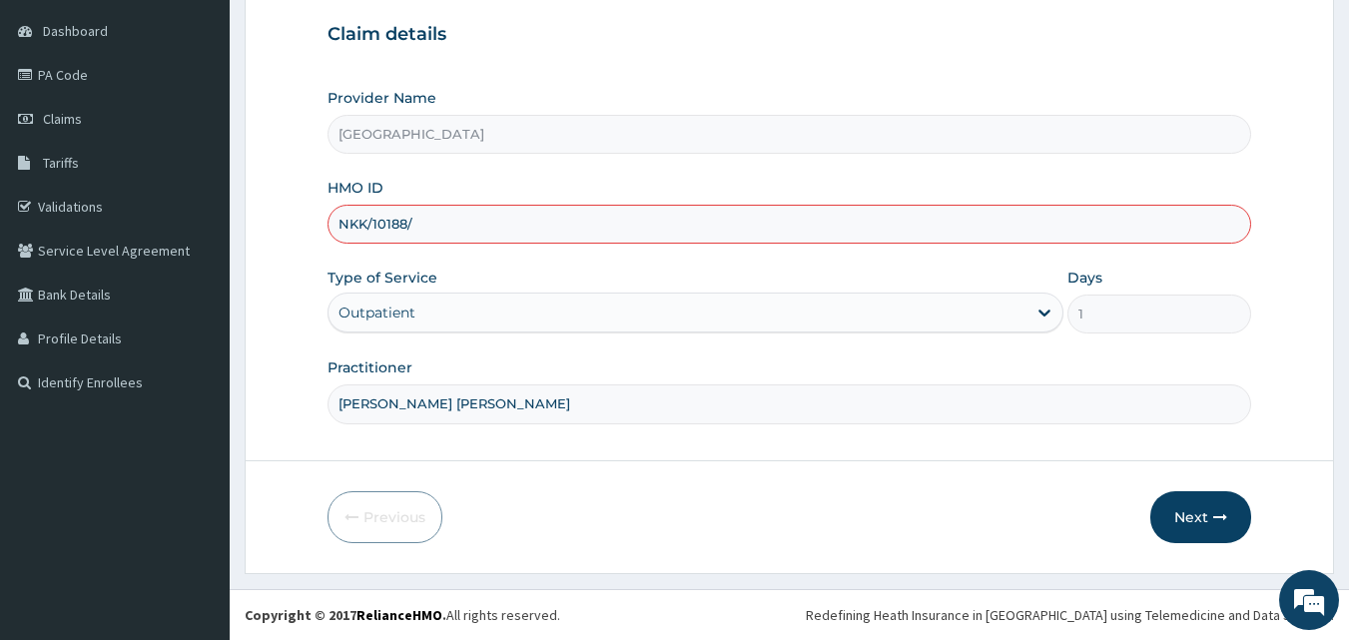
type input "NKK/10188/A"
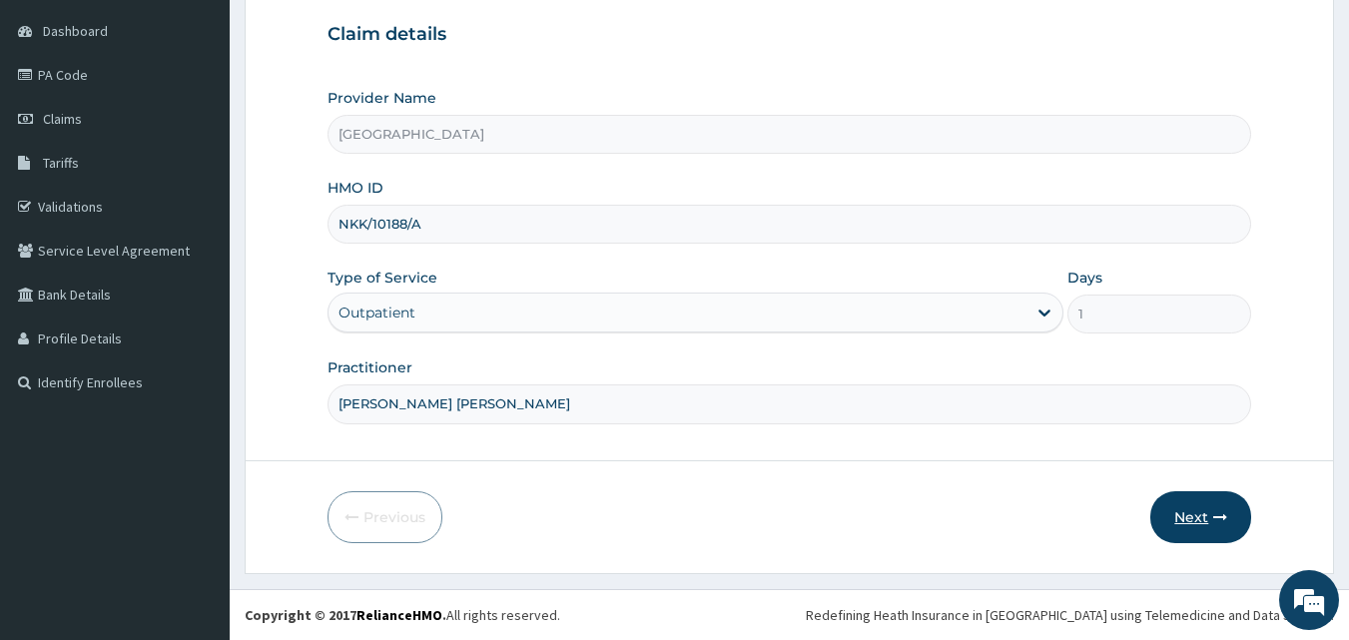
click at [1221, 510] on icon "button" at bounding box center [1221, 517] width 14 height 14
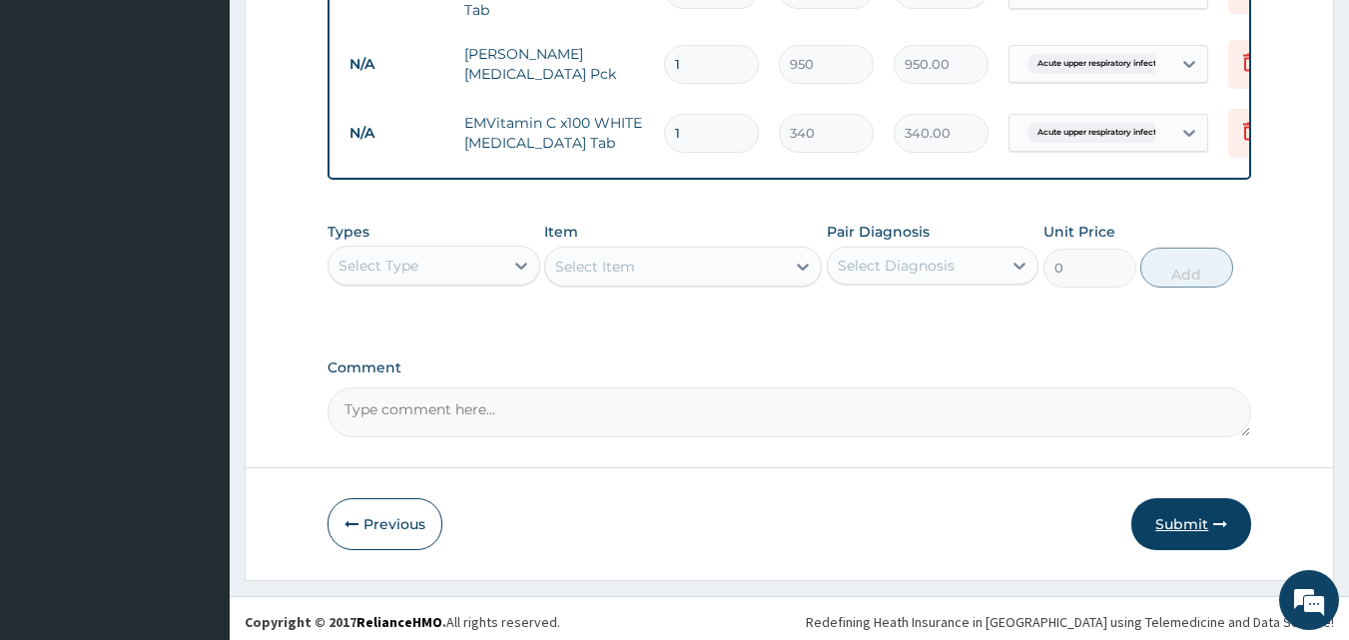
scroll to position [1075, 0]
click at [1179, 522] on button "Submit" at bounding box center [1192, 525] width 120 height 52
click at [1178, 529] on button "Submit" at bounding box center [1192, 524] width 120 height 52
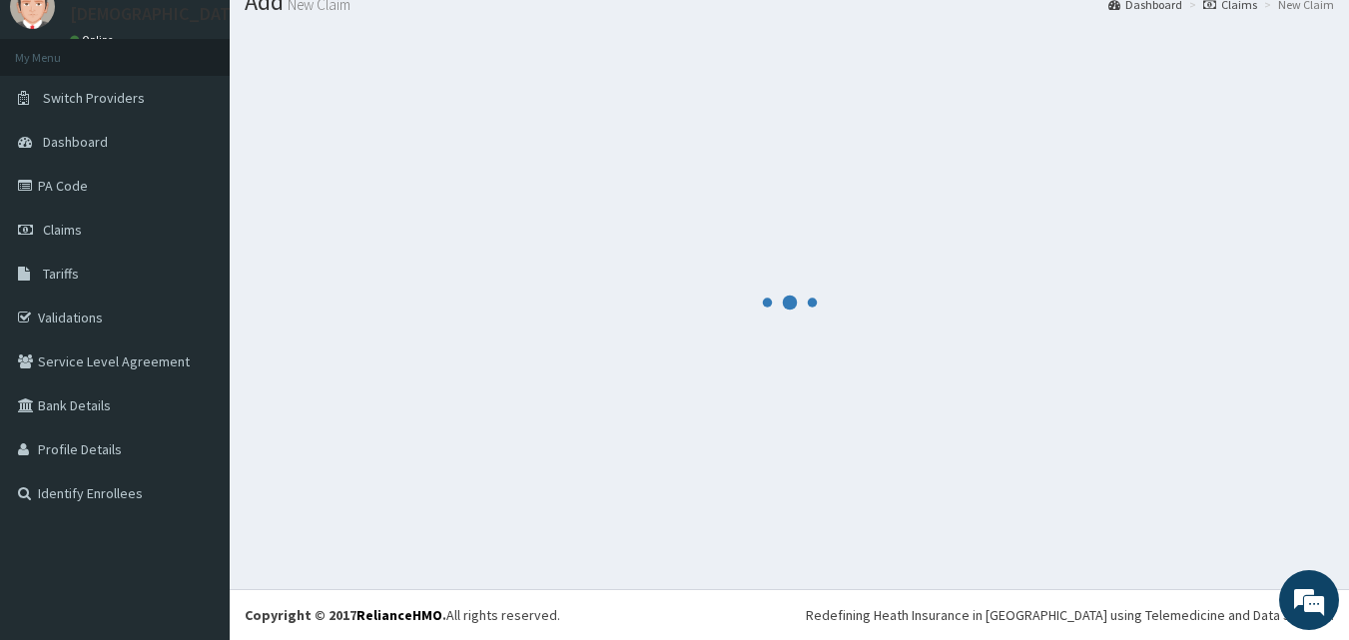
scroll to position [76, 0]
click at [91, 238] on link "Claims" at bounding box center [115, 230] width 230 height 44
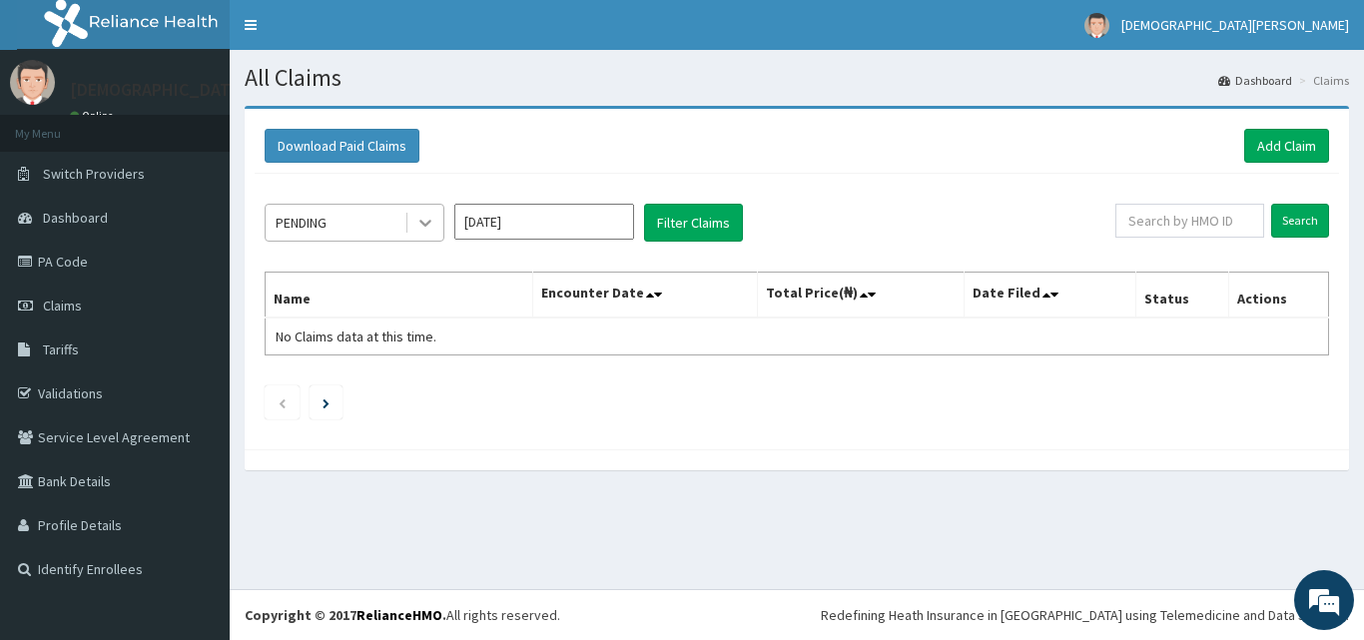
click at [429, 226] on icon at bounding box center [425, 223] width 20 height 20
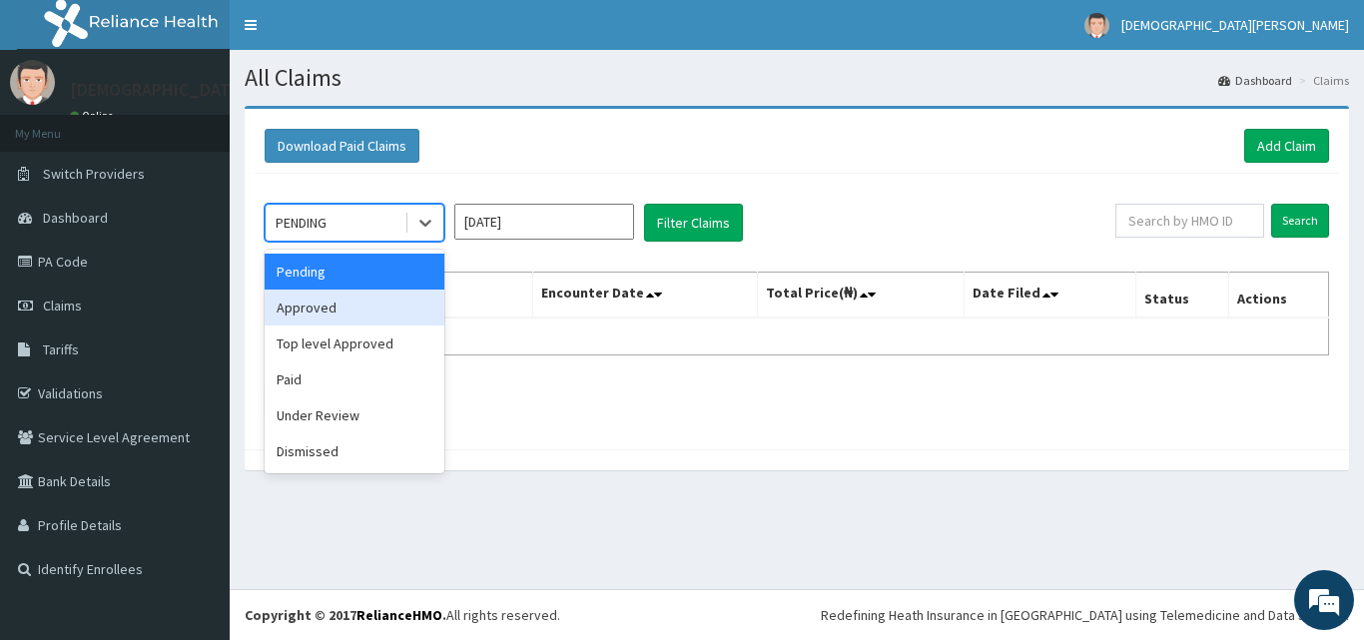
click at [374, 310] on div "Approved" at bounding box center [355, 308] width 180 height 36
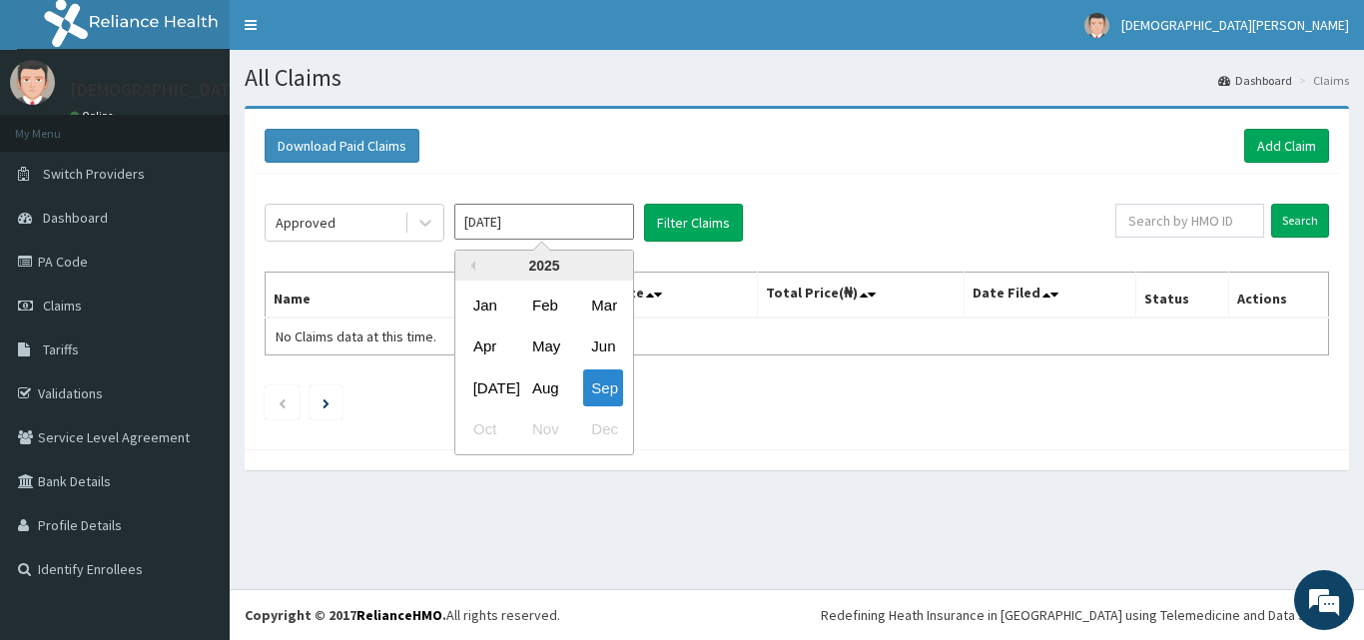
click at [540, 221] on input "[DATE]" at bounding box center [544, 222] width 180 height 36
click at [540, 392] on div "Aug" at bounding box center [544, 388] width 40 height 37
type input "[DATE]"
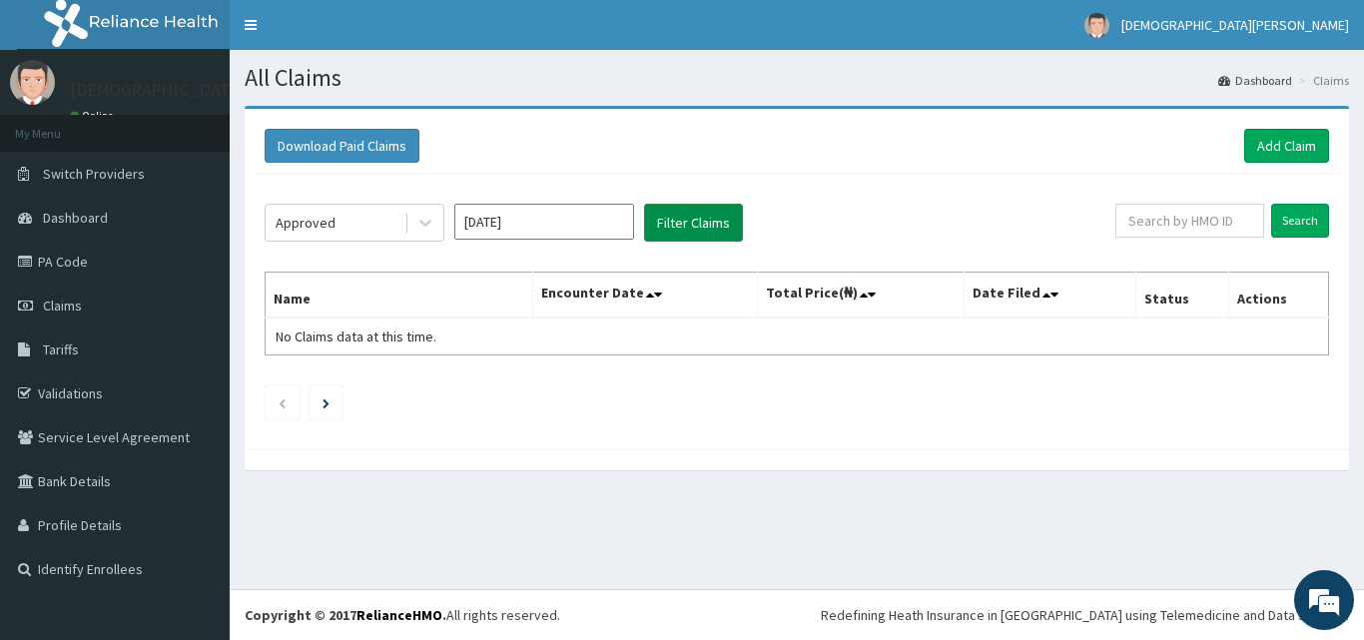
click at [698, 220] on button "Filter Claims" at bounding box center [693, 223] width 99 height 38
